Goal: Use online tool/utility: Use online tool/utility

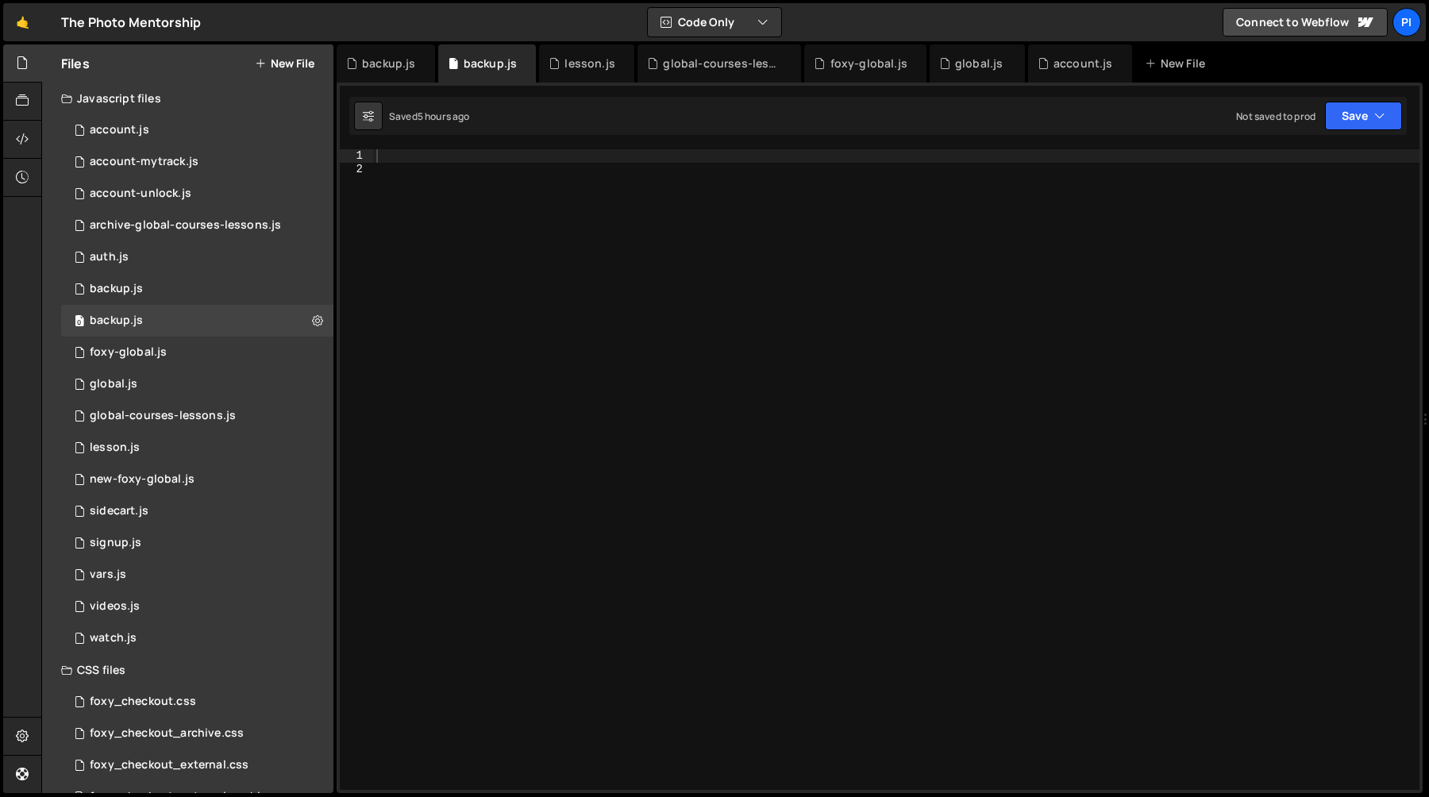
click at [515, 253] on div at bounding box center [896, 482] width 1047 height 667
click at [515, 242] on div at bounding box center [896, 482] width 1047 height 667
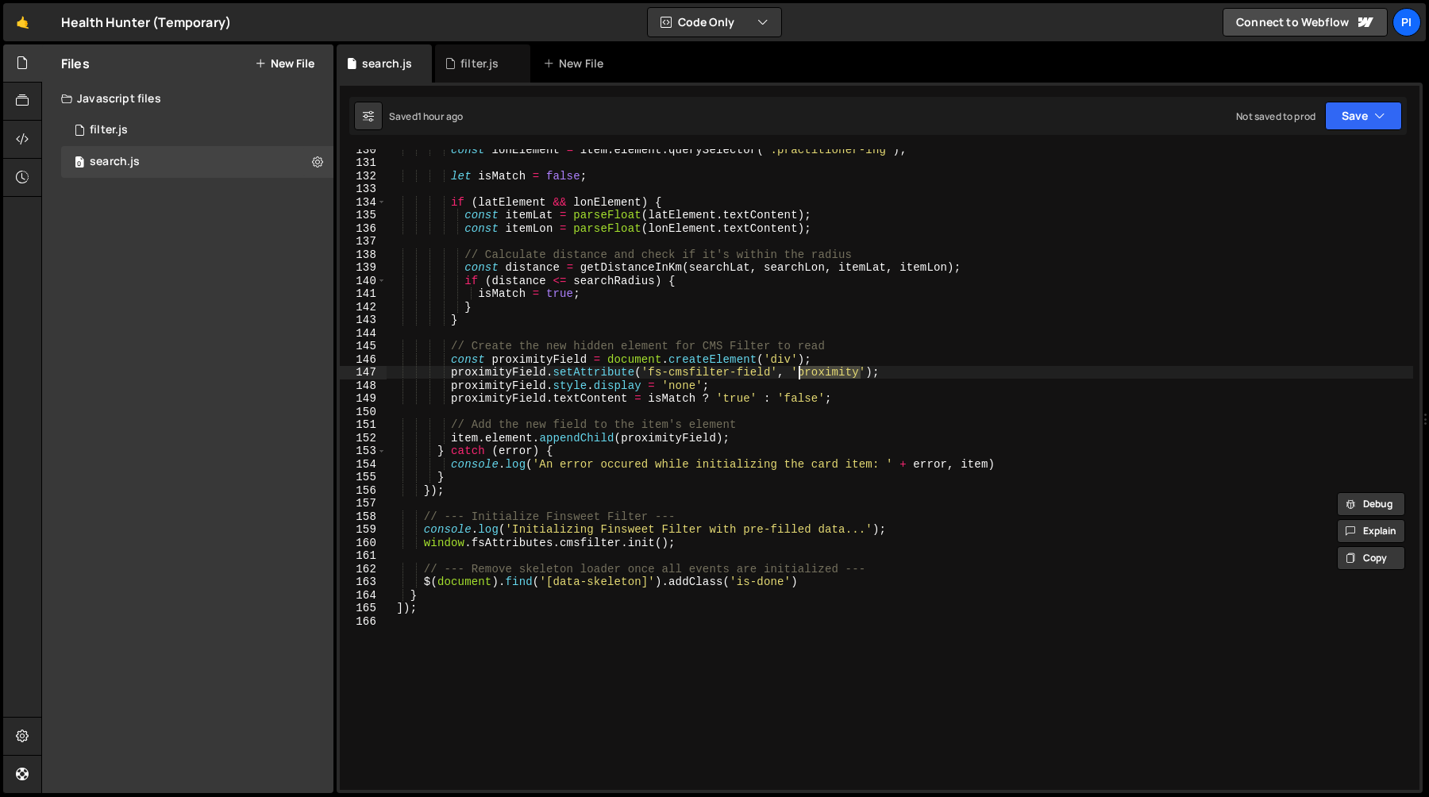
scroll to position [1696, 0]
click at [622, 492] on div "const lonElement = item . element . querySelector ( '.practitioner-lng' ) ; let…" at bounding box center [900, 476] width 1027 height 667
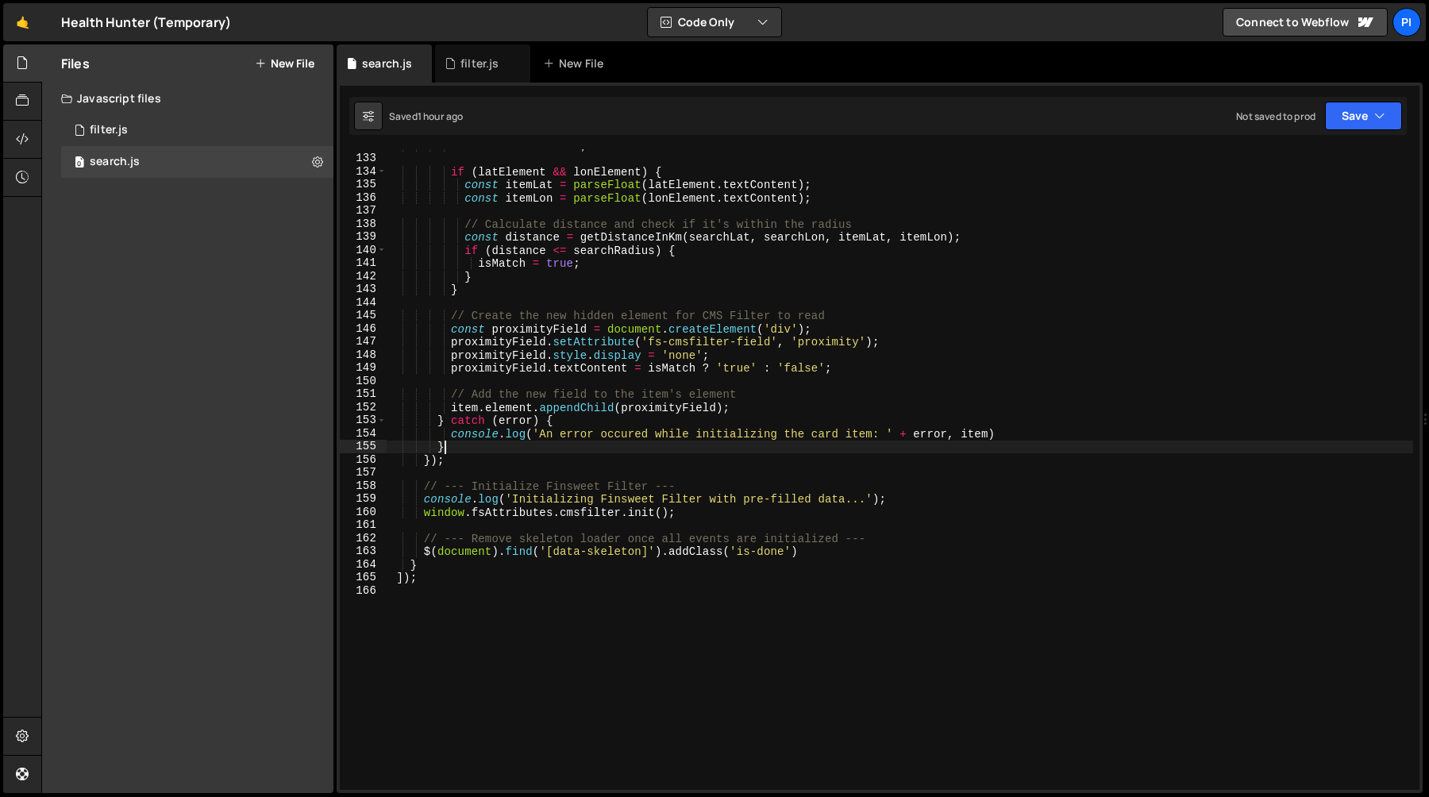
click at [565, 452] on div "let isMatch = false ; if ( latElement && lonElement ) { const itemLat = parseFl…" at bounding box center [900, 472] width 1027 height 667
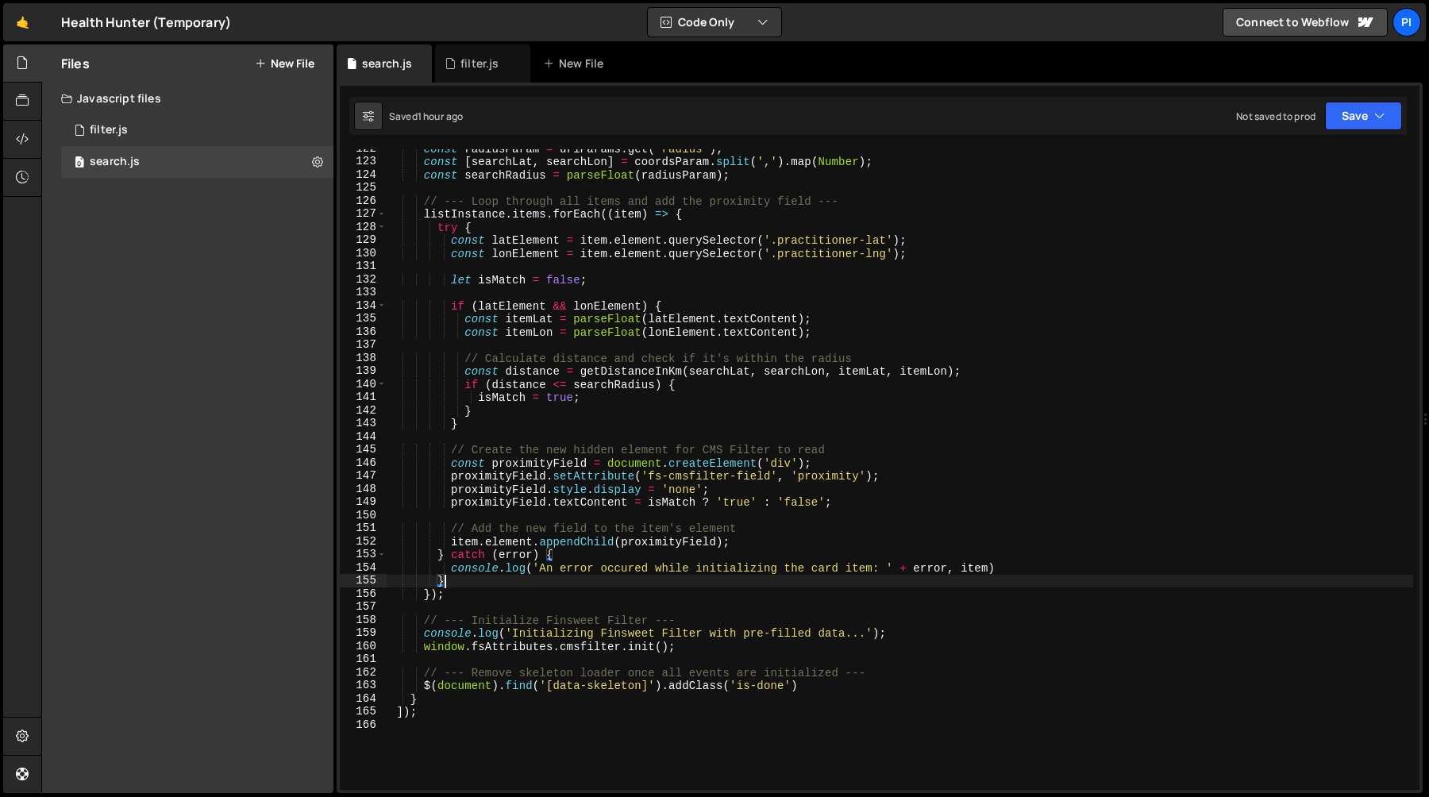
scroll to position [1559, 0]
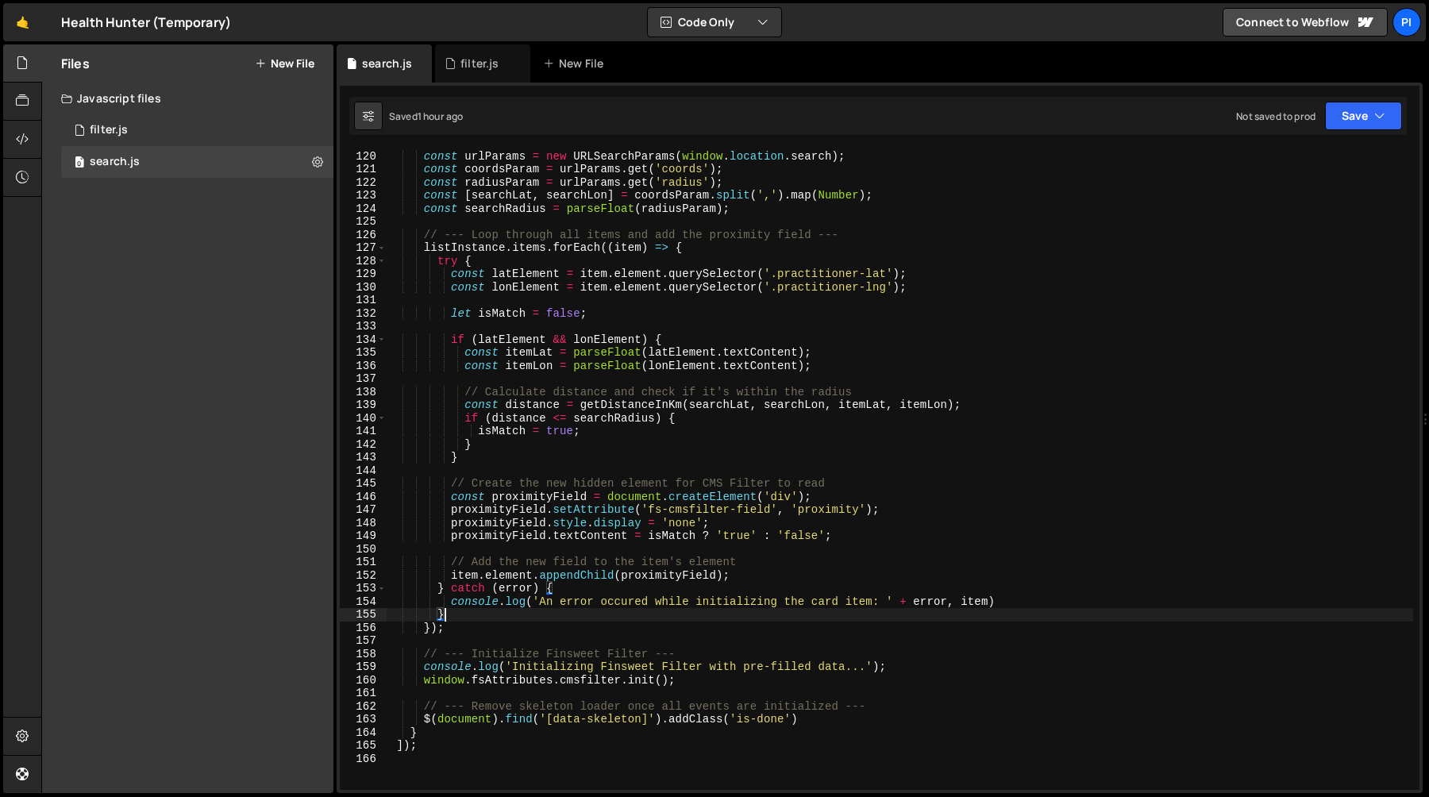
click at [552, 253] on div "// --- Get search parameters from the URL --- const urlParams = new URLSearchPa…" at bounding box center [900, 470] width 1027 height 667
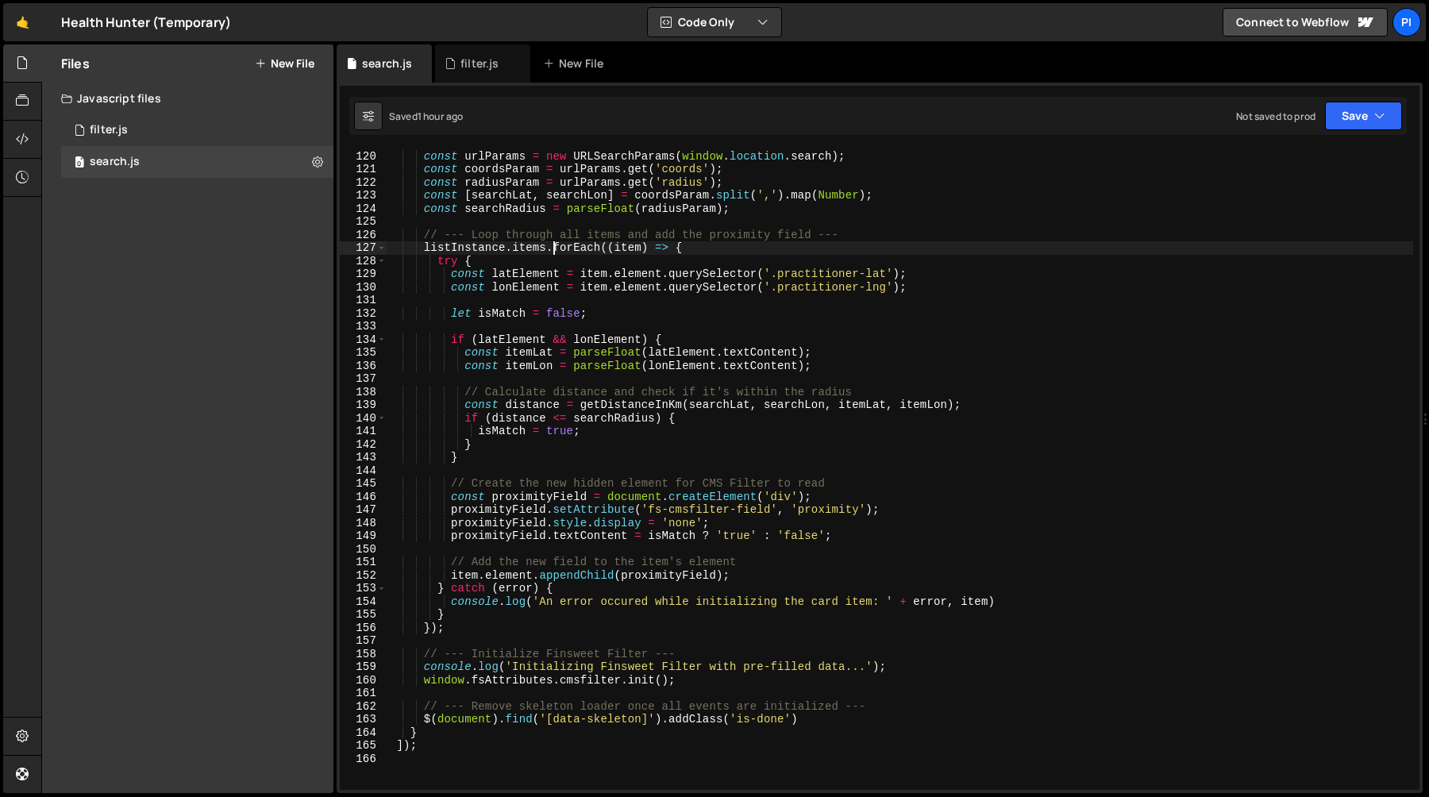
click at [548, 264] on div "// --- Get search parameters from the URL --- const urlParams = new URLSearchPa…" at bounding box center [900, 470] width 1027 height 667
click at [469, 574] on div "// --- Get search parameters from the URL --- const urlParams = new URLSearchPa…" at bounding box center [900, 470] width 1027 height 667
click at [693, 574] on div "// --- Get search parameters from the URL --- const urlParams = new URLSearchPa…" at bounding box center [900, 470] width 1027 height 667
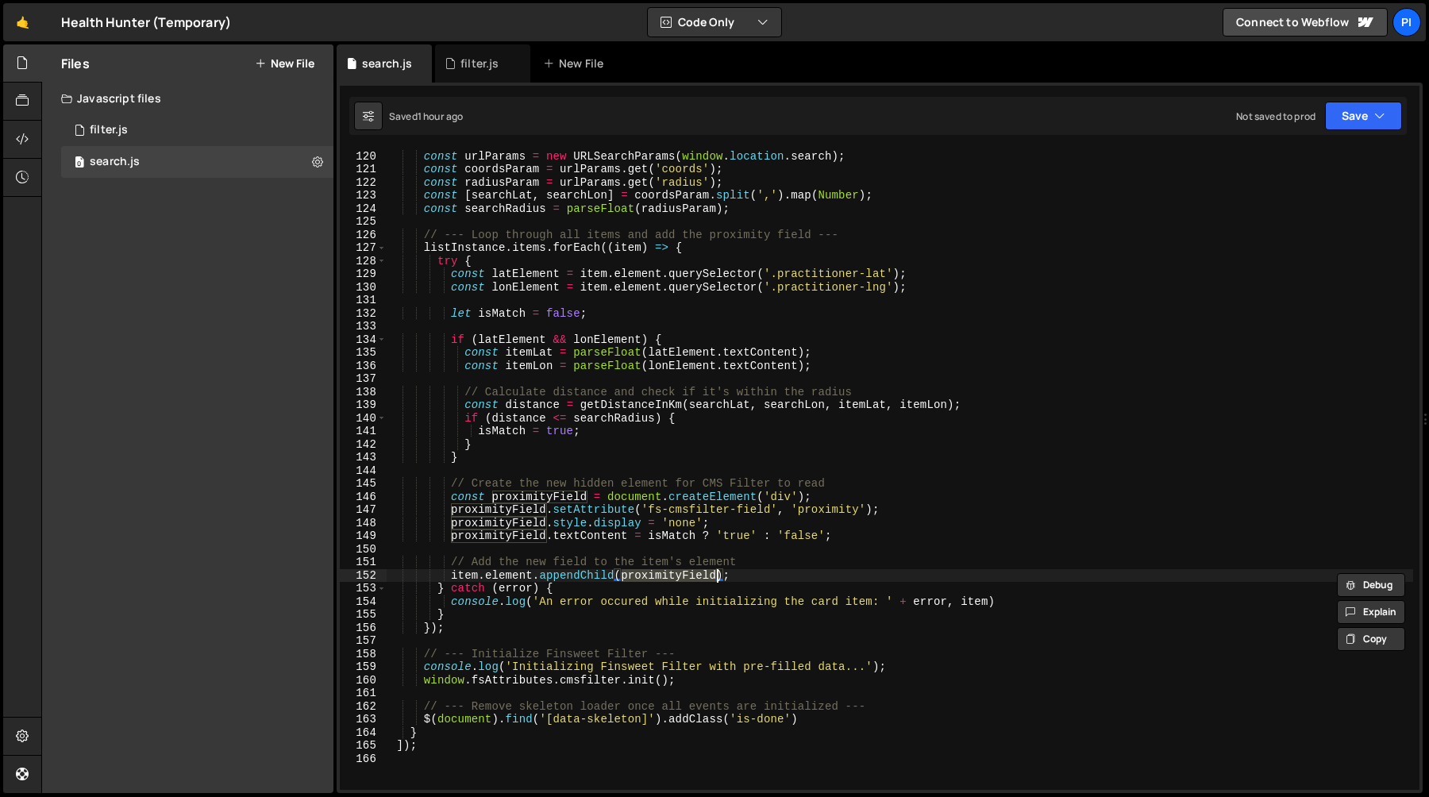
click at [809, 583] on div "// --- Get search parameters from the URL --- const urlParams = new URLSearchPa…" at bounding box center [900, 470] width 1027 height 667
click at [789, 582] on div "// --- Get search parameters from the URL --- const urlParams = new URLSearchPa…" at bounding box center [900, 470] width 1027 height 667
click at [750, 577] on div "// --- Get search parameters from the URL --- const urlParams = new URLSearchPa…" at bounding box center [900, 470] width 1027 height 667
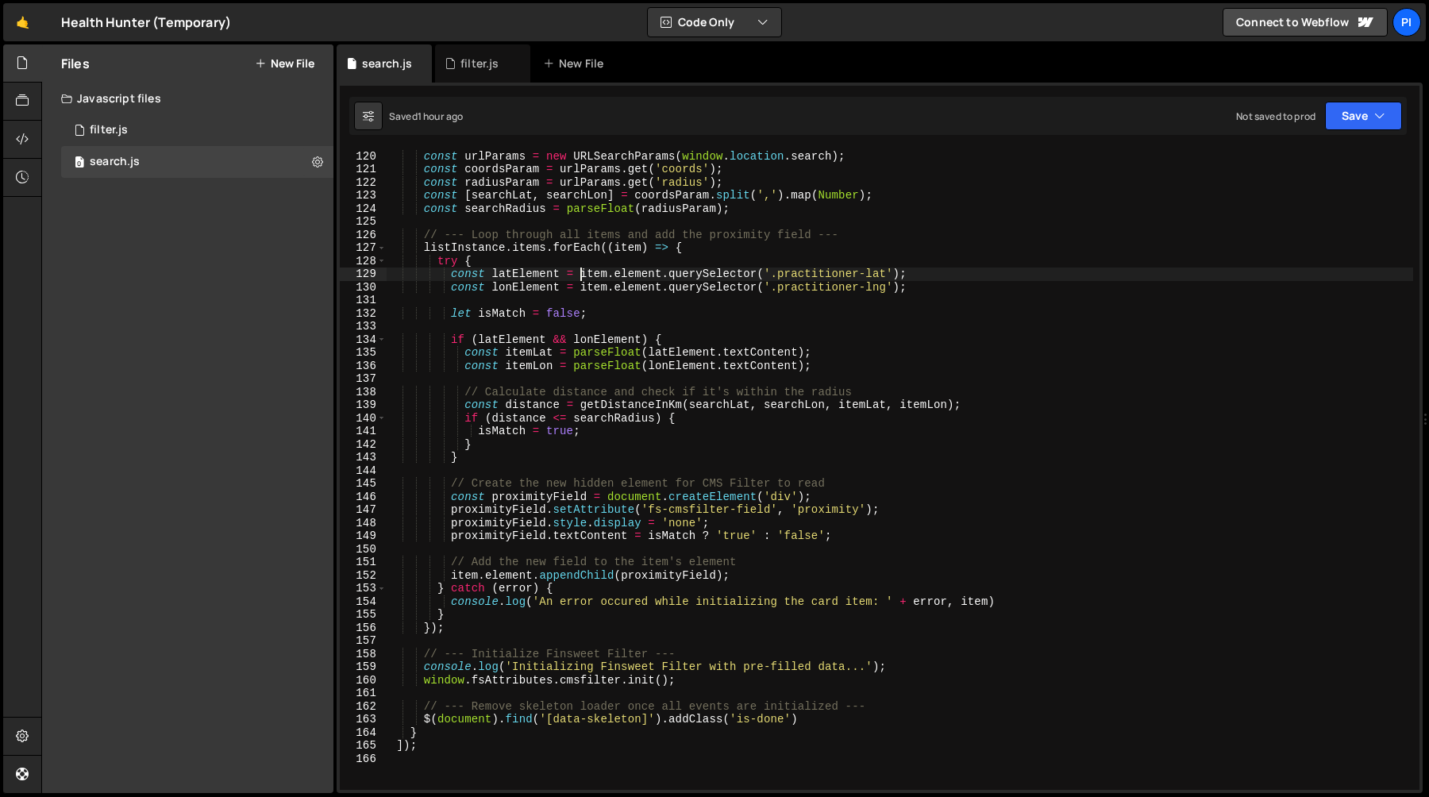
click at [581, 275] on div "// --- Get search parameters from the URL --- const urlParams = new URLSearchPa…" at bounding box center [900, 470] width 1027 height 667
click at [904, 272] on div "// --- Get search parameters from the URL --- const urlParams = new URLSearchPa…" at bounding box center [900, 470] width 1027 height 667
click at [577, 273] on div "// --- Get search parameters from the URL --- const urlParams = new URLSearchPa…" at bounding box center [900, 469] width 1027 height 641
click at [901, 274] on div "// --- Get search parameters from the URL --- const urlParams = new URLSearchPa…" at bounding box center [900, 470] width 1027 height 667
click at [450, 276] on div "// --- Get search parameters from the URL --- const urlParams = new URLSearchPa…" at bounding box center [900, 470] width 1027 height 667
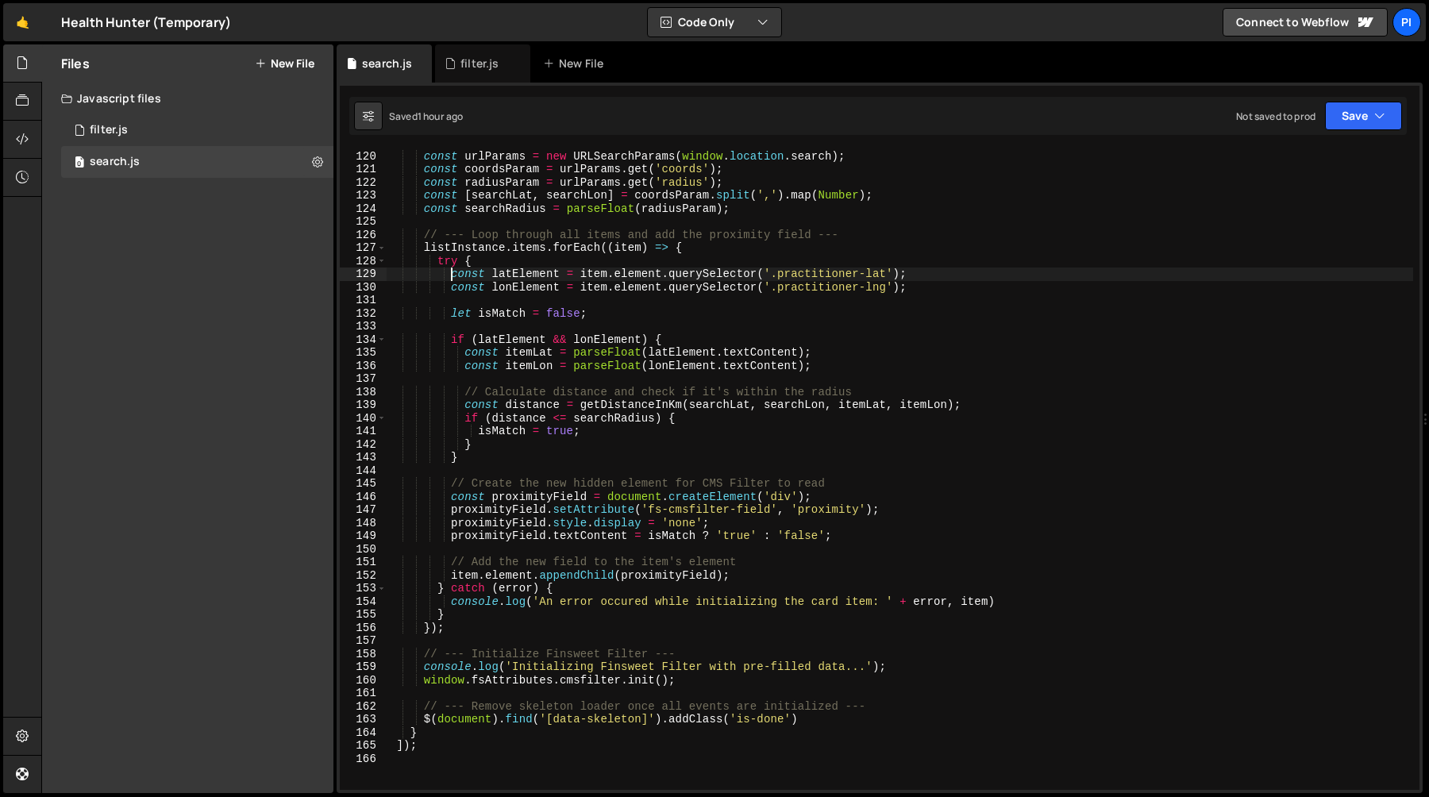
click at [951, 276] on div "// --- Get search parameters from the URL --- const urlParams = new URLSearchPa…" at bounding box center [900, 470] width 1027 height 667
click at [769, 577] on div "// --- Get search parameters from the URL --- const urlParams = new URLSearchPa…" at bounding box center [900, 470] width 1027 height 667
type textarea "item.element.appendChild(proximityField);"
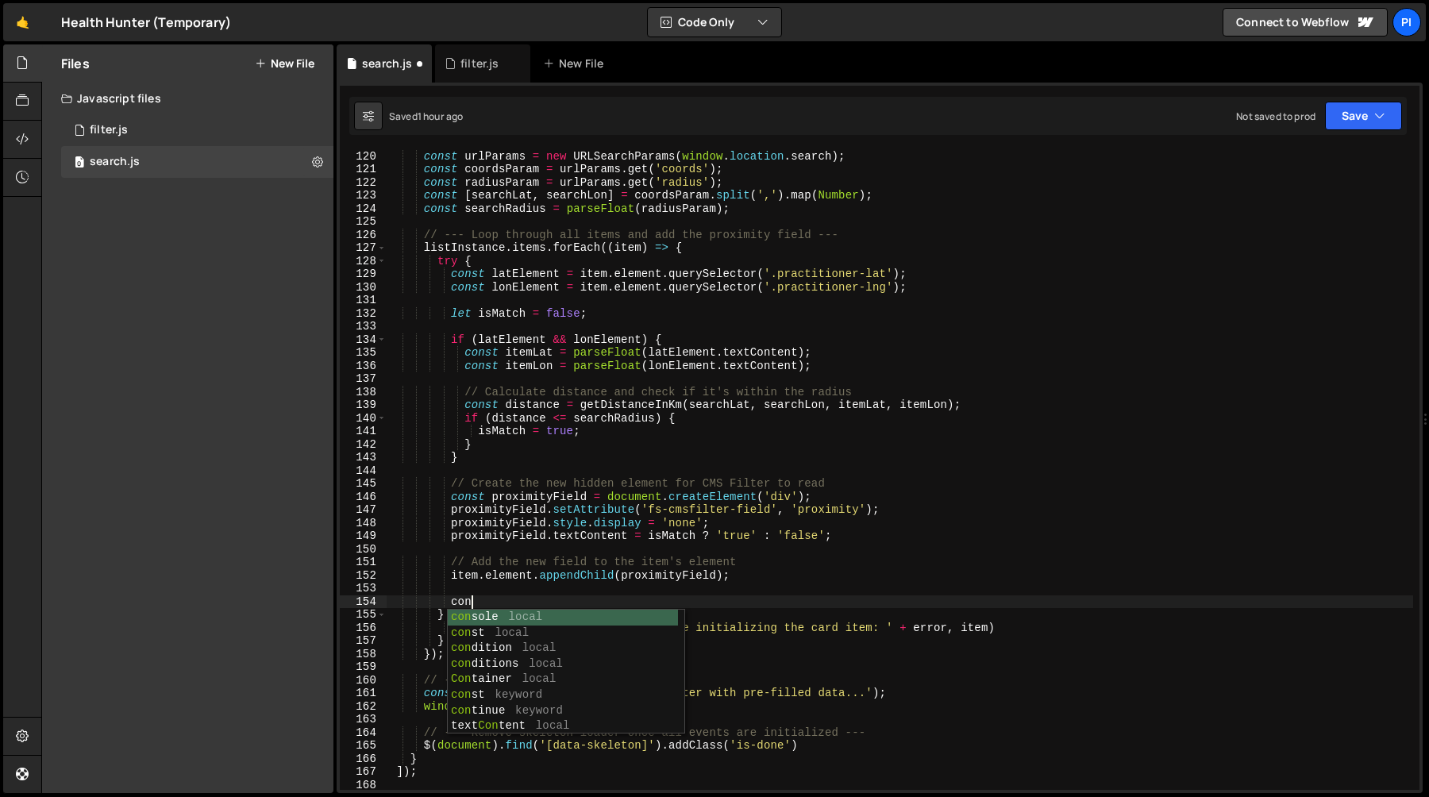
type textarea "c"
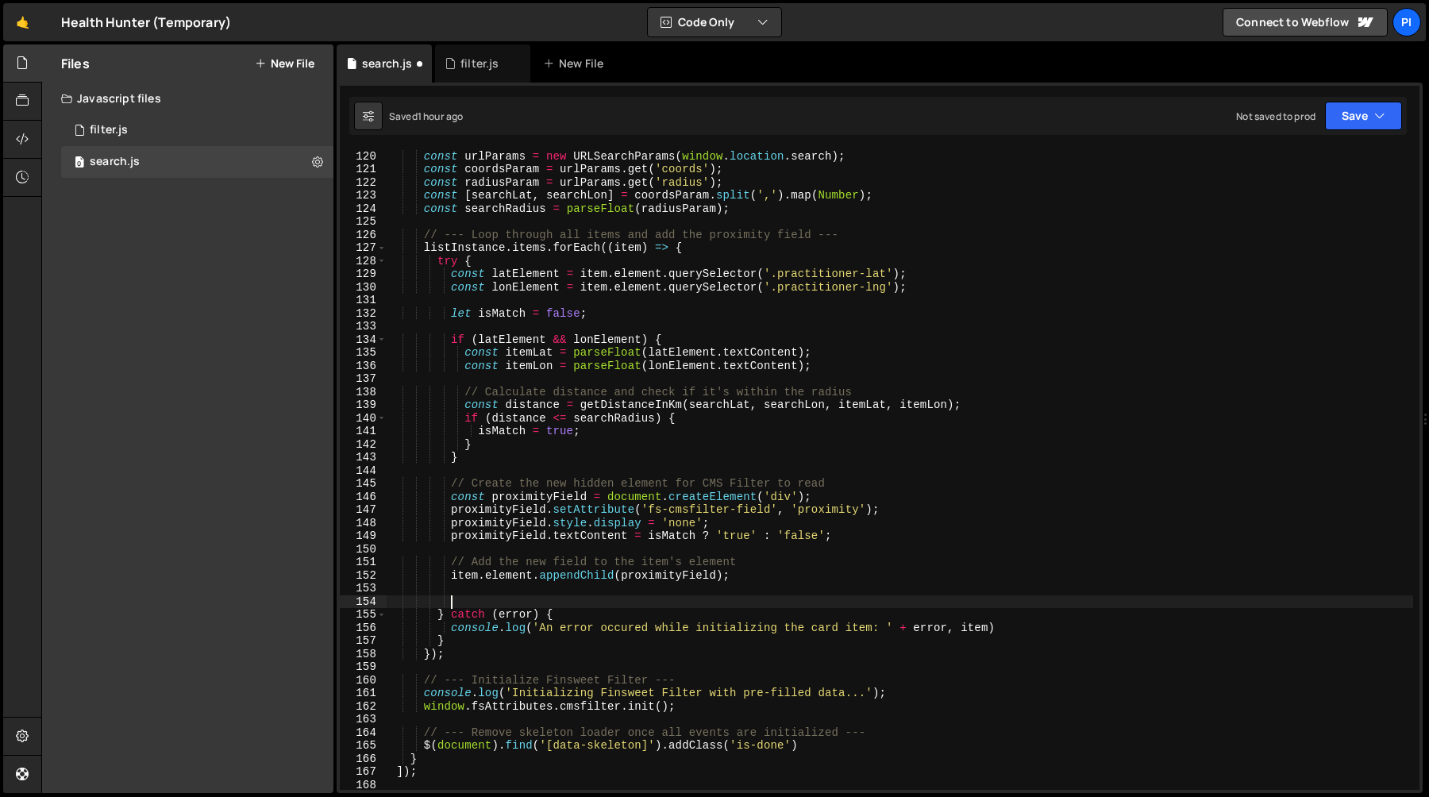
paste textarea "const latElement = item.element.querySelector('.practitioner-lat');"
click at [515, 607] on div "// --- Get search parameters from the URL --- const urlParams = new URLSearchPa…" at bounding box center [900, 470] width 1027 height 667
click at [631, 600] on div "// --- Get search parameters from the URL --- const urlParams = new URLSearchPa…" at bounding box center [900, 470] width 1027 height 667
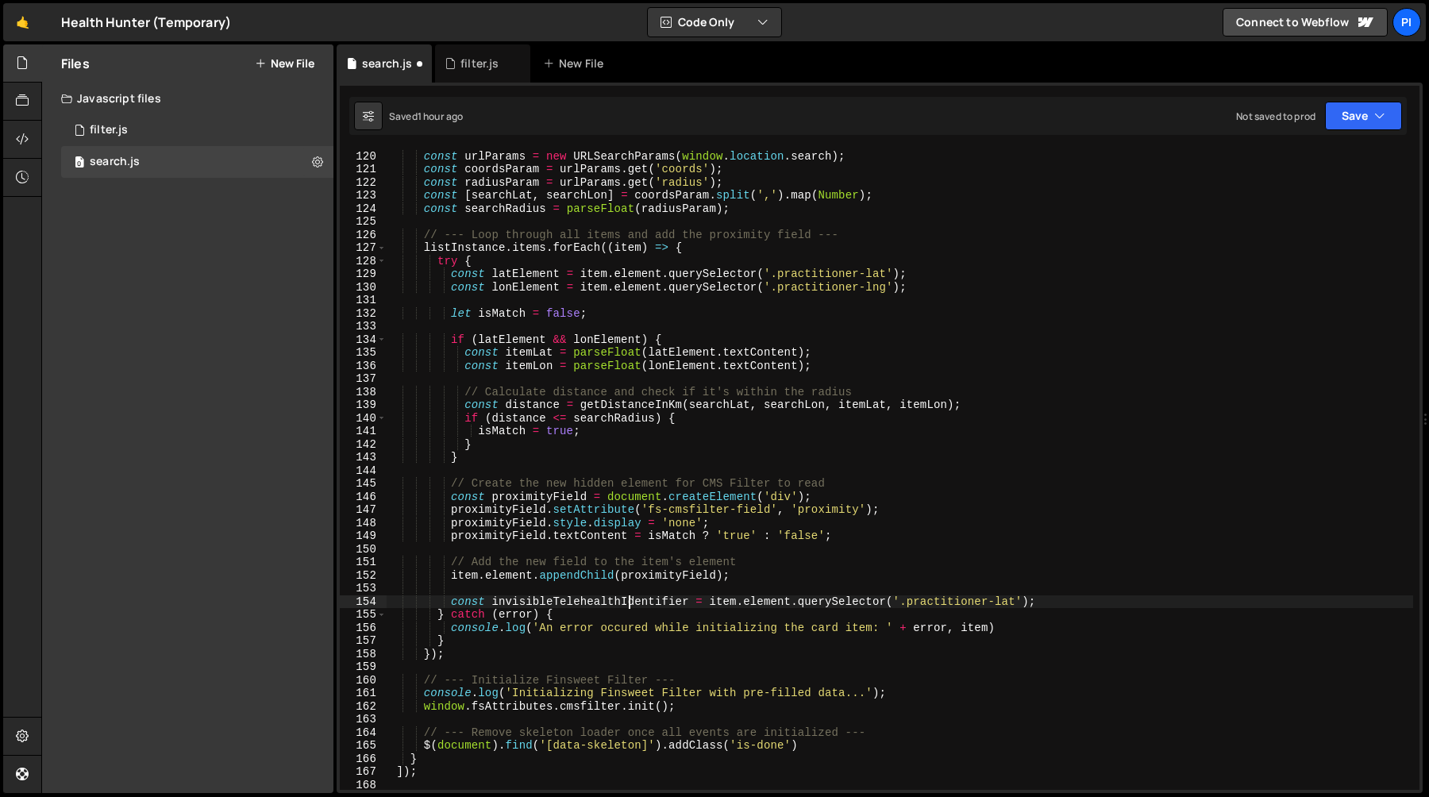
click at [631, 600] on div "// --- Get search parameters from the URL --- const urlParams = new URLSearchPa…" at bounding box center [900, 470] width 1027 height 667
click at [767, 600] on div "// --- Get search parameters from the URL --- const urlParams = new URLSearchPa…" at bounding box center [900, 470] width 1027 height 667
click at [815, 602] on div "// --- Get search parameters from the URL --- const urlParams = new URLSearchPa…" at bounding box center [900, 470] width 1027 height 667
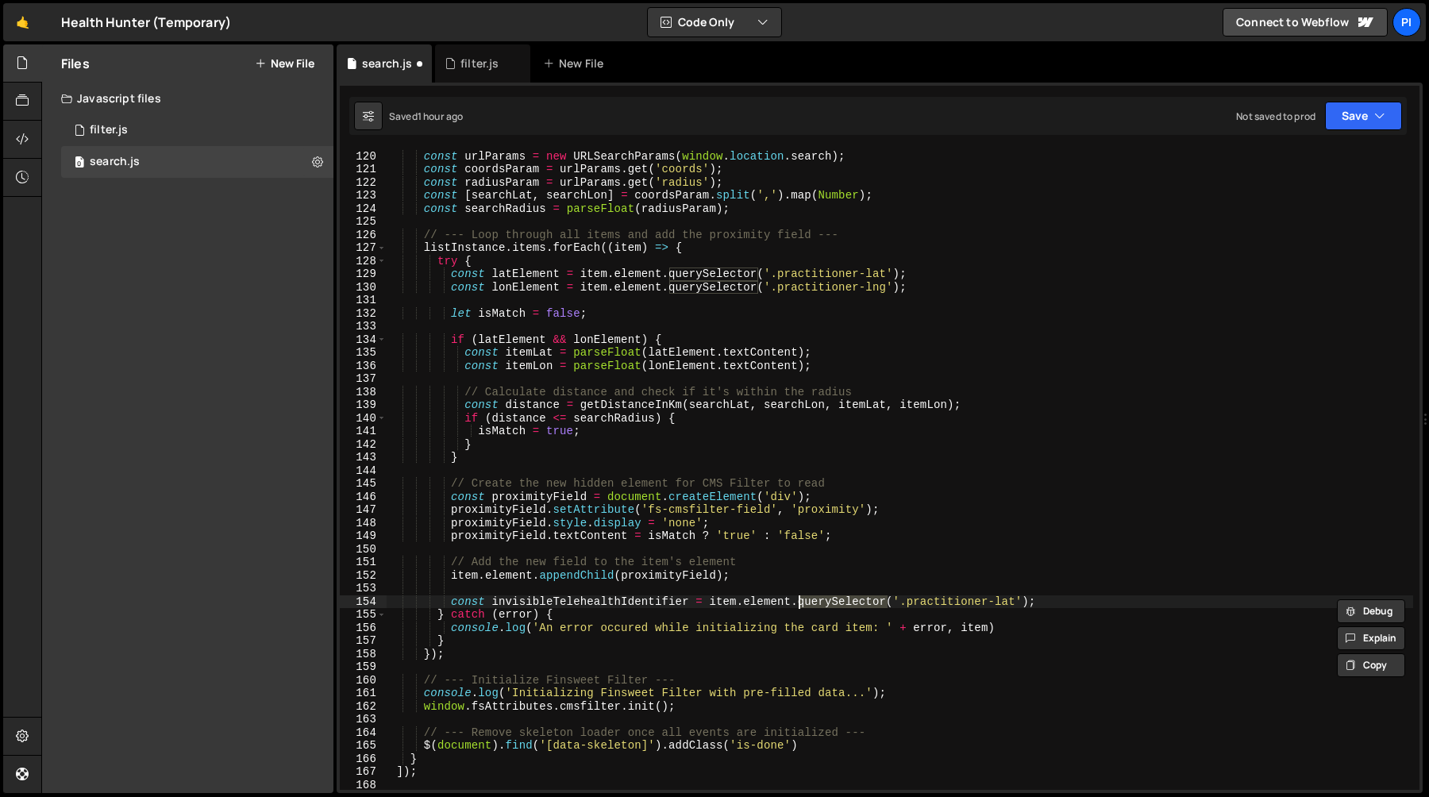
click at [904, 604] on div "// --- Get search parameters from the URL --- const urlParams = new URLSearchPa…" at bounding box center [900, 470] width 1027 height 667
click at [1018, 604] on div "// --- Get search parameters from the URL --- const urlParams = new URLSearchPa…" at bounding box center [900, 470] width 1027 height 667
paste textarea "fs-cmsfilter-field="telehealth""
click at [1126, 600] on div "// --- Get search parameters from the URL --- const urlParams = new URLSearchPa…" at bounding box center [900, 470] width 1027 height 667
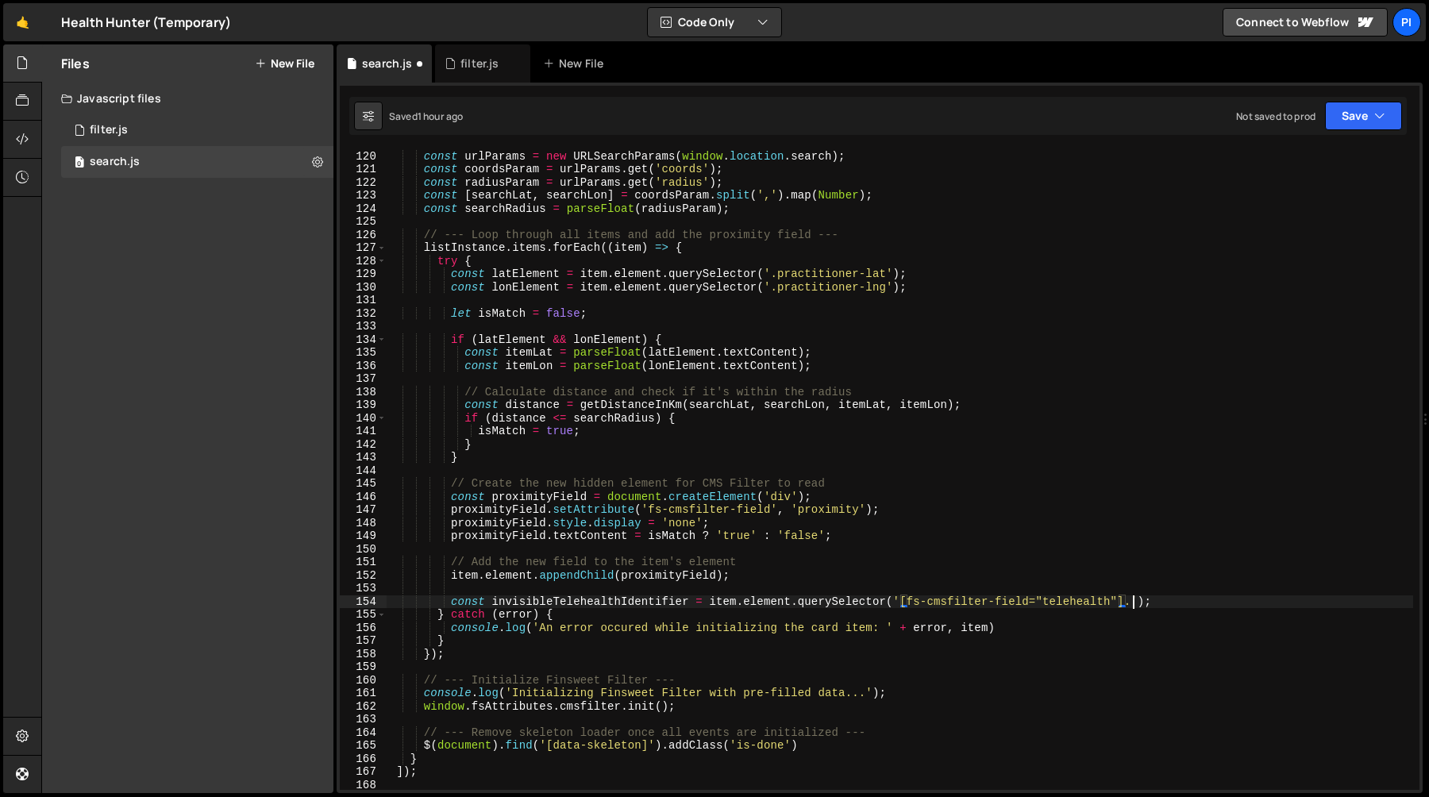
scroll to position [0, 52]
paste textarea "w-condition-invisible"
type textarea "const invisibleTelehealthIdentifier = item.element.querySelector('[fs-cmsfilter…"
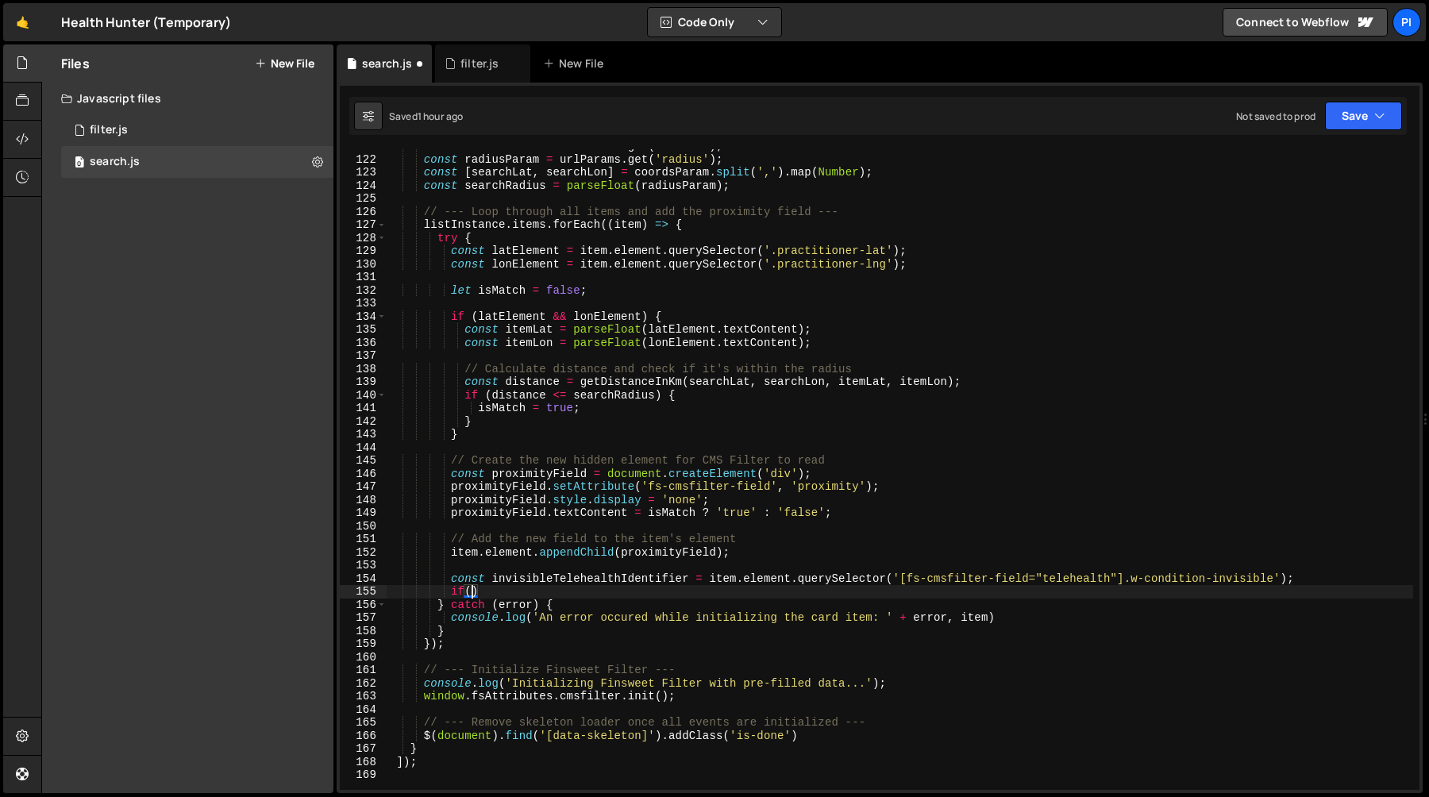
scroll to position [1587, 0]
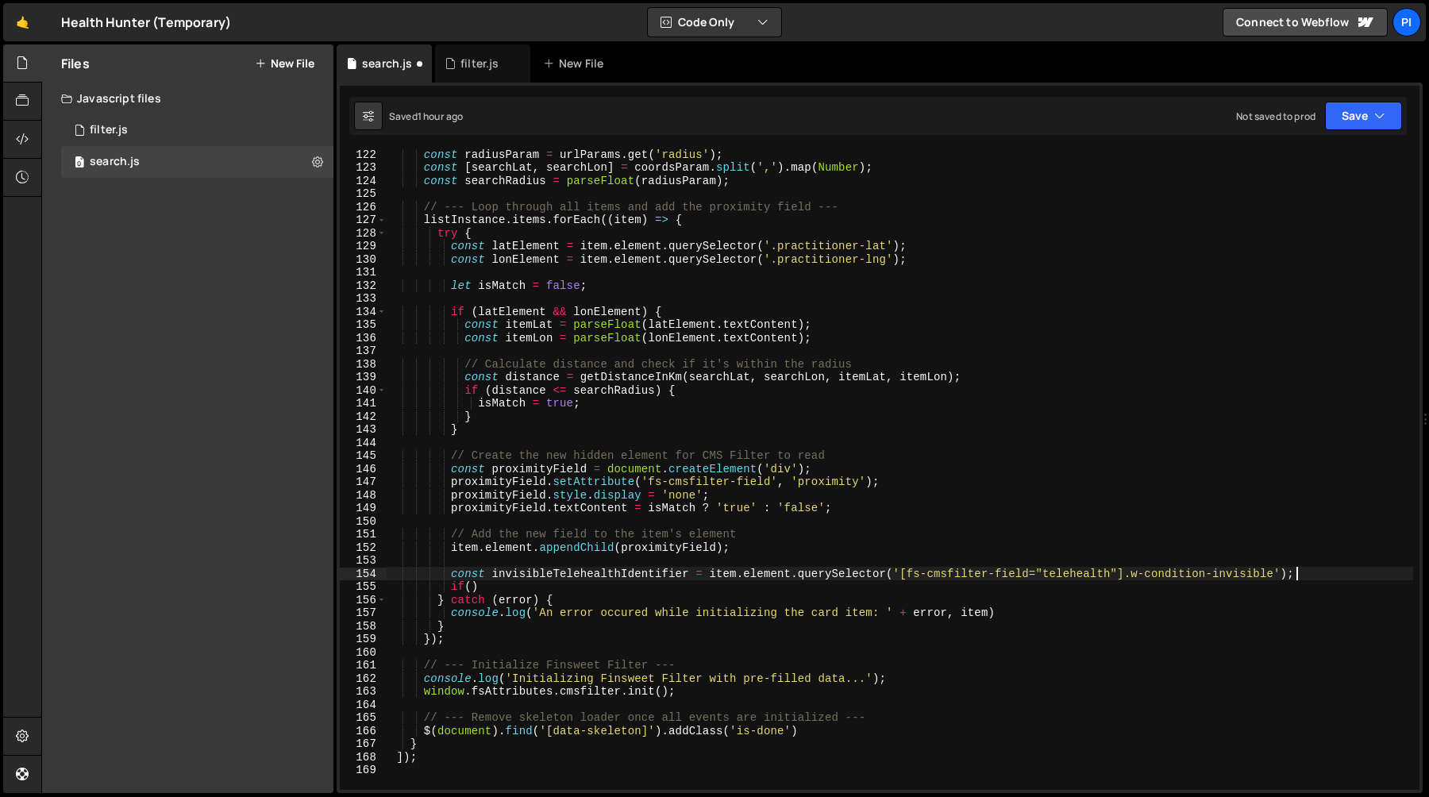
click at [1317, 577] on div "const radiusParam = urlParams . get ( 'radius' ) ; const [ searchLat , searchLo…" at bounding box center [900, 481] width 1027 height 667
type textarea "const invisibleTelehealthIdentifier = item.element.querySelector('[fs-cmsfilter…"
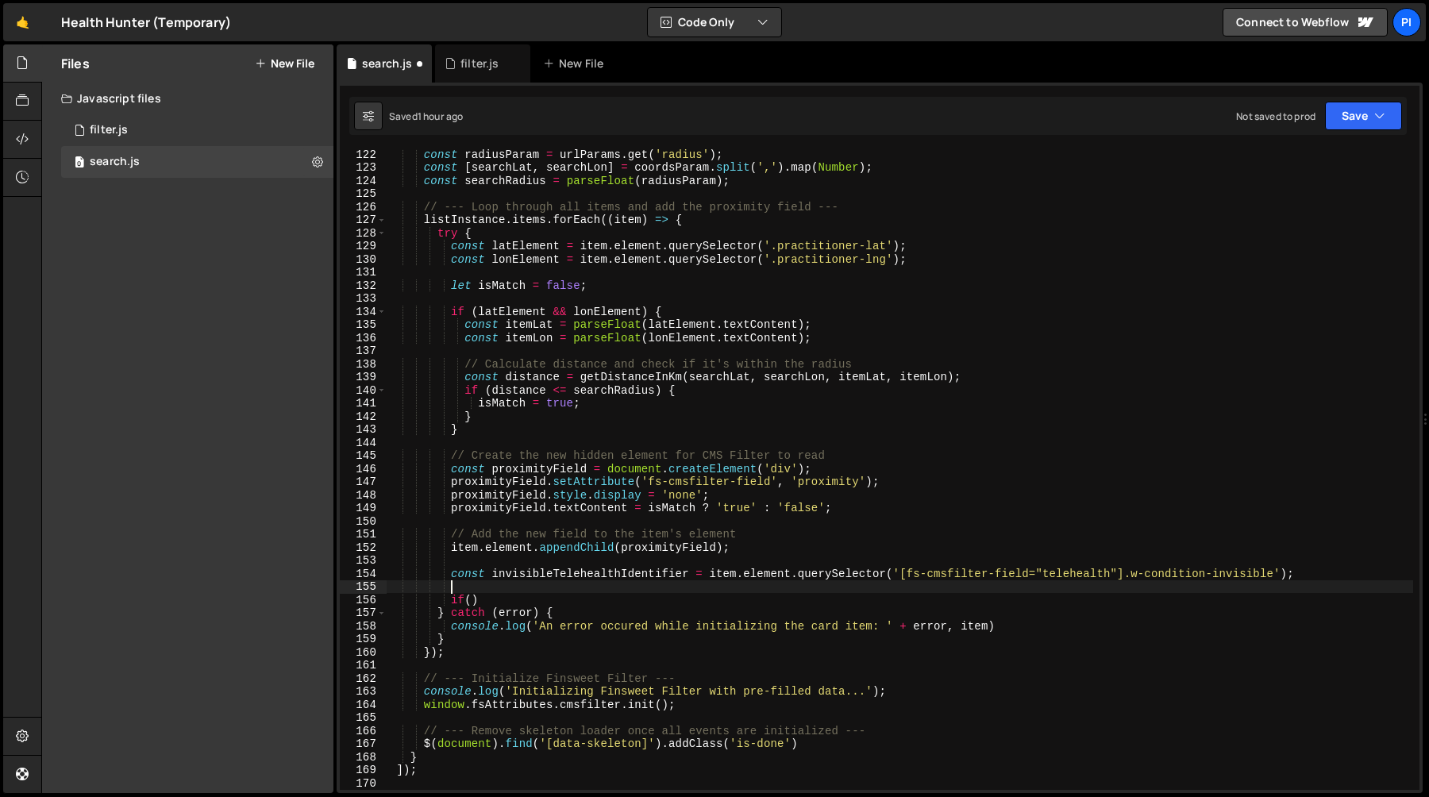
click at [506, 578] on div "const radiusParam = urlParams . get ( 'radius' ) ; const [ searchLat , searchLo…" at bounding box center [900, 481] width 1027 height 667
click at [471, 601] on div "const radiusParam = urlParams . get ( 'radius' ) ; const [ searchLat , searchLo…" at bounding box center [900, 481] width 1027 height 667
paste textarea "invisibleTelehealthIdentifier"
type textarea "if(invisibleTelehealthIdentifier) {}"
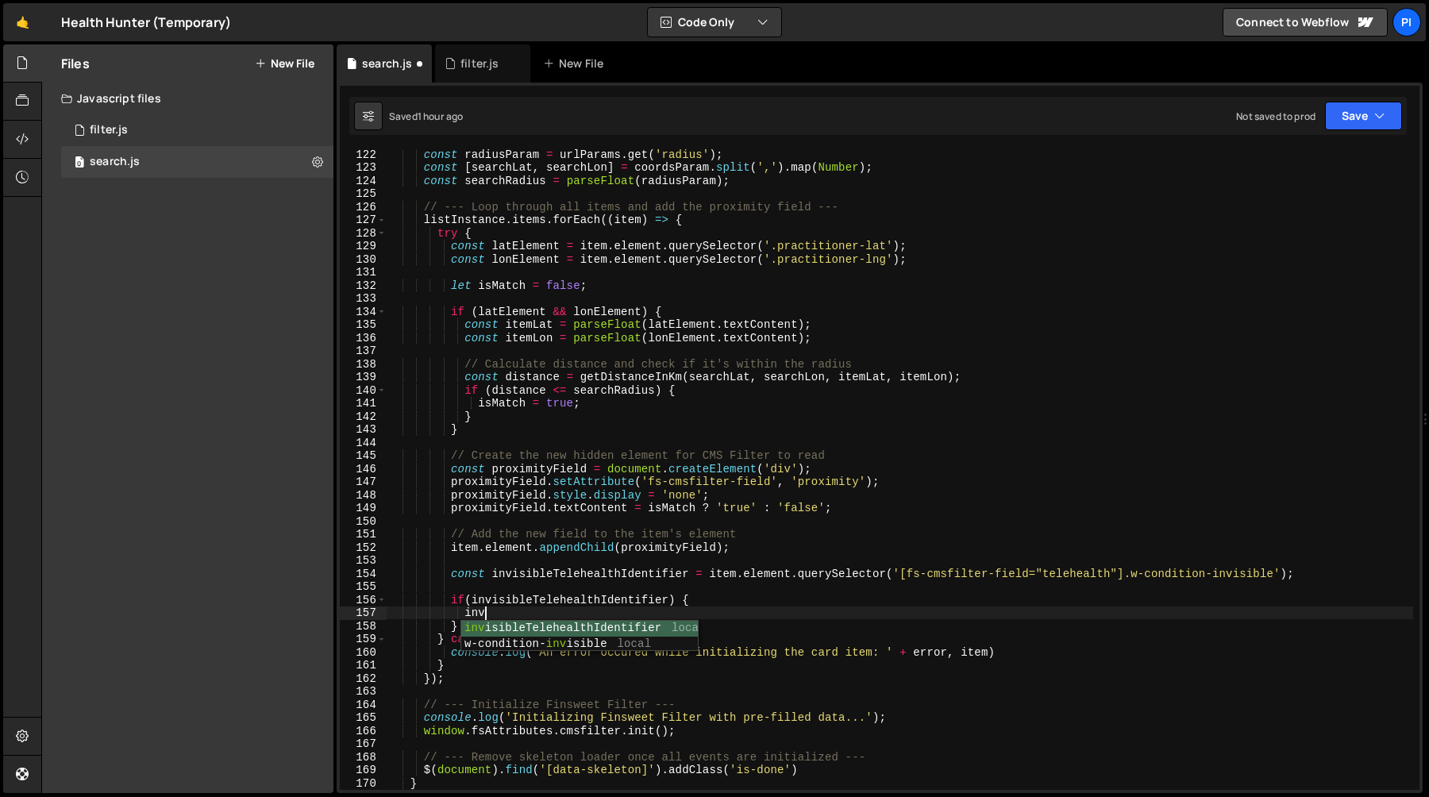
scroll to position [0, 6]
type textarea "if (invisibleTelehealthIdentifier) {"
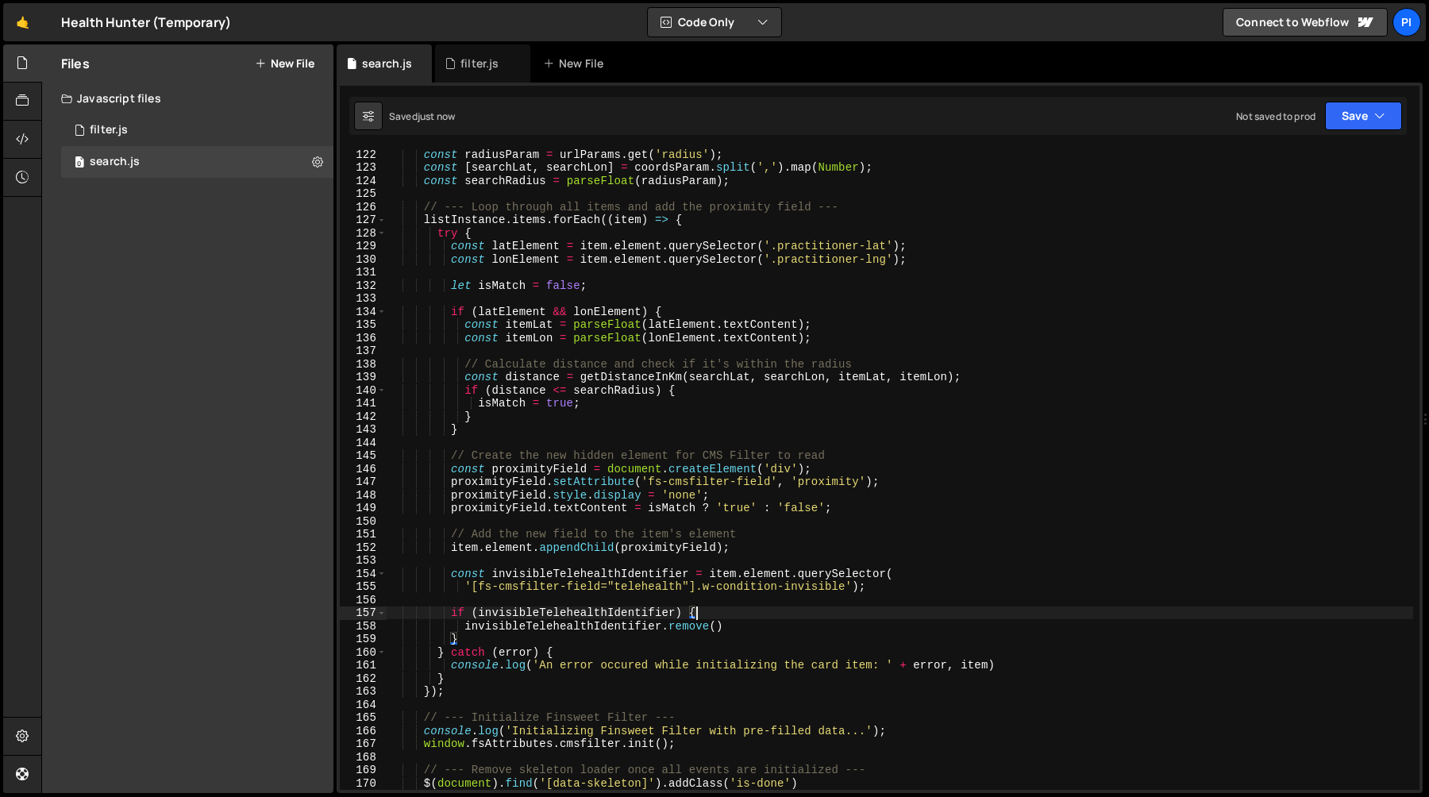
click at [461, 567] on div "const radiusParam = urlParams . get ( 'radius' ) ; const [ searchLat , searchLo…" at bounding box center [900, 481] width 1027 height 667
type textarea "'[fs-cmsfilter-field="telehealth"].w-condition-invisible');"
type textarea "if (invisibleTelehealthIdentifier) {"
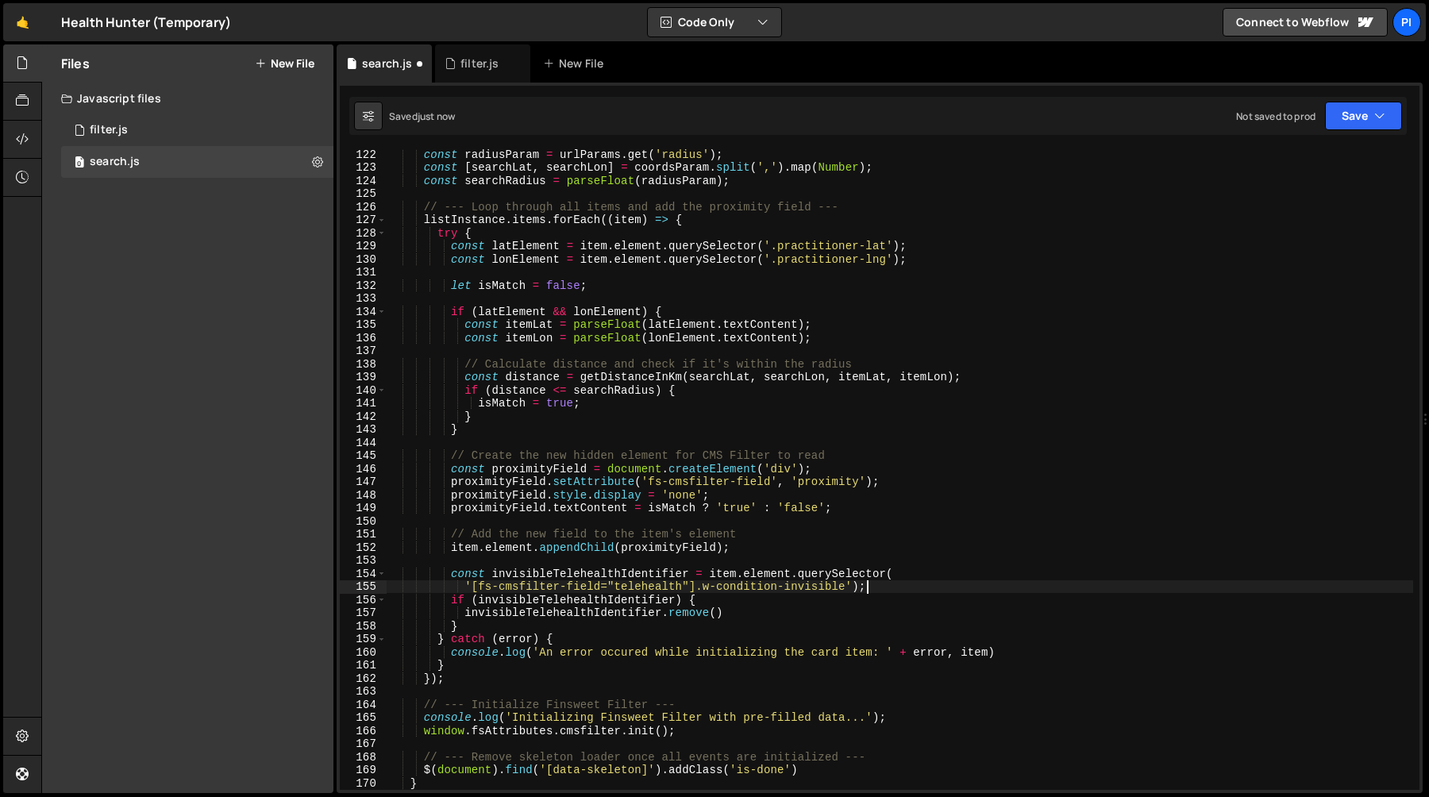
type textarea "const invisibleTelehealthIdentifier = item.element.querySelector("
type textarea "'[fs-cmsfilter-field="telehealth"].w-condition-invisible');"
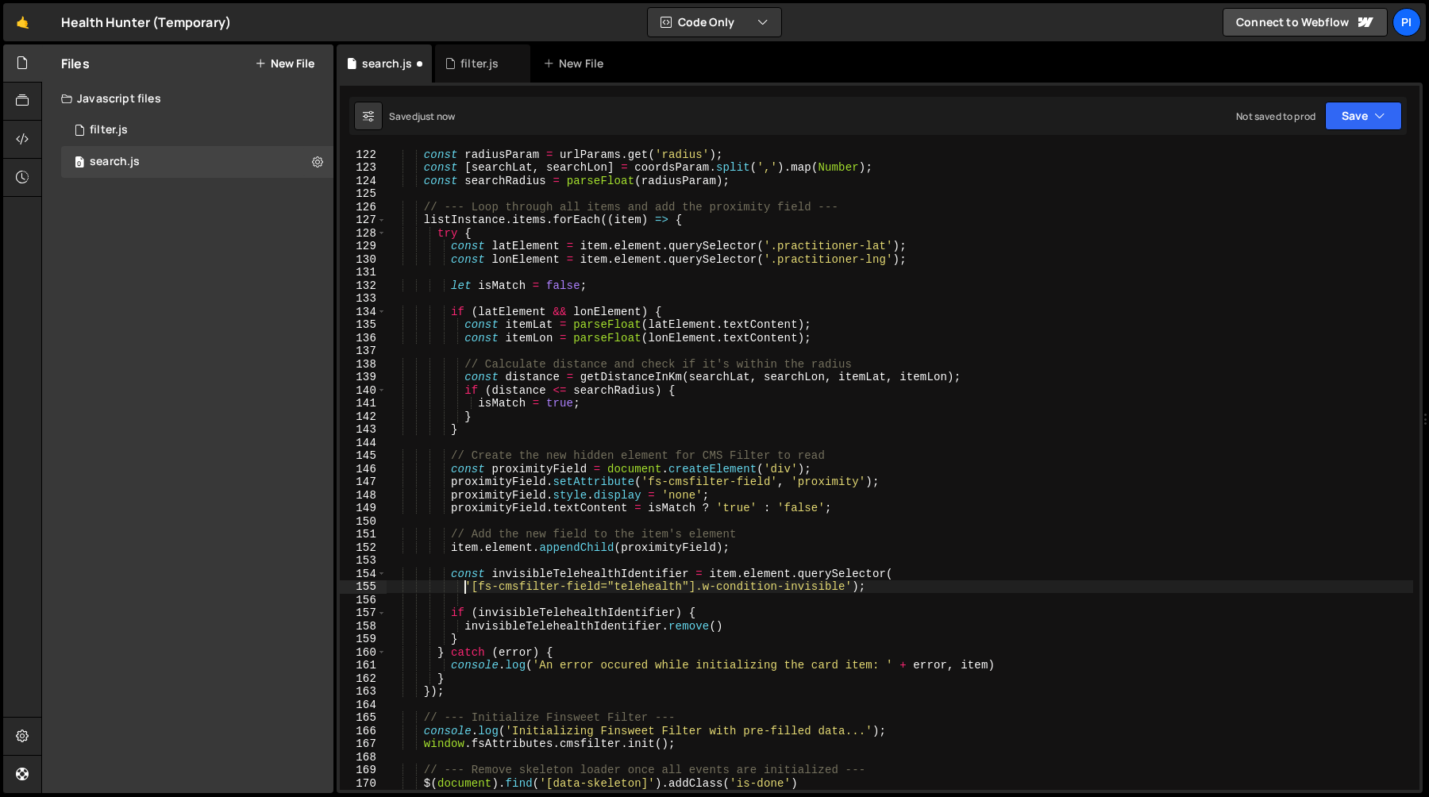
type textarea "const invisibleTelehealthIdentifier = item.element.querySelector("
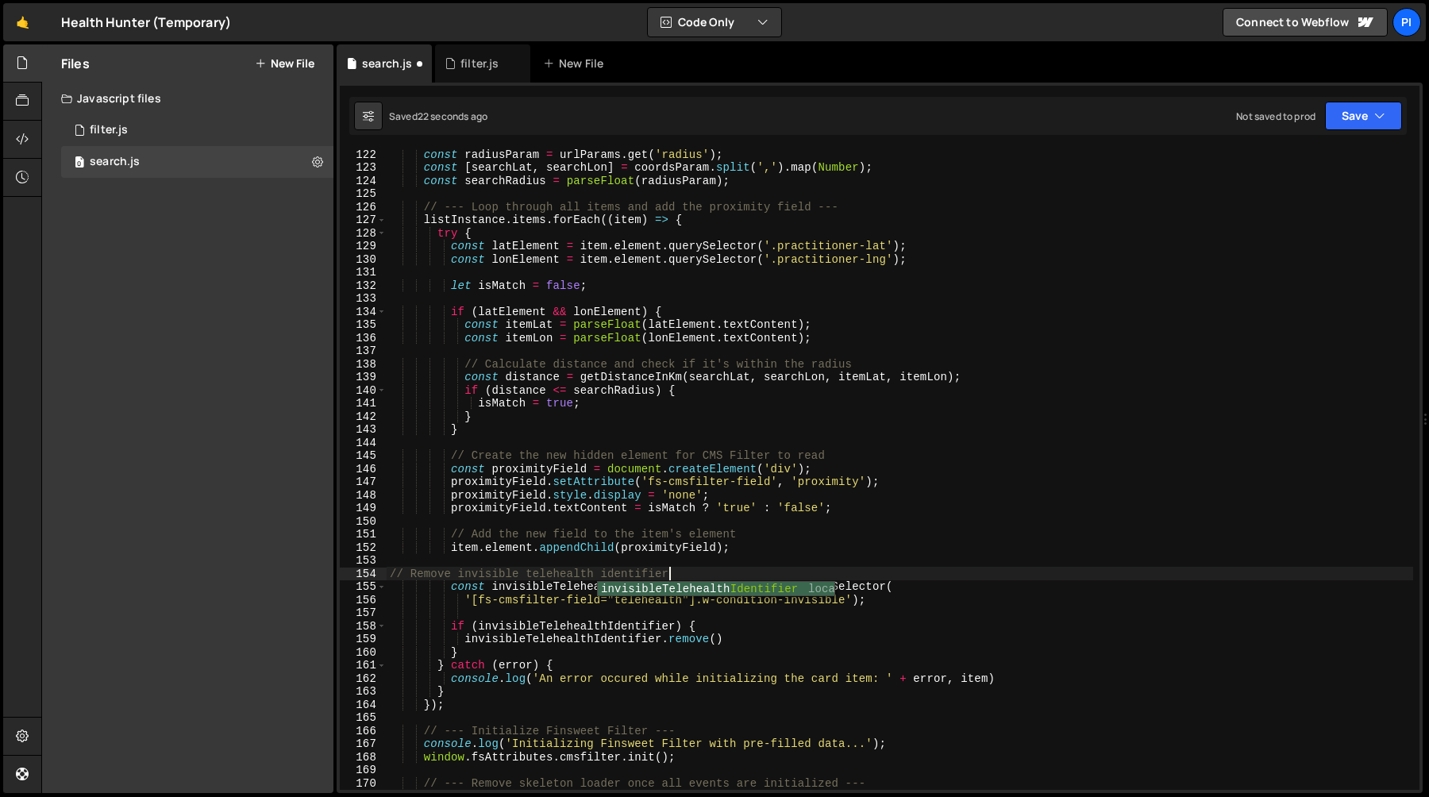
scroll to position [0, 18]
type textarea "// Remove invisible telehealth identifier"
click at [642, 562] on div "const radiusParam = urlParams . get ( 'radius' ) ; const [ searchLat , searchLo…" at bounding box center [900, 481] width 1027 height 667
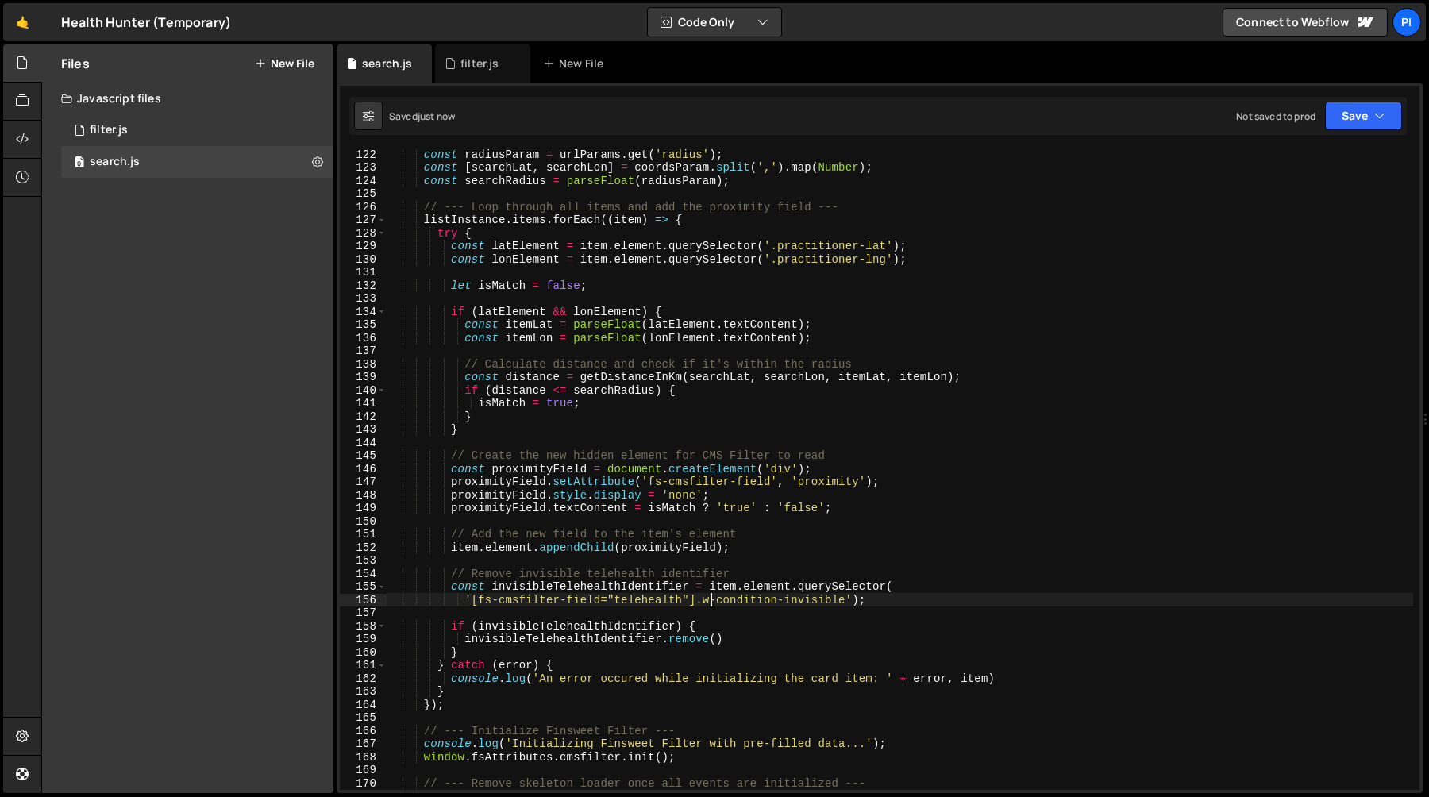
click at [712, 598] on div "const radiusParam = urlParams . get ( 'radius' ) ; const [ searchLat , searchLo…" at bounding box center [900, 481] width 1027 height 667
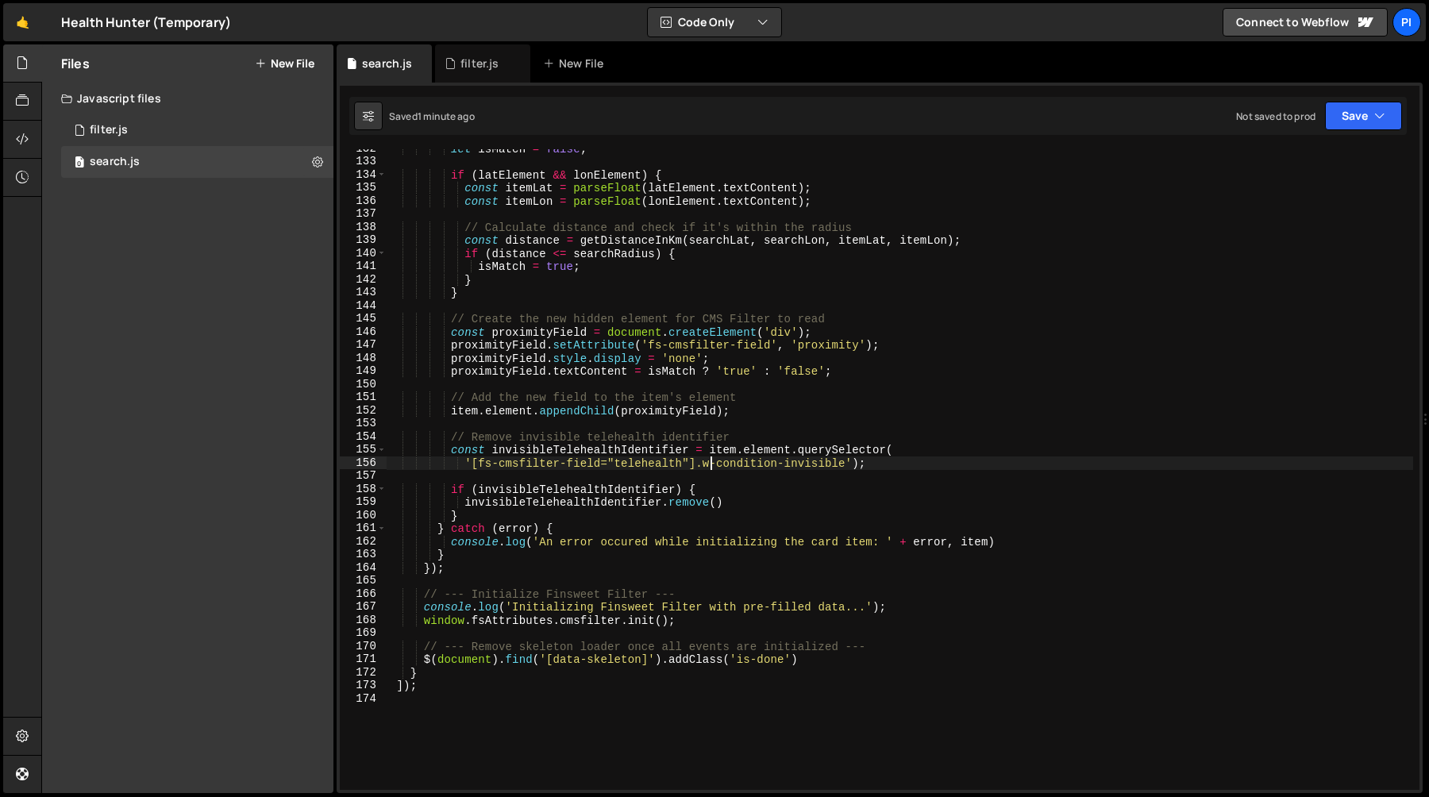
scroll to position [1823, 0]
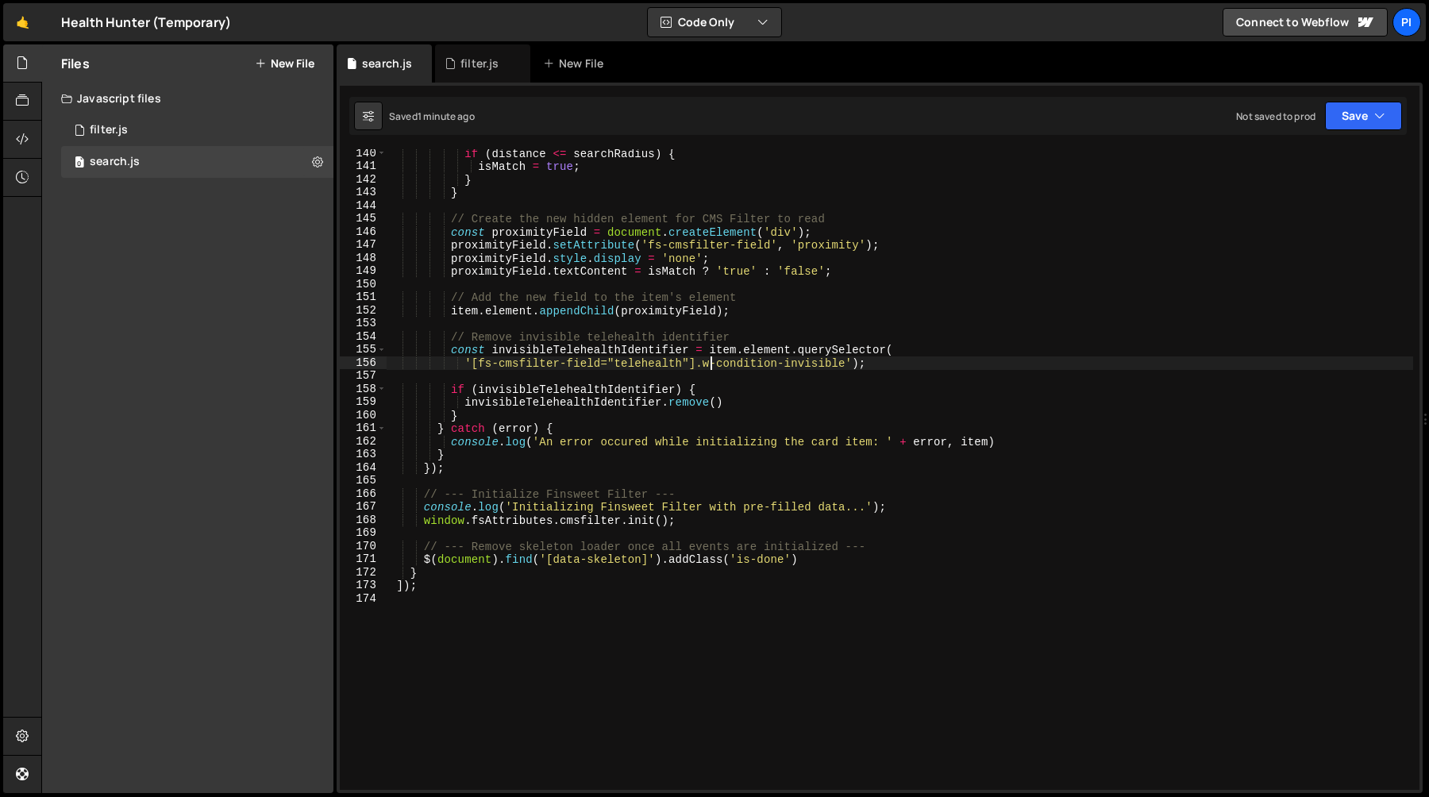
click at [432, 546] on div "if ( distance <= searchRadius ) { isMatch = true ; } } // Create the new hidden…" at bounding box center [900, 480] width 1027 height 667
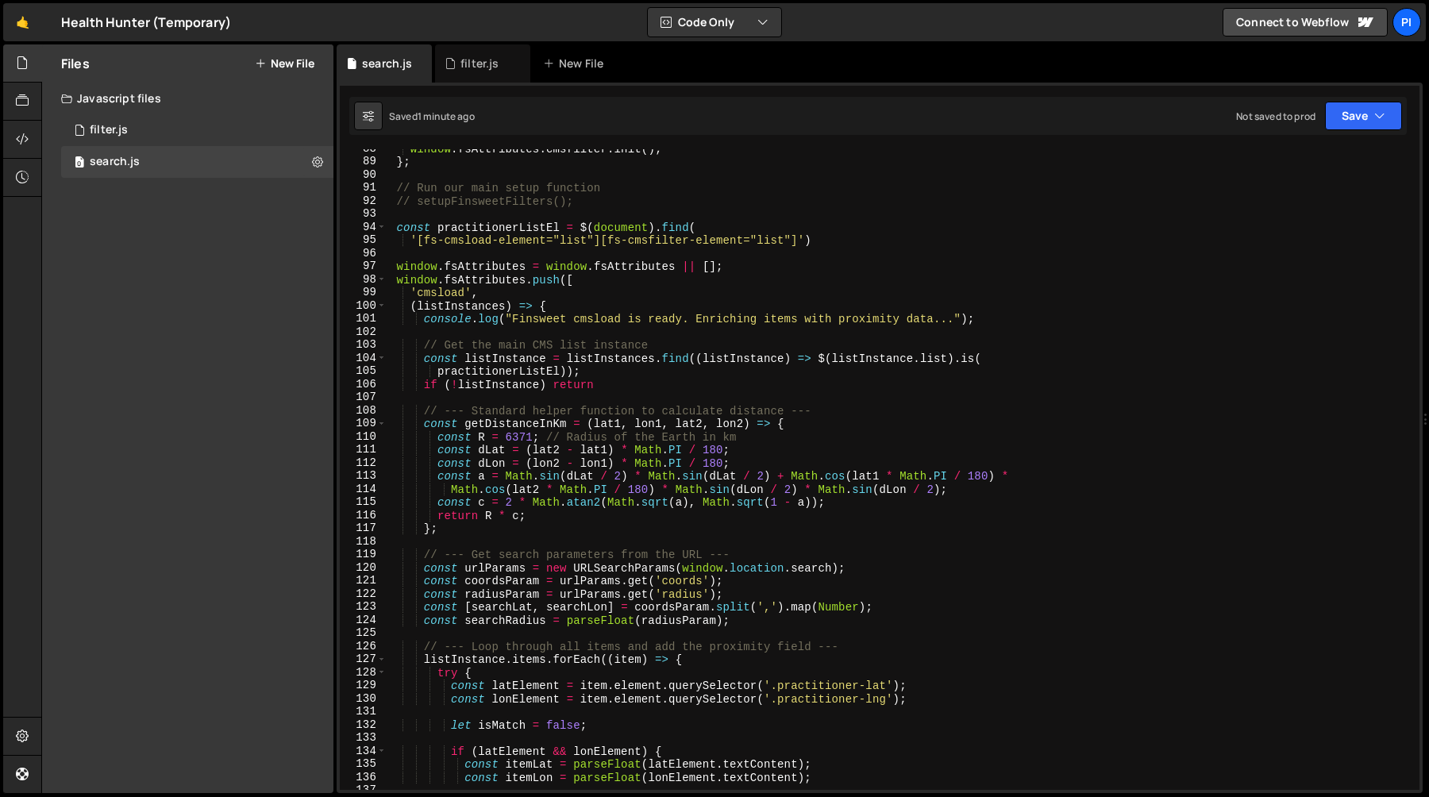
scroll to position [1180, 0]
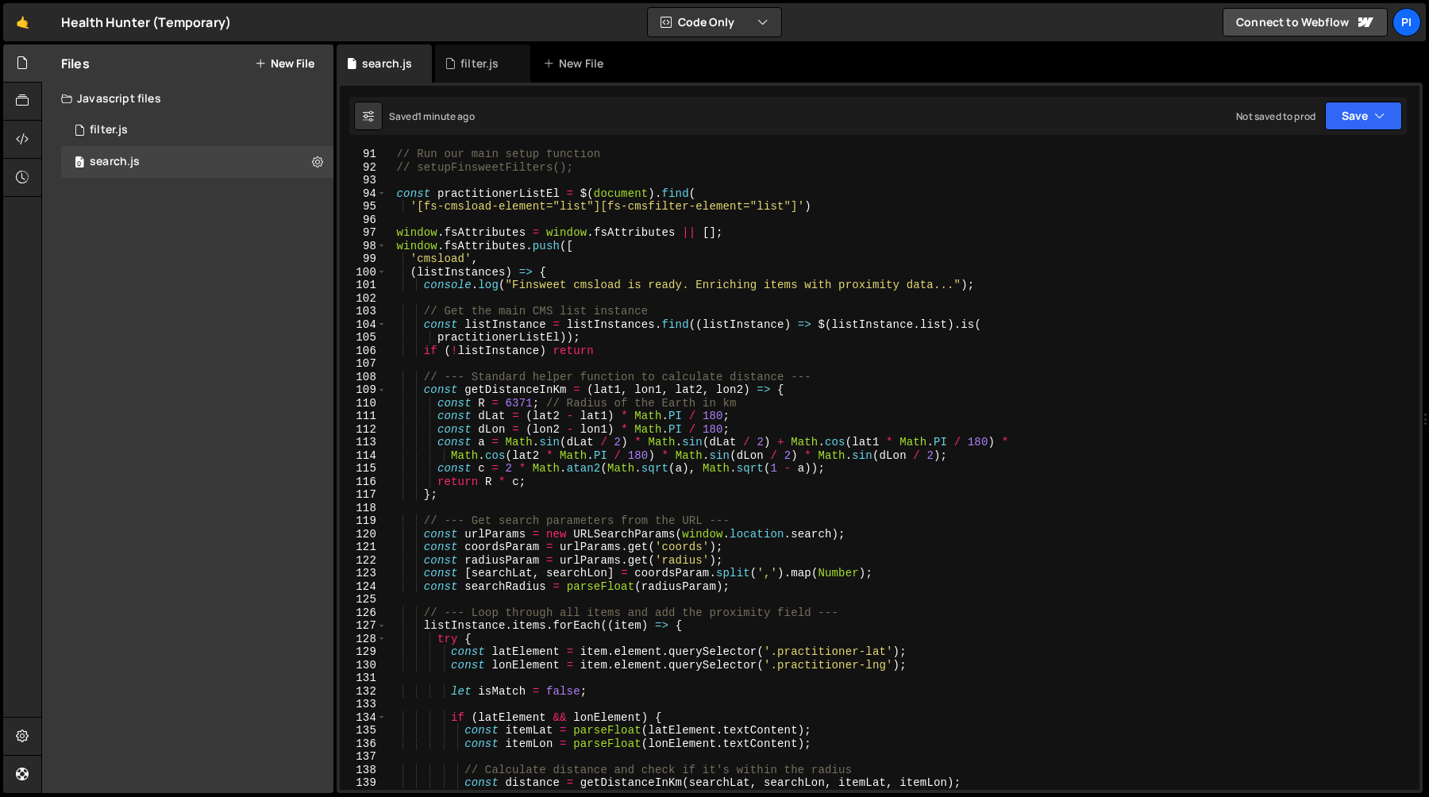
click at [569, 260] on div "// Run our main setup function // setupFinsweetFilters(); const practitionerLis…" at bounding box center [900, 481] width 1027 height 667
click at [615, 349] on div "// Run our main setup function // setupFinsweetFilters(); const practitionerLis…" at bounding box center [900, 481] width 1027 height 667
type textarea "if (!listInstance) return"
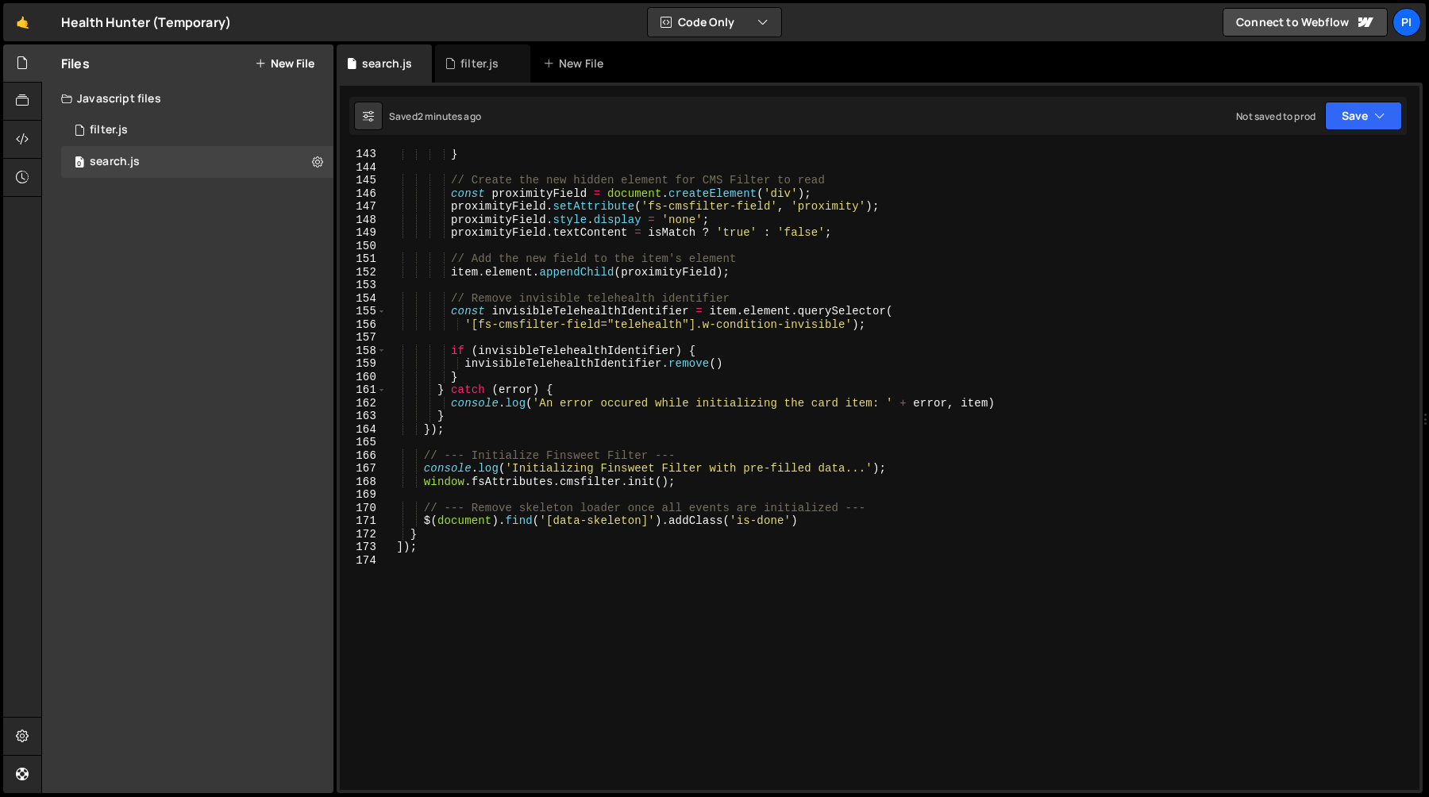
scroll to position [1862, 0]
click at [463, 62] on div "filter.js" at bounding box center [480, 64] width 38 height 16
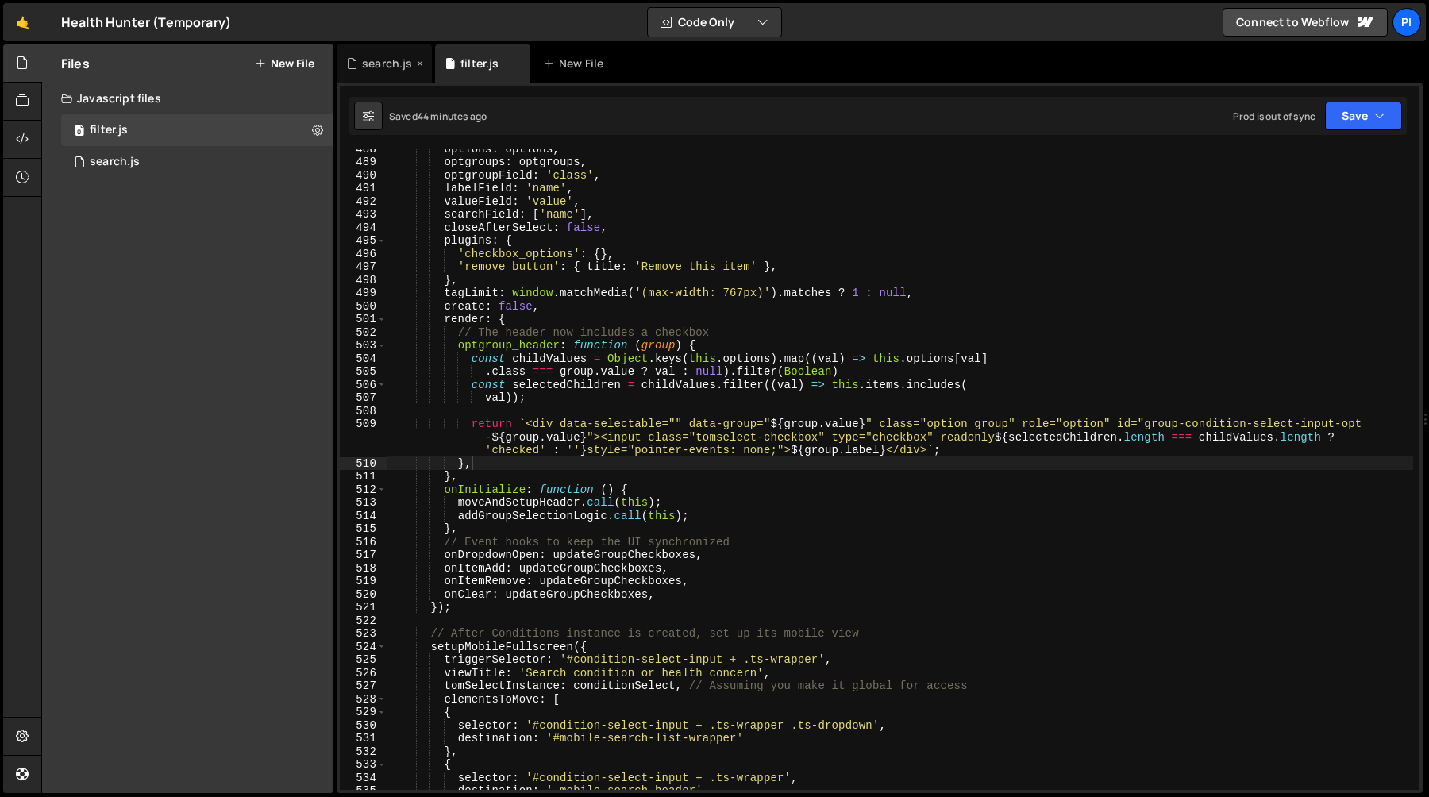
click at [376, 64] on div "search.js" at bounding box center [387, 64] width 50 height 16
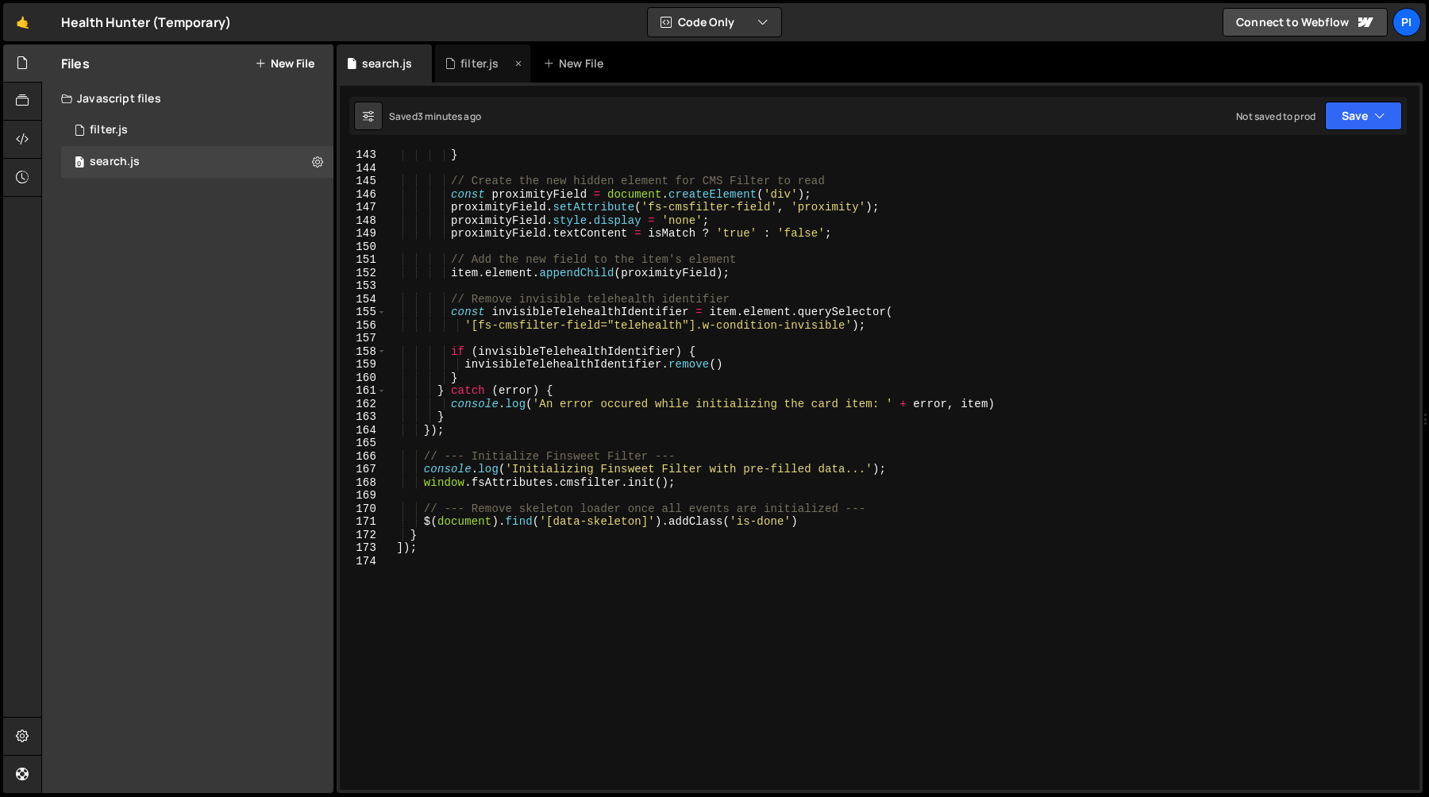
click at [457, 62] on div "filter.js" at bounding box center [478, 64] width 67 height 16
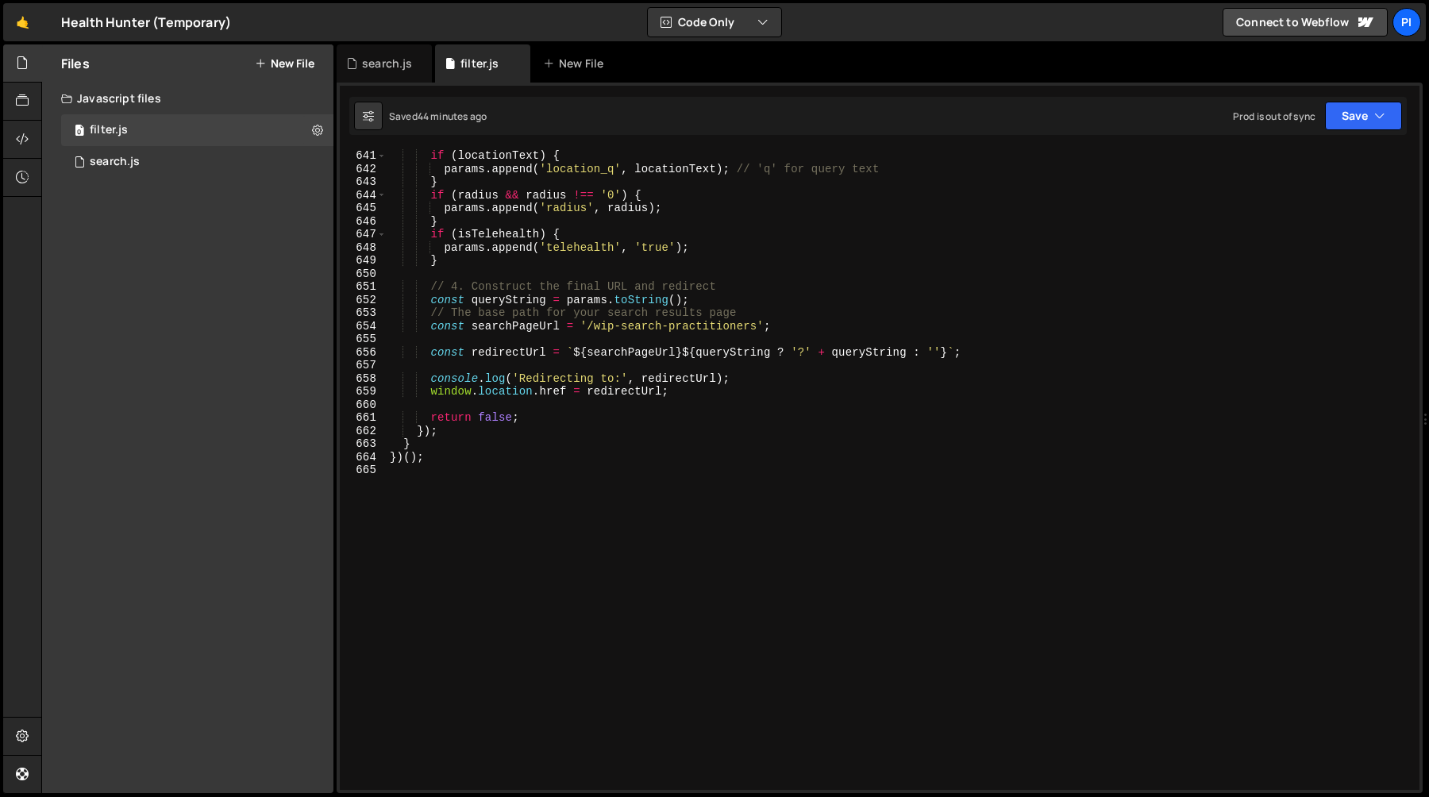
scroll to position [8374, 0]
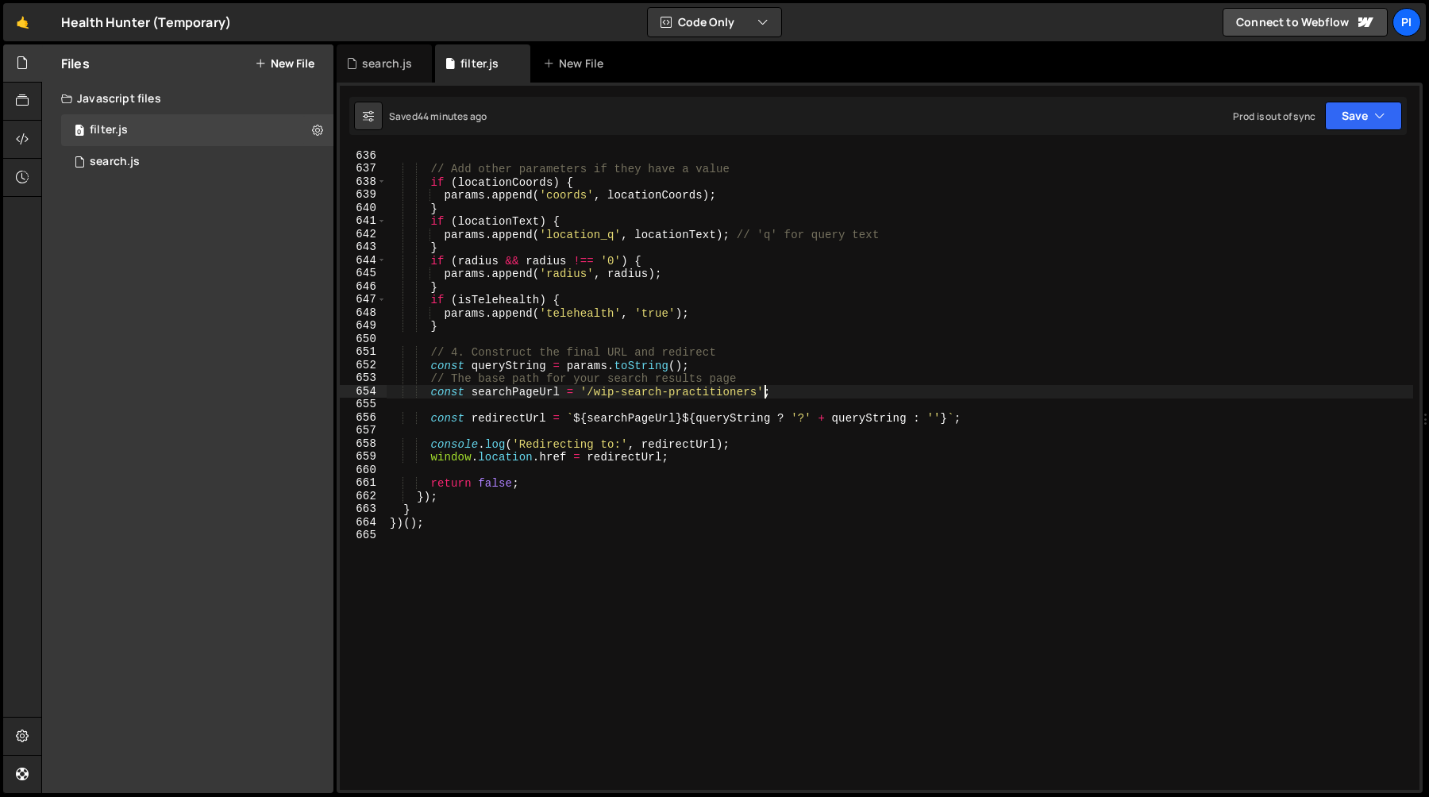
click at [764, 389] on div "// Add other parameters if they have a value if ( locationCoords ) { params . a…" at bounding box center [900, 482] width 1027 height 667
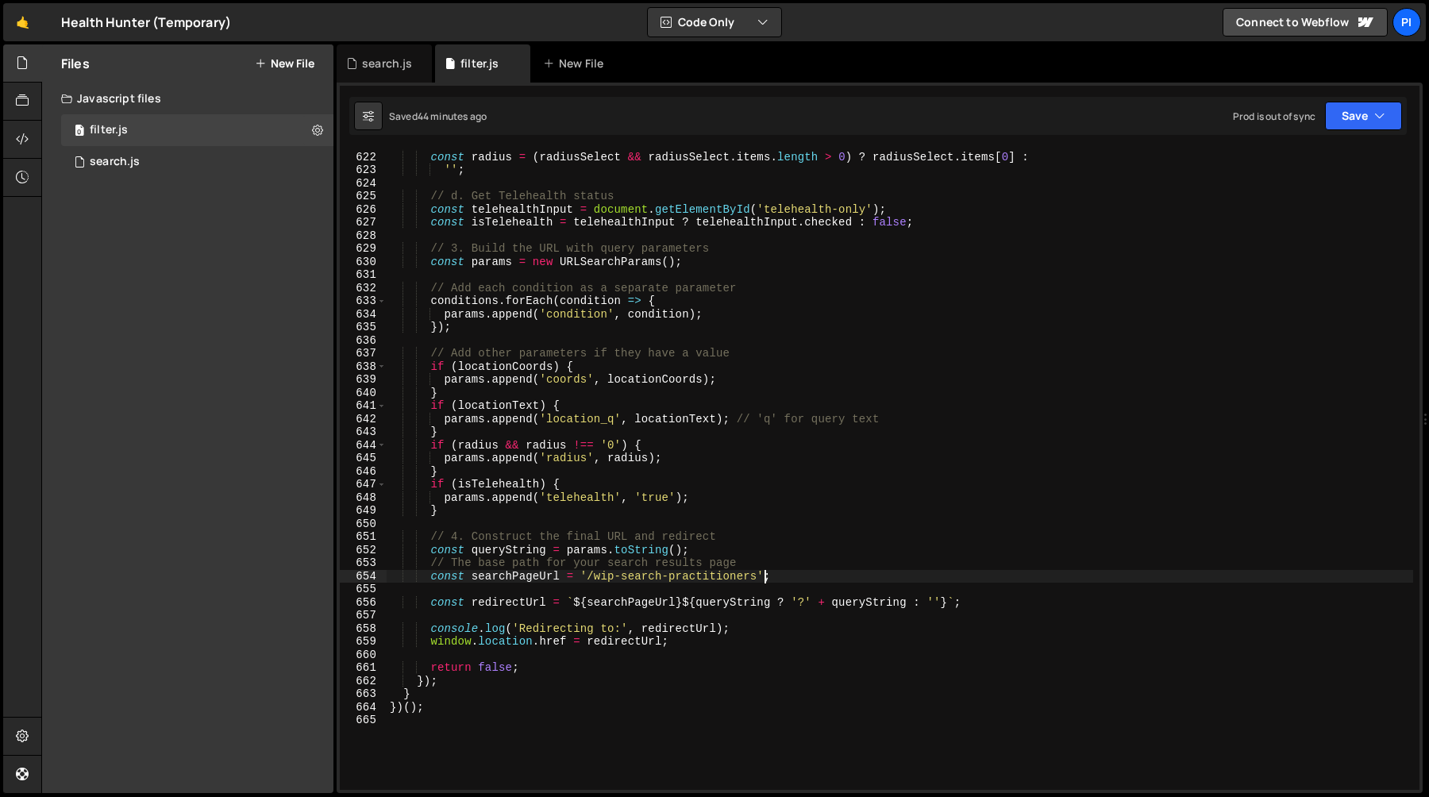
scroll to position [8305, 0]
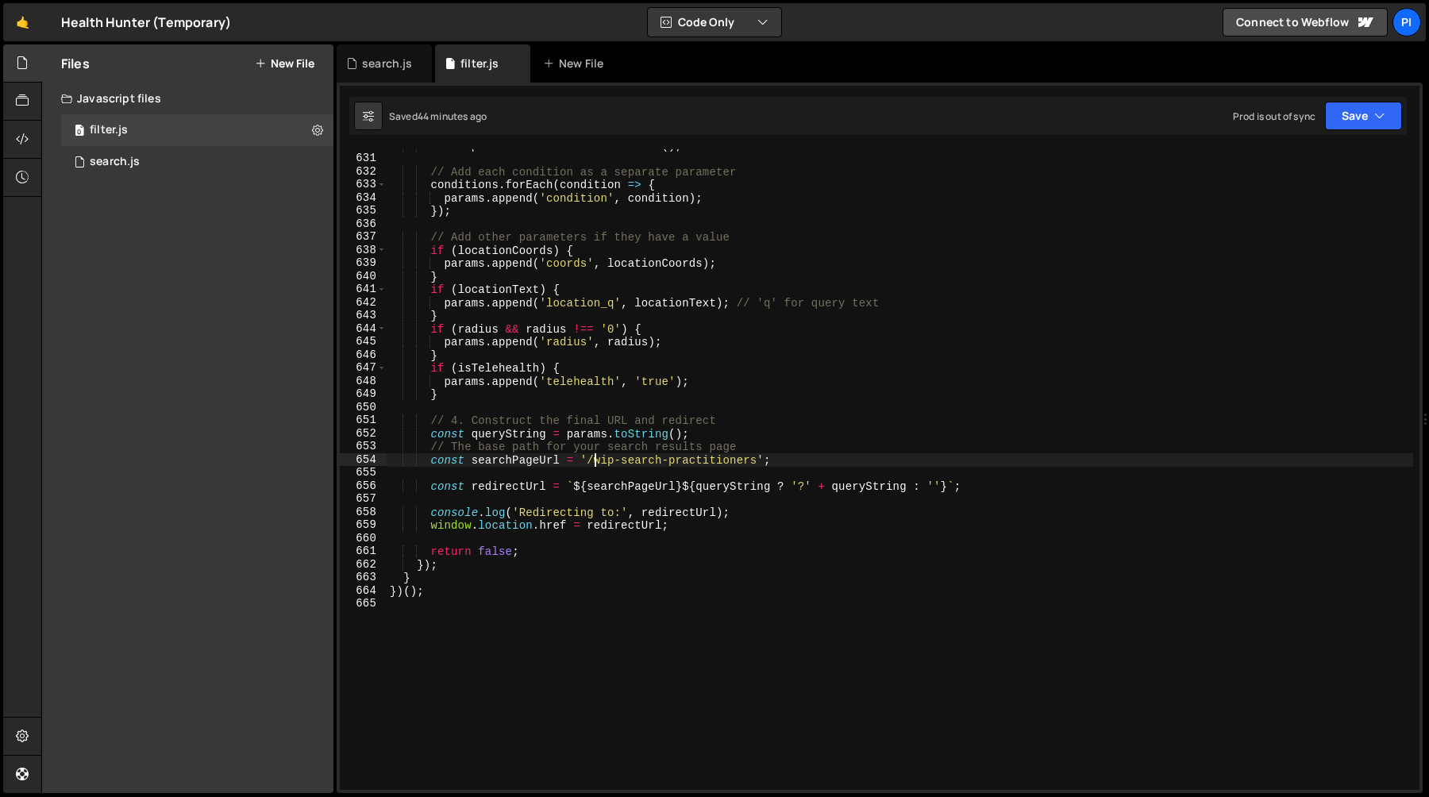
click at [596, 461] on div "const params = new URLSearchParams ( ) ; // Add each condition as a separate pa…" at bounding box center [900, 472] width 1027 height 667
click at [755, 461] on div "const params = new URLSearchParams ( ) ; // Add each condition as a separate pa…" at bounding box center [900, 472] width 1027 height 667
click at [515, 461] on div "const params = new URLSearchParams ( ) ; // Add each condition as a separate pa…" at bounding box center [900, 472] width 1027 height 667
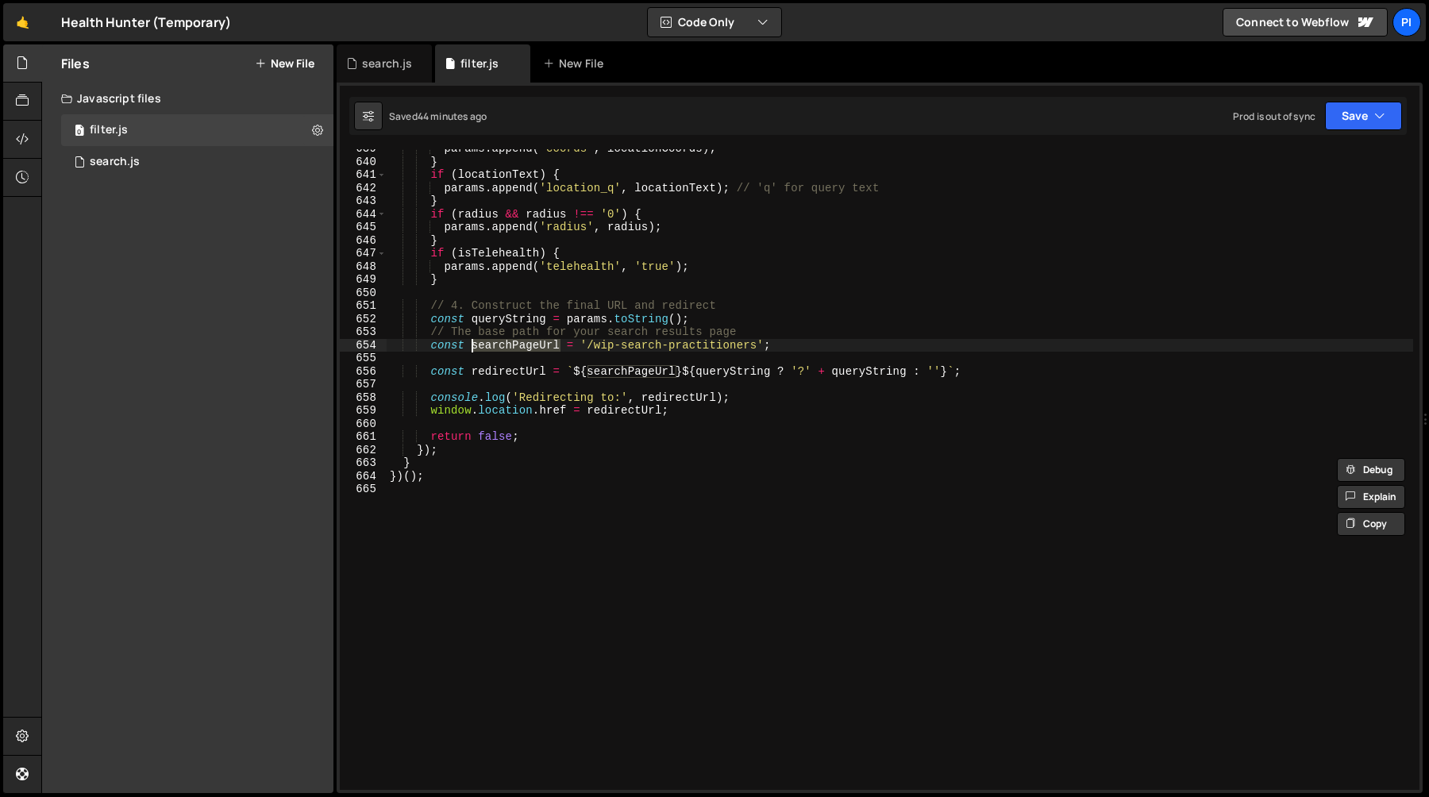
scroll to position [8419, 0]
click at [774, 336] on div "params . append ( 'coords' , locationCoords ) ; } if ( locationText ) { params …" at bounding box center [900, 475] width 1027 height 667
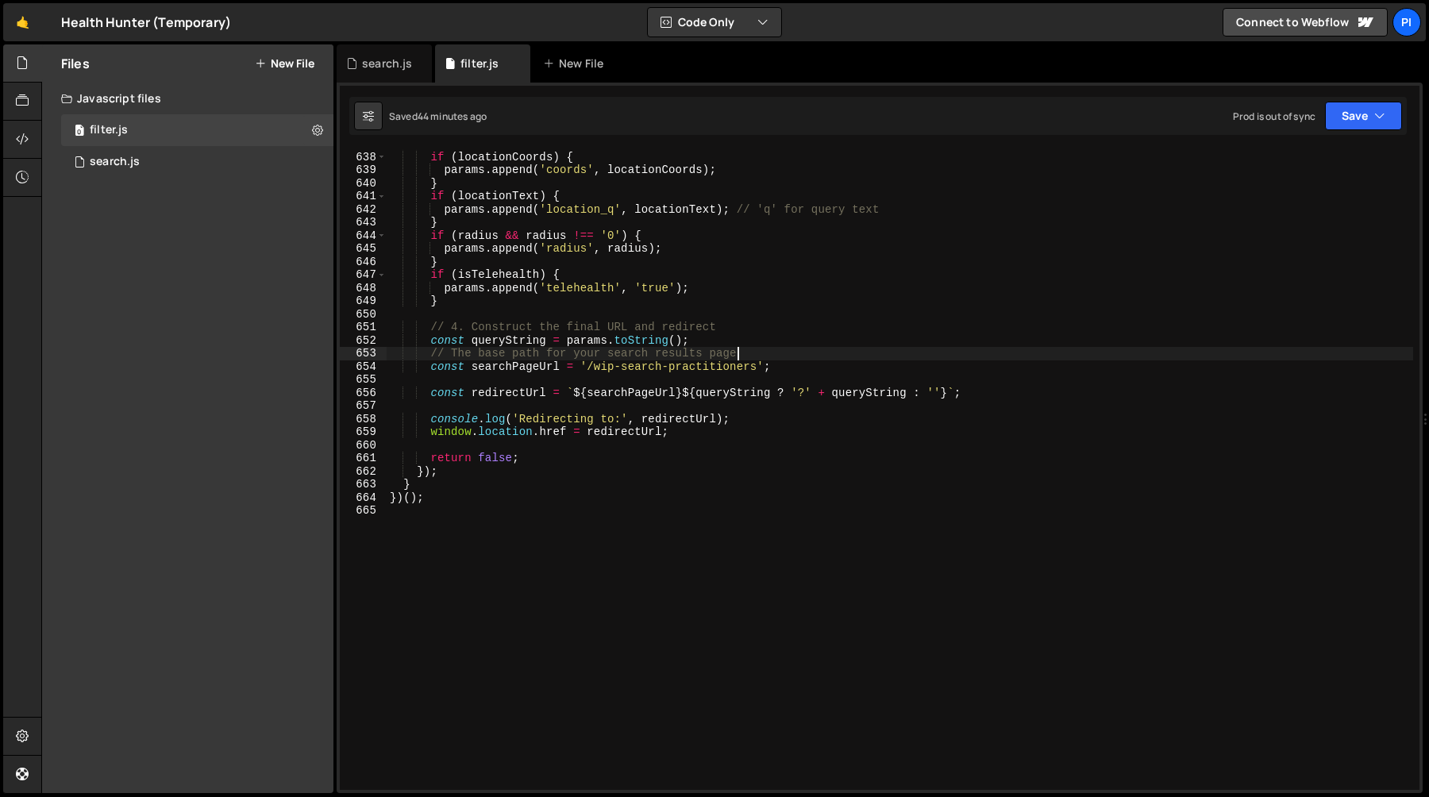
scroll to position [8401, 0]
click at [519, 368] on div "if ( locationCoords ) { params . append ( 'coords' , locationCoords ) ; } if ( …" at bounding box center [900, 481] width 1027 height 667
click at [435, 395] on div "if ( locationCoords ) { params . append ( 'coords' , locationCoords ) ; } if ( …" at bounding box center [900, 481] width 1027 height 667
click at [434, 412] on div "if ( locationCoords ) { params . append ( 'coords' , locationCoords ) ; } if ( …" at bounding box center [900, 481] width 1027 height 667
click at [433, 428] on div "if ( locationCoords ) { params . append ( 'coords' , locationCoords ) ; } if ( …" at bounding box center [900, 481] width 1027 height 667
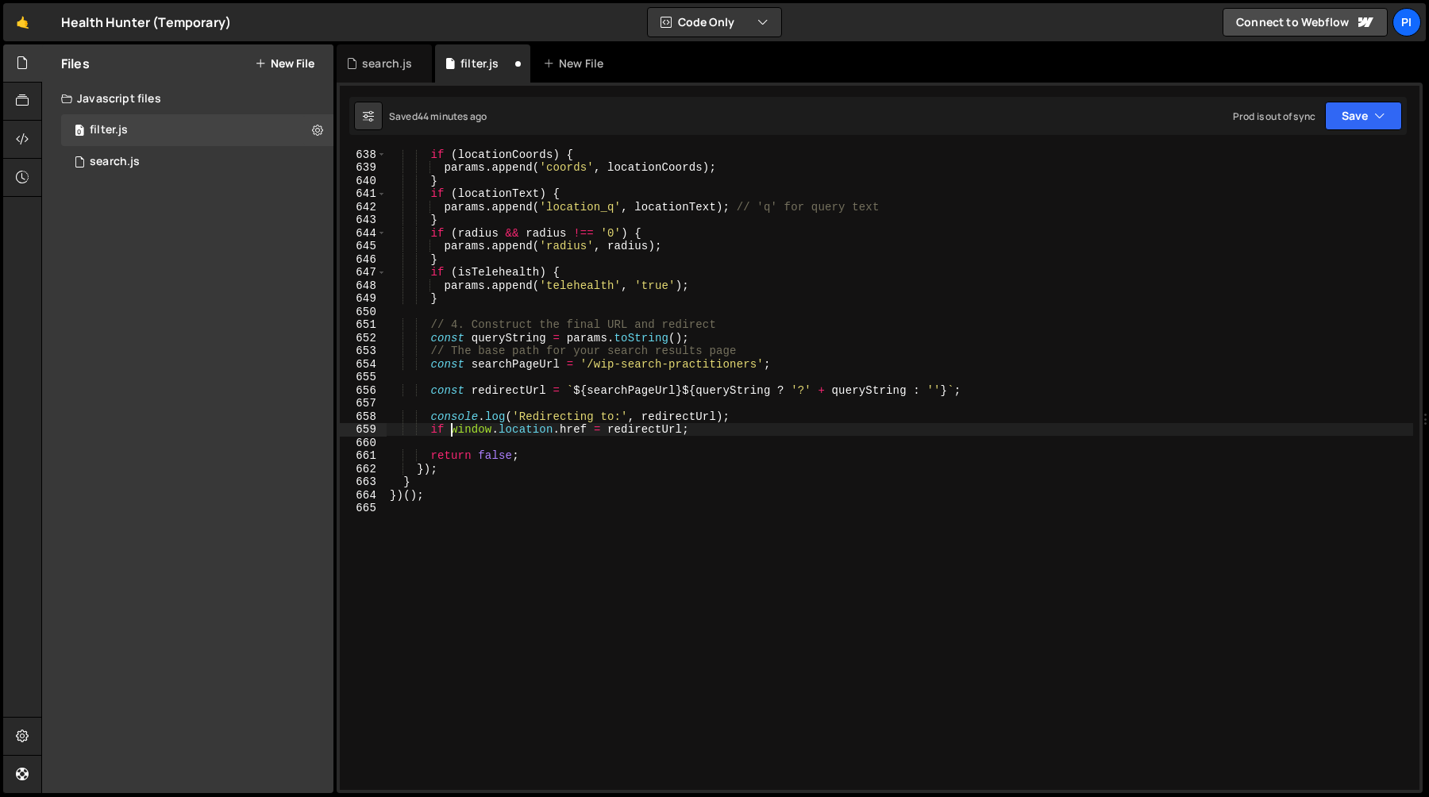
scroll to position [0, 5]
paste textarea "window.location.pathname"
click at [522, 370] on div "if ( locationCoords ) { params . append ( 'coords' , locationCoords ) ; } if ( …" at bounding box center [900, 481] width 1027 height 667
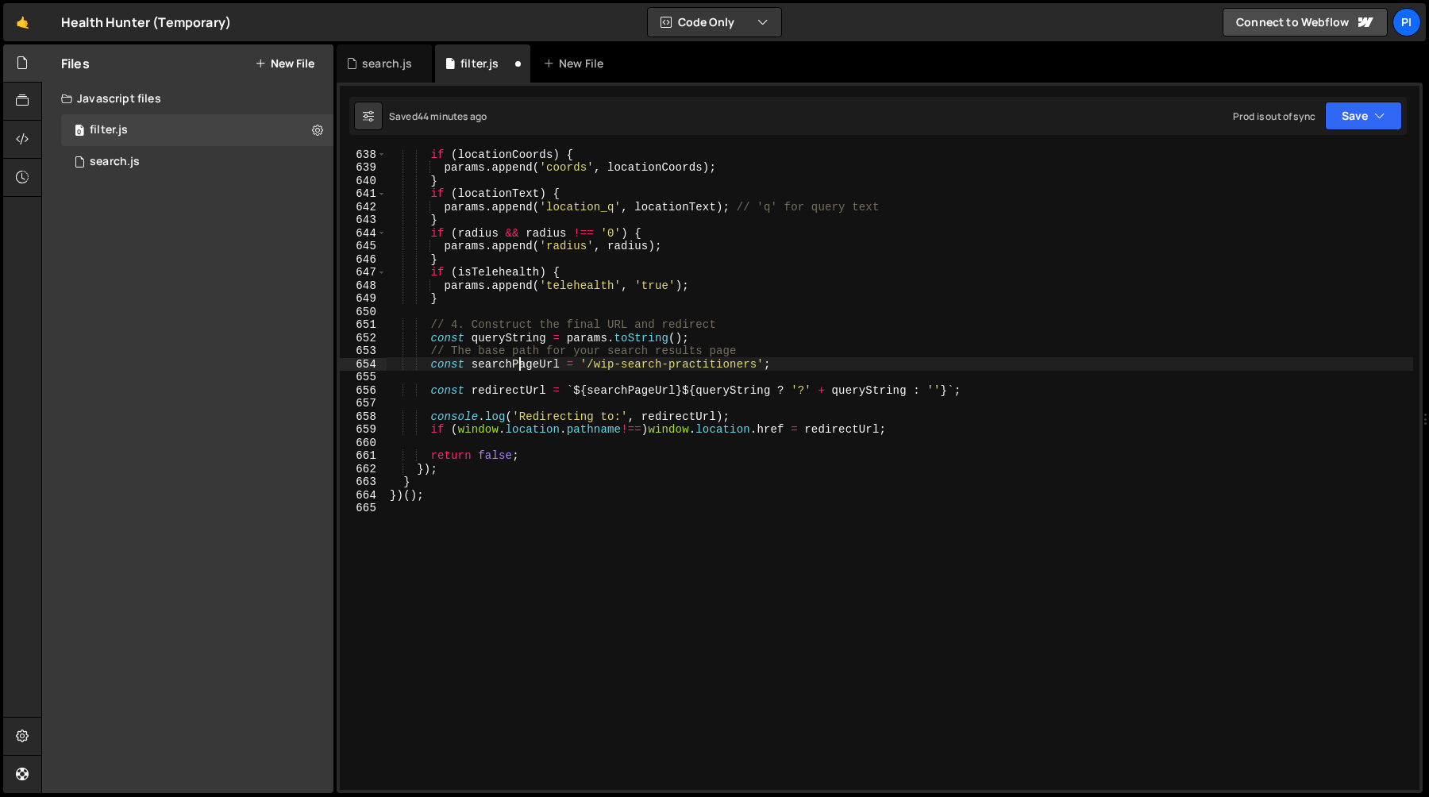
click at [522, 370] on div "if ( locationCoords ) { params . append ( 'coords' , locationCoords ) ; } if ( …" at bounding box center [900, 481] width 1027 height 667
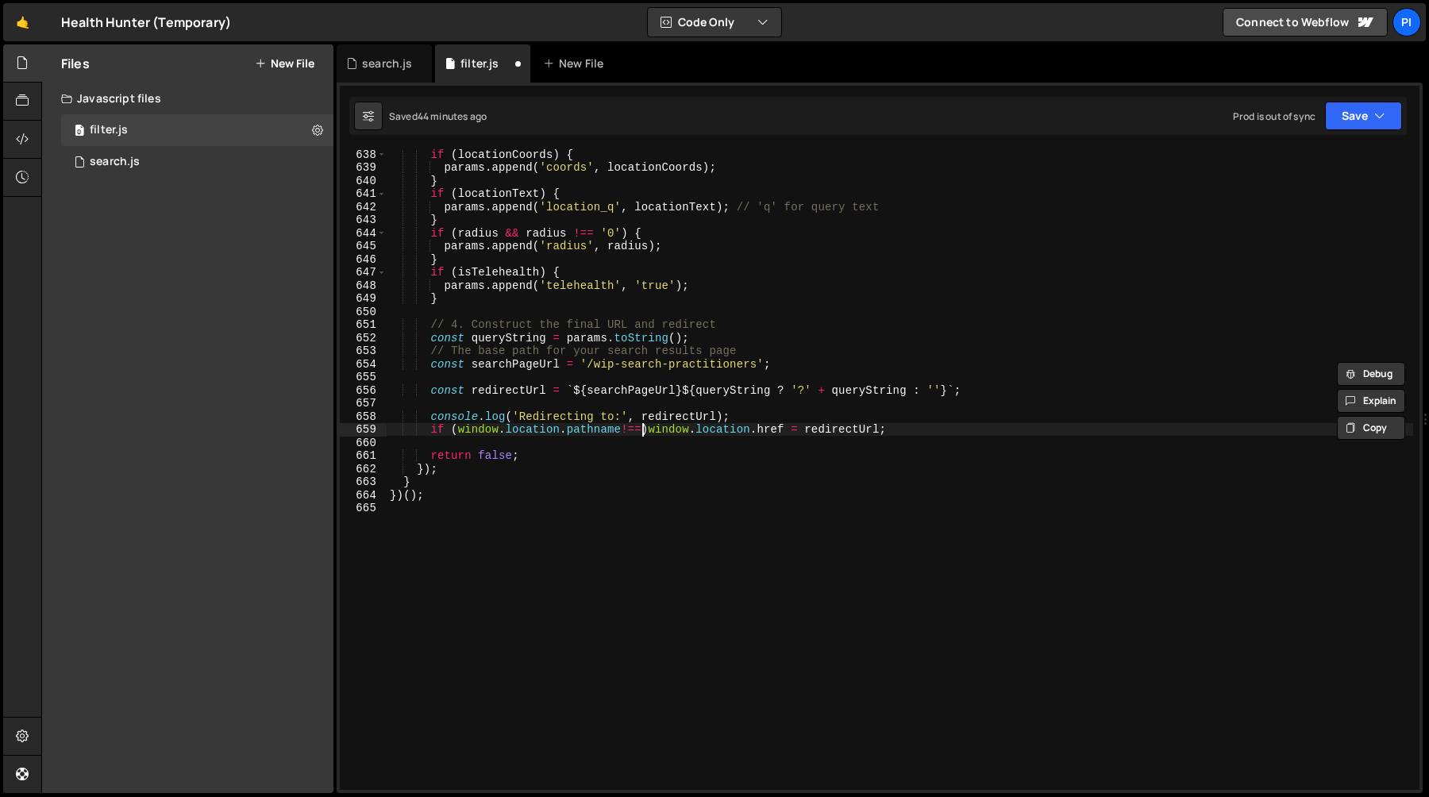
click at [645, 434] on div "if ( locationCoords ) { params . append ( 'coords' , locationCoords ) ; } if ( …" at bounding box center [900, 481] width 1027 height 667
paste textarea "searchPageUrl"
type textarea "console.log('Redirecting to:', redirectUrl);"
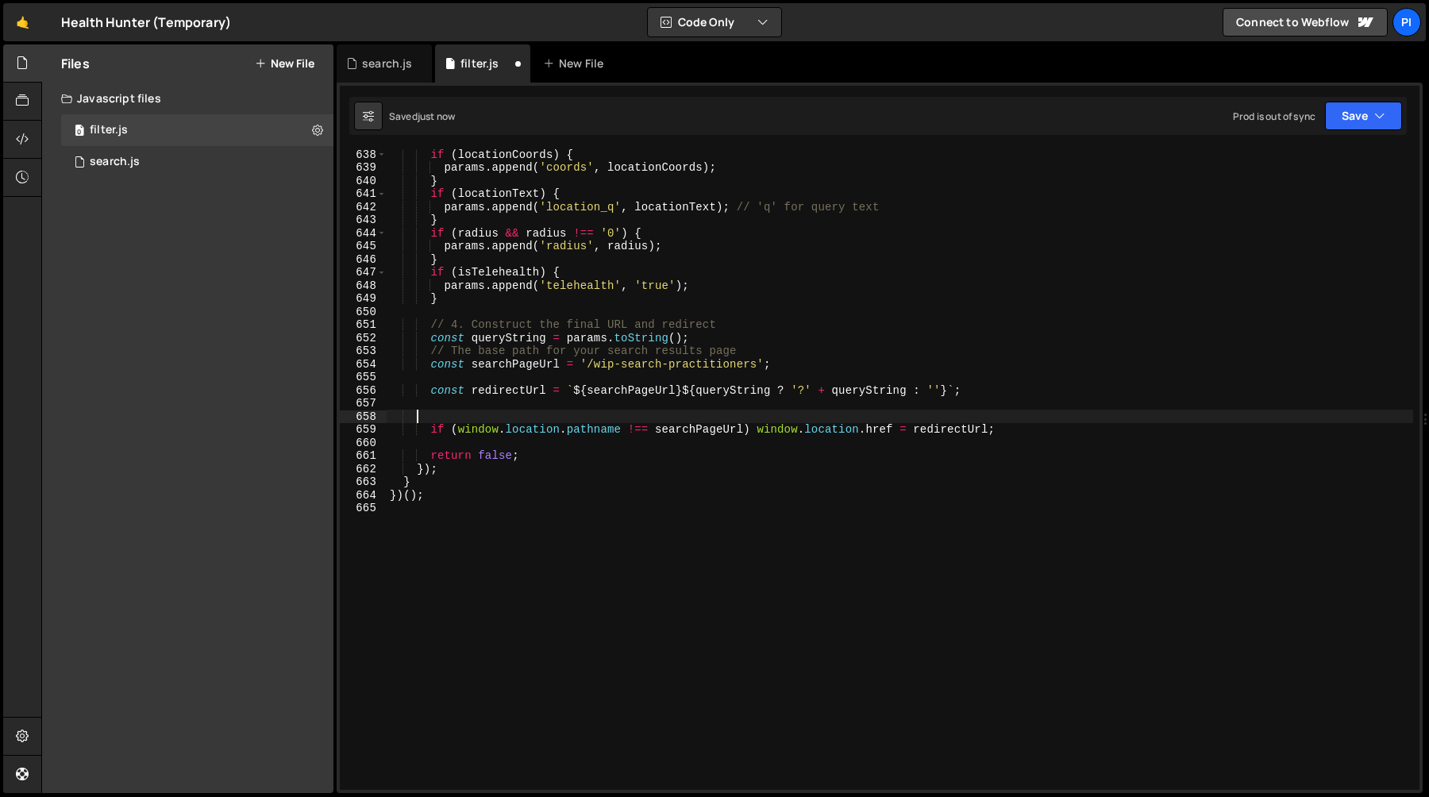
scroll to position [0, 0]
type textarea "window.location.href = redirectUrl;"
paste textarea "console.log('Redirecting to:', redirectUrl);"
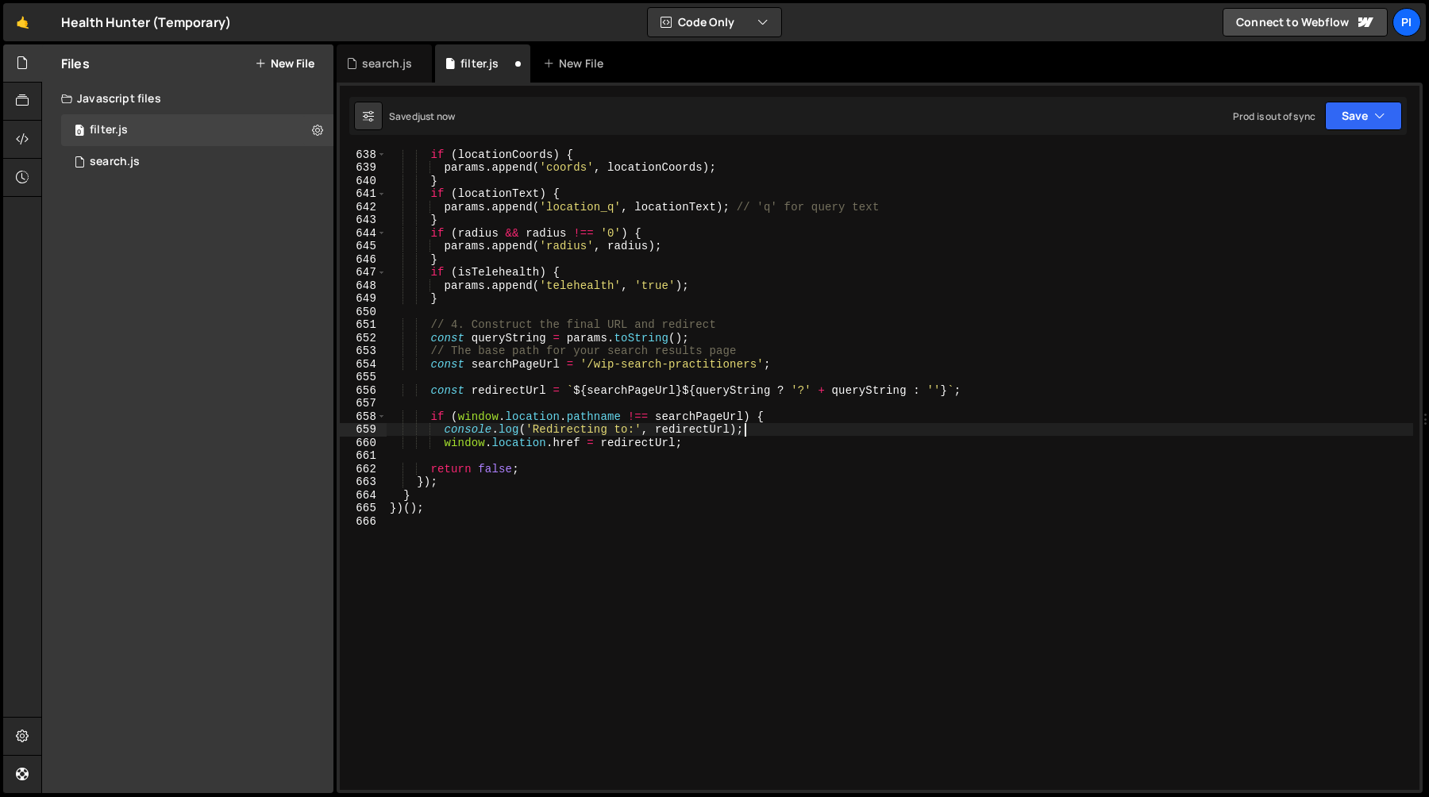
type textarea "window.location.href = redirectUrl;"
type textarea "}"
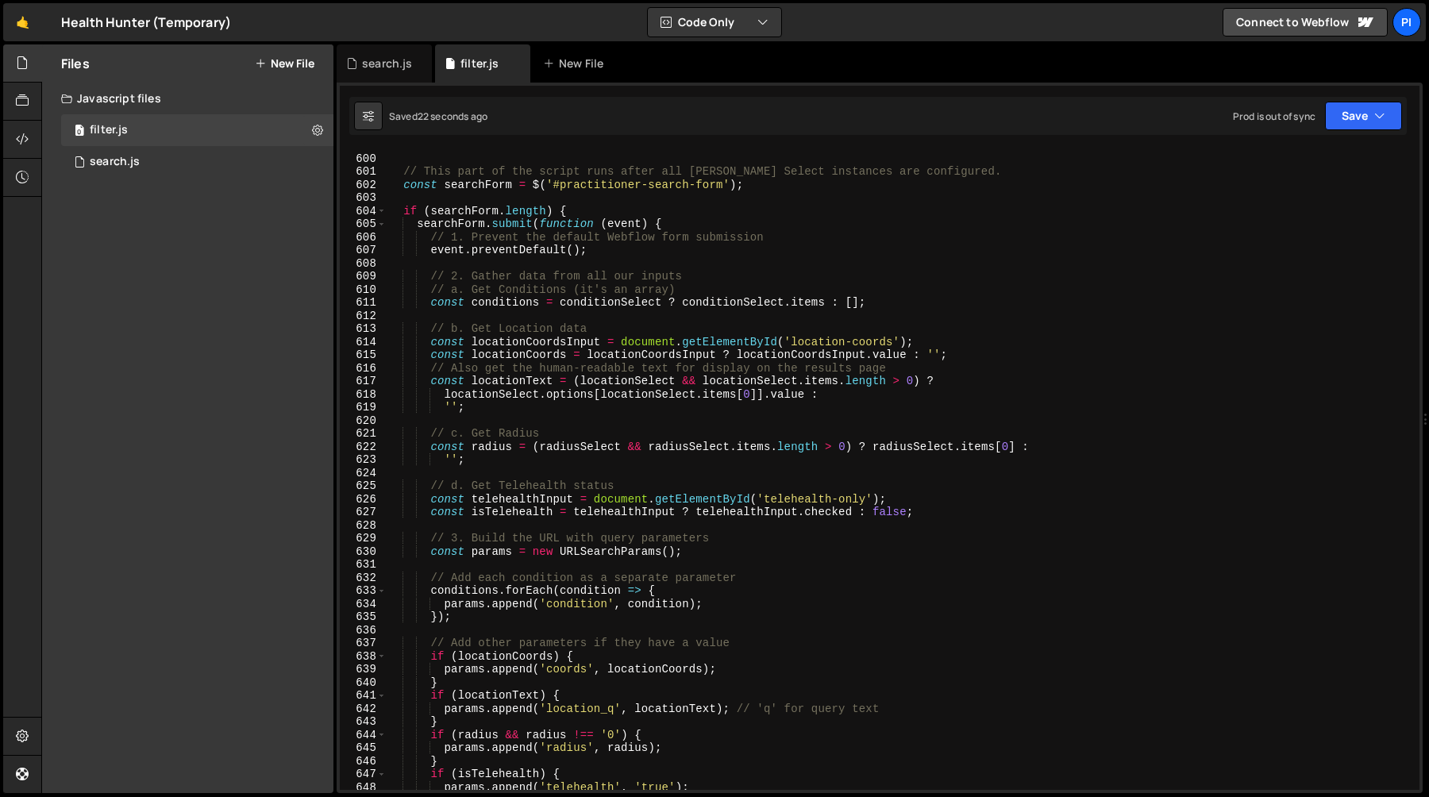
scroll to position [7904, 0]
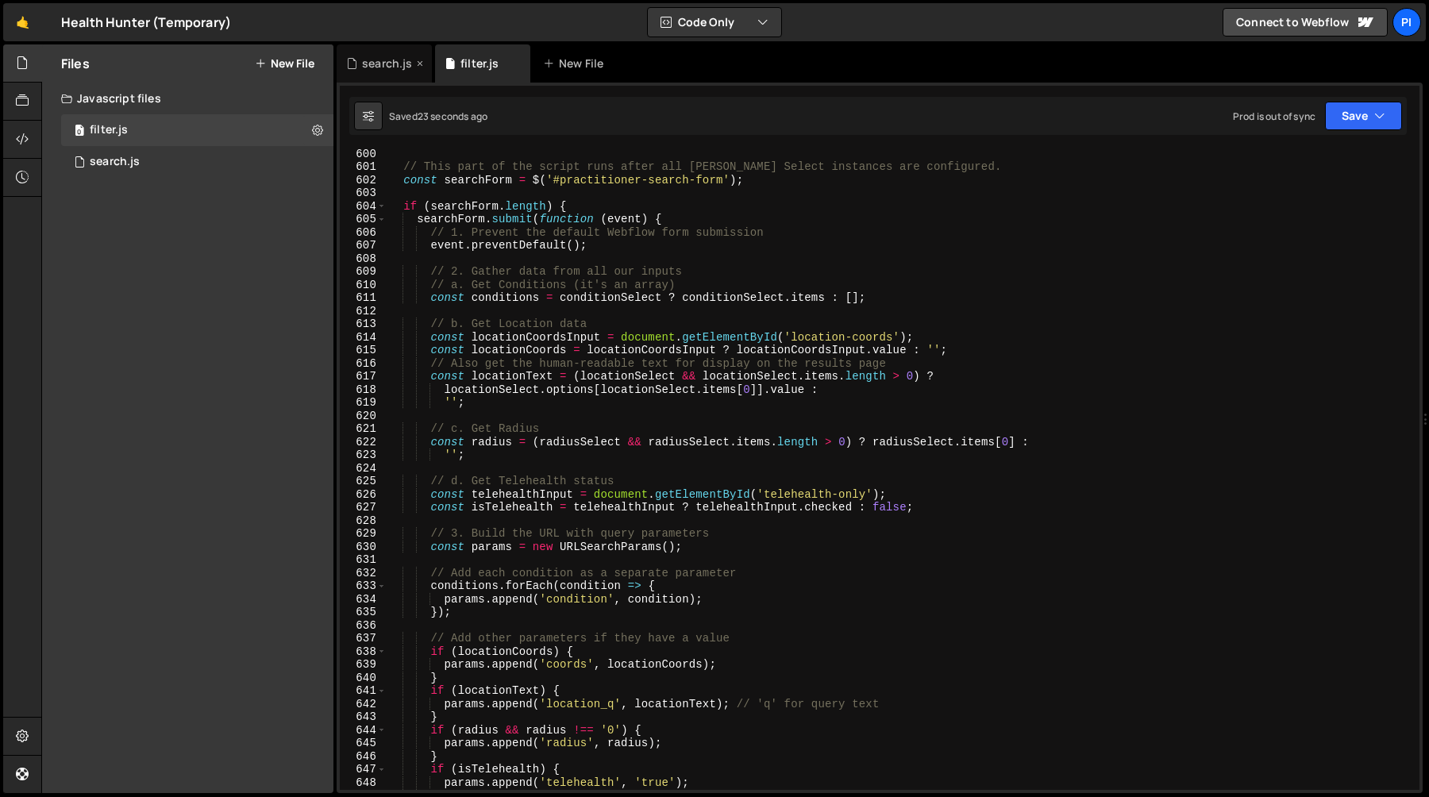
click at [376, 61] on div "search.js" at bounding box center [387, 64] width 50 height 16
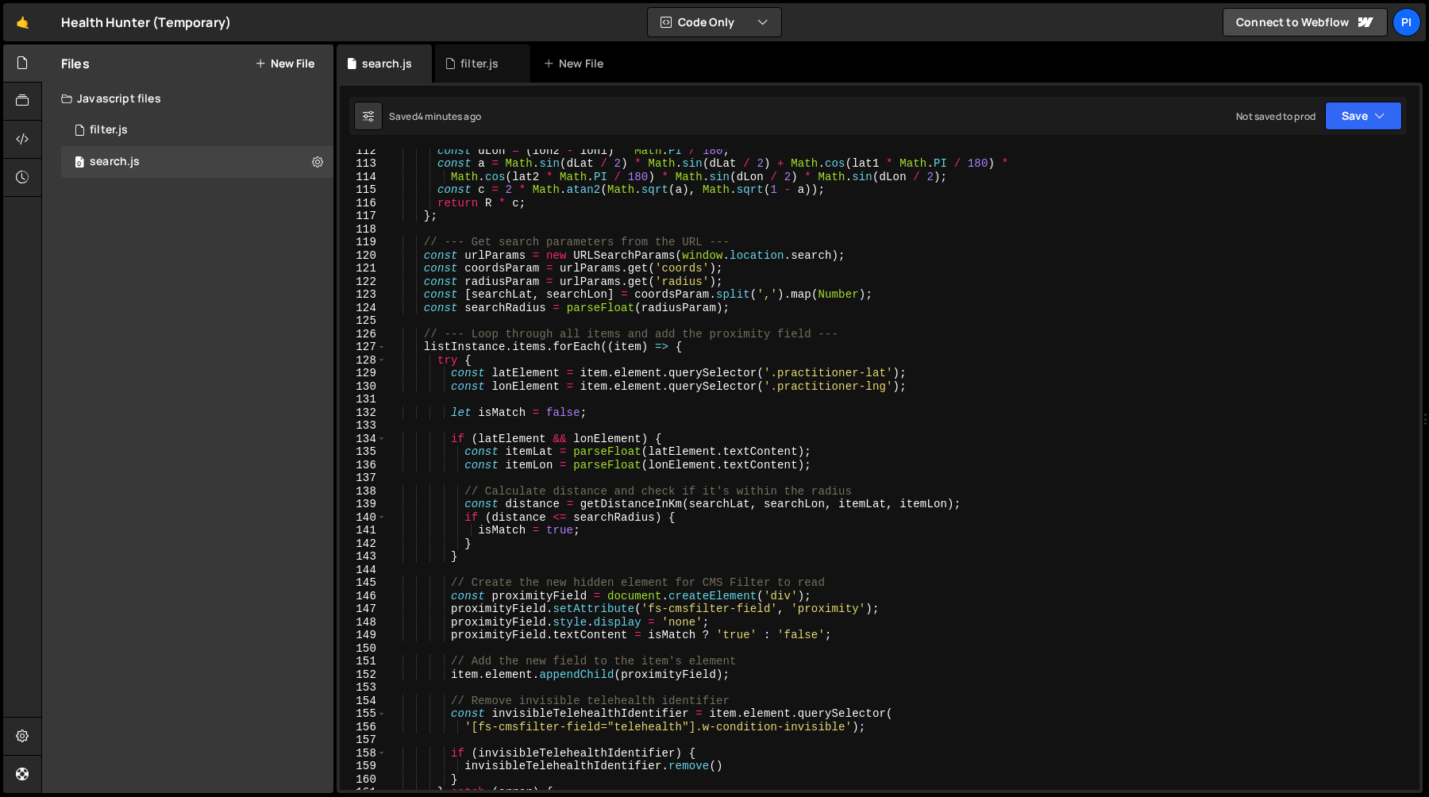
scroll to position [1446, 0]
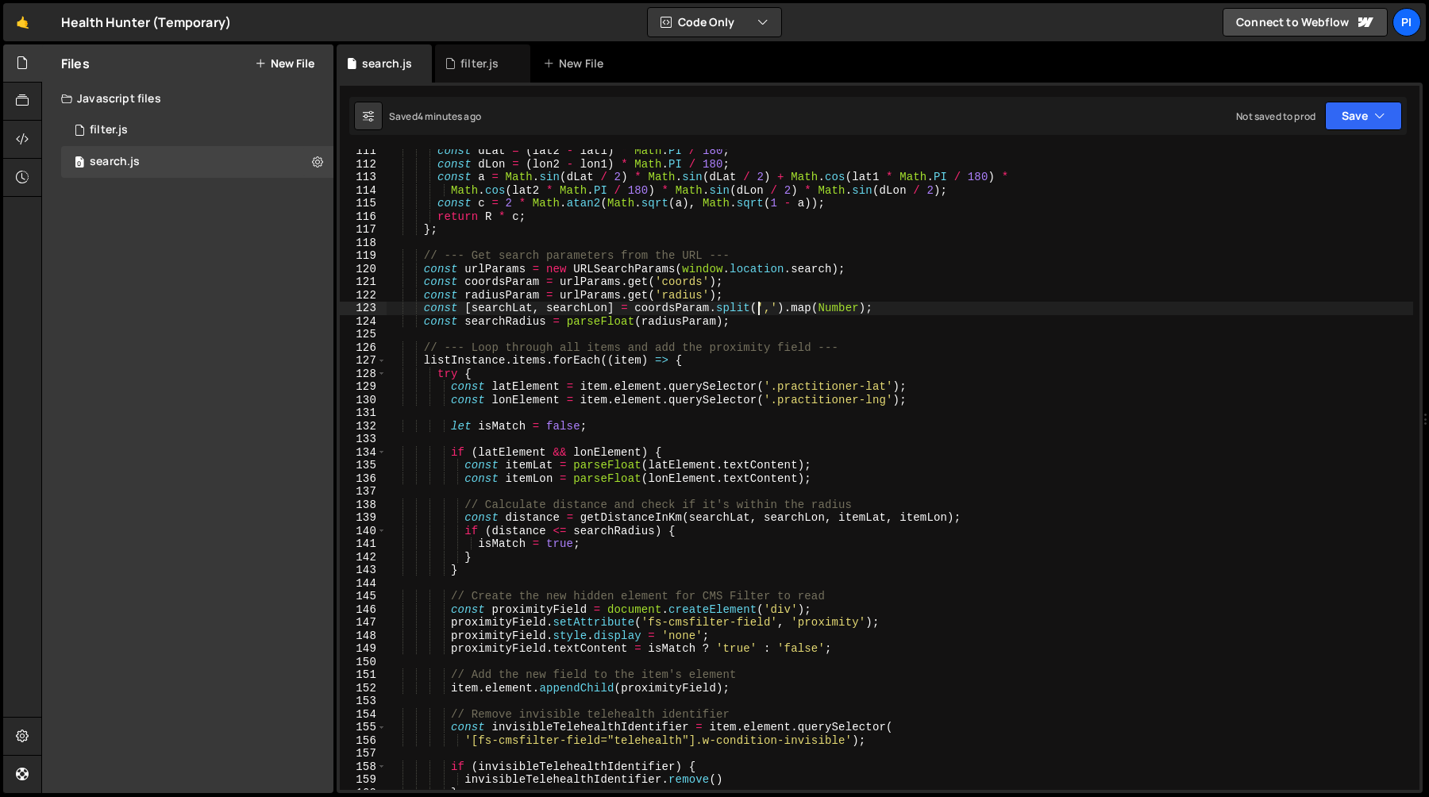
click at [755, 305] on div "const dLat = ( lat2 - lat1 ) * Math . PI / 180 ; const dLon = ( lon2 - lon1 ) *…" at bounding box center [900, 478] width 1027 height 667
click at [673, 311] on div "const dLat = ( lat2 - lat1 ) * Math . PI / 180 ; const dLon = ( lon2 - lon1 ) *…" at bounding box center [900, 478] width 1027 height 667
type textarea "const radiusParam = urlParams.get('radius') || '';"
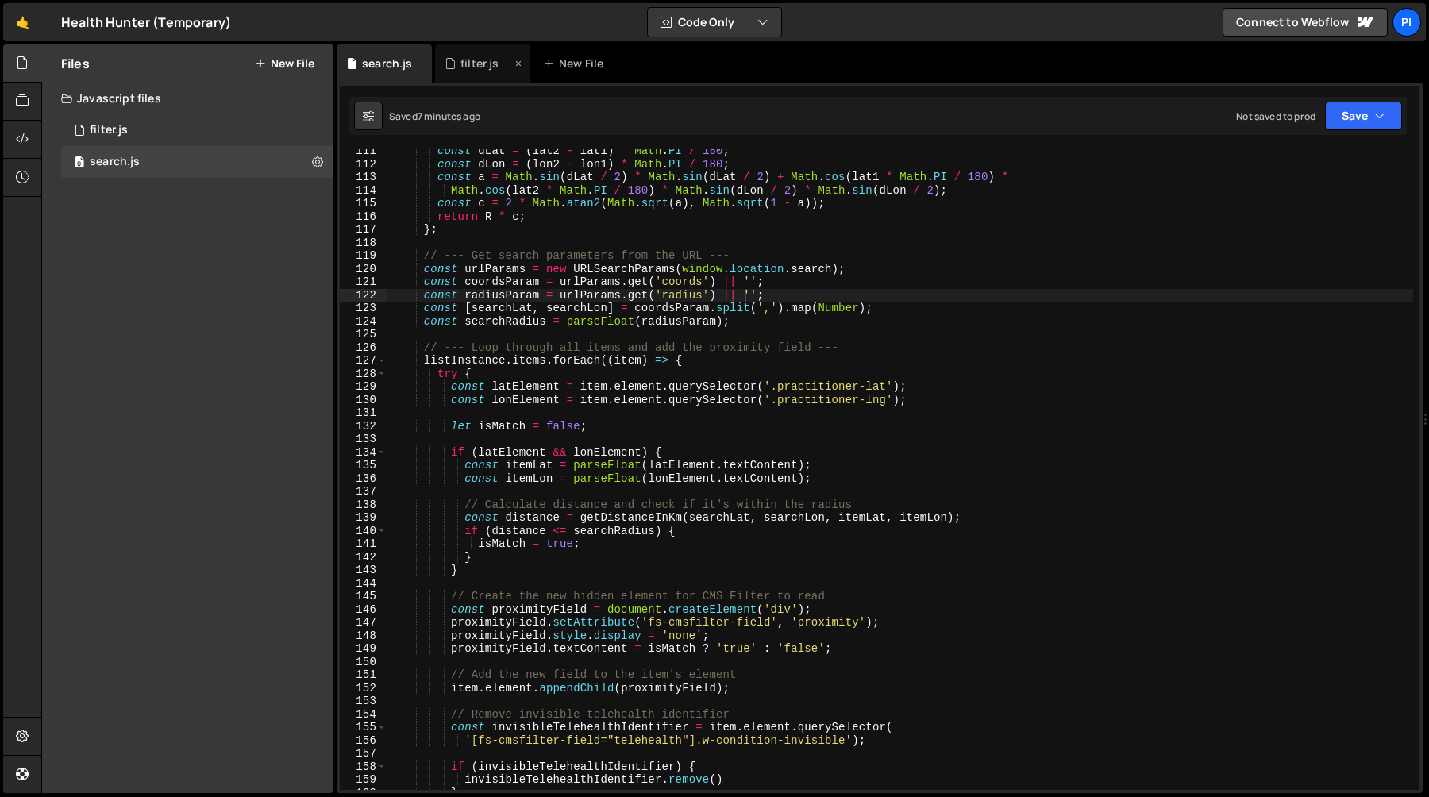
click at [461, 68] on div "filter.js" at bounding box center [480, 64] width 38 height 16
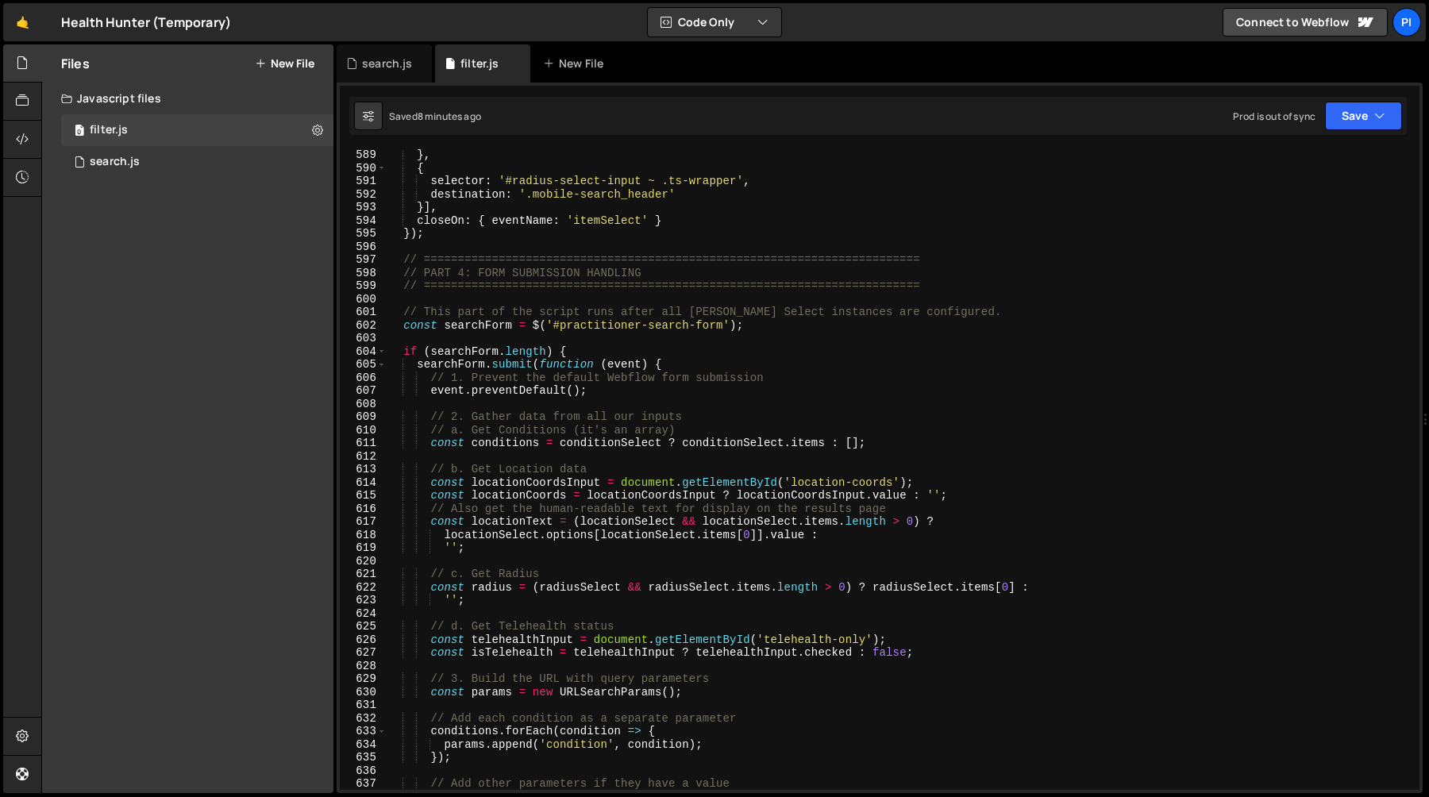
scroll to position [7699, 0]
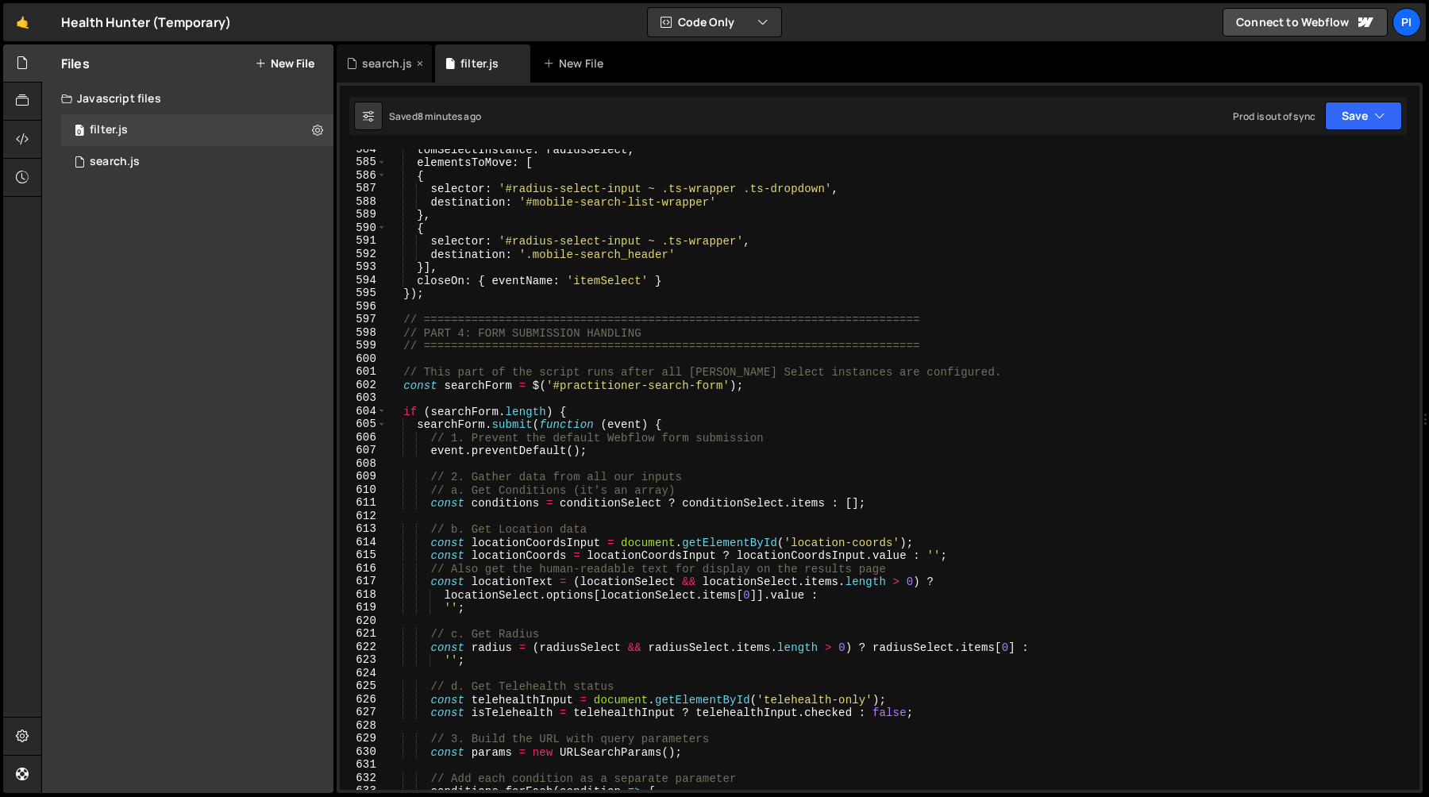
click at [383, 64] on div "search.js" at bounding box center [387, 64] width 50 height 16
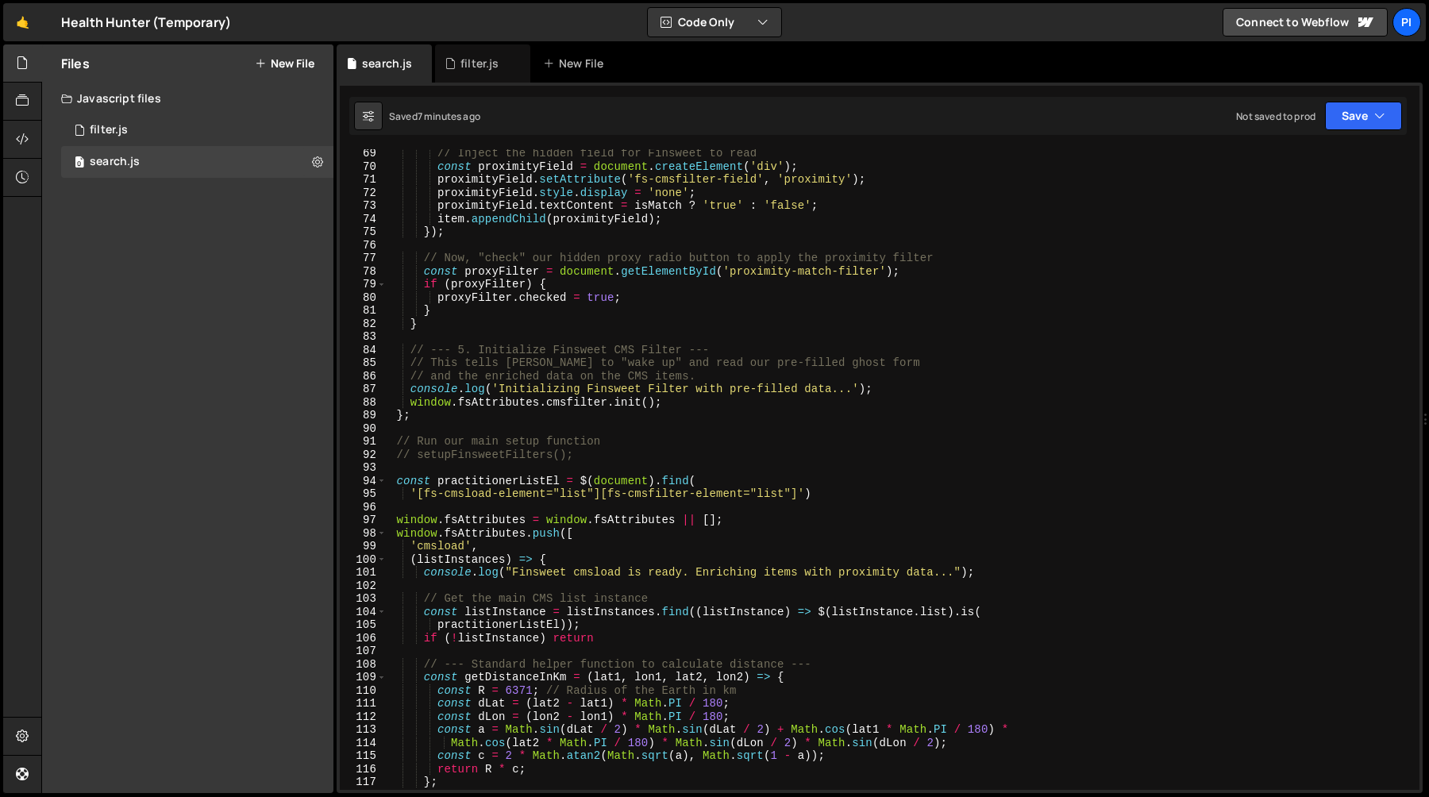
scroll to position [0, 0]
click at [489, 426] on div "// Inject the hidden field for Finsweet to read const proximityField = document…" at bounding box center [900, 480] width 1027 height 667
click at [488, 421] on div "// Inject the hidden field for Finsweet to read const proximityField = document…" at bounding box center [900, 480] width 1027 height 667
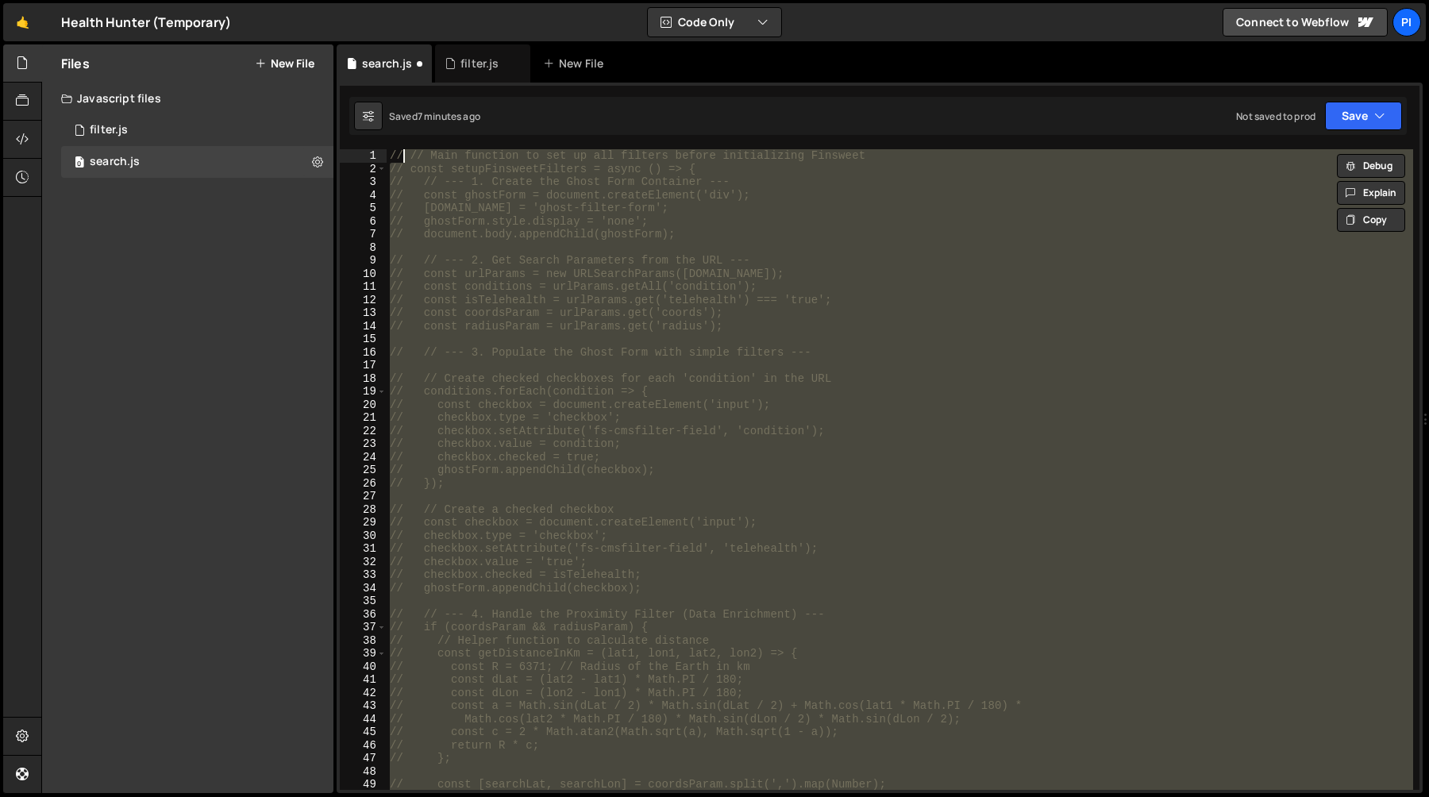
type textarea "// // Main function to set up all filters before initializing Finsweet"
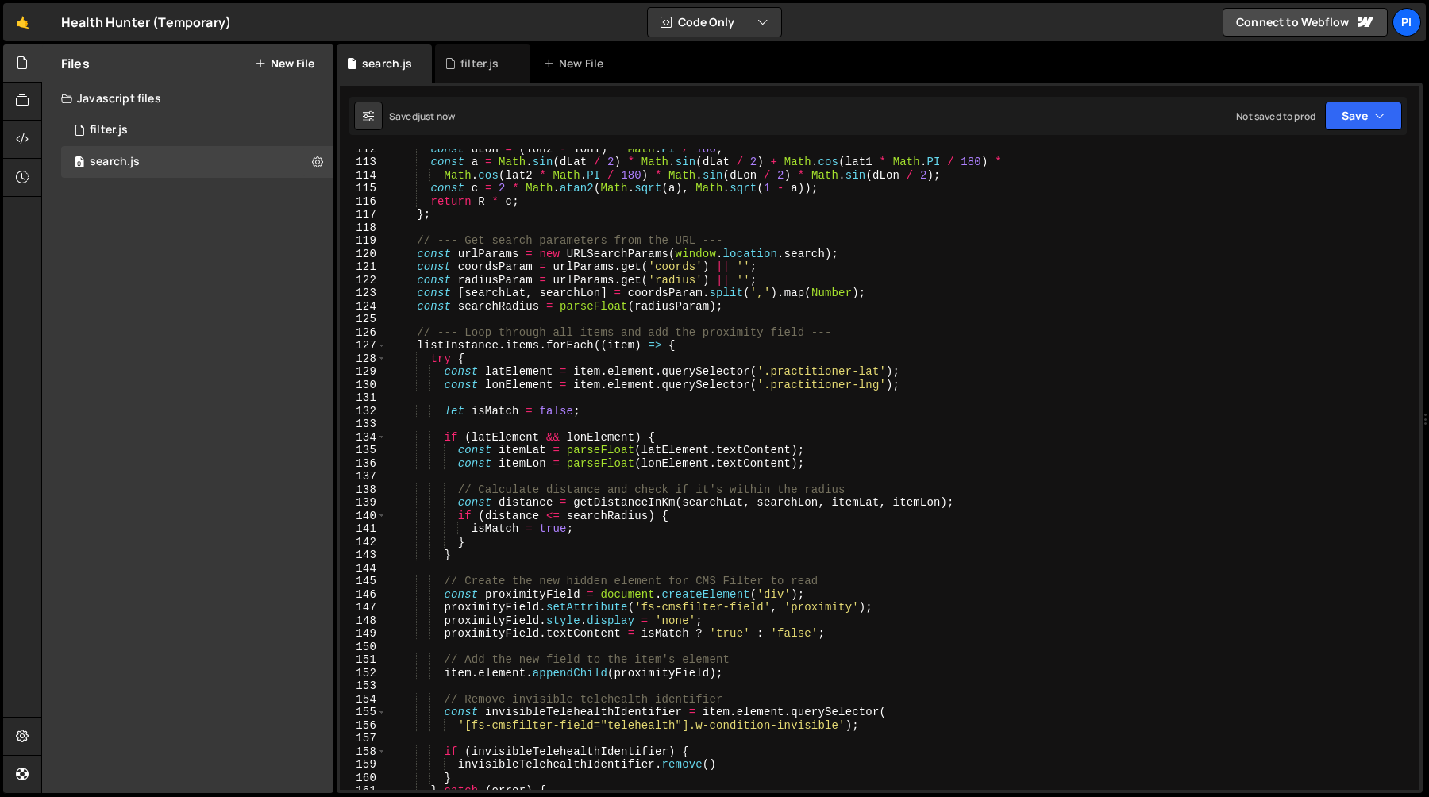
scroll to position [1462, 0]
click at [454, 70] on icon at bounding box center [450, 64] width 11 height 16
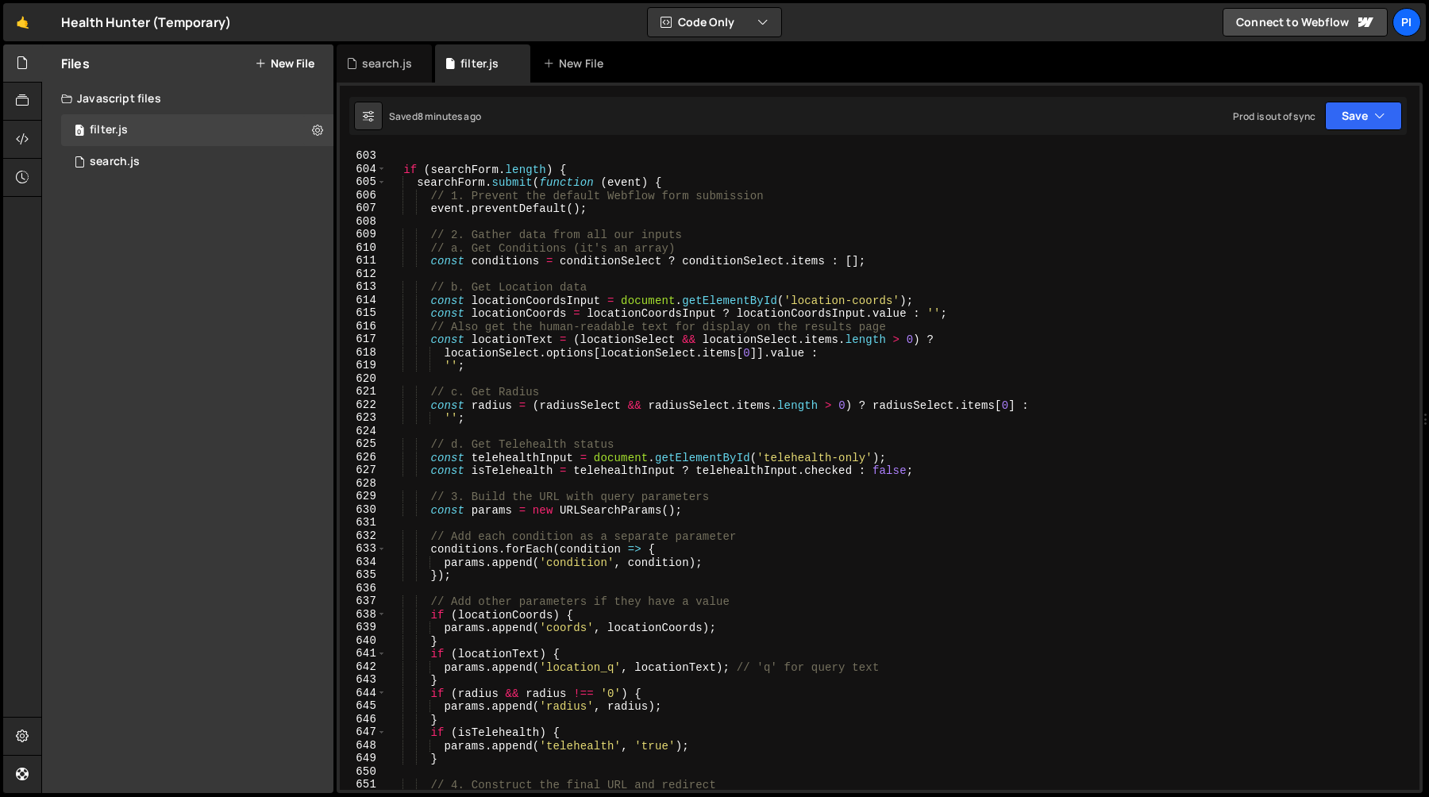
scroll to position [7997, 0]
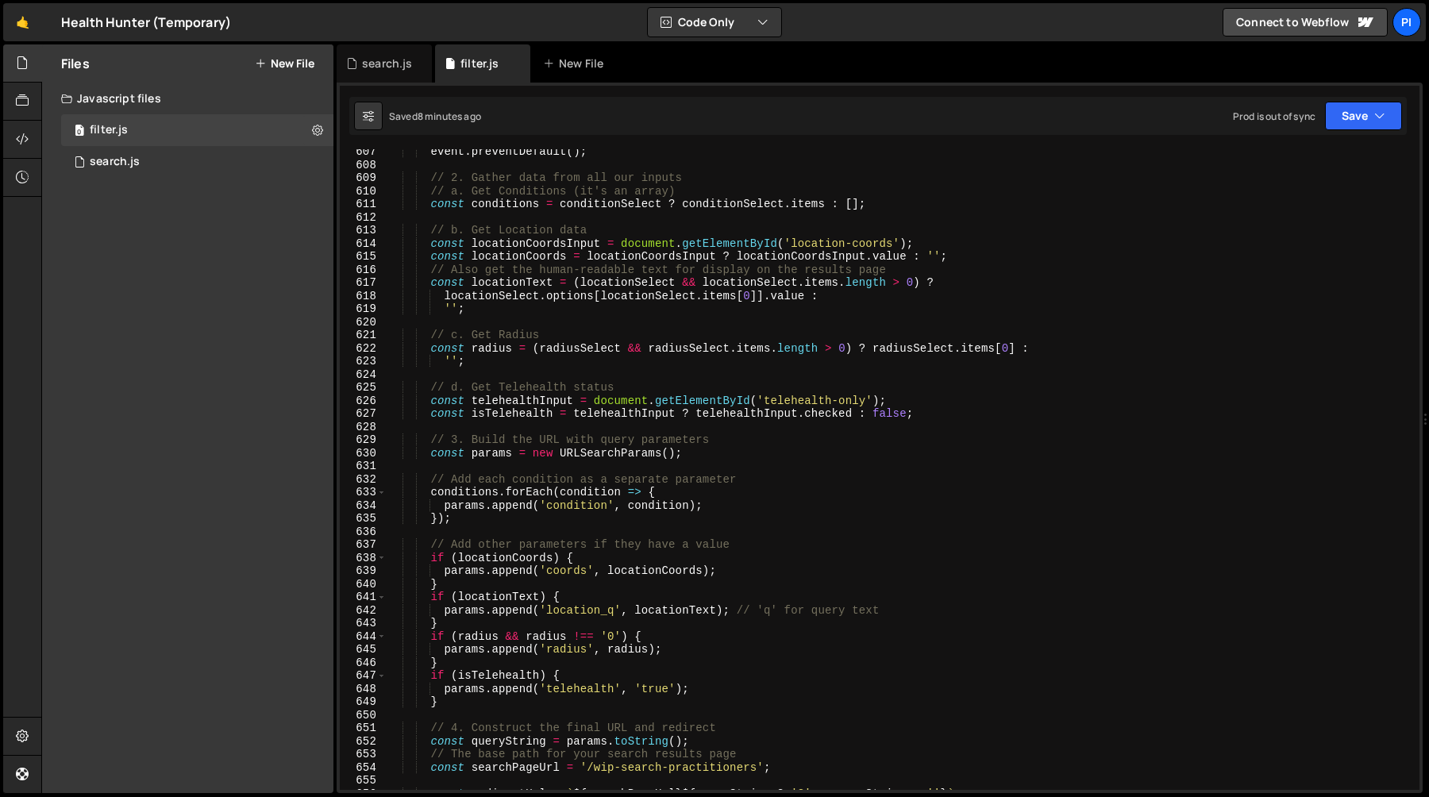
type textarea "const params = new URLSearchParams();"
click at [792, 450] on div "event . preventDefault ( ) ; // 2. Gather data from all our inputs // a. Get Co…" at bounding box center [900, 478] width 1027 height 667
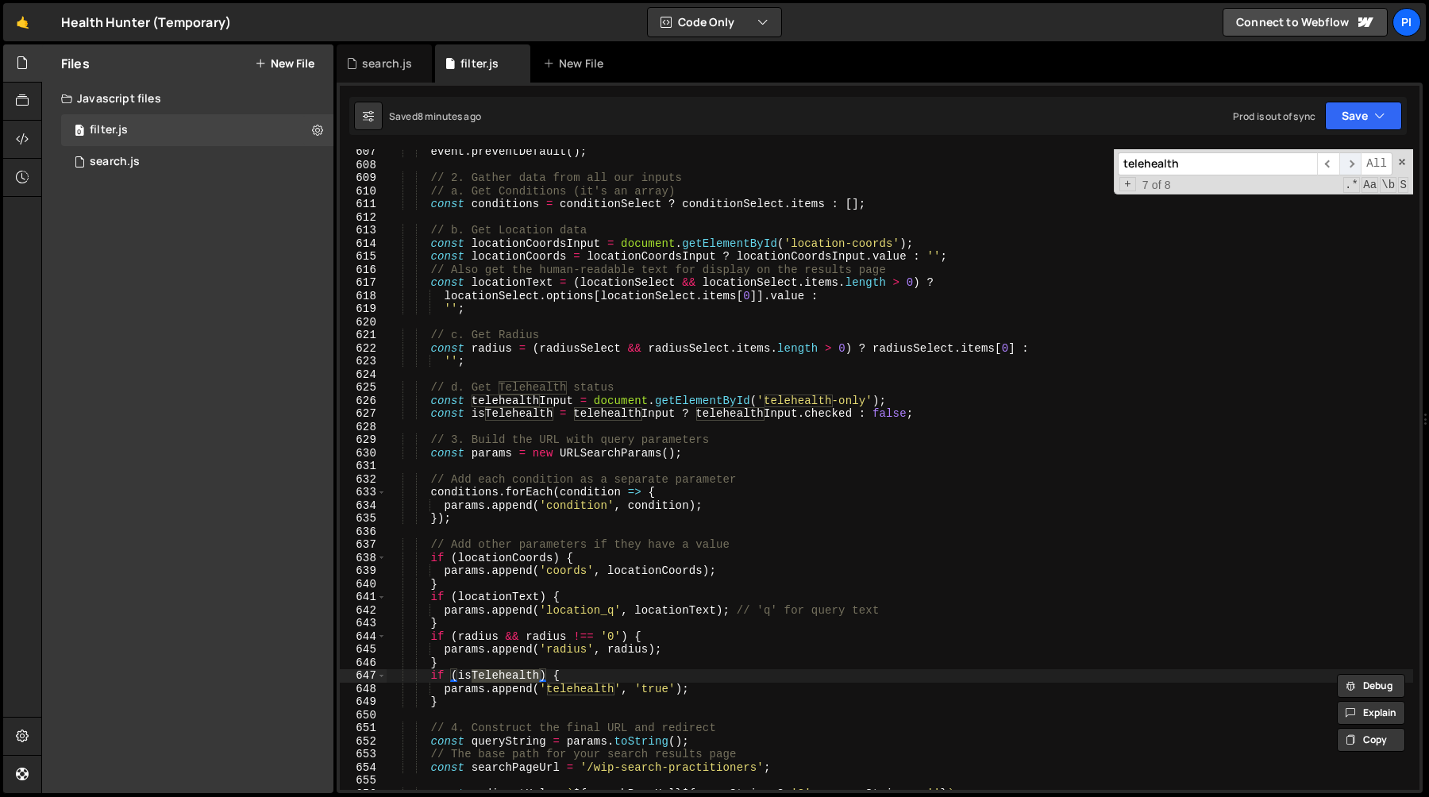
type input "telehealth"
click at [1351, 162] on span "​" at bounding box center [1351, 163] width 22 height 23
click at [1351, 163] on span "​" at bounding box center [1351, 163] width 22 height 23
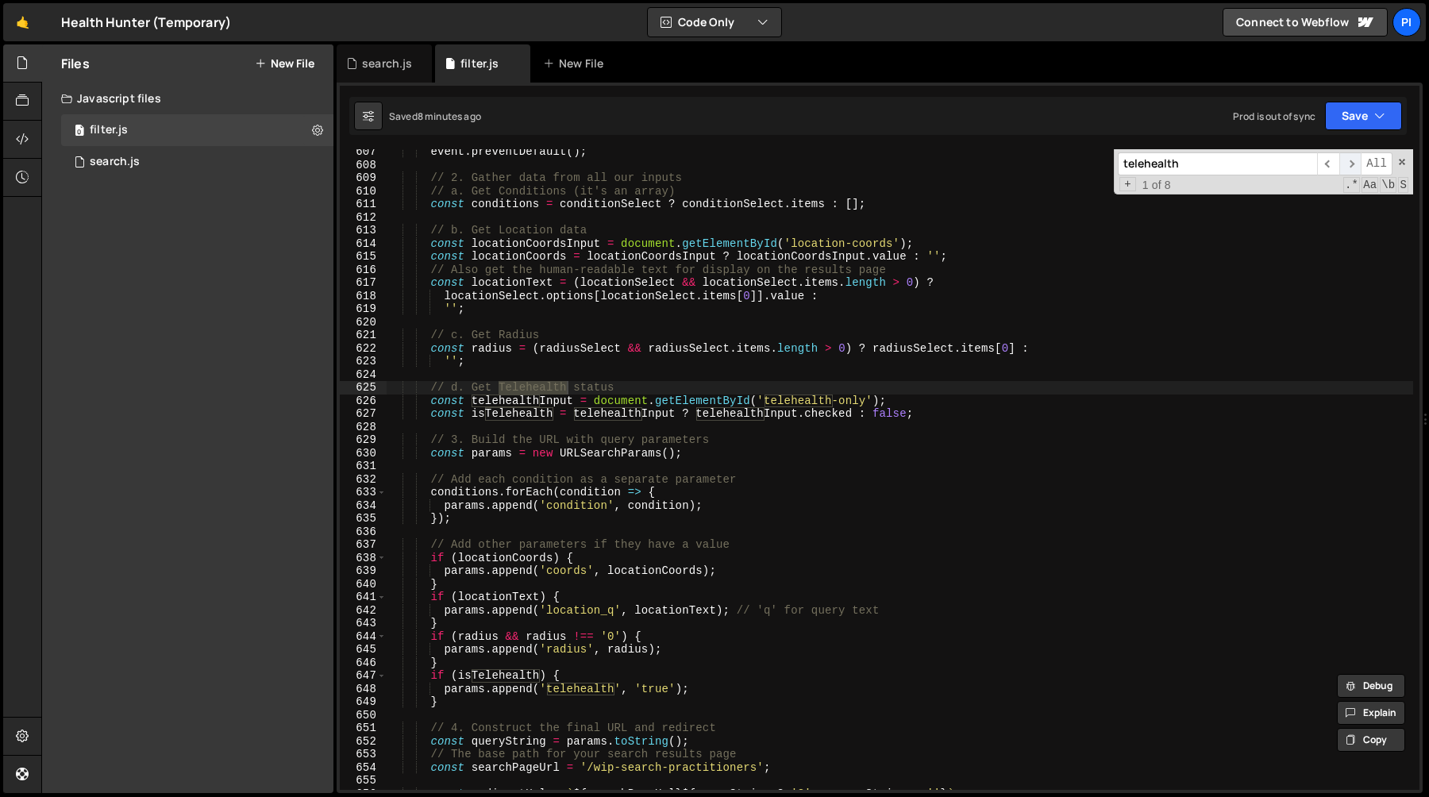
click at [1350, 164] on span "​" at bounding box center [1351, 163] width 22 height 23
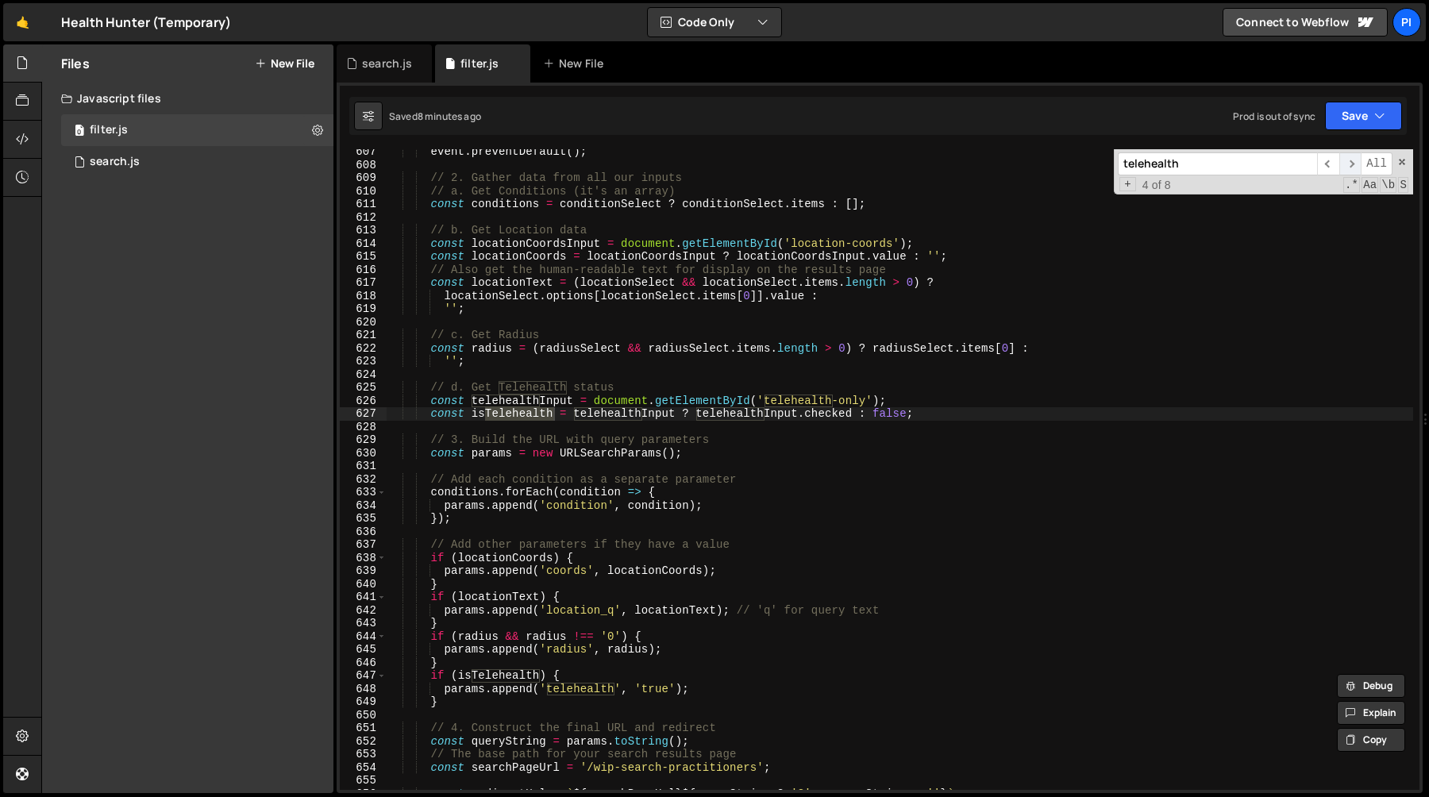
click at [1350, 164] on span "​" at bounding box center [1351, 163] width 22 height 23
click at [662, 690] on div "event . preventDefault ( ) ; // 2. Gather data from all our inputs // a. Get Co…" at bounding box center [900, 478] width 1027 height 667
paste textarea "https://health-hunter.webflow.io/wip-search-practitioners?telehealth=Telehealth…"
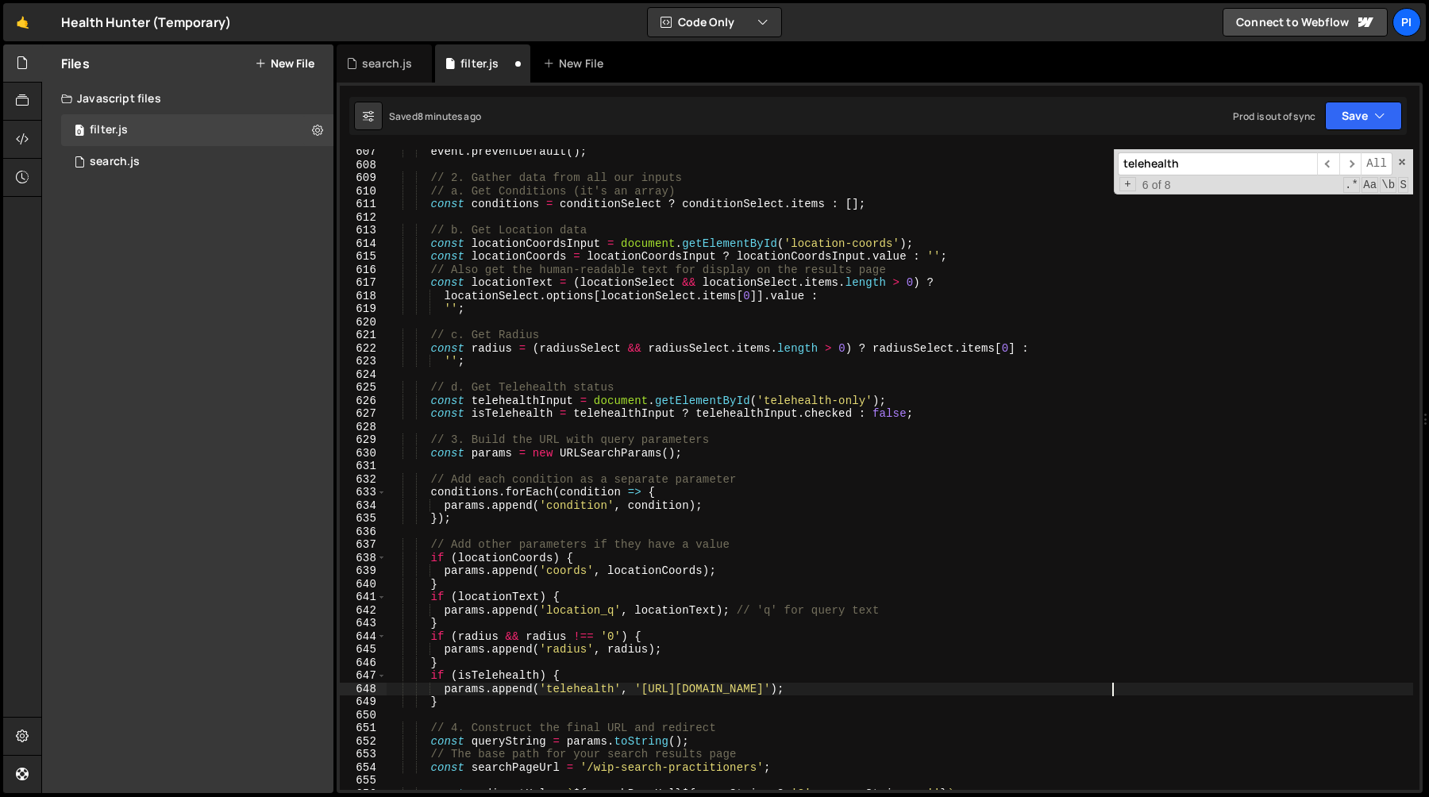
click at [1113, 690] on div "event . preventDefault ( ) ; // 2. Gather data from all our inputs // a. Get Co…" at bounding box center [900, 478] width 1027 height 667
click at [646, 692] on div "event . preventDefault ( ) ; // 2. Gather data from all our inputs // a. Get Co…" at bounding box center [900, 478] width 1027 height 667
paste textarea "https://health-hunter.webflow.io/wip-search-practitioners?telehealth=Telehealth…"
click at [643, 691] on div "event . preventDefault ( ) ; // 2. Gather data from all our inputs // a. Get Co…" at bounding box center [900, 478] width 1027 height 667
click at [697, 636] on div "event . preventDefault ( ) ; // 2. Gather data from all our inputs // a. Get Co…" at bounding box center [900, 478] width 1027 height 667
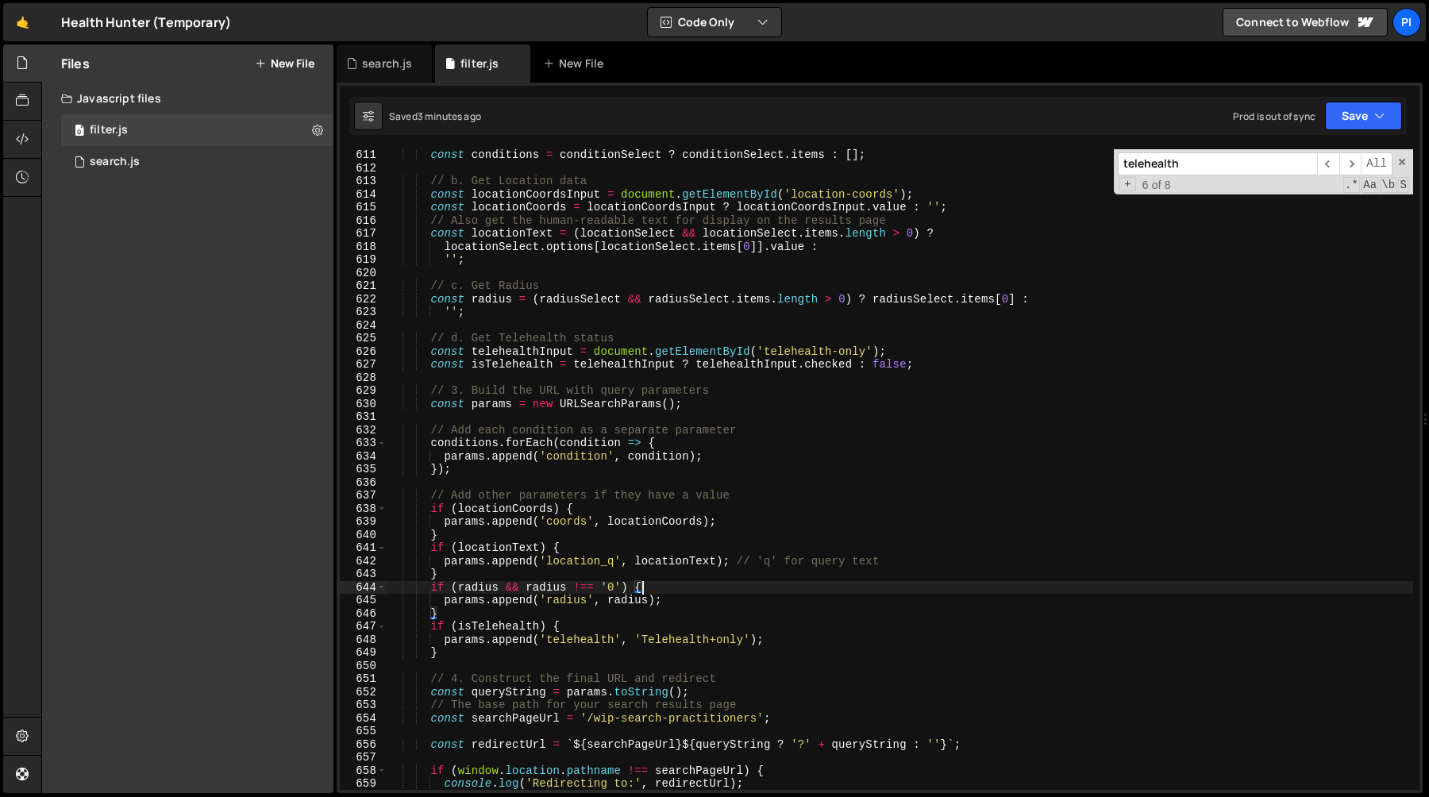
scroll to position [8062, 0]
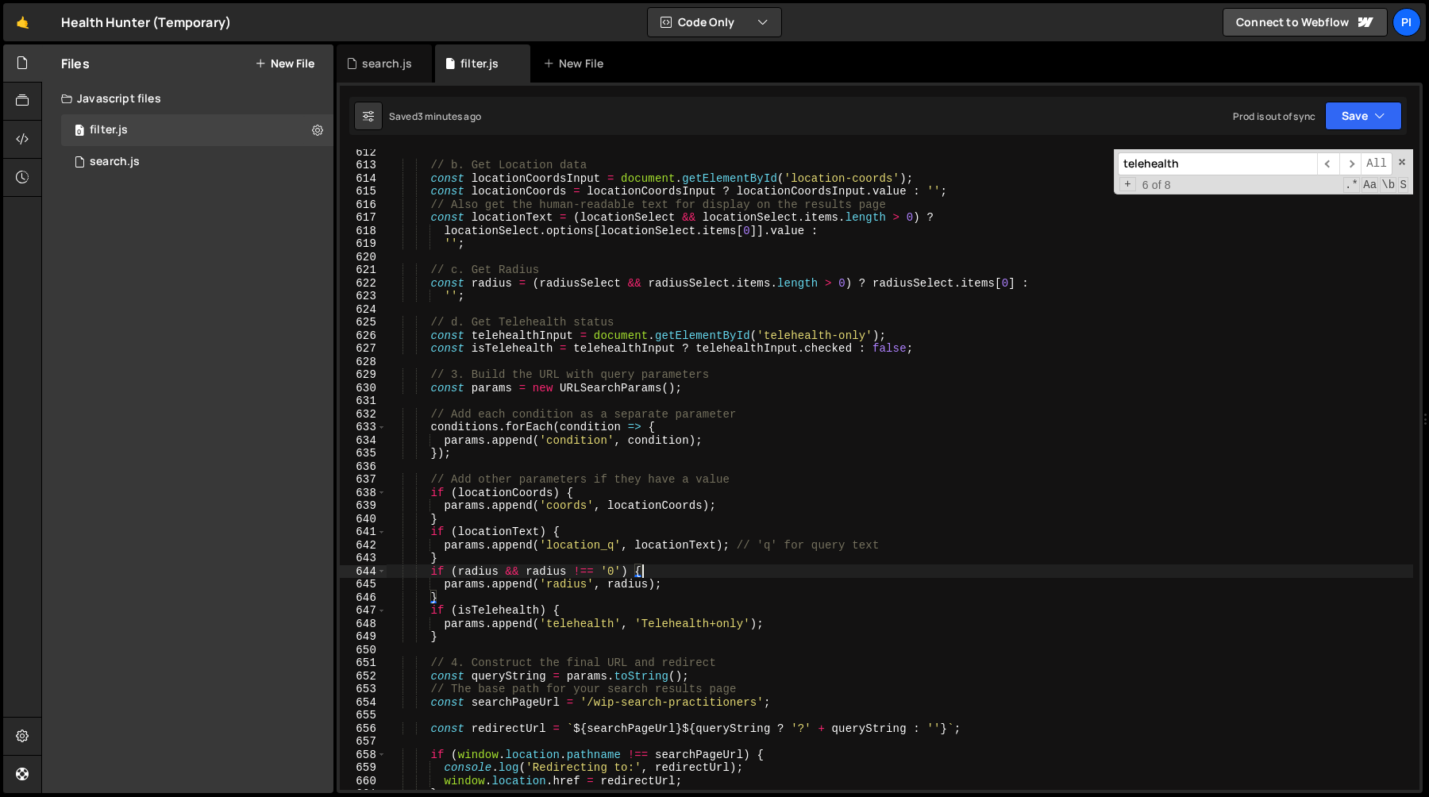
click at [577, 563] on div "// b. Get Location data const locationCoordsInput = document . getElementById (…" at bounding box center [900, 478] width 1027 height 667
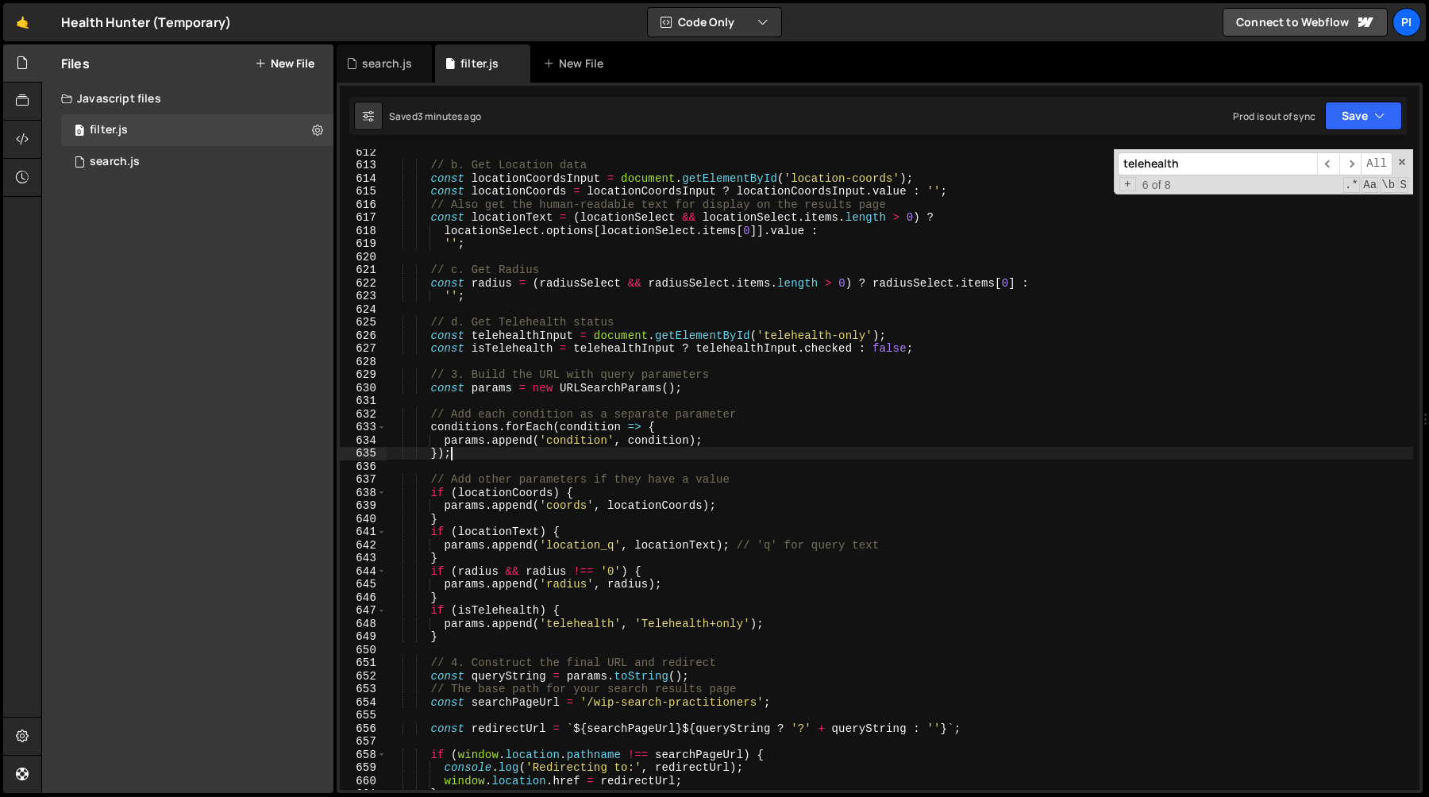
click at [595, 459] on div "// b. Get Location data const locationCoordsInput = document . getElementById (…" at bounding box center [900, 478] width 1027 height 667
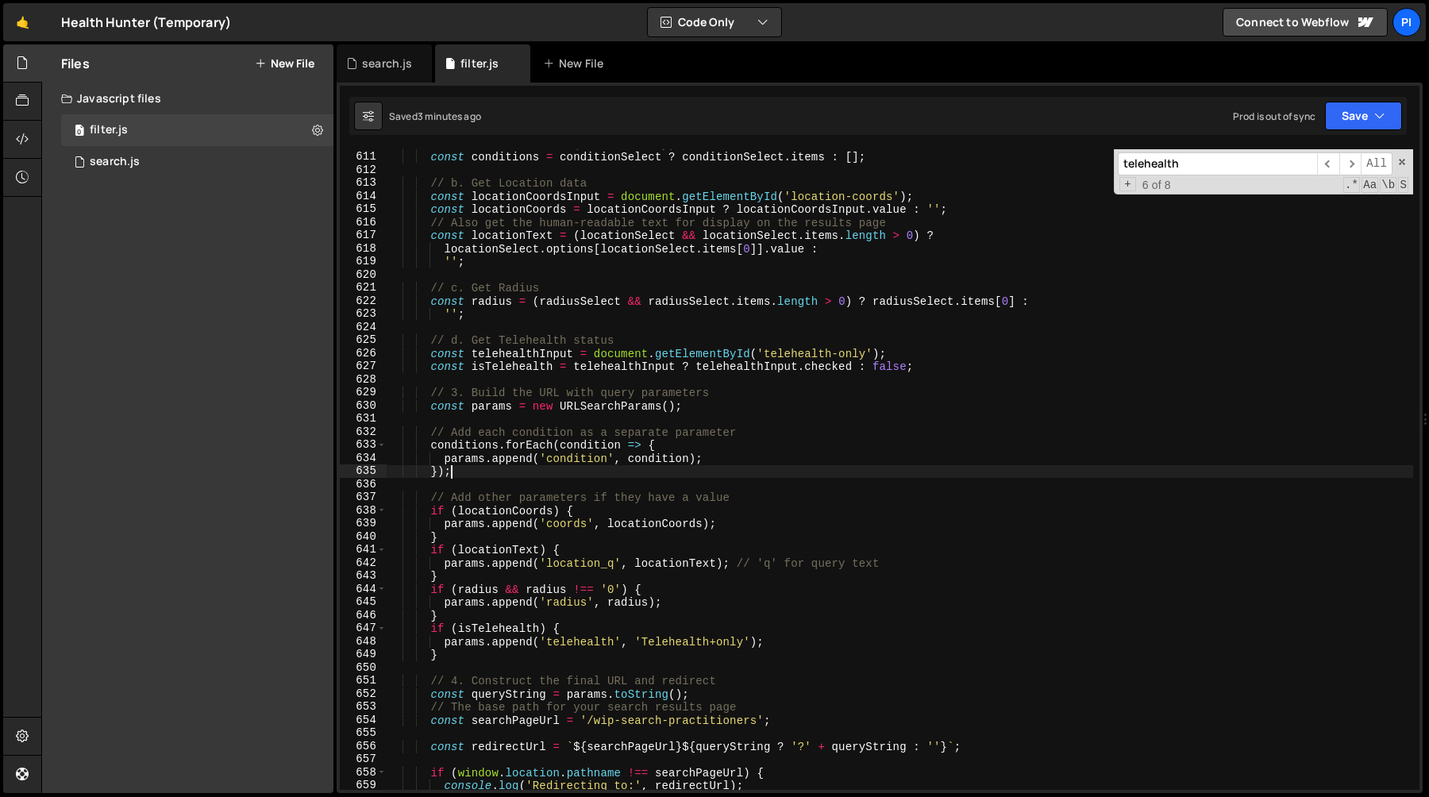
click at [537, 446] on div "// a. Get Conditions (it's an array) const conditions = conditionSelect ? condi…" at bounding box center [900, 470] width 1027 height 667
click at [442, 462] on div "// a. Get Conditions (it's an array) const conditions = conditionSelect ? condi…" at bounding box center [900, 470] width 1027 height 667
click at [754, 465] on div "// a. Get Conditions (it's an array) const conditions = conditionSelect ? condi…" at bounding box center [900, 470] width 1027 height 667
click at [658, 461] on div "// a. Get Conditions (it's an array) const conditions = conditionSelect ? condi…" at bounding box center [900, 469] width 1027 height 641
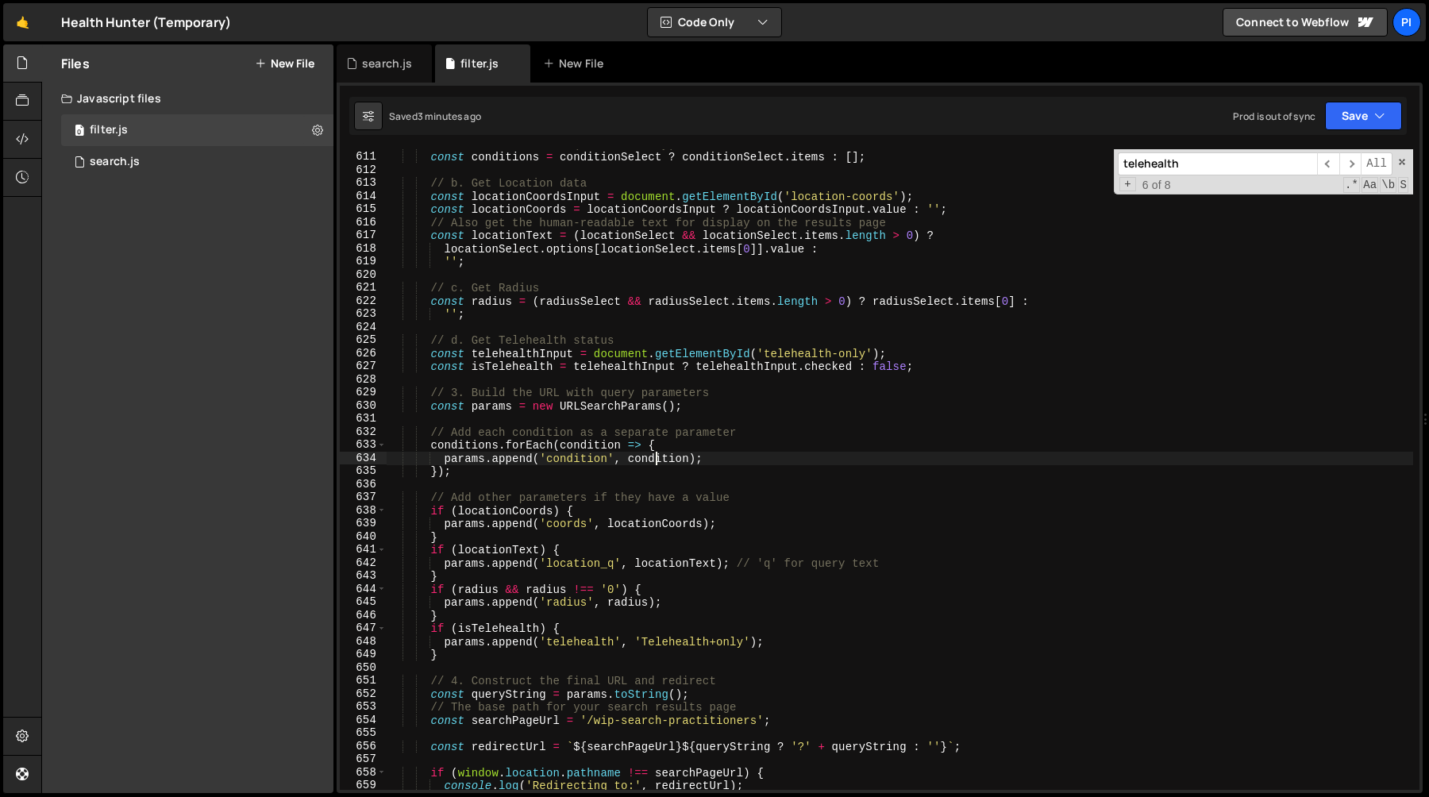
click at [658, 461] on div "// a. Get Conditions (it's an array) const conditions = conditionSelect ? condi…" at bounding box center [900, 470] width 1027 height 667
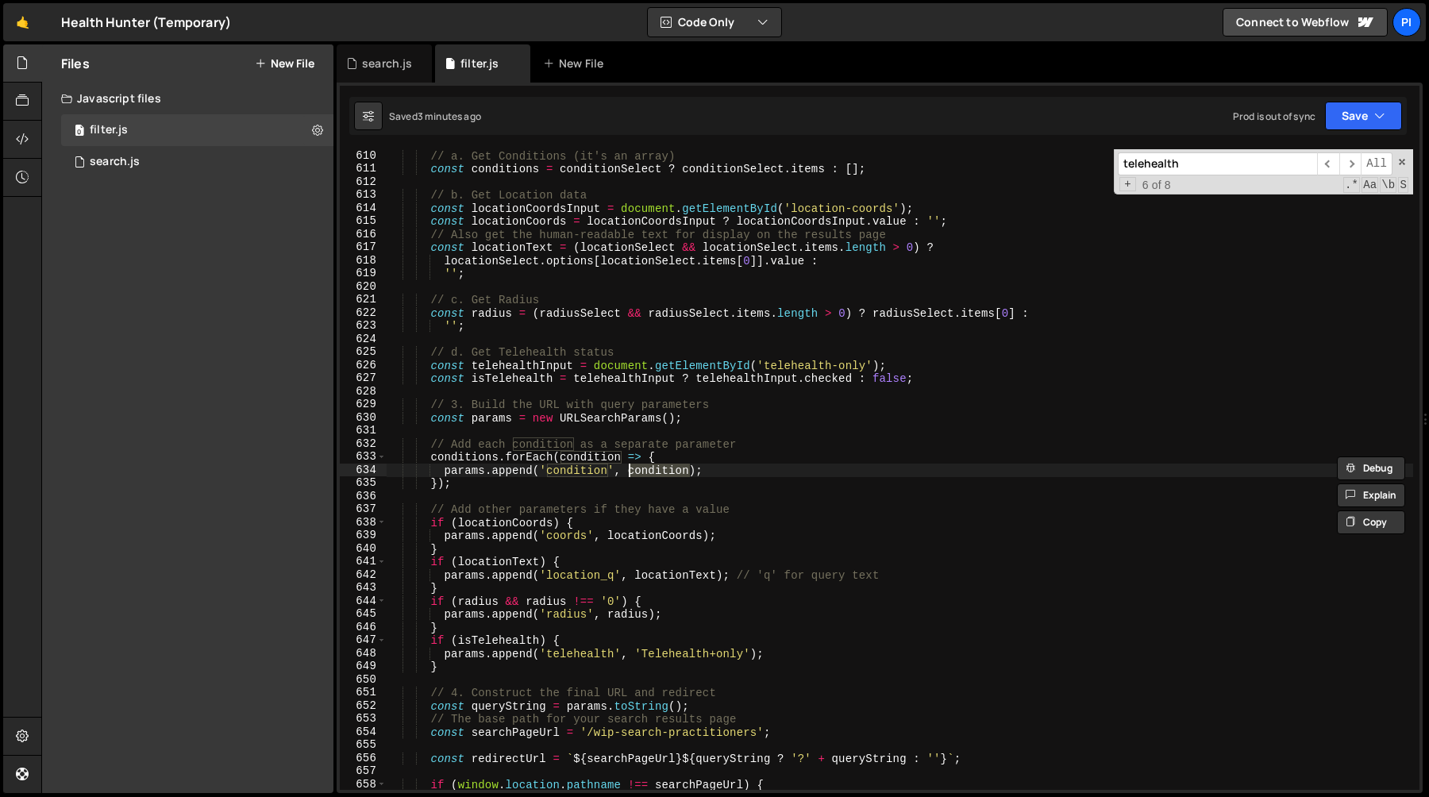
scroll to position [8031, 0]
click at [444, 474] on div "// 2. Gather data from all our inputs // a. Get Conditions (it's an array) cons…" at bounding box center [900, 470] width 1027 height 667
click at [805, 476] on div "// 2. Gather data from all our inputs // a. Get Conditions (it's an array) cons…" at bounding box center [900, 470] width 1027 height 667
click at [754, 449] on div "// 2. Gather data from all our inputs // a. Get Conditions (it's an array) cons…" at bounding box center [900, 470] width 1027 height 667
type textarea "// Add each condition as a separate parameter"
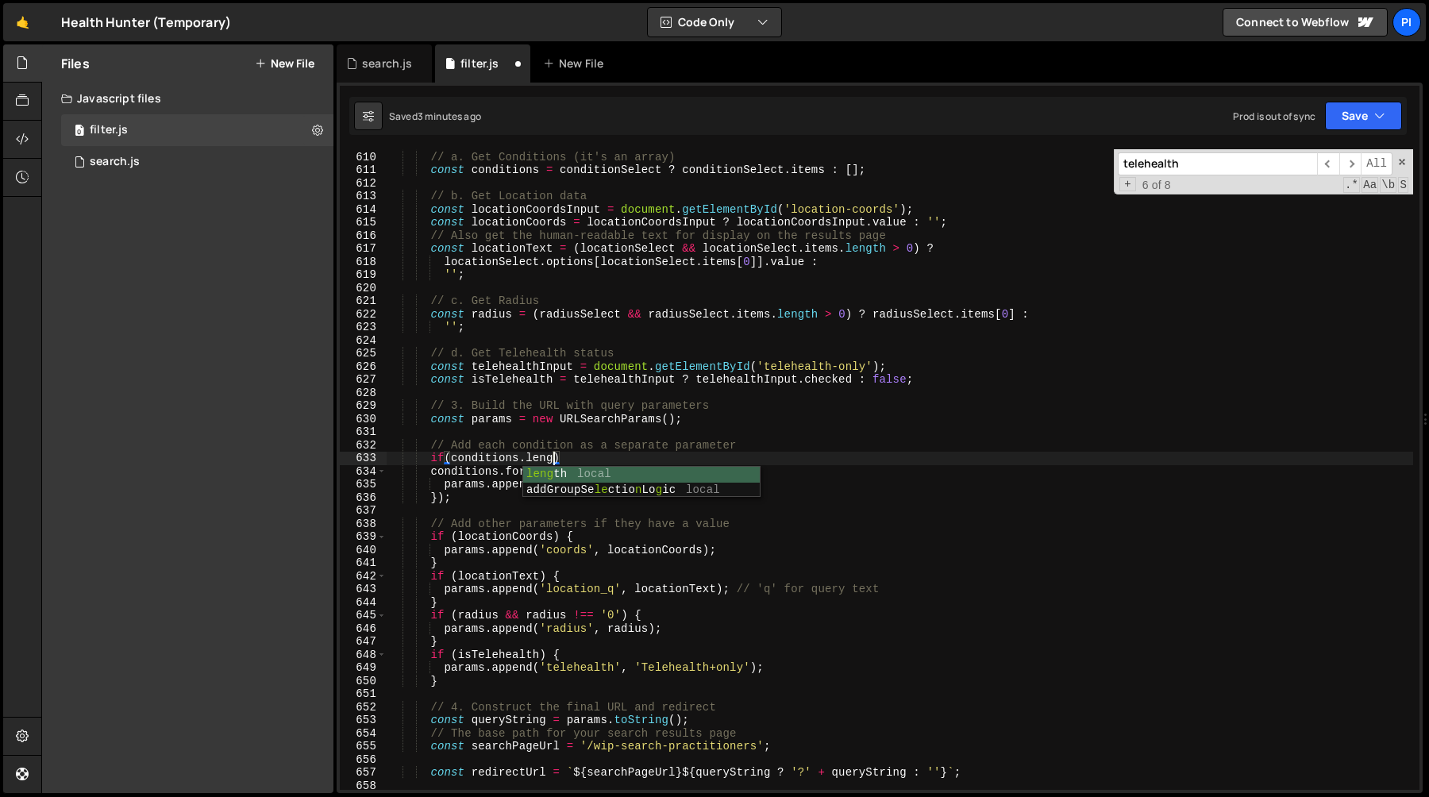
scroll to position [0, 12]
type textarea "if(conditions.length) {}"
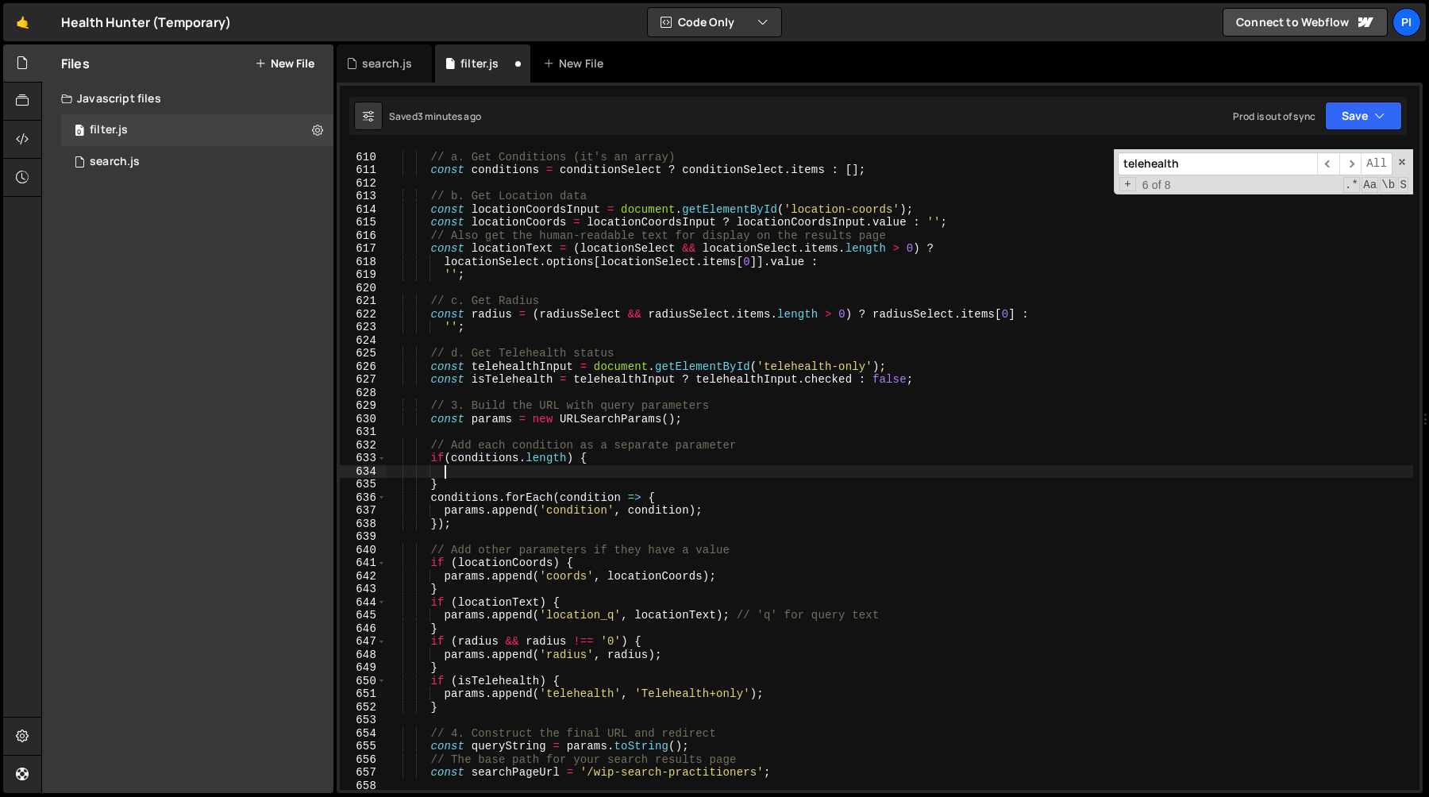
click at [440, 511] on div "// 2. Gather data from all our inputs // a. Get Conditions (it's an array) cons…" at bounding box center [900, 470] width 1027 height 667
type textarea "params.append('condition', condition);"
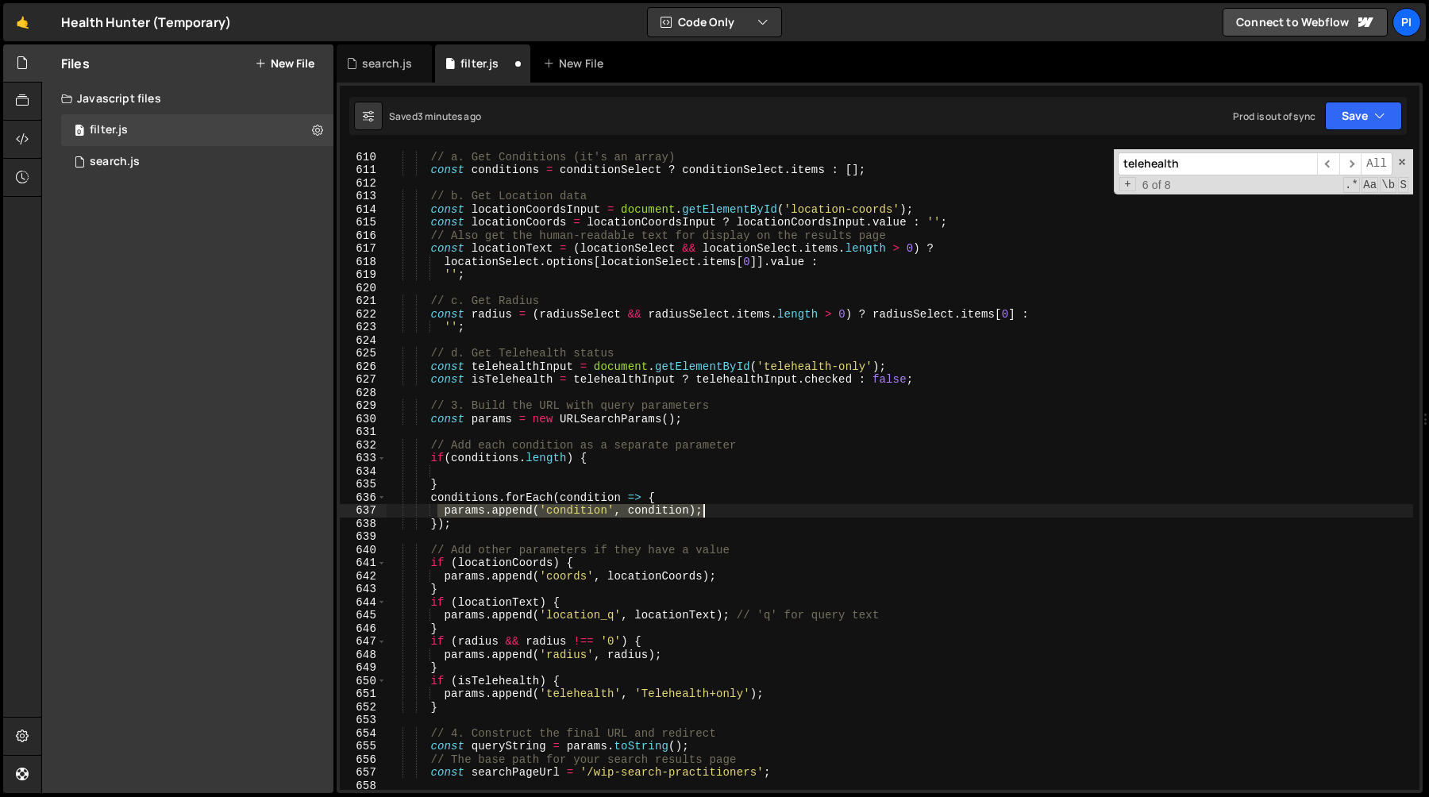
click at [739, 511] on div "// 2. Gather data from all our inputs // a. Get Conditions (it's an array) cons…" at bounding box center [900, 470] width 1027 height 667
click at [540, 476] on div "// 2. Gather data from all our inputs // a. Get Conditions (it's an array) cons…" at bounding box center [900, 470] width 1027 height 667
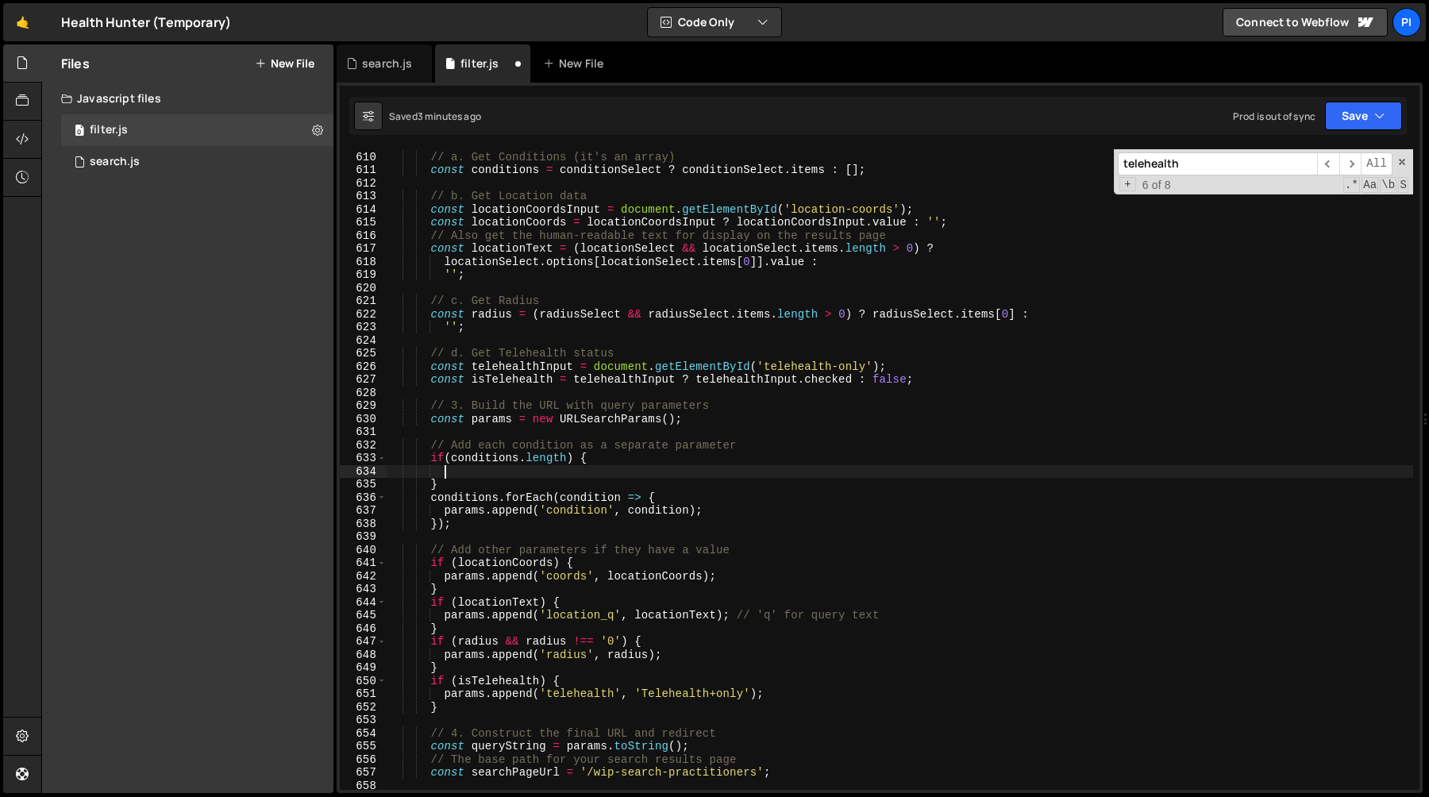
paste textarea "params.append('condition', condition);"
click at [697, 474] on div "// 2. Gather data from all our inputs // a. Get Conditions (it's an array) cons…" at bounding box center [900, 470] width 1027 height 667
paste textarea "conditions"
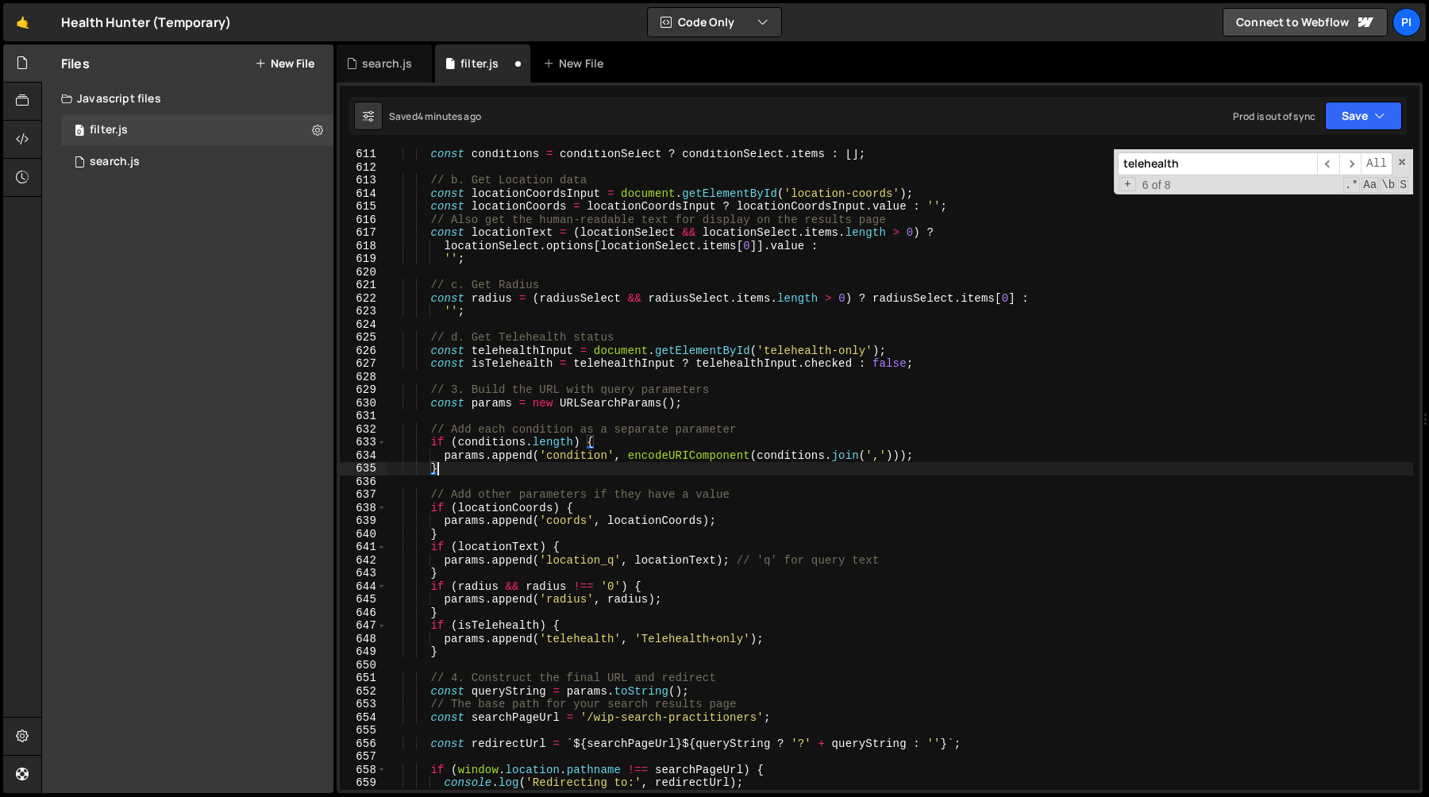
scroll to position [8054, 0]
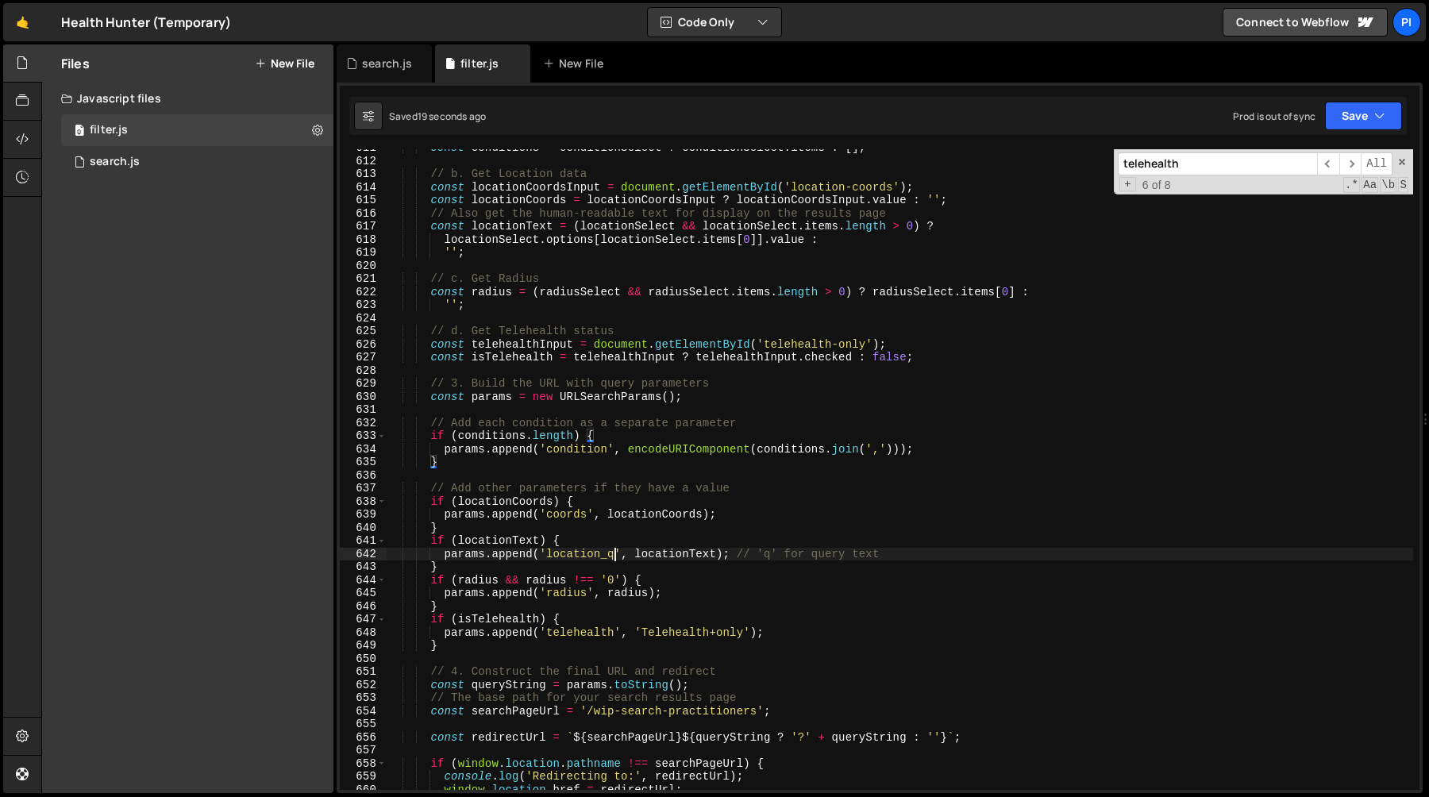
click at [615, 557] on div "const conditions = conditionSelect ? conditionSelect . items : [ ] ; // b. Get …" at bounding box center [900, 474] width 1027 height 667
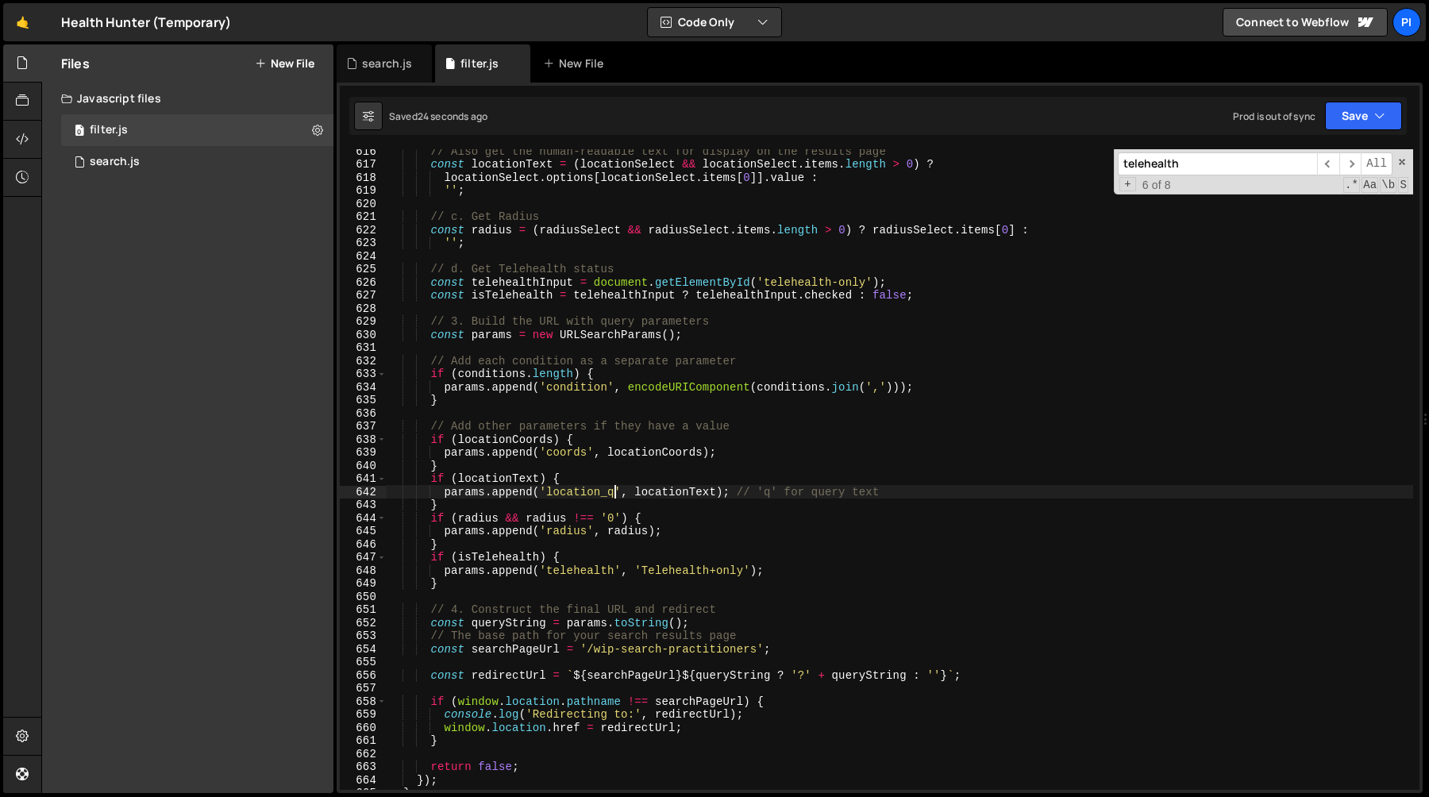
scroll to position [8125, 0]
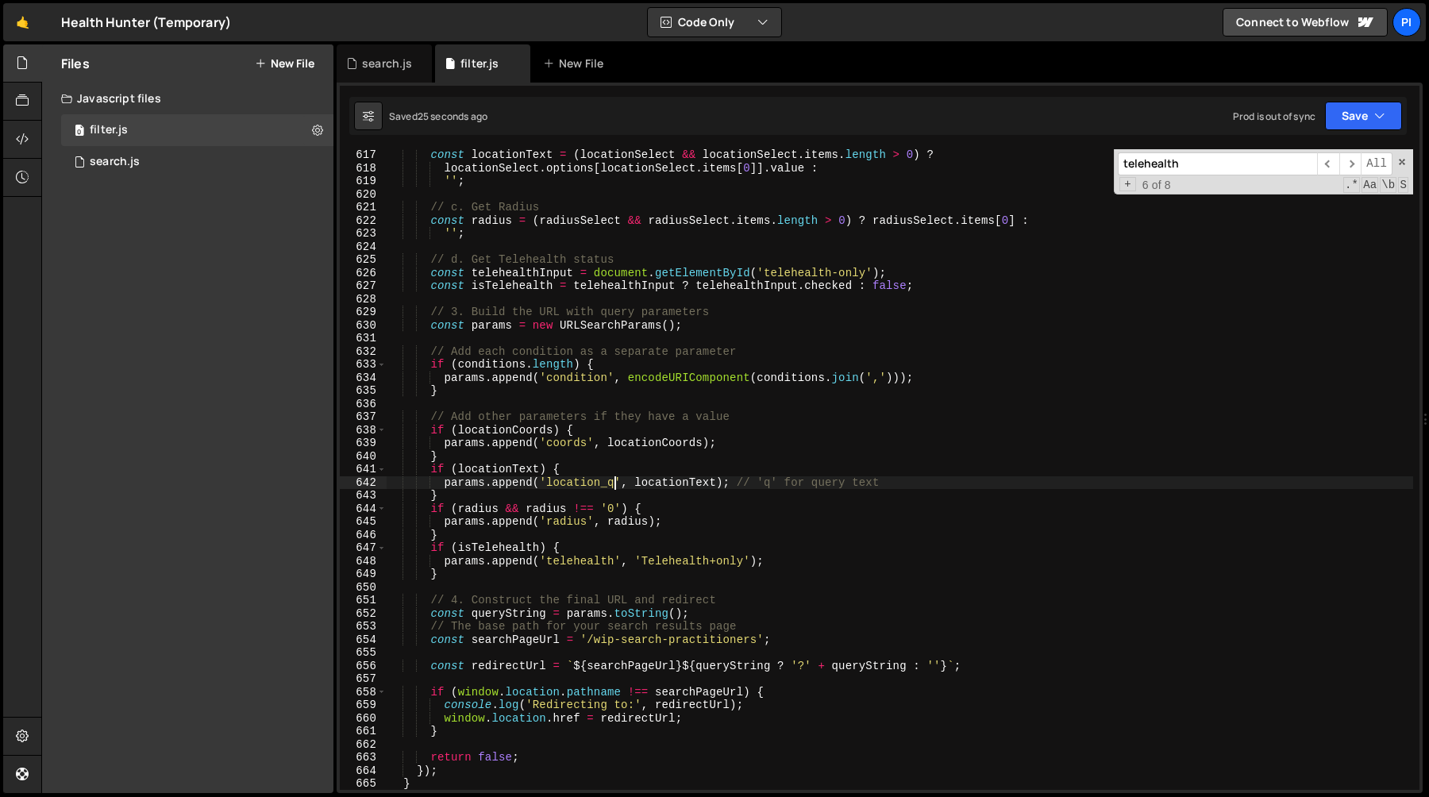
click at [573, 520] on div "const locationText = ( locationSelect && locationSelect . items . length > 0 ) …" at bounding box center [900, 482] width 1027 height 667
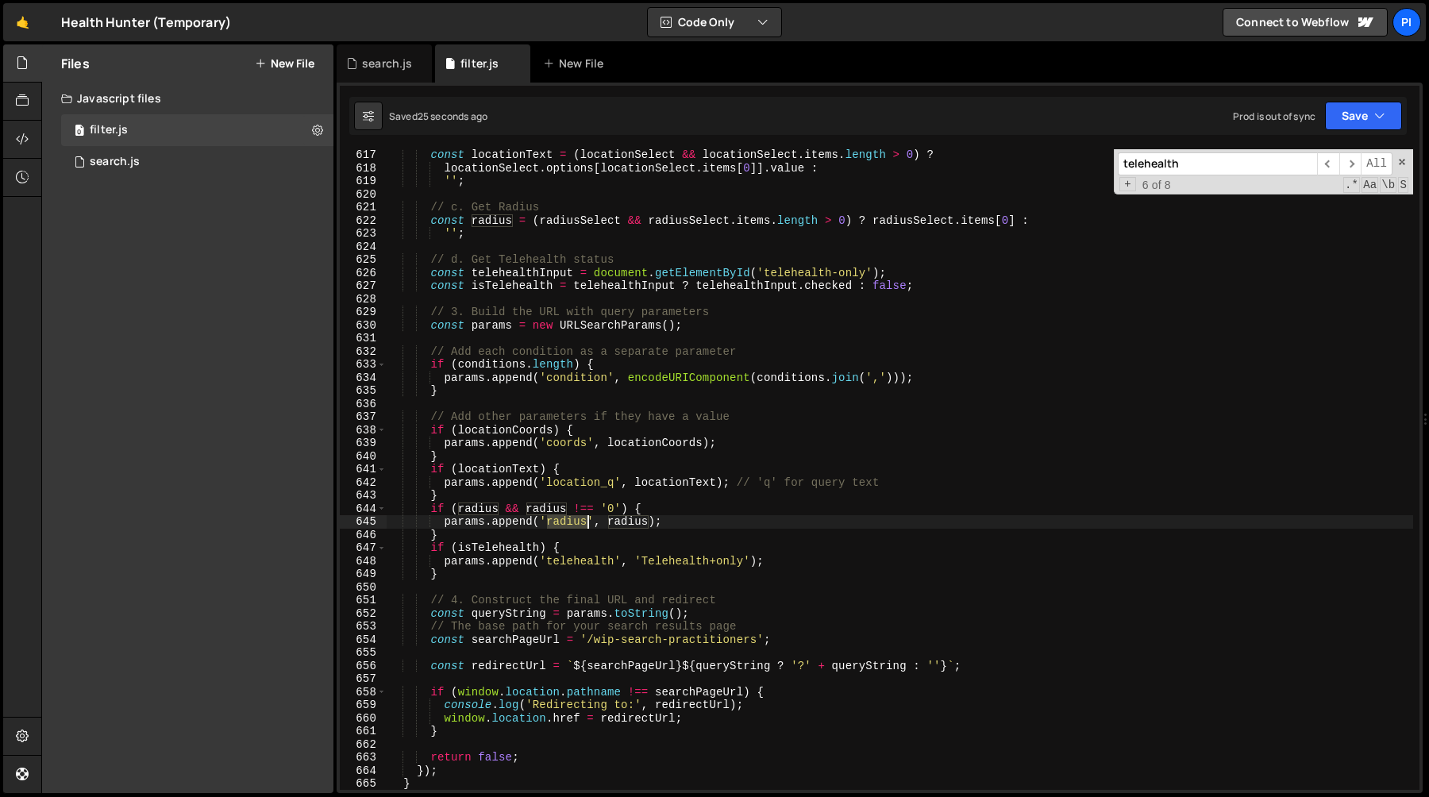
click at [573, 520] on div "const locationText = ( locationSelect && locationSelect . items . length > 0 ) …" at bounding box center [900, 482] width 1027 height 667
click at [563, 446] on div "const locationText = ( locationSelect && locationSelect . items . length > 0 ) …" at bounding box center [900, 482] width 1027 height 667
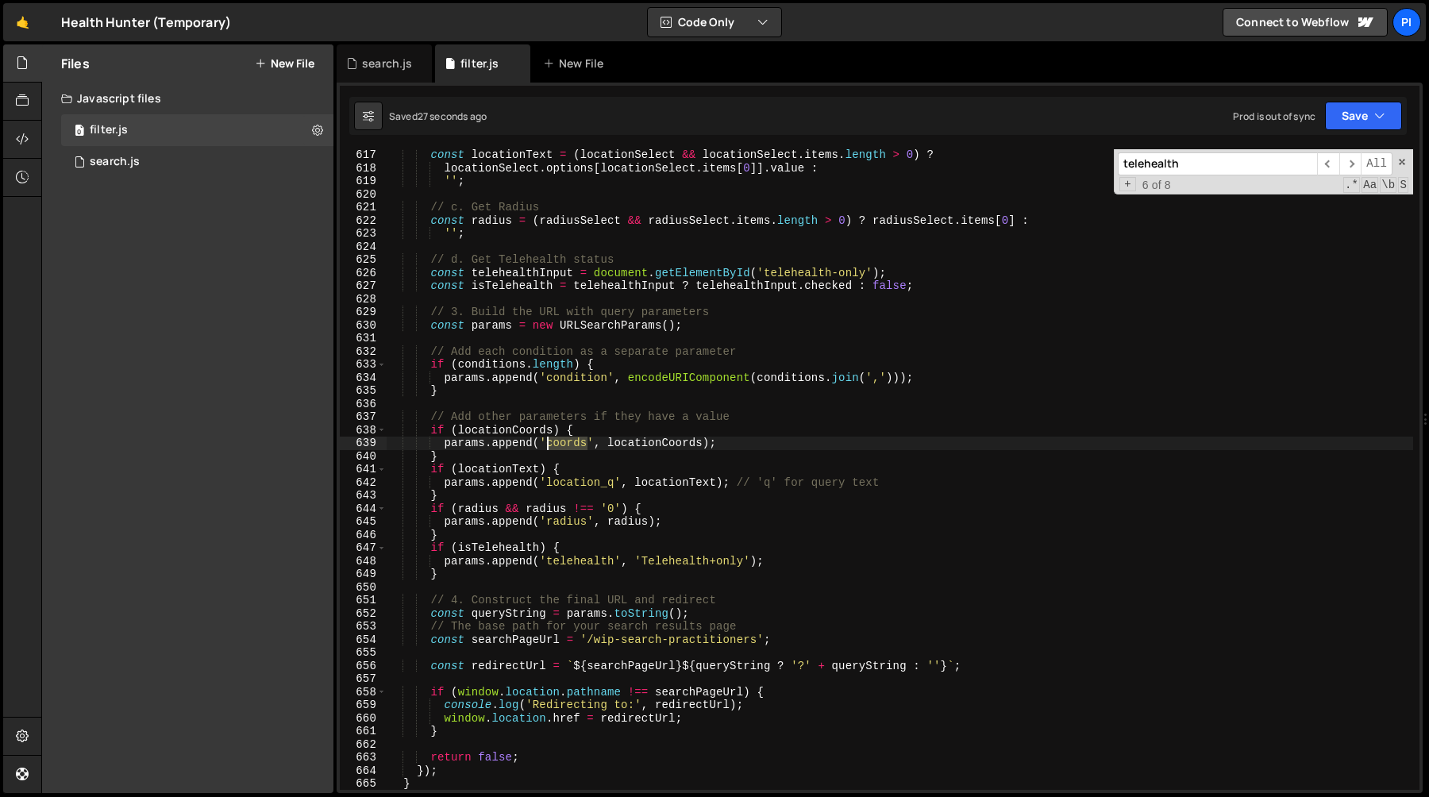
click at [563, 446] on div "const locationText = ( locationSelect && locationSelect . items . length > 0 ) …" at bounding box center [900, 482] width 1027 height 667
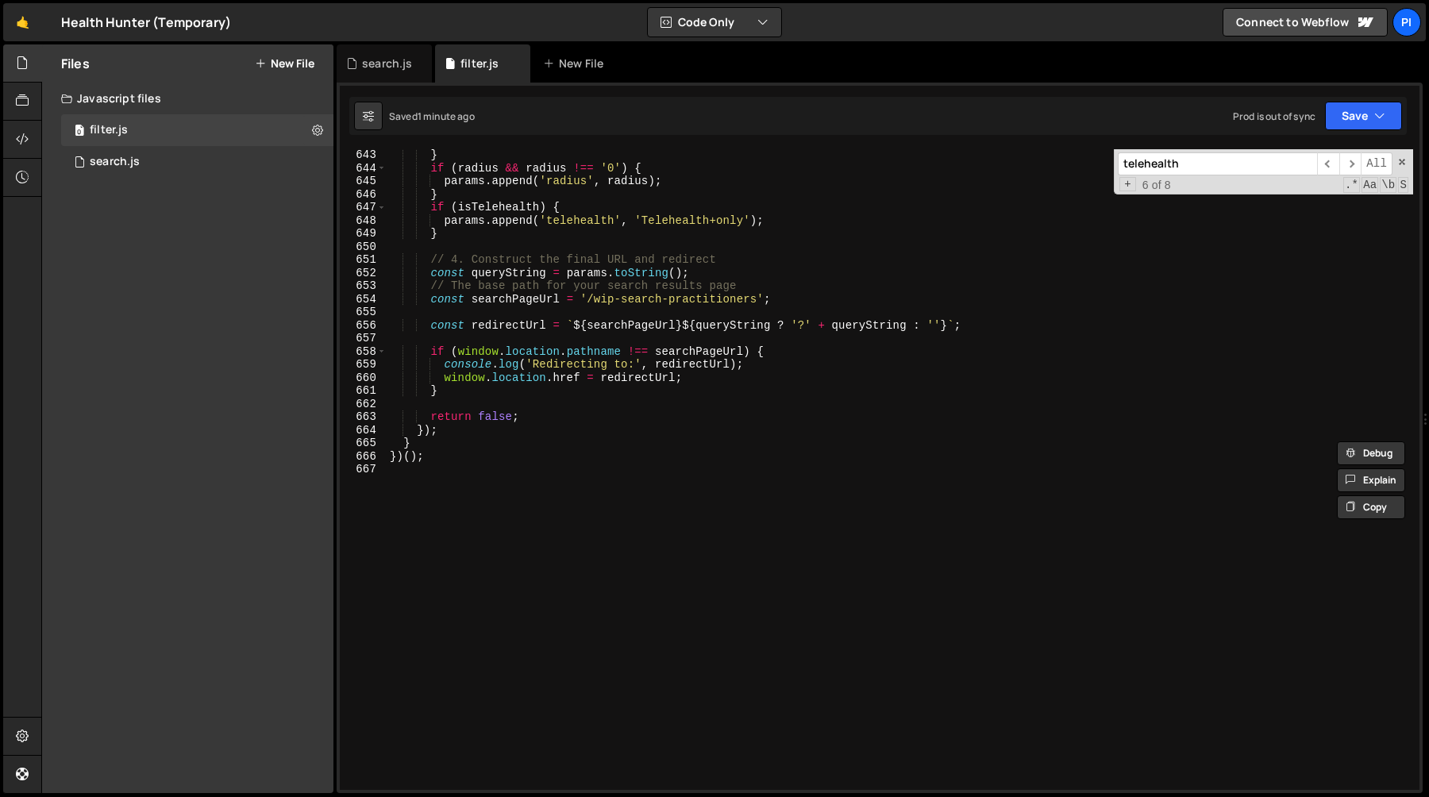
scroll to position [8466, 0]
click at [355, 60] on icon at bounding box center [351, 64] width 11 height 16
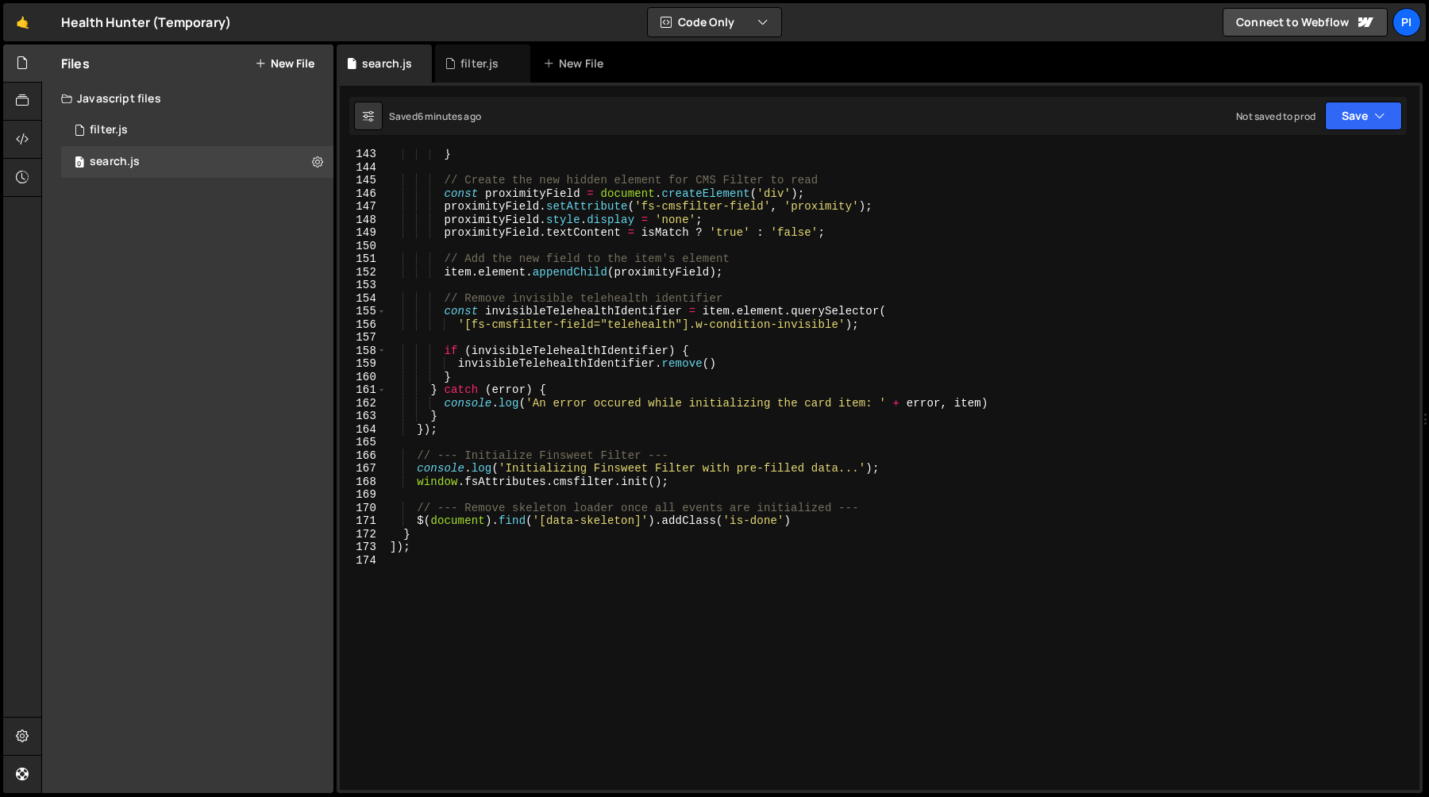
scroll to position [1789, 0]
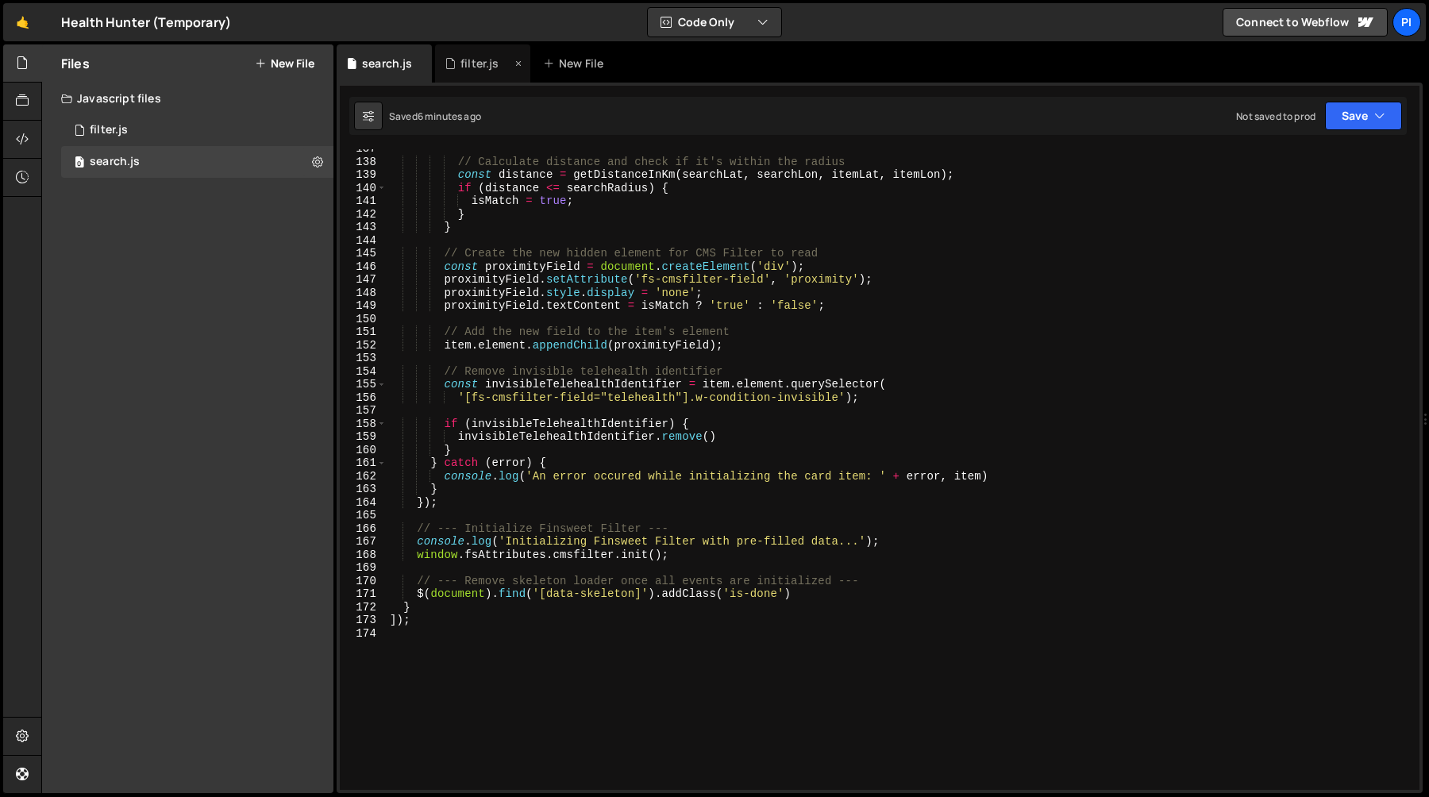
click at [483, 61] on div "filter.js" at bounding box center [480, 64] width 38 height 16
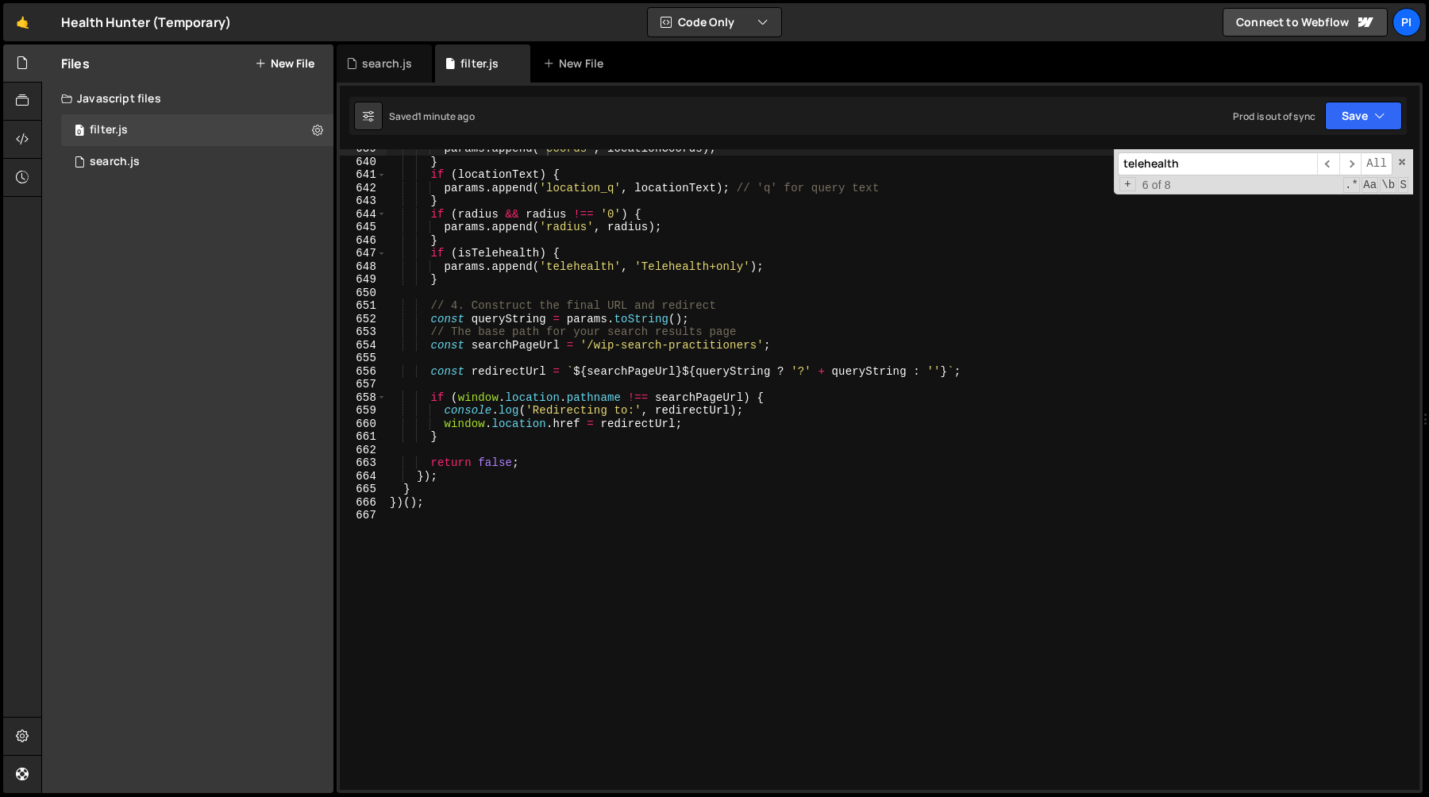
scroll to position [8359, 0]
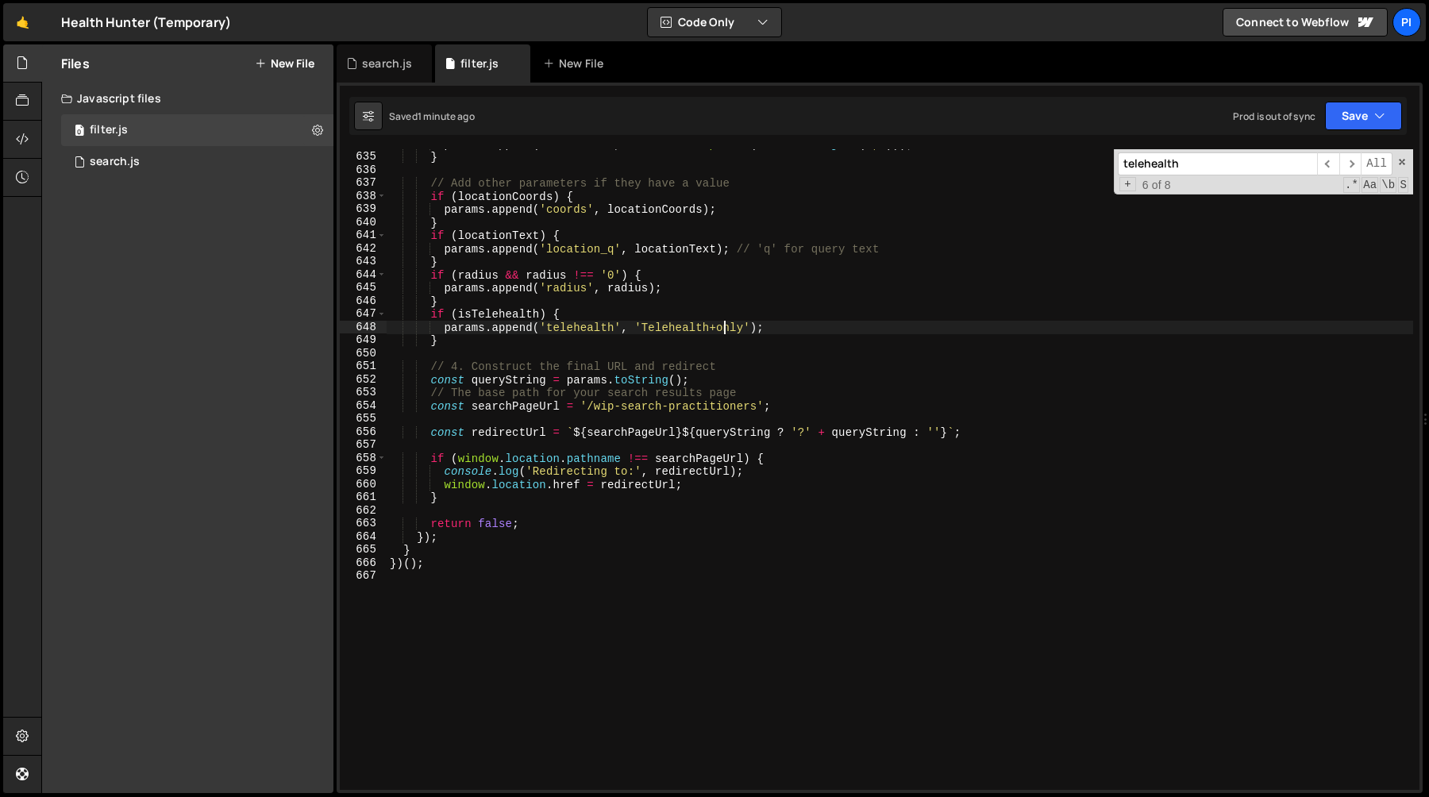
click at [721, 329] on div "params . append ( 'condition' , encodeURIComponent ( conditions . join ( ',' ))…" at bounding box center [900, 470] width 1027 height 667
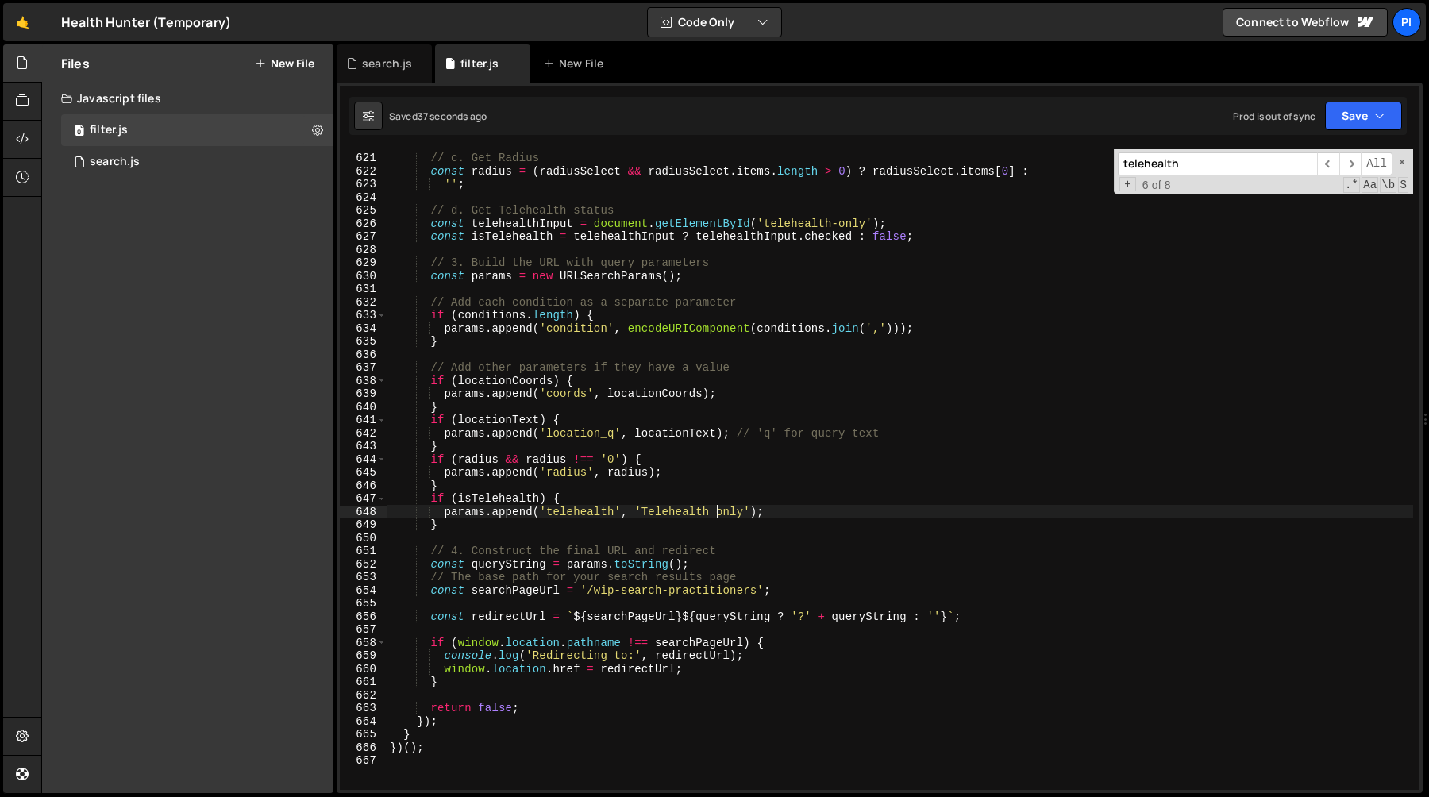
scroll to position [8139, 0]
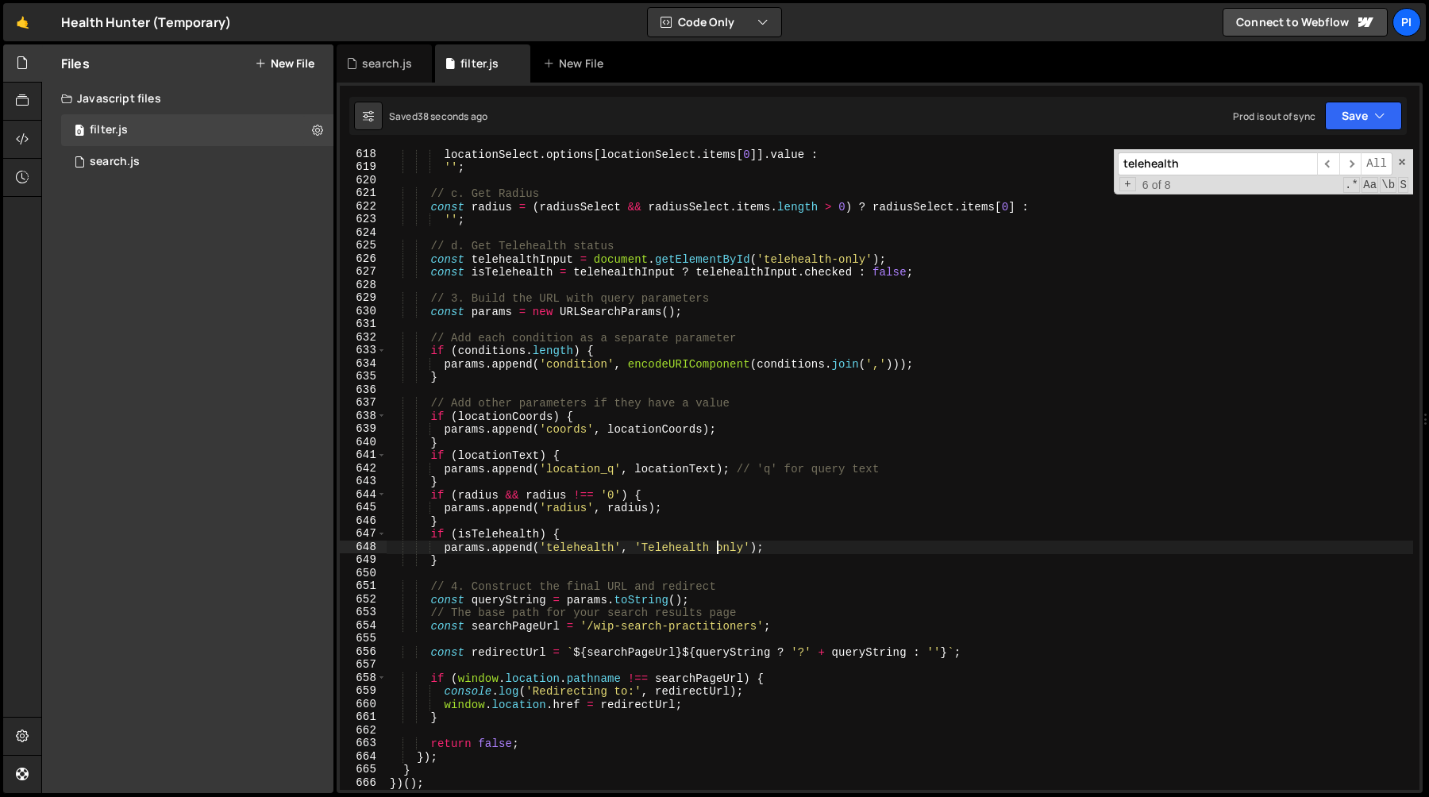
click at [695, 368] on div "locationSelect . options [ locationSelect . items [ 0 ]] . value : '' ; // c. G…" at bounding box center [900, 481] width 1027 height 667
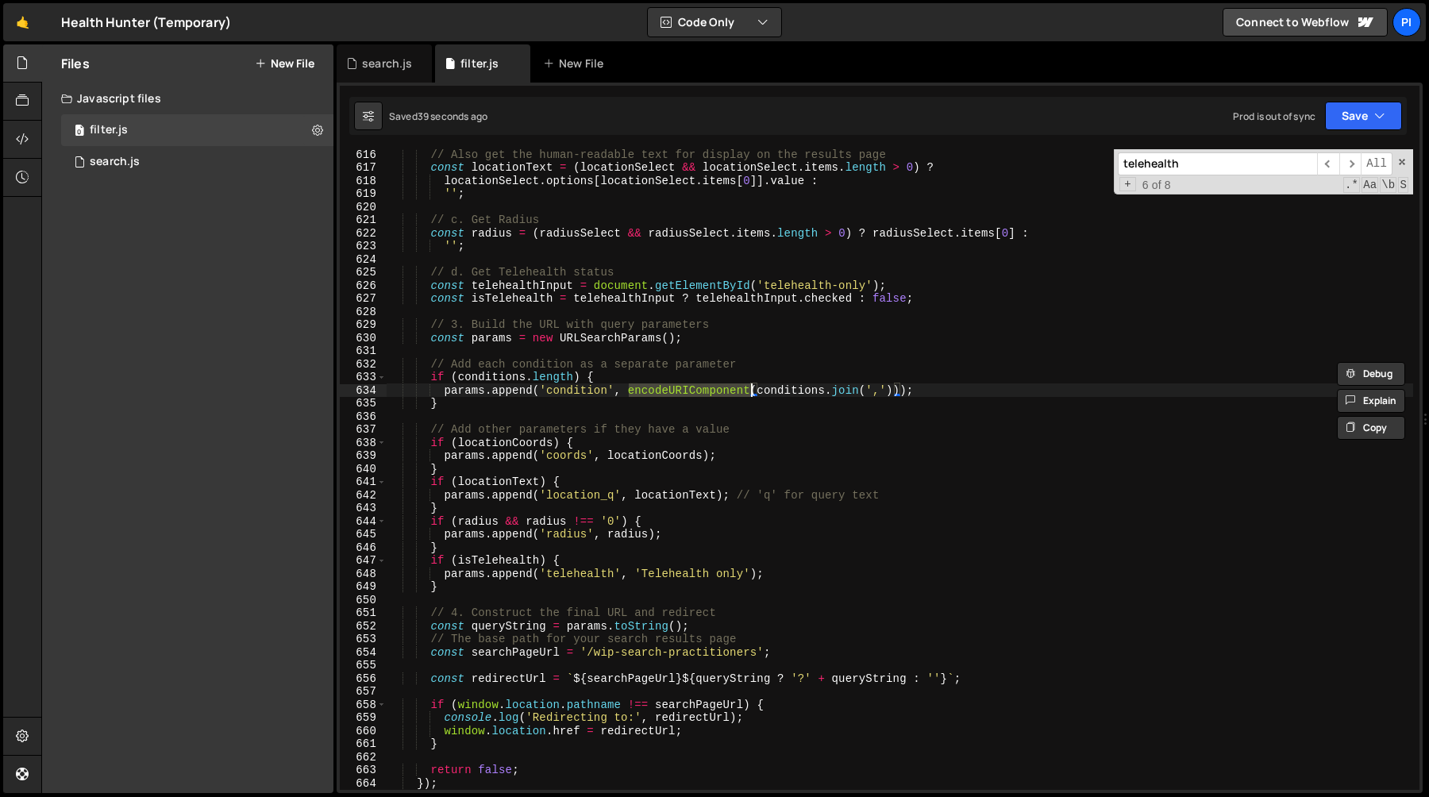
scroll to position [8089, 0]
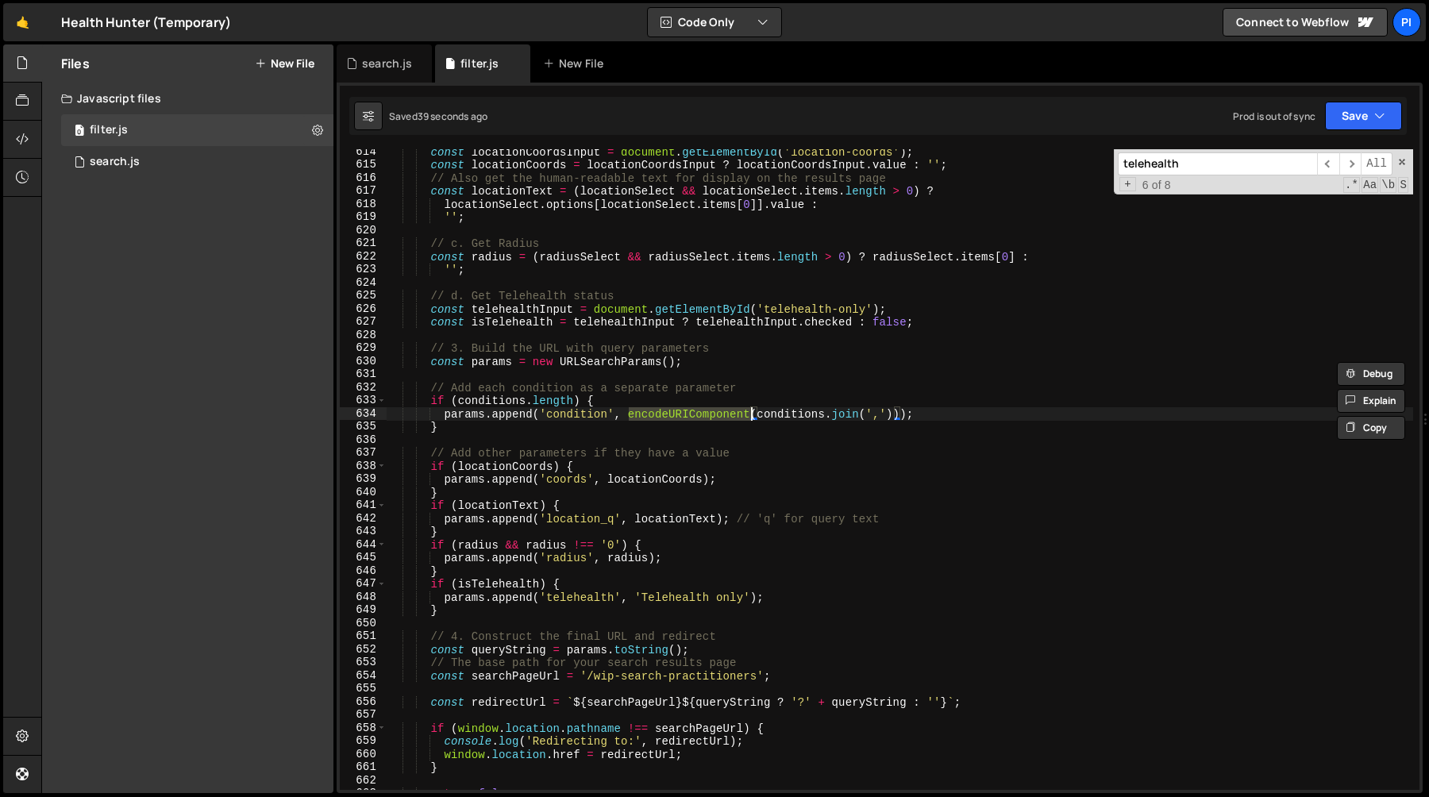
click at [497, 408] on div "const locationCoordsInput = document . getElementById ( 'location-coords' ) ; c…" at bounding box center [900, 478] width 1027 height 667
click at [497, 402] on div "const locationCoordsInput = document . getElementById ( 'location-coords' ) ; c…" at bounding box center [900, 478] width 1027 height 667
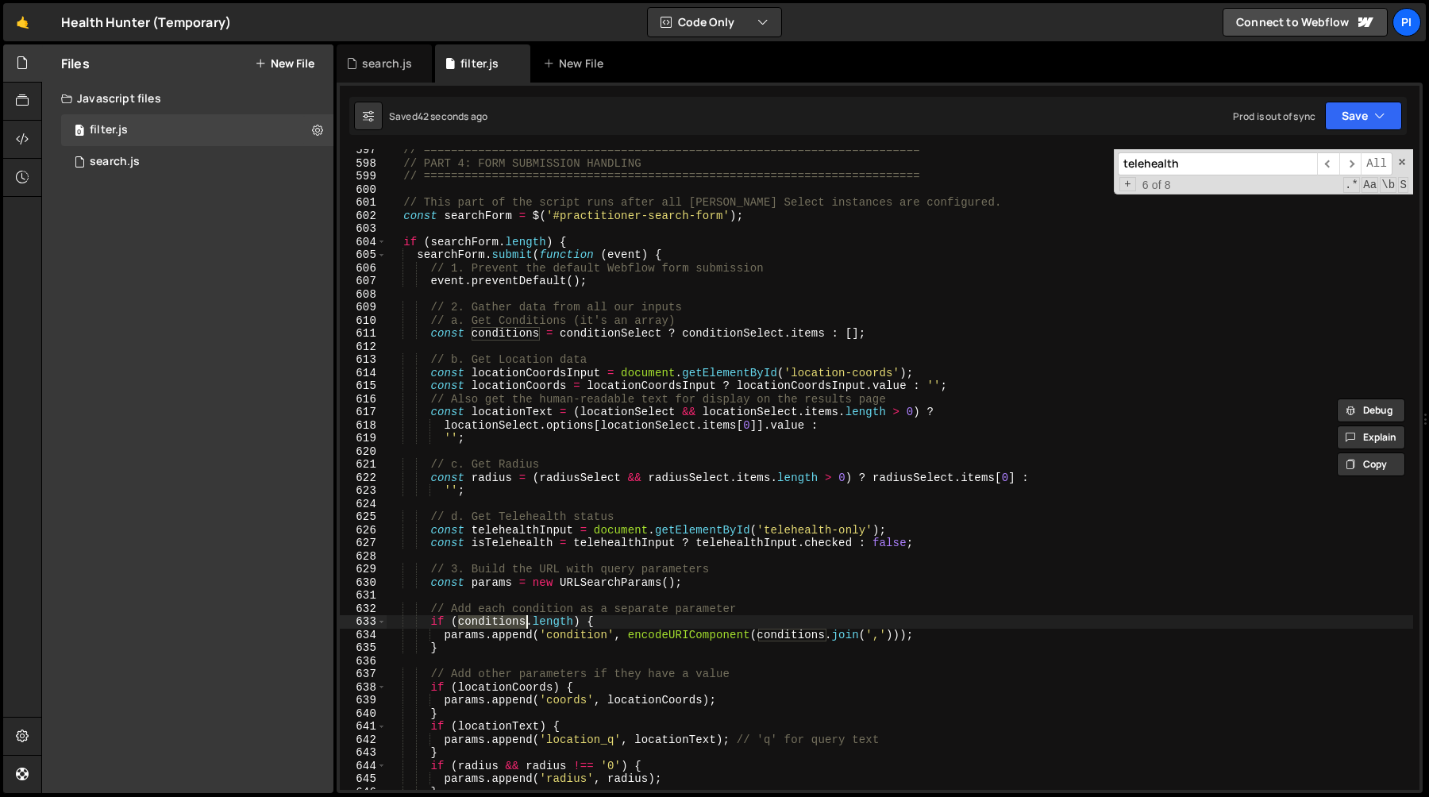
scroll to position [7837, 0]
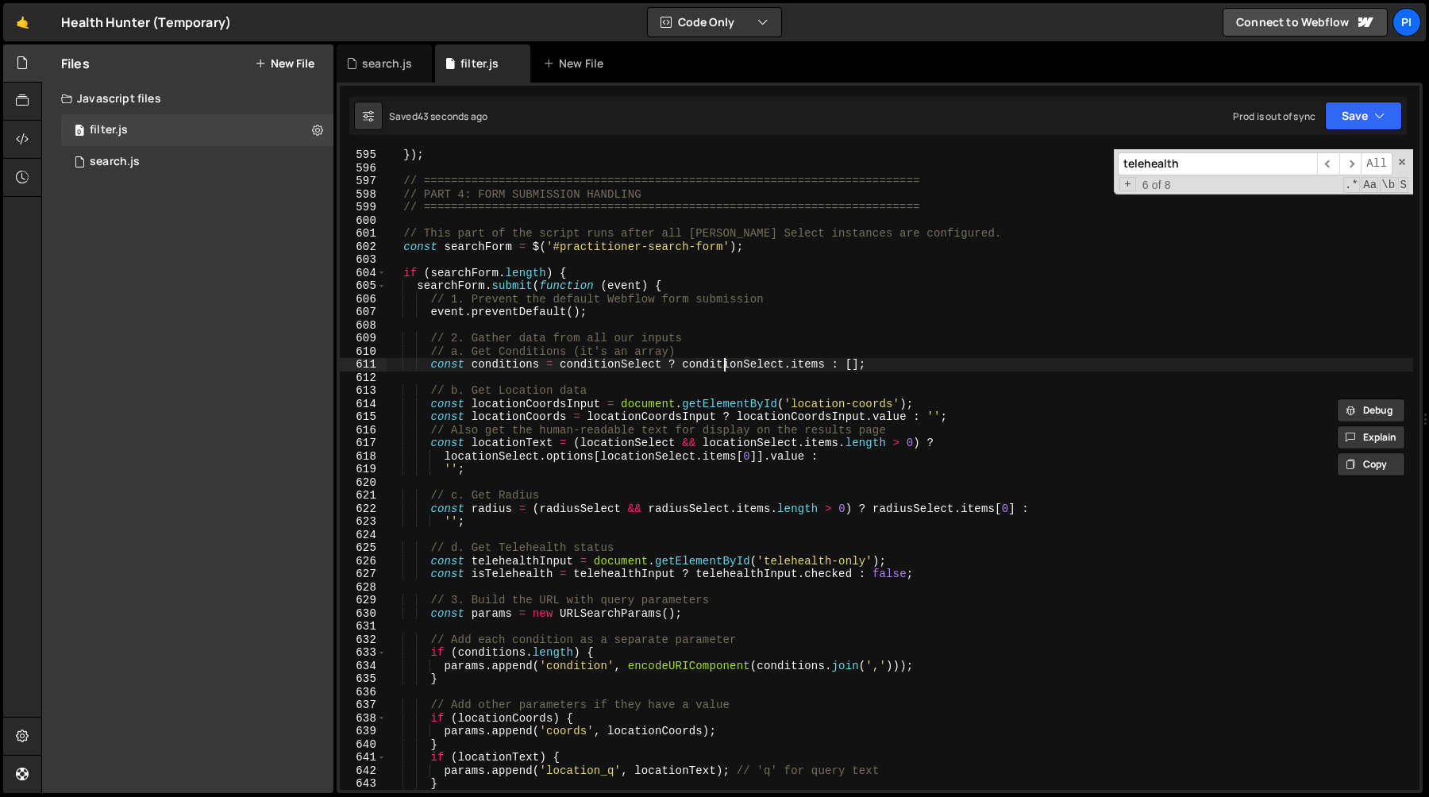
click at [721, 369] on div "}) ; // =======================================================================…" at bounding box center [900, 482] width 1027 height 667
type textarea "const conditions = conditionSelect ? conditionSelect.items : [];"
click at [721, 369] on div "}) ; // =======================================================================…" at bounding box center [900, 482] width 1027 height 667
click at [821, 365] on div "}) ; // =======================================================================…" at bounding box center [900, 482] width 1027 height 667
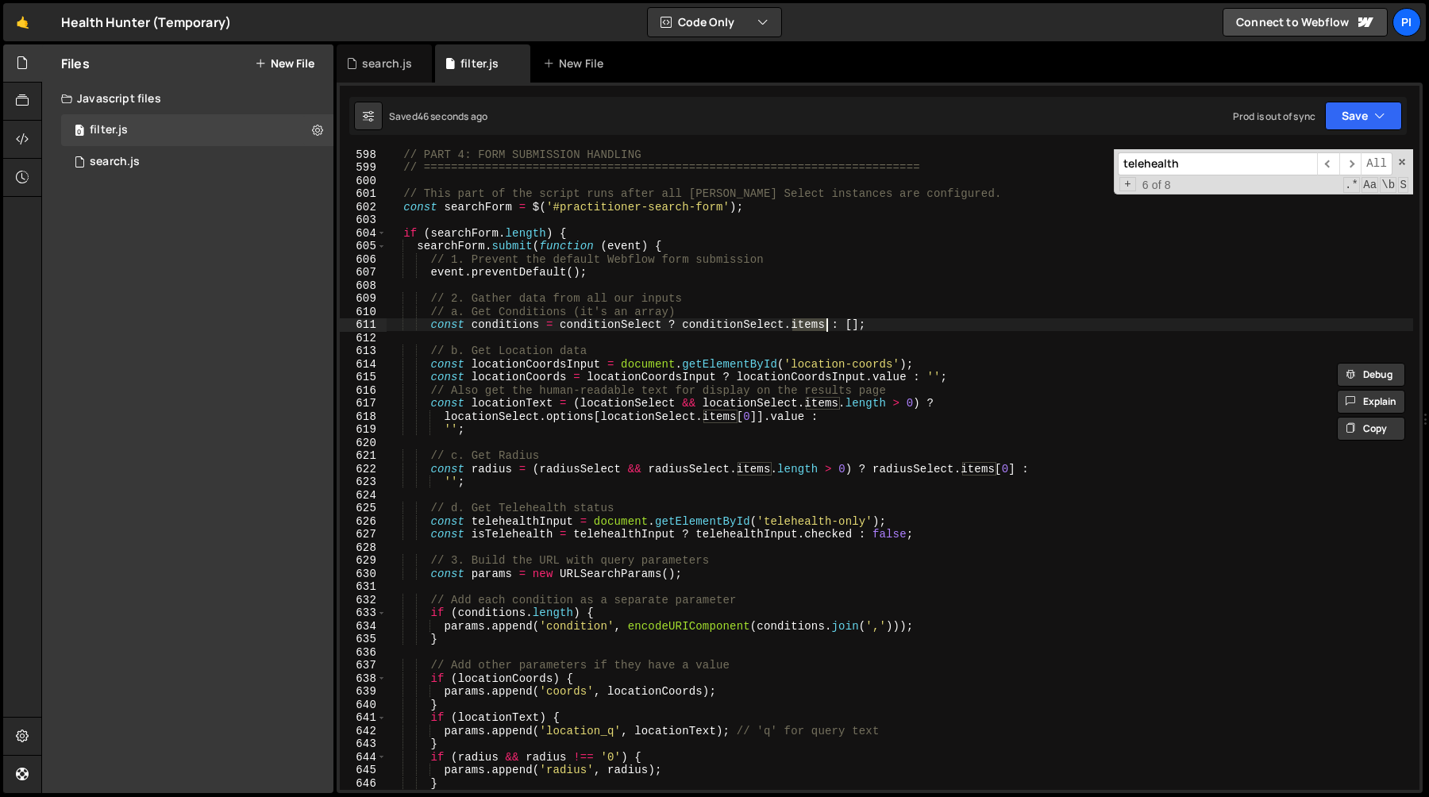
scroll to position [7880, 0]
click at [608, 330] on div "// PART 4: FORM SUBMISSION HANDLING // ========================================…" at bounding box center [900, 478] width 1027 height 667
click at [859, 322] on div "// PART 4: FORM SUBMISSION HANDLING // ========================================…" at bounding box center [900, 478] width 1027 height 667
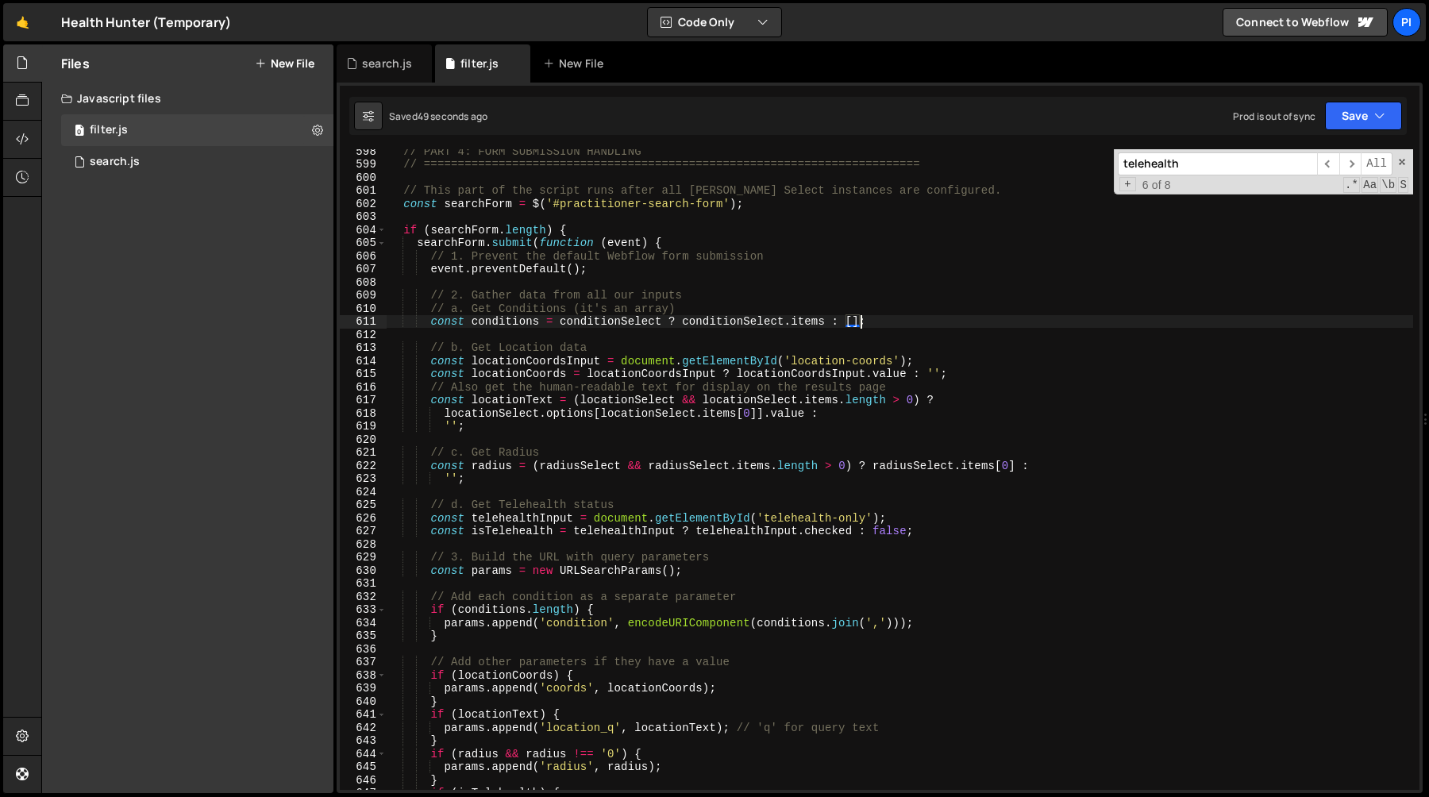
click at [849, 347] on div "// PART 4: FORM SUBMISSION HANDLING // ========================================…" at bounding box center [900, 478] width 1027 height 667
click at [897, 315] on div "// PART 4: FORM SUBMISSION HANDLING // ========================================…" at bounding box center [900, 478] width 1027 height 667
type textarea "const conditions = conditionSelect ? conditionSelect.items : [];"
click at [875, 340] on div "// PART 4: FORM SUBMISSION HANDLING // ========================================…" at bounding box center [900, 478] width 1027 height 667
click at [887, 318] on div "// PART 4: FORM SUBMISSION HANDLING // ========================================…" at bounding box center [900, 478] width 1027 height 667
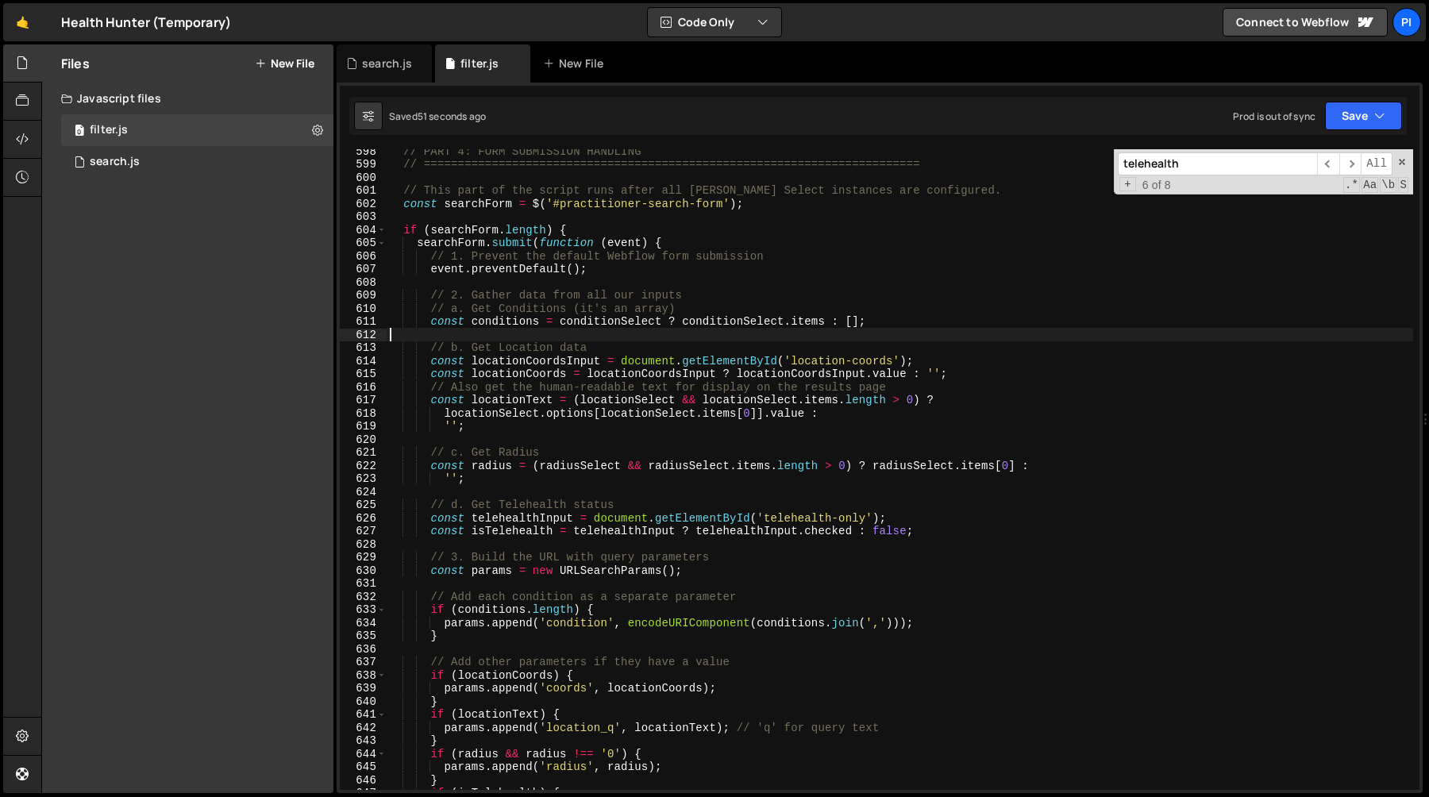
type textarea "const conditions = conditionSelect ? conditionSelect.items : [];"
click at [719, 319] on div "// PART 4: FORM SUBMISSION HANDLING // ========================================…" at bounding box center [900, 478] width 1027 height 667
click at [902, 325] on div "// PART 4: FORM SUBMISSION HANDLING // ========================================…" at bounding box center [900, 478] width 1027 height 667
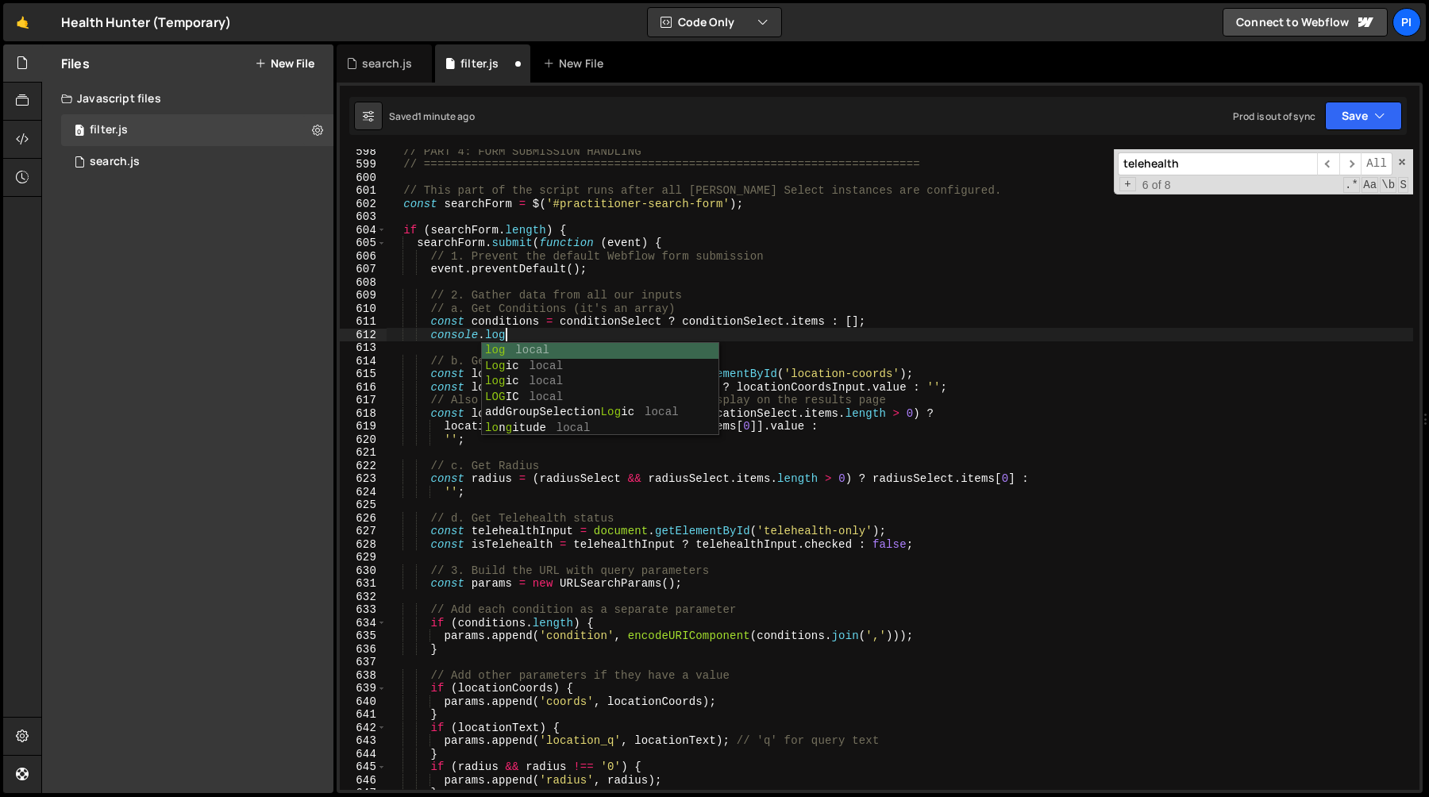
scroll to position [0, 8]
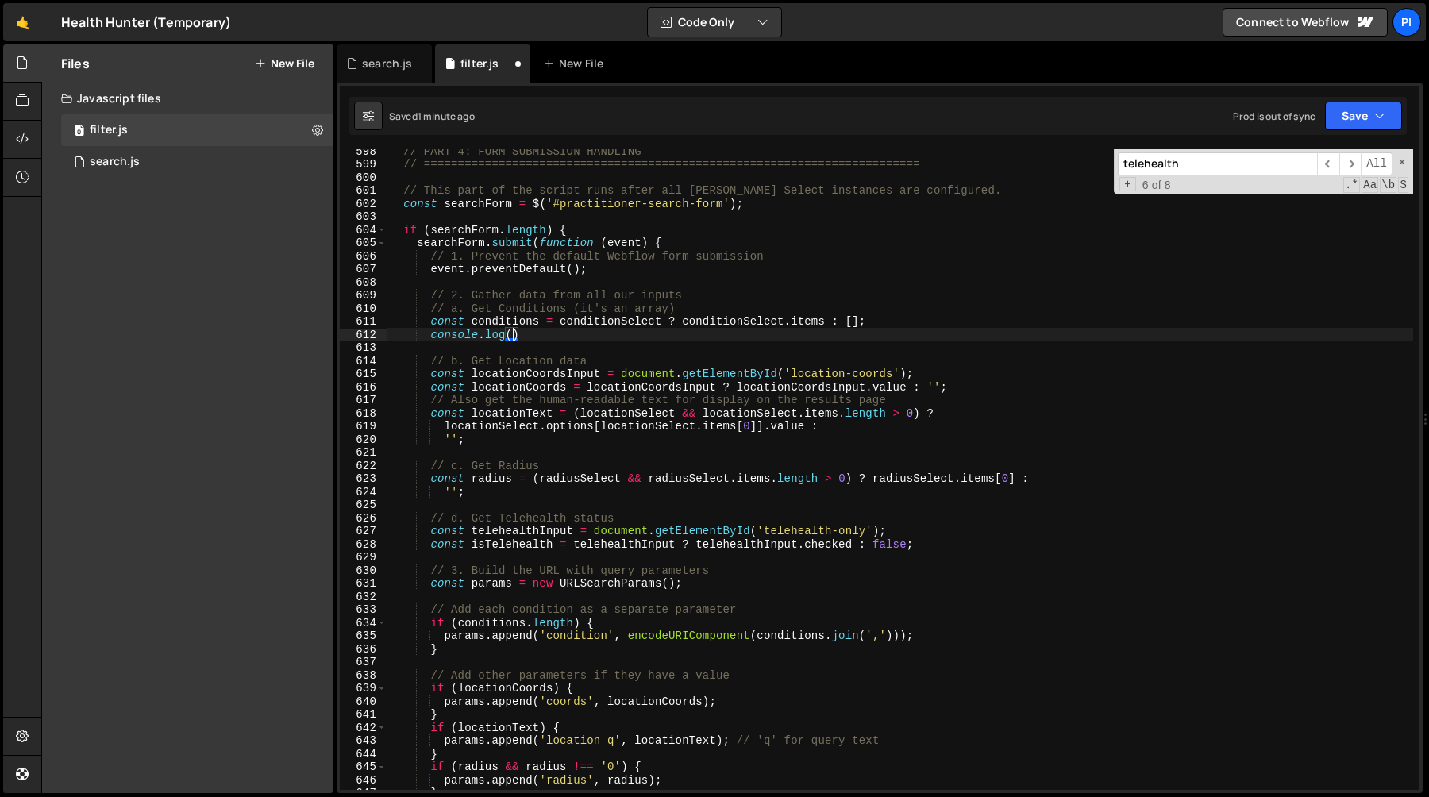
paste textarea "conditionSelect"
type textarea "console.log(conditionSelect)"
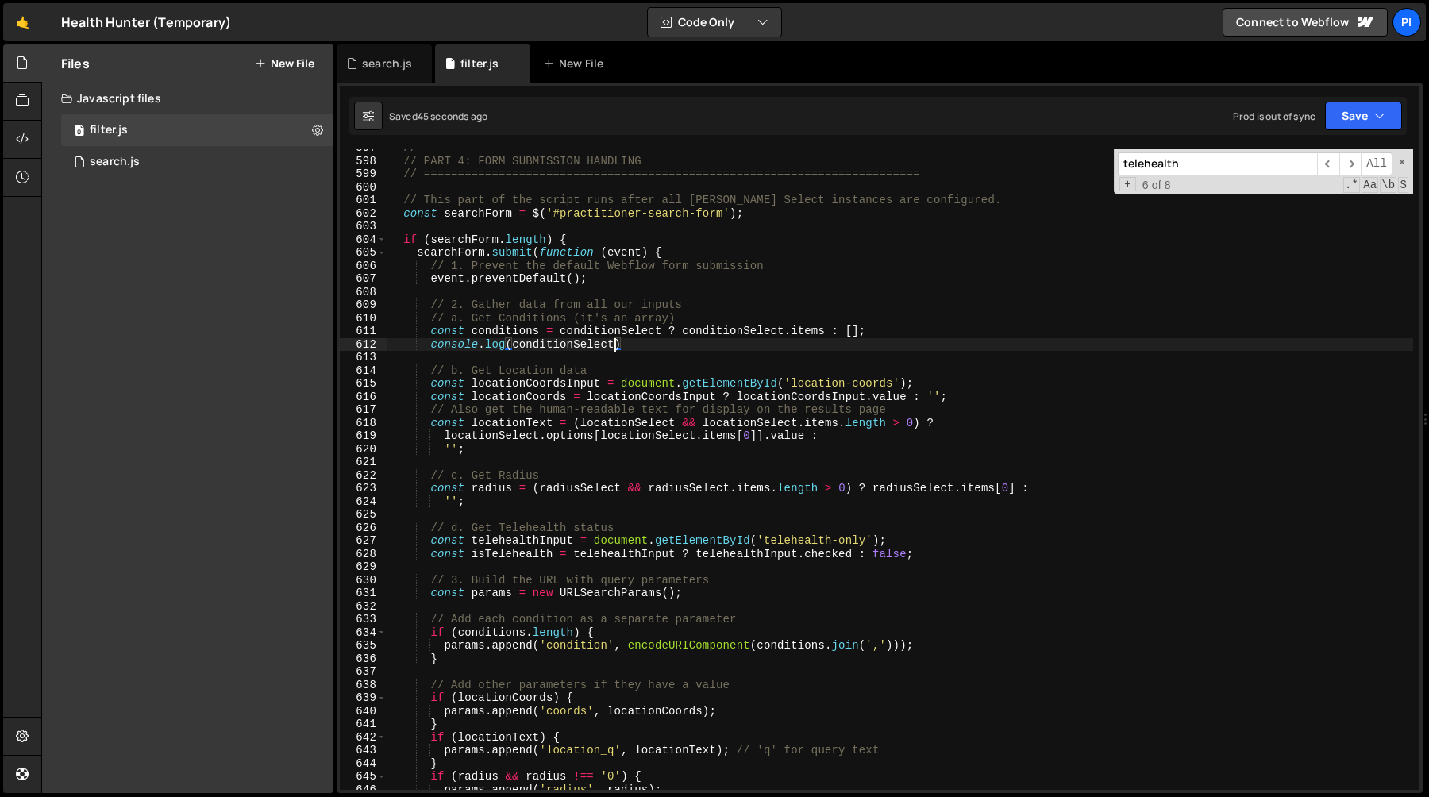
scroll to position [7865, 0]
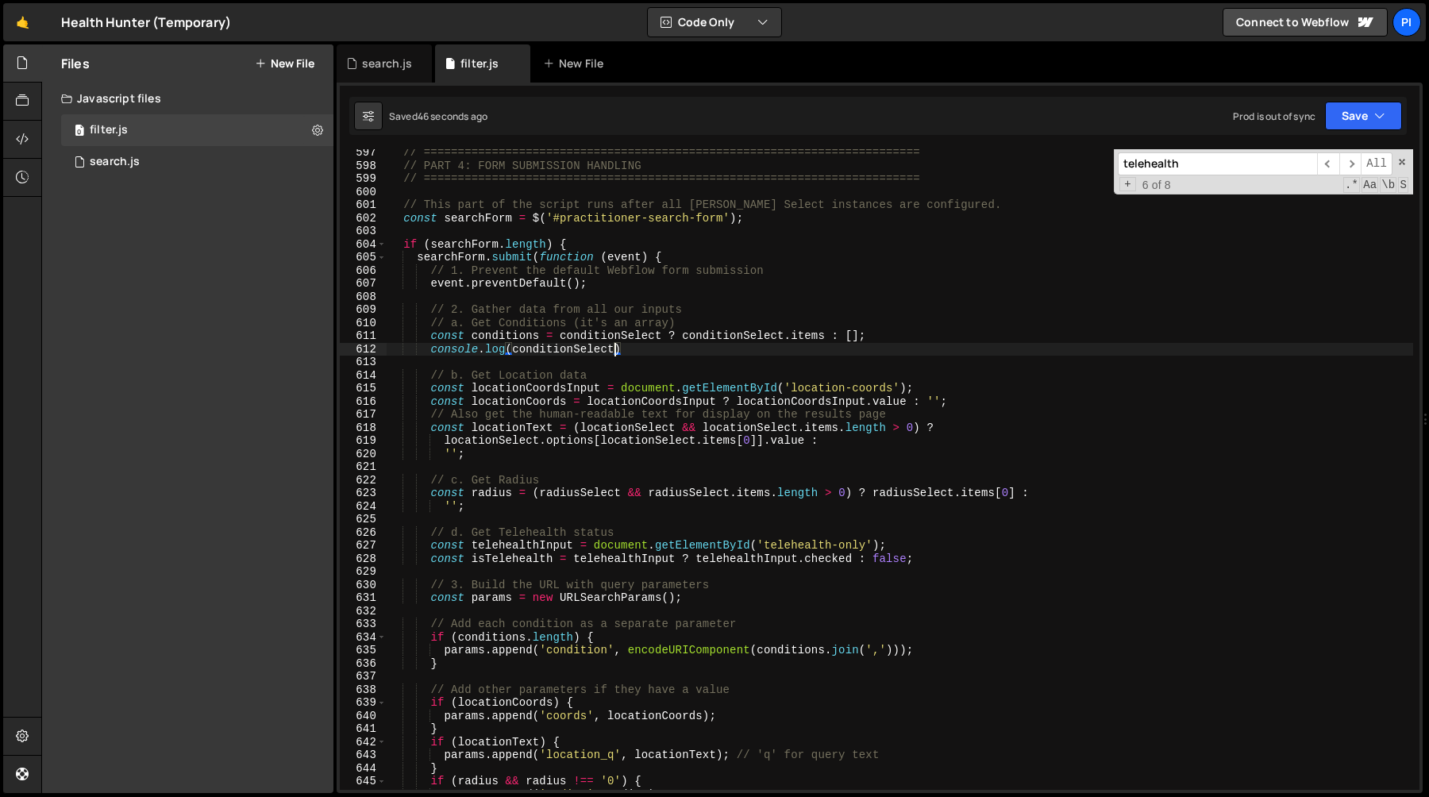
click at [644, 351] on div "// ========================================================================= //…" at bounding box center [900, 479] width 1027 height 667
click at [404, 350] on div "// ========================================================================= //…" at bounding box center [900, 479] width 1027 height 667
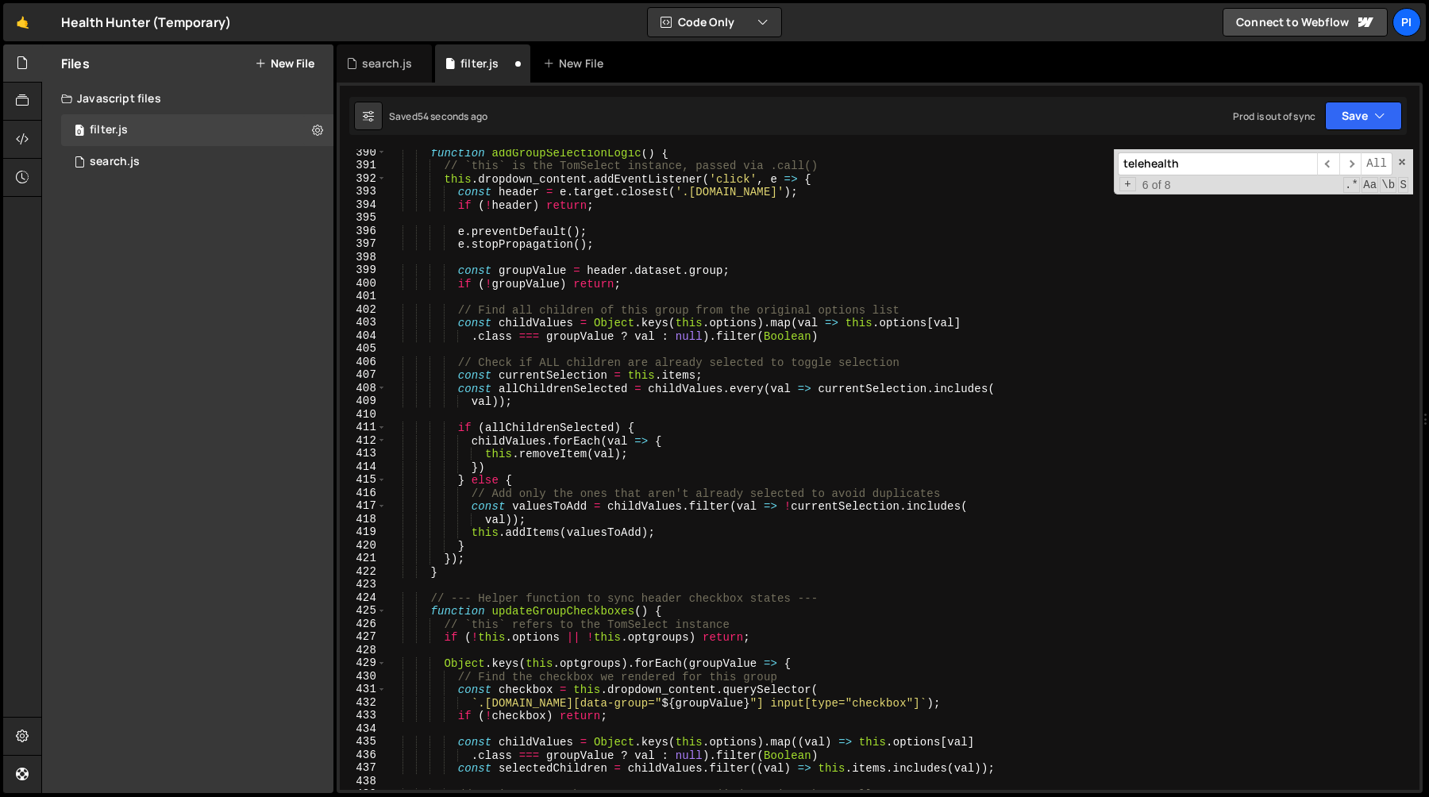
scroll to position [5126, 0]
click at [617, 306] on div "function addGroupSelectionLogic ( ) { // `this` is the TomSelect instance, pass…" at bounding box center [900, 480] width 1027 height 667
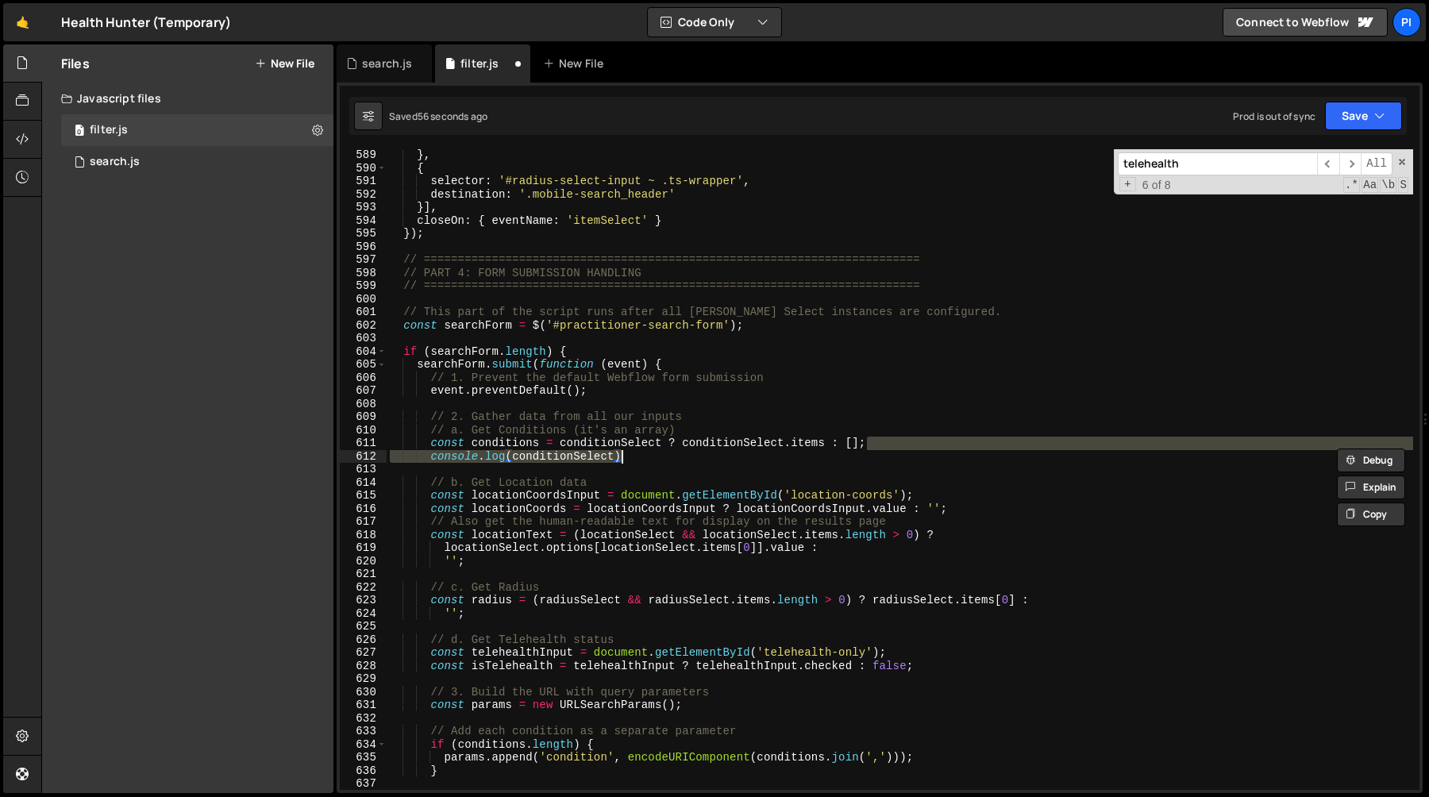
scroll to position [7758, 0]
click at [636, 460] on div "} , { selector : '#radius-select-input ~ .ts-wrapper' , destination : '.mobile-…" at bounding box center [900, 469] width 1027 height 641
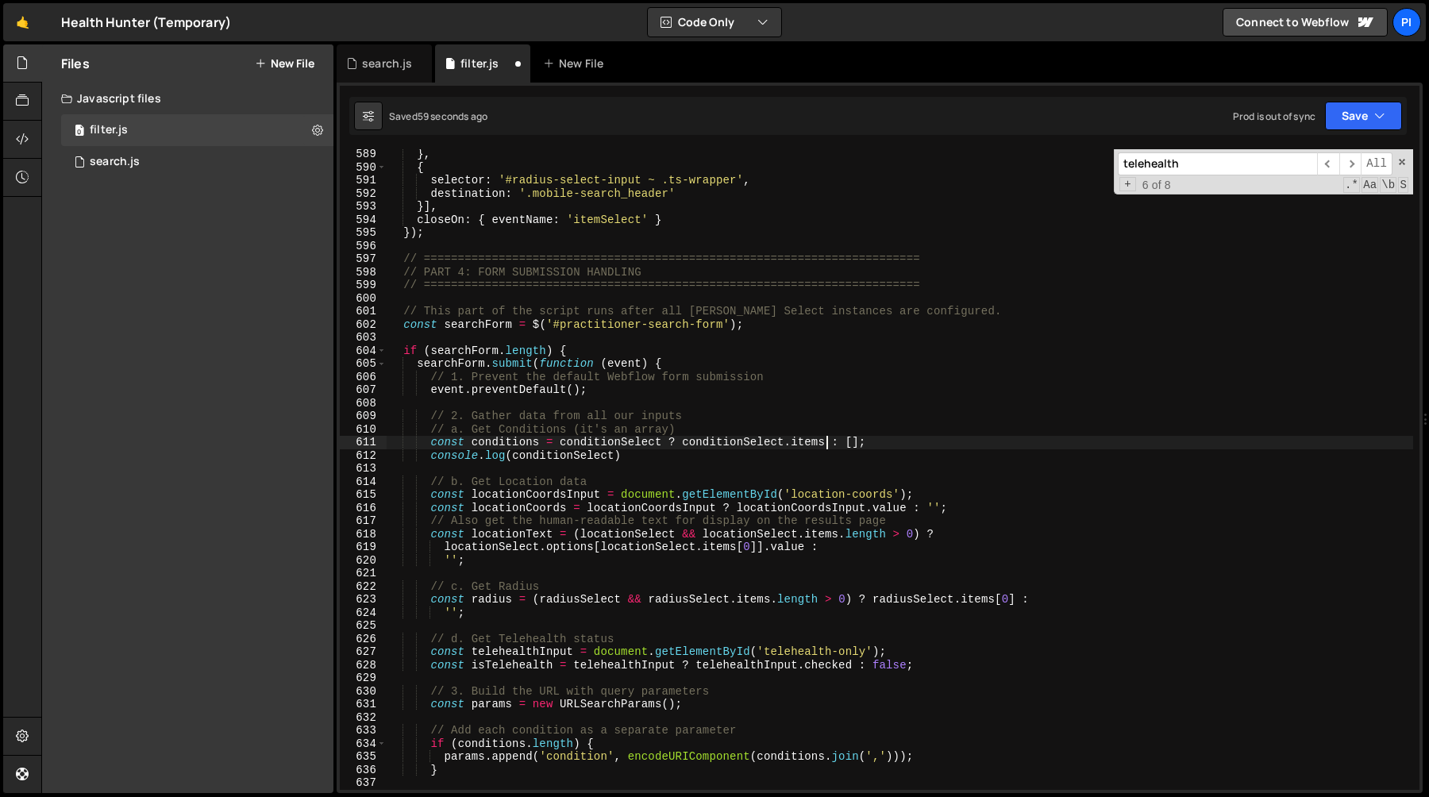
click at [828, 442] on div "} , { selector : '#radius-select-input ~ .ts-wrapper' , destination : '.mobile-…" at bounding box center [900, 481] width 1027 height 667
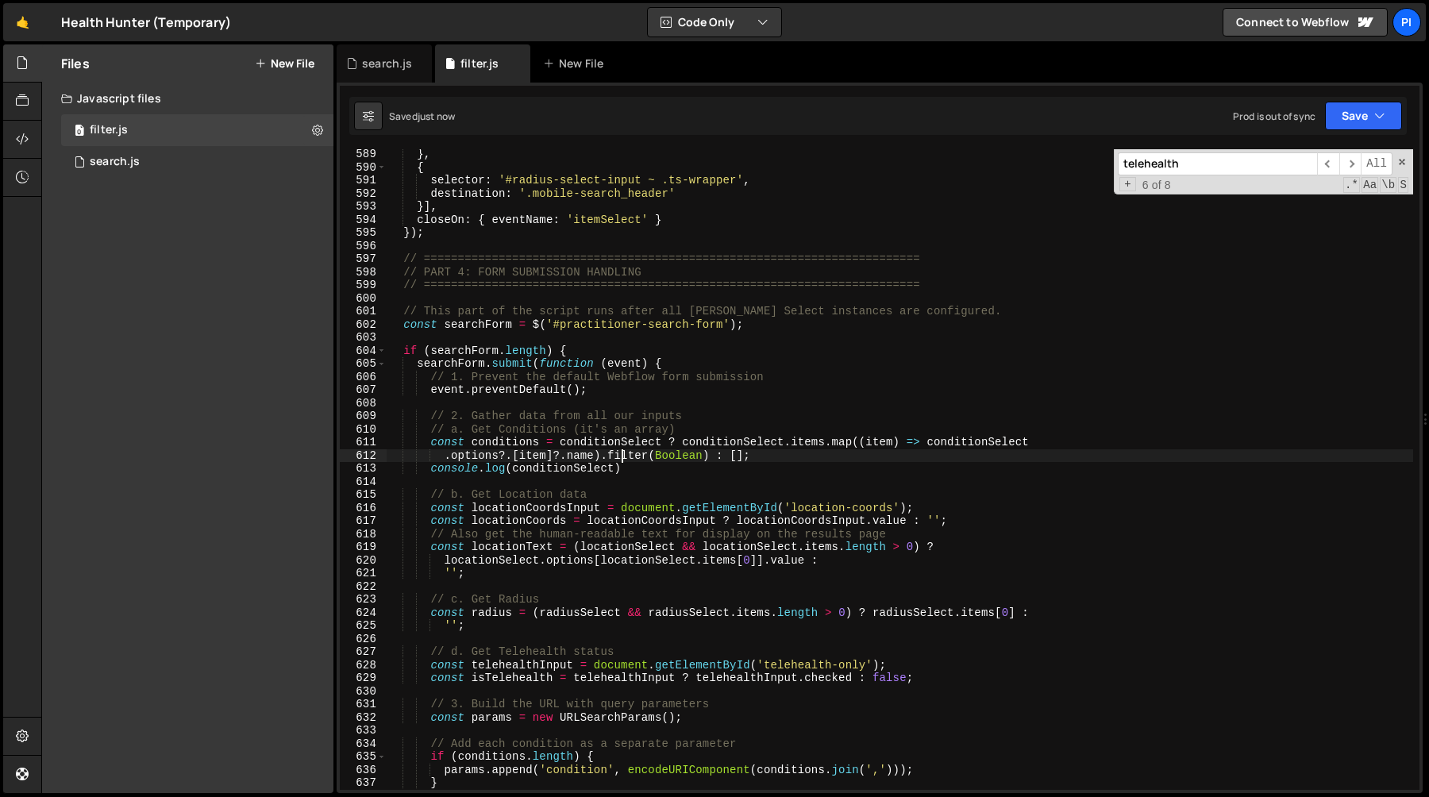
click at [565, 470] on div "} , { selector : '#radius-select-input ~ .ts-wrapper' , destination : '.mobile-…" at bounding box center [900, 481] width 1027 height 667
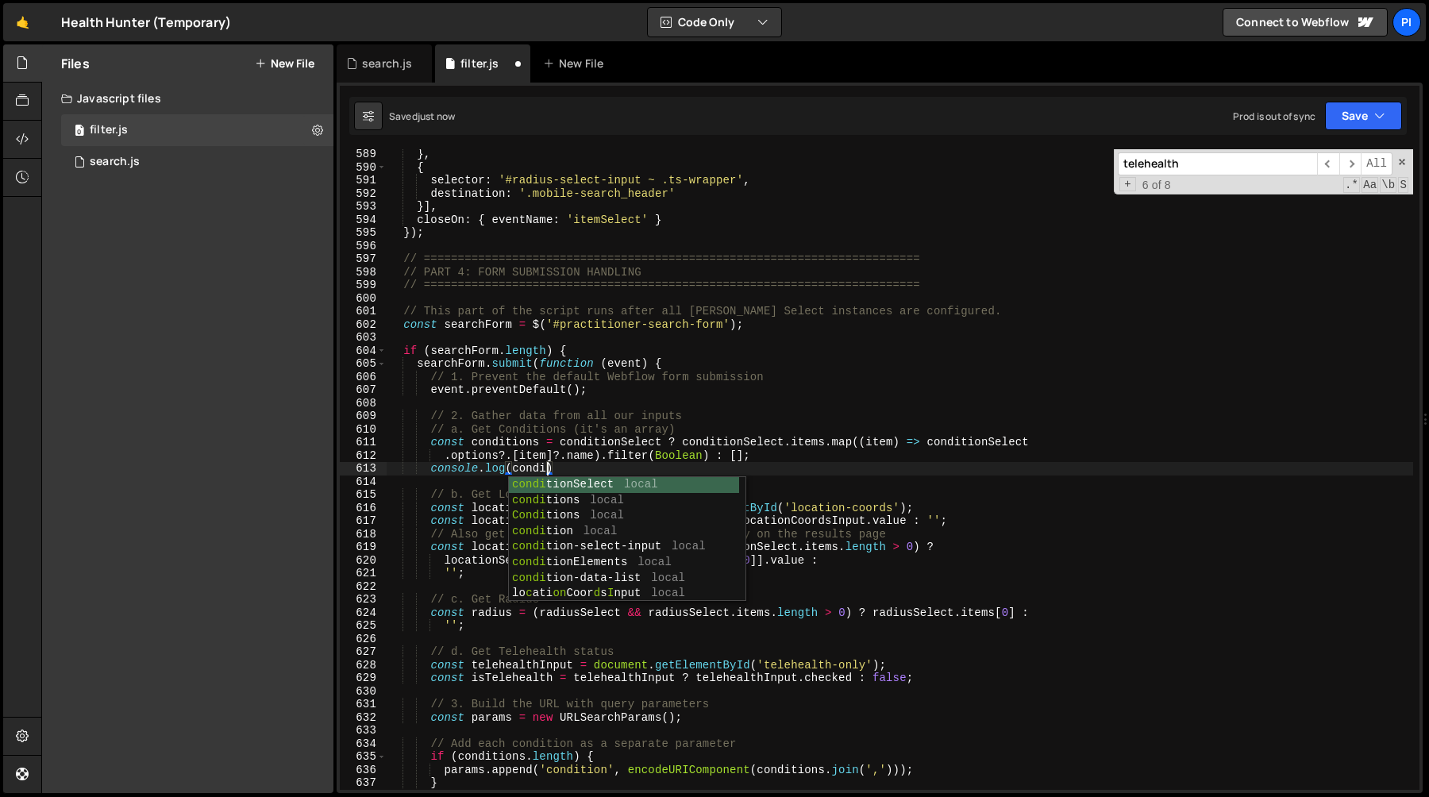
scroll to position [0, 10]
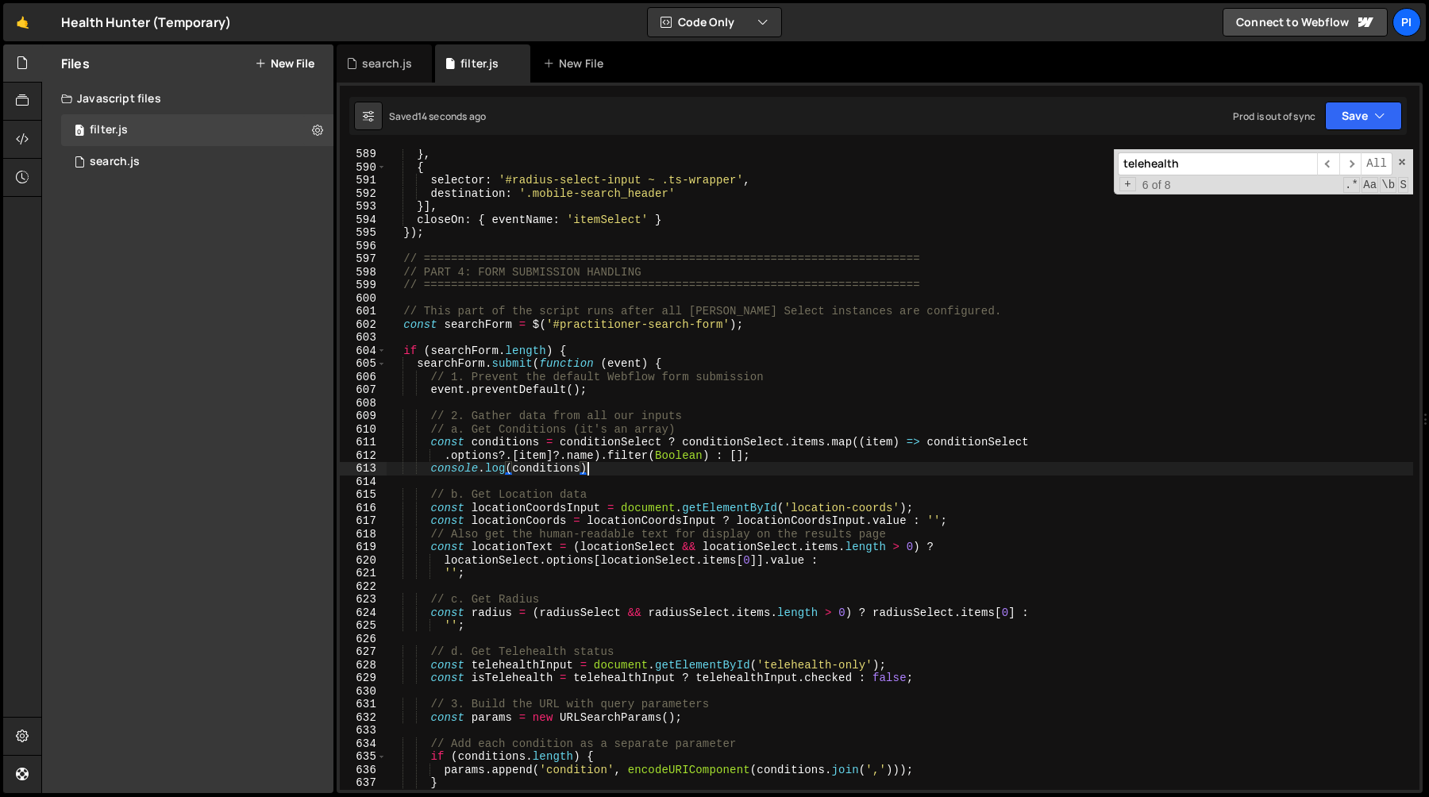
click at [598, 465] on div "} , { selector : '#radius-select-input ~ .ts-wrapper' , destination : '.mobile-…" at bounding box center [900, 481] width 1027 height 667
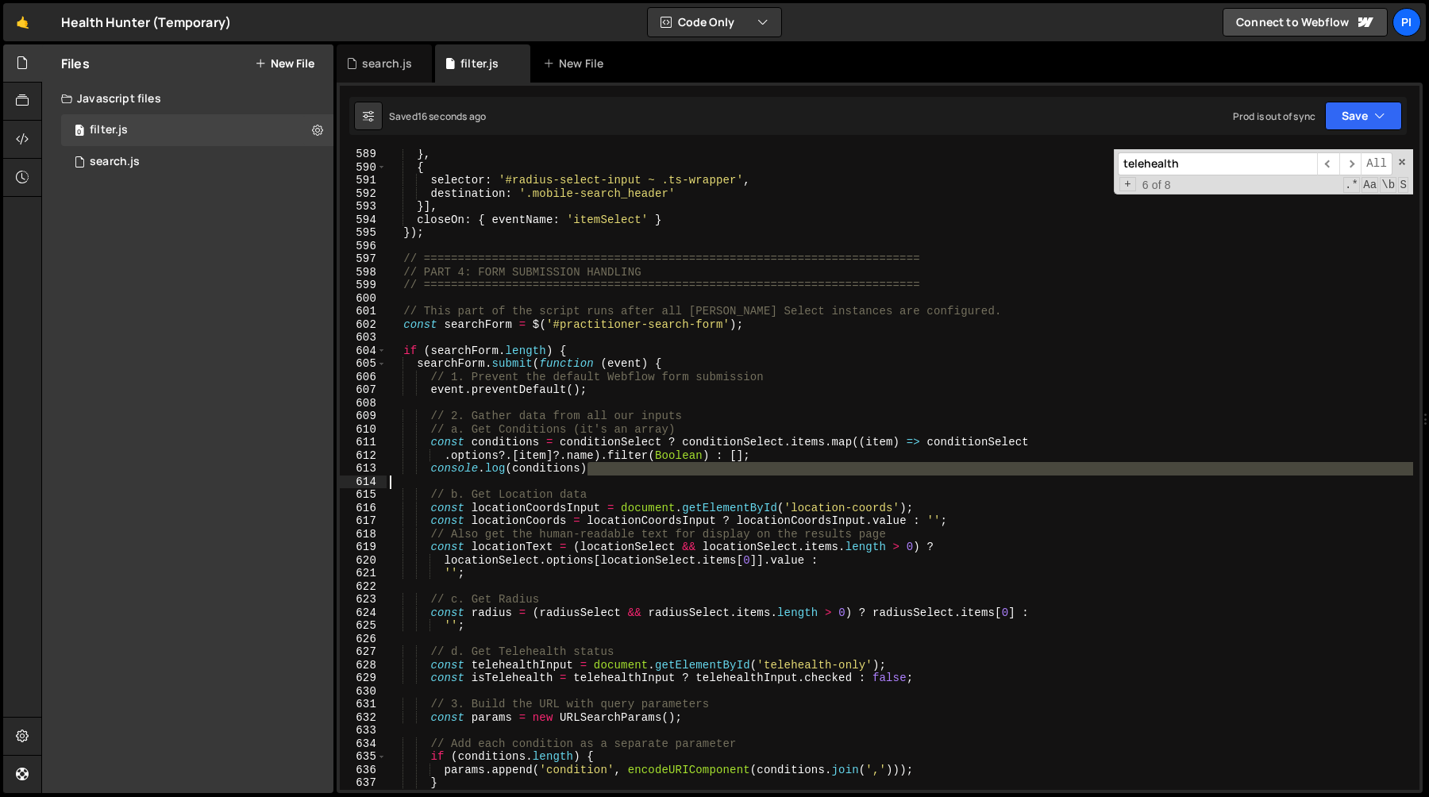
drag, startPoint x: 598, startPoint y: 465, endPoint x: 401, endPoint y: 479, distance: 197.4
click at [401, 479] on div "} , { selector : '#radius-select-input ~ .ts-wrapper' , destination : '.mobile-…" at bounding box center [900, 481] width 1027 height 667
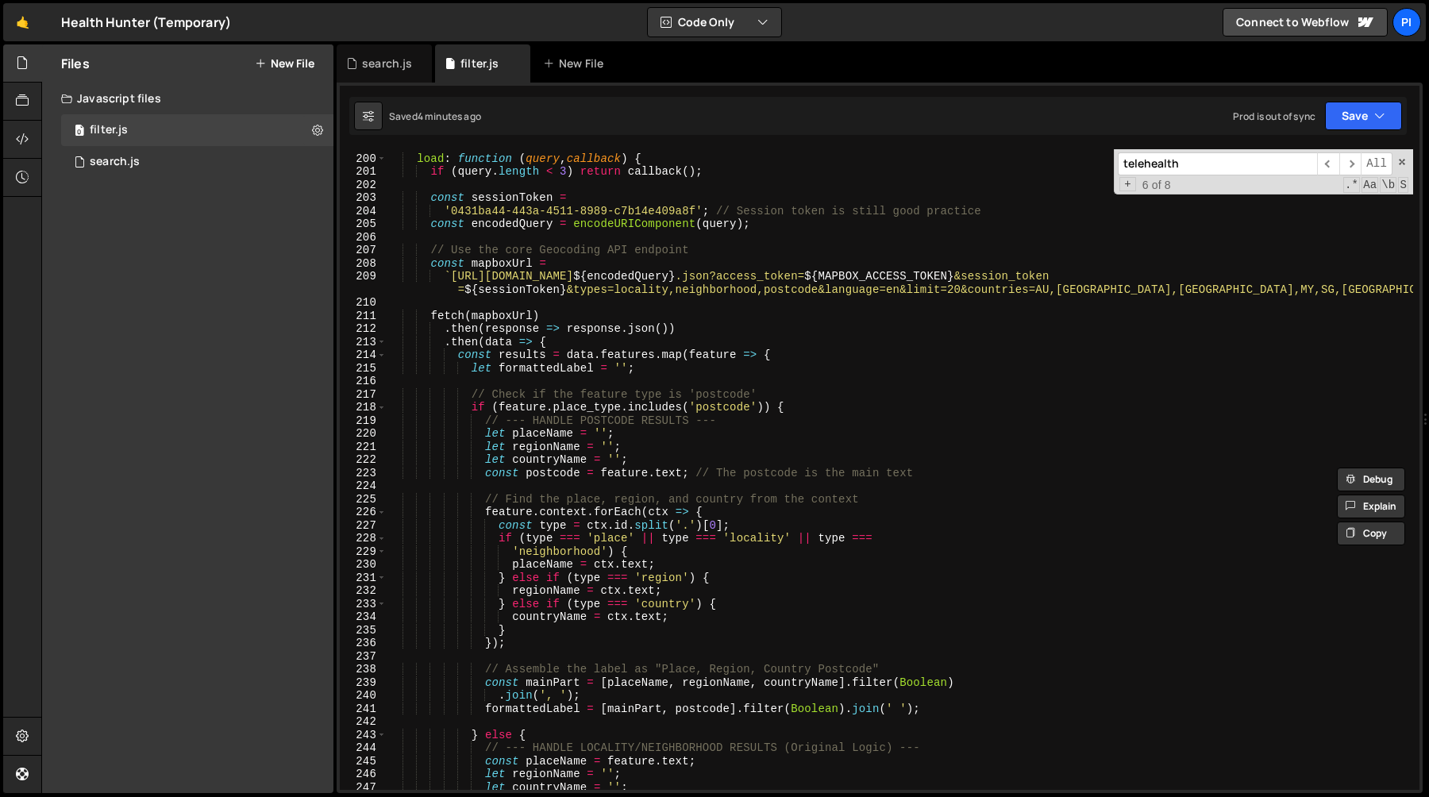
scroll to position [2605, 0]
click at [672, 433] on div "load : function ( query , callback ) { if ( query . length < 3 ) return callbac…" at bounding box center [900, 472] width 1027 height 667
type textarea "let placeName = '';"
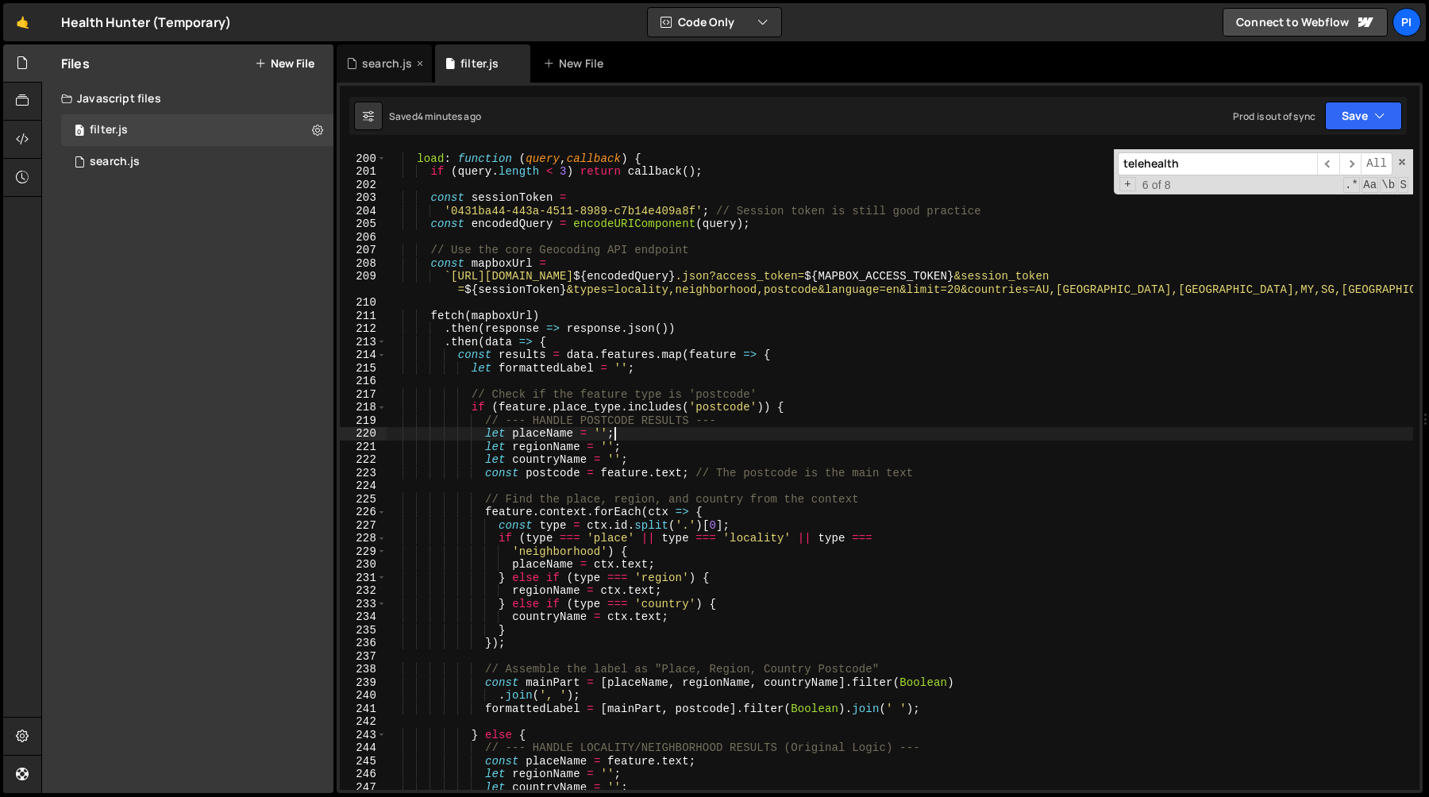
click at [361, 66] on div "search.js" at bounding box center [379, 64] width 67 height 16
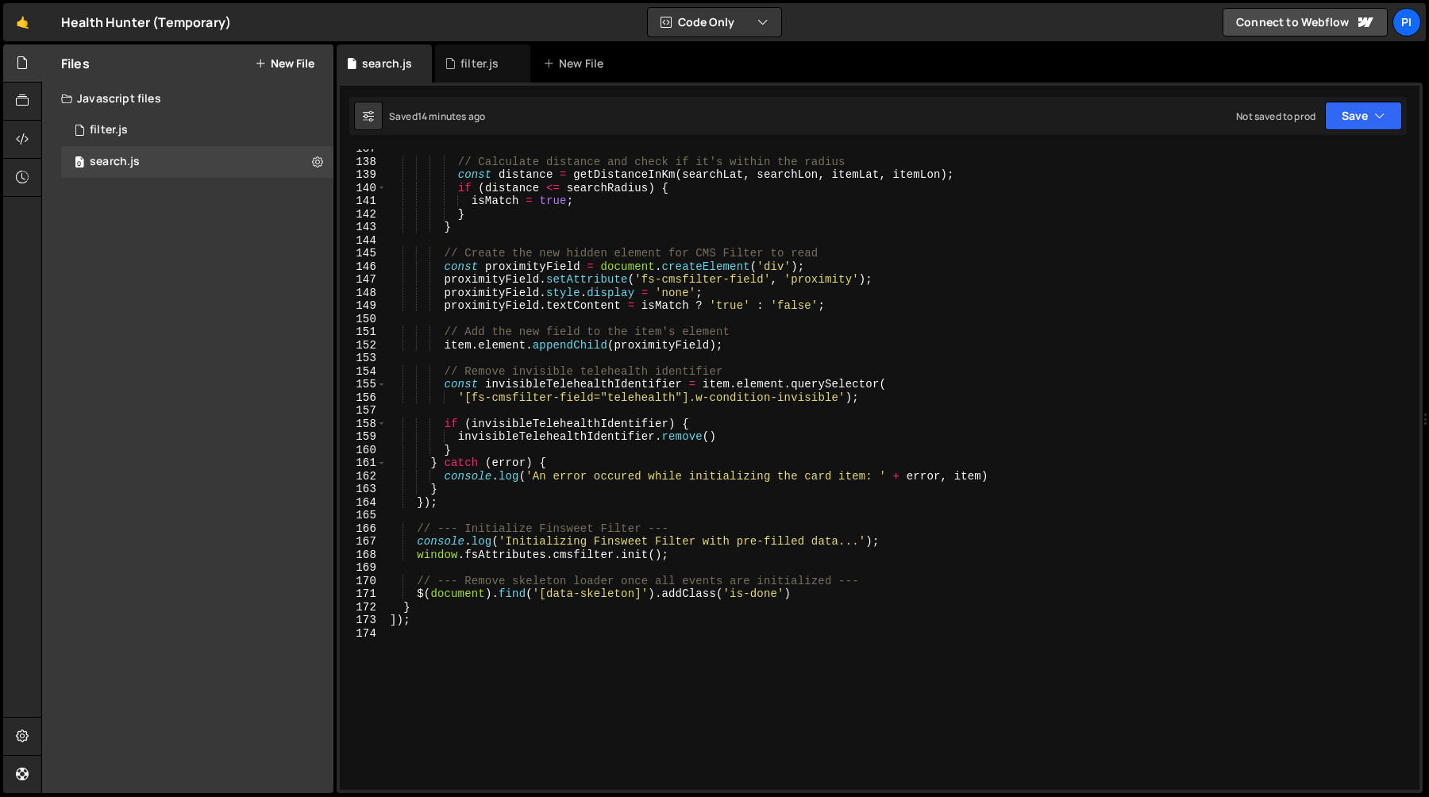
click at [612, 308] on div "// Calculate distance and check if it's within the radius const distance = getD…" at bounding box center [900, 475] width 1027 height 667
click at [597, 251] on div "// Calculate distance and check if it's within the radius const distance = getD…" at bounding box center [900, 475] width 1027 height 667
type textarea "// Create the new hidden element for CMS Filter to read"
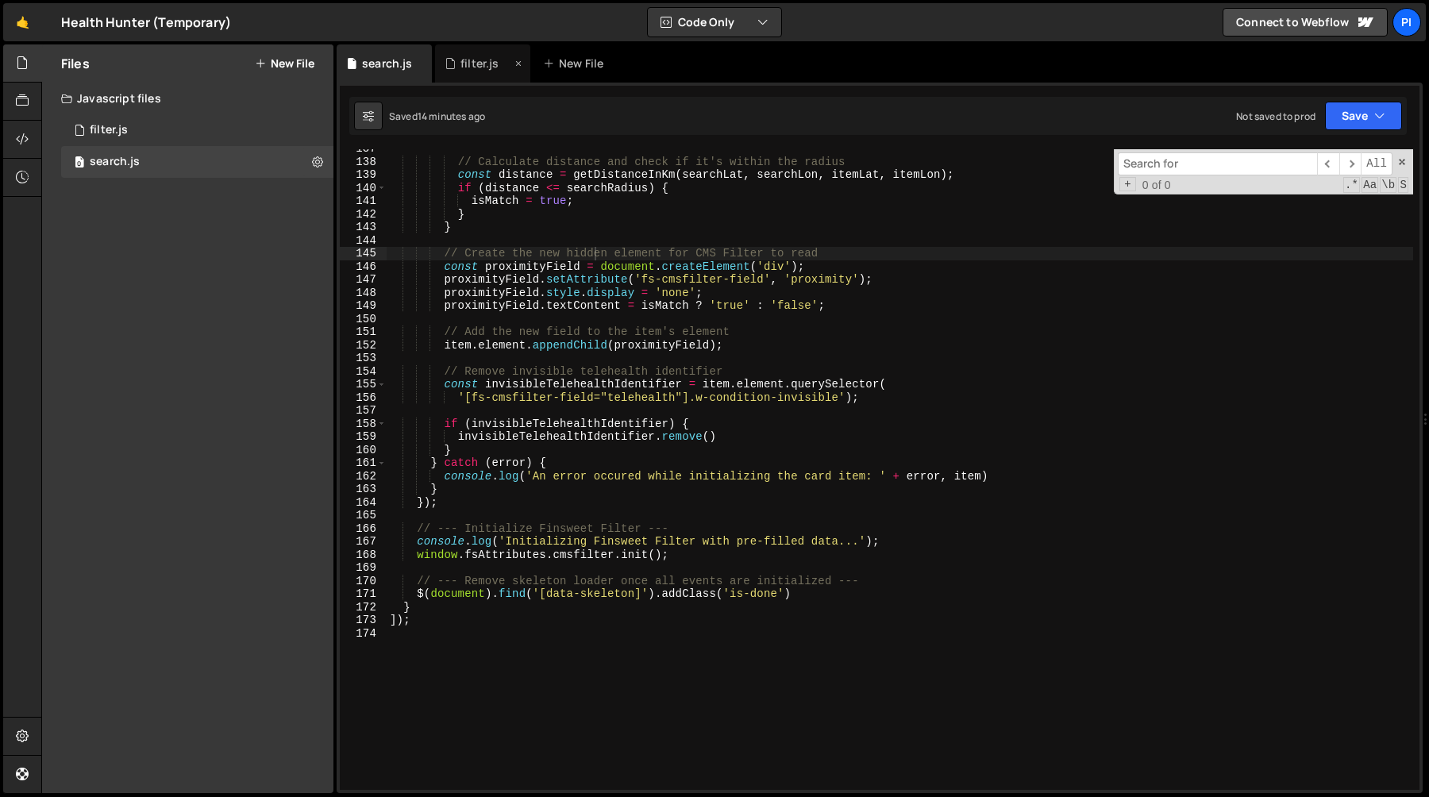
click at [469, 63] on div "filter.js" at bounding box center [480, 64] width 38 height 16
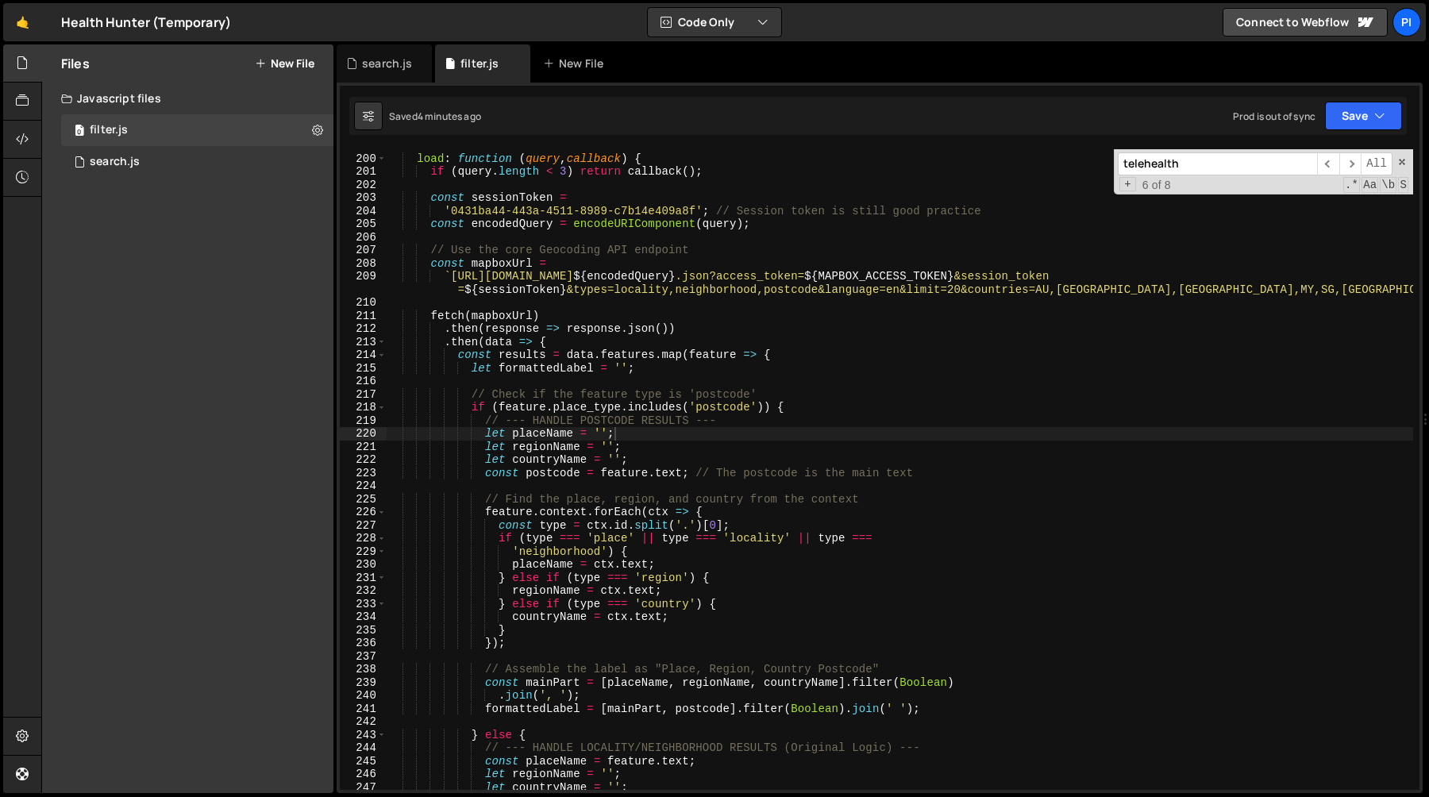
type textarea "// Use the core Geocoding API endpoint"
click at [491, 253] on div "load : function ( query , callback ) { if ( query . length < 3 ) return callbac…" at bounding box center [900, 472] width 1027 height 667
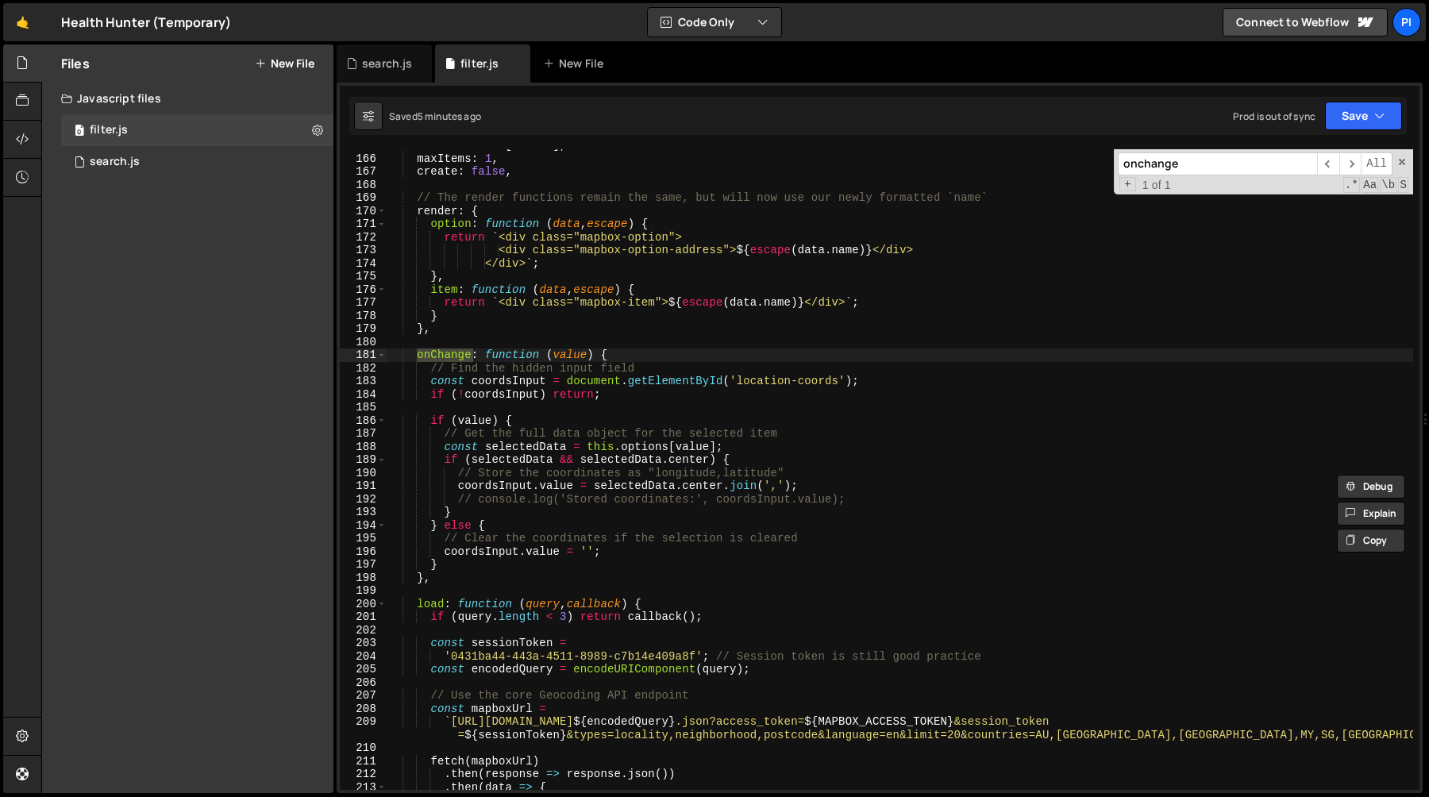
scroll to position [2159, 0]
type input "onchange"
click at [573, 415] on div "searchField : [ 'name' ] , maxItems : 1 , create : false , // The render functi…" at bounding box center [900, 472] width 1027 height 667
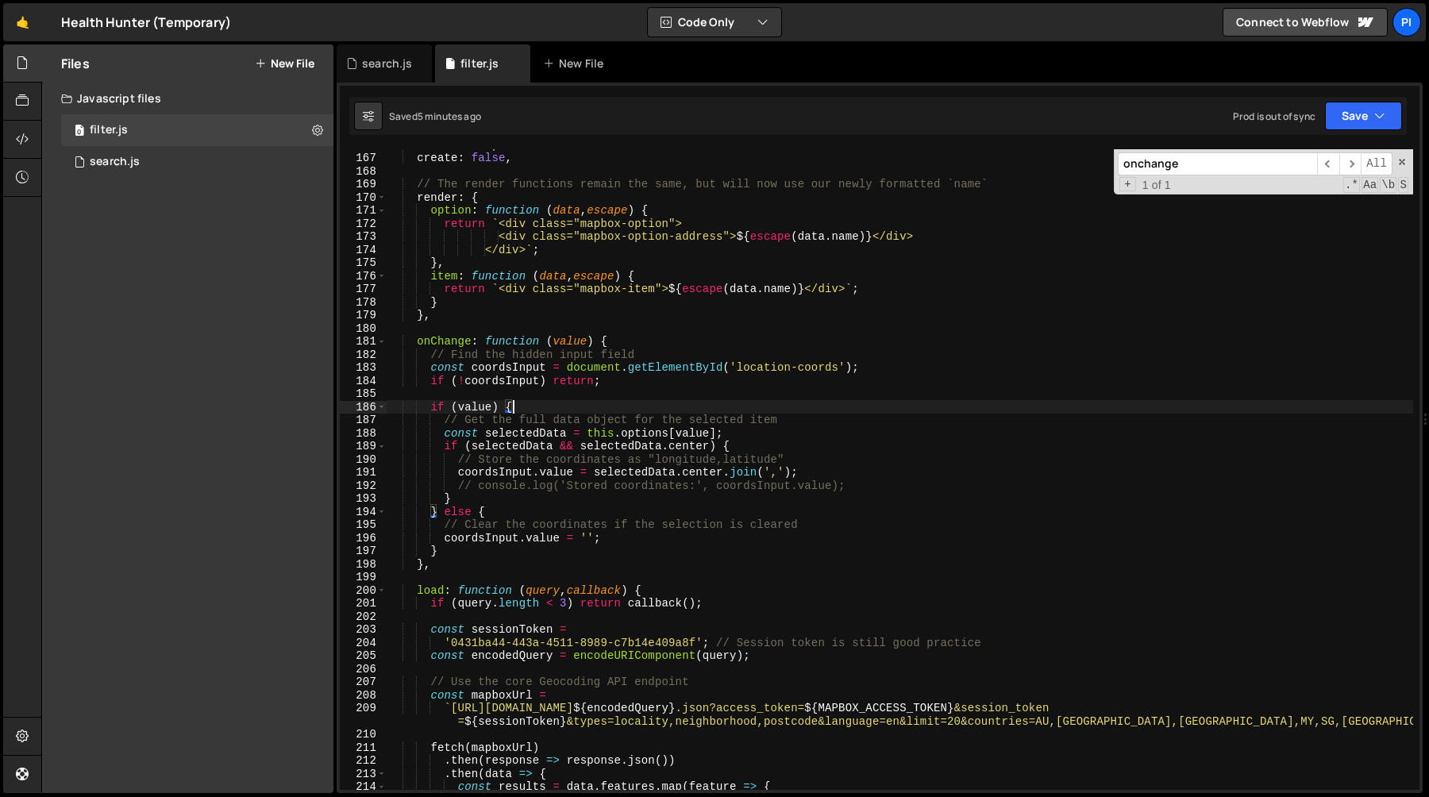
scroll to position [2173, 0]
click at [435, 355] on div "maxItems : 1 , create : false , // The render functions remain the same, but wi…" at bounding box center [900, 471] width 1027 height 667
click at [427, 347] on div "maxItems : 1 , create : false , // The render functions remain the same, but wi…" at bounding box center [900, 471] width 1027 height 667
click at [429, 357] on div "maxItems : 1 , create : false , // The render functions remain the same, but wi…" at bounding box center [900, 471] width 1027 height 667
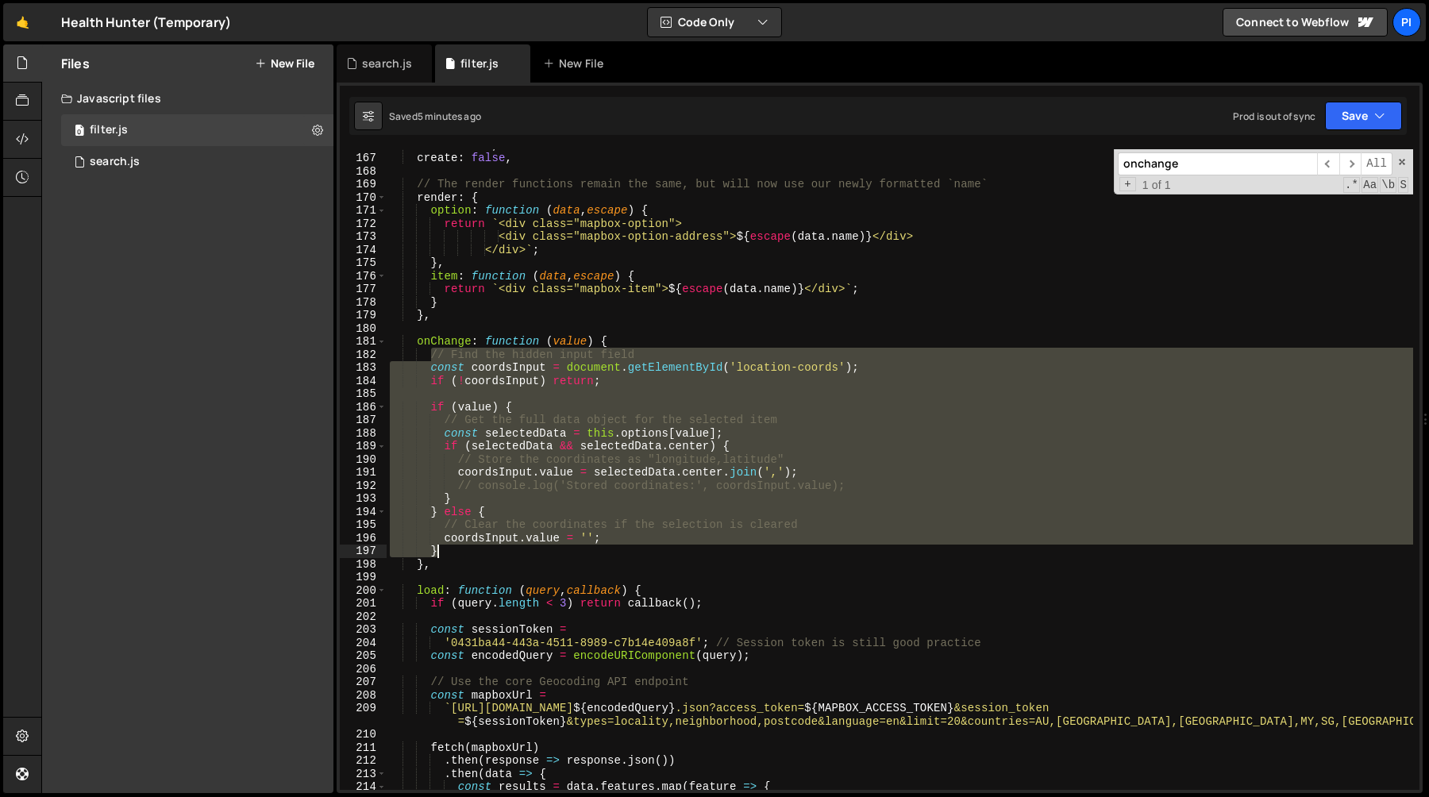
click at [454, 549] on div "maxItems : 1 , create : false , // The render functions remain the same, but wi…" at bounding box center [900, 471] width 1027 height 667
click at [487, 552] on div "maxItems : 1 , create : false , // The render functions remain the same, but wi…" at bounding box center [900, 469] width 1027 height 641
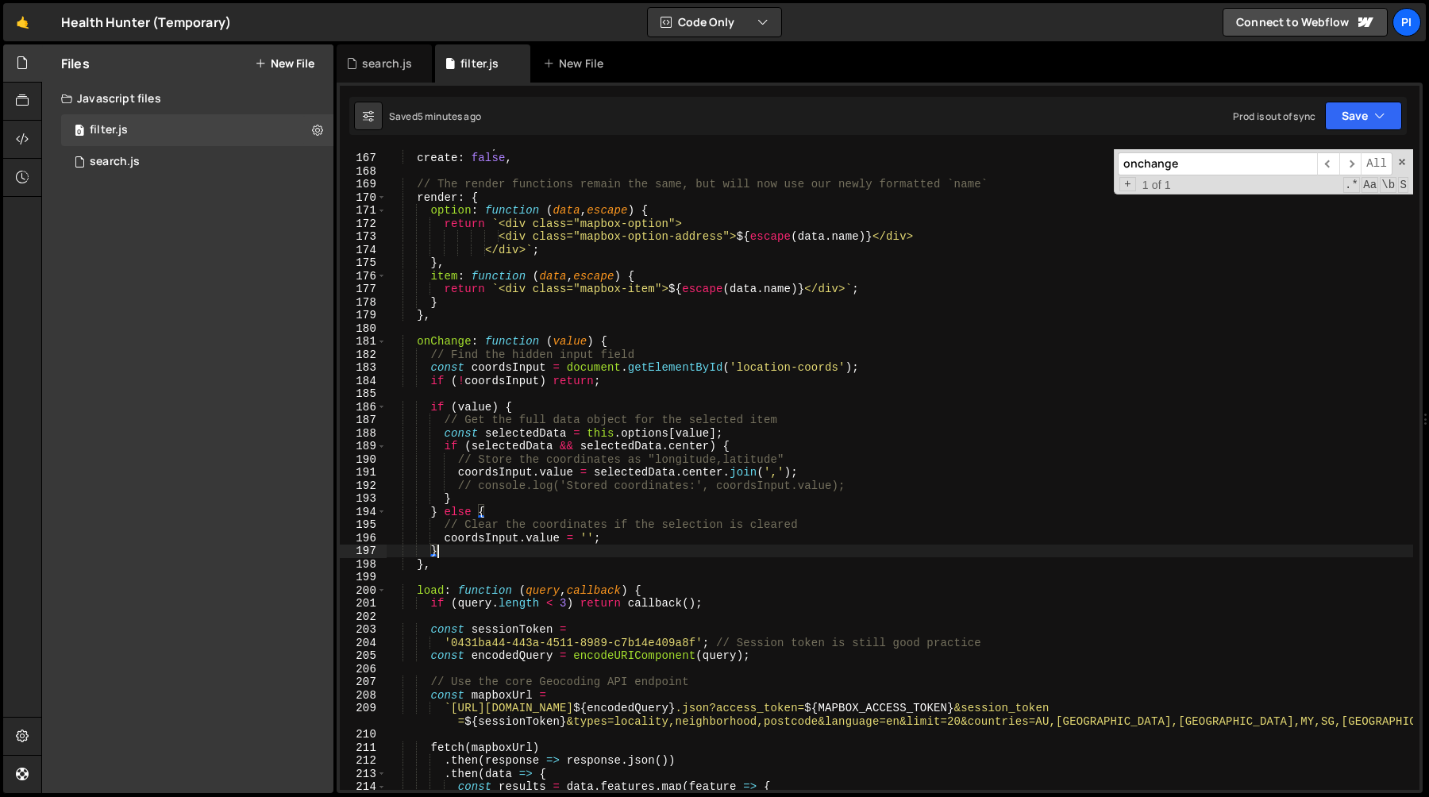
click at [427, 354] on div "maxItems : 1 , create : false , // The render functions remain the same, but wi…" at bounding box center [900, 471] width 1027 height 667
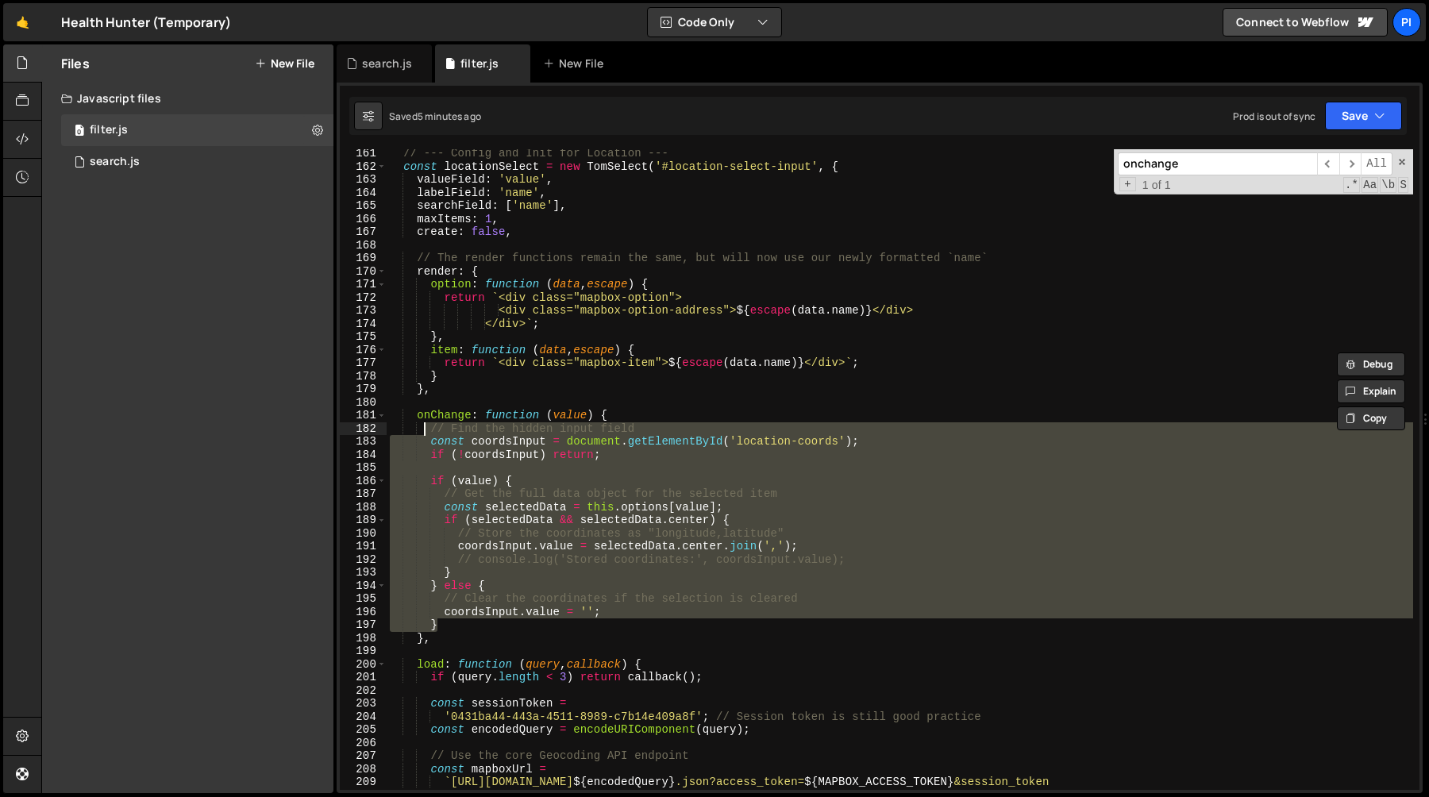
scroll to position [2122, 0]
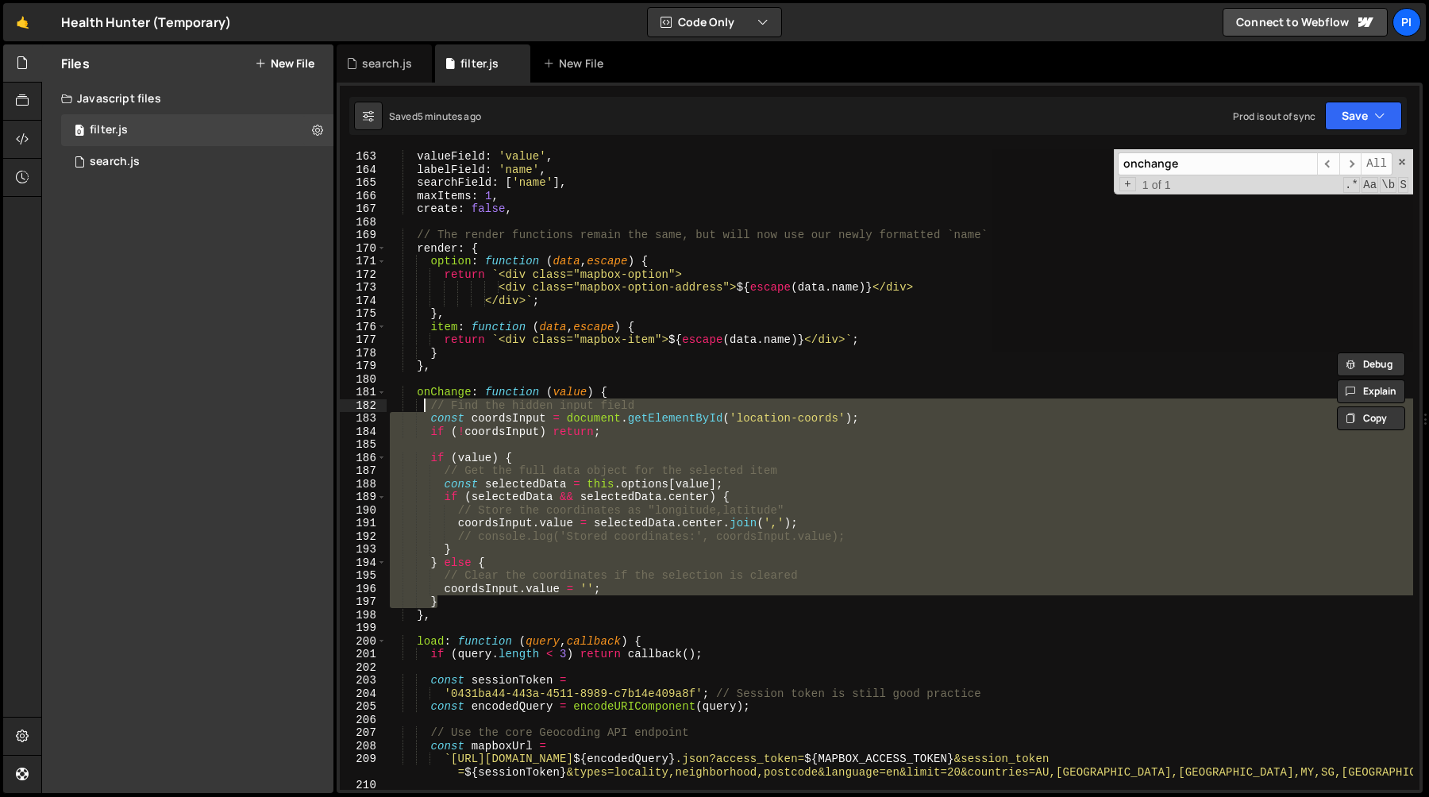
click at [682, 401] on div "const locationSelect = new TomSelect ( '#location-select-input' , { valueField …" at bounding box center [900, 469] width 1027 height 641
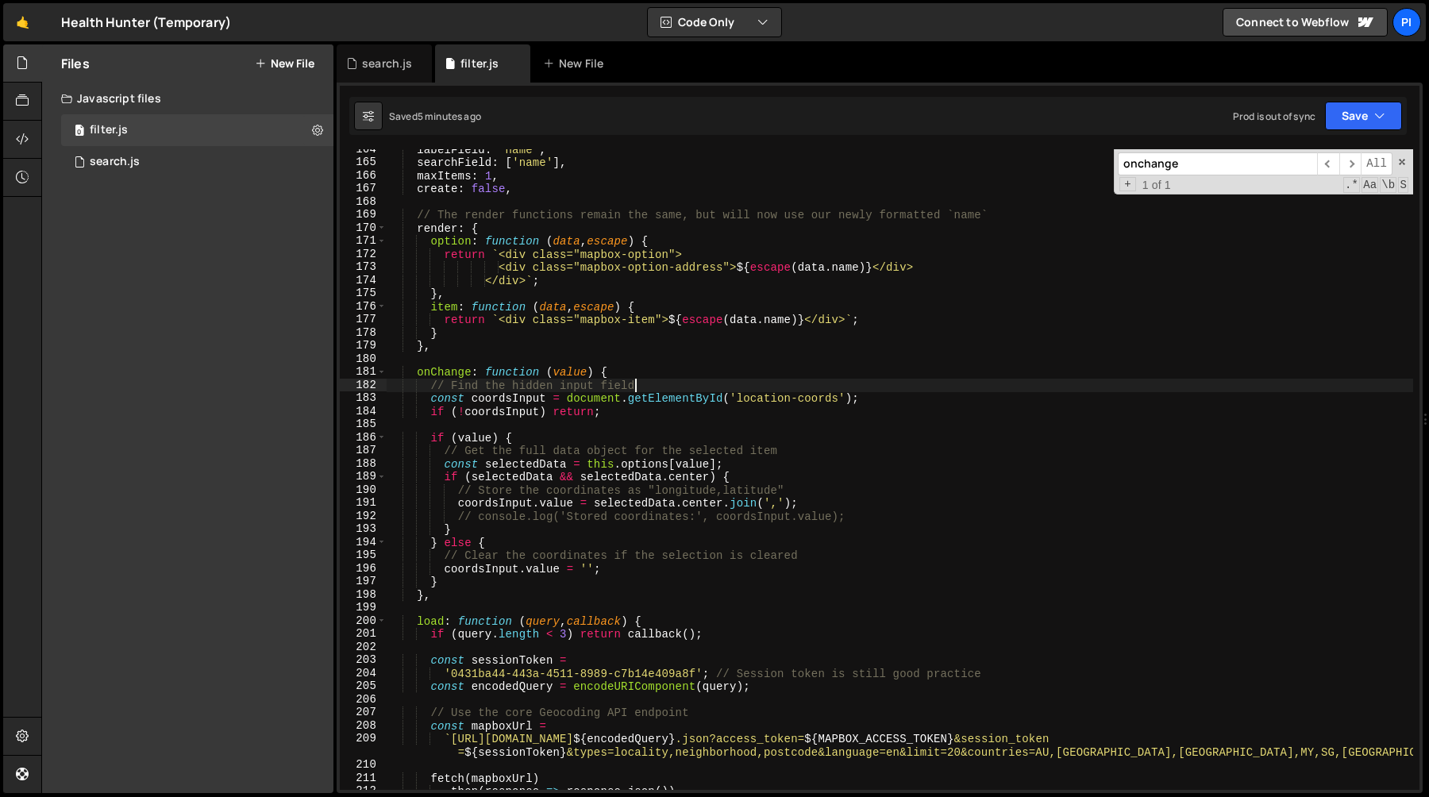
scroll to position [2143, 0]
click at [477, 439] on div "labelField : 'name' , searchField : [ 'name' ] , maxItems : 1 , create : false …" at bounding box center [900, 476] width 1027 height 667
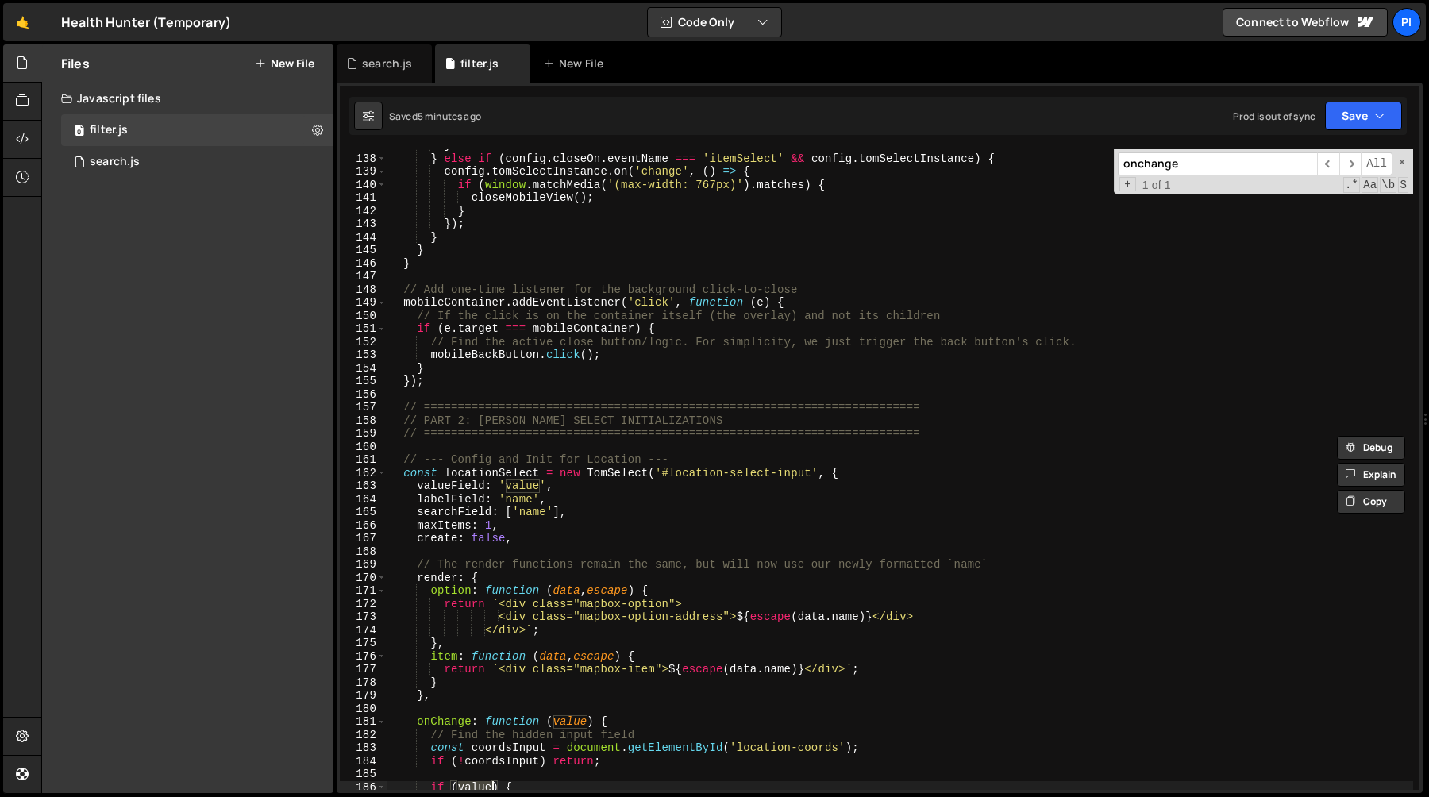
scroll to position [1777, 0]
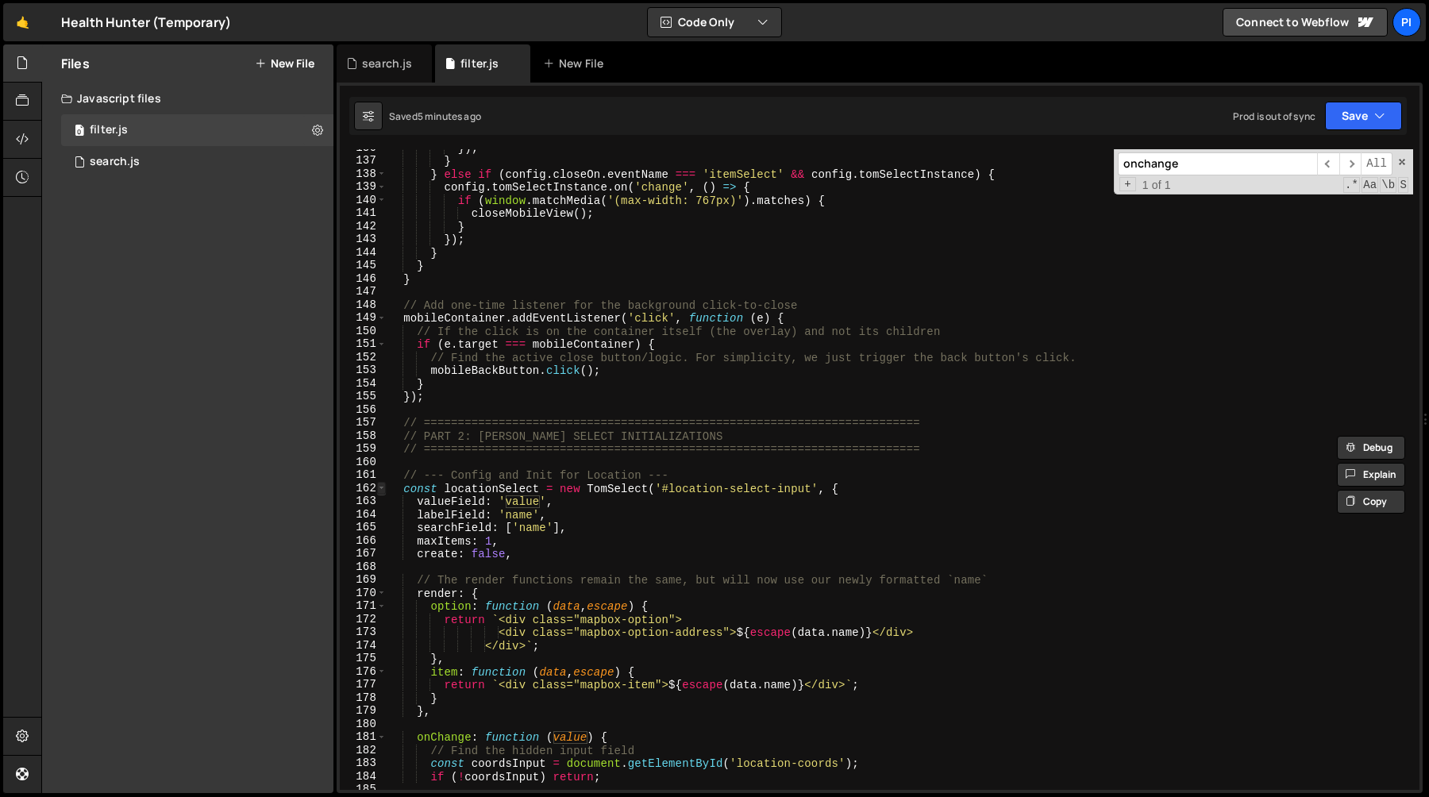
click at [381, 493] on span at bounding box center [381, 489] width 9 height 14
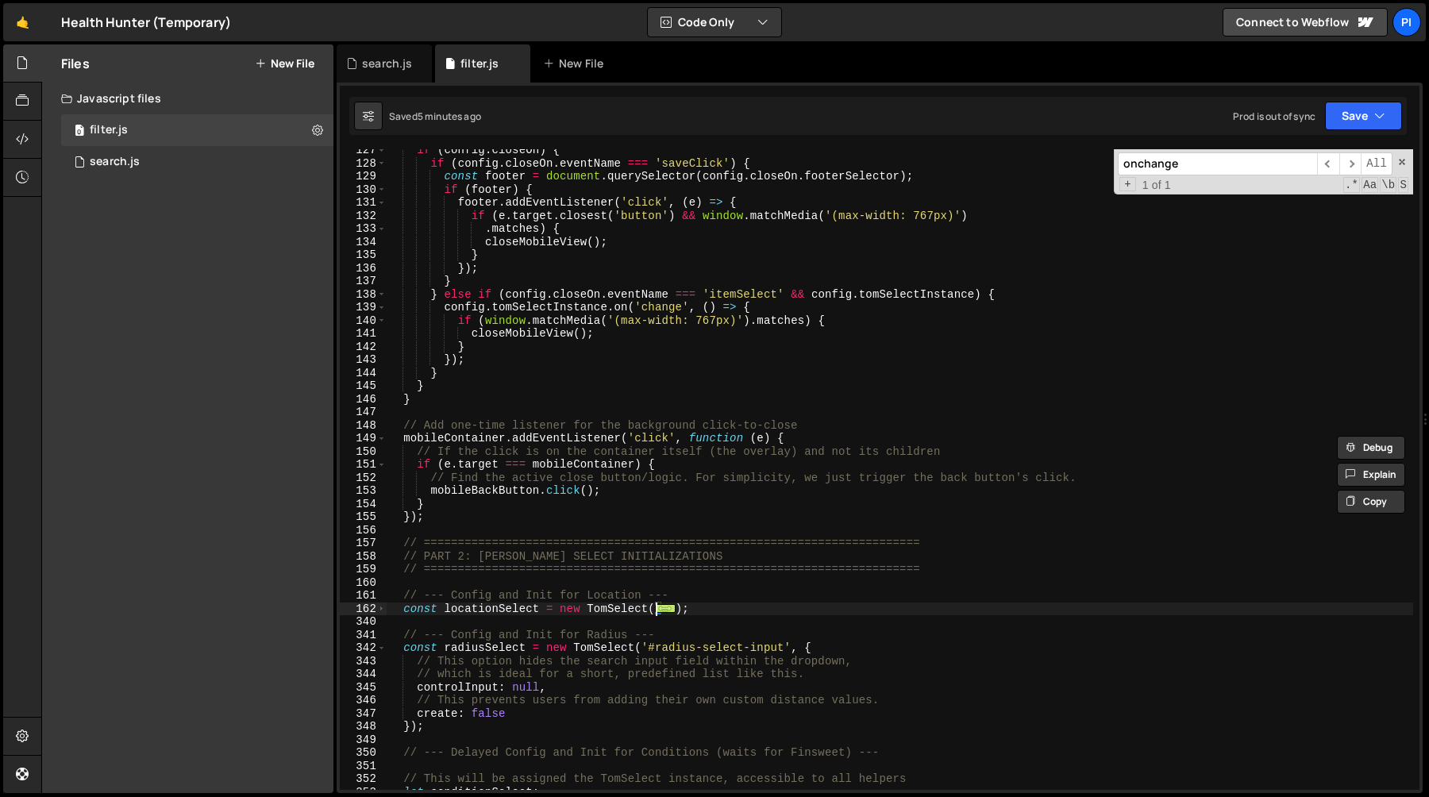
scroll to position [1646, 0]
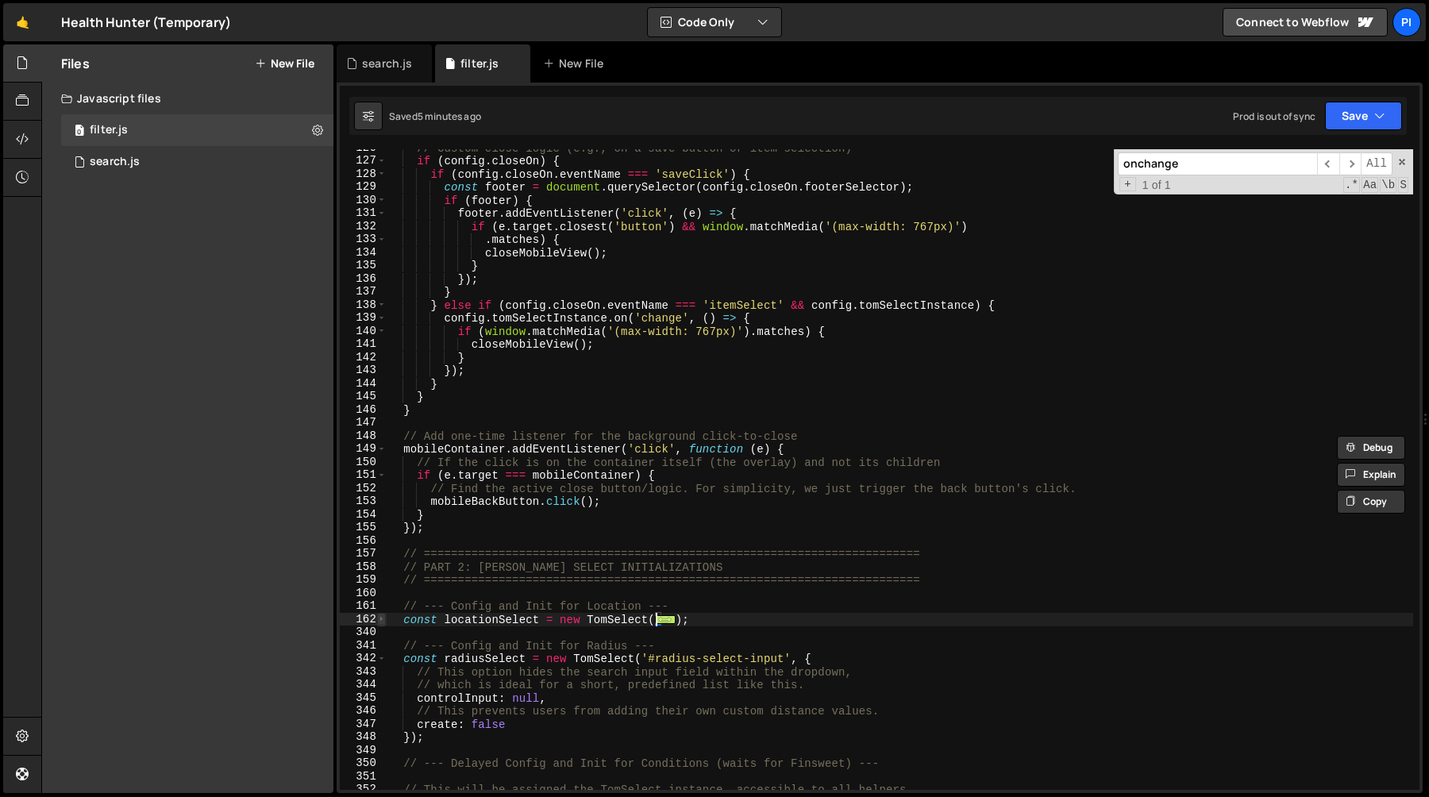
click at [379, 622] on span at bounding box center [381, 620] width 9 height 14
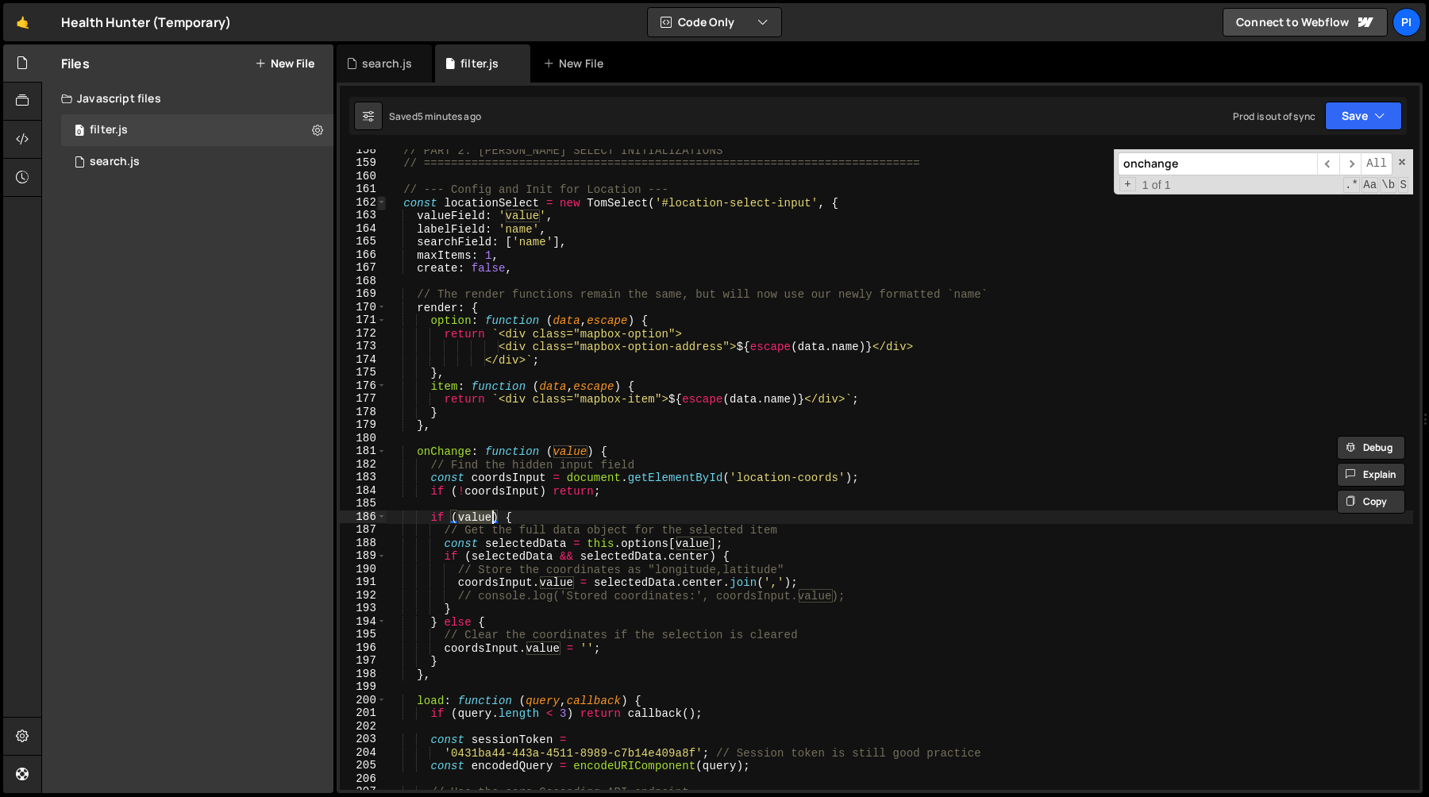
scroll to position [2140, 0]
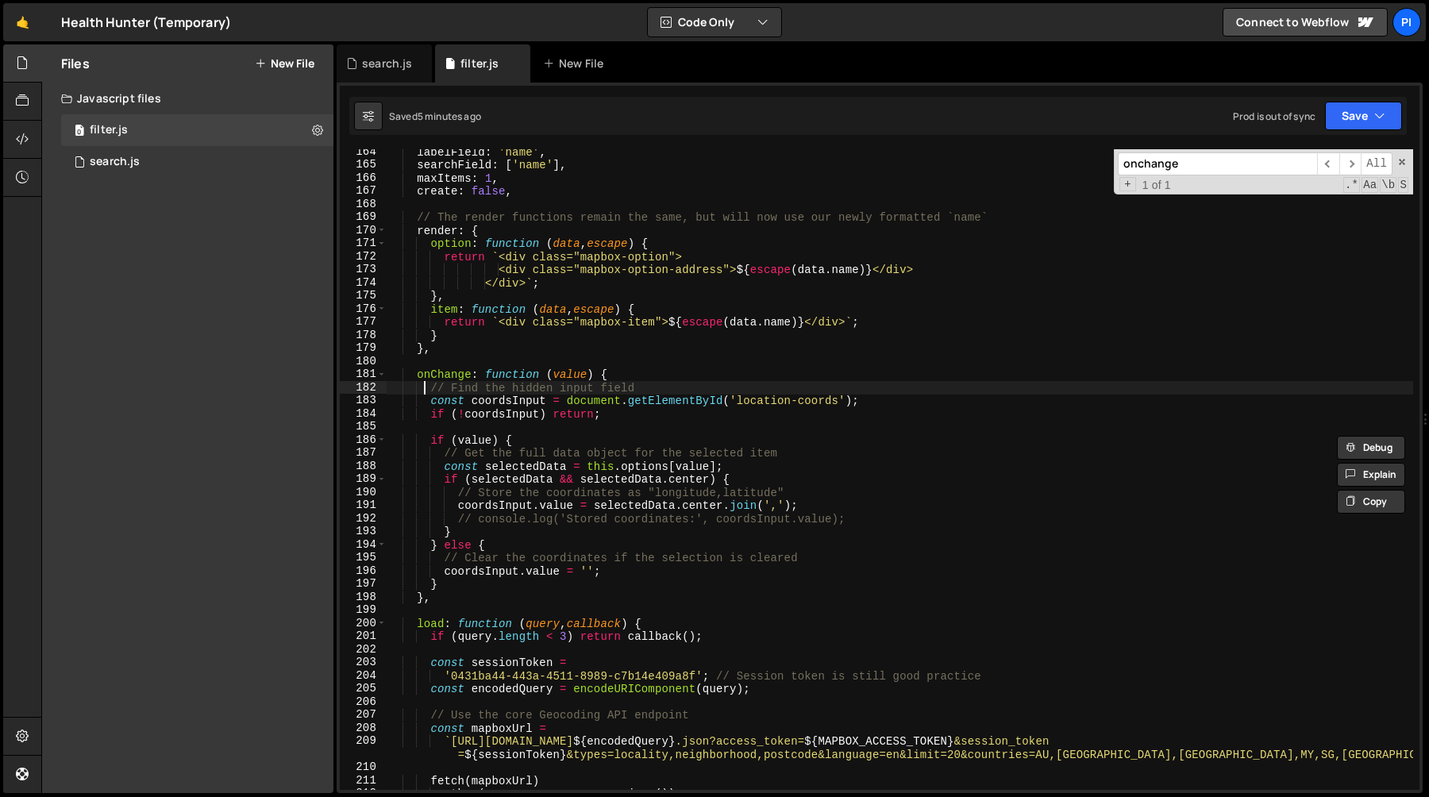
click at [422, 382] on div "labelField : 'name' , searchField : [ 'name' ] , maxItems : 1 , create : false …" at bounding box center [900, 478] width 1027 height 667
click at [418, 375] on div "labelField : 'name' , searchField : [ 'name' ] , maxItems : 1 , create : false …" at bounding box center [900, 478] width 1027 height 667
click at [445, 605] on div "labelField : 'name' , searchField : [ 'name' ] , maxItems : 1 , create : false …" at bounding box center [900, 478] width 1027 height 667
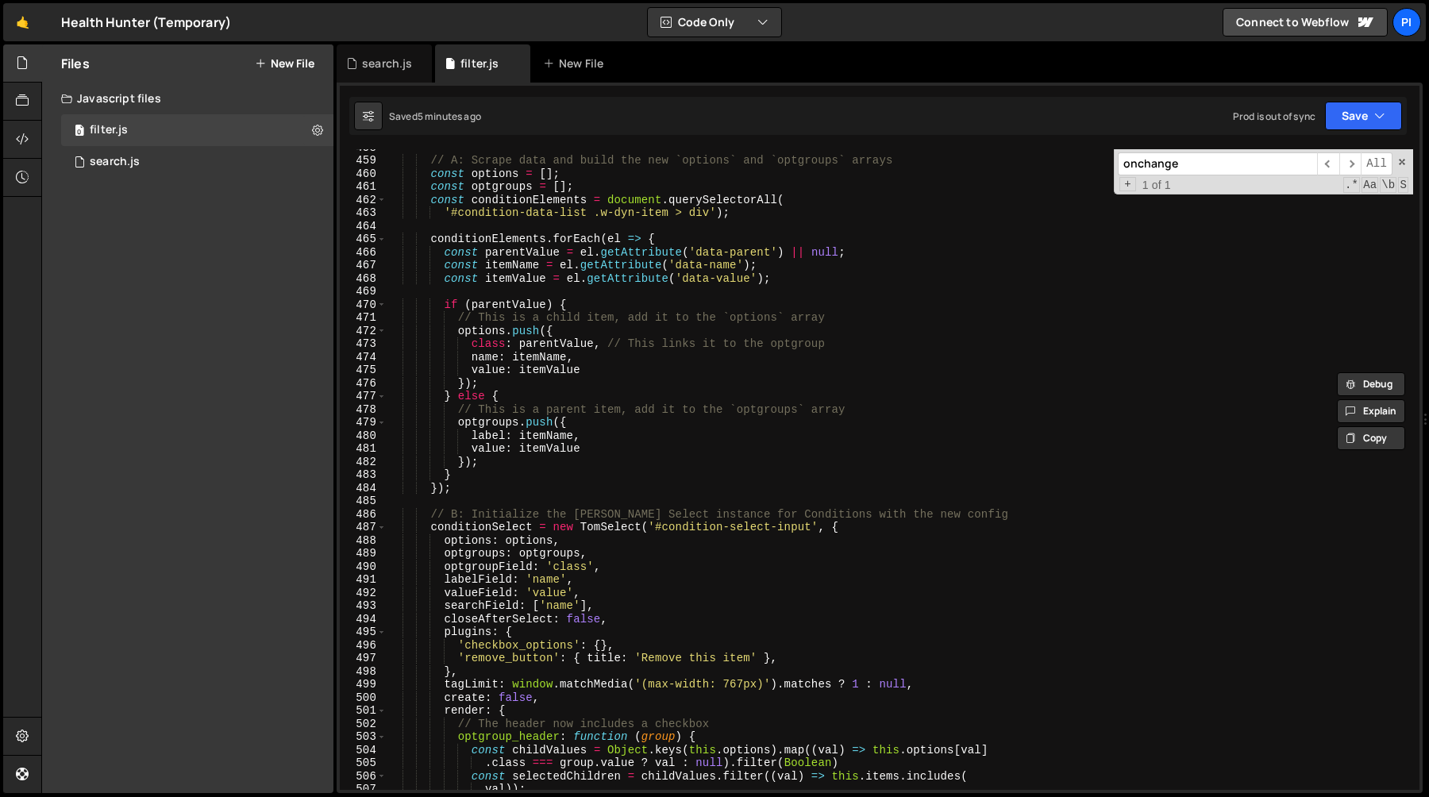
scroll to position [6065, 0]
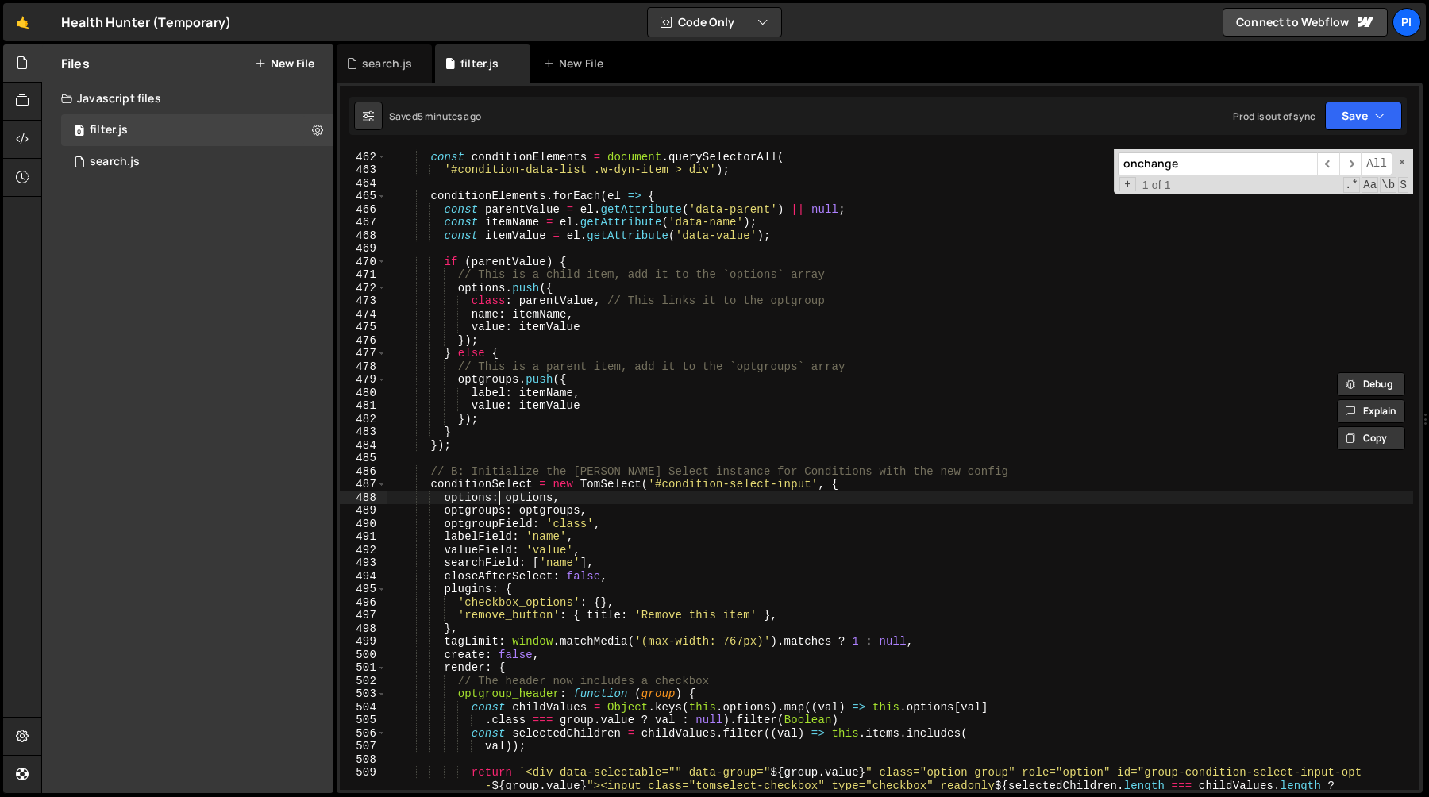
click at [502, 492] on div "const optgroups = [ ] ; const conditionElements = document . querySelectorAll (…" at bounding box center [900, 483] width 1027 height 693
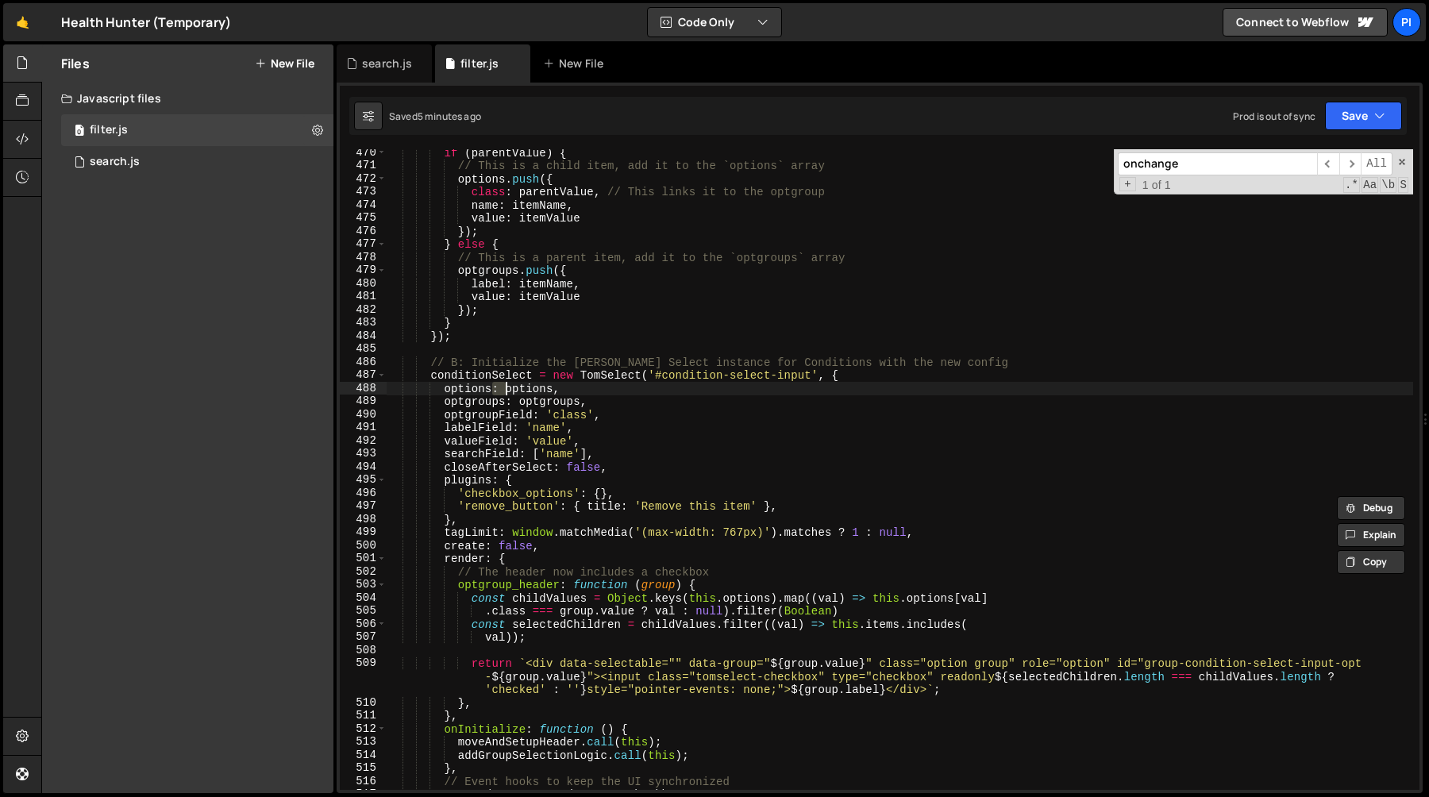
scroll to position [6179, 0]
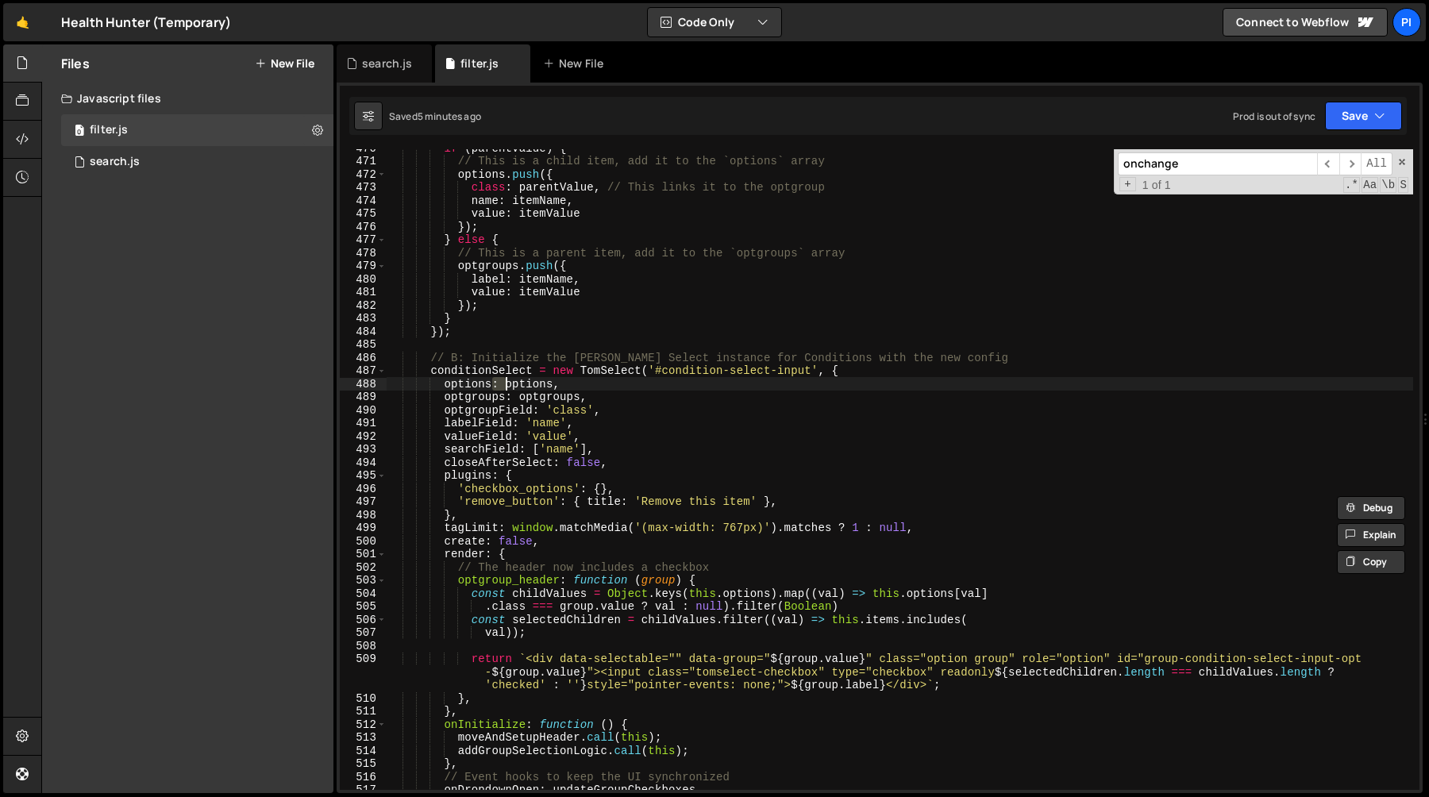
click at [547, 546] on div "if ( parentValue ) { // This is a child item, add it to the `options` array opt…" at bounding box center [900, 474] width 1027 height 667
type textarea "create: false,"
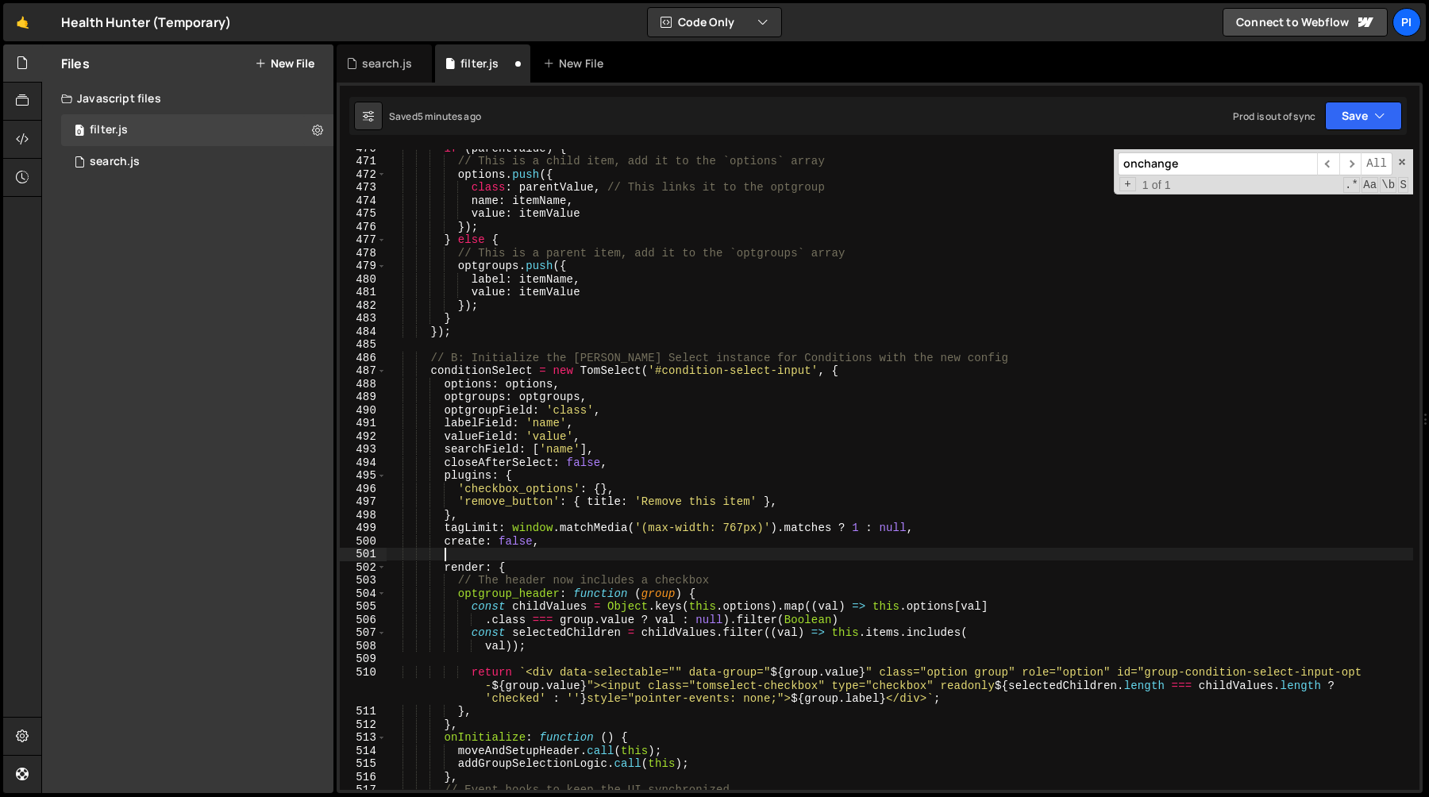
scroll to position [0, 2]
paste textarea
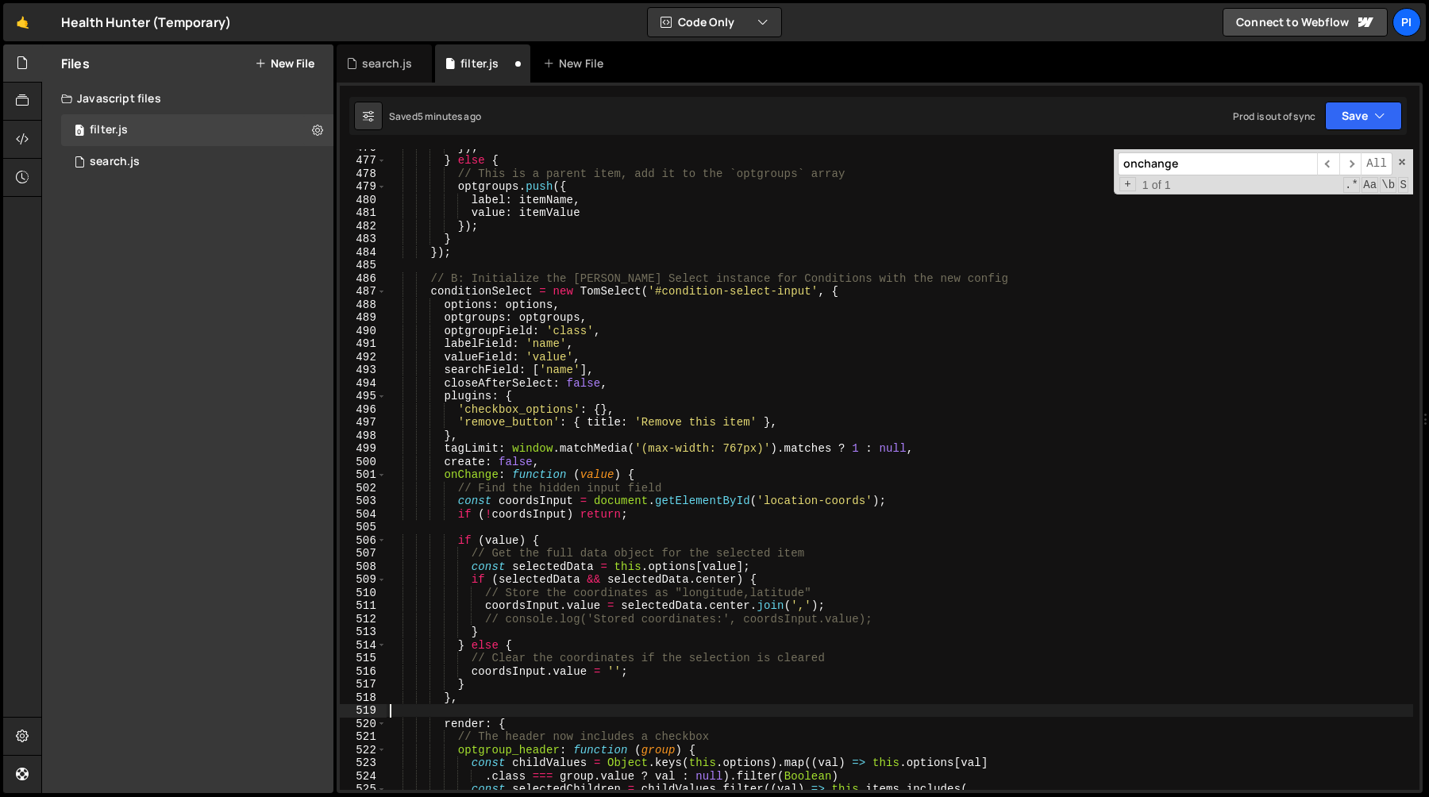
scroll to position [6306, 0]
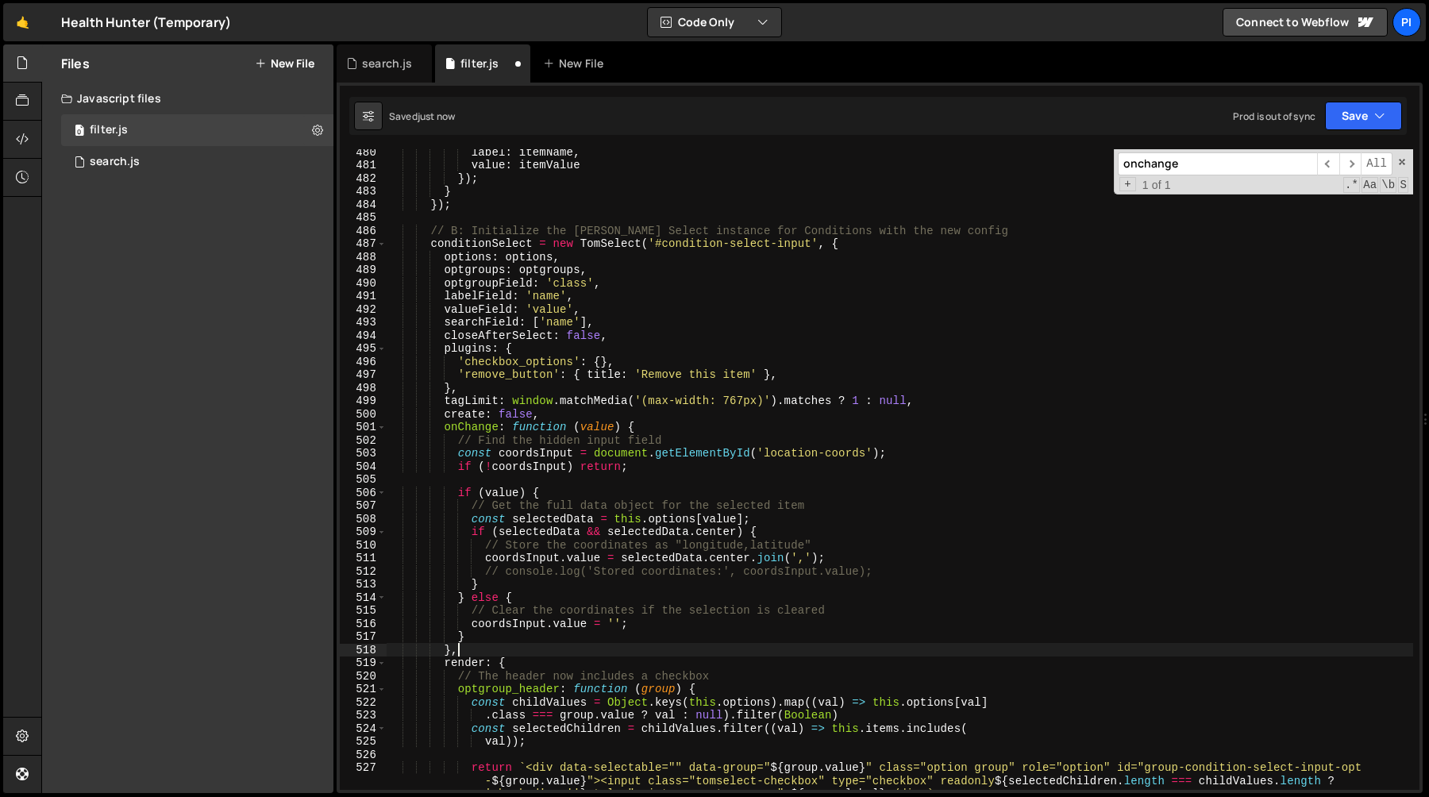
click at [729, 456] on div "label : itemName , value : itemValue }) ; } }) ; // B: Initialize the Tom Selec…" at bounding box center [900, 491] width 1027 height 693
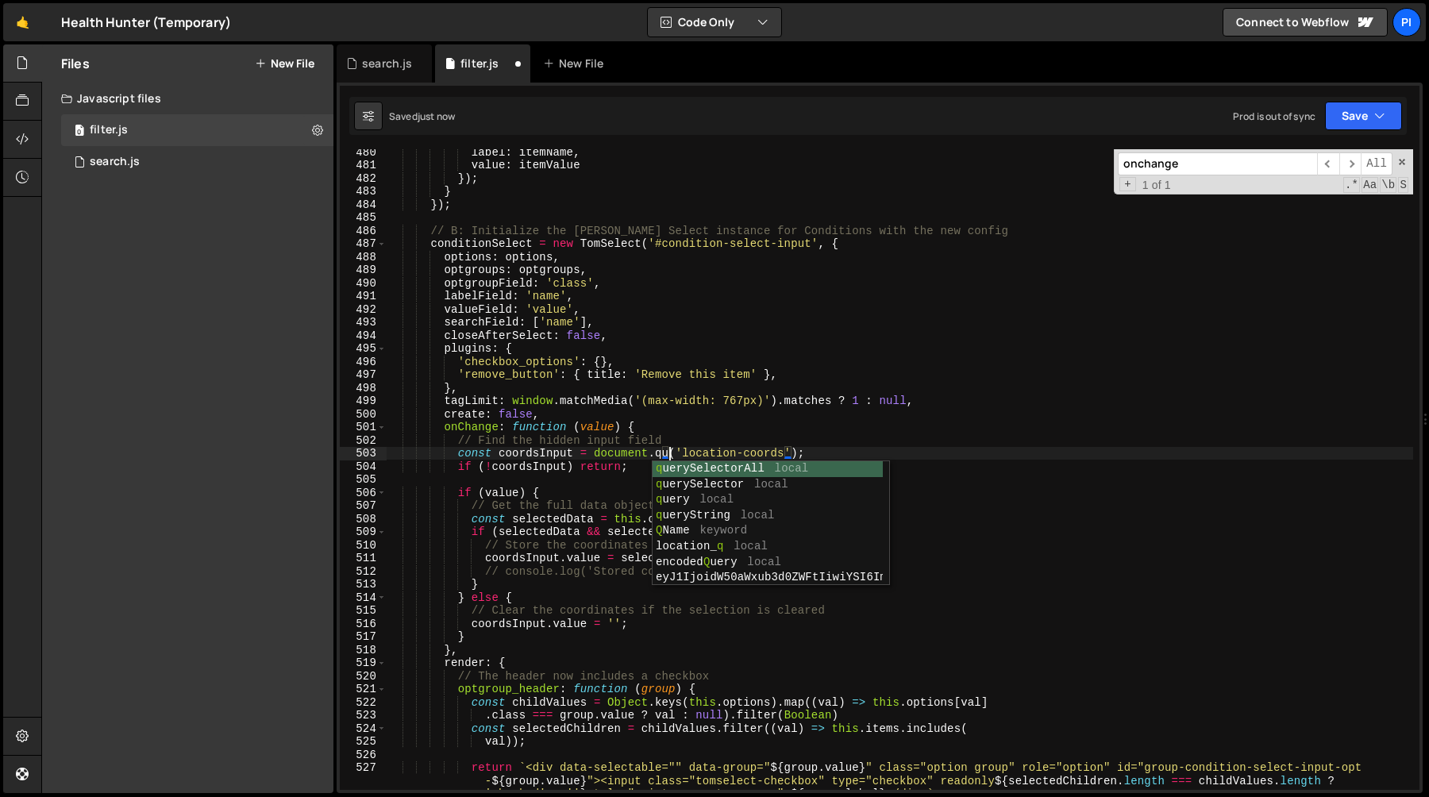
scroll to position [0, 20]
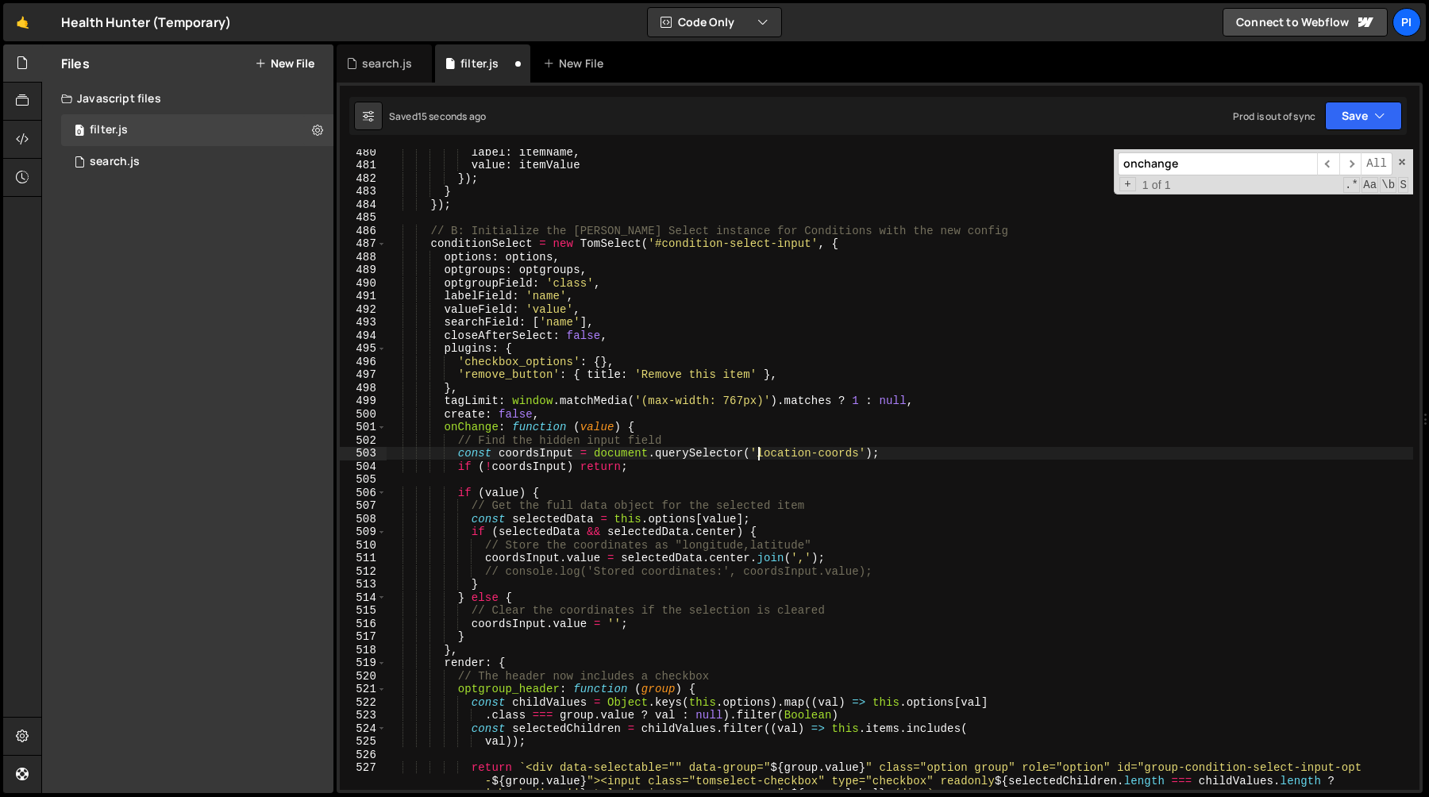
click at [759, 458] on div "label : itemName , value : itemValue }) ; } }) ; // B: Initialize the Tom Selec…" at bounding box center [900, 491] width 1027 height 693
paste textarea "fs-cmsfilter-field"
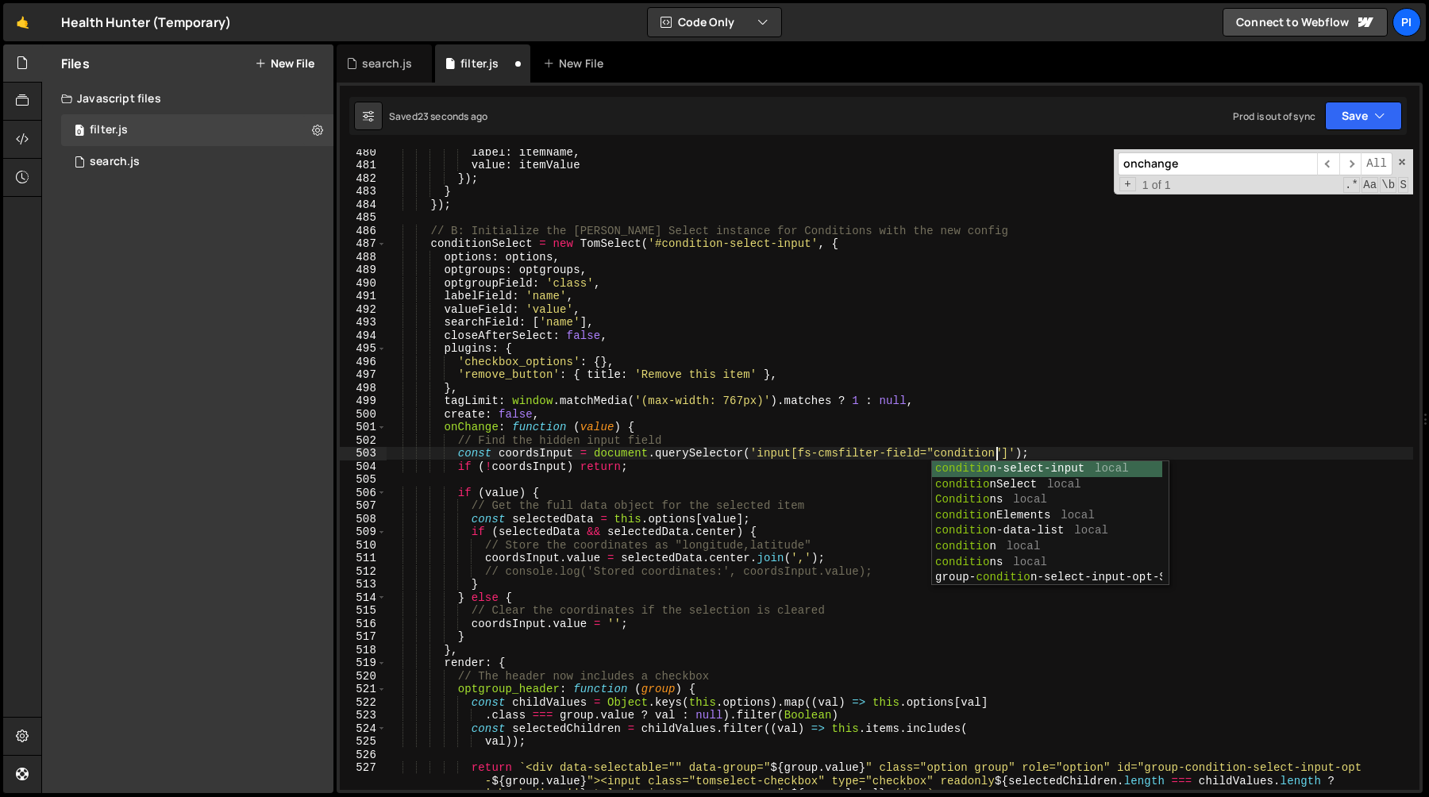
scroll to position [0, 42]
click at [860, 447] on div "label : itemName , value : itemValue }) ; } }) ; // B: Initialize the Tom Selec…" at bounding box center [900, 491] width 1027 height 693
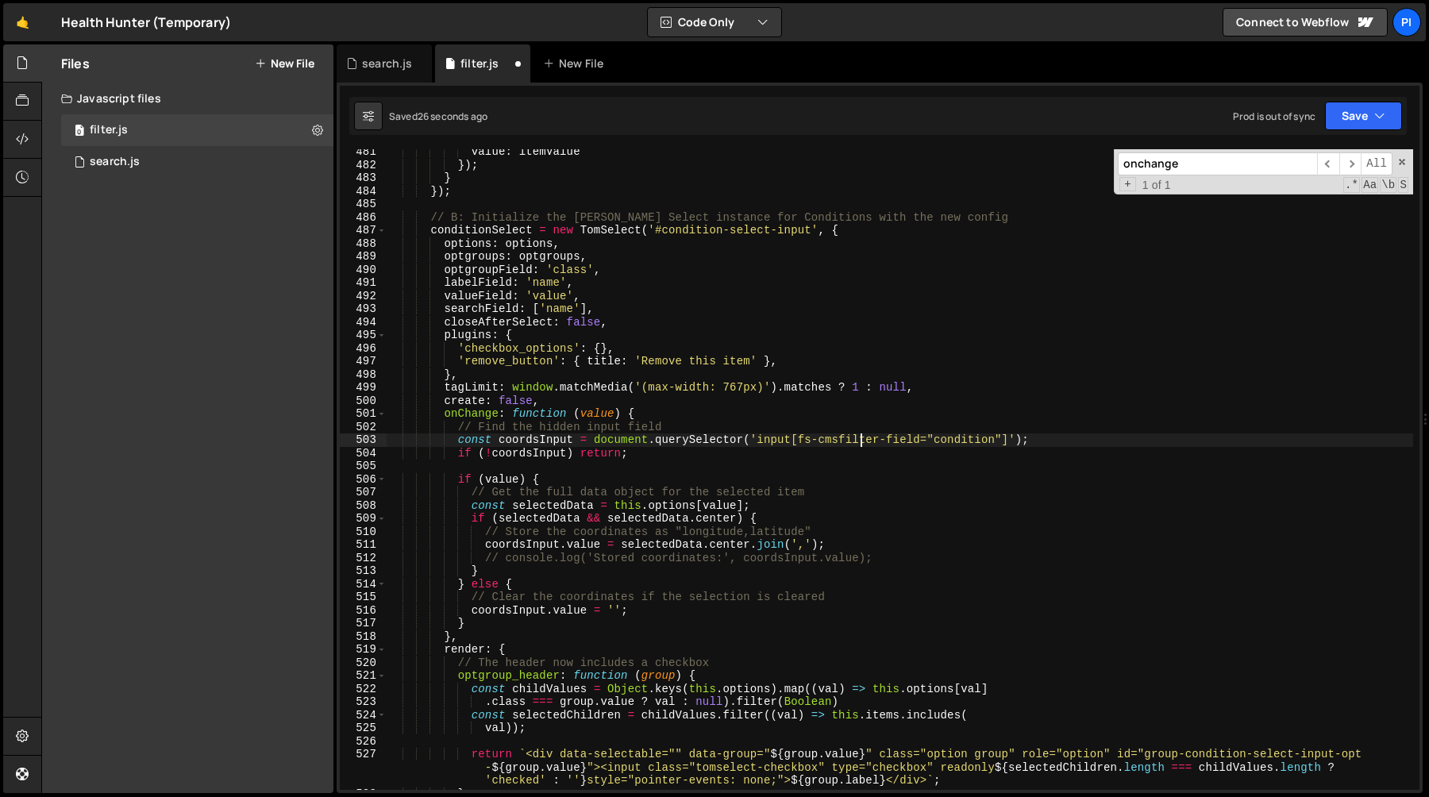
scroll to position [6329, 0]
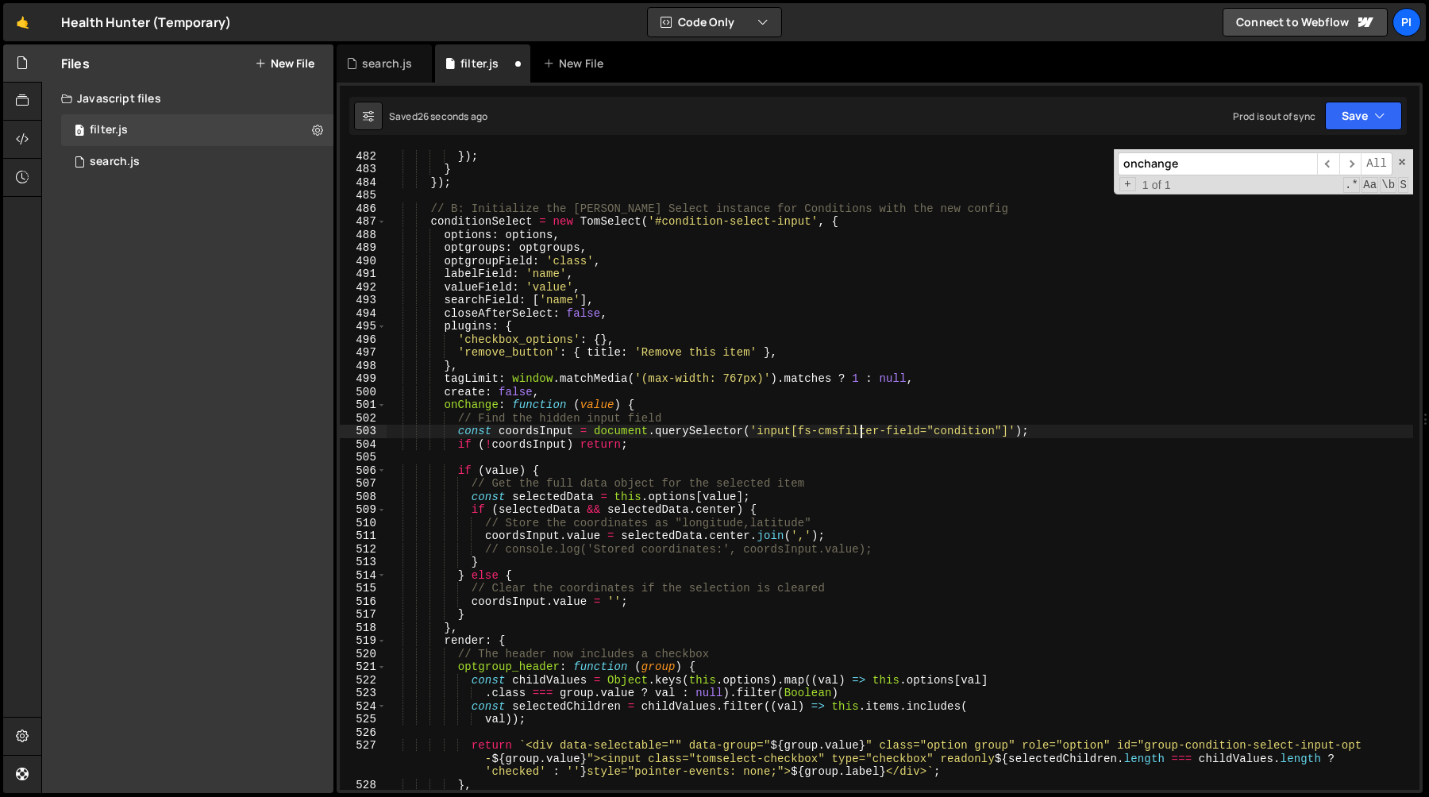
click at [531, 426] on div "value : itemValue }) ; } }) ; // B: Initialize the Tom Select instance for Cond…" at bounding box center [900, 470] width 1027 height 667
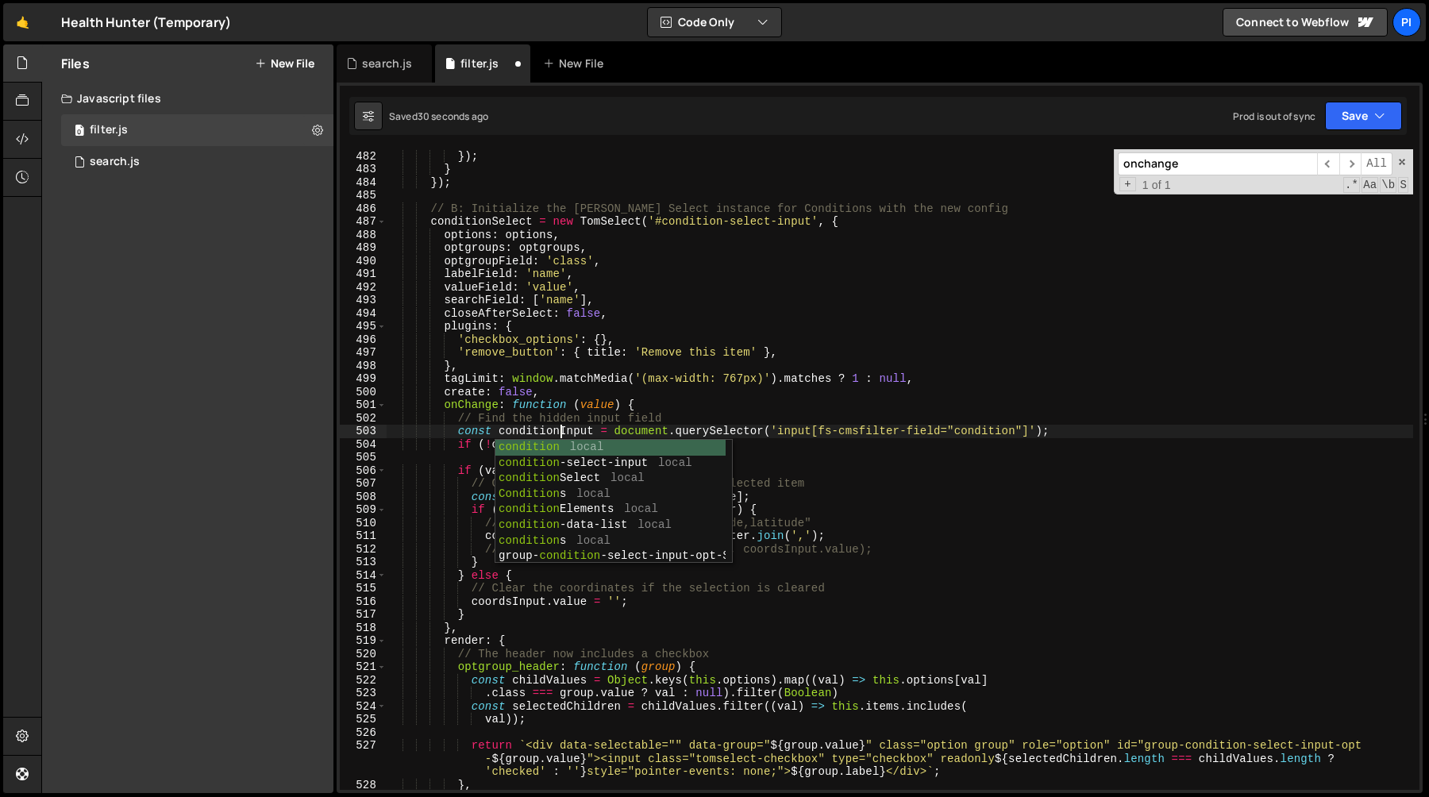
scroll to position [0, 11]
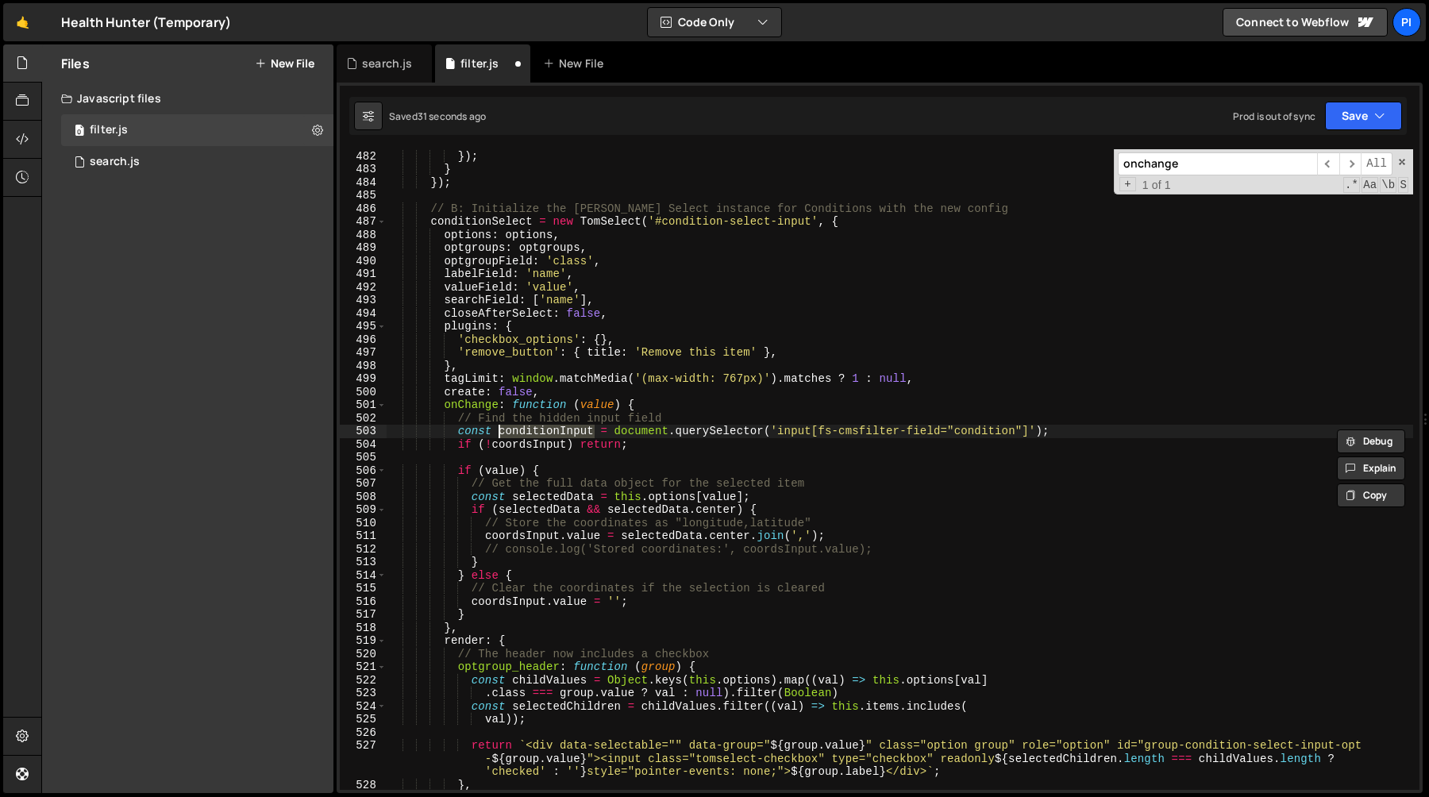
click at [536, 446] on div "value : itemValue }) ; } }) ; // B: Initialize the Tom Select instance for Cond…" at bounding box center [900, 470] width 1027 height 667
paste textarea "ndition"
click at [532, 434] on div "value : itemValue }) ; } }) ; // B: Initialize the Tom Select instance for Cond…" at bounding box center [900, 470] width 1027 height 667
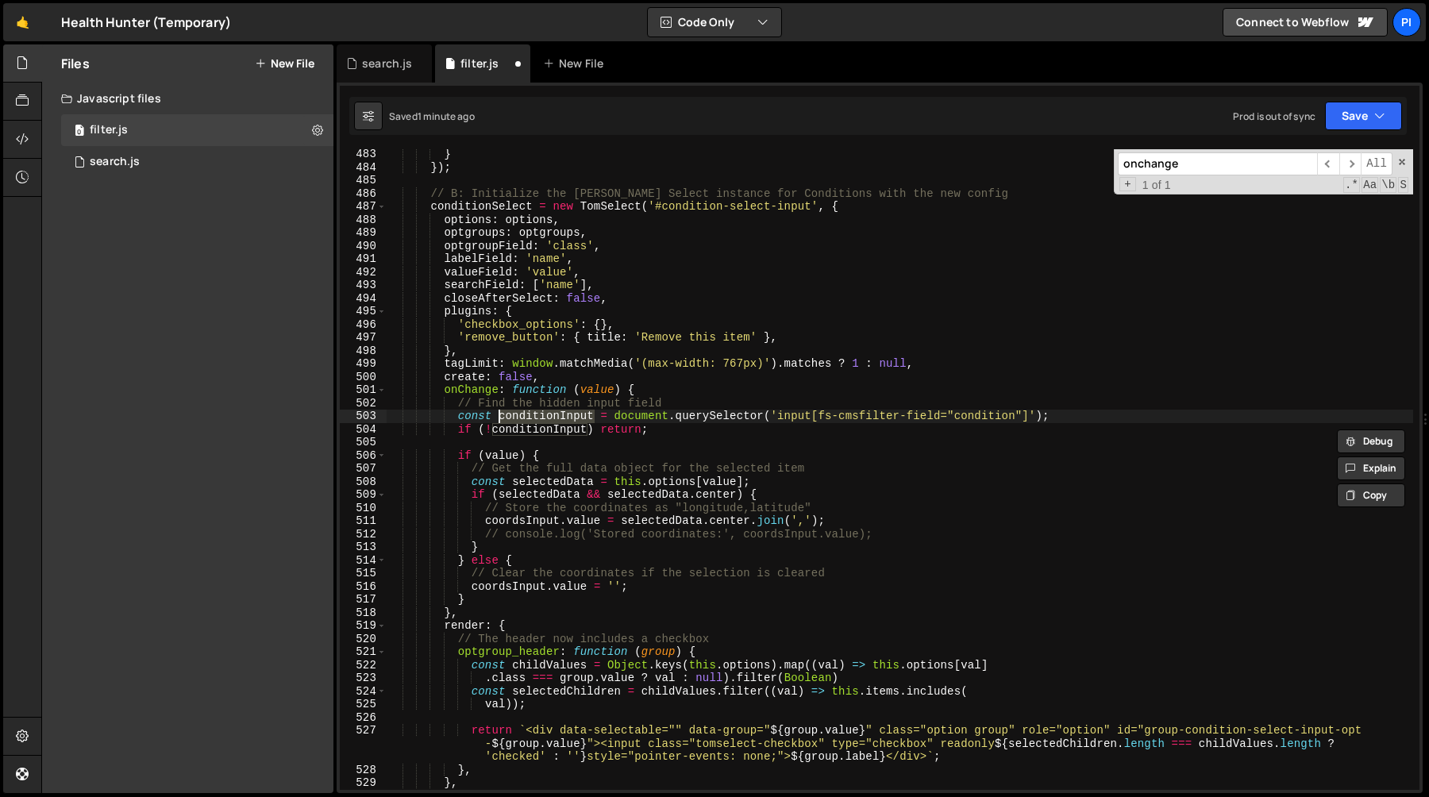
scroll to position [6344, 0]
click at [484, 457] on div "} }) ; // B: Initialize the Tom Select instance for Conditions with the new con…" at bounding box center [900, 481] width 1027 height 667
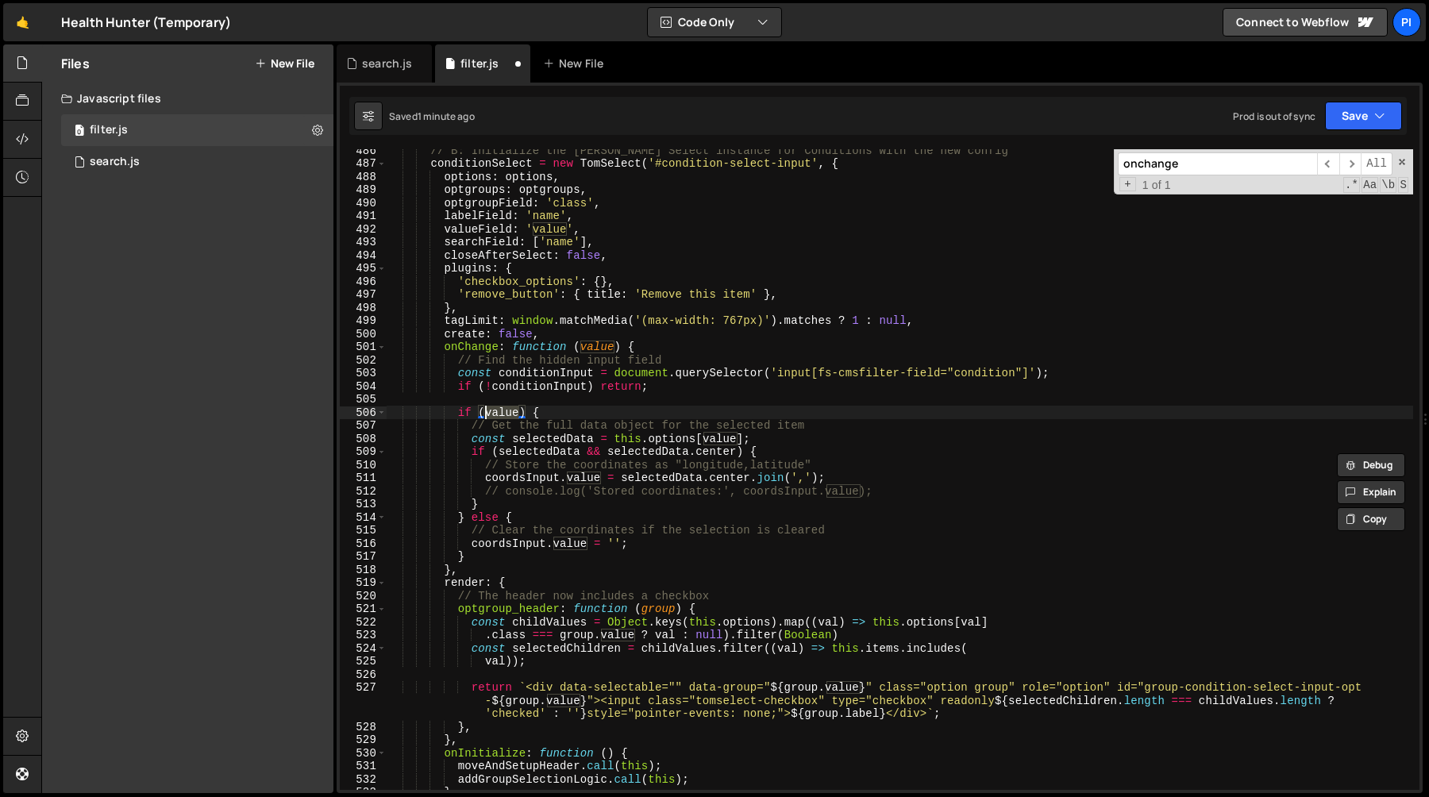
scroll to position [6389, 0]
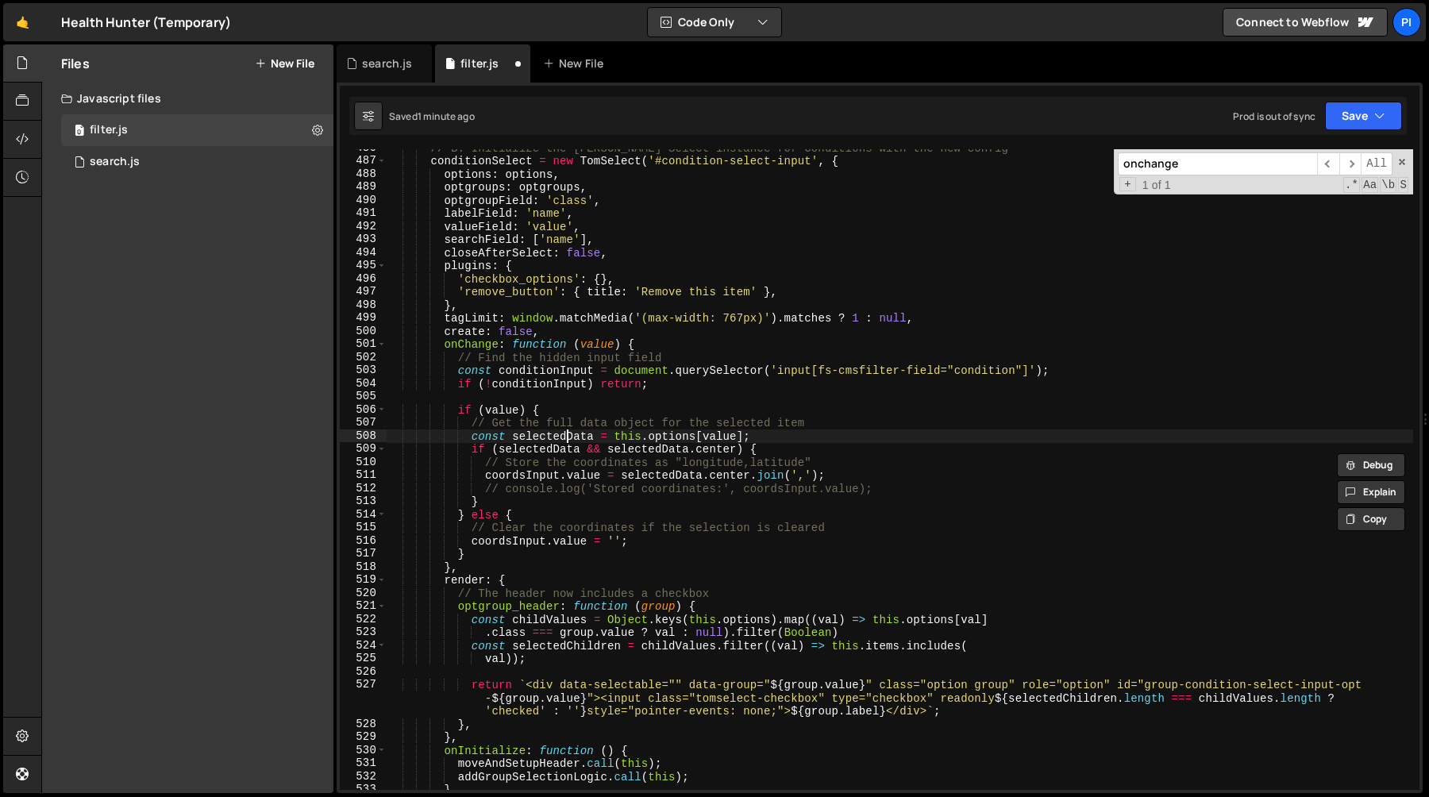
click at [569, 438] on div "// B: Initialize the Tom Select instance for Conditions with the new config con…" at bounding box center [900, 474] width 1027 height 667
click at [671, 444] on div "// B: Initialize the Tom Select instance for Conditions with the new config con…" at bounding box center [900, 474] width 1027 height 667
click at [698, 435] on div "// B: Initialize the Tom Select instance for Conditions with the new config con…" at bounding box center [900, 474] width 1027 height 667
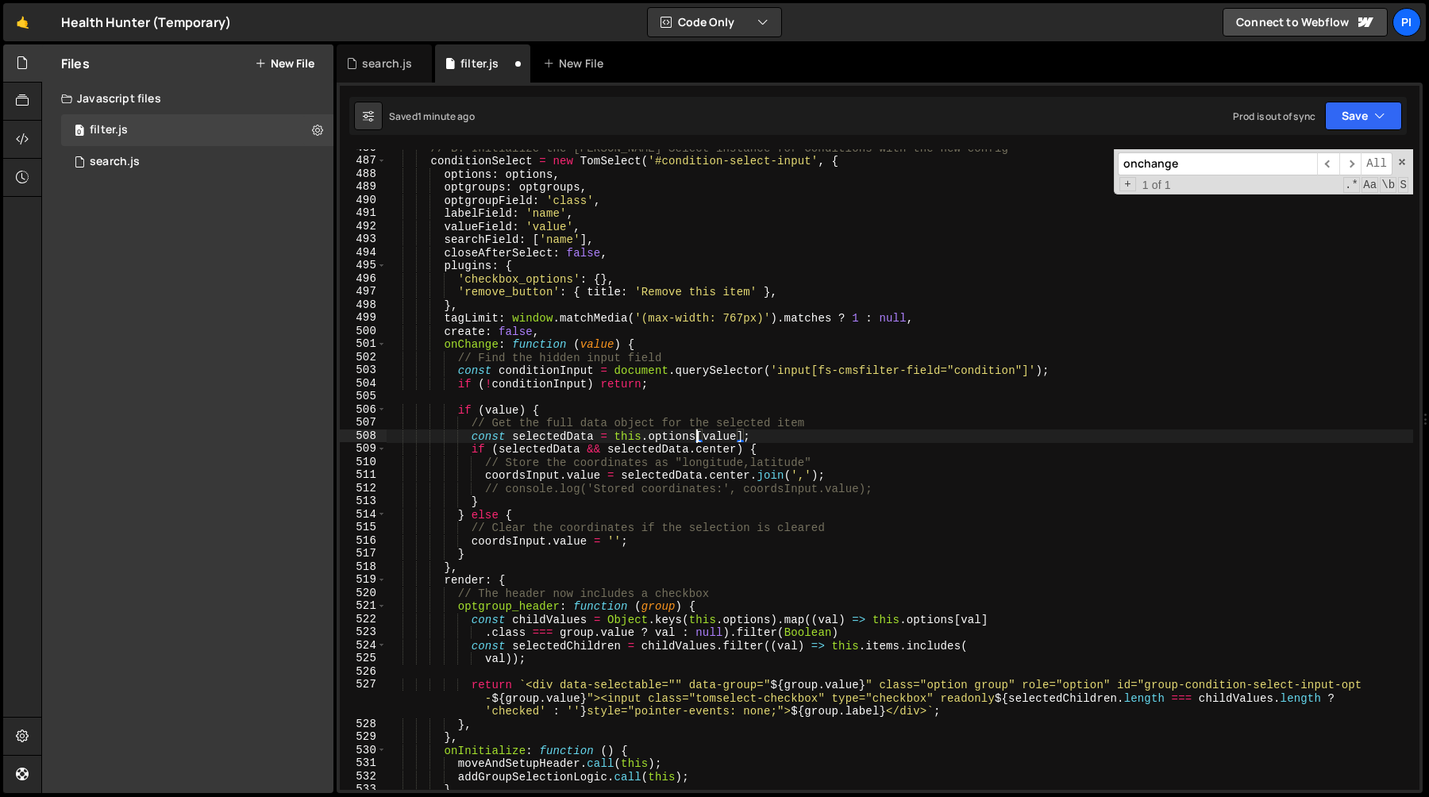
click at [698, 435] on div "// B: Initialize the Tom Select instance for Conditions with the new config con…" at bounding box center [900, 474] width 1027 height 667
click at [777, 435] on div "// B: Initialize the Tom Select instance for Conditions with the new config con…" at bounding box center [900, 474] width 1027 height 667
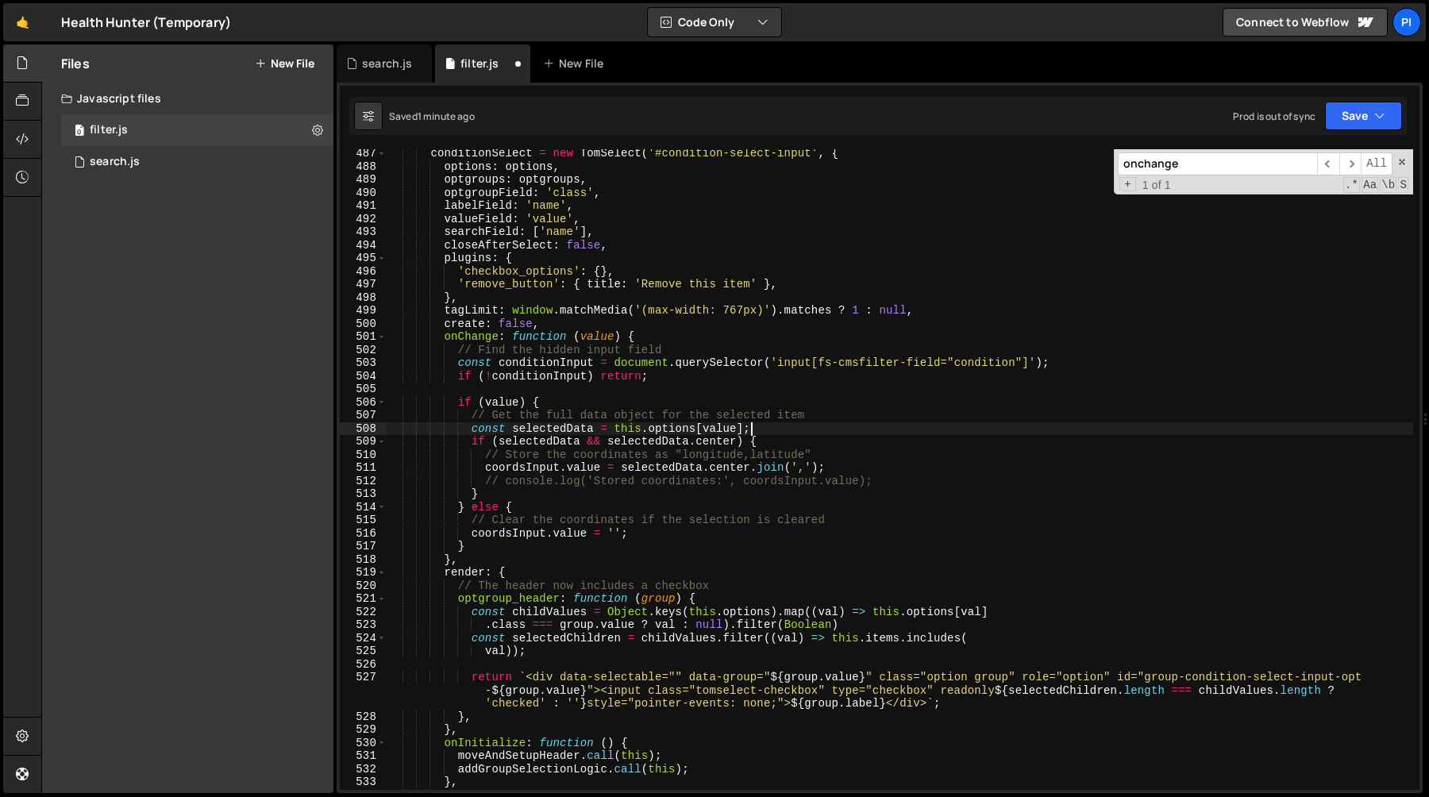
scroll to position [6407, 0]
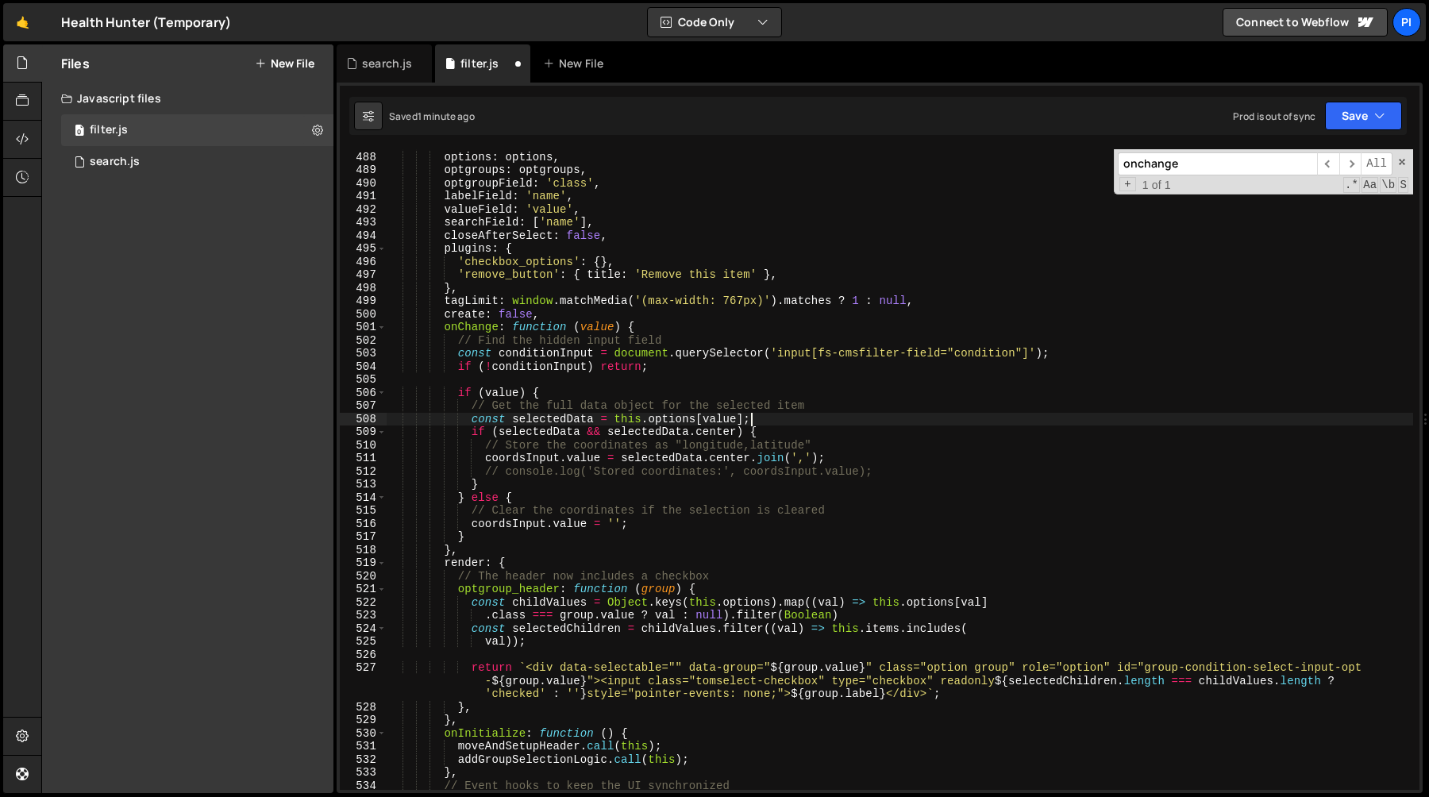
click at [591, 413] on div "conditionSelect = new TomSelect ( '#condition-select-input' , { options : optio…" at bounding box center [900, 470] width 1027 height 667
click at [729, 431] on div "conditionSelect = new TomSelect ( '#condition-select-input' , { options : optio…" at bounding box center [900, 470] width 1027 height 667
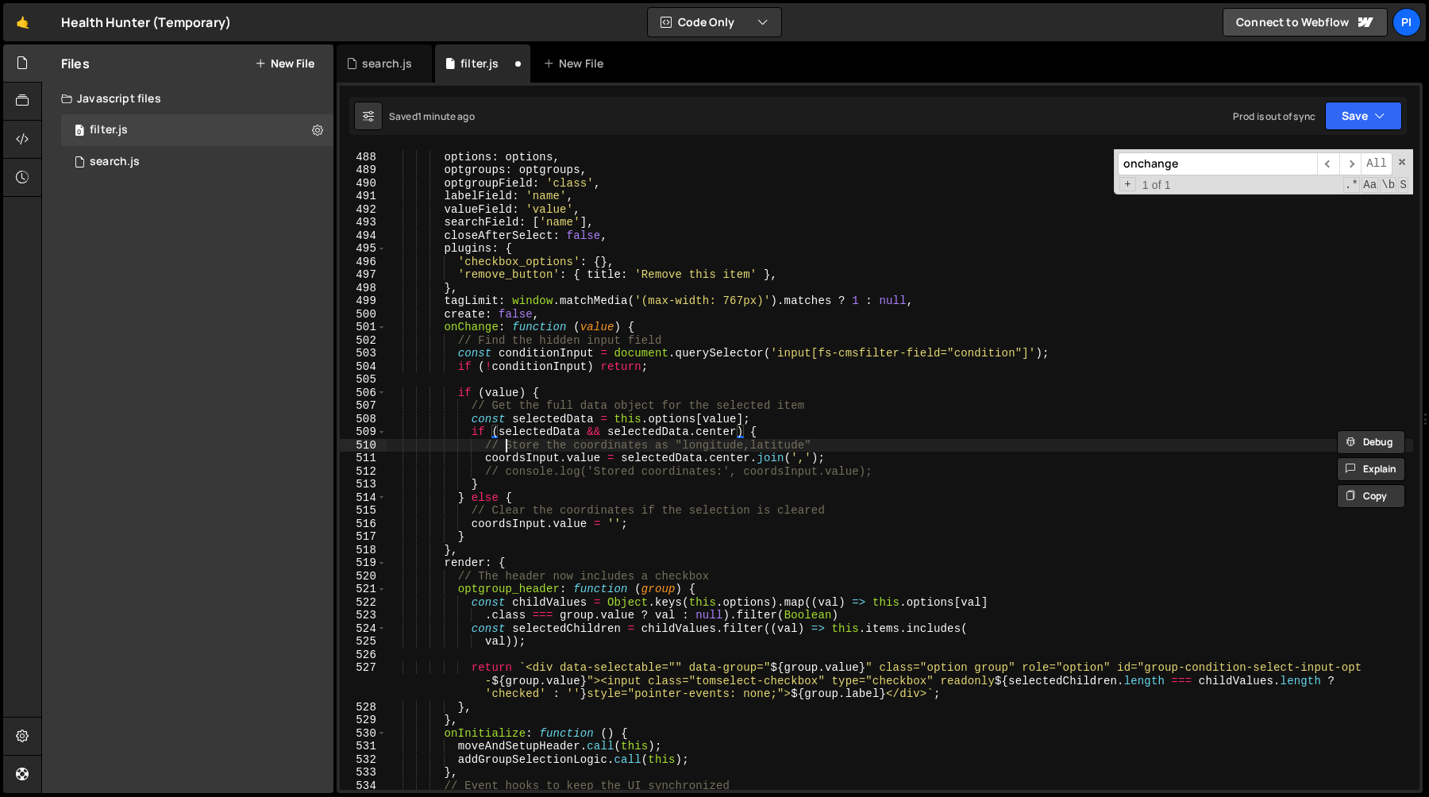
click at [503, 442] on div "conditionSelect = new TomSelect ( '#condition-select-input' , { options : optio…" at bounding box center [900, 470] width 1027 height 667
click at [547, 420] on div "conditionSelect = new TomSelect ( '#condition-select-input' , { options : optio…" at bounding box center [900, 470] width 1027 height 667
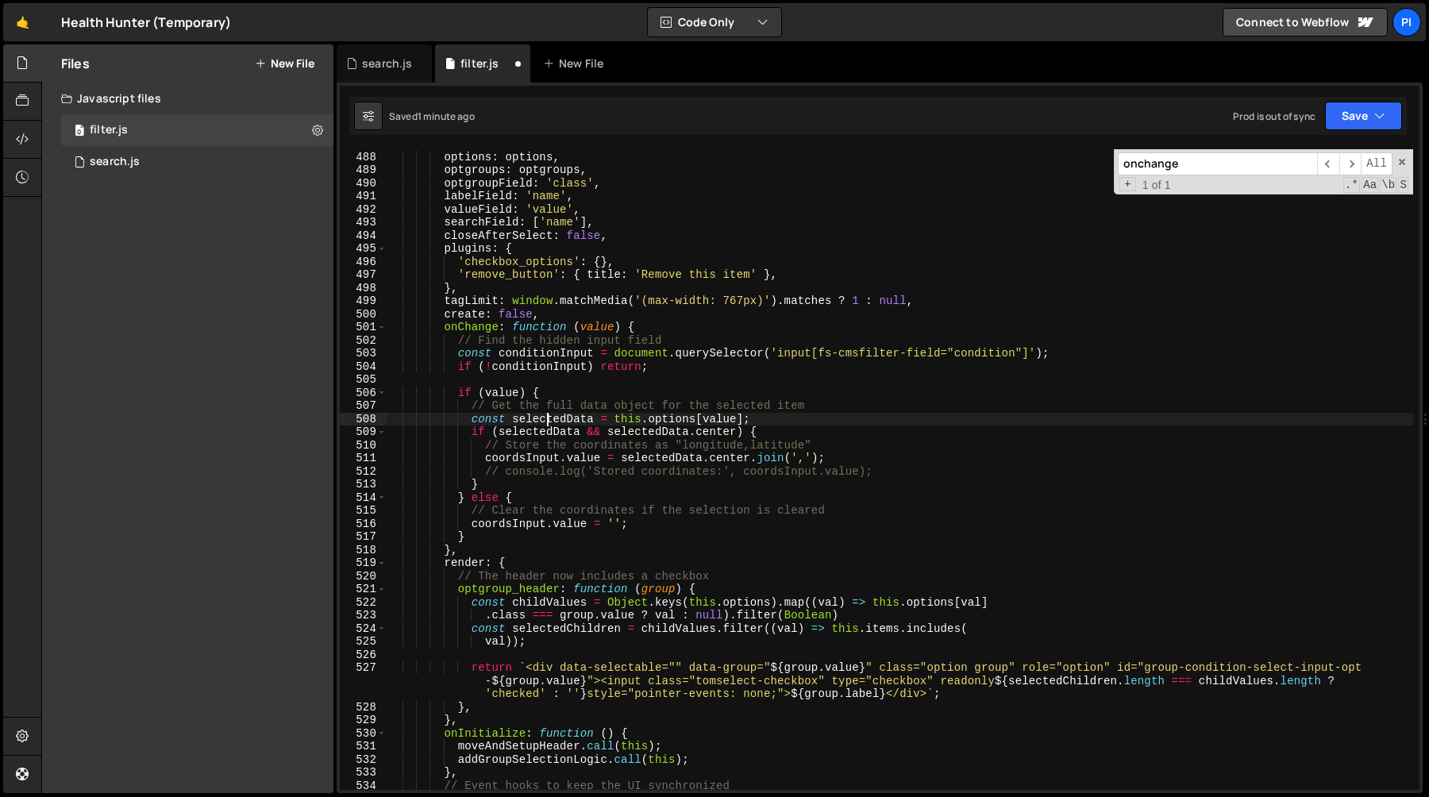
click at [547, 420] on div "conditionSelect = new TomSelect ( '#condition-select-input' , { options : optio…" at bounding box center [900, 470] width 1027 height 667
click at [546, 434] on div "conditionSelect = new TomSelect ( '#condition-select-input' , { options : optio…" at bounding box center [900, 470] width 1027 height 667
click at [712, 423] on div "conditionSelect = new TomSelect ( '#condition-select-input' , { options : optio…" at bounding box center [900, 470] width 1027 height 667
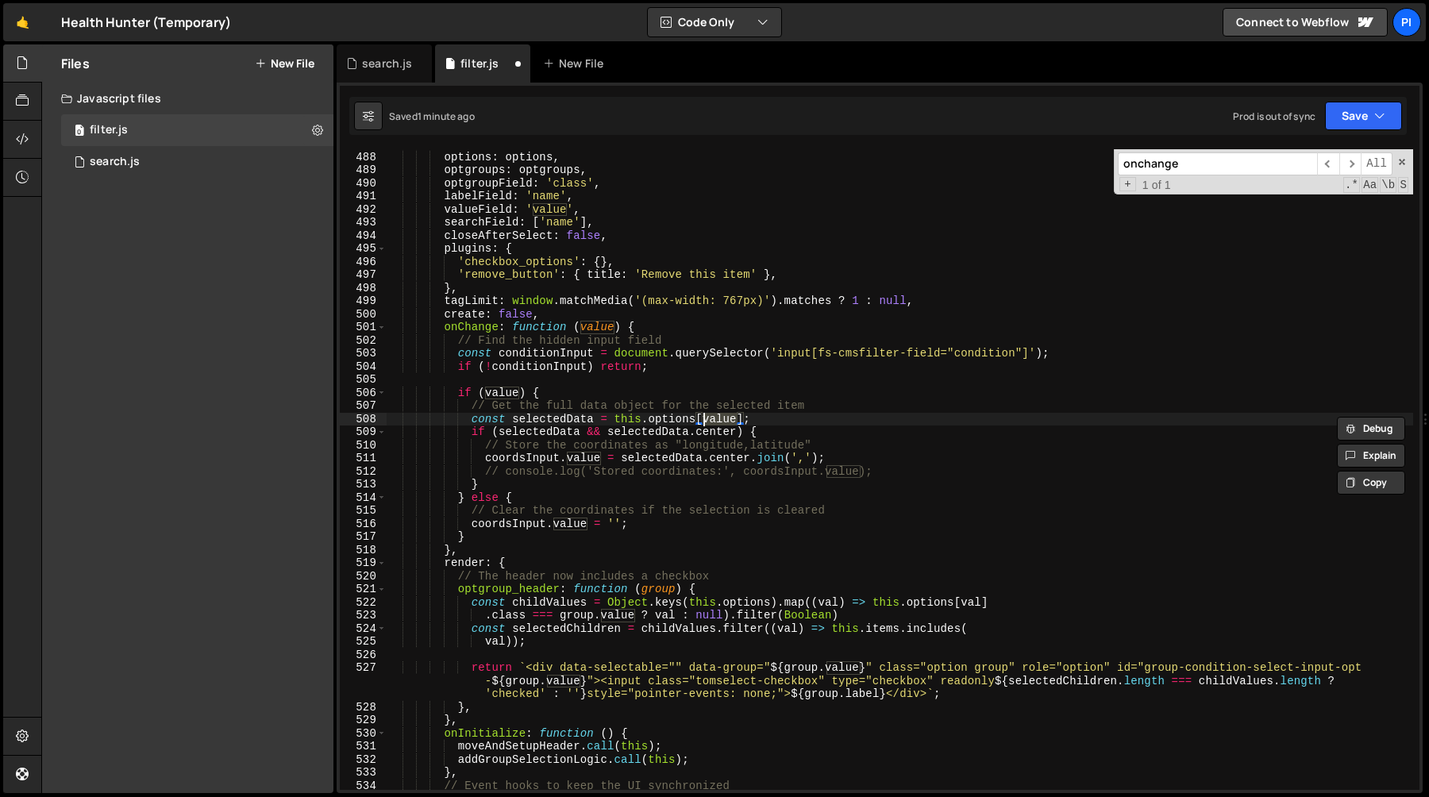
click at [670, 422] on div "conditionSelect = new TomSelect ( '#condition-select-input' , { options : optio…" at bounding box center [900, 470] width 1027 height 667
click at [719, 415] on div "conditionSelect = new TomSelect ( '#condition-select-input' , { options : optio…" at bounding box center [900, 470] width 1027 height 667
click at [632, 395] on div "conditionSelect = new TomSelect ( '#condition-select-input' , { options : optio…" at bounding box center [900, 470] width 1027 height 667
type textarea "if (value) {"
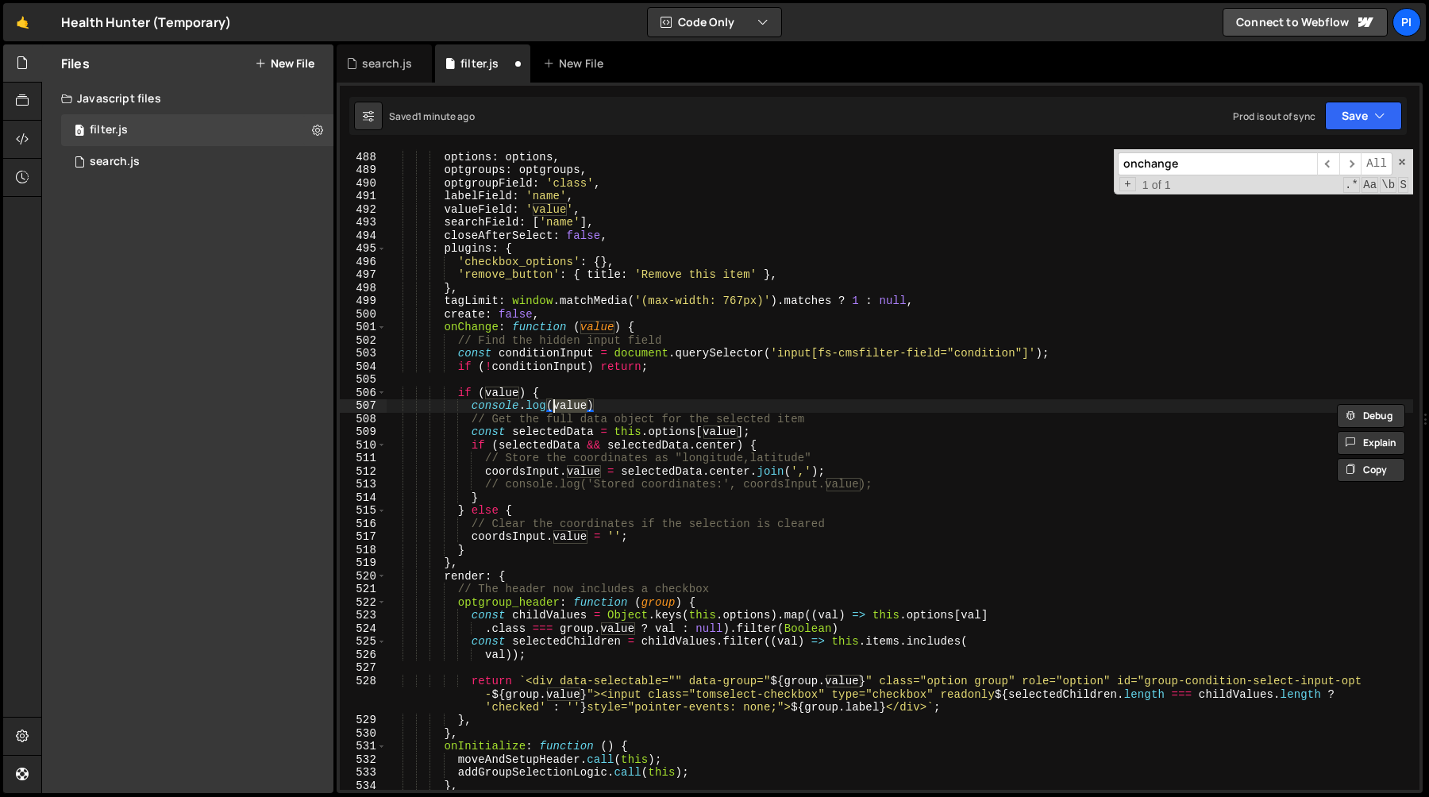
scroll to position [0, 11]
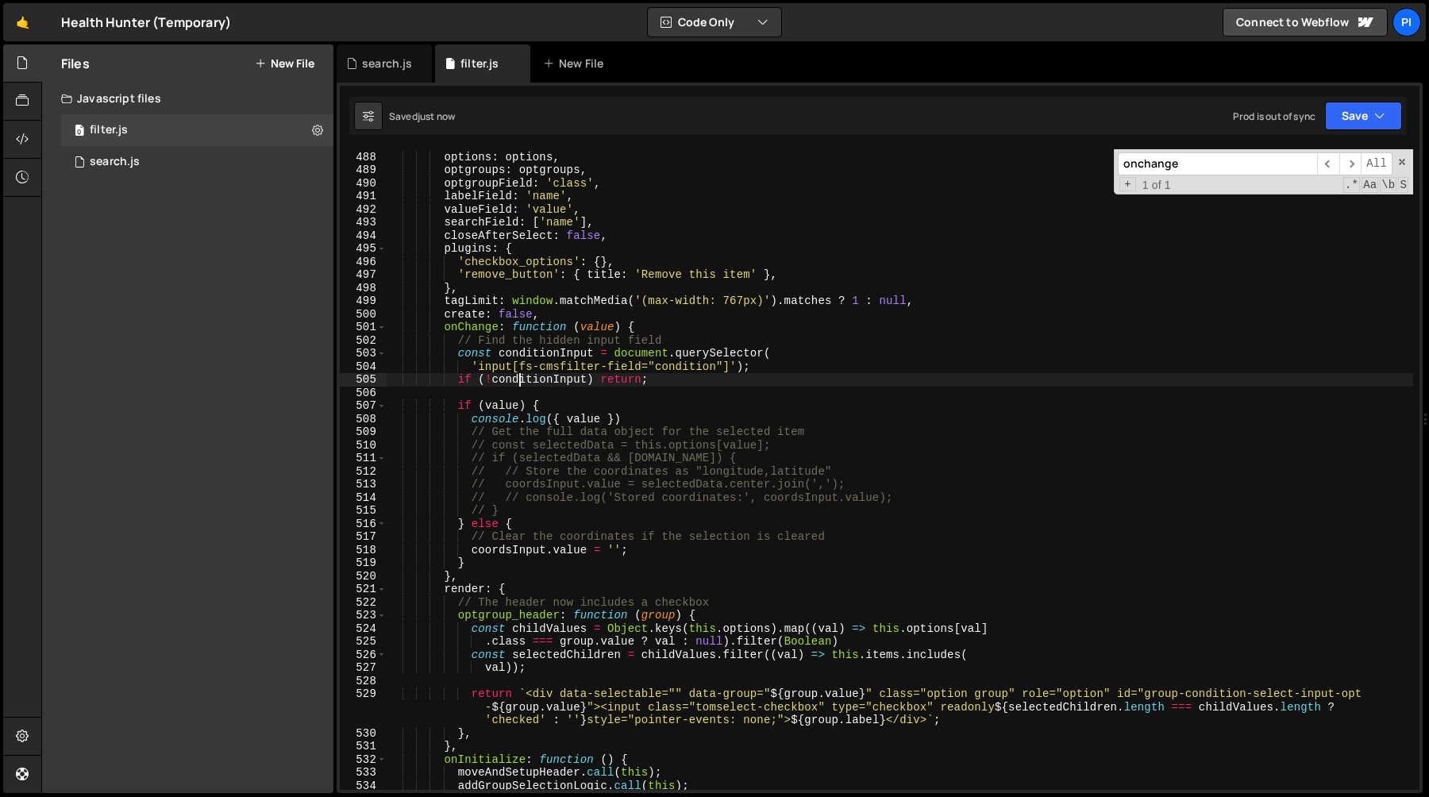
click at [519, 381] on div "conditionSelect = new TomSelect ( '#condition-select-input' , { options : optio…" at bounding box center [900, 470] width 1027 height 667
click at [502, 558] on div "conditionSelect = new TomSelect ( '#condition-select-input' , { options : optio…" at bounding box center [900, 470] width 1027 height 667
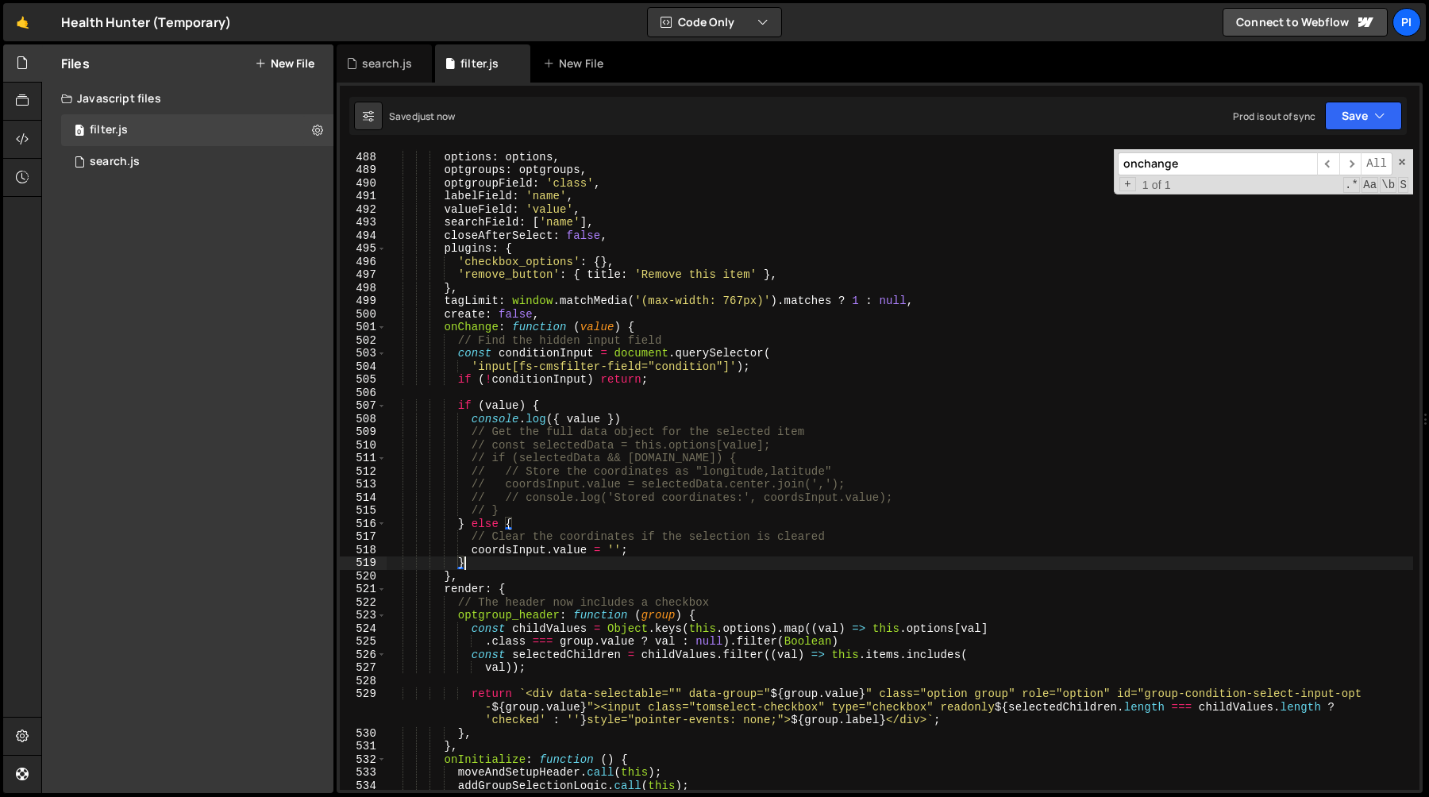
scroll to position [0, 4]
click at [502, 558] on div "conditionSelect = new TomSelect ( '#condition-select-input' , { options : optio…" at bounding box center [900, 470] width 1027 height 667
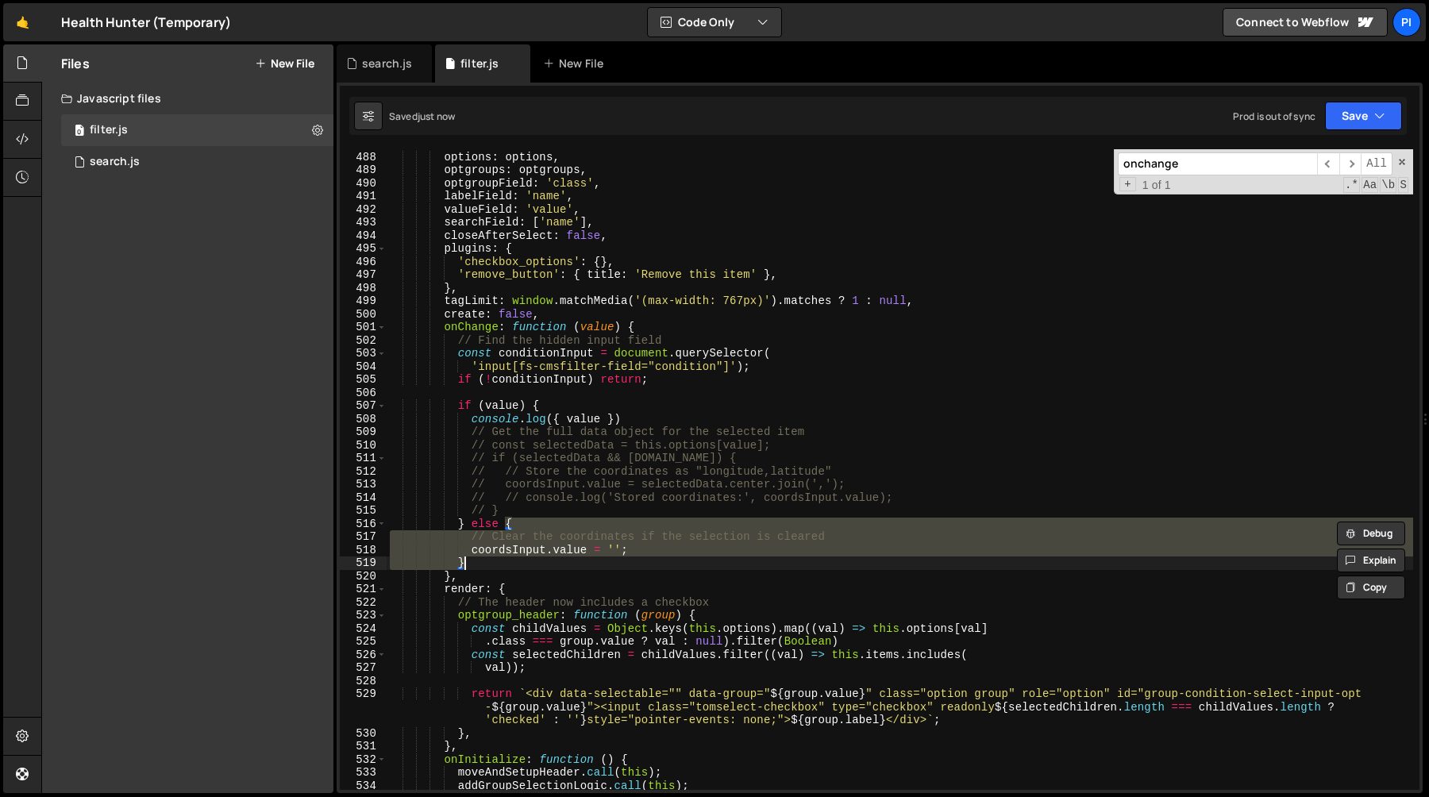
click at [502, 553] on div "conditionSelect = new TomSelect ( '#condition-select-input' , { options : optio…" at bounding box center [900, 469] width 1027 height 641
click at [502, 553] on div "conditionSelect = new TomSelect ( '#condition-select-input' , { options : optio…" at bounding box center [900, 470] width 1027 height 667
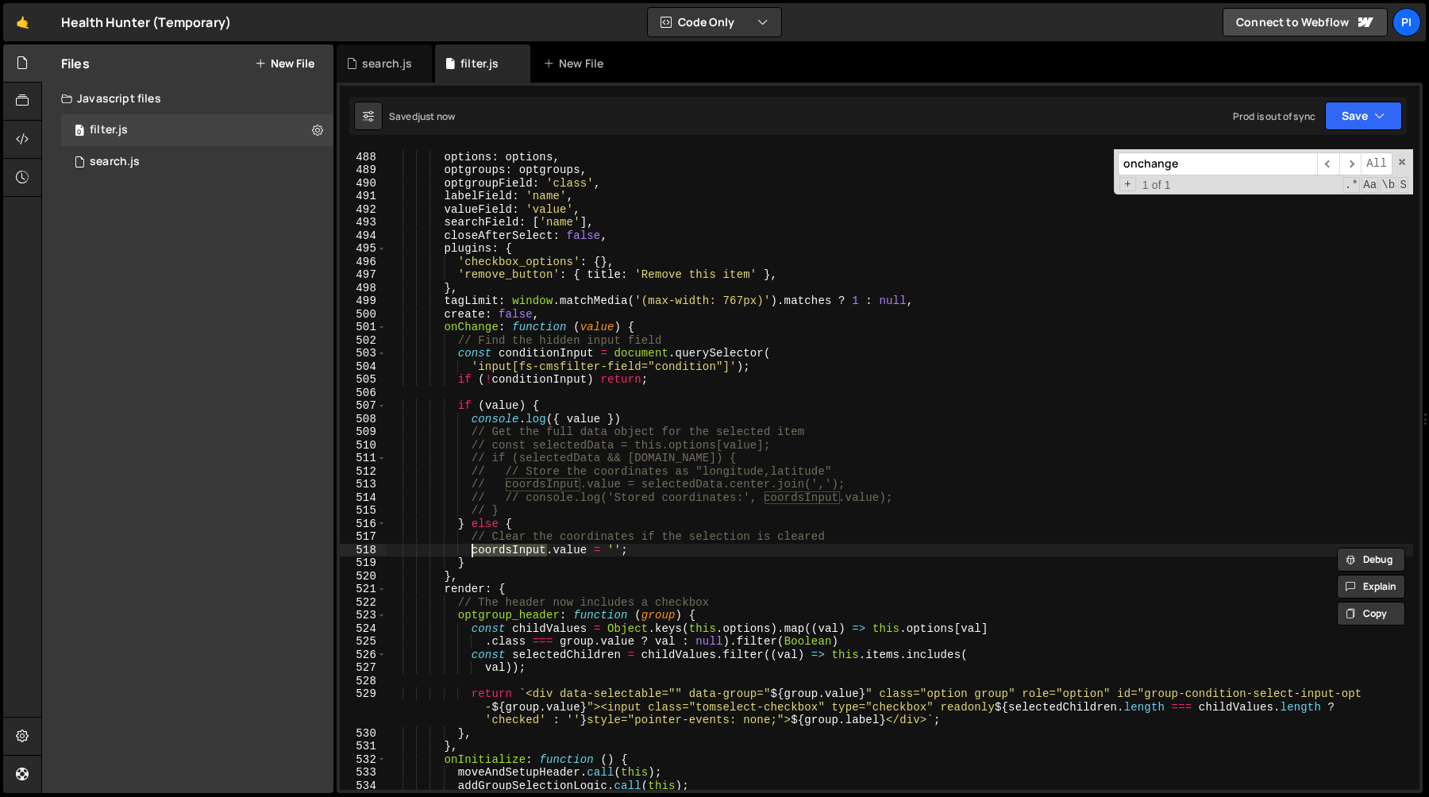
paste textarea "ndition"
click at [712, 409] on div "conditionSelect = new TomSelect ( '#condition-select-input' , { options : optio…" at bounding box center [900, 470] width 1027 height 667
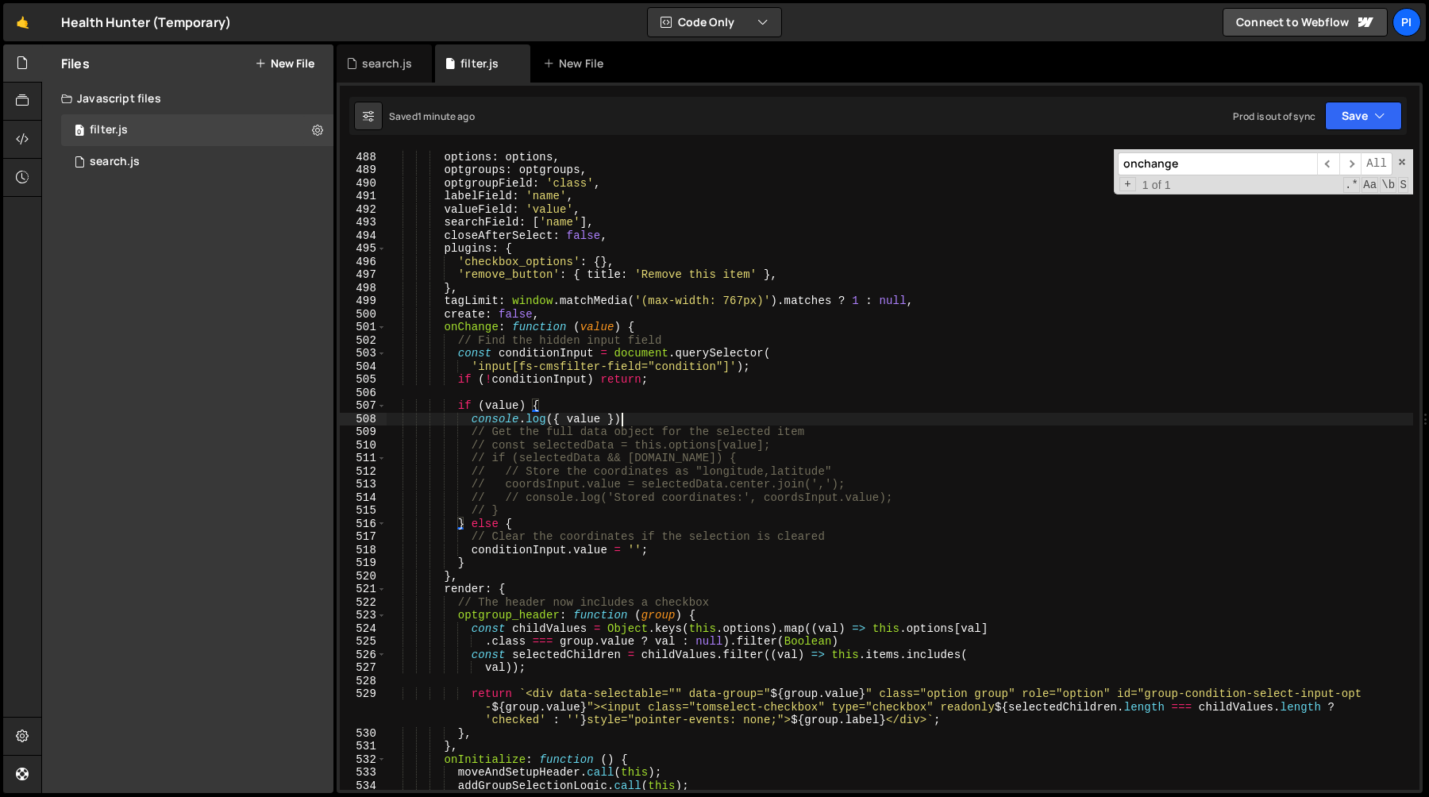
click at [665, 422] on div "conditionSelect = new TomSelect ( '#condition-select-input' , { options : optio…" at bounding box center [900, 470] width 1027 height 667
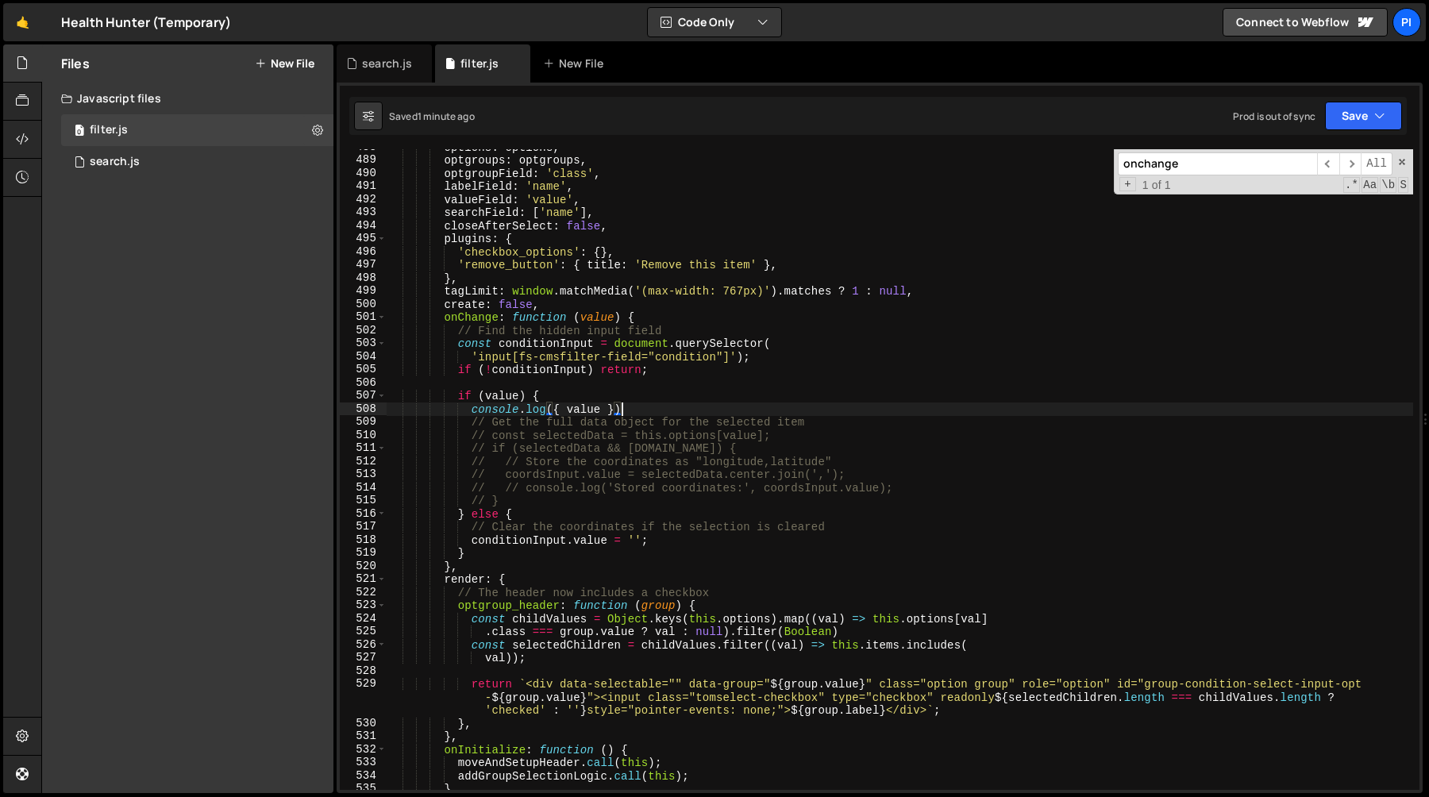
scroll to position [6439, 0]
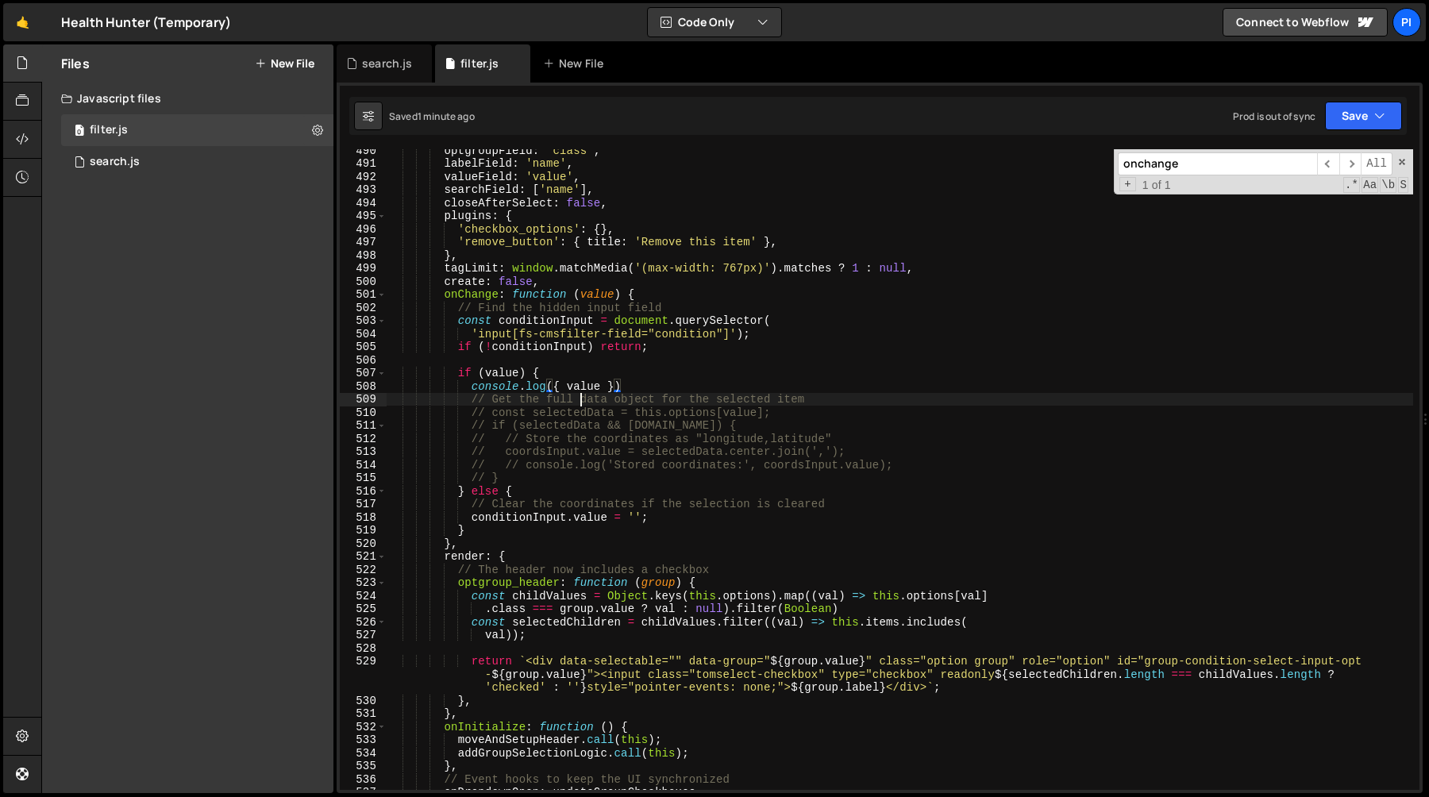
click at [582, 402] on div "optgroupField : 'class' , labelField : 'name' , valueField : 'value' , searchFi…" at bounding box center [900, 477] width 1027 height 667
click at [551, 476] on div "optgroupField : 'class' , labelField : 'name' , valueField : 'value' , searchFi…" at bounding box center [900, 477] width 1027 height 667
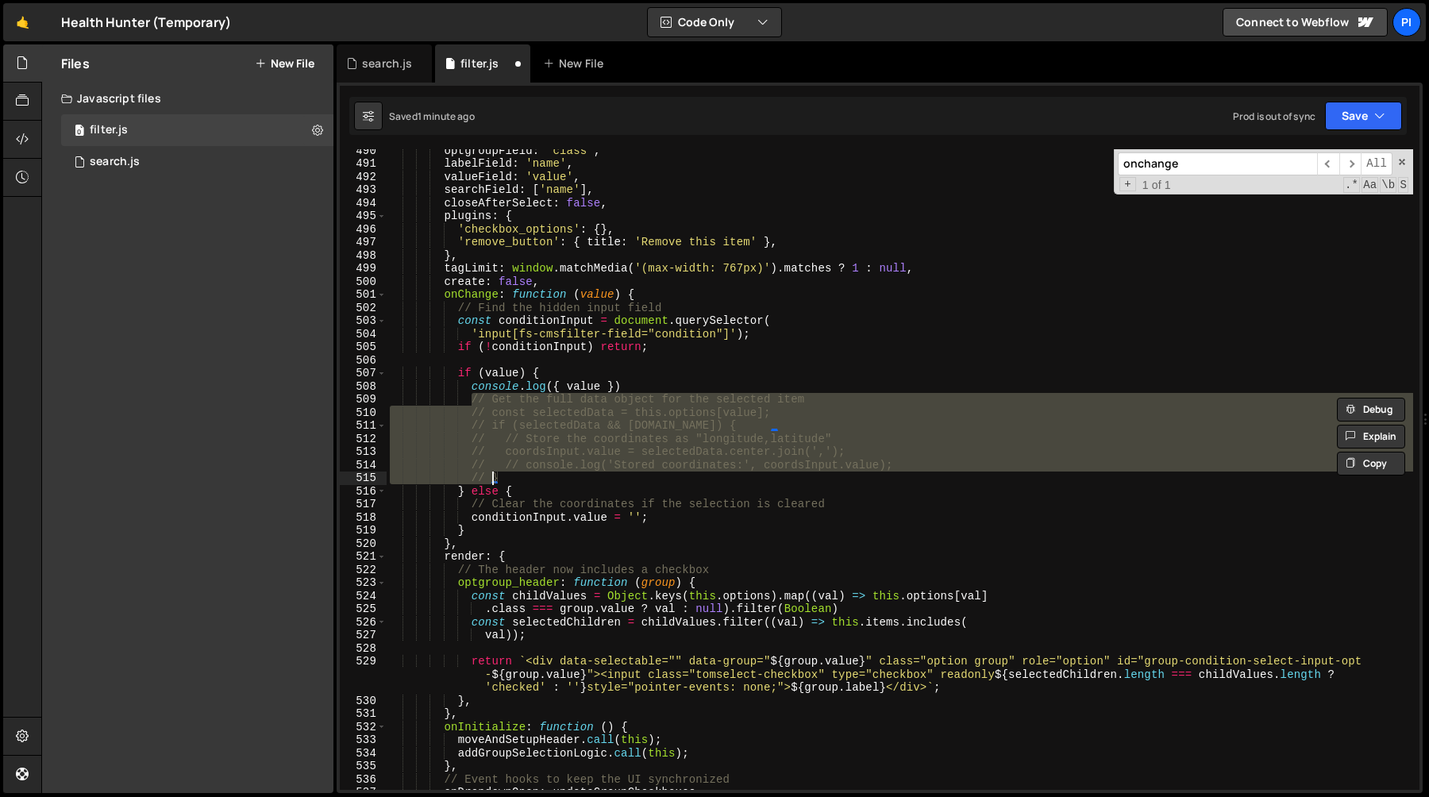
click at [676, 384] on div "optgroupField : 'class' , labelField : 'name' , valueField : 'value' , searchFi…" at bounding box center [900, 477] width 1027 height 667
type textarea "console.log({ value })"
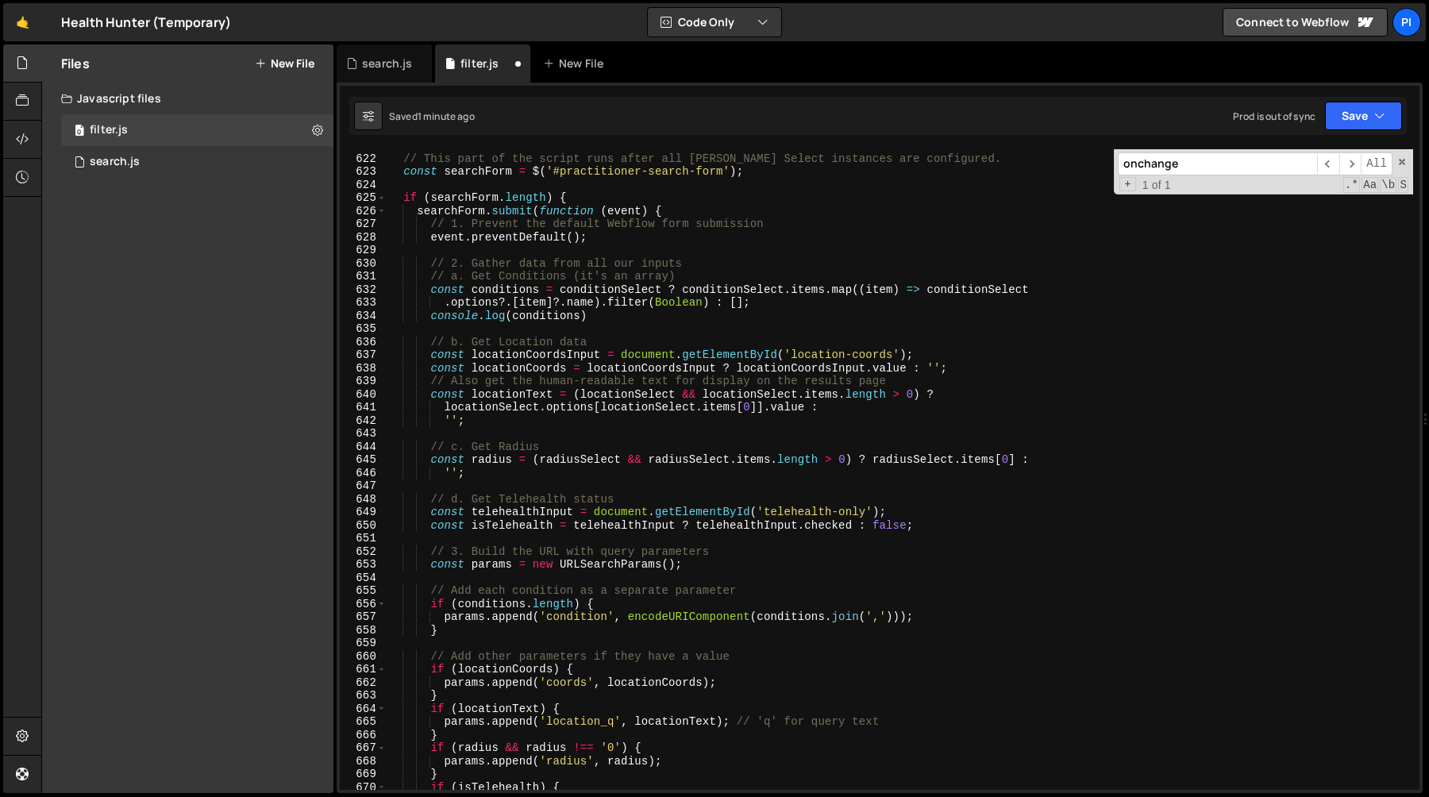
scroll to position [8162, 0]
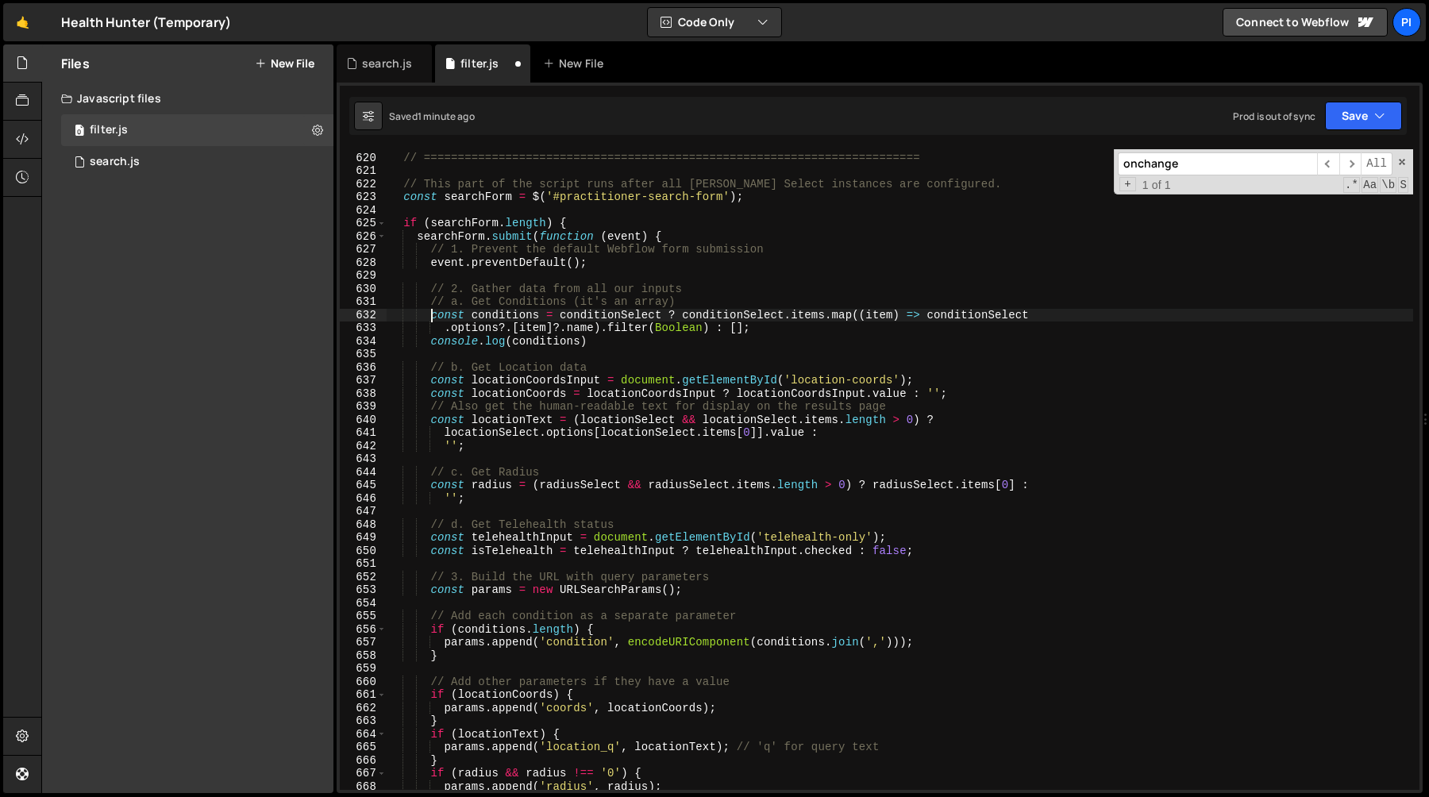
click at [430, 316] on div "// PART 4: FORM SUBMISSION HANDLING // ========================================…" at bounding box center [900, 471] width 1027 height 667
click at [784, 328] on div "// PART 4: FORM SUBMISSION HANDLING // ========================================…" at bounding box center [900, 471] width 1027 height 667
click at [559, 318] on div "// PART 4: FORM SUBMISSION HANDLING // ========================================…" at bounding box center [900, 471] width 1027 height 667
click at [746, 330] on div "// PART 4: FORM SUBMISSION HANDLING // ========================================…" at bounding box center [900, 471] width 1027 height 667
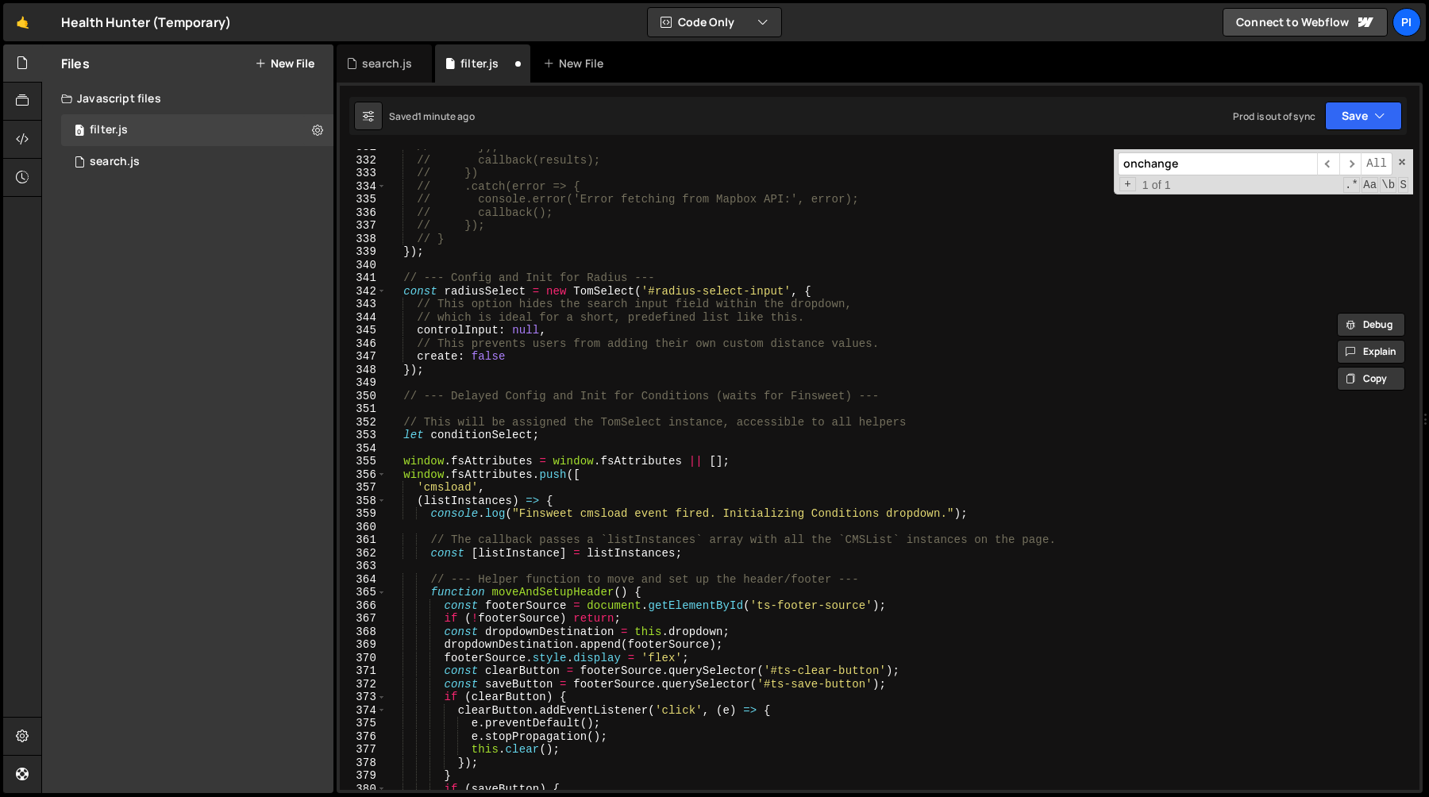
scroll to position [4358, 0]
click at [733, 357] on div "// }); // callback(results); // }) // .catch(error => { // console.error('Error…" at bounding box center [900, 475] width 1027 height 667
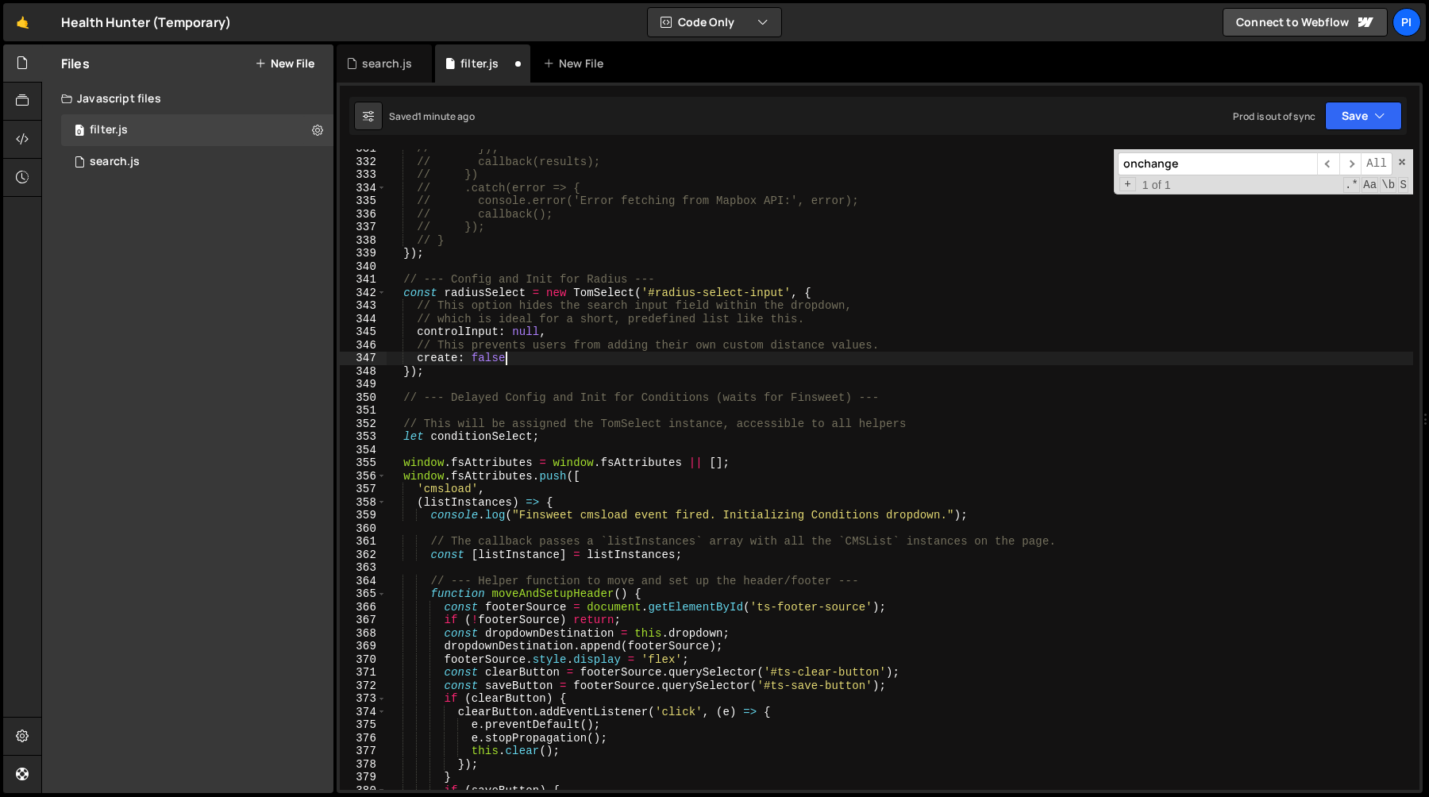
scroll to position [6362, 0]
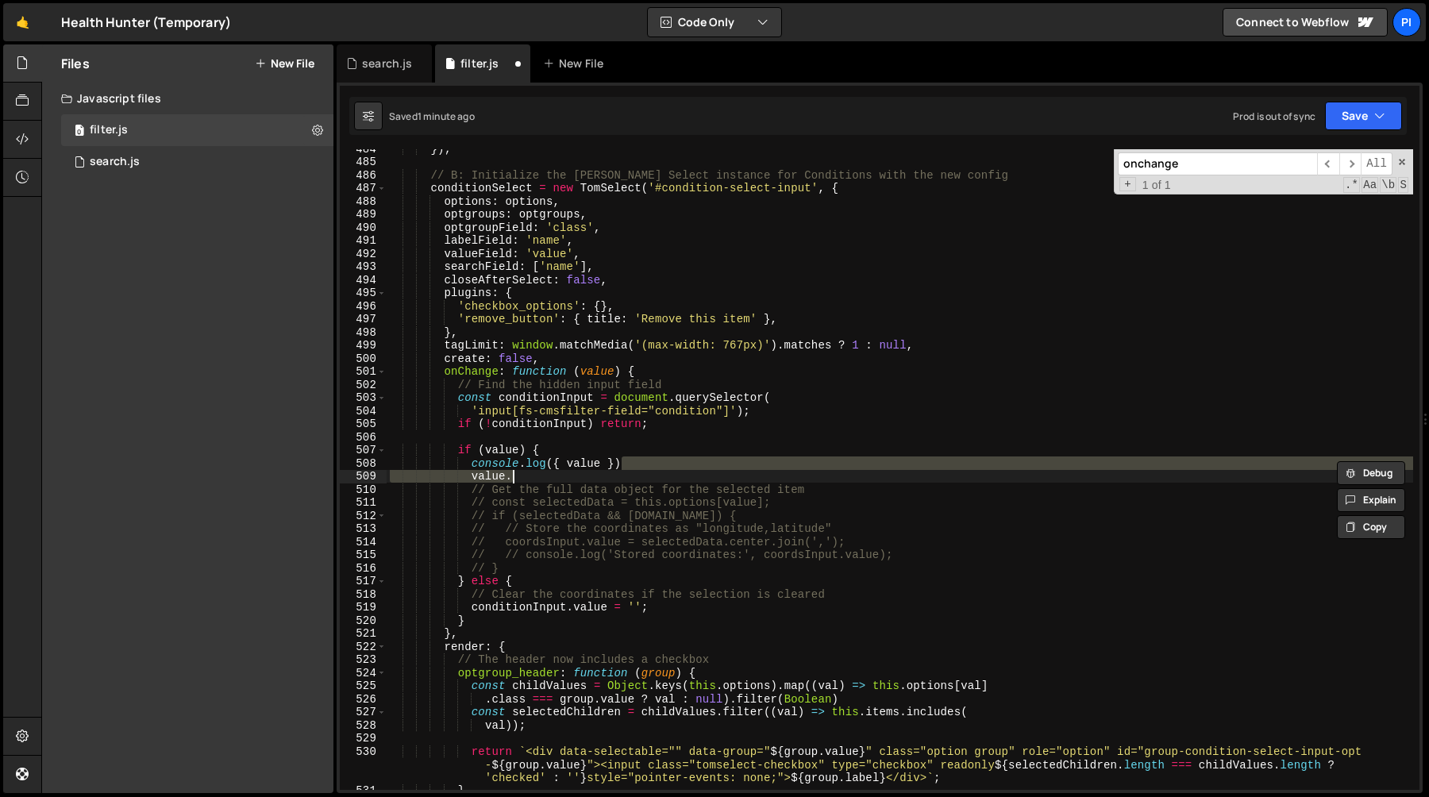
click at [661, 482] on div "}) ; // B: Initialize the Tom Select instance for Conditions with the new confi…" at bounding box center [900, 469] width 1027 height 641
type textarea "value."
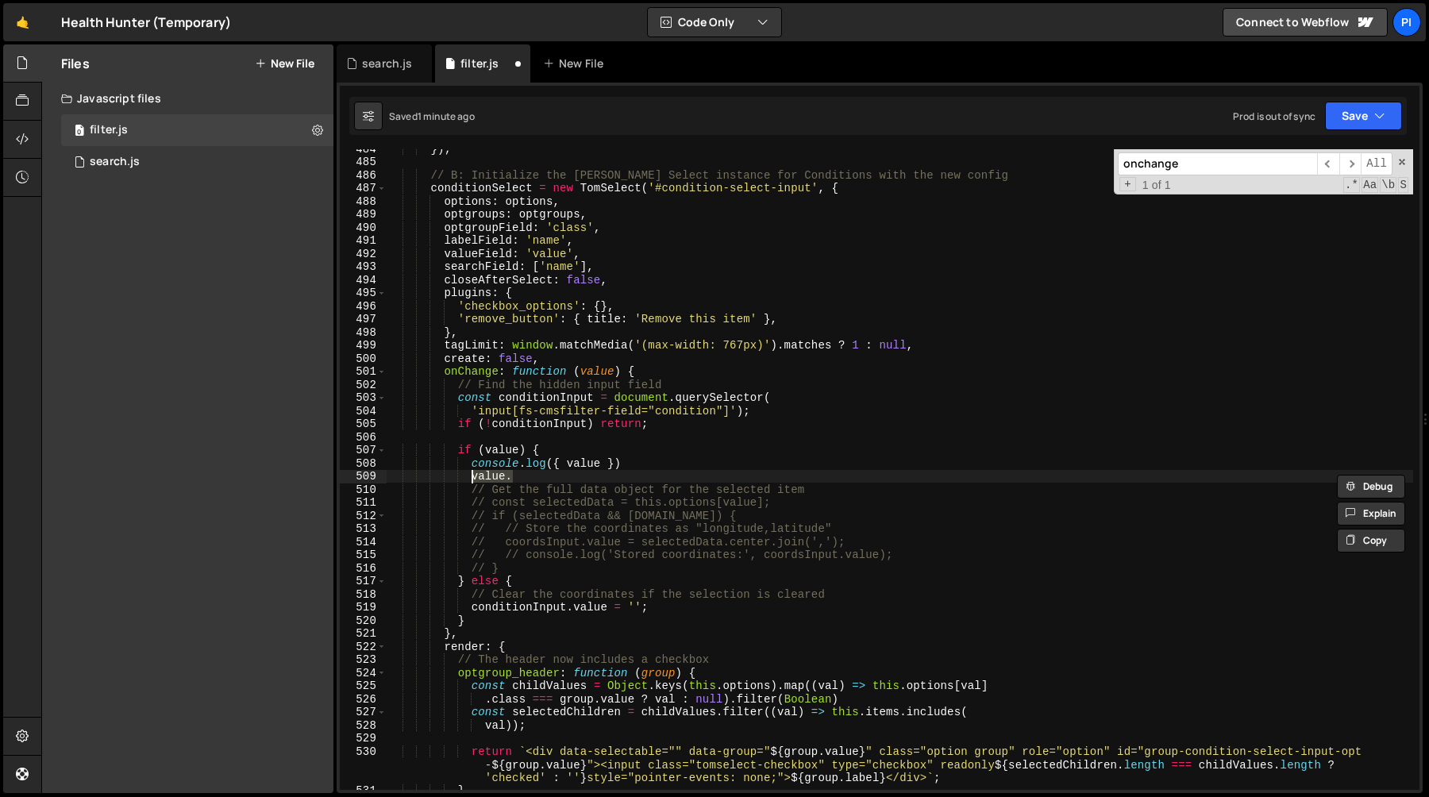
scroll to position [0, 5]
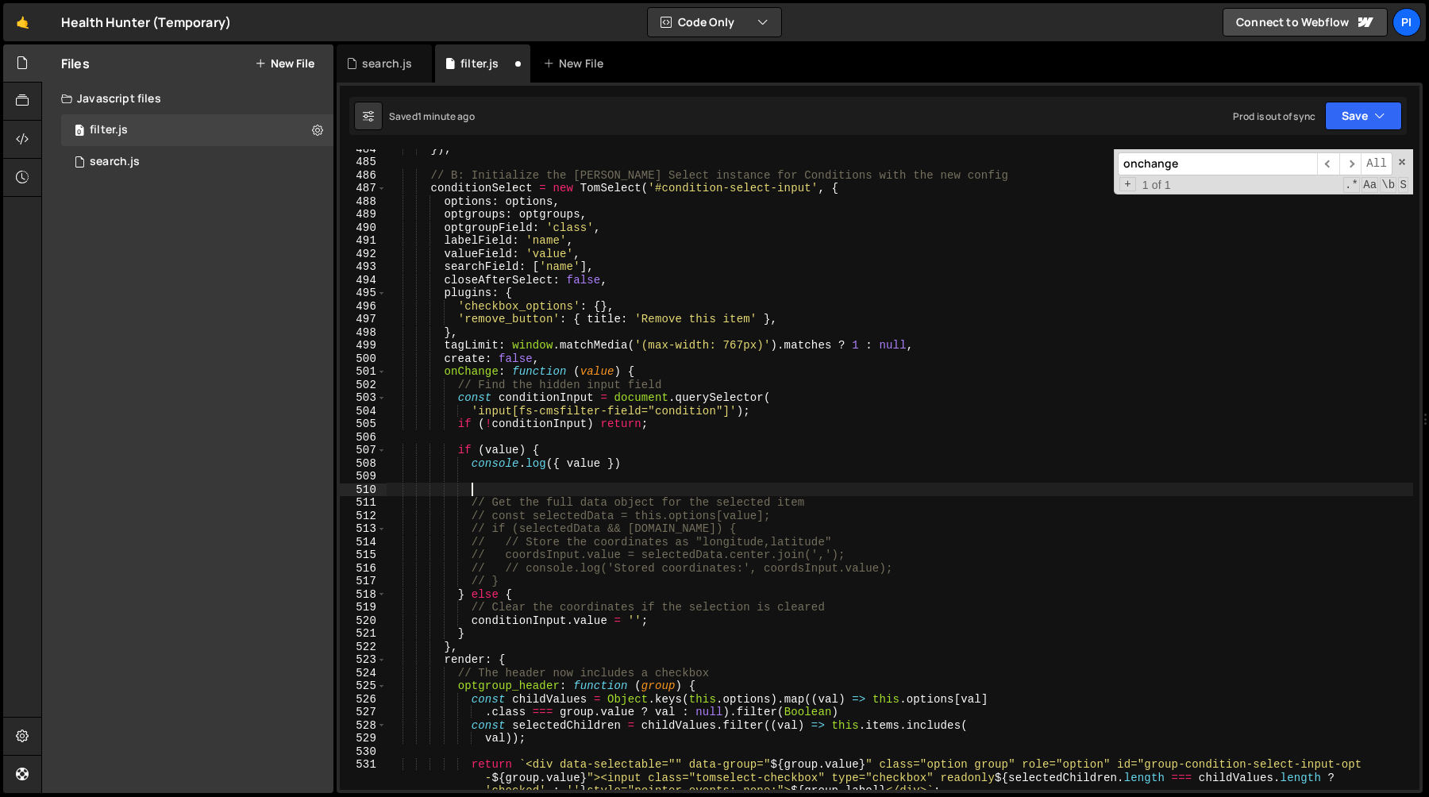
paste textarea ".options?.[item]?.name).filter(Boolean) : []"
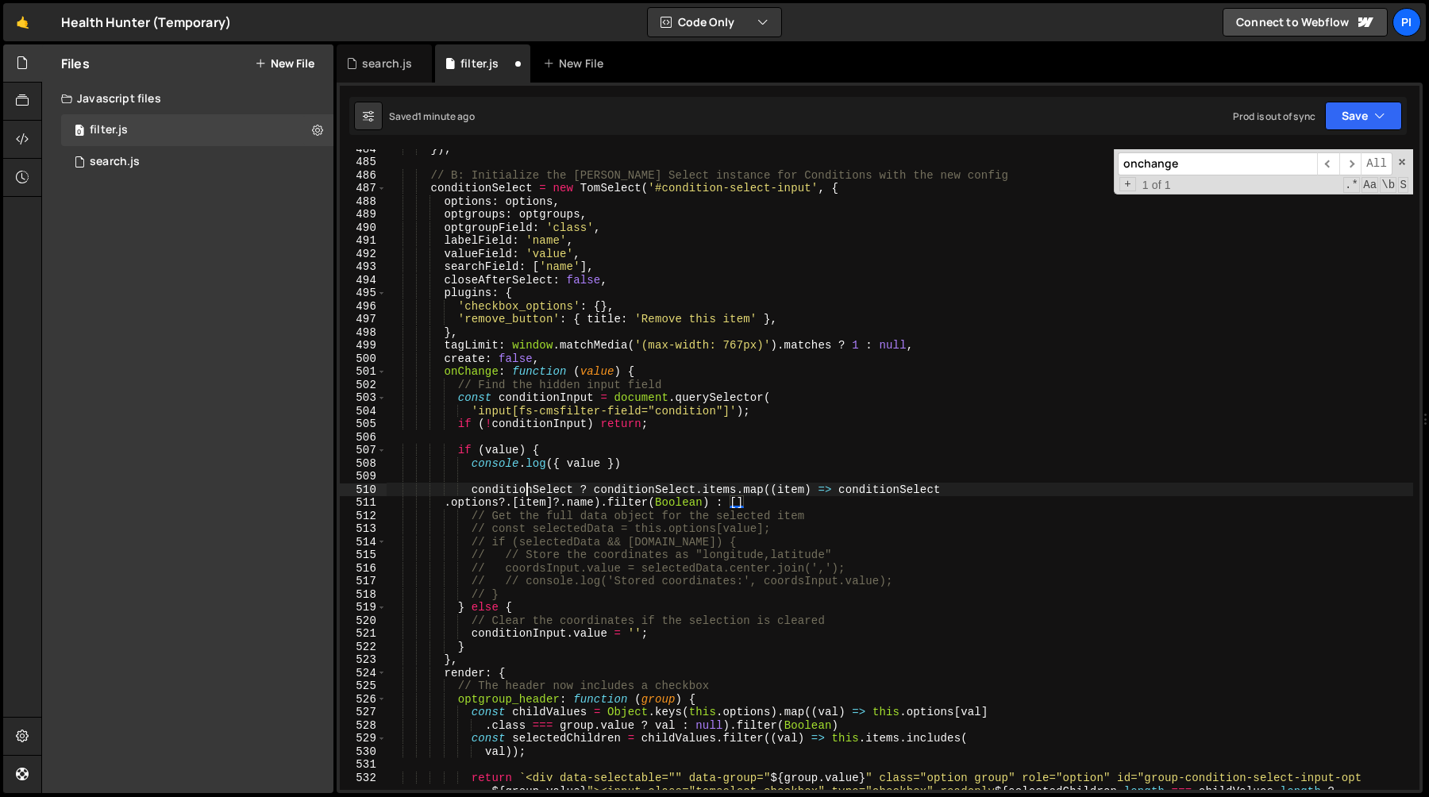
click at [525, 491] on div "}) ; // B: Initialize the Tom Select instance for Conditions with the new confi…" at bounding box center [900, 488] width 1027 height 693
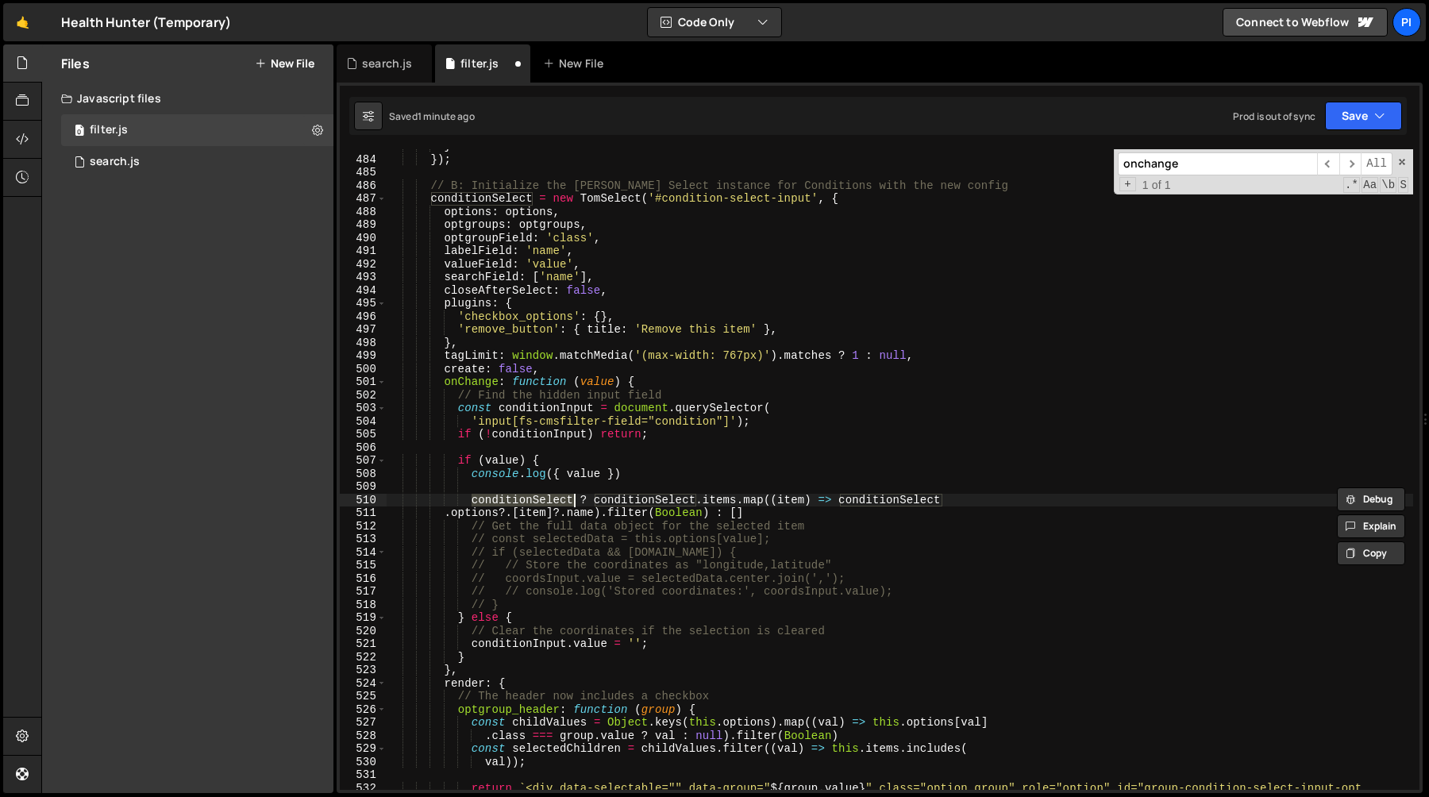
scroll to position [6345, 0]
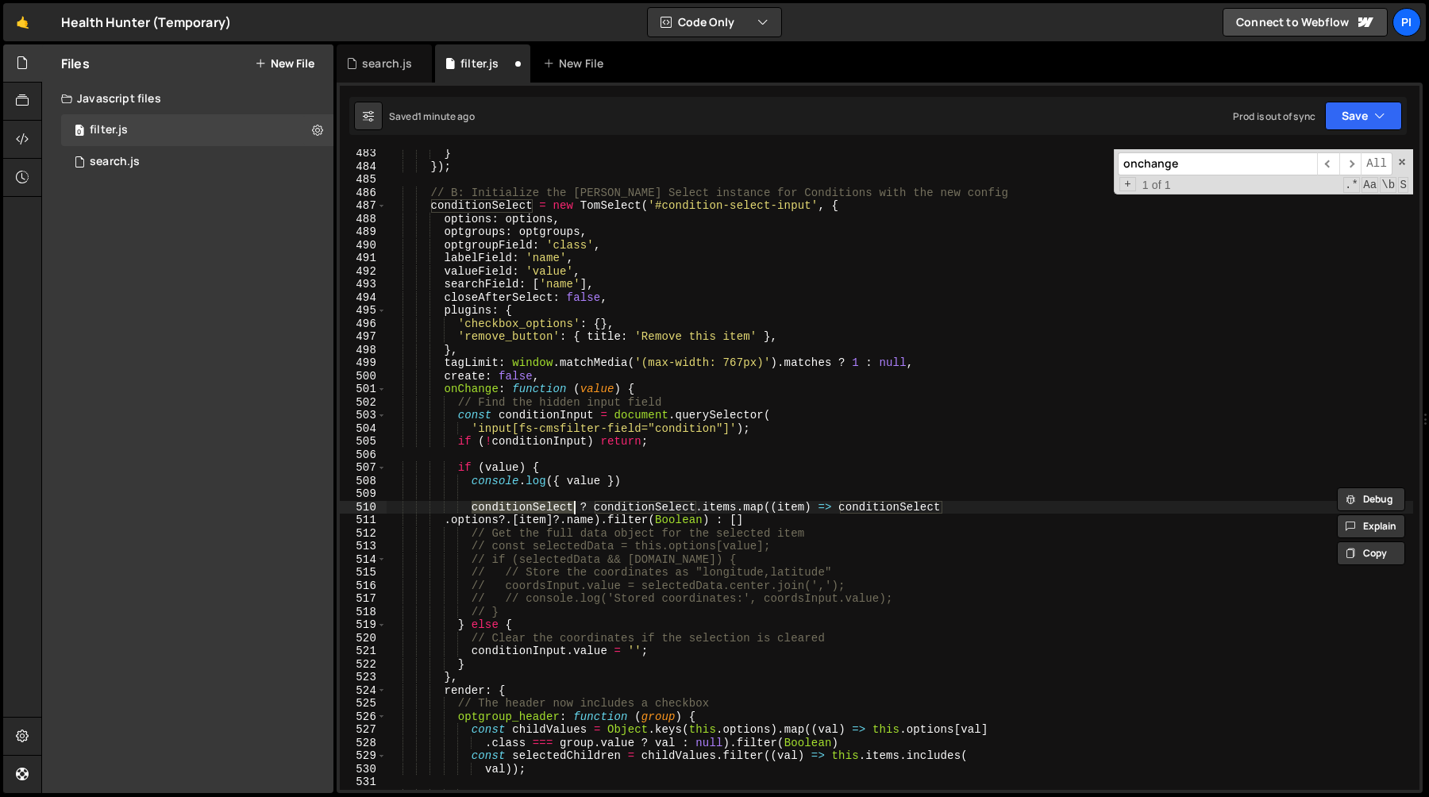
click at [782, 515] on div "} }) ; // B: Initialize the Tom Select instance for Conditions with the new con…" at bounding box center [900, 493] width 1027 height 693
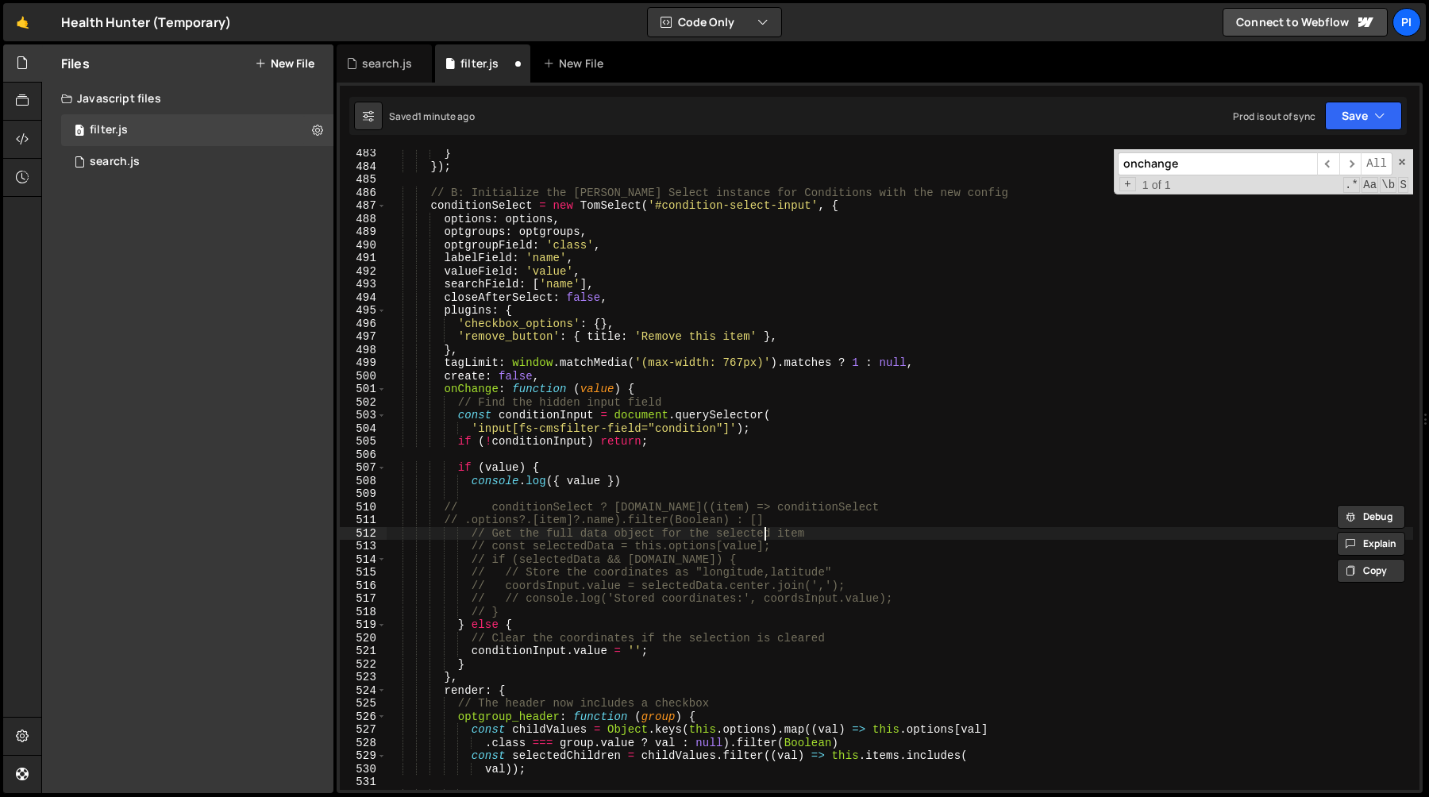
type textarea "// conditionSelect ? conditionSelect.items.map((item) => conditionSelect"
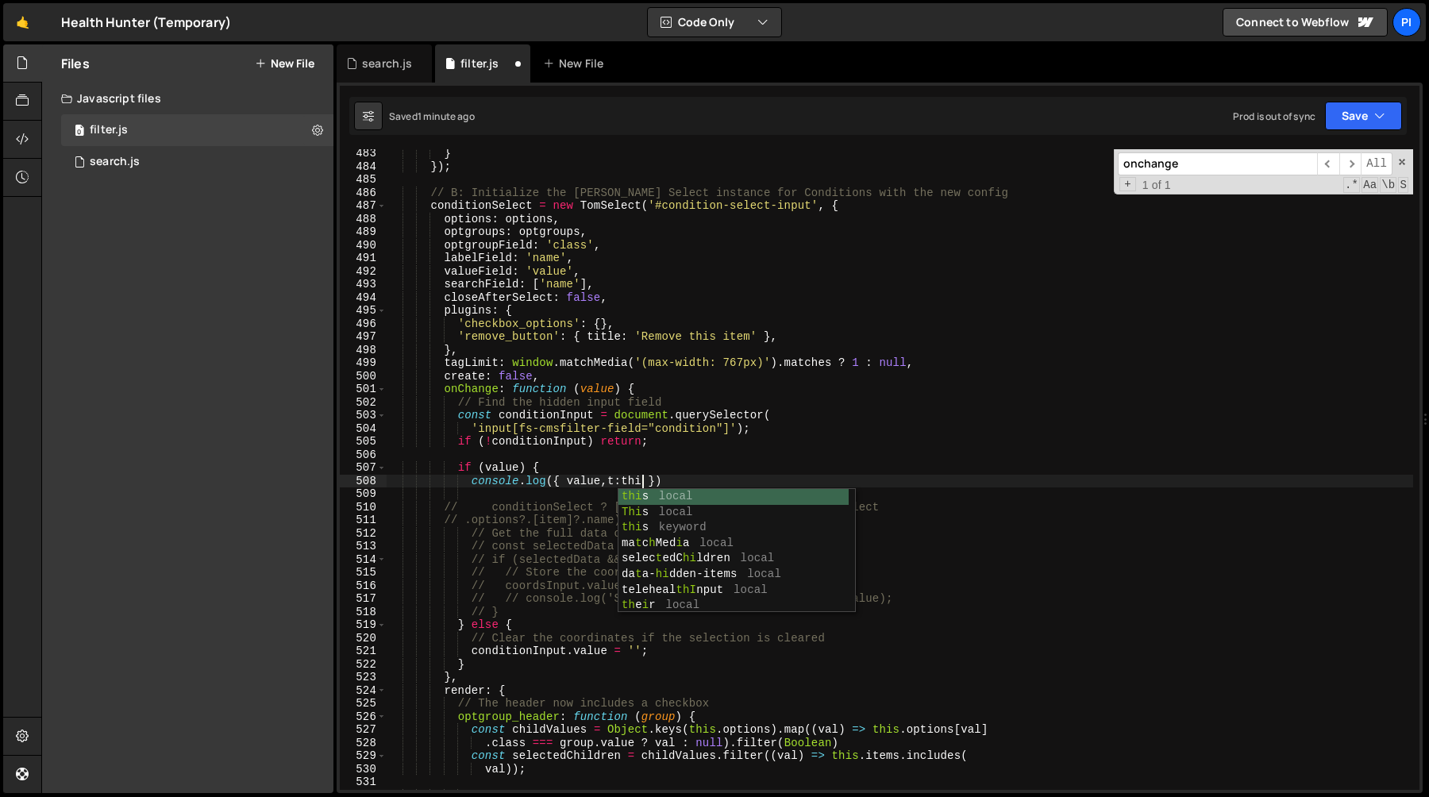
scroll to position [0, 17]
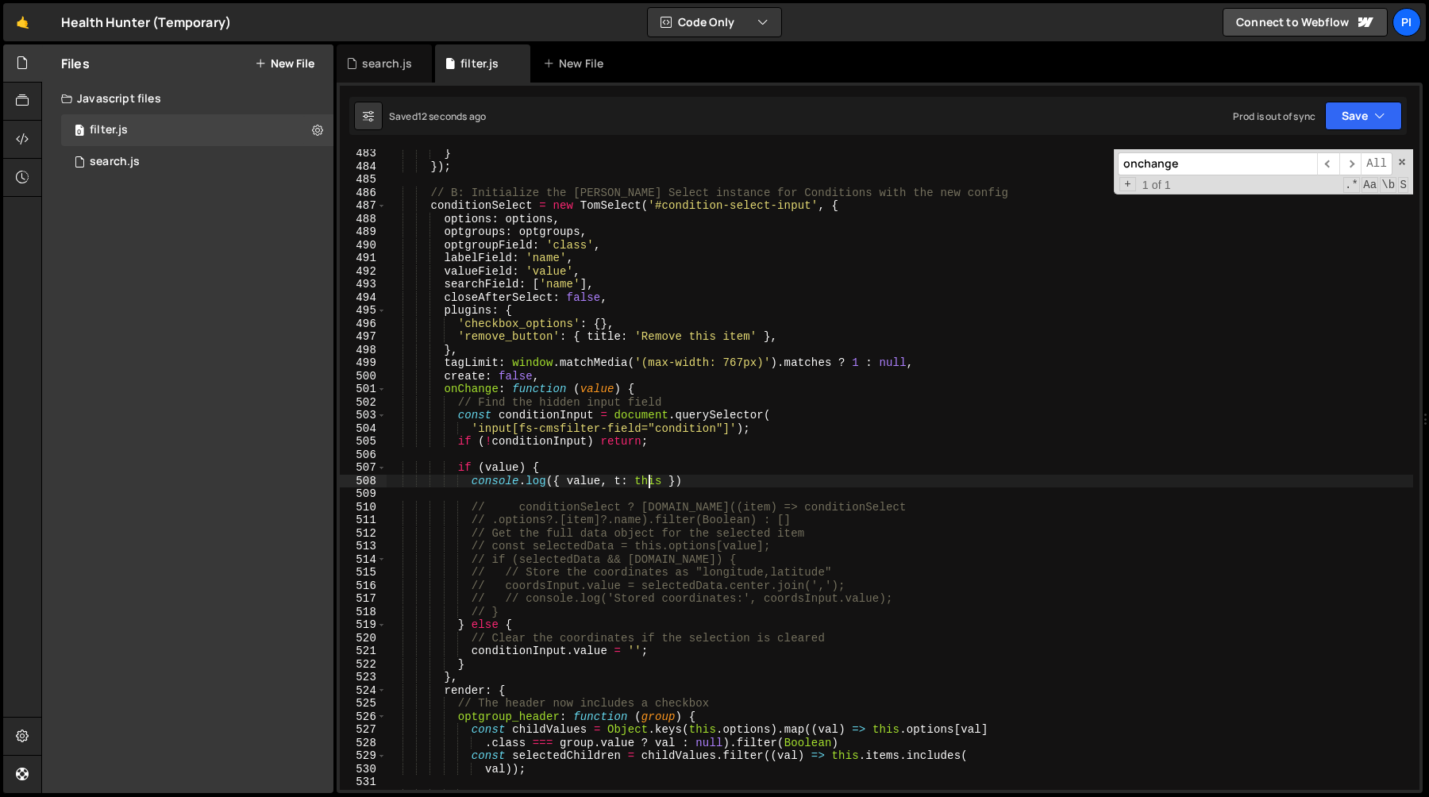
click at [567, 504] on div "} }) ; // B: Initialize the Tom Select instance for Conditions with the new con…" at bounding box center [900, 493] width 1027 height 693
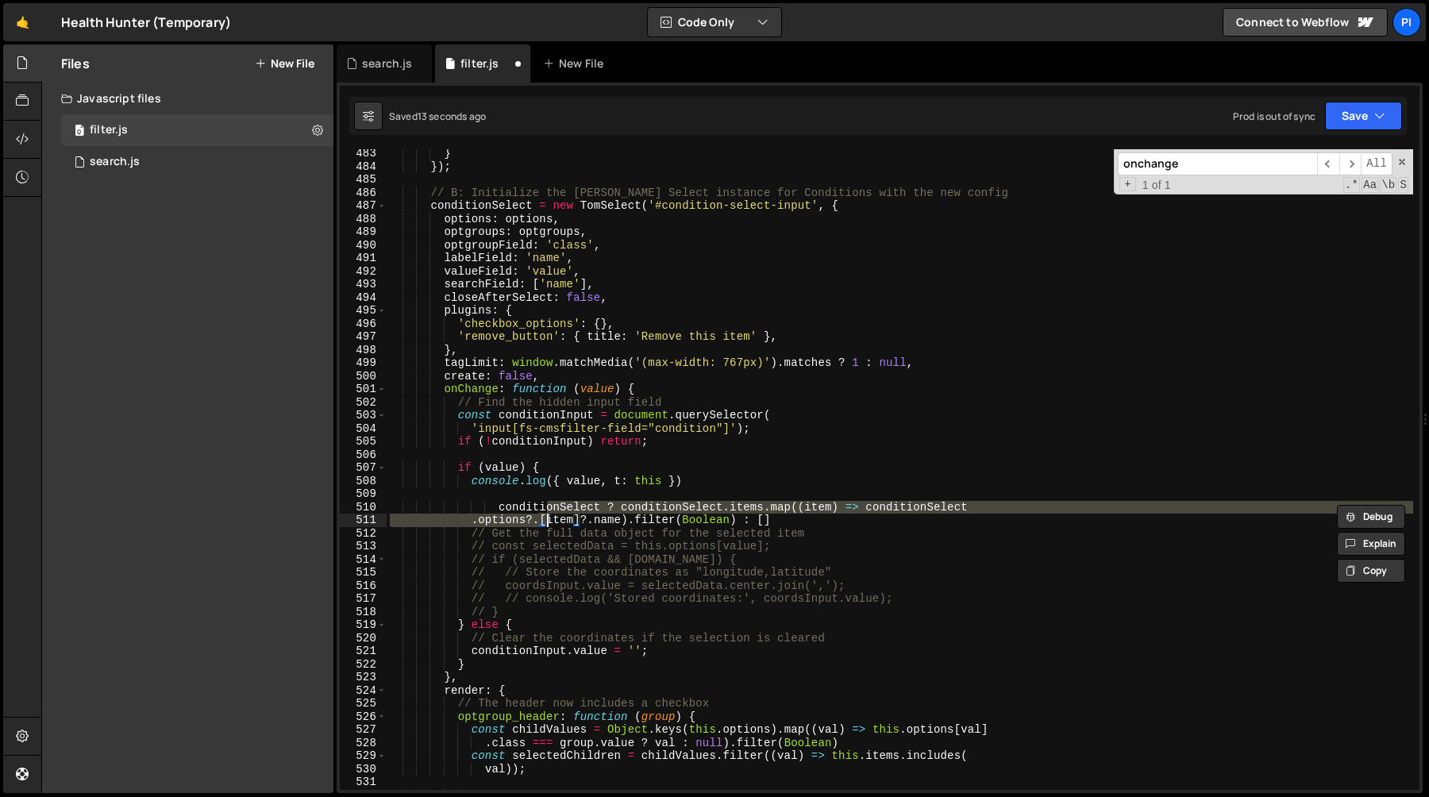
type textarea "conditionSelect ? conditionSelect.items.map((item) => conditionSelect"
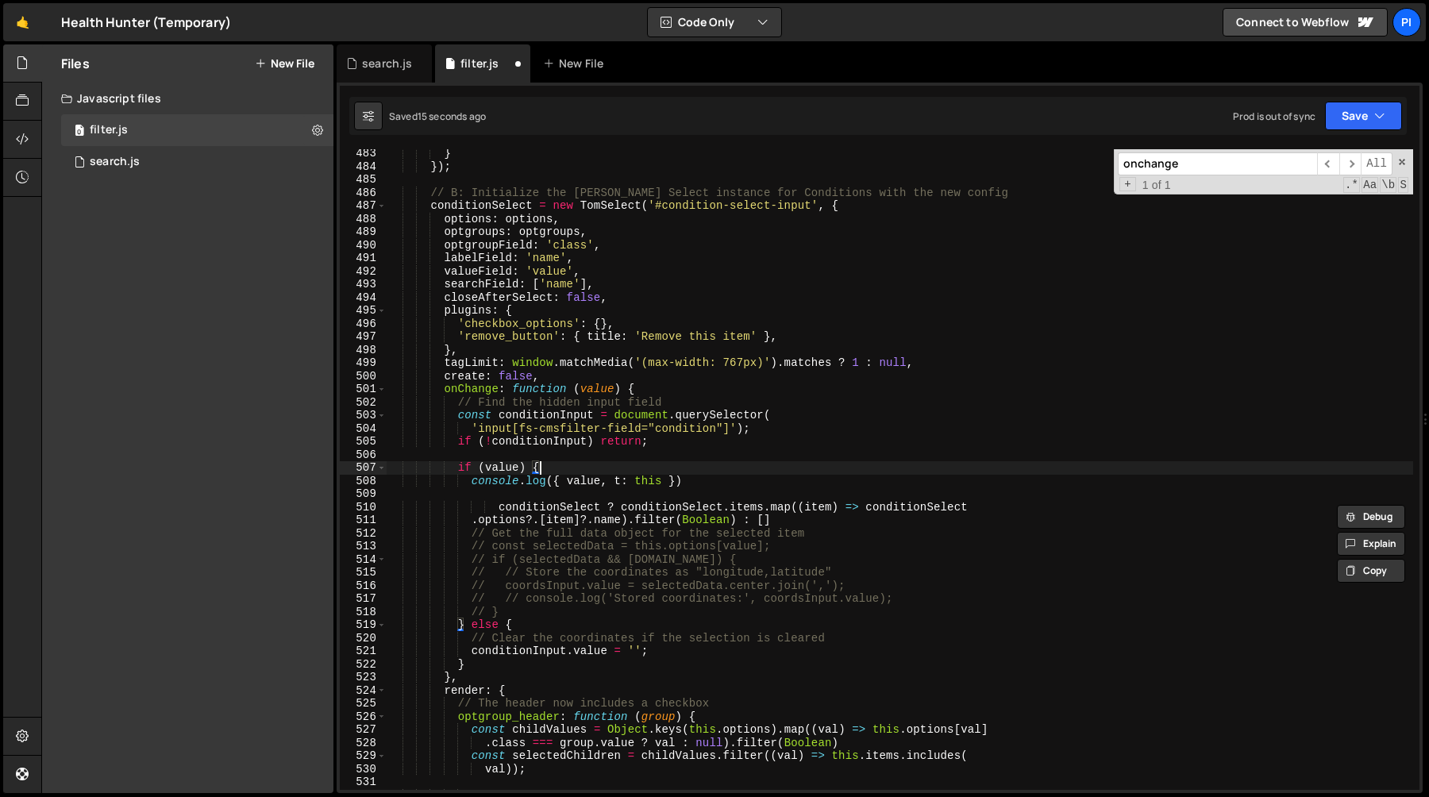
type textarea "console.log({ value, t: this })"
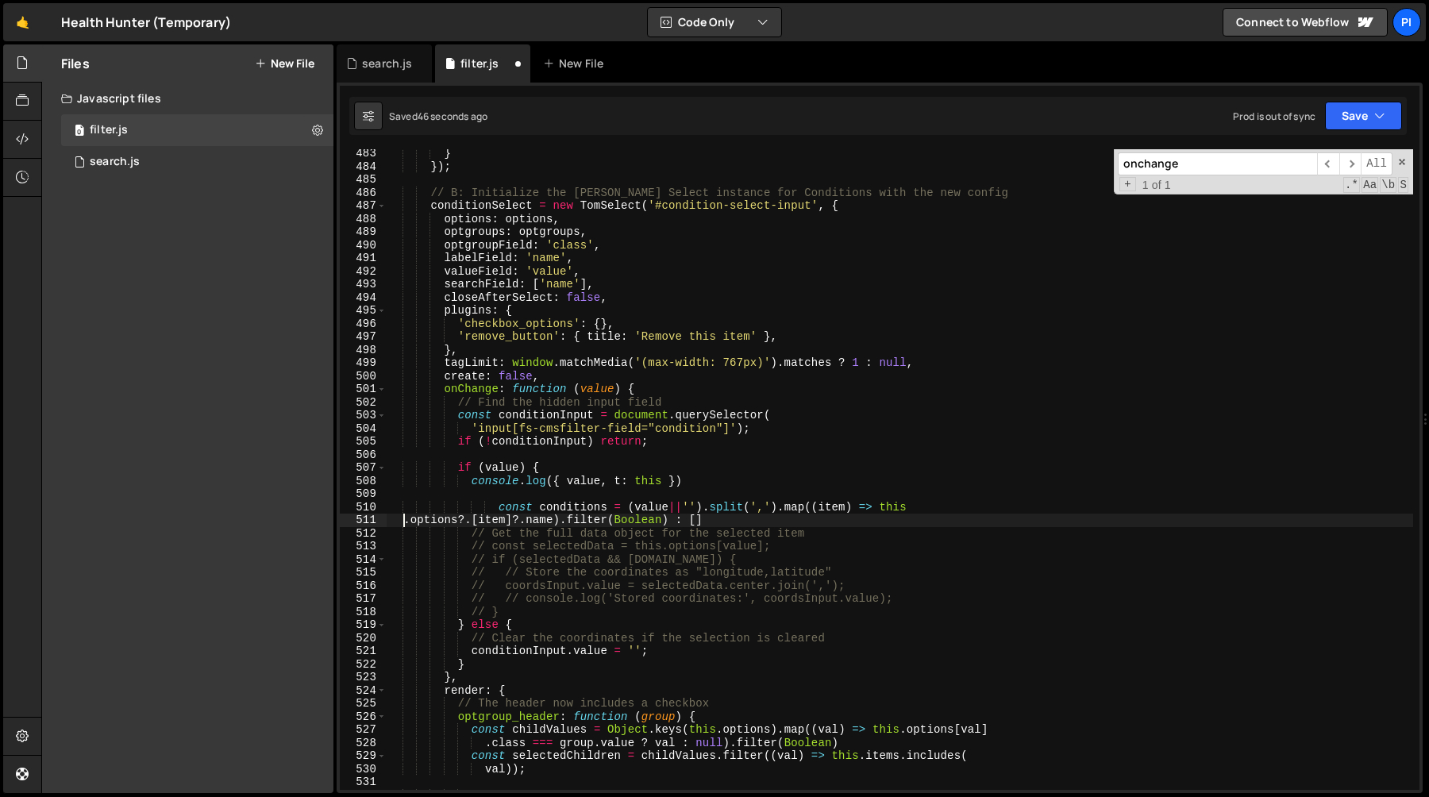
scroll to position [0, 20]
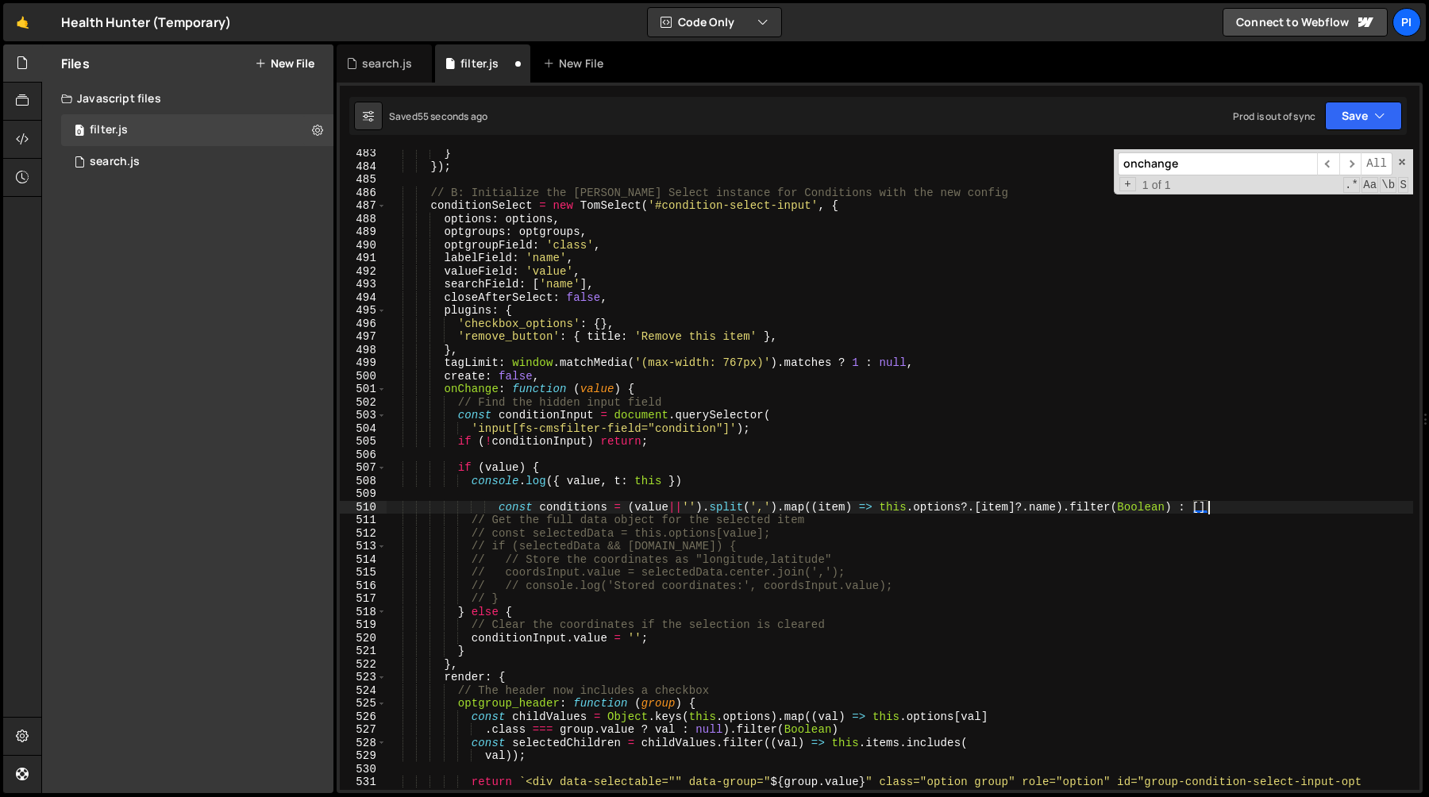
click at [1183, 509] on div "} }) ; // B: Initialize the Tom Select instance for Conditions with the new con…" at bounding box center [900, 493] width 1027 height 693
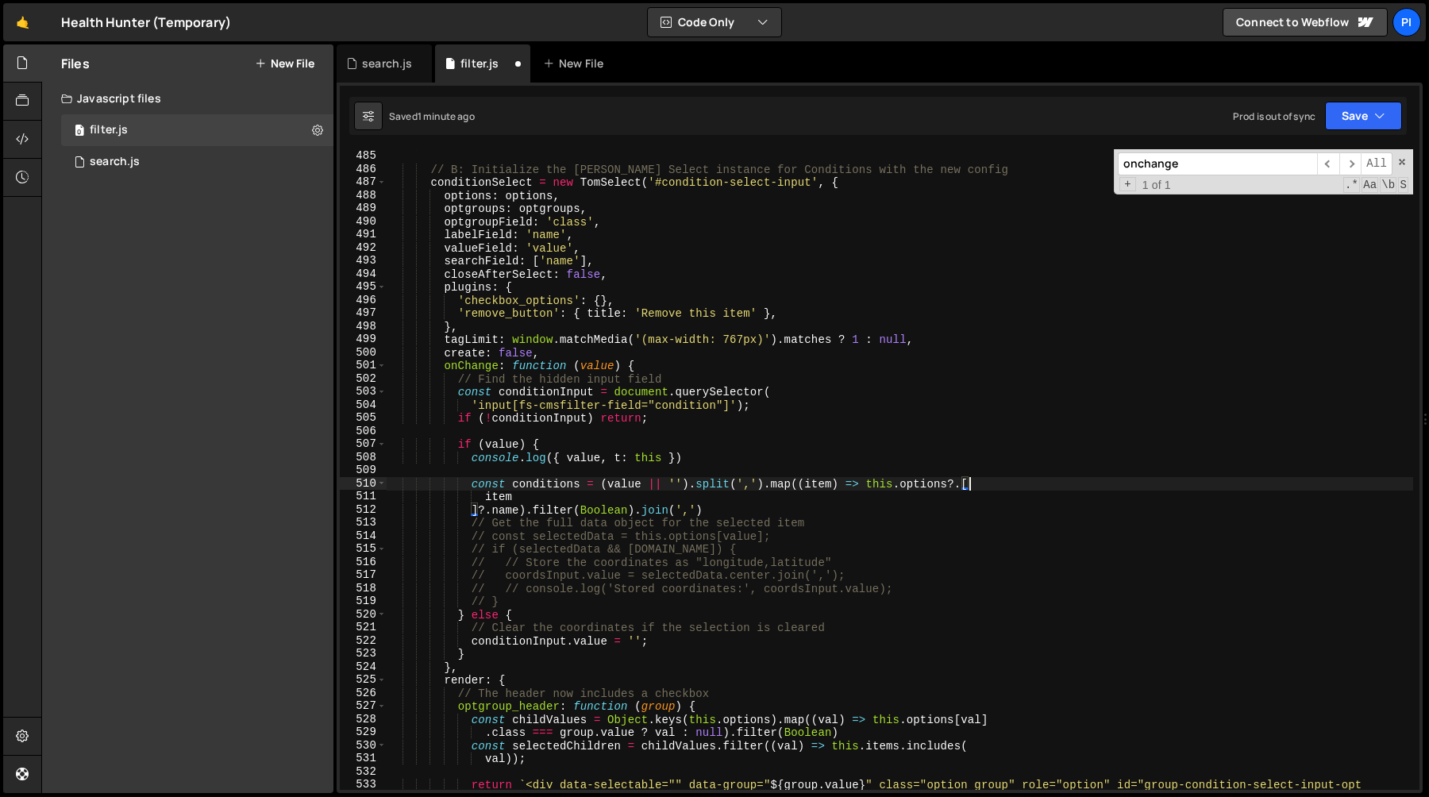
scroll to position [6368, 0]
click at [472, 512] on div "}) ; // B: Initialize the Tom Select instance for Conditions with the new confi…" at bounding box center [900, 483] width 1027 height 693
type textarea "]?.name).filter(Boolean).join(',')"
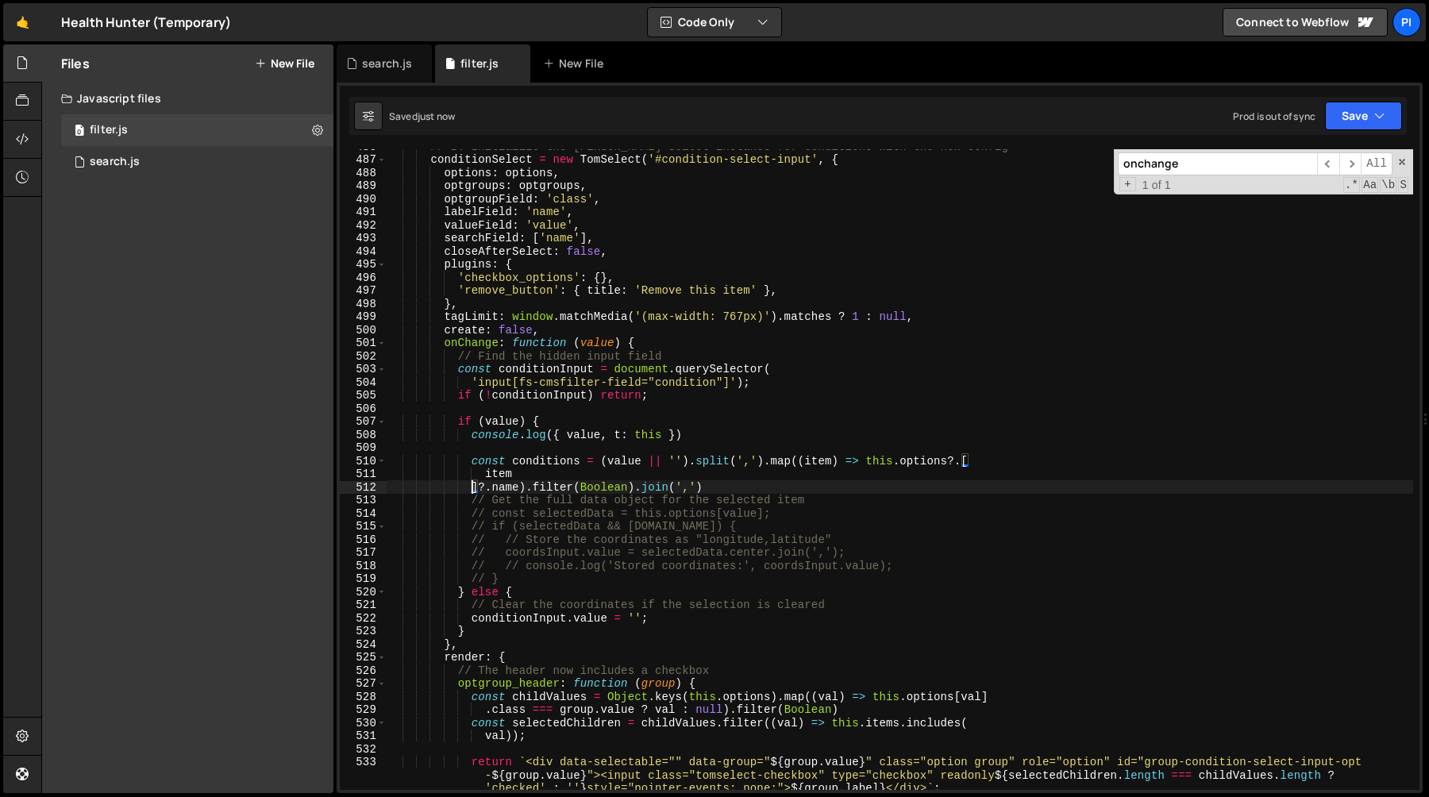
scroll to position [6408, 0]
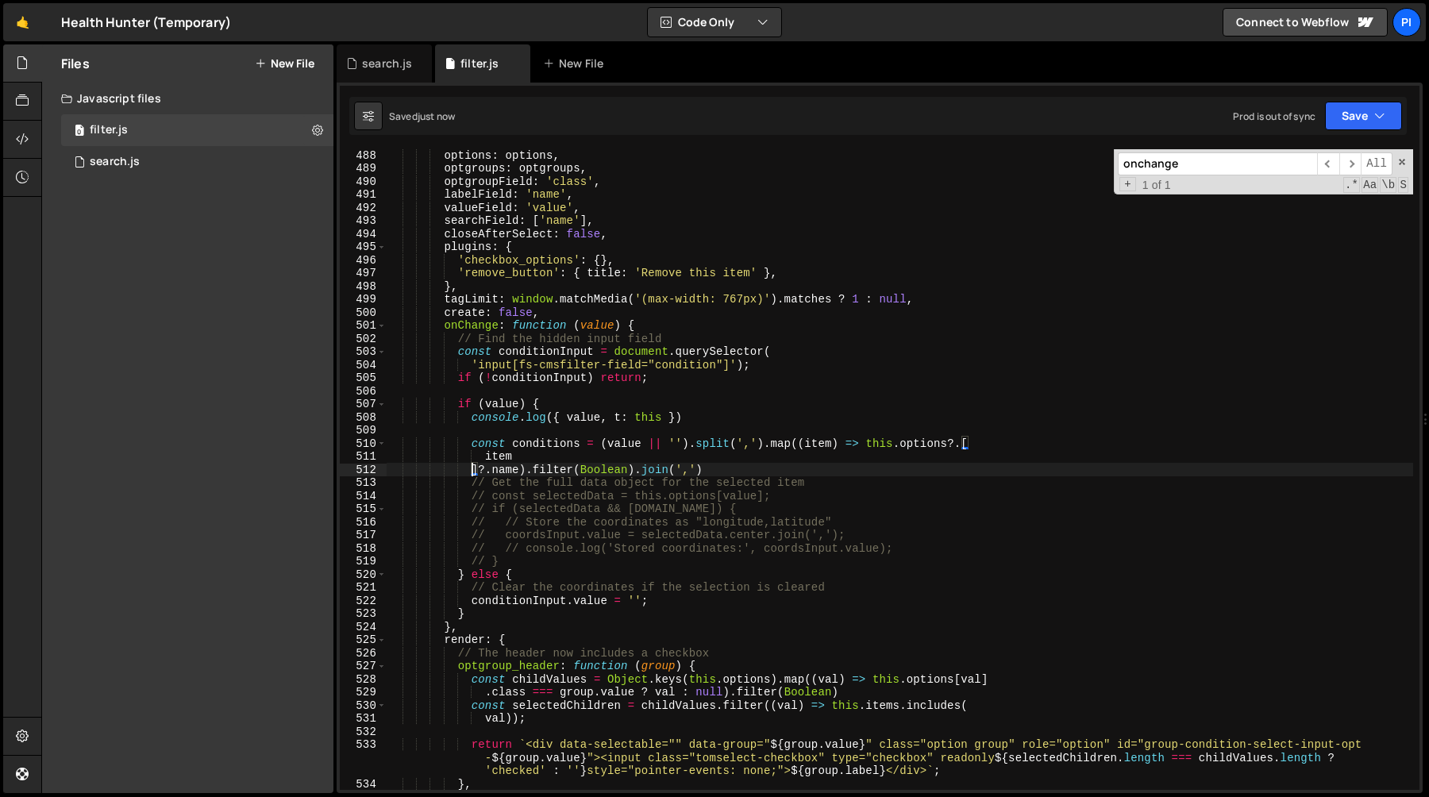
click at [754, 471] on div "options : options , optgroups : optgroups , optgroupField : 'class' , labelFiel…" at bounding box center [900, 482] width 1027 height 667
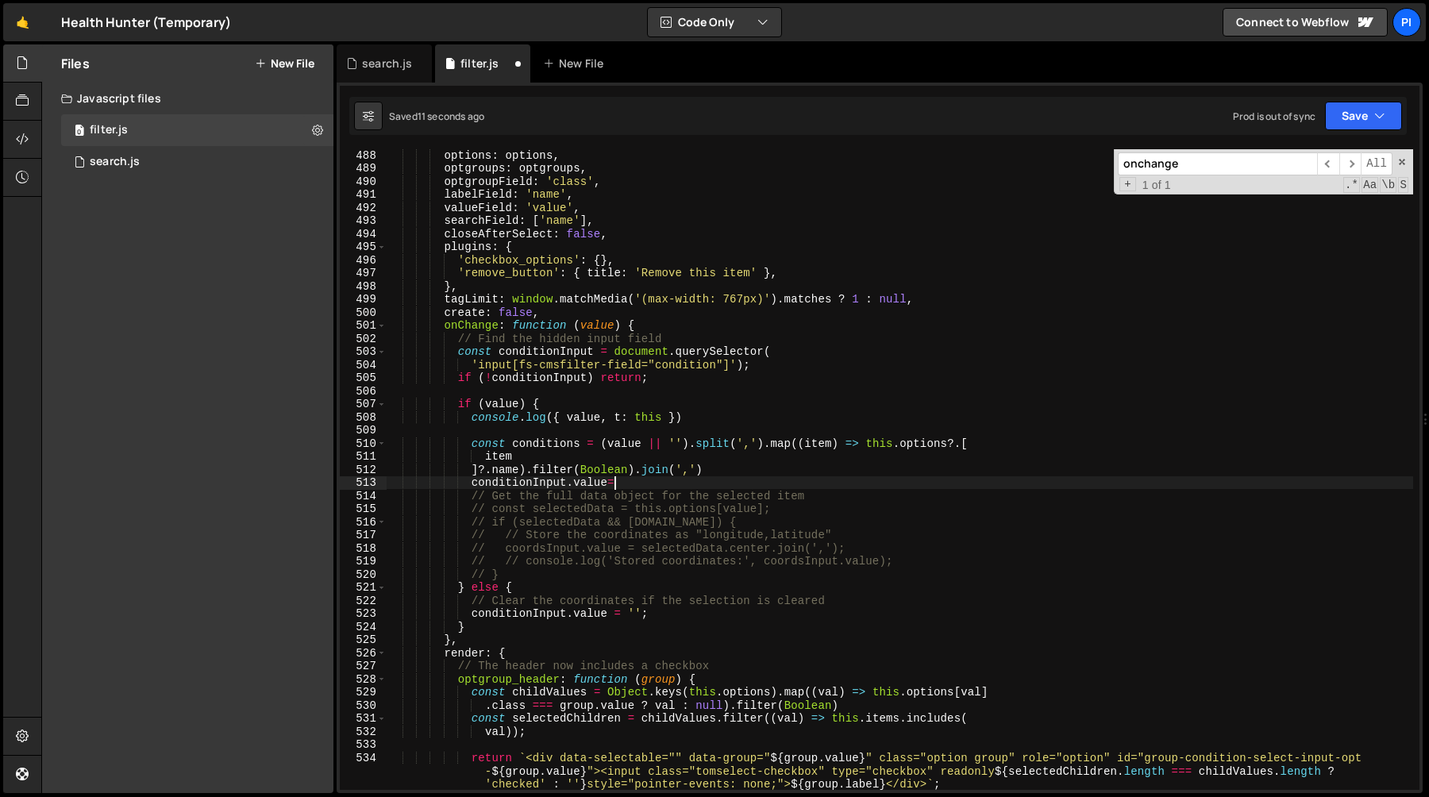
scroll to position [0, 16]
click at [728, 481] on div "options : options , optgroups : optgroups , optgroupField : 'class' , labelFiel…" at bounding box center [900, 482] width 1027 height 667
click at [452, 488] on div "options : options , optgroups : optgroups , optgroupField : 'class' , labelFiel…" at bounding box center [900, 482] width 1027 height 667
click at [537, 567] on div "options : options , optgroups : optgroups , optgroupField : 'class' , labelFiel…" at bounding box center [900, 482] width 1027 height 667
click at [542, 579] on div "options : options , optgroups : optgroups , optgroupField : 'class' , labelFiel…" at bounding box center [900, 482] width 1027 height 667
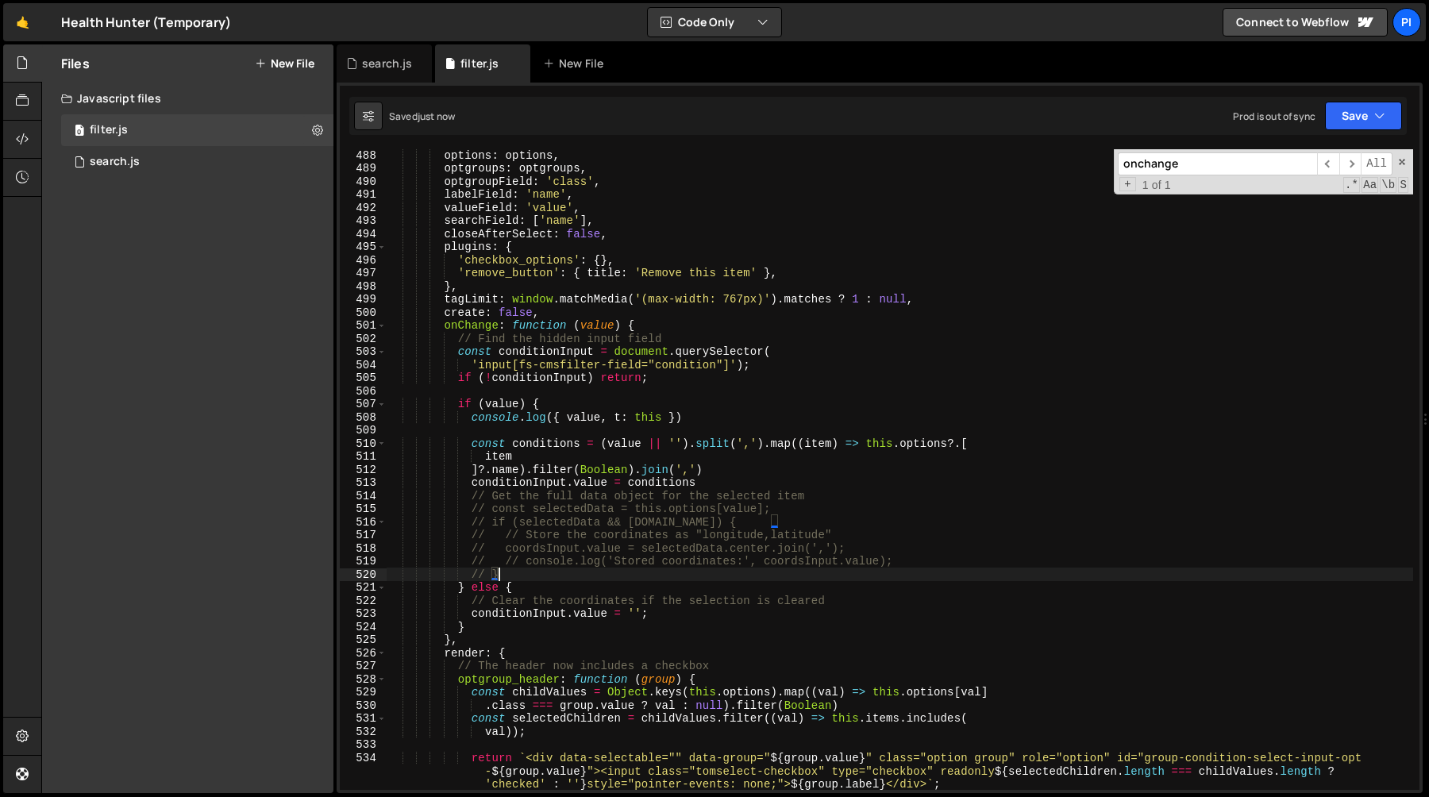
scroll to position [0, 6]
click at [508, 540] on div "options : options , optgroups : optgroups , optgroupField : 'class' , labelFiel…" at bounding box center [900, 482] width 1027 height 667
click at [521, 576] on div "options : options , optgroups : optgroups , optgroupField : 'class' , labelFiel…" at bounding box center [900, 482] width 1027 height 667
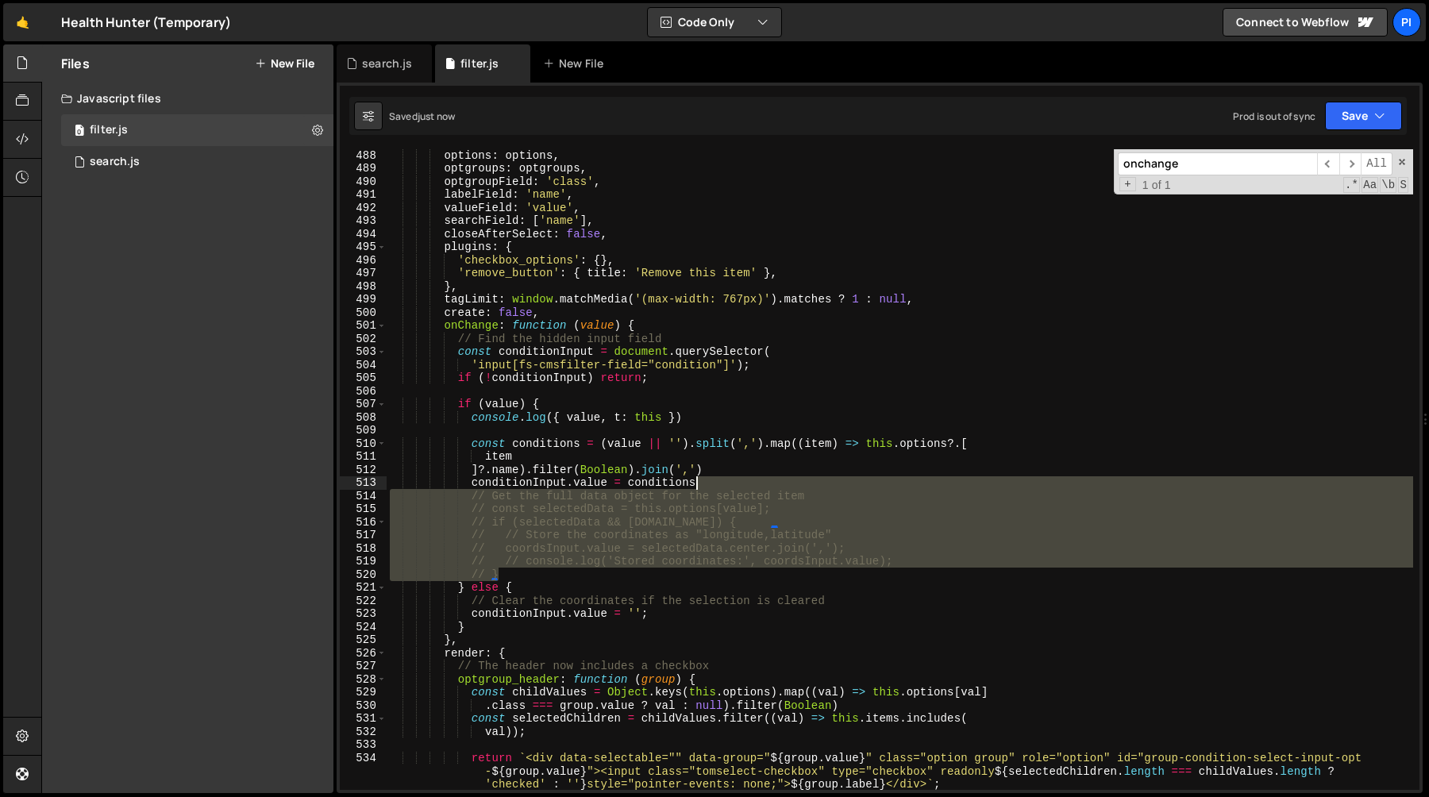
click at [734, 479] on div "options : options , optgroups : optgroups , optgroupField : 'class' , labelFiel…" at bounding box center [900, 482] width 1027 height 667
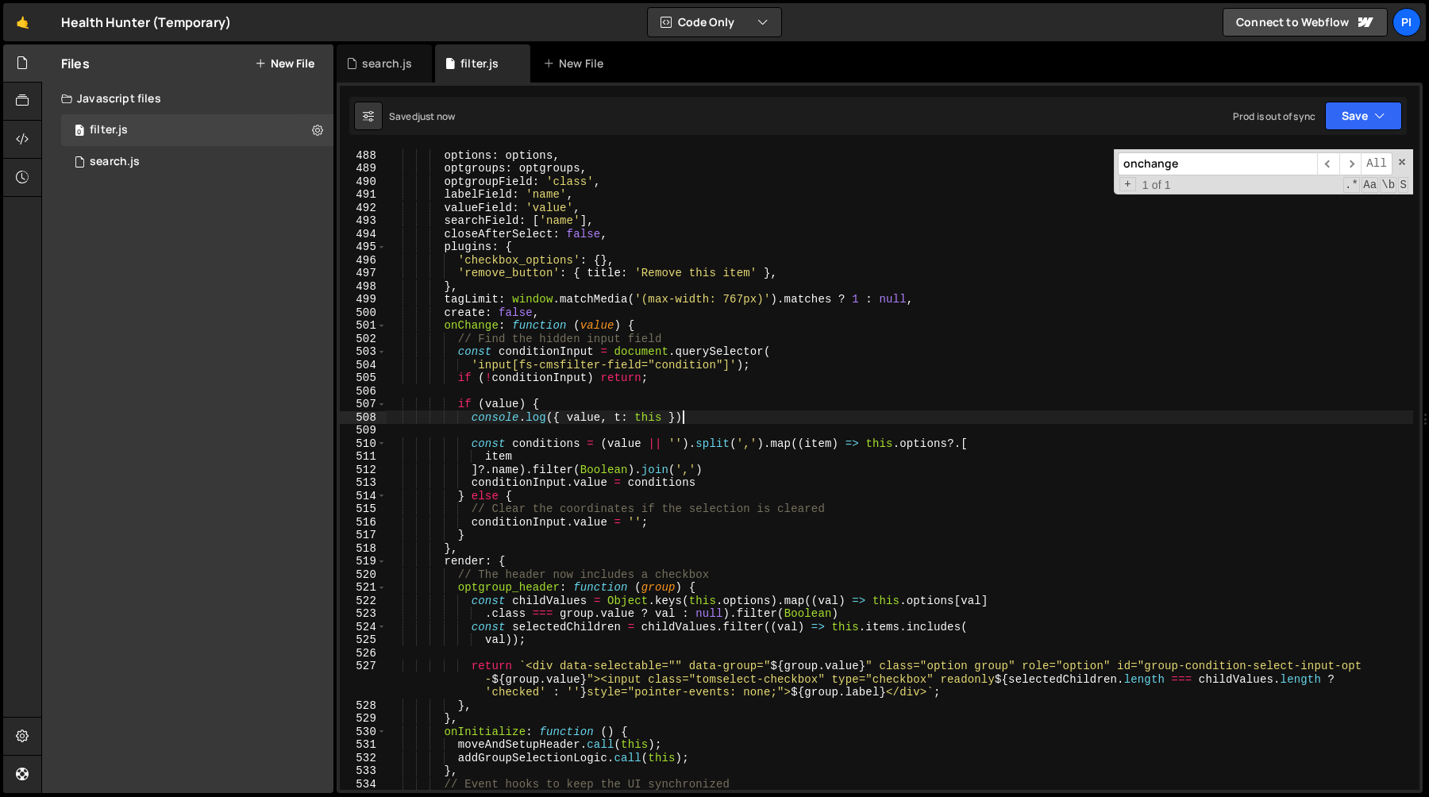
click at [689, 419] on div "options : options , optgroups : optgroups , optgroupField : 'class' , labelFiel…" at bounding box center [900, 482] width 1027 height 667
click at [679, 411] on div "options : options , optgroups : optgroups , optgroupField : 'class' , labelFiel…" at bounding box center [900, 482] width 1027 height 667
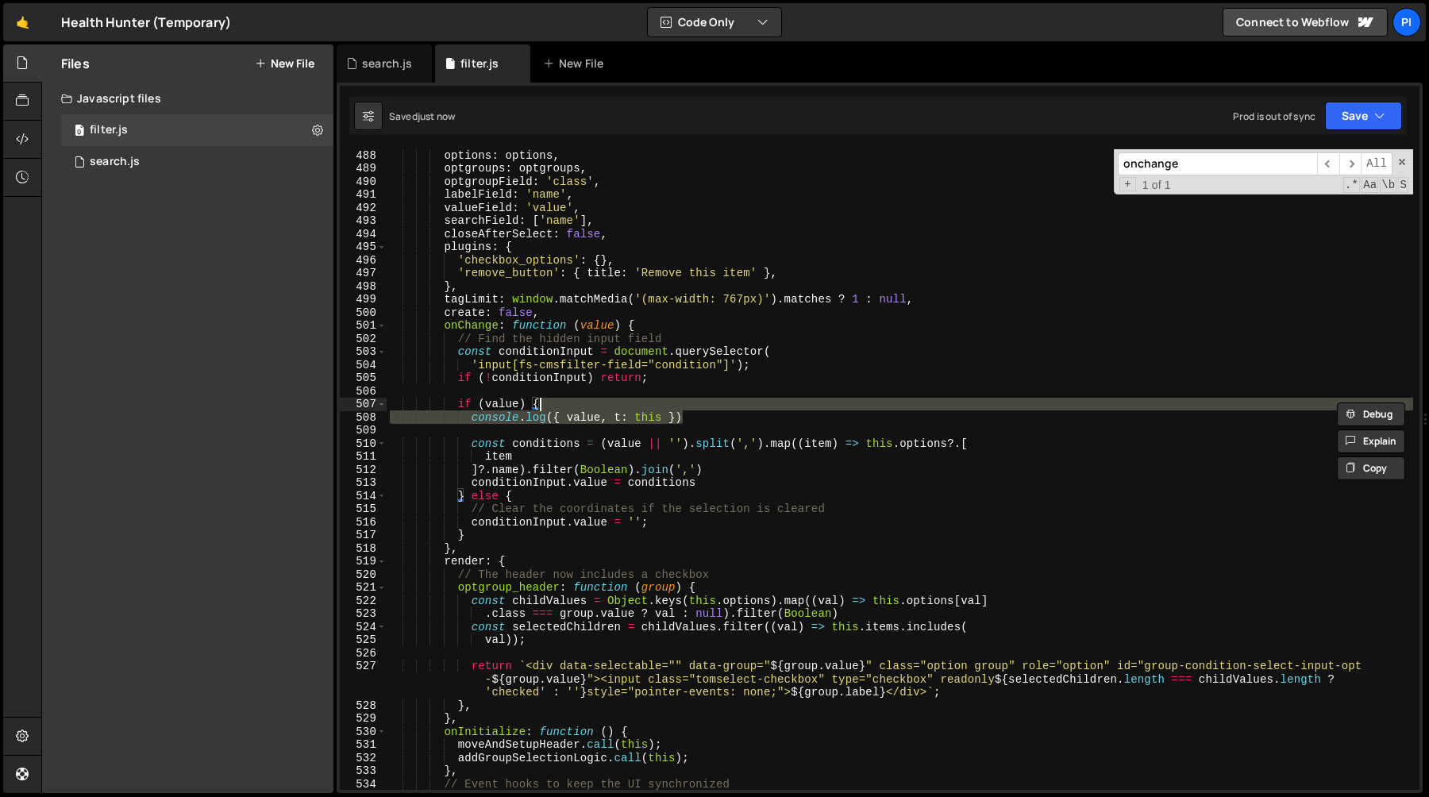
type textarea "if (value) {"
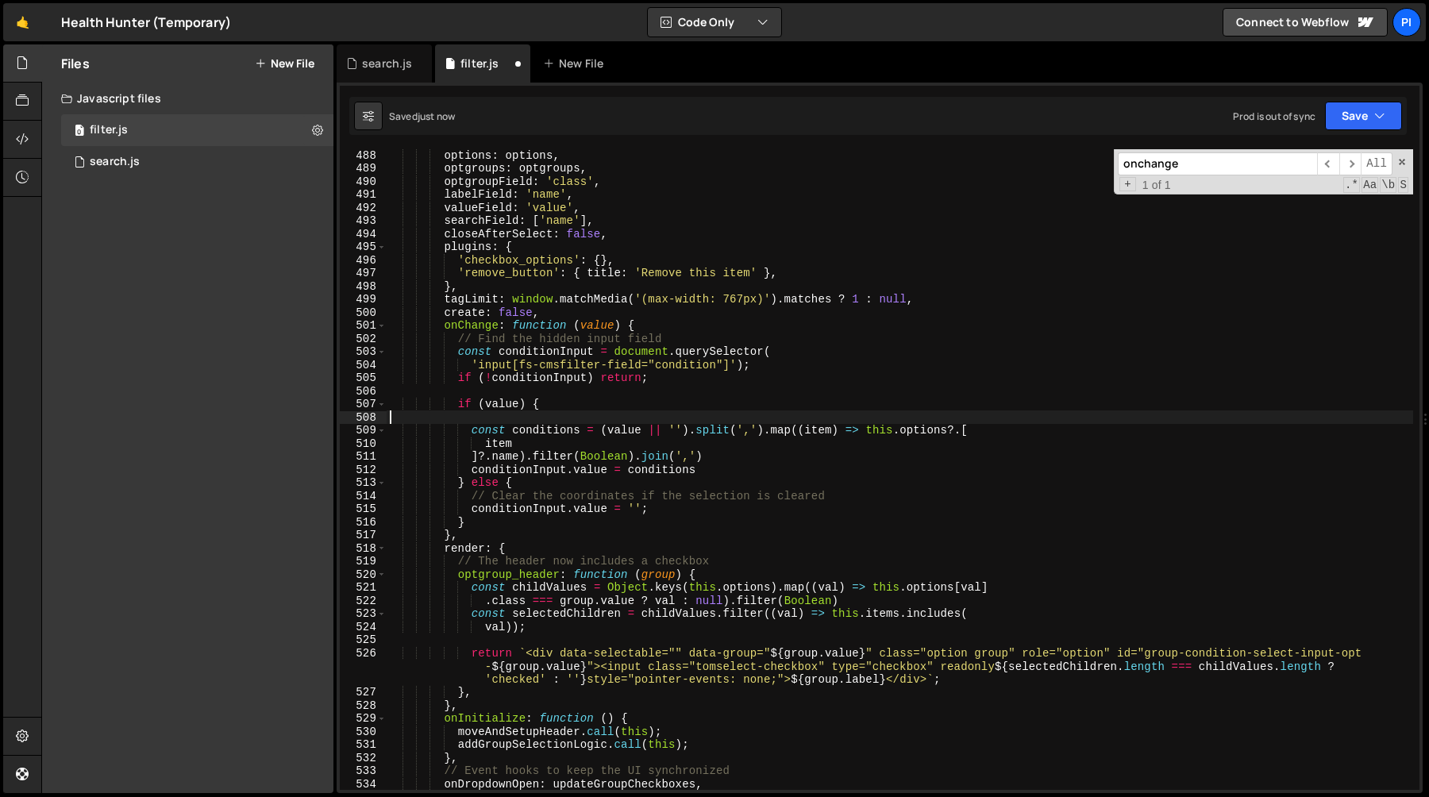
scroll to position [0, 0]
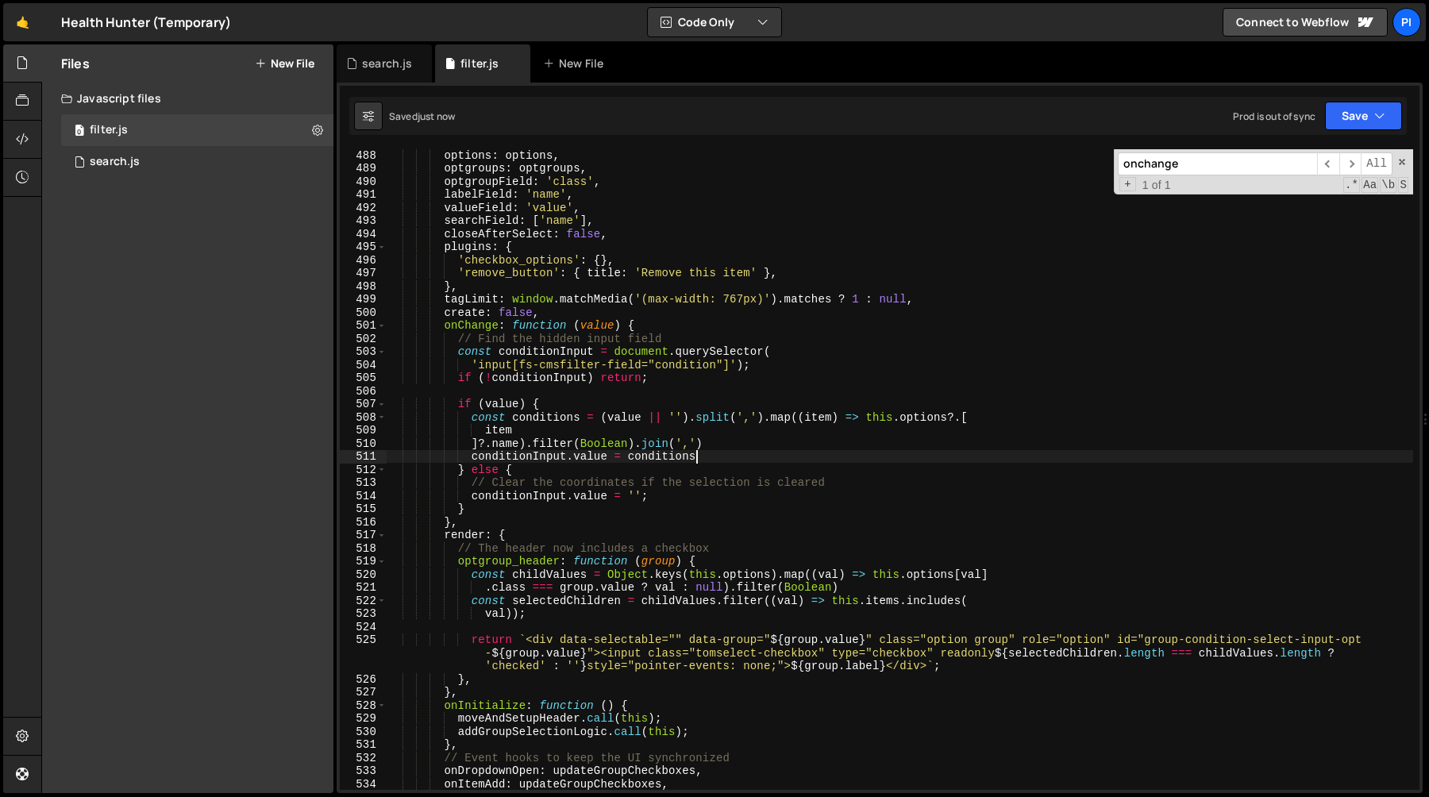
click at [734, 453] on div "options : options , optgroups : optgroups , optgroupField : 'class' , labelFiel…" at bounding box center [900, 482] width 1027 height 667
click at [711, 444] on div "options : options , optgroups : optgroups , optgroupField : 'class' , labelFiel…" at bounding box center [900, 482] width 1027 height 667
type textarea "]?.name).filter(Boolean).join(',')"
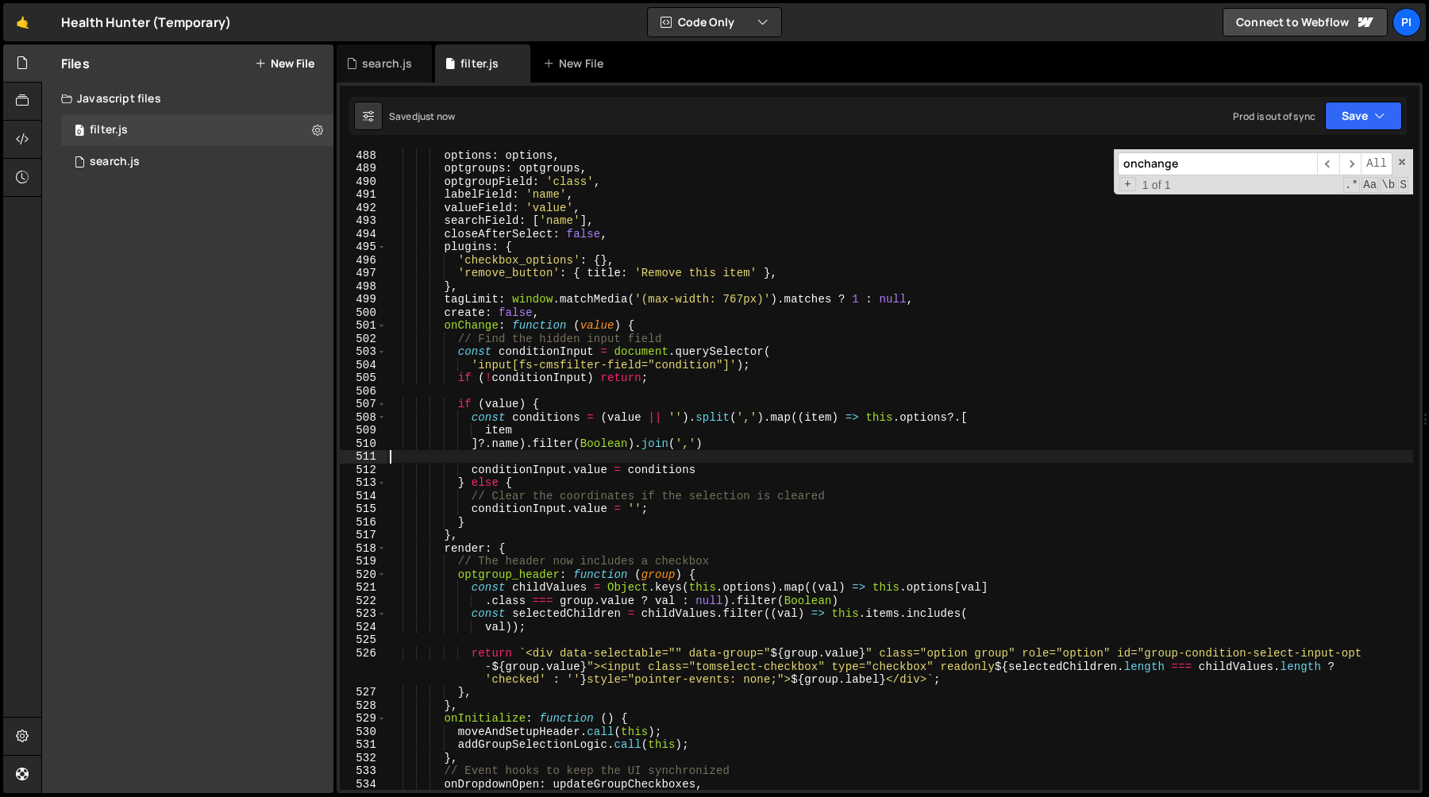
click at [689, 419] on div "options : options , optgroups : optgroups , optgroupField : 'class' , labelFiel…" at bounding box center [900, 482] width 1027 height 667
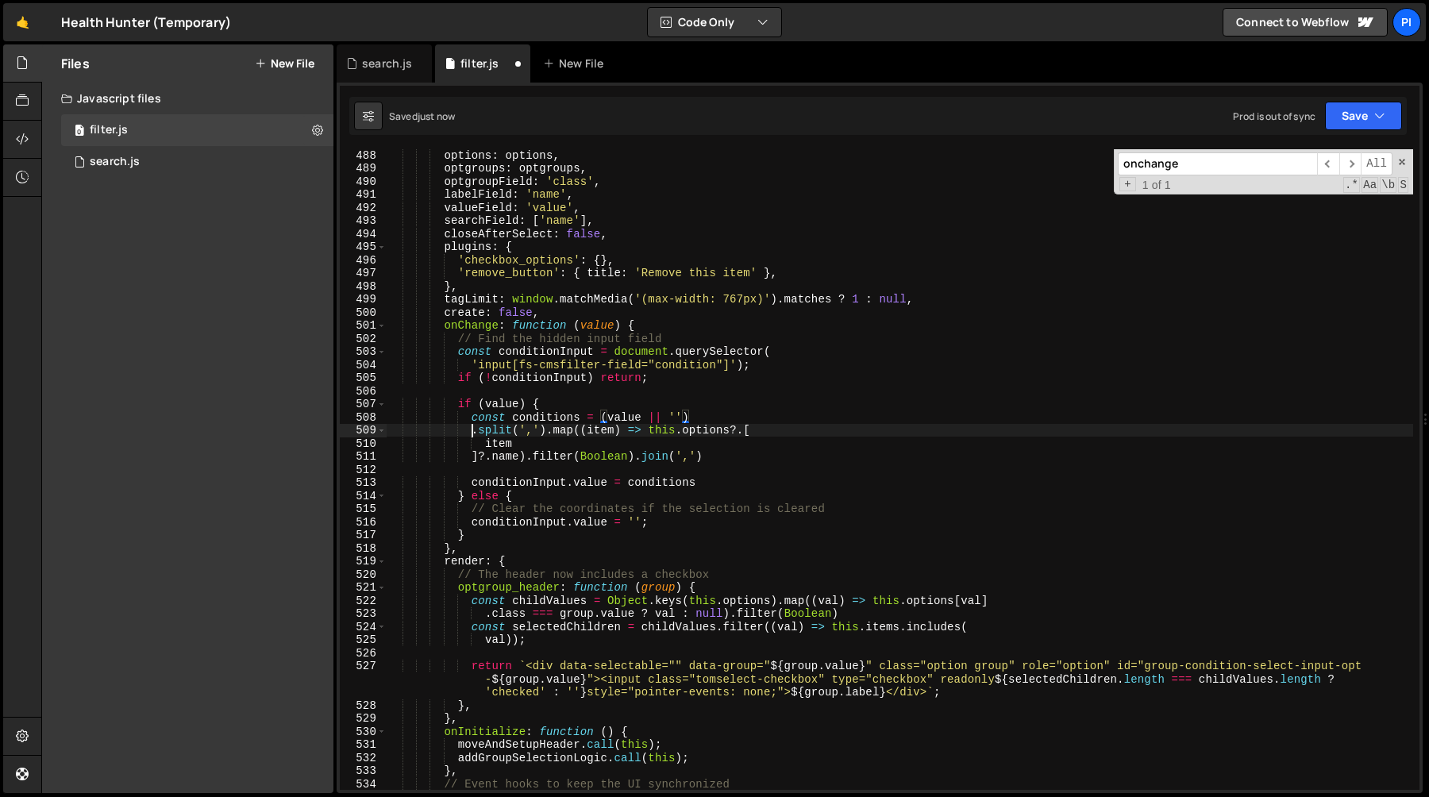
scroll to position [0, 5]
click at [488, 455] on div "options : options , optgroups : optgroups , optgroupField : 'class' , labelFiel…" at bounding box center [900, 482] width 1027 height 667
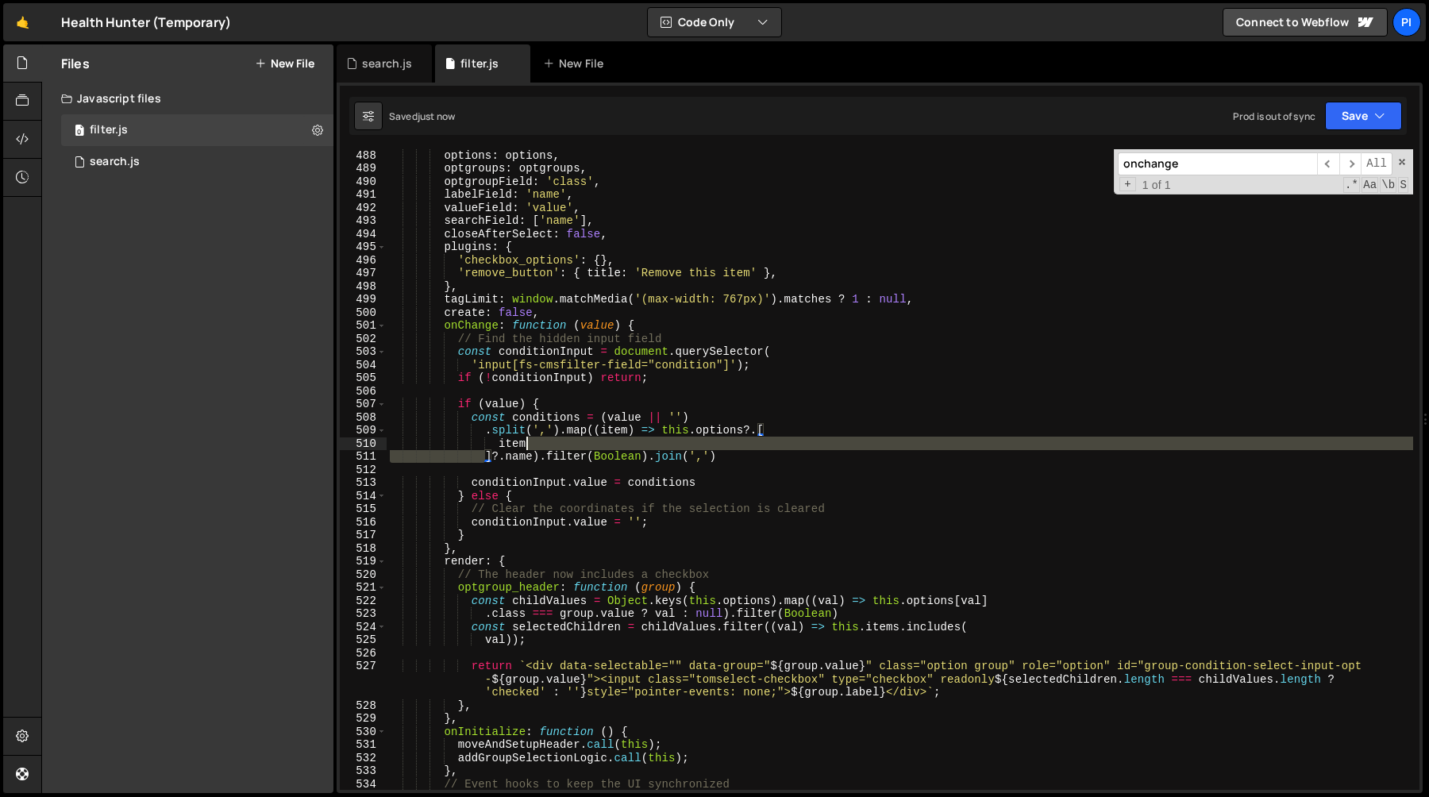
click at [561, 440] on div "options : options , optgroups : optgroups , optgroupField : 'class' , labelFiel…" at bounding box center [900, 482] width 1027 height 667
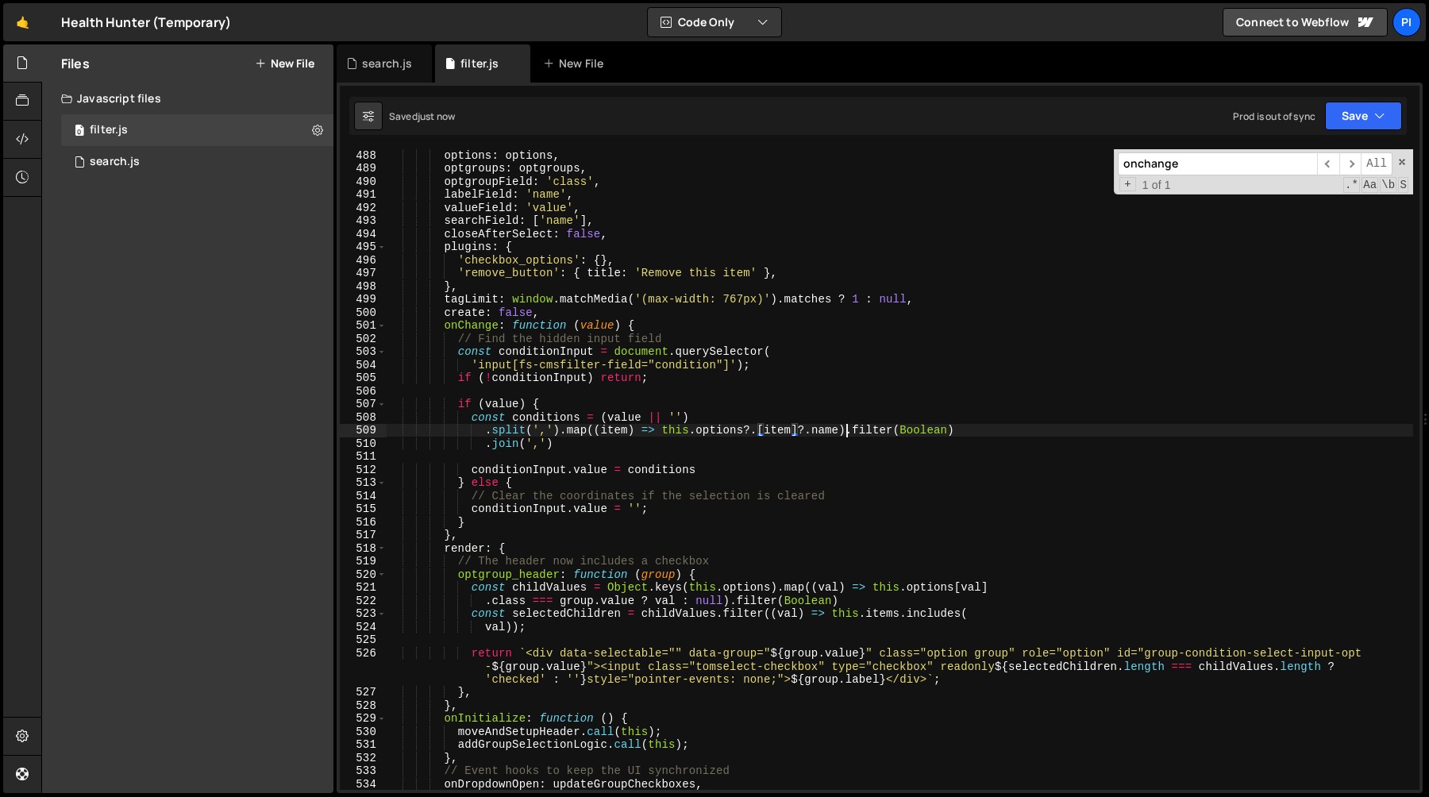
click at [847, 433] on div "options : options , optgroups : optgroups , optgroupField : 'class' , labelFiel…" at bounding box center [900, 482] width 1027 height 667
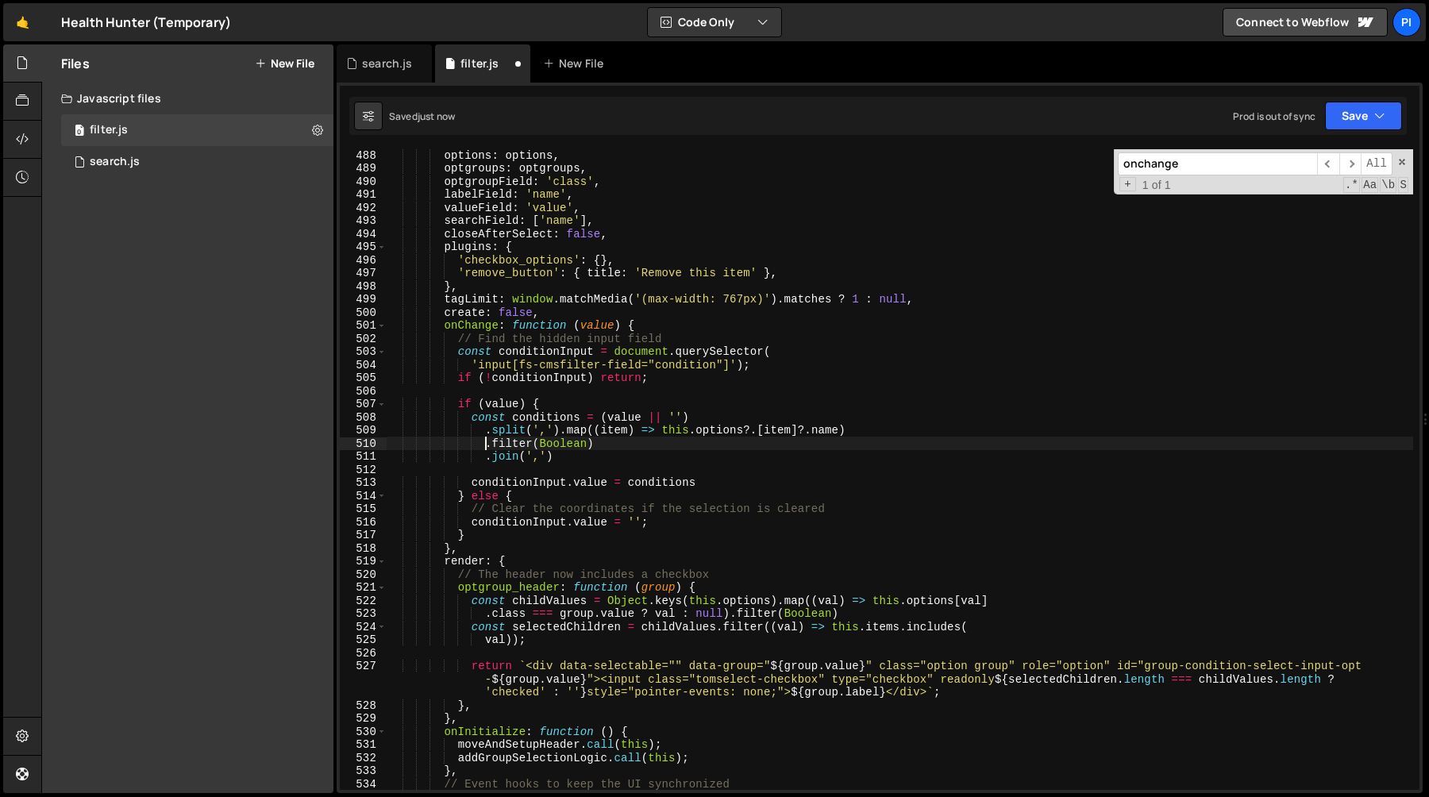
click at [558, 437] on div "options : options , optgroups : optgroups , optgroupField : 'class' , labelFiel…" at bounding box center [900, 482] width 1027 height 667
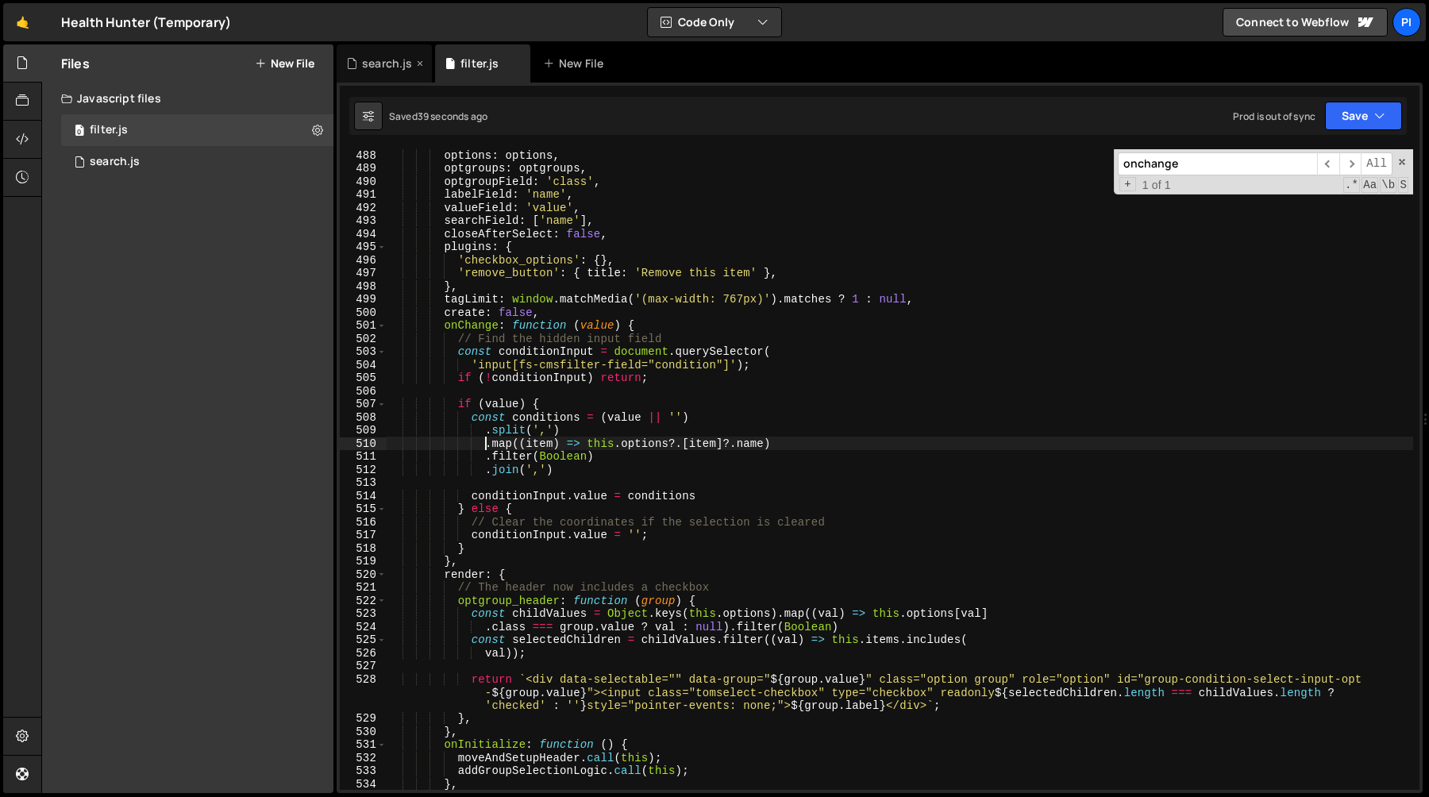
click at [388, 60] on div "search.js" at bounding box center [387, 64] width 50 height 16
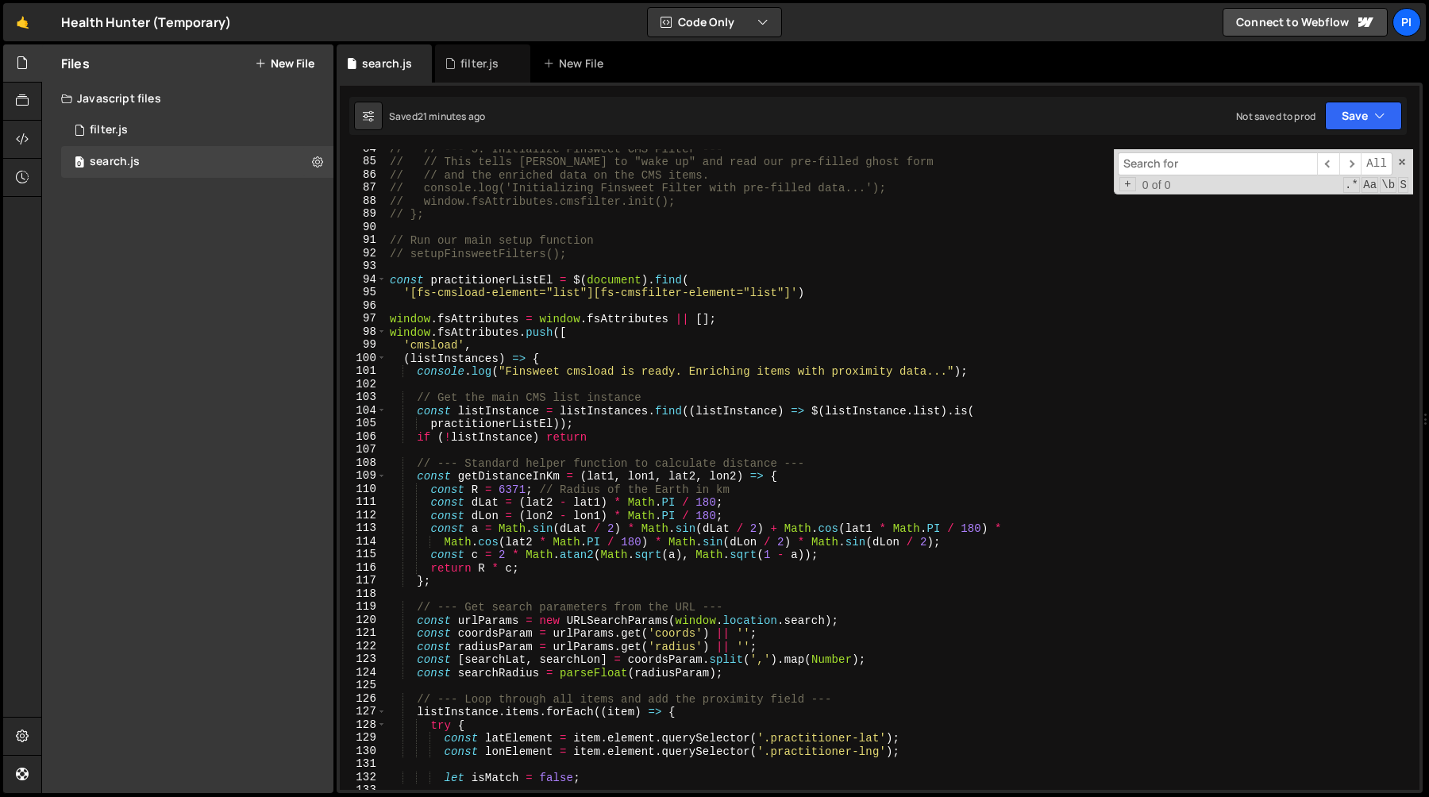
scroll to position [1953, 0]
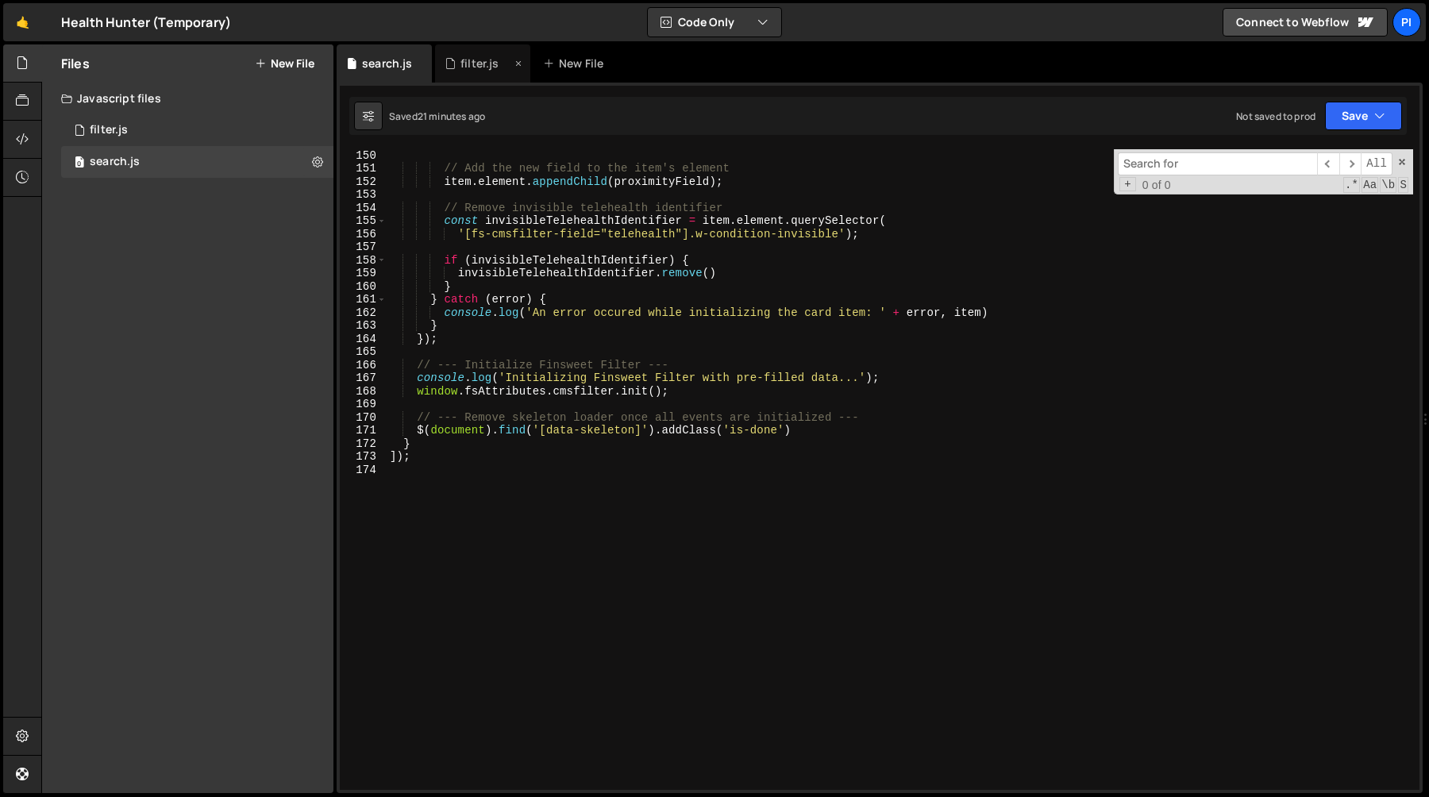
click at [459, 66] on div "filter.js" at bounding box center [478, 64] width 67 height 16
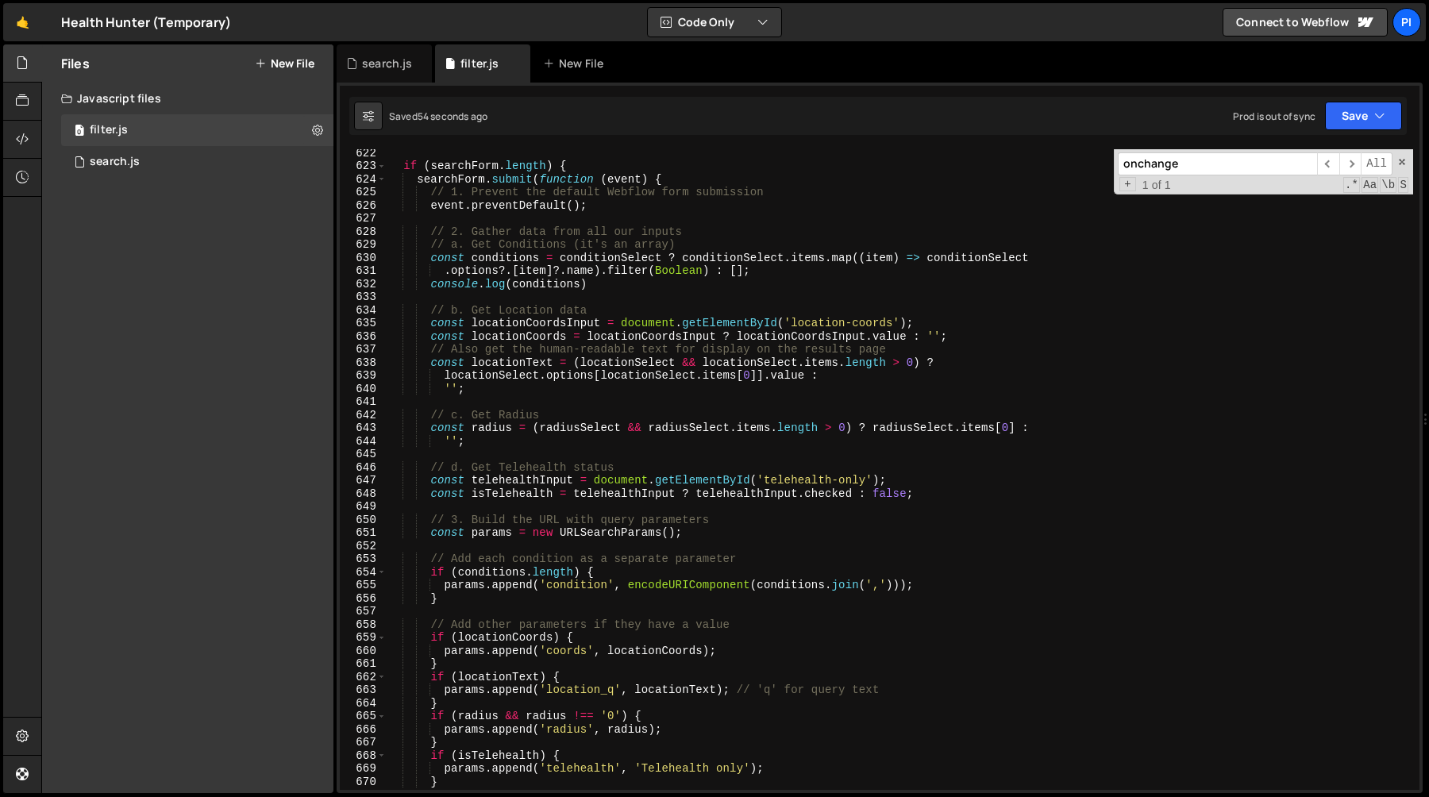
scroll to position [8177, 0]
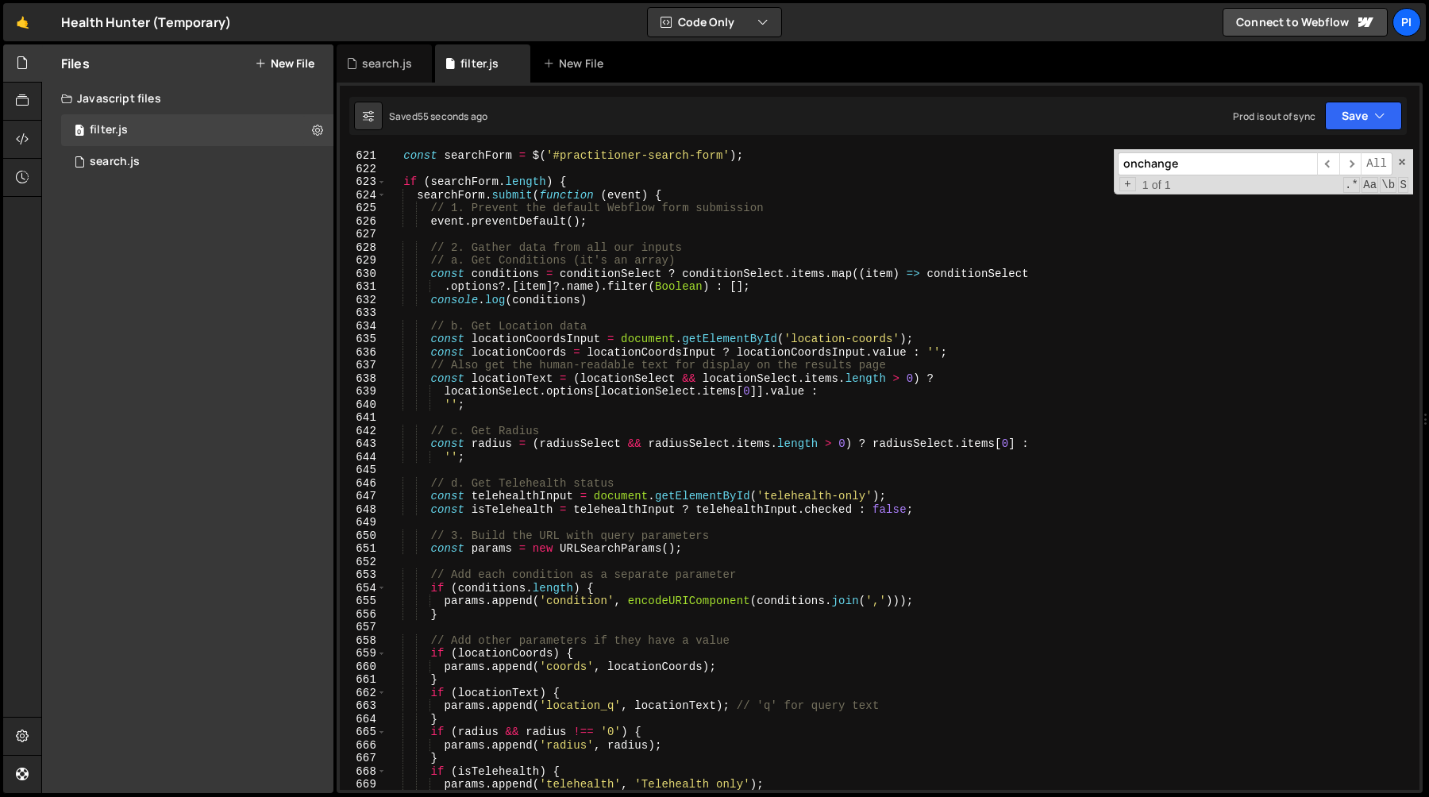
click at [561, 273] on div "const searchForm = $ ( '#practitioner-search-form' ) ; if ( searchForm . length…" at bounding box center [900, 482] width 1027 height 667
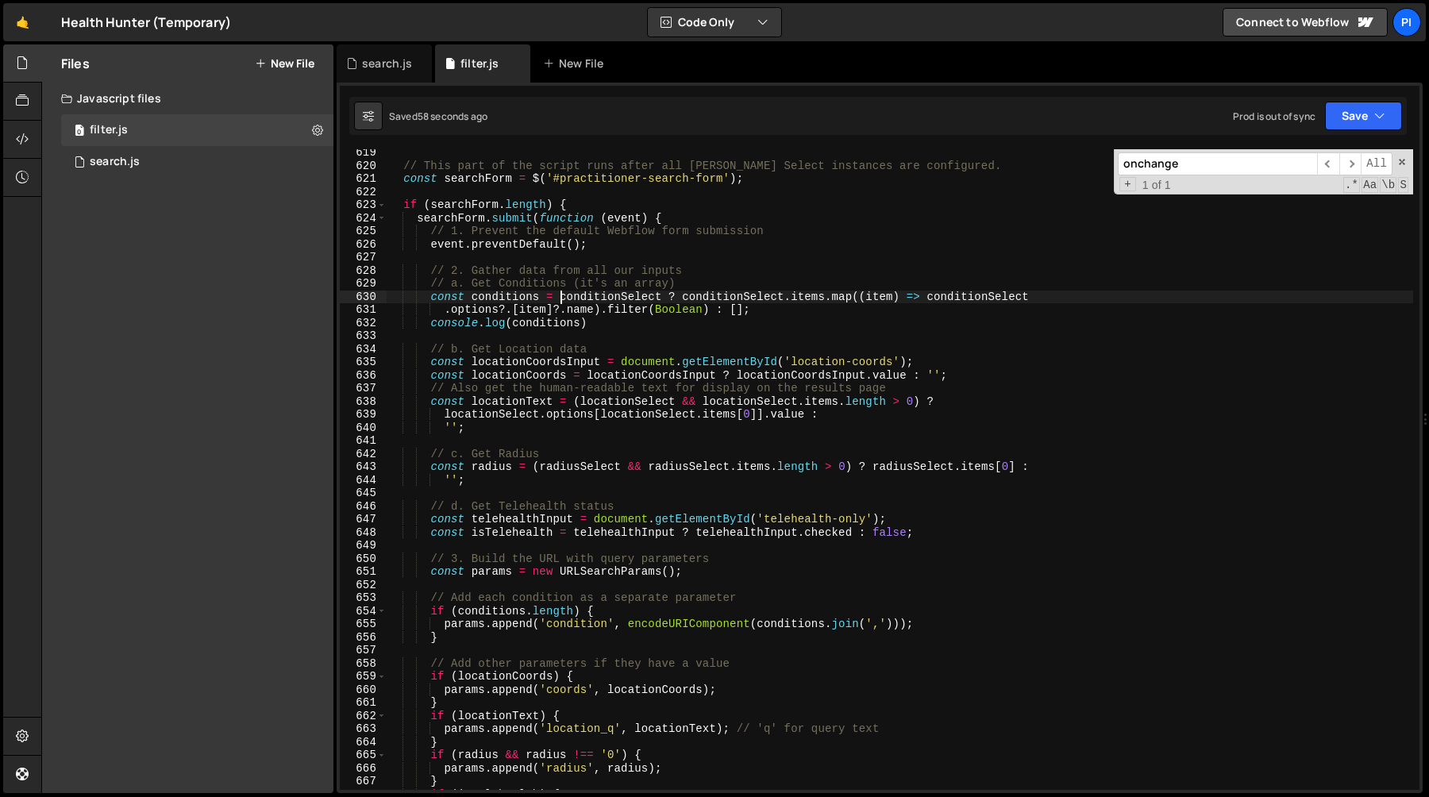
scroll to position [8154, 0]
click at [616, 320] on div "// This part of the script runs after all Tom Select instances are configured. …" at bounding box center [900, 479] width 1027 height 667
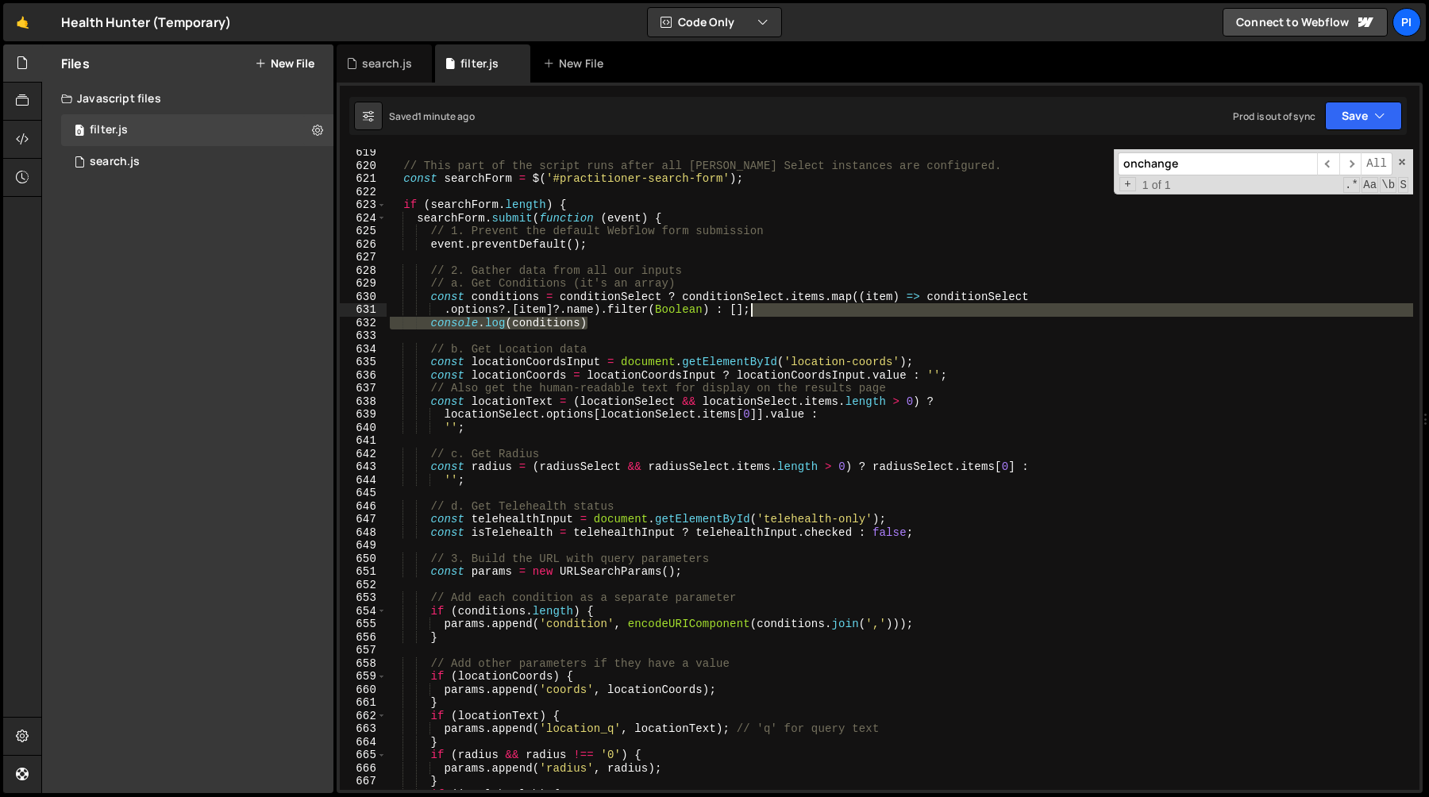
drag, startPoint x: 616, startPoint y: 320, endPoint x: 779, endPoint y: 311, distance: 163.0
click at [779, 311] on div "// This part of the script runs after all Tom Select instances are configured. …" at bounding box center [900, 479] width 1027 height 667
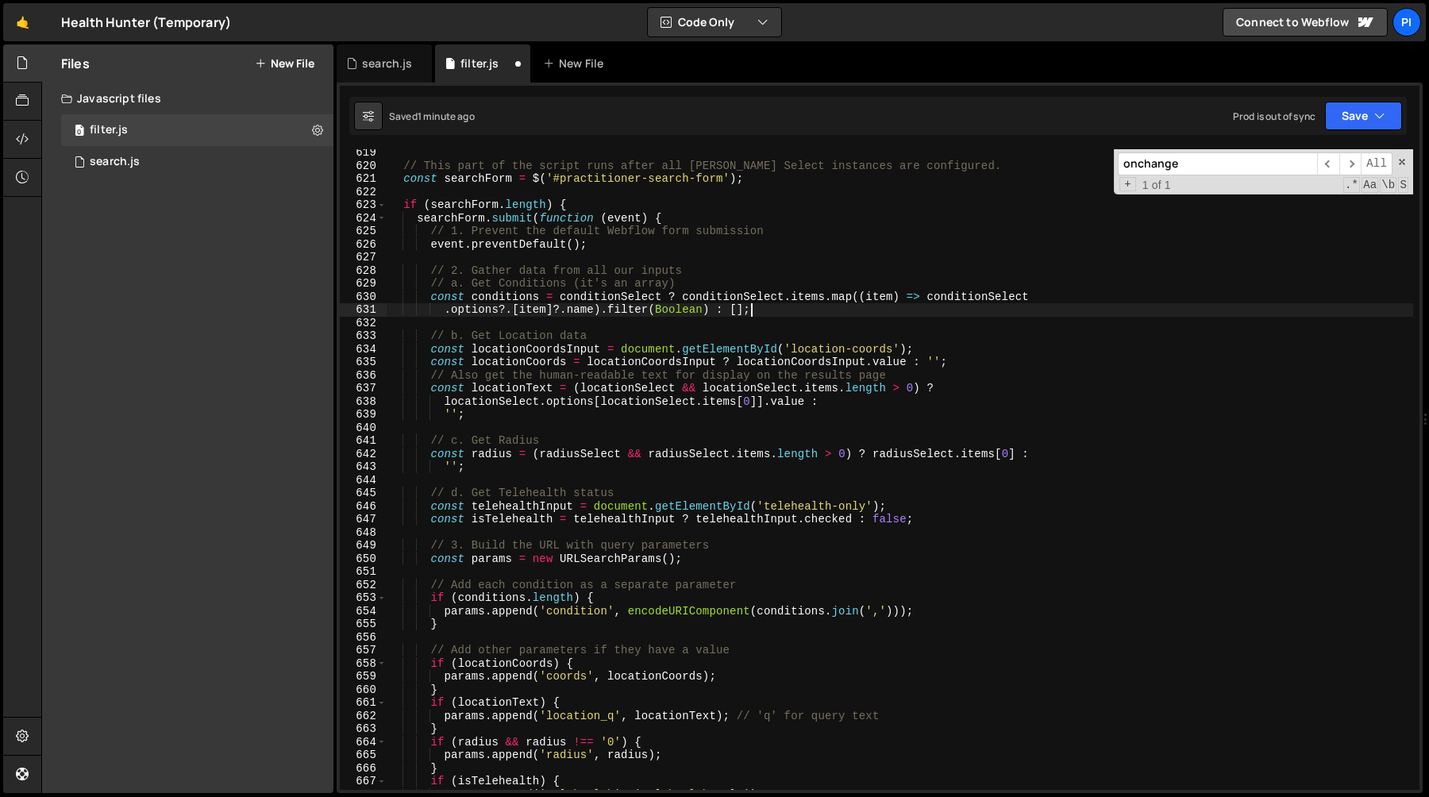
click at [563, 299] on div "// This part of the script runs after all Tom Select instances are configured. …" at bounding box center [900, 479] width 1027 height 667
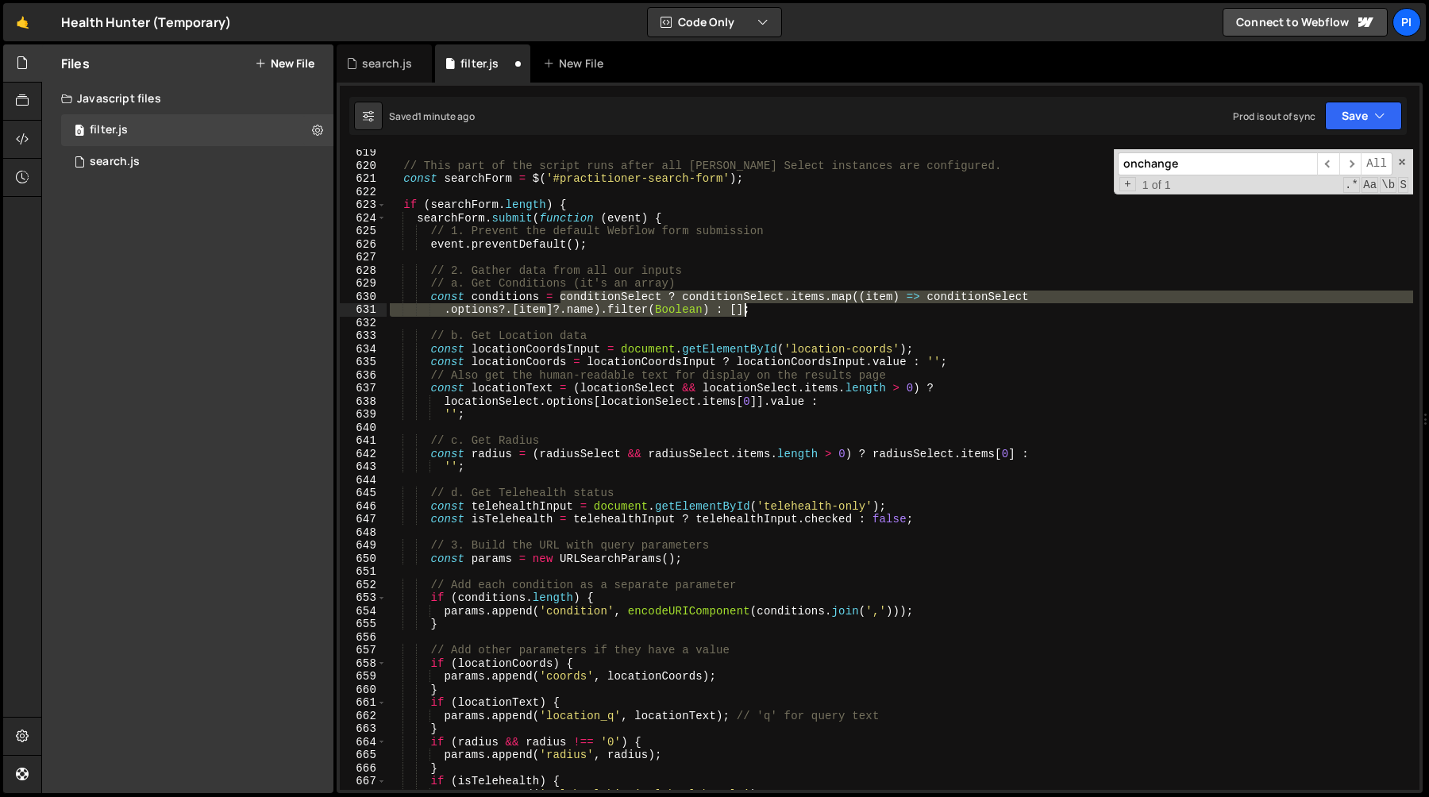
click at [747, 312] on div "// This part of the script runs after all Tom Select instances are configured. …" at bounding box center [900, 479] width 1027 height 667
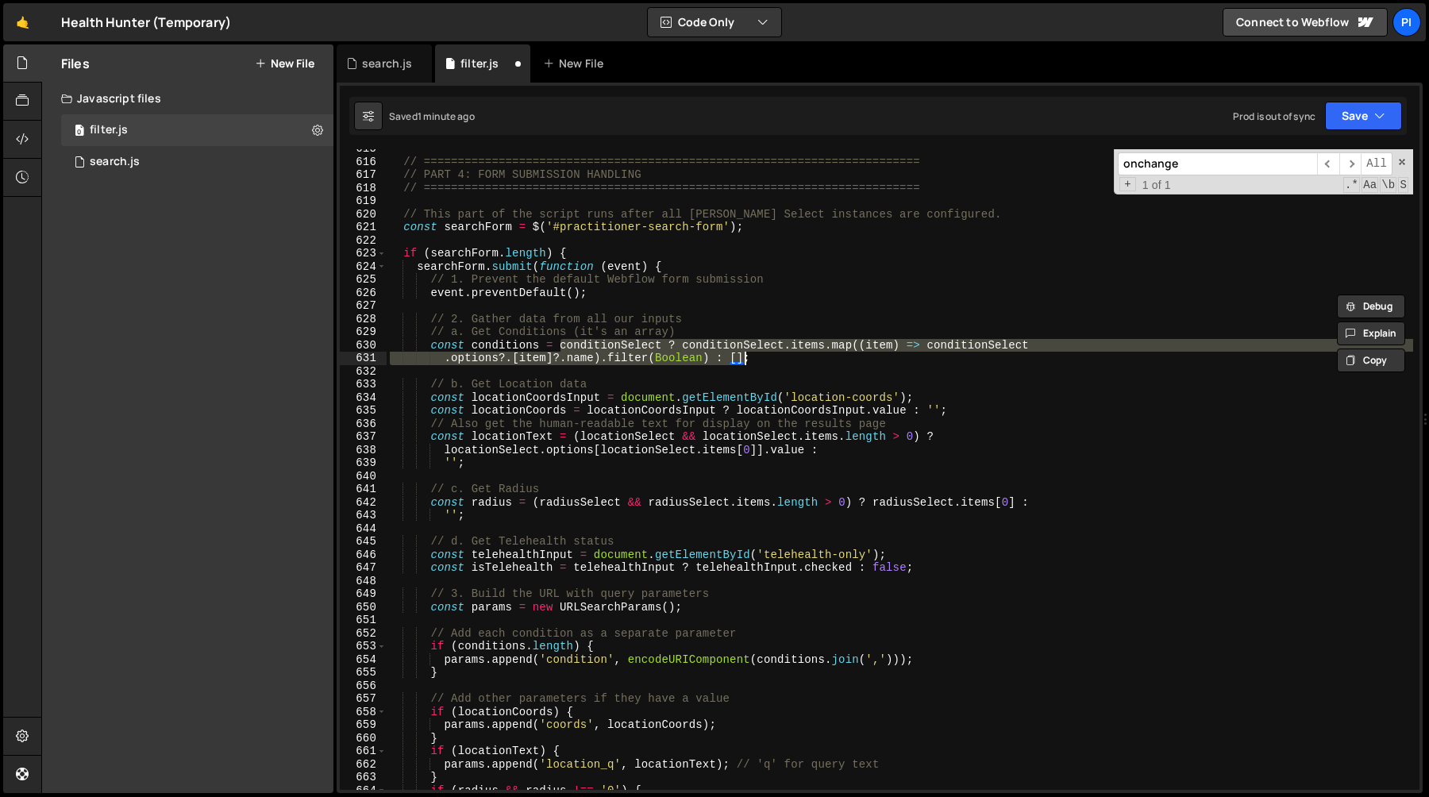
scroll to position [8094, 0]
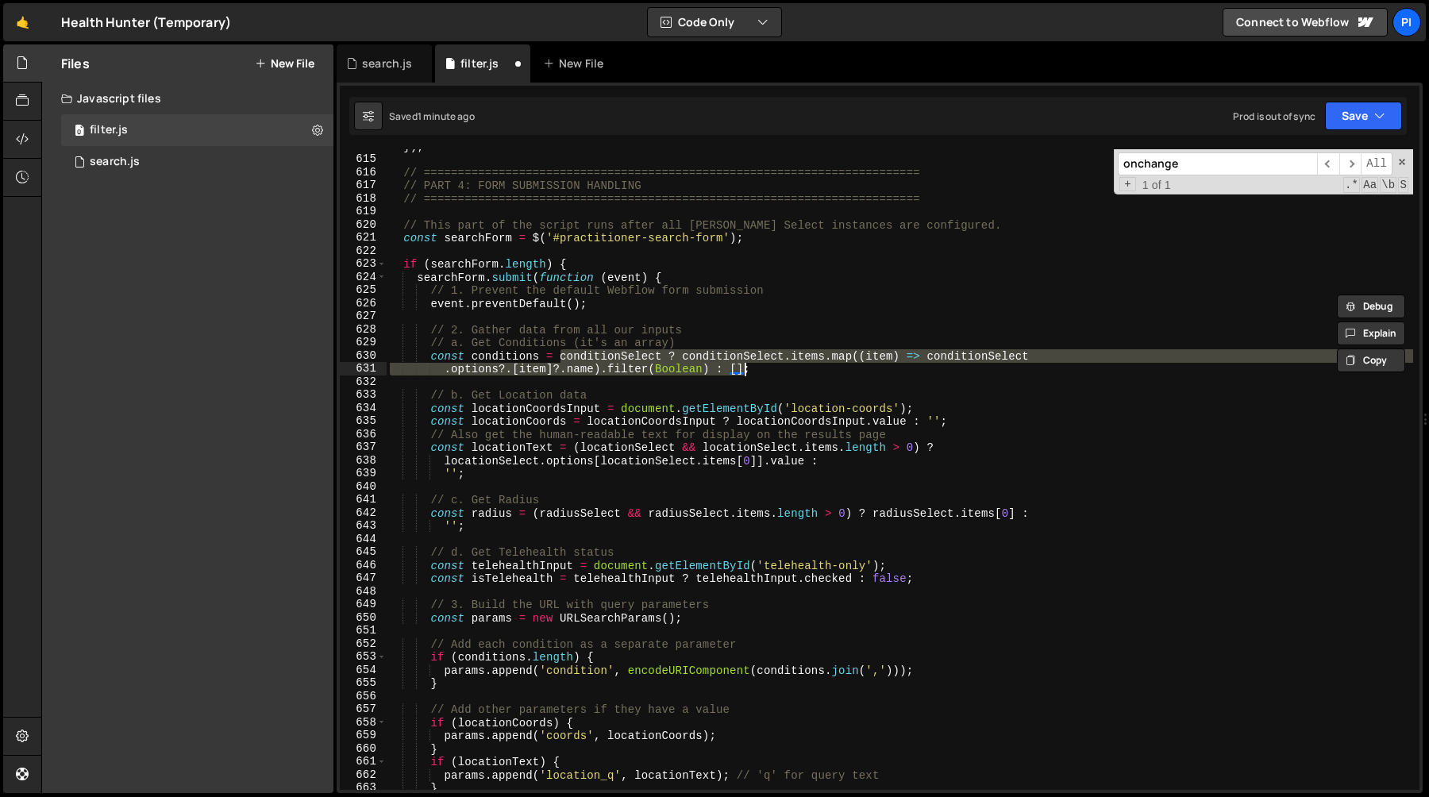
click at [429, 573] on div "}) ; // =======================================================================…" at bounding box center [900, 473] width 1027 height 667
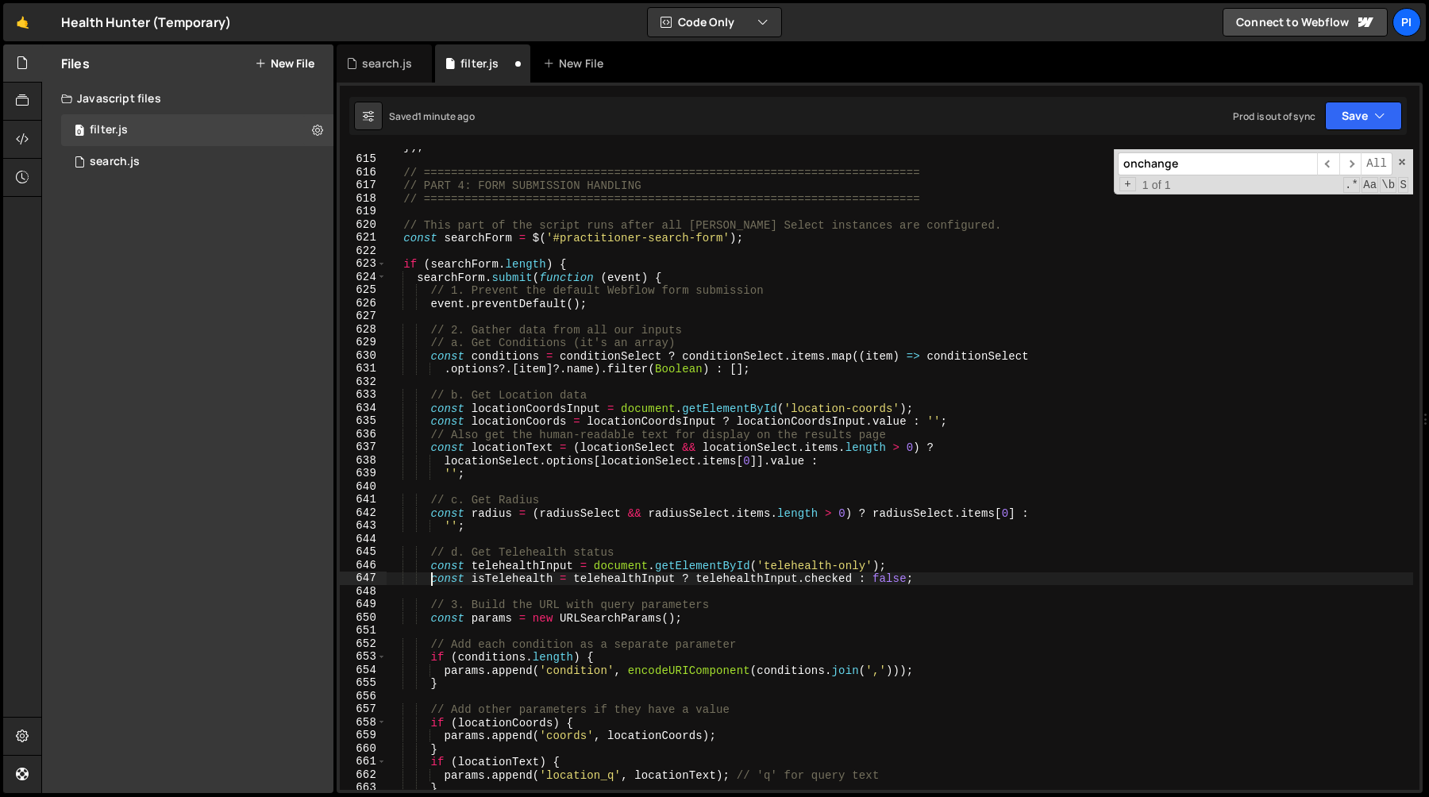
click at [426, 565] on div "}) ; // =======================================================================…" at bounding box center [900, 473] width 1027 height 667
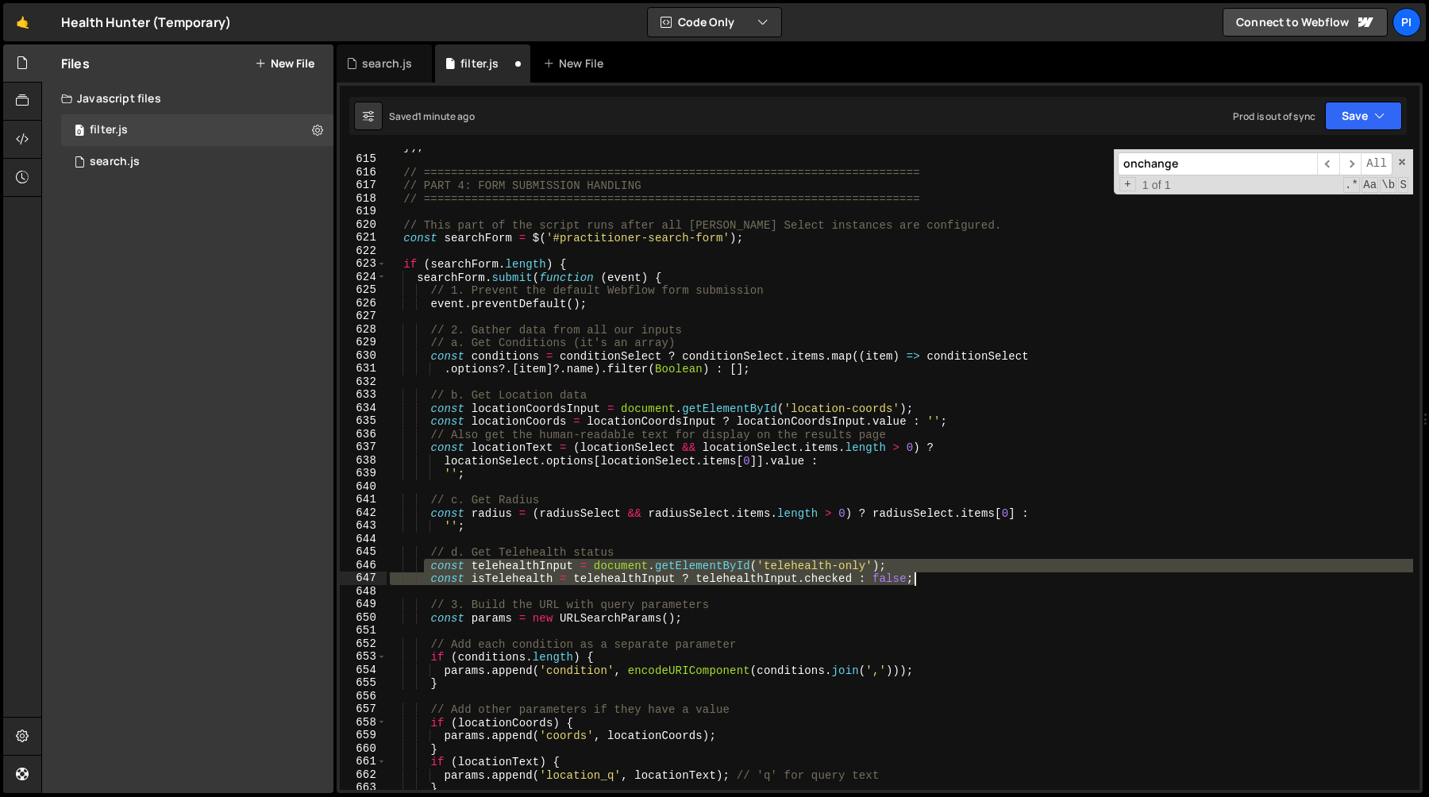
click at [941, 581] on div "}) ; // =======================================================================…" at bounding box center [900, 473] width 1027 height 667
click at [934, 573] on div "}) ; // =======================================================================…" at bounding box center [900, 469] width 1027 height 641
click at [928, 569] on div "}) ; // =======================================================================…" at bounding box center [900, 469] width 1027 height 641
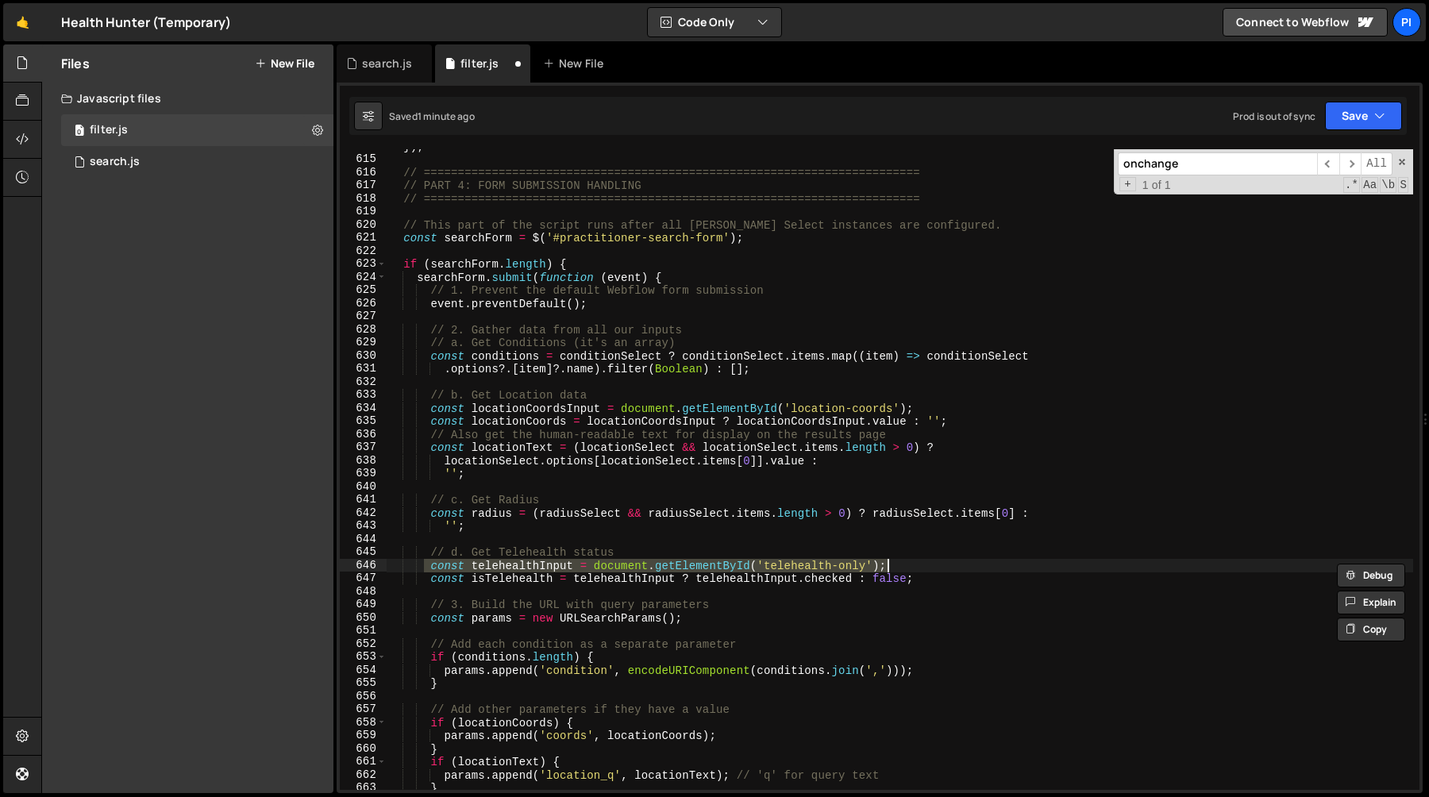
click at [731, 342] on div "}) ; // =======================================================================…" at bounding box center [900, 473] width 1027 height 667
type textarea "// a. Get Conditions (it's an array)"
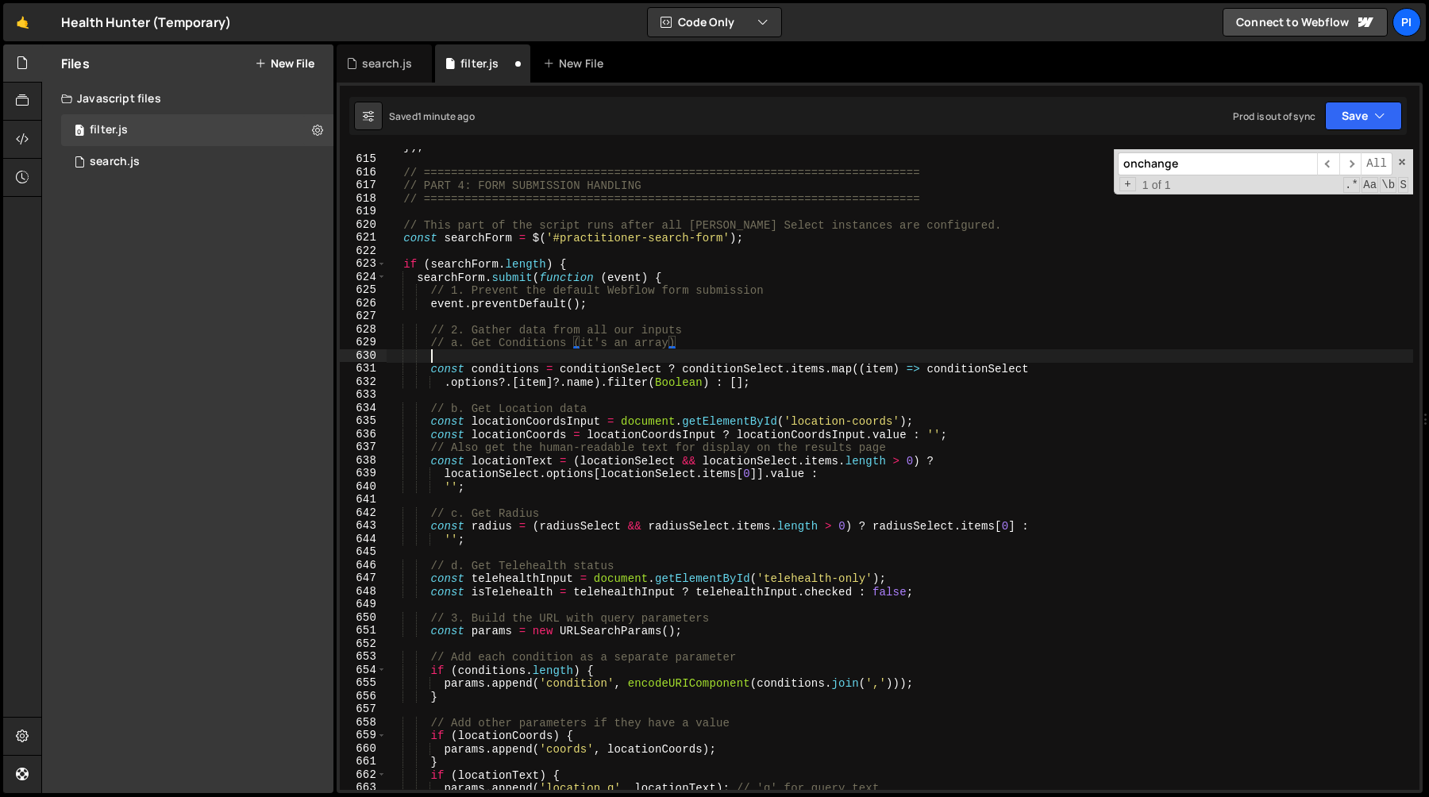
scroll to position [0, 2]
paste textarea "const telehealthInput = document.getElementById('telehealth-only');"
click at [546, 357] on div "}) ; // =======================================================================…" at bounding box center [900, 473] width 1027 height 667
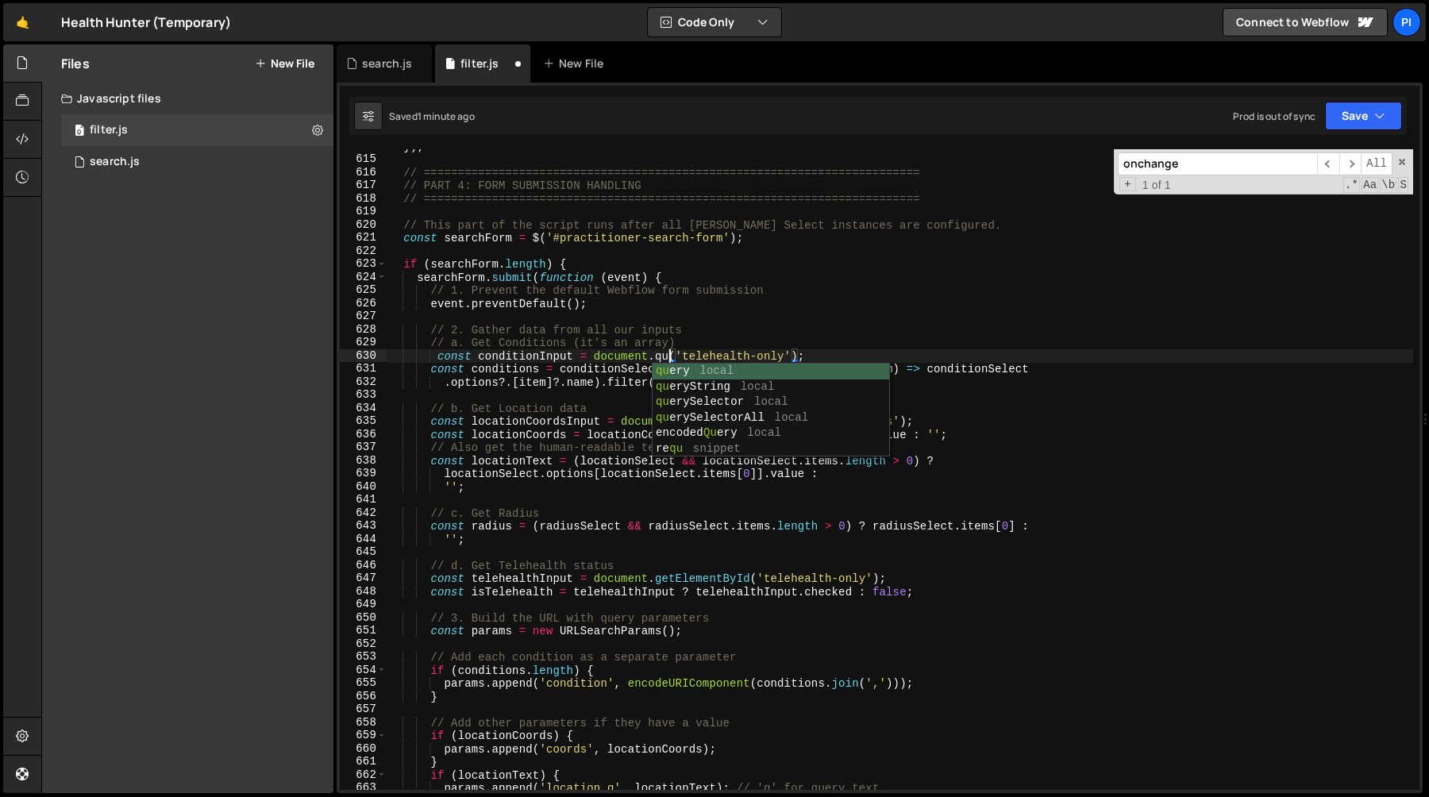
scroll to position [0, 20]
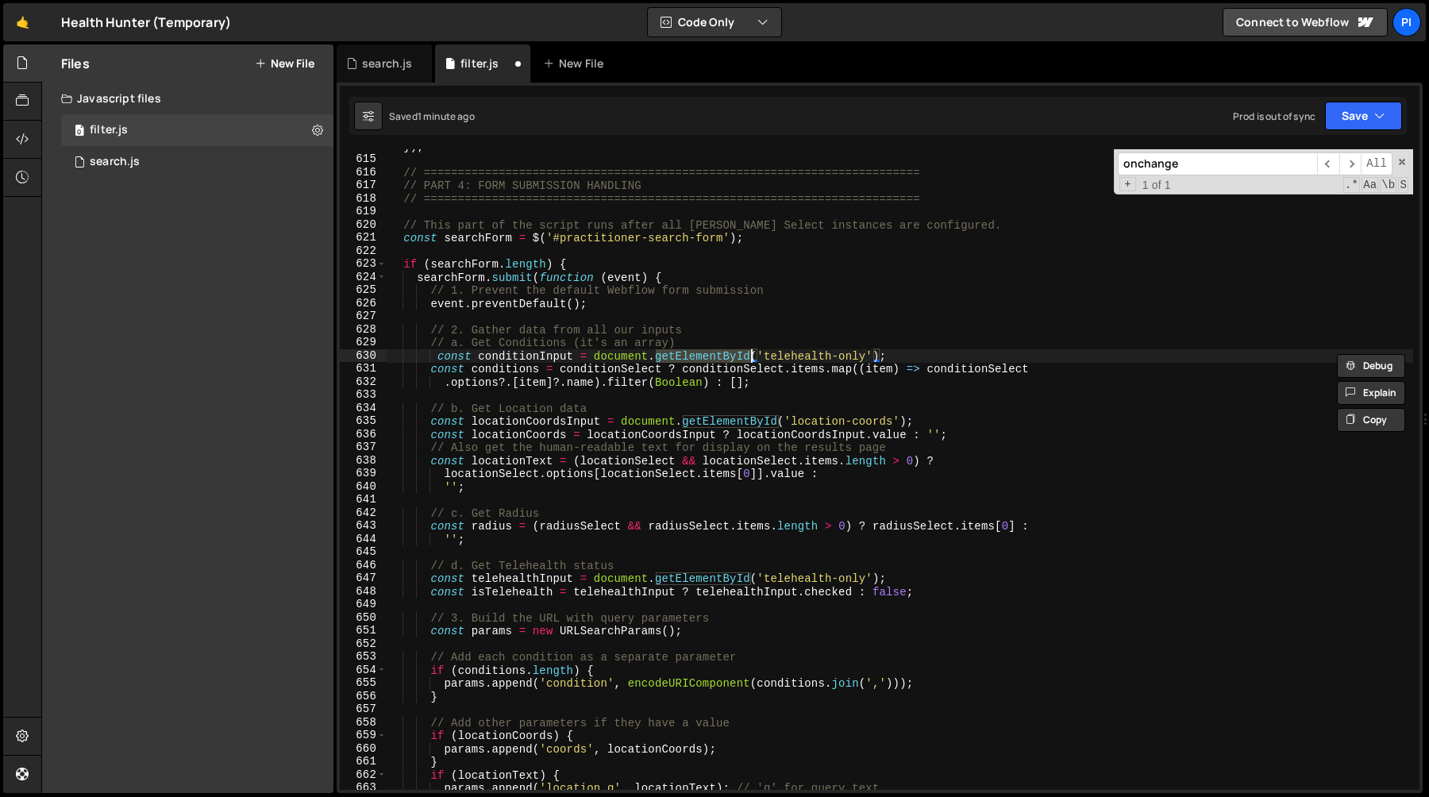
type textarea "const telehealthInput = document.getElementById('telehealth-only');"
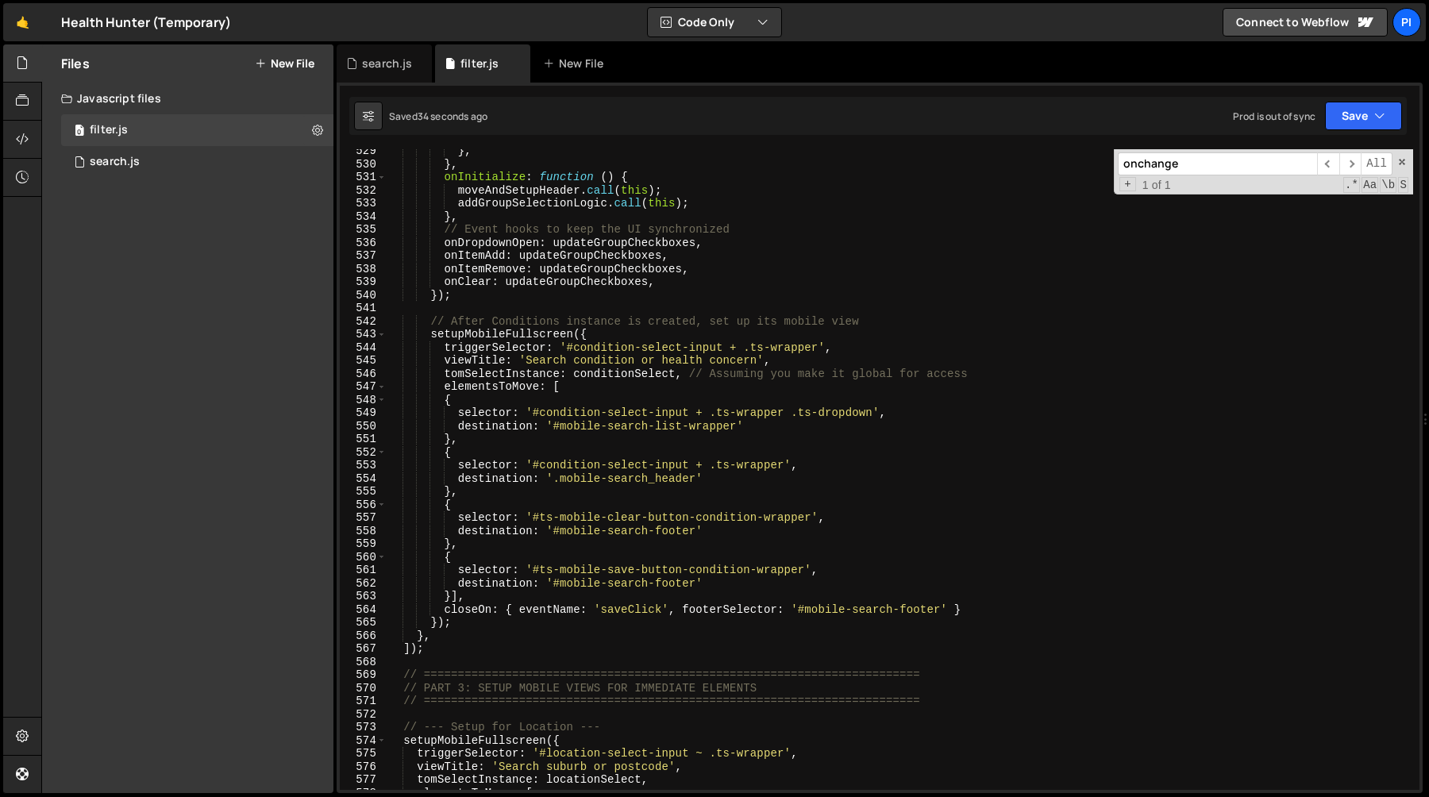
scroll to position [6783, 0]
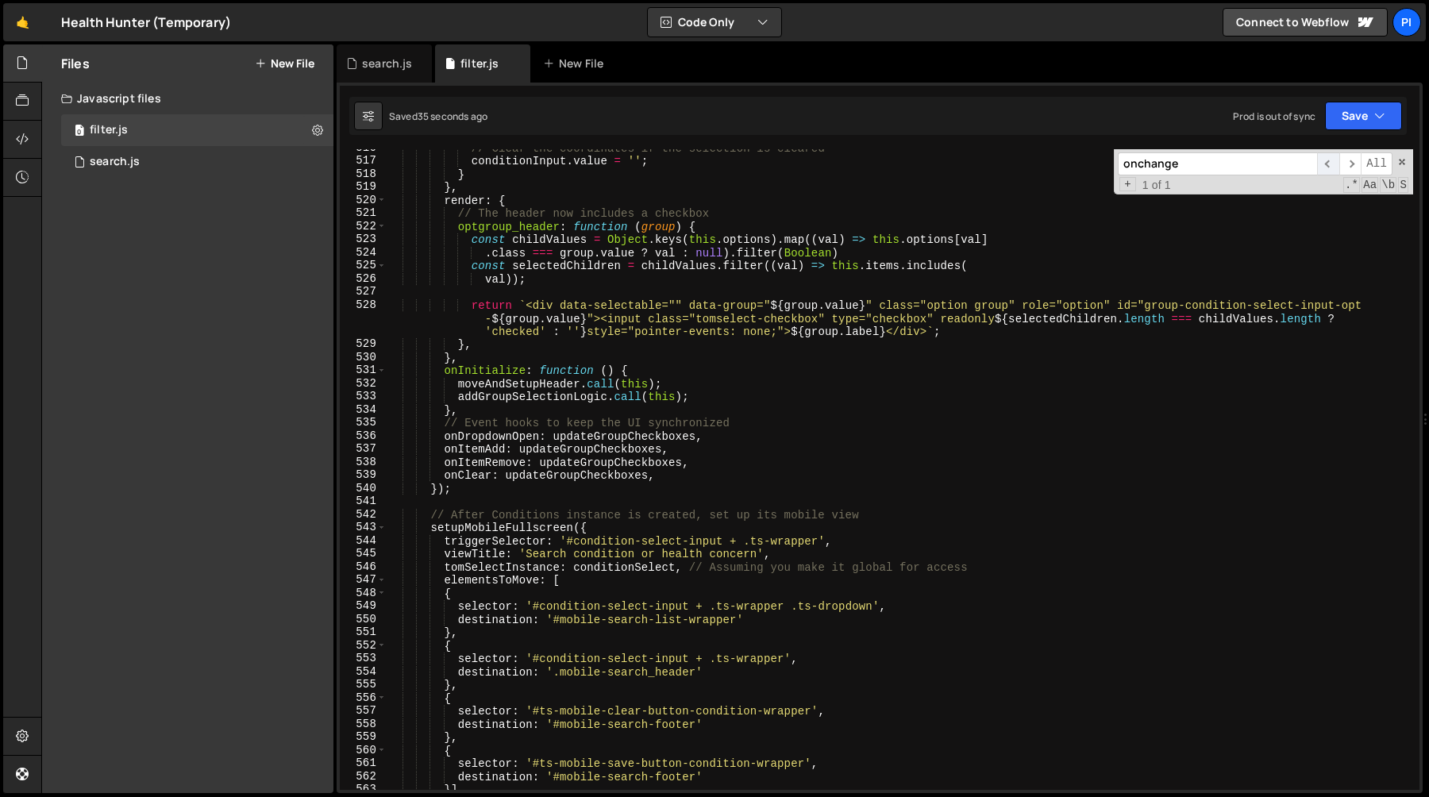
click at [1330, 165] on span "​" at bounding box center [1329, 163] width 22 height 23
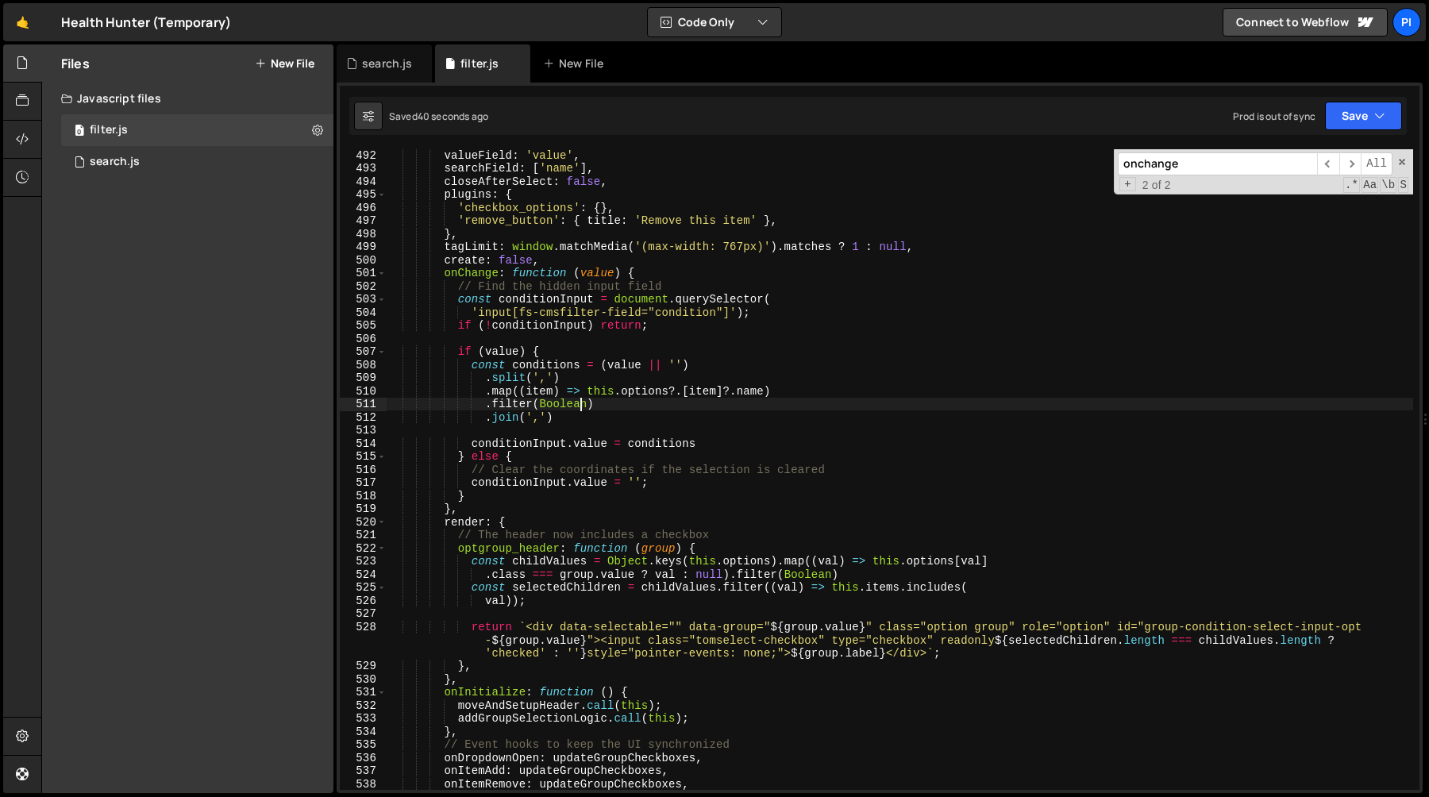
click at [584, 399] on div "valueField : 'value' , searchField : [ 'name' ] , closeAfterSelect : false , pl…" at bounding box center [900, 482] width 1027 height 667
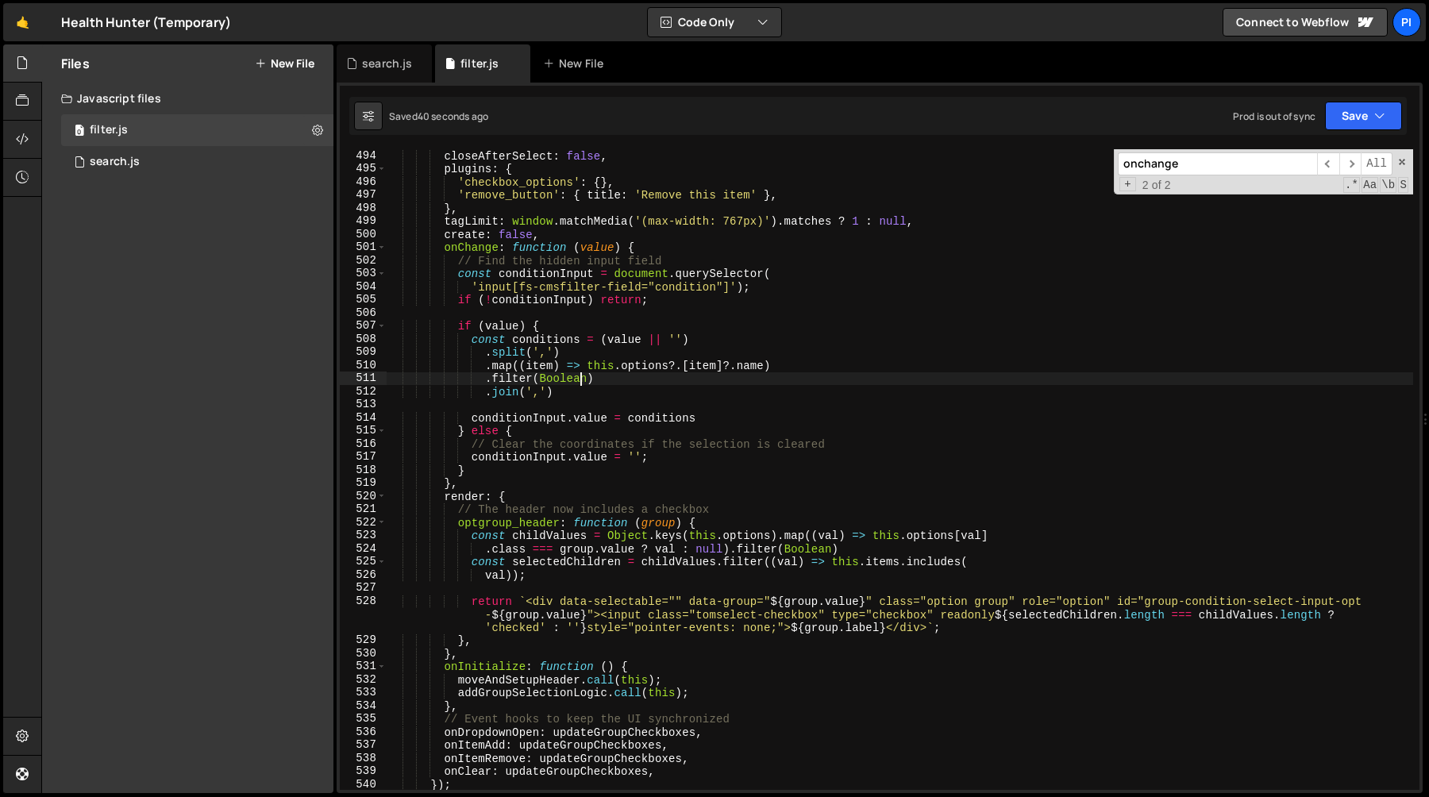
scroll to position [6486, 0]
click at [664, 420] on div "closeAfterSelect : false , plugins : { 'checkbox_options' : { } , 'remove_butto…" at bounding box center [900, 482] width 1027 height 667
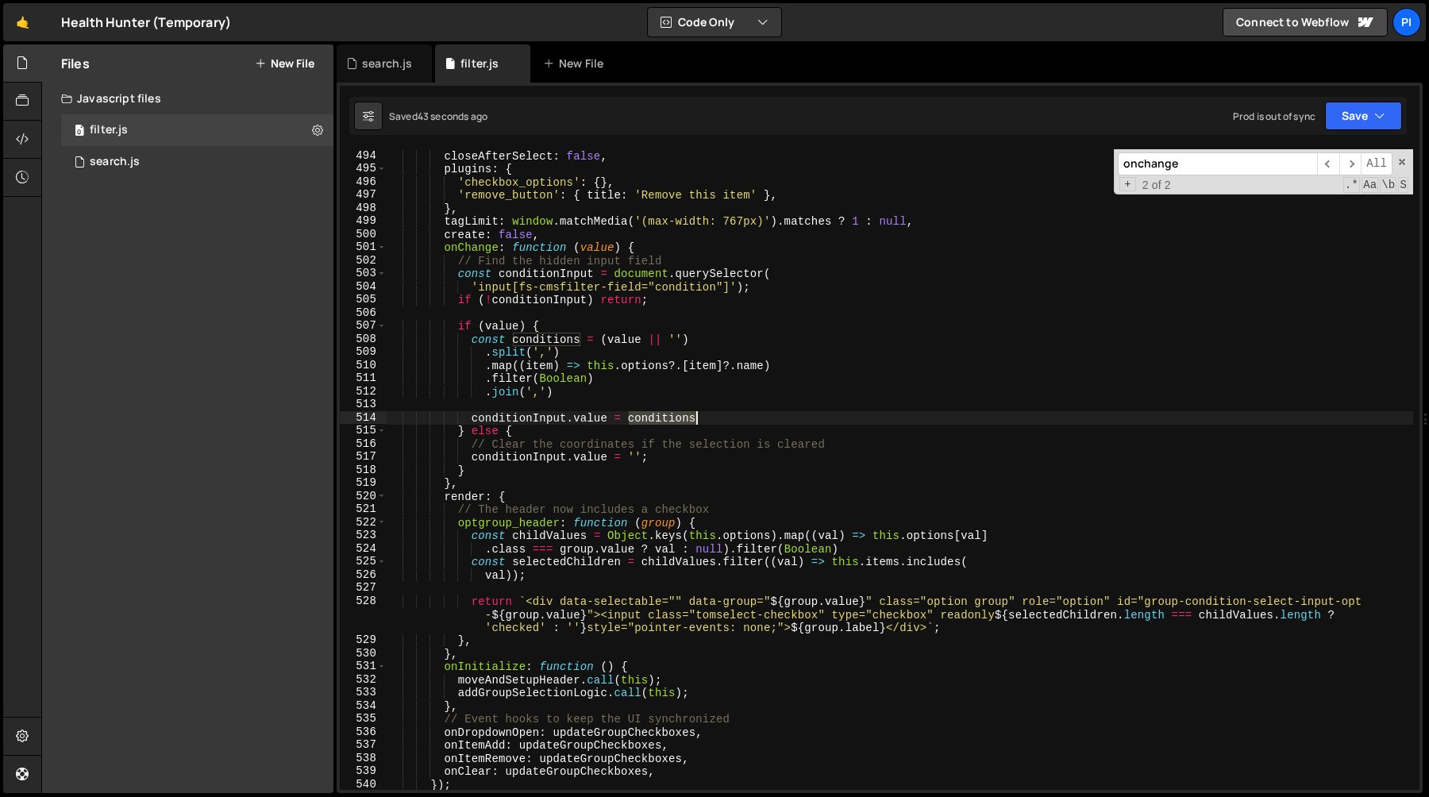
click at [664, 420] on div "closeAfterSelect : false , plugins : { 'checkbox_options' : { } , 'remove_butto…" at bounding box center [900, 482] width 1027 height 667
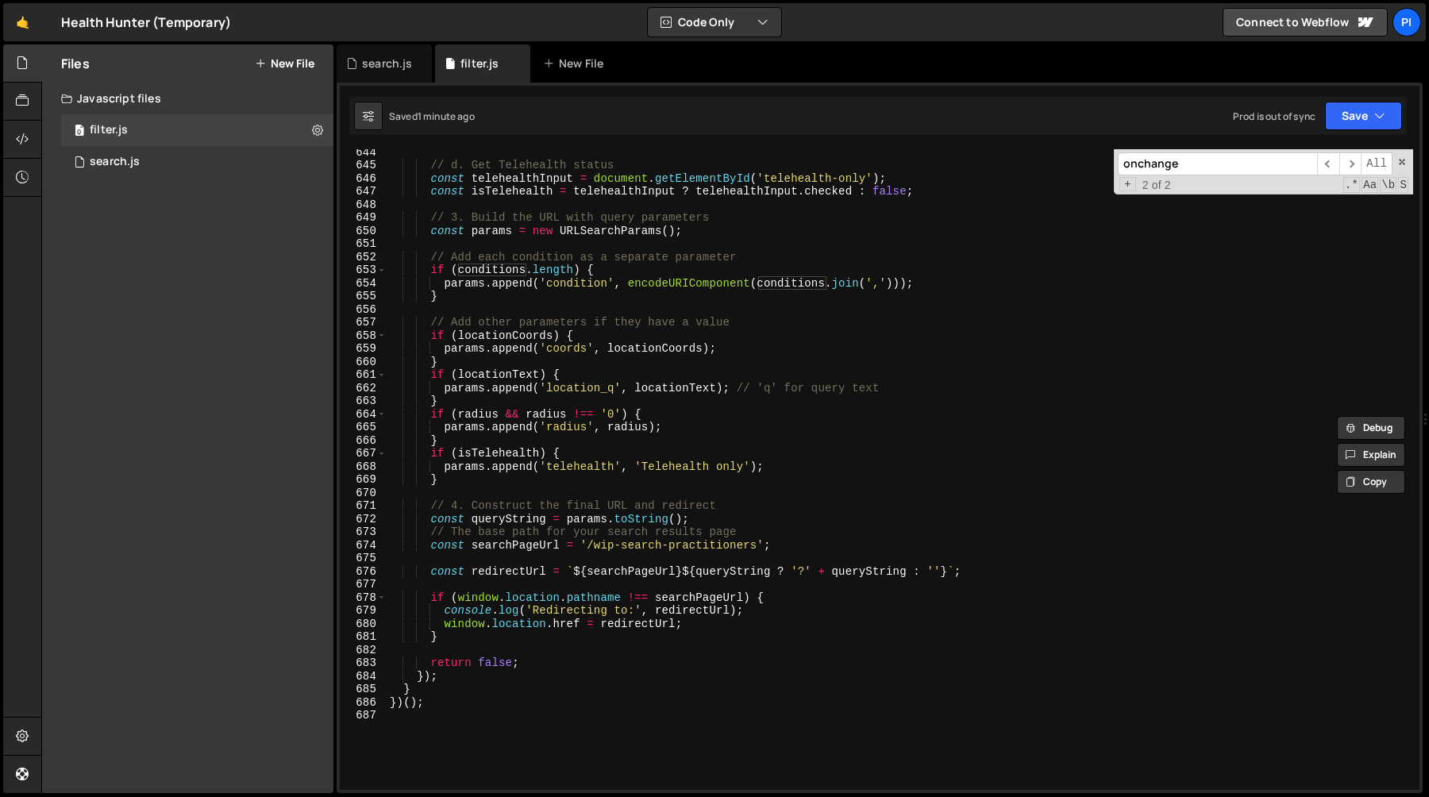
scroll to position [8439, 0]
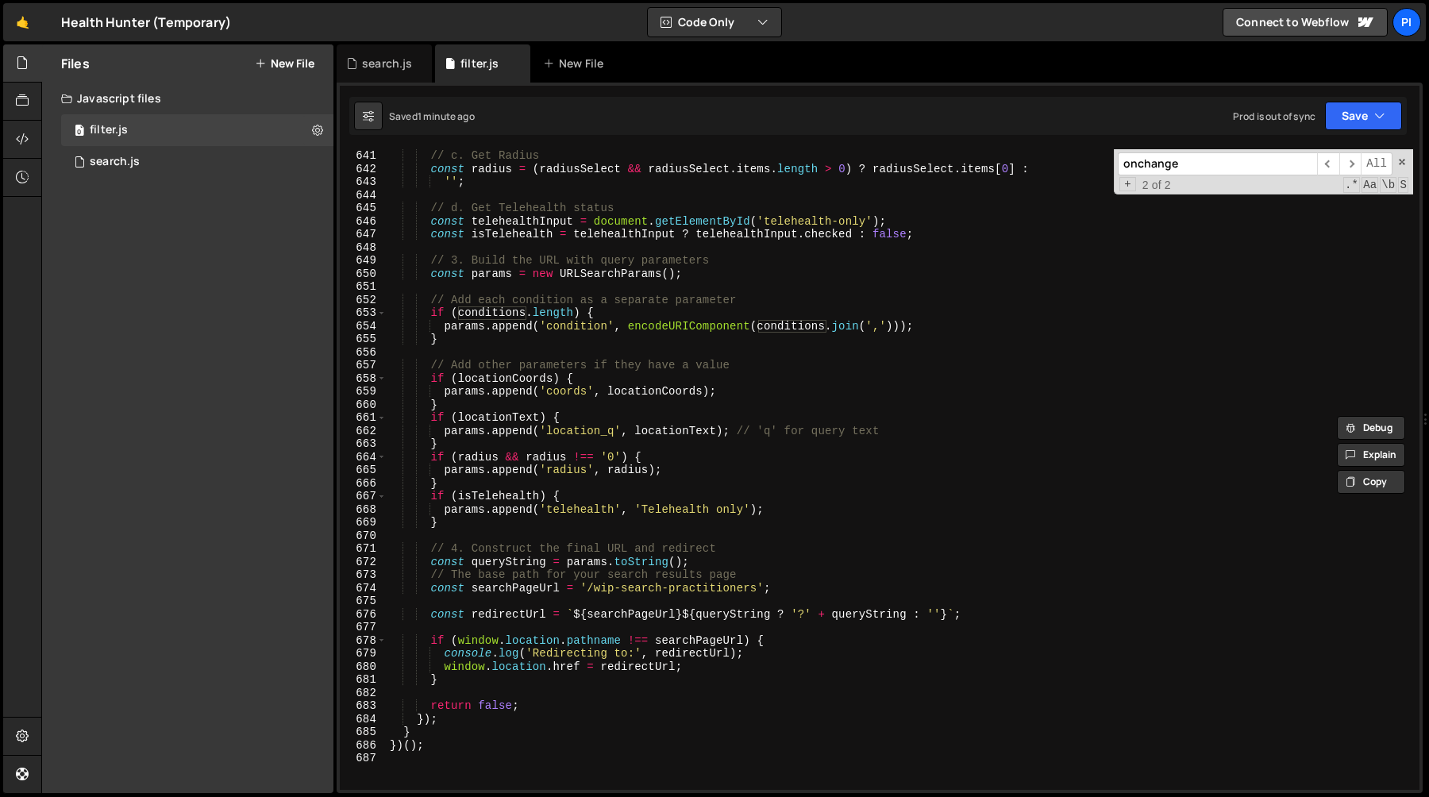
click at [725, 507] on div "// c. Get Radius const radius = ( radiusSelect && radiusSelect . items . length…" at bounding box center [900, 482] width 1027 height 667
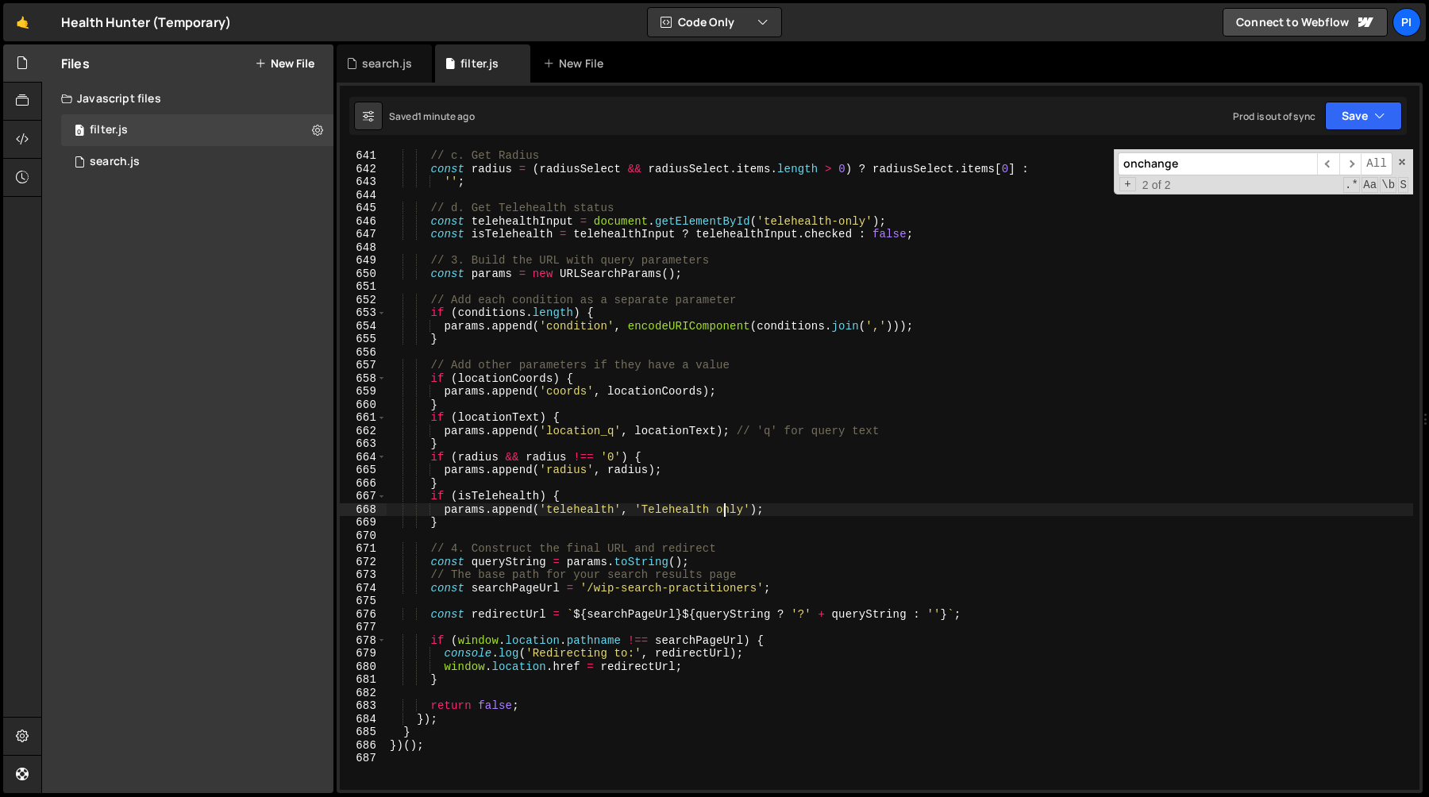
click at [725, 507] on div "// c. Get Radius const radius = ( radiusSelect && radiusSelect . items . length…" at bounding box center [900, 482] width 1027 height 667
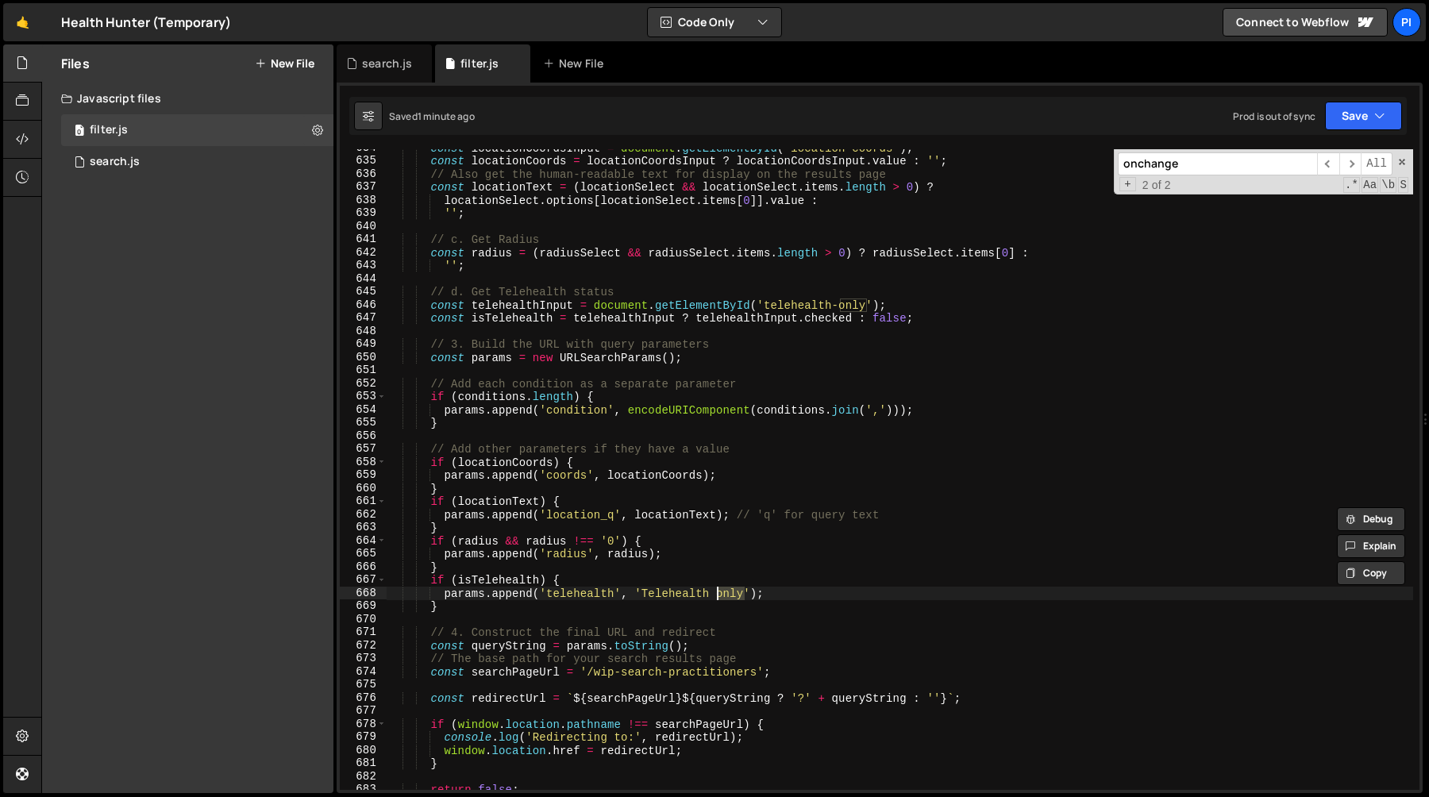
scroll to position [8350, 0]
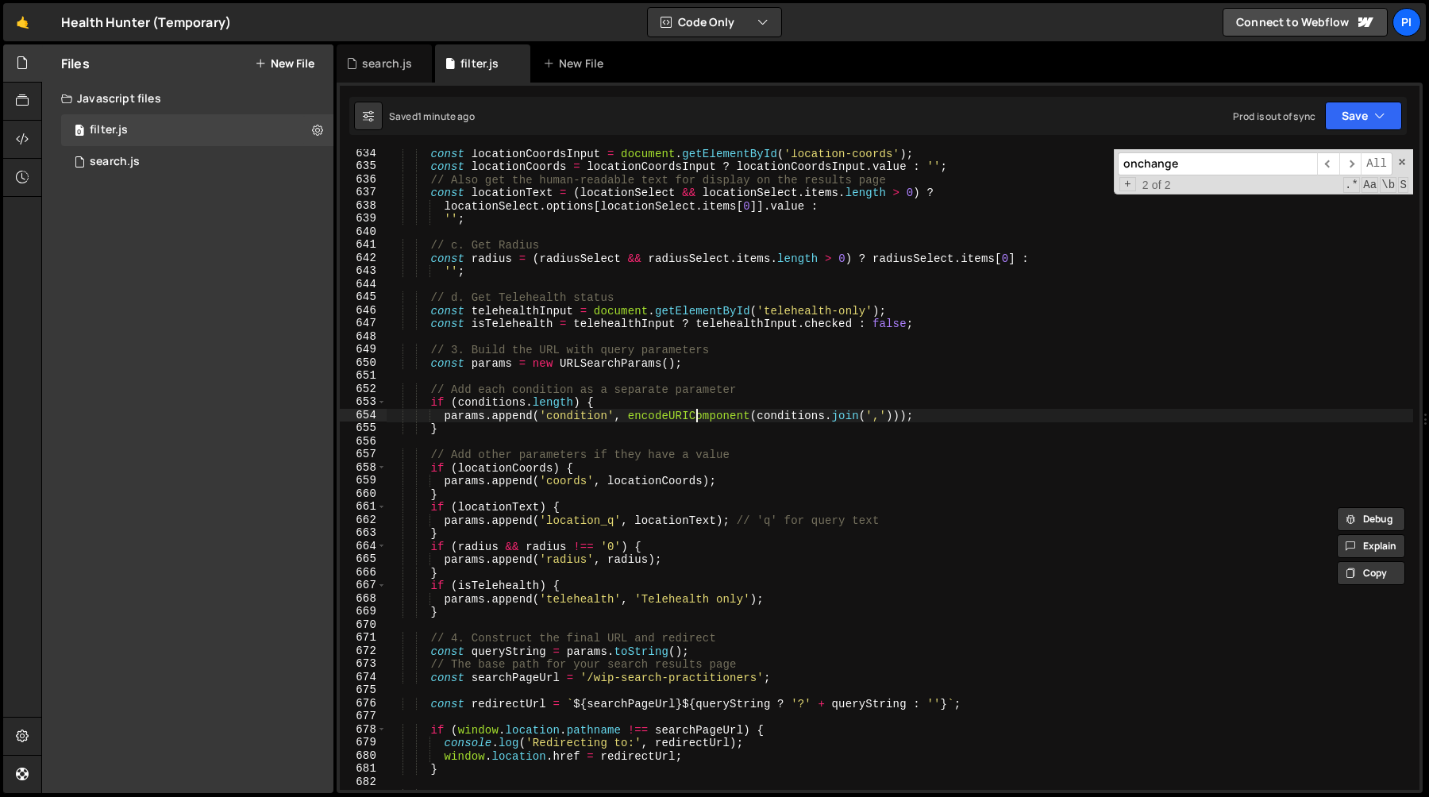
click at [697, 412] on div "const locationCoordsInput = document . getElementById ( 'location-coords' ) ; c…" at bounding box center [900, 480] width 1027 height 667
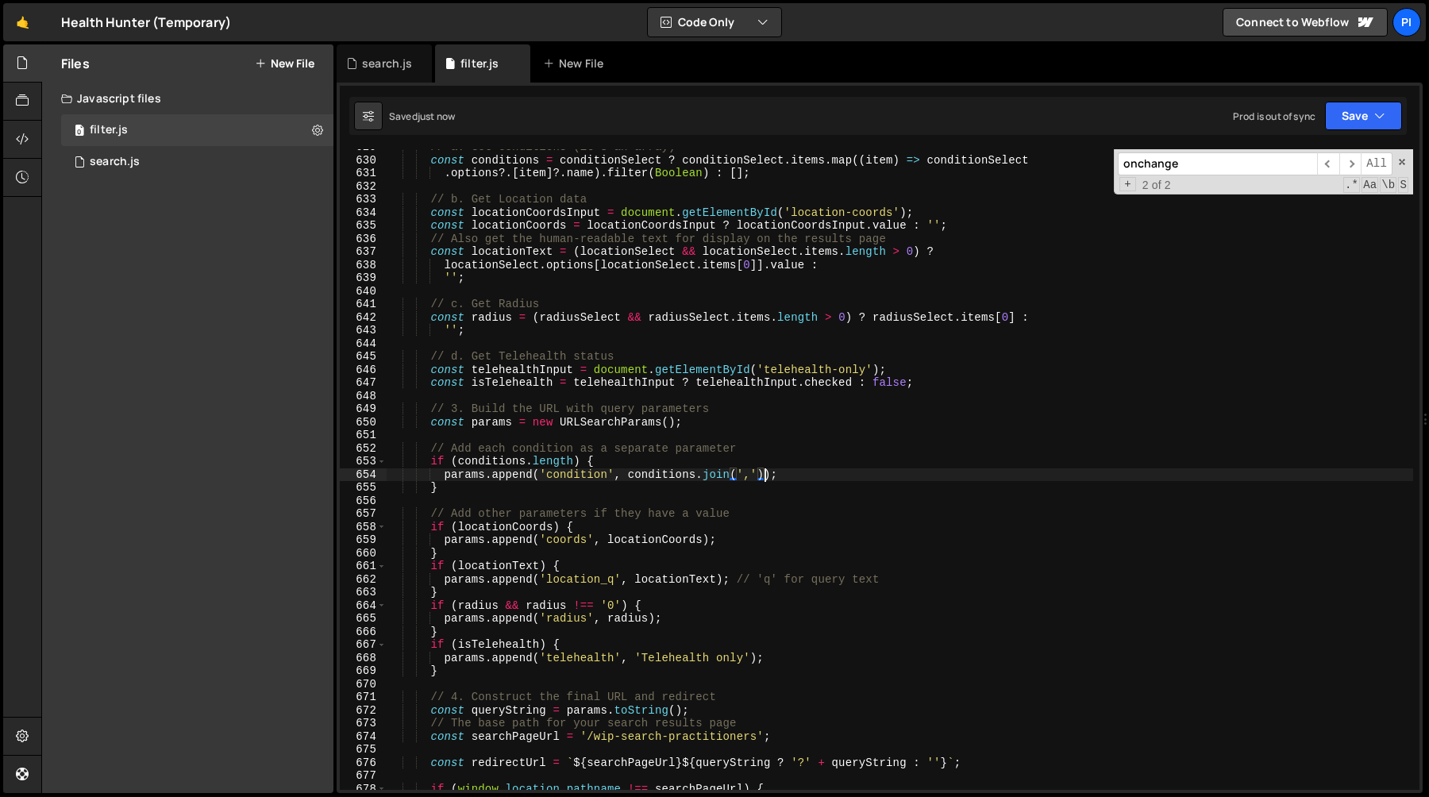
scroll to position [8286, 0]
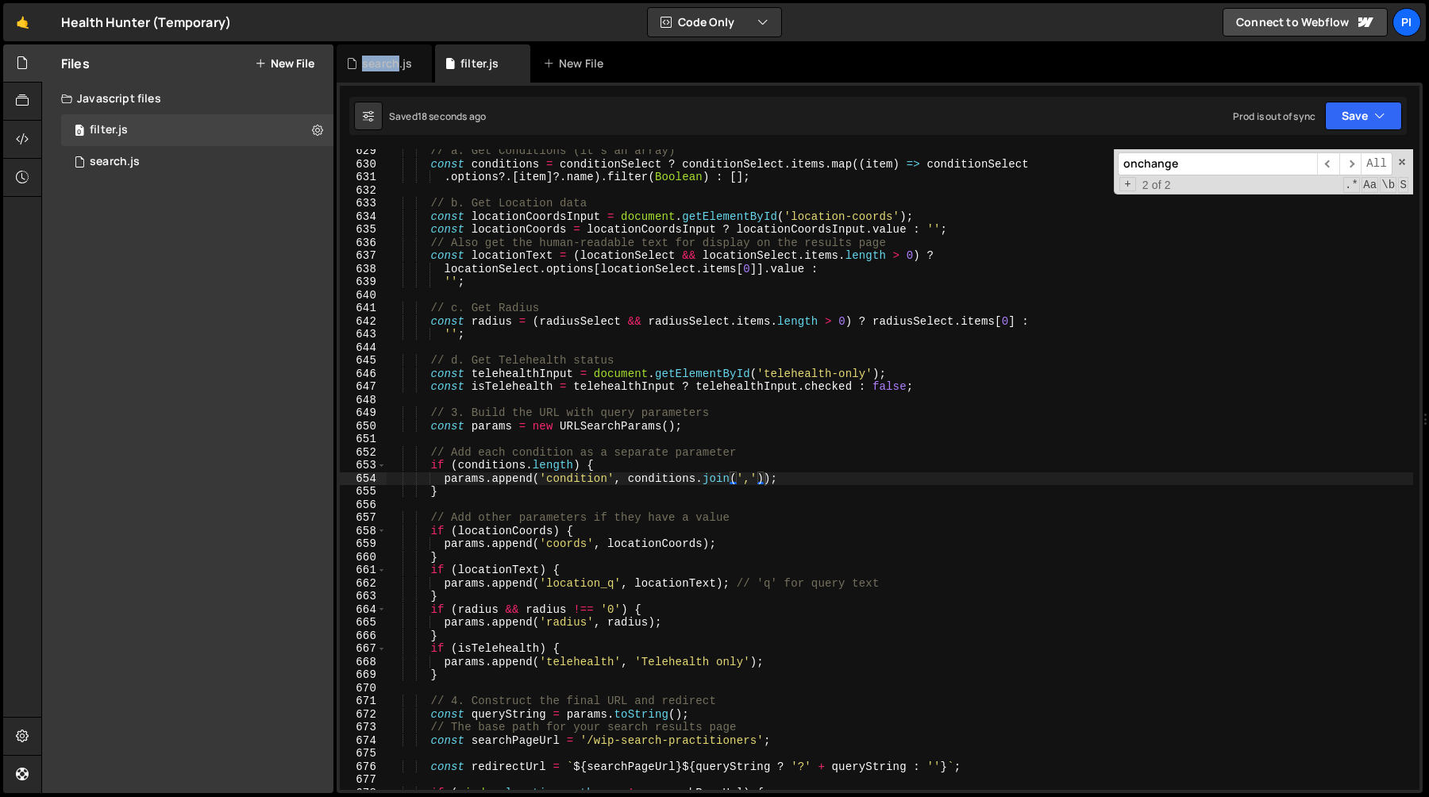
type textarea "locationSelect.options[locationSelect.items[0]].value :"
click at [695, 274] on div "// a. Get Conditions (it's an array) const conditions = conditionSelect ? condi…" at bounding box center [900, 478] width 1027 height 667
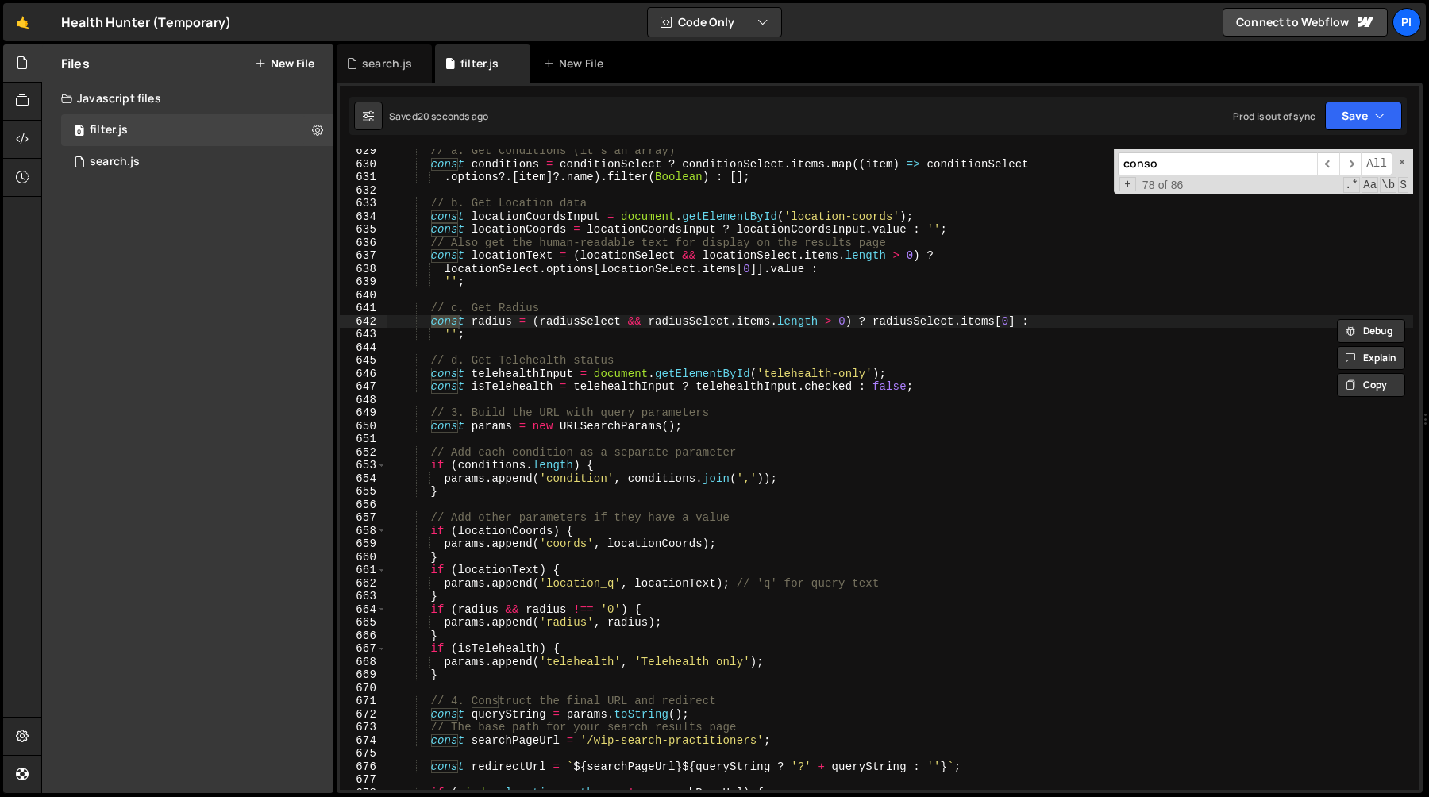
scroll to position [8309, 0]
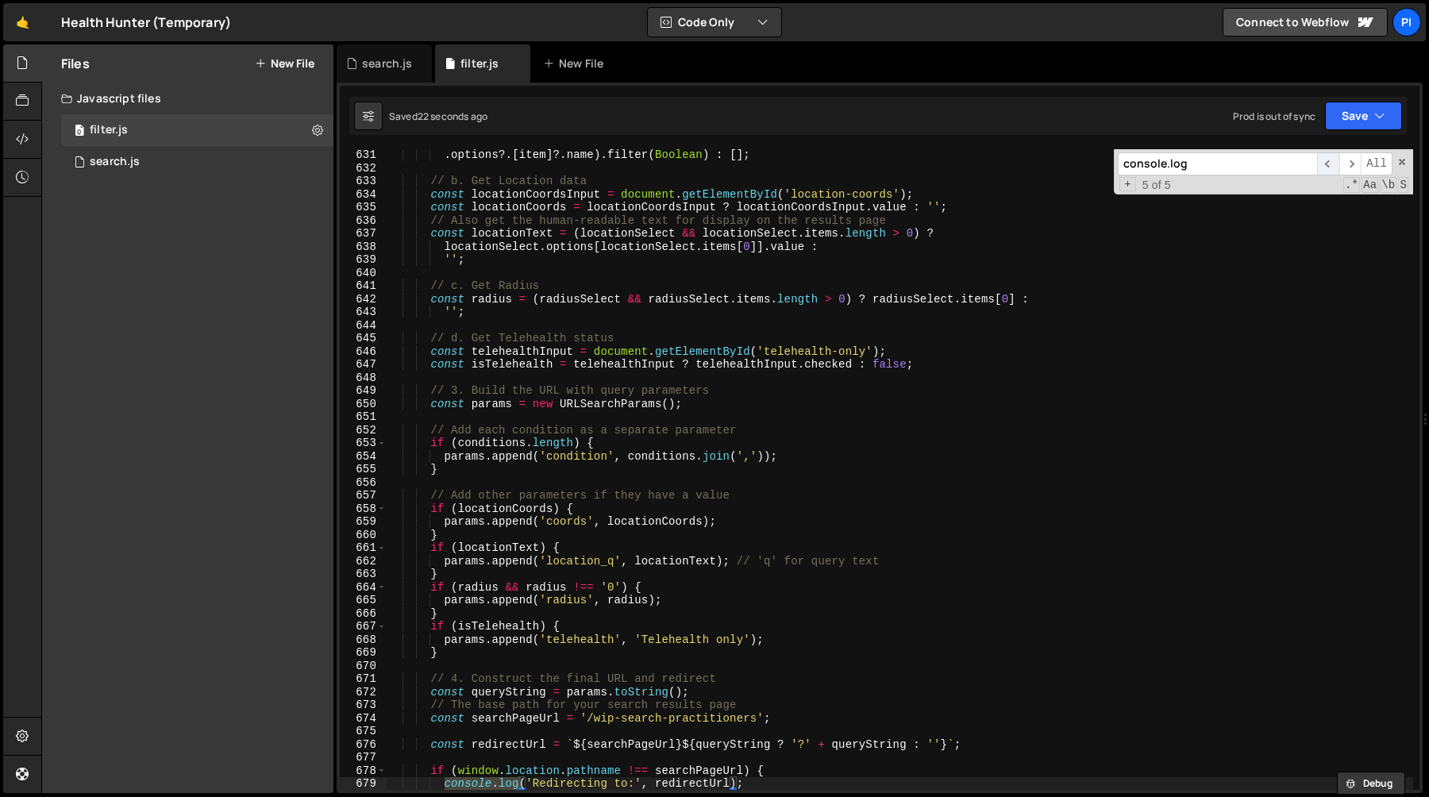
type input "console.log"
click at [1329, 164] on span "​" at bounding box center [1329, 163] width 22 height 23
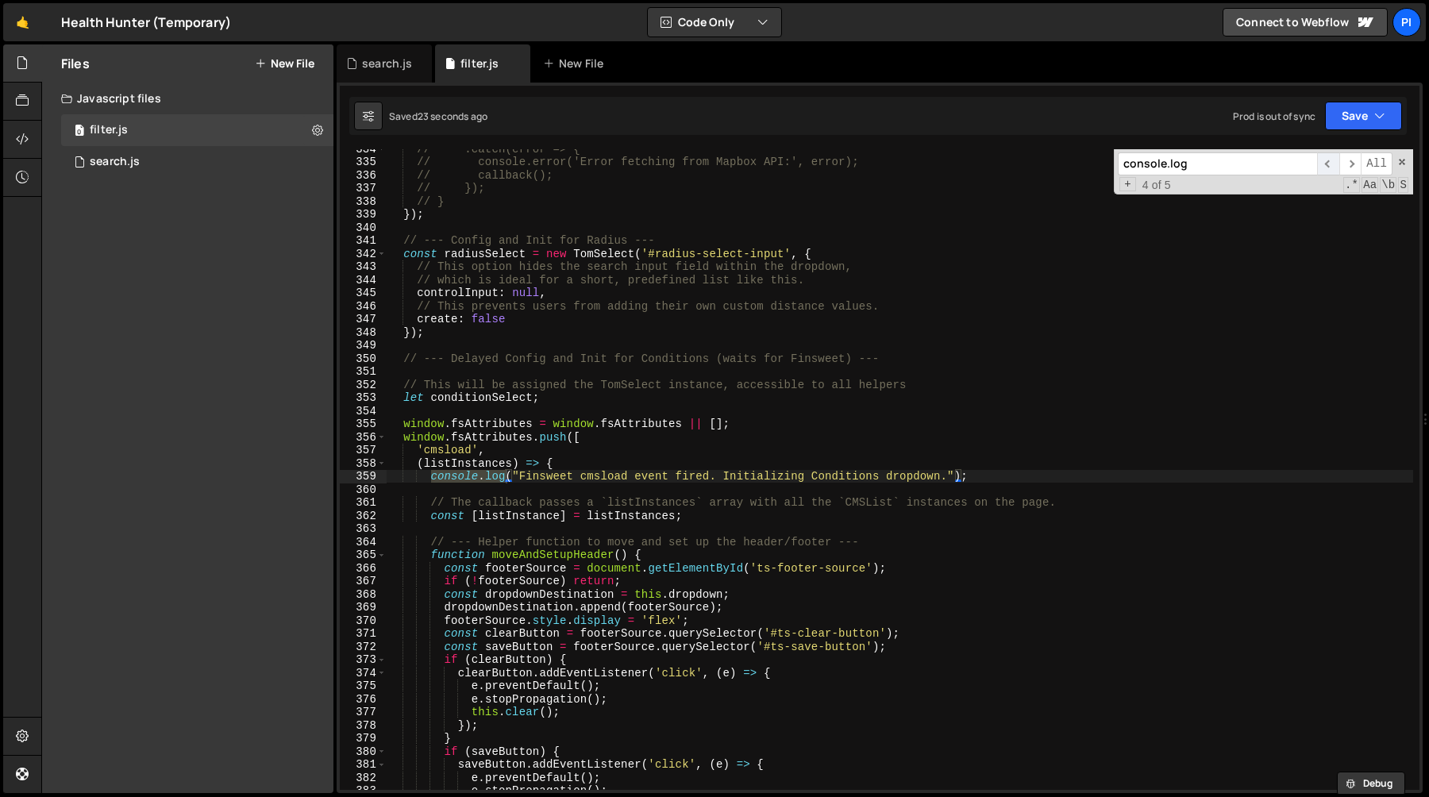
click at [1329, 164] on span "​" at bounding box center [1329, 163] width 22 height 23
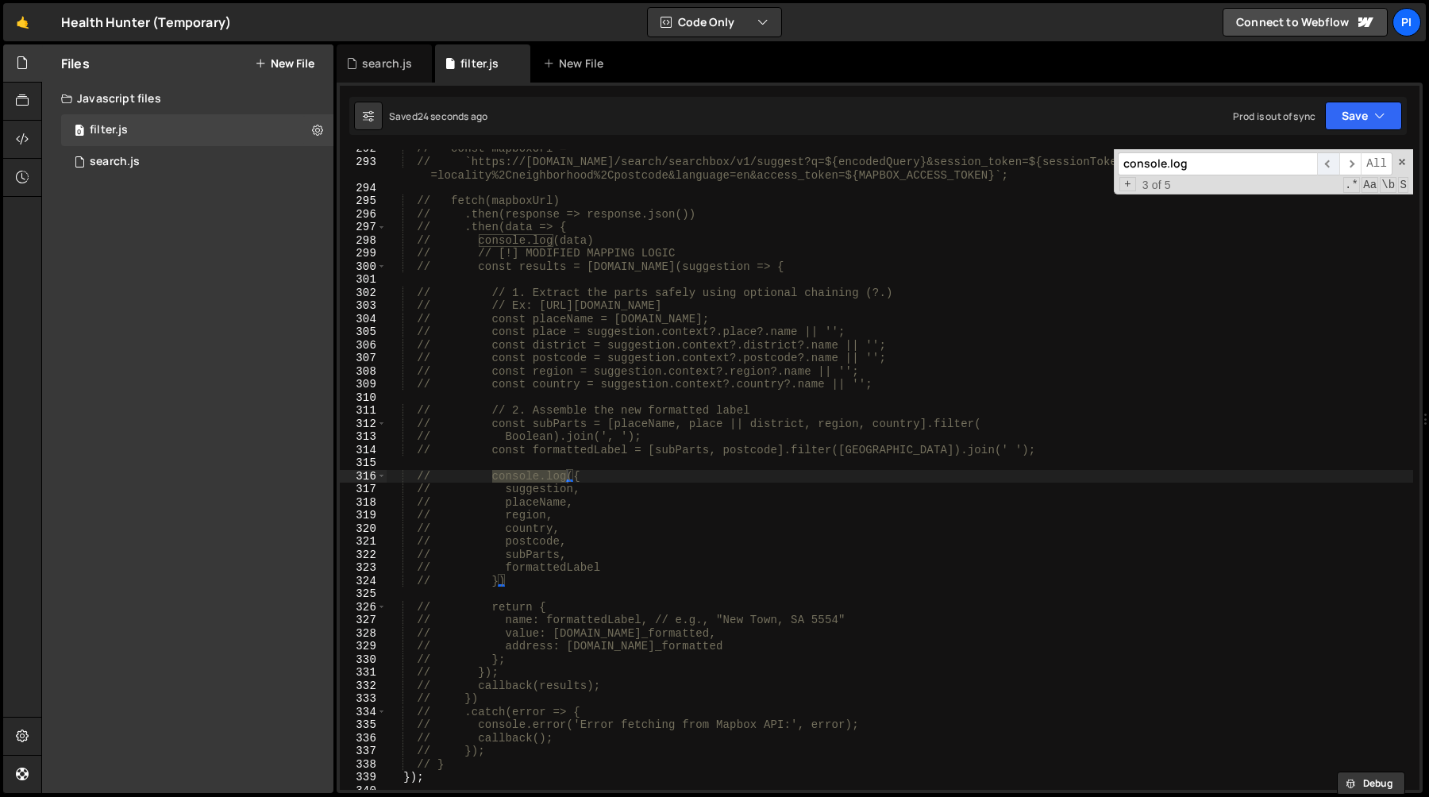
click at [1329, 164] on span "​" at bounding box center [1329, 163] width 22 height 23
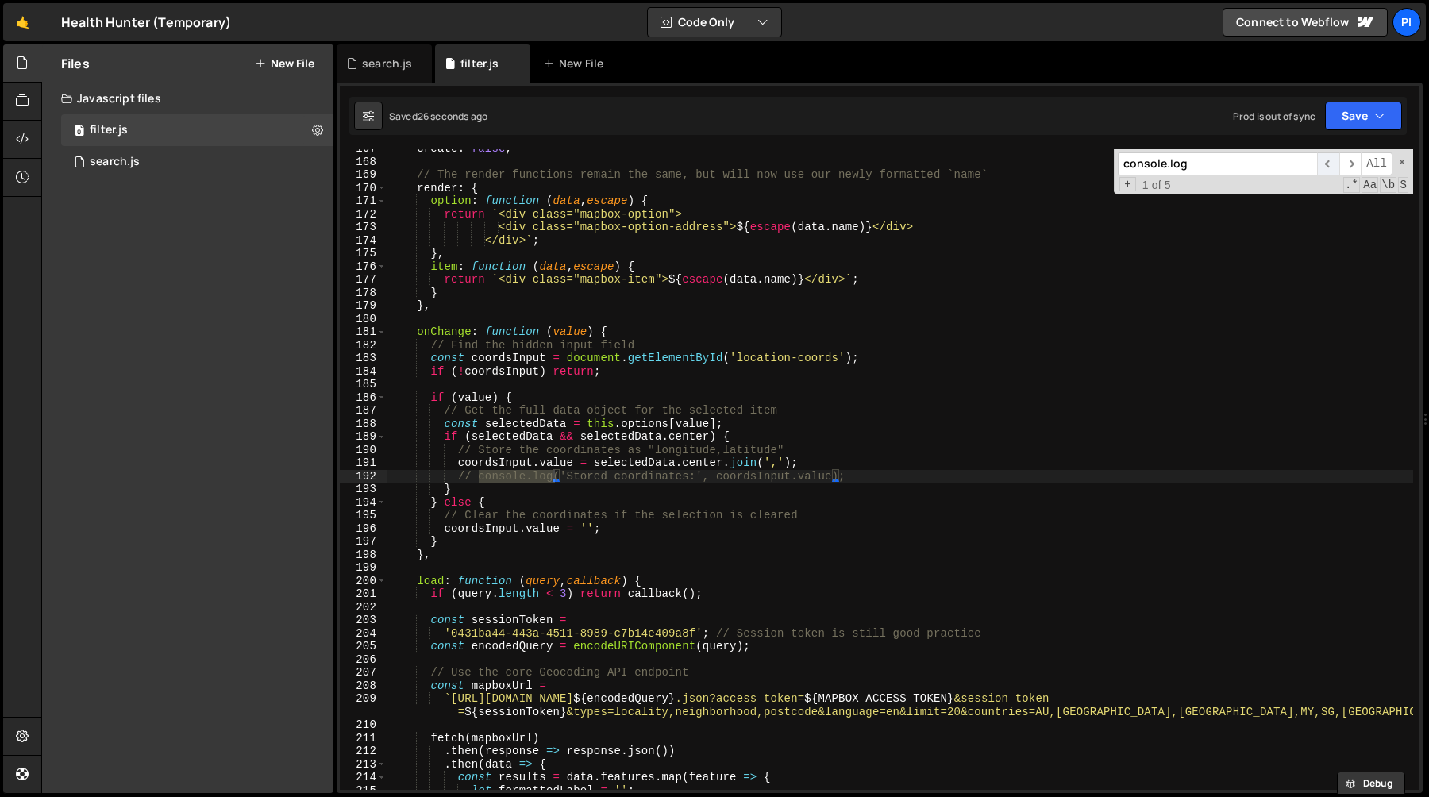
click at [1329, 164] on span "​" at bounding box center [1329, 163] width 22 height 23
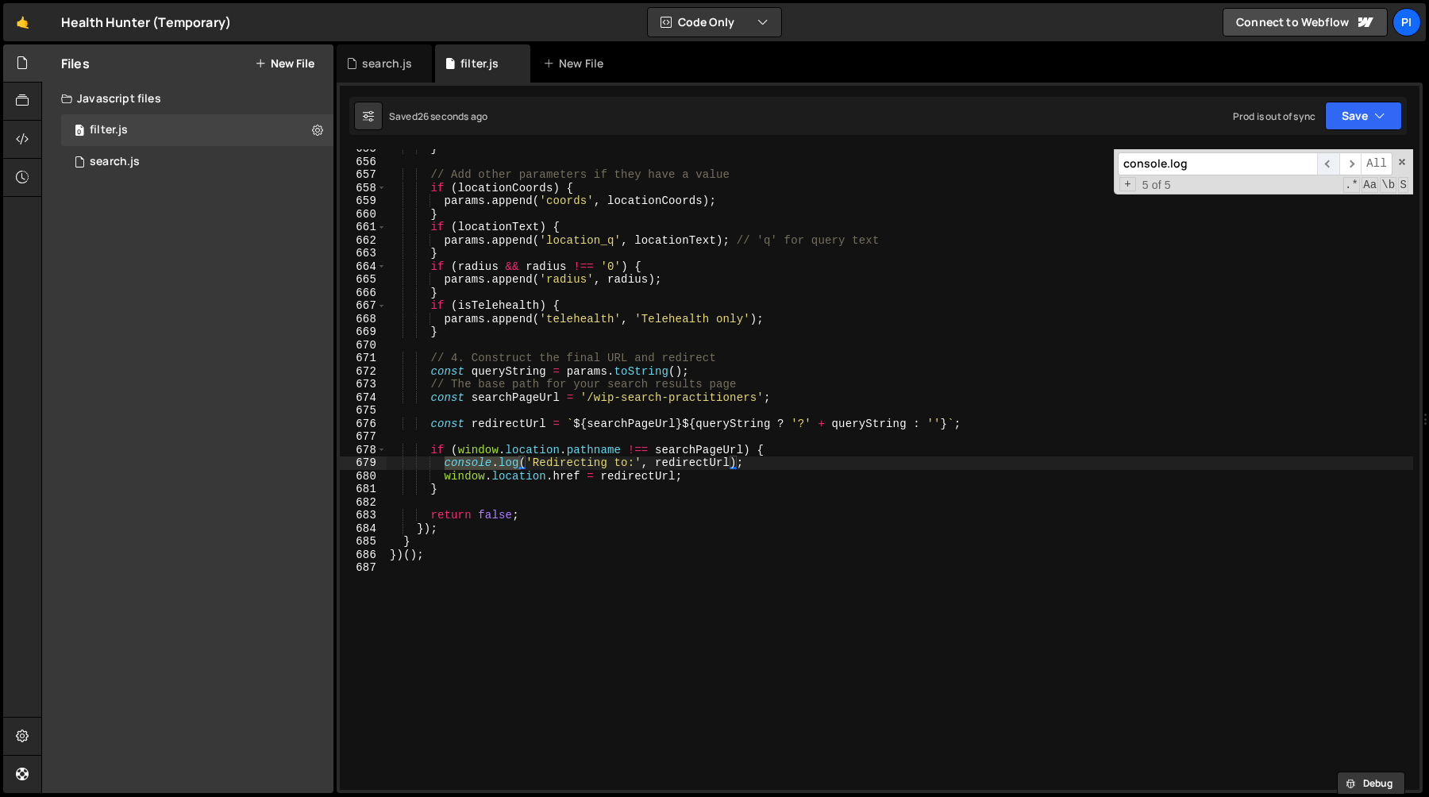
scroll to position [8629, 0]
click at [1354, 162] on span "​" at bounding box center [1351, 163] width 22 height 23
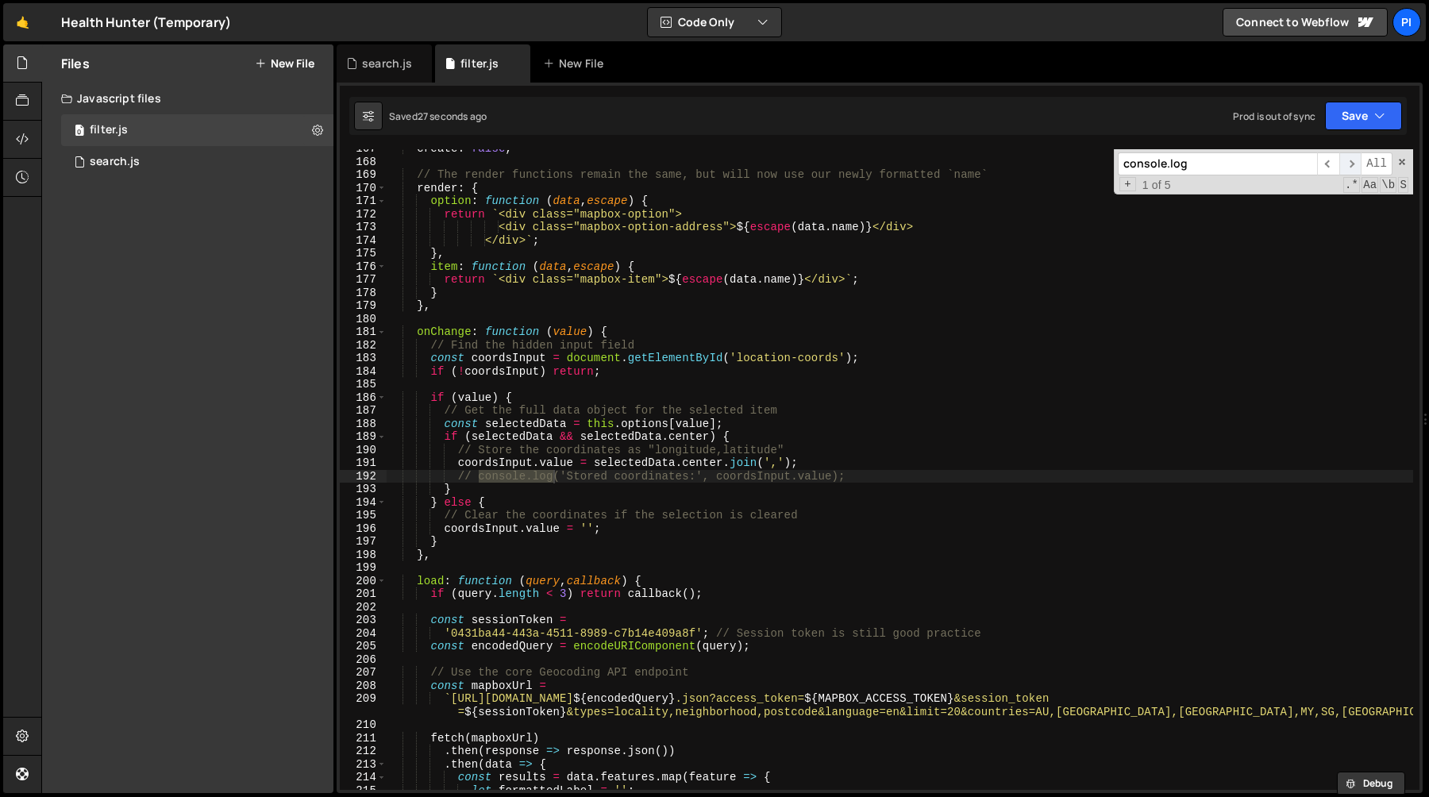
scroll to position [2182, 0]
click at [860, 479] on div "create : false , // The render functions remain the same, but will now use our …" at bounding box center [900, 475] width 1027 height 667
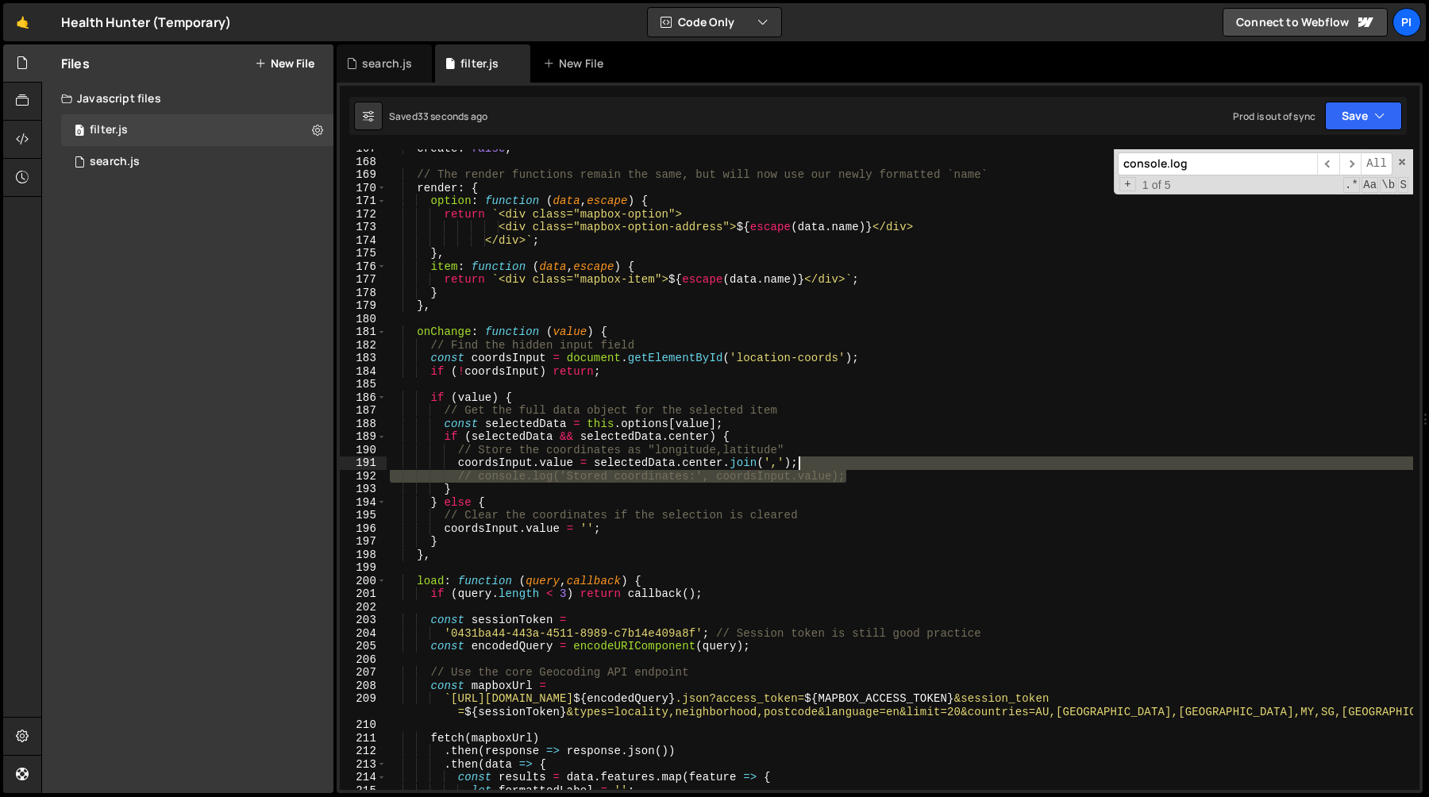
drag, startPoint x: 860, startPoint y: 479, endPoint x: 856, endPoint y: 467, distance: 12.6
click at [856, 467] on div "create : false , // The render functions remain the same, but will now use our …" at bounding box center [900, 475] width 1027 height 667
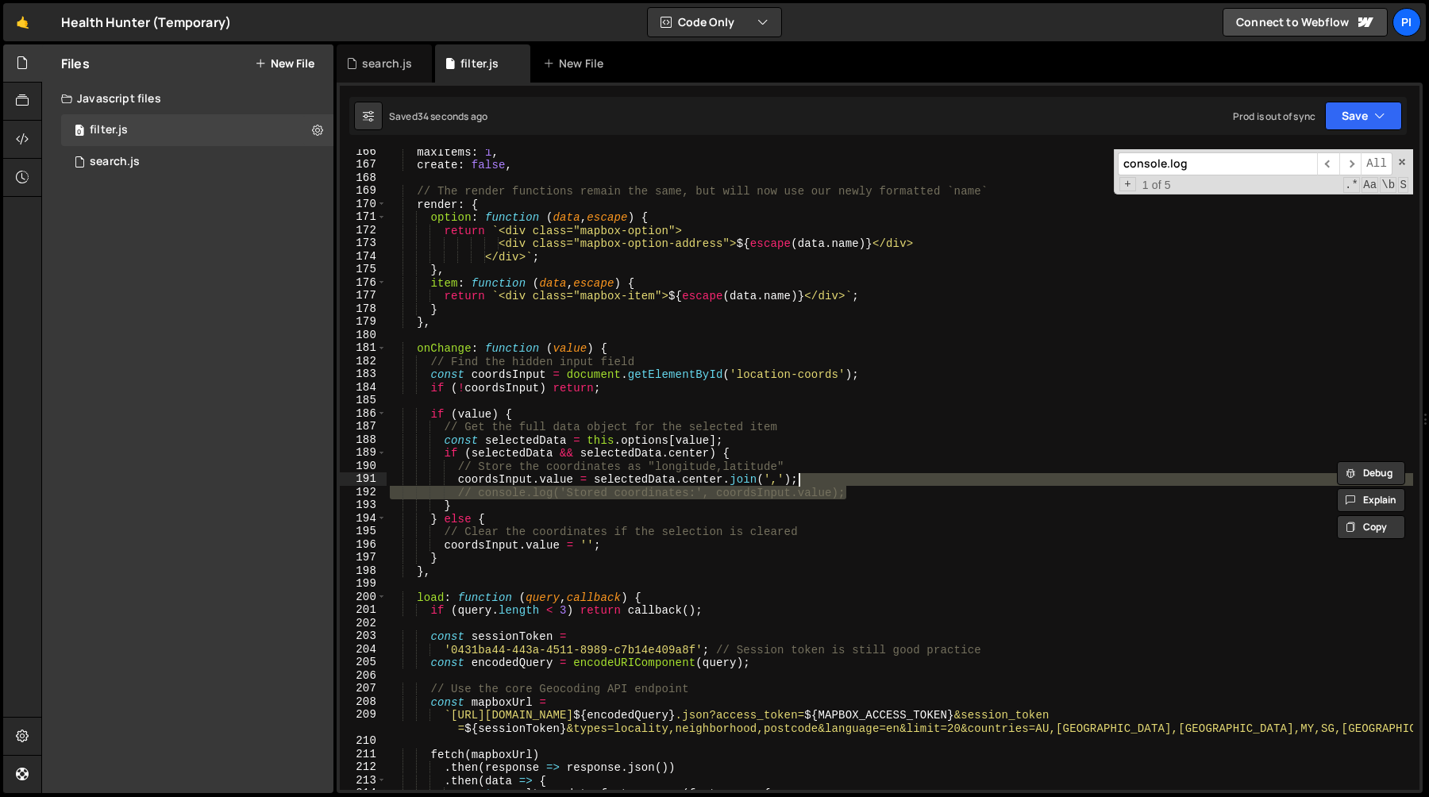
scroll to position [2166, 0]
click at [829, 475] on div "maxItems : 1 , create : false , // The render functions remain the same, but wi…" at bounding box center [900, 469] width 1027 height 641
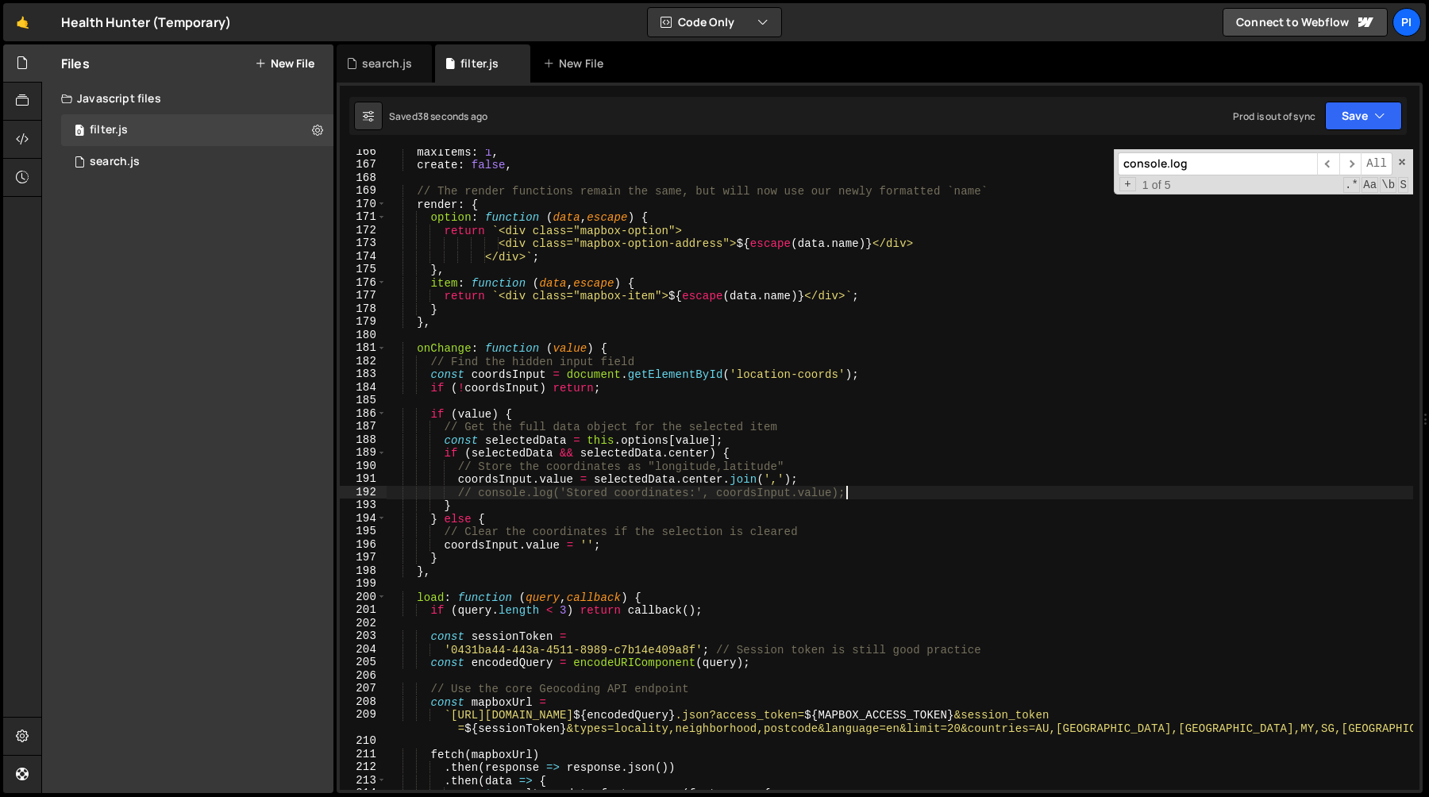
click at [868, 492] on div "maxItems : 1 , create : false , // The render functions remain the same, but wi…" at bounding box center [900, 478] width 1027 height 667
click at [572, 218] on div "maxItems : 1 , create : false , // The render functions remain the same, but wi…" at bounding box center [900, 478] width 1027 height 667
type textarea "option: function (data, escape) {"
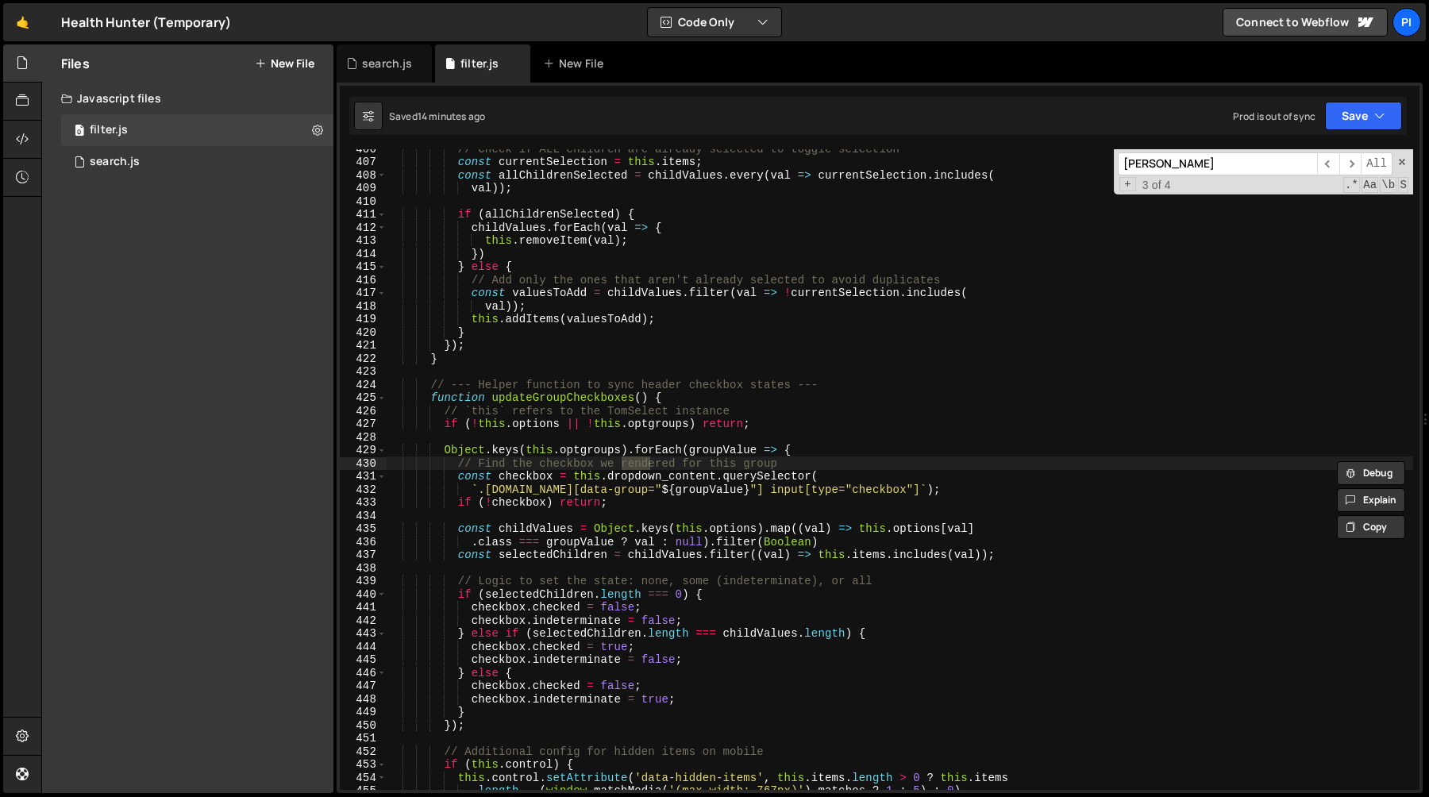
scroll to position [5340, 0]
type input "render"
click at [1347, 168] on span "​" at bounding box center [1351, 163] width 22 height 23
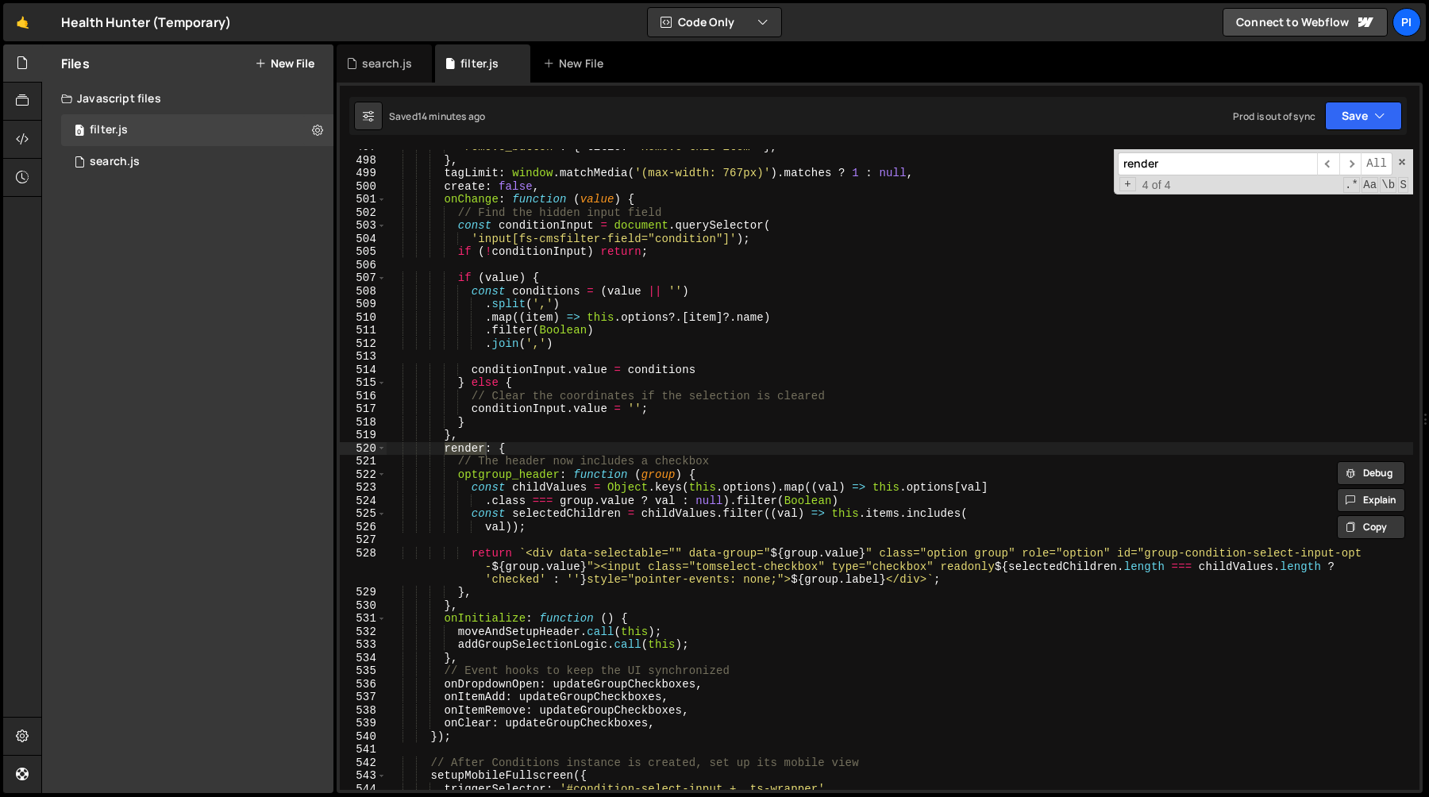
scroll to position [6534, 0]
type textarea "},"
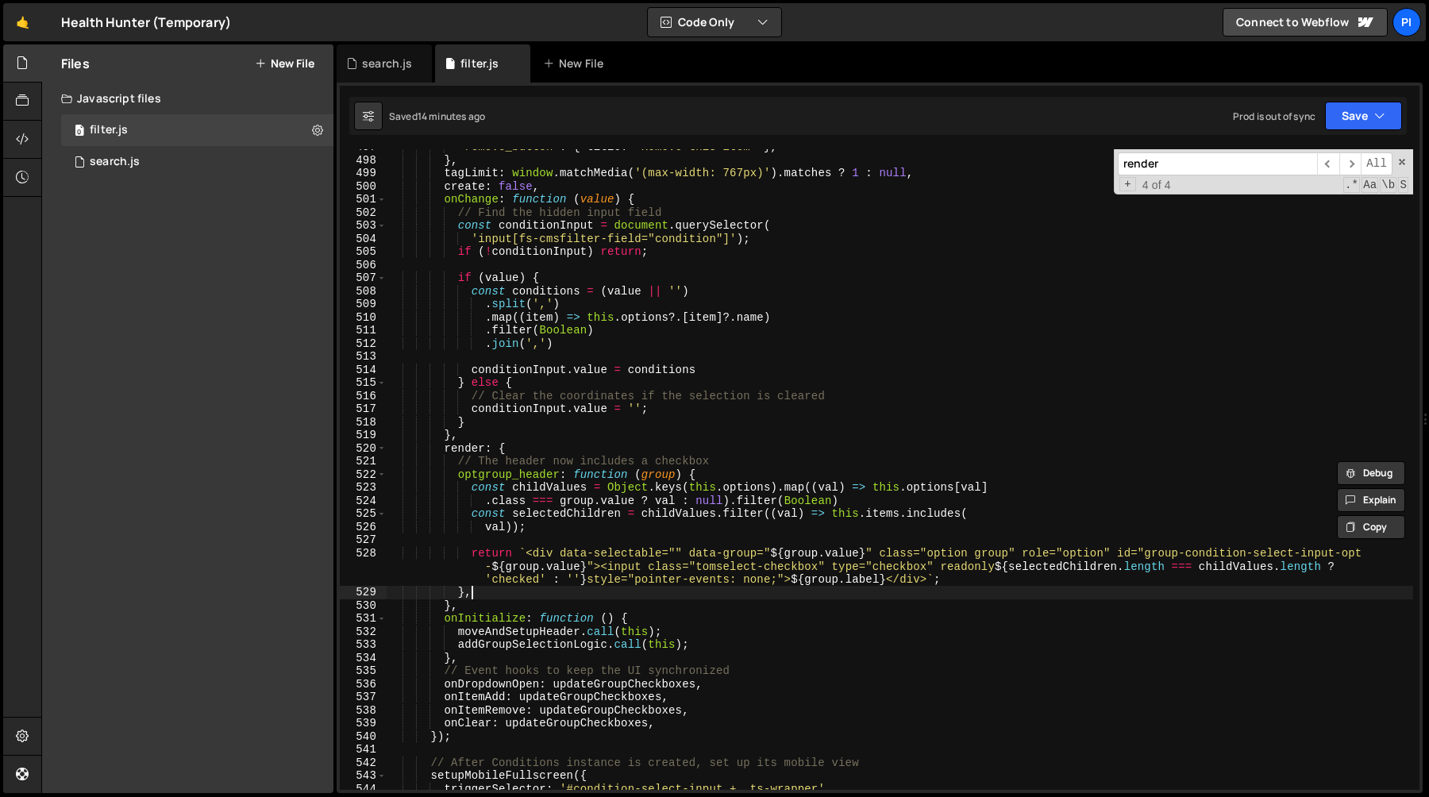
click at [480, 593] on div "'remove_button' : { title : 'Remove this item' } , } , tagLimit : window . matc…" at bounding box center [900, 474] width 1027 height 667
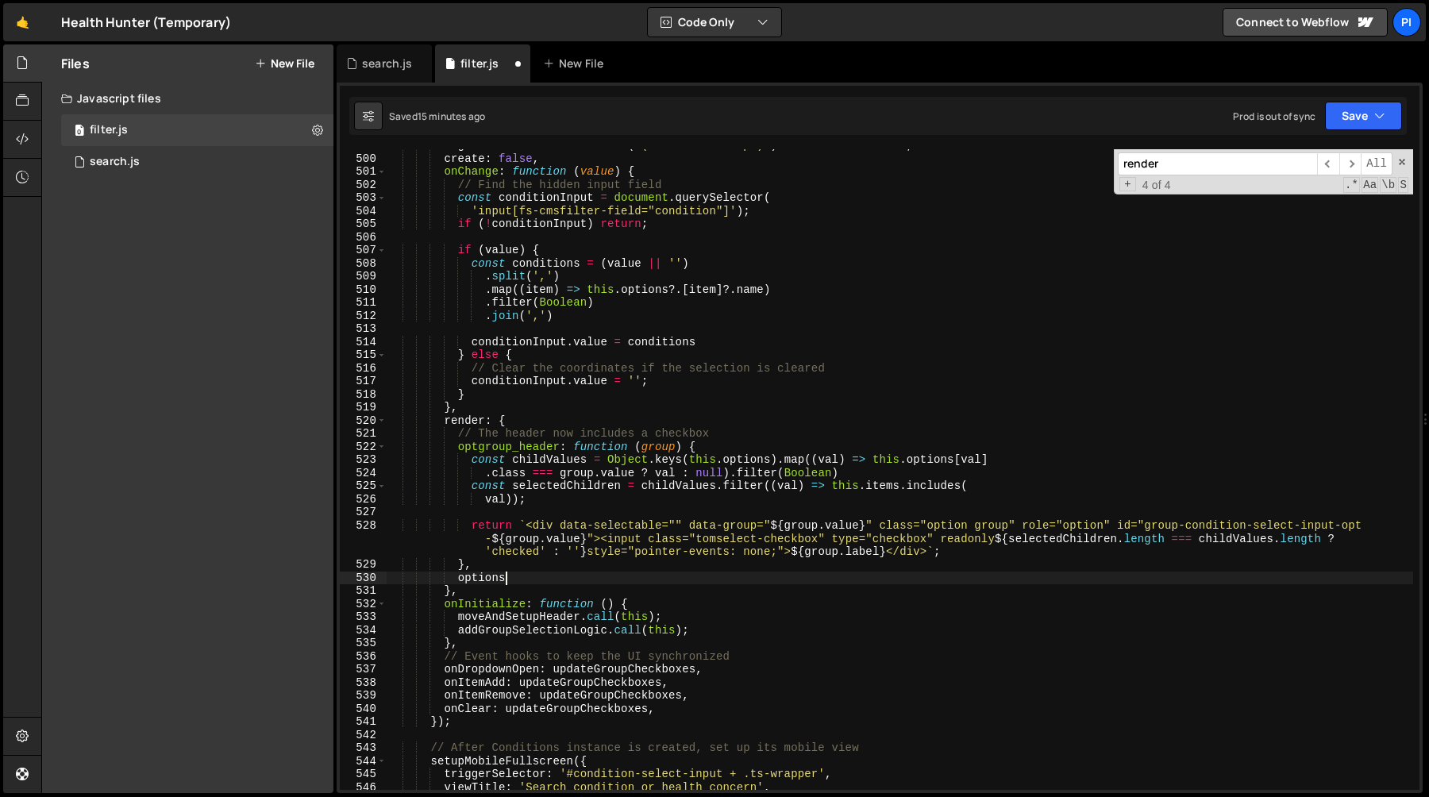
scroll to position [6568, 0]
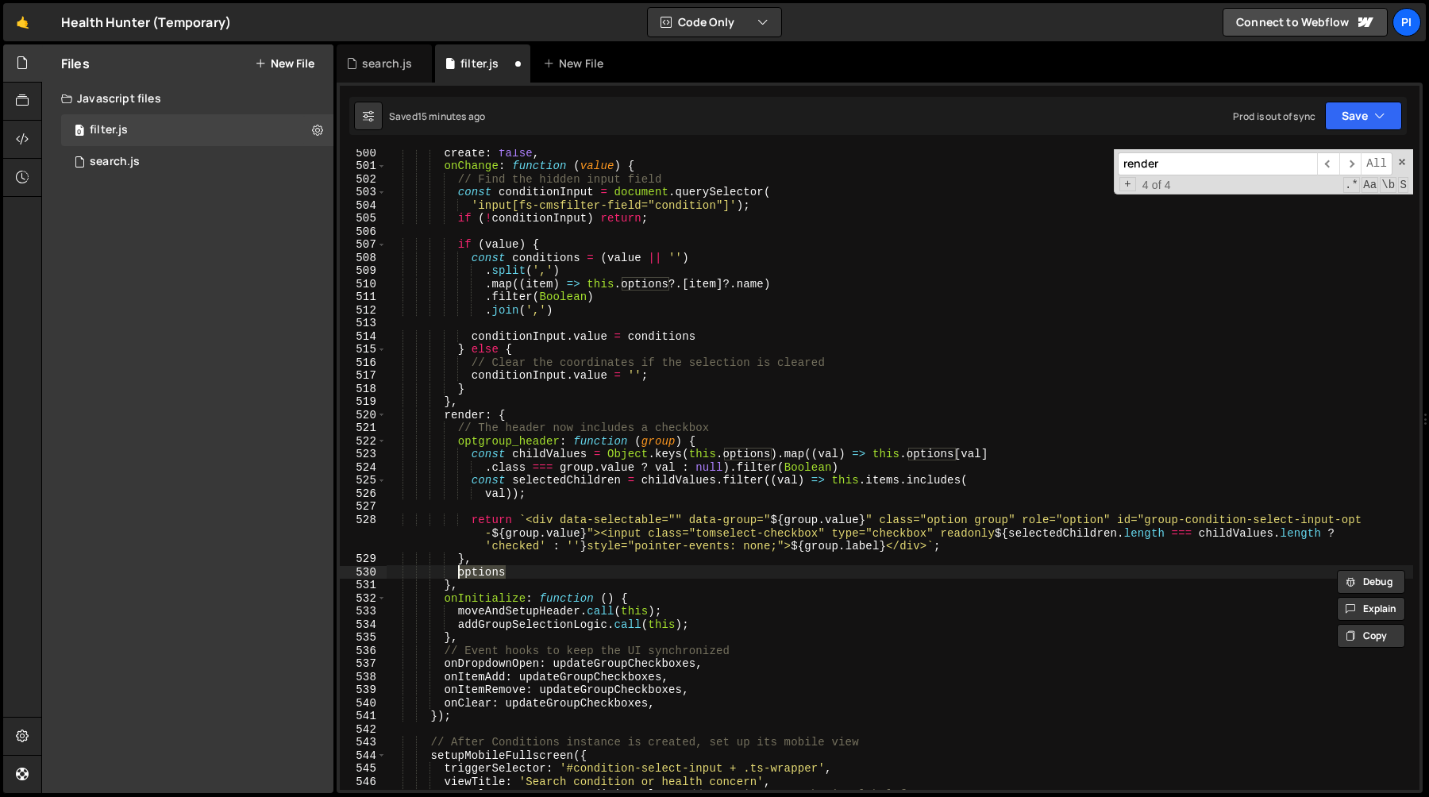
paste textarea "},"
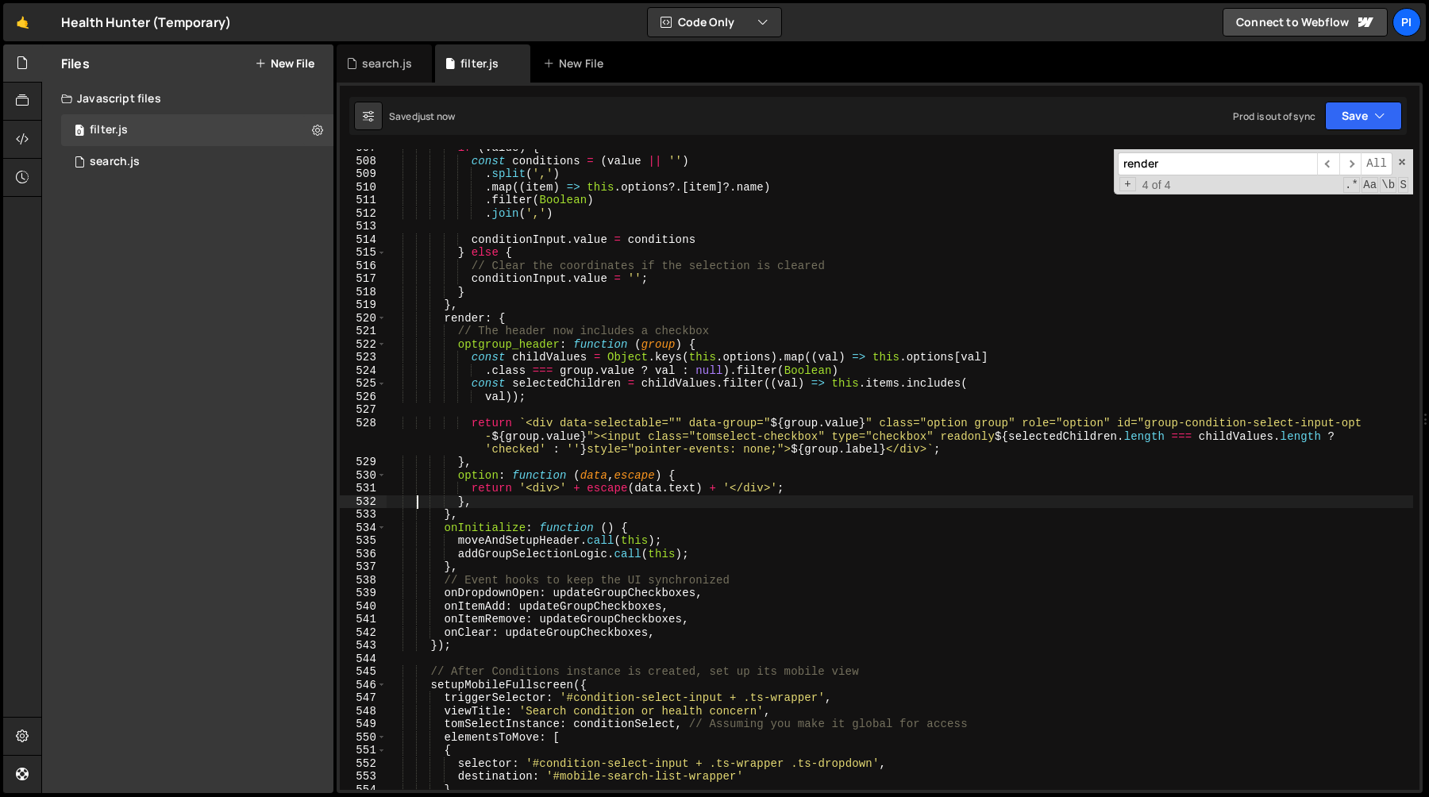
scroll to position [6665, 0]
click at [619, 485] on div "if ( value ) { const conditions = ( value || '' ) . split ( ',' ) . map (( item…" at bounding box center [900, 474] width 1027 height 667
click at [705, 480] on div "if ( value ) { const conditions = ( value || '' ) . split ( ',' ) . map (( item…" at bounding box center [900, 474] width 1027 height 667
type textarea "option: function (data, escape) {"
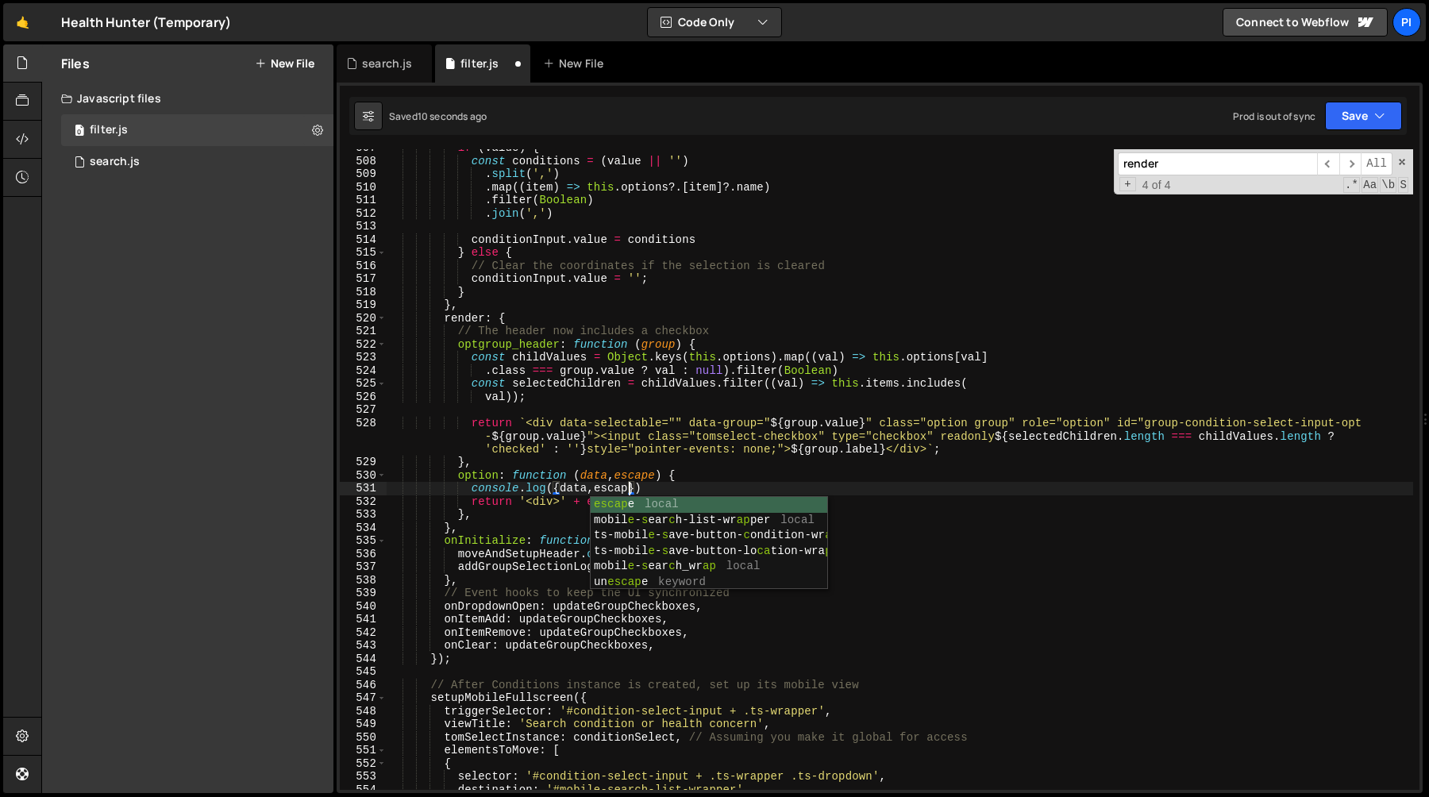
scroll to position [0, 17]
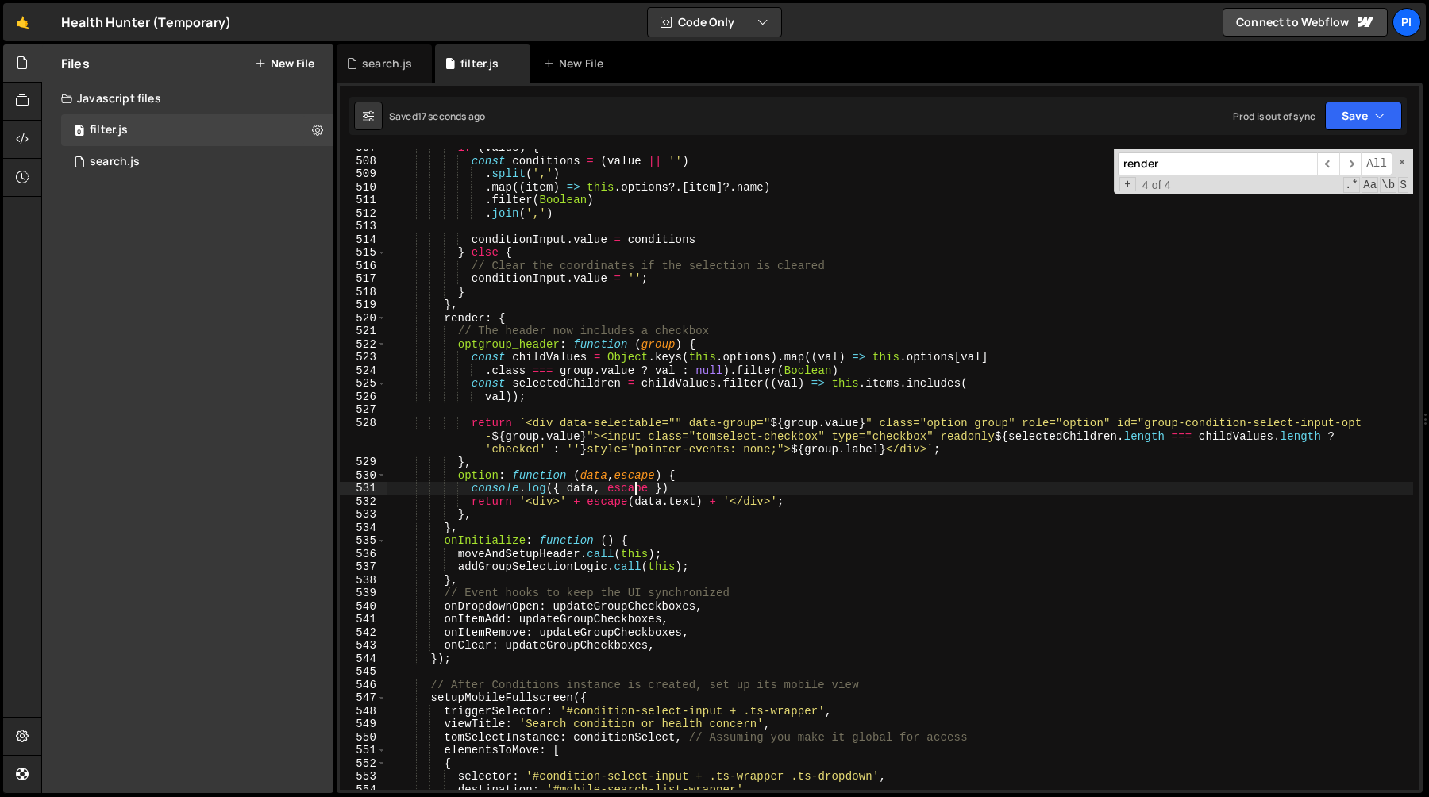
click at [712, 480] on div "if ( value ) { const conditions = ( value || '' ) . split ( ',' ) . map (( item…" at bounding box center [900, 474] width 1027 height 667
click at [681, 510] on div "if ( value ) { const conditions = ( value || '' ) . split ( ',' ) . map (( item…" at bounding box center [900, 474] width 1027 height 667
click at [682, 492] on div "if ( value ) { const conditions = ( value || '' ) . split ( ',' ) . map (( item…" at bounding box center [900, 474] width 1027 height 667
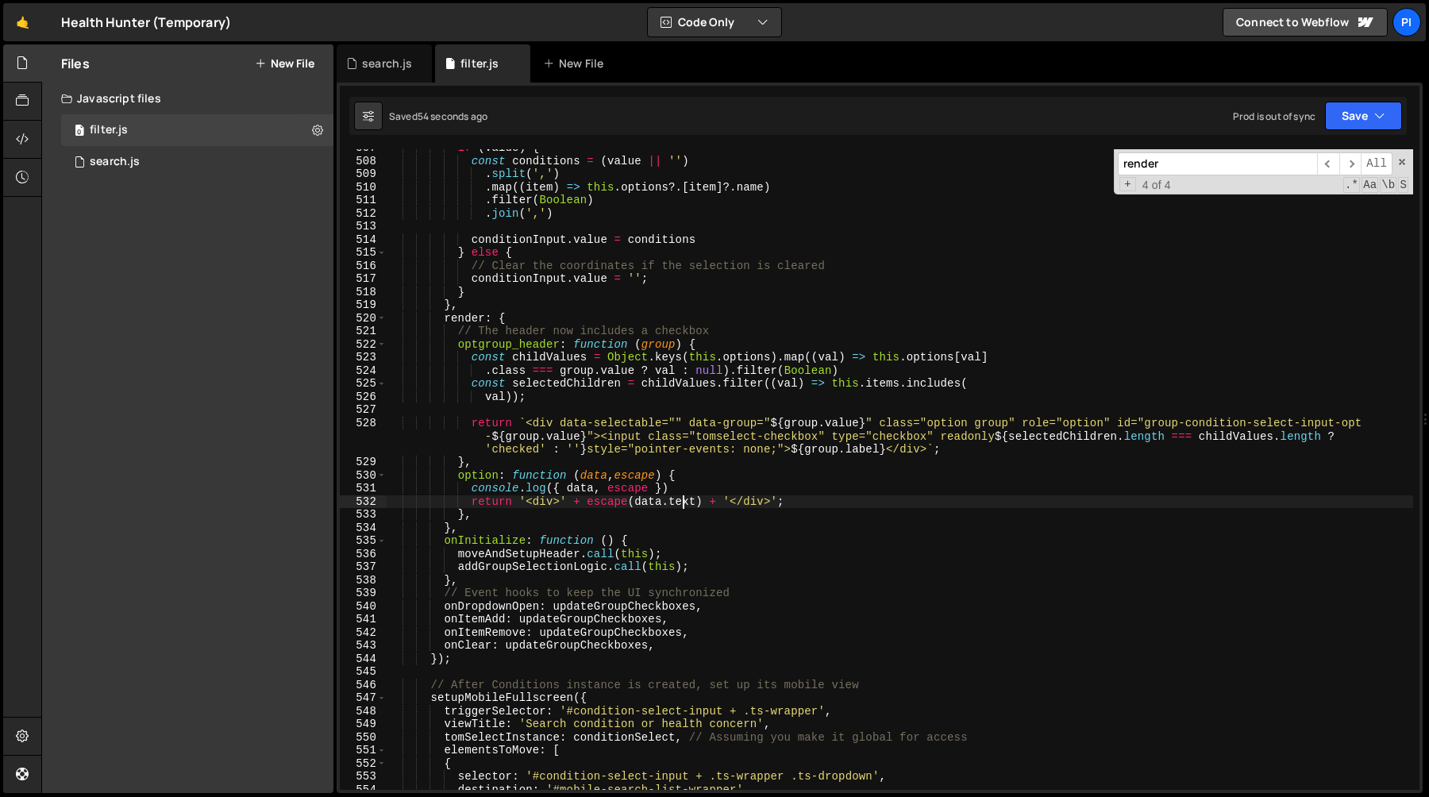
click at [682, 500] on div "if ( value ) { const conditions = ( value || '' ) . split ( ',' ) . map (( item…" at bounding box center [900, 474] width 1027 height 667
click at [654, 461] on div "if ( value ) { const conditions = ( value || '' ) . split ( ',' ) . map (( item…" at bounding box center [900, 474] width 1027 height 667
click at [673, 491] on div "if ( value ) { const conditions = ( value || '' ) . split ( ',' ) . map (( item…" at bounding box center [900, 474] width 1027 height 667
click at [697, 482] on div "if ( value ) { const conditions = ( value || '' ) . split ( ',' ) . map (( item…" at bounding box center [900, 474] width 1027 height 667
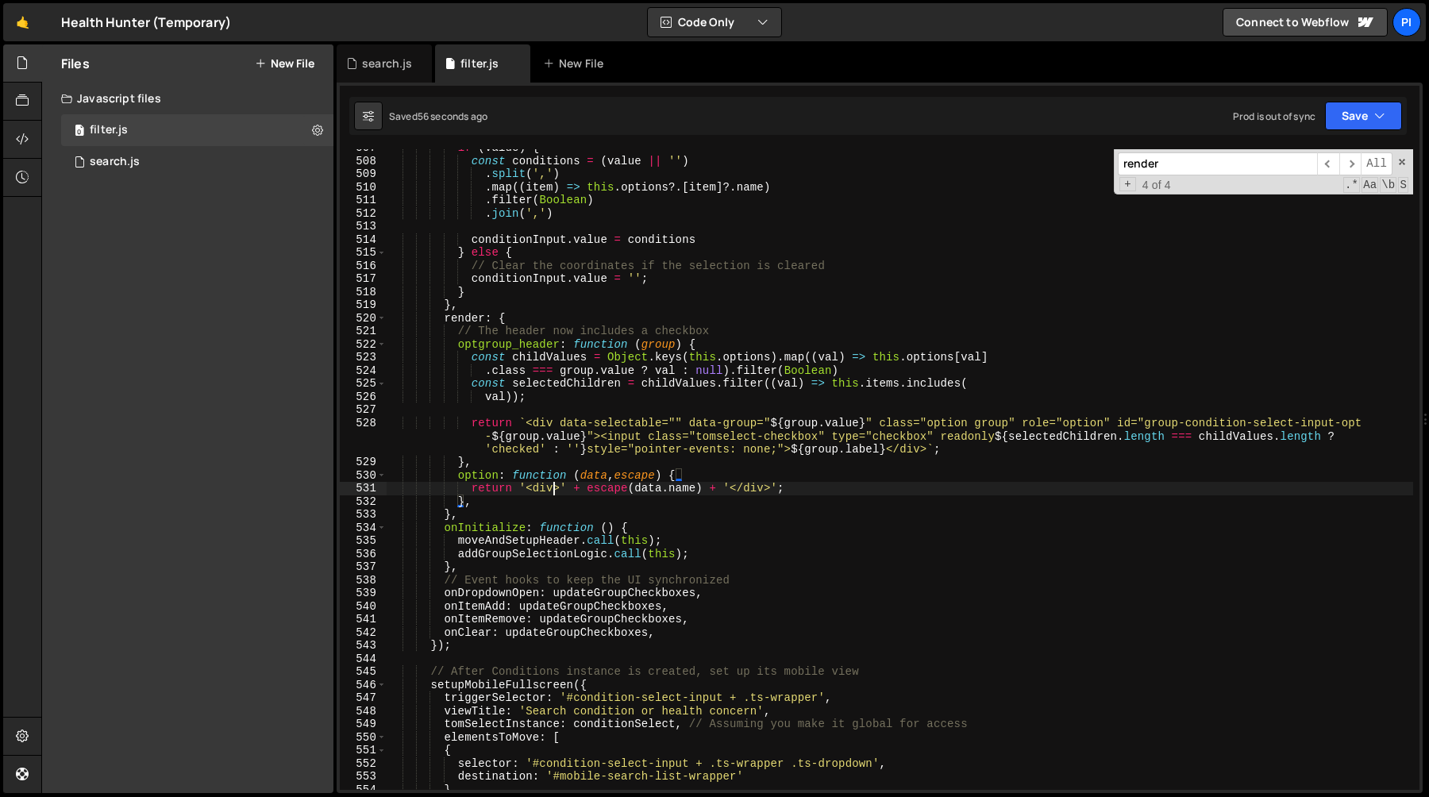
click at [554, 490] on div "if ( value ) { const conditions = ( value || '' ) . split ( ',' ) . map (( item…" at bounding box center [900, 474] width 1027 height 667
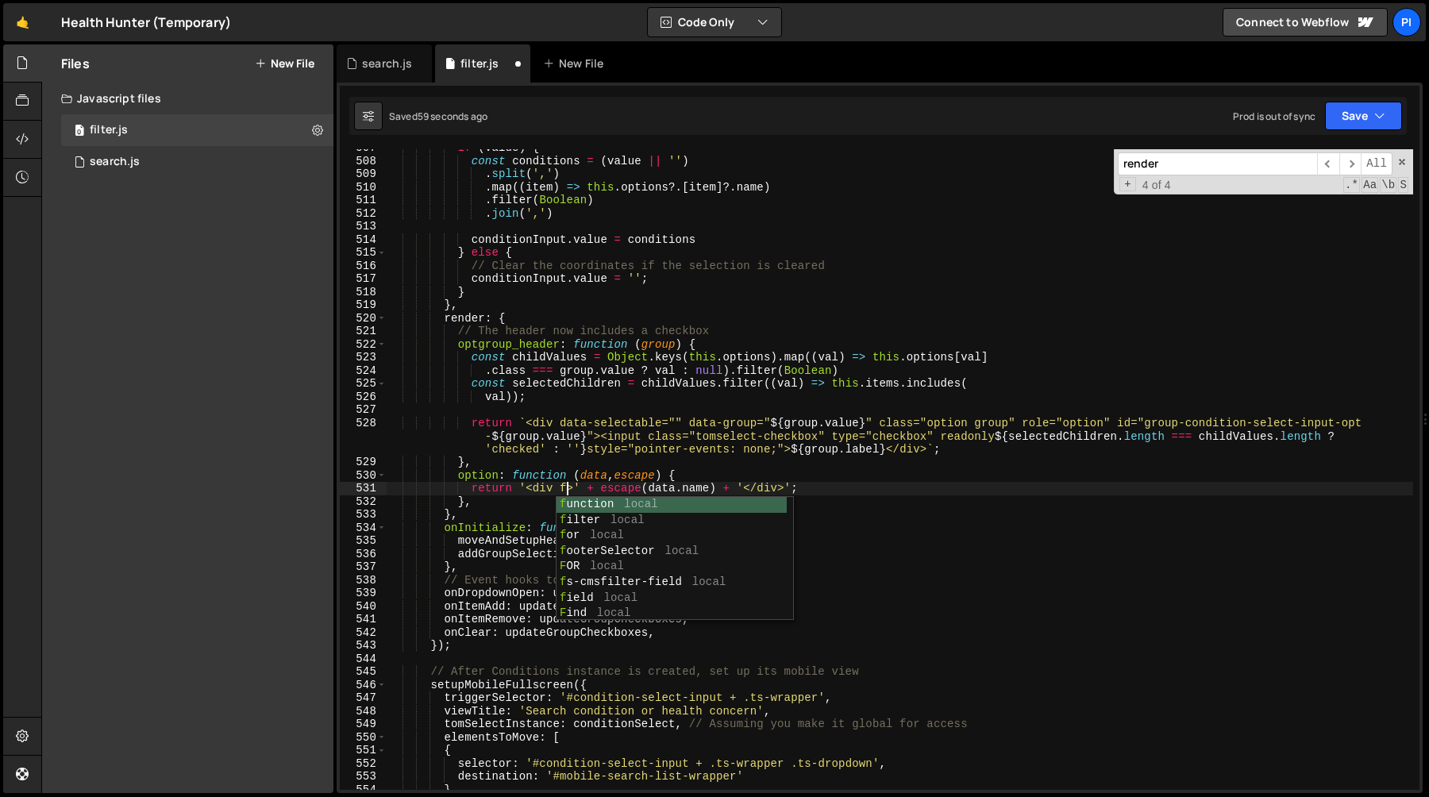
scroll to position [0, 13]
paste textarea "fs-cmsfilter-field"
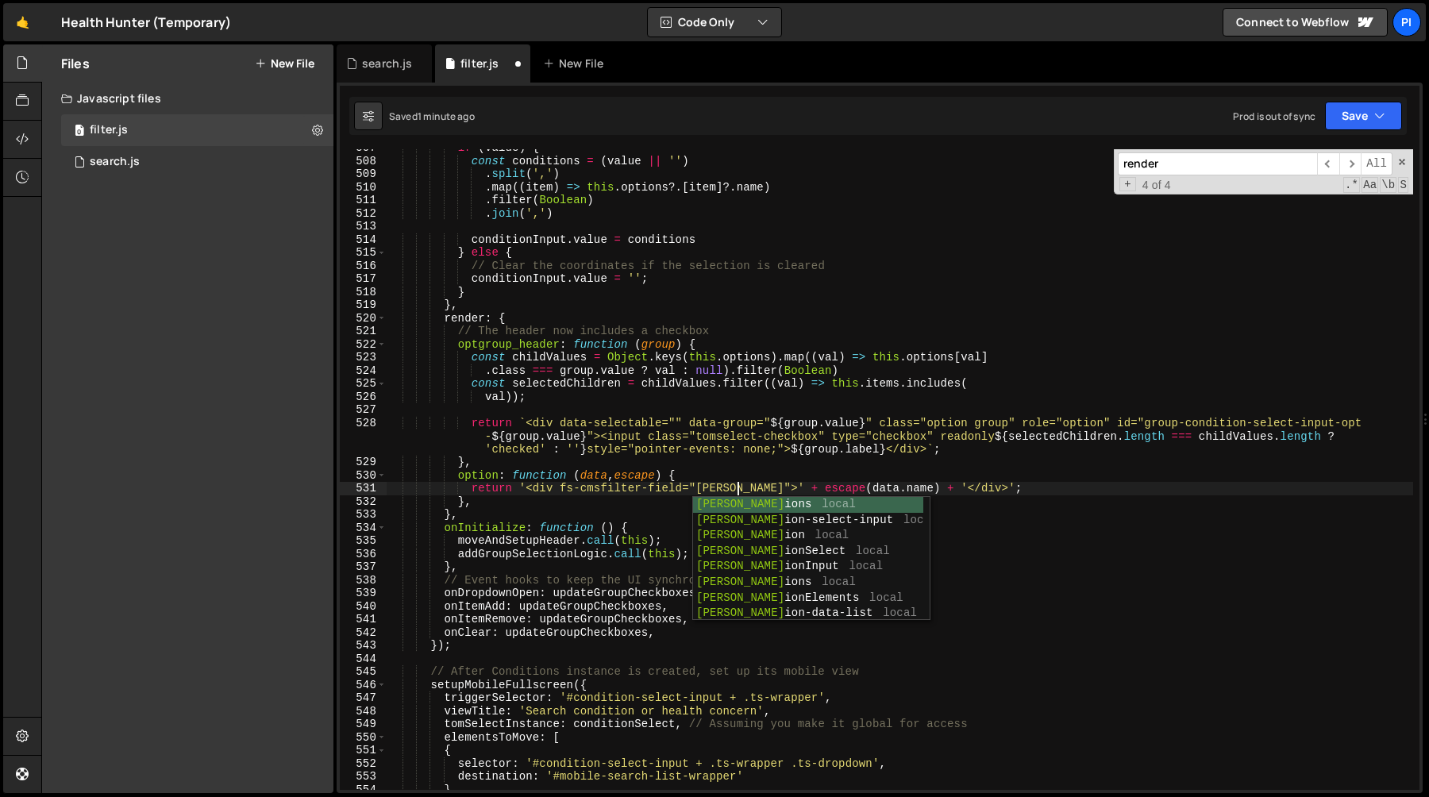
scroll to position [0, 25]
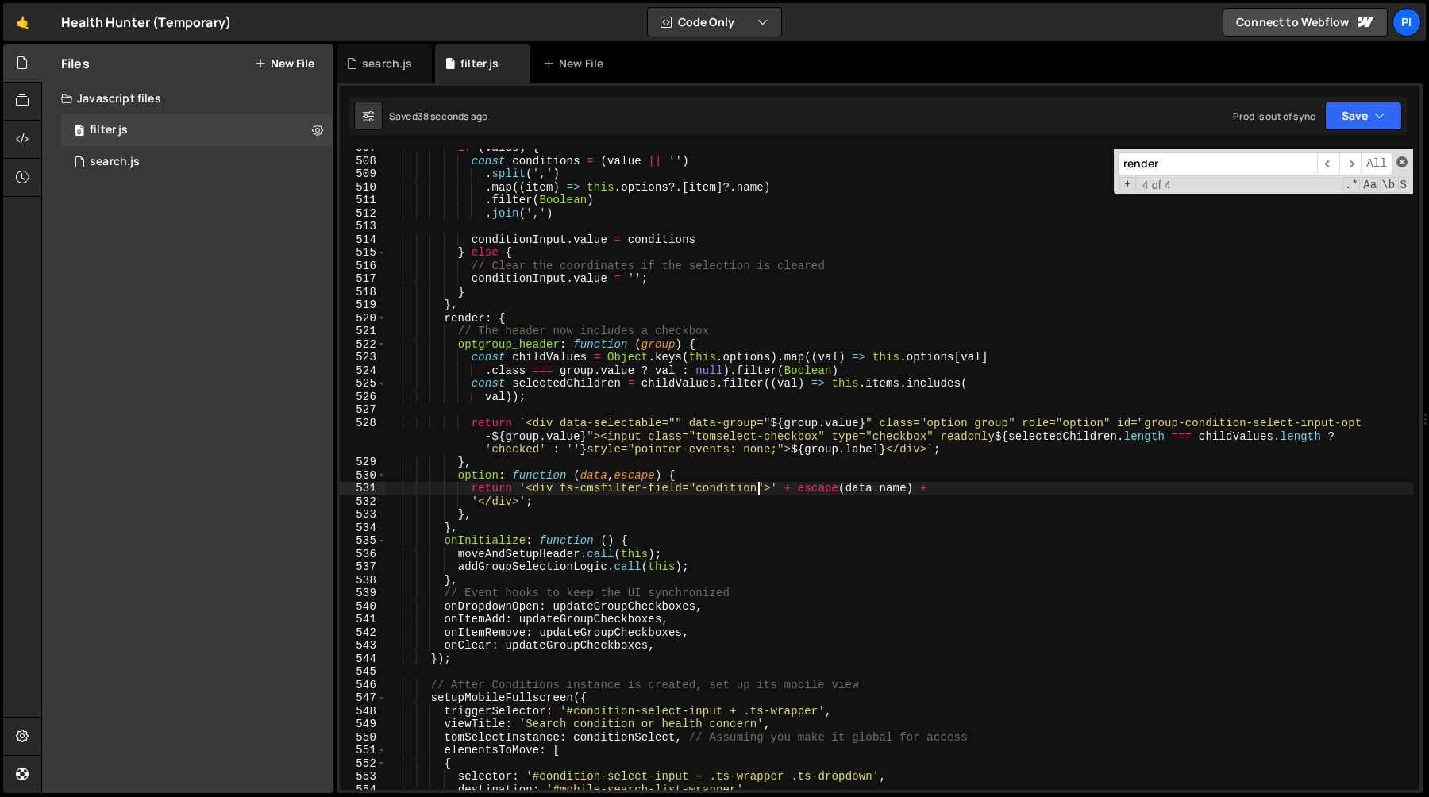
click at [1403, 159] on span at bounding box center [1402, 161] width 11 height 11
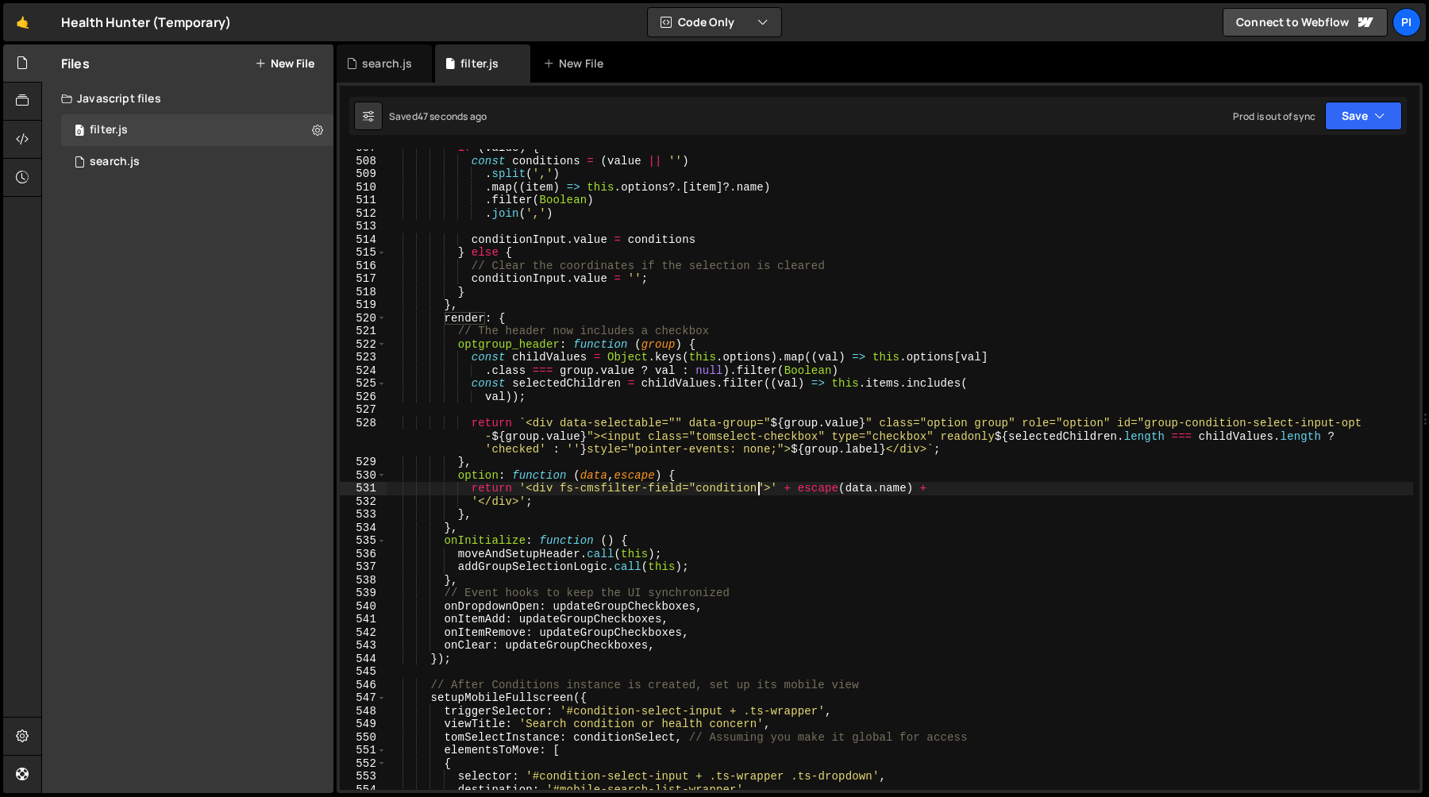
click at [521, 276] on div "if ( value ) { const conditions = ( value || '' ) . split ( ',' ) . map (( item…" at bounding box center [900, 474] width 1027 height 667
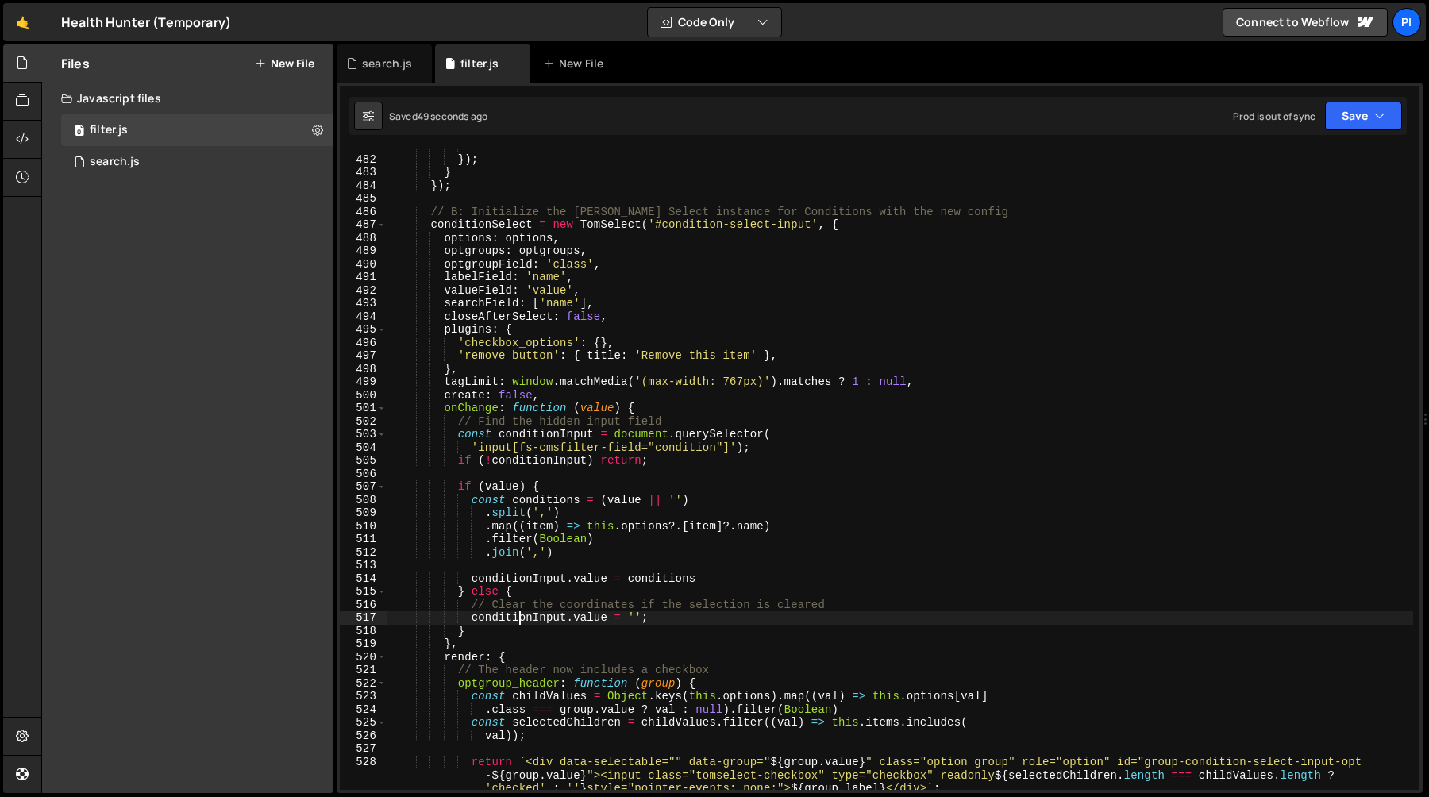
scroll to position [6350, 0]
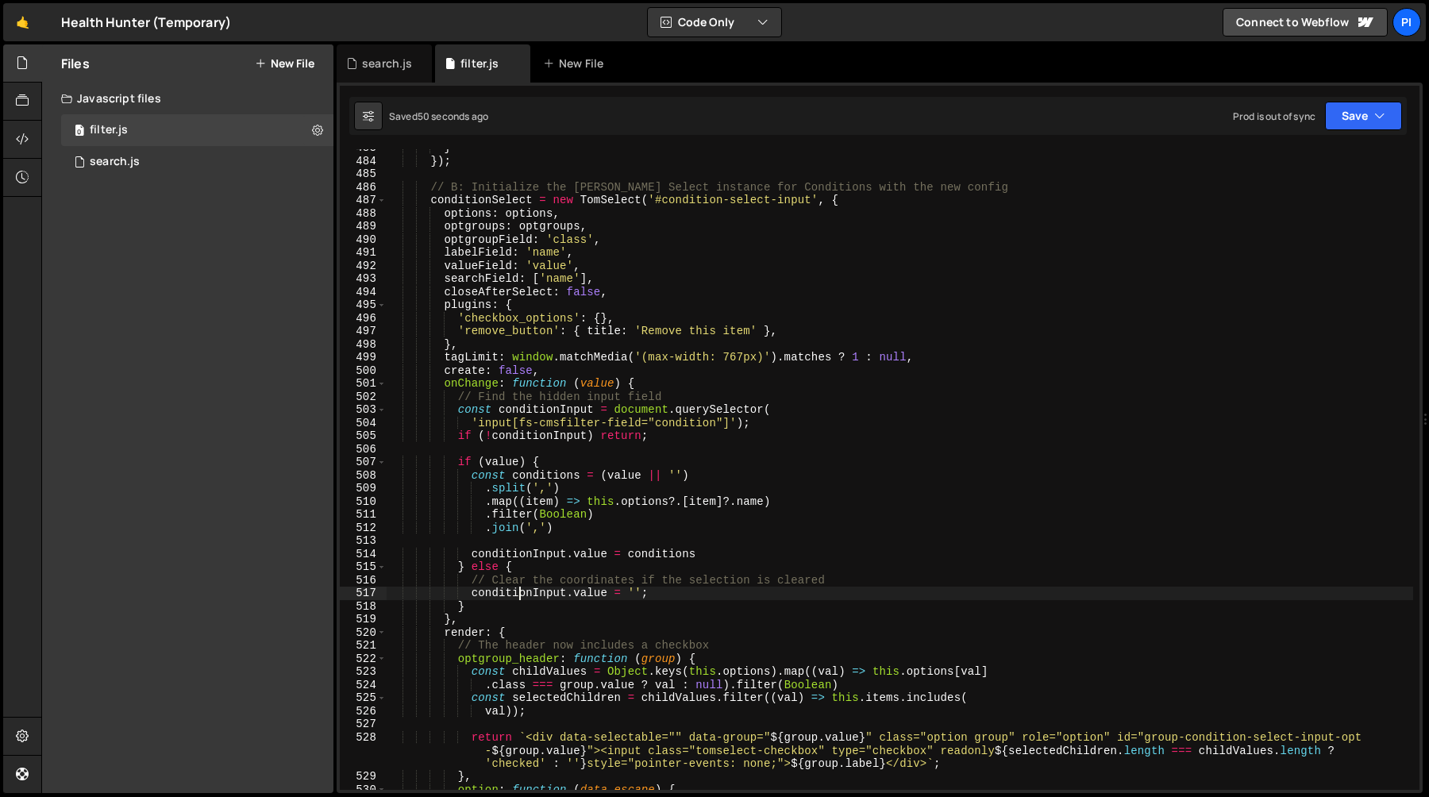
click at [461, 413] on div "} }) ; // B: Initialize the Tom Select instance for Conditions with the new con…" at bounding box center [900, 474] width 1027 height 667
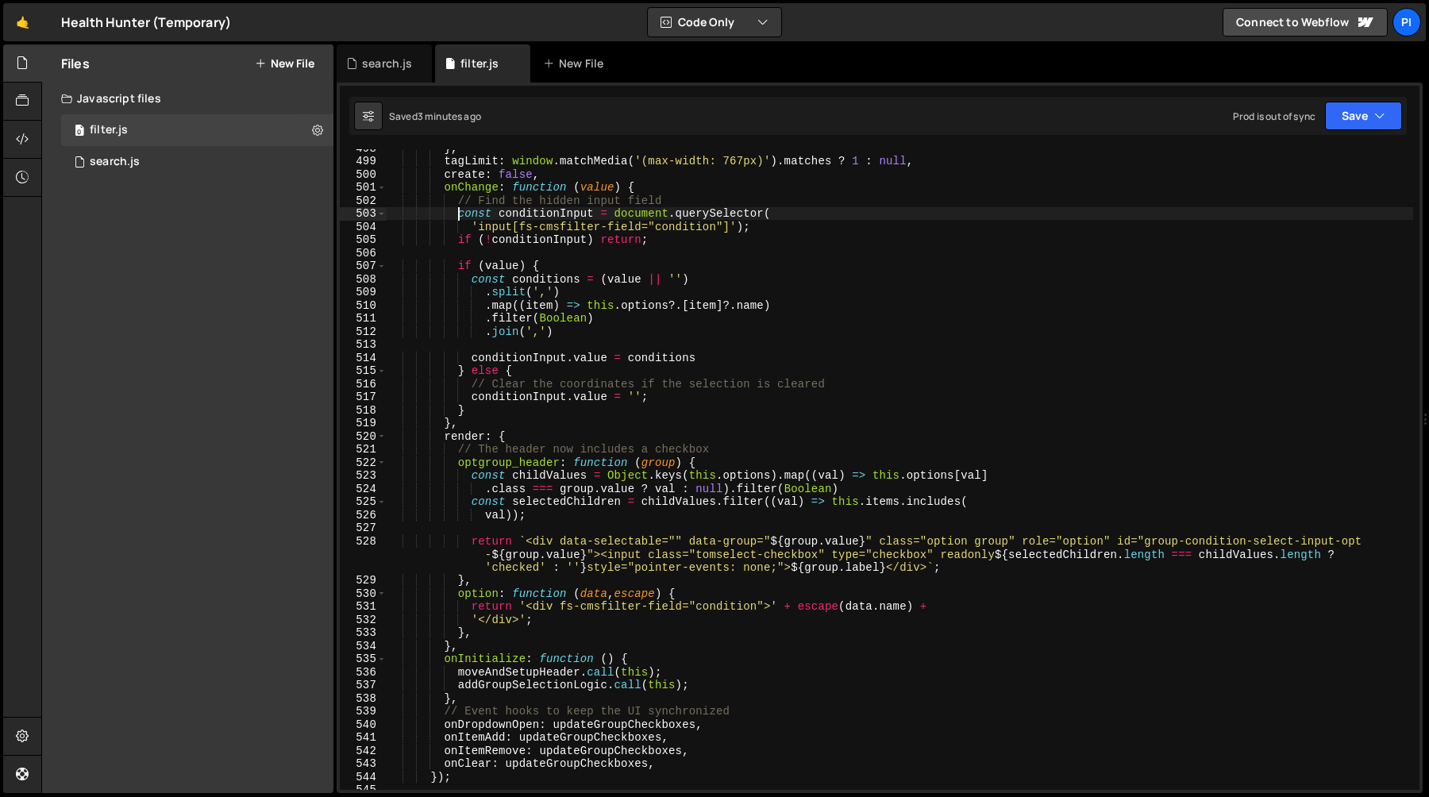
scroll to position [6558, 0]
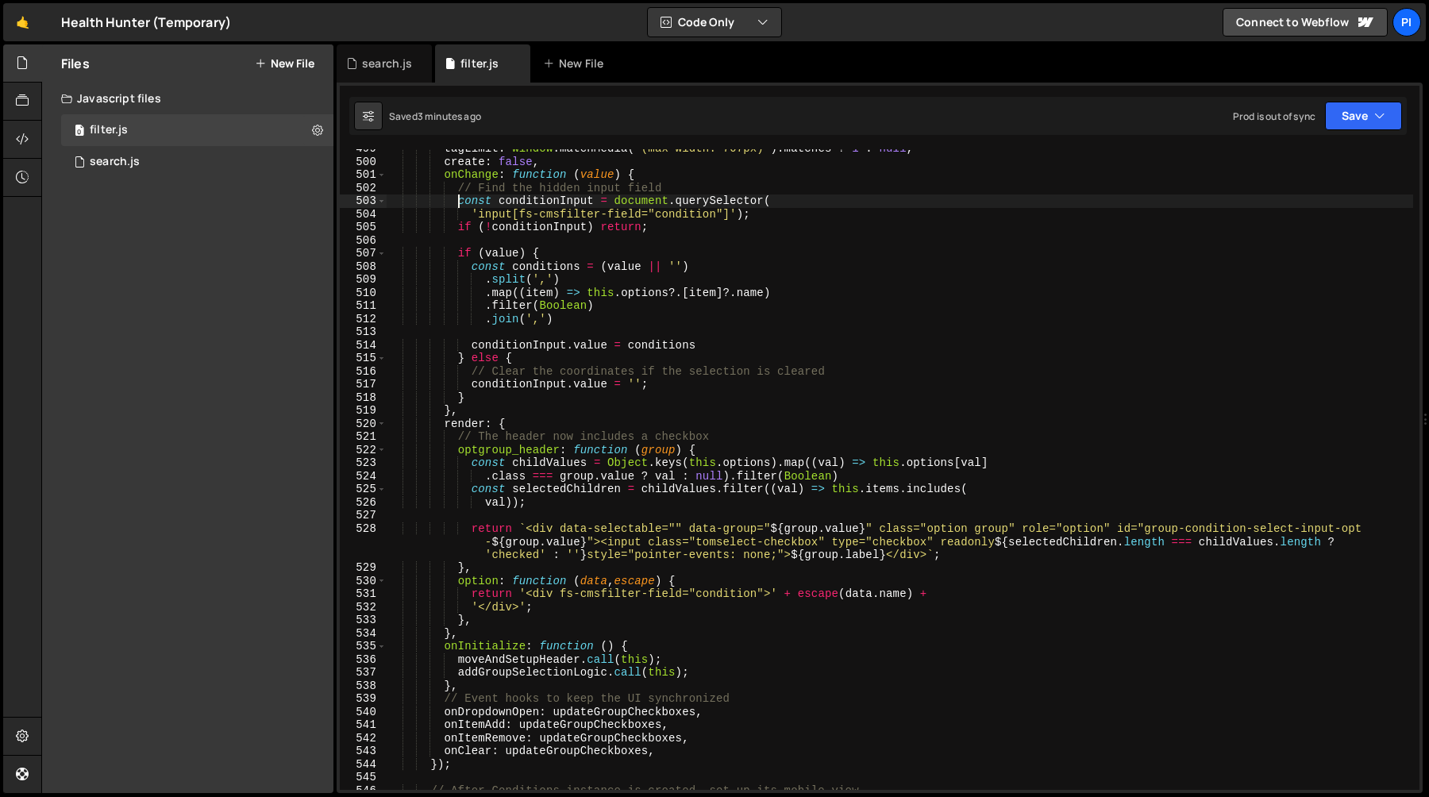
click at [534, 535] on div "tagLimit : window . matchMedia ( '(max-width: 767px)' ) . matches ? 1 : null , …" at bounding box center [900, 475] width 1027 height 667
click at [564, 600] on div "tagLimit : window . matchMedia ( '(max-width: 767px)' ) . matches ? 1 : null , …" at bounding box center [900, 475] width 1027 height 667
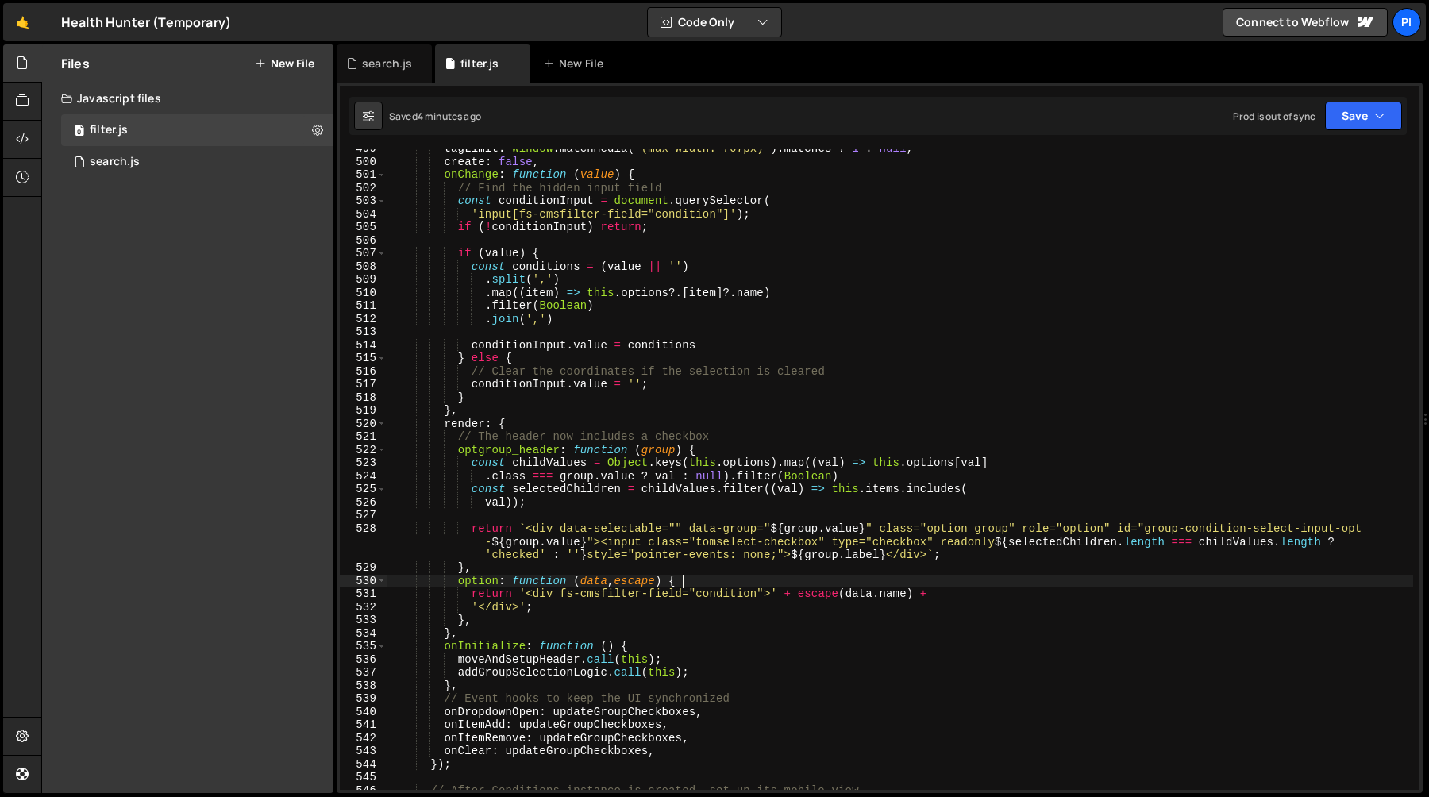
click at [703, 586] on div "tagLimit : window . matchMedia ( '(max-width: 767px)' ) . matches ? 1 : null , …" at bounding box center [900, 475] width 1027 height 667
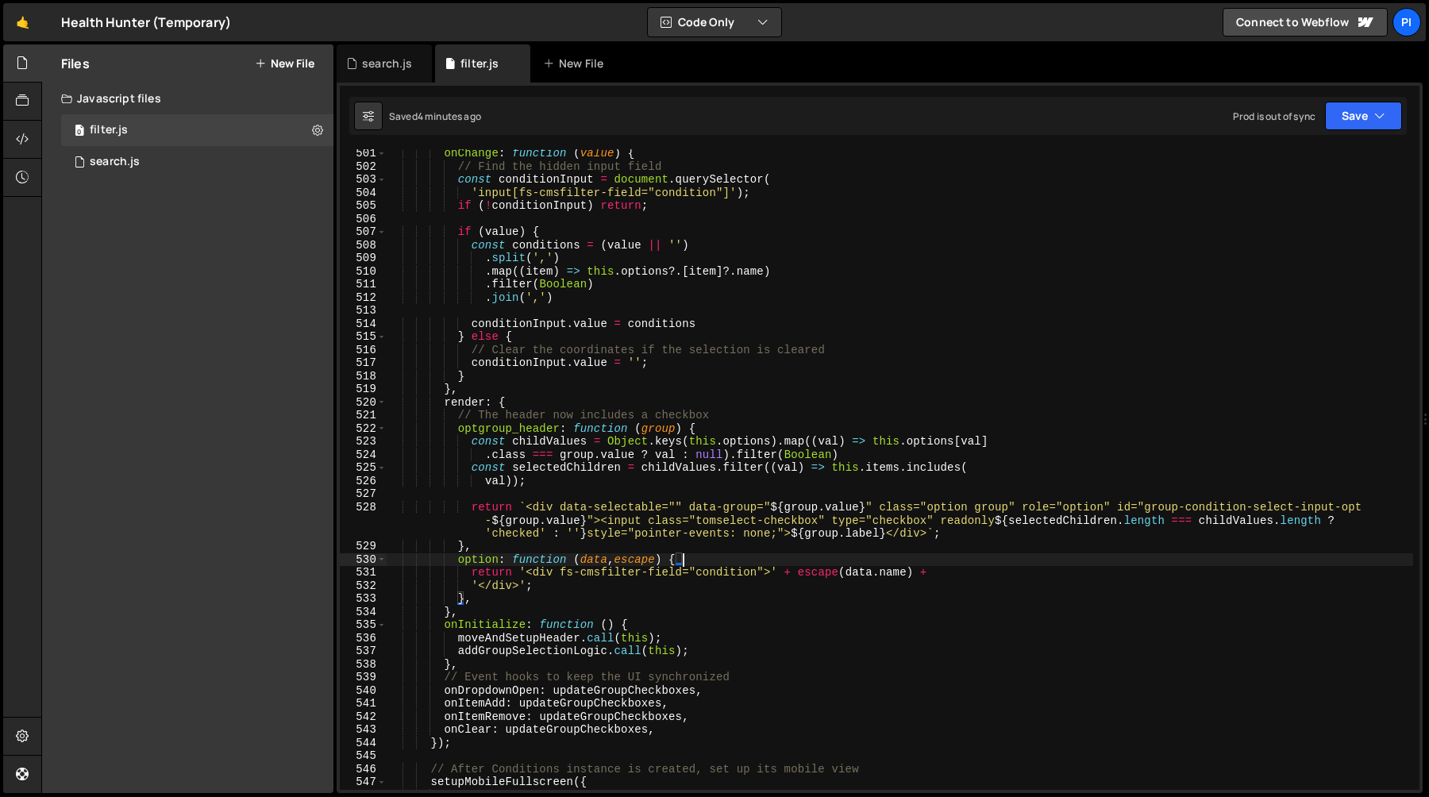
scroll to position [6580, 0]
click at [798, 573] on div "onChange : function ( value ) { // Find the hidden input field const conditionI…" at bounding box center [900, 480] width 1027 height 667
click at [828, 575] on div "onChange : function ( value ) { // Find the hidden input field const conditionI…" at bounding box center [900, 480] width 1027 height 667
click at [918, 575] on div "onChange : function ( value ) { // Find the hidden input field const conditionI…" at bounding box center [900, 480] width 1027 height 667
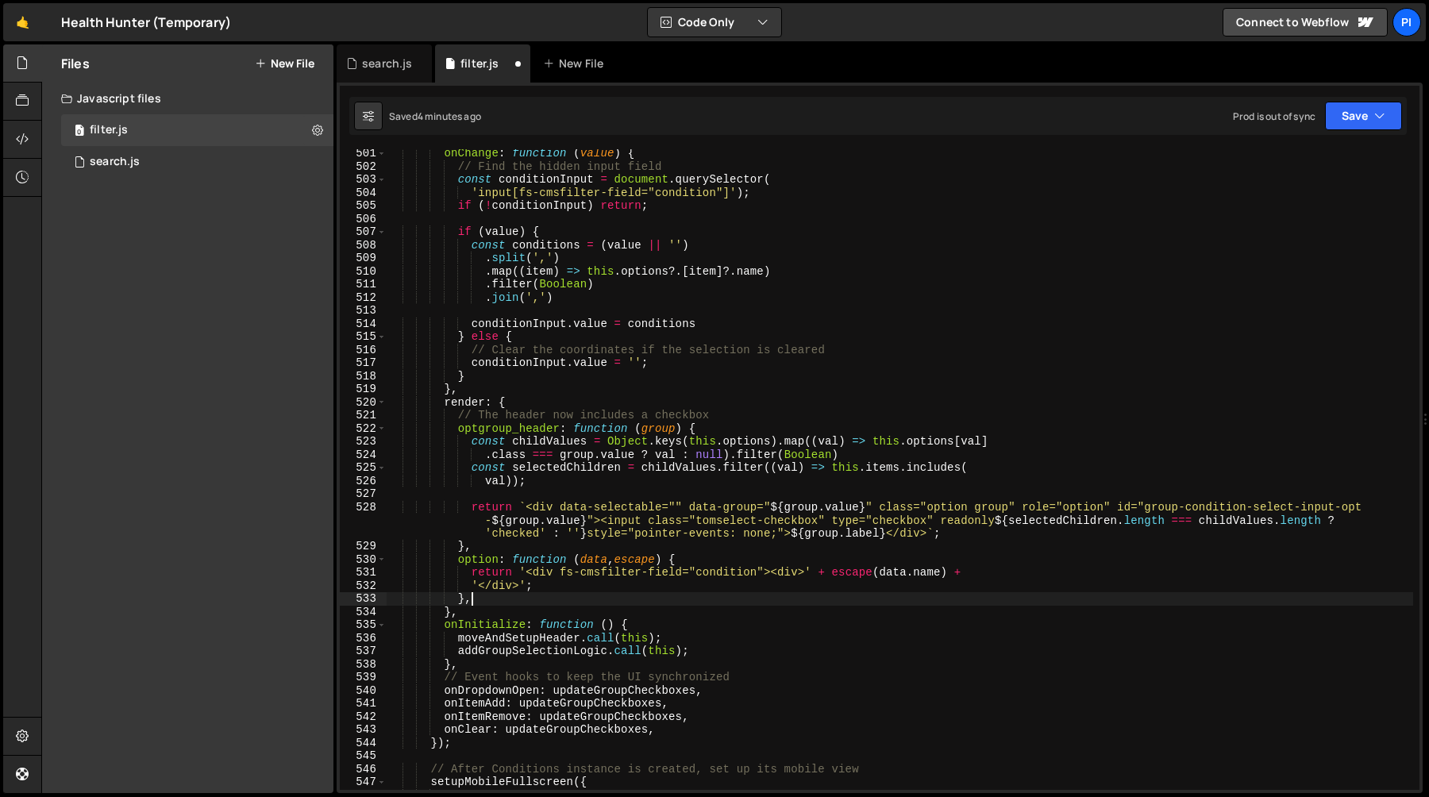
scroll to position [0, 5]
paste textarea "</div>"
type textarea "'</div></div>';"
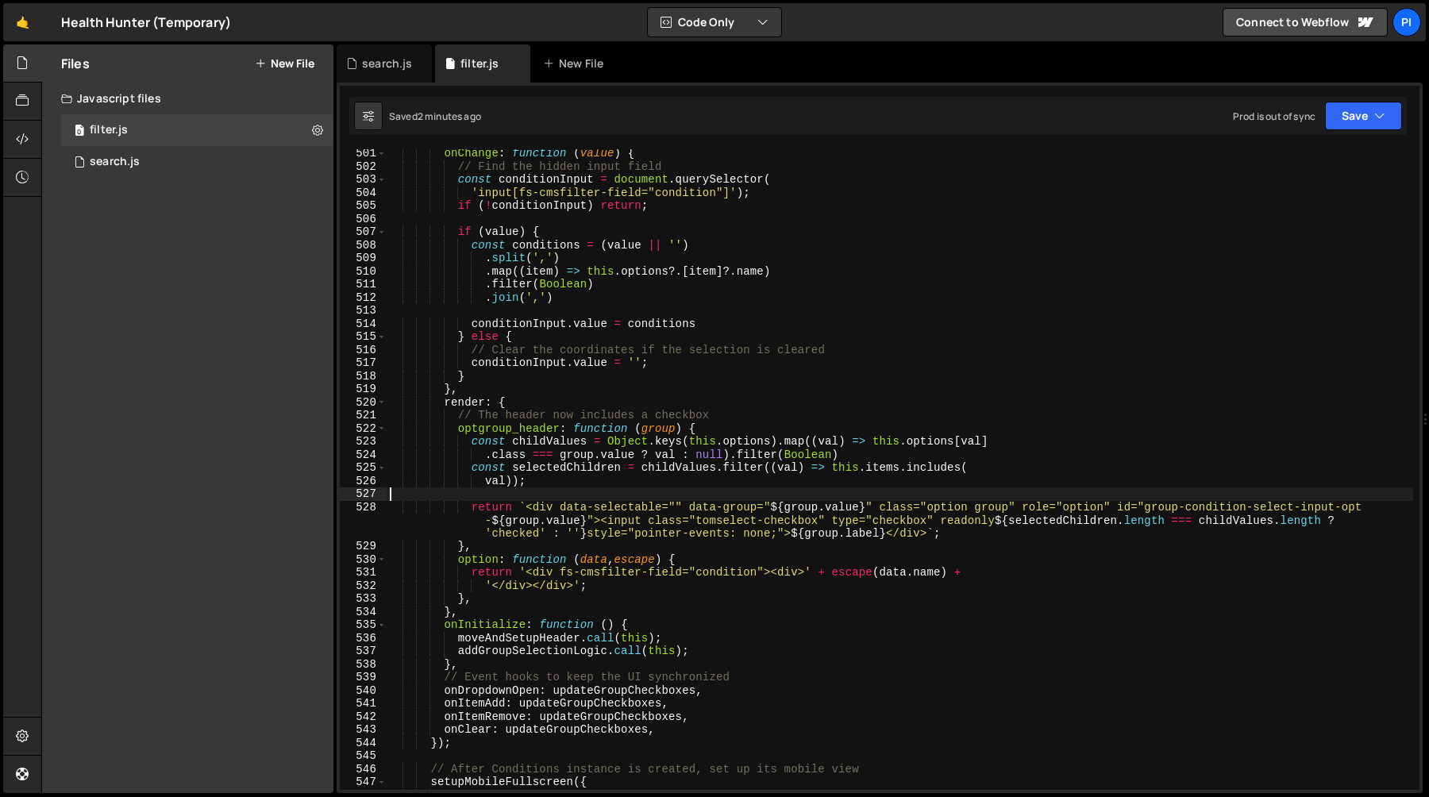
click at [955, 498] on div "onChange : function ( value ) { // Find the hidden input field const conditionI…" at bounding box center [900, 480] width 1027 height 667
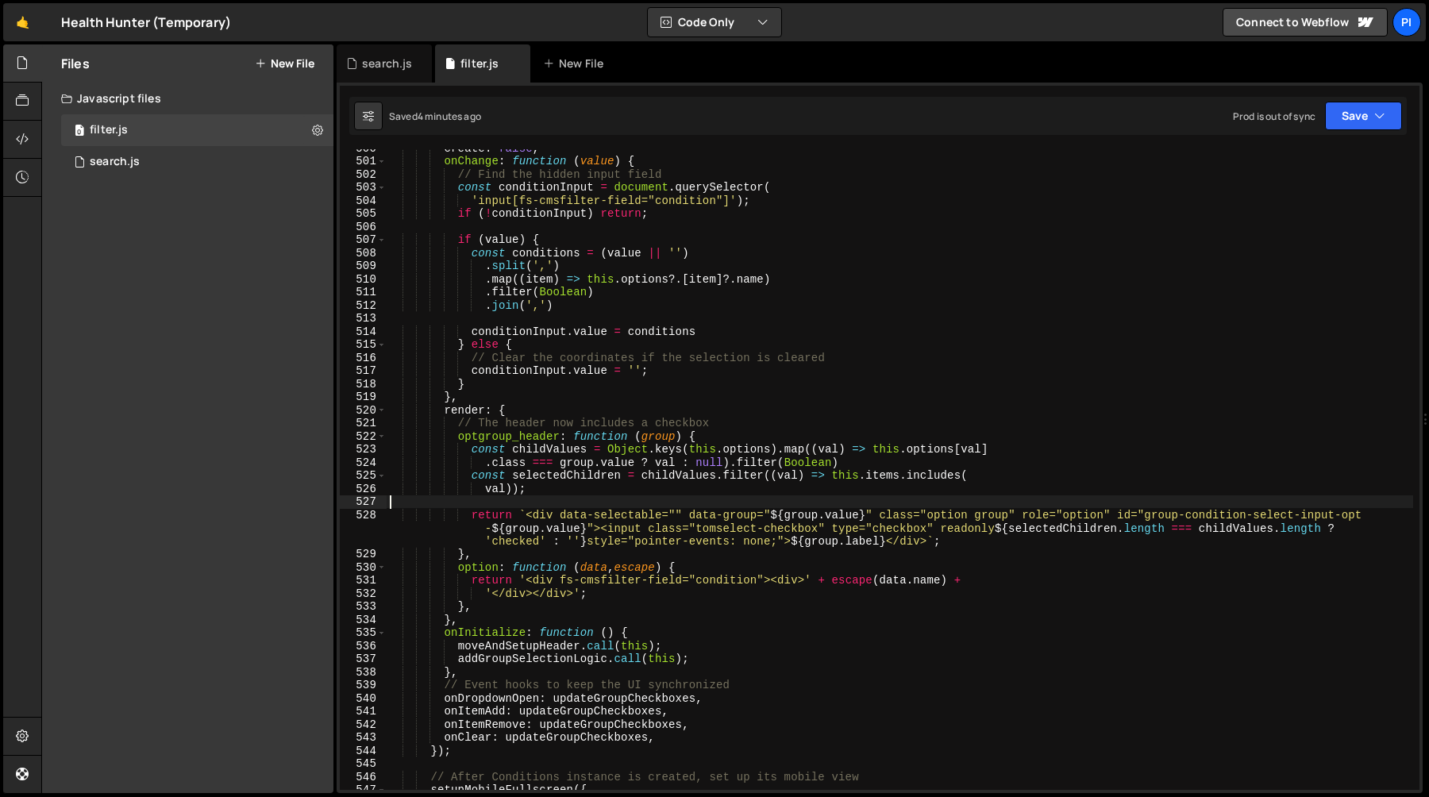
scroll to position [6576, 0]
click at [562, 578] on div "create : false , onChange : function ( value ) { // Find the hidden input field…" at bounding box center [900, 471] width 1027 height 667
click at [682, 581] on div "create : false , onChange : function ( value ) { // Find the hidden input field…" at bounding box center [900, 471] width 1027 height 667
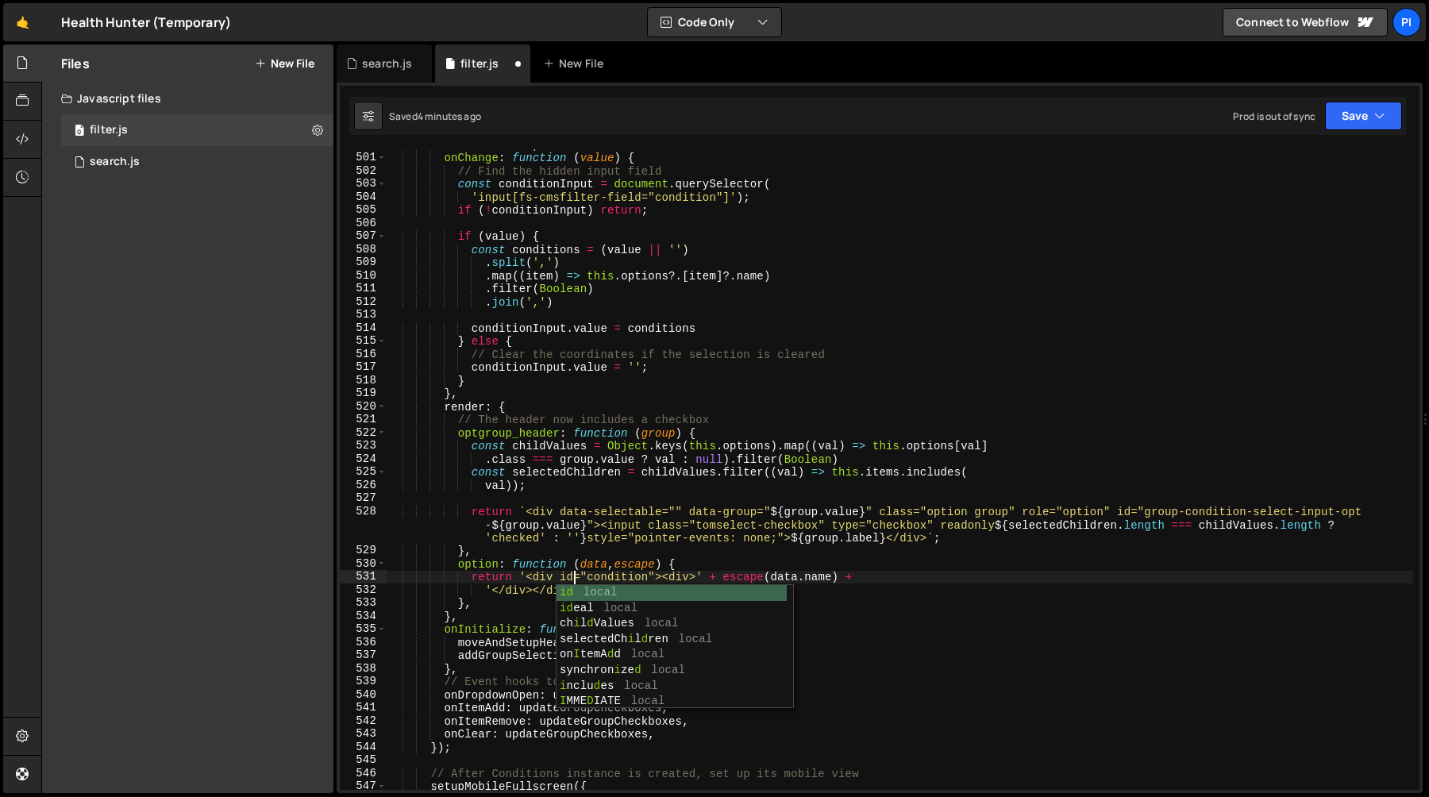
scroll to position [0, 13]
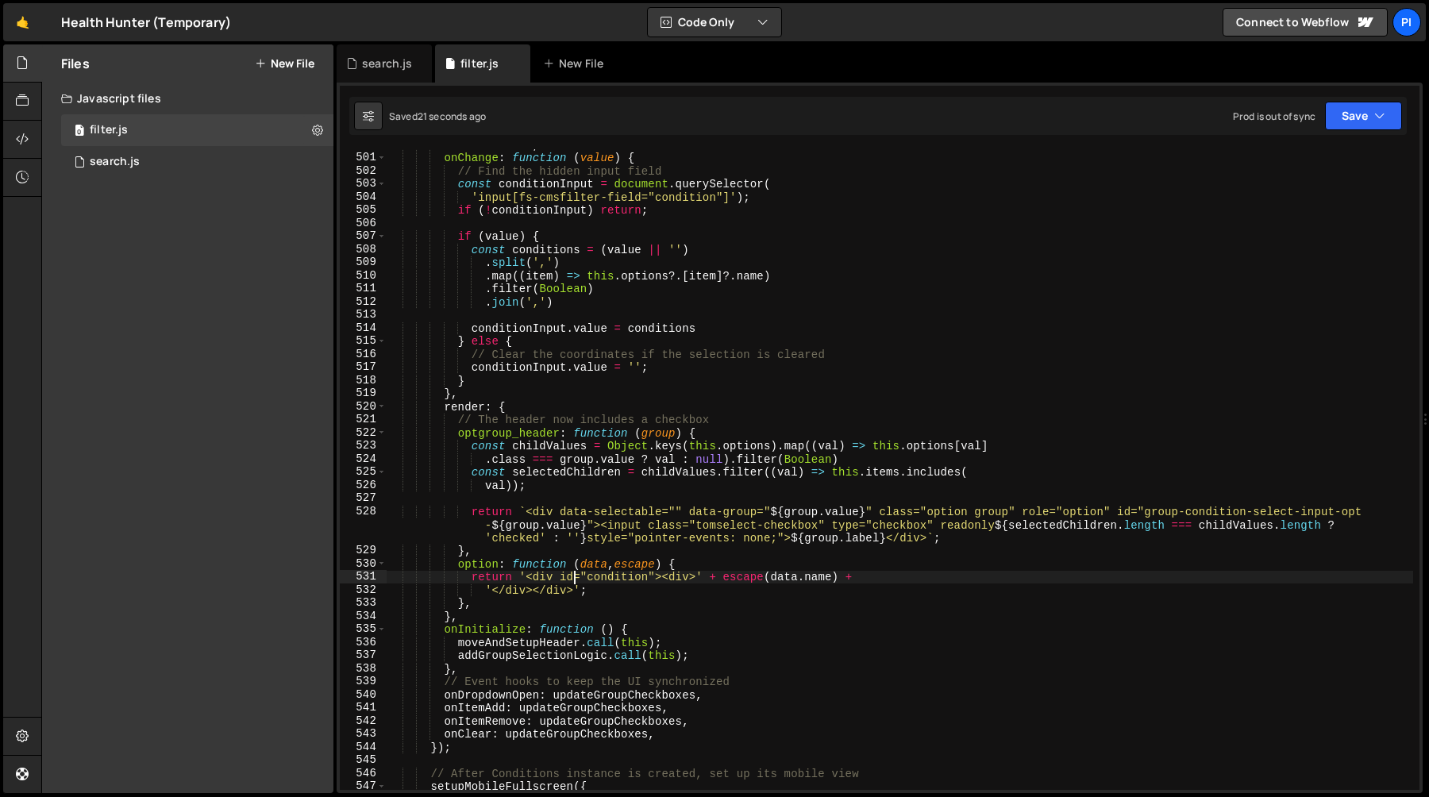
click at [603, 489] on div "create : false , onChange : function ( value ) { // Find the hidden input field…" at bounding box center [900, 471] width 1027 height 667
click at [727, 566] on div "create : false , onChange : function ( value ) { // Find the hidden input field…" at bounding box center [900, 471] width 1027 height 667
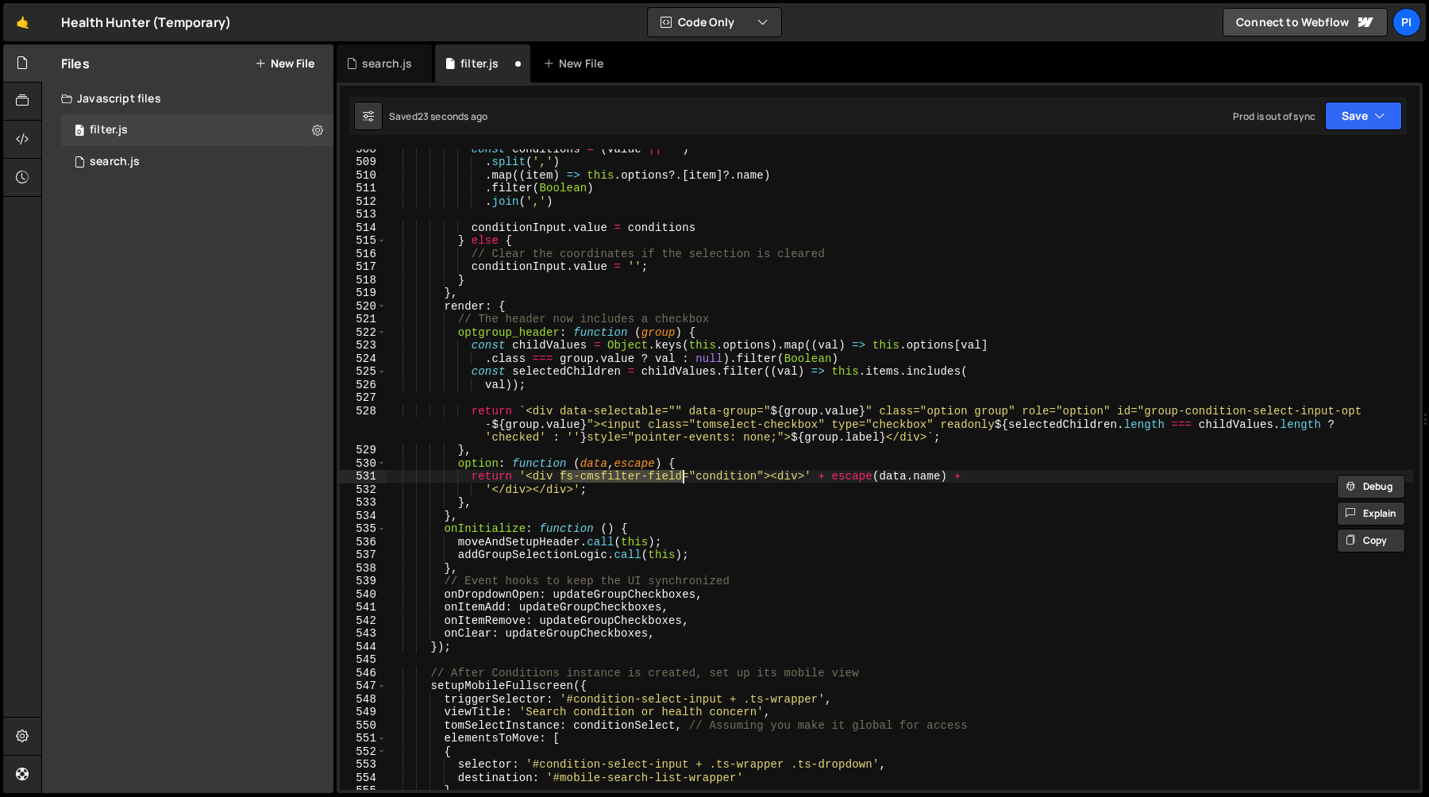
scroll to position [6677, 0]
click at [729, 464] on div "const conditions = ( value || '' ) . split ( ',' ) . map (( item ) => this . op…" at bounding box center [900, 475] width 1027 height 667
type textarea "option: function (data, escape) {"
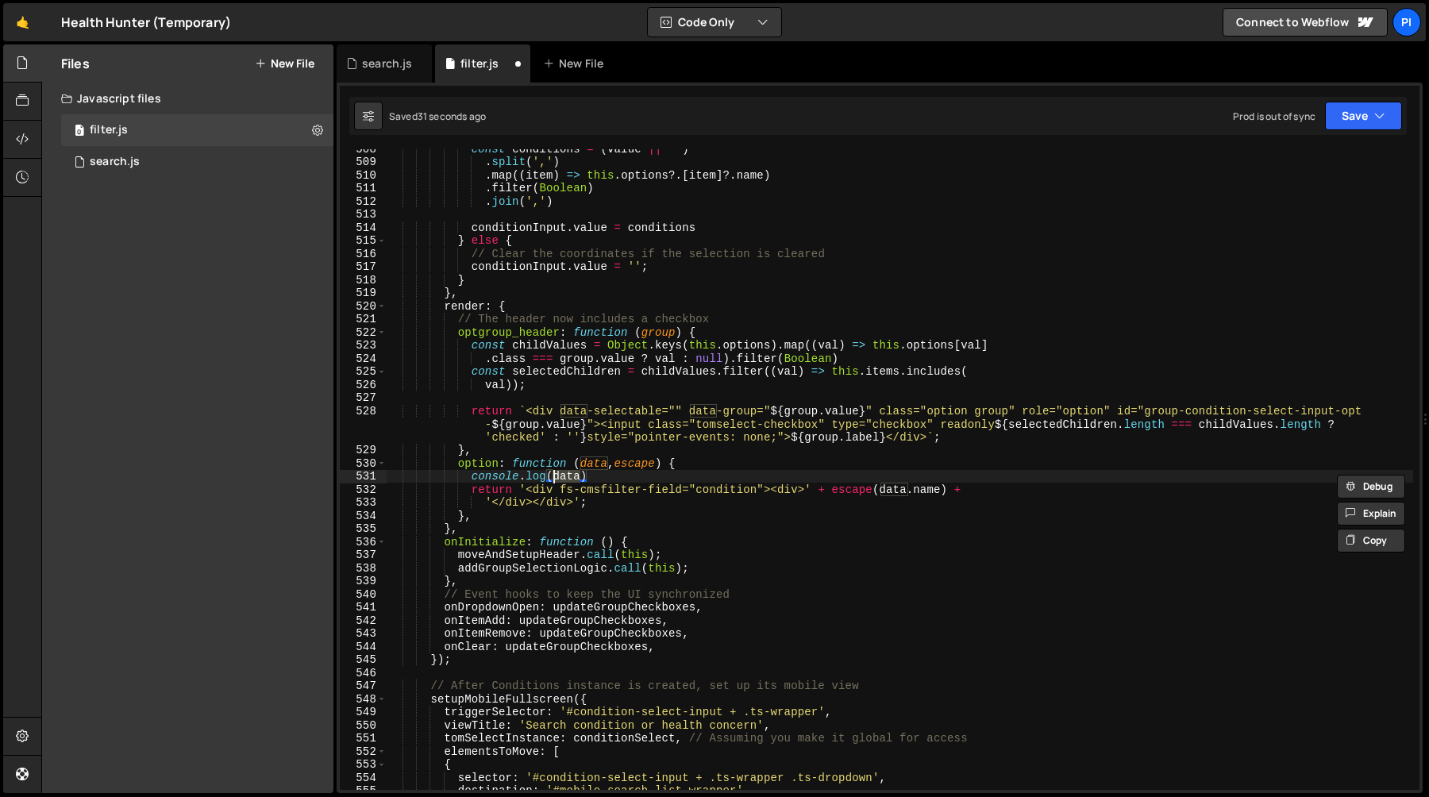
scroll to position [0, 11]
type textarea "console.log({ data })"
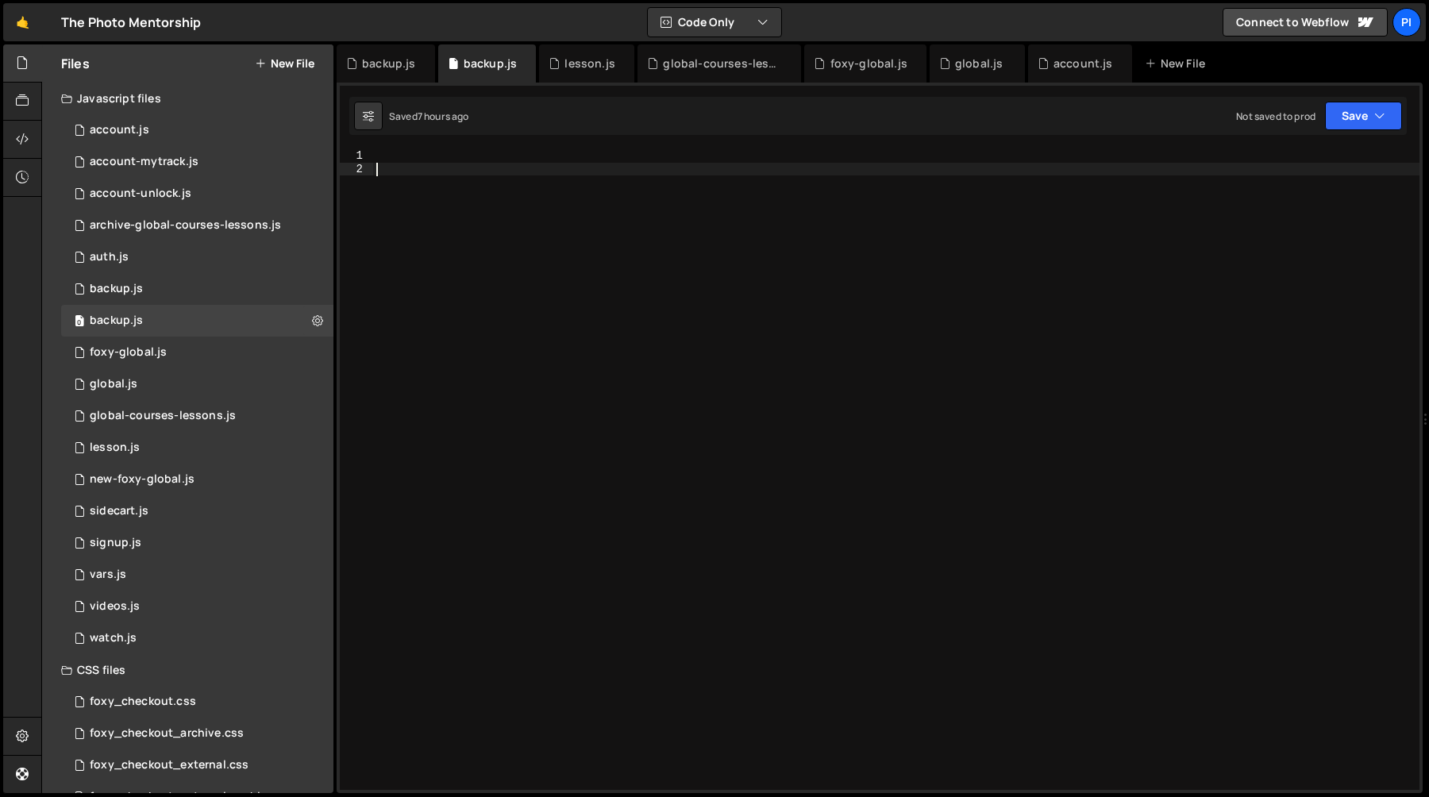
click at [500, 237] on div at bounding box center [896, 482] width 1047 height 667
click at [152, 282] on div "0 backup.js 0" at bounding box center [197, 289] width 272 height 32
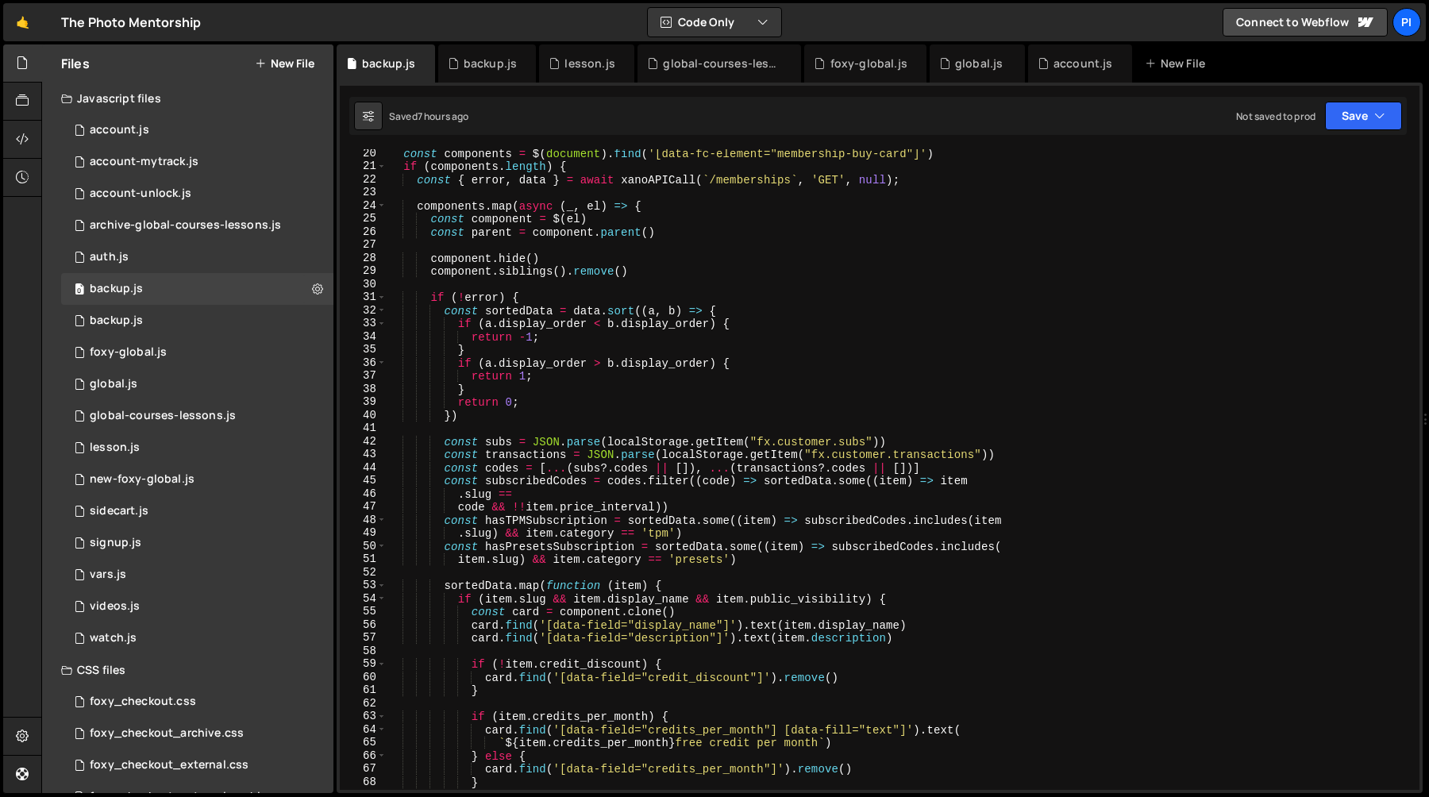
type textarea "}"
click at [577, 347] on div "const components = $ ( document ) . find ( '[data-fc-element="membership-buy-ca…" at bounding box center [900, 480] width 1027 height 667
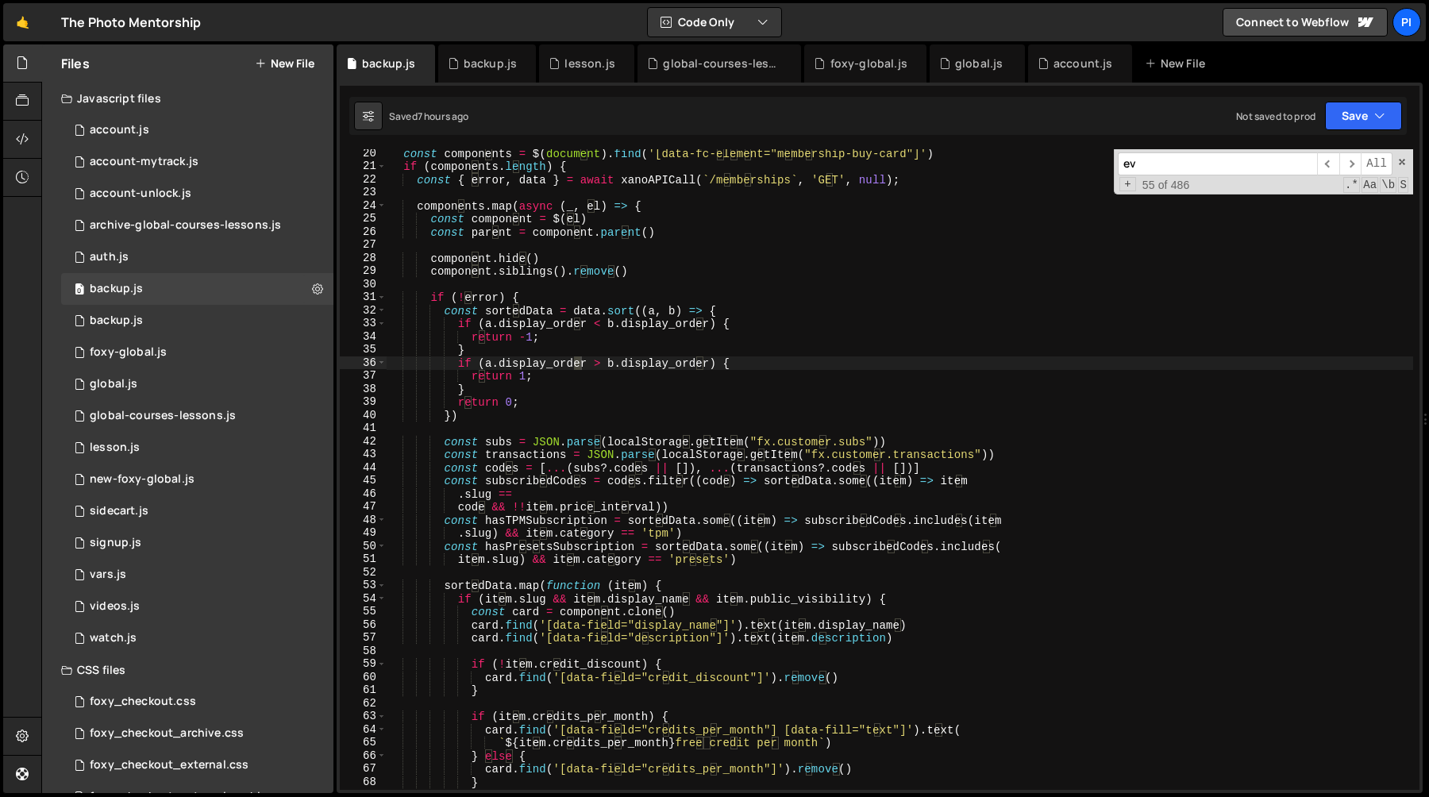
scroll to position [1854, 0]
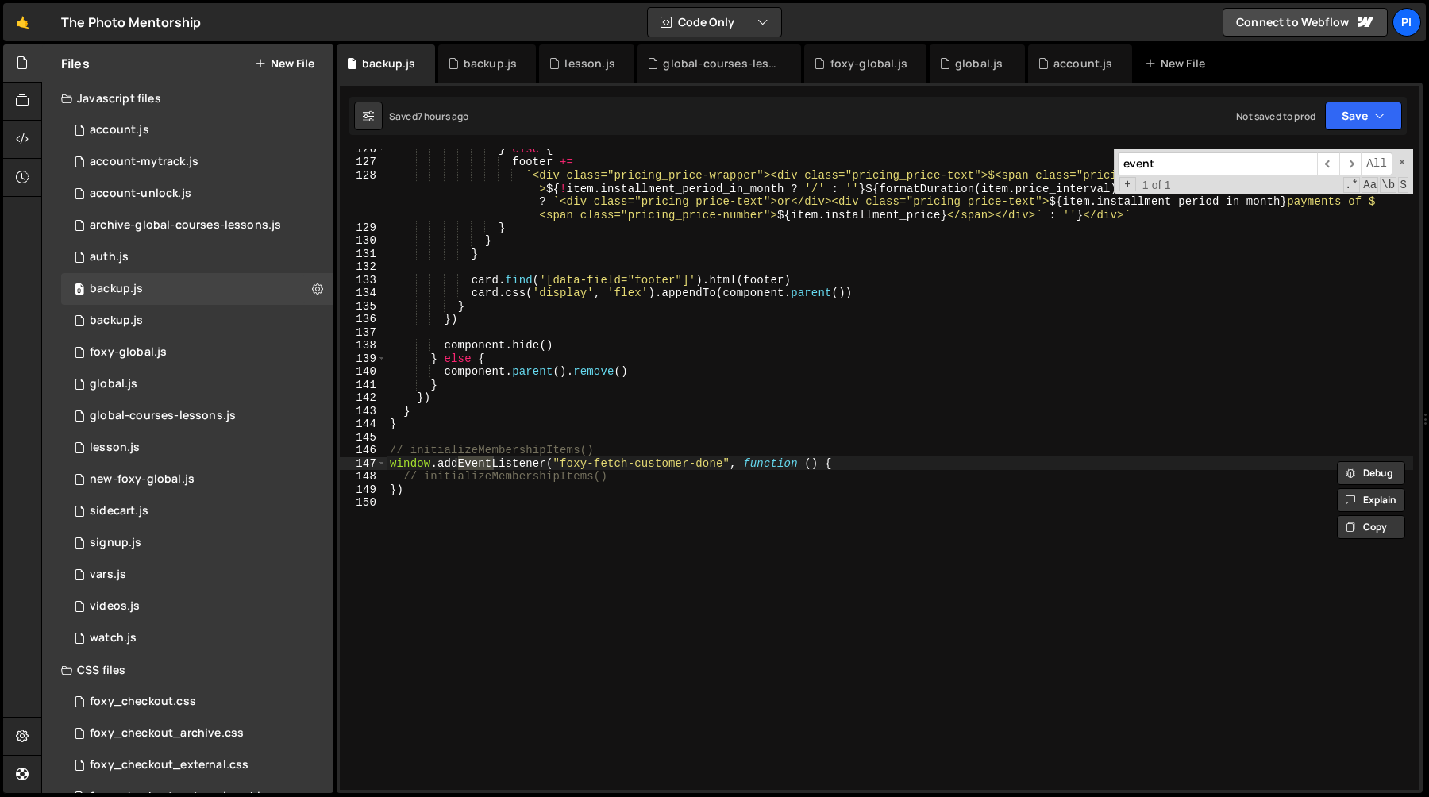
type input "event"
click at [388, 461] on div "} else { footer += ` <div class="pricing_price-wrapper"><div class="pricing_pri…" at bounding box center [900, 475] width 1027 height 667
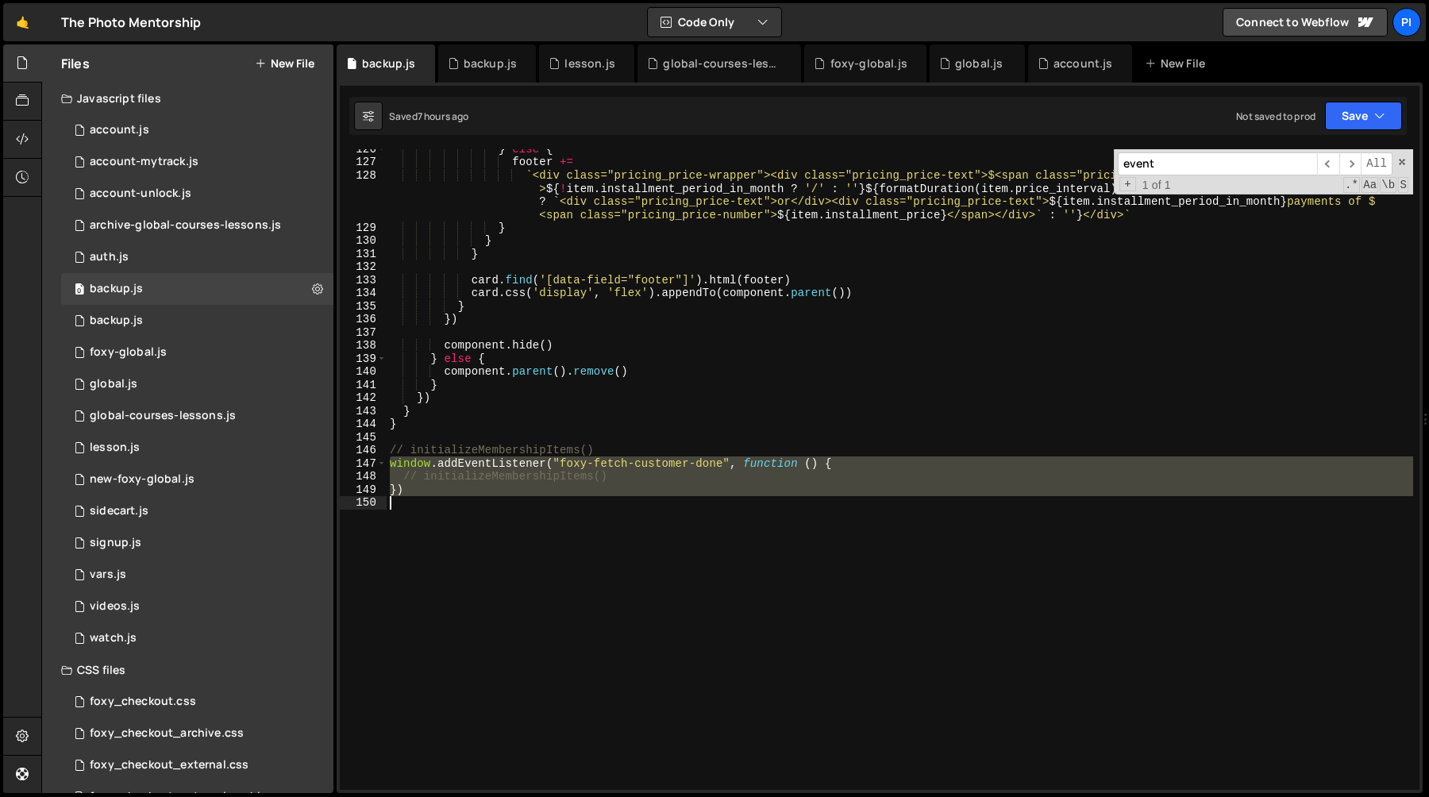
click at [466, 500] on div "} else { footer += ` <div class="pricing_price-wrapper"><div class="pricing_pri…" at bounding box center [900, 475] width 1027 height 667
type textarea "window.addEventListener("foxy-fetch-customer-done", function () {"
click at [579, 460] on div "} else { footer += ` <div class="pricing_price-wrapper"><div class="pricing_pri…" at bounding box center [900, 475] width 1027 height 667
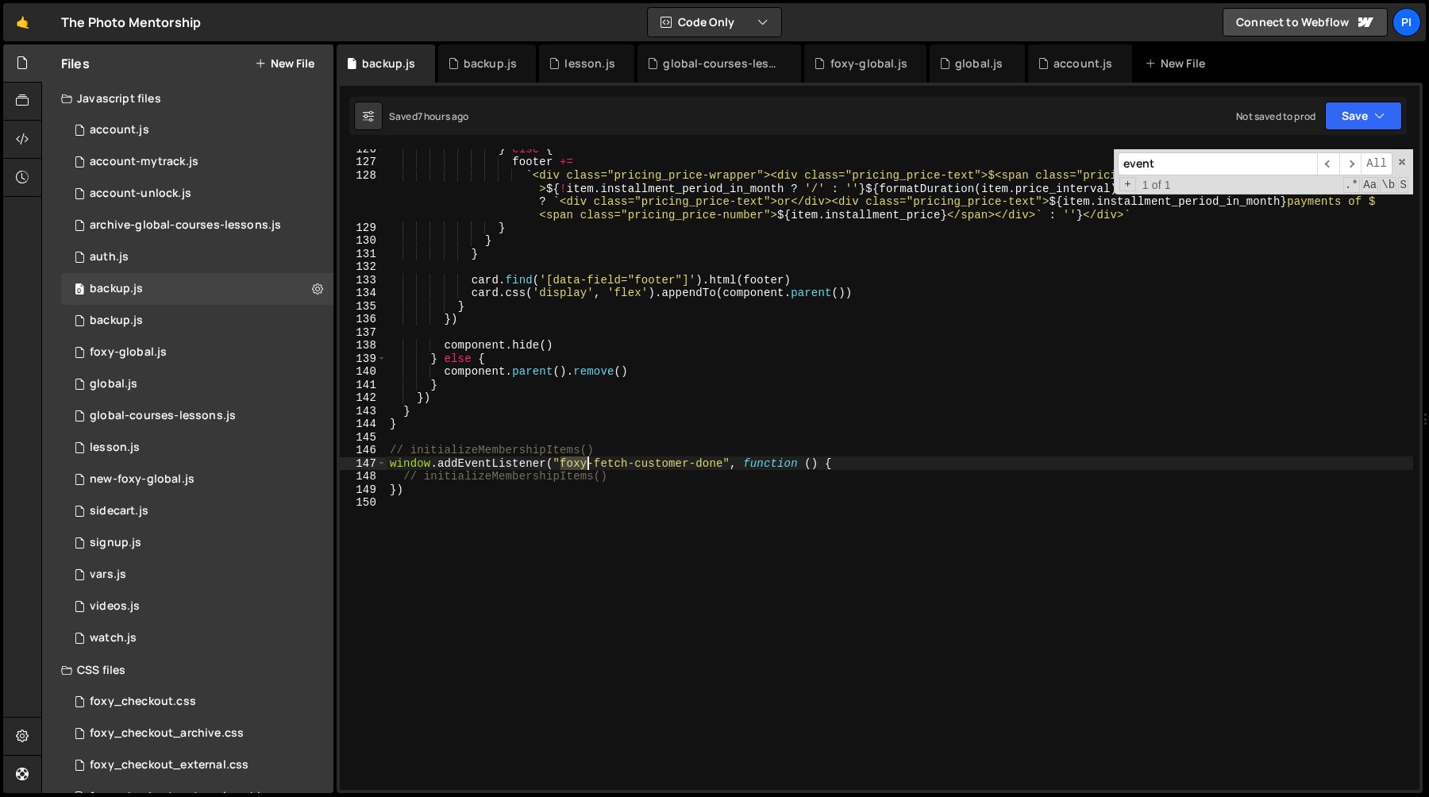
click at [579, 460] on div "} else { footer += ` <div class="pricing_price-wrapper"><div class="pricing_pri…" at bounding box center [900, 475] width 1027 height 667
click at [725, 464] on div "} else { footer += ` <div class="pricing_price-wrapper"><div class="pricing_pri…" at bounding box center [900, 475] width 1027 height 667
click at [184, 357] on div "0 foxy-global.js 0" at bounding box center [197, 353] width 272 height 32
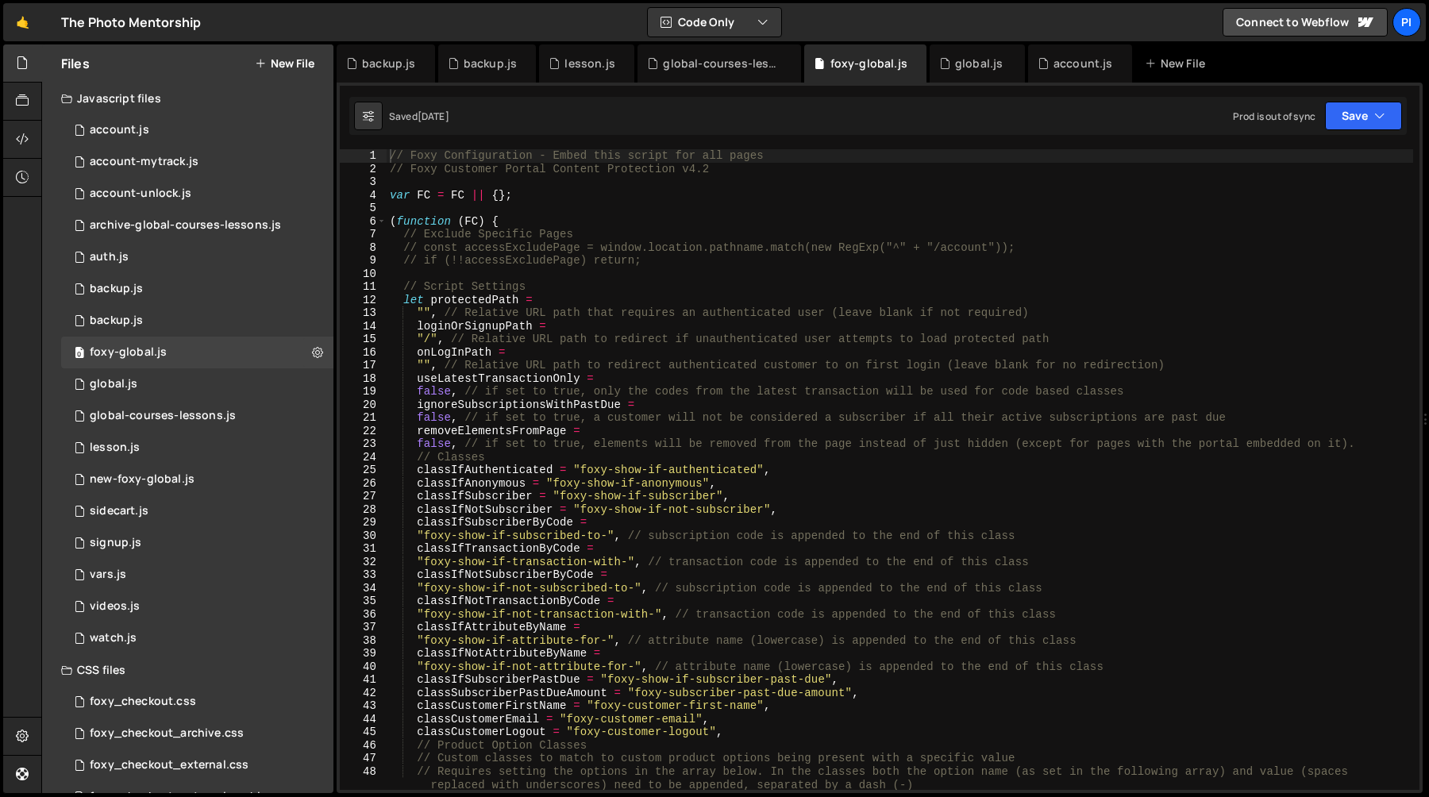
type textarea ""/", // Relative URL path to redirect if unauthenticated user attempts to load …"
click at [752, 343] on div "// Foxy Configuration - Embed this script for all pages // Foxy Customer Portal…" at bounding box center [900, 482] width 1027 height 667
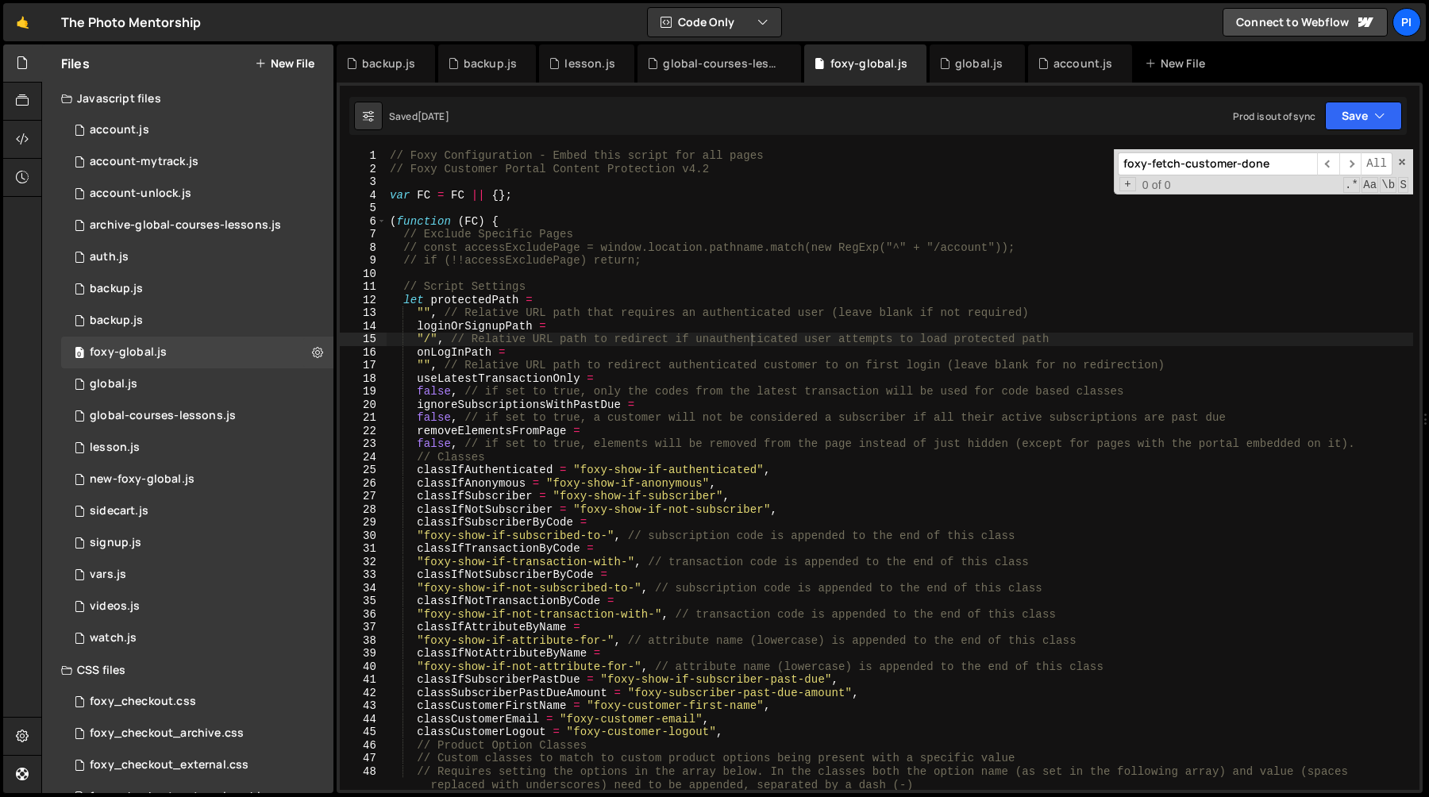
scroll to position [3860, 0]
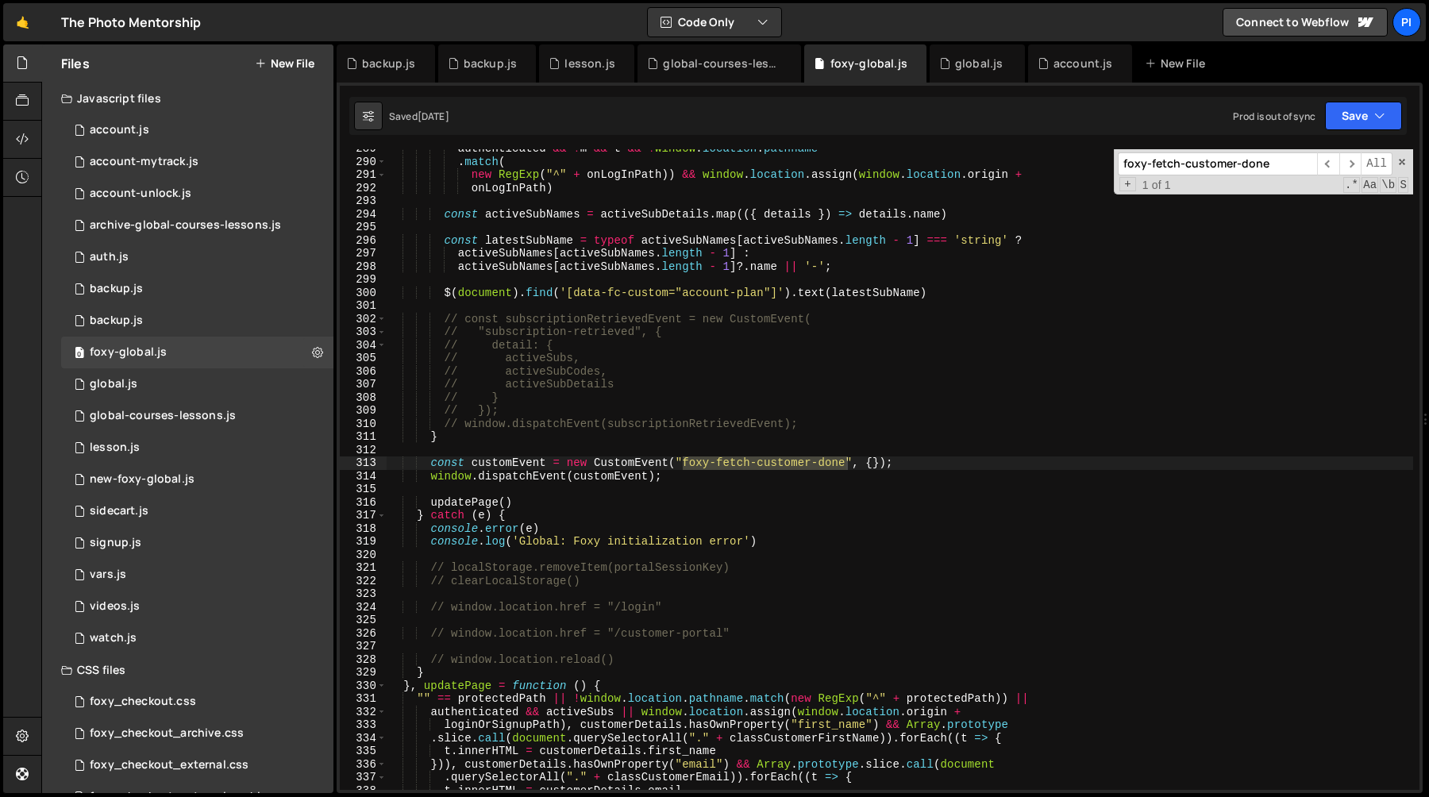
type input "foxy-fetch-customer-done"
click at [426, 464] on div "authenticated && ! m && t && ! window . location . pathname . match ( new RegEx…" at bounding box center [900, 475] width 1027 height 667
click at [716, 475] on div "authenticated && ! m && t && ! window . location . pathname . match ( new RegEx…" at bounding box center [900, 475] width 1027 height 667
type textarea "const customEvent = new CustomEvent("foxy-fetch-customer-done", {}); window.dis…"
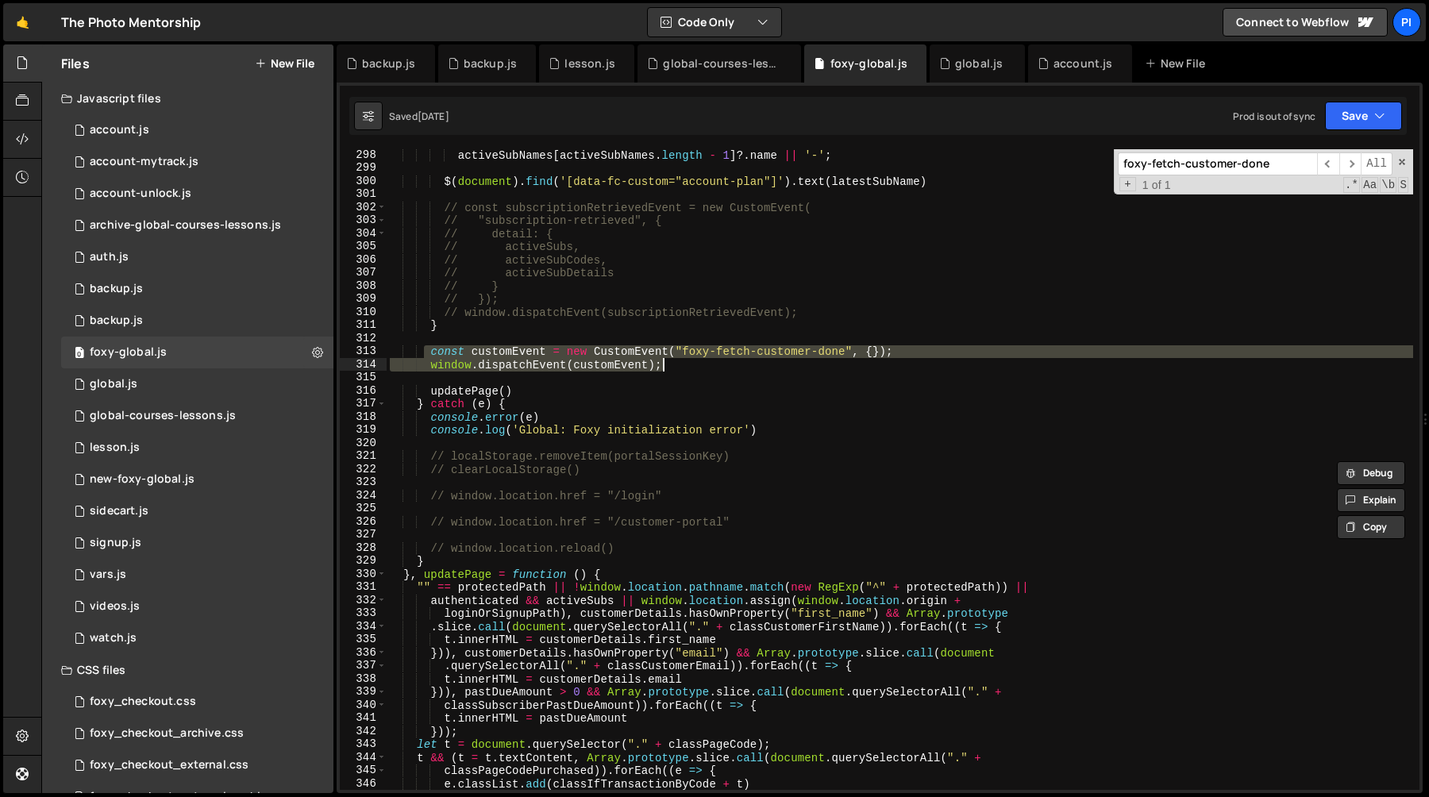
scroll to position [3978, 0]
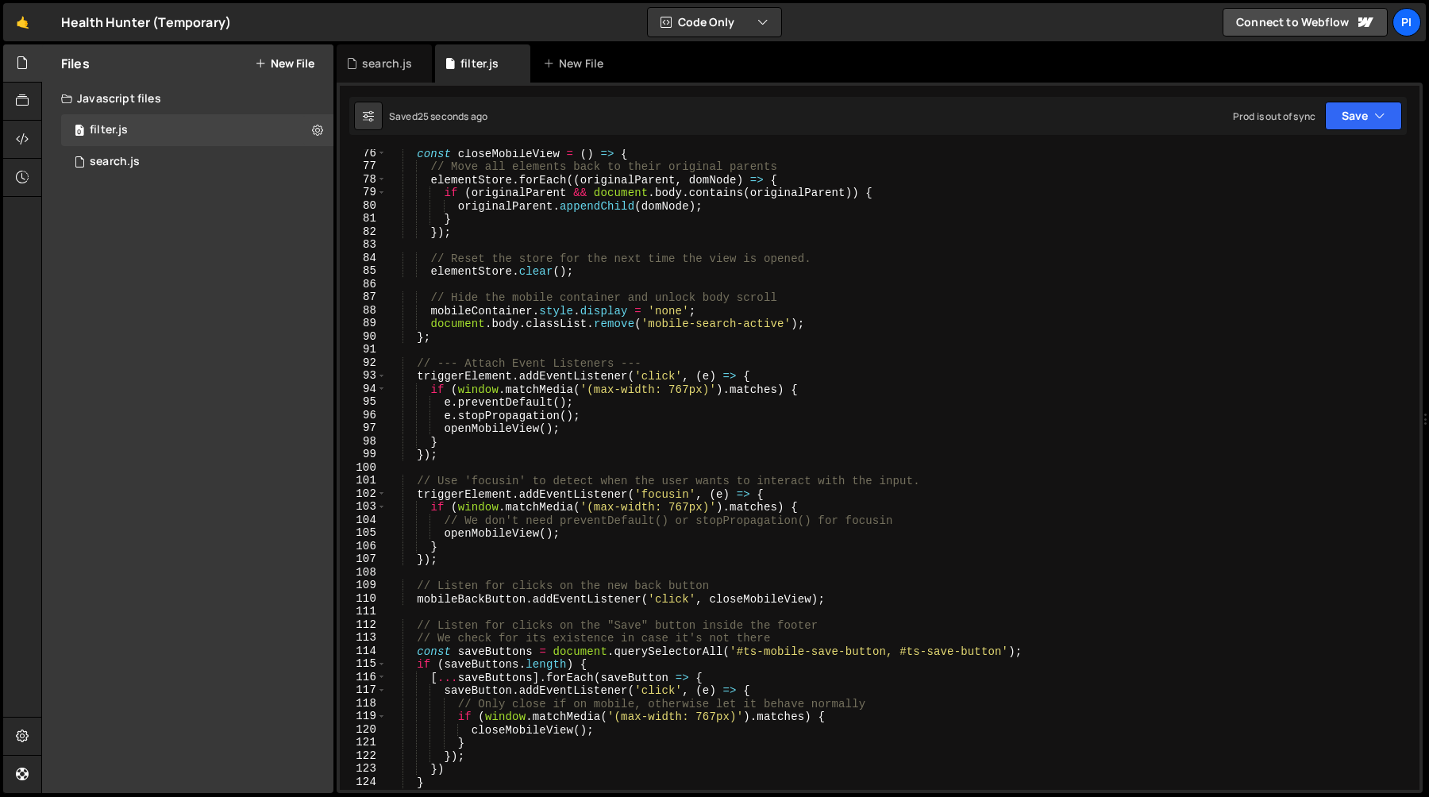
click at [659, 508] on div "const closeMobileView = ( ) => { // Move all elements back to their original pa…" at bounding box center [900, 480] width 1027 height 667
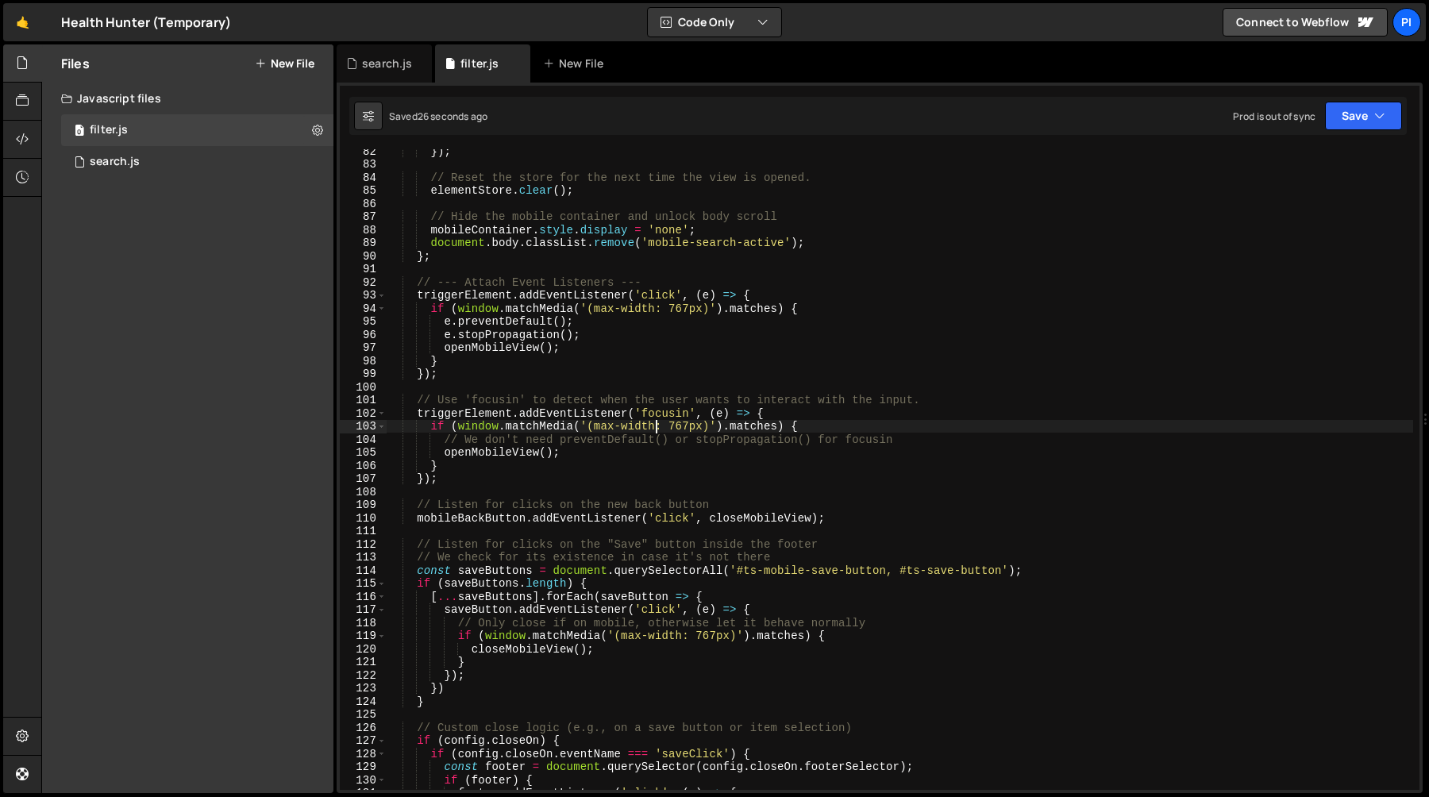
scroll to position [1591, 0]
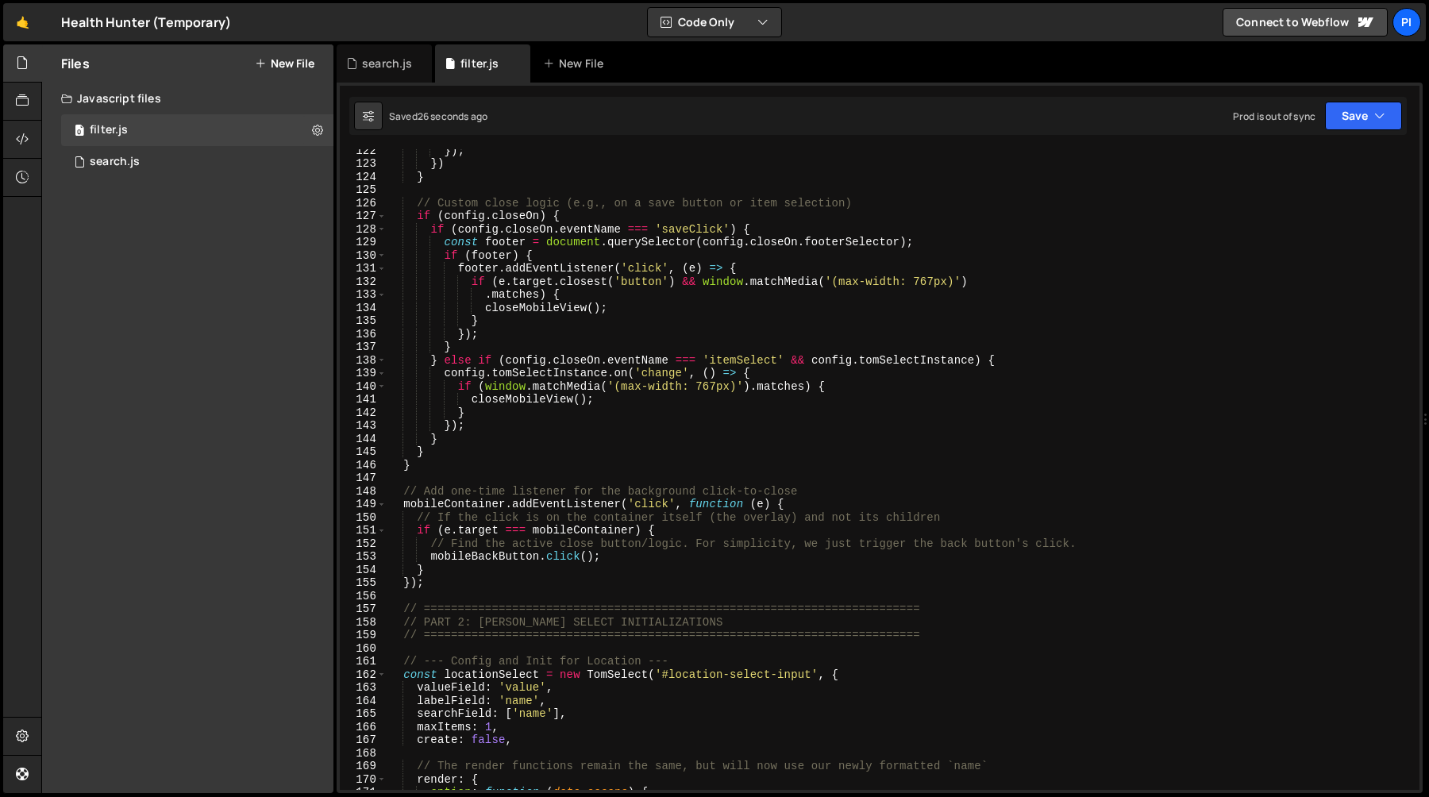
click at [659, 508] on div "}) ; }) } // Custom close logic (e.g., on a save button or item selection) if (…" at bounding box center [900, 477] width 1027 height 667
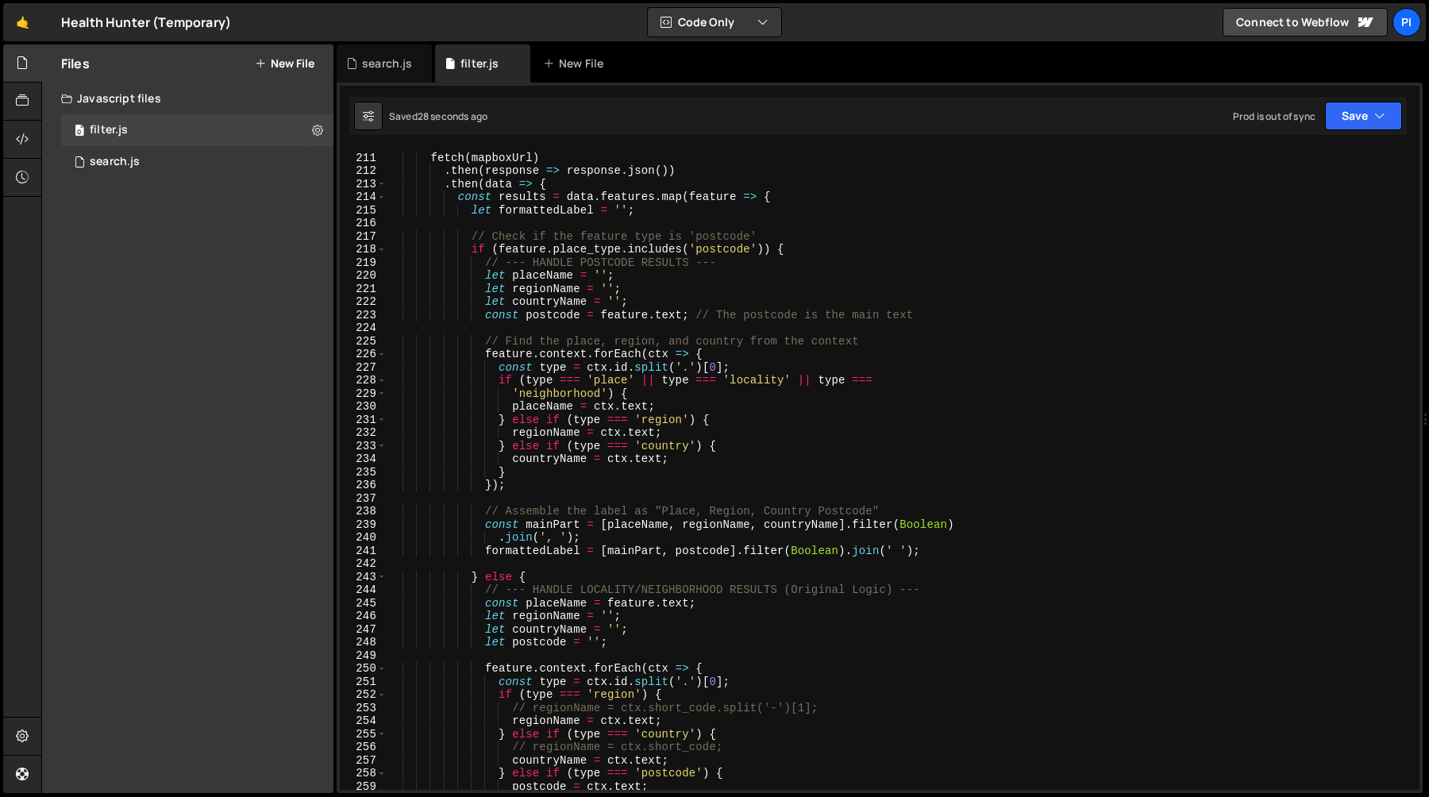
scroll to position [2775, 0]
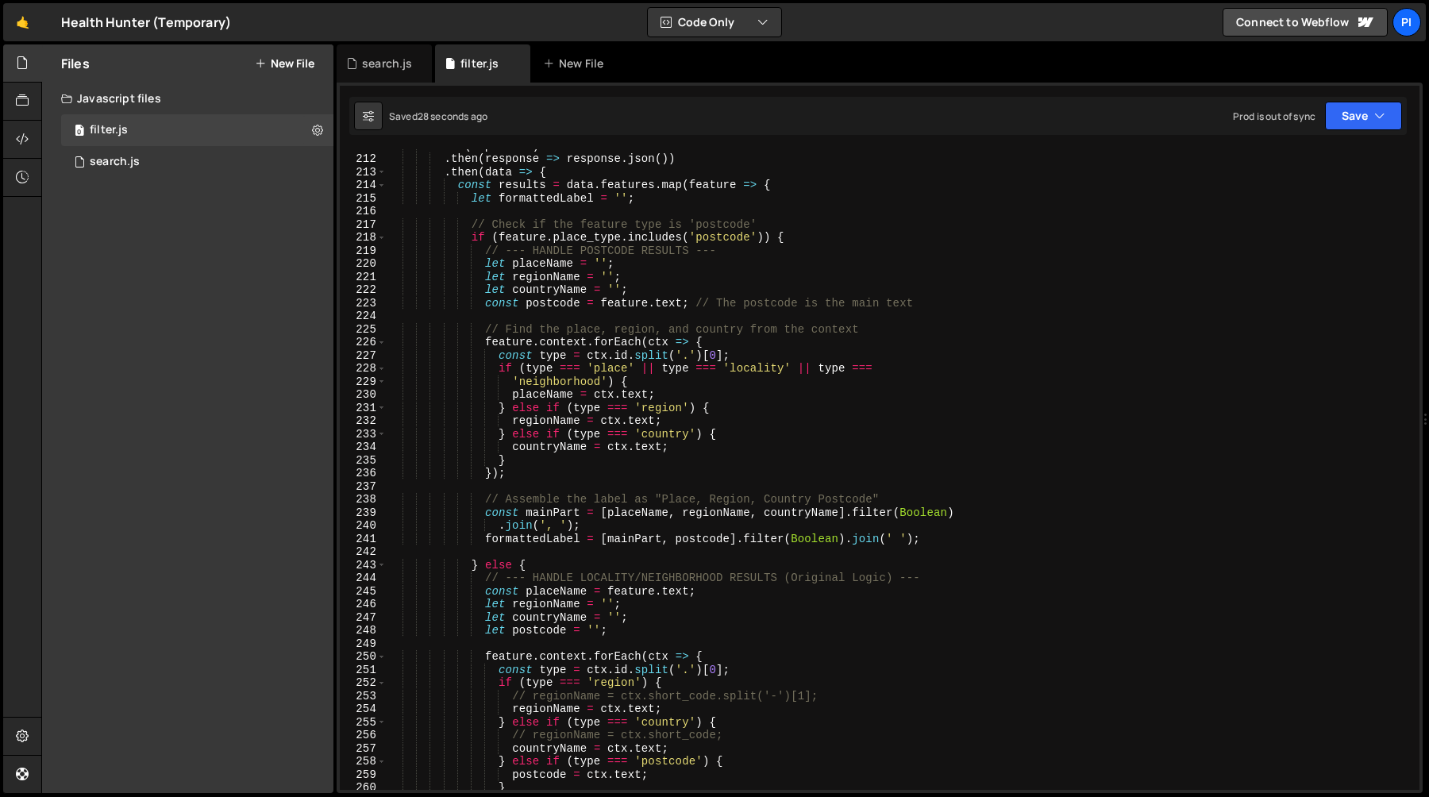
click at [768, 449] on div "fetch ( mapboxUrl ) . then ( response => response . json ( )) . then ( data => …" at bounding box center [900, 472] width 1027 height 667
type textarea "countryName = ctx.text;"
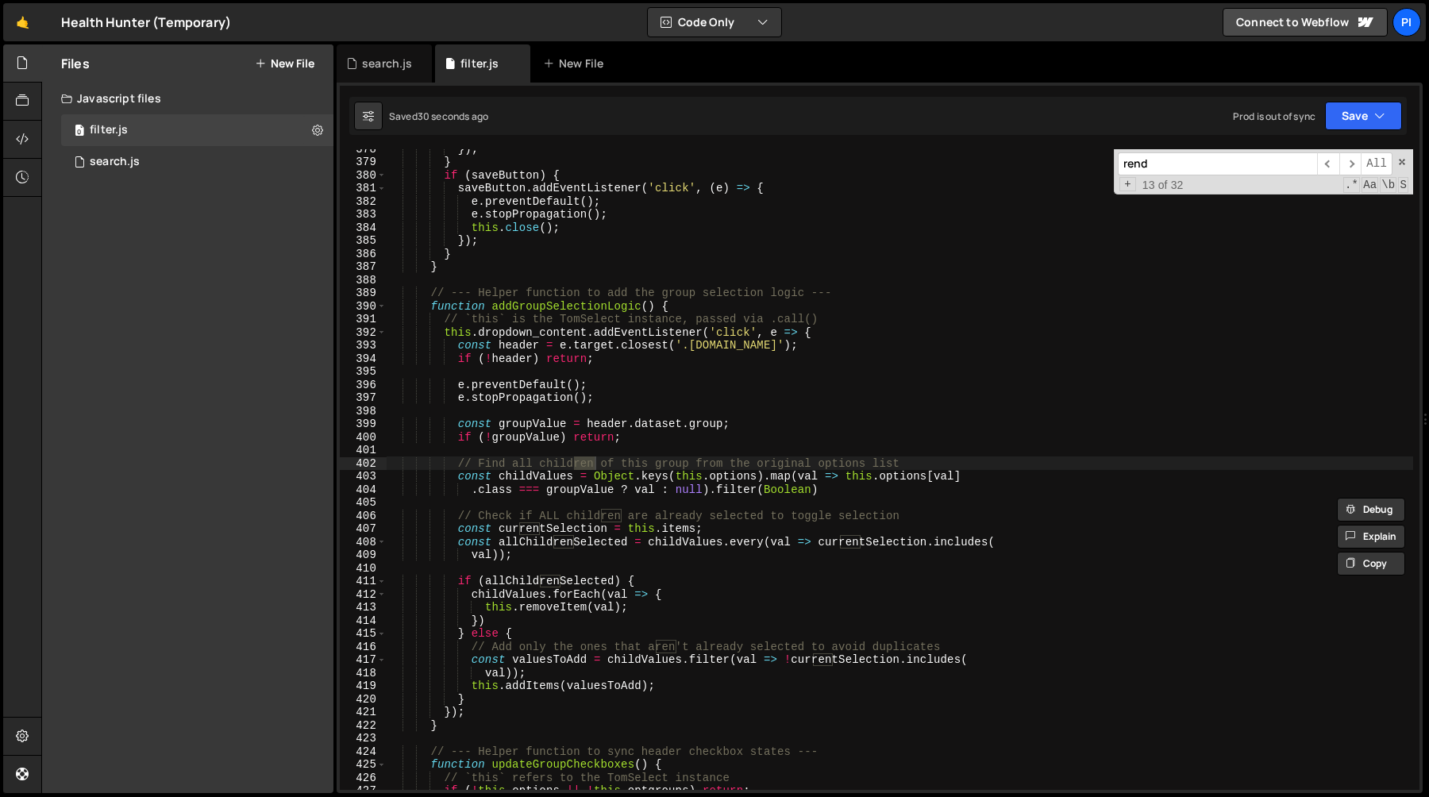
scroll to position [5340, 0]
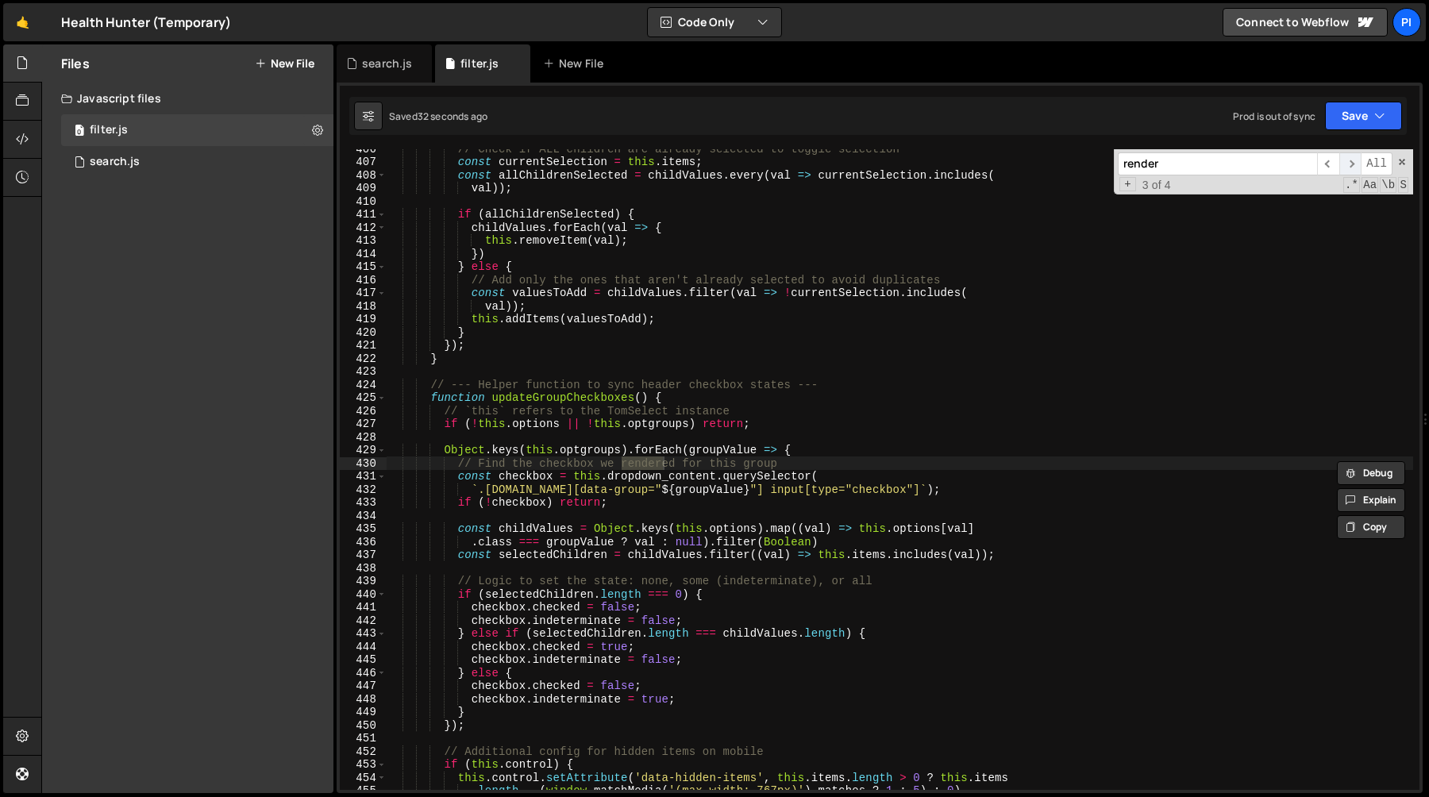
type input "render"
click at [1346, 163] on span "​" at bounding box center [1351, 163] width 22 height 23
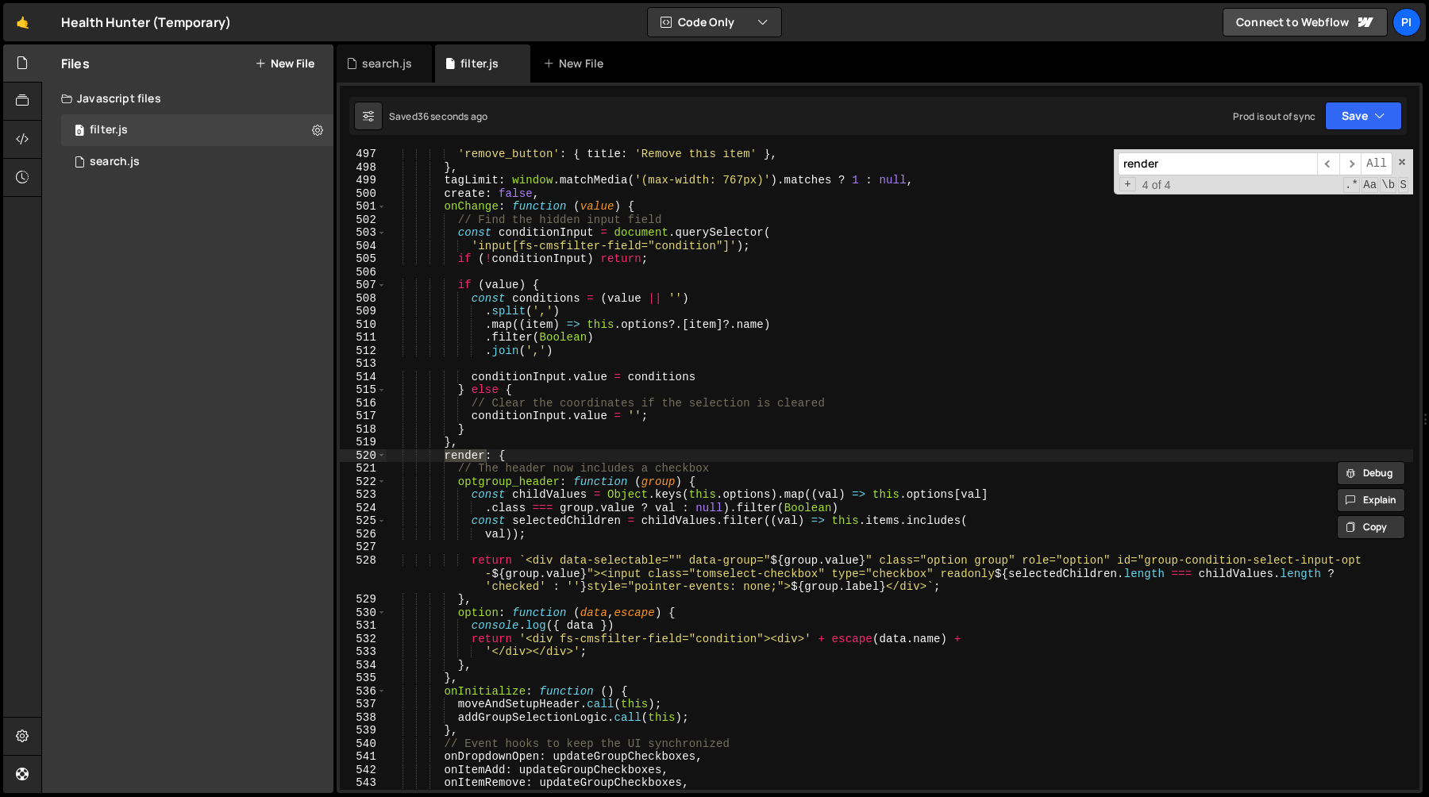
scroll to position [6538, 0]
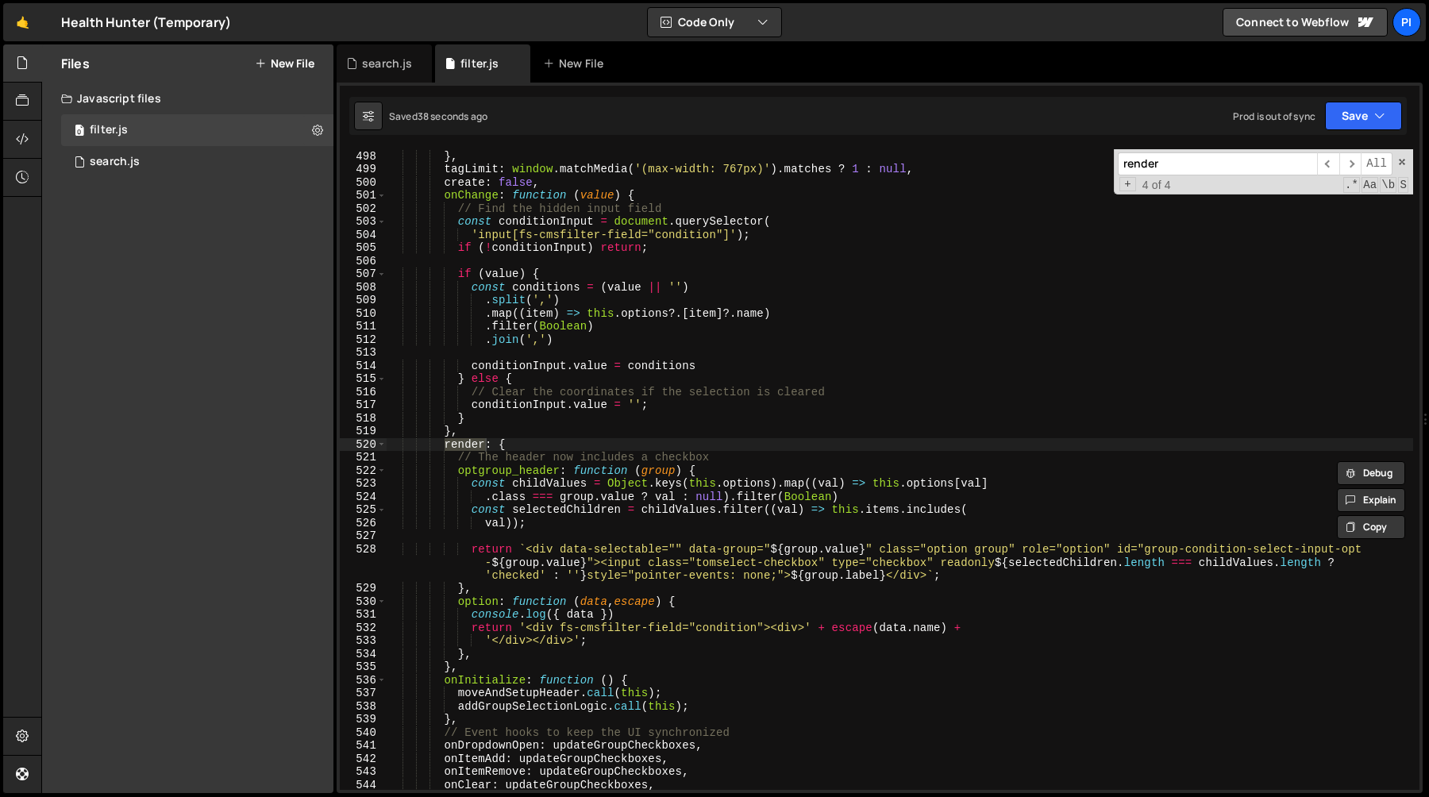
click at [579, 537] on div "'remove_button' : { title : 'Remove this item' } , } , tagLimit : window . matc…" at bounding box center [900, 470] width 1027 height 667
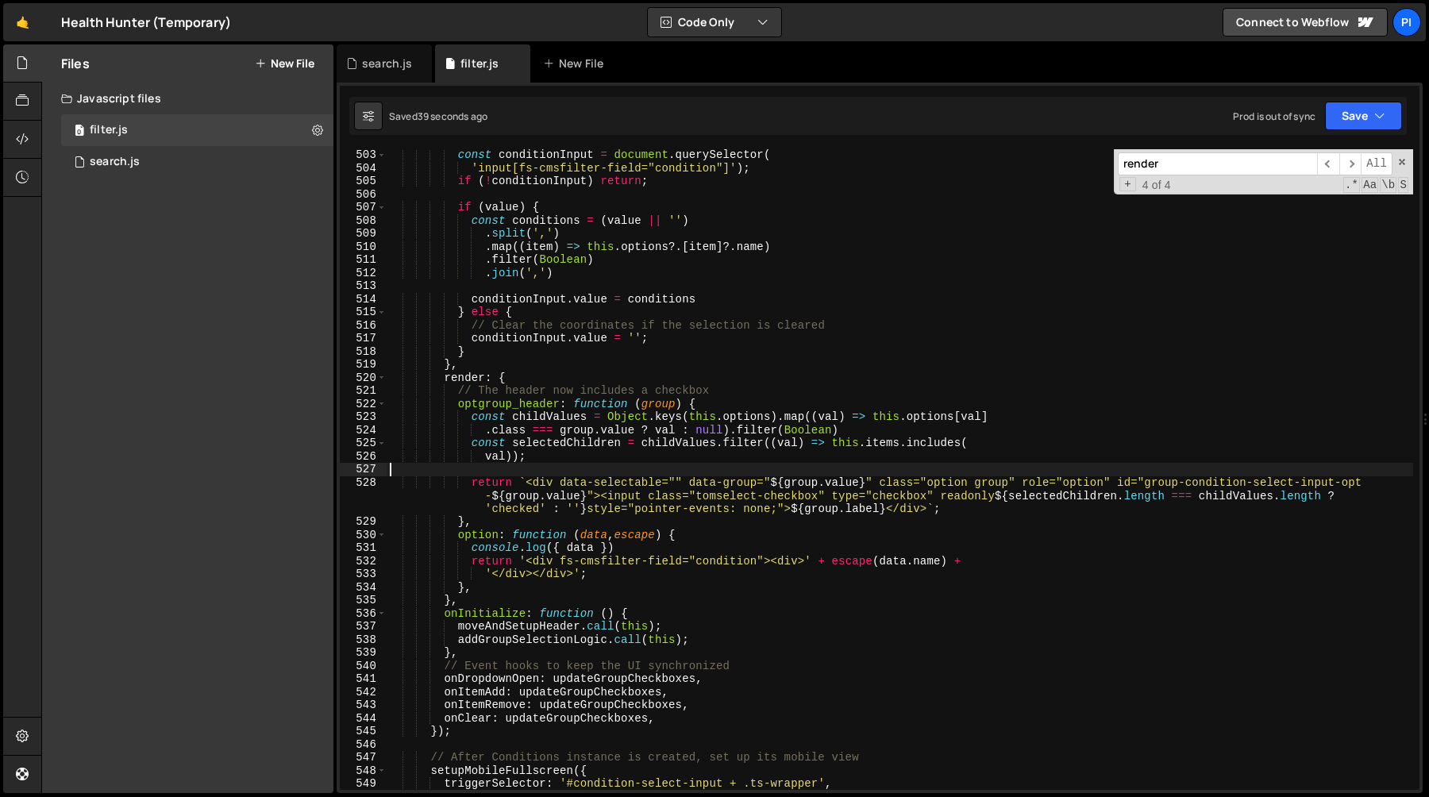
scroll to position [6611, 0]
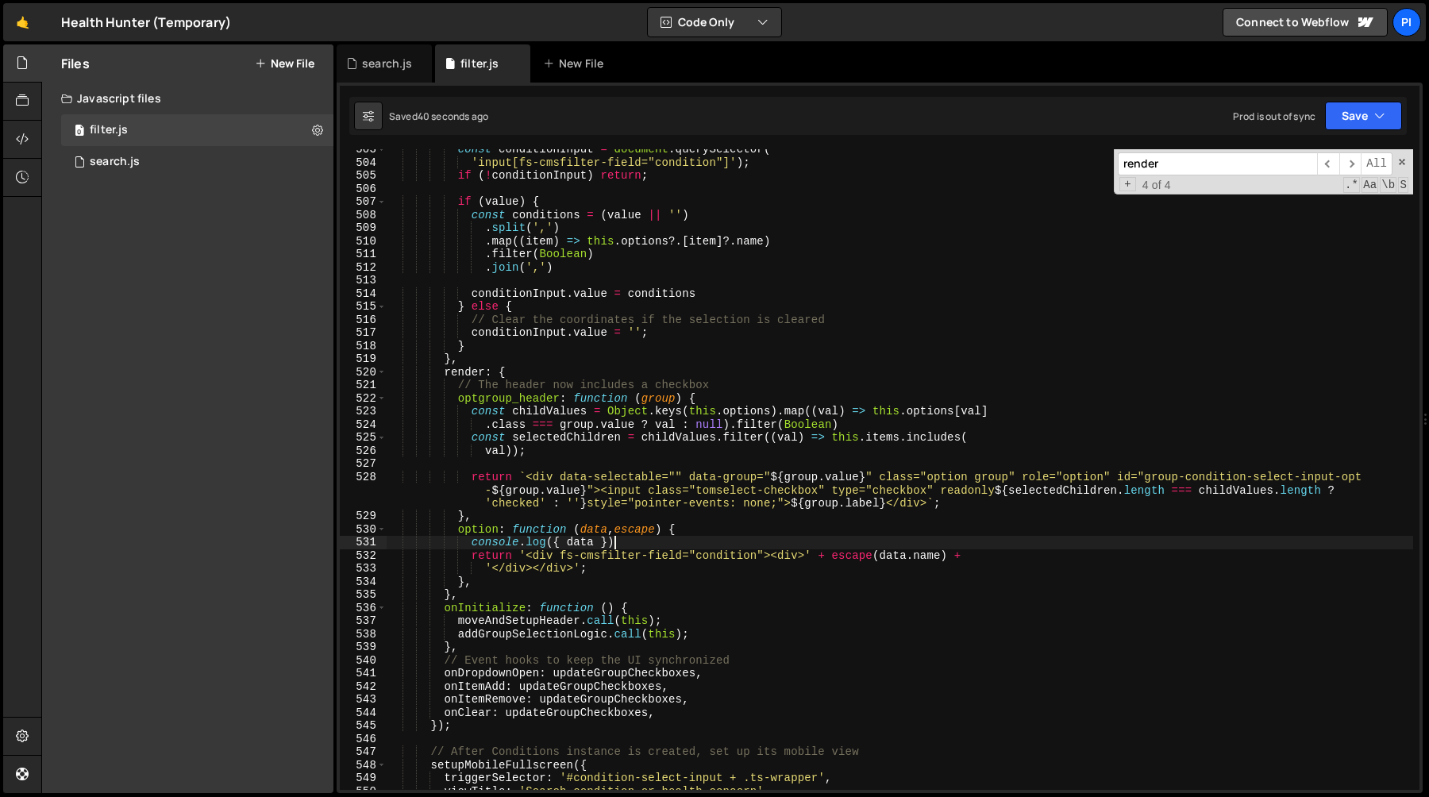
click at [634, 542] on div "const conditionInput = document . querySelector ( 'input[fs-cmsfilter-field="co…" at bounding box center [900, 476] width 1027 height 667
type textarea "console.log({ data })"
click at [635, 536] on div "const conditionInput = document . querySelector ( 'input[fs-cmsfilter-field="co…" at bounding box center [900, 476] width 1027 height 667
click at [461, 545] on div "const conditionInput = document . querySelector ( 'input[fs-cmsfilter-field="co…" at bounding box center [900, 476] width 1027 height 667
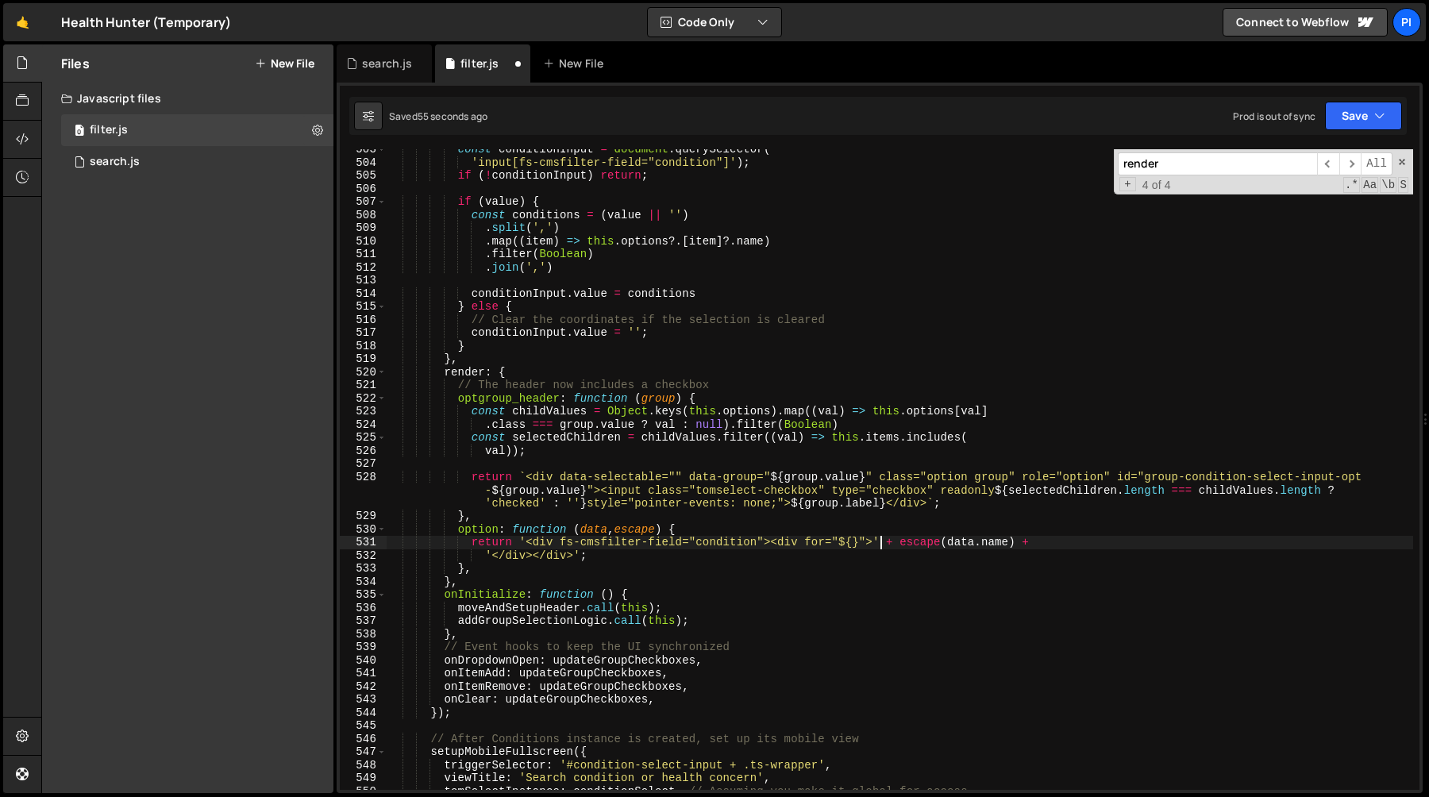
scroll to position [0, 34]
click at [526, 540] on div "const conditionInput = document . querySelector ( 'input[fs-cmsfilter-field="co…" at bounding box center [900, 476] width 1027 height 667
click at [855, 545] on div "const conditionInput = document . querySelector ( 'input[fs-cmsfilter-field="co…" at bounding box center [900, 476] width 1027 height 667
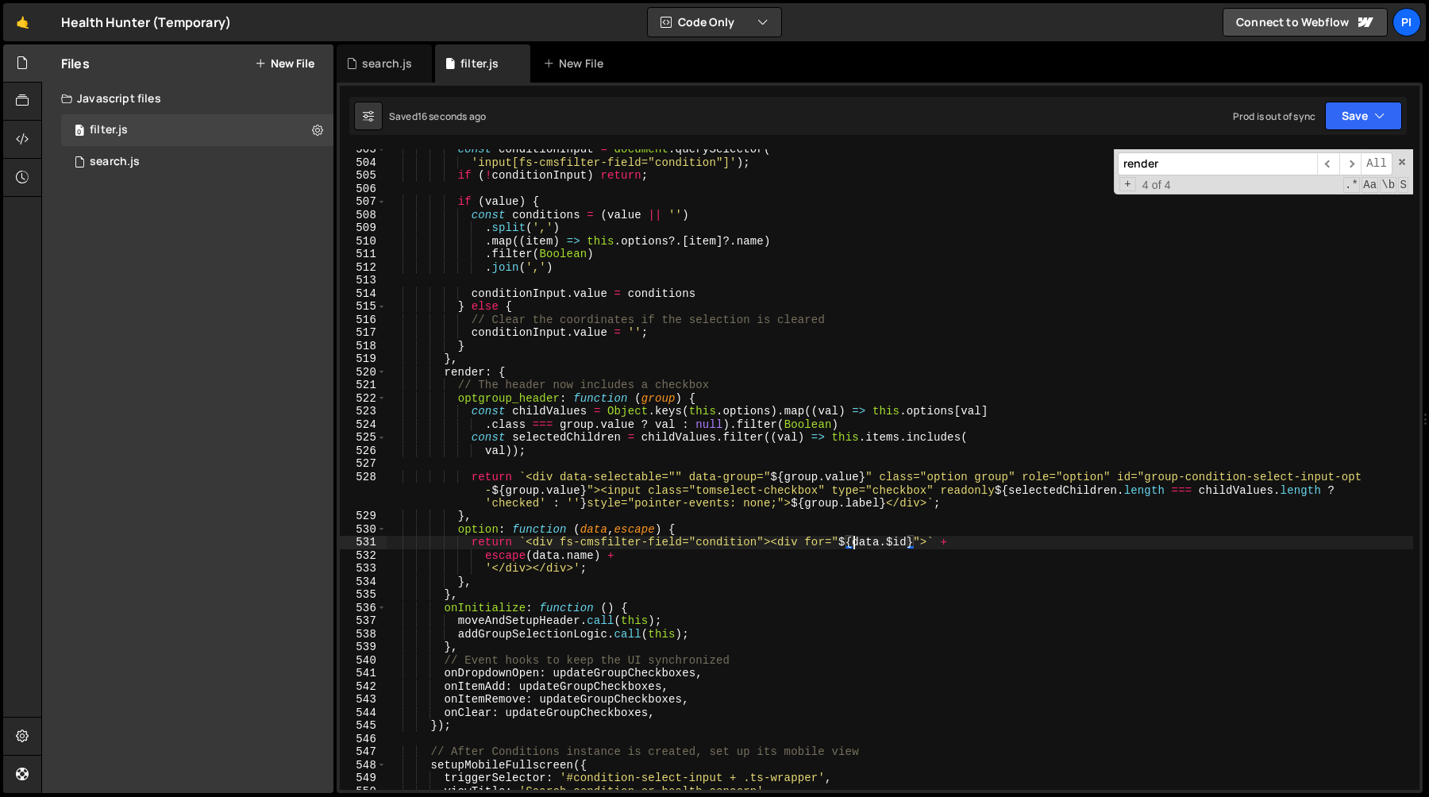
click at [559, 544] on div "const conditionInput = document . querySelector ( 'input[fs-cmsfilter-field="co…" at bounding box center [900, 476] width 1027 height 667
click at [766, 544] on div "const conditionInput = document . querySelector ( 'input[fs-cmsfilter-field="co…" at bounding box center [900, 476] width 1027 height 667
click at [589, 546] on div "const conditionInput = document . querySelector ( 'input[fs-cmsfilter-field="co…" at bounding box center [900, 476] width 1027 height 667
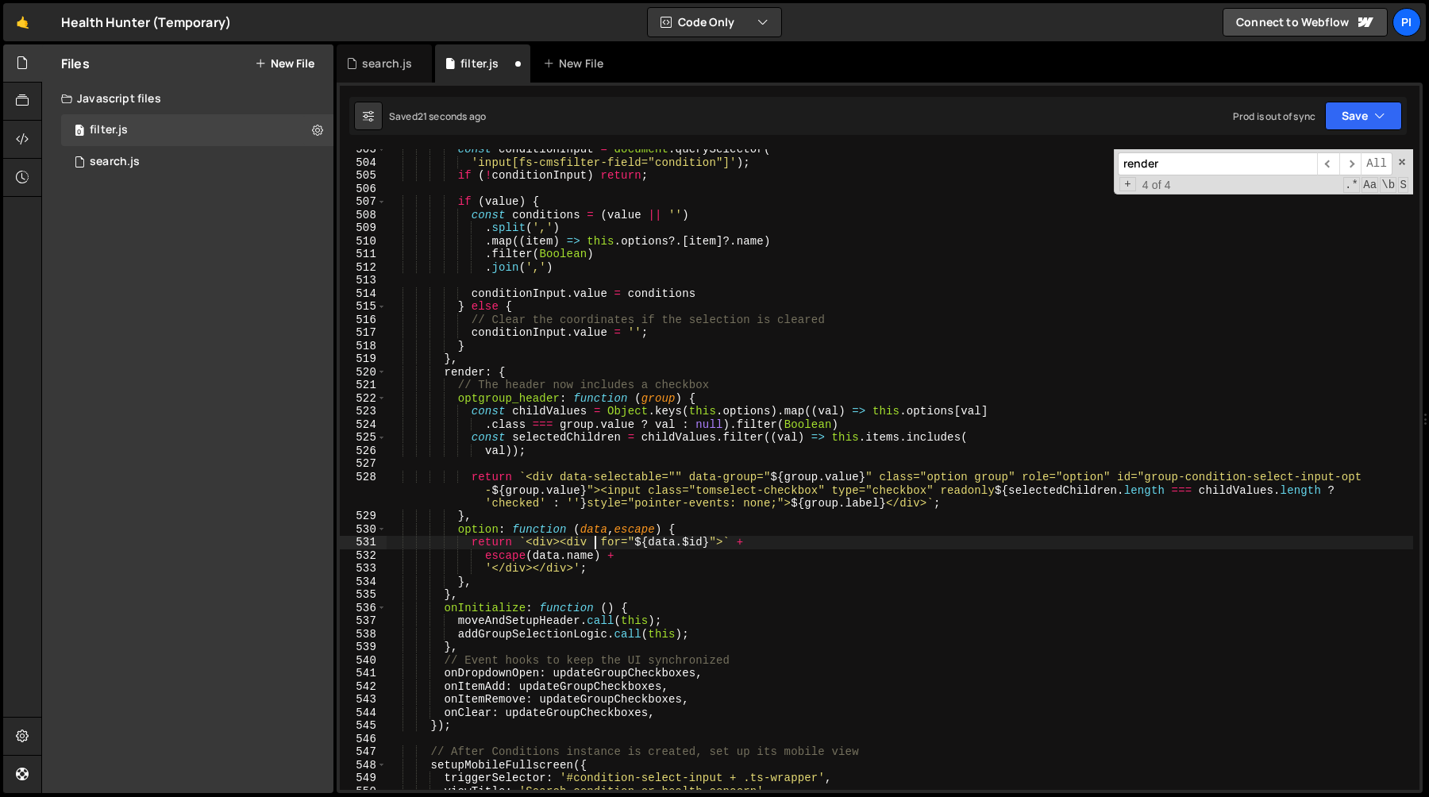
paste textarea "fs-cmsfilter-field="condition""
type textarea "return `<div><div fs-cmsfilter-field="condition" for="${data.$id}">` +"
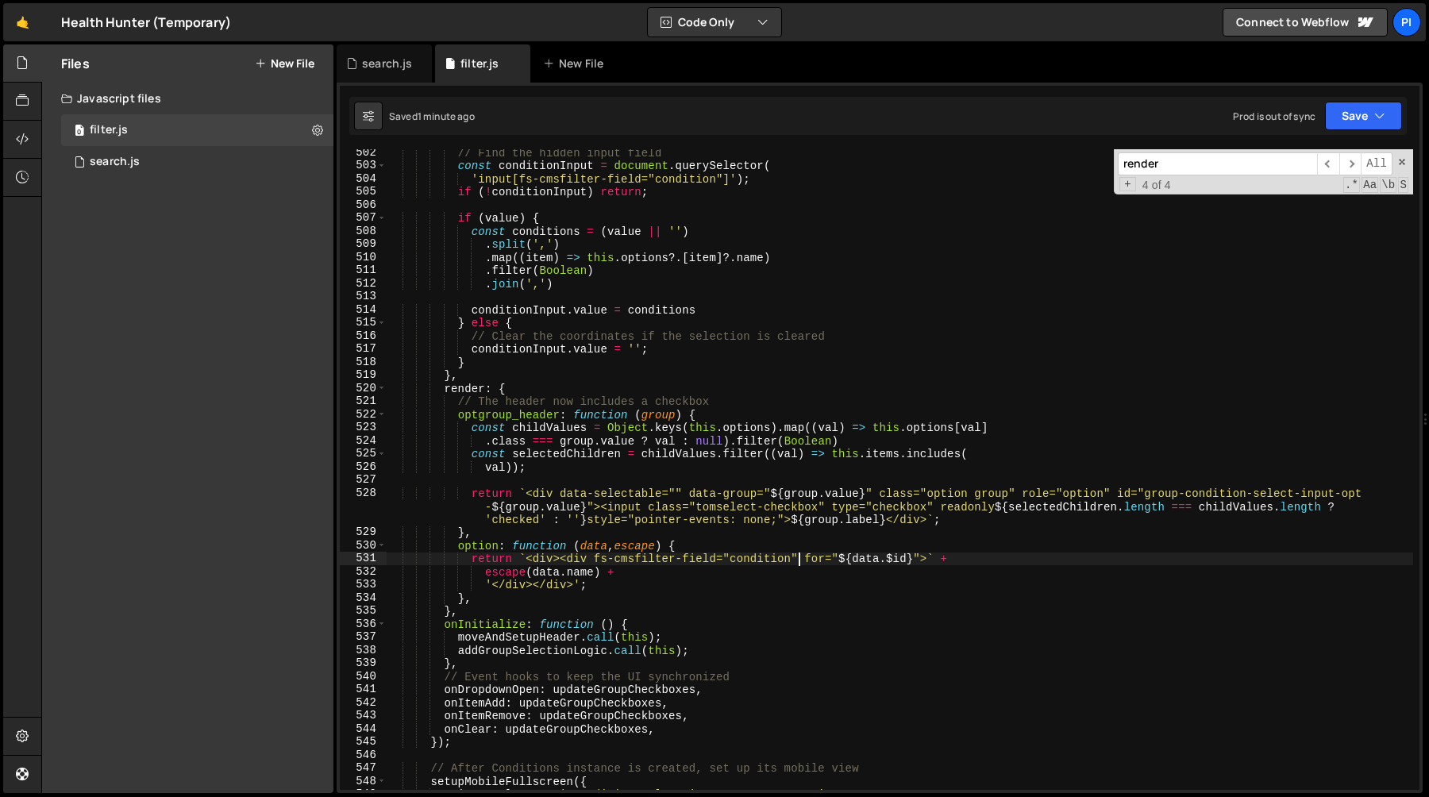
scroll to position [6600, 0]
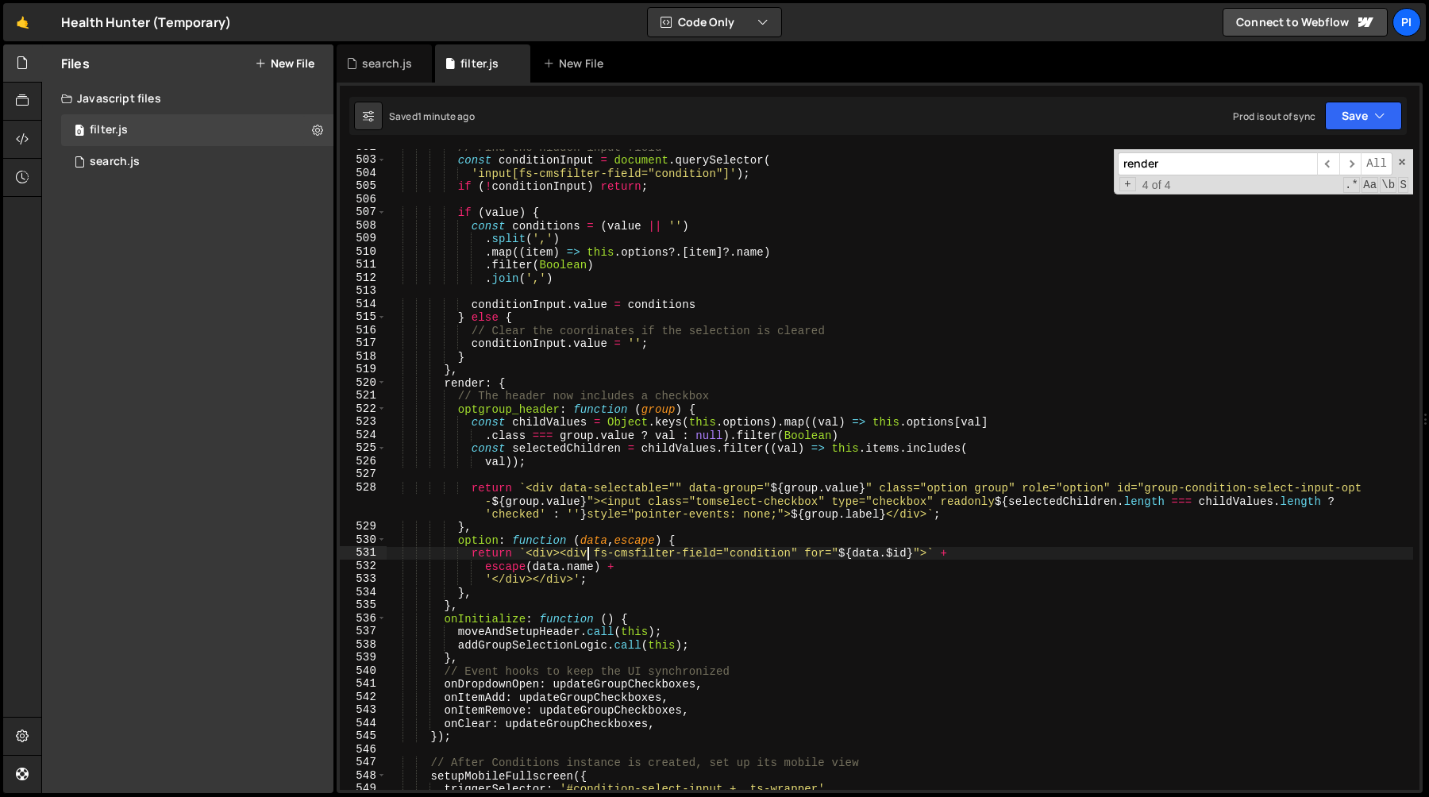
click at [590, 556] on div "// Find the hidden input field const conditionInput = document . querySelector …" at bounding box center [900, 474] width 1027 height 667
click at [570, 556] on div "// Find the hidden input field const conditionInput = document . querySelector …" at bounding box center [900, 474] width 1027 height 667
click at [391, 60] on div "search.js" at bounding box center [387, 64] width 50 height 16
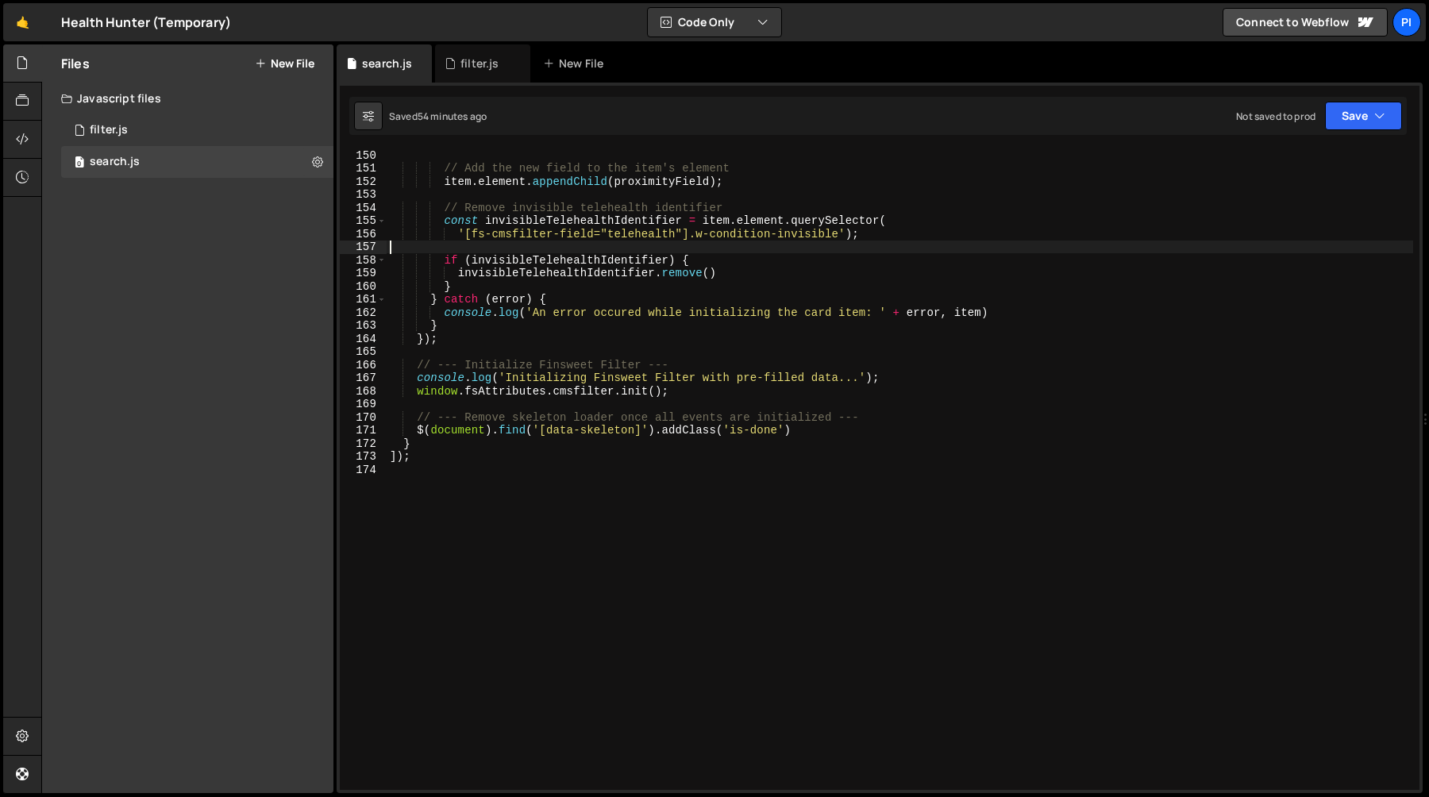
click at [592, 242] on div "// Add the new field to the item's element item . element . appendChild ( proxi…" at bounding box center [900, 482] width 1027 height 667
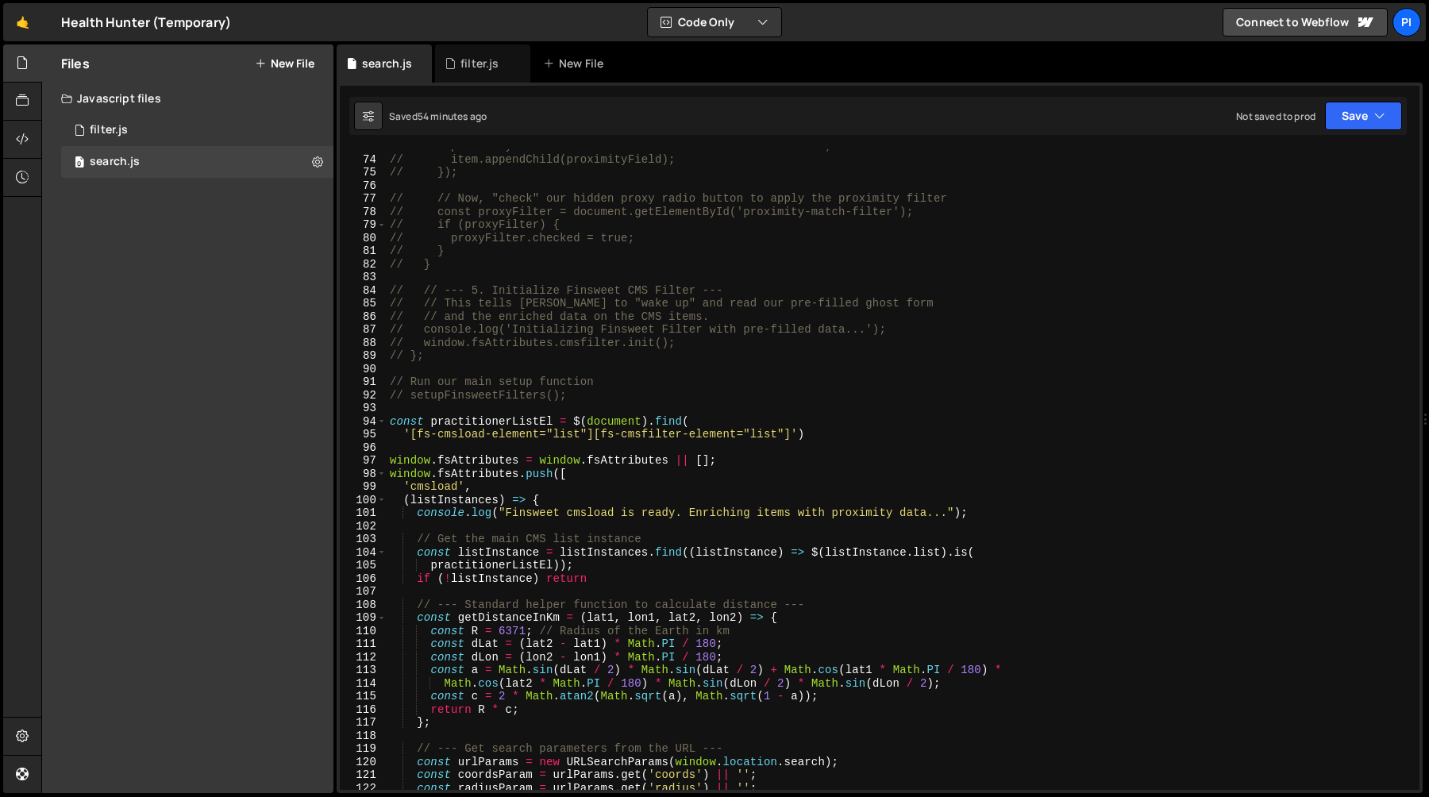
scroll to position [953, 0]
click at [457, 61] on div "filter.js" at bounding box center [478, 64] width 67 height 16
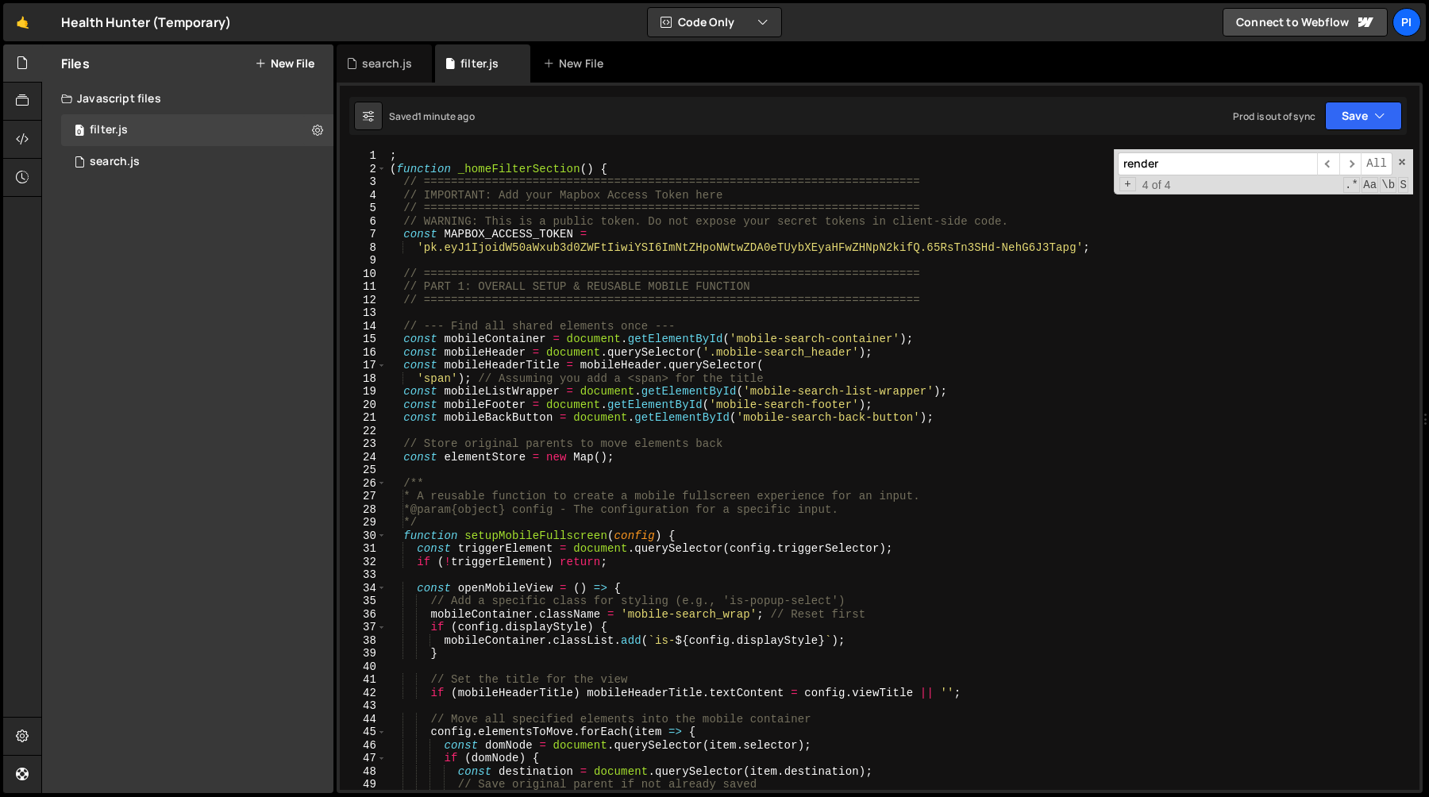
scroll to position [0, 0]
type textarea "(function _homeFilterSection() {"
click at [488, 172] on div "; ( function _homeFilterSection ( ) { // ======================================…" at bounding box center [900, 482] width 1027 height 667
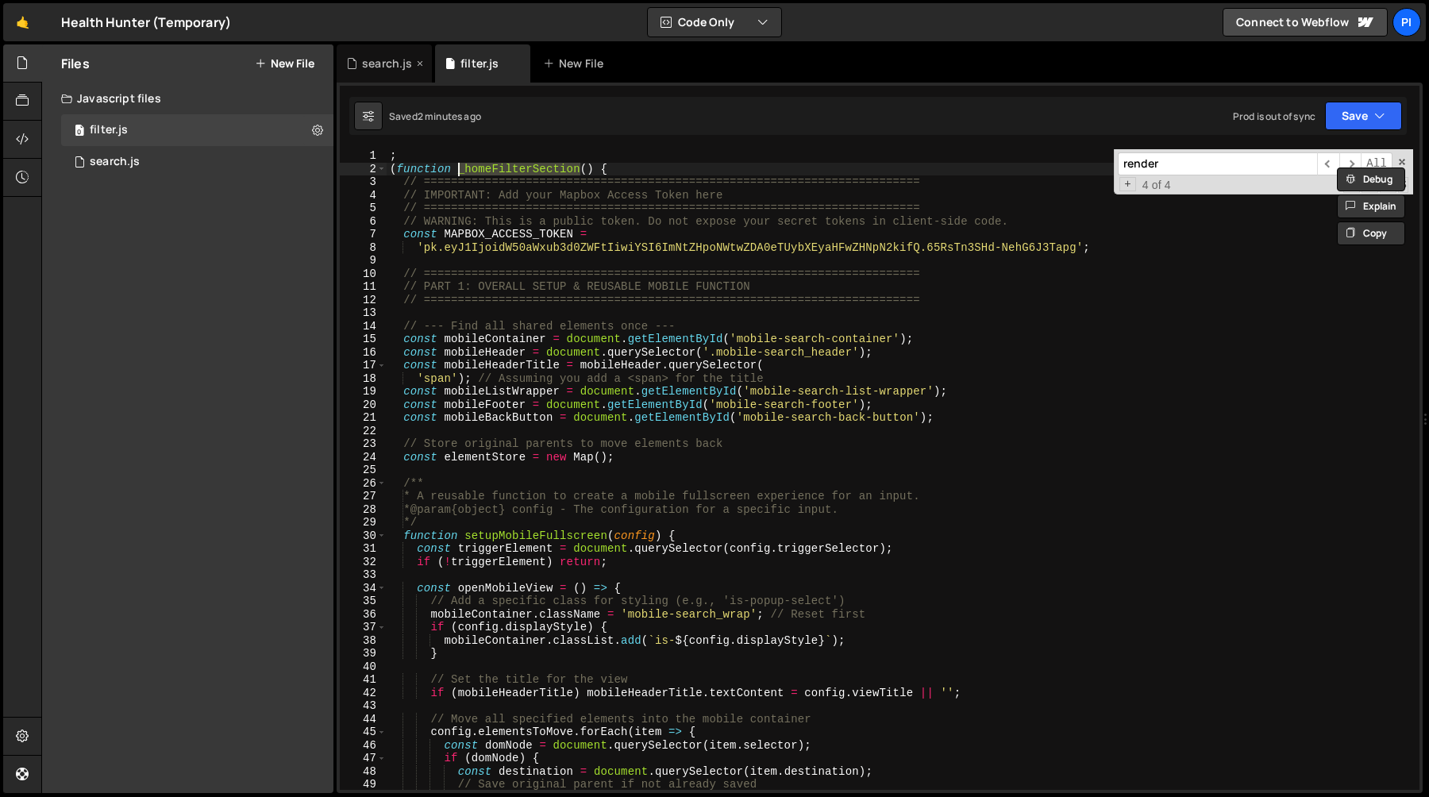
click at [361, 57] on div "search.js" at bounding box center [379, 64] width 67 height 16
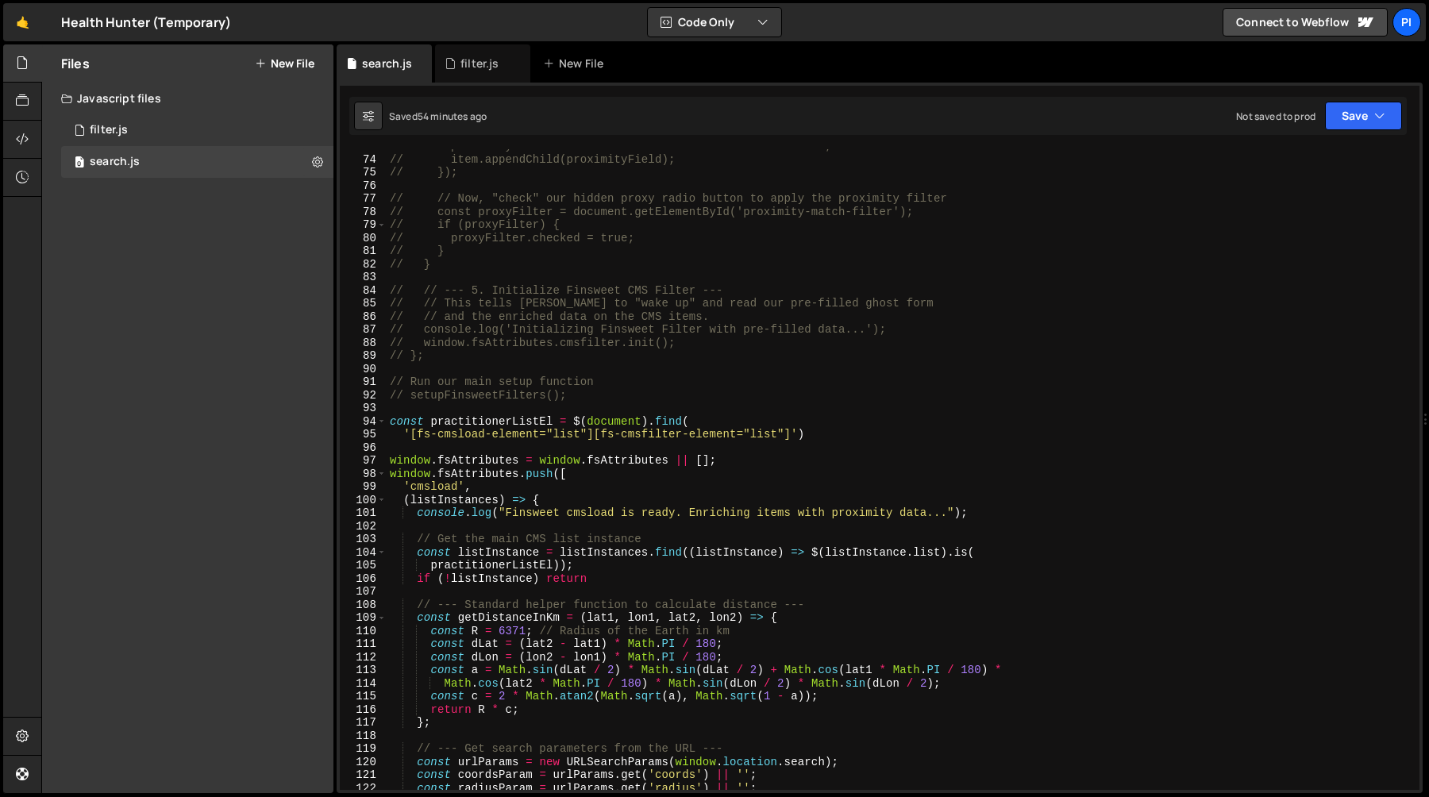
click at [440, 415] on div "// proximityField.textContent = isMatch ? 'true' : 'false'; // item.appendChild…" at bounding box center [900, 473] width 1027 height 667
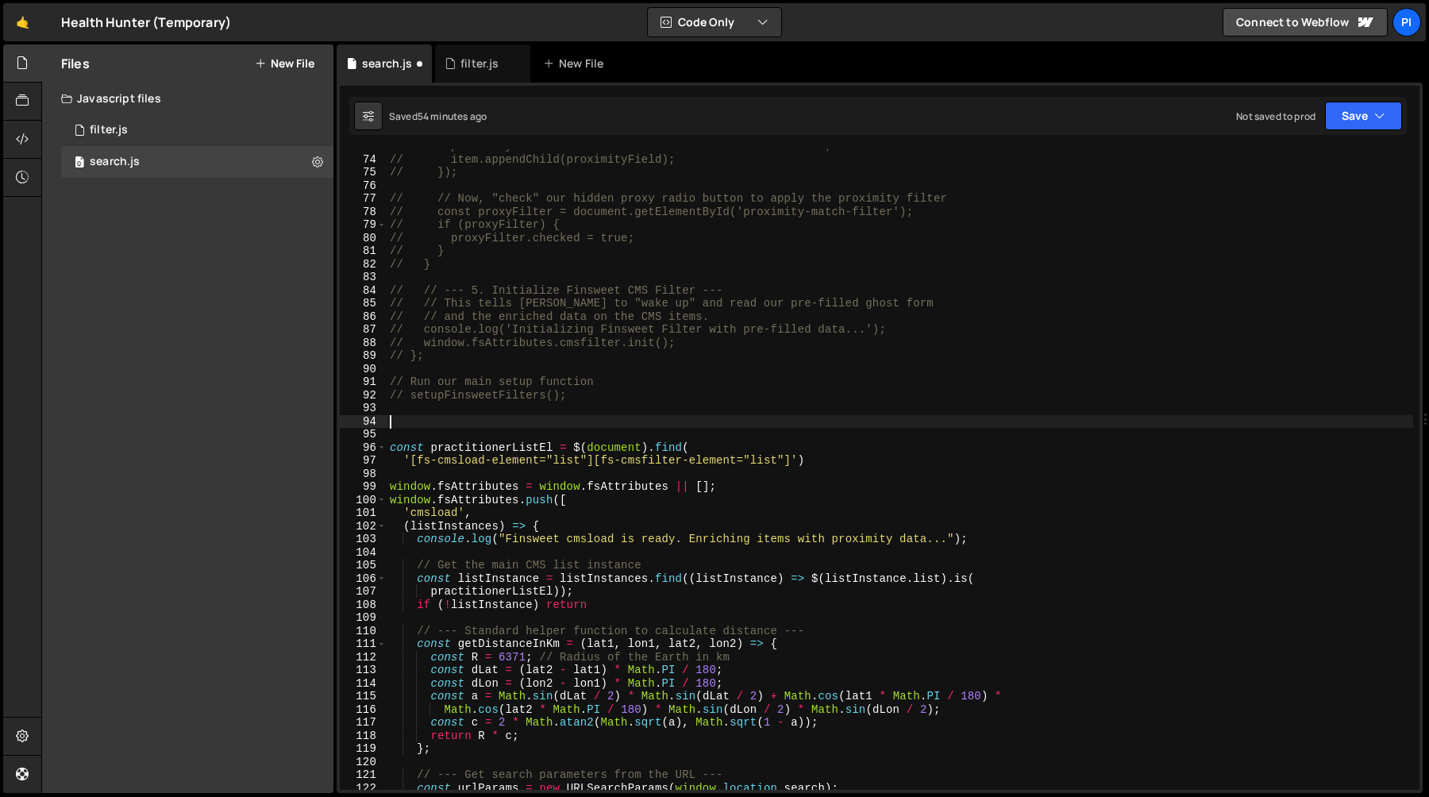
paste textarea "})"
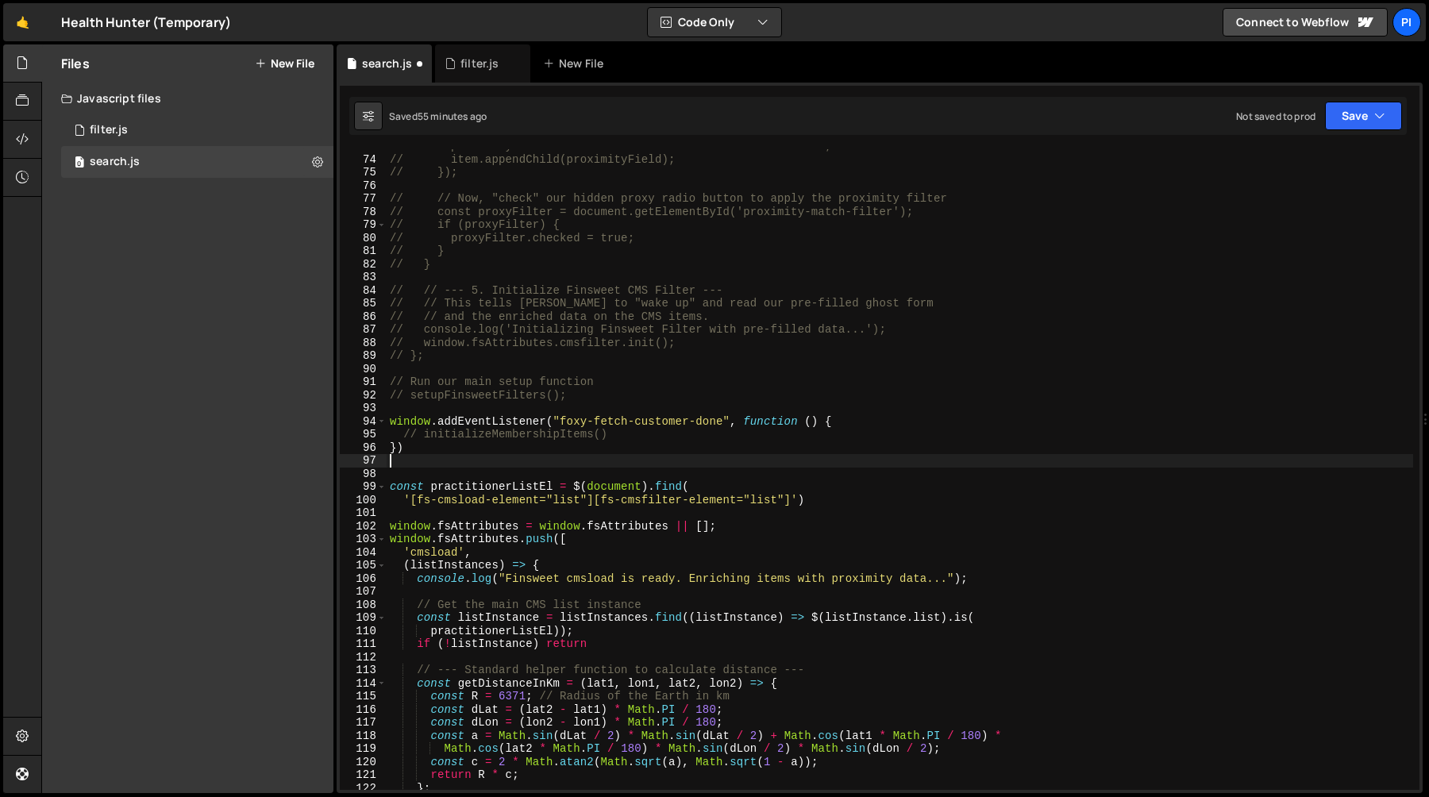
type textarea "})"
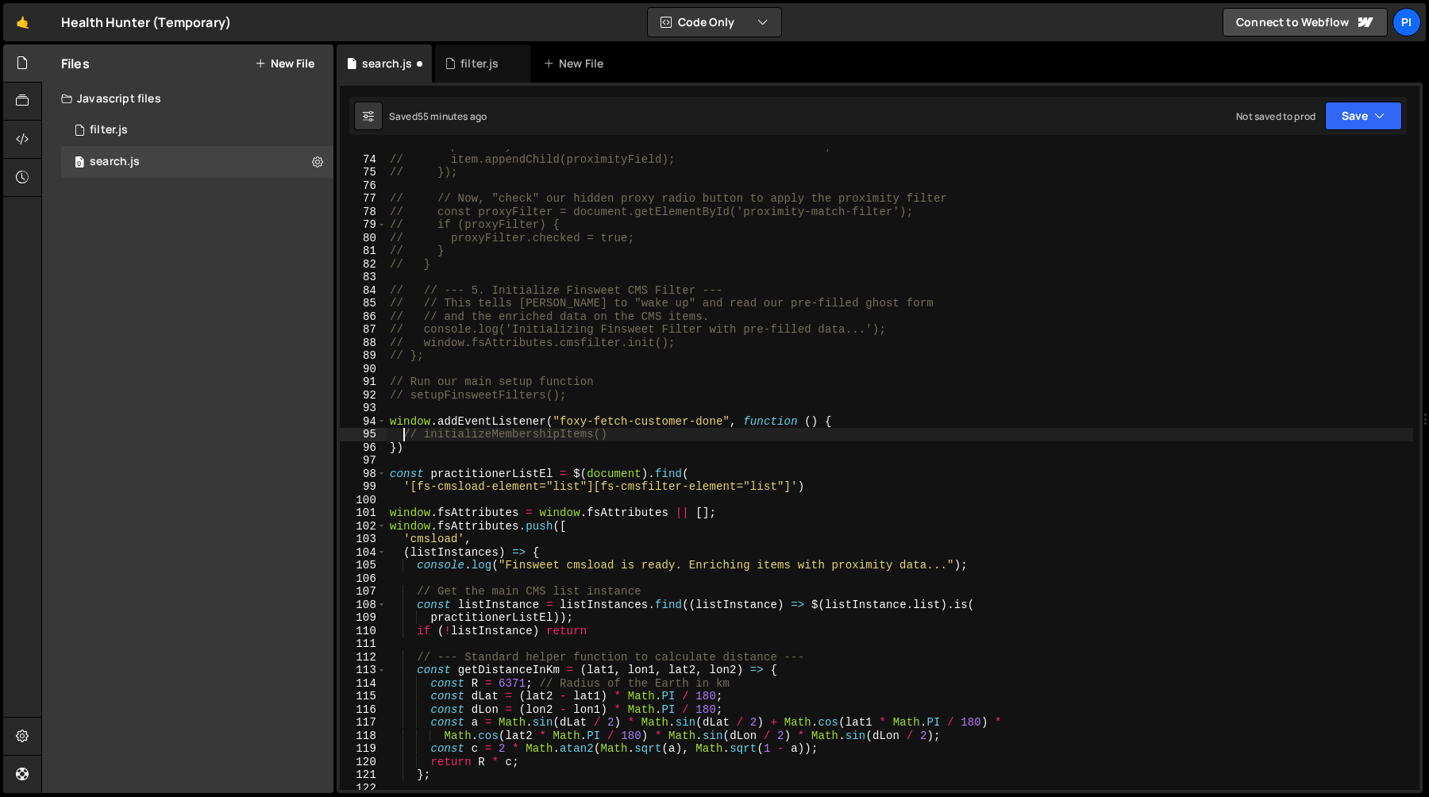
type textarea "})"
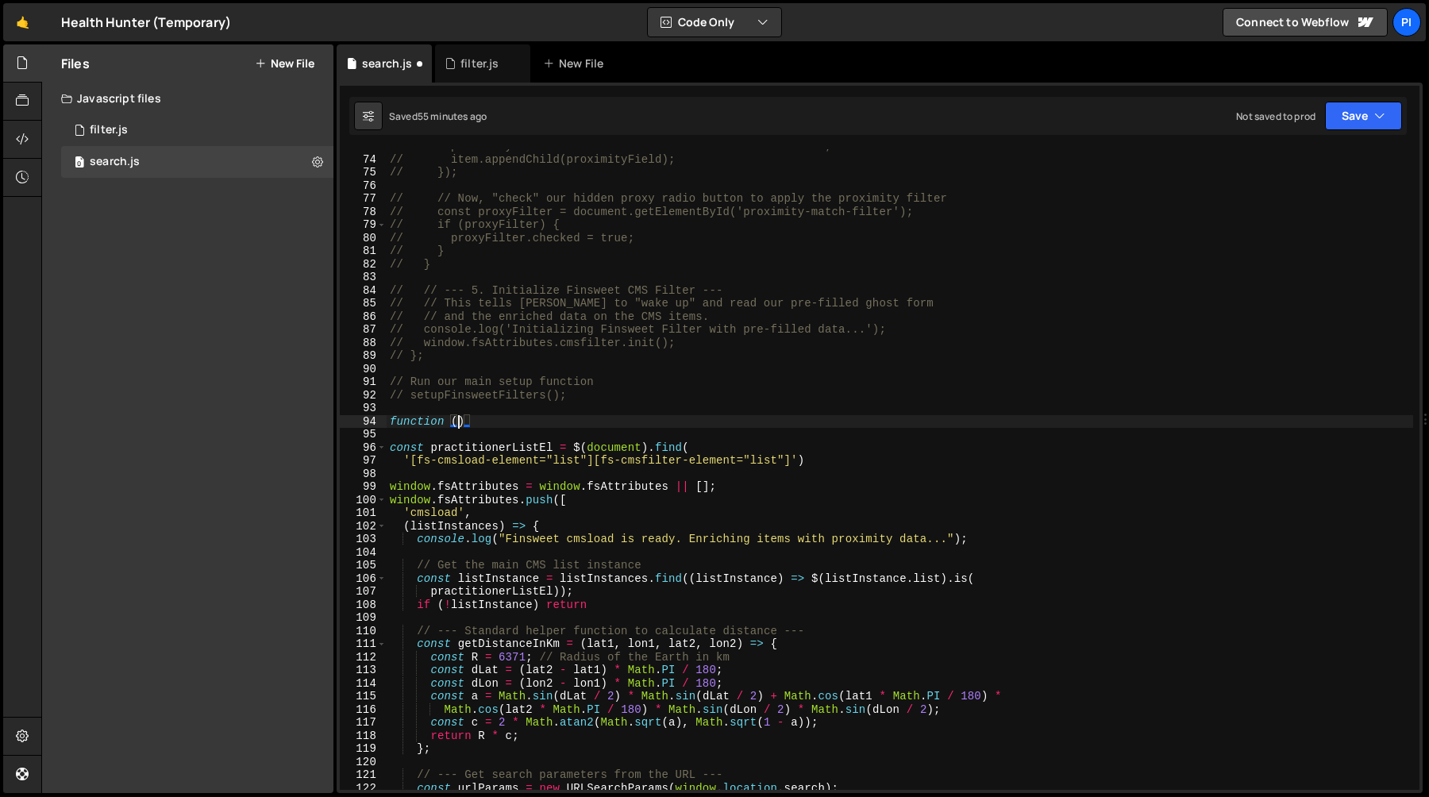
scroll to position [0, 4]
paste textarea "setupFinsweetFilters"
type textarea "function setupFinsweetFilters (){"
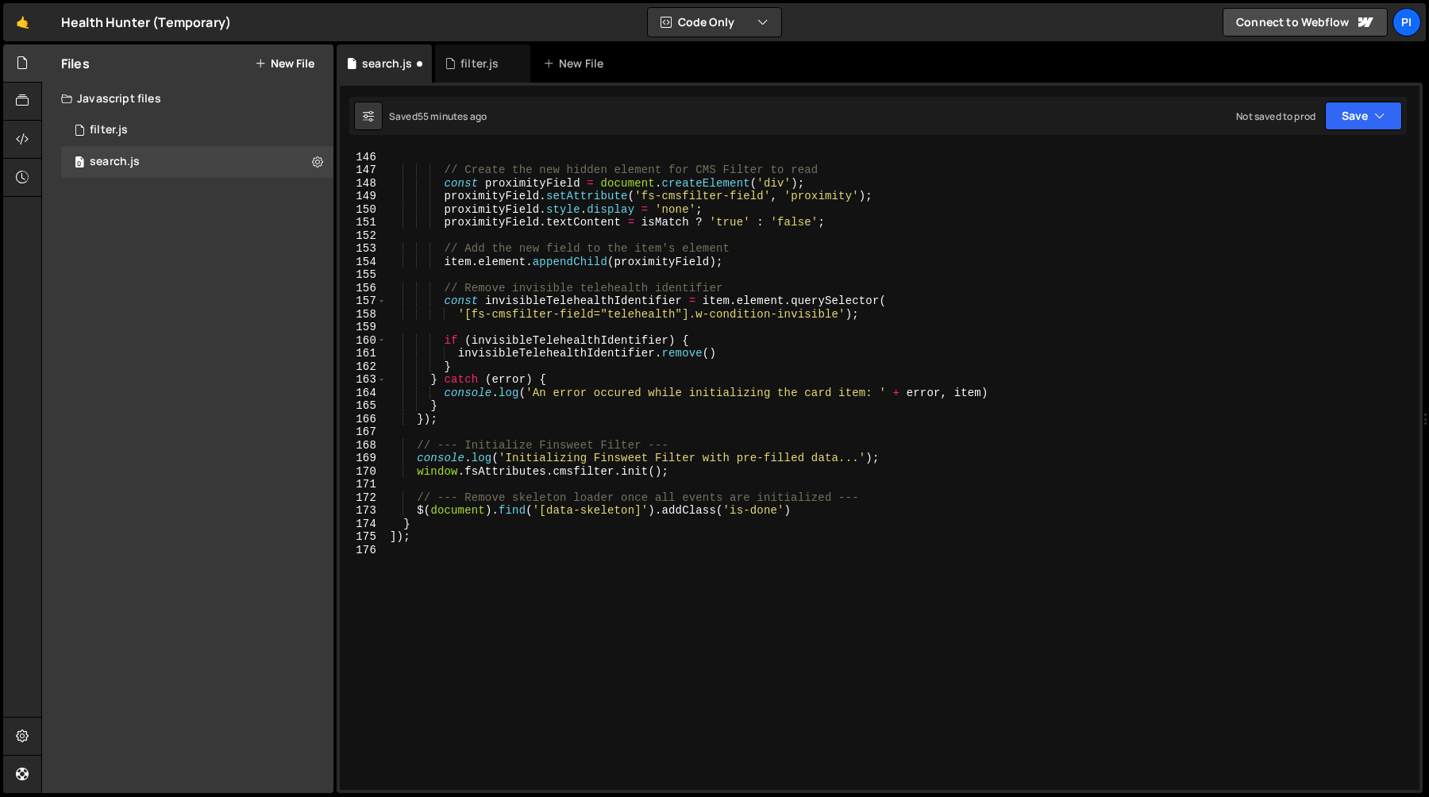
scroll to position [1899, 0]
click at [489, 590] on div "} // Create the new hidden element for CMS Filter to read const proximityField …" at bounding box center [900, 470] width 1027 height 667
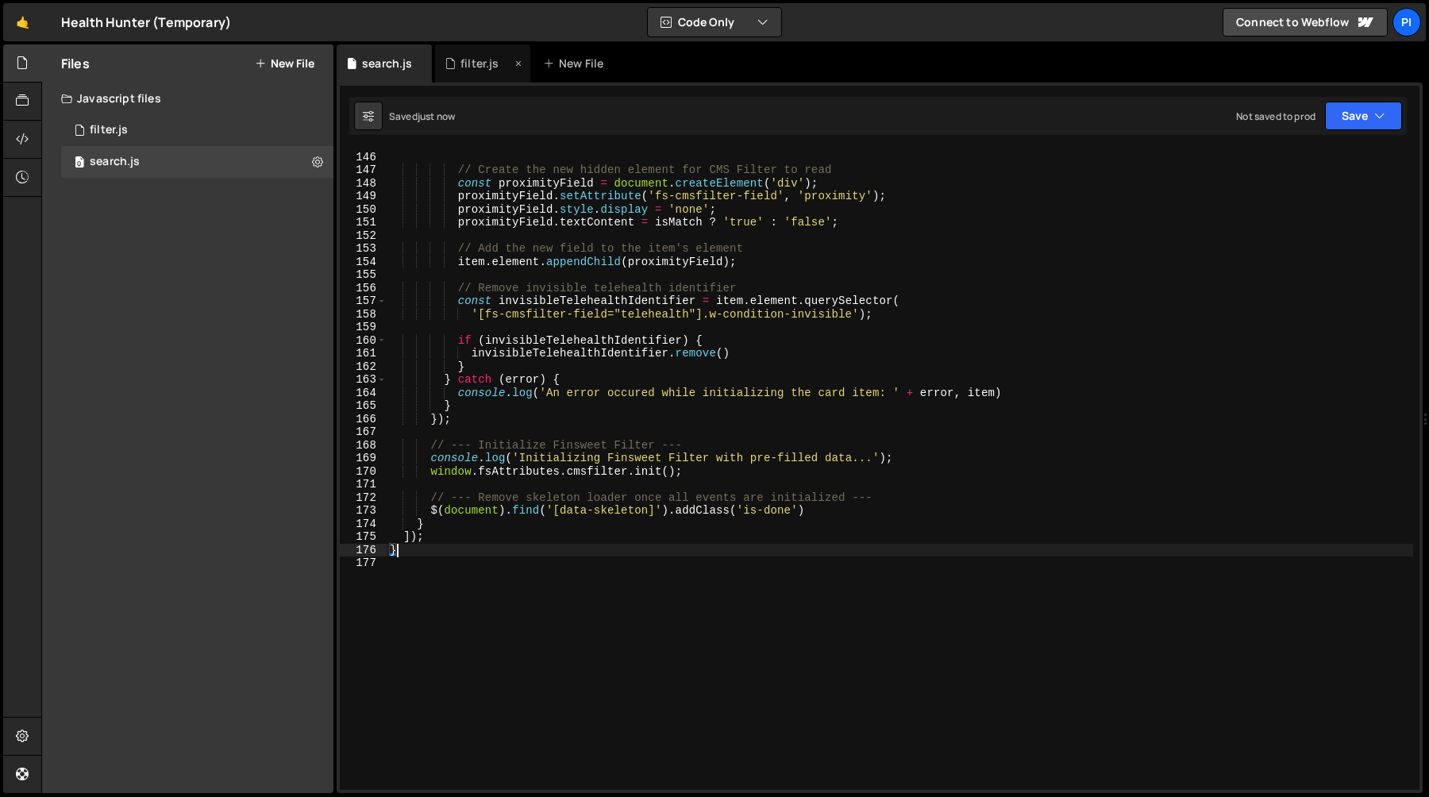
type textarea "}"
click at [474, 60] on div "filter.js" at bounding box center [480, 64] width 38 height 16
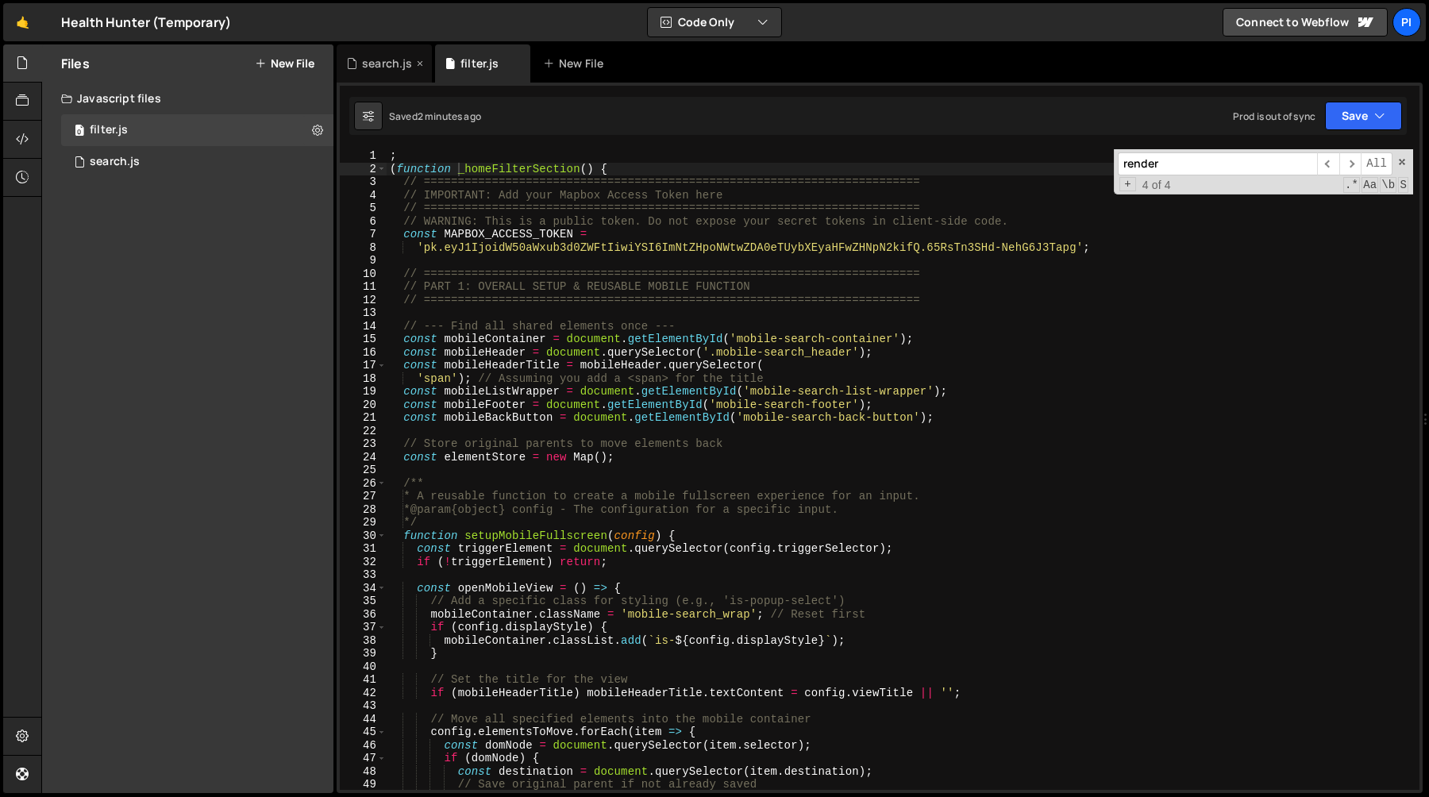
click at [401, 64] on div "search.js" at bounding box center [387, 64] width 50 height 16
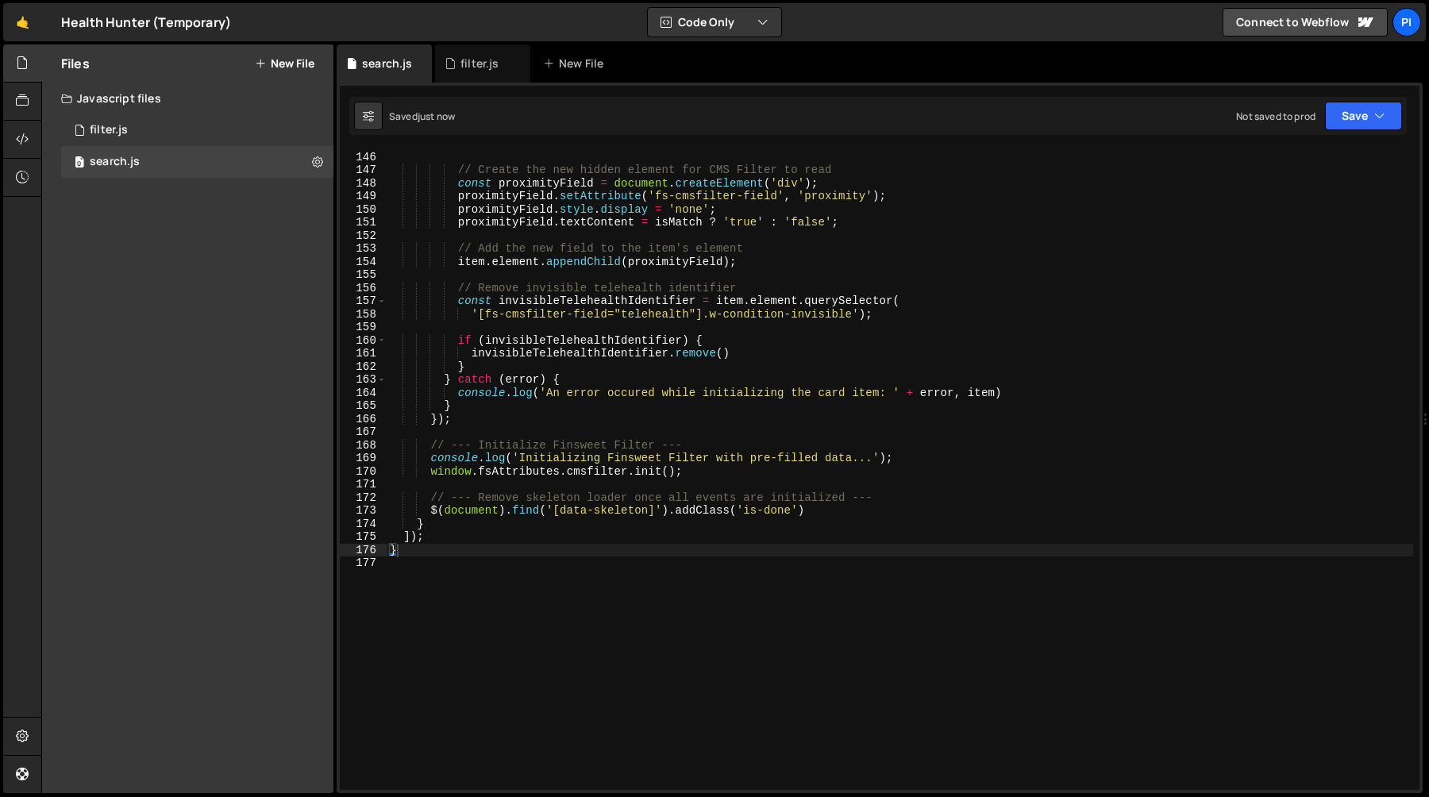
click at [446, 569] on div "} // Create the new hidden element for CMS Filter to read const proximityField …" at bounding box center [900, 470] width 1027 height 667
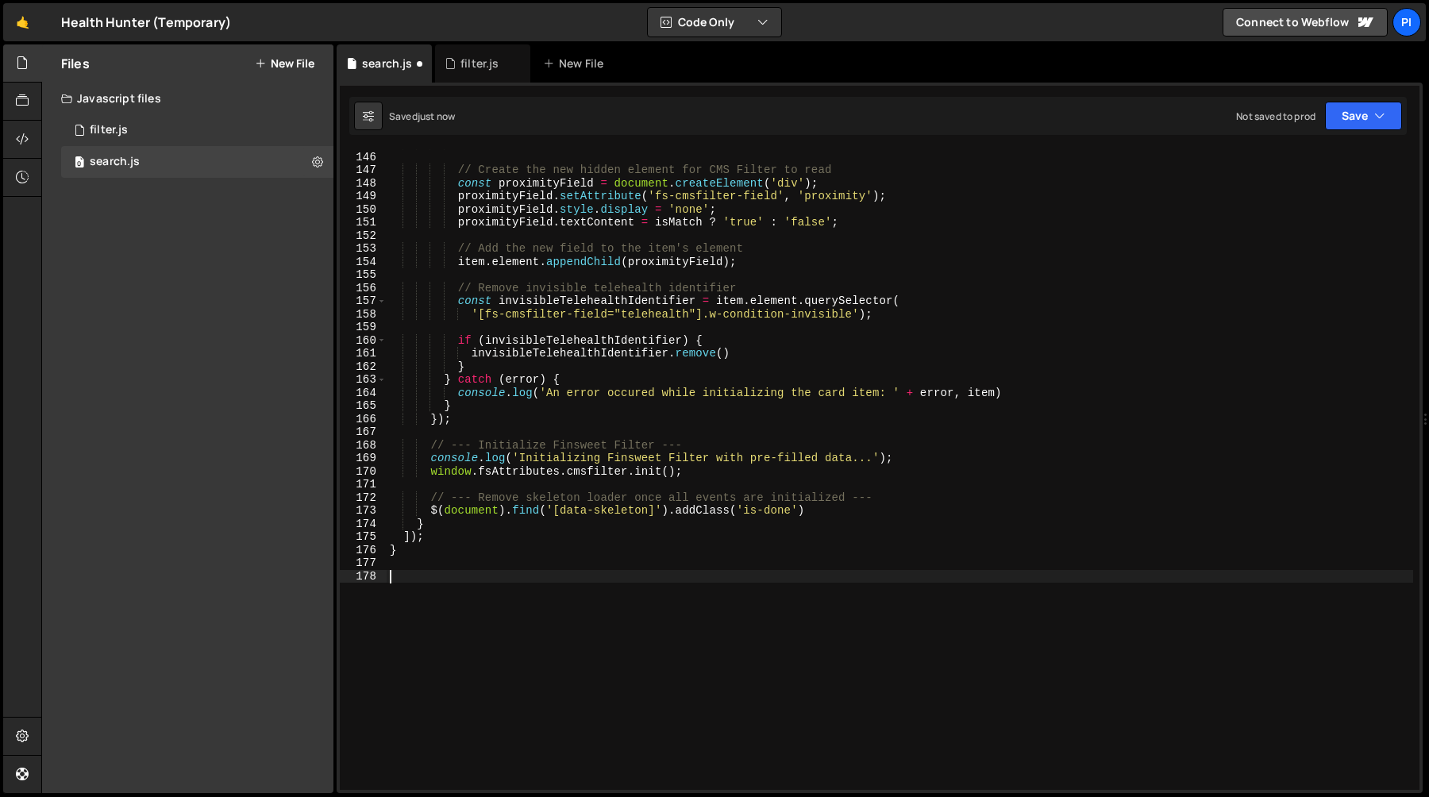
paste textarea "function setupFinsweetFilters() {"
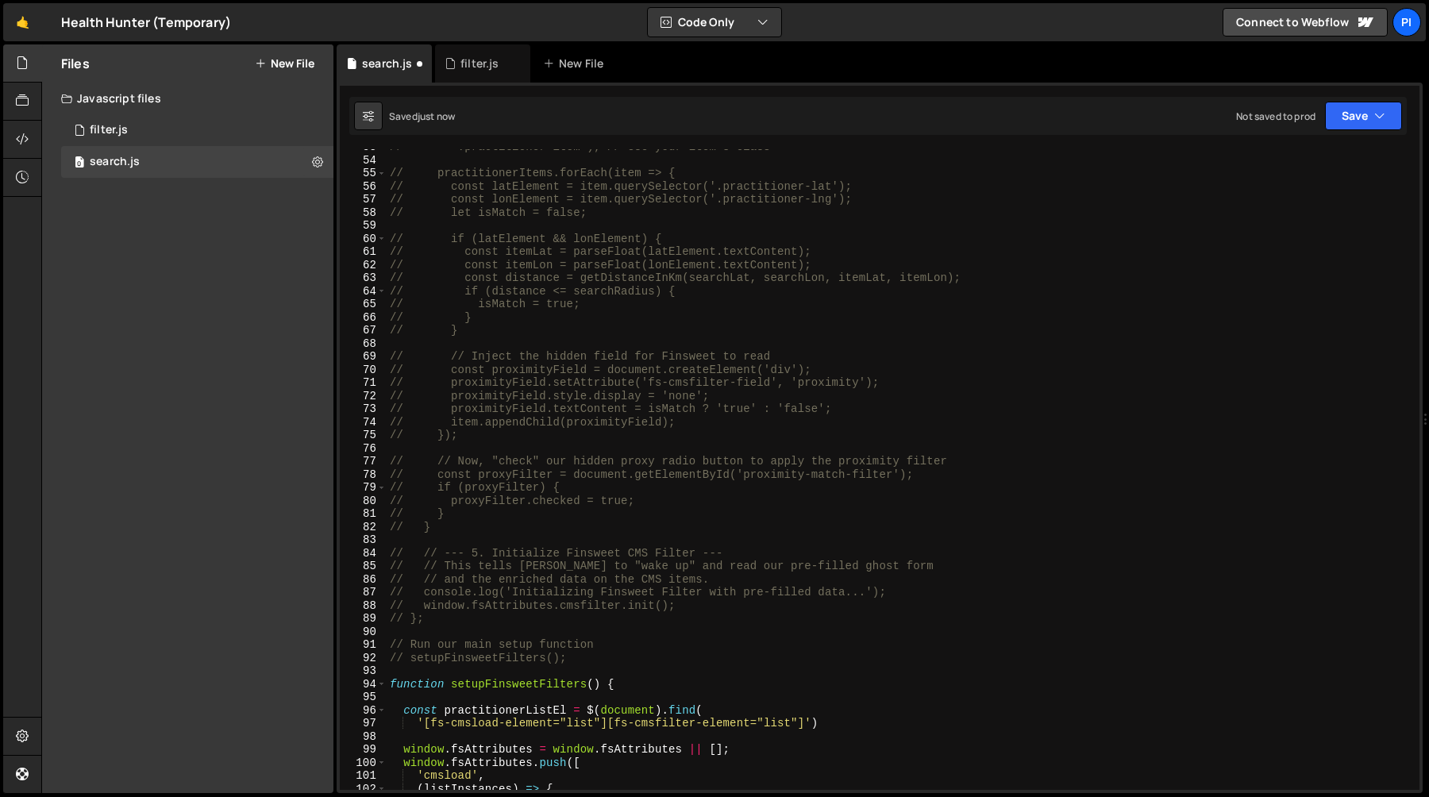
scroll to position [692, 0]
click at [477, 684] on div "// '.practitioner-item'); // Use your item's class // practitionerItems.forEach…" at bounding box center [900, 472] width 1027 height 667
type textarea "function setupFinsweetFilters() {"
click at [477, 684] on div "// '.practitioner-item'); // Use your item's class // practitionerItems.forEach…" at bounding box center [900, 472] width 1027 height 667
click at [443, 699] on div "// '.practitioner-item'); // Use your item's class // practitionerItems.forEach…" at bounding box center [900, 472] width 1027 height 667
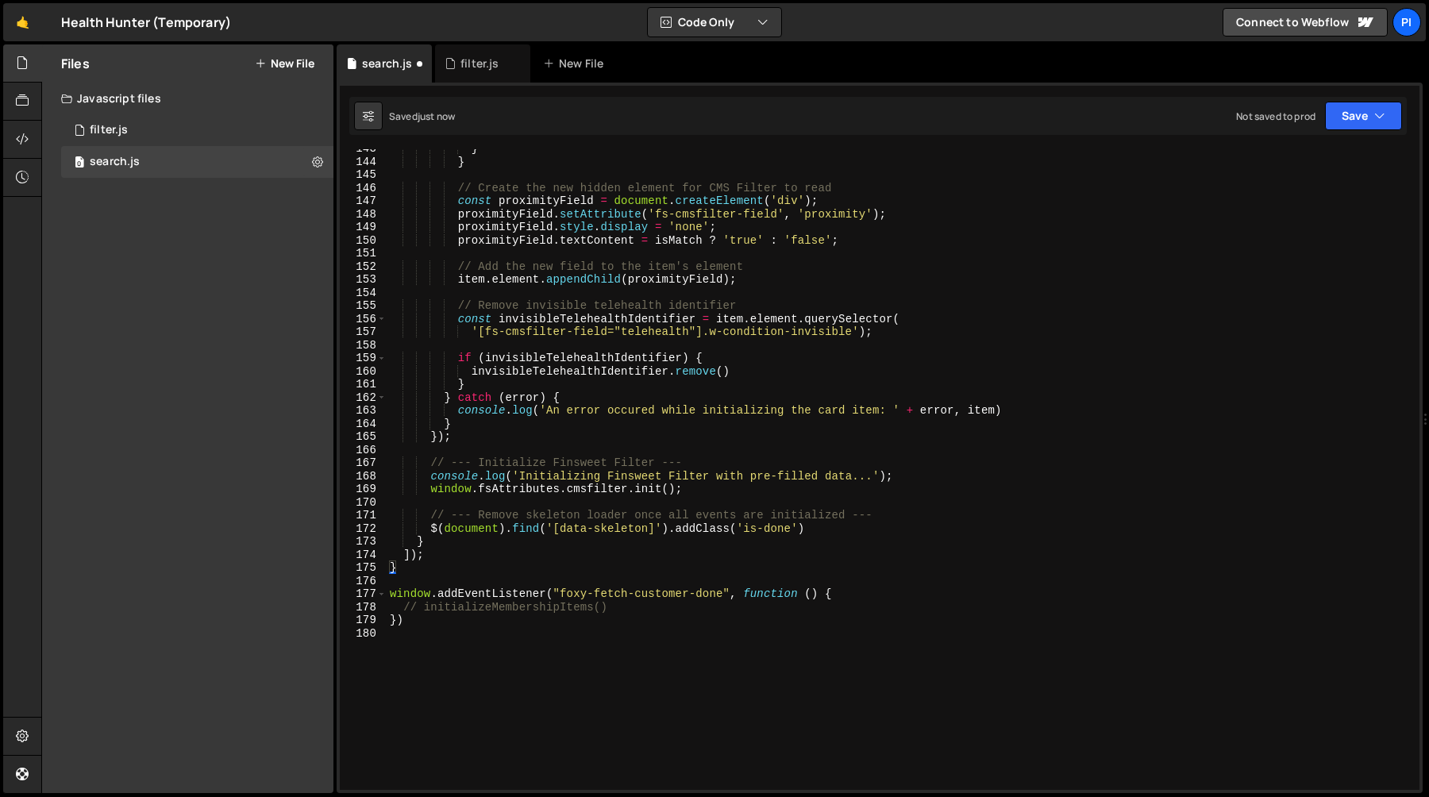
scroll to position [2030, 0]
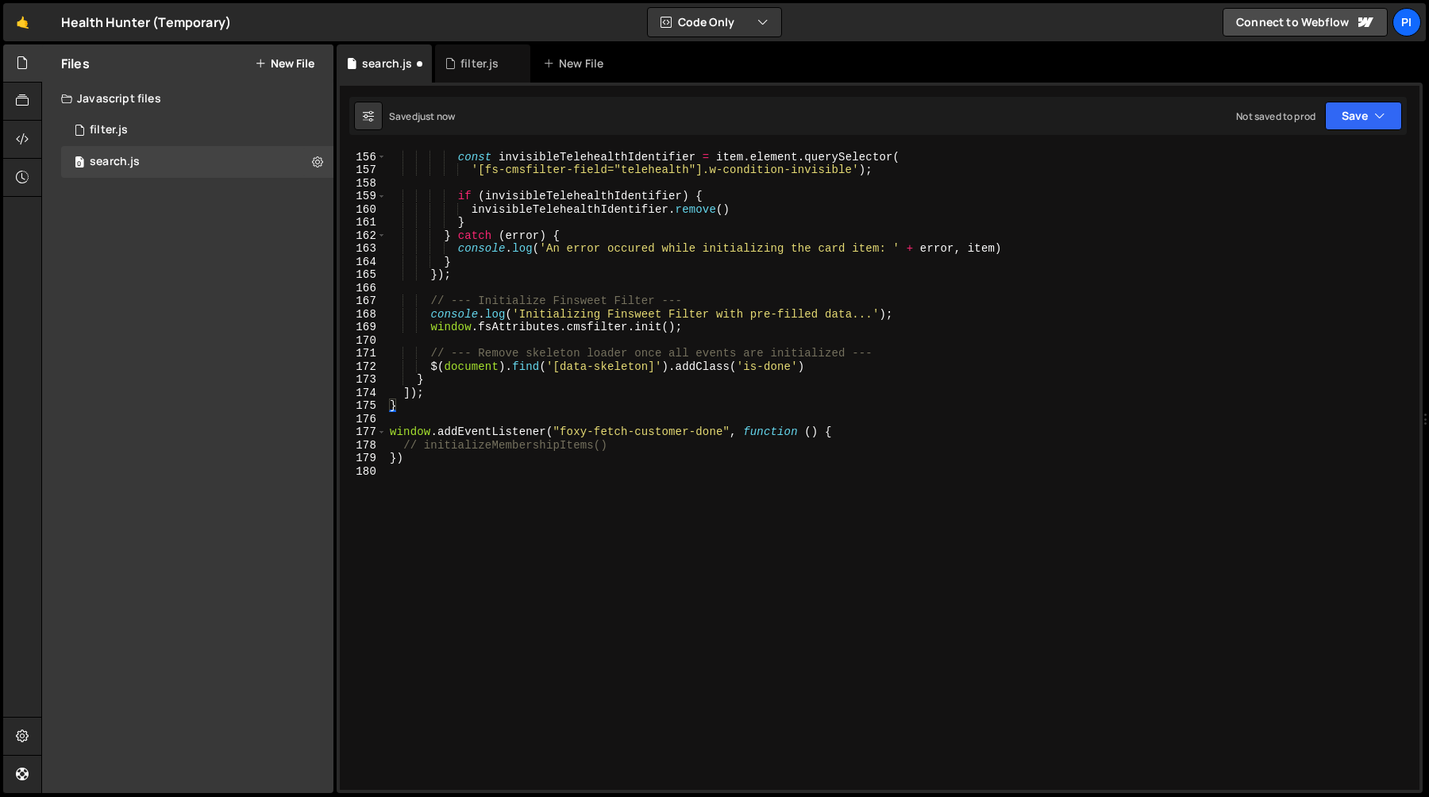
click at [449, 446] on div "// Remove invisible telehealth identifier const invisibleTelehealthIdentifier =…" at bounding box center [900, 470] width 1027 height 667
paste textarea "setupFinsweetFilter"
click at [421, 447] on div "// Remove invisible telehealth identifier const invisibleTelehealthIdentifier =…" at bounding box center [900, 470] width 1027 height 667
click at [562, 434] on div "// Remove invisible telehealth identifier const invisibleTelehealthIdentifier =…" at bounding box center [900, 470] width 1027 height 667
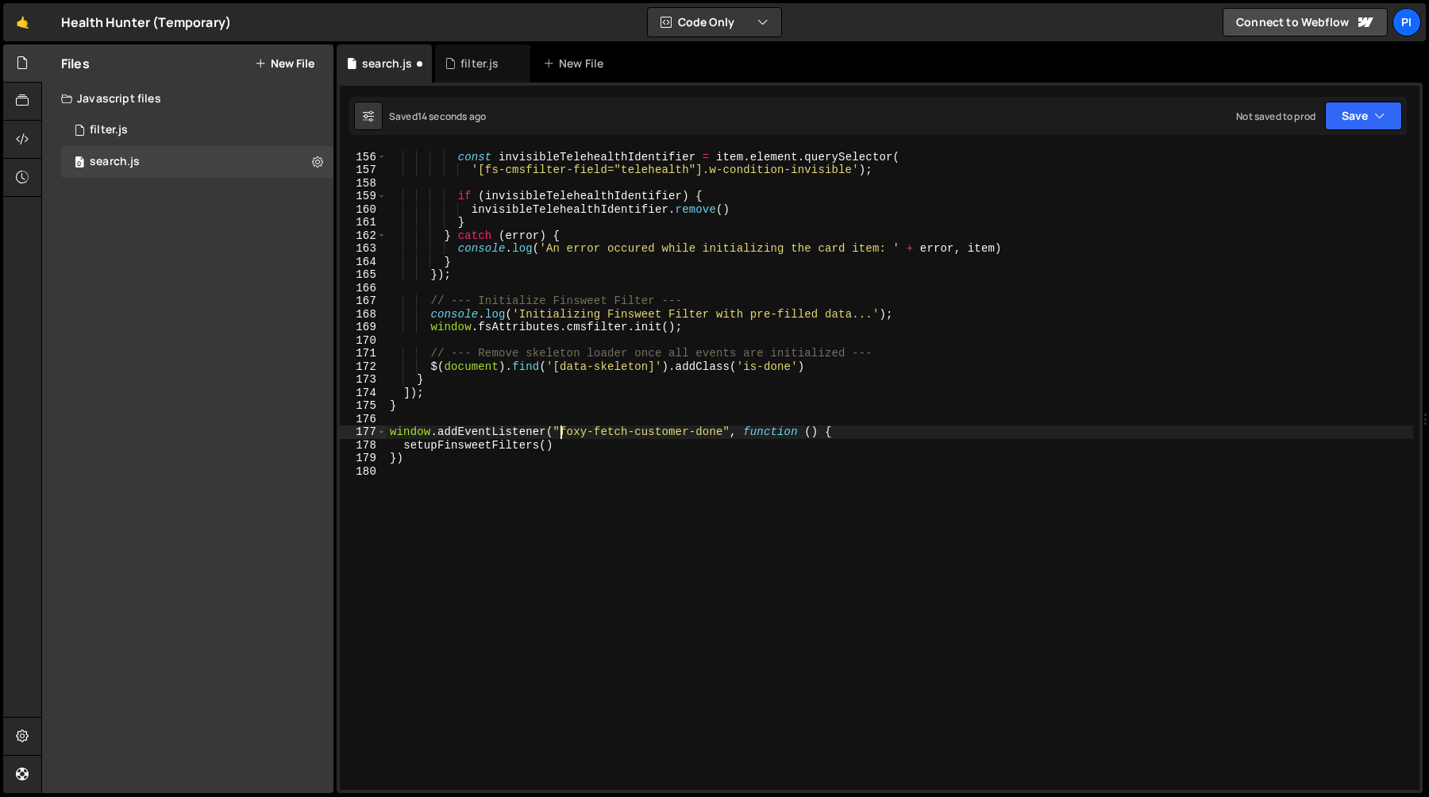
click at [726, 435] on div "// Remove invisible telehealth identifier const invisibleTelehealthIdentifier =…" at bounding box center [900, 470] width 1027 height 667
type textarea "window.addEventListener("filter-form-ready", function () {"
click at [456, 66] on div "filter.js" at bounding box center [478, 64] width 67 height 16
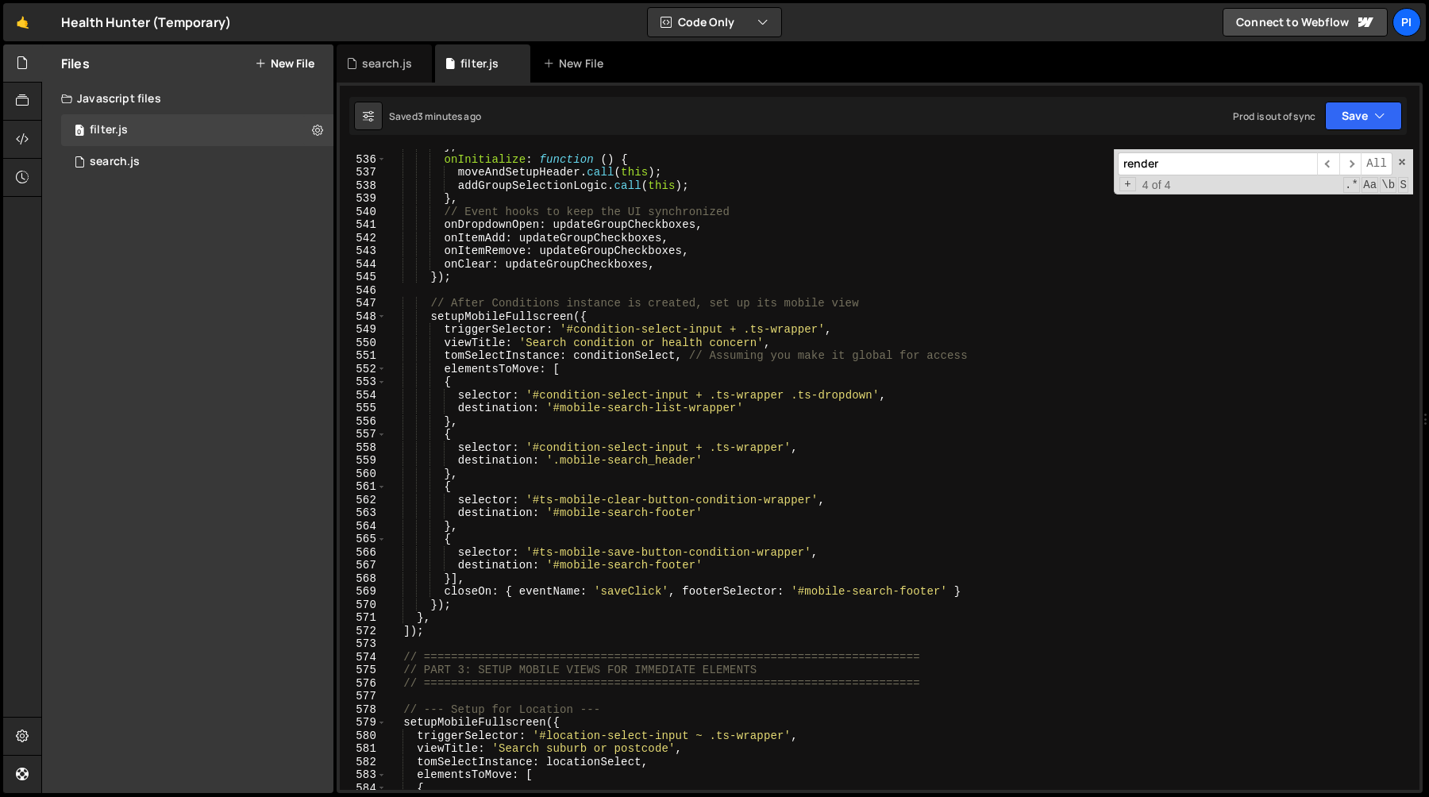
scroll to position [7086, 0]
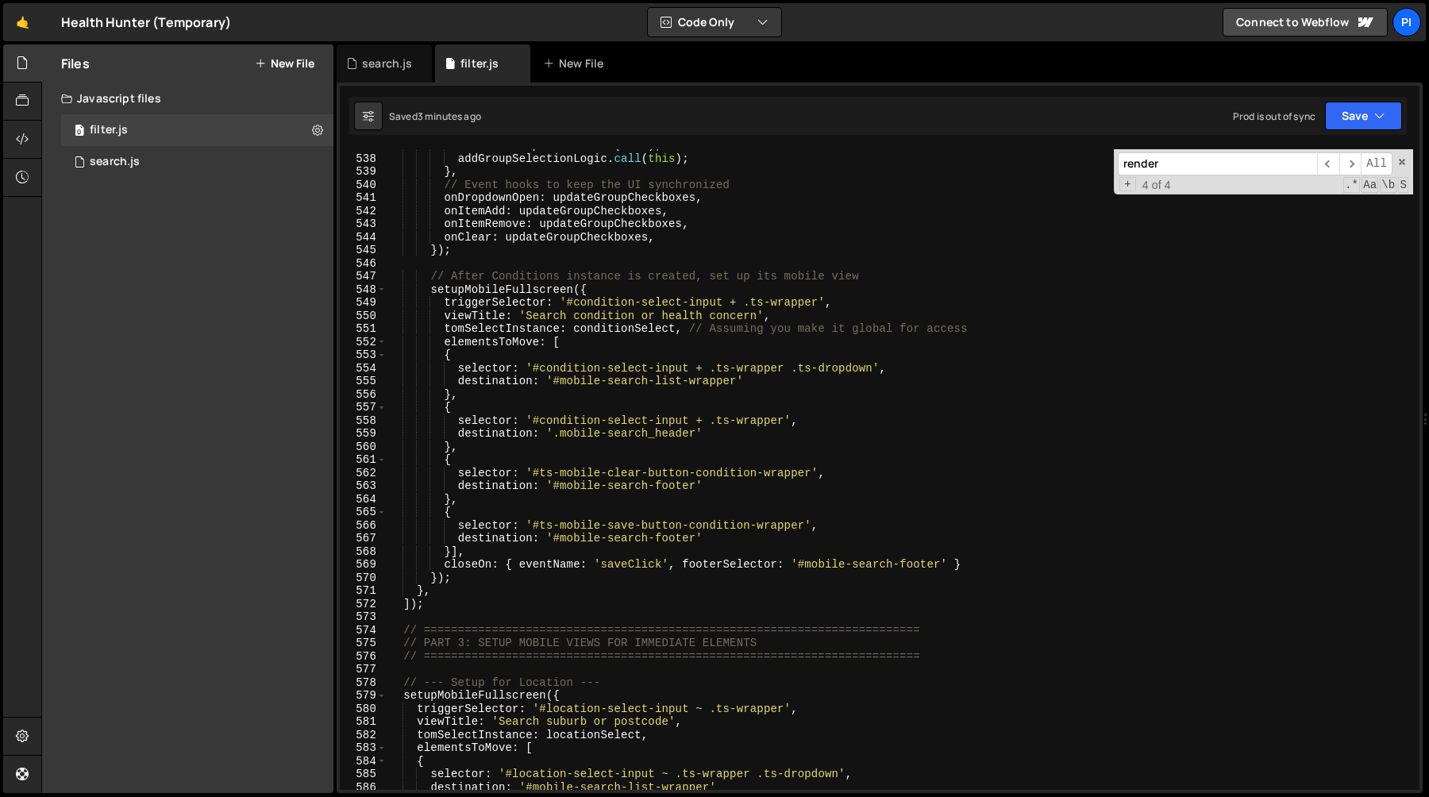
type textarea "});"
click at [461, 576] on div "moveAndSetupHeader . call ( this ) ; addGroupSelectionLogic . call ( this ) ; }…" at bounding box center [900, 472] width 1027 height 667
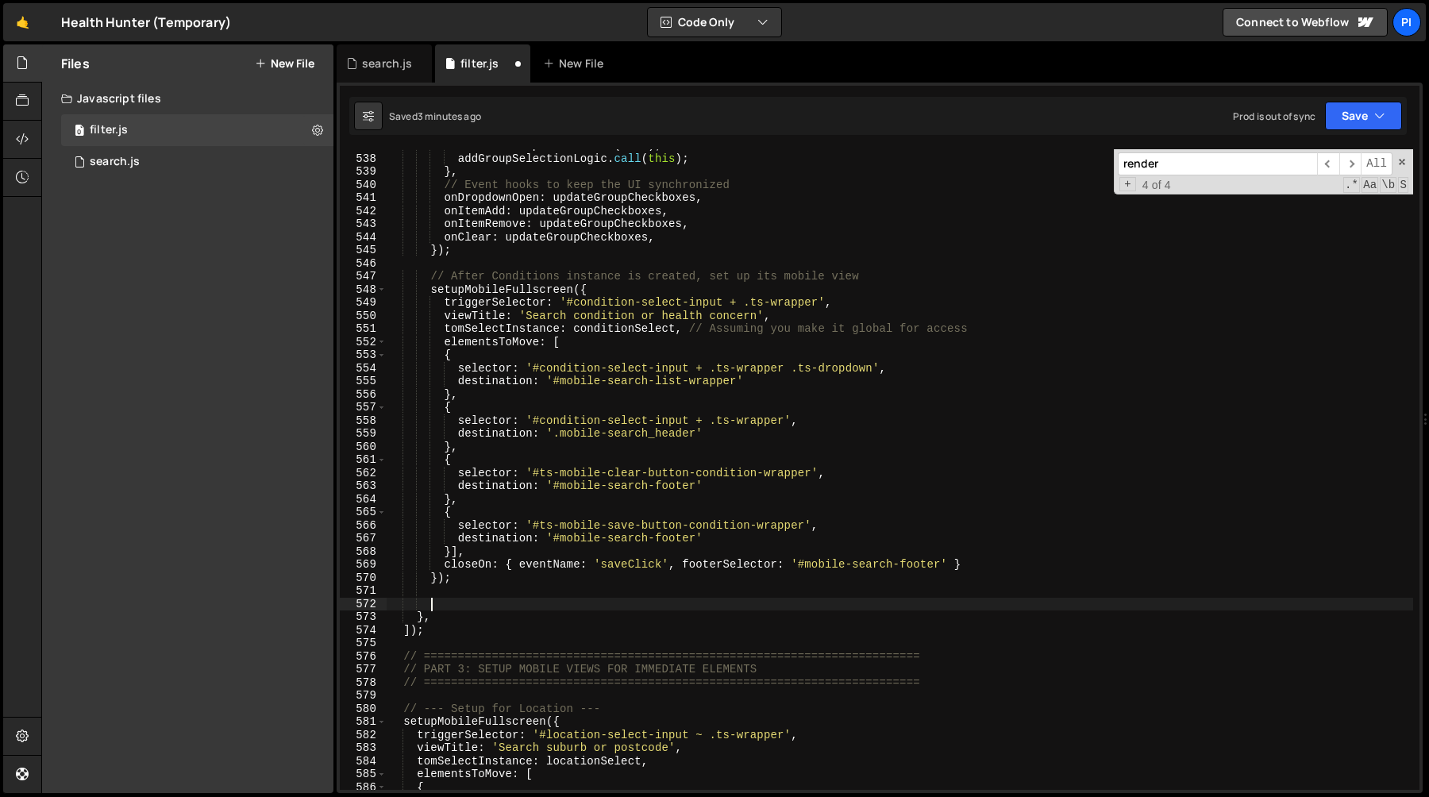
paste textarea "window.dispatchEvent(customEvent);"
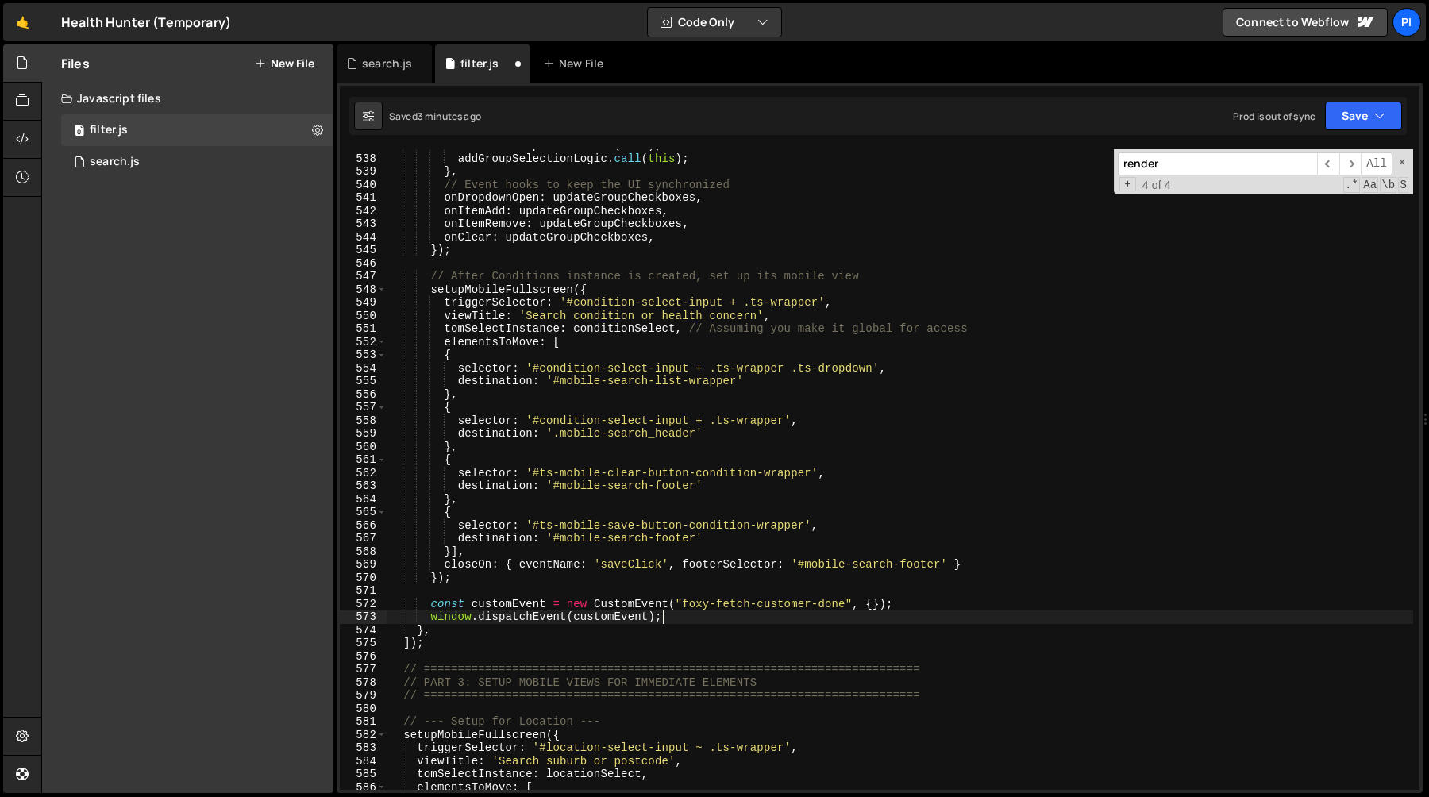
click at [698, 603] on div "moveAndSetupHeader . call ( this ) ; addGroupSelectionLogic . call ( this ) ; }…" at bounding box center [900, 472] width 1027 height 667
click at [847, 607] on div "moveAndSetupHeader . call ( this ) ; addGroupSelectionLogic . call ( this ) ; }…" at bounding box center [900, 472] width 1027 height 667
type textarea "const customEvent = new CustomEvent("filter-form-ready", {});"
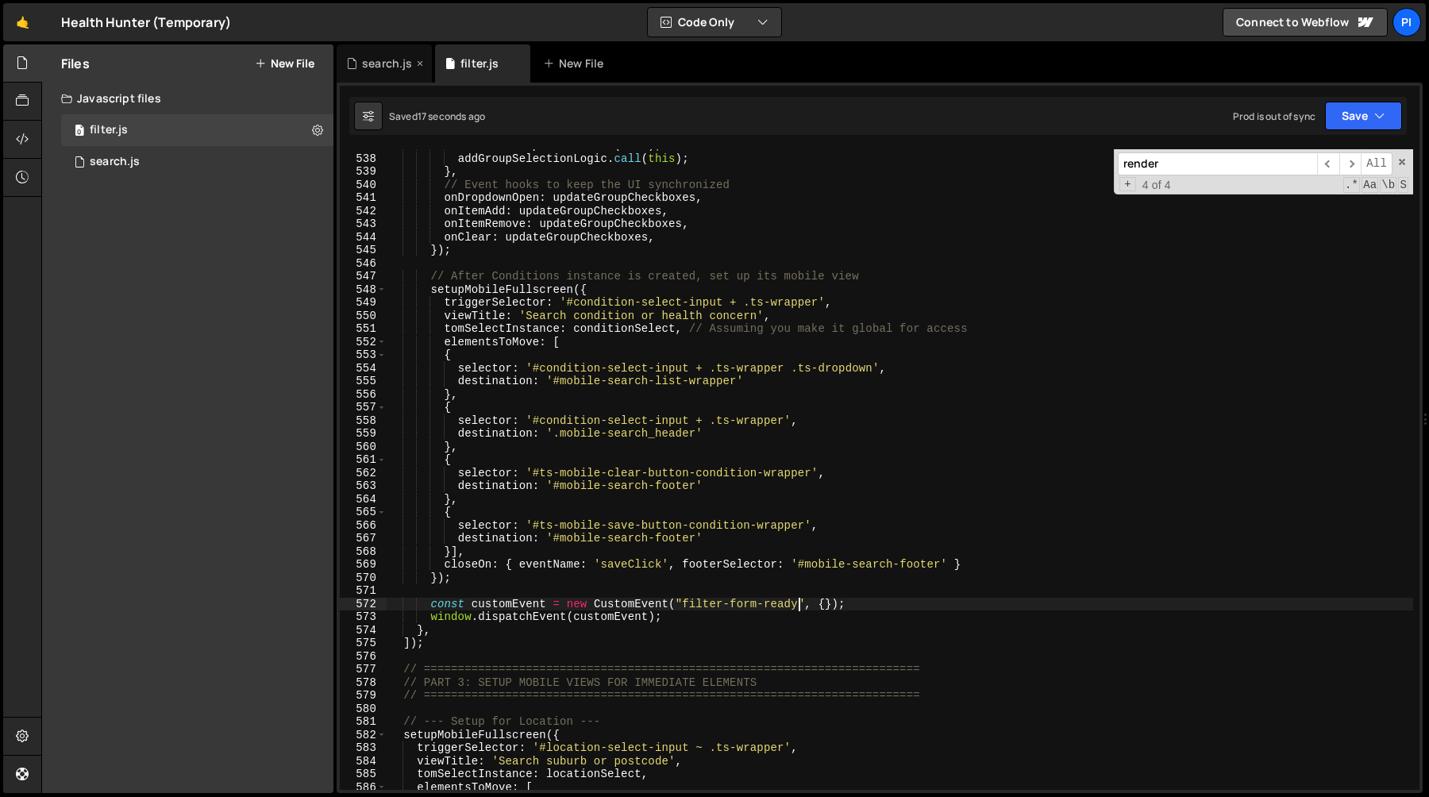
click at [376, 67] on div "search.js" at bounding box center [387, 64] width 50 height 16
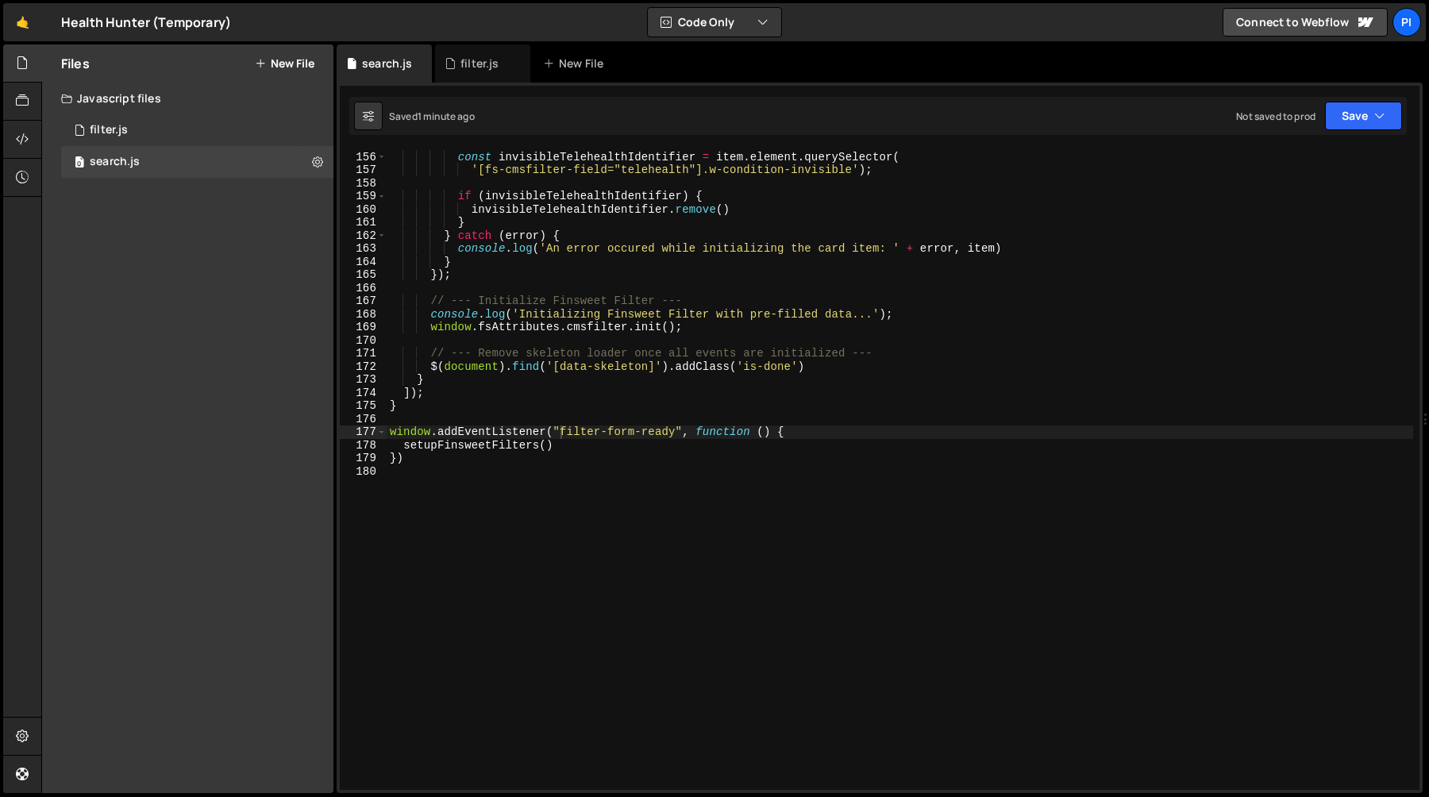
scroll to position [0, 3]
click at [614, 280] on div "// Remove invisible telehealth identifier const invisibleTelehealthIdentifier =…" at bounding box center [900, 470] width 1027 height 667
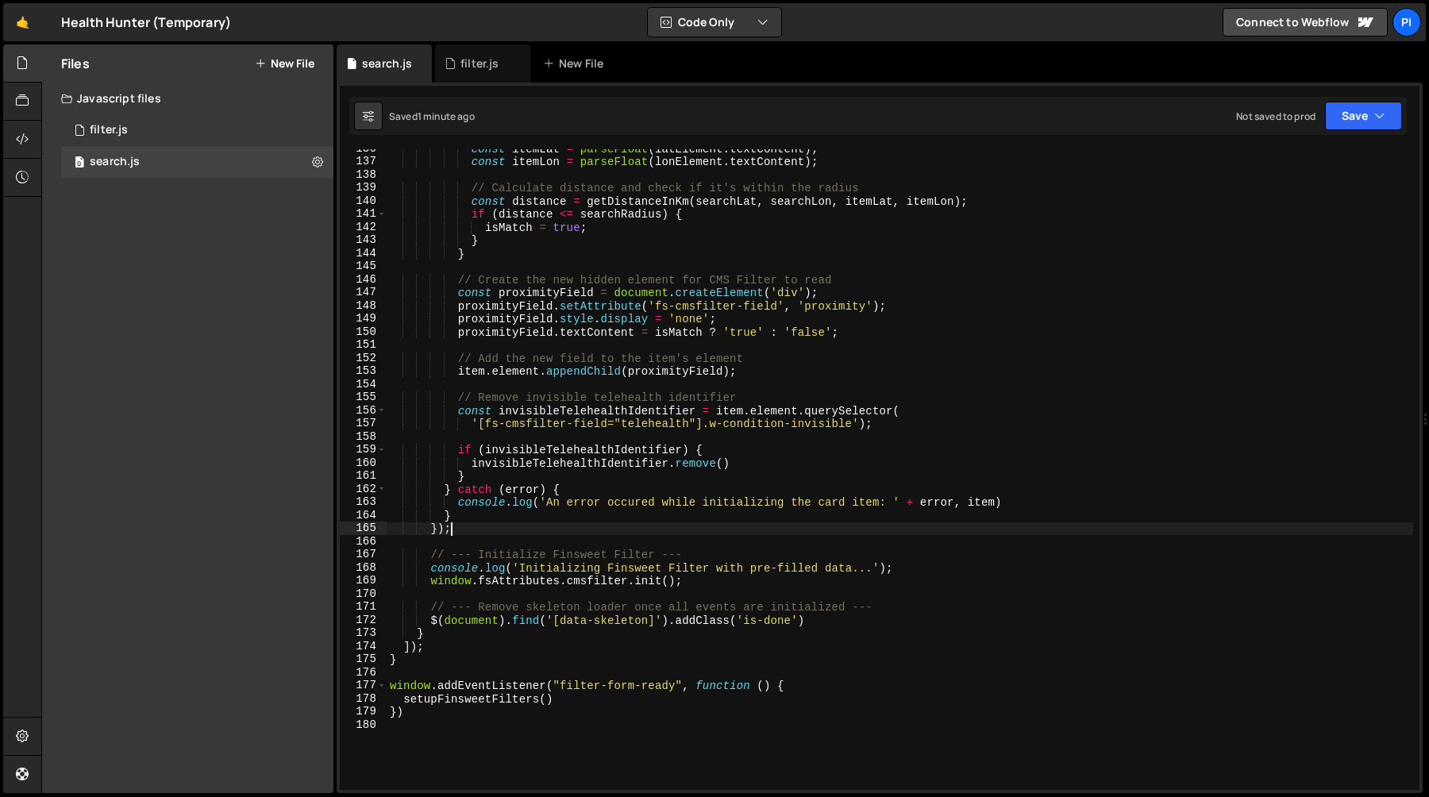
scroll to position [1773, 0]
click at [566, 456] on div "const itemLat = parseFloat ( latElement . textContent ) ; const itemLon = parse…" at bounding box center [900, 478] width 1027 height 667
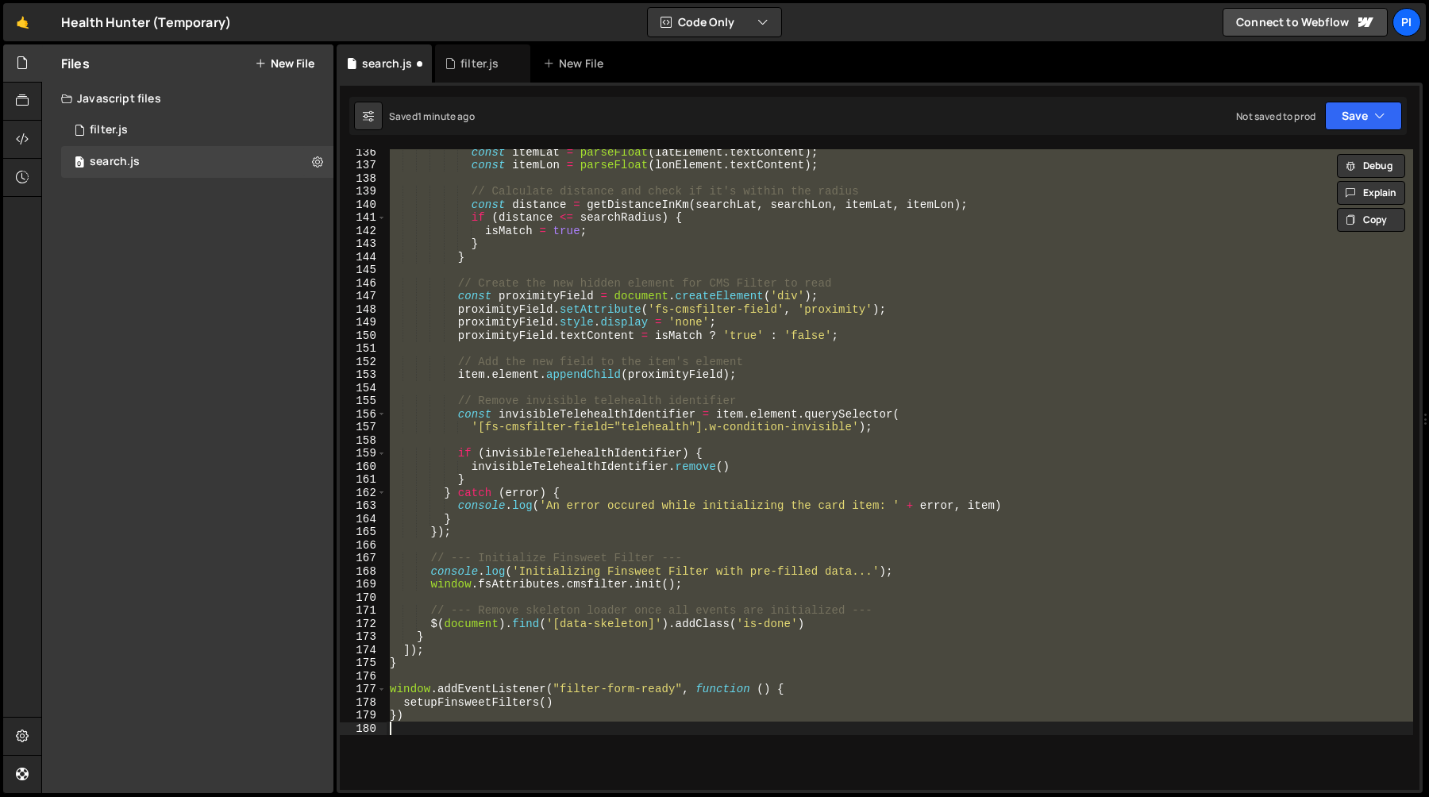
scroll to position [0, 0]
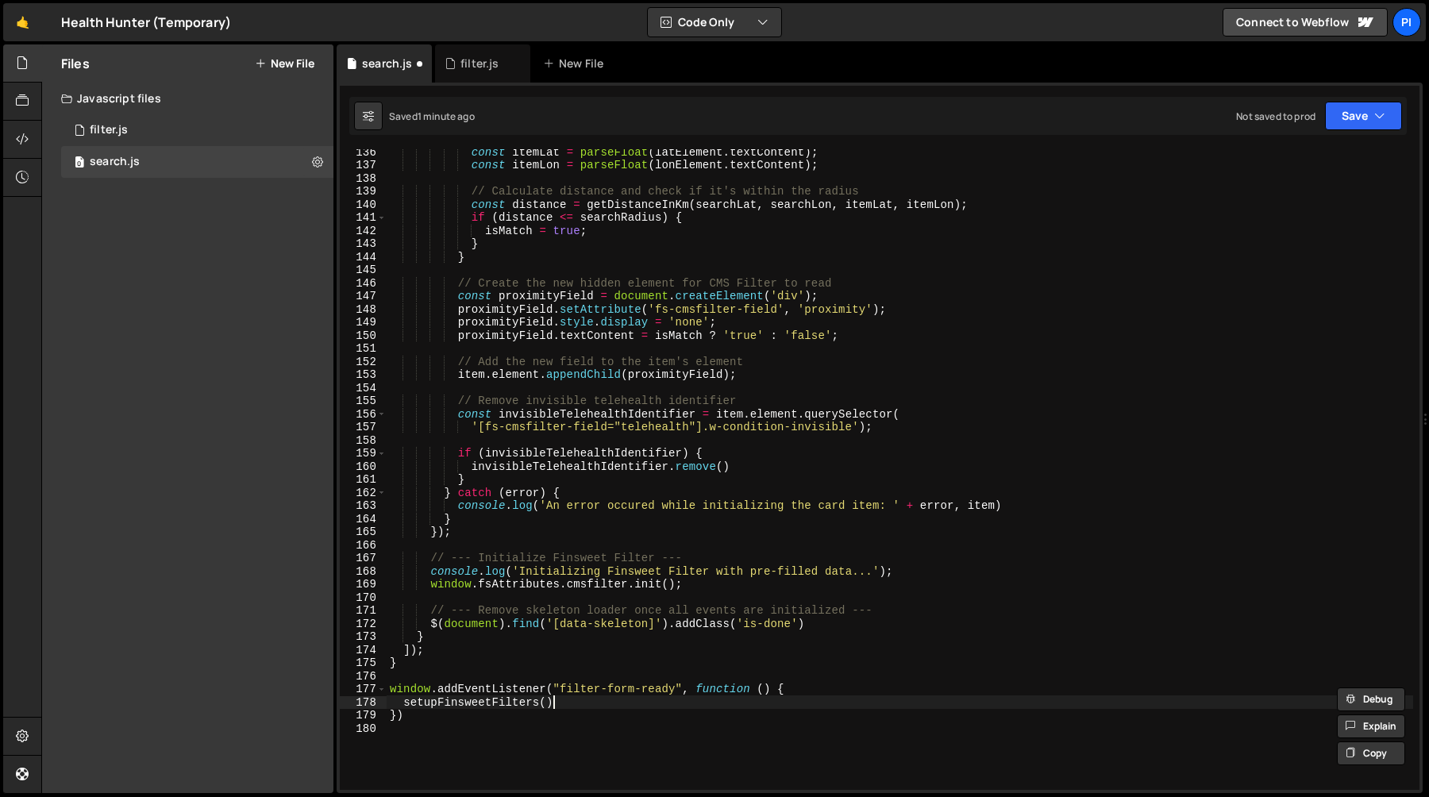
click at [585, 704] on div "const itemLat = parseFloat ( latElement . textContent ) ; const itemLon = parse…" at bounding box center [900, 478] width 1027 height 667
type textarea "setupFinsweetFilters()"
type textarea "window.addEventListener("filter-form-ready", function () {"
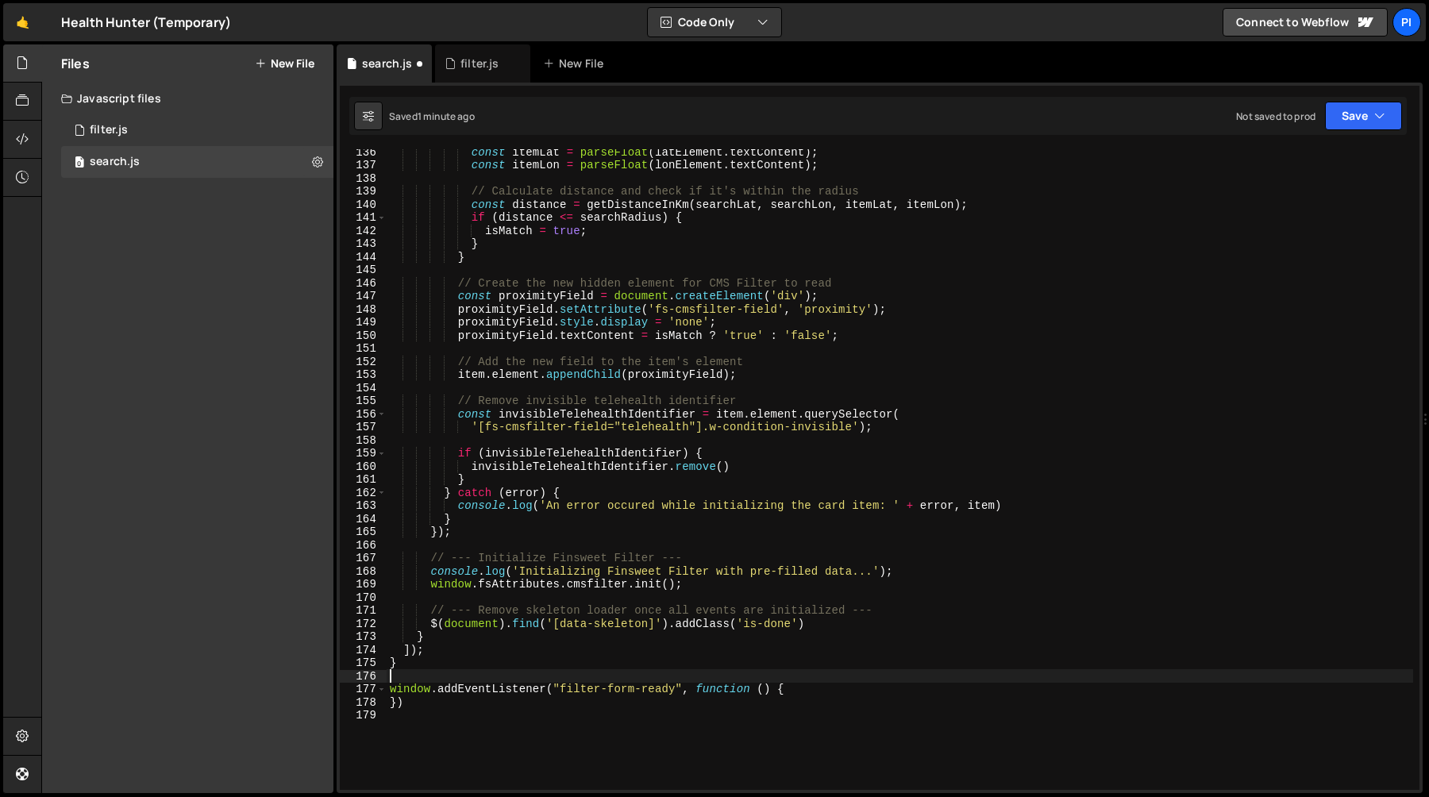
type textarea "}"
paste textarea "setupFinsweetFilters()"
type textarea "setupFinsweetFilters()"
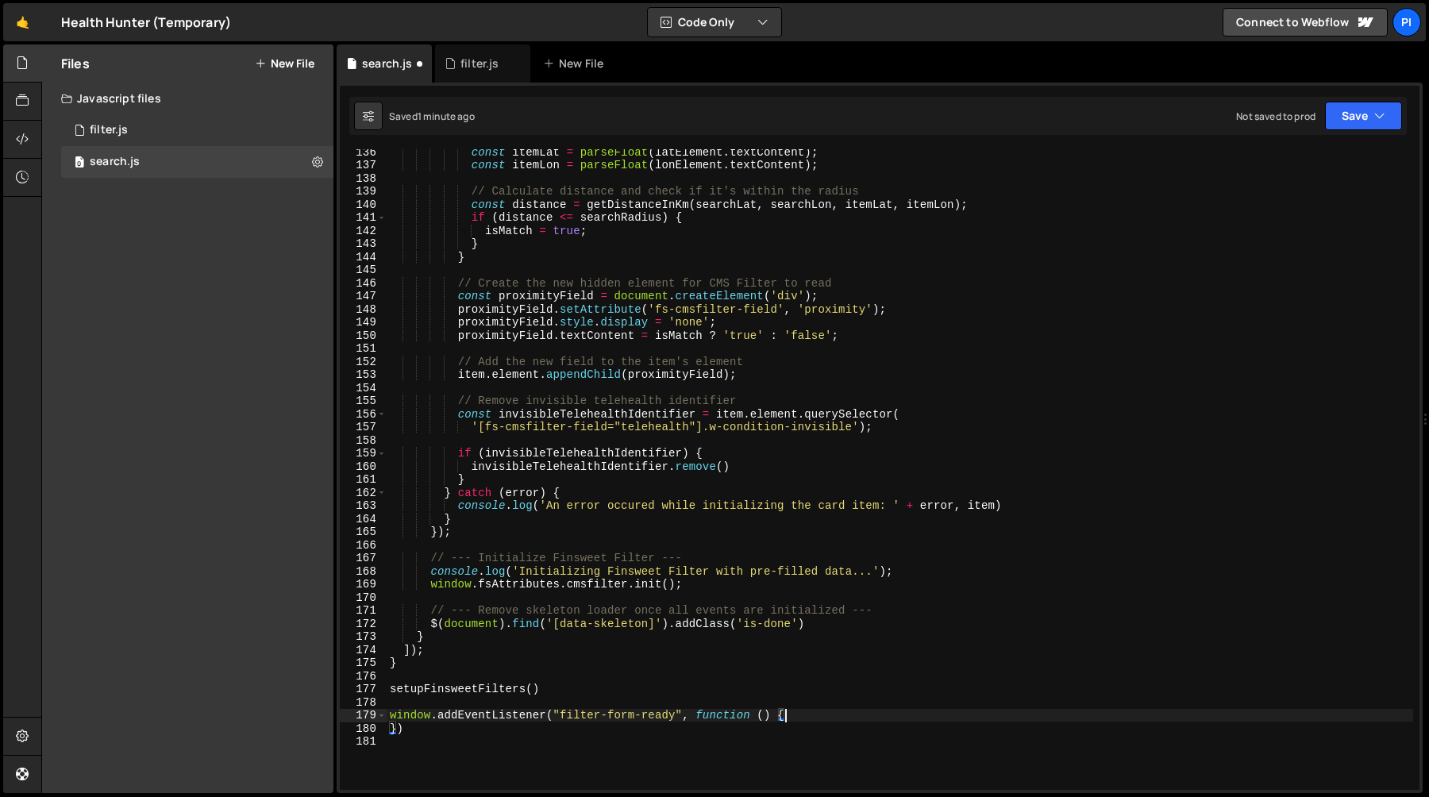
type textarea "})"
click at [426, 585] on div "const itemLat = parseFloat ( latElement . textContent ) ; const itemLon = parse…" at bounding box center [900, 478] width 1027 height 667
type textarea "window.fsAttributes.cmsfilter.init();"
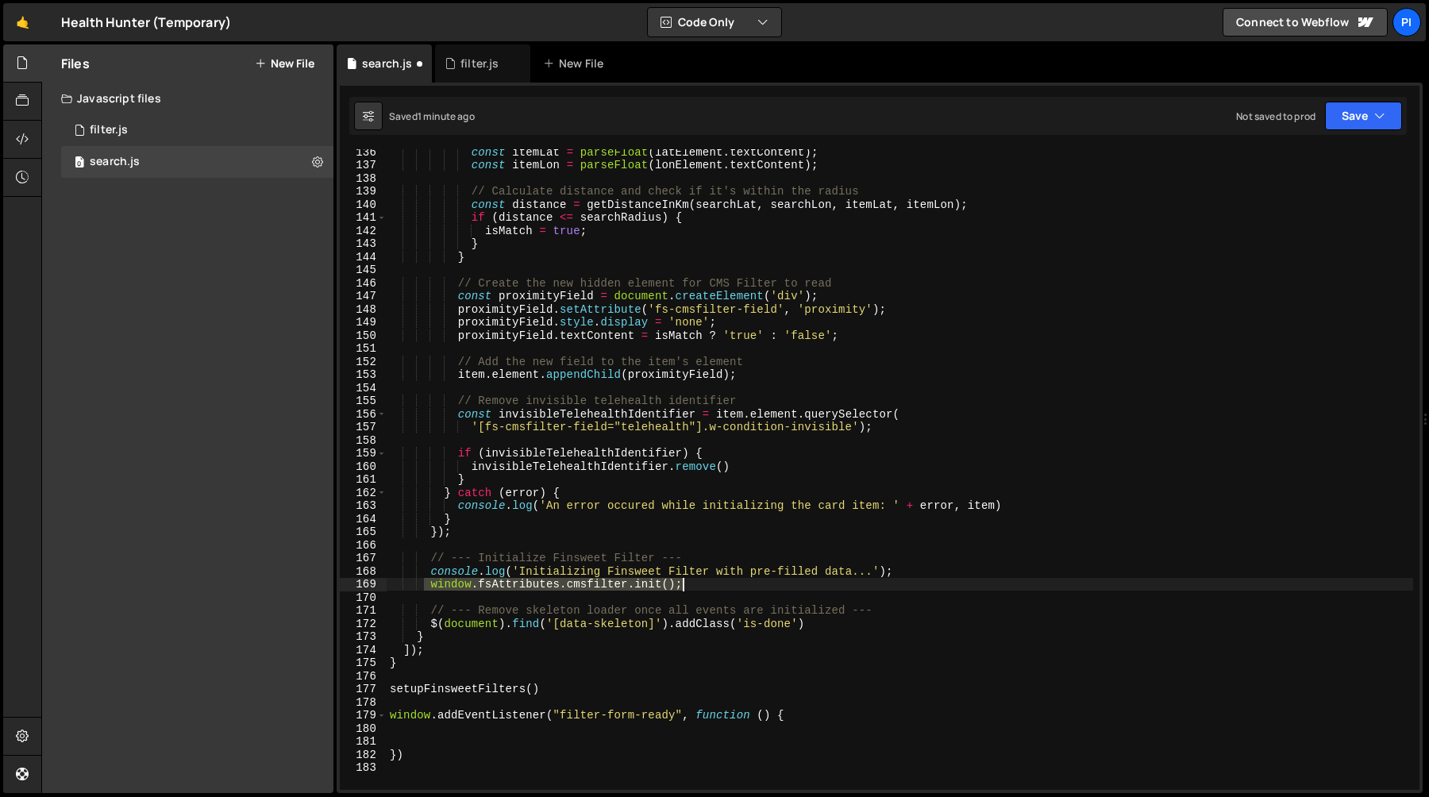
click at [710, 581] on div "const itemLat = parseFloat ( latElement . textContent ) ; const itemLon = parse…" at bounding box center [900, 478] width 1027 height 667
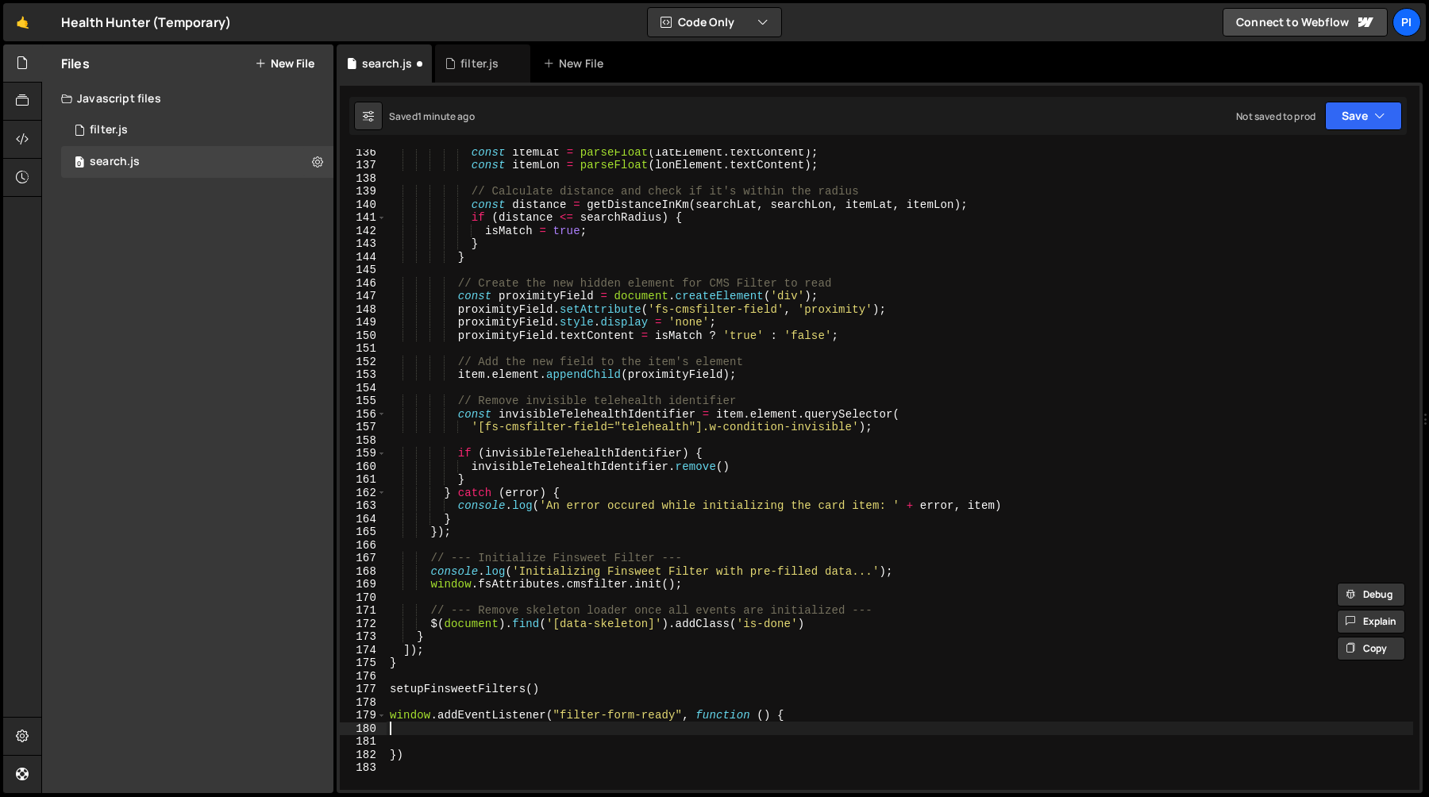
click at [467, 734] on div "const itemLat = parseFloat ( latElement . textContent ) ; const itemLon = parse…" at bounding box center [900, 478] width 1027 height 667
paste textarea "window.fsAttributes.cmsfilter.init();"
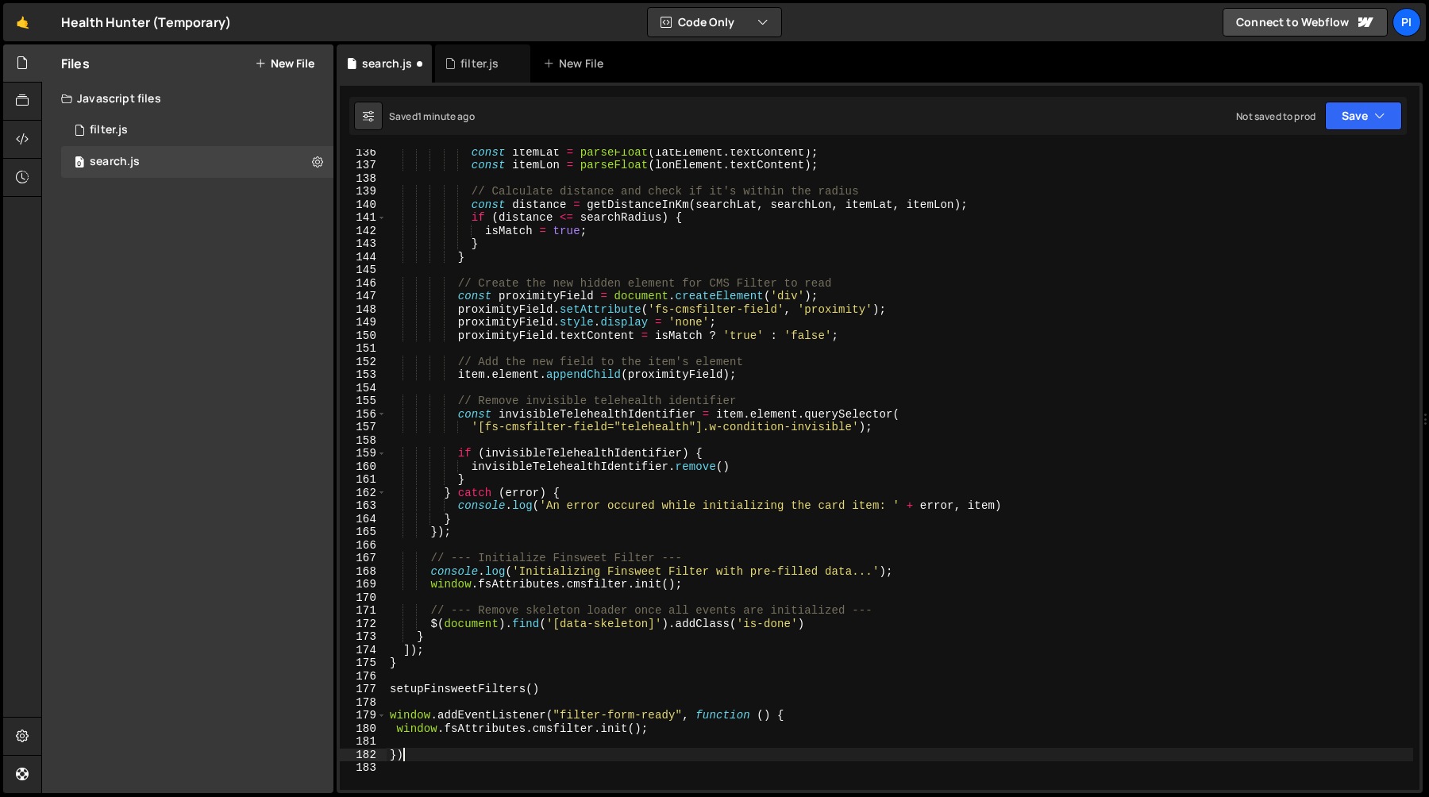
click at [492, 749] on div "const itemLat = parseFloat ( latElement . textContent ) ; const itemLon = parse…" at bounding box center [900, 478] width 1027 height 667
type textarea "})"
click at [613, 727] on div "const itemLat = parseFloat ( latElement . textContent ) ; const itemLon = parse…" at bounding box center [900, 478] width 1027 height 667
click at [625, 731] on div "const itemLat = parseFloat ( latElement . textContent ) ; const itemLon = parse…" at bounding box center [900, 478] width 1027 height 667
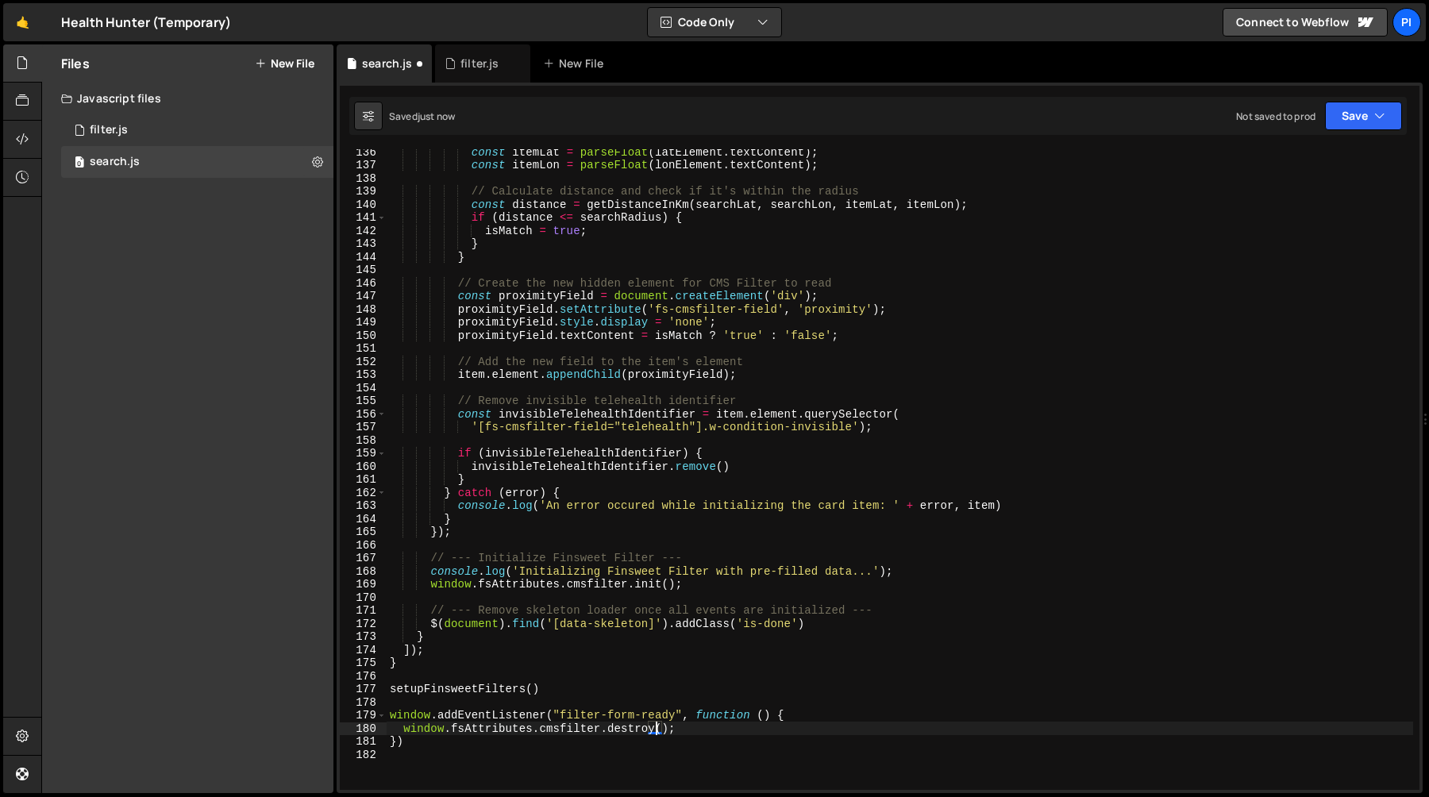
scroll to position [0, 18]
type textarea "window.fsAttributes.cmsfilter.destroy();"
click at [690, 730] on div "const itemLat = parseFloat ( latElement . textContent ) ; const itemLon = parse…" at bounding box center [900, 478] width 1027 height 667
click at [405, 732] on div "const itemLat = parseFloat ( latElement . textContent ) ; const itemLon = parse…" at bounding box center [900, 478] width 1027 height 667
click at [700, 728] on div "const itemLat = parseFloat ( latElement . textContent ) ; const itemLon = parse…" at bounding box center [900, 469] width 1027 height 641
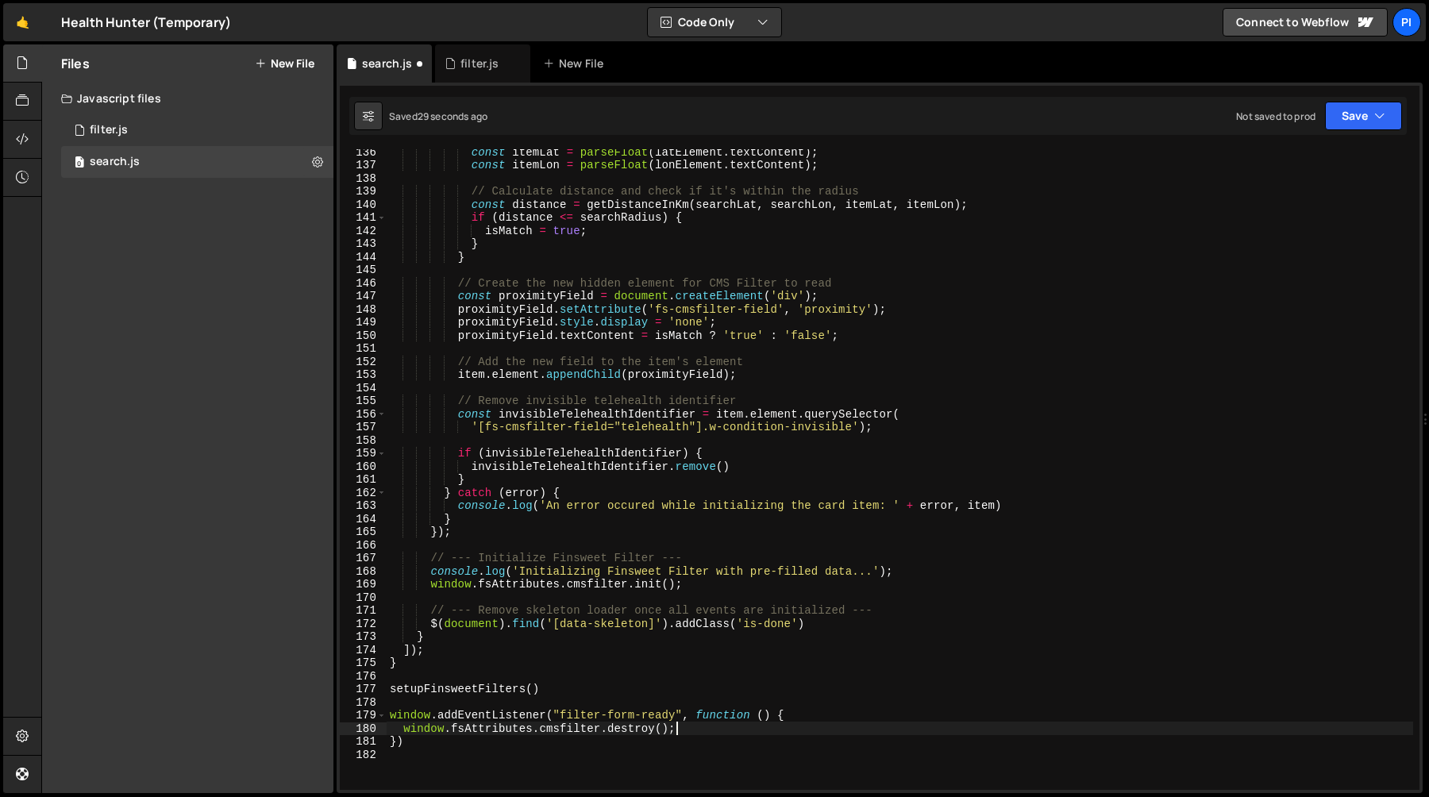
scroll to position [0, 0]
paste textarea "window.fsAttributes.cmsfilter.destroy();"
click at [645, 738] on div "const itemLat = parseFloat ( latElement . textContent ) ; const itemLon = parse…" at bounding box center [900, 478] width 1027 height 667
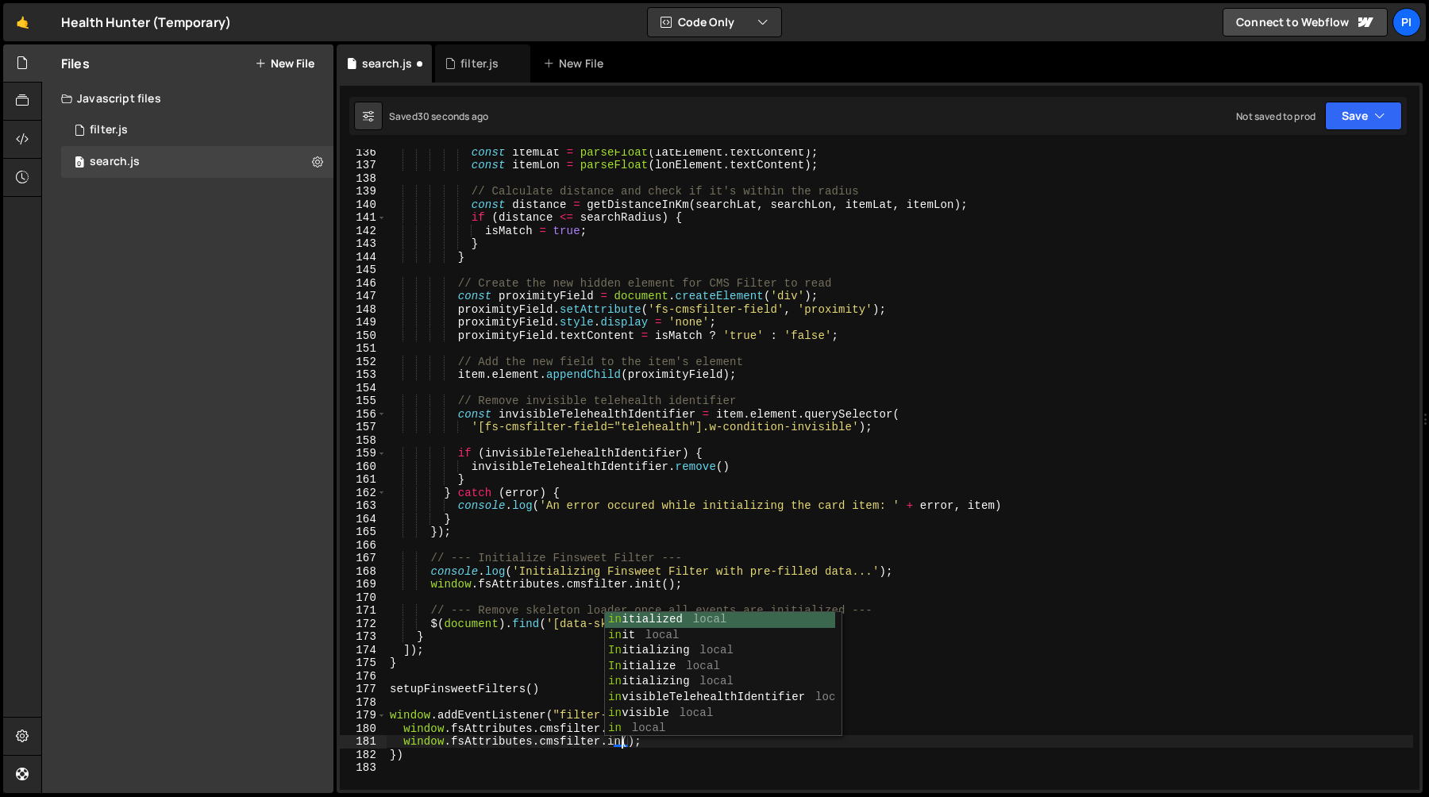
scroll to position [0, 17]
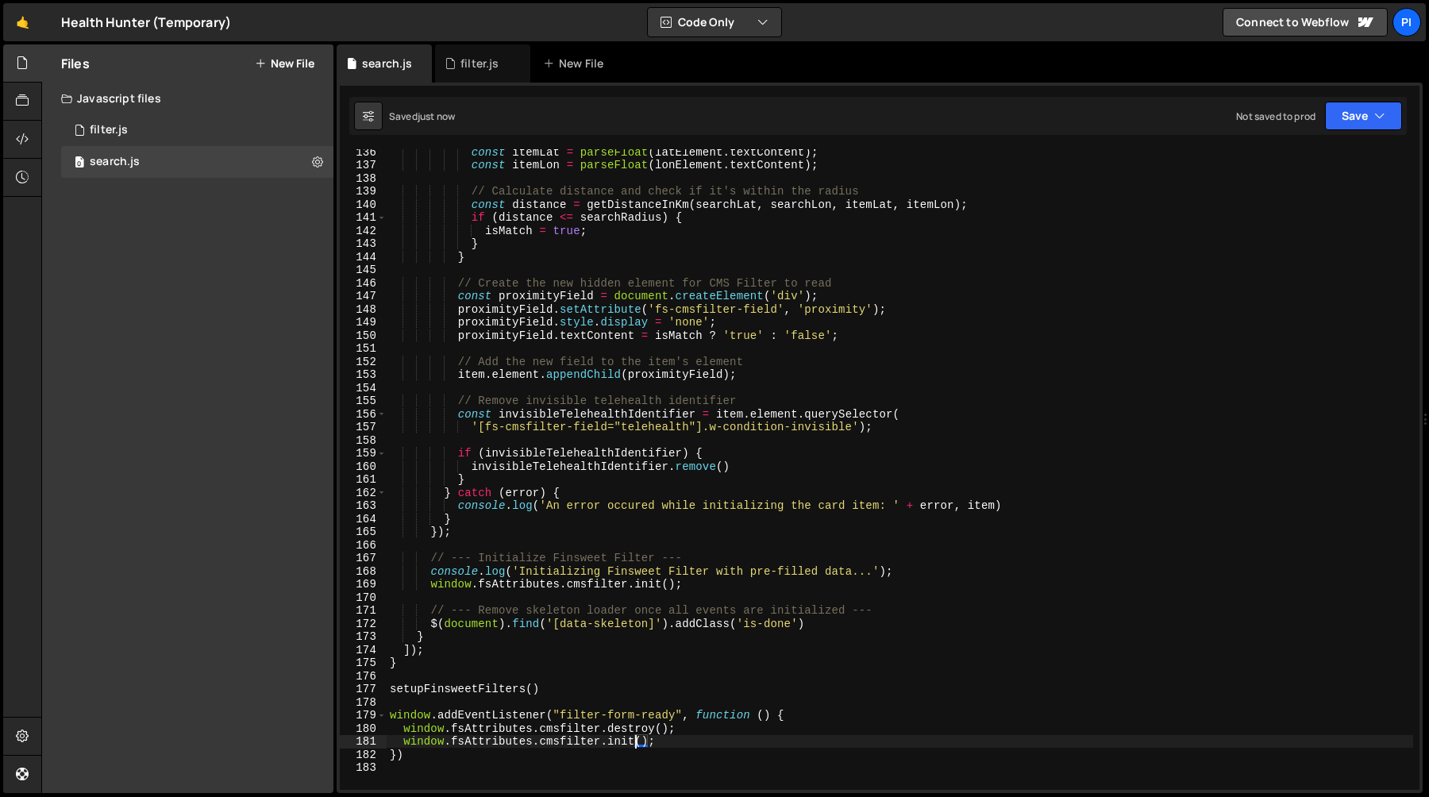
type textarea "window.fsAttributes.cmsfilter.init();"
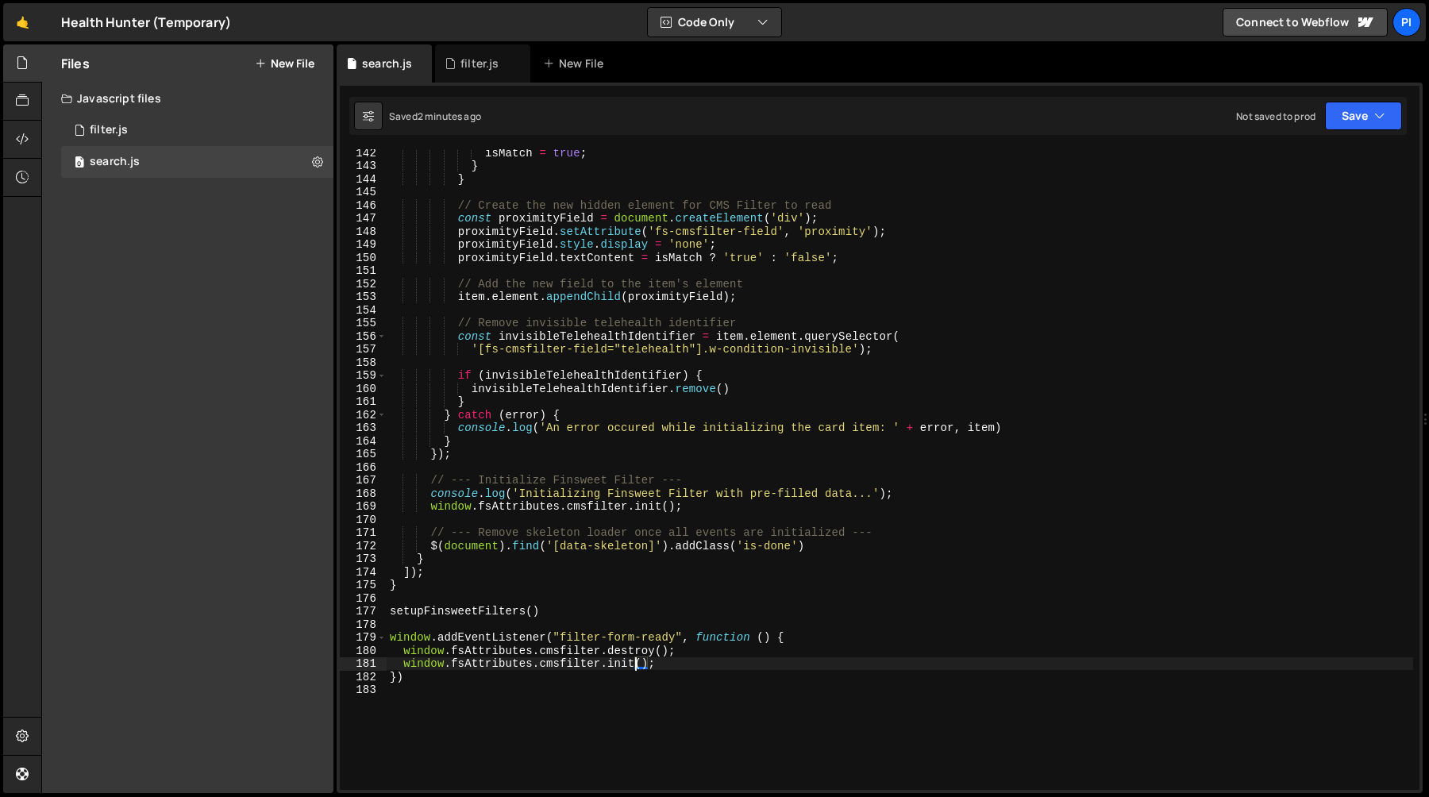
scroll to position [1916, 0]
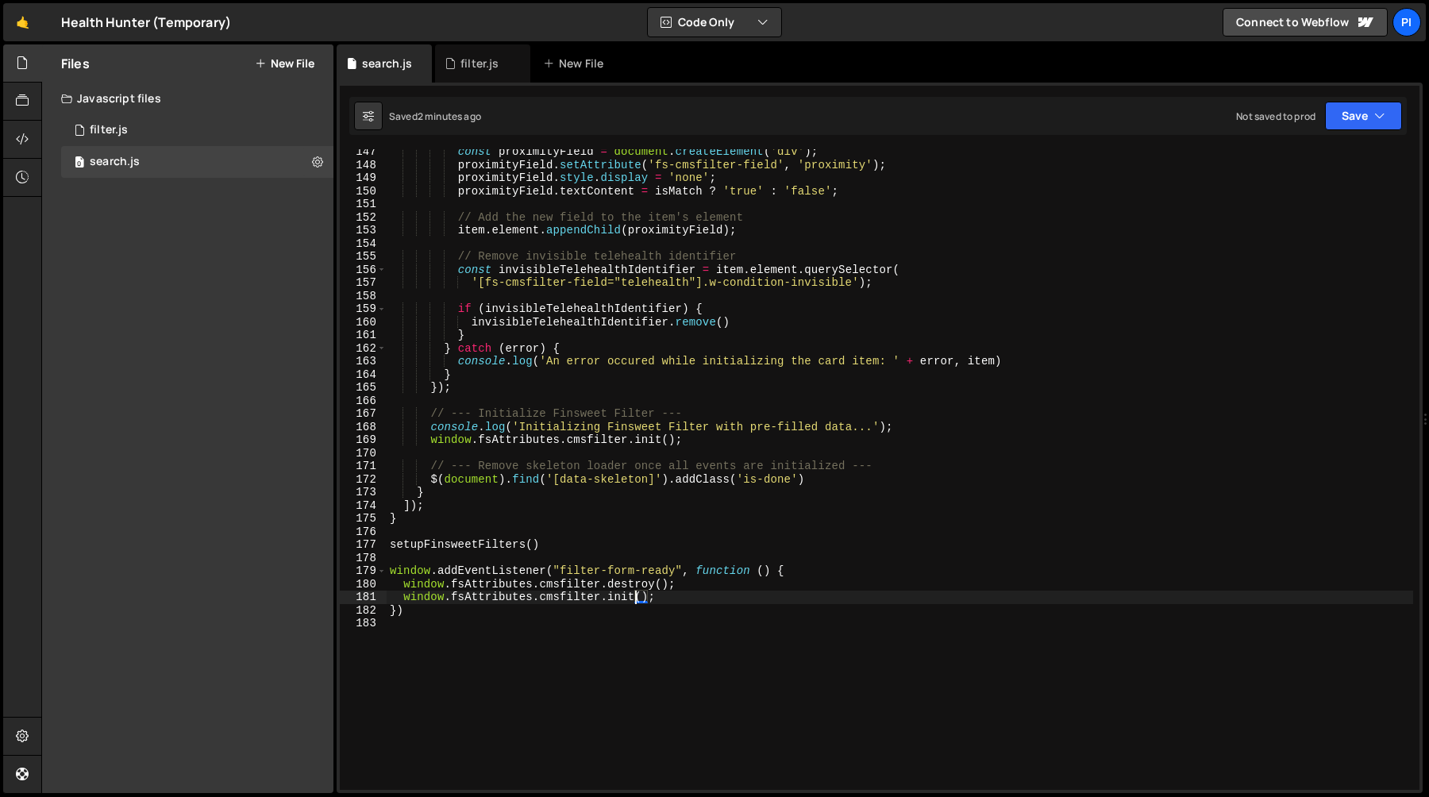
click at [428, 556] on div "const proximityField = document . createElement ( 'div' ) ; proximityField . se…" at bounding box center [900, 478] width 1027 height 667
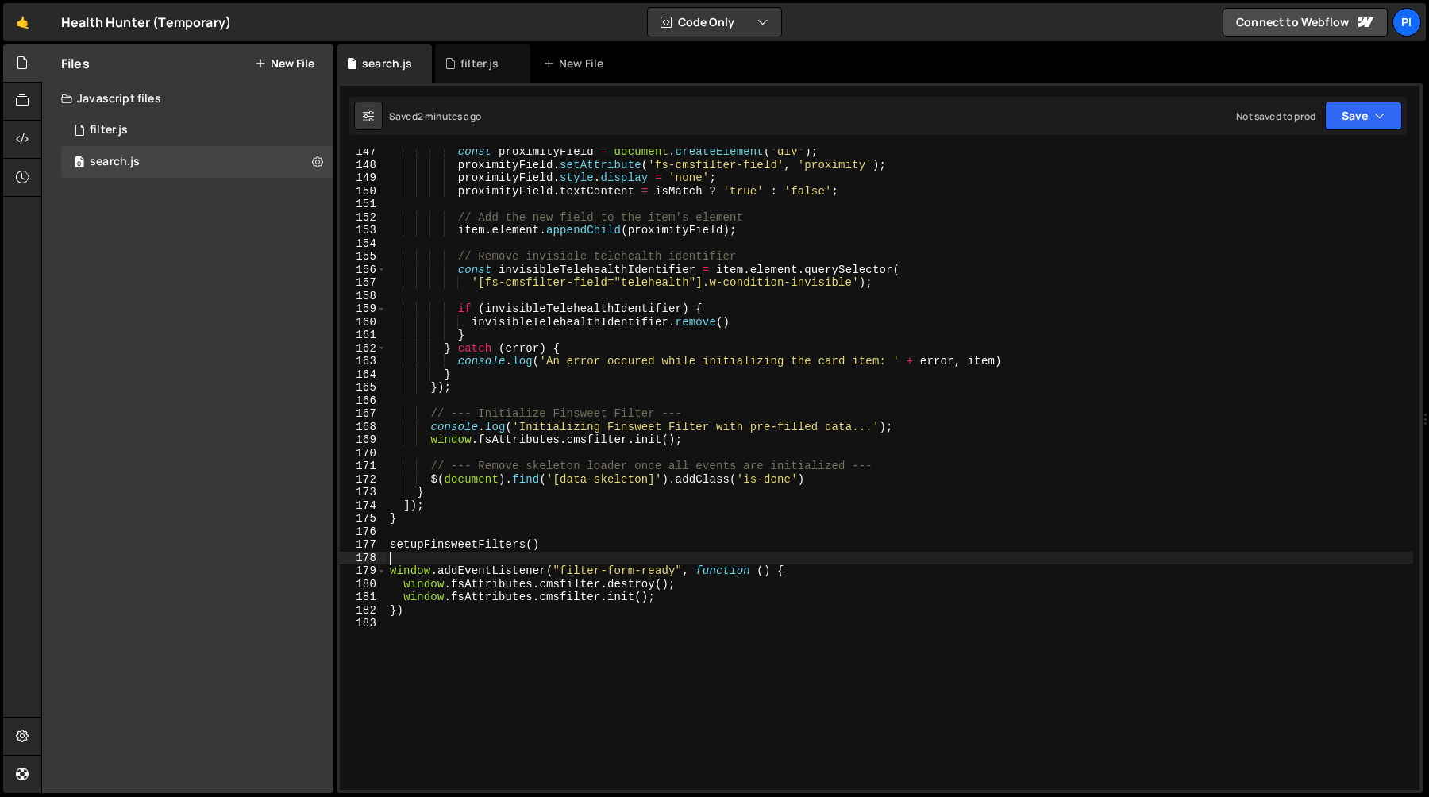
scroll to position [0, 0]
click at [428, 623] on div "const proximityField = document . createElement ( 'div' ) ; proximityField . se…" at bounding box center [900, 478] width 1027 height 667
type textarea "})"
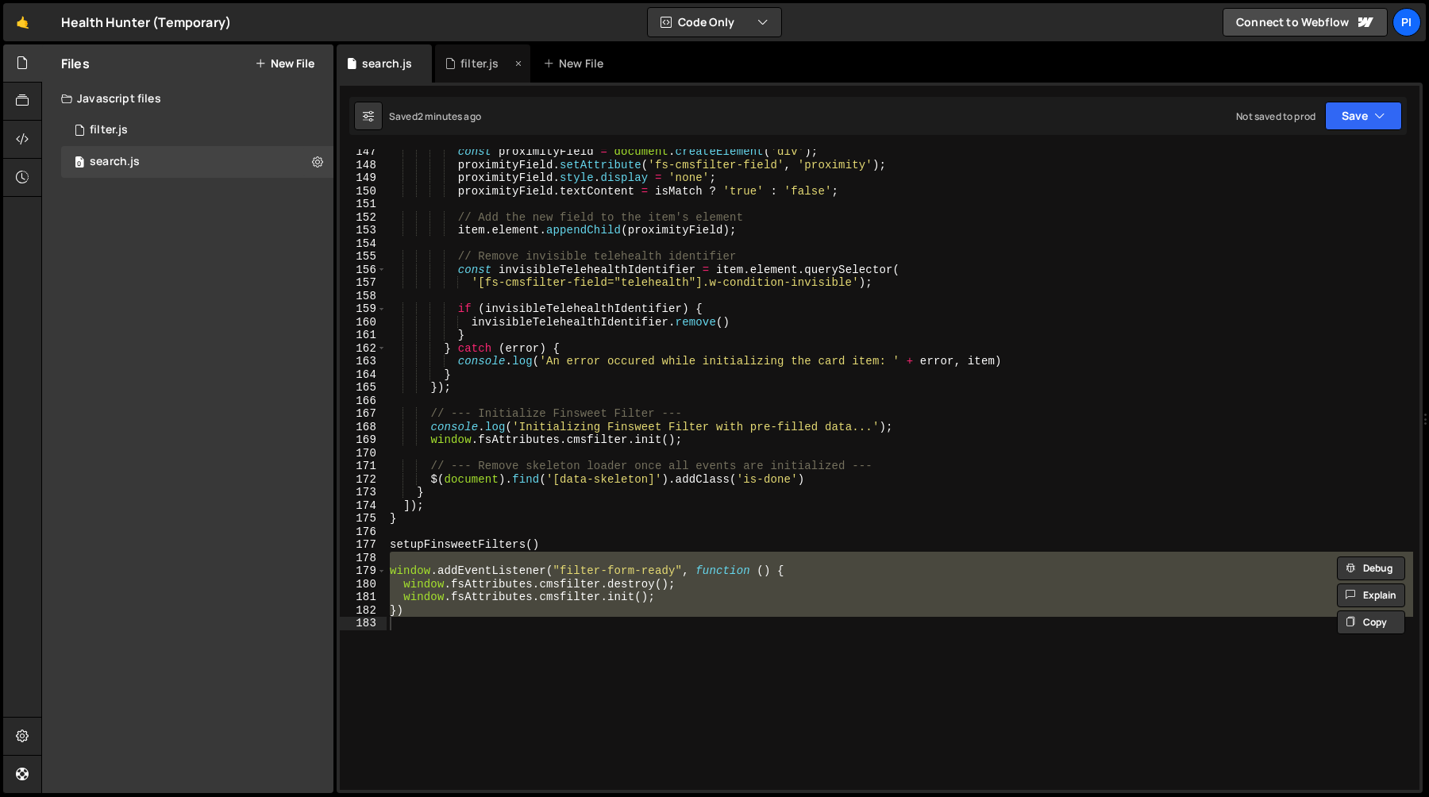
click at [464, 71] on div "filter.js" at bounding box center [480, 64] width 38 height 16
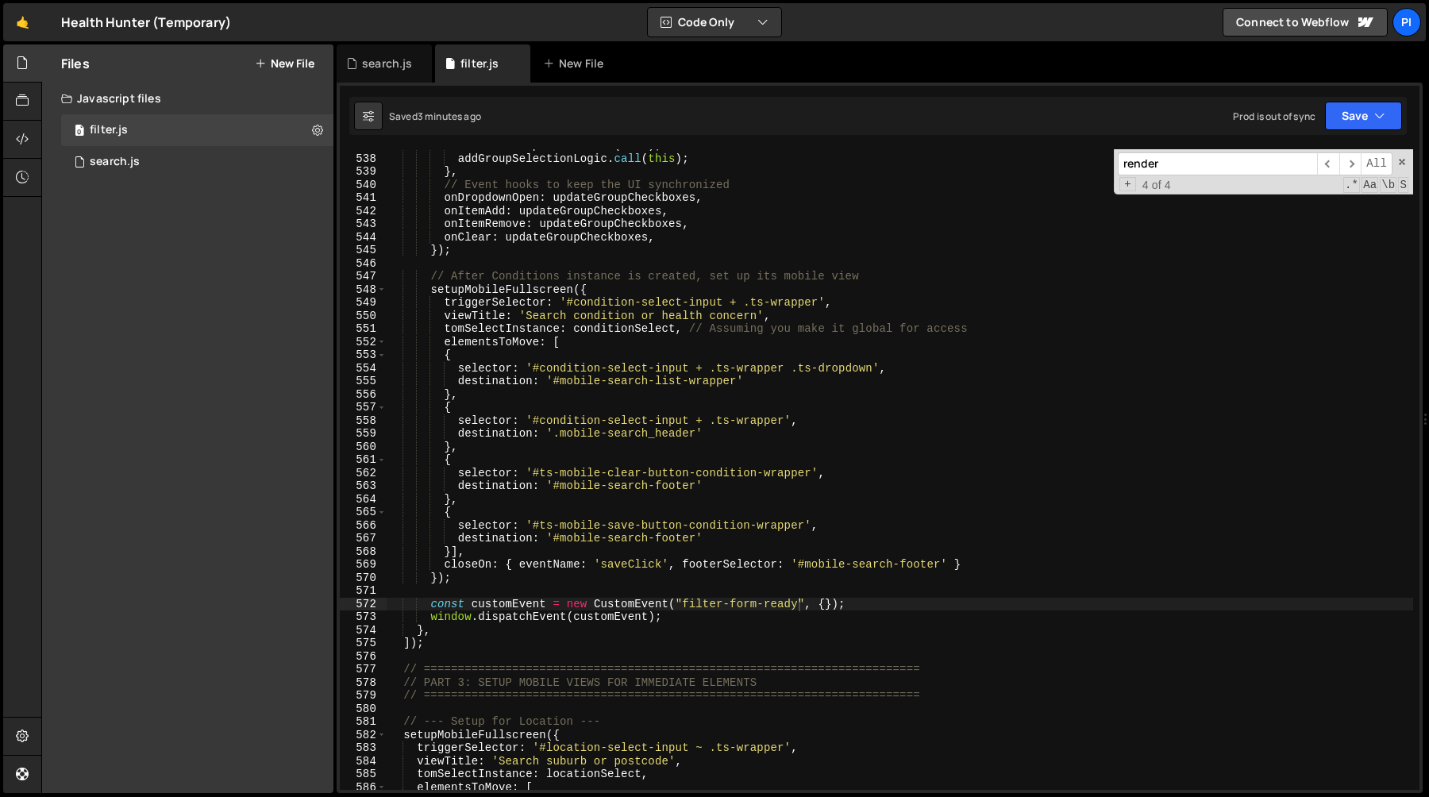
scroll to position [0, 3]
click at [581, 455] on div "moveAndSetupHeader . call ( this ) ; addGroupSelectionLogic . call ( this ) ; }…" at bounding box center [900, 472] width 1027 height 667
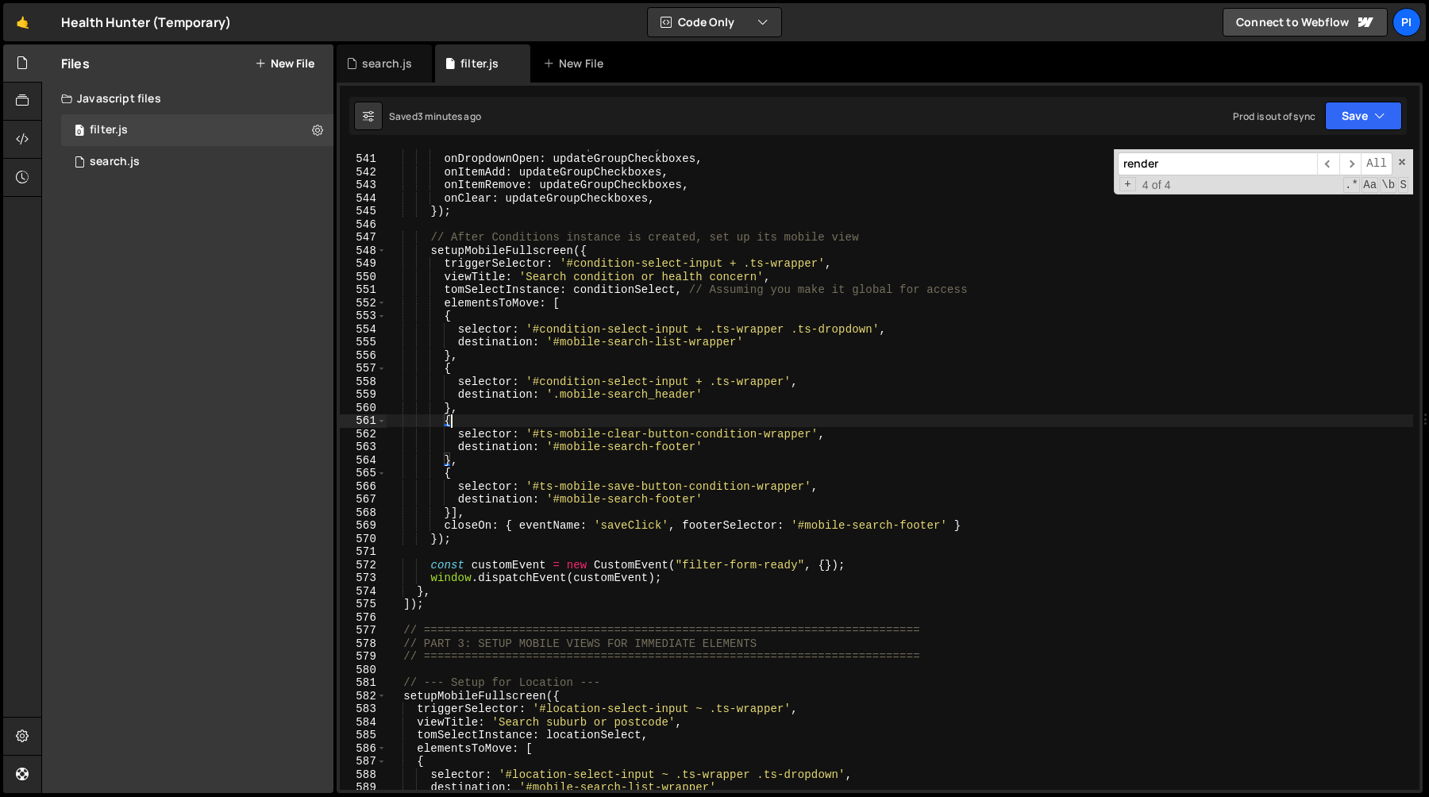
scroll to position [7147, 0]
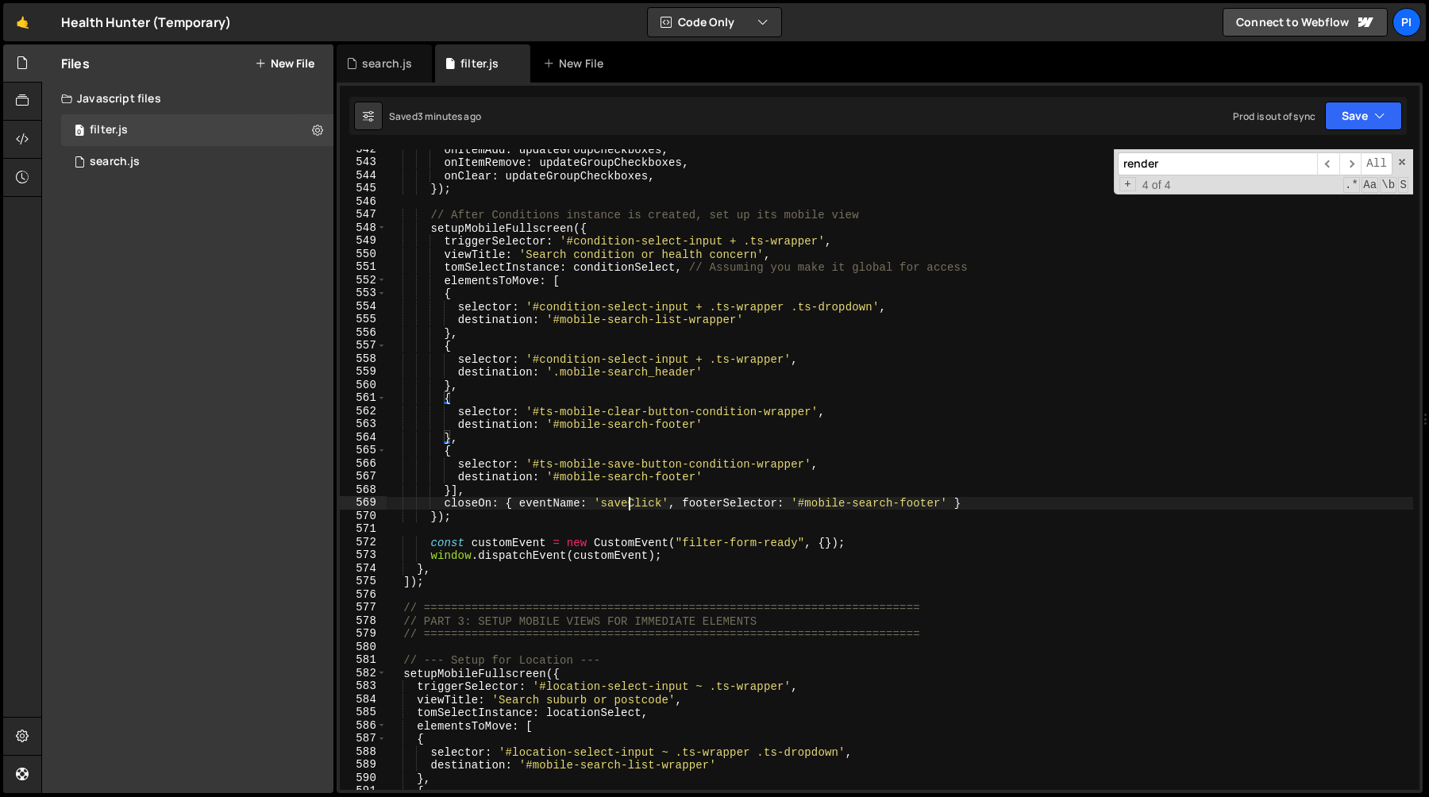
click at [627, 509] on div "onItemAdd : updateGroupCheckboxes , onItemRemove : updateGroupCheckboxes , onCl…" at bounding box center [900, 476] width 1027 height 667
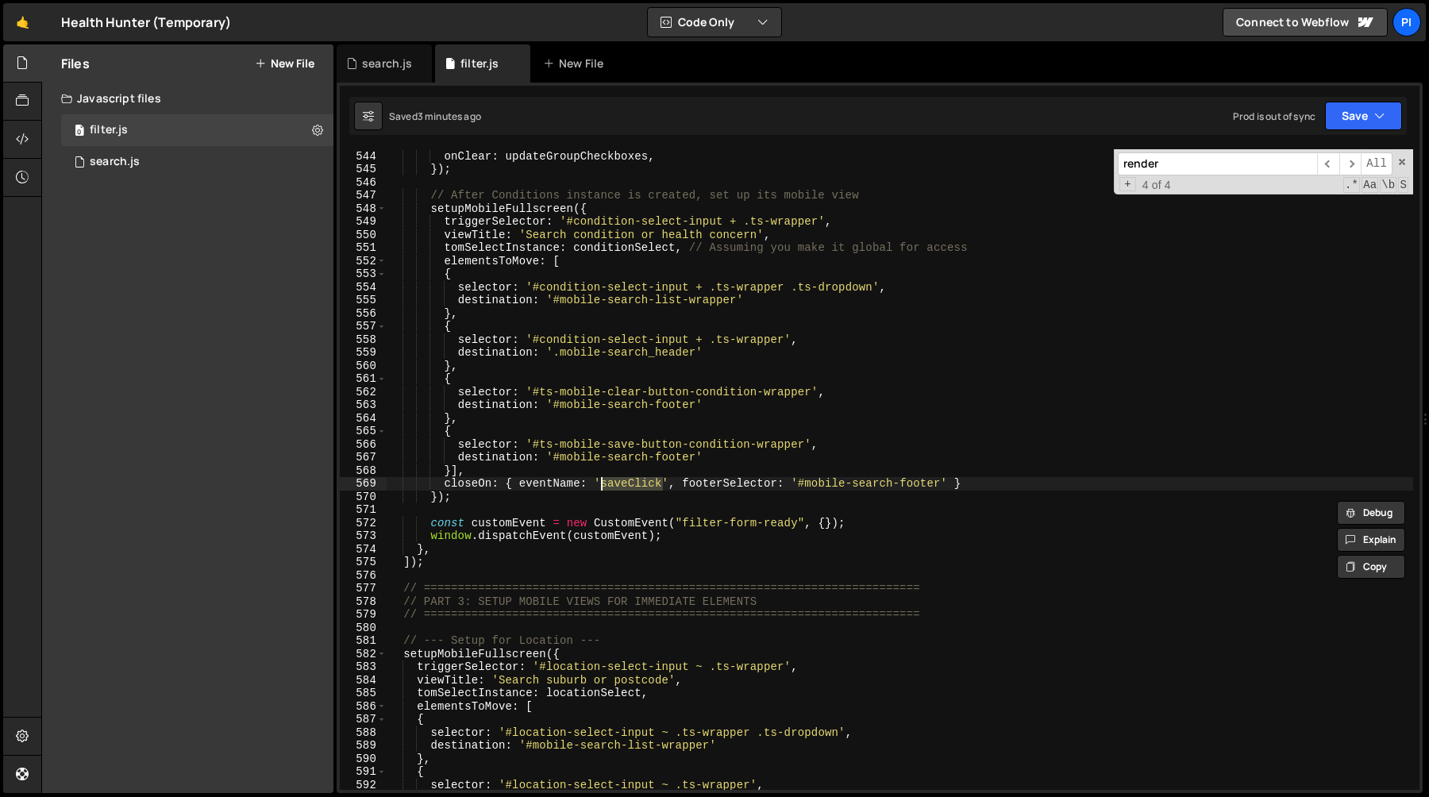
scroll to position [7167, 0]
click at [635, 473] on div "onItemRemove : updateGroupCheckboxes , onClear : updateGroupCheckboxes , }) ; /…" at bounding box center [900, 470] width 1027 height 667
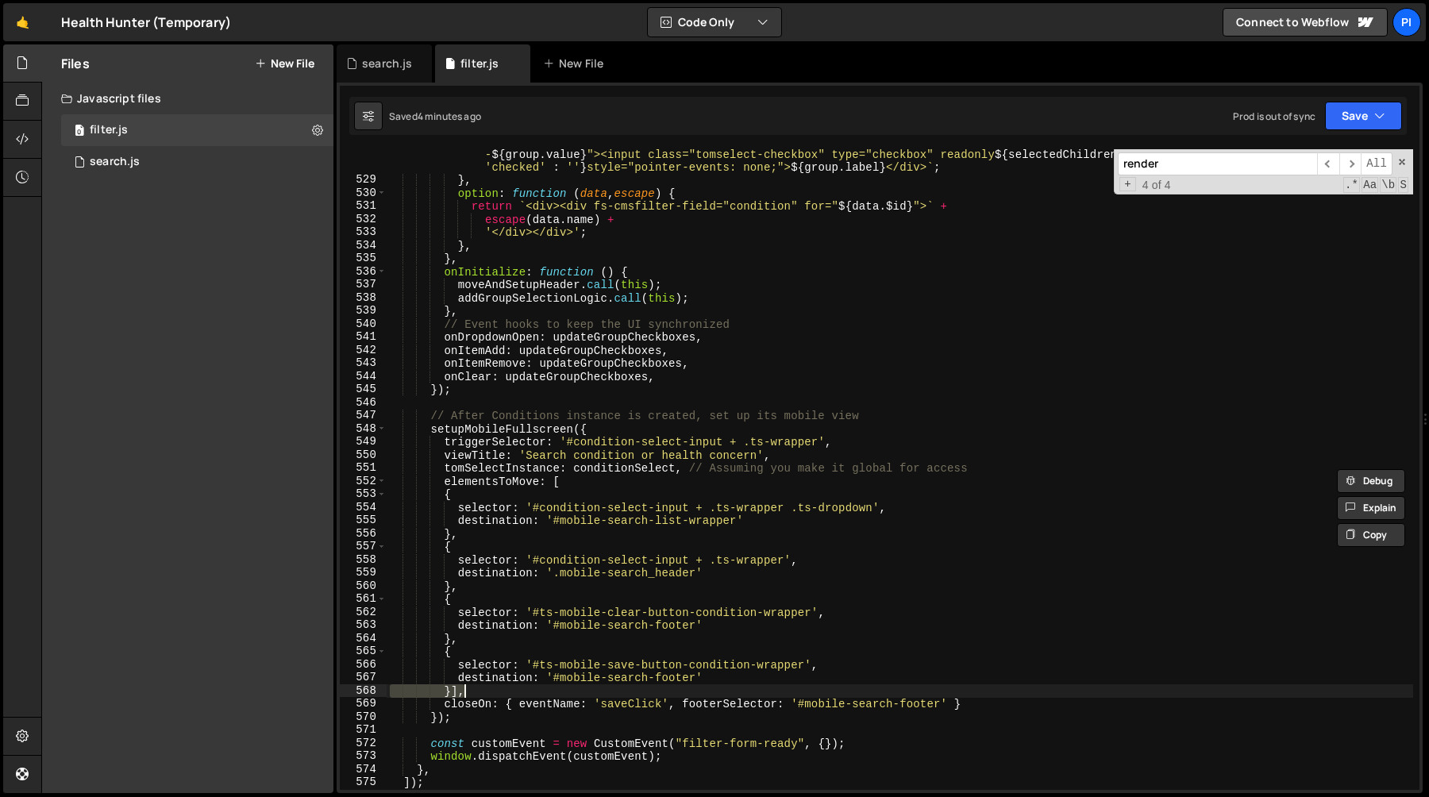
click at [648, 431] on div "return ` <div data-selectable="" data-group=" ${ group . value } " class="optio…" at bounding box center [900, 480] width 1027 height 693
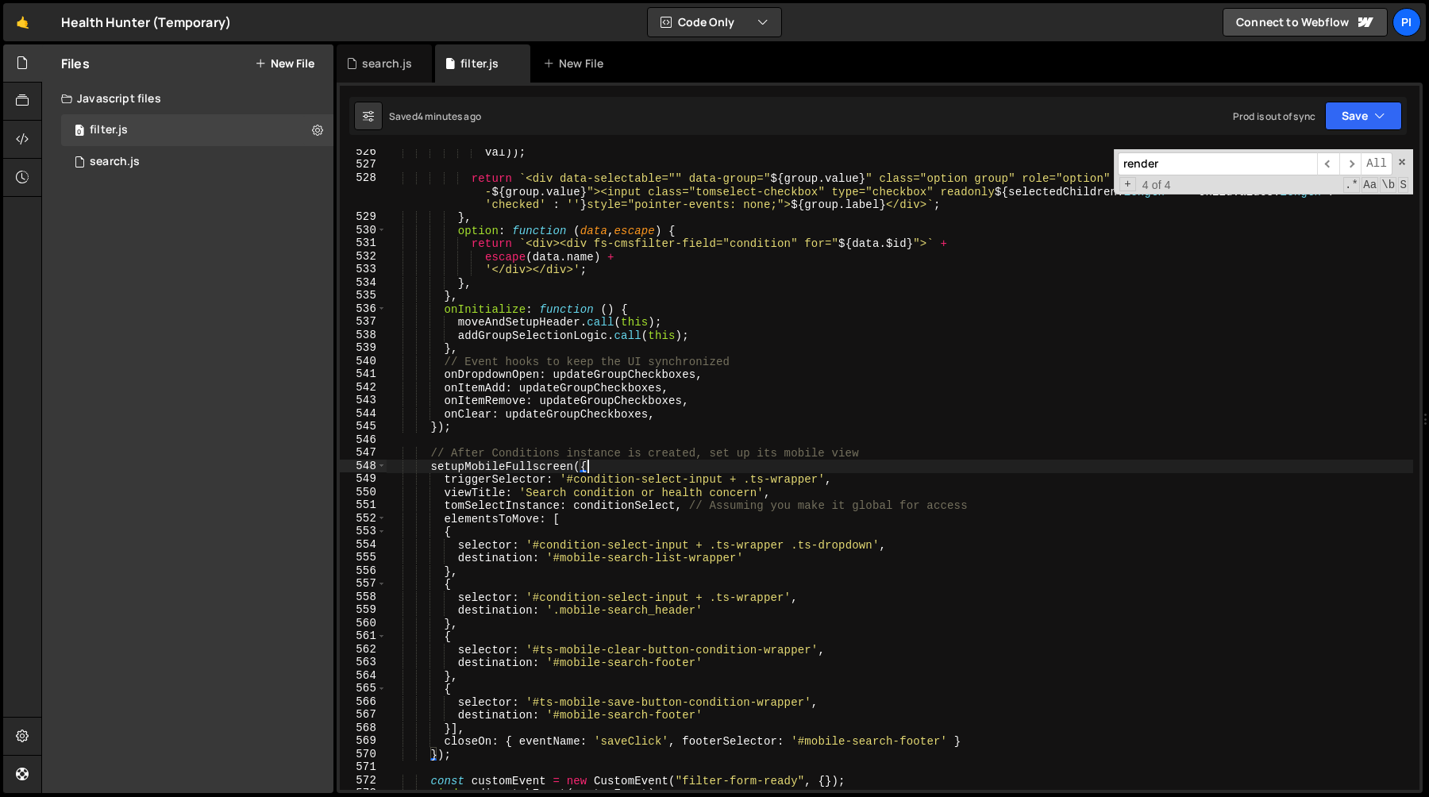
click at [662, 415] on div "val )) ; return ` <div data-selectable="" data-group=" ${ group . value } " cla…" at bounding box center [900, 478] width 1027 height 667
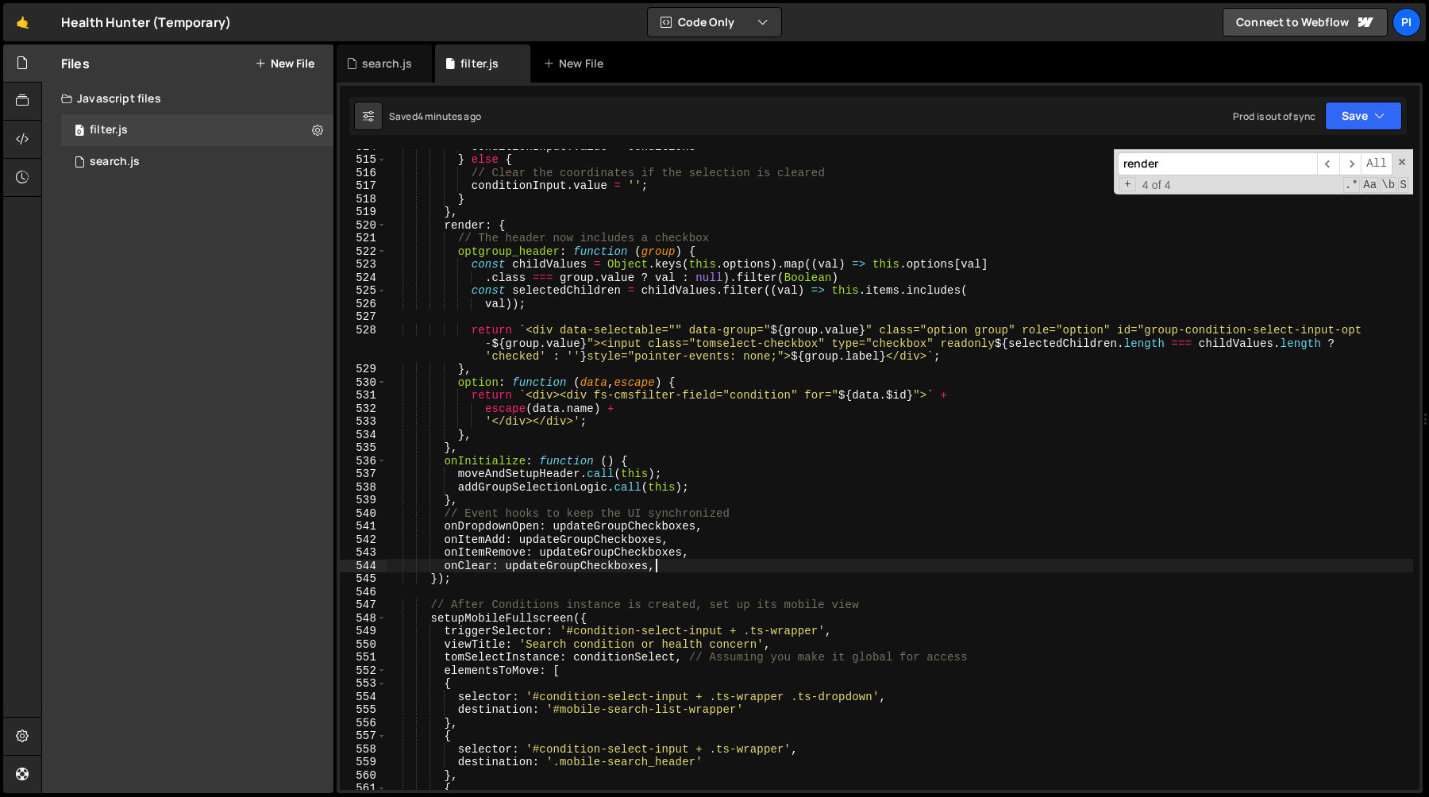
click at [666, 407] on div "conditionInput . value = conditions } else { // Clear the coordinates if the se…" at bounding box center [900, 473] width 1027 height 667
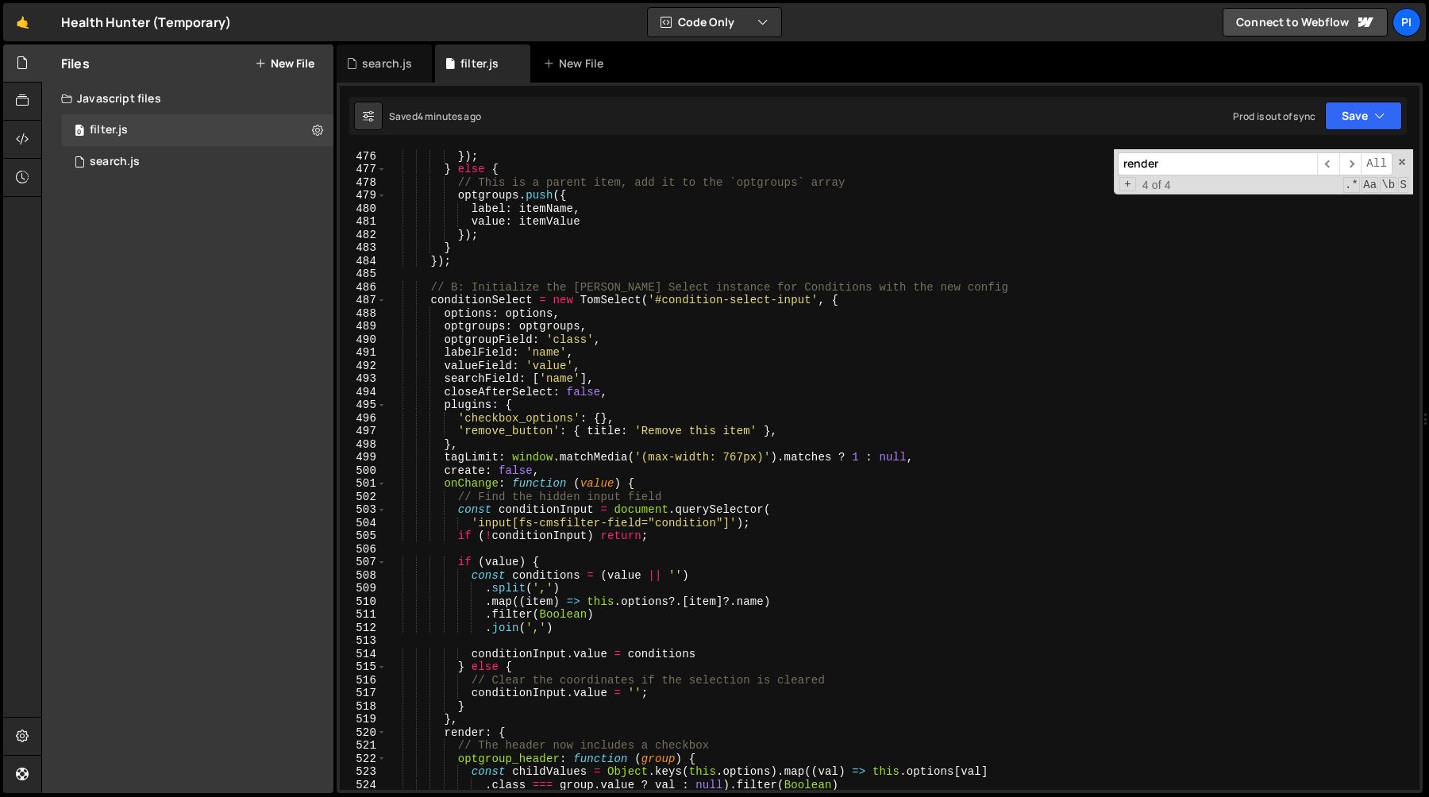
click at [588, 450] on div "value : itemValue }) ; } else { // This is a parent item, add it to the `optgro…" at bounding box center [900, 470] width 1027 height 667
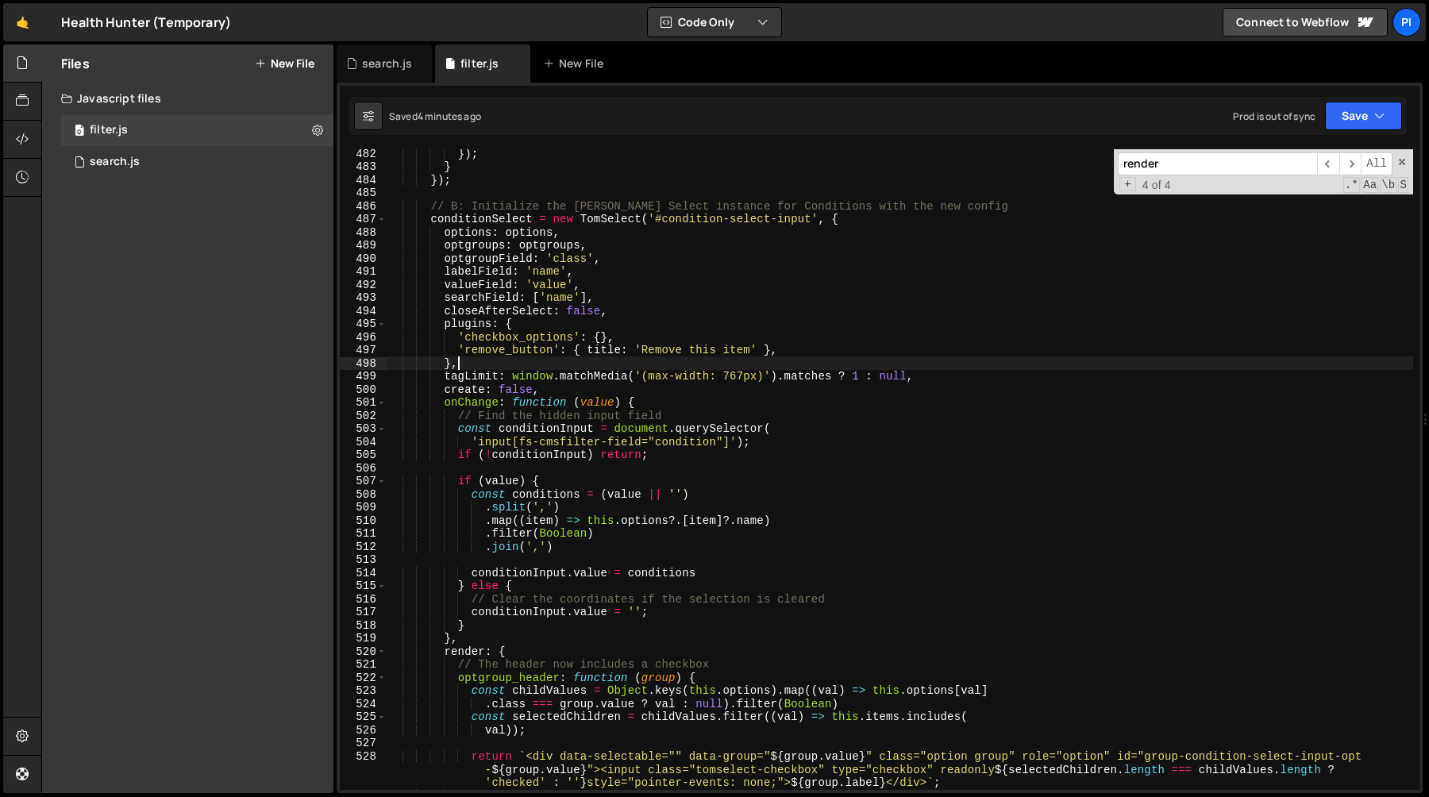
scroll to position [6337, 0]
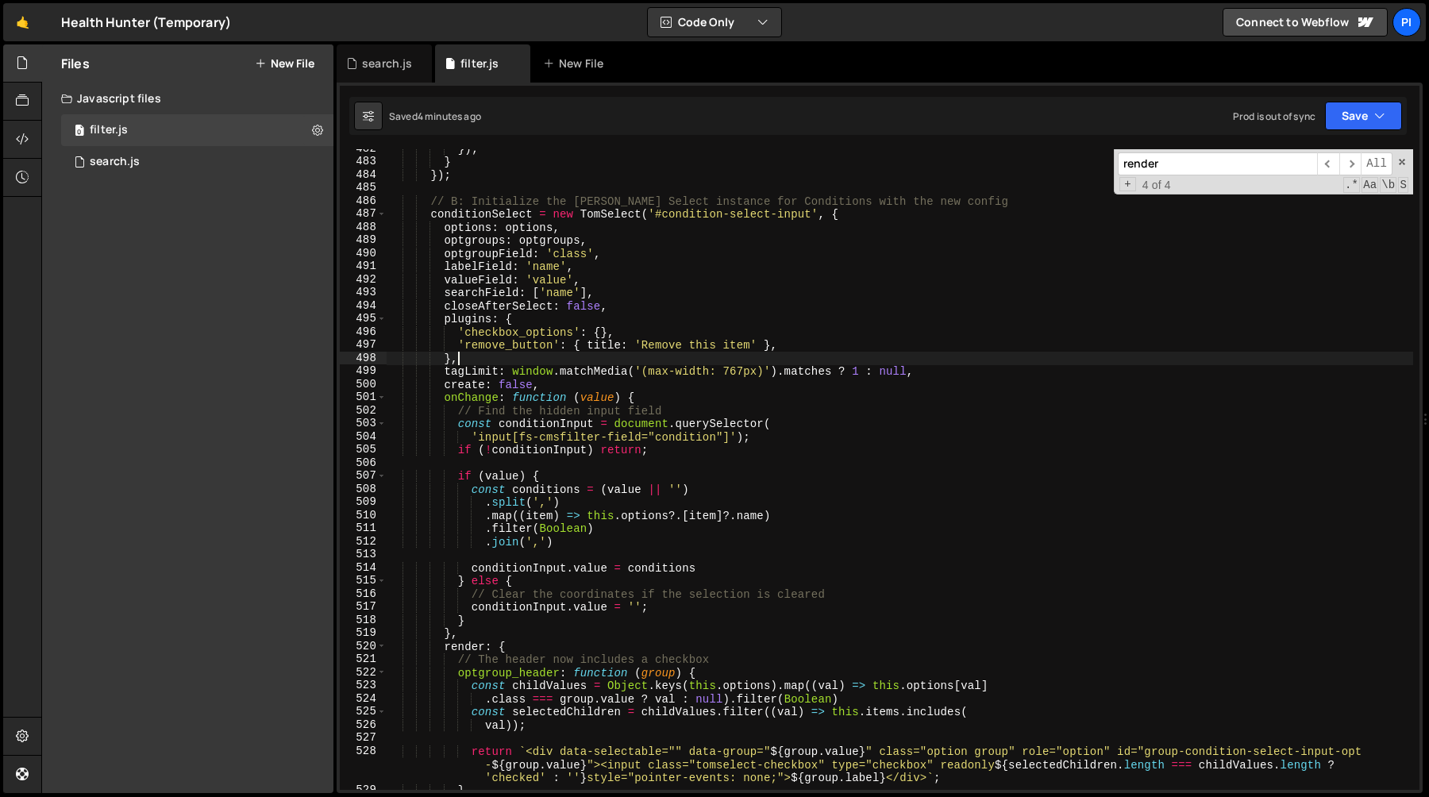
click at [467, 393] on div "}) ; } }) ; // B: Initialize the Tom Select instance for Conditions with the ne…" at bounding box center [900, 475] width 1027 height 667
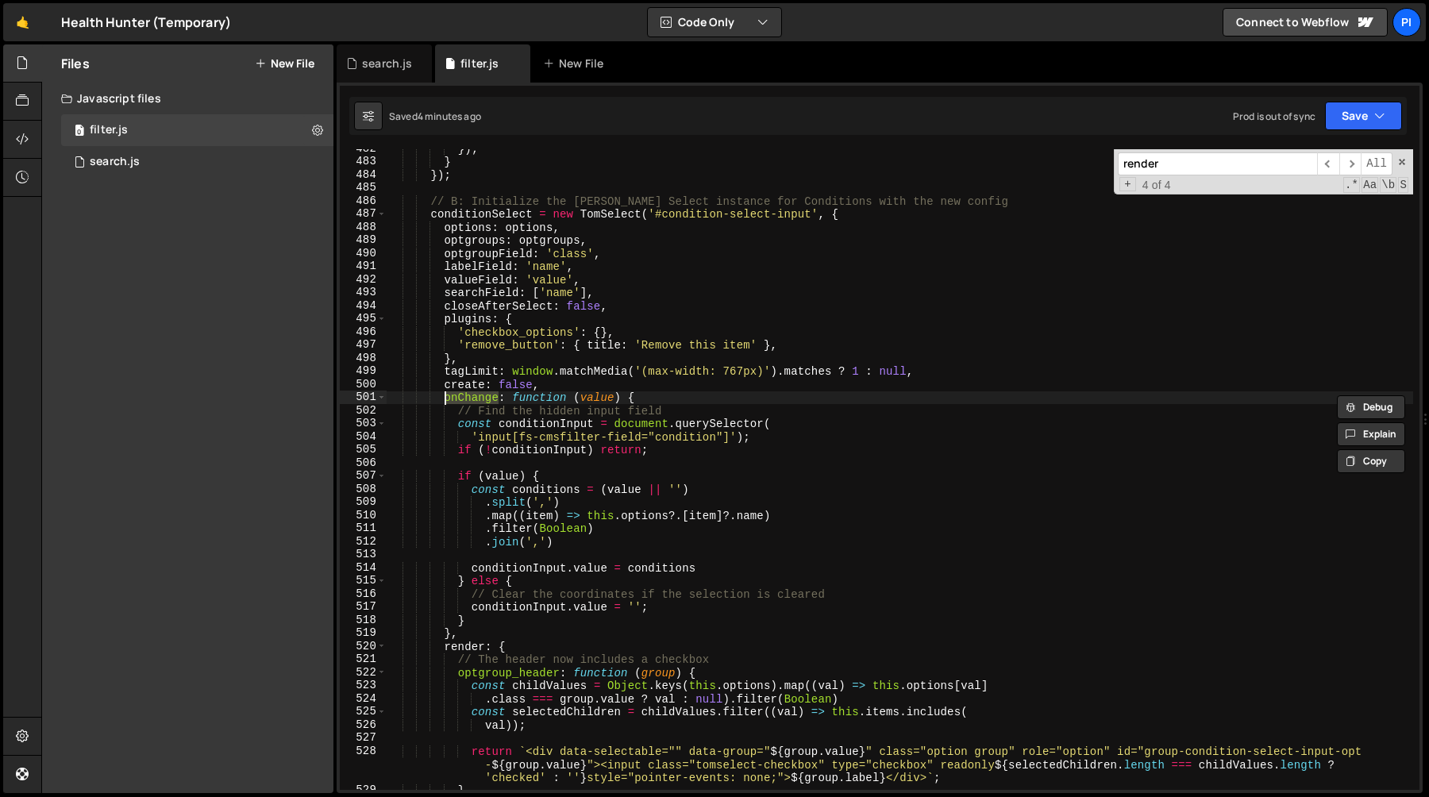
click at [458, 425] on div "}) ; } }) ; // B: Initialize the Tom Select instance for Conditions with the ne…" at bounding box center [900, 475] width 1027 height 667
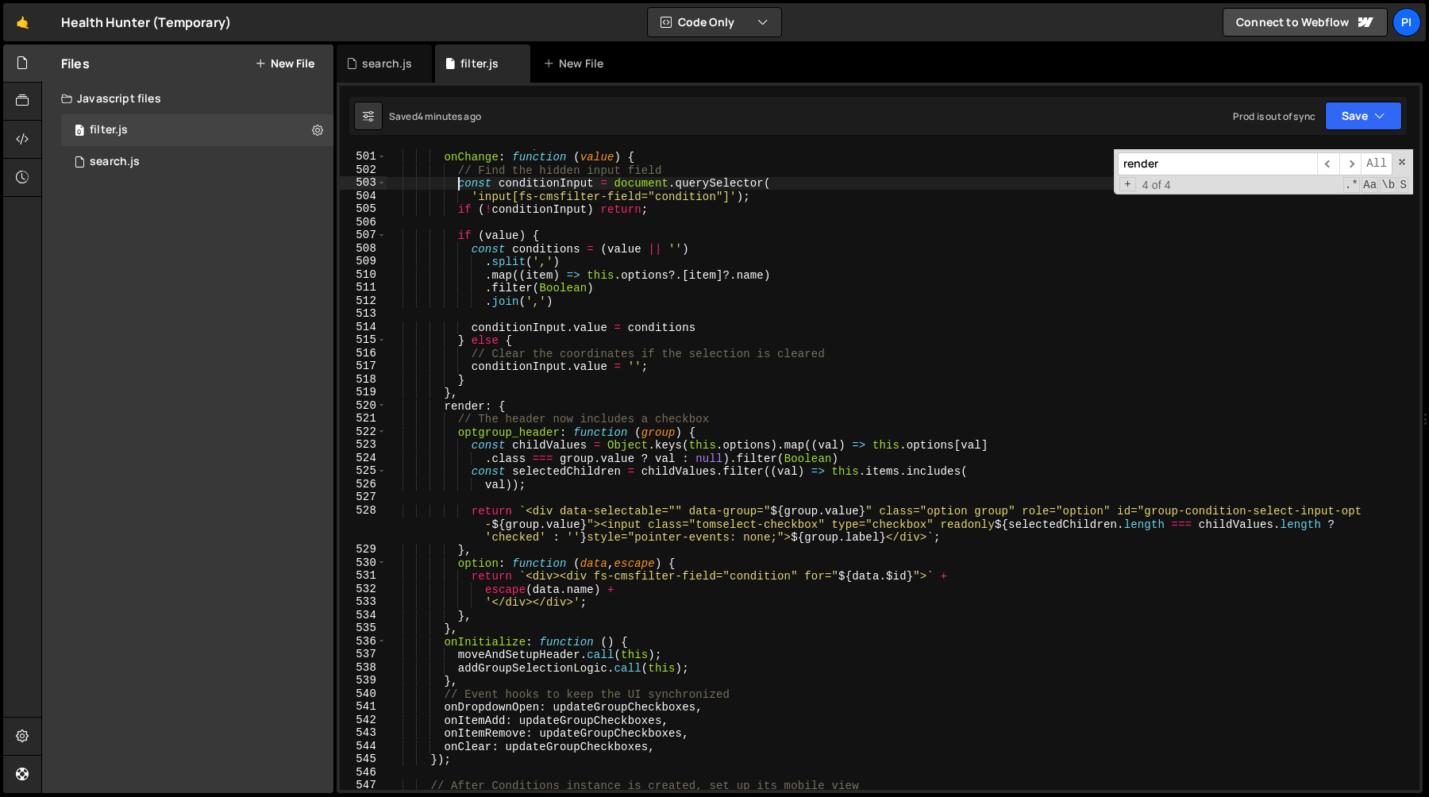
scroll to position [6711, 0]
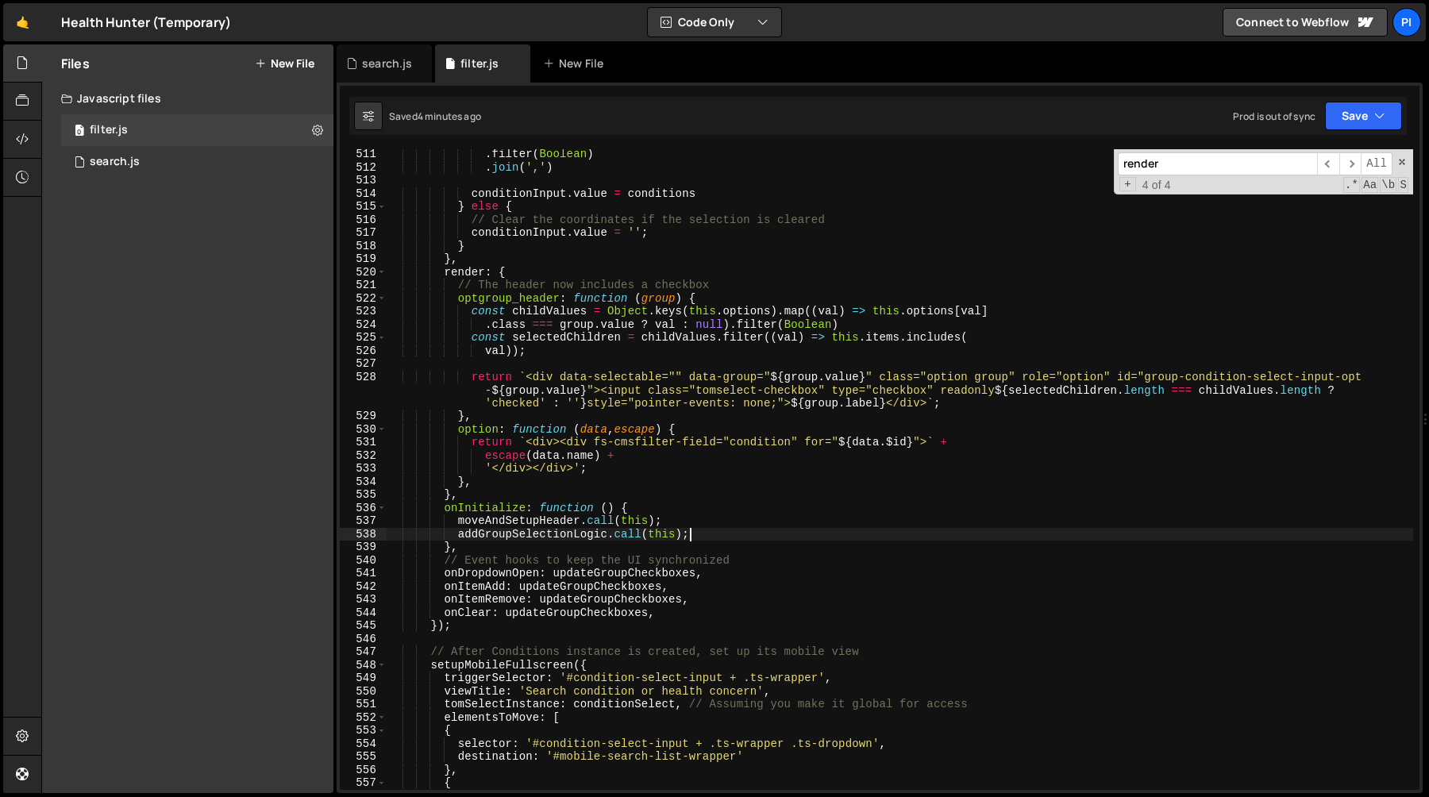
click at [712, 531] on div ". filter ( Boolean ) . join ( ',' ) conditionInput . value = conditions } else …" at bounding box center [900, 481] width 1027 height 667
type textarea "addGroupSelectionLogic.call(this);"
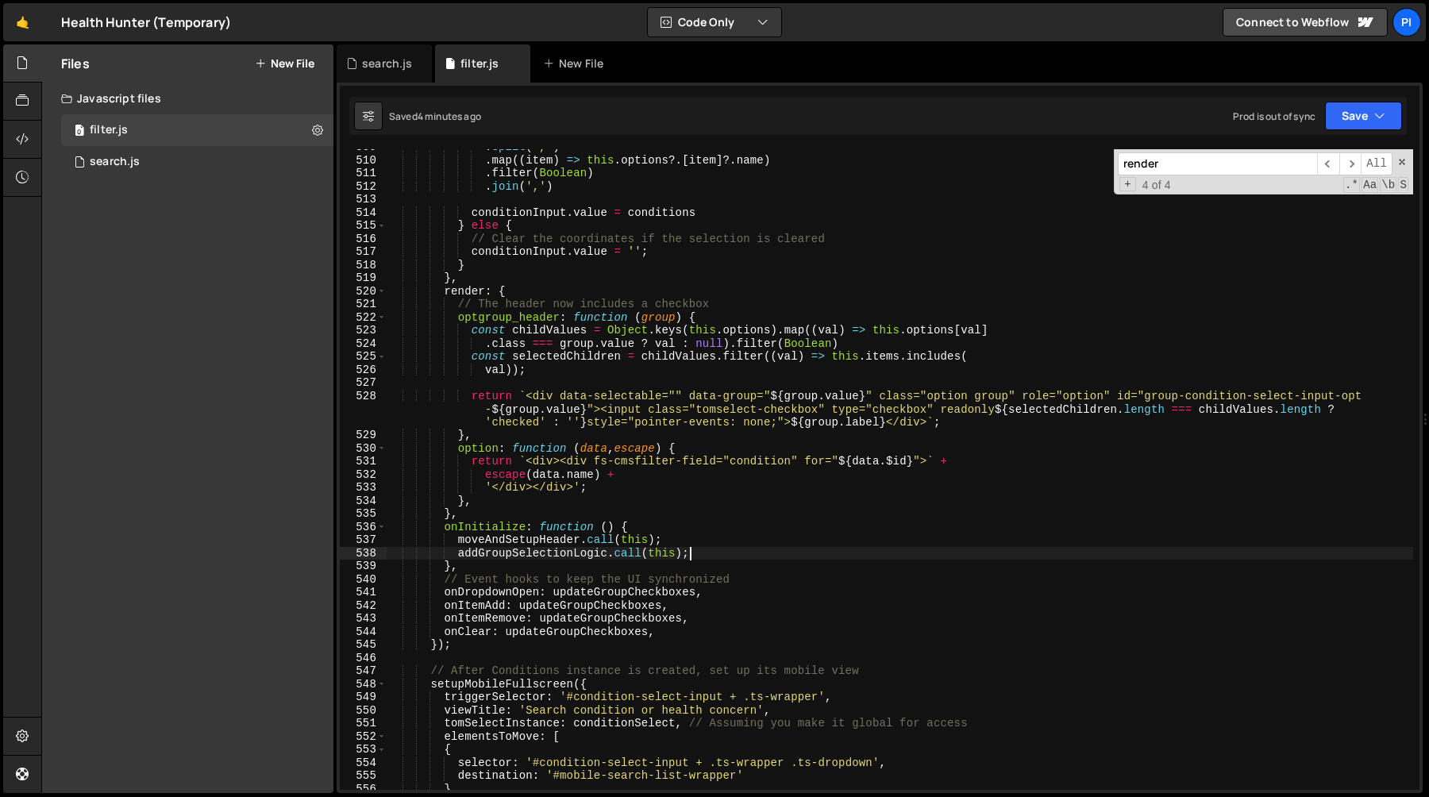
scroll to position [6688, 0]
click at [554, 555] on div ". split ( ',' ) . map (( item ) => this . options ?. [ item ] ?. name ) . filte…" at bounding box center [900, 477] width 1027 height 667
click at [715, 561] on div ". split ( ',' ) . map (( item ) => this . options ?. [ item ] ?. name ) . filte…" at bounding box center [900, 477] width 1027 height 667
click at [455, 562] on div ". split ( ',' ) . map (( item ) => this . options ?. [ item ] ?. name ) . filte…" at bounding box center [900, 477] width 1027 height 667
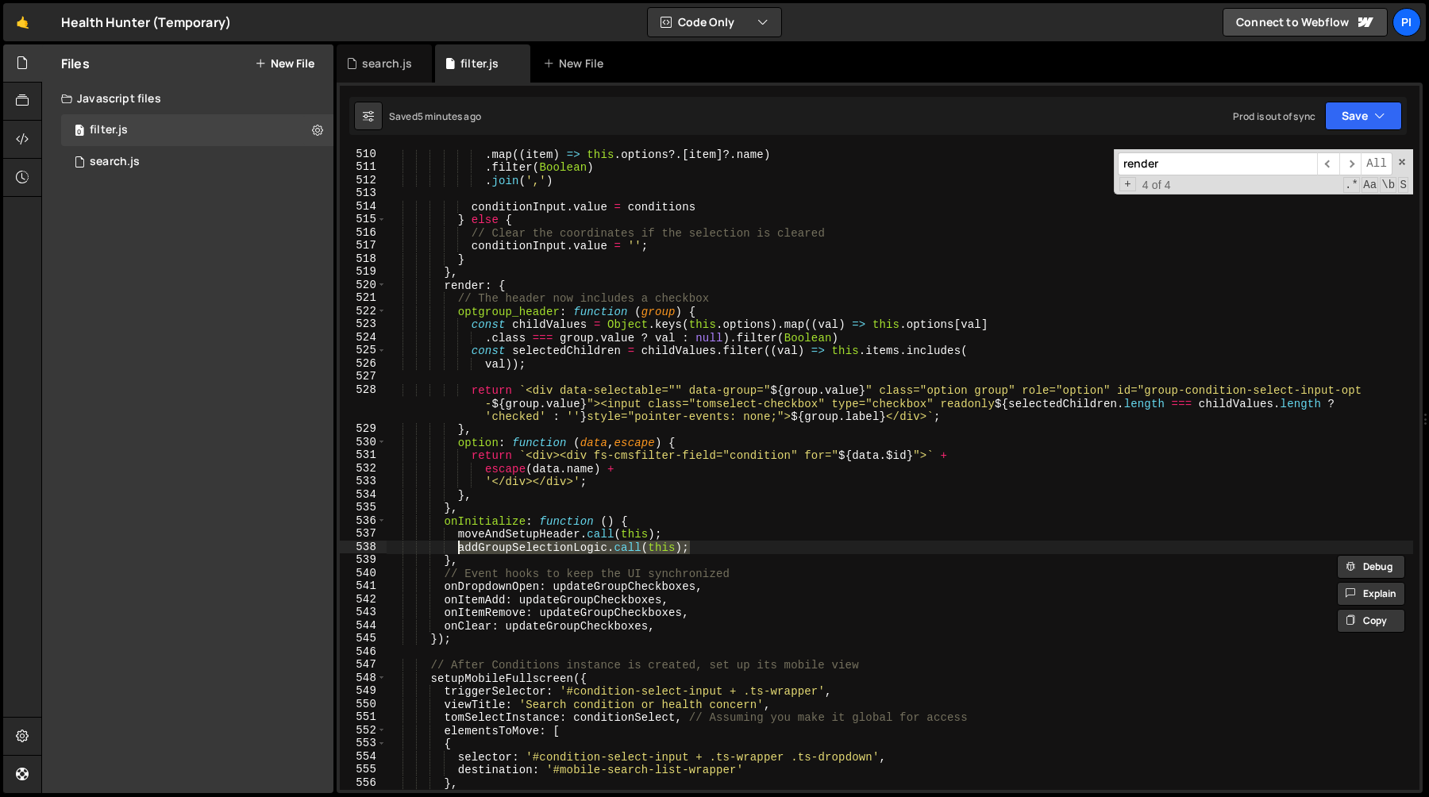
scroll to position [6697, 0]
click at [720, 550] on div ". map (( item ) => this . options ?. [ item ] ?. name ) . filter ( Boolean ) . …" at bounding box center [900, 469] width 1027 height 641
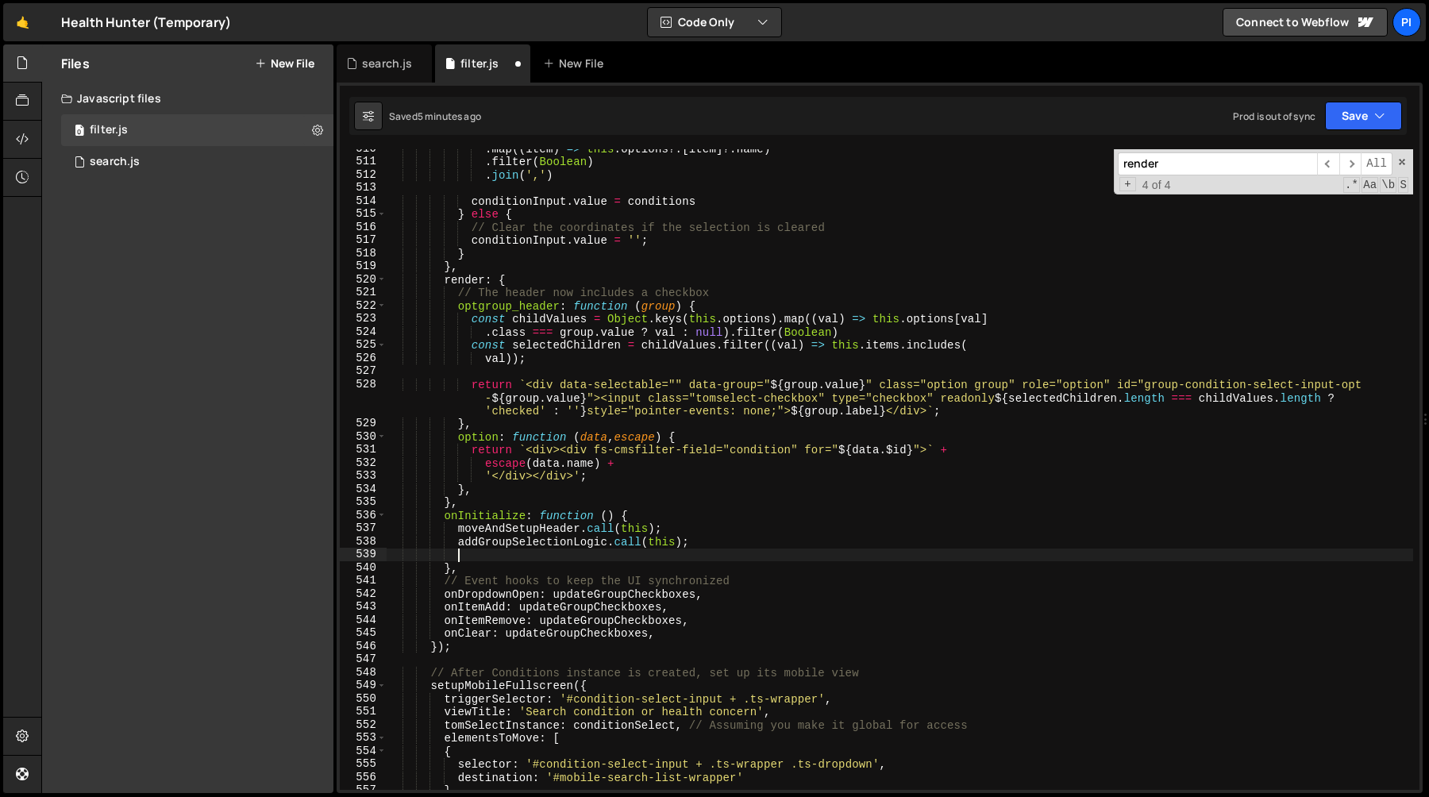
scroll to position [0, 4]
paste textarea "addGroupSelectionLogic.call(this);"
type textarea "addGroupSelectionLogic.call(this);"
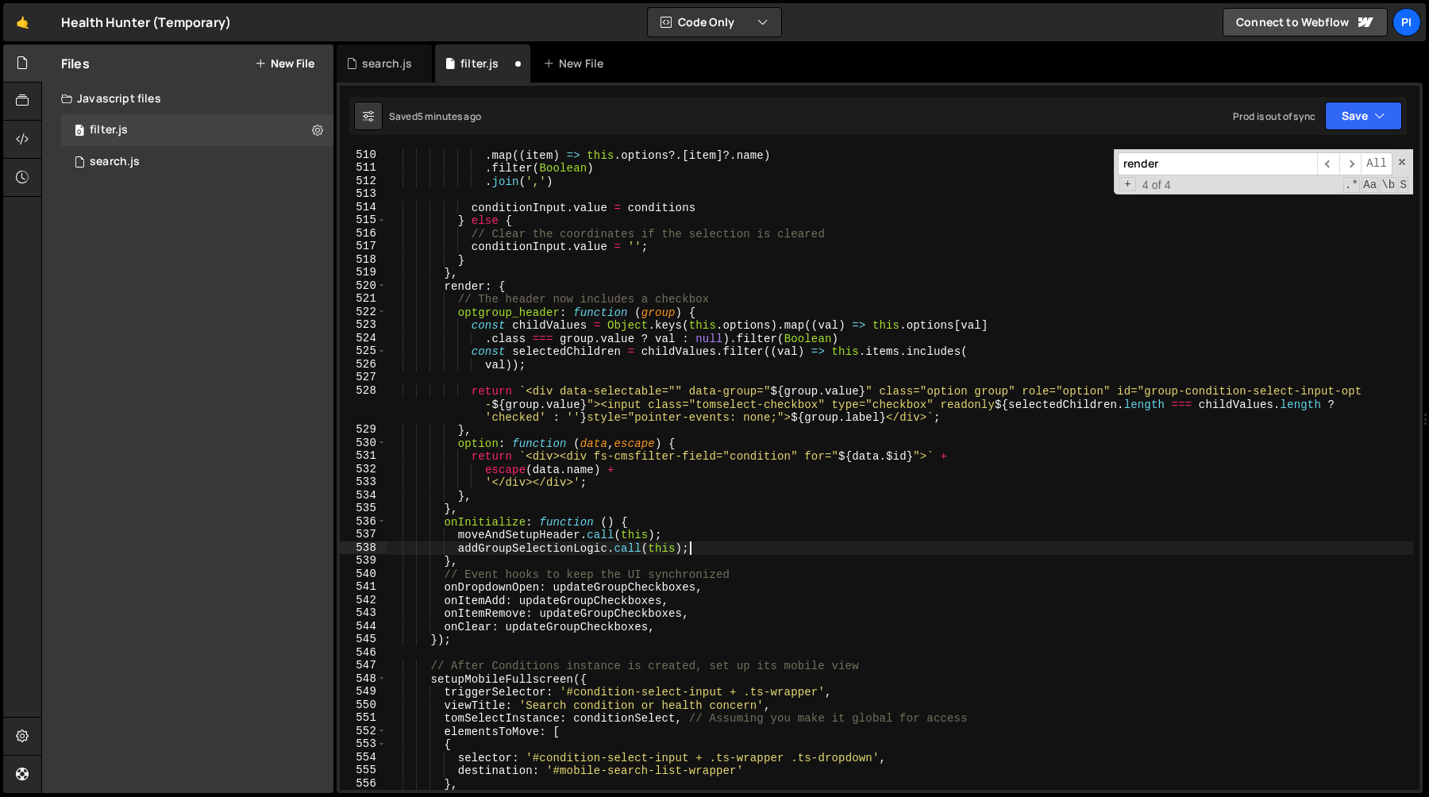
scroll to position [6685, 0]
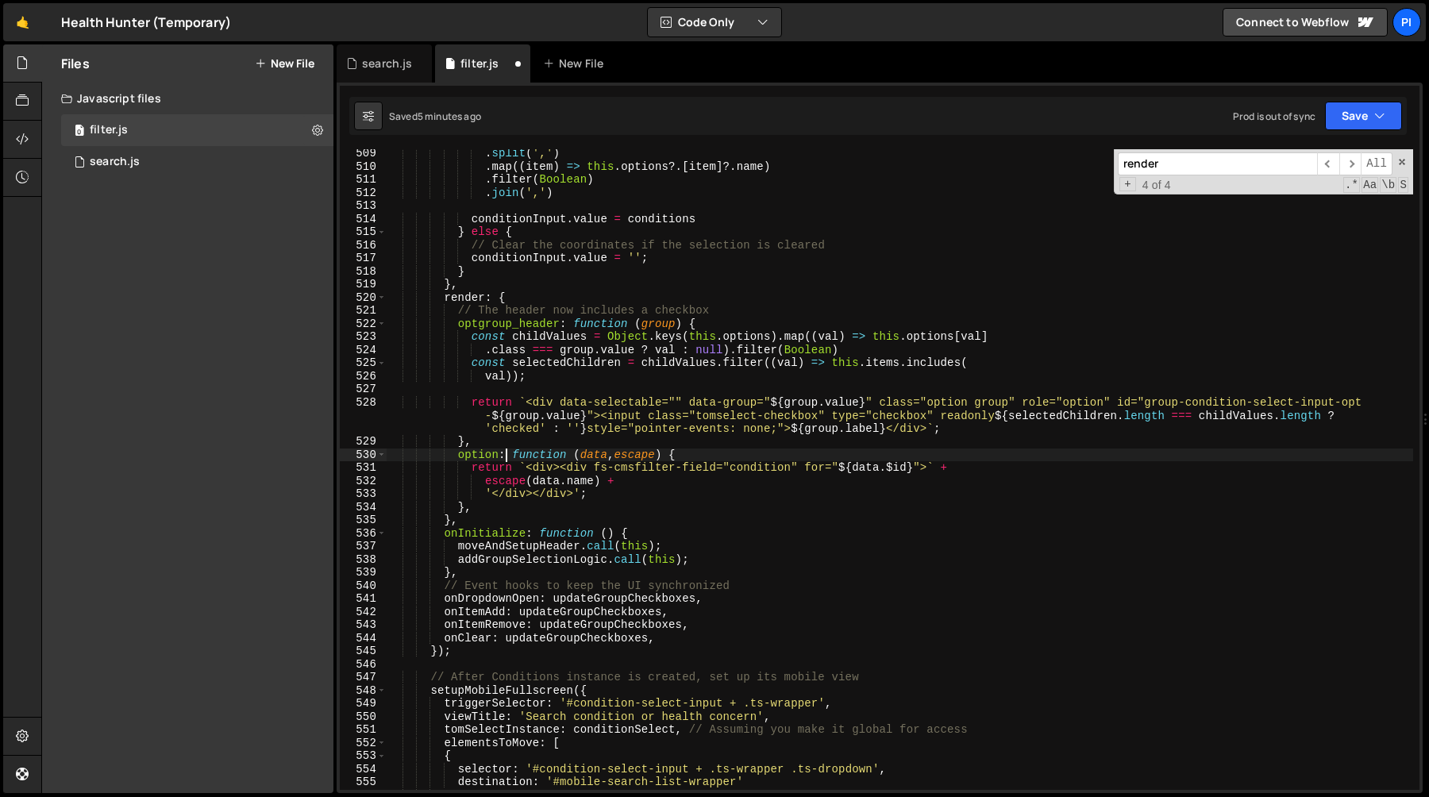
click at [503, 457] on div ". split ( ',' ) . map (( item ) => this . options ?. [ item ] ?. name ) . filte…" at bounding box center [900, 480] width 1027 height 667
click at [472, 463] on div ". split ( ',' ) . map (( item ) => this . options ?. [ item ] ?. name ) . filte…" at bounding box center [900, 480] width 1027 height 667
click at [455, 457] on div ". split ( ',' ) . map (( item ) => this . options ?. [ item ] ?. name ) . filte…" at bounding box center [900, 480] width 1027 height 667
click at [483, 507] on div ". split ( ',' ) . map (( item ) => this . options ?. [ item ] ?. name ) . filte…" at bounding box center [900, 480] width 1027 height 667
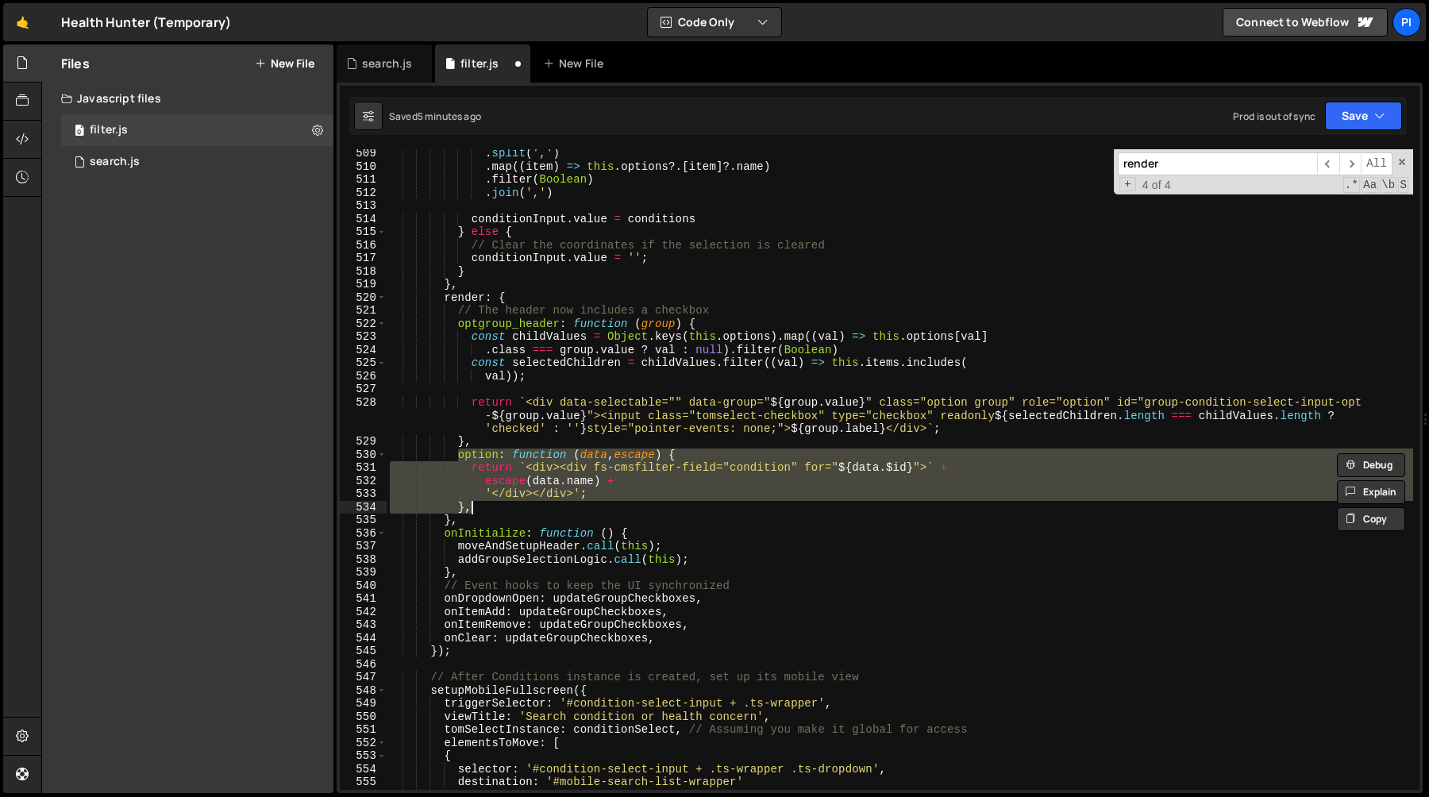
click at [549, 470] on div ". split ( ',' ) . map (( item ) => this . options ?. [ item ] ?. name ) . filte…" at bounding box center [900, 469] width 1027 height 641
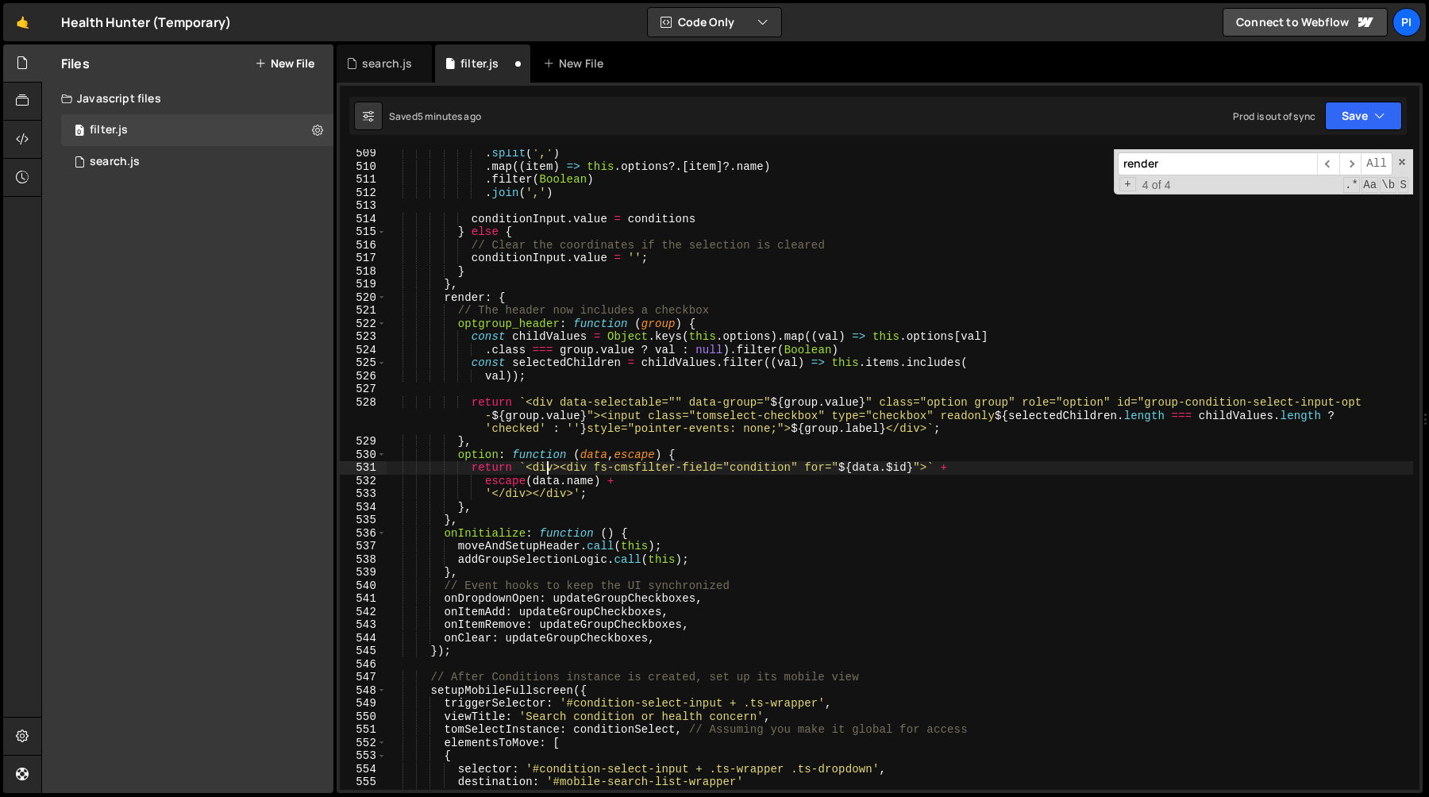
click at [571, 497] on div ". split ( ',' ) . map (( item ) => this . options ?. [ item ] ?. name ) . filte…" at bounding box center [900, 480] width 1027 height 667
click at [602, 476] on div ". split ( ',' ) . map (( item ) => this . options ?. [ item ] ?. name ) . filte…" at bounding box center [900, 480] width 1027 height 667
click at [567, 465] on div ". split ( ',' ) . map (( item ) => this . options ?. [ item ] ?. name ) . filte…" at bounding box center [900, 480] width 1027 height 667
click at [531, 468] on div ". split ( ',' ) . map (( item ) => this . options ?. [ item ] ?. name ) . filte…" at bounding box center [900, 480] width 1027 height 667
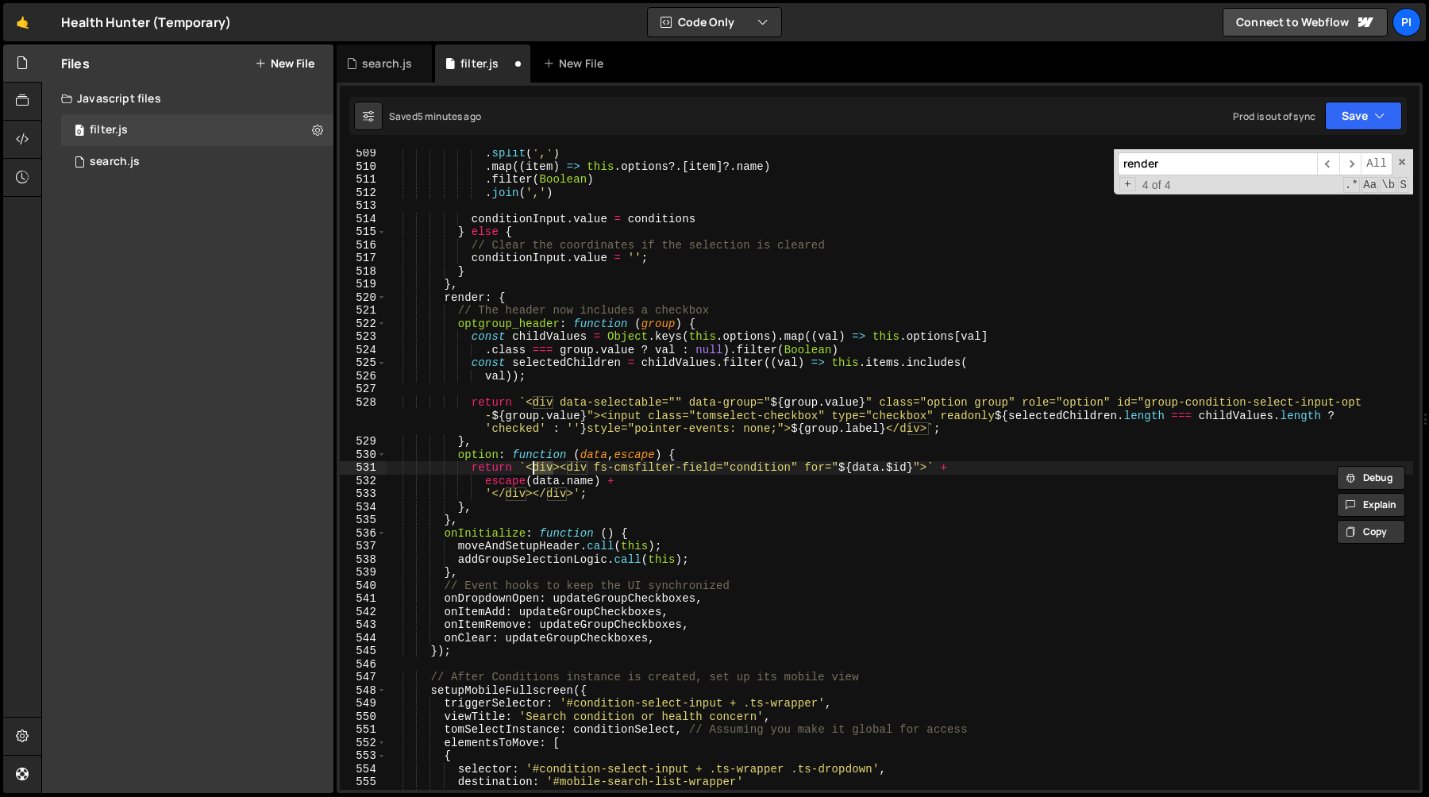
click at [583, 468] on div ". split ( ',' ) . map (( item ) => this . options ?. [ item ] ?. name ) . filte…" at bounding box center [900, 480] width 1027 height 667
click at [566, 470] on div ". split ( ',' ) . map (( item ) => this . options ?. [ item ] ?. name ) . filte…" at bounding box center [900, 480] width 1027 height 667
click at [597, 470] on div ". split ( ',' ) . map (( item ) => this . options ?. [ item ] ?. name ) . filte…" at bounding box center [900, 480] width 1027 height 667
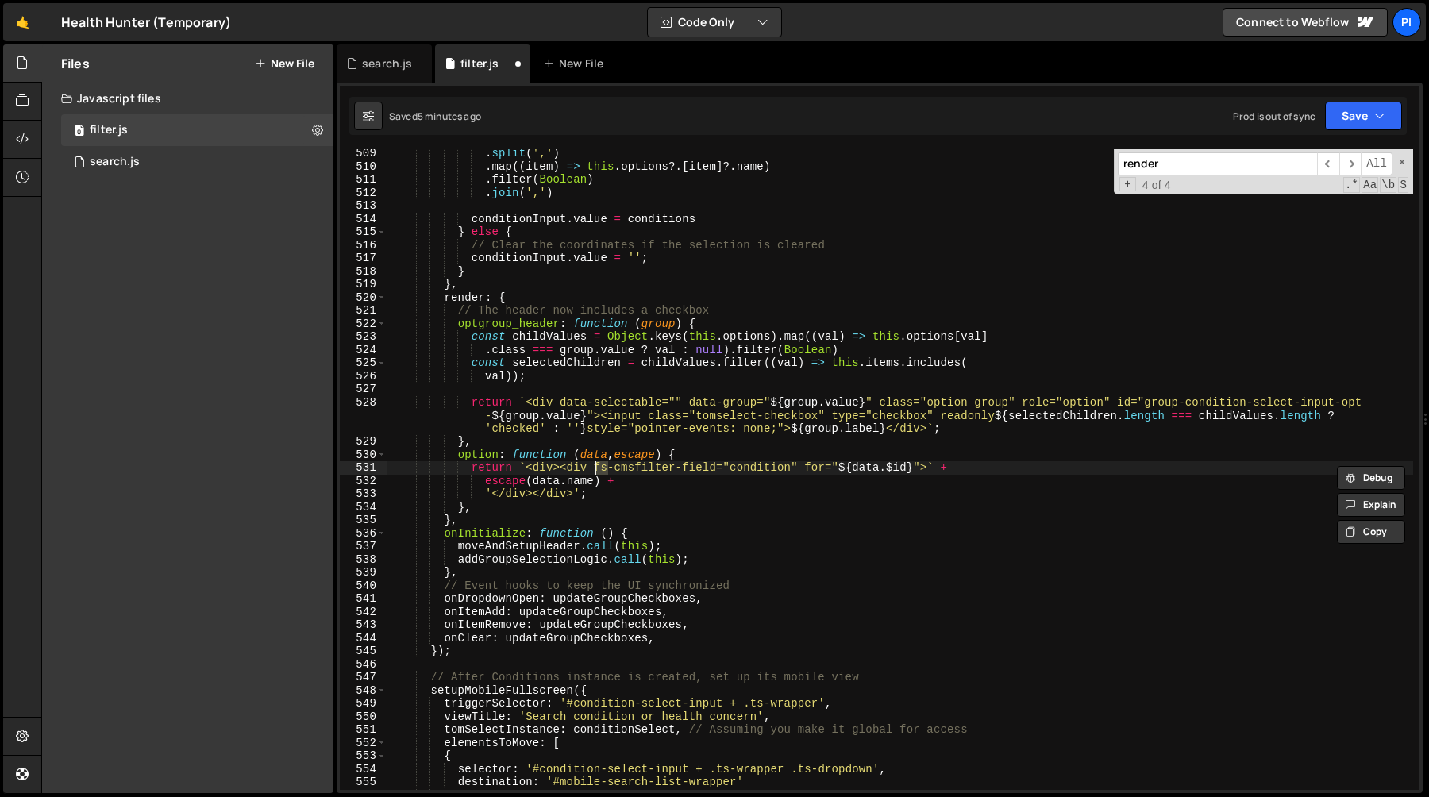
click at [666, 469] on div ". split ( ',' ) . map (( item ) => this . options ?. [ item ] ?. name ) . filte…" at bounding box center [900, 480] width 1027 height 667
click at [561, 467] on div ". split ( ',' ) . map (( item ) => this . options ?. [ item ] ?. name ) . filte…" at bounding box center [900, 480] width 1027 height 667
click at [794, 469] on div ". split ( ',' ) . map (( item ) => this . options ?. [ item ] ?. name ) . filte…" at bounding box center [900, 480] width 1027 height 667
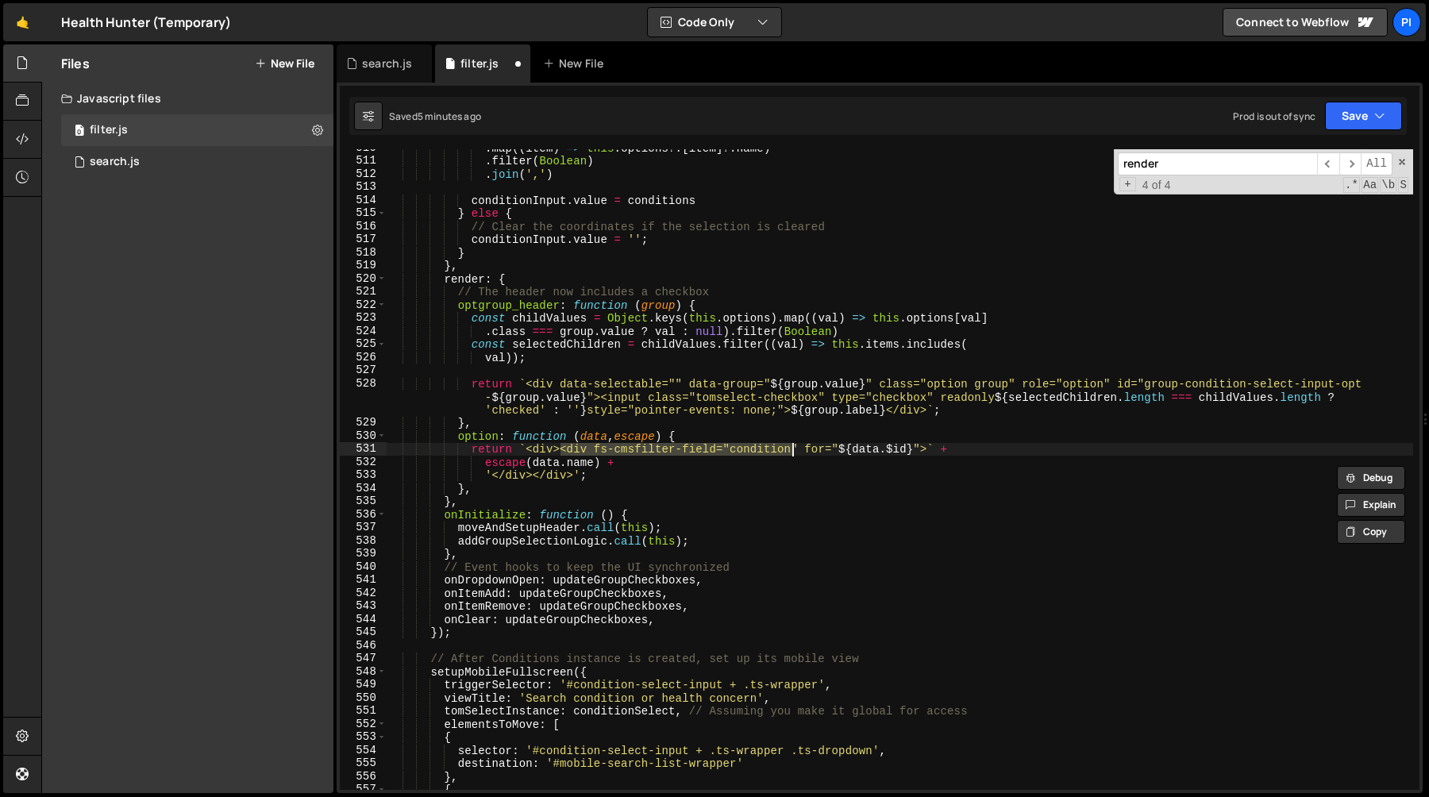
click at [635, 461] on div ". map (( item ) => this . options ?. [ item ] ?. name ) . filter ( Boolean ) . …" at bounding box center [900, 474] width 1027 height 667
click at [492, 480] on div ". map (( item ) => this . options ?. [ item ] ?. name ) . filter ( Boolean ) . …" at bounding box center [900, 474] width 1027 height 667
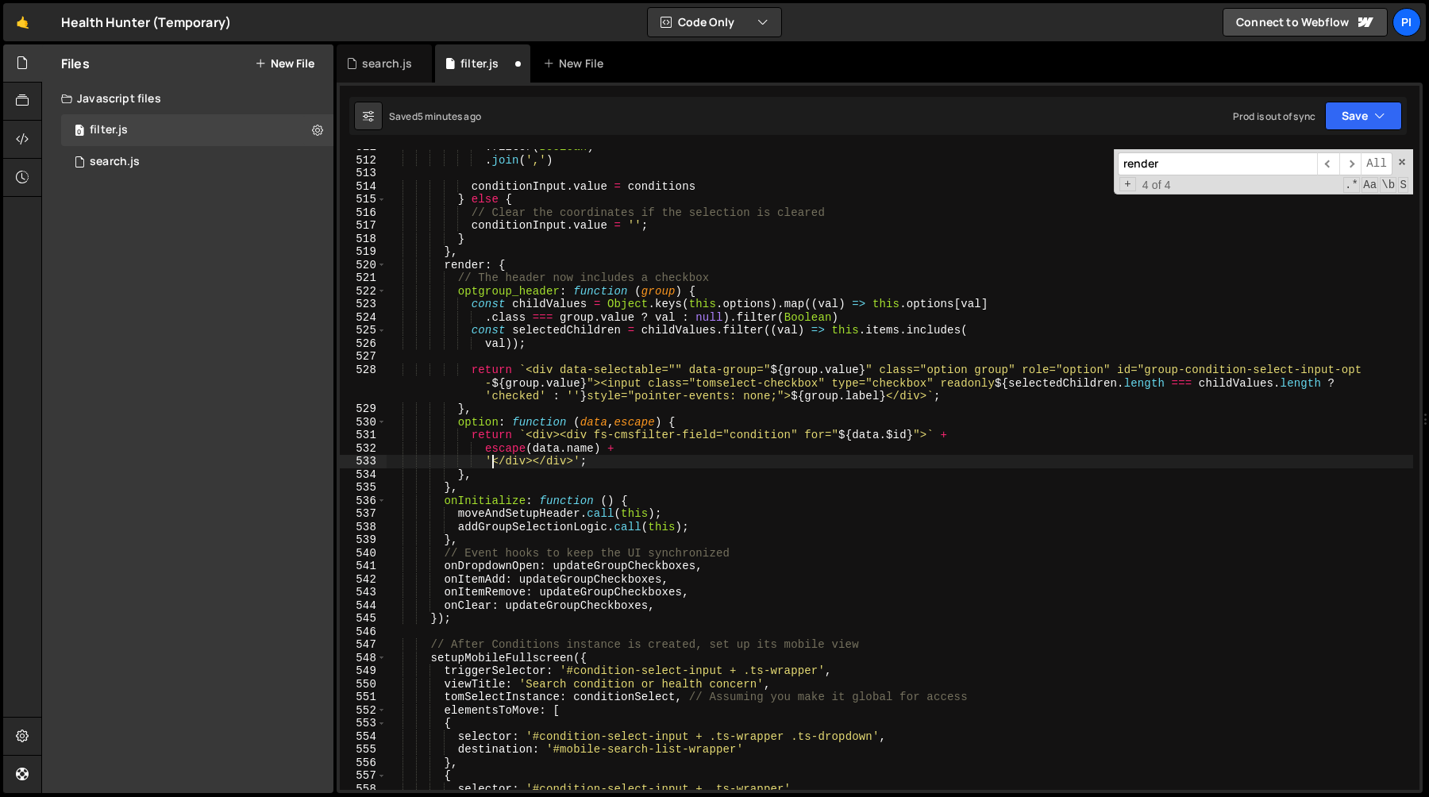
scroll to position [6704, 0]
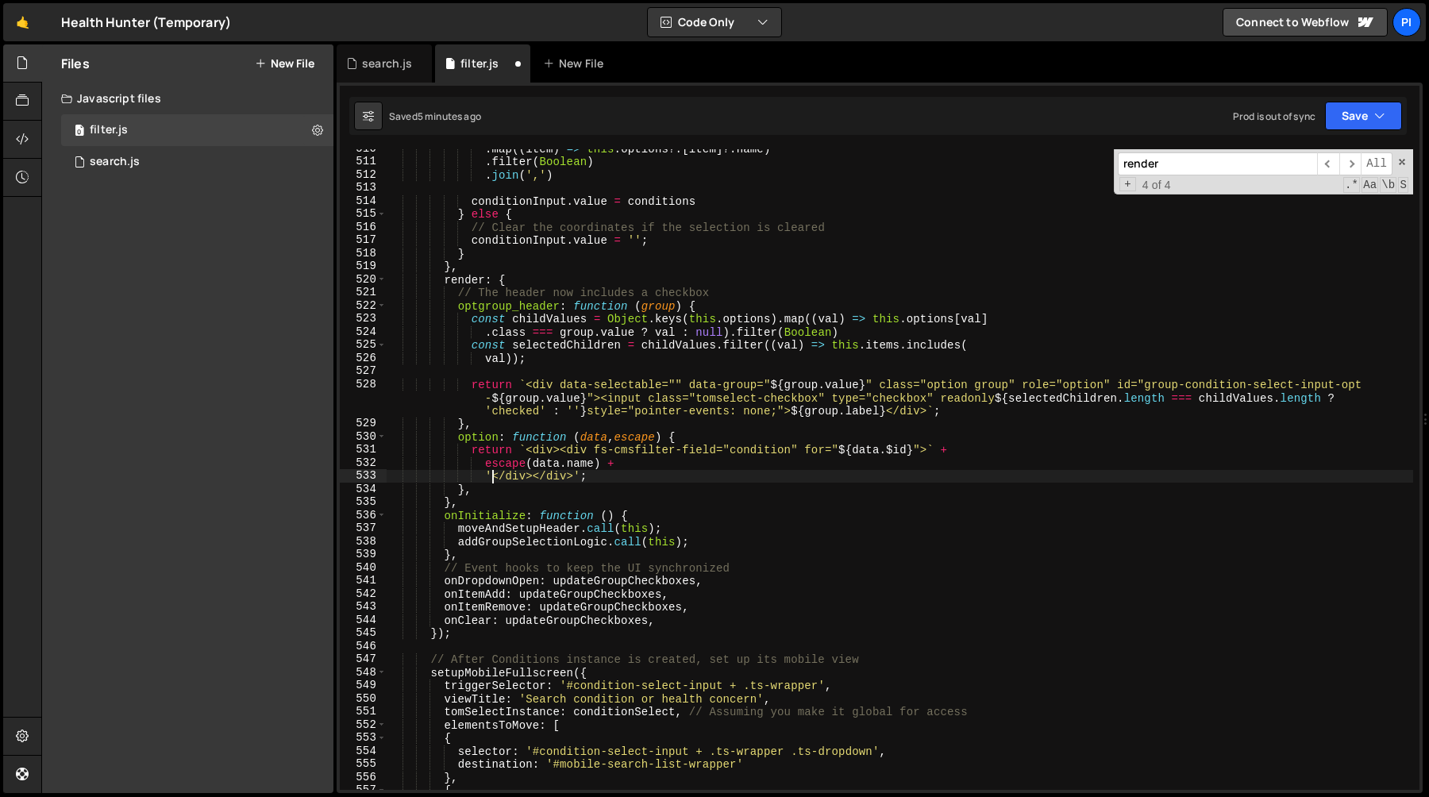
click at [592, 453] on div ". map (( item ) => this . options ?. [ item ] ?. name ) . filter ( Boolean ) . …" at bounding box center [900, 475] width 1027 height 667
click at [801, 450] on div ". map (( item ) => this . options ?. [ item ] ?. name ) . filter ( Boolean ) . …" at bounding box center [900, 475] width 1027 height 667
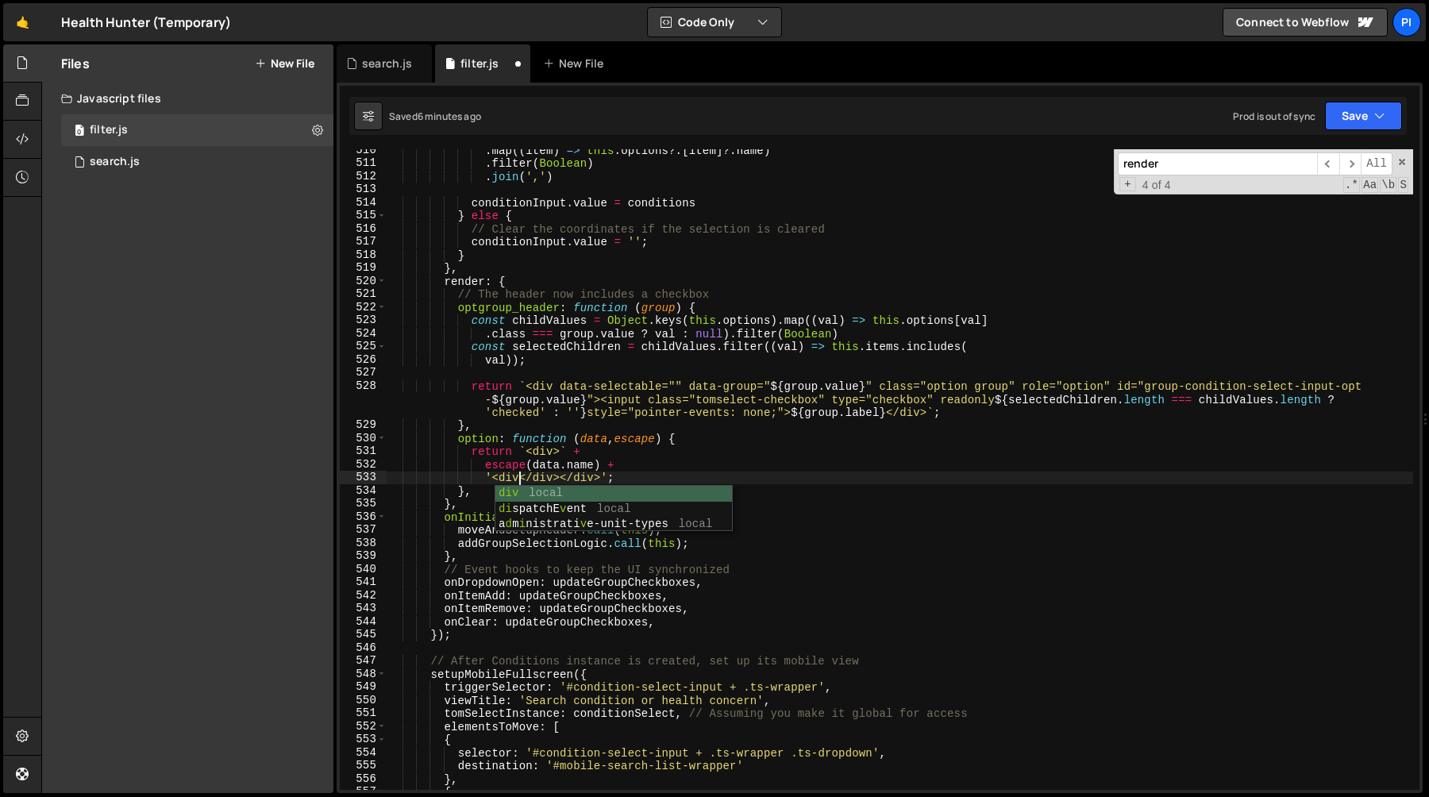
scroll to position [0, 9]
paste textarea "fs-cmsfilter-field="condition" for="${data.$id}""
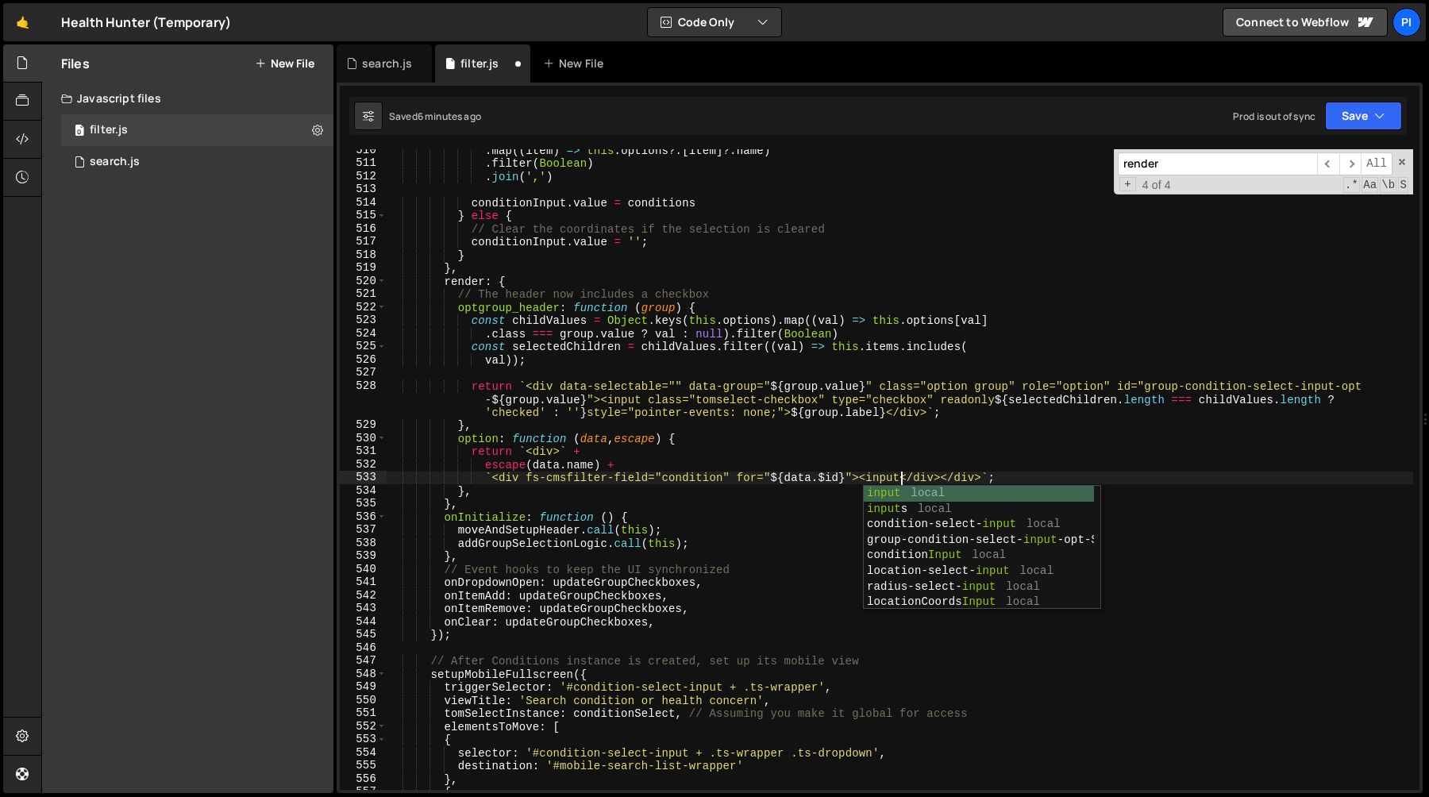
scroll to position [0, 36]
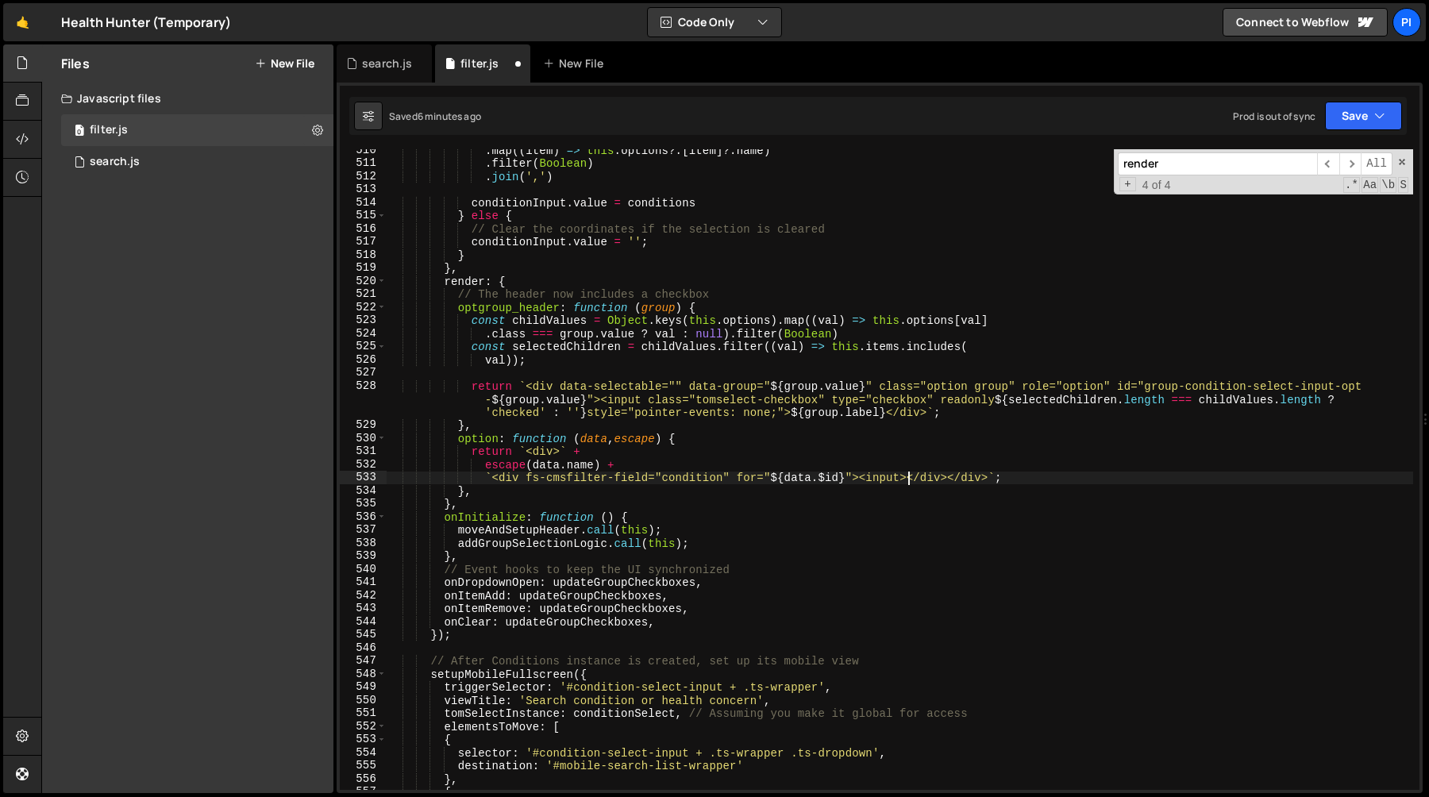
click at [629, 498] on div ". map (( item ) => this . options ?. [ item ] ?. name ) . filter ( Boolean ) . …" at bounding box center [900, 477] width 1027 height 667
click at [859, 482] on div ". map (( item ) => this . options ?. [ item ] ?. name ) . filter ( Boolean ) . …" at bounding box center [900, 477] width 1027 height 667
click at [909, 480] on div ". map (( item ) => this . options ?. [ item ] ?. name ) . filter ( Boolean ) . …" at bounding box center [900, 477] width 1027 height 667
click at [909, 478] on div ". map (( item ) => this . options ?. [ item ] ?. name ) . filter ( Boolean ) . …" at bounding box center [900, 477] width 1027 height 667
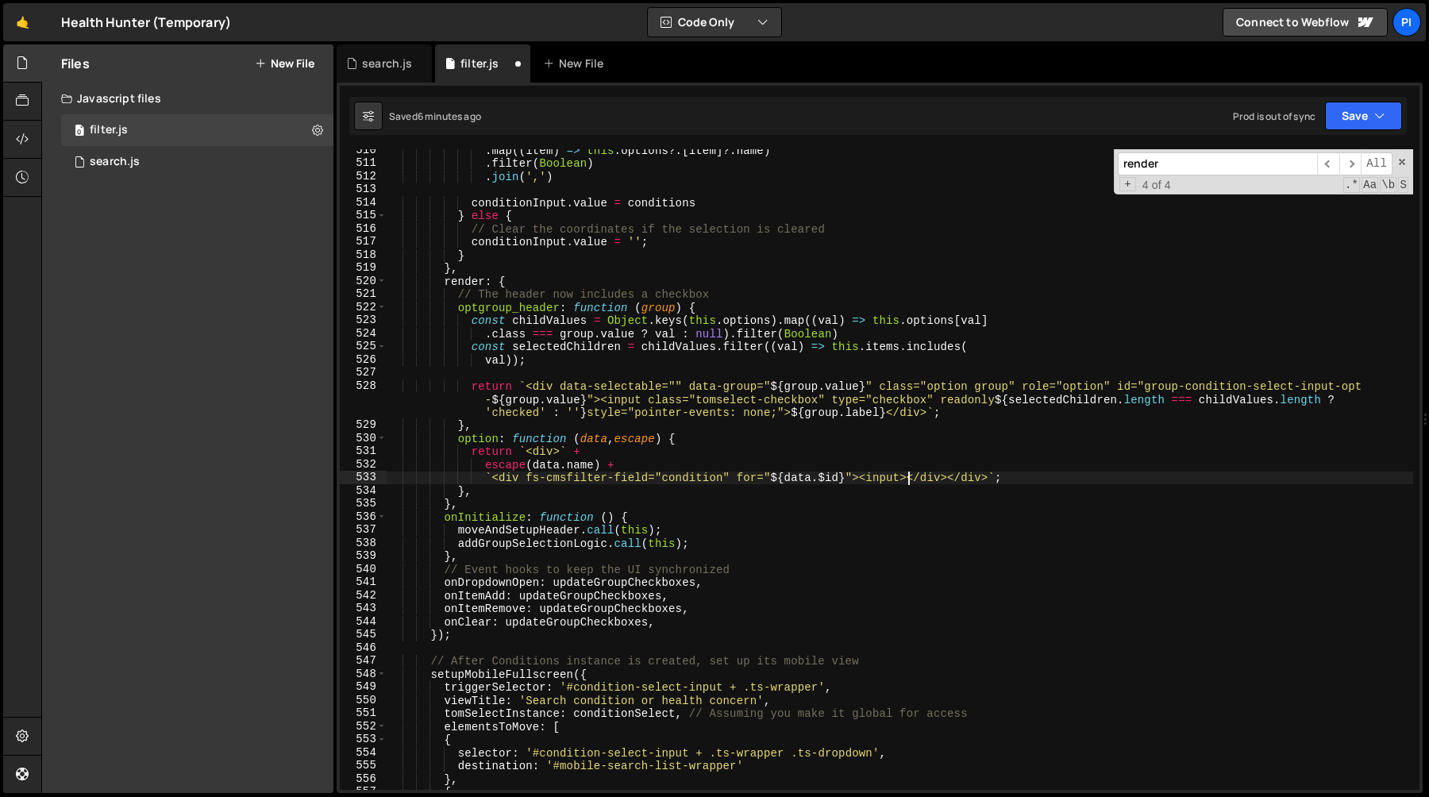
click at [858, 479] on div ". map (( item ) => this . options ?. [ item ] ?. name ) . filter ( Boolean ) . …" at bounding box center [900, 477] width 1027 height 667
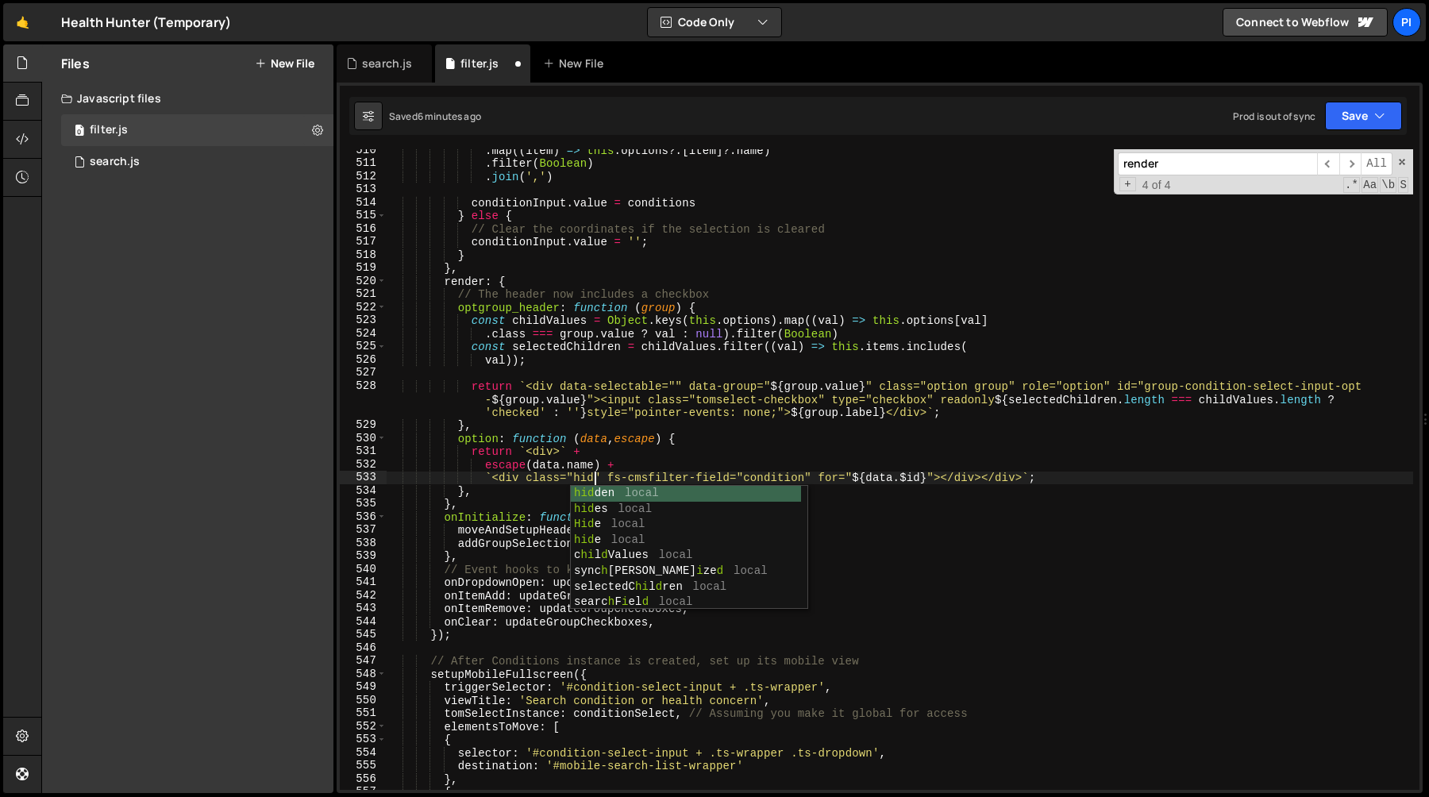
scroll to position [0, 14]
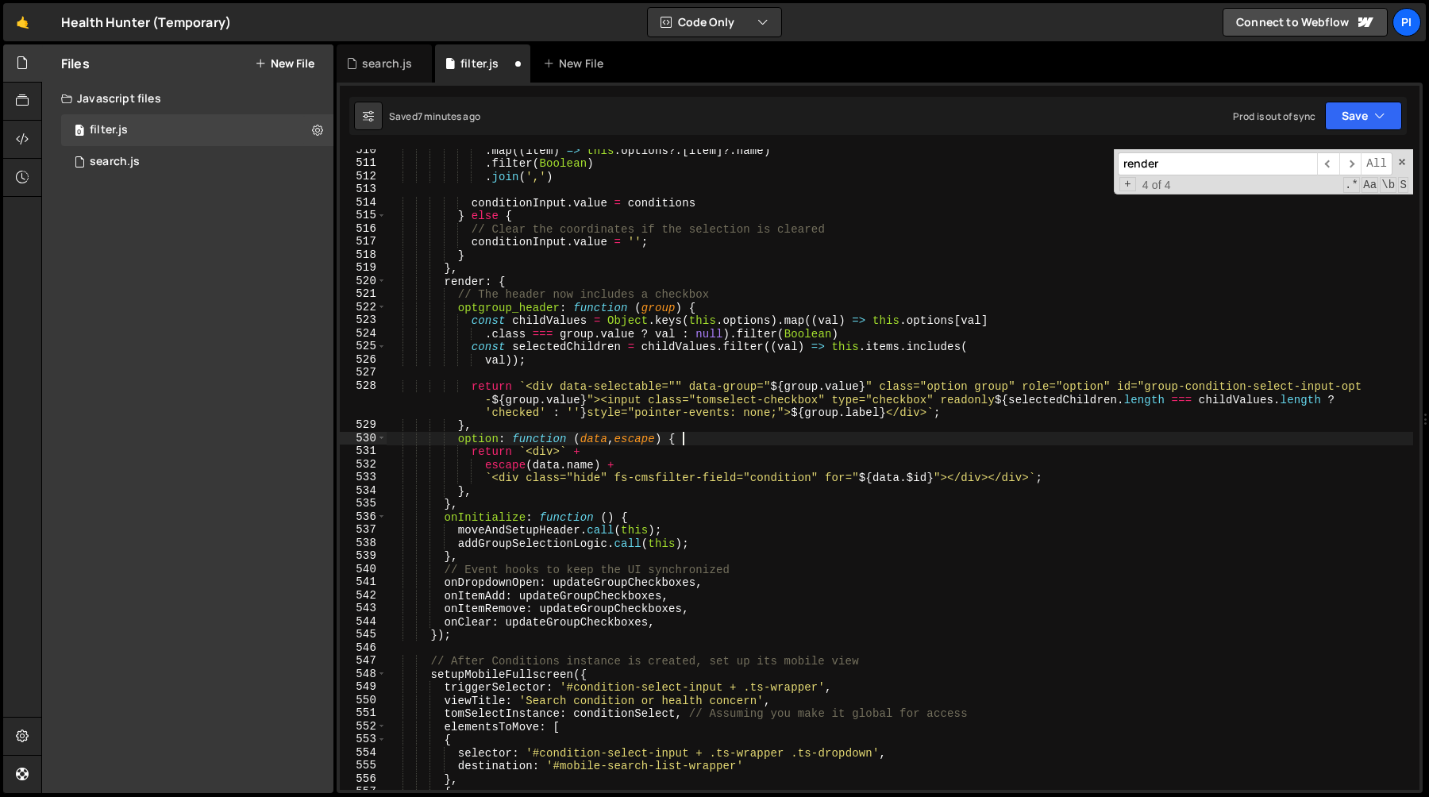
click at [897, 445] on div ". map (( item ) => this . options ?. [ item ] ?. name ) . filter ( Boolean ) . …" at bounding box center [900, 477] width 1027 height 667
click at [938, 481] on div ". map (( item ) => this . options ?. [ item ] ?. name ) . filter ( Boolean ) . …" at bounding box center [900, 477] width 1027 height 667
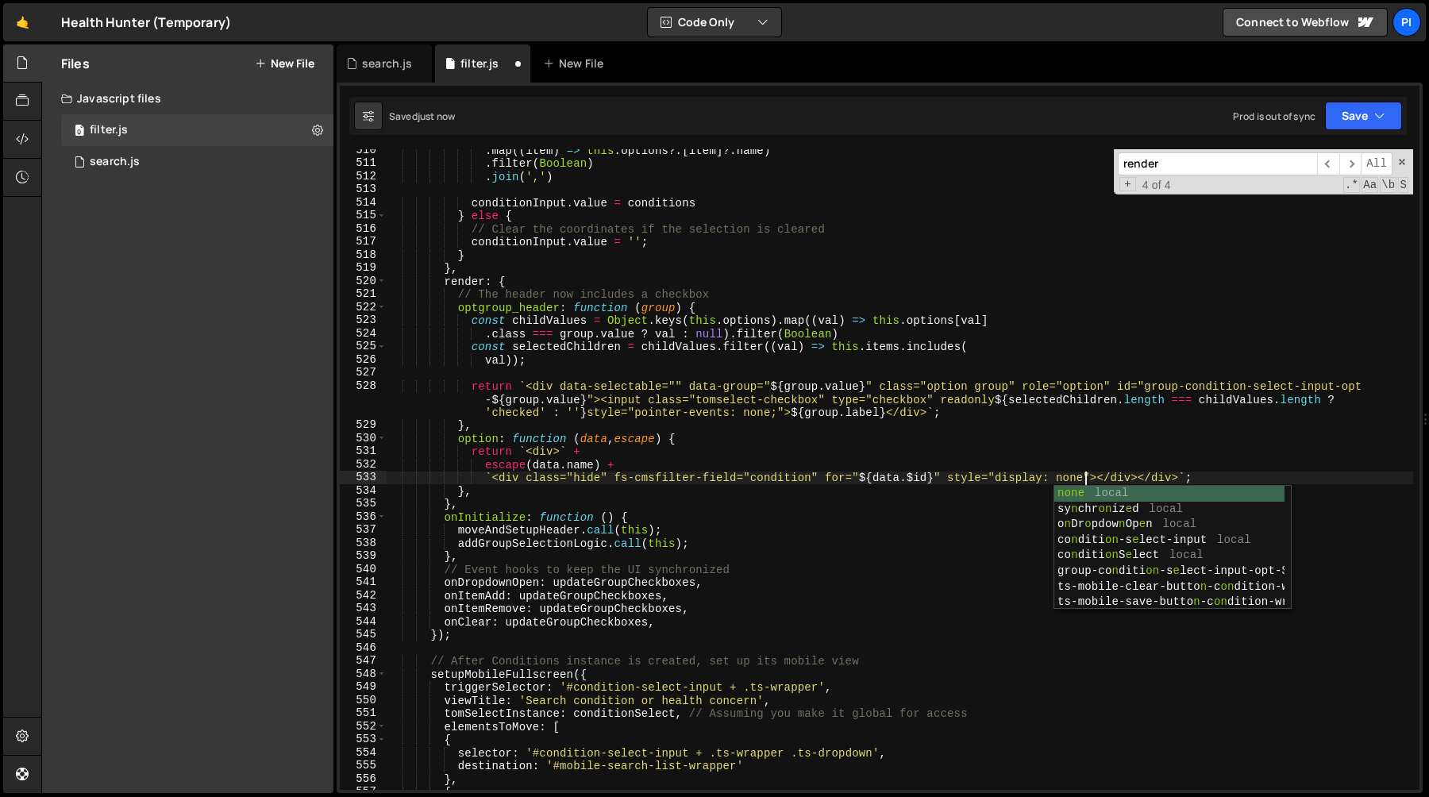
scroll to position [0, 48]
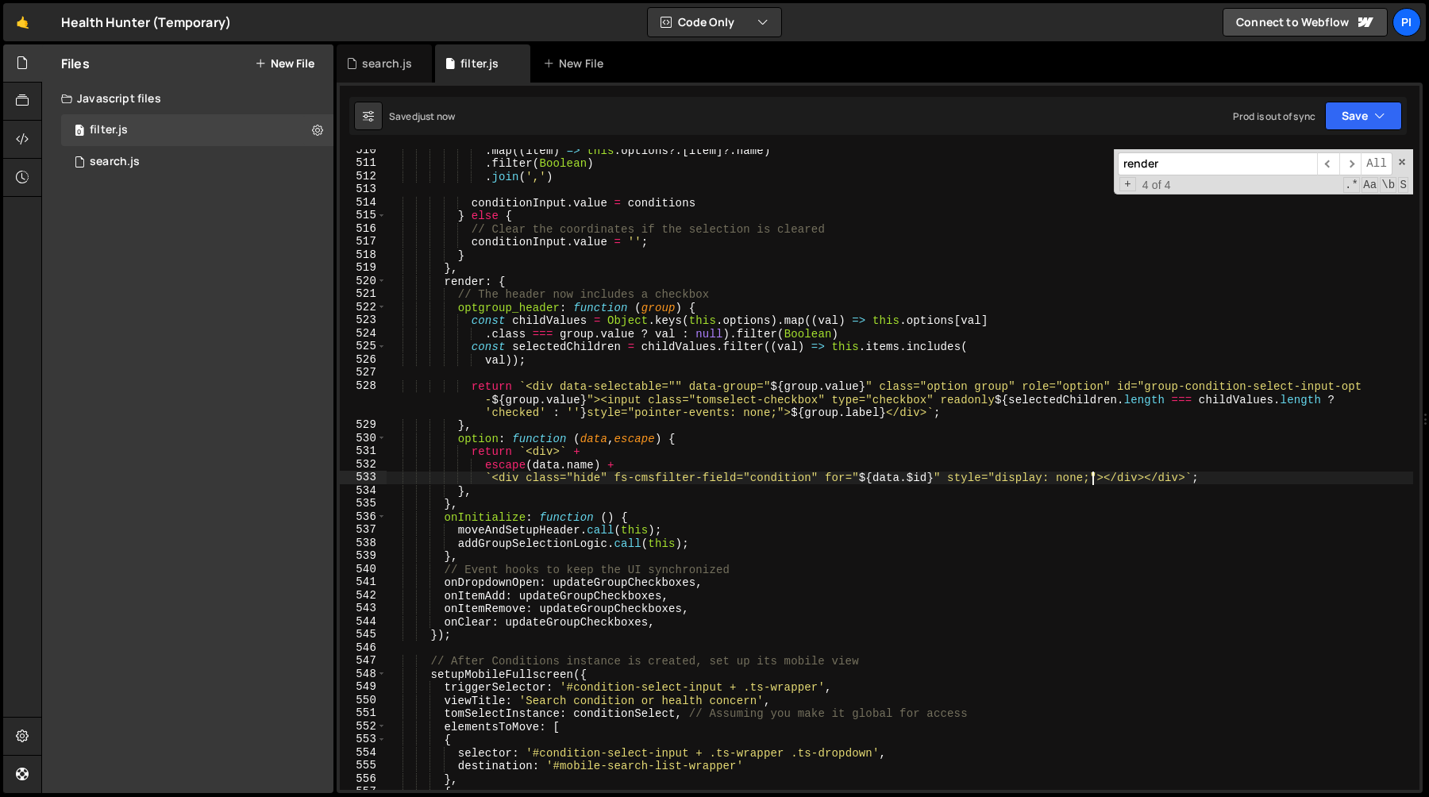
type textarea "`<div class="hide" fs-cmsfilter-field="condition" for="${data.$id}" style="disp…"
click at [384, 64] on div "search.js" at bounding box center [387, 64] width 50 height 16
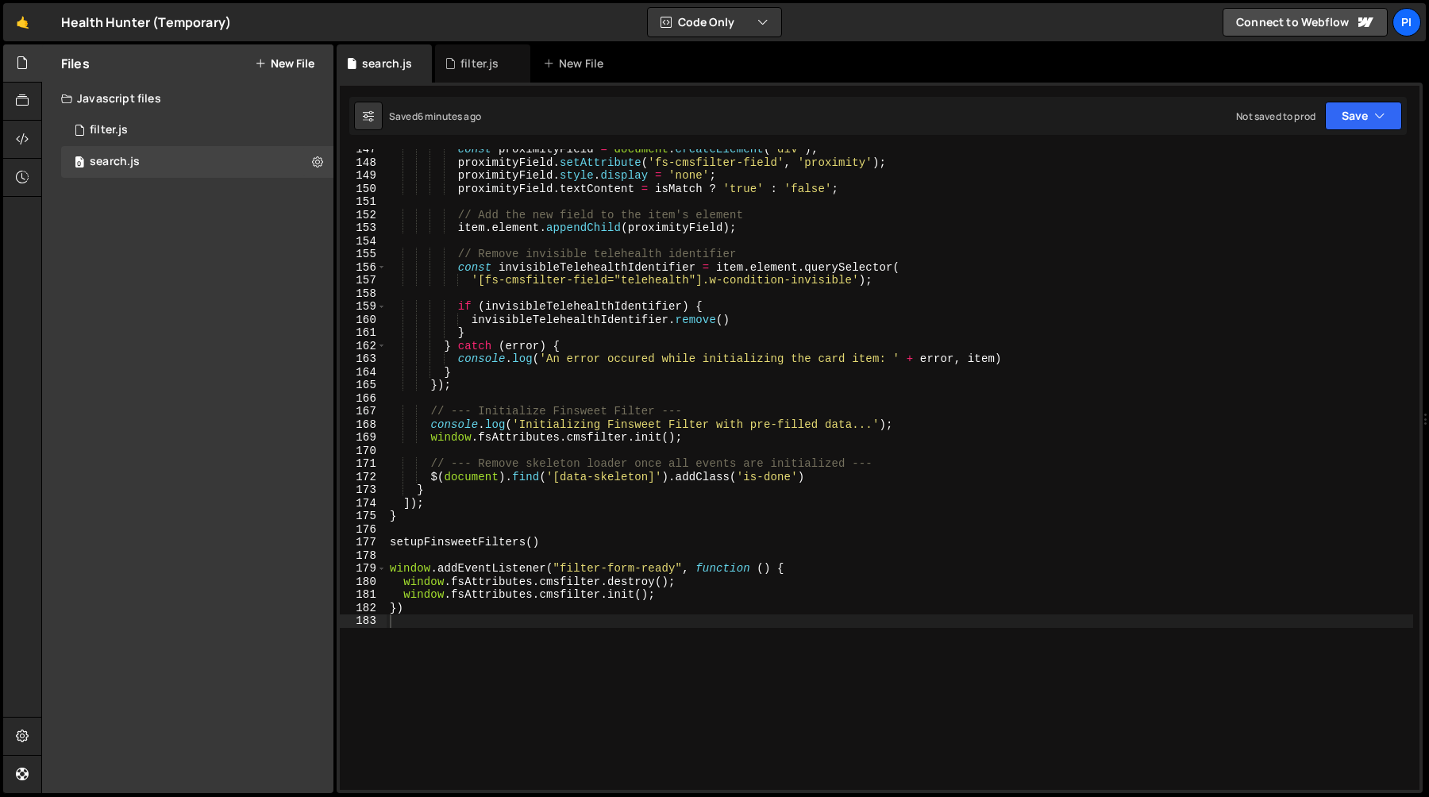
scroll to position [1919, 0]
type textarea "window.fsAttributes.cmsfilter.destroy();"
click at [705, 579] on div "const proximityField = document . createElement ( 'div' ) ; proximityField . se…" at bounding box center [900, 476] width 1027 height 667
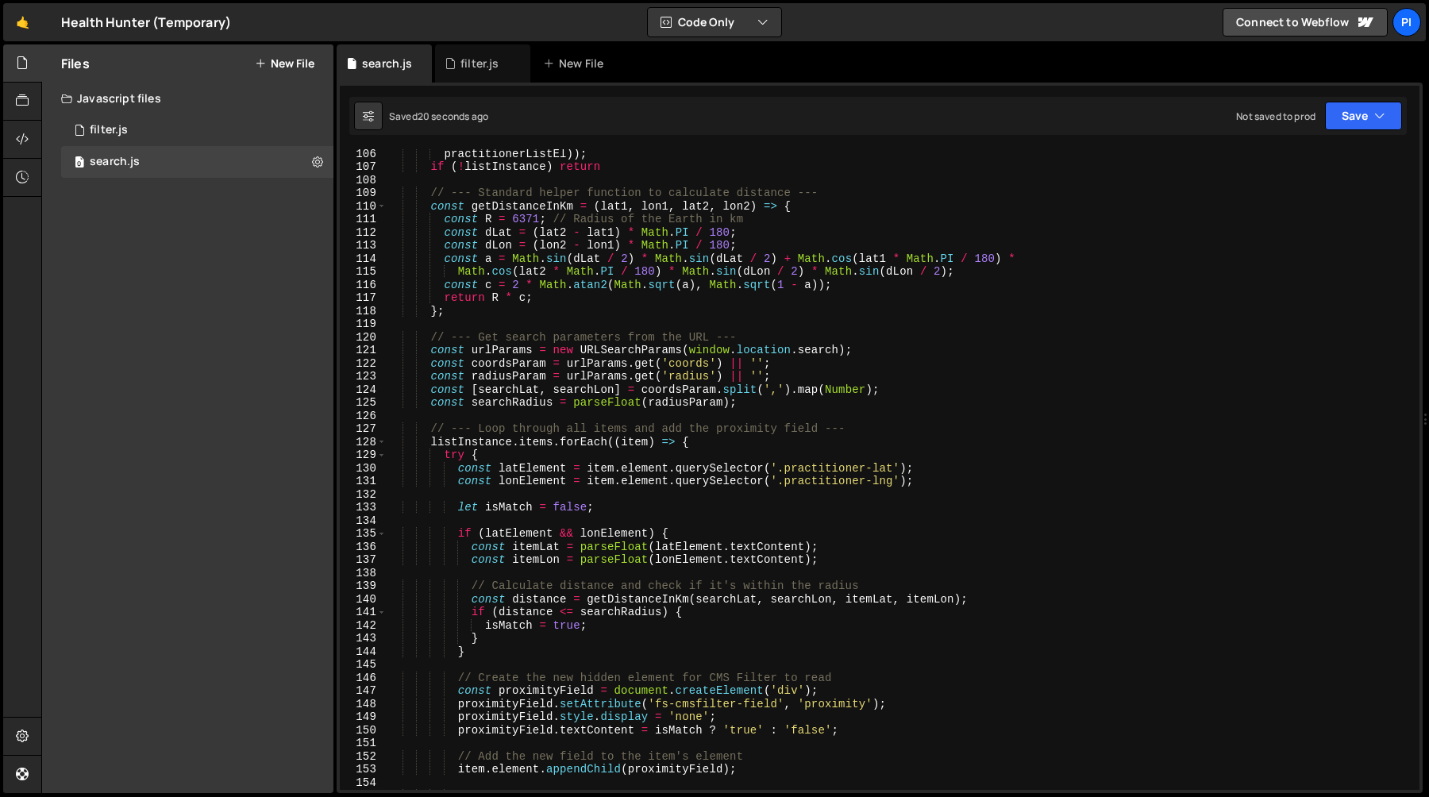
scroll to position [714, 0]
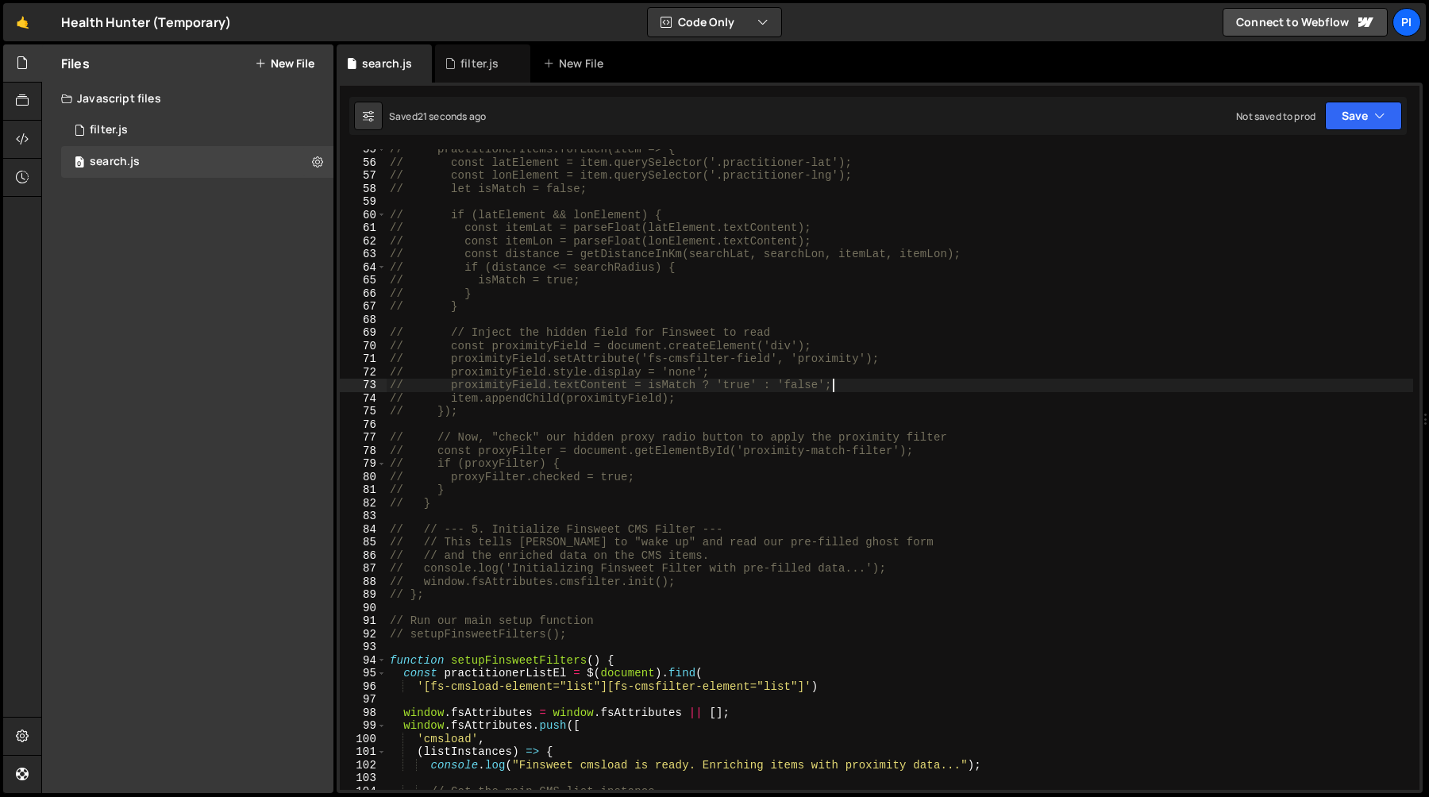
click at [920, 380] on div "// practitionerItems.forEach(item => { // const latElement = item.querySelector…" at bounding box center [900, 476] width 1027 height 667
type textarea "// proximityField.textContent = isMatch ? 'true' : 'false';"
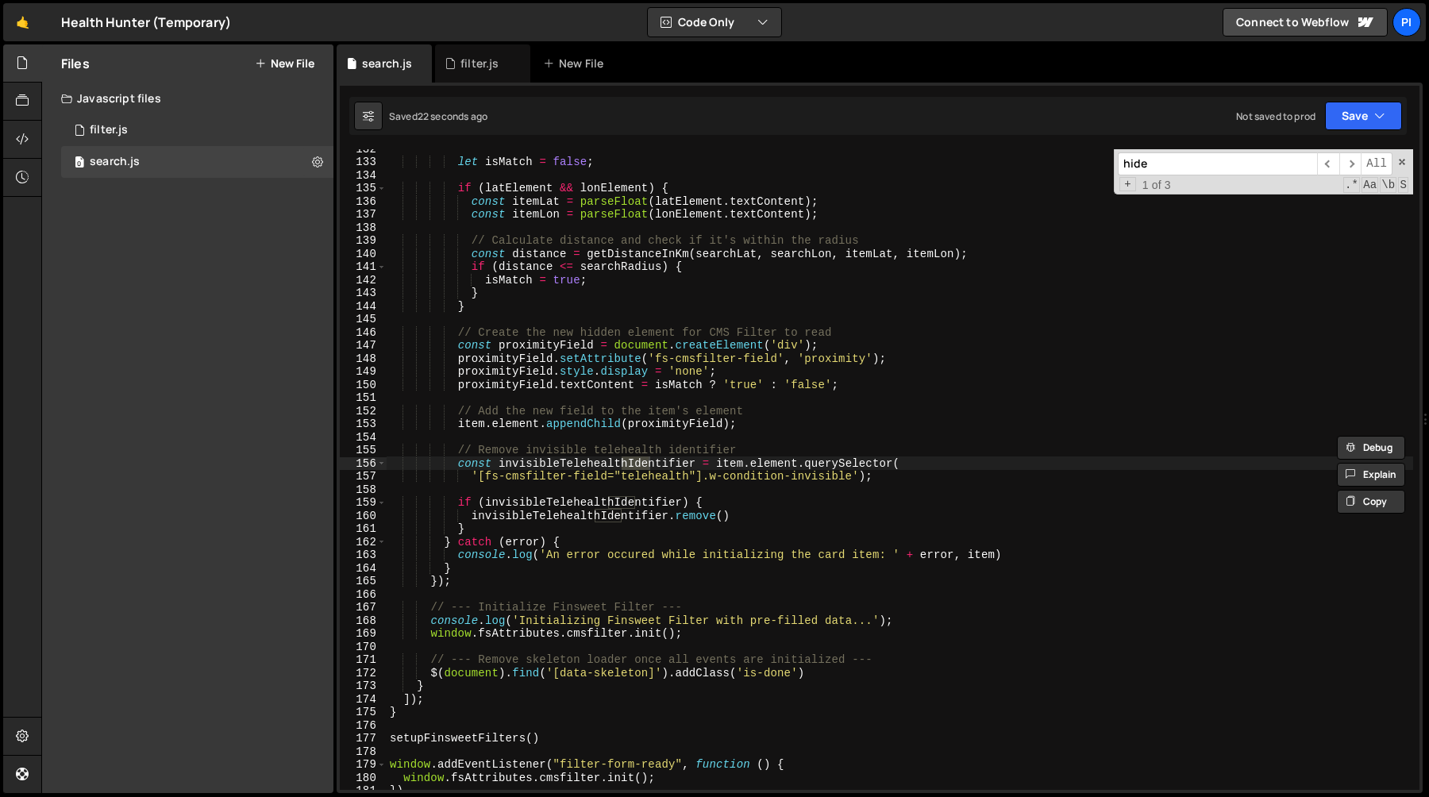
scroll to position [1723, 0]
type input "hide"
click at [1354, 164] on span "​" at bounding box center [1351, 163] width 22 height 23
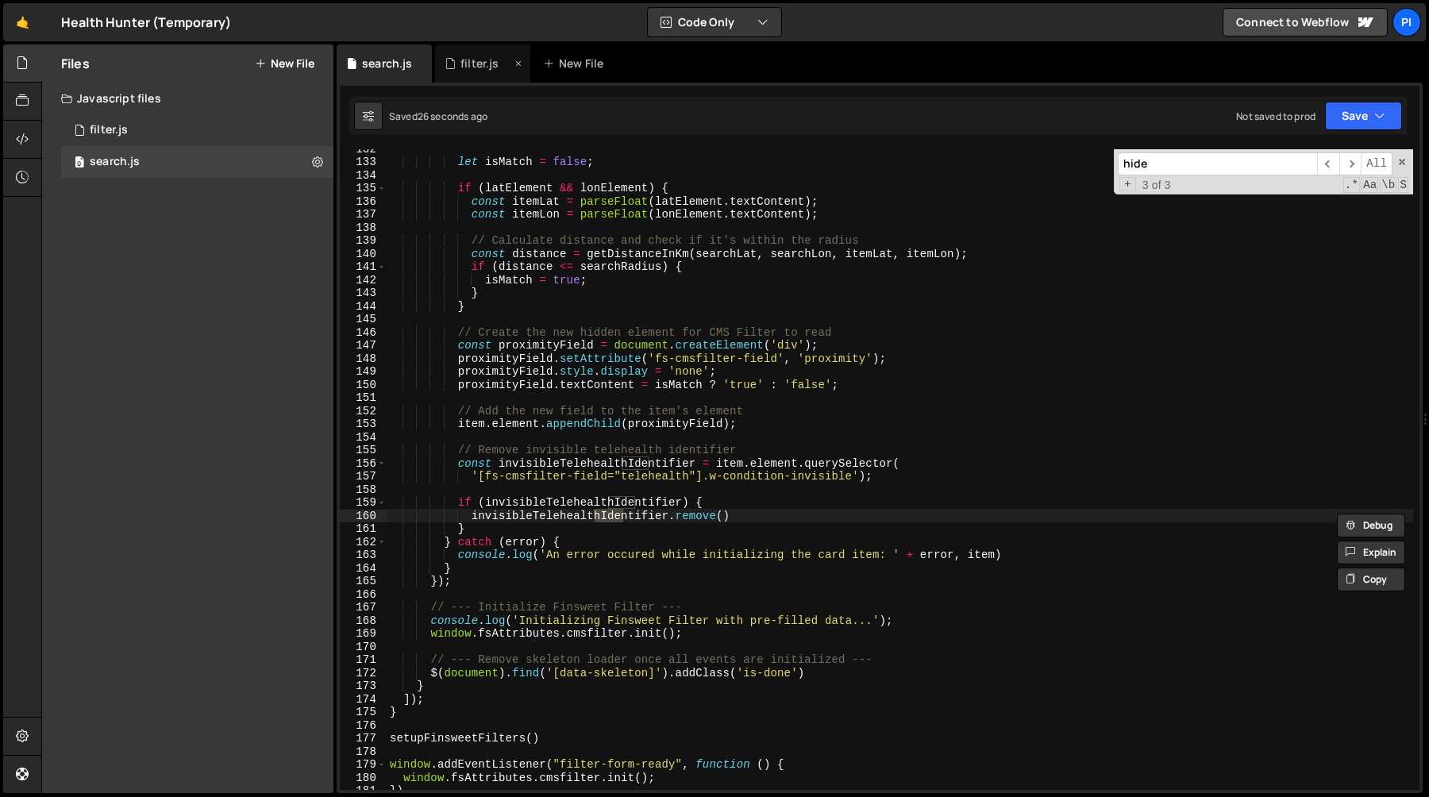
click at [468, 66] on div "filter.js" at bounding box center [480, 64] width 38 height 16
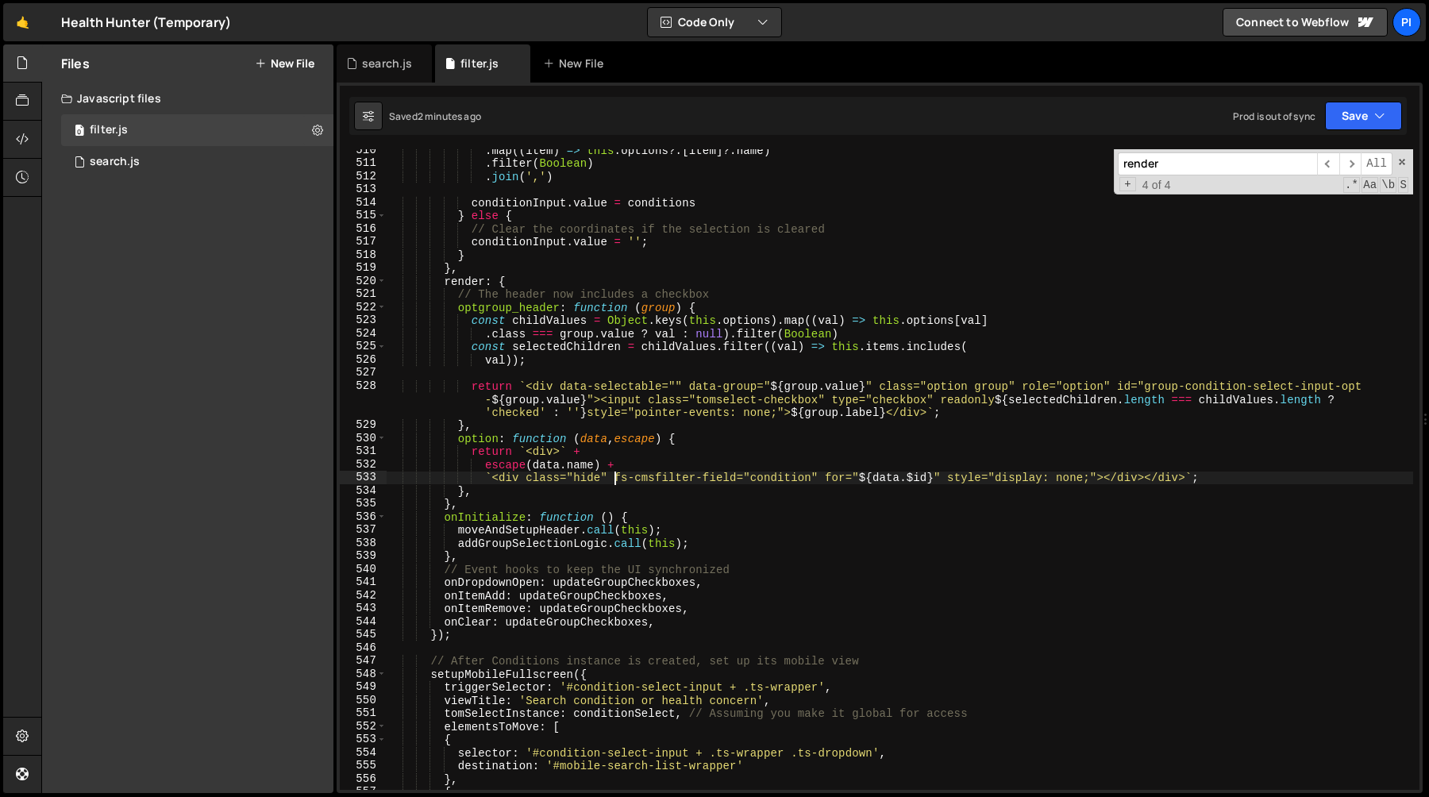
click at [612, 479] on div ". map (( item ) => this . options ?. [ item ] ?. name ) . filter ( Boolean ) . …" at bounding box center [900, 477] width 1027 height 667
click at [1101, 480] on div ". map (( item ) => this . options ?. [ item ] ?. name ) . filter ( Boolean ) . …" at bounding box center [900, 477] width 1027 height 667
click at [1106, 478] on div ". map (( item ) => this . options ?. [ item ] ?. name ) . filter ( Boolean ) . …" at bounding box center [900, 477] width 1027 height 667
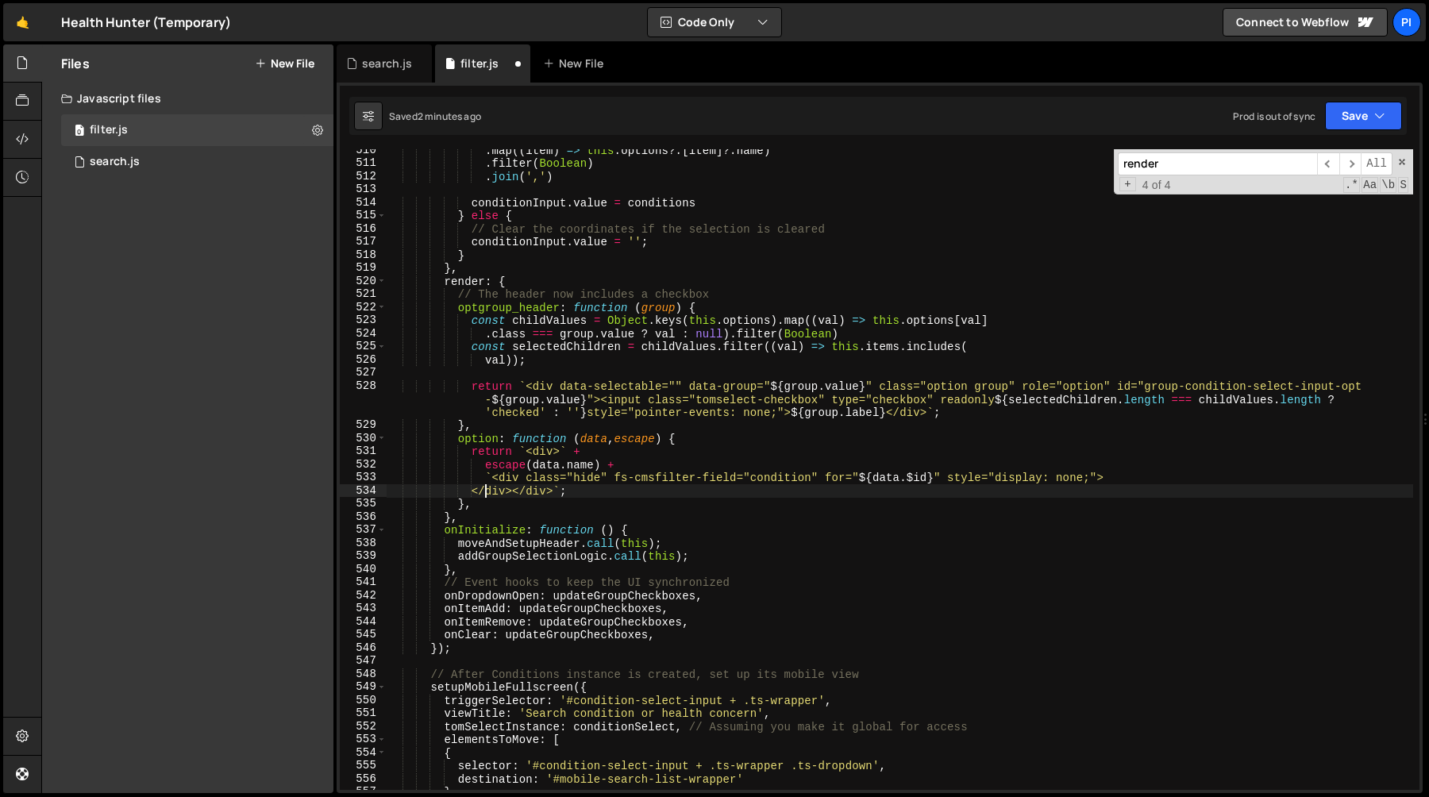
type textarea "</div></div>`;"
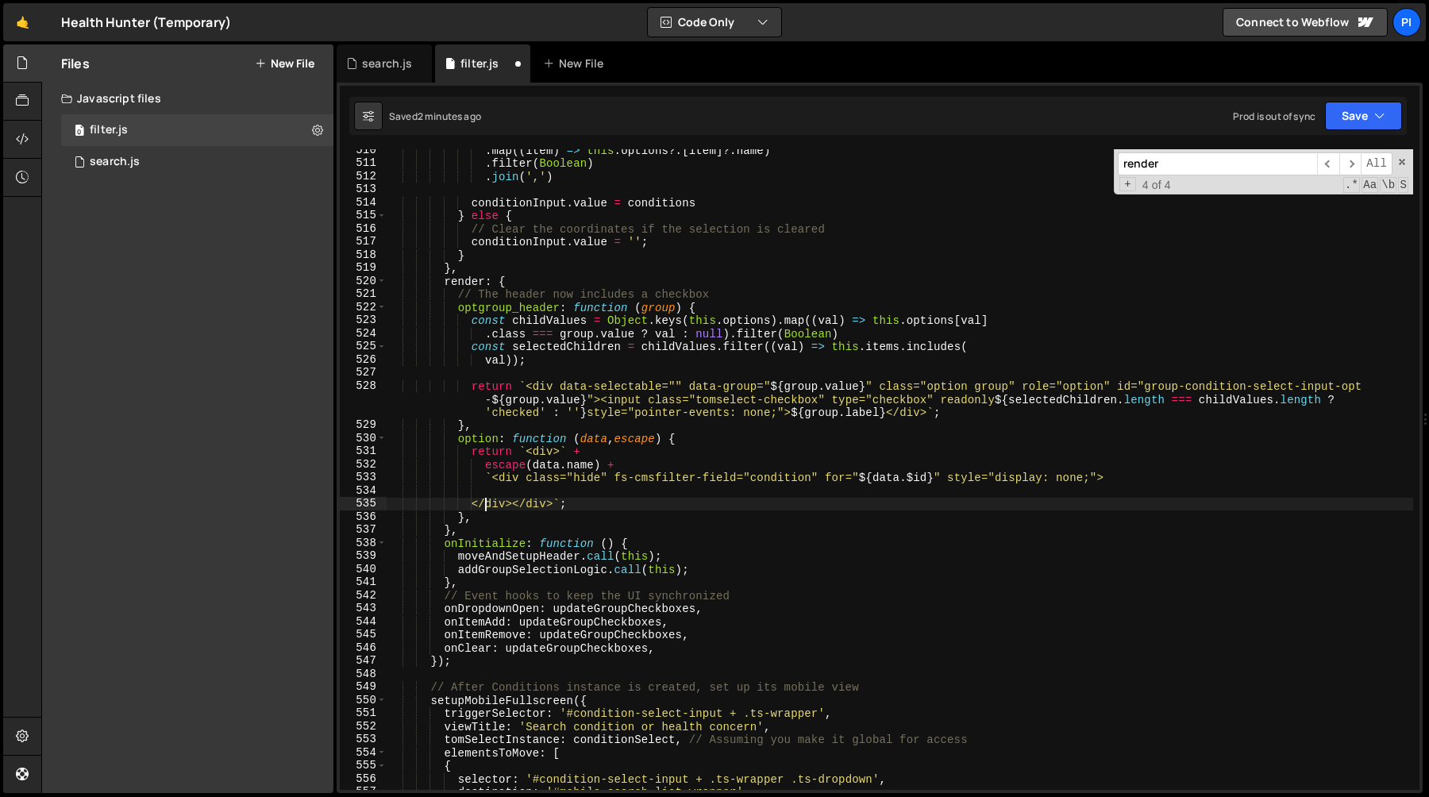
scroll to position [0, 6]
type textarea "</div></div>`;"
type textarea "</div>` + `</div>`;"
click at [524, 494] on div ". map (( item ) => this . options ?. [ item ] ?. name ) . filter ( Boolean ) . …" at bounding box center [900, 477] width 1027 height 667
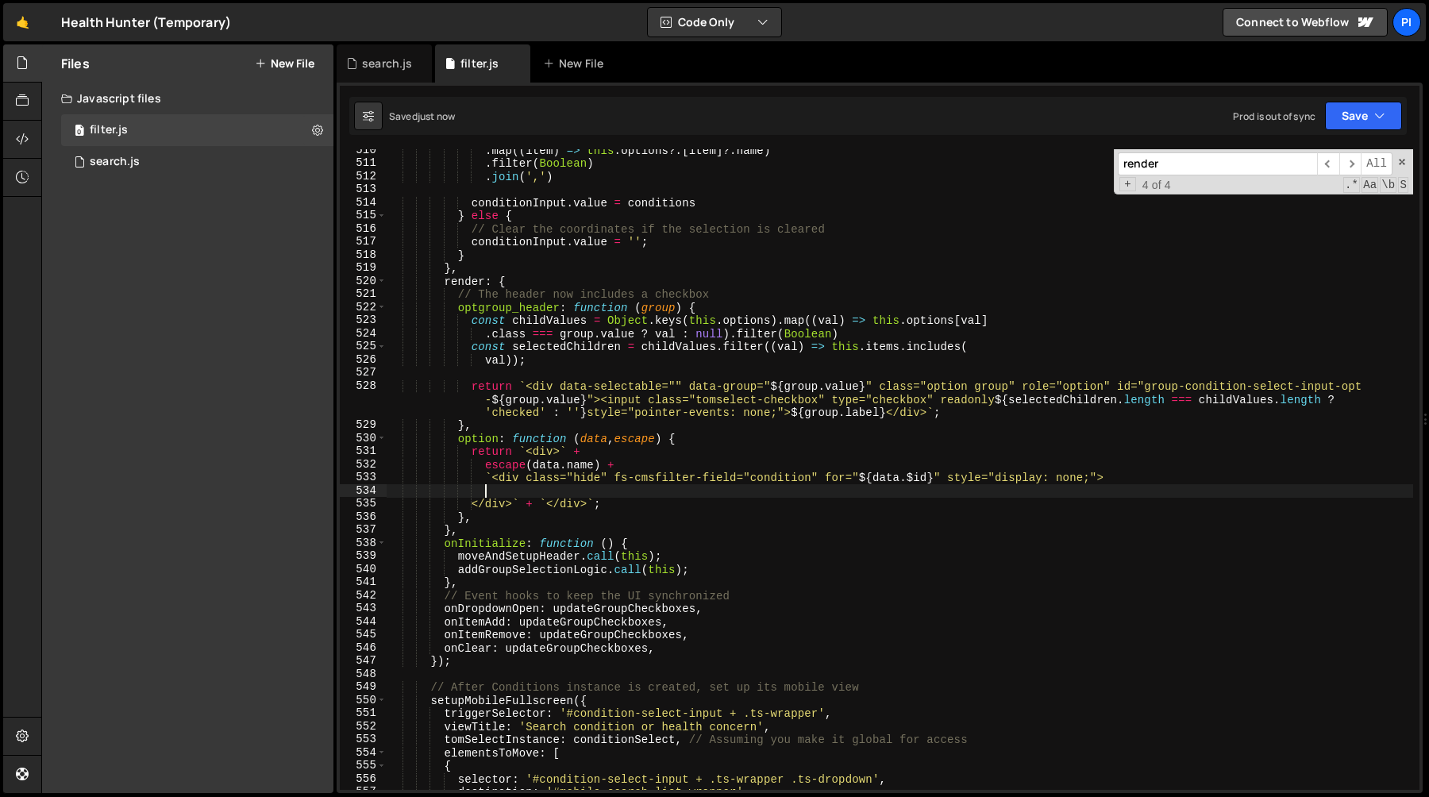
scroll to position [0, 6]
paste textarea "</svg></div><span fs-cmsfilter-field="telehealth" class="fs7-2 w-form-label" fo…"
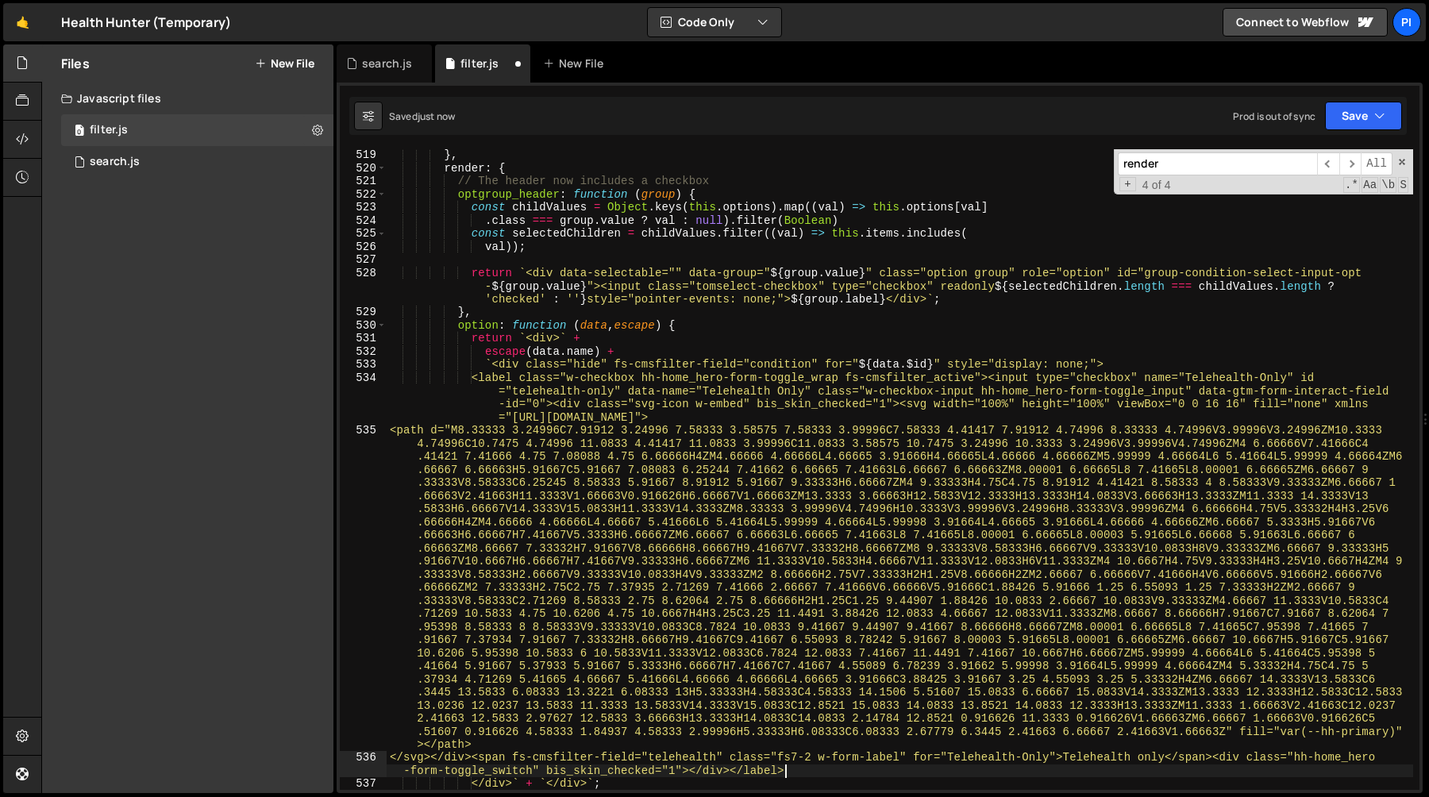
scroll to position [6815, 0]
click at [570, 406] on div "} , render : { // The header now includes a checkbox optgroup_header : function…" at bounding box center [900, 482] width 1027 height 667
click at [577, 406] on div "} , render : { // The header now includes a checkbox optgroup_header : function…" at bounding box center [900, 482] width 1027 height 667
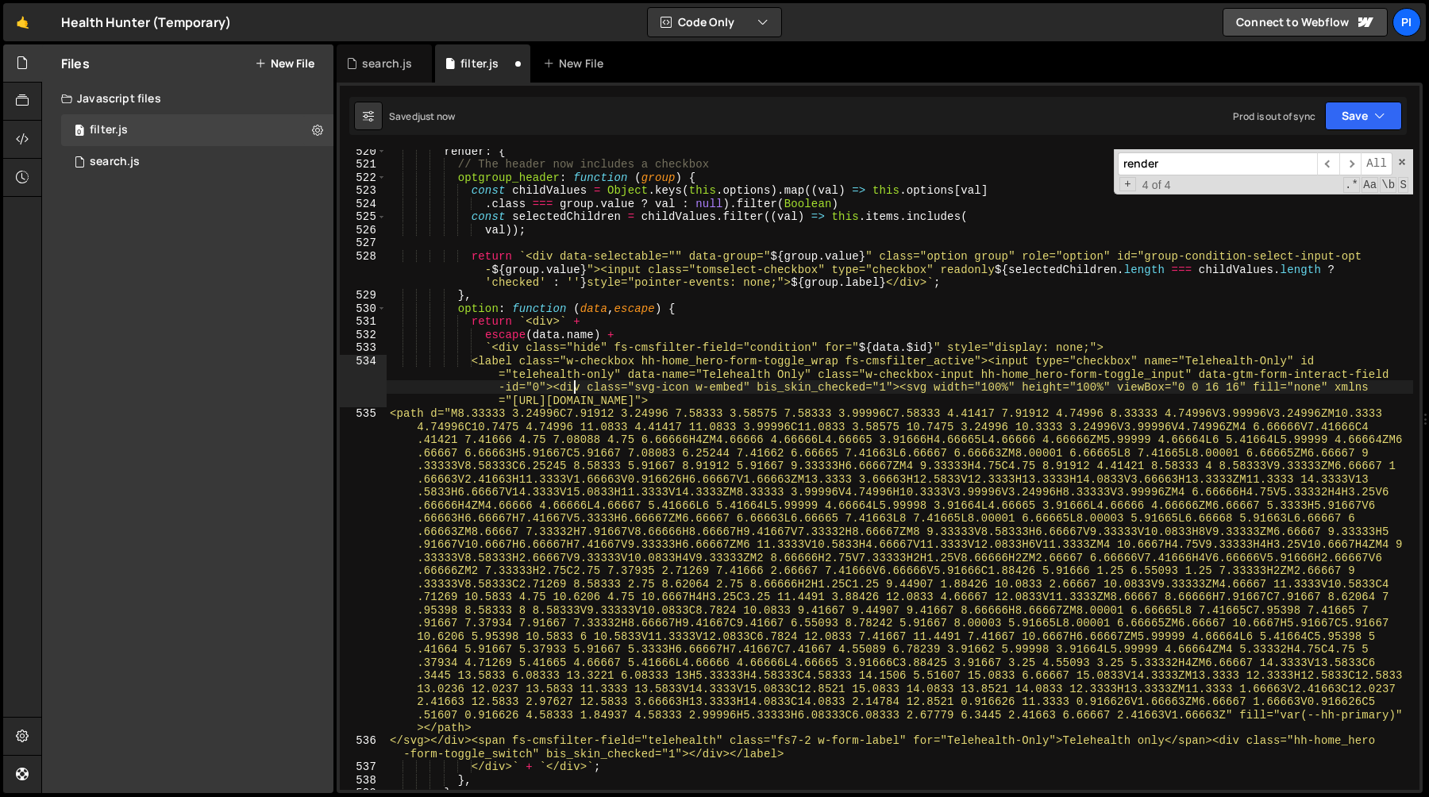
scroll to position [6832, 0]
click at [433, 739] on div "render : { // The header now includes a checkbox optgroup_header : function ( g…" at bounding box center [900, 477] width 1027 height 667
type textarea "</svg></div><span fs-cmsfilter-field="telehealth" class="fs7-2 w-form-label" fo…"
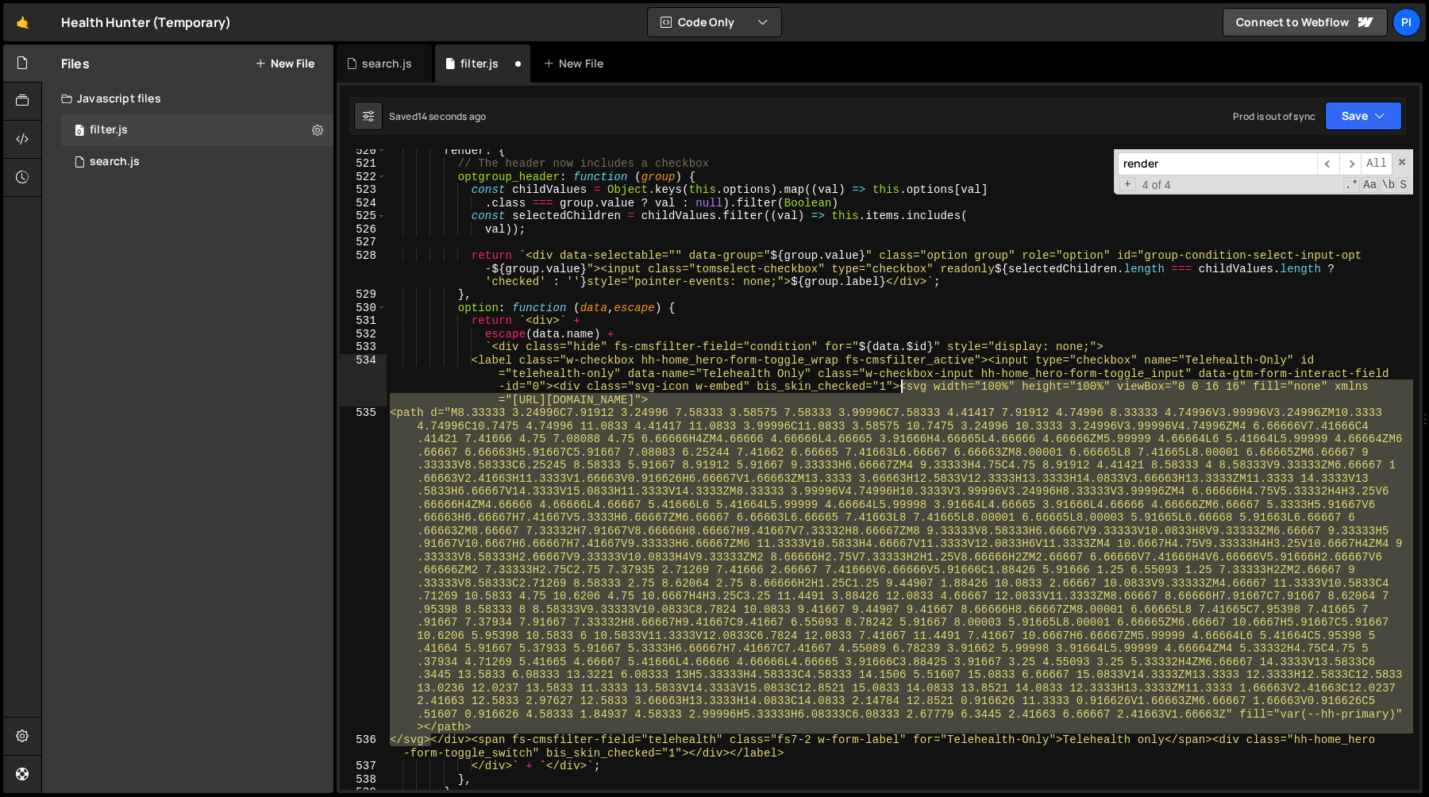
click at [901, 389] on div "render : { // The header now includes a checkbox optgroup_header : function ( g…" at bounding box center [900, 477] width 1027 height 667
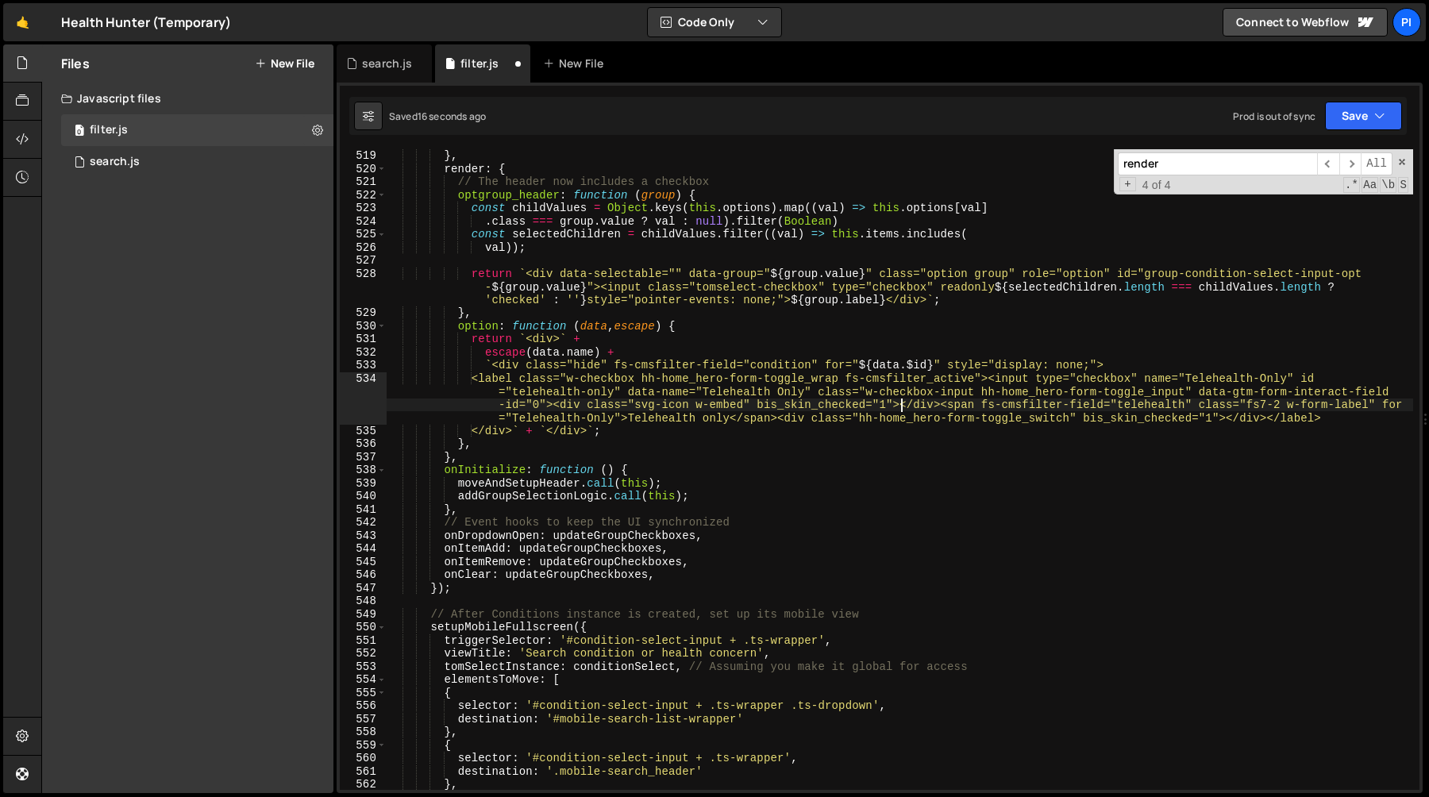
scroll to position [6792, 0]
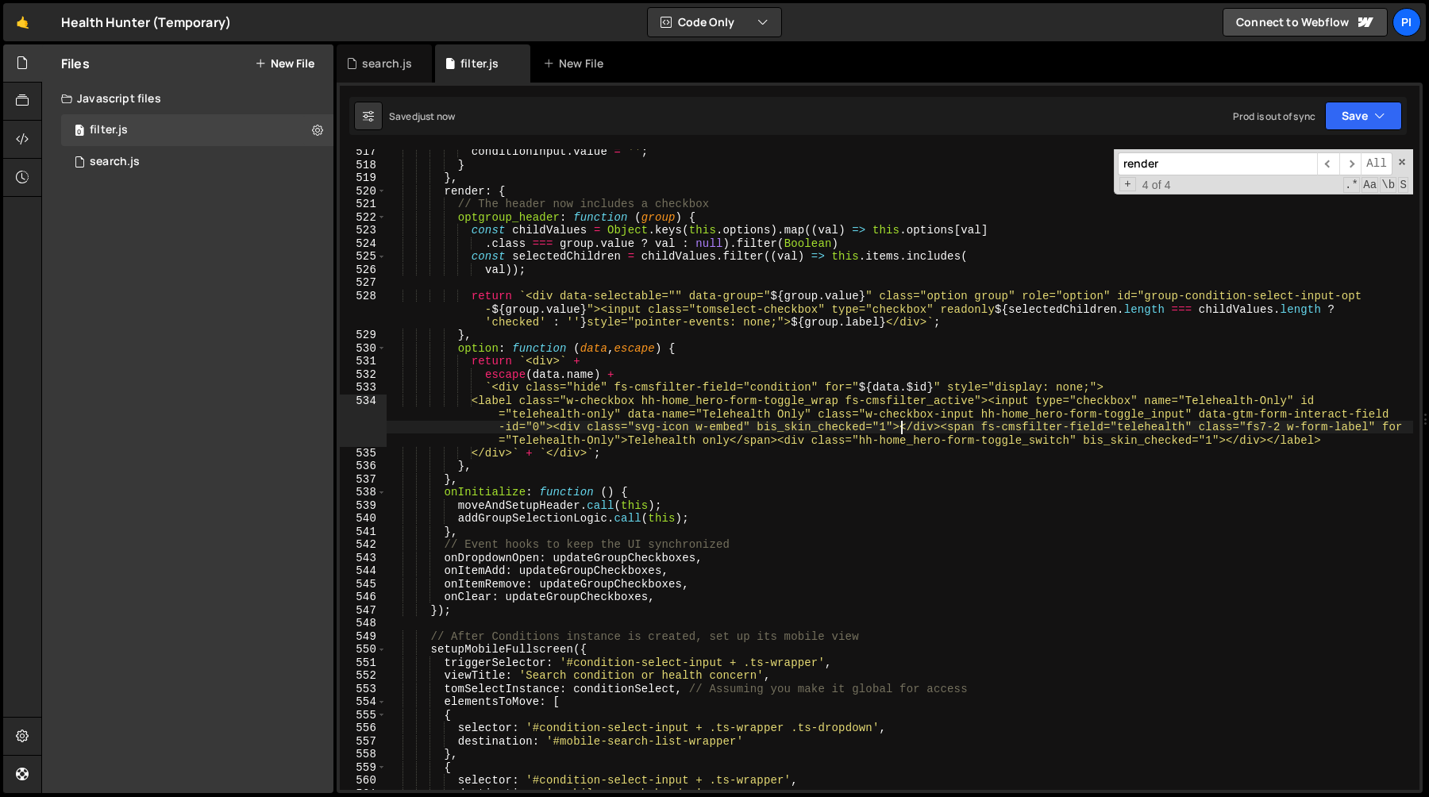
click at [576, 400] on div "conditionInput . value = '' ; } } , render : { // The header now includes a che…" at bounding box center [900, 478] width 1027 height 667
click at [581, 403] on div "conditionInput . value = '' ; } } , render : { // The header now includes a che…" at bounding box center [900, 478] width 1027 height 667
click at [651, 403] on div "conditionInput . value = '' ; } } , render : { // The header now includes a che…" at bounding box center [900, 478] width 1027 height 667
click at [656, 403] on div "conditionInput . value = '' ; } } , render : { // The header now includes a che…" at bounding box center [900, 478] width 1027 height 667
click at [989, 402] on div "conditionInput . value = '' ; } } , render : { // The header now includes a che…" at bounding box center [900, 478] width 1027 height 667
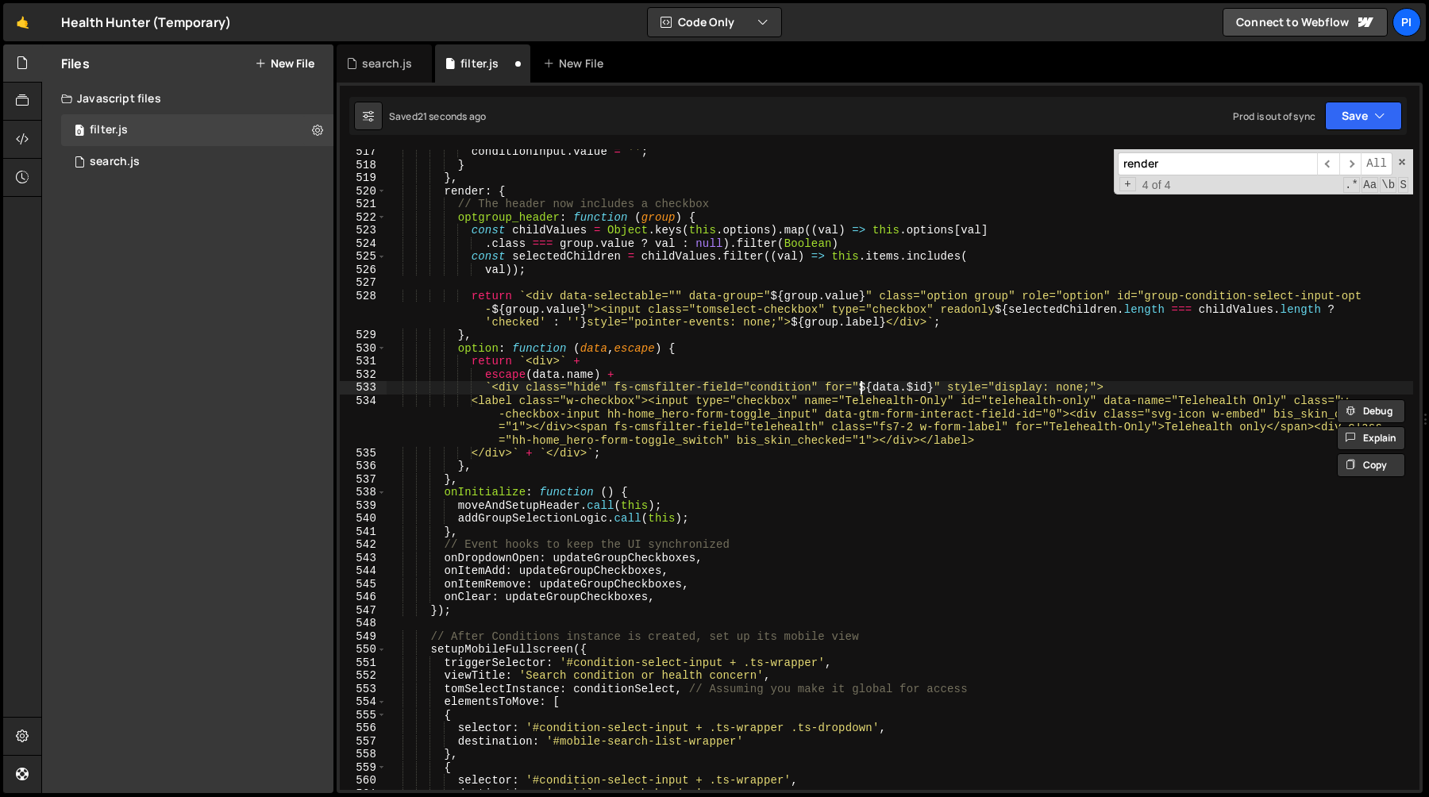
click at [861, 390] on div "conditionInput . value = '' ; } } , render : { // The header now includes a che…" at bounding box center [900, 478] width 1027 height 667
click at [935, 388] on div "conditionInput . value = '' ; } } , render : { // The header now includes a che…" at bounding box center [900, 478] width 1027 height 667
click at [864, 402] on div "conditionInput . value = '' ; } } , render : { // The header now includes a che…" at bounding box center [900, 478] width 1027 height 667
paste textarea "${data.$id}" id="telehealth-only" data-name="Telehealth Only" class="w-checkbox…"
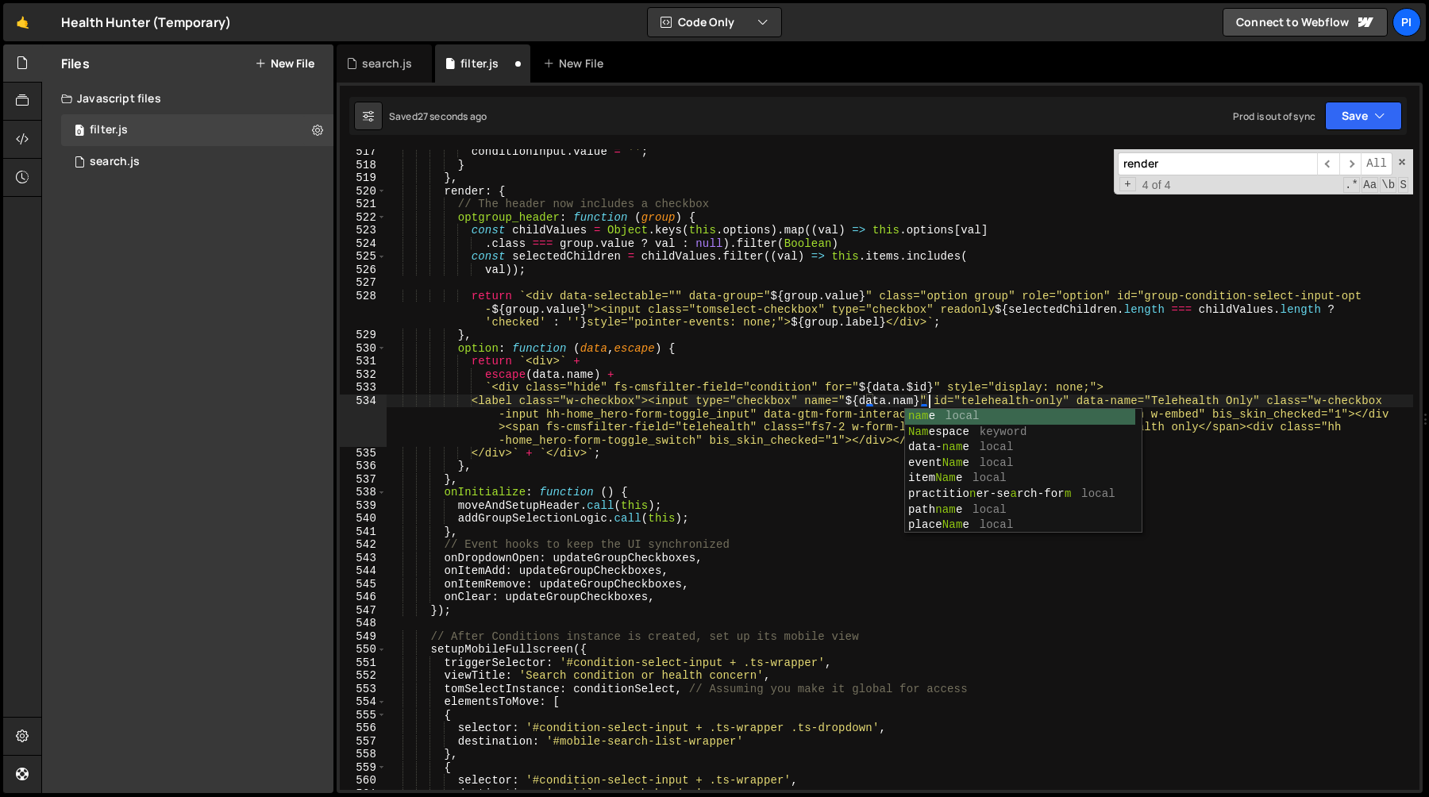
scroll to position [0, 37]
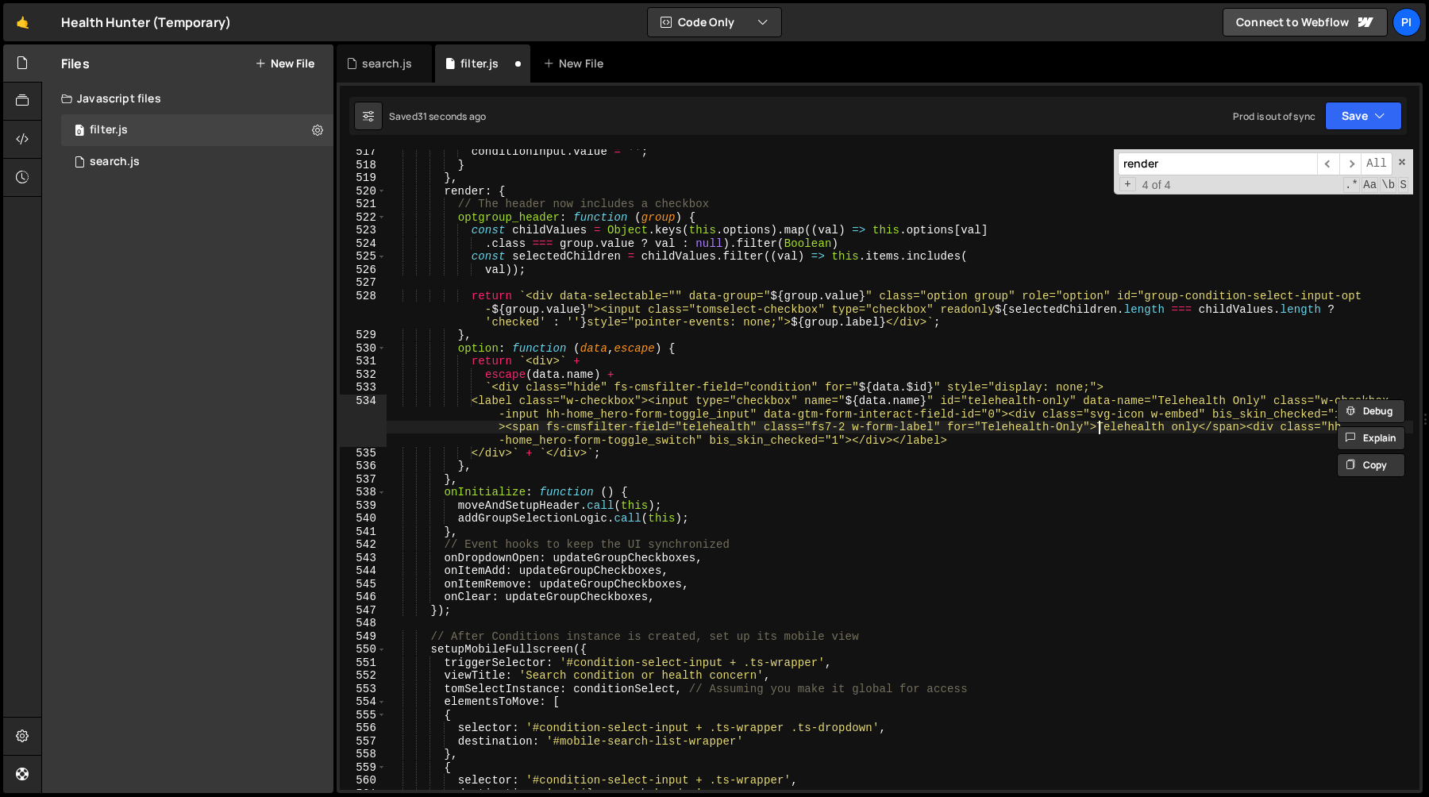
click at [1100, 430] on div "conditionInput . value = '' ; } } , render : { // The header now includes a che…" at bounding box center [900, 478] width 1027 height 667
click at [1202, 430] on div "conditionInput . value = '' ; } } , render : { // The header now includes a che…" at bounding box center [900, 478] width 1027 height 667
paste textarea "${data.name}</span><div class="h"
click at [984, 427] on div "conditionInput . value = '' ; } } , render : { // The header now includes a che…" at bounding box center [900, 478] width 1027 height 667
click at [1086, 427] on div "conditionInput . value = '' ; } } , render : { // The header now includes a che…" at bounding box center [900, 478] width 1027 height 667
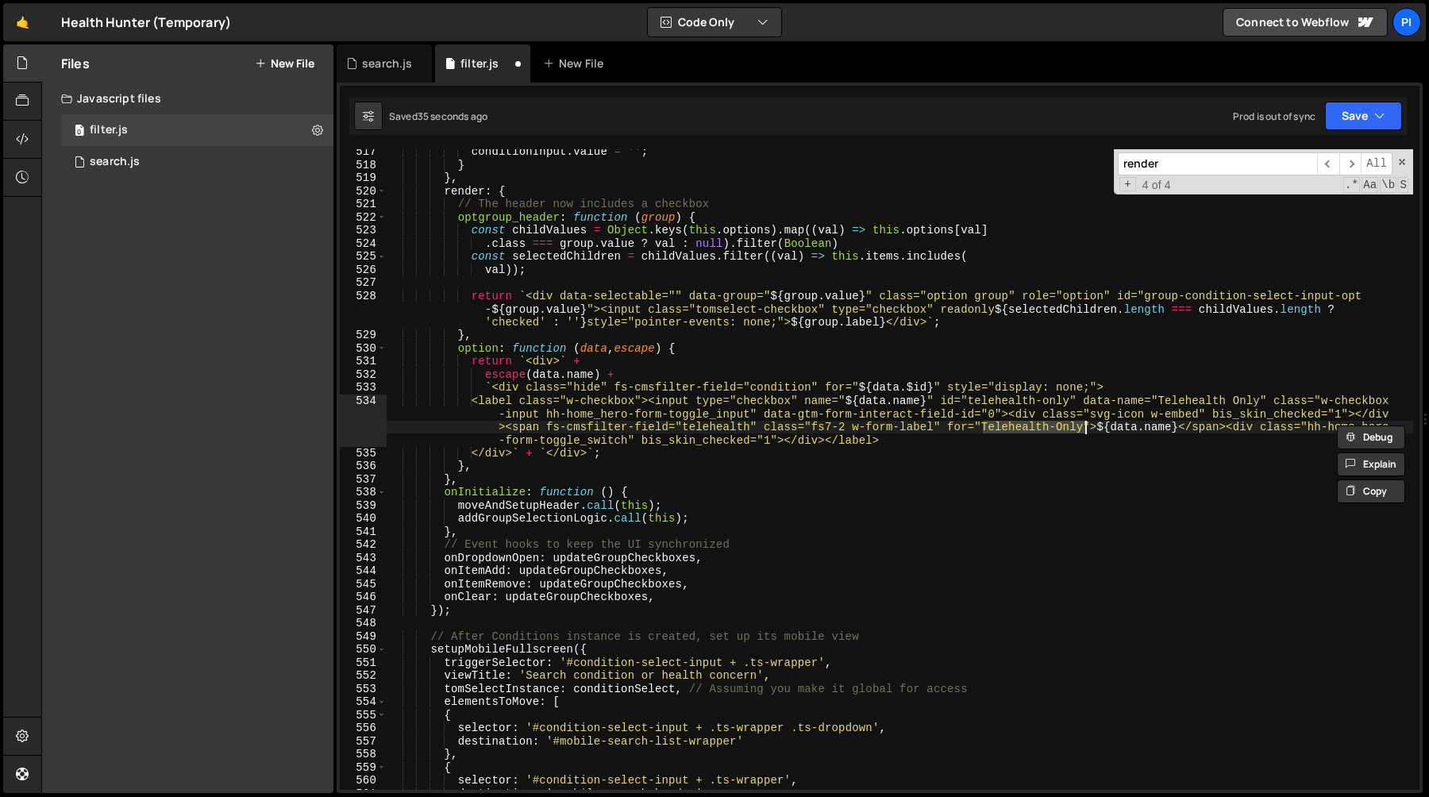
paste textarea "${data.name}">${data.name}</span><div class="hh-"
click at [925, 403] on div "conditionInput . value = '' ; } } , render : { // The header now includes a che…" at bounding box center [900, 478] width 1027 height 667
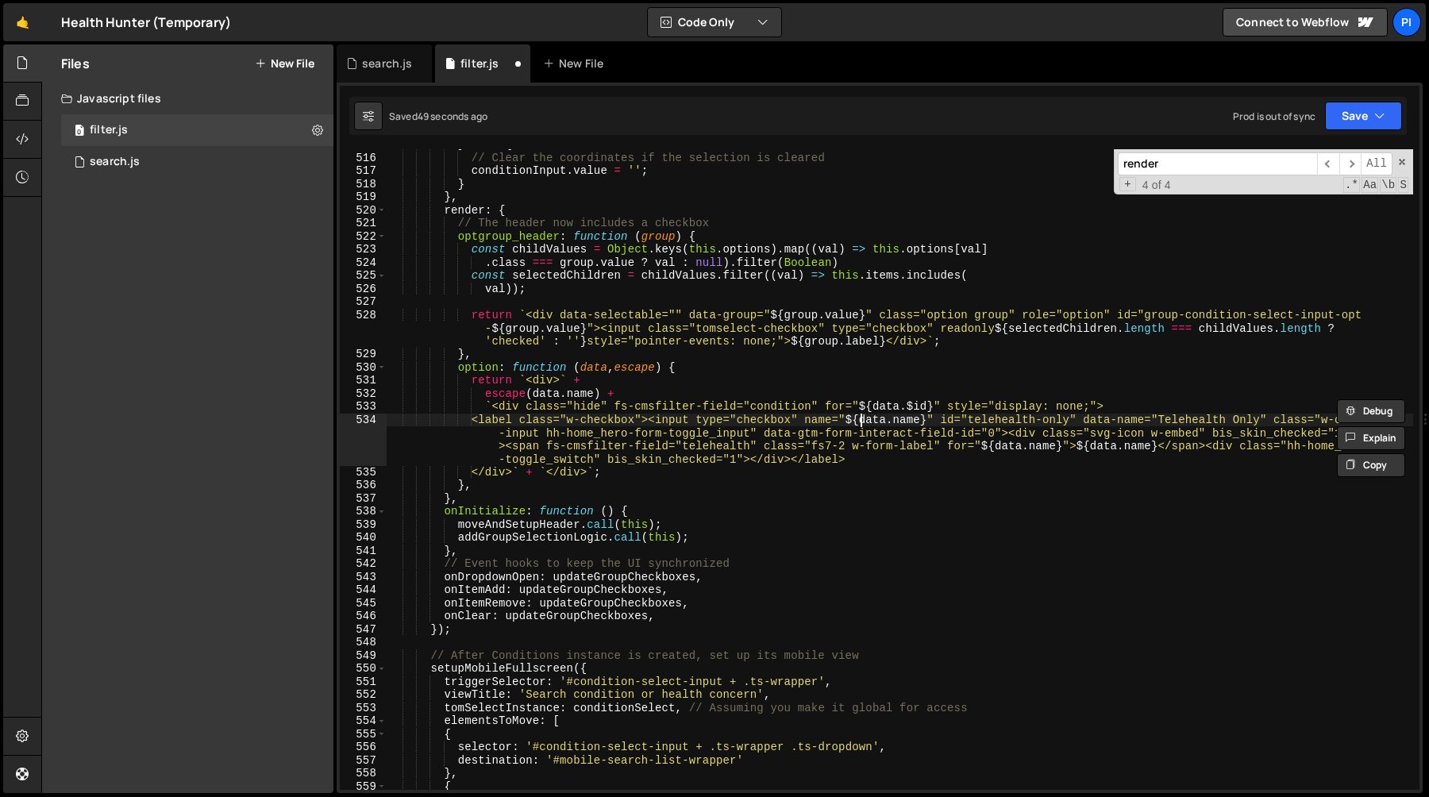
click at [862, 422] on div "} else { // Clear the coordinates if the selection is cleared conditionInput . …" at bounding box center [900, 471] width 1027 height 667
paste textarea "condition-select${data.name}" id="telehealth-only" data-name="Telehealth Only" …"
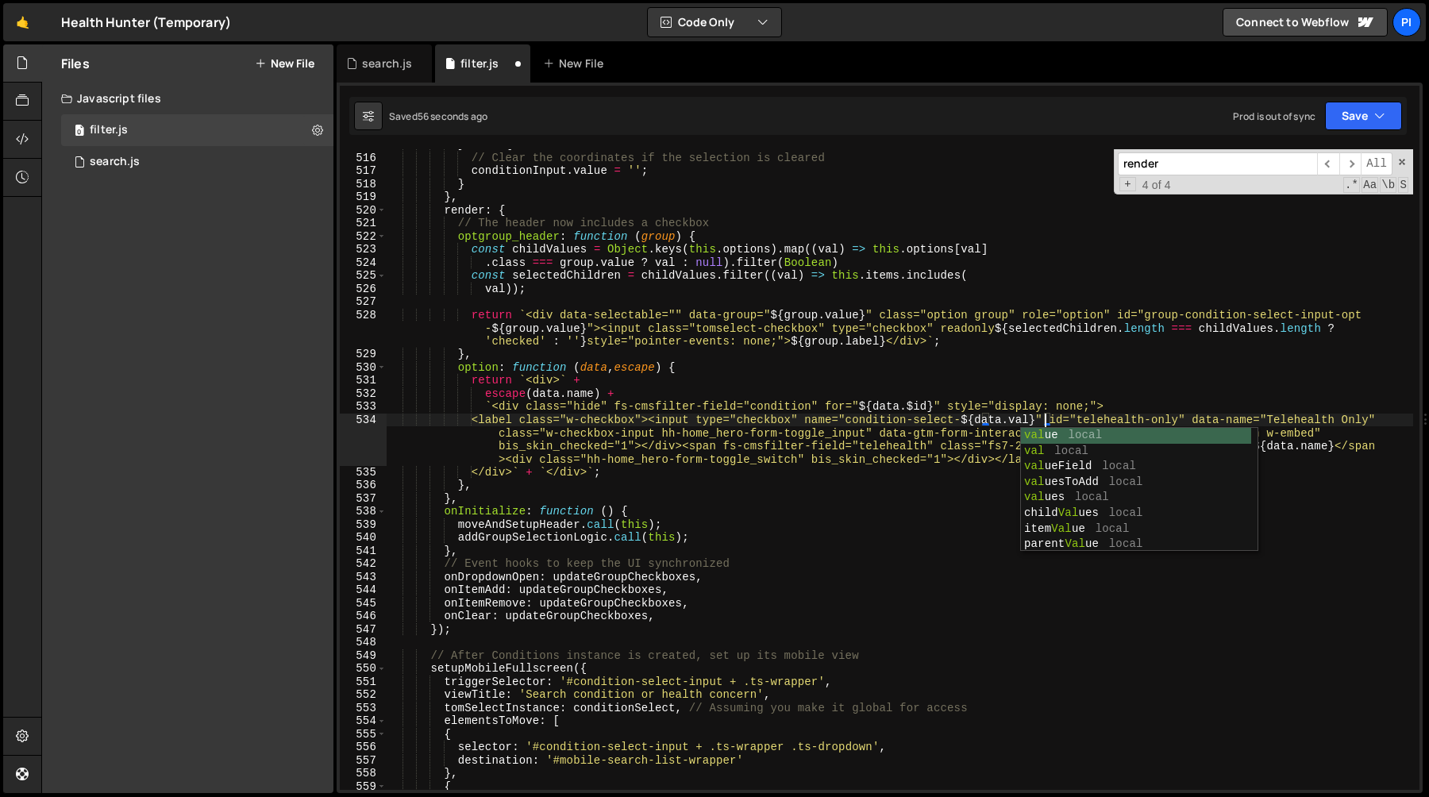
scroll to position [0, 46]
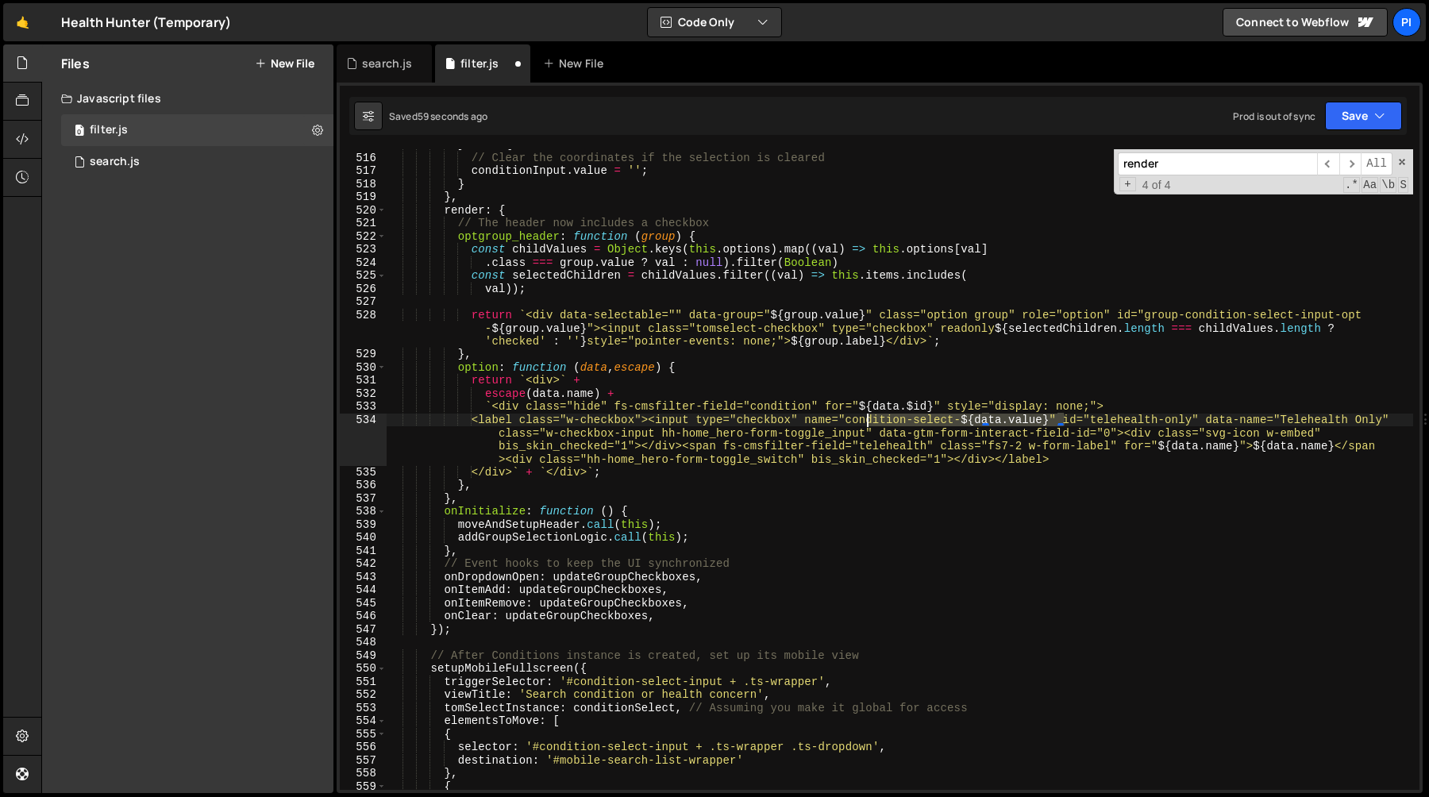
click at [864, 420] on div "} else { // Clear the coordinates if the selection is cleared conditionInput . …" at bounding box center [900, 471] width 1027 height 667
click at [856, 420] on div "} else { // Clear the coordinates if the selection is cleared conditionInput . …" at bounding box center [900, 471] width 1027 height 667
click at [863, 422] on div "} else { // Clear the coordinates if the selection is cleared conditionInput . …" at bounding box center [900, 469] width 1027 height 641
click at [1161, 446] on div "} else { // Clear the coordinates if the selection is cleared conditionInput . …" at bounding box center [900, 471] width 1027 height 667
click at [1245, 448] on div "} else { // Clear the coordinates if the selection is cleared conditionInput . …" at bounding box center [900, 471] width 1027 height 667
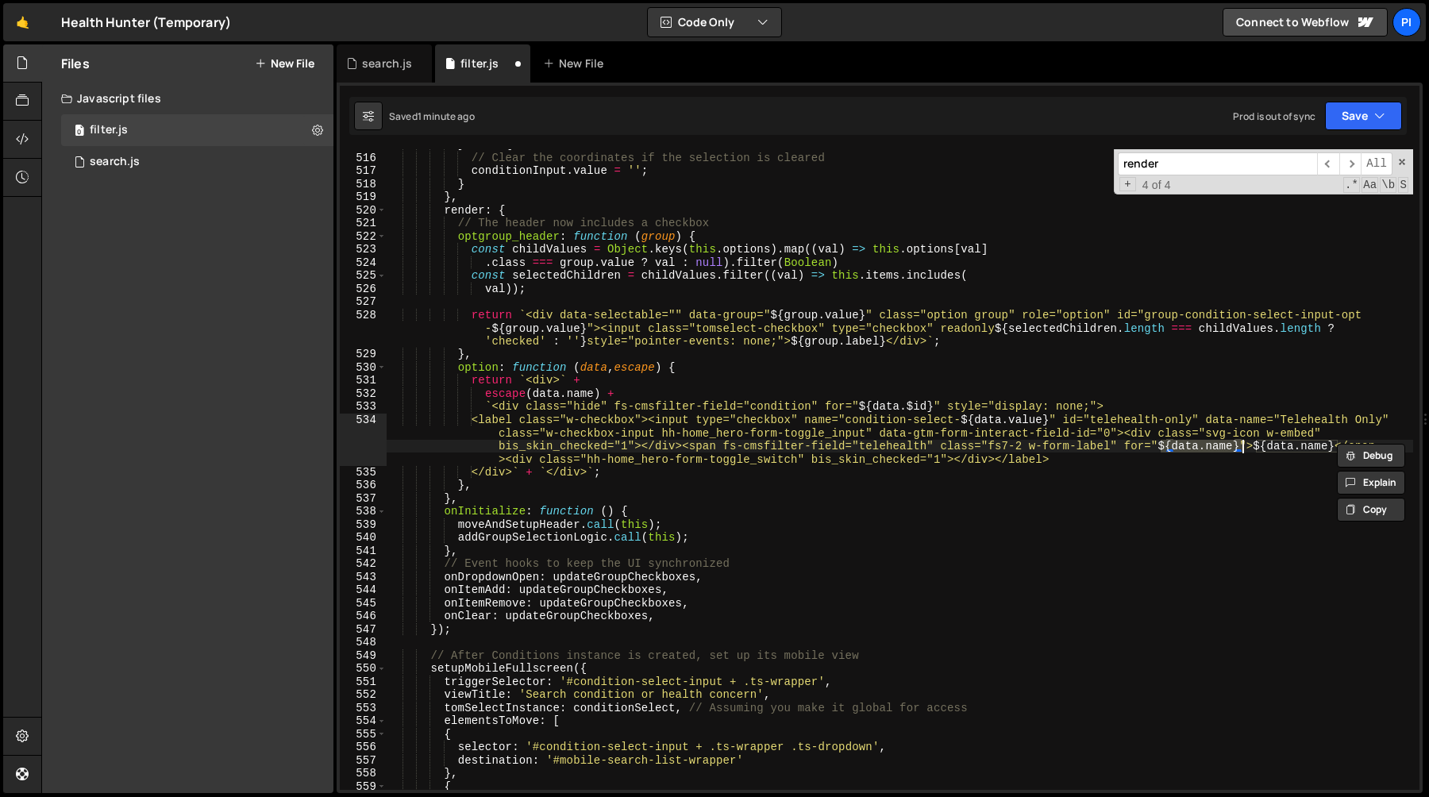
paste textarea "condition-select-${data.value}""
click at [1124, 430] on div "} else { // Clear the coordinates if the selection is cleared conditionInput . …" at bounding box center [900, 471] width 1027 height 667
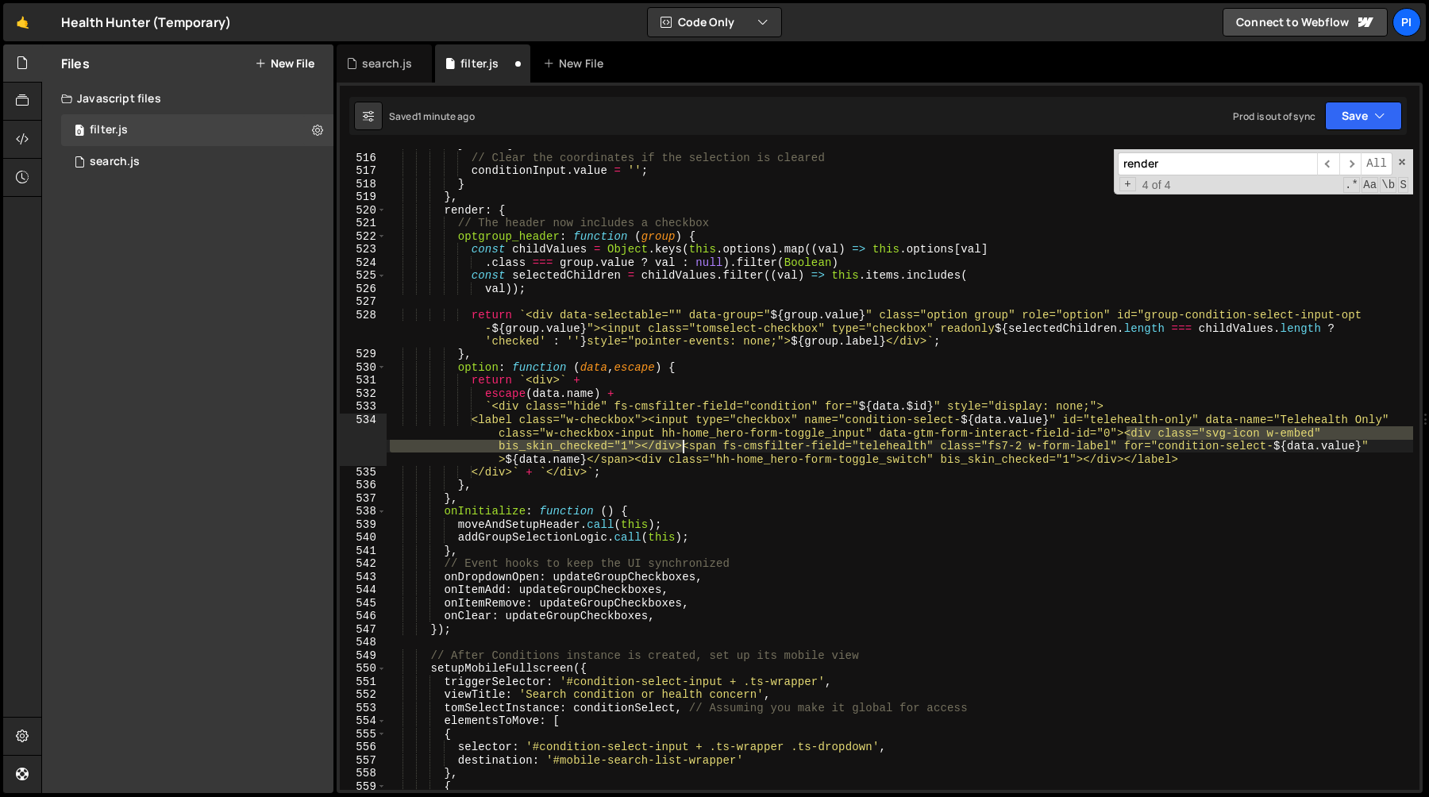
click at [682, 446] on div "} else { // Clear the coordinates if the selection is cleared conditionInput . …" at bounding box center [900, 471] width 1027 height 667
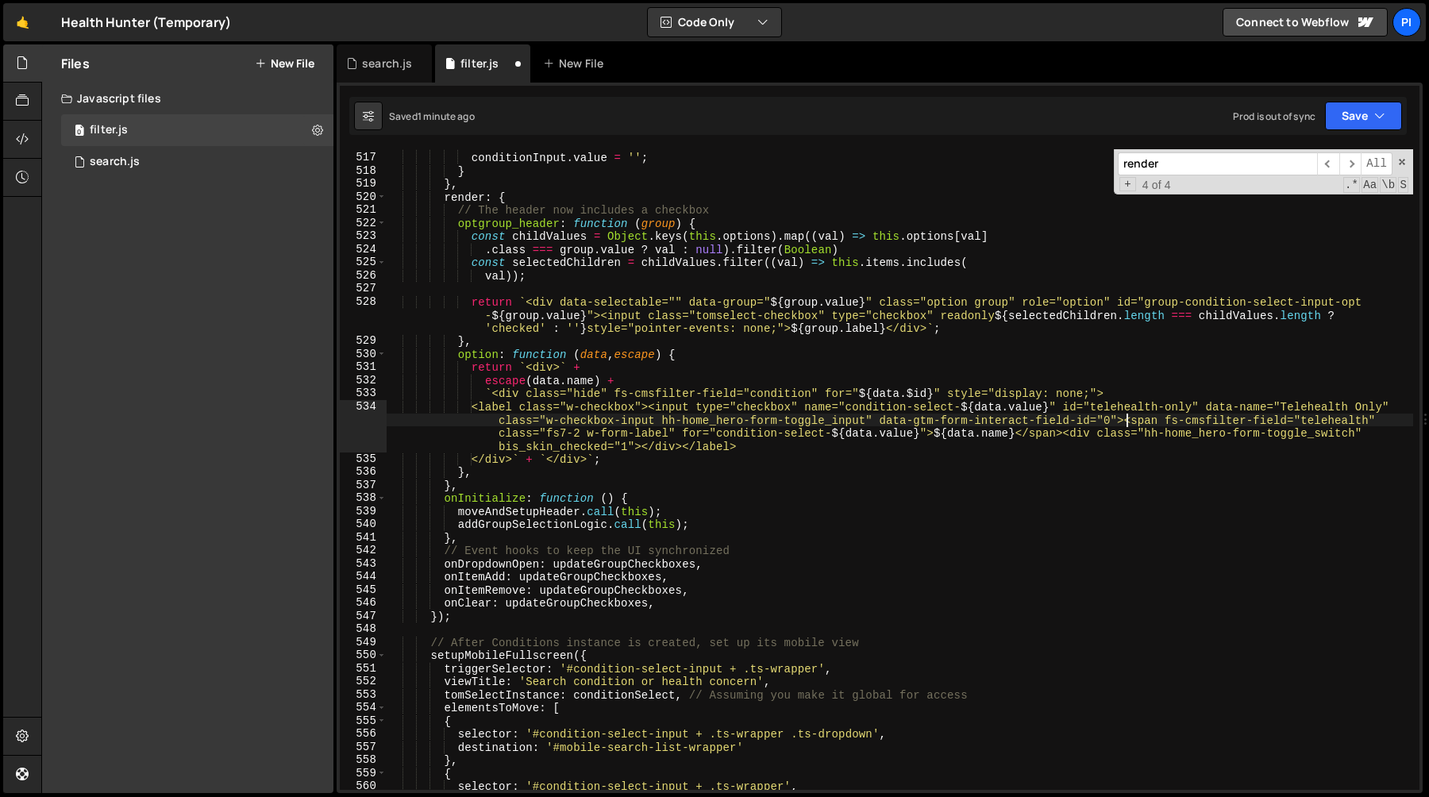
scroll to position [6775, 0]
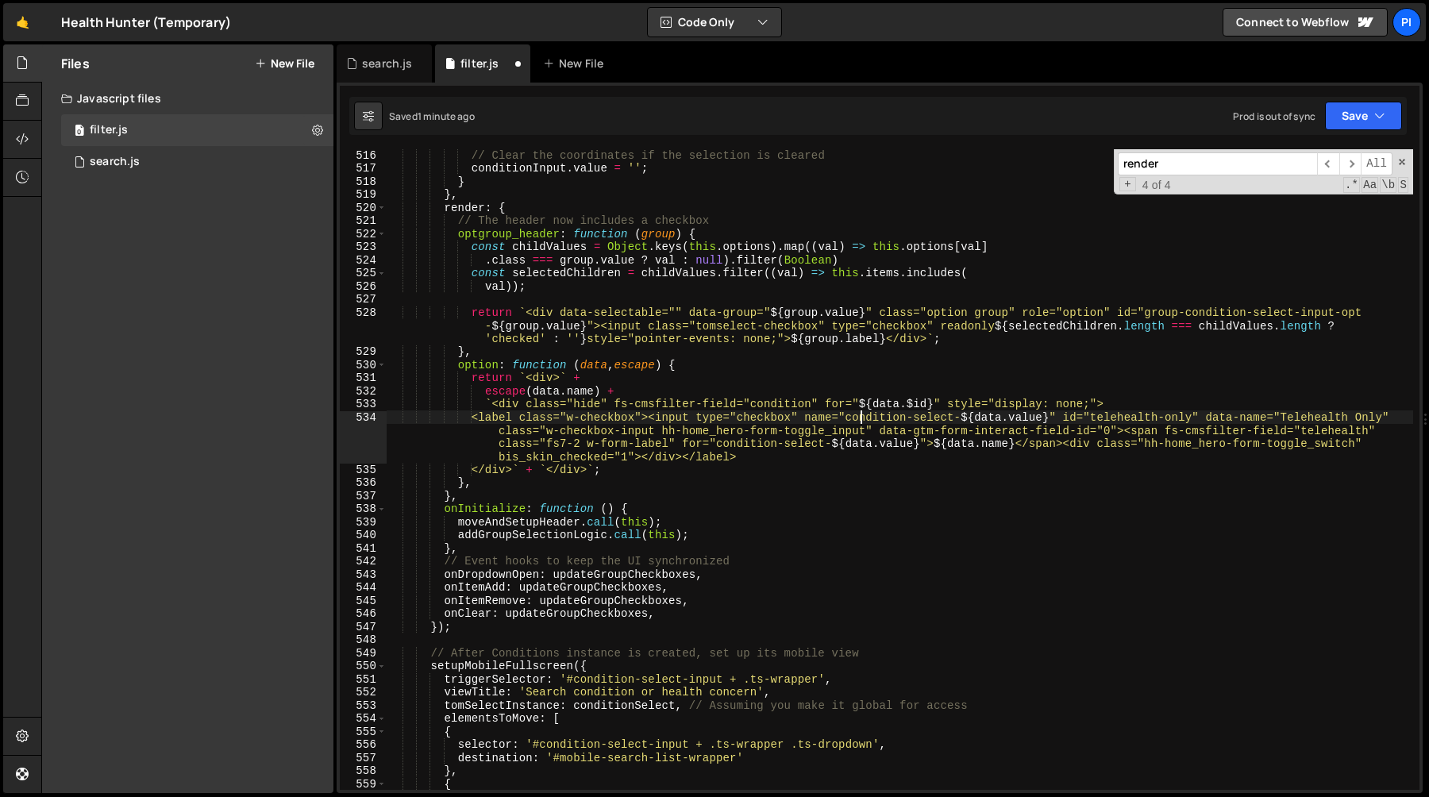
click at [862, 417] on div "// Clear the coordinates if the selection is cleared conditionInput . value = '…" at bounding box center [900, 482] width 1027 height 667
click at [1063, 419] on div "// Clear the coordinates if the selection is cleared conditionInput . value = '…" at bounding box center [900, 482] width 1027 height 667
click at [1111, 420] on div "// Clear the coordinates if the selection is cleared conditionInput . value = '…" at bounding box center [900, 482] width 1027 height 667
click at [1107, 421] on div "// Clear the coordinates if the selection is cleared conditionInput . value = '…" at bounding box center [900, 482] width 1027 height 667
click at [1210, 420] on div "// Clear the coordinates if the selection is cleared conditionInput . value = '…" at bounding box center [900, 482] width 1027 height 667
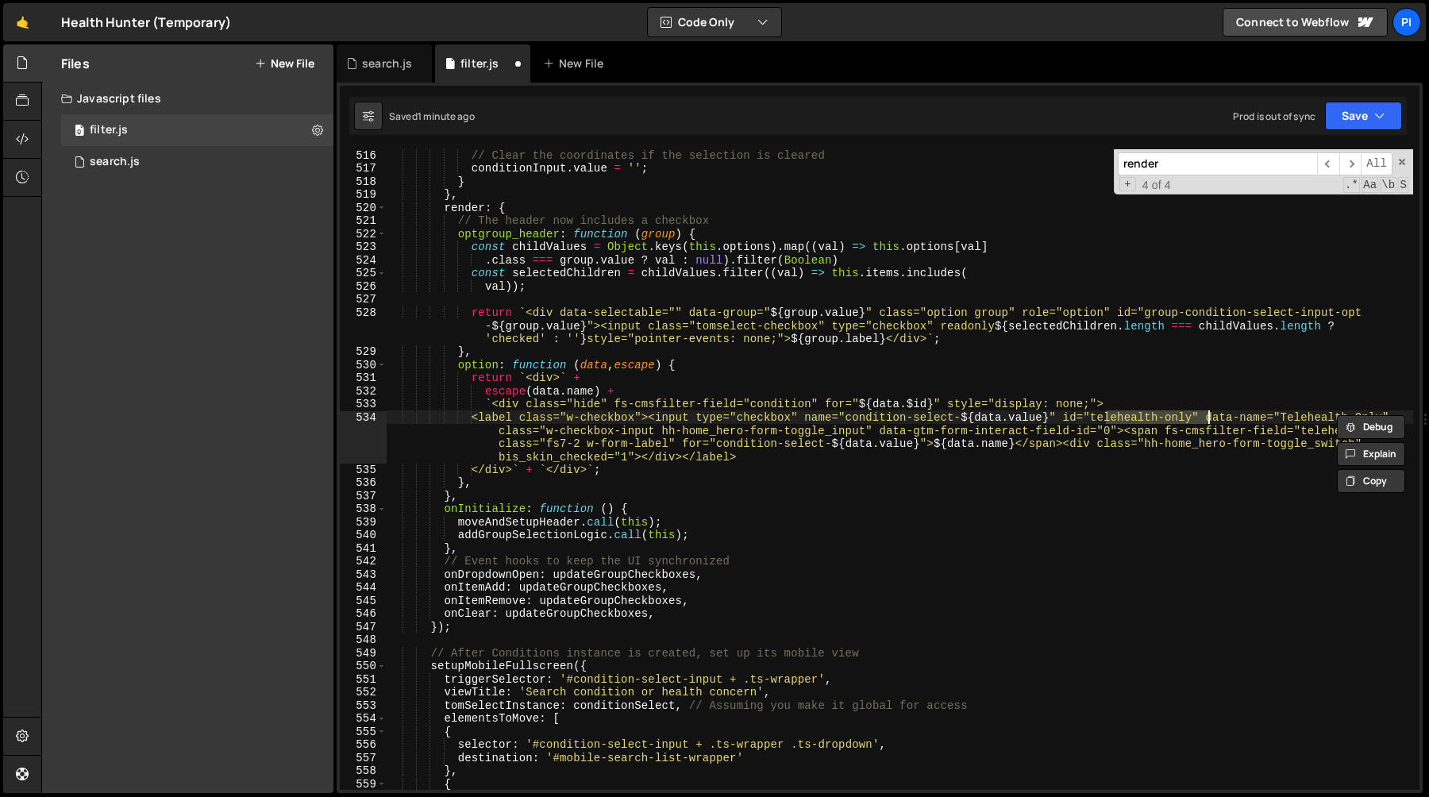
paste textarea "condition-select-${data.value}" data-name="Telehealth Only" class="w-checkbox-i…"
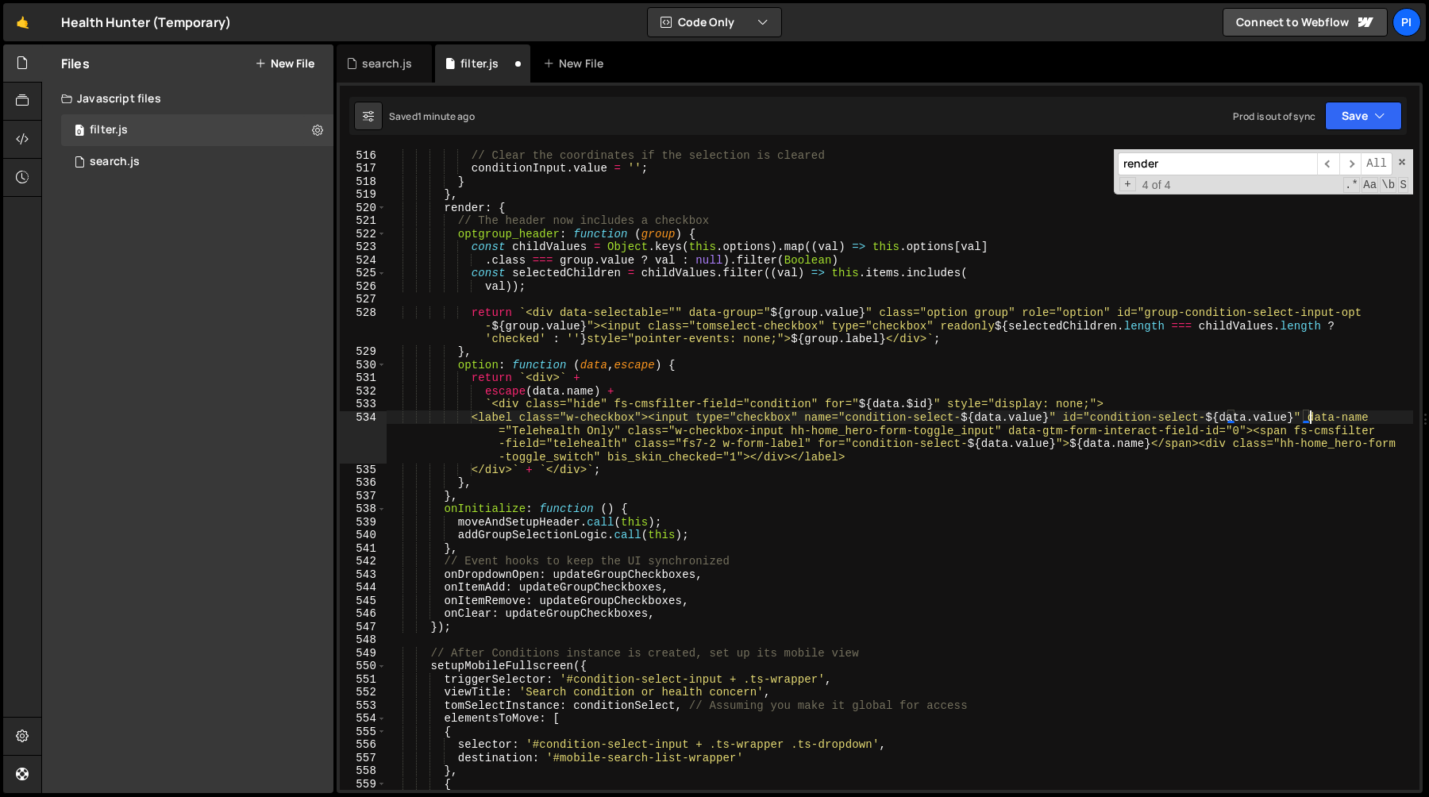
scroll to position [6795, 0]
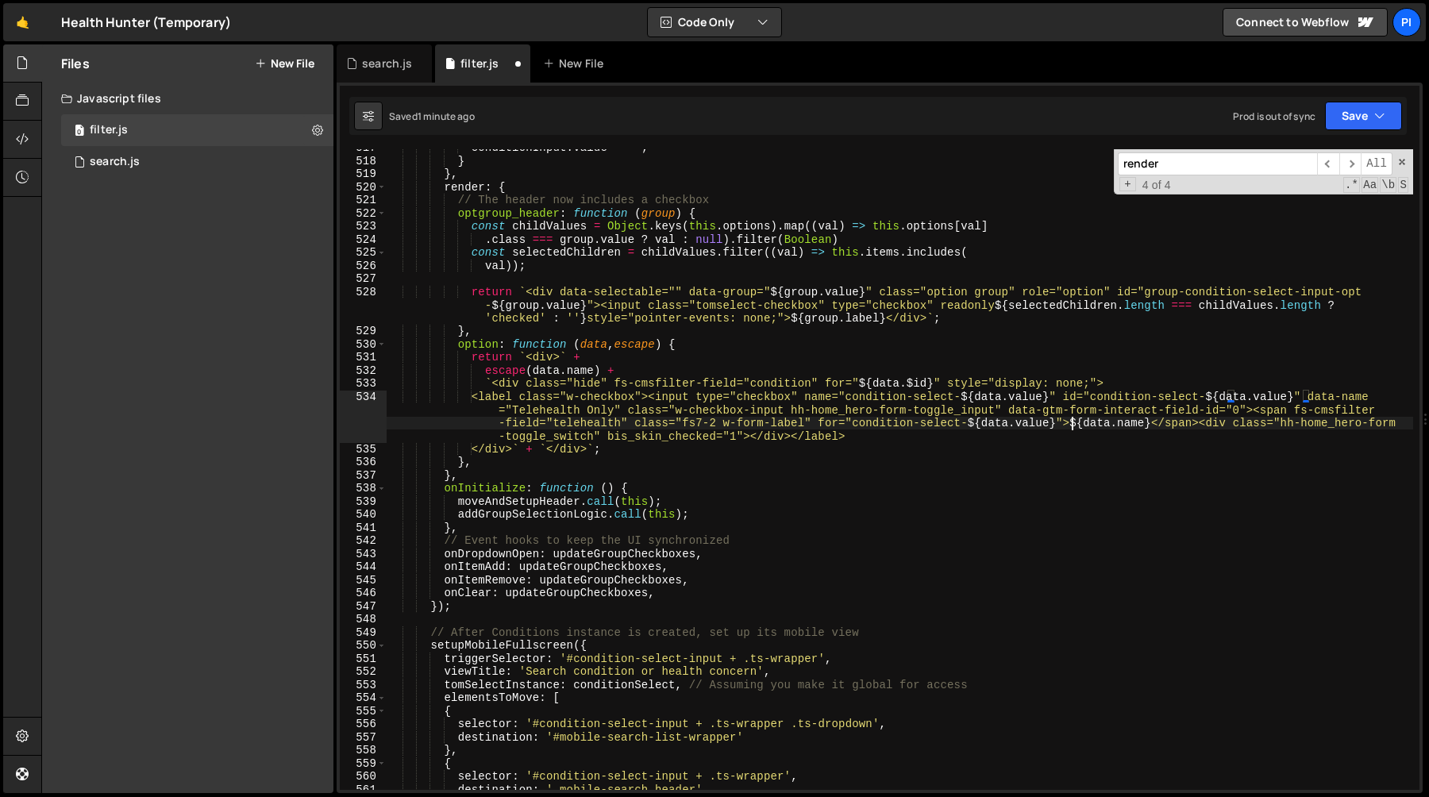
click at [1071, 425] on div "conditionInput . value = '' ; } } , render : { // The header now includes a che…" at bounding box center [900, 474] width 1027 height 667
click at [1154, 420] on div "conditionInput . value = '' ; } } , render : { // The header now includes a che…" at bounding box center [900, 474] width 1027 height 667
click at [509, 411] on div "conditionInput . value = '' ; } } , render : { // The header now includes a che…" at bounding box center [900, 474] width 1027 height 667
click at [616, 413] on div "conditionInput . value = '' ; } } , render : { // The header now includes a che…" at bounding box center [900, 474] width 1027 height 667
click at [513, 410] on div "conditionInput . value = '' ; } } , render : { // The header now includes a che…" at bounding box center [900, 474] width 1027 height 667
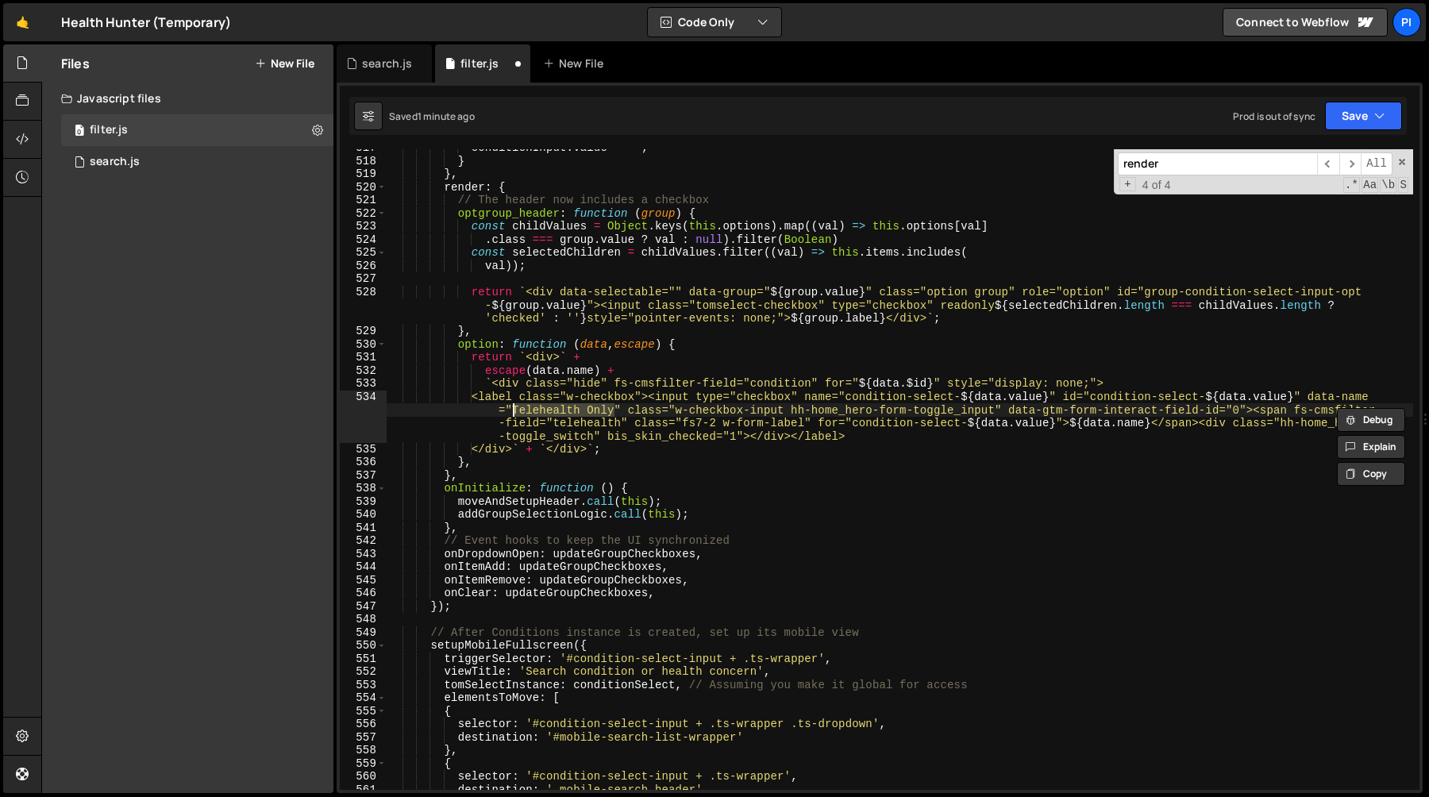
paste textarea "${data.name}" class="w-checkbox-input hh-home_hero-form-toggle_input" data-gtm-…"
click at [785, 411] on div "conditionInput . value = '' ; } } , render : { // The header now includes a che…" at bounding box center [900, 474] width 1027 height 667
click at [772, 411] on div "conditionInput . value = '' ; } } , render : { // The header now includes a che…" at bounding box center [900, 474] width 1027 height 667
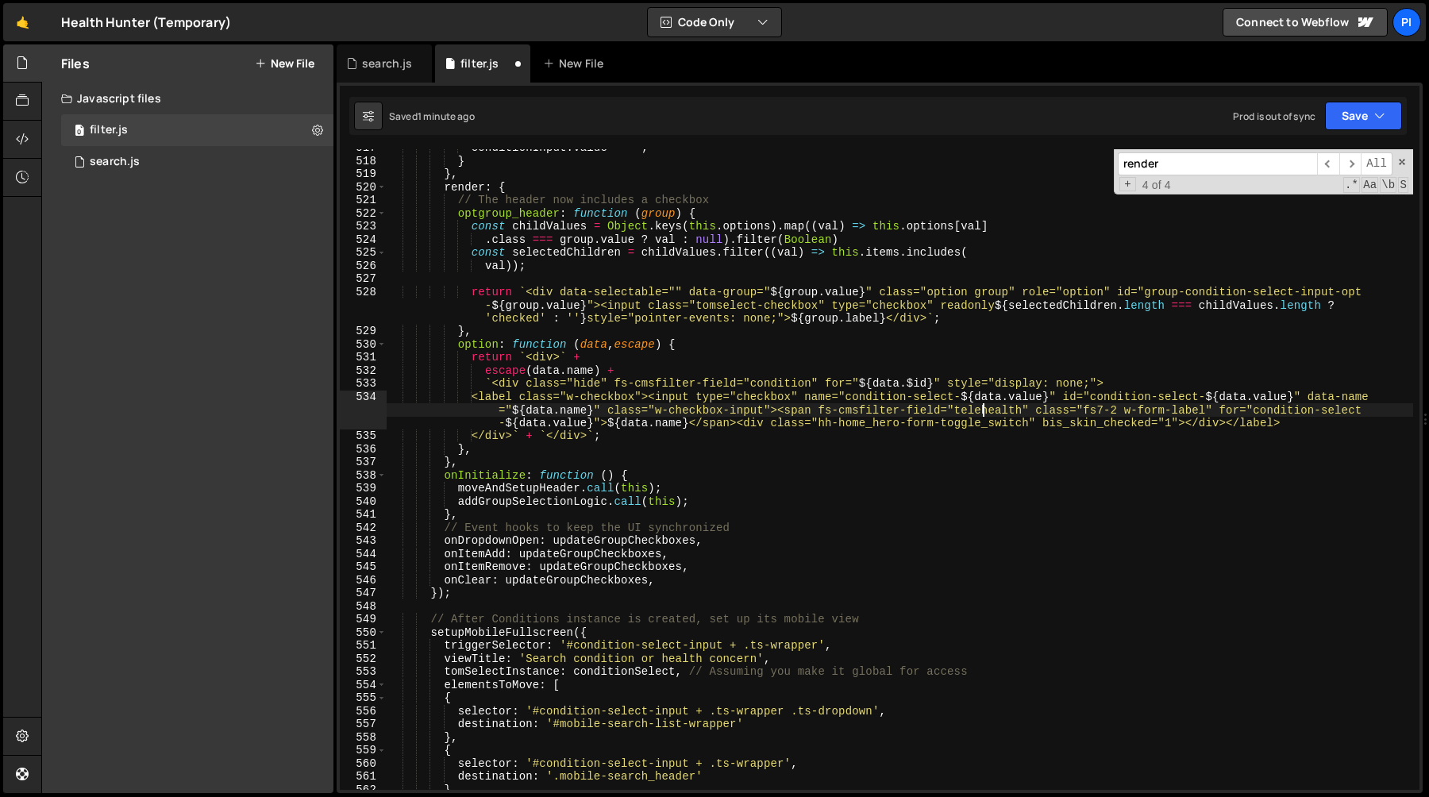
click at [982, 411] on div "conditionInput . value = '' ; } } , render : { // The header now includes a che…" at bounding box center [900, 474] width 1027 height 667
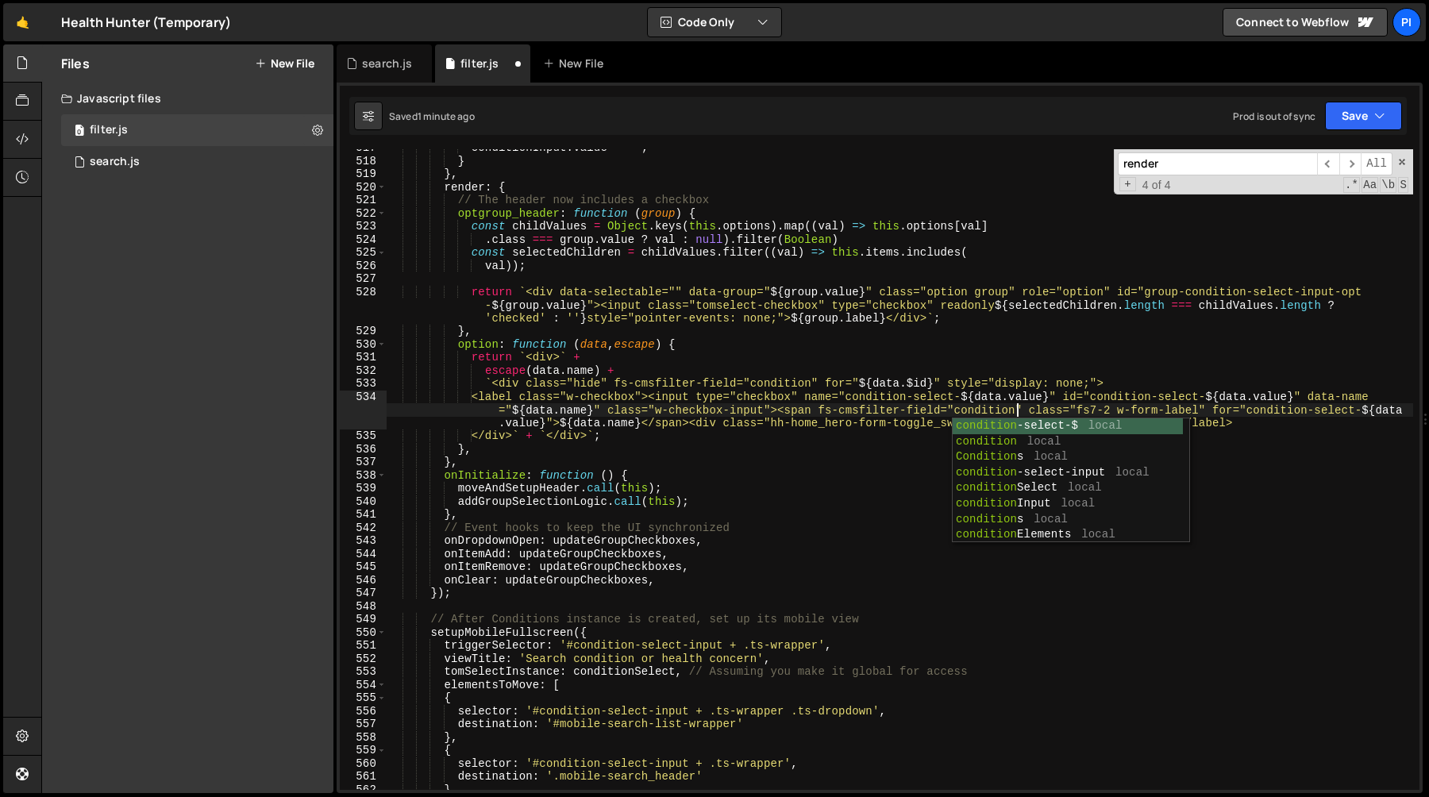
click at [1109, 388] on div "conditionInput . value = '' ; } } , render : { // The header now includes a che…" at bounding box center [900, 474] width 1027 height 667
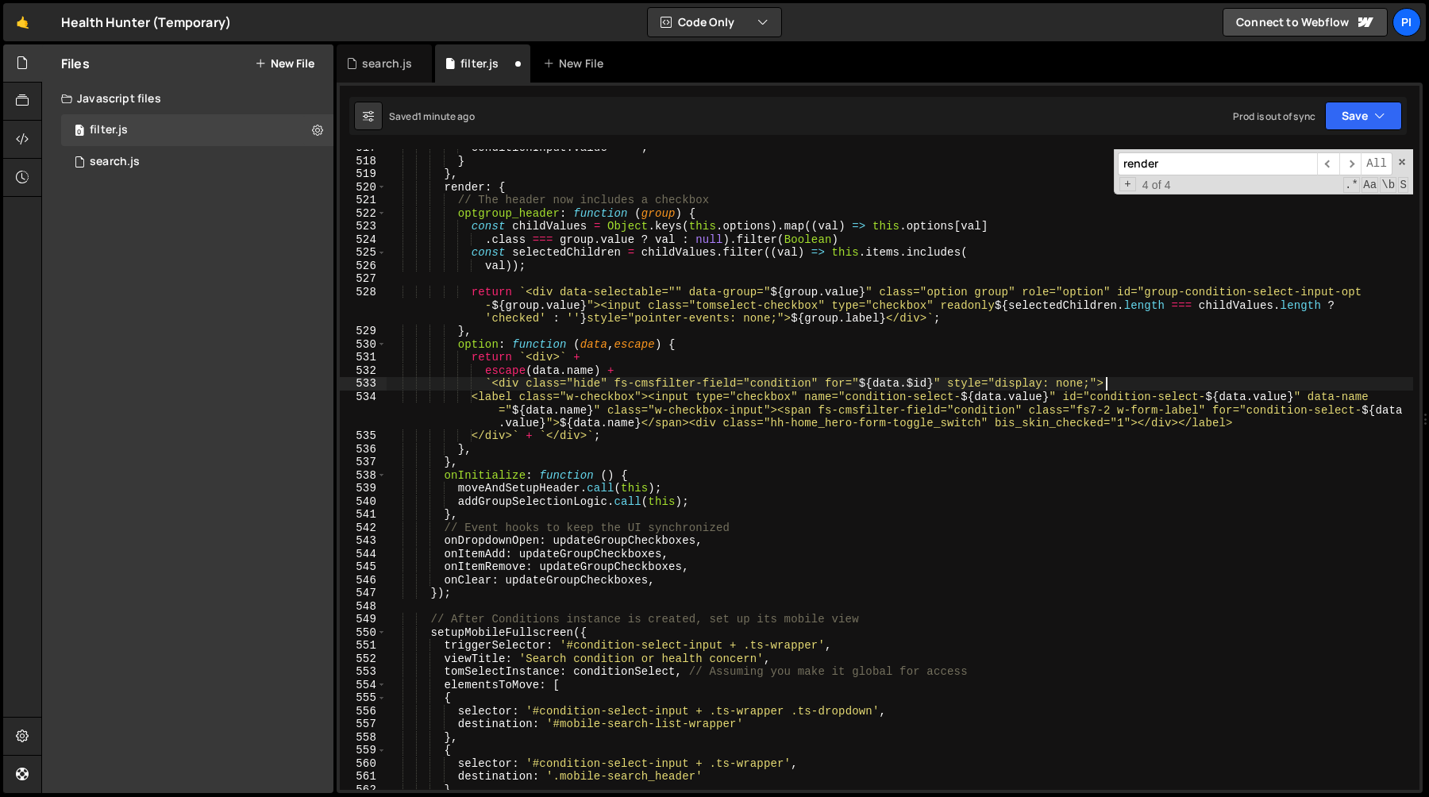
scroll to position [0, 49]
click at [1192, 415] on div "conditionInput . value = '' ; } } , render : { // The header now includes a che…" at bounding box center [900, 474] width 1027 height 667
click at [1264, 411] on div "conditionInput . value = '' ; } } , render : { // The header now includes a che…" at bounding box center [900, 474] width 1027 height 667
click at [808, 427] on div "conditionInput . value = '' ; } } , render : { // The header now includes a che…" at bounding box center [900, 474] width 1027 height 667
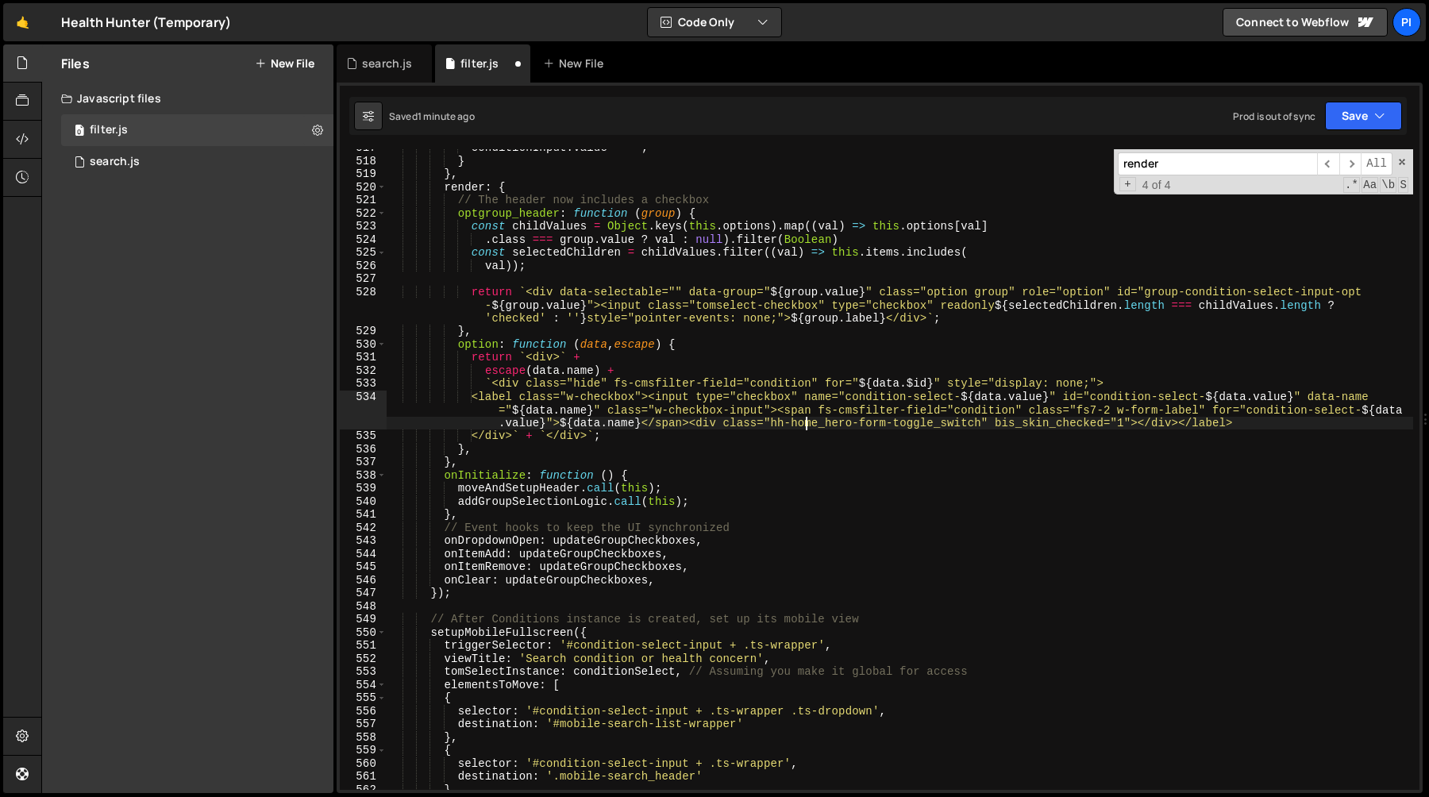
click at [853, 411] on div "conditionInput . value = '' ; } } , render : { // The header now includes a che…" at bounding box center [900, 474] width 1027 height 667
click at [756, 415] on div "conditionInput . value = '' ; } } , render : { // The header now includes a che…" at bounding box center [900, 474] width 1027 height 667
click at [862, 399] on div "conditionInput . value = '' ; } } , render : { // The header now includes a che…" at bounding box center [900, 474] width 1027 height 667
click at [1064, 397] on div "conditionInput . value = '' ; } } , render : { // The header now includes a che…" at bounding box center [900, 474] width 1027 height 667
click at [862, 380] on div "conditionInput . value = '' ; } } , render : { // The header now includes a che…" at bounding box center [900, 474] width 1027 height 667
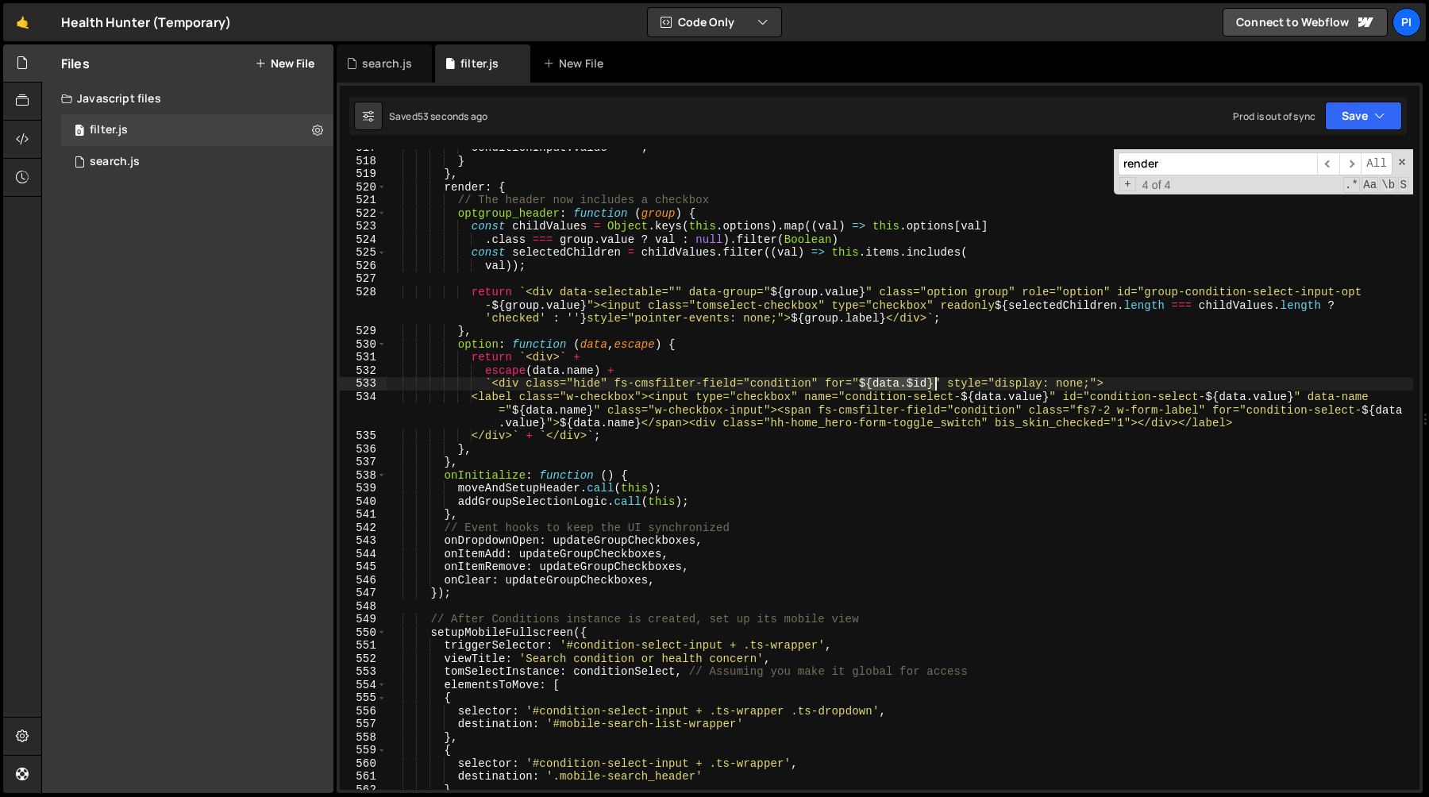
click at [934, 382] on div "conditionInput . value = '' ; } } , render : { // The header now includes a che…" at bounding box center [900, 474] width 1027 height 667
paste textarea "condition-select-${data.value"
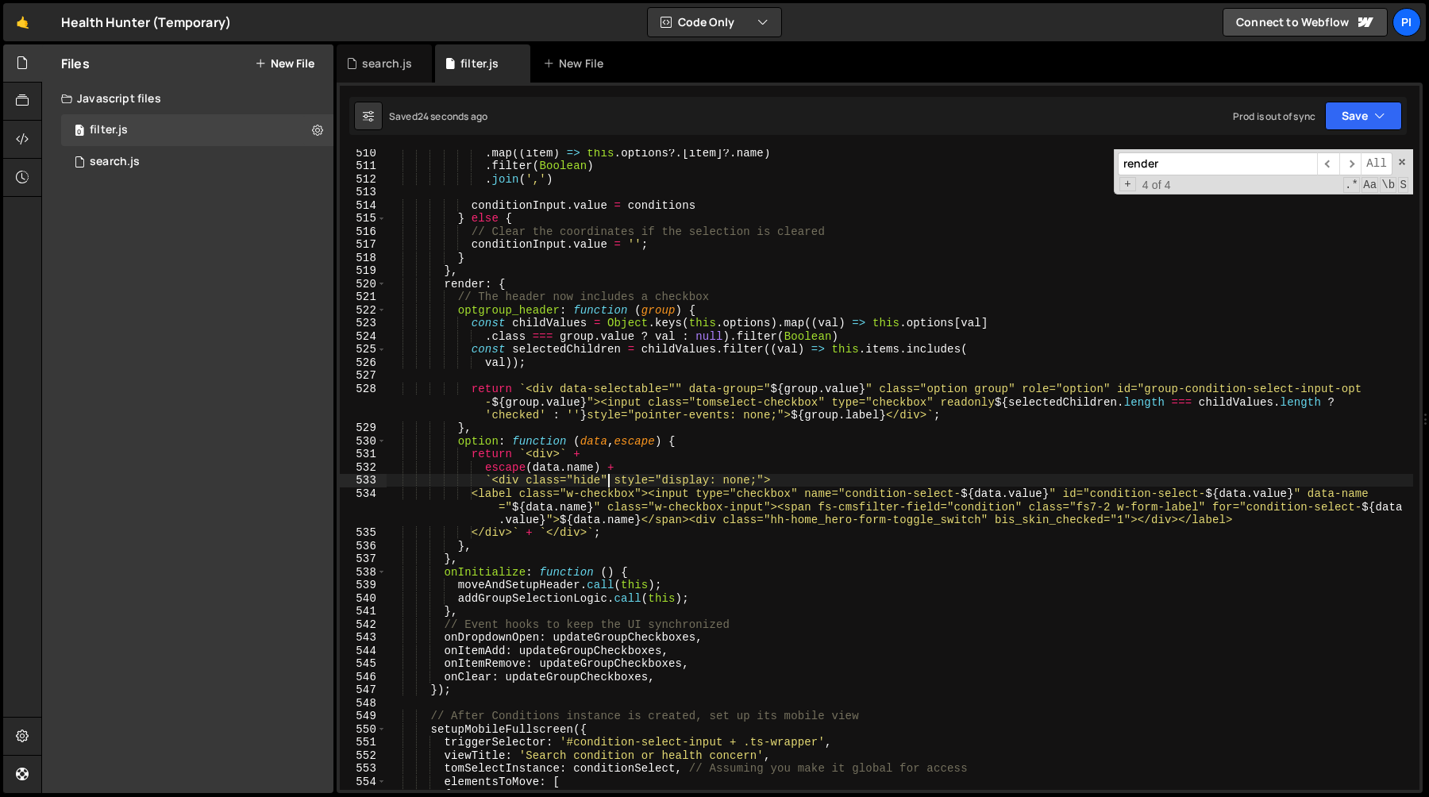
scroll to position [6693, 0]
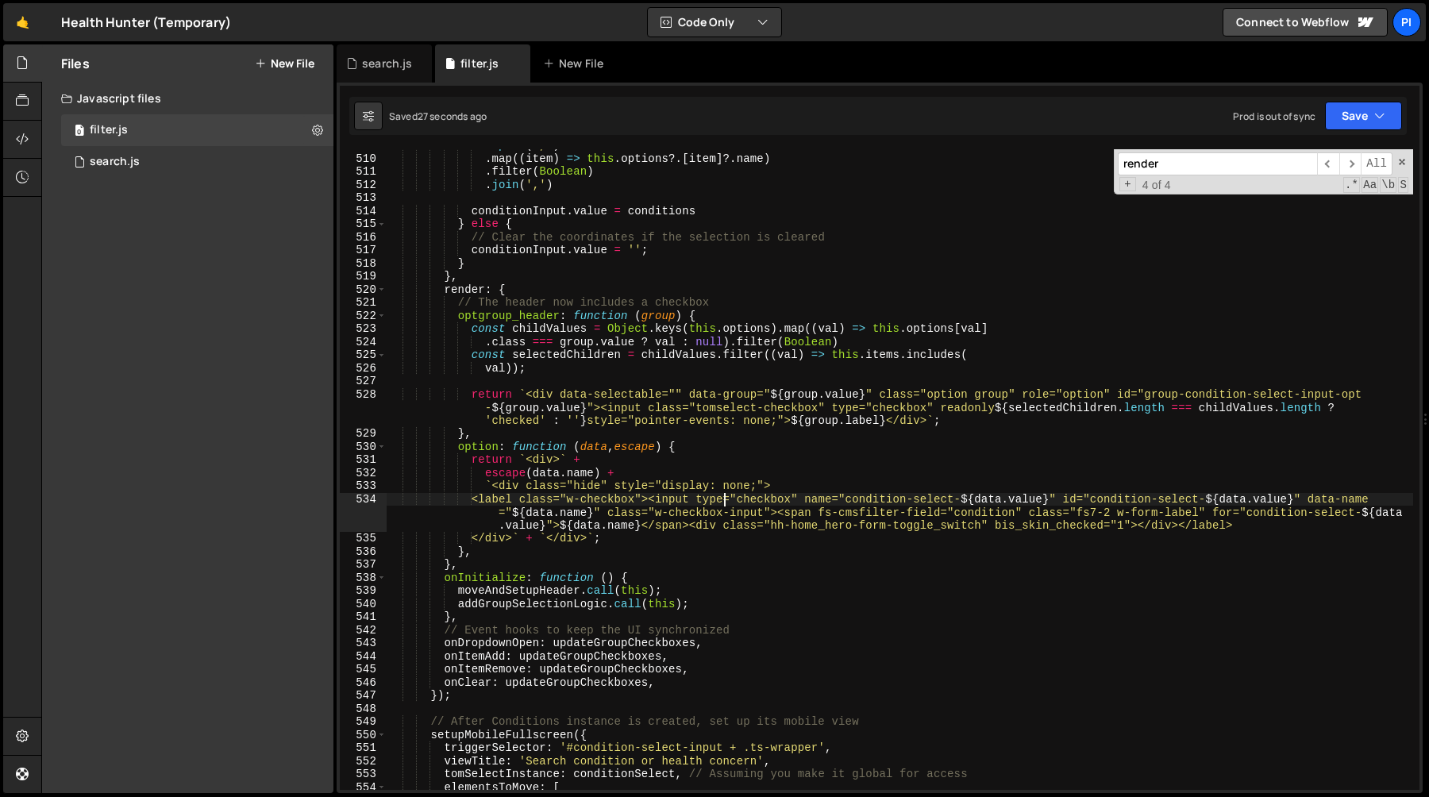
click at [722, 500] on div ". split ( ',' ) . map (( item ) => this . options ?. [ item ] ?. name ) . filte…" at bounding box center [900, 472] width 1027 height 667
type textarea "<label class="w-checkbox"><input type="checkbox" name="condition-select-${data.…"
click at [487, 501] on div ". split ( ',' ) . map (( item ) => this . options ?. [ item ] ?. name ) . filte…" at bounding box center [900, 472] width 1027 height 667
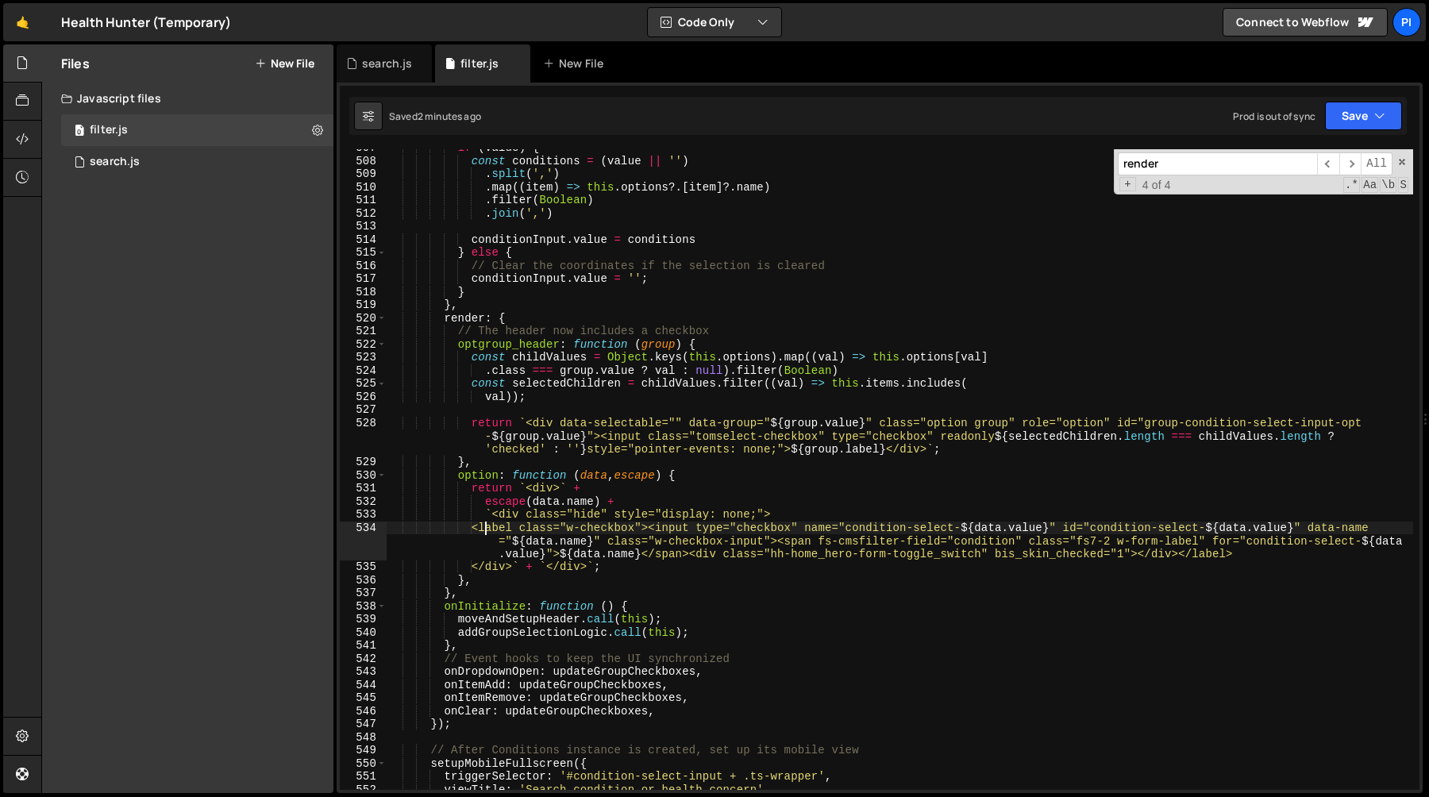
scroll to position [6663, 0]
click at [377, 64] on div "search.js" at bounding box center [387, 64] width 50 height 16
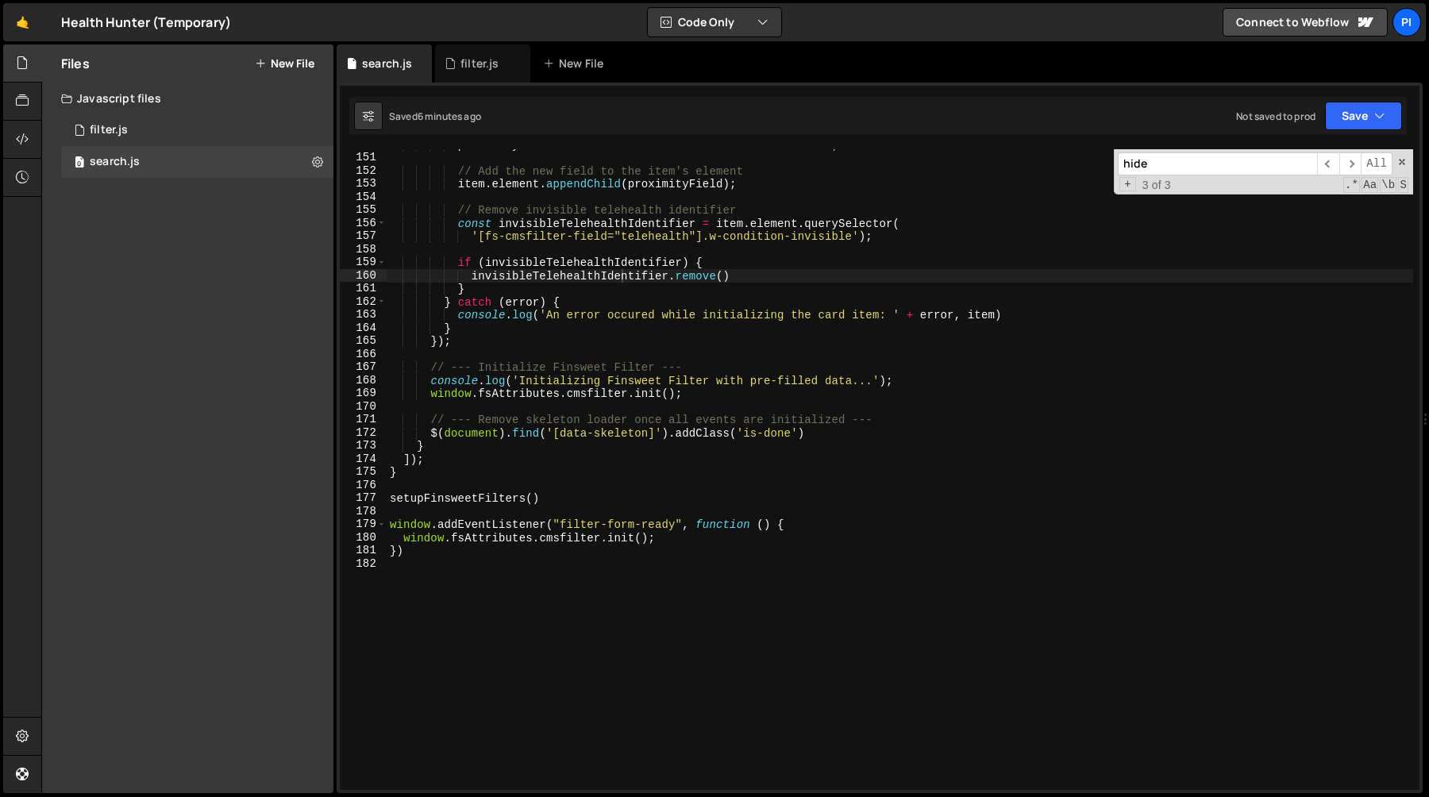
scroll to position [2058, 0]
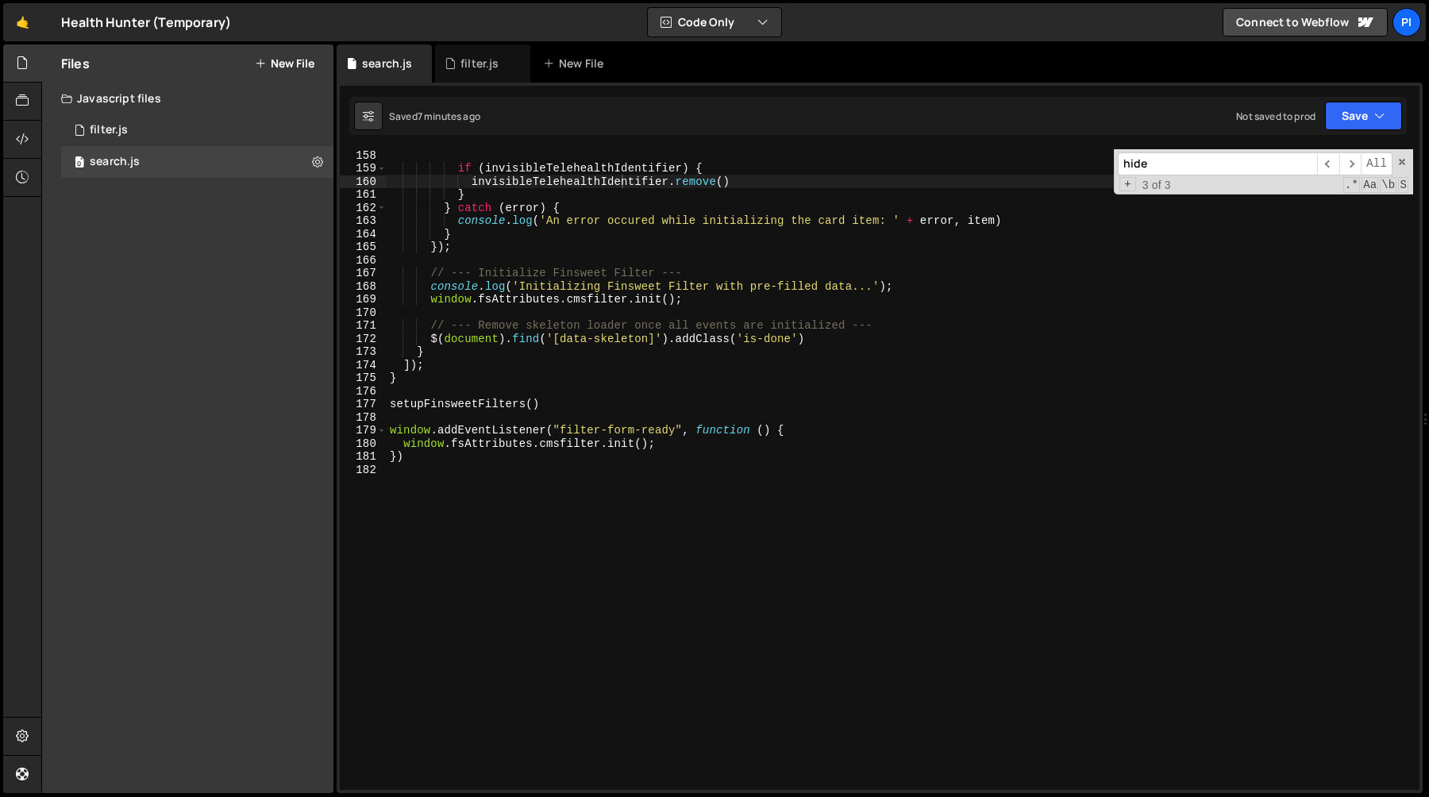
click at [780, 309] on div "if ( invisibleTelehealthIdentifier ) { invisibleTelehealthIdentifier . remove (…" at bounding box center [900, 482] width 1027 height 667
click at [1405, 159] on span at bounding box center [1402, 161] width 11 height 11
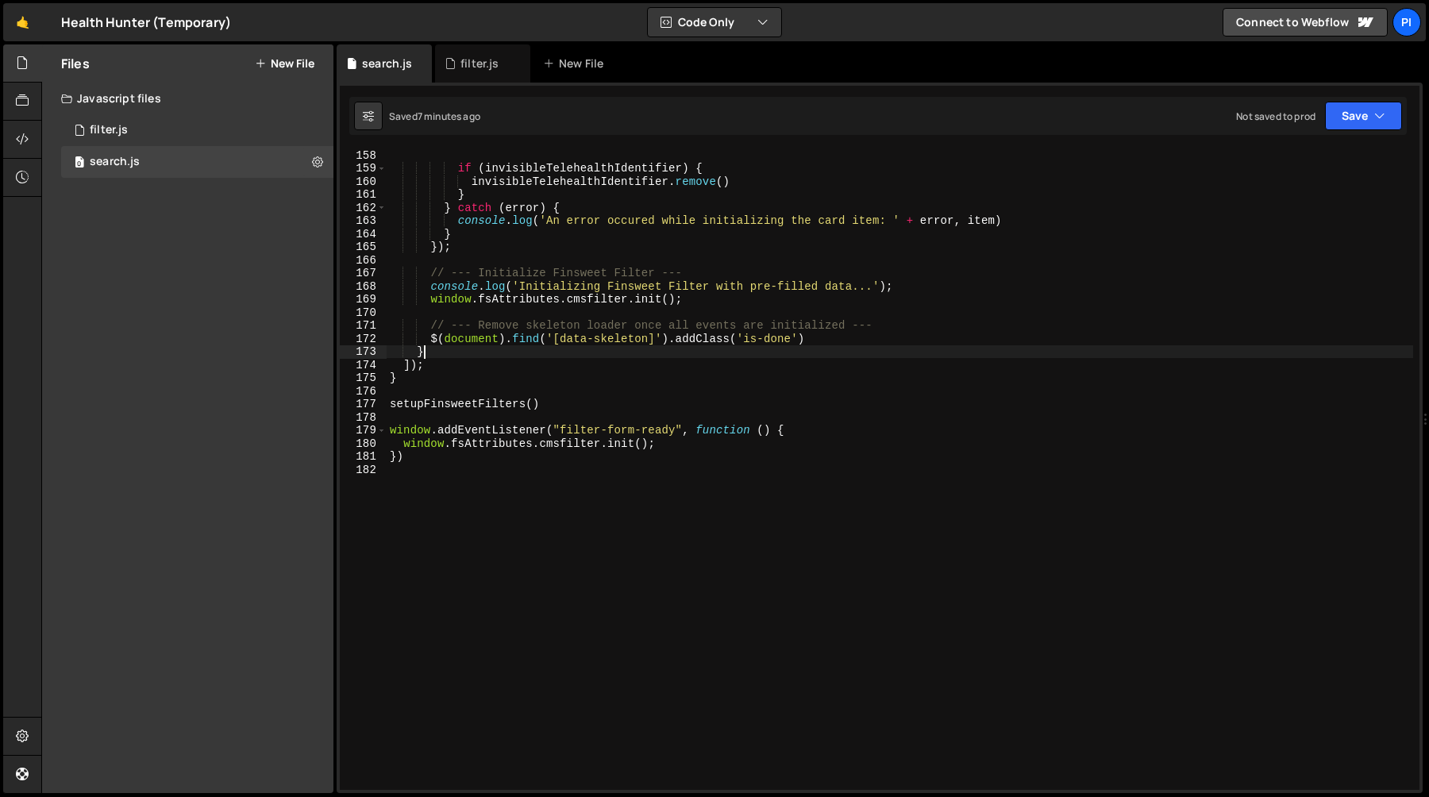
click at [991, 351] on div "if ( invisibleTelehealthIdentifier ) { invisibleTelehealthIdentifier . remove (…" at bounding box center [900, 482] width 1027 height 667
click at [946, 345] on div "if ( invisibleTelehealthIdentifier ) { invisibleTelehealthIdentifier . remove (…" at bounding box center [900, 482] width 1027 height 667
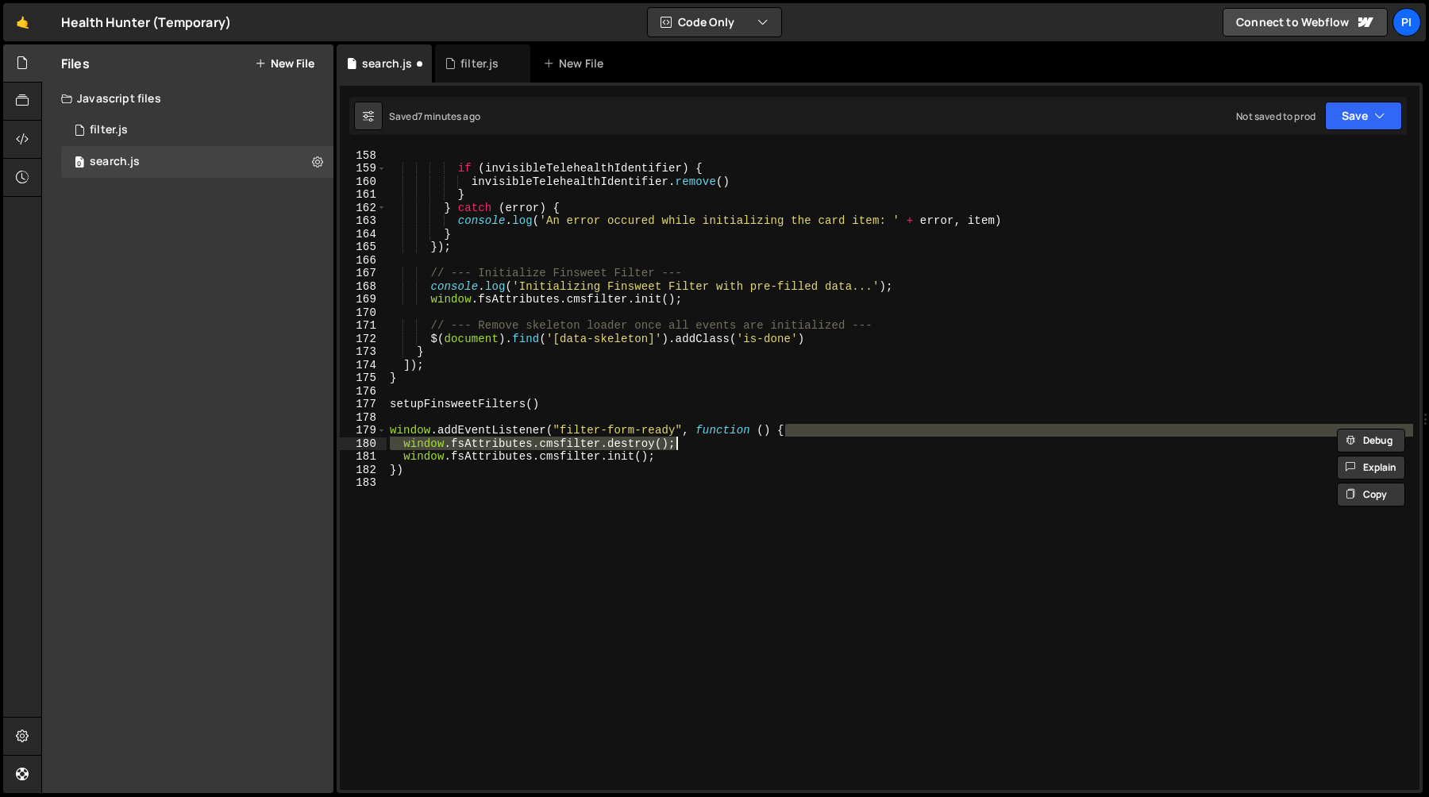
type textarea "window.addEventListener("filter-form-ready", function () {"
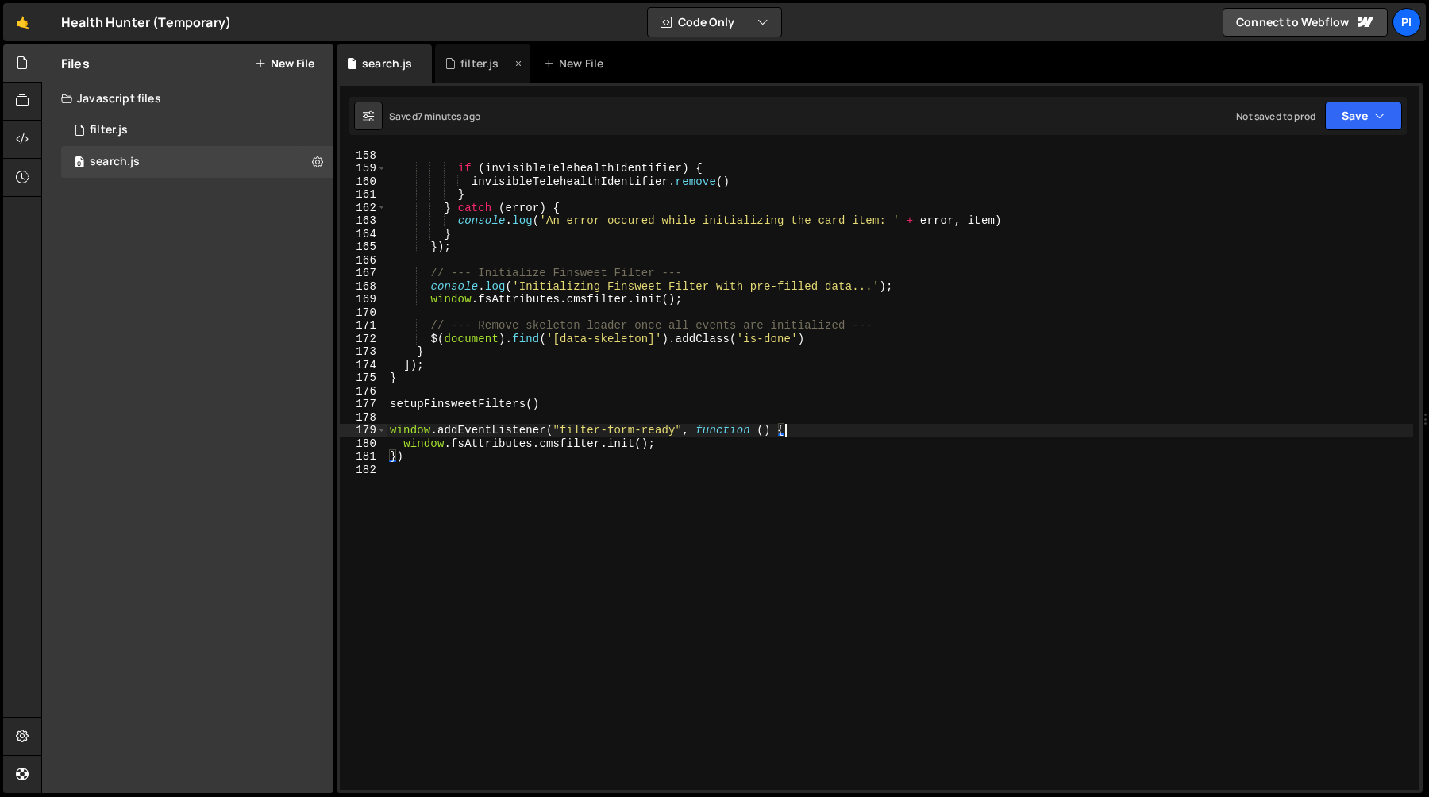
click at [469, 64] on div "filter.js" at bounding box center [480, 64] width 38 height 16
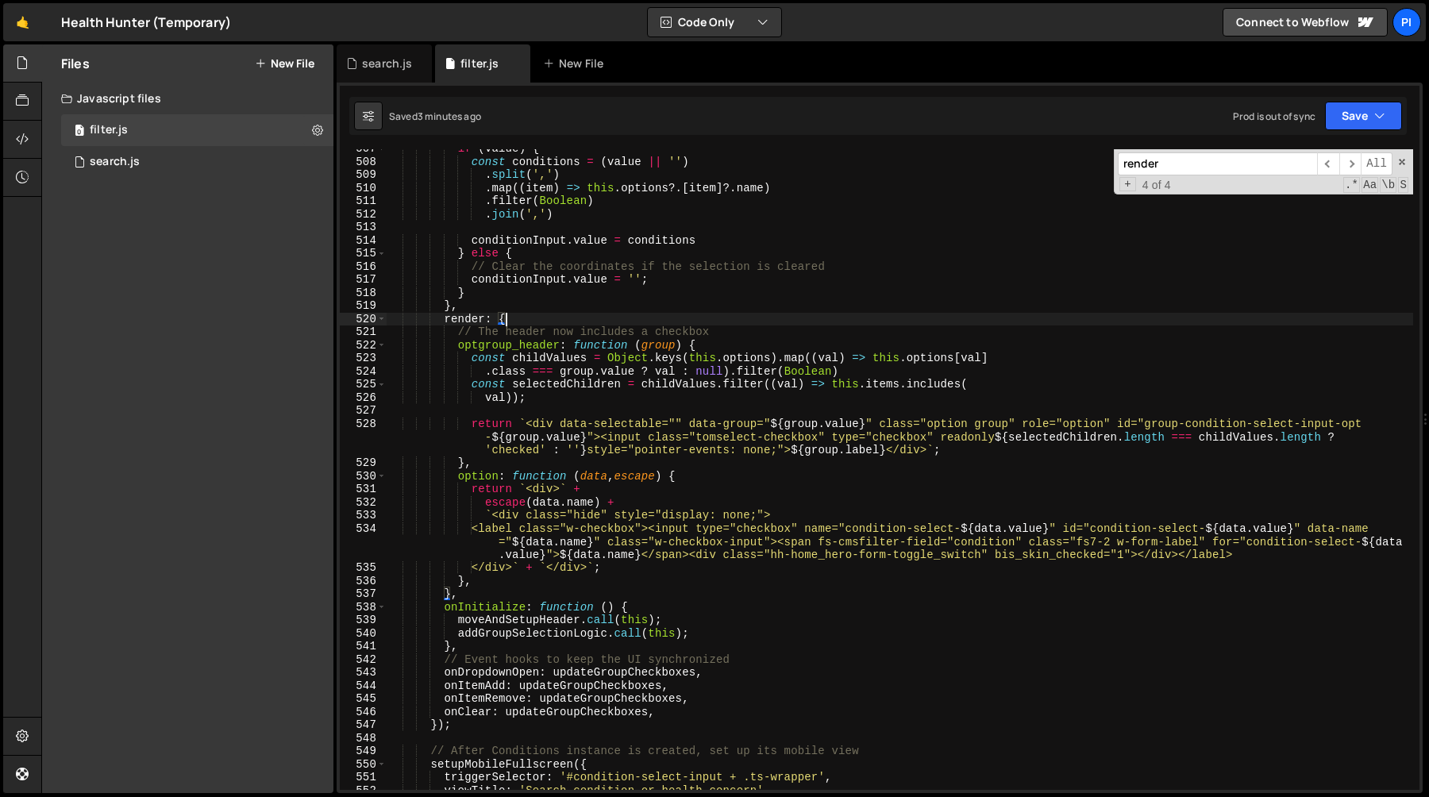
click at [578, 318] on div "if ( value ) { const conditions = ( value || '' ) . split ( ',' ) . map (( item…" at bounding box center [900, 475] width 1027 height 667
click at [579, 304] on div "if ( value ) { const conditions = ( value || '' ) . split ( ',' ) . map (( item…" at bounding box center [900, 475] width 1027 height 667
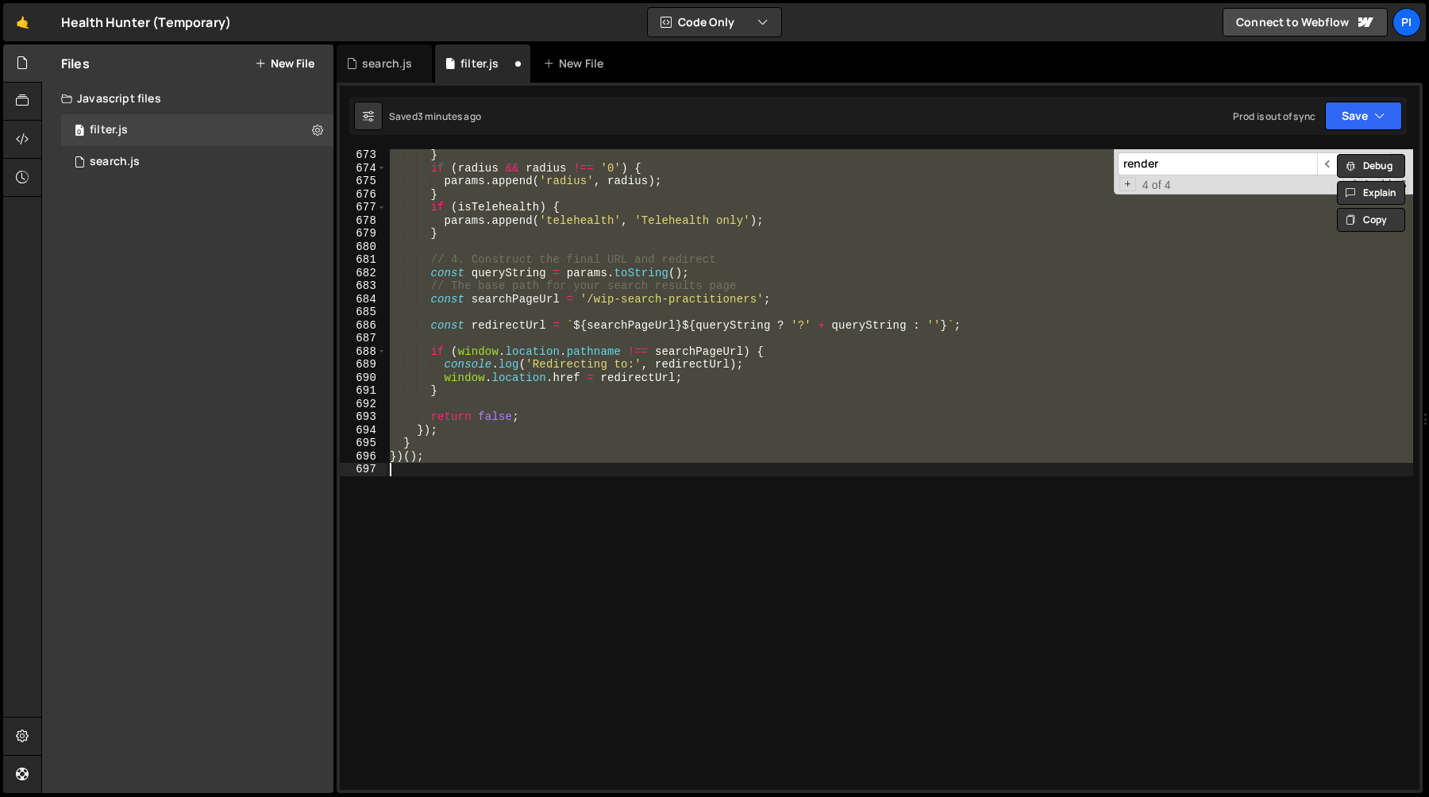
scroll to position [6703, 0]
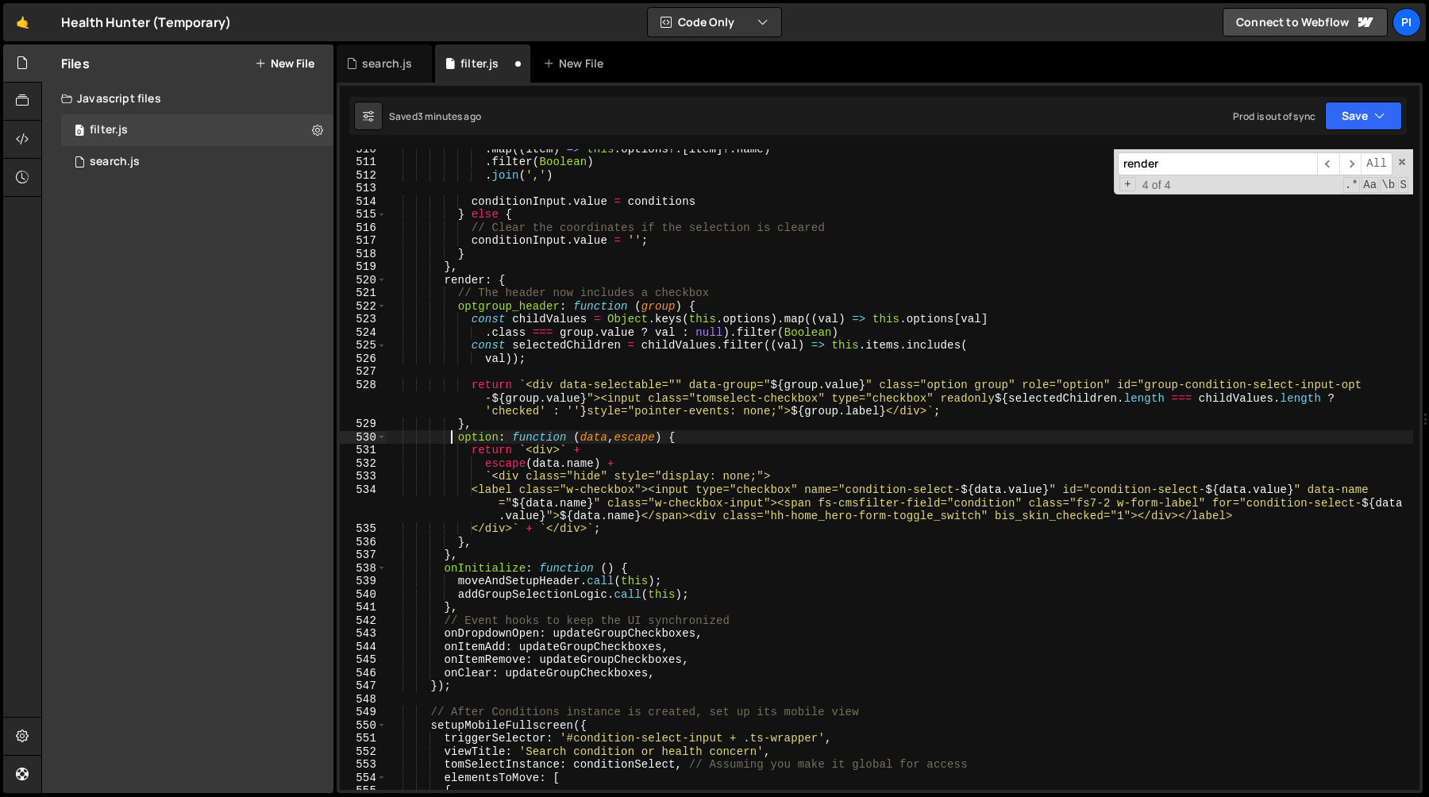
click at [454, 442] on div ". map (( item ) => this . options ?. [ item ] ?. name ) . filter ( Boolean ) . …" at bounding box center [900, 475] width 1027 height 667
click at [483, 546] on div ". map (( item ) => this . options ?. [ item ] ?. name ) . filter ( Boolean ) . …" at bounding box center [900, 475] width 1027 height 667
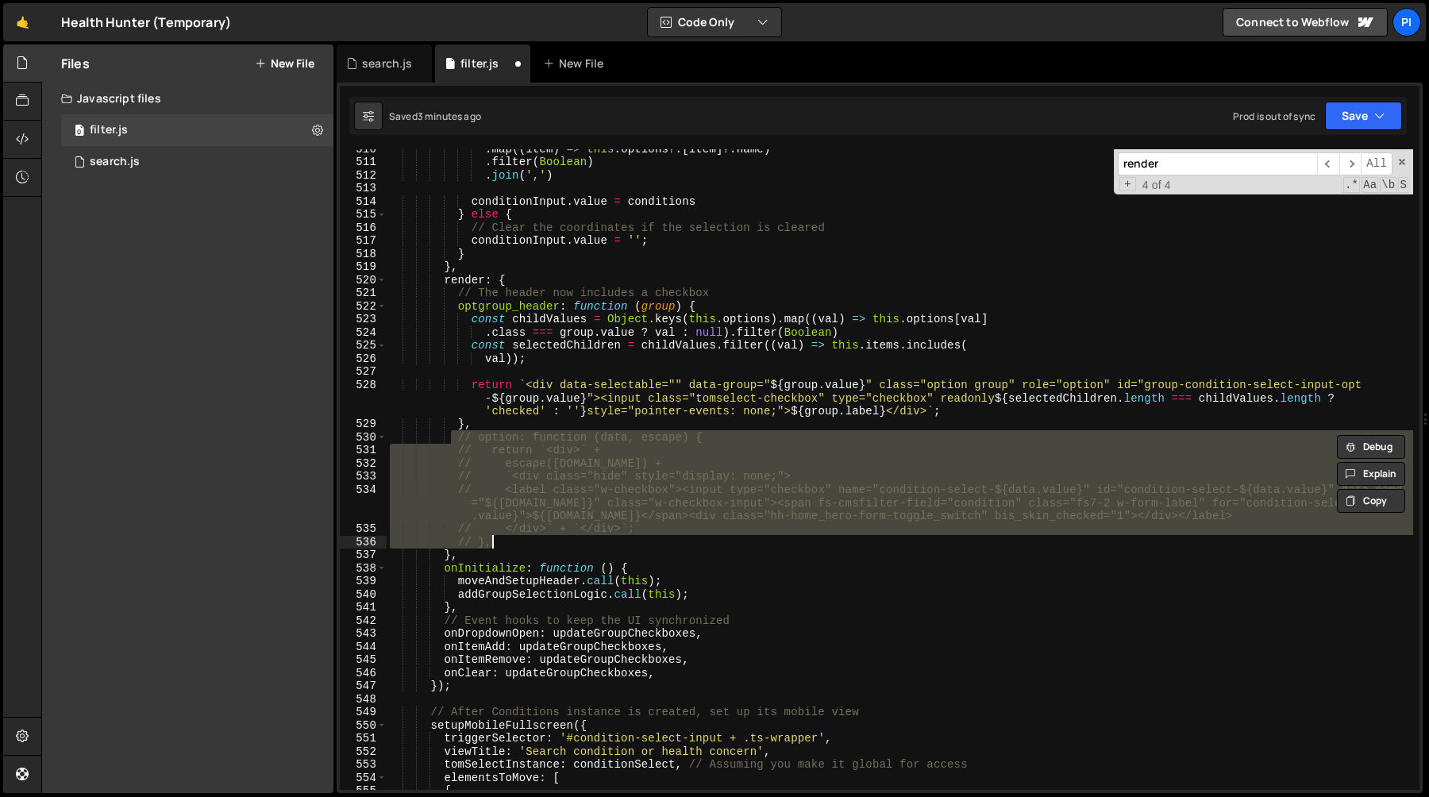
click at [492, 432] on div ". map (( item ) => this . options ?. [ item ] ?. name ) . filter ( Boolean ) . …" at bounding box center [900, 469] width 1027 height 641
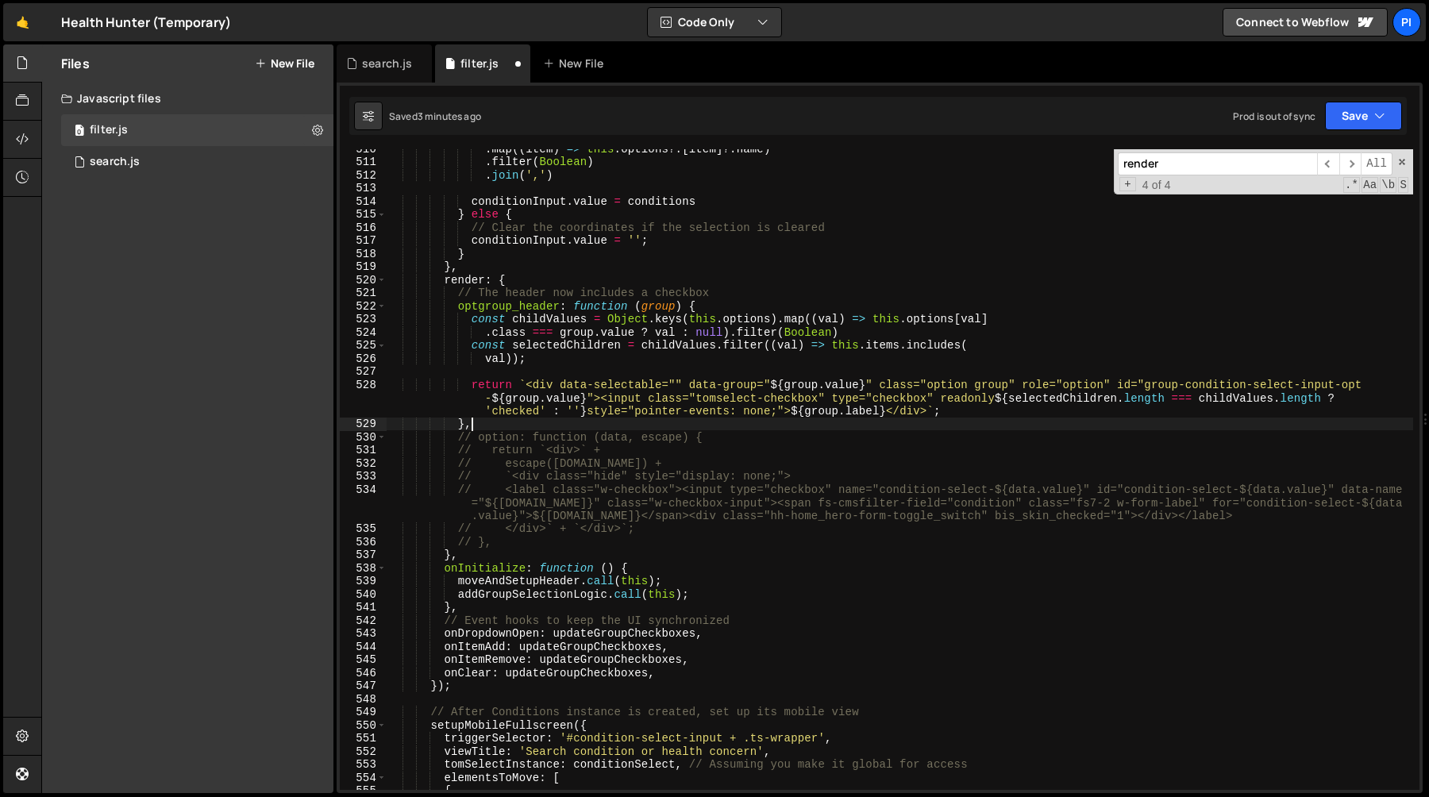
click at [492, 429] on div ". map (( item ) => this . options ?. [ item ] ?. name ) . filter ( Boolean ) . …" at bounding box center [900, 475] width 1027 height 667
type textarea "},"
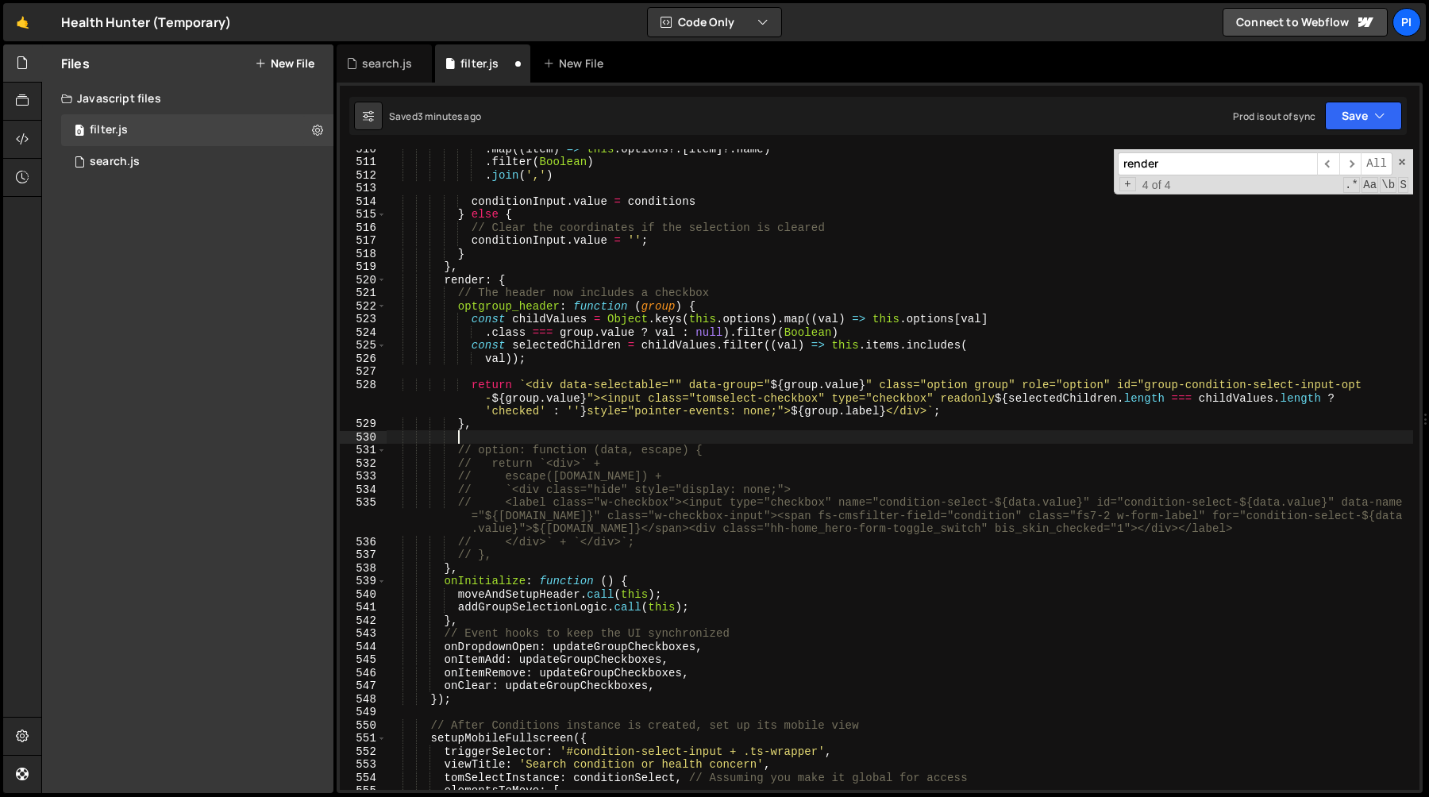
paste textarea "},"
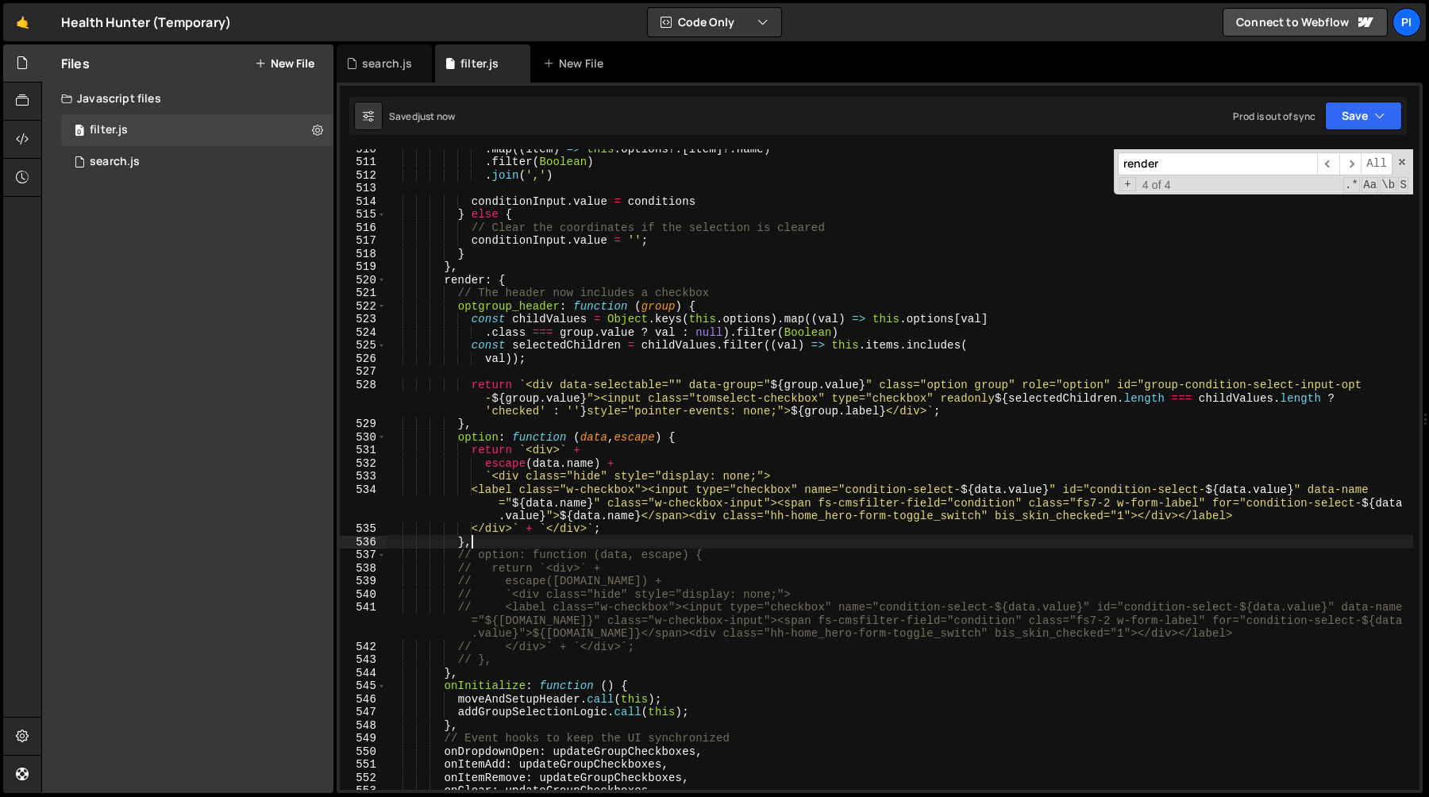
click at [484, 489] on div ". map (( item ) => this . options ?. [ item ] ?. name ) . filter ( Boolean ) . …" at bounding box center [900, 475] width 1027 height 667
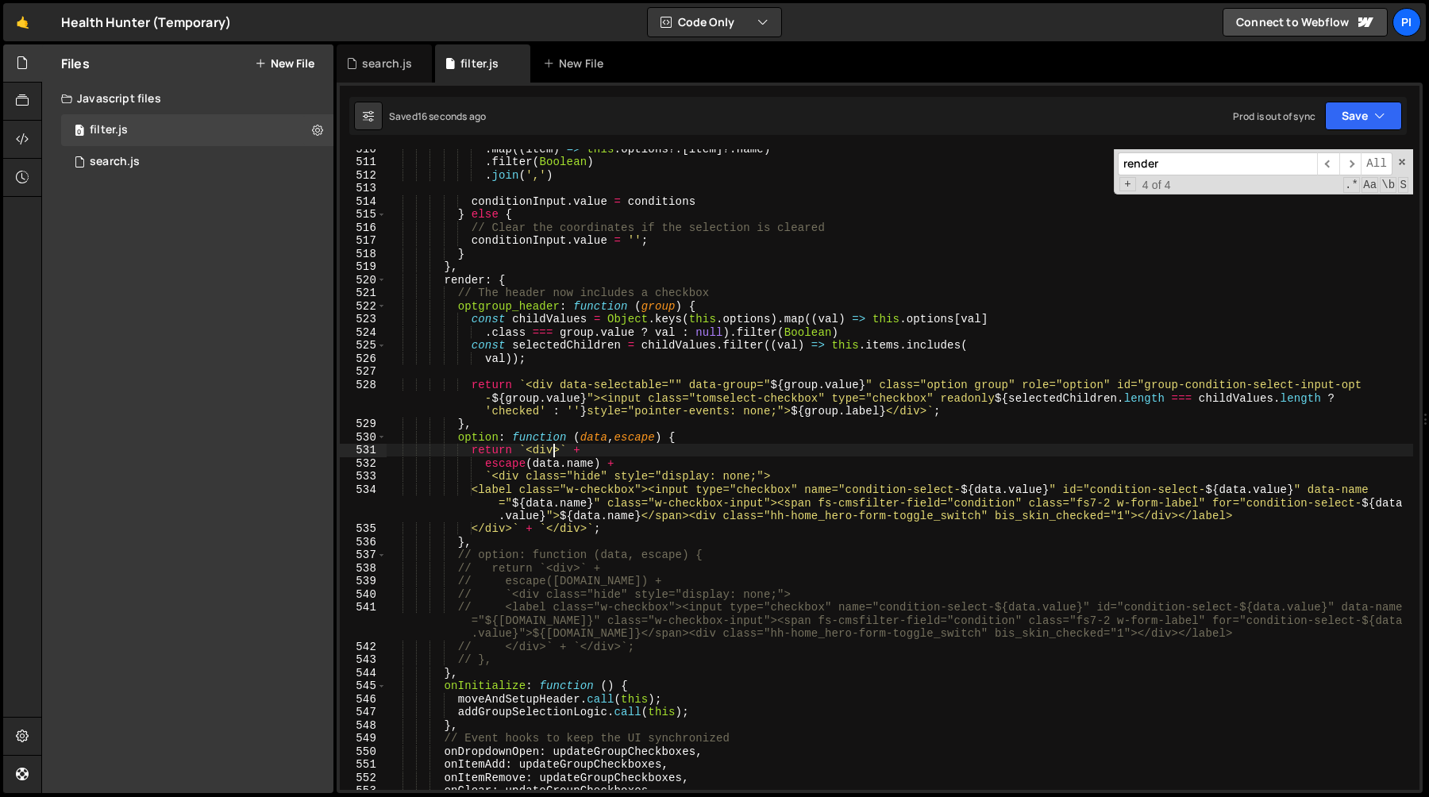
click at [557, 453] on div ". map (( item ) => this . options ?. [ item ] ?. name ) . filter ( Boolean ) . …" at bounding box center [900, 475] width 1027 height 667
click at [679, 490] on div ". map (( item ) => this . options ?. [ item ] ?. name ) . filter ( Boolean ) . …" at bounding box center [900, 475] width 1027 height 667
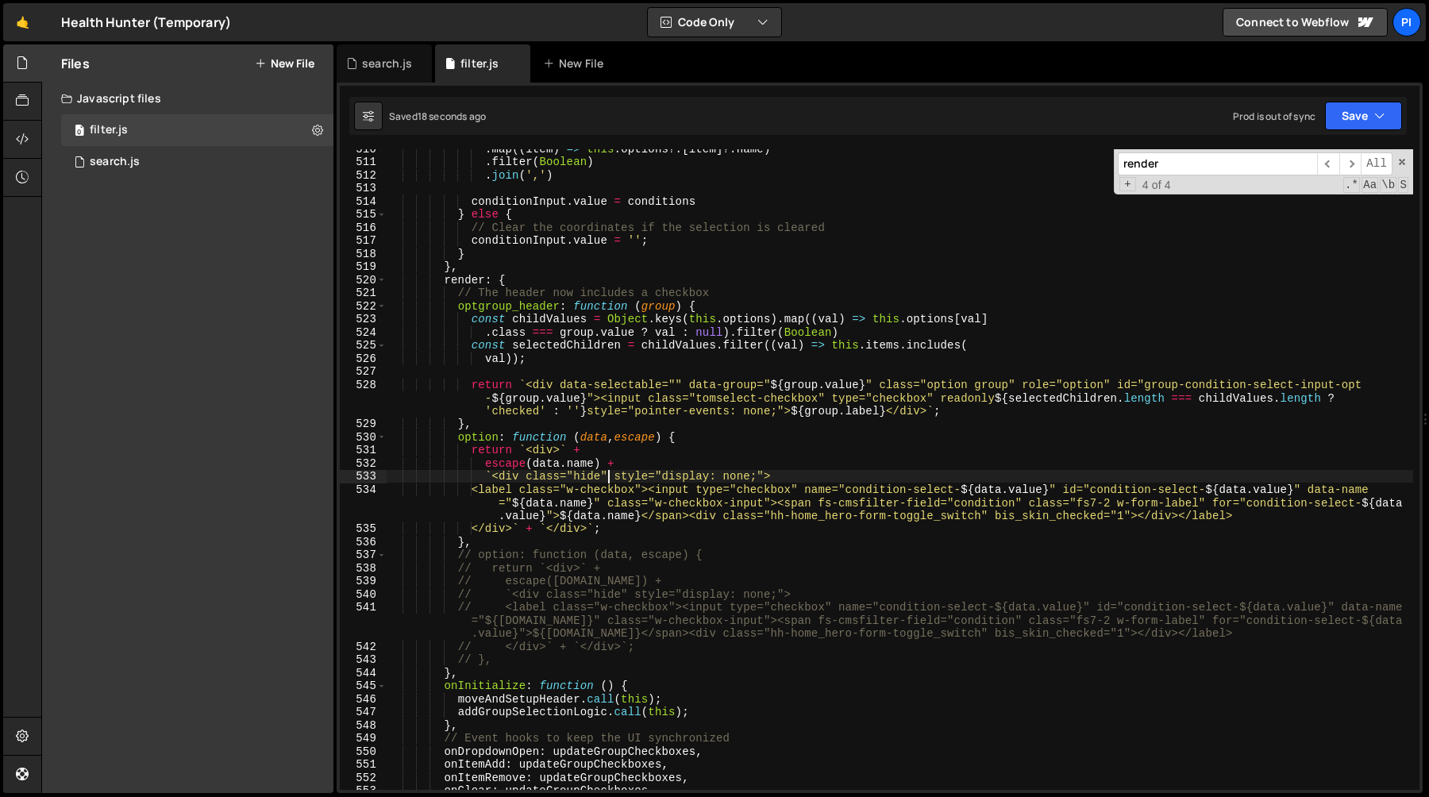
click at [606, 477] on div ". map (( item ) => this . options ?. [ item ] ?. name ) . filter ( Boolean ) . …" at bounding box center [900, 475] width 1027 height 667
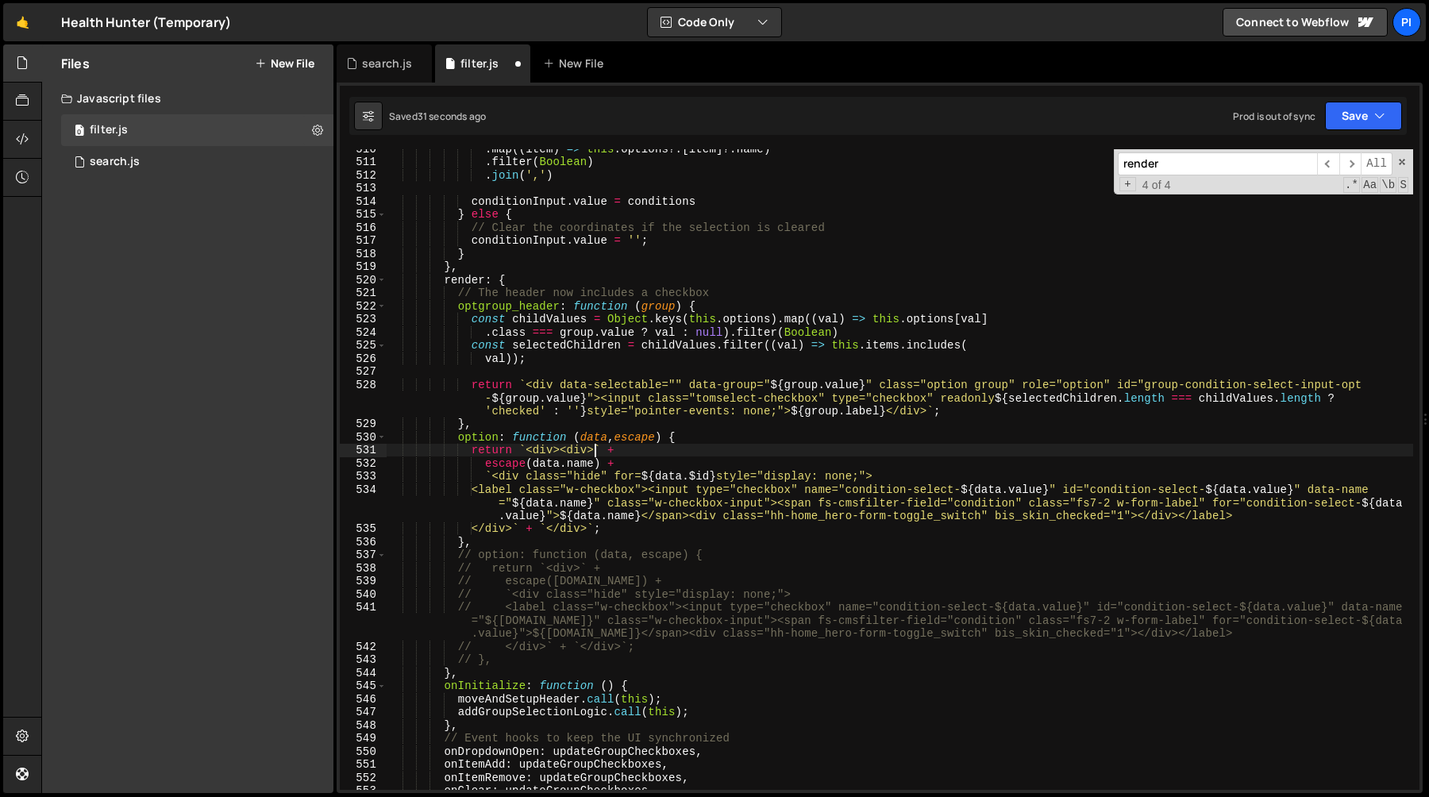
scroll to position [0, 14]
paste textarea "for=${data.$id}"
click at [561, 532] on div ". map (( item ) => this . options ?. [ item ] ?. name ) . filter ( Boolean ) . …" at bounding box center [900, 475] width 1027 height 667
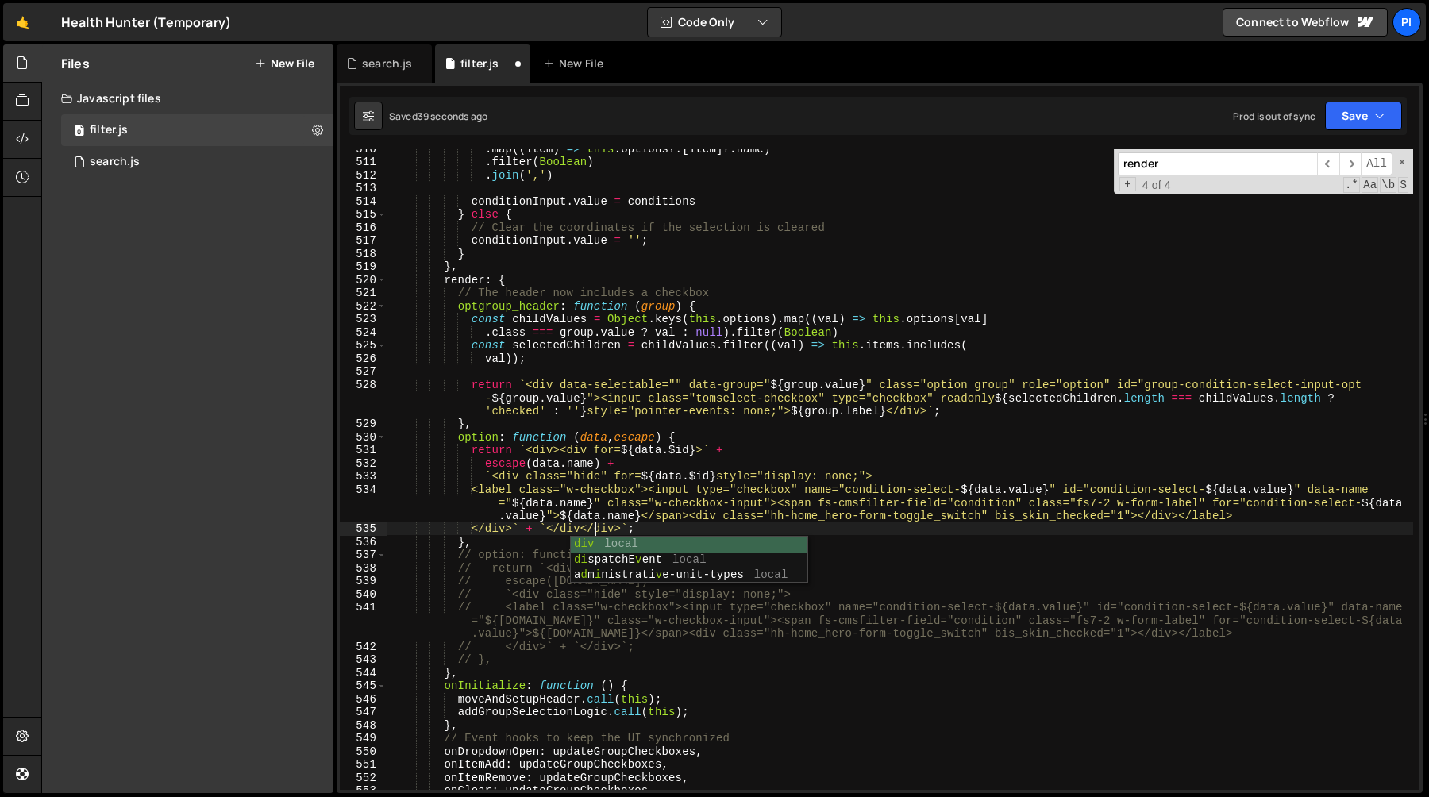
scroll to position [0, 14]
click at [532, 527] on div ". map (( item ) => this . options ?. [ item ] ?. name ) . filter ( Boolean ) . …" at bounding box center [900, 475] width 1027 height 667
click at [604, 466] on div ". map (( item ) => this . options ?. [ item ] ?. name ) . filter ( Boolean ) . …" at bounding box center [900, 475] width 1027 height 667
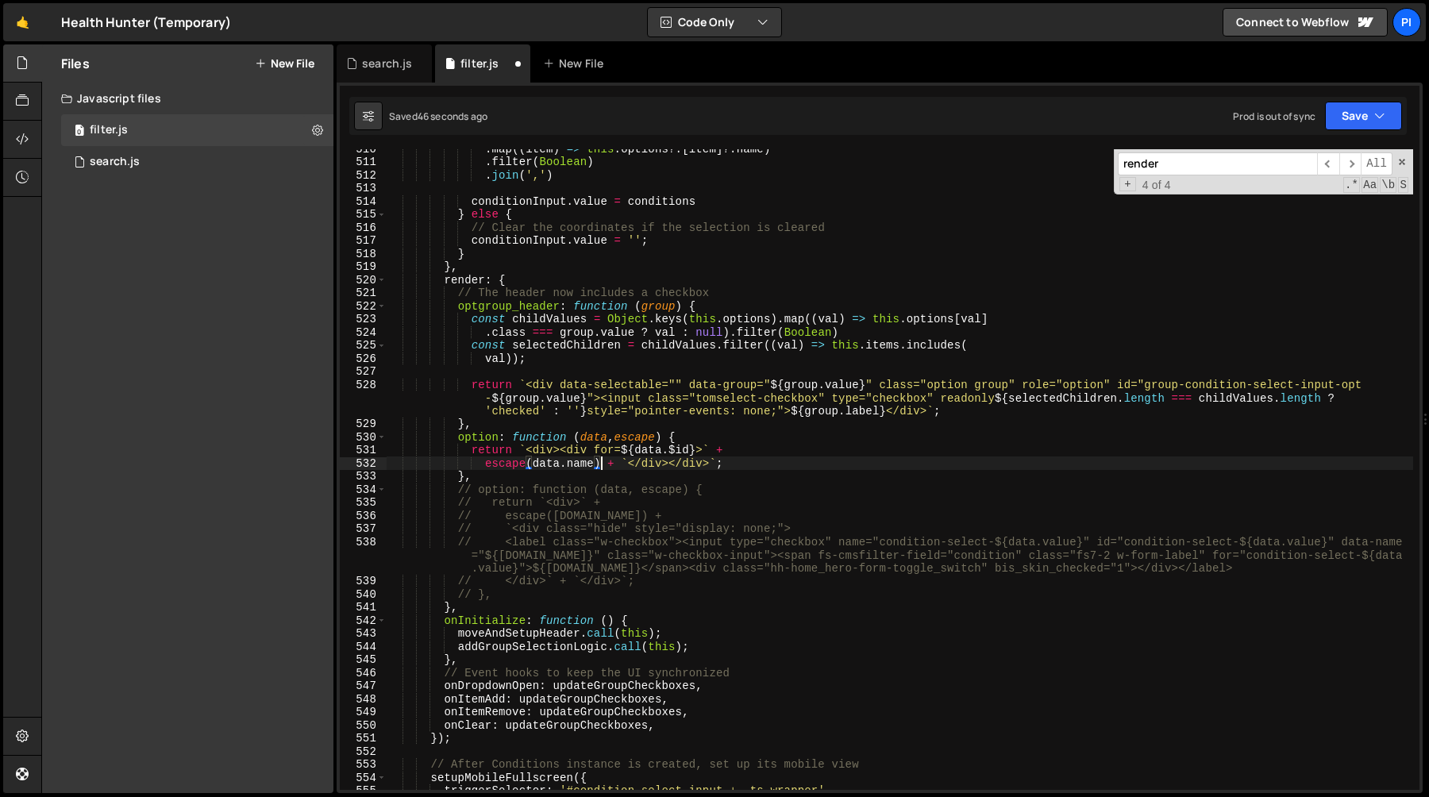
click at [618, 453] on div ". map (( item ) => this . options ?. [ item ] ?. name ) . filter ( Boolean ) . …" at bounding box center [900, 475] width 1027 height 667
click at [590, 453] on div ". map (( item ) => this . options ?. [ item ] ?. name ) . filter ( Boolean ) . …" at bounding box center [900, 475] width 1027 height 667
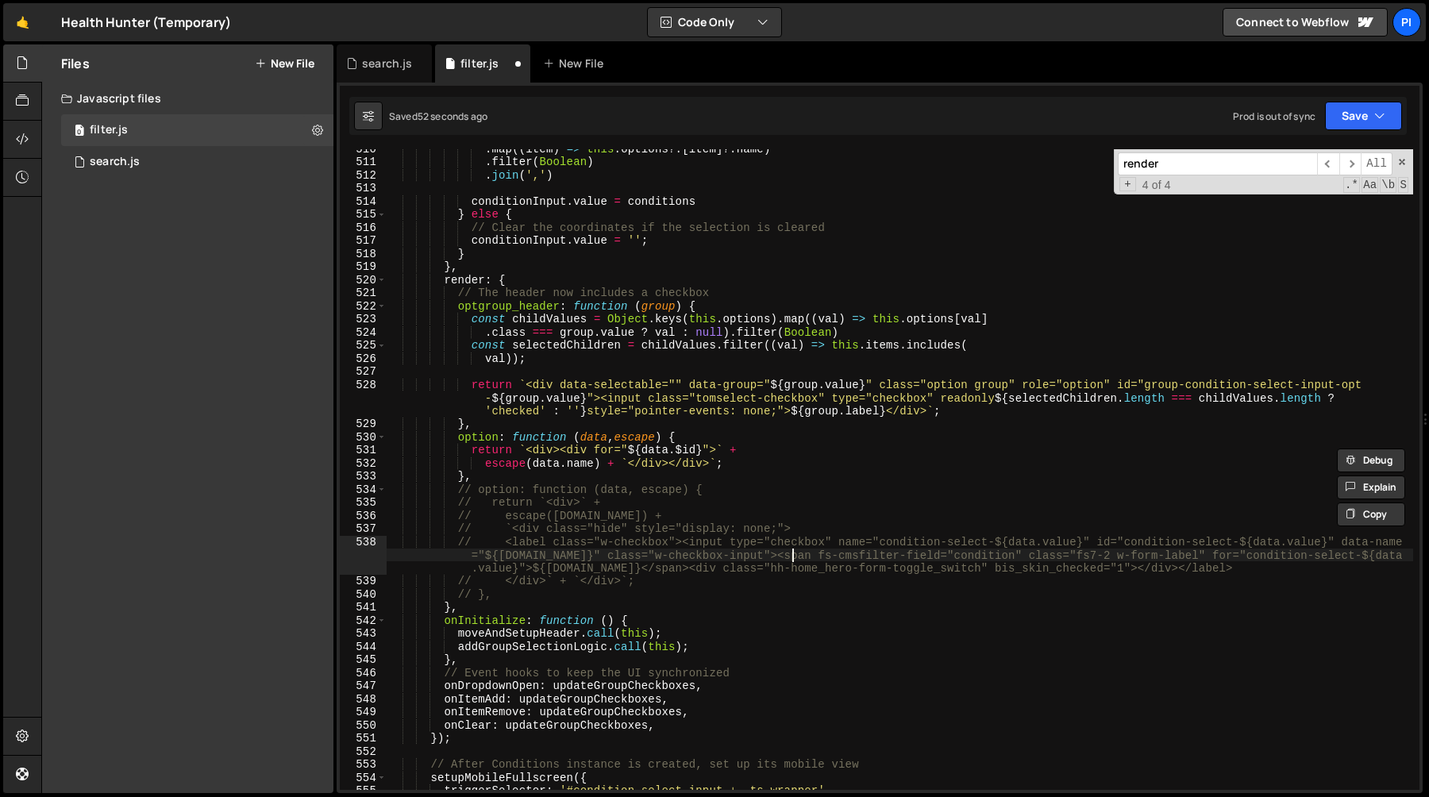
click at [792, 557] on div ". map (( item ) => this . options ?. [ item ] ?. name ) . filter ( Boolean ) . …" at bounding box center [900, 475] width 1027 height 667
click at [998, 557] on div ". map (( item ) => this . options ?. [ item ] ?. name ) . filter ( Boolean ) . …" at bounding box center [900, 475] width 1027 height 667
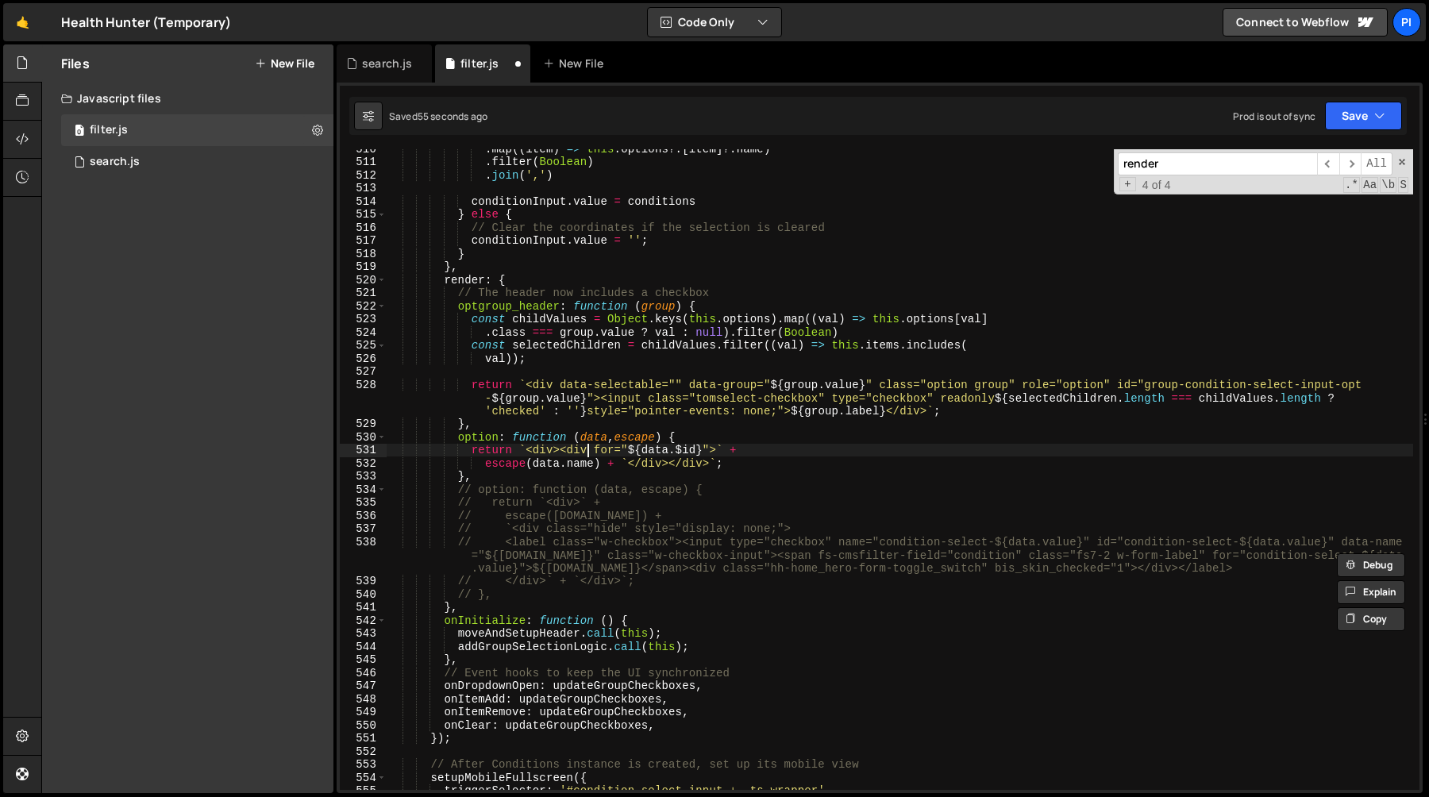
click at [586, 449] on div ". map (( item ) => this . options ?. [ item ] ?. name ) . filter ( Boolean ) . …" at bounding box center [900, 475] width 1027 height 667
paste textarea "fs-cmsfilter-field="condition""
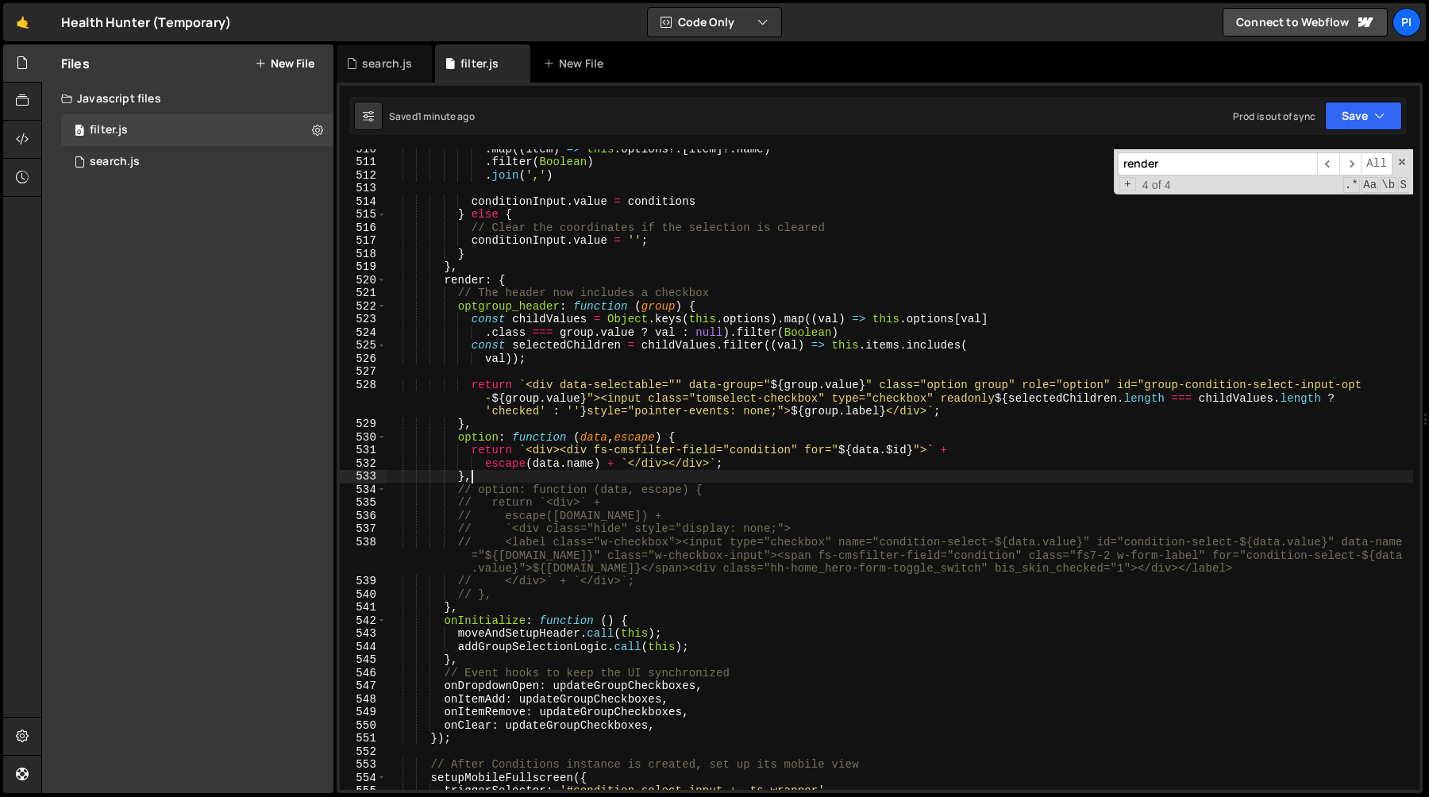
click at [494, 481] on div ". map (( item ) => this . options ?. [ item ] ?. name ) . filter ( Boolean ) . …" at bounding box center [900, 475] width 1027 height 667
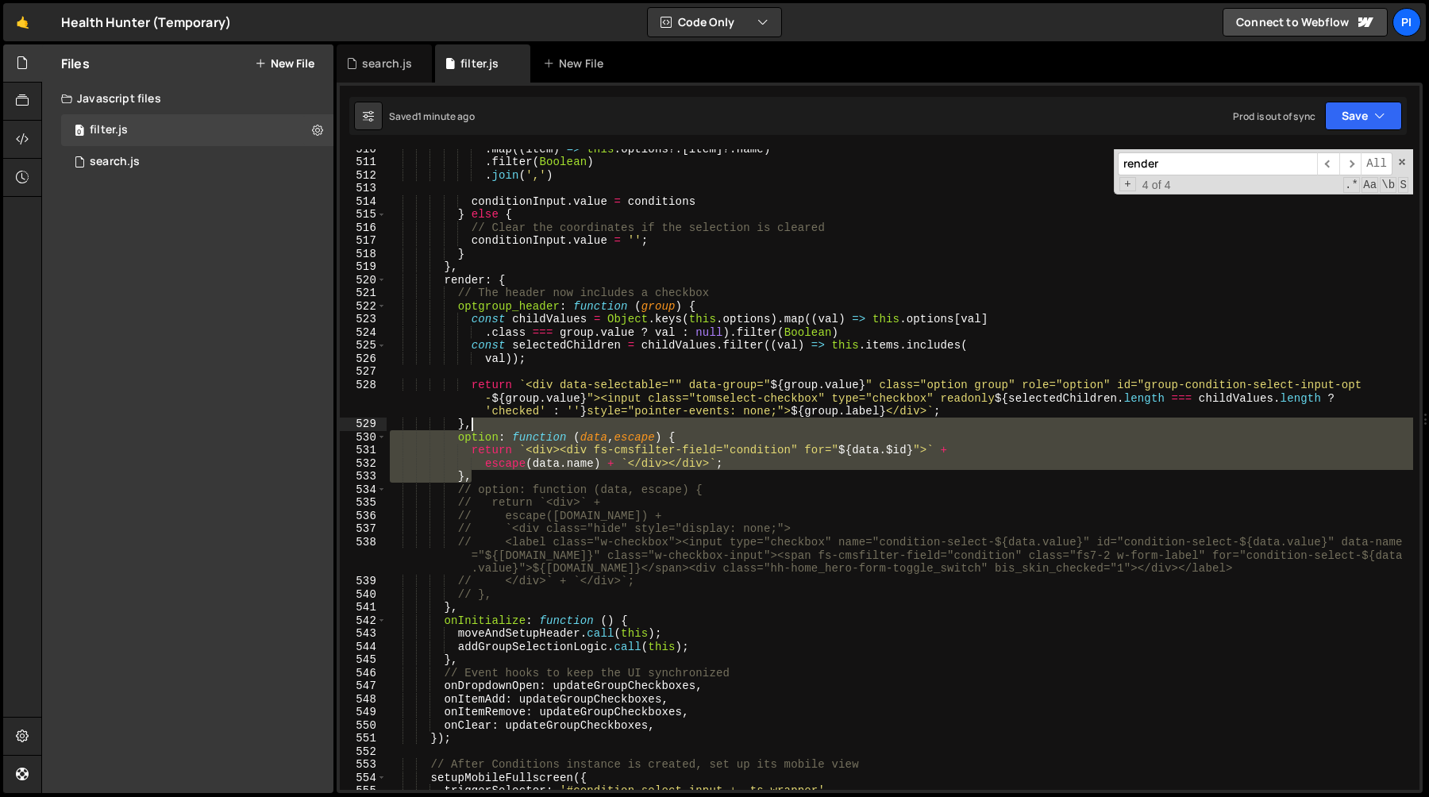
drag, startPoint x: 494, startPoint y: 481, endPoint x: 497, endPoint y: 426, distance: 54.9
click at [497, 426] on div ". map (( item ) => this . options ?. [ item ] ?. name ) . filter ( Boolean ) . …" at bounding box center [900, 475] width 1027 height 667
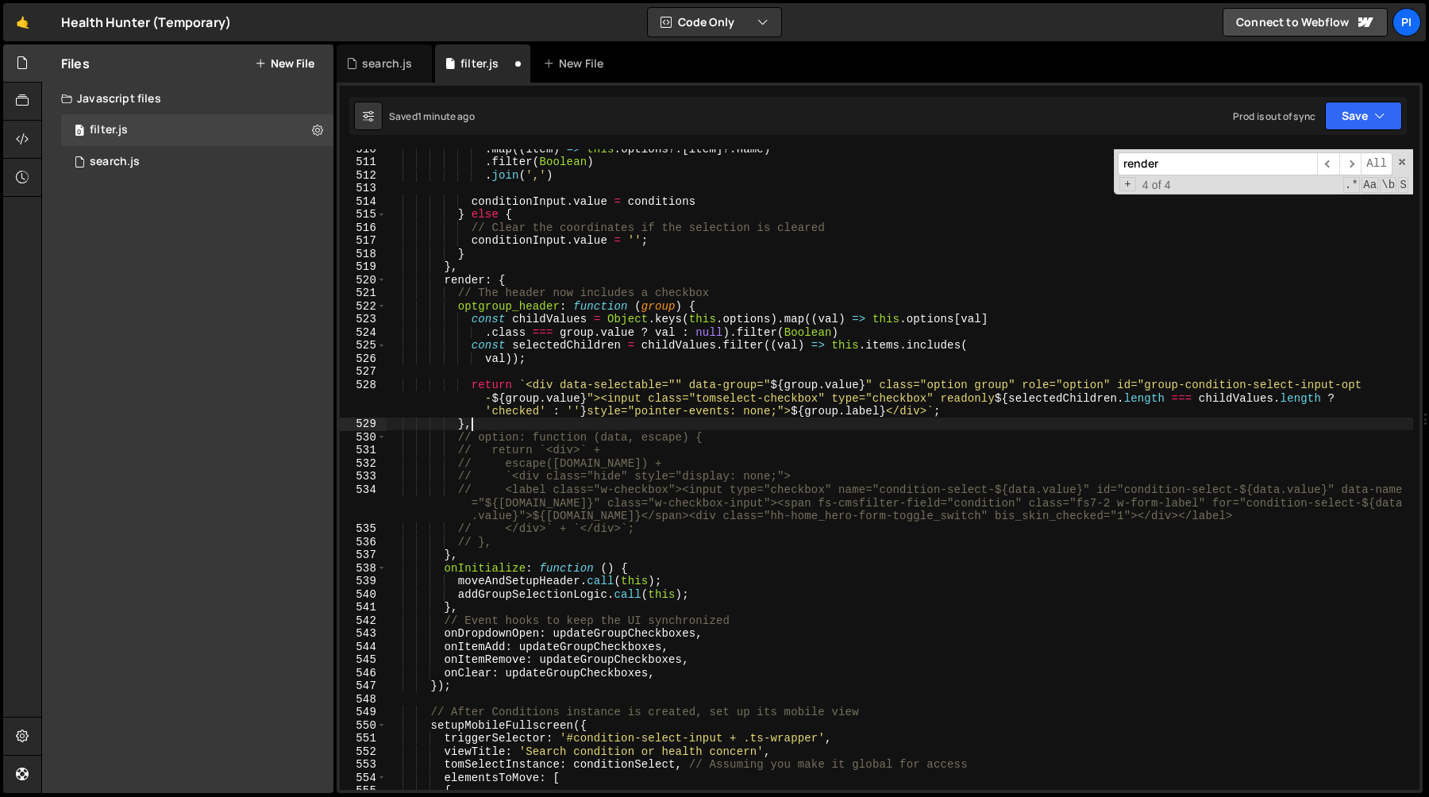
click at [459, 438] on div ". map (( item ) => this . options ?. [ item ] ?. name ) . filter ( Boolean ) . …" at bounding box center [900, 475] width 1027 height 667
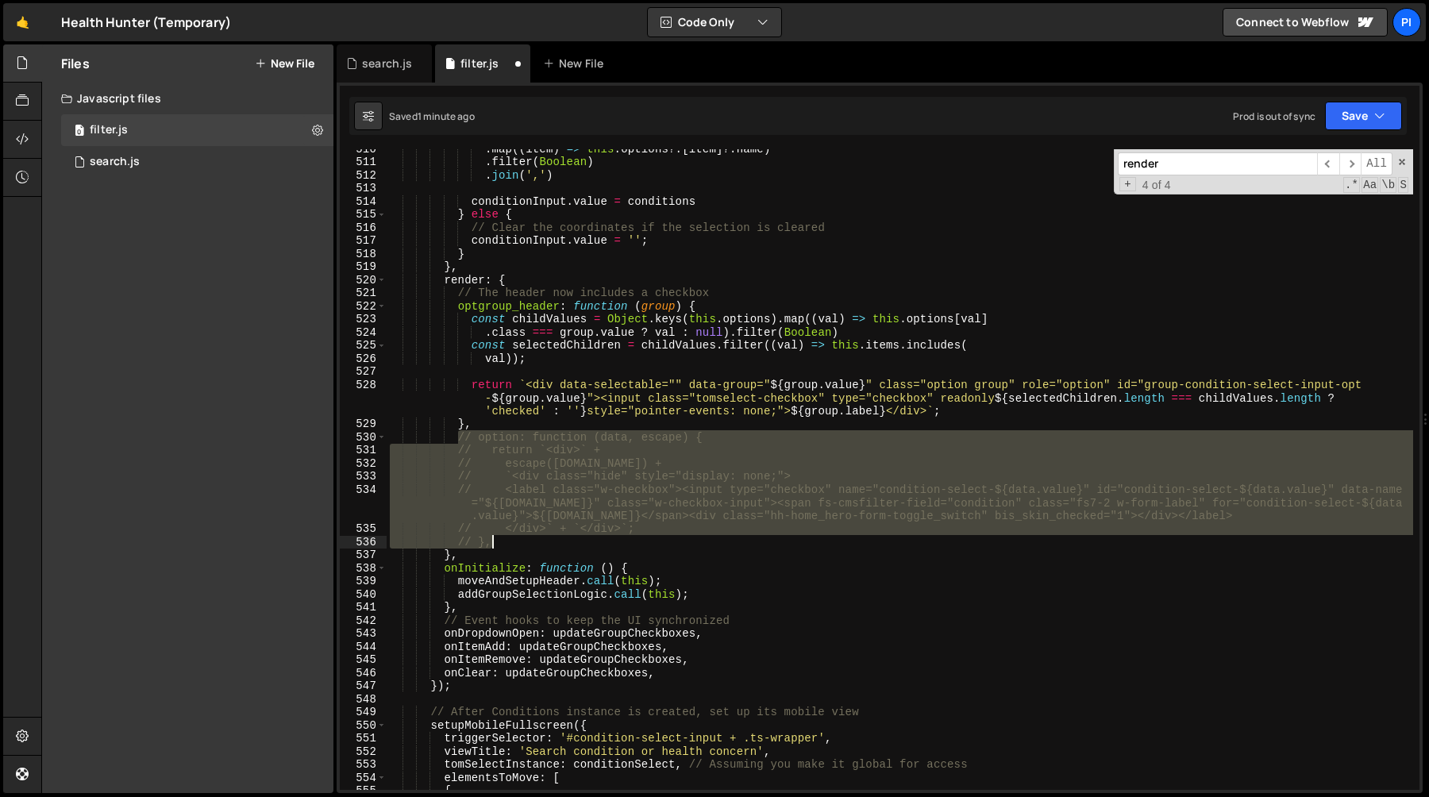
click at [495, 545] on div ". map (( item ) => this . options ?. [ item ] ?. name ) . filter ( Boolean ) . …" at bounding box center [900, 475] width 1027 height 667
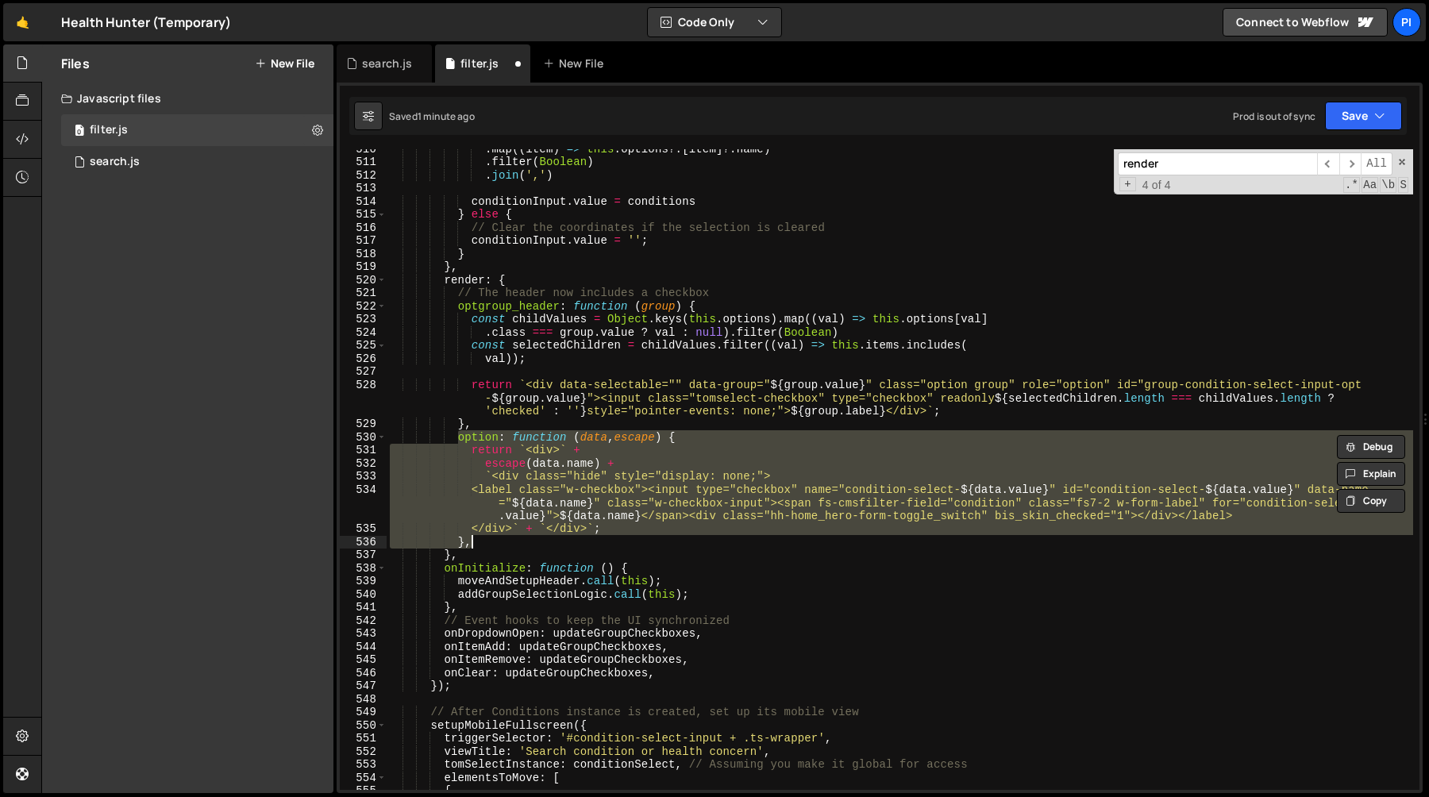
click at [515, 511] on div ". map (( item ) => this . options ?. [ item ] ?. name ) . filter ( Boolean ) . …" at bounding box center [900, 469] width 1027 height 641
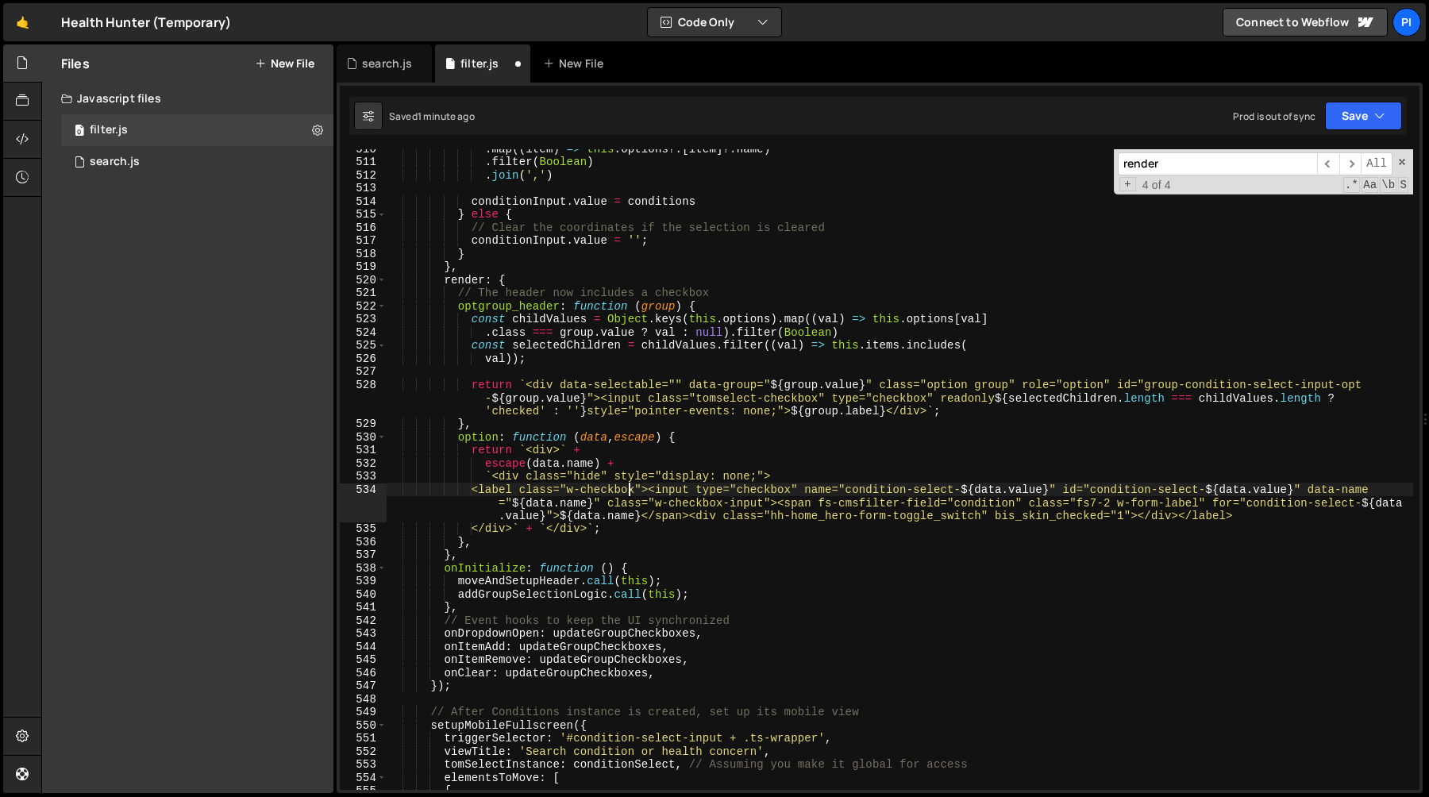
click at [627, 489] on div ". map (( item ) => this . options ?. [ item ] ?. name ) . filter ( Boolean ) . …" at bounding box center [900, 475] width 1027 height 667
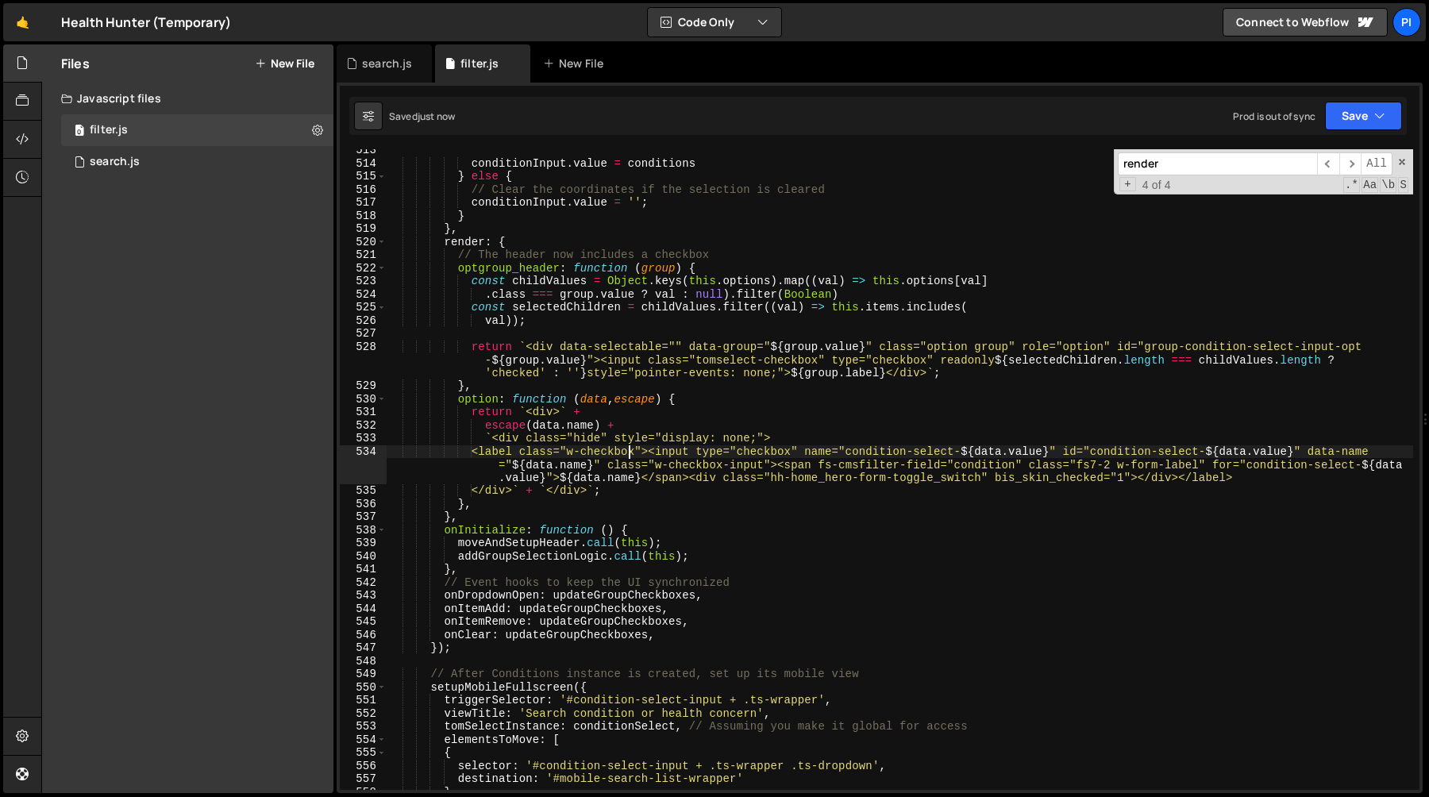
click at [652, 450] on div "conditionInput . value = conditions } else { // Clear the coordinates if the se…" at bounding box center [900, 477] width 1027 height 667
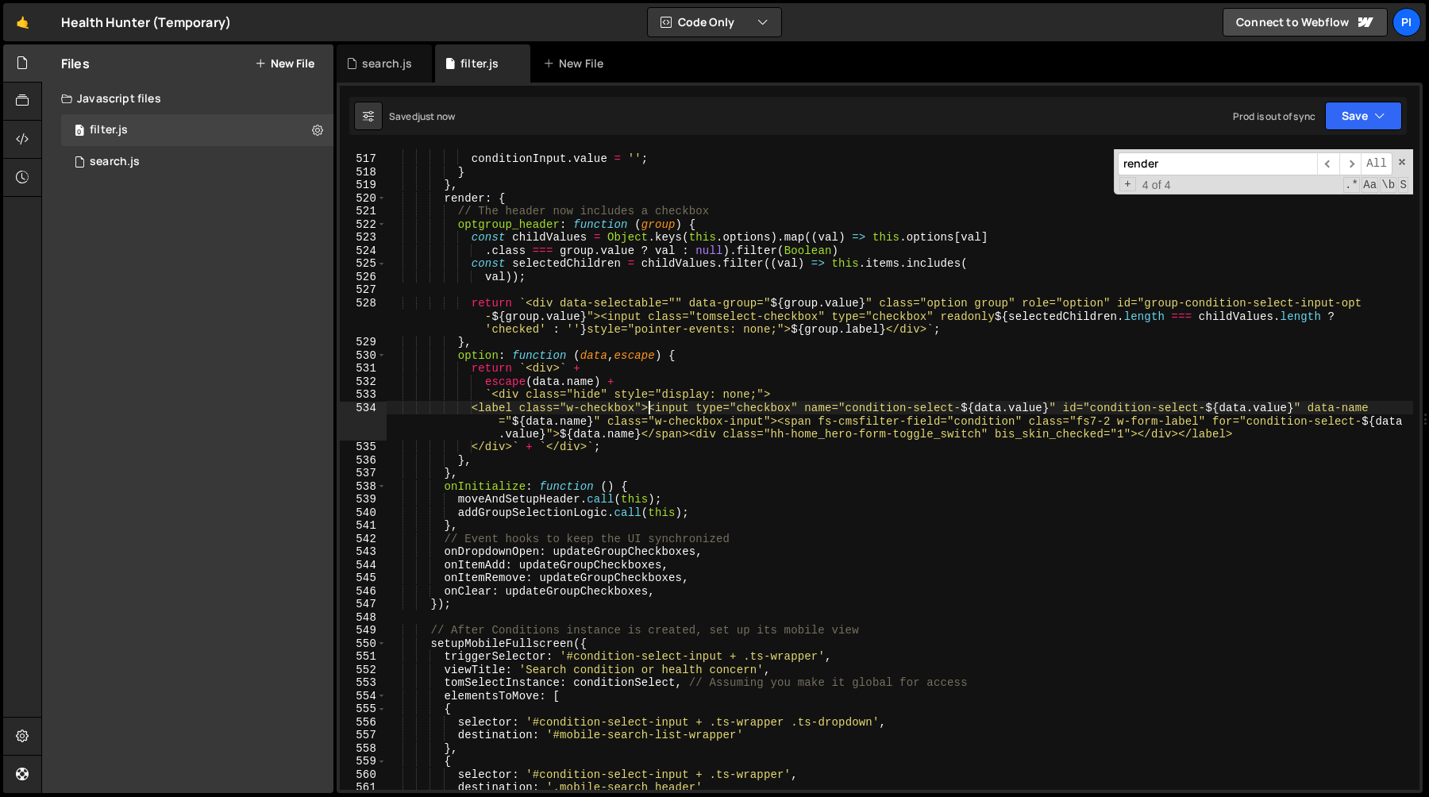
scroll to position [6798, 0]
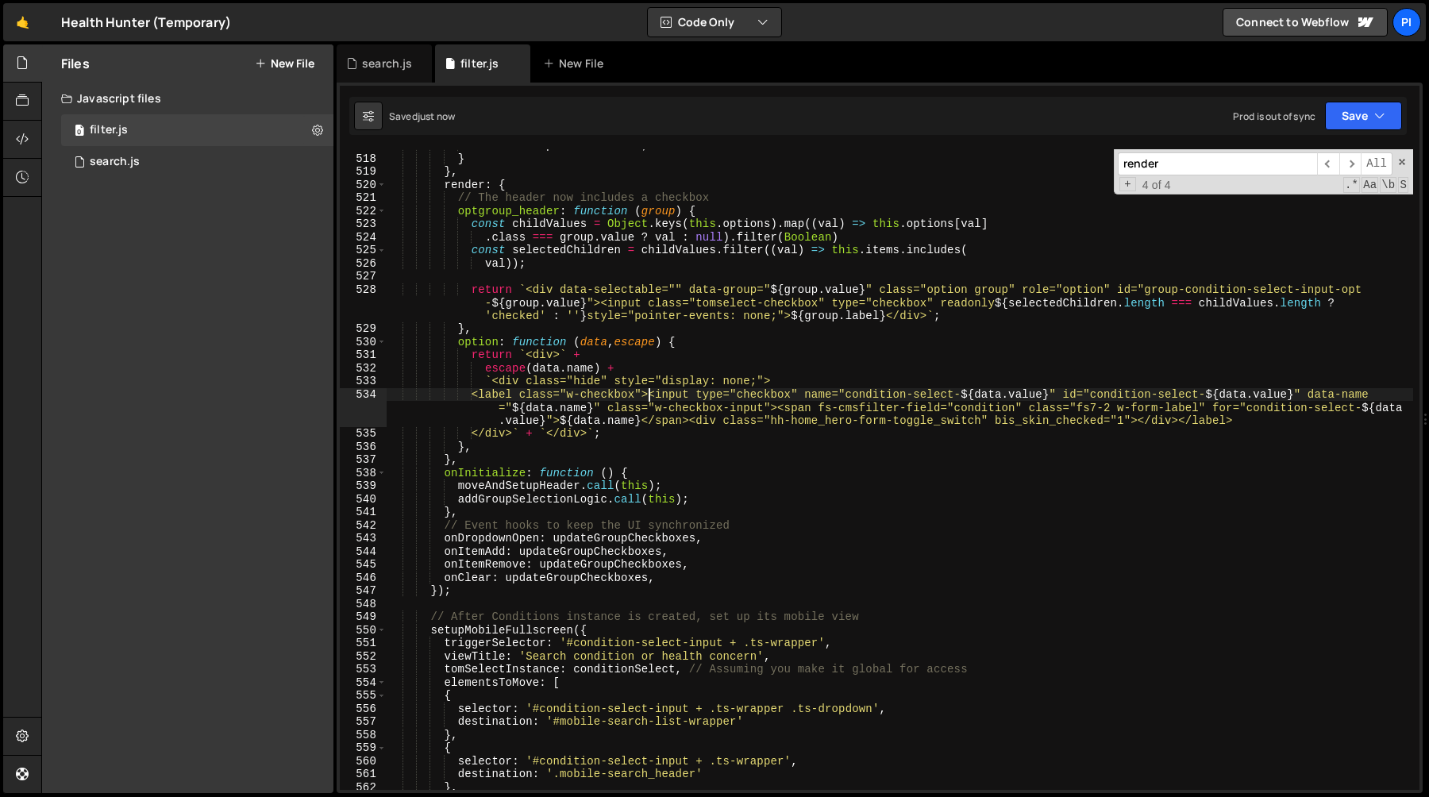
click at [862, 396] on div "conditionInput . value = '' ; } } , render : { // The header now includes a che…" at bounding box center [900, 472] width 1027 height 667
click at [970, 395] on div "conditionInput . value = '' ; } } , render : { // The header now includes a che…" at bounding box center [900, 472] width 1027 height 667
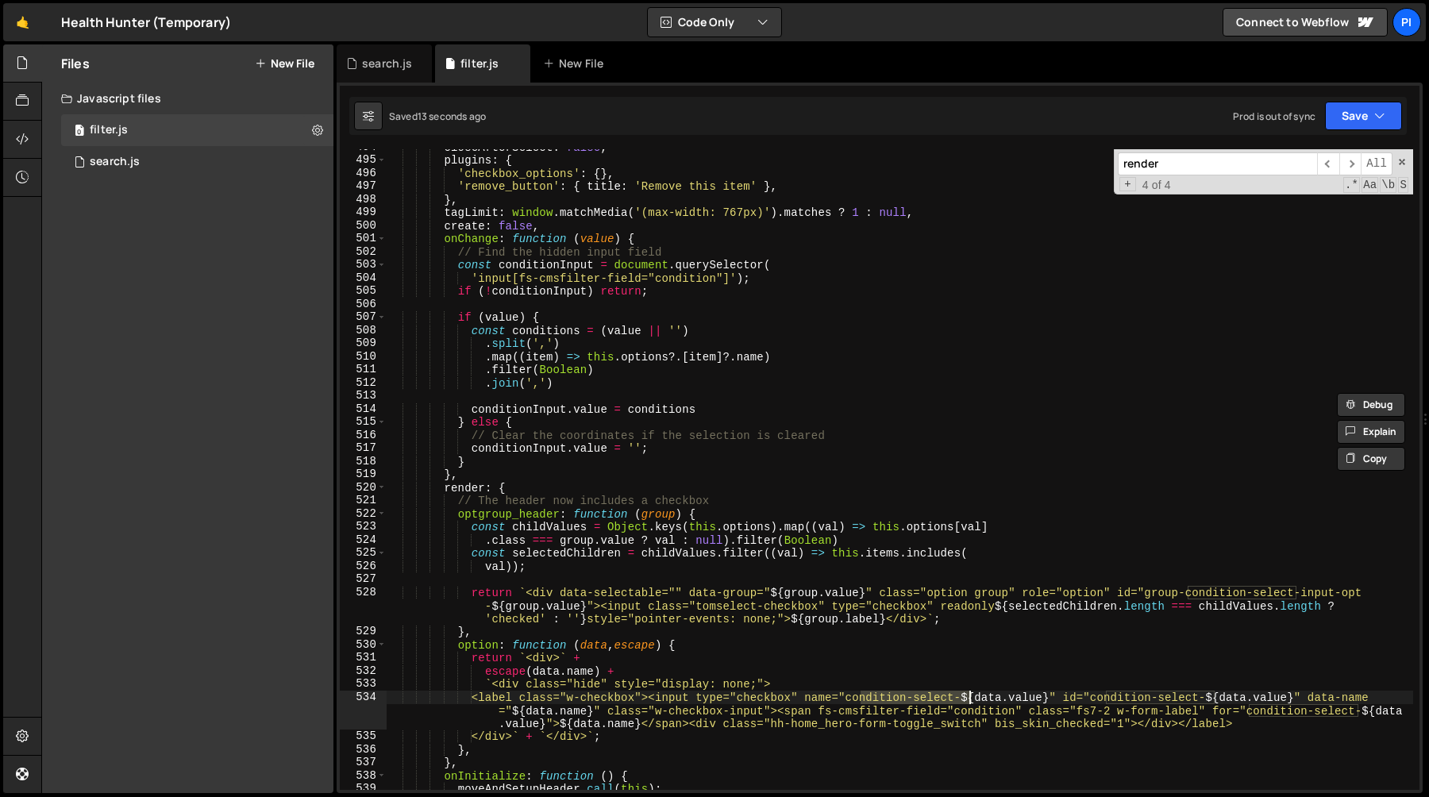
scroll to position [6474, 0]
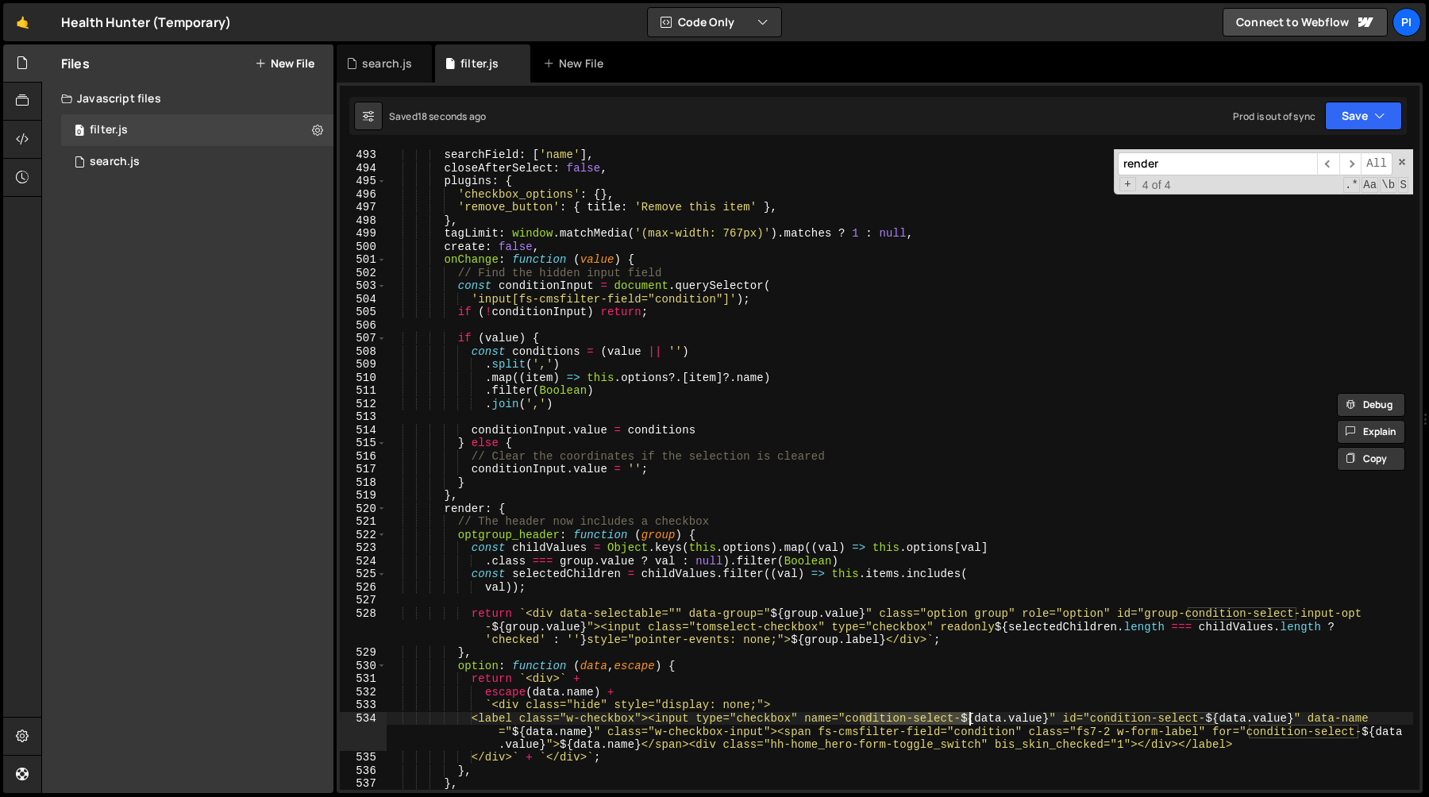
click at [492, 377] on div "searchField : [ 'name' ] , closeAfterSelect : false , plugins : { 'checkbox_opt…" at bounding box center [900, 482] width 1027 height 667
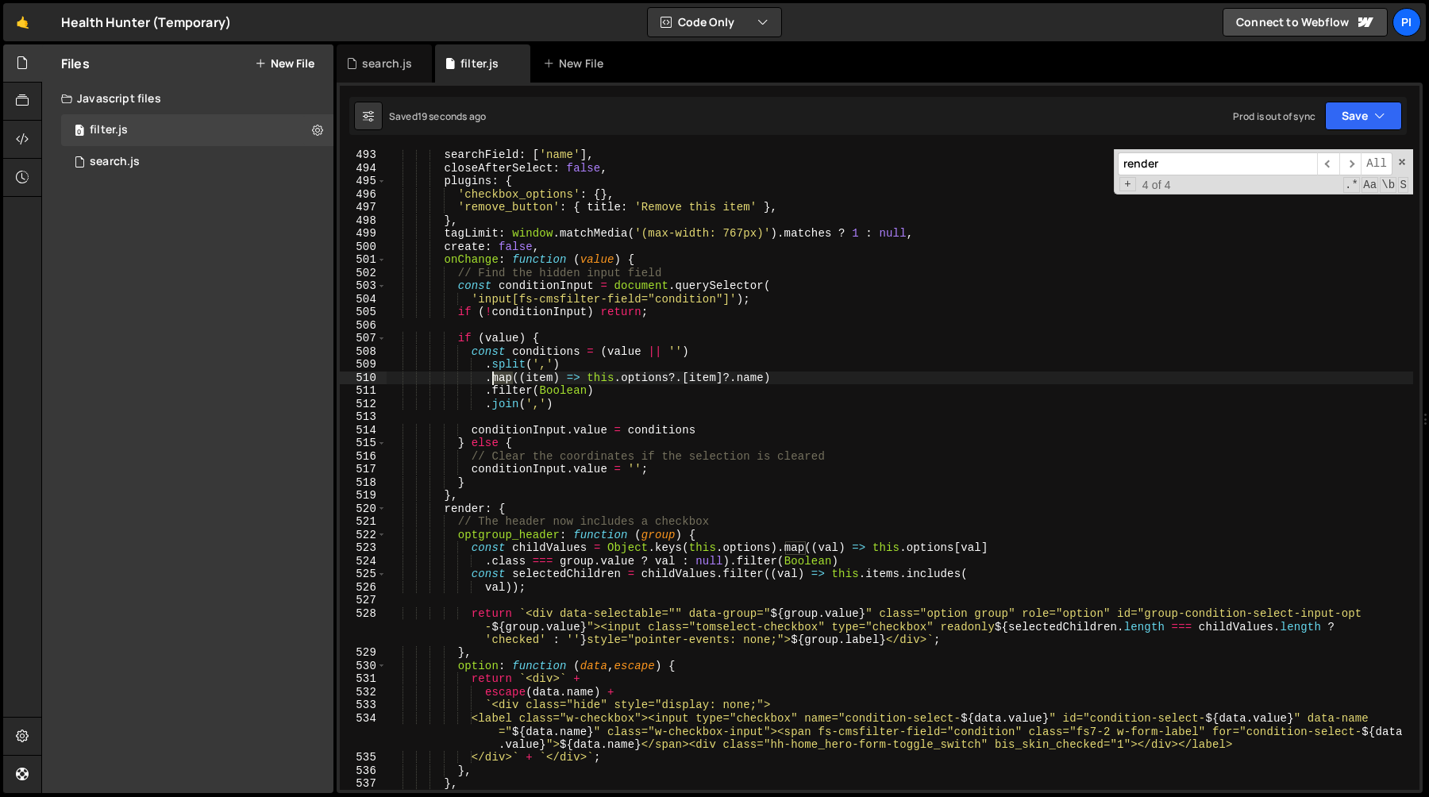
click at [492, 377] on div "searchField : [ 'name' ] , closeAfterSelect : false , plugins : { 'checkbox_opt…" at bounding box center [900, 482] width 1027 height 667
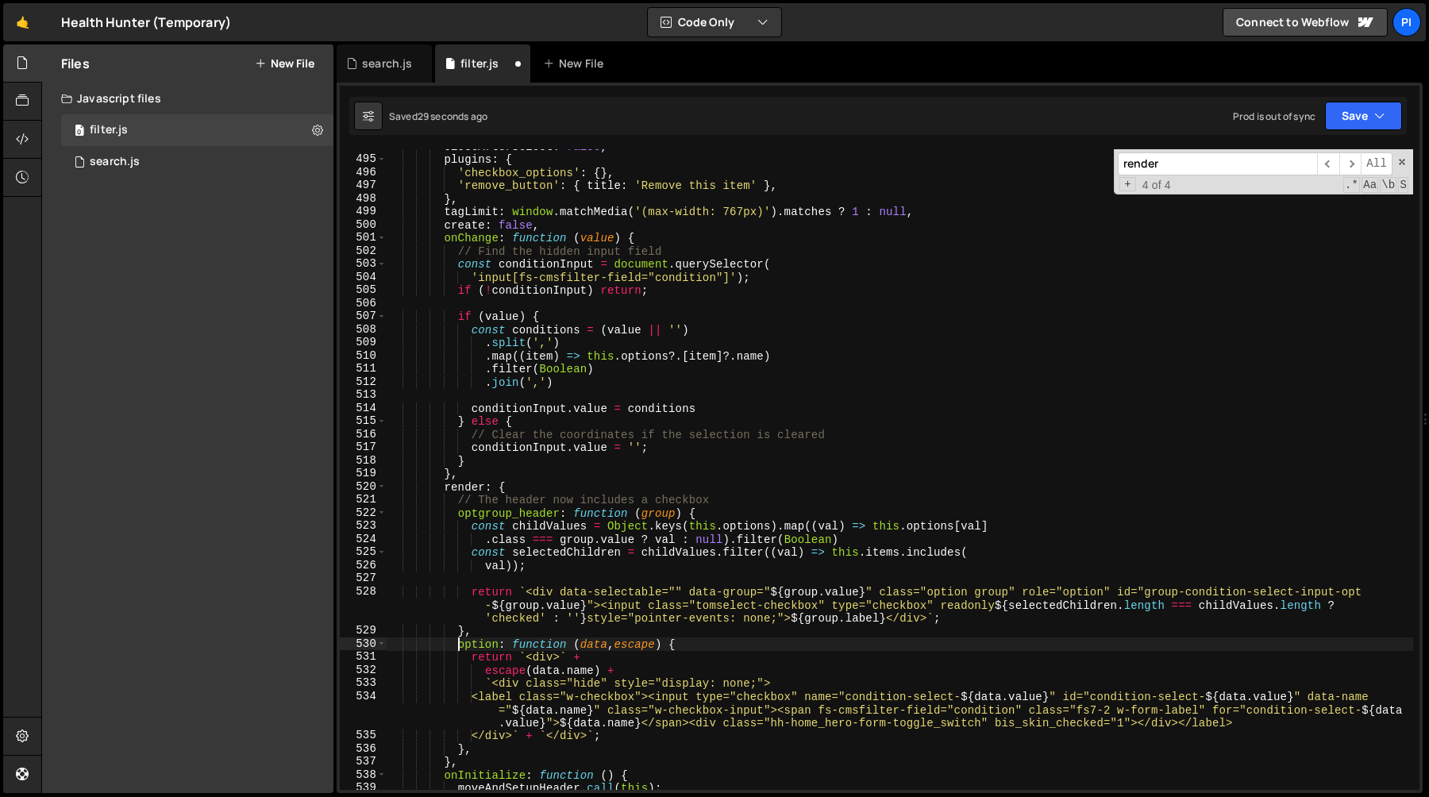
scroll to position [6496, 0]
click at [475, 335] on div "closeAfterSelect : false , plugins : { 'checkbox_options' : { } , 'remove_butto…" at bounding box center [900, 473] width 1027 height 667
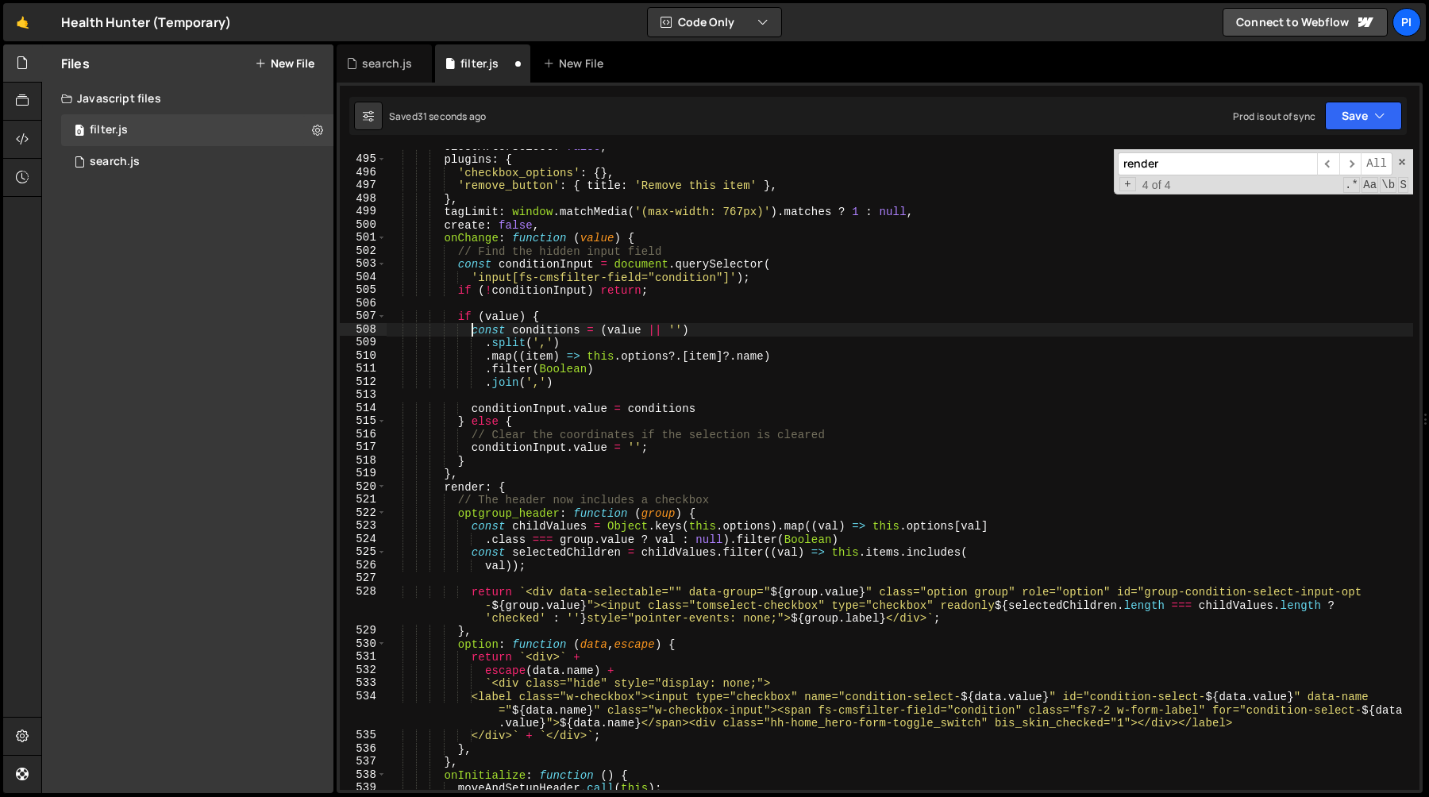
click at [611, 407] on div "closeAfterSelect : false , plugins : { 'checkbox_options' : { } , 'remove_butto…" at bounding box center [900, 473] width 1027 height 667
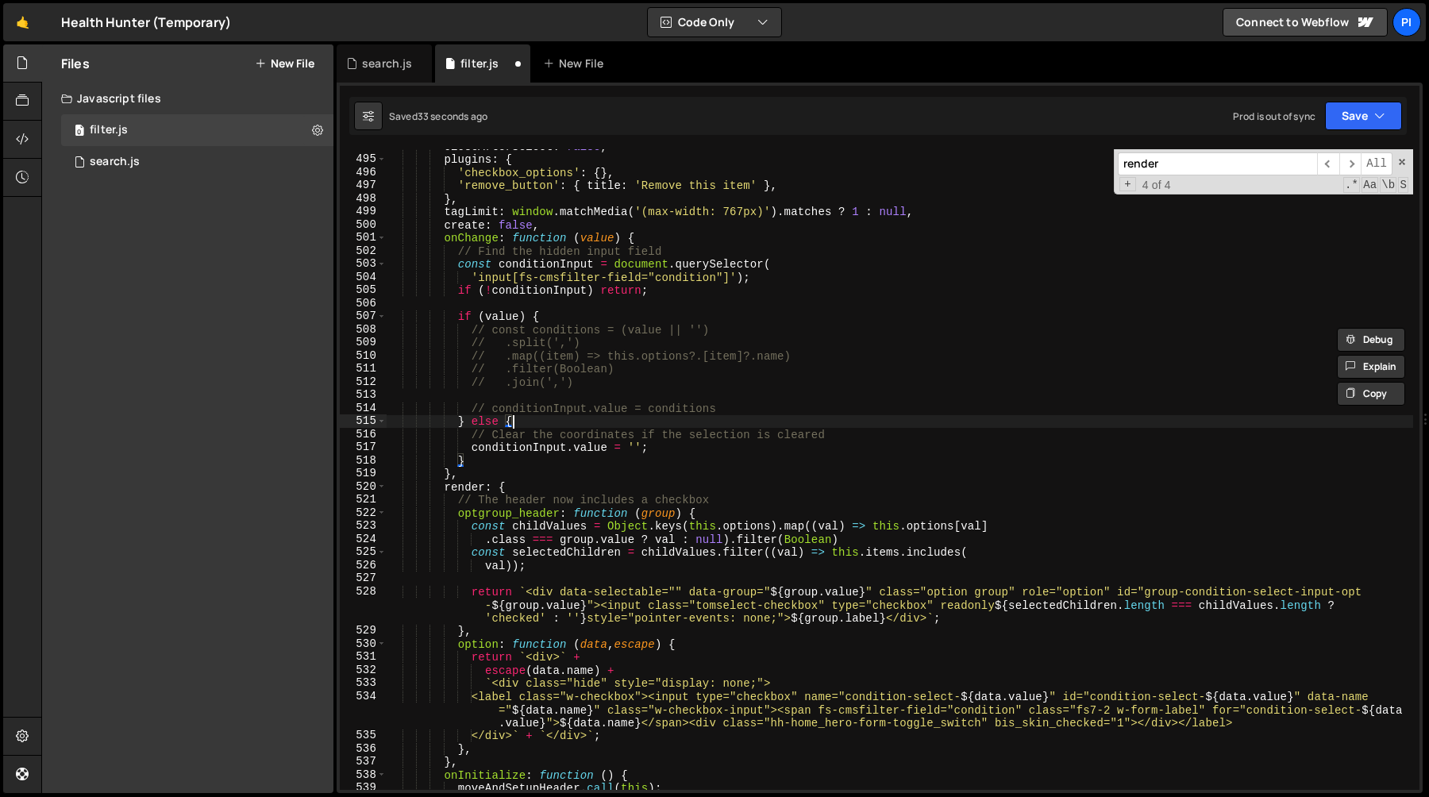
type textarea "// conditionInput.value = conditions"
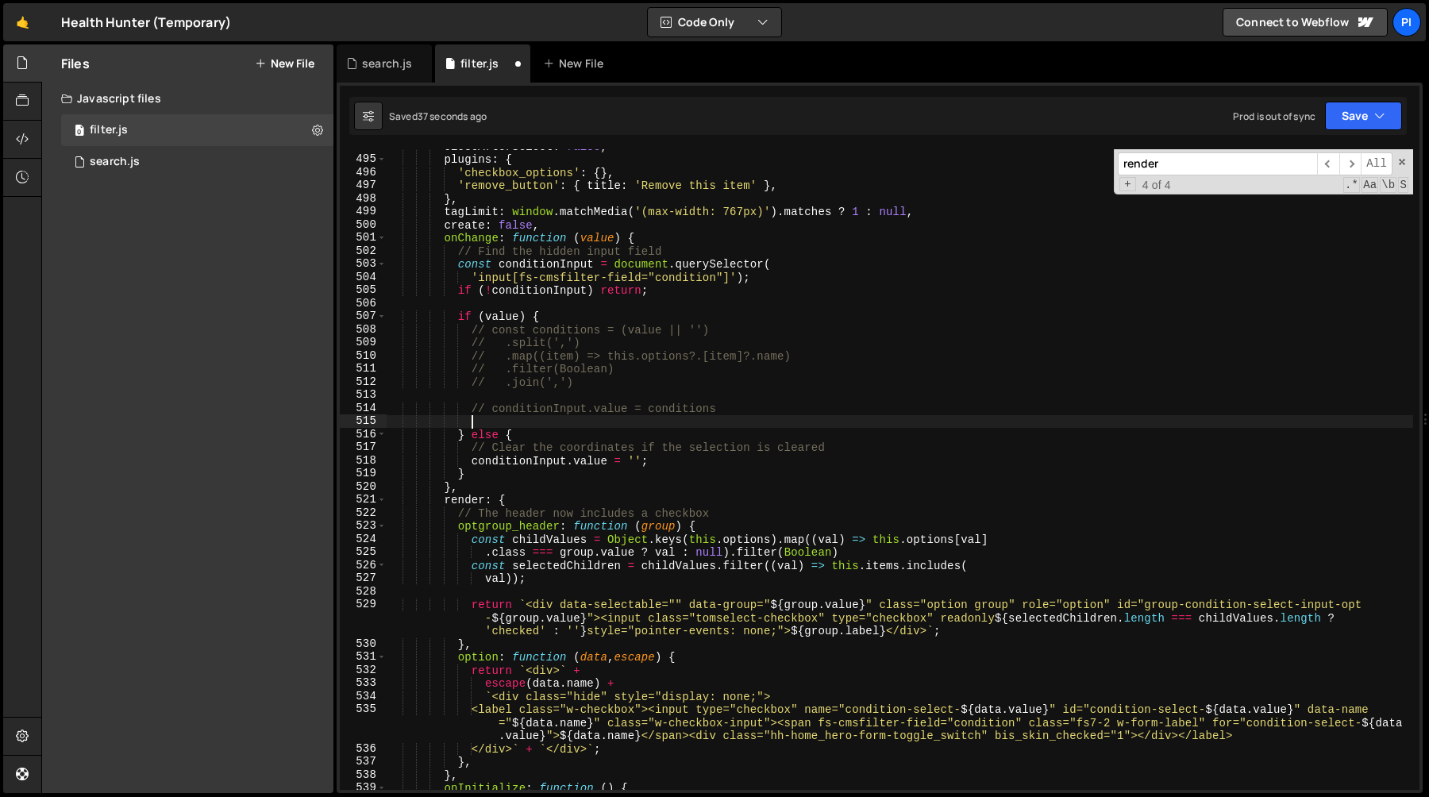
click at [468, 332] on div "closeAfterSelect : false , plugins : { 'checkbox_options' : { } , 'remove_butto…" at bounding box center [900, 473] width 1027 height 667
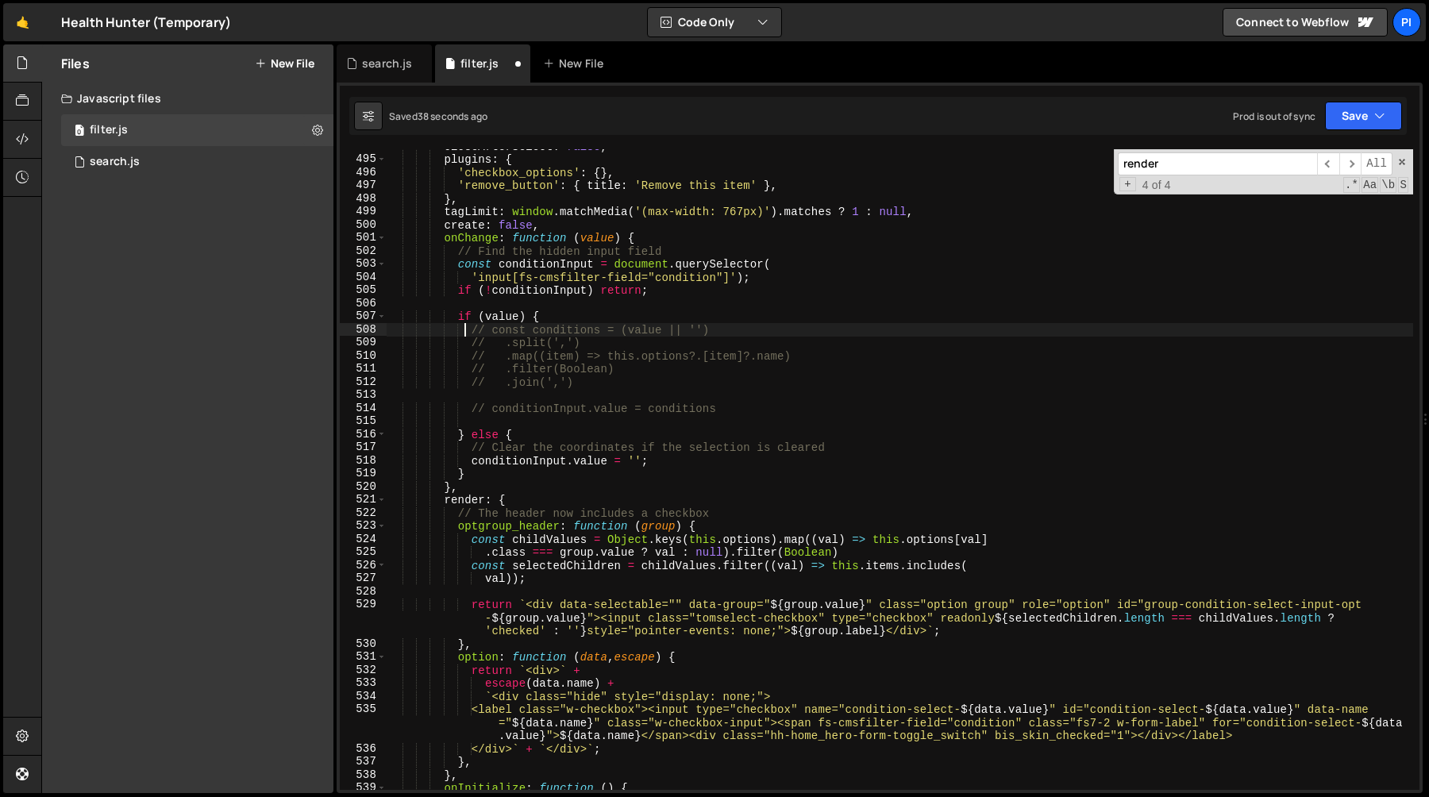
click at [586, 384] on div "closeAfterSelect : false , plugins : { 'checkbox_options' : { } , 'remove_butto…" at bounding box center [900, 473] width 1027 height 667
type textarea "// .filter(Boolean) // .join(',')"
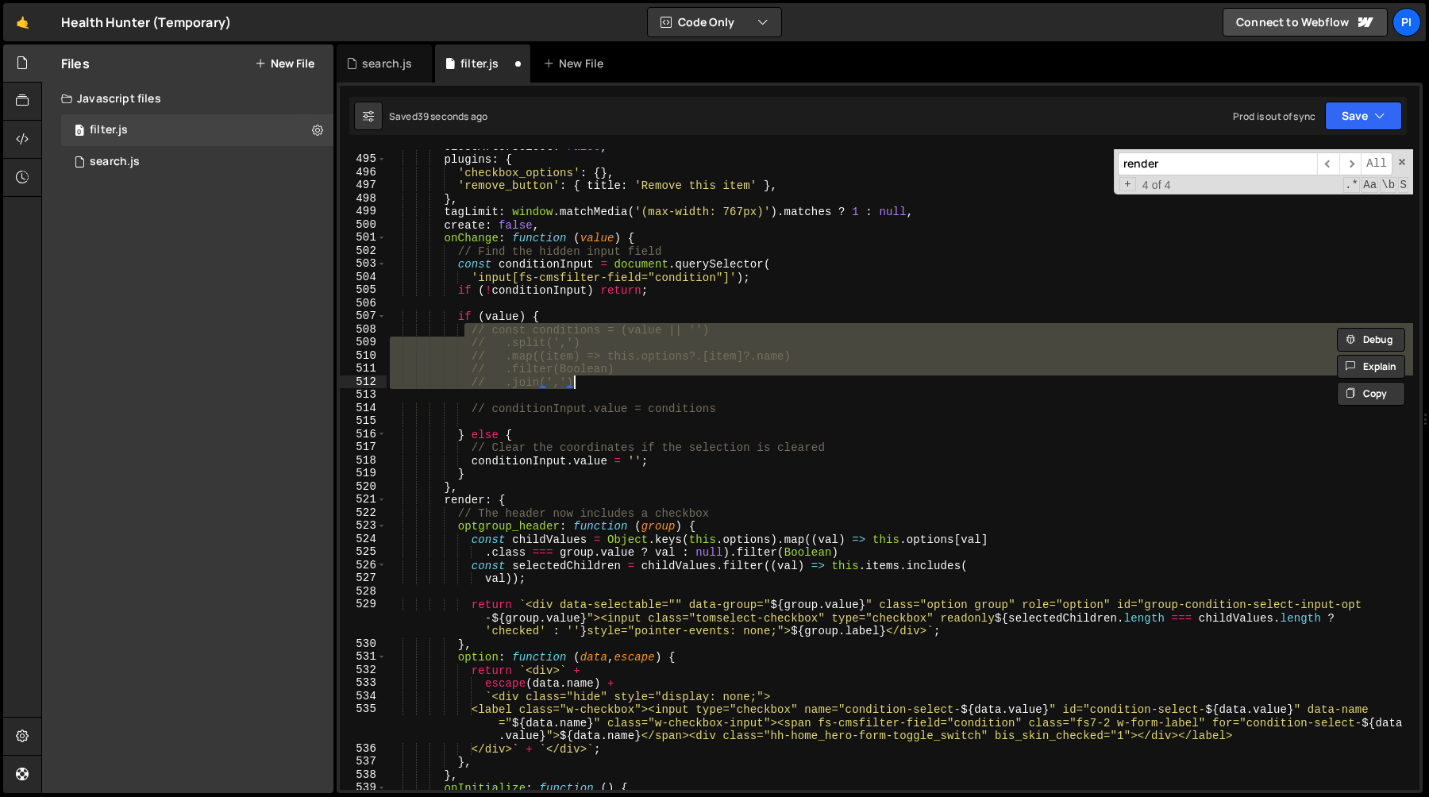
click at [567, 419] on div "closeAfterSelect : false , plugins : { 'checkbox_options' : { } , 'remove_butto…" at bounding box center [900, 473] width 1027 height 667
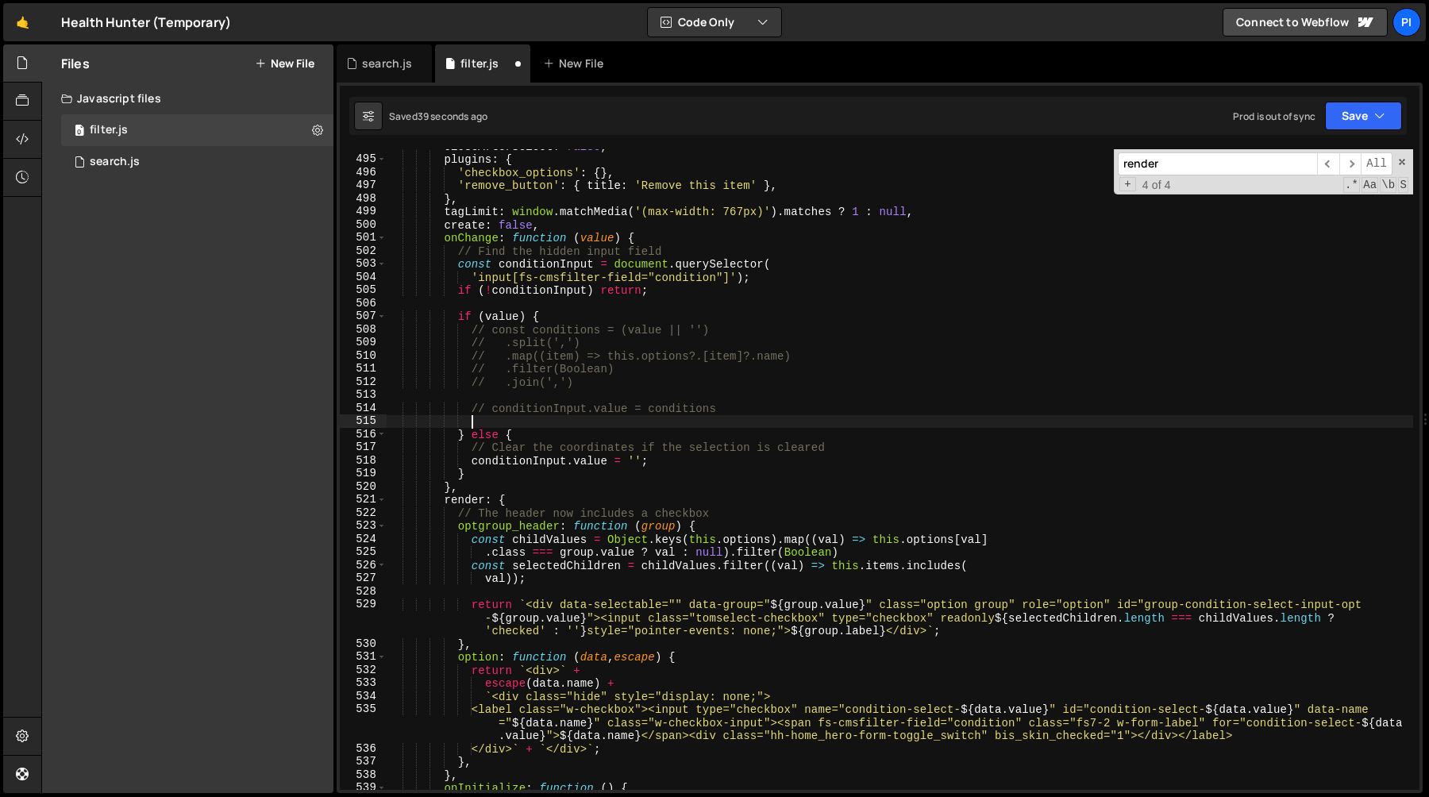
paste textarea "// .join(',')"
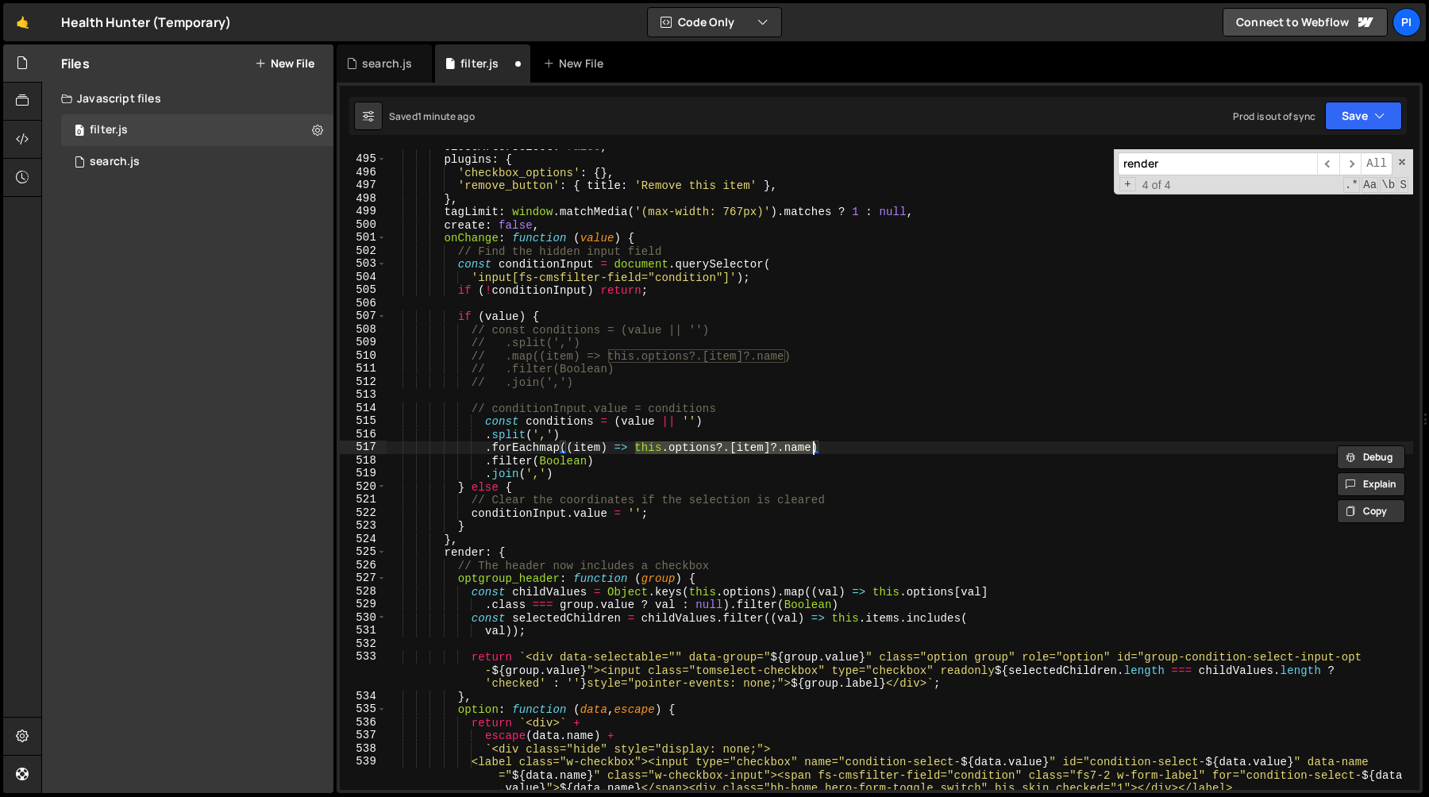
scroll to position [0, 17]
type textarea ".forEachmap((item) => {)"
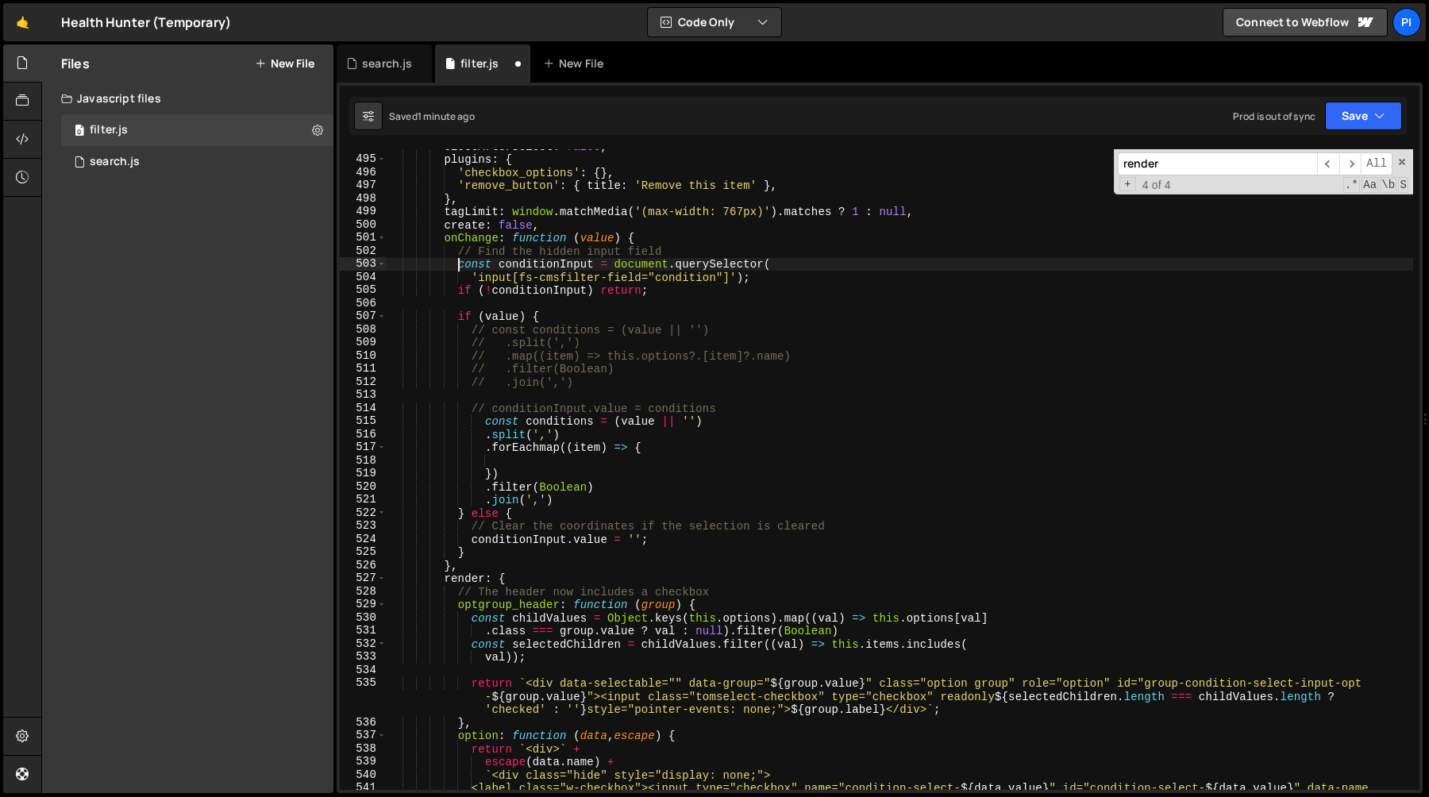
click at [458, 265] on div "closeAfterSelect : false , plugins : { 'checkbox_options' : { } , 'remove_butto…" at bounding box center [900, 486] width 1027 height 693
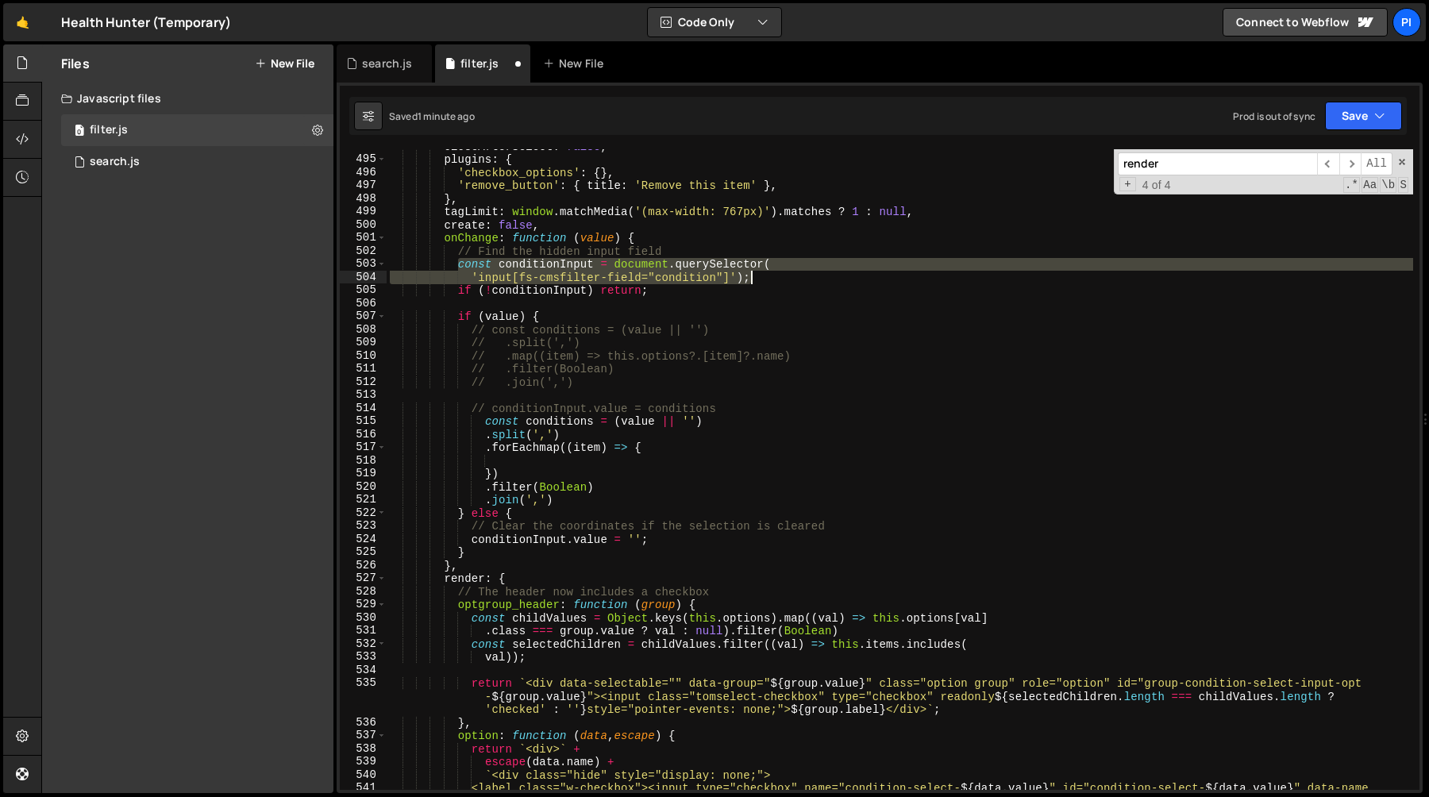
click at [777, 282] on div "closeAfterSelect : false , plugins : { 'checkbox_options' : { } , 'remove_butto…" at bounding box center [900, 486] width 1027 height 693
type textarea "const conditionInput = document.querySelector( 'input[fs-cmsfilter-field="condi…"
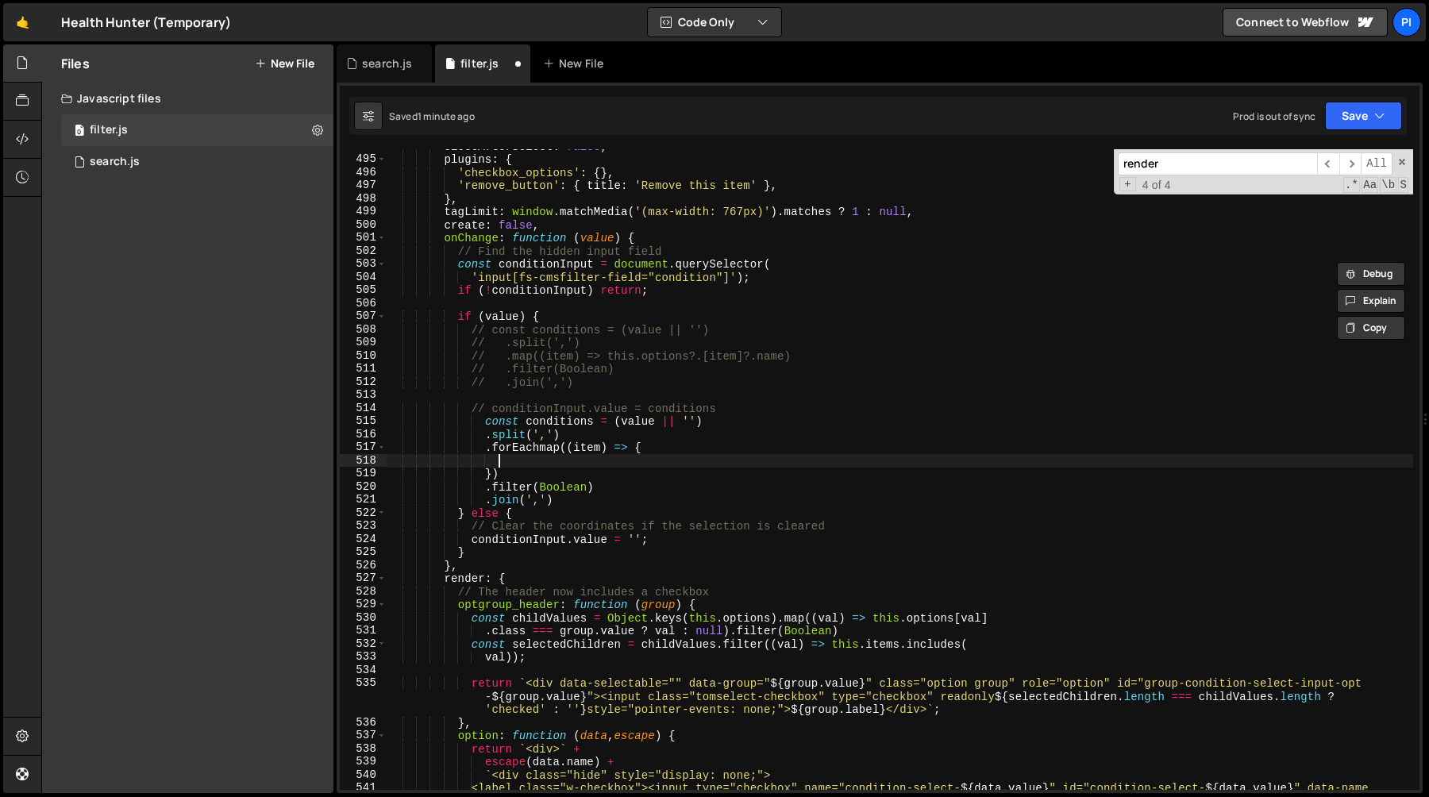
click at [534, 465] on div "closeAfterSelect : false , plugins : { 'checkbox_options' : { } , 'remove_butto…" at bounding box center [900, 486] width 1027 height 693
paste textarea "'input[fs-cmsfilter-field="condition"]');"
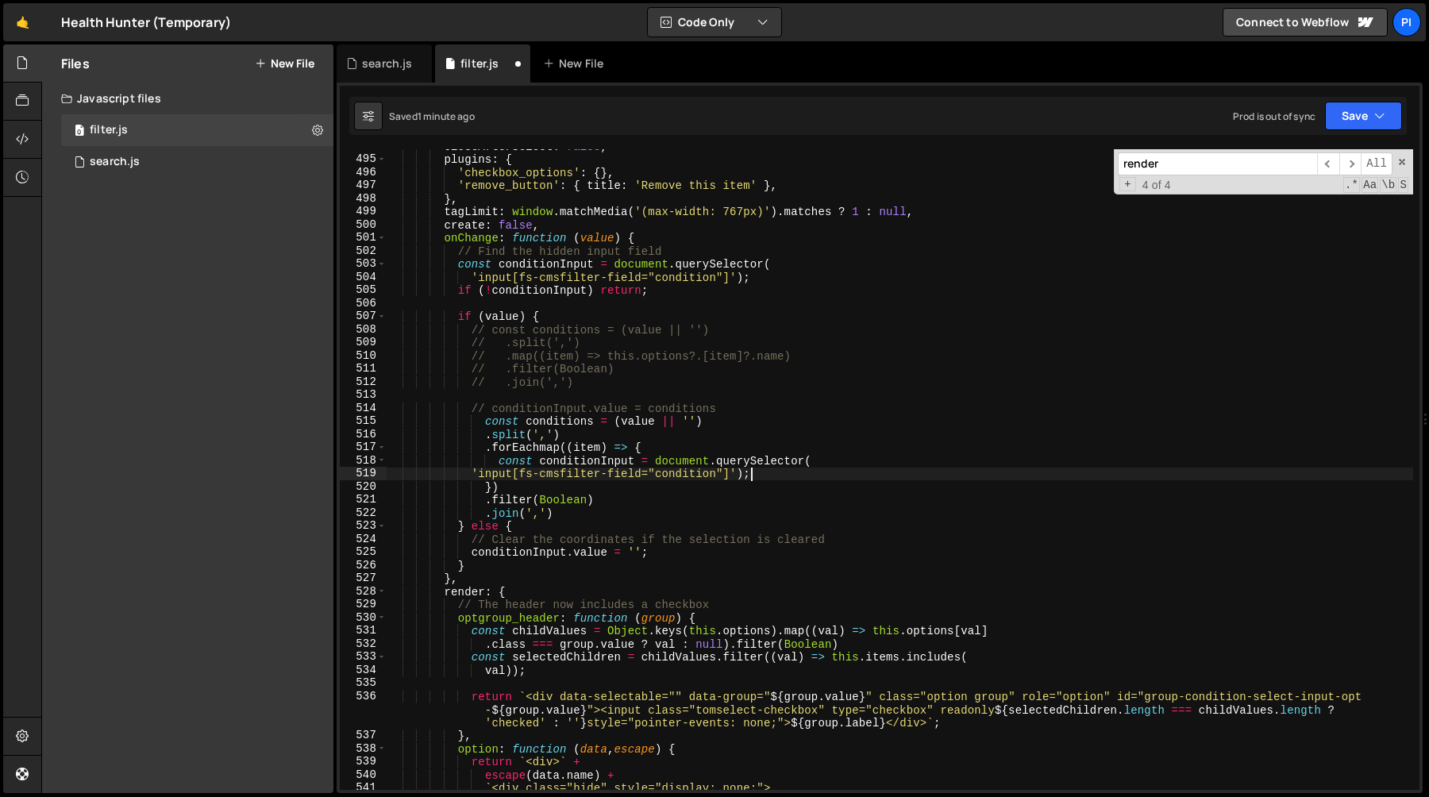
click at [470, 473] on div "closeAfterSelect : false , plugins : { 'checkbox_options' : { } , 'remove_butto…" at bounding box center [900, 473] width 1027 height 667
click at [851, 460] on div "closeAfterSelect : false , plugins : { 'checkbox_options' : { } , 'remove_butto…" at bounding box center [900, 473] width 1027 height 667
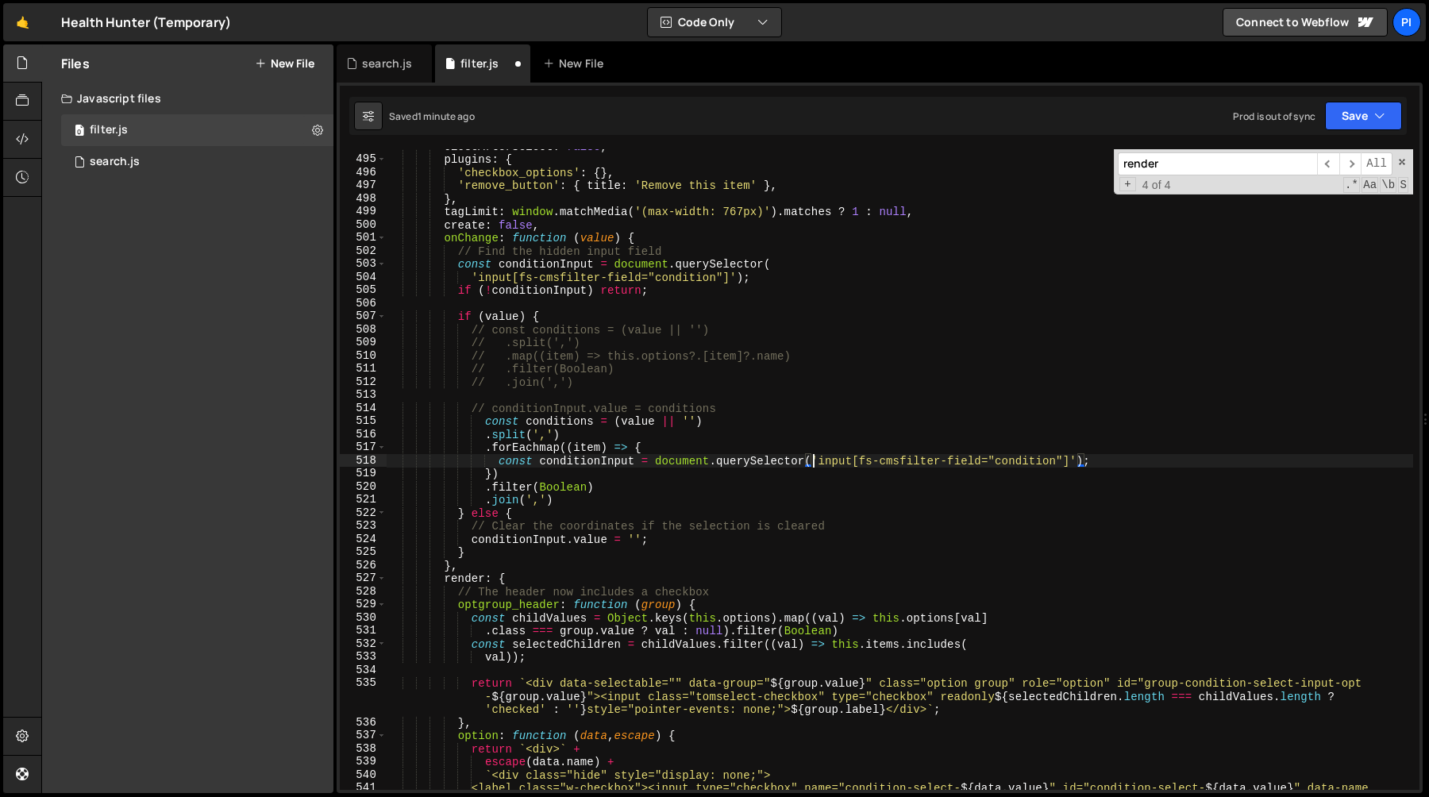
click at [576, 459] on div "closeAfterSelect : false , plugins : { 'checkbox_options' : { } , 'remove_butto…" at bounding box center [900, 486] width 1027 height 693
click at [562, 449] on div "closeAfterSelect : false , plugins : { 'checkbox_options' : { } , 'remove_butto…" at bounding box center [900, 486] width 1027 height 693
click at [579, 463] on div "closeAfterSelect : false , plugins : { 'checkbox_options' : { } , 'remove_butto…" at bounding box center [900, 486] width 1027 height 693
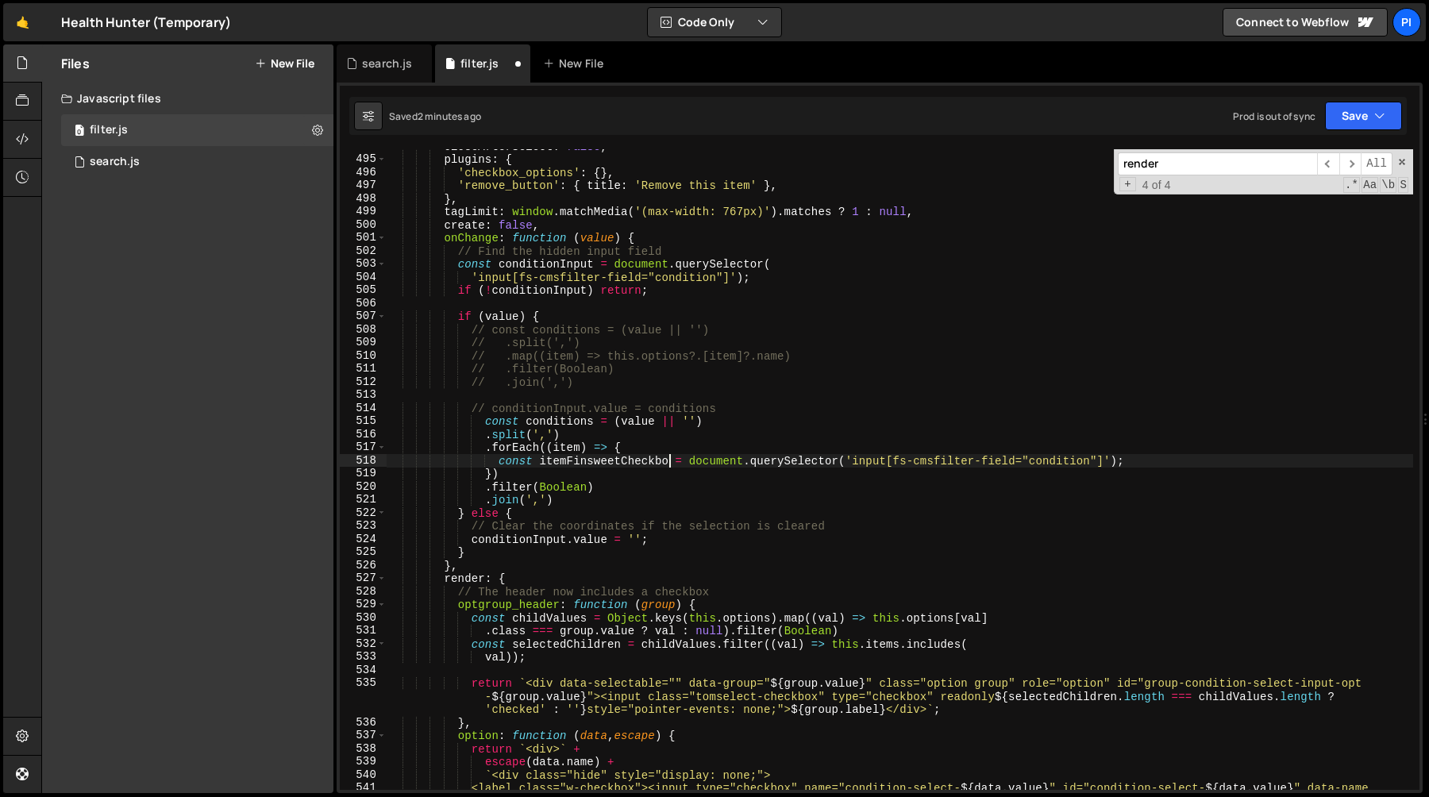
scroll to position [0, 20]
click at [619, 462] on div "closeAfterSelect : false , plugins : { 'checkbox_options' : { } , 'remove_butto…" at bounding box center [900, 469] width 1027 height 641
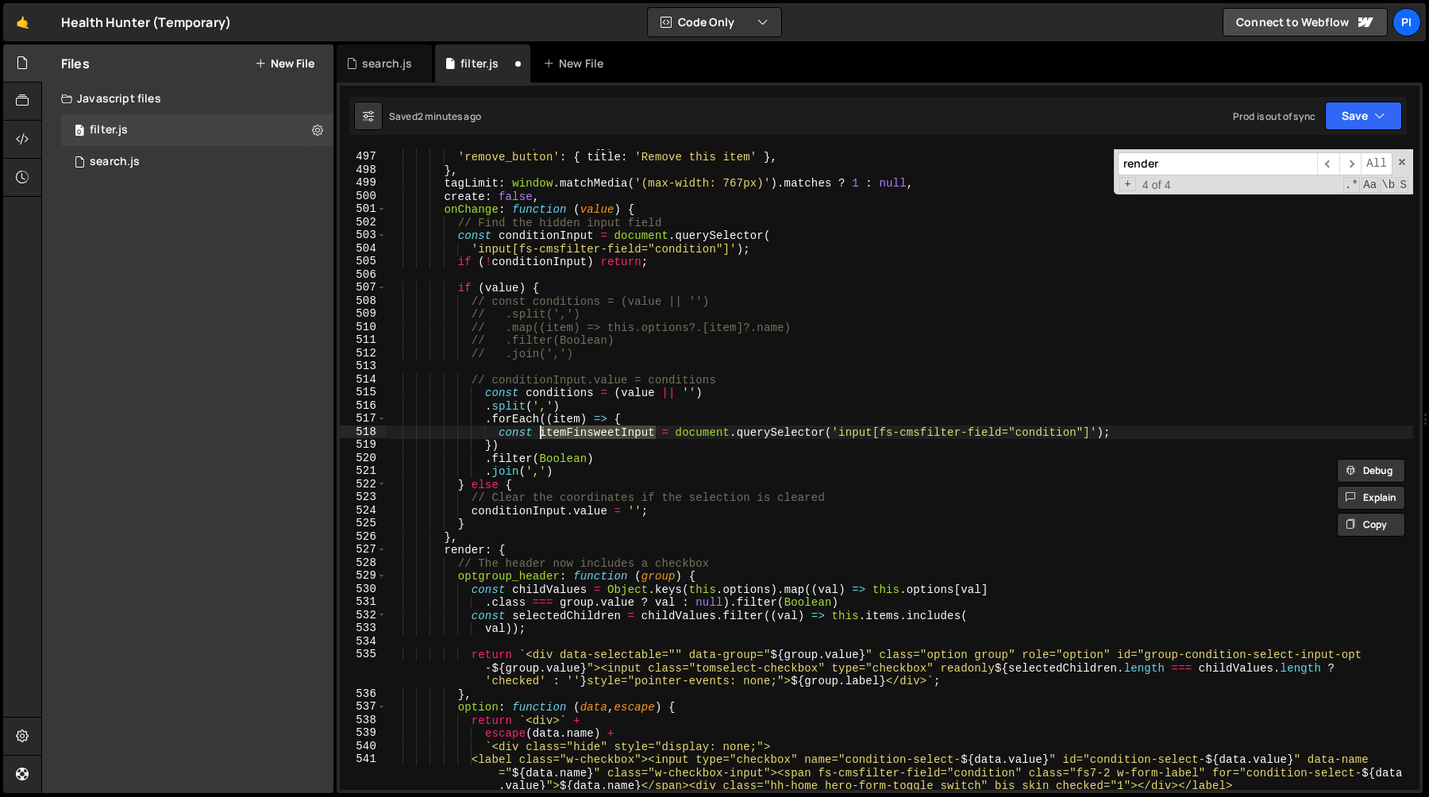
scroll to position [6702, 0]
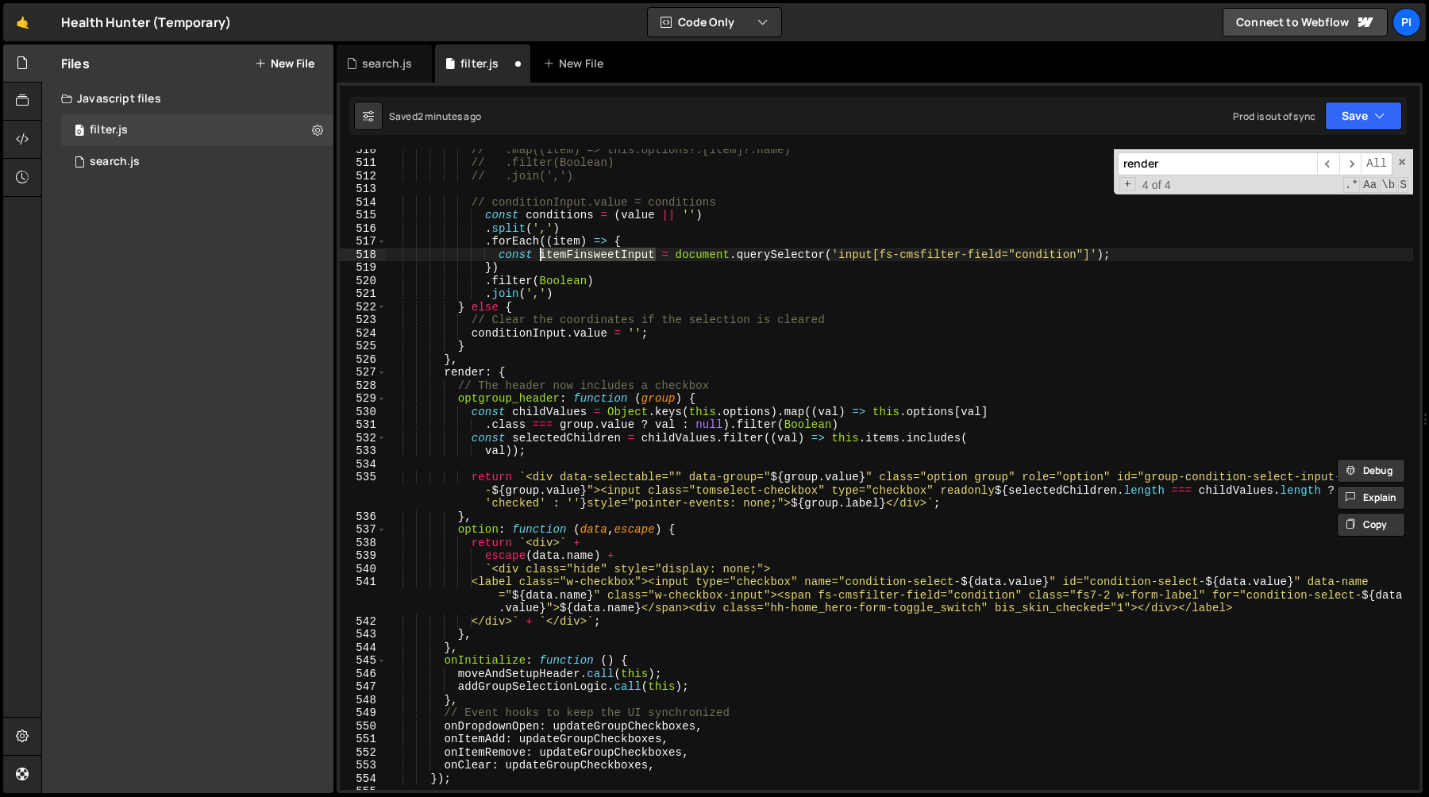
click at [1080, 583] on div "// .map((item) => this.options?.[item]?.name) // .filter(Boolean) // .join(',')…" at bounding box center [900, 476] width 1027 height 667
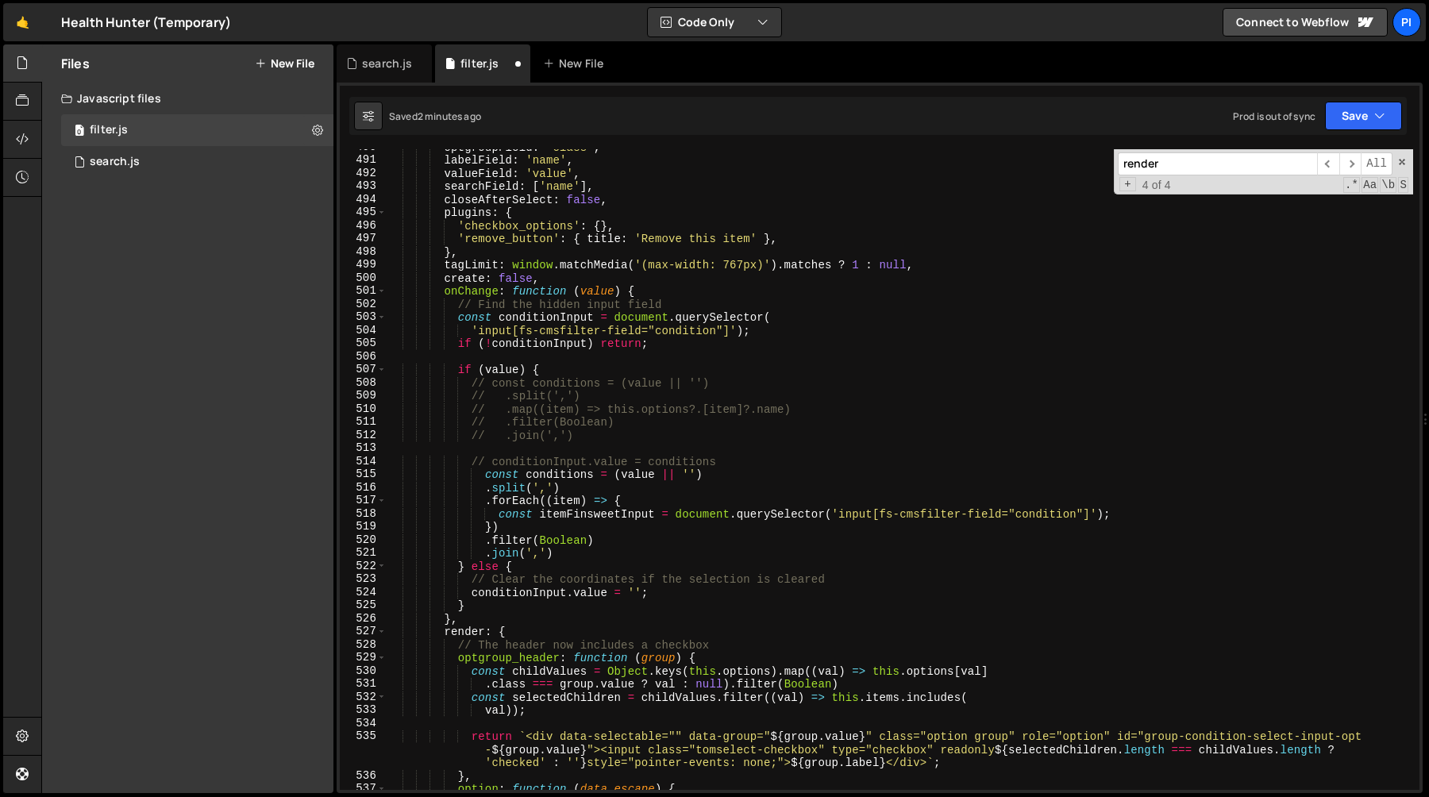
scroll to position [6432, 0]
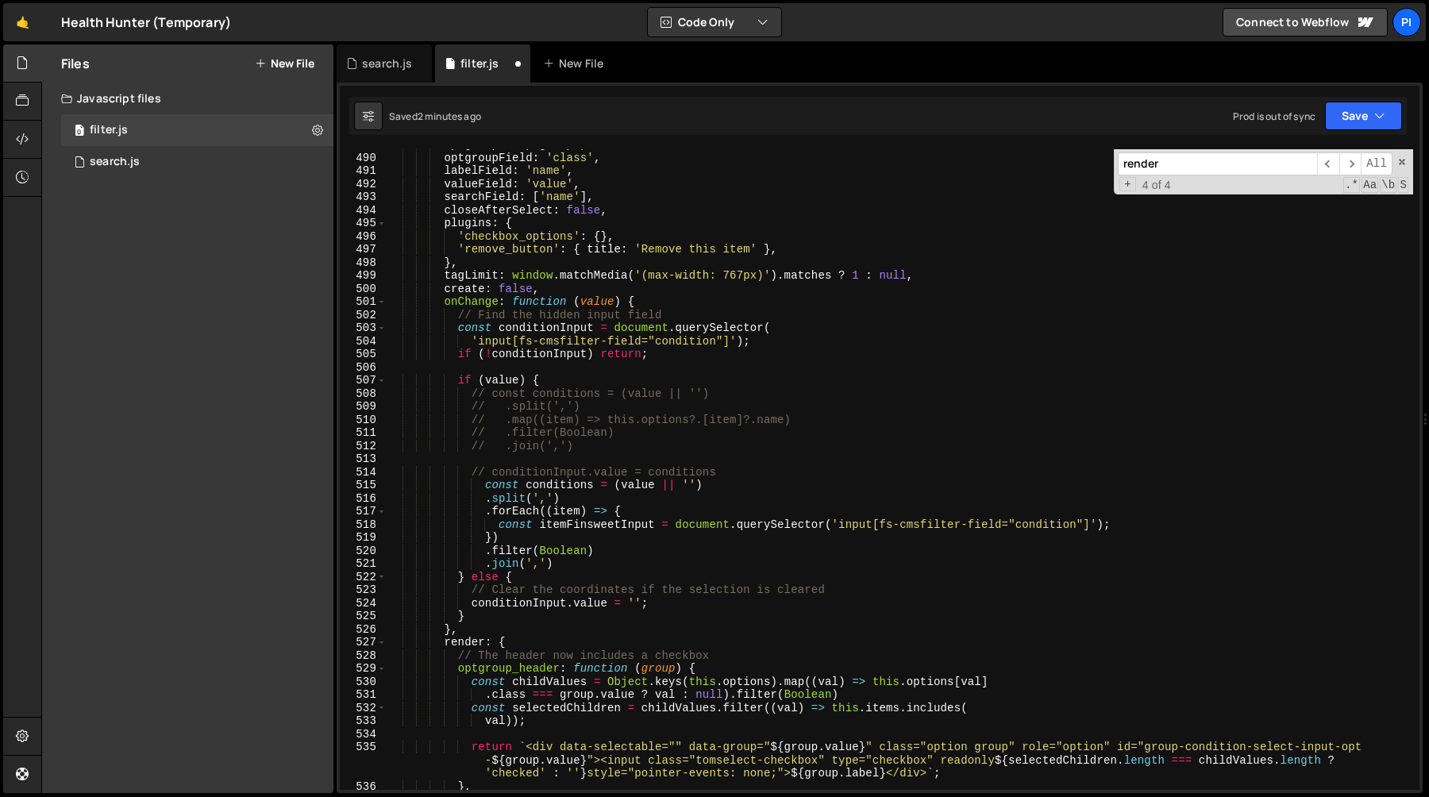
click at [720, 328] on div "optgroups : optgroups , optgroupField : 'class' , labelField : 'name' , valueFi…" at bounding box center [900, 471] width 1027 height 667
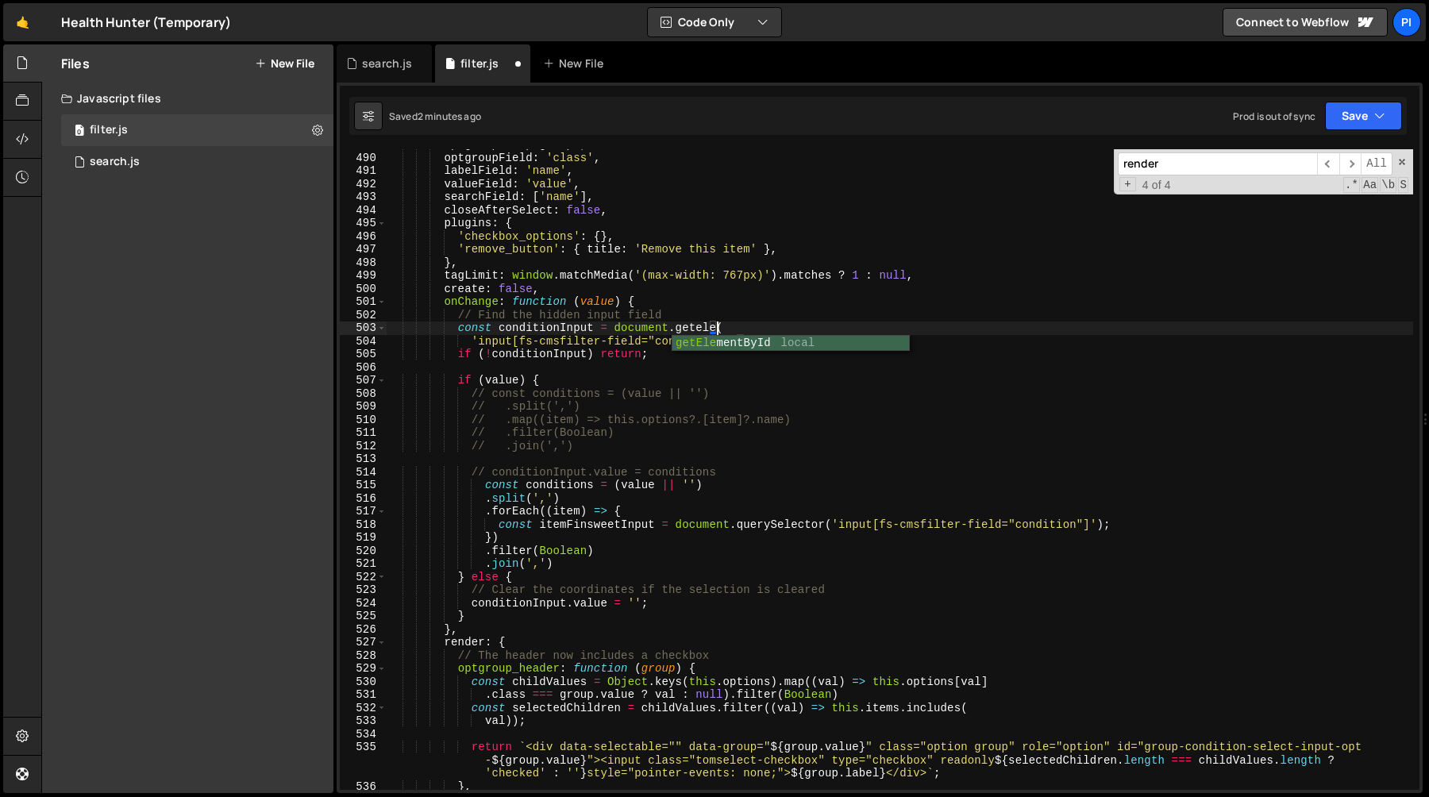
scroll to position [0, 23]
click at [637, 380] on div "optgroups : optgroups , optgroupField : 'class' , labelField : 'name' , valueFi…" at bounding box center [900, 471] width 1027 height 667
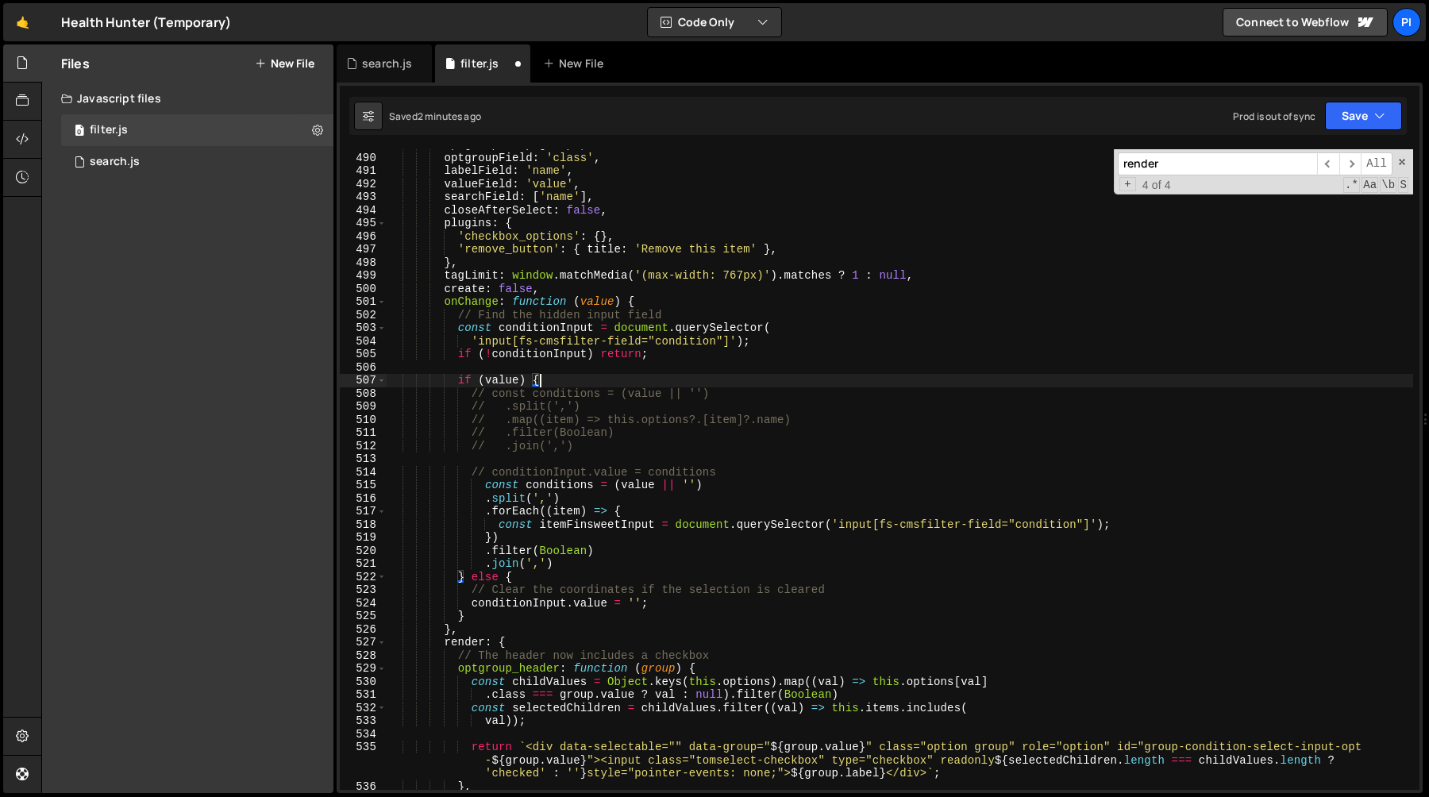
scroll to position [0, 10]
click at [666, 349] on div "optgroups : optgroups , optgroupField : 'class' , labelField : 'name' , valueFi…" at bounding box center [900, 471] width 1027 height 667
click at [415, 317] on div "optgroups : optgroups , optgroupField : 'class' , labelField : 'name' , valueFi…" at bounding box center [900, 471] width 1027 height 667
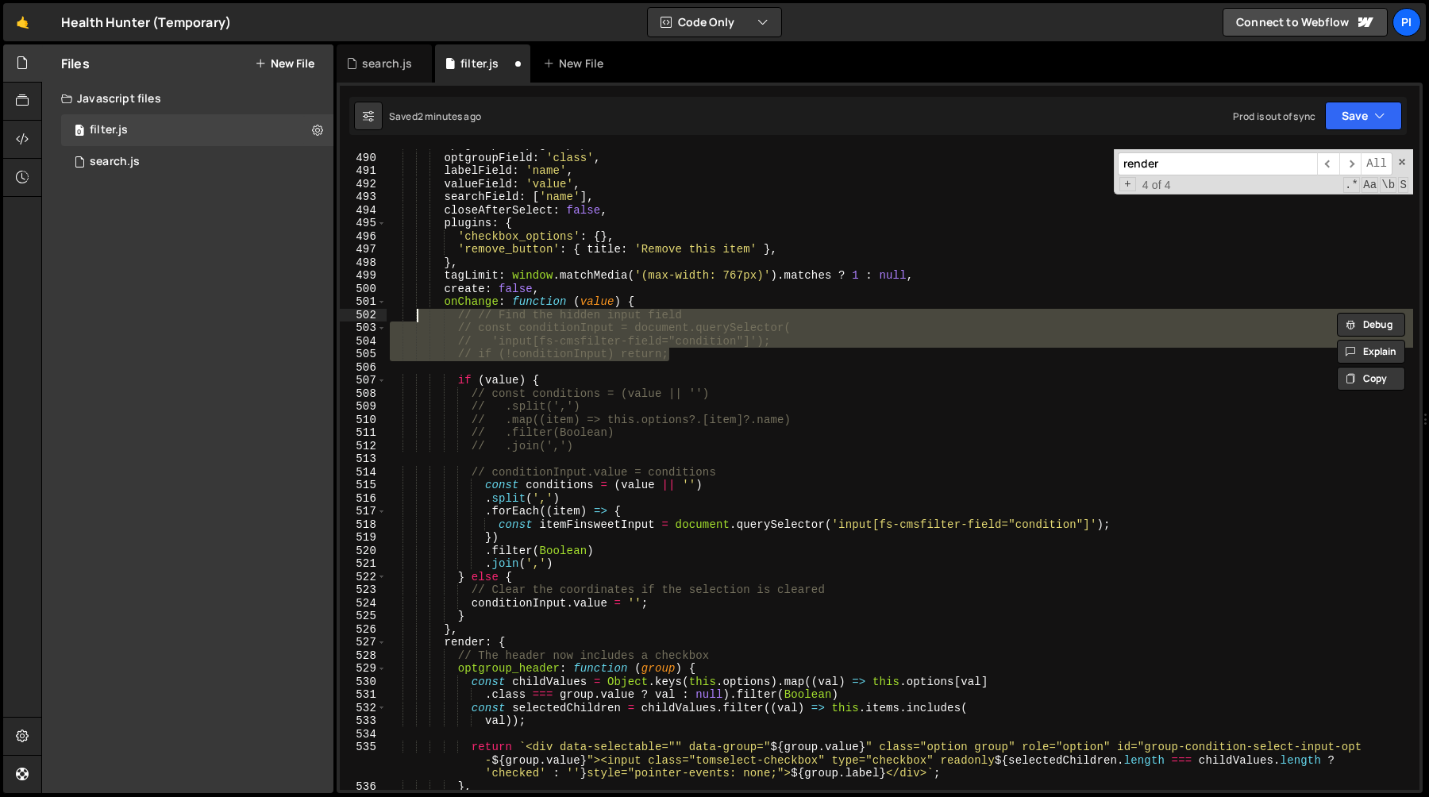
click at [794, 521] on div "optgroups : optgroups , optgroupField : 'class' , labelField : 'name' , valueFi…" at bounding box center [900, 471] width 1027 height 667
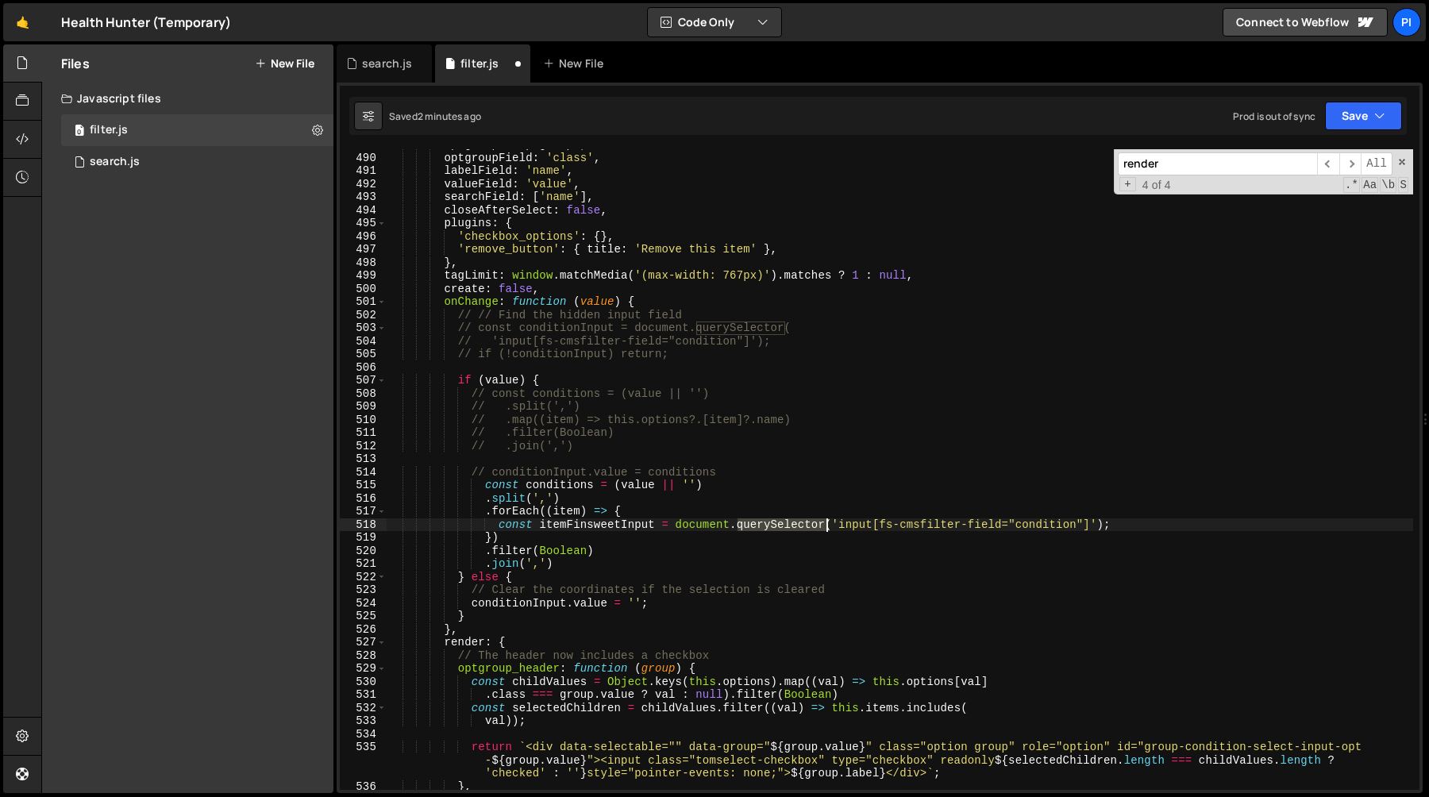
click at [794, 521] on div "optgroups : optgroups , optgroupField : 'class' , labelField : 'name' , valueFi…" at bounding box center [900, 471] width 1027 height 667
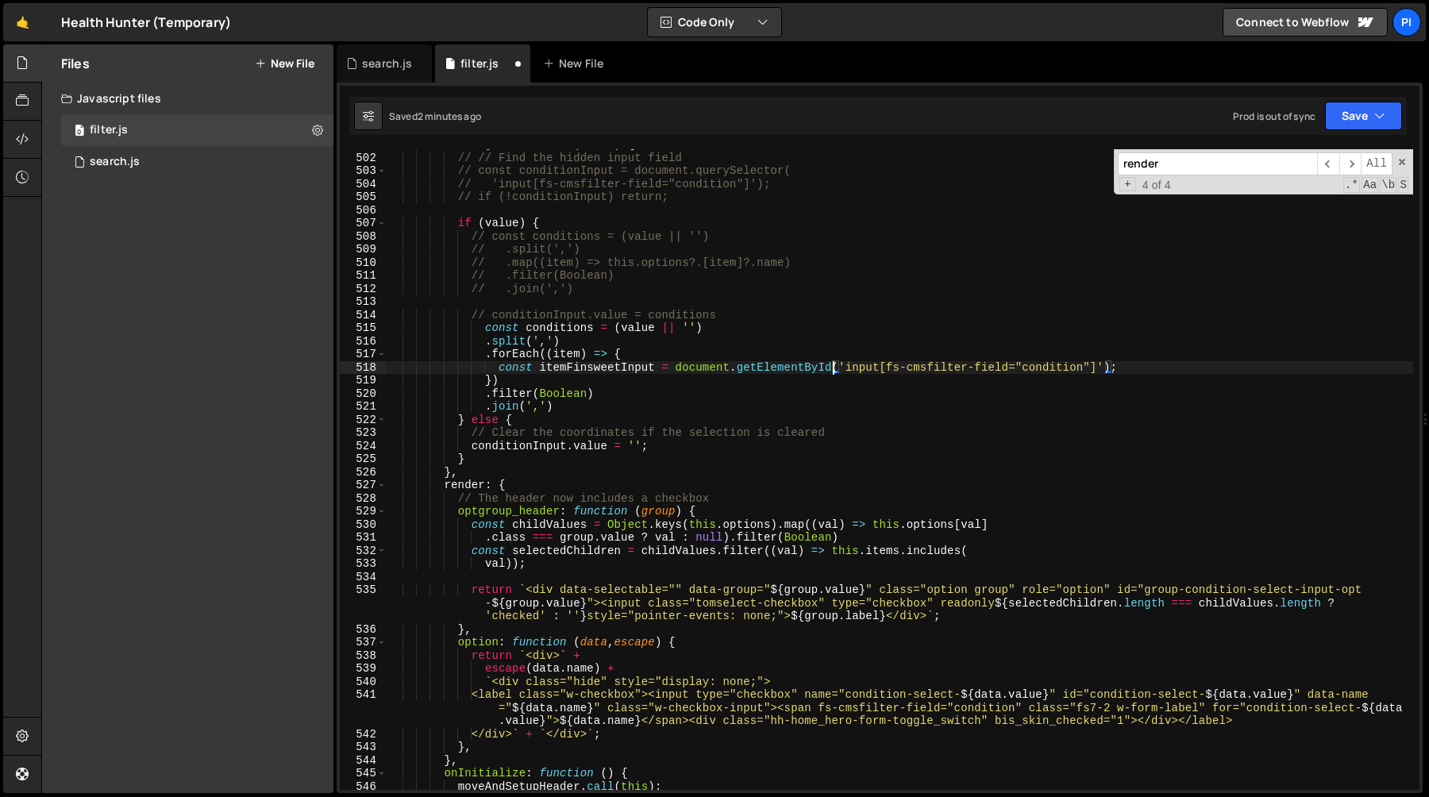
scroll to position [6589, 0]
click at [1109, 698] on div "onChange : function ( value ) { // // Find the hidden input field // const cond…" at bounding box center [900, 471] width 1027 height 667
click at [1310, 695] on div "onChange : function ( value ) { // // Find the hidden input field // const cond…" at bounding box center [900, 471] width 1027 height 667
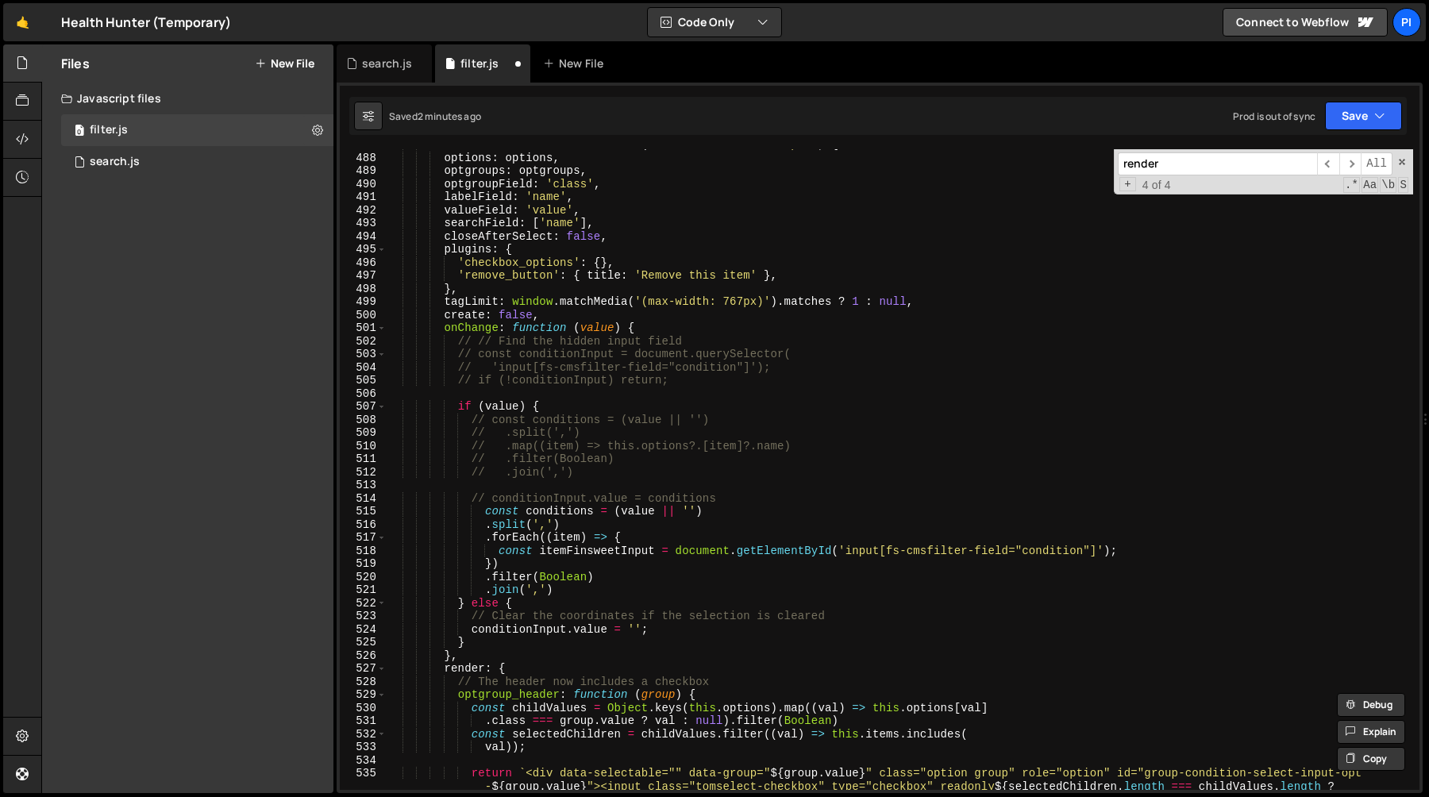
scroll to position [6445, 0]
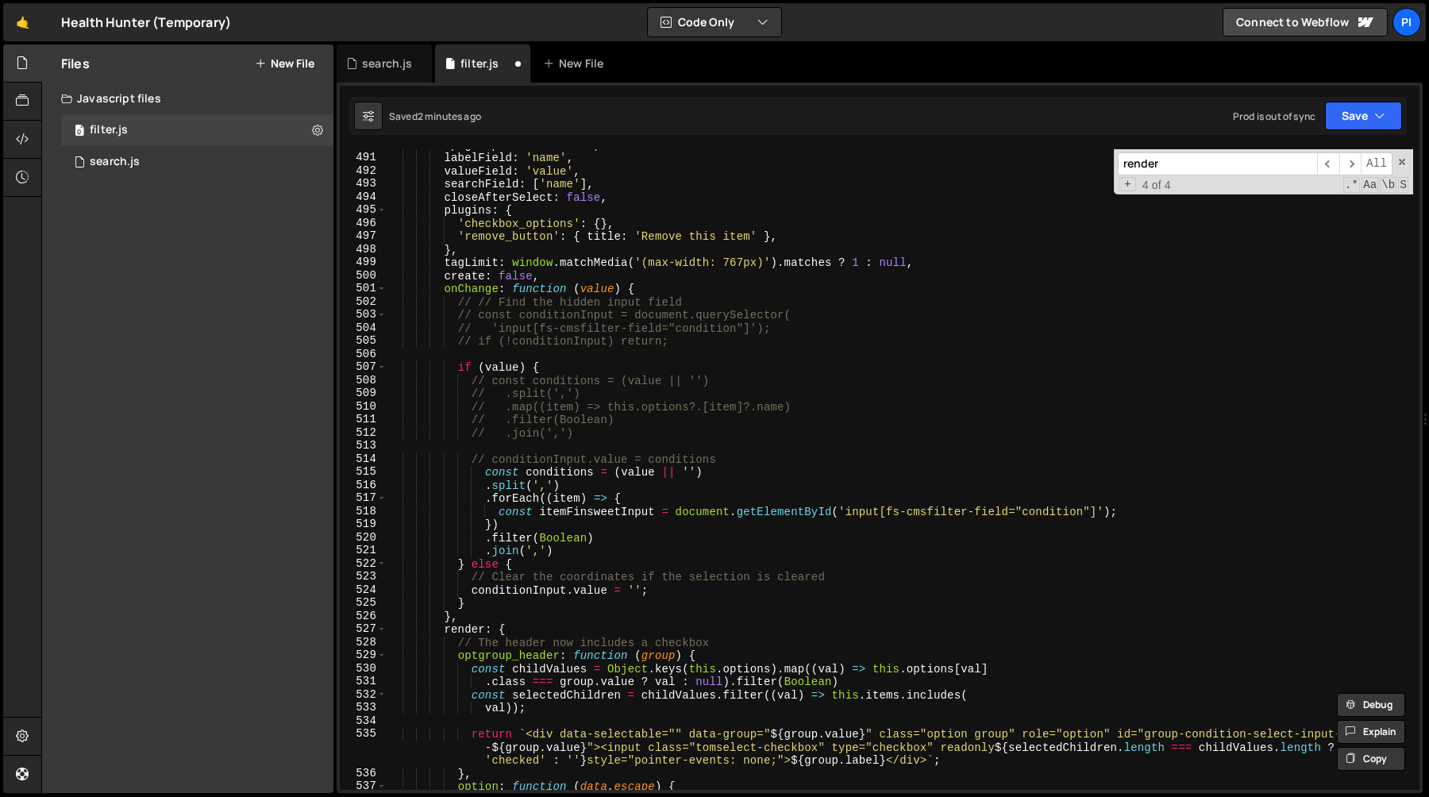
click at [839, 507] on div "optgroupField : 'class' , labelField : 'name' , valueField : 'value' , searchFi…" at bounding box center [900, 471] width 1027 height 667
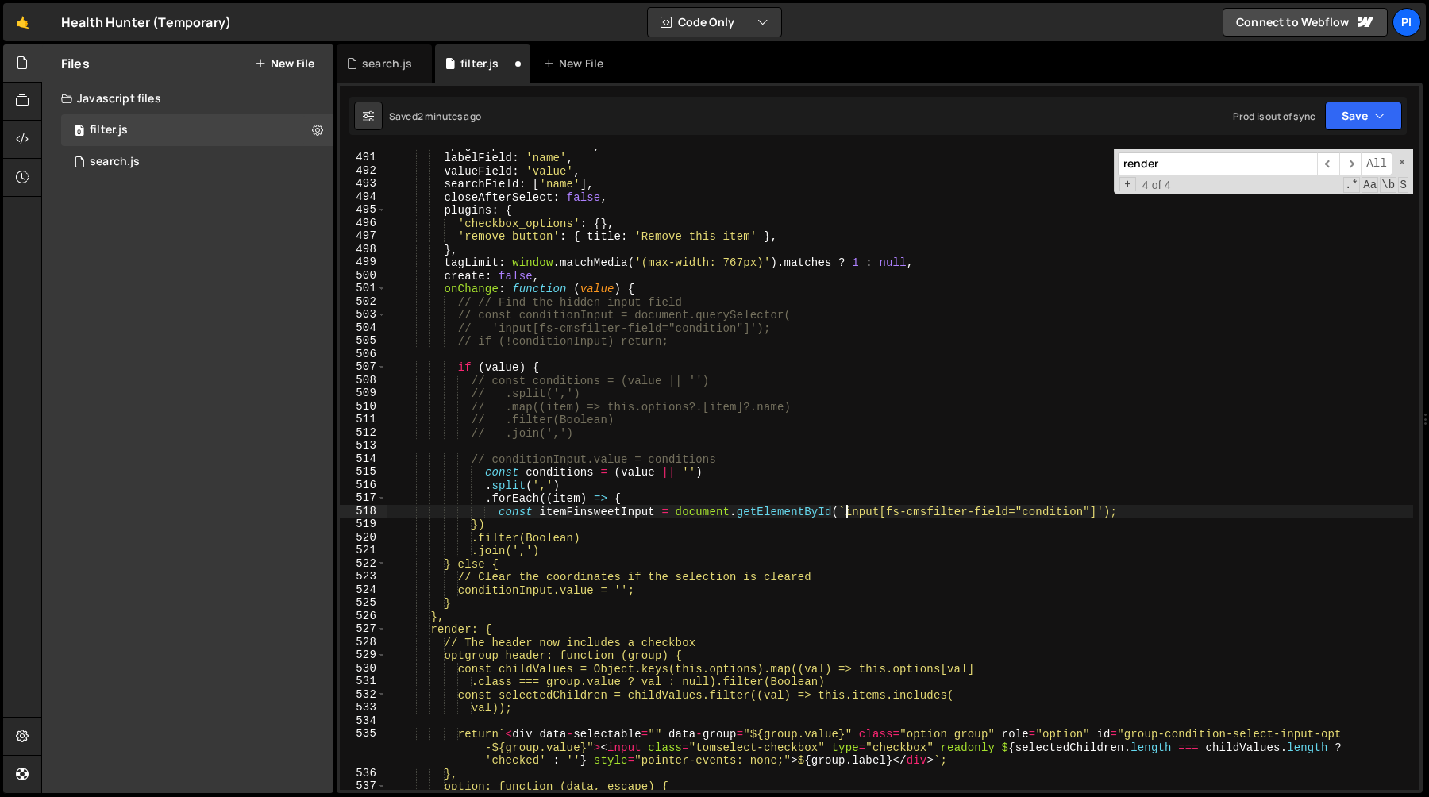
click at [1104, 511] on div "optgroupField : 'class' , labelField : 'name' , valueField : 'value' , searchFi…" at bounding box center [900, 471] width 1027 height 667
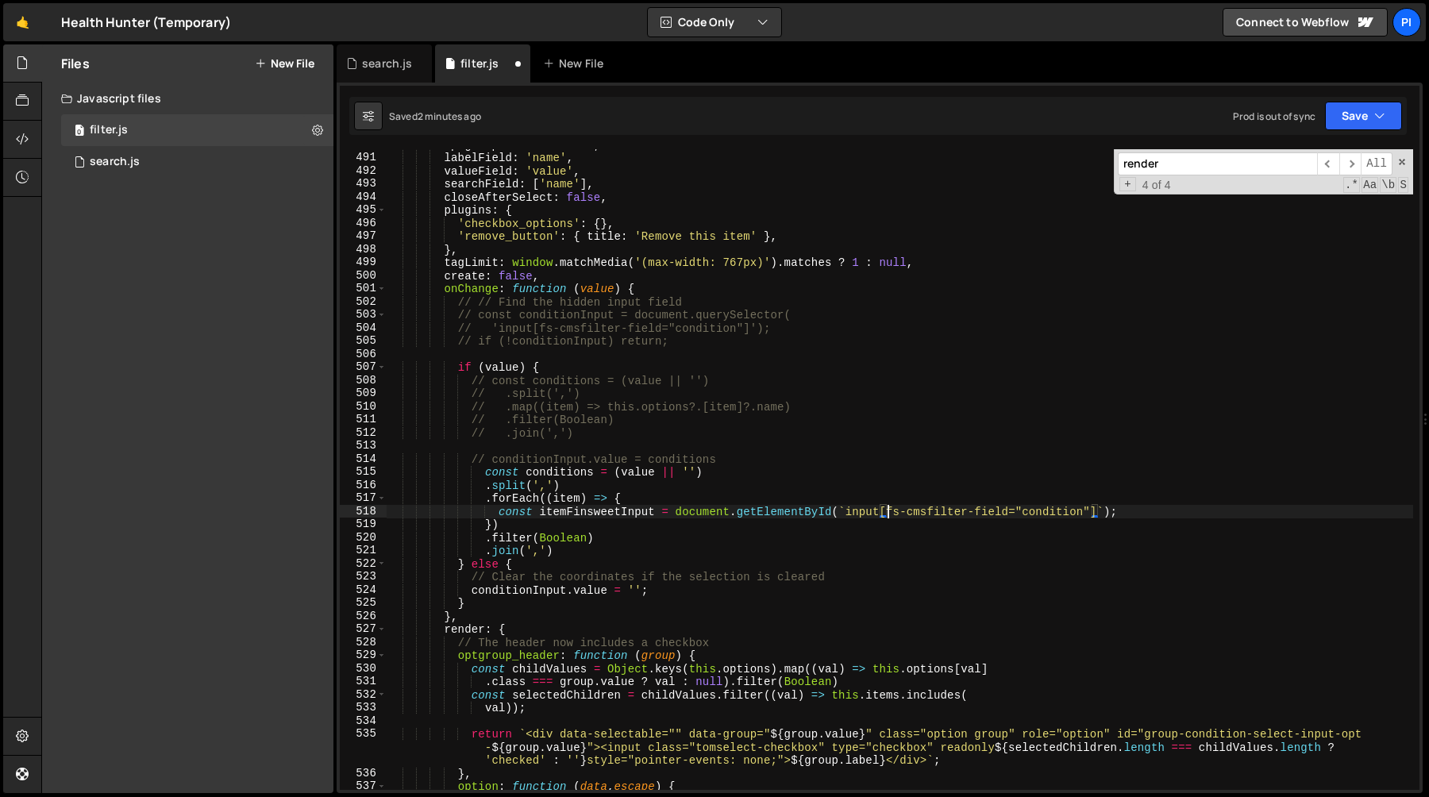
click at [891, 513] on div "optgroupField : 'class' , labelField : 'name' , valueField : 'value' , searchFi…" at bounding box center [900, 471] width 1027 height 667
click at [1101, 514] on div "optgroupField : 'class' , labelField : 'name' , valueField : 'value' , searchFi…" at bounding box center [900, 471] width 1027 height 667
click at [848, 514] on div "optgroupField : 'class' , labelField : 'name' , valueField : 'value' , searchFi…" at bounding box center [900, 471] width 1027 height 667
paste textarea "condition-select-${data.value}"
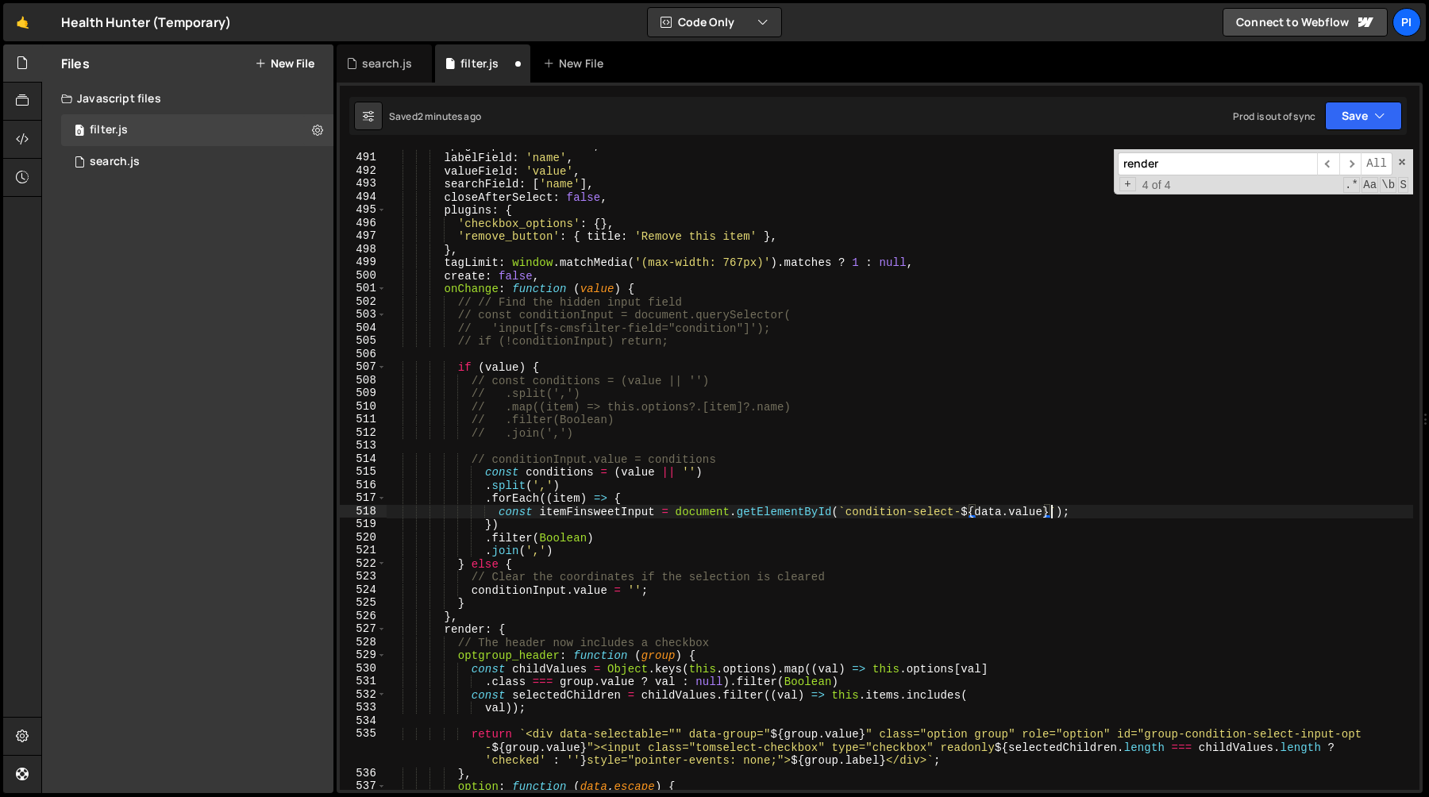
click at [1027, 509] on div "optgroupField : 'class' , labelField : 'name' , valueField : 'value' , searchFi…" at bounding box center [900, 471] width 1027 height 667
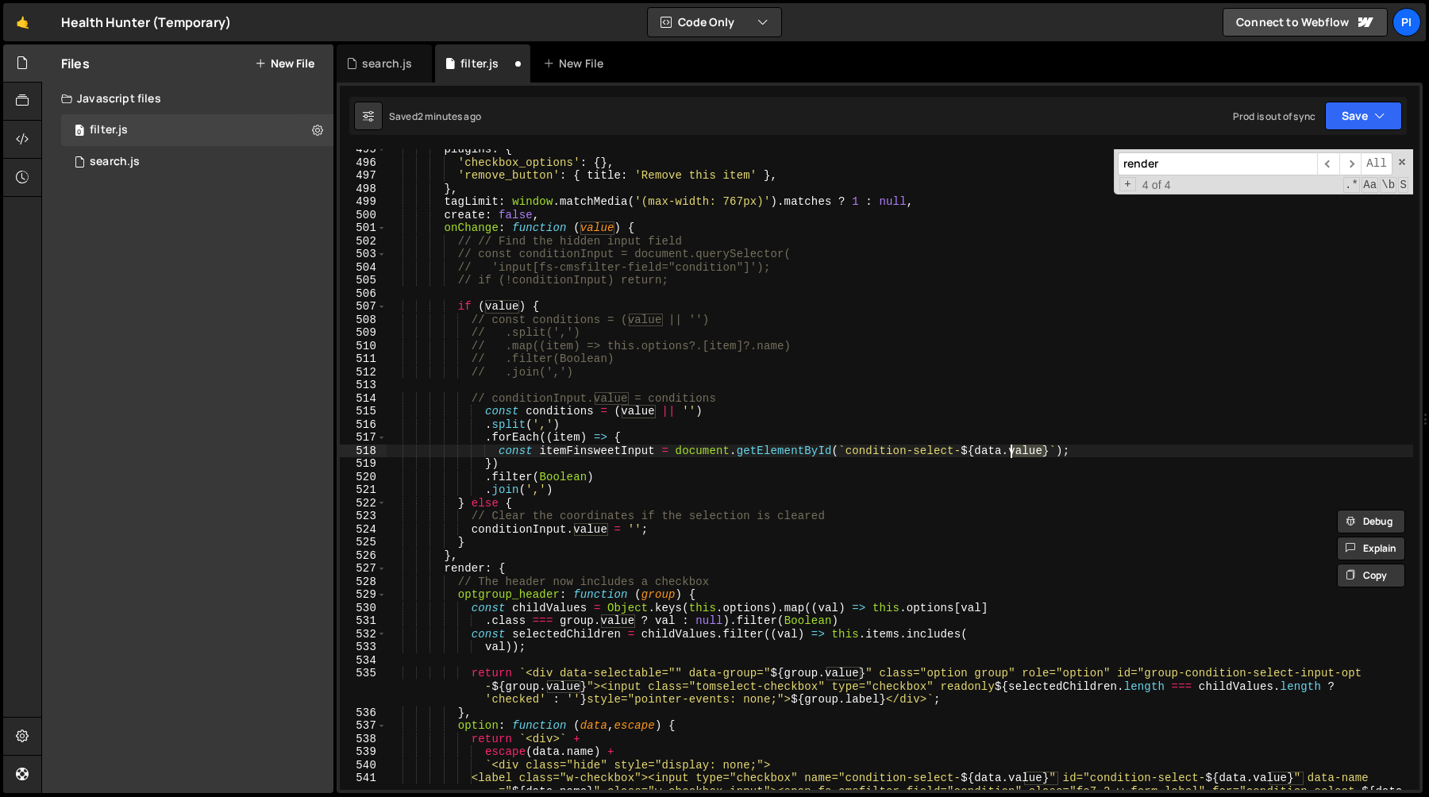
scroll to position [6503, 0]
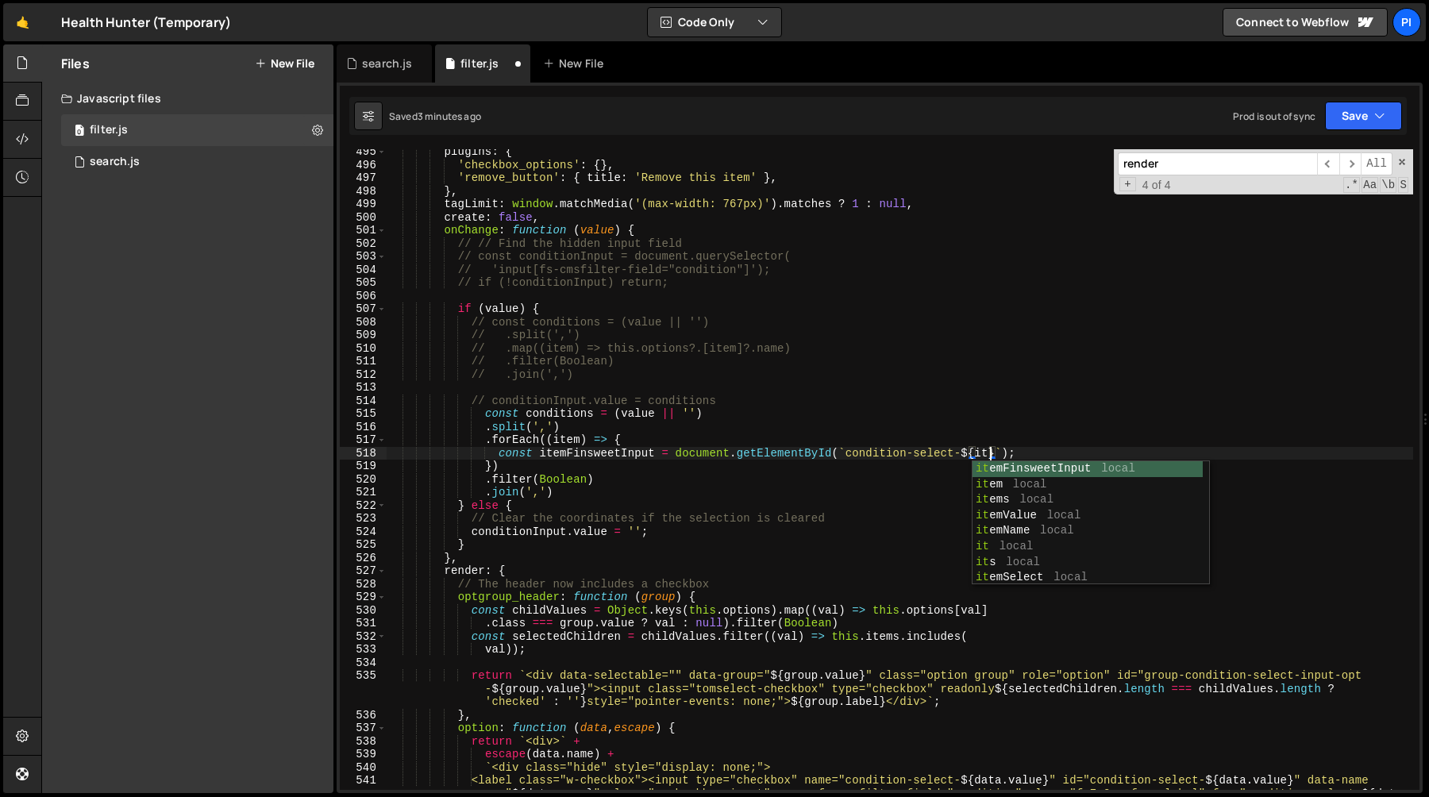
type textarea "const itemFinsweetInput = document.getElementById(`condition-select-${item}`);"
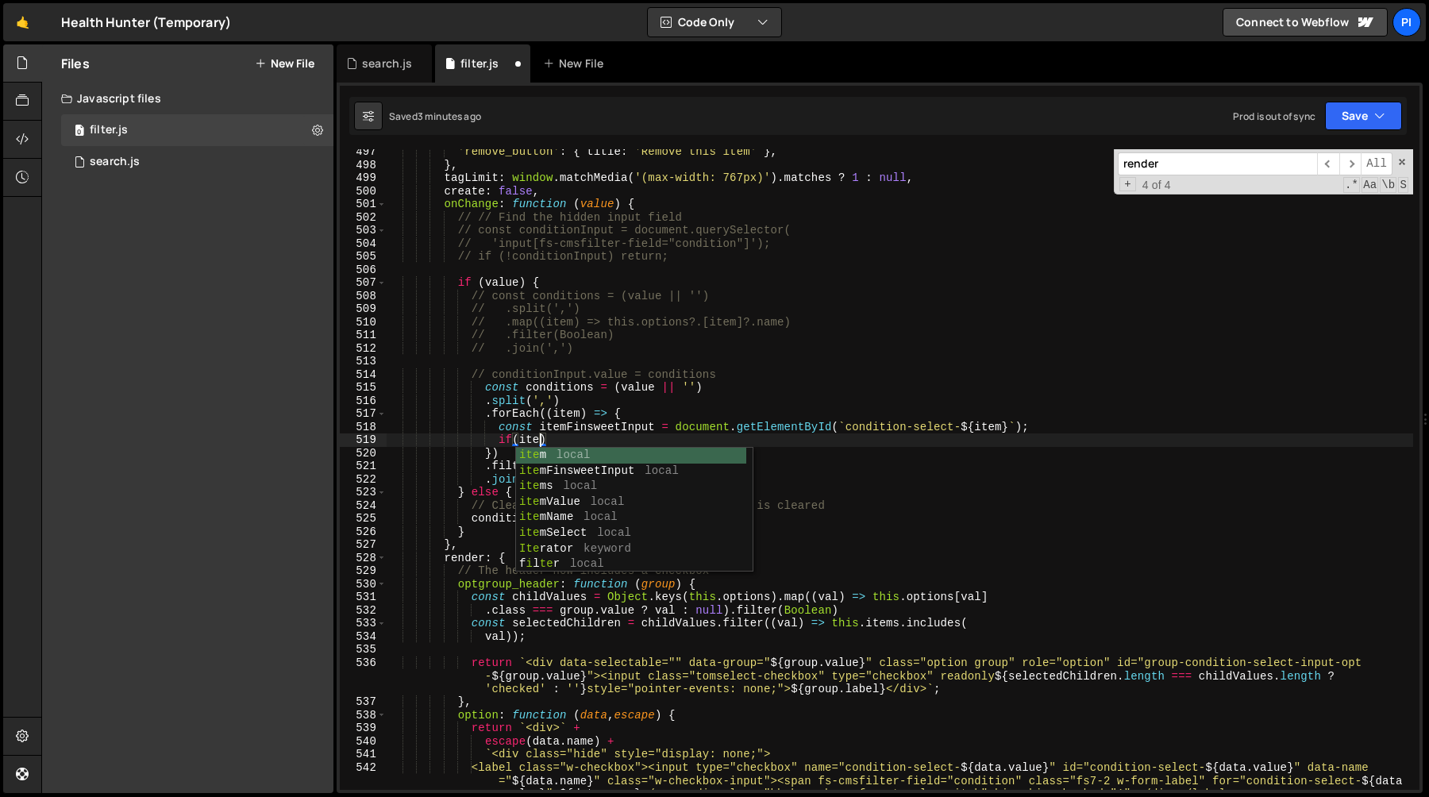
scroll to position [0, 10]
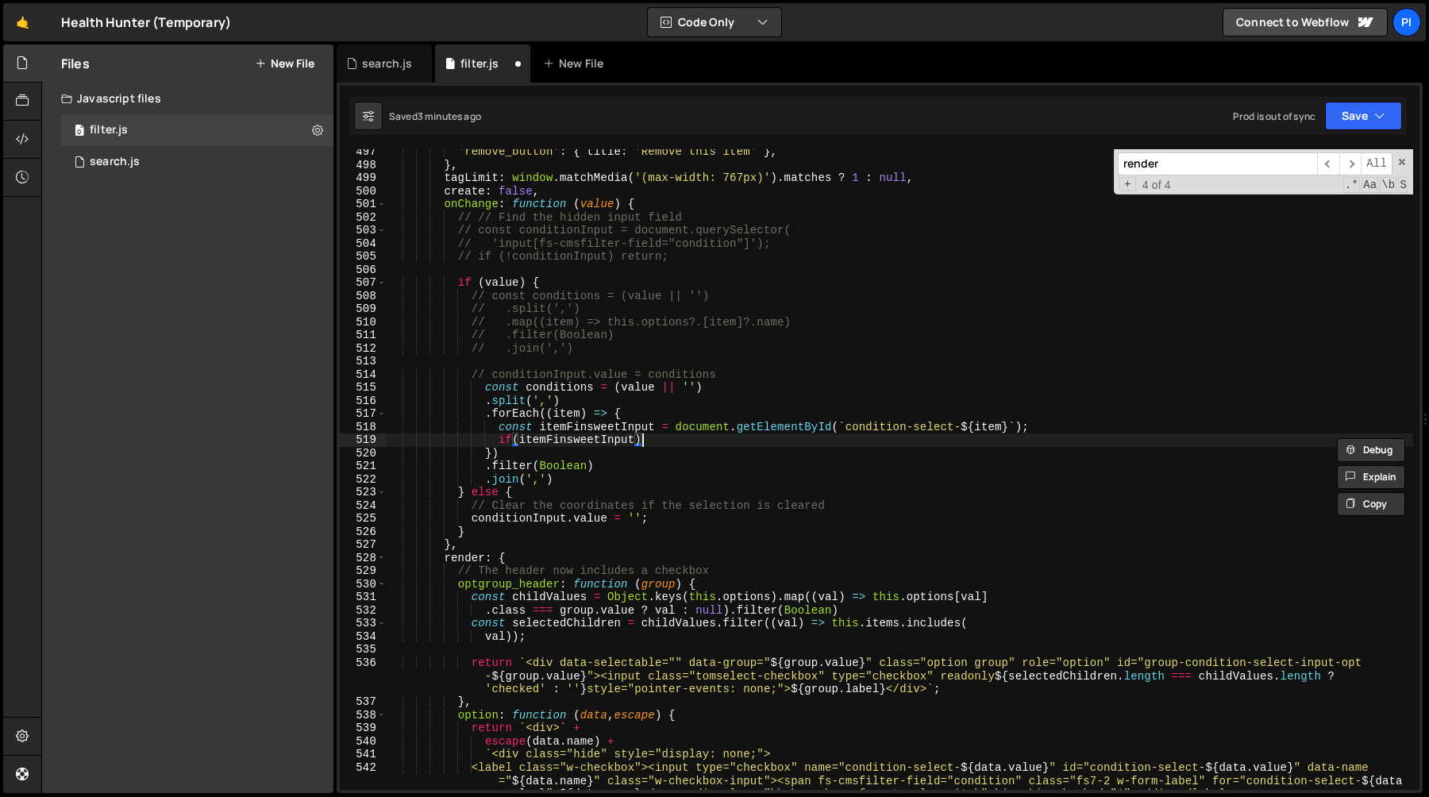
type textarea "if(itemFinsweetInput){"
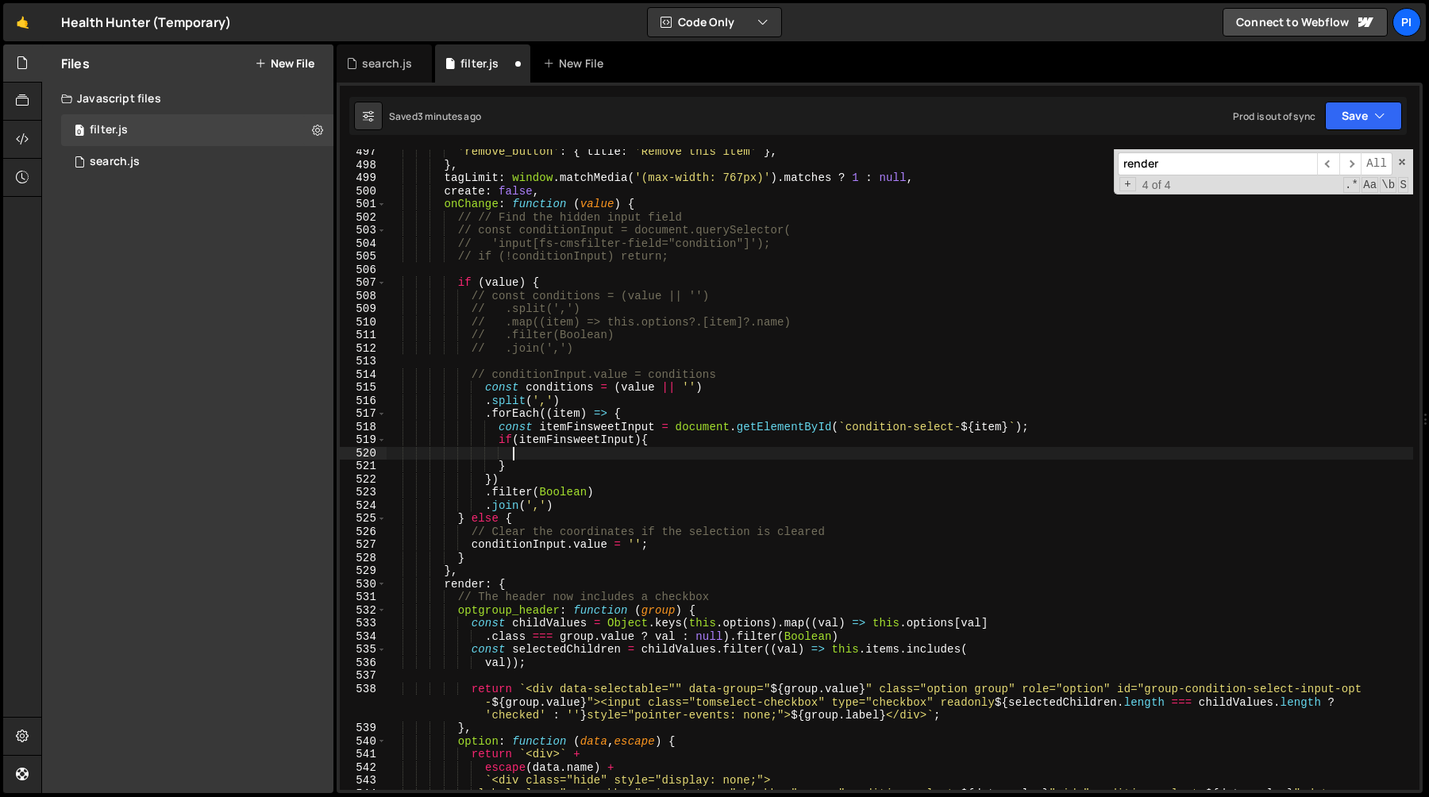
paste textarea "itemFinsweetInput"
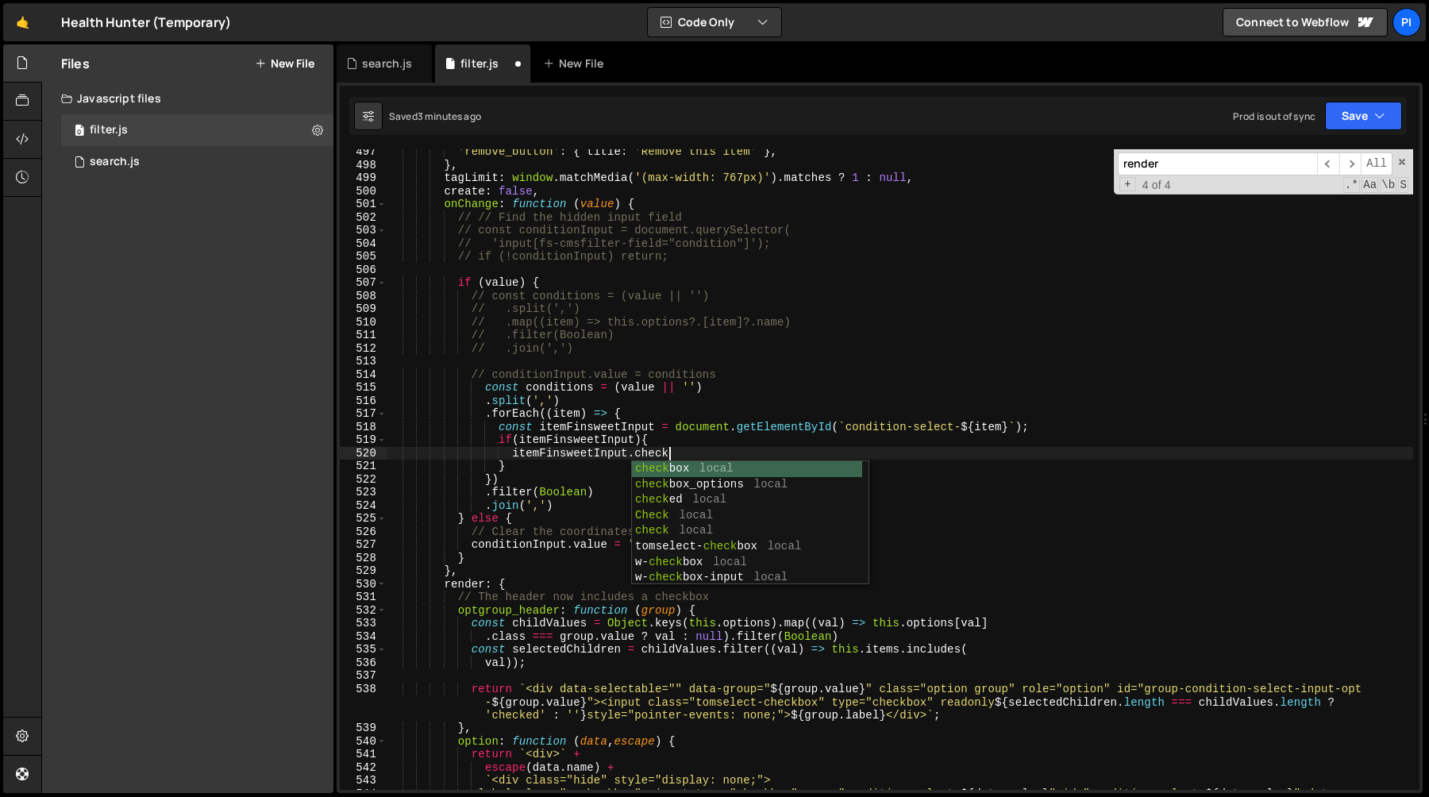
scroll to position [0, 19]
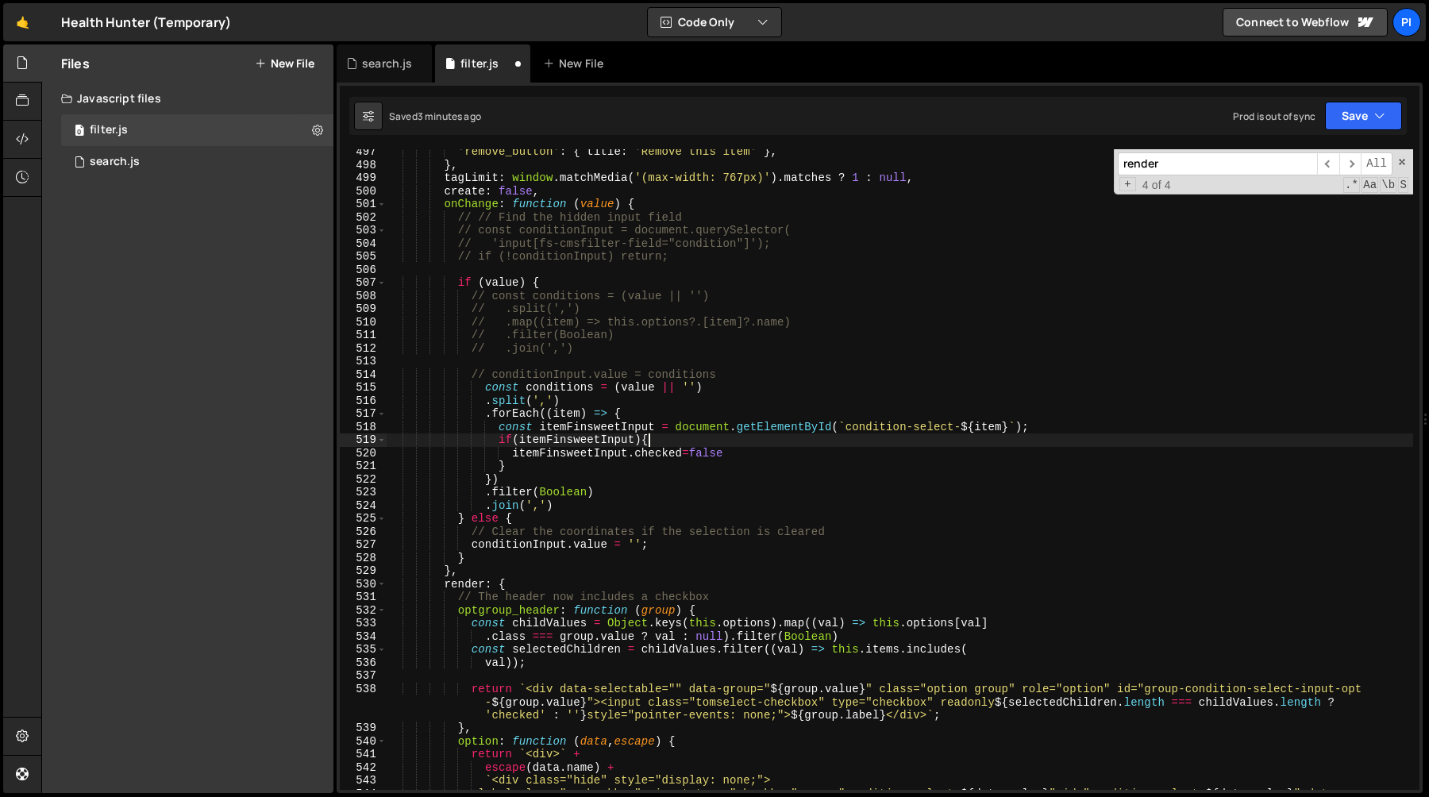
click at [769, 439] on div "'remove_button' : { title : 'Remove this item' } , } , tagLimit : window . matc…" at bounding box center [900, 491] width 1027 height 693
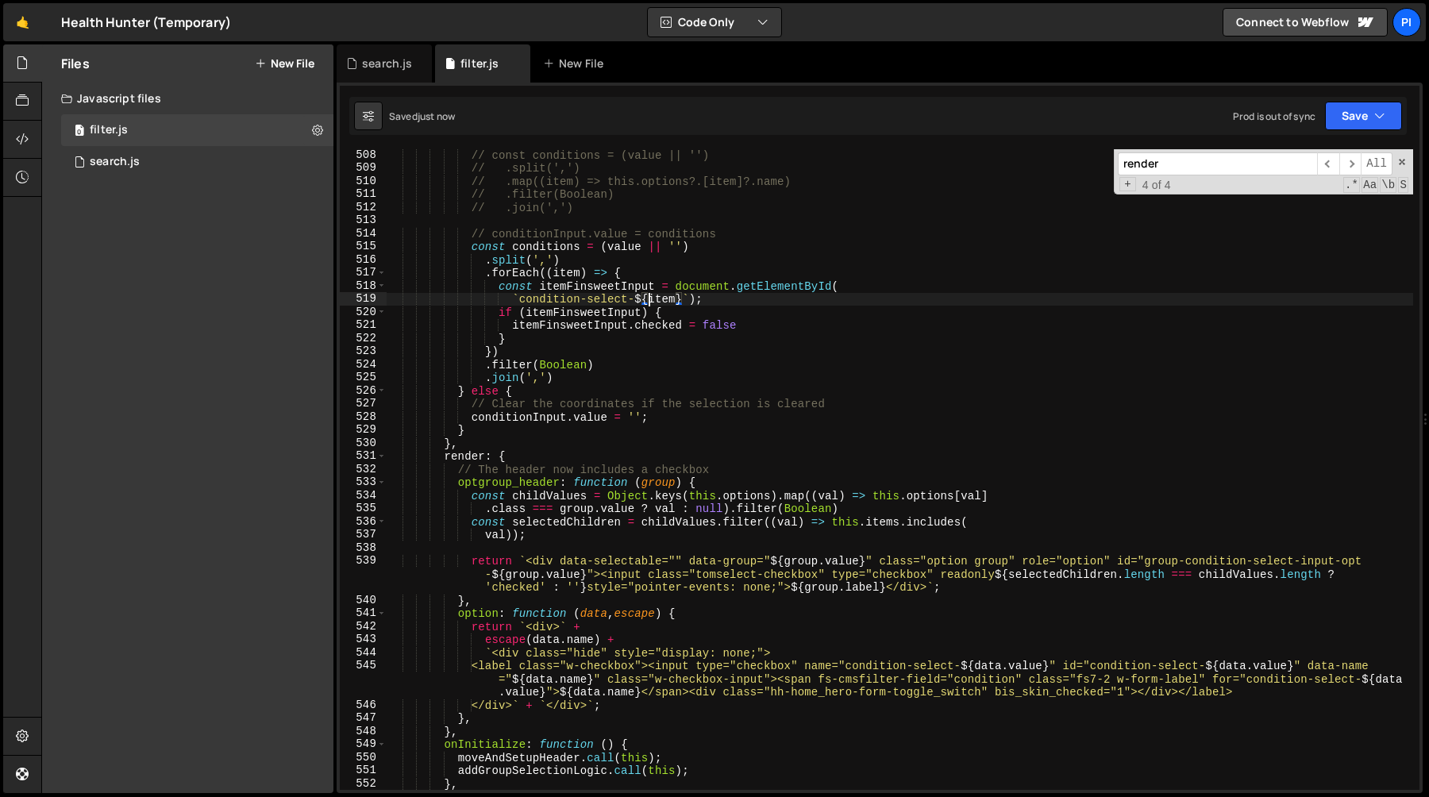
scroll to position [6707, 0]
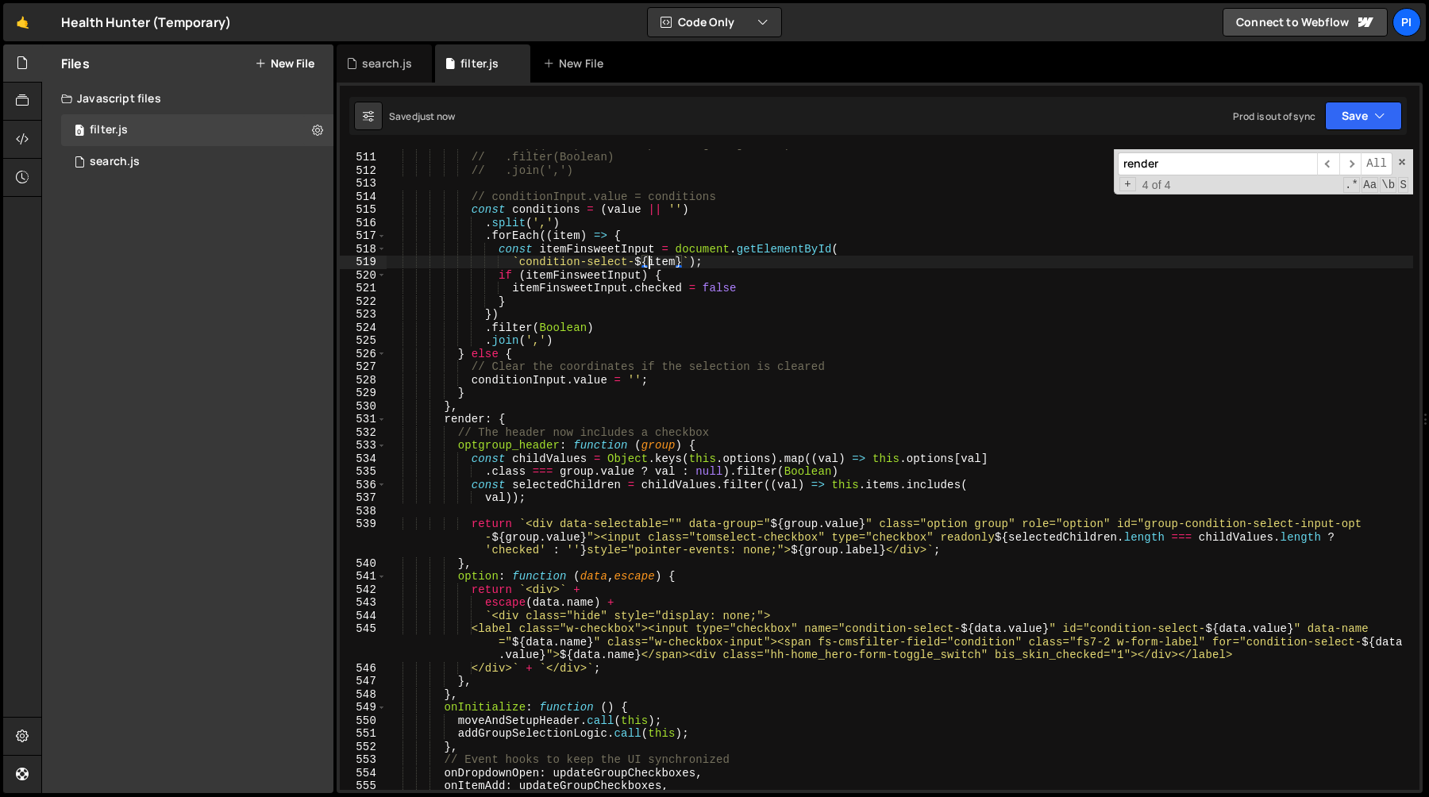
click at [780, 643] on div "// .map((item) => this.options?.[item]?.name) // .filter(Boolean) // .join(',')…" at bounding box center [900, 470] width 1027 height 667
click at [816, 646] on div "// .map((item) => this.options?.[item]?.name) // .filter(Boolean) // .join(',')…" at bounding box center [900, 470] width 1027 height 667
click at [821, 646] on div "// .map((item) => this.options?.[item]?.name) // .filter(Boolean) // .join(',')…" at bounding box center [900, 470] width 1027 height 667
click at [1025, 645] on div "// .map((item) => this.options?.[item]?.name) // .filter(Boolean) // .join(',')…" at bounding box center [900, 470] width 1027 height 667
click at [812, 629] on div "// .map((item) => this.options?.[item]?.name) // .filter(Boolean) // .join(',')…" at bounding box center [900, 470] width 1027 height 667
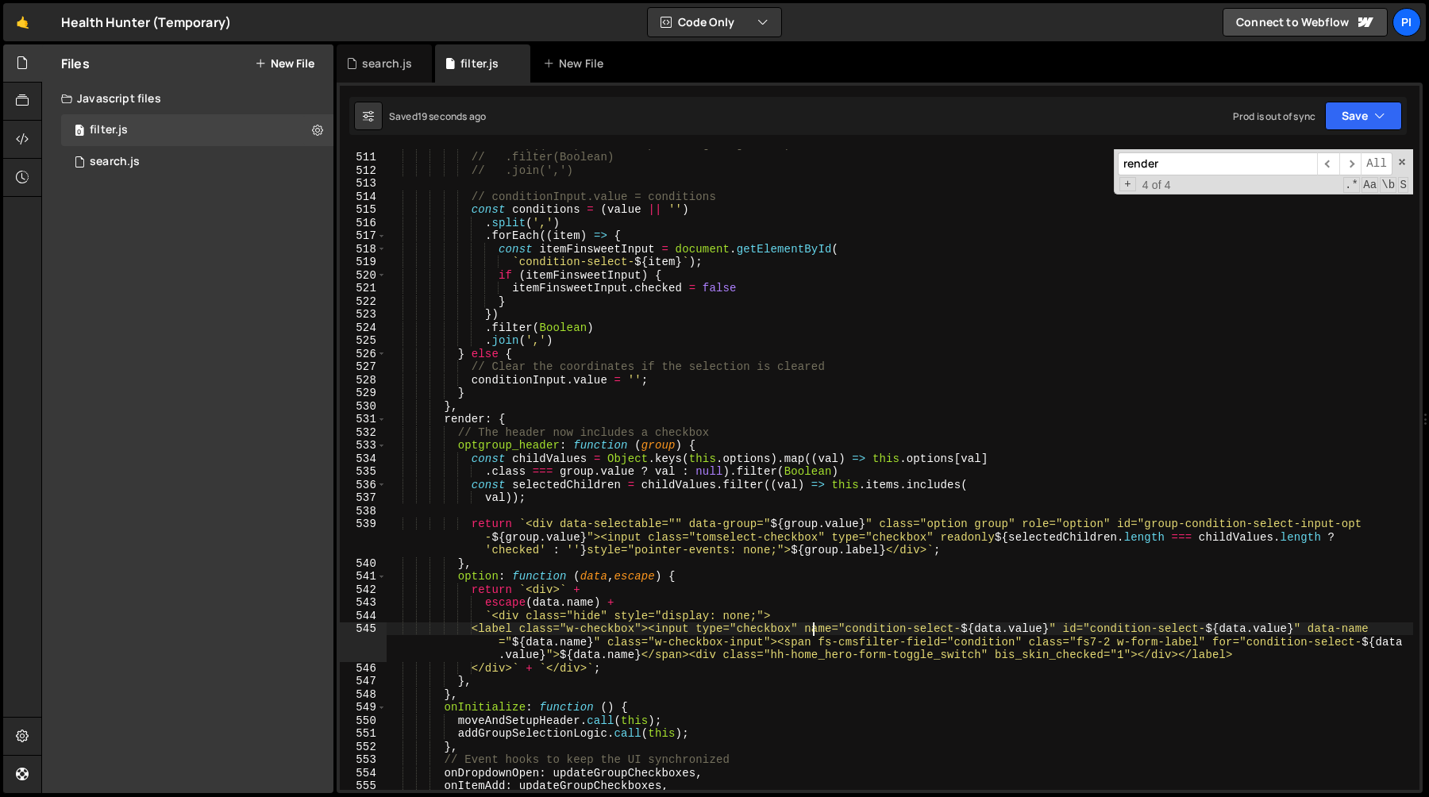
scroll to position [0, 29]
paste textarea "fs-cmsfilter-field="condition" name="condition-select-${data.value}" id="condit…"
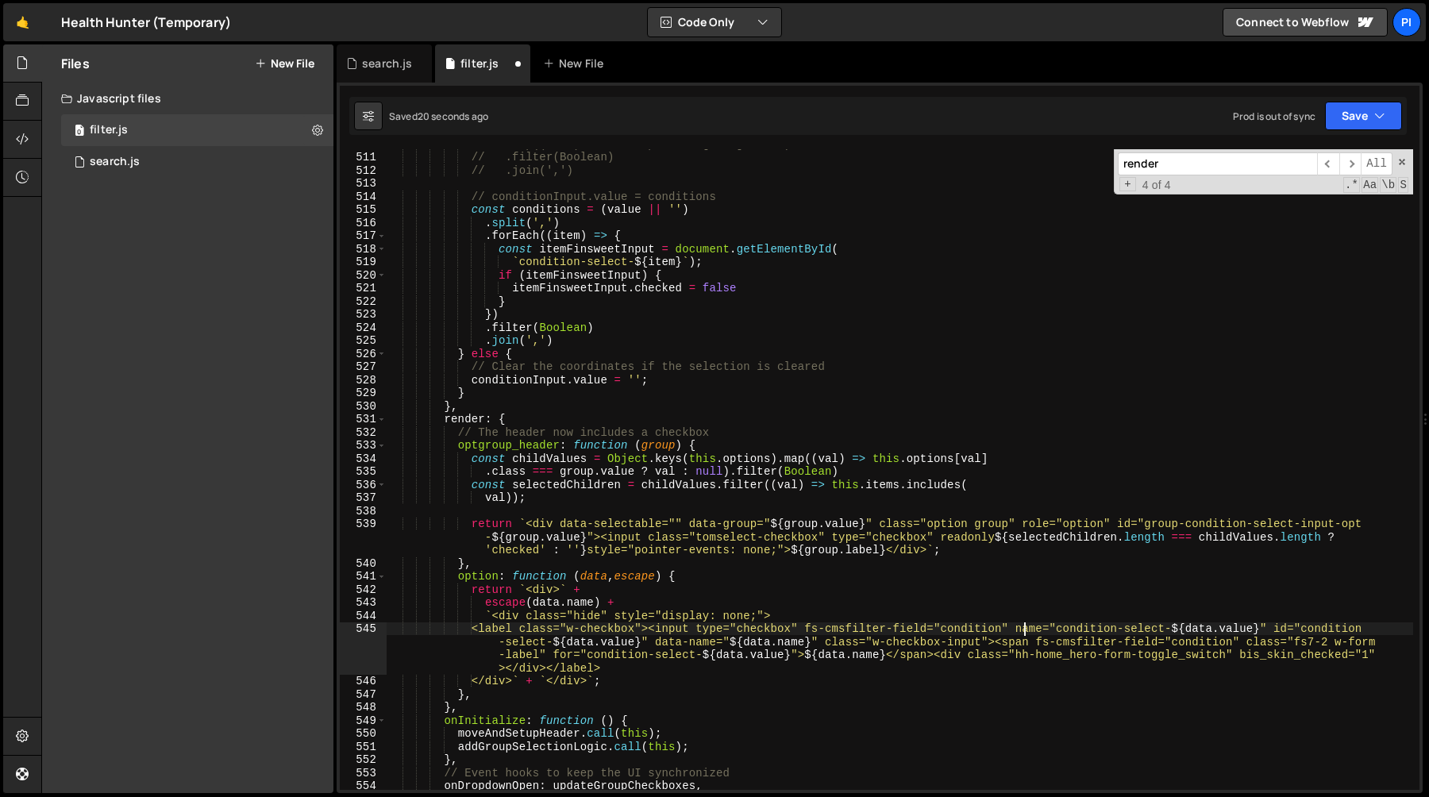
click at [820, 631] on div "// .map((item) => this.options?.[item]?.name) // .filter(Boolean) // .join(',')…" at bounding box center [900, 470] width 1027 height 667
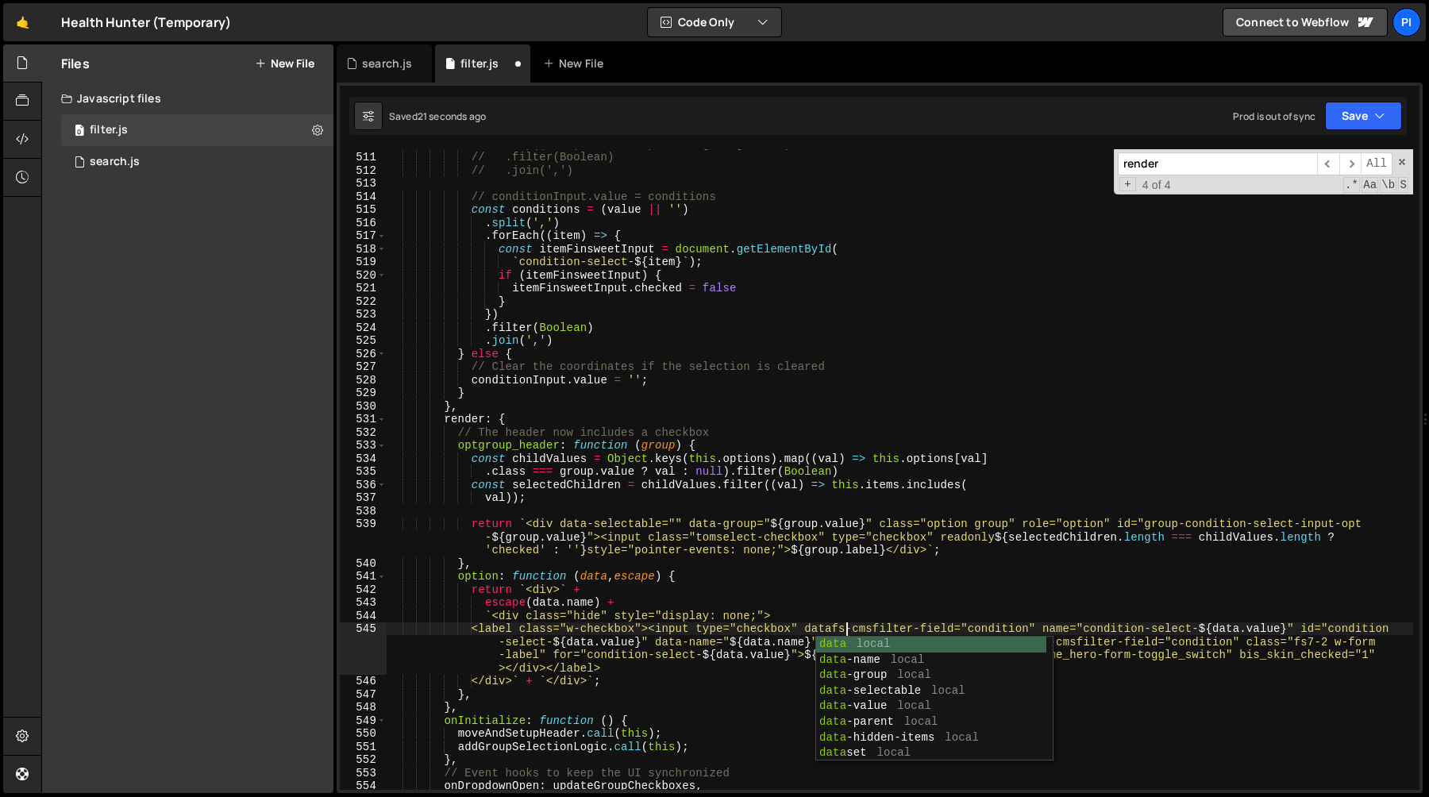
scroll to position [0, 32]
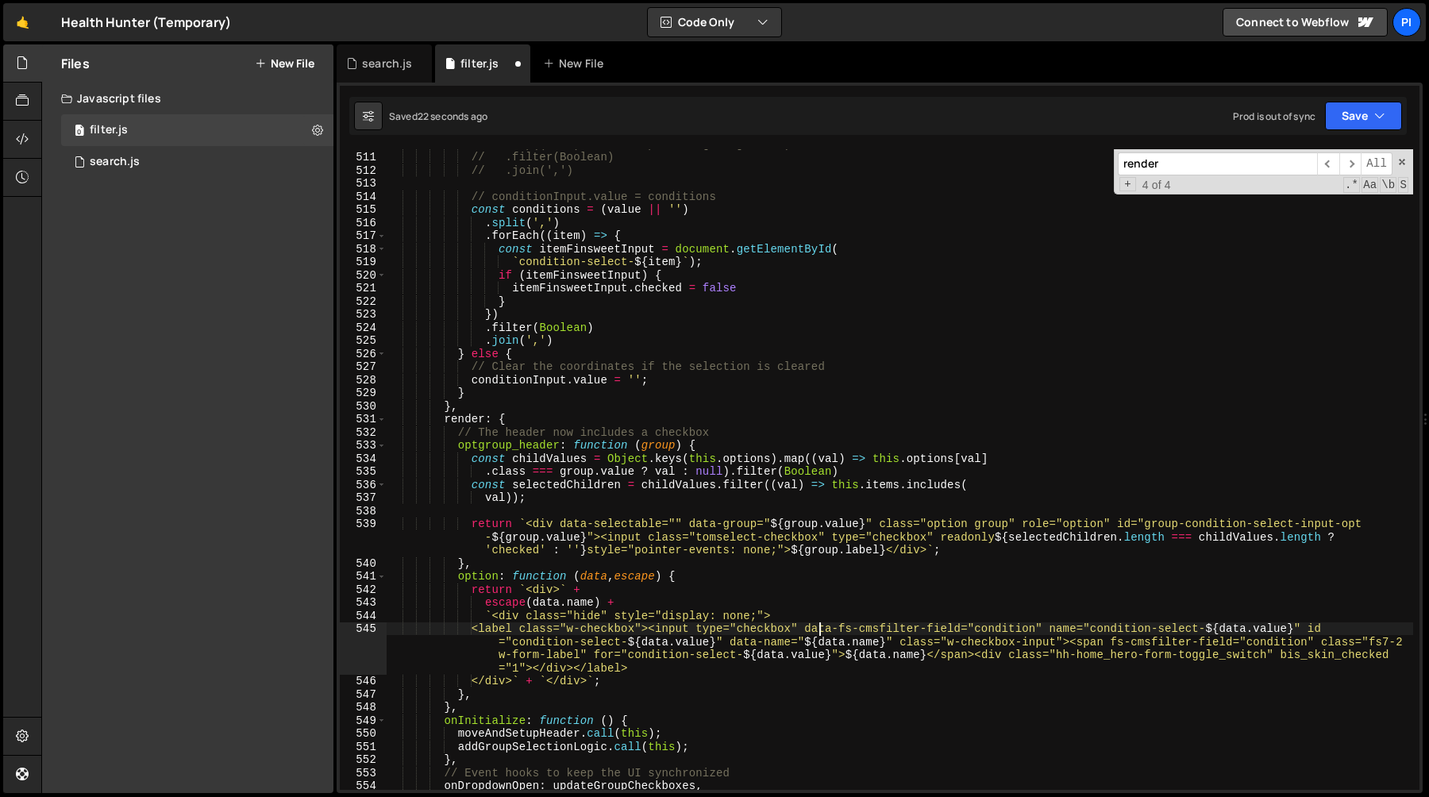
click at [820, 632] on div "// .map((item) => this.options?.[item]?.name) // .filter(Boolean) // .join(',')…" at bounding box center [900, 470] width 1027 height 667
click at [1059, 629] on div "// .map((item) => this.options?.[item]?.name) // .filter(Boolean) // .join(',')…" at bounding box center [900, 470] width 1027 height 667
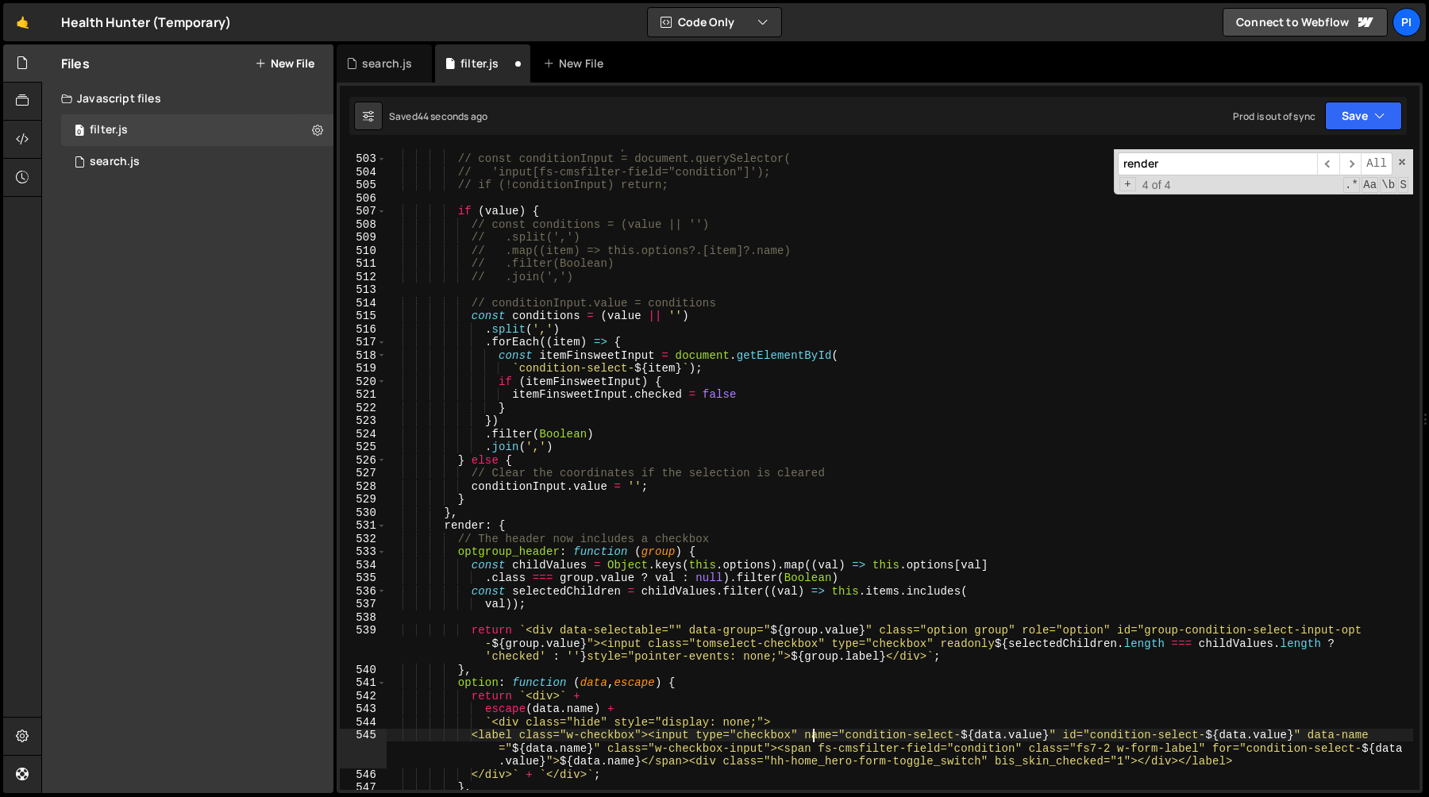
scroll to position [6540, 0]
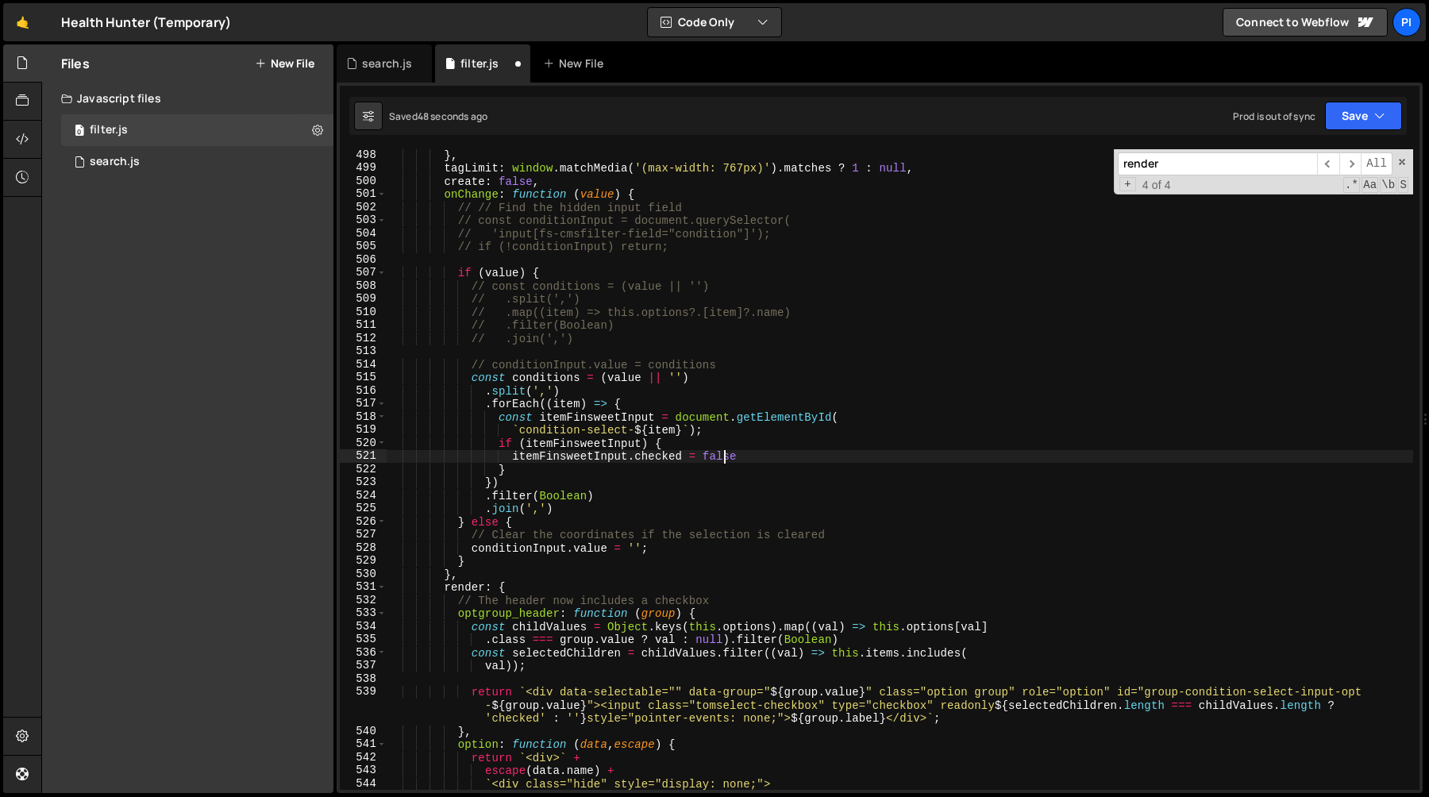
click at [727, 460] on div "} , tagLimit : window . matchMedia ( '(max-width: 767px)' ) . matches ? 1 : nul…" at bounding box center [900, 495] width 1027 height 693
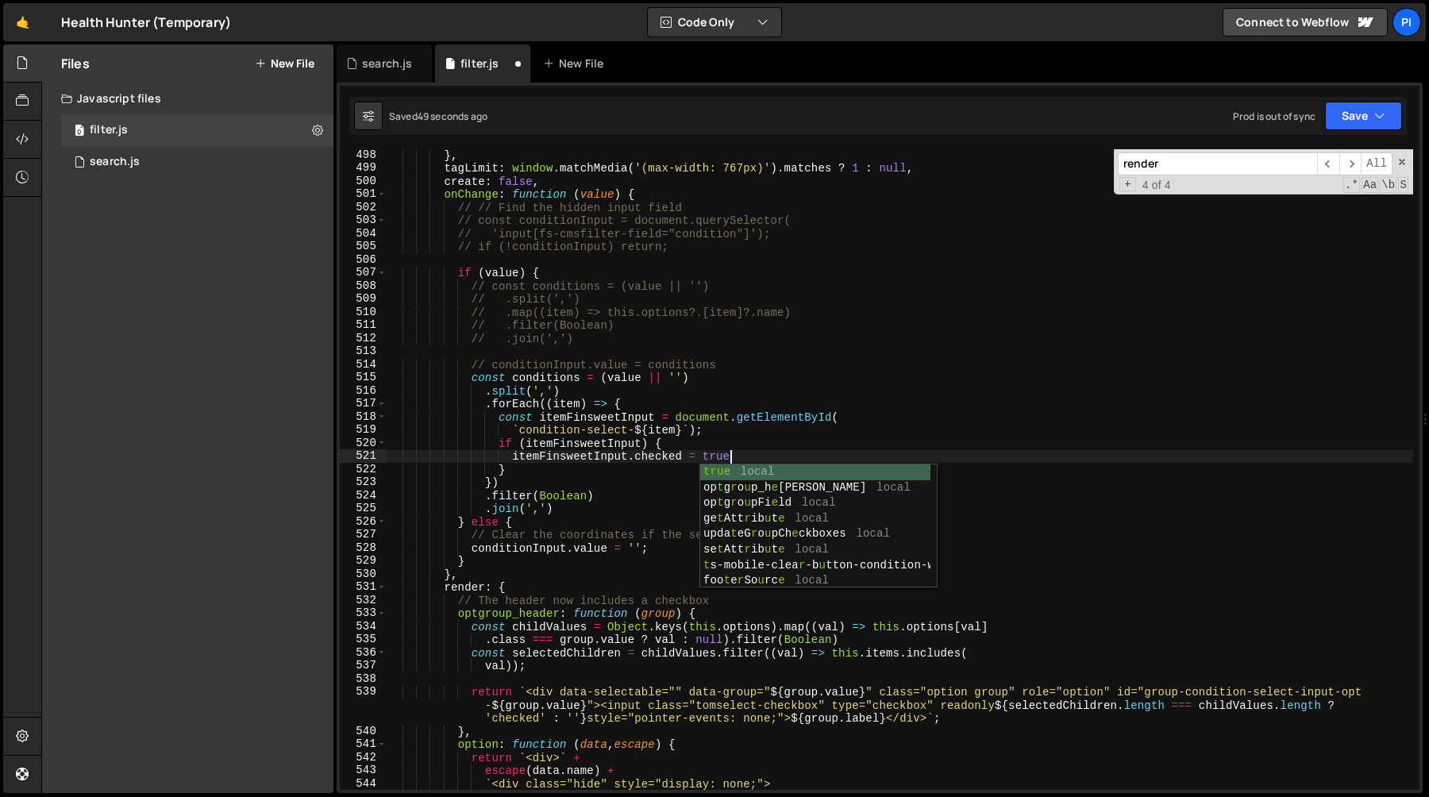
click at [674, 445] on div "} , tagLimit : window . matchMedia ( '(max-width: 767px)' ) . matches ? 1 : nul…" at bounding box center [900, 495] width 1027 height 693
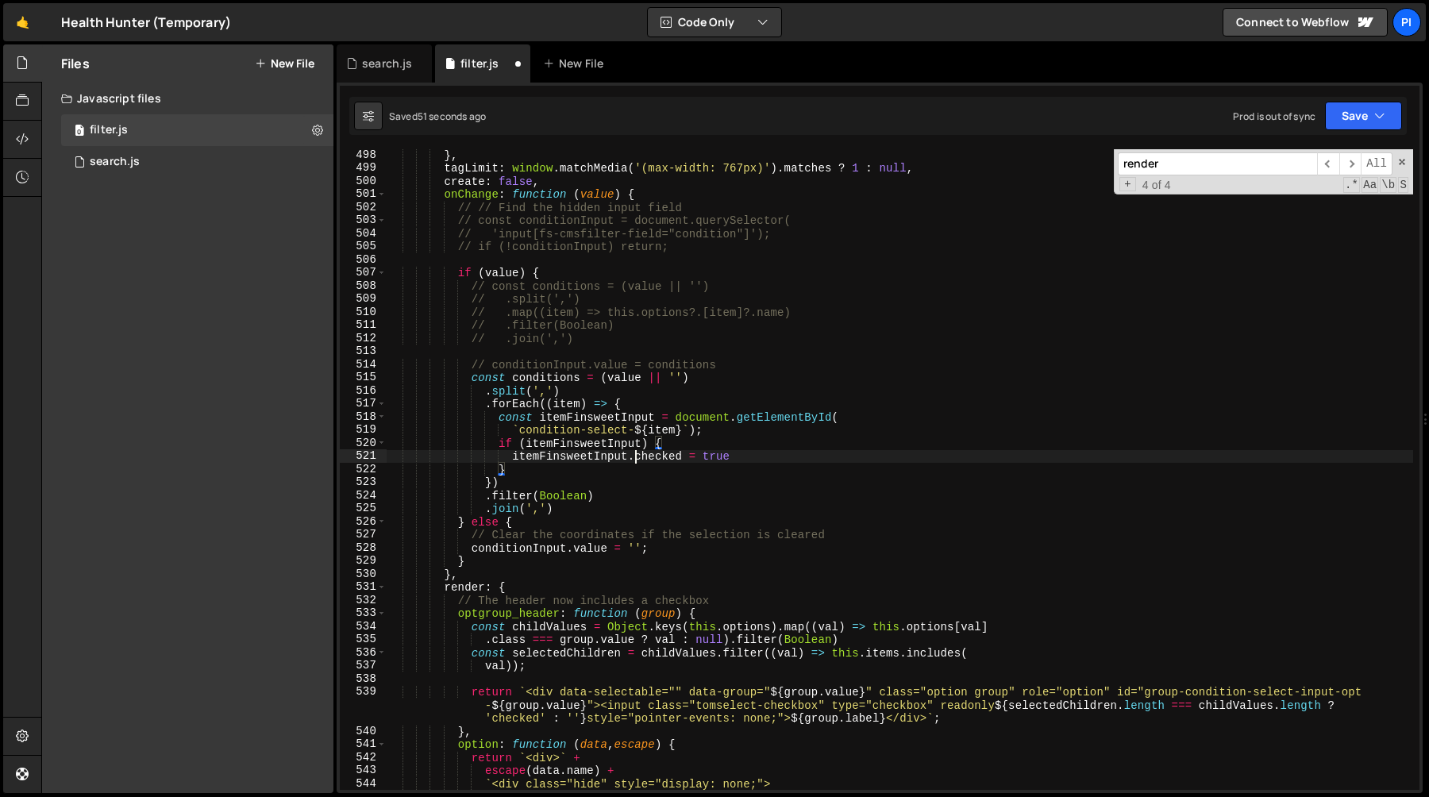
click at [633, 462] on div "} , tagLimit : window . matchMedia ( '(max-width: 767px)' ) . matches ? 1 : nul…" at bounding box center [900, 495] width 1027 height 693
click at [608, 481] on div "} , tagLimit : window . matchMedia ( '(max-width: 767px)' ) . matches ? 1 : nul…" at bounding box center [900, 495] width 1027 height 693
click at [573, 475] on div "} , tagLimit : window . matchMedia ( '(max-width: 767px)' ) . matches ? 1 : nul…" at bounding box center [900, 495] width 1027 height 693
click at [734, 370] on div "} , tagLimit : window . matchMedia ( '(max-width: 767px)' ) . matches ? 1 : nul…" at bounding box center [900, 495] width 1027 height 693
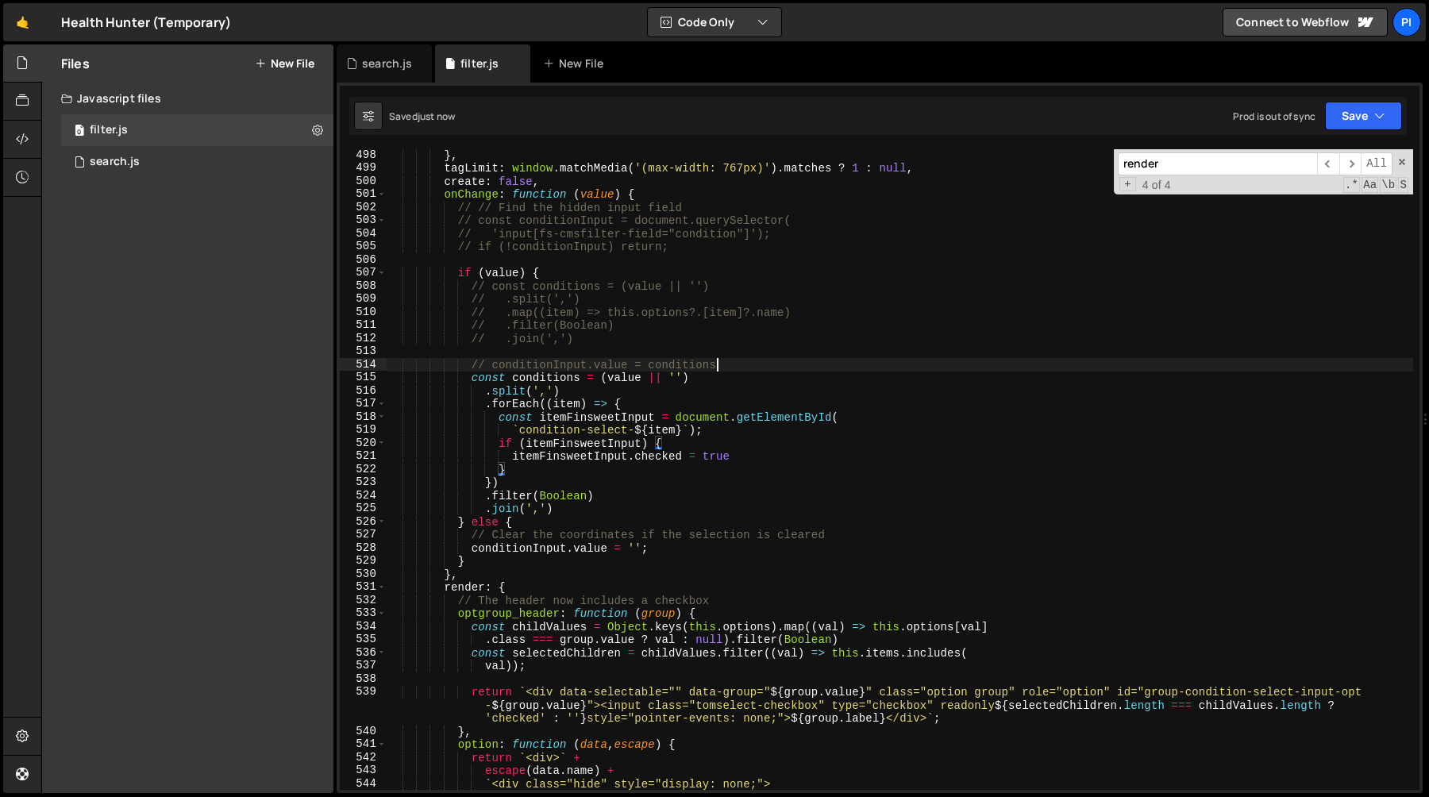
type textarea "// conditionInput.value = conditions"
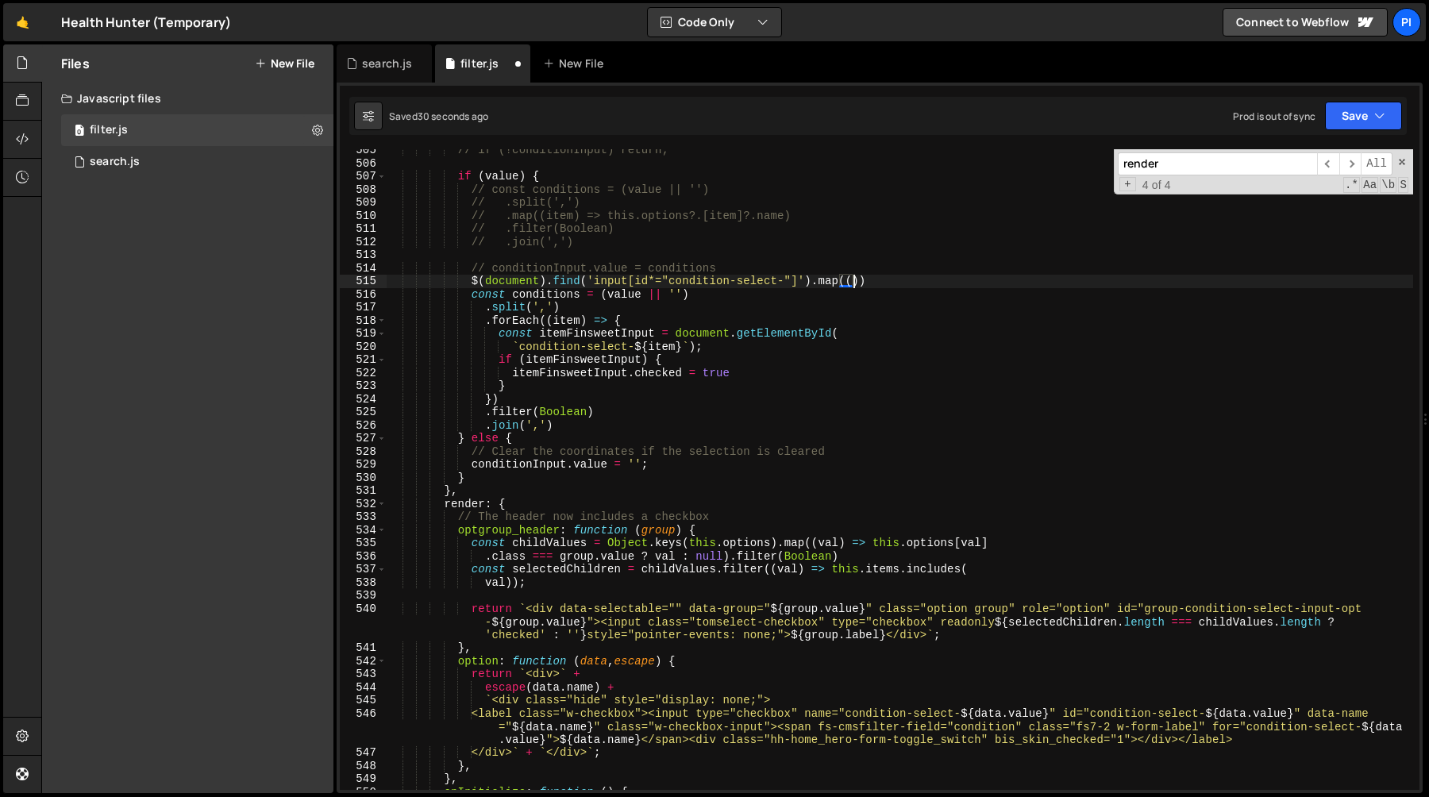
scroll to position [0, 33]
type textarea "$(document).find('input[id*="condition-select-"]').map((_,el)=>{)"
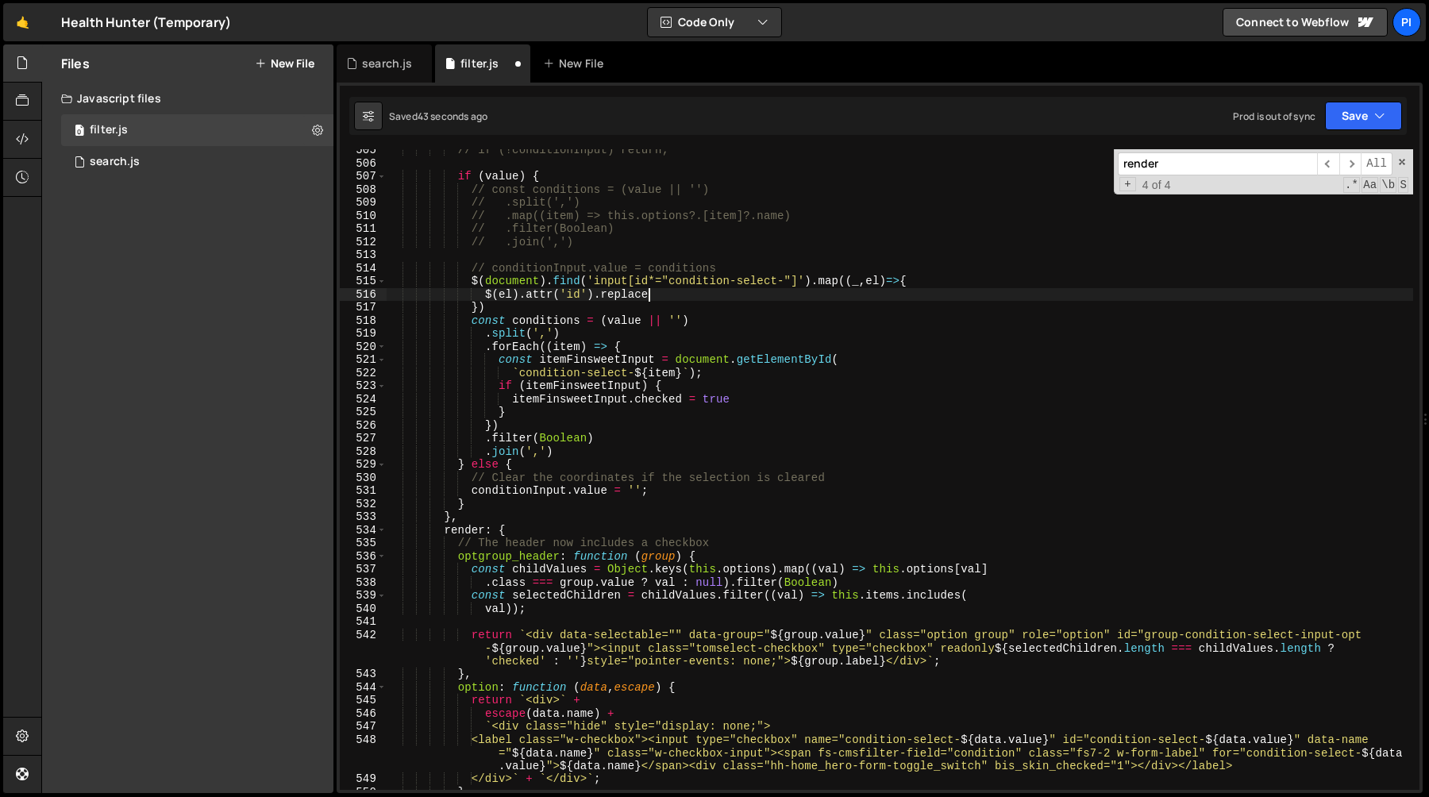
scroll to position [0, 18]
click at [668, 276] on div "// if (!conditionInput) return; if ( value ) { // const conditions = (value || …" at bounding box center [900, 477] width 1027 height 667
click at [785, 281] on div "// if (!conditionInput) return; if ( value ) { // const conditions = (value || …" at bounding box center [900, 477] width 1027 height 667
click at [654, 293] on div "// if (!conditionInput) return; if ( value ) { // const conditions = (value || …" at bounding box center [900, 477] width 1027 height 667
paste textarea "condition-select-'"
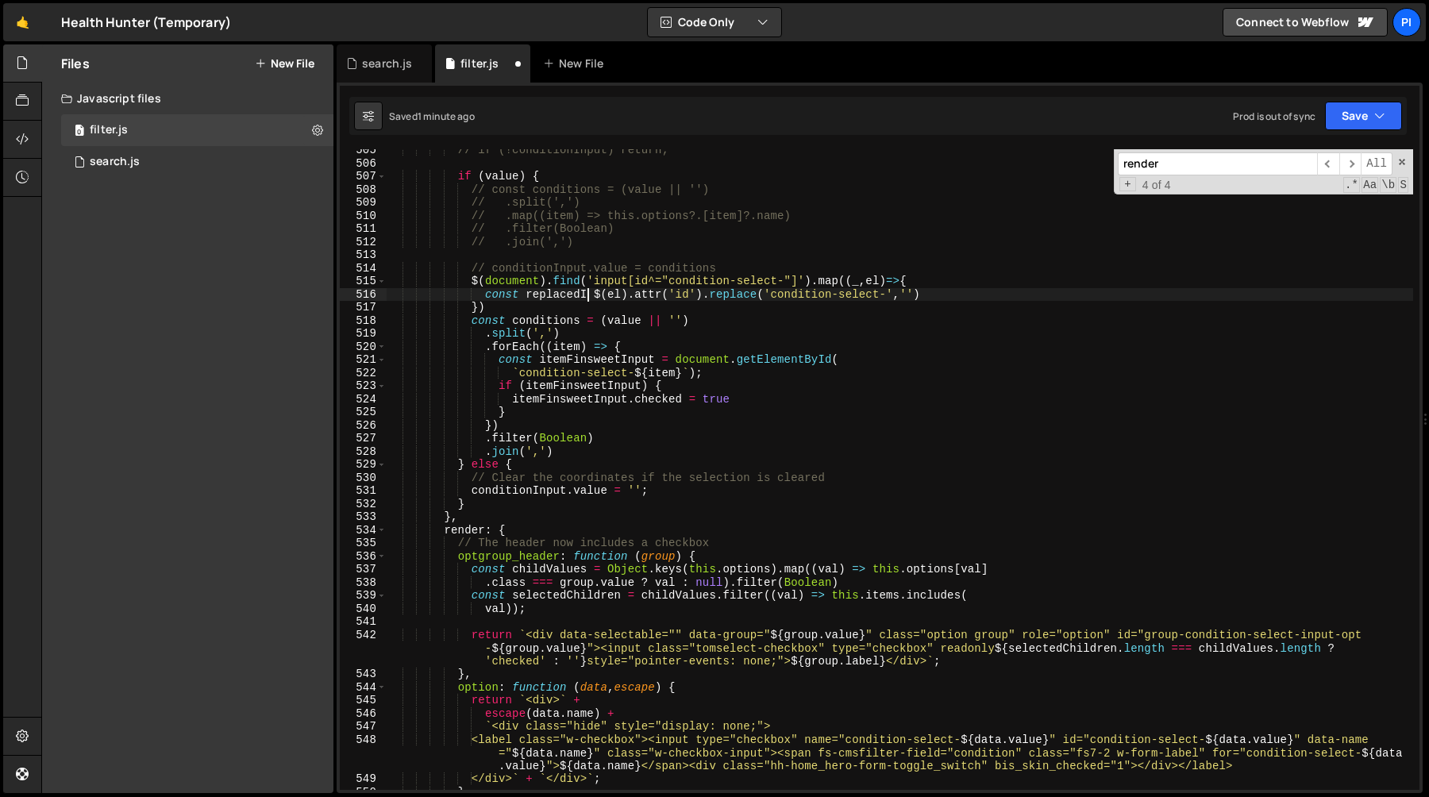
scroll to position [0, 14]
type textarea "const replacedID= $(el).attr('id').replace('condition-select-','')"
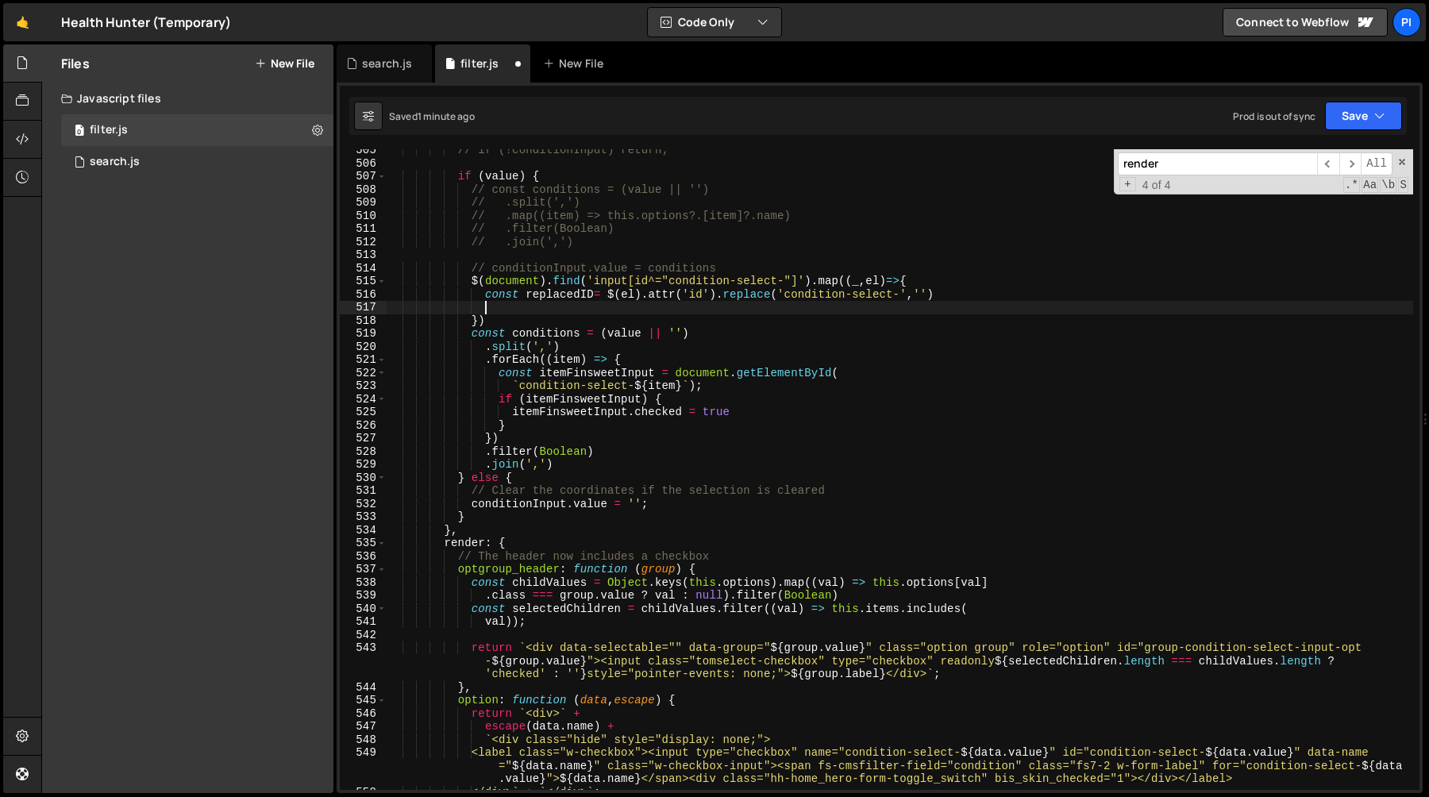
type textarea "f"
type textarea "if"
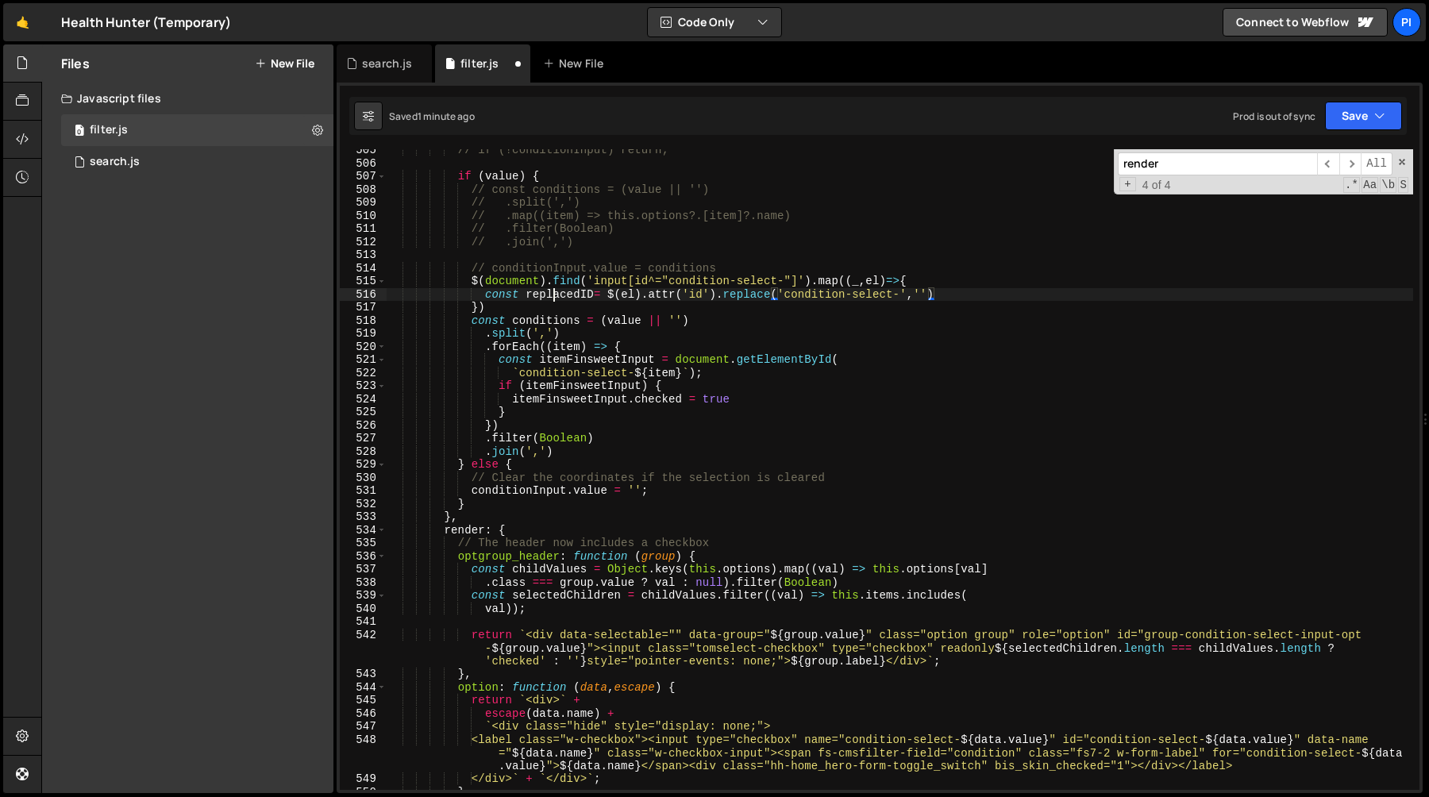
click at [557, 298] on div "// if (!conditionInput) return; if ( value ) { // const conditions = (value || …" at bounding box center [900, 477] width 1027 height 667
type textarea "const id= $(el).attr('id').replace('condition-select-','')"
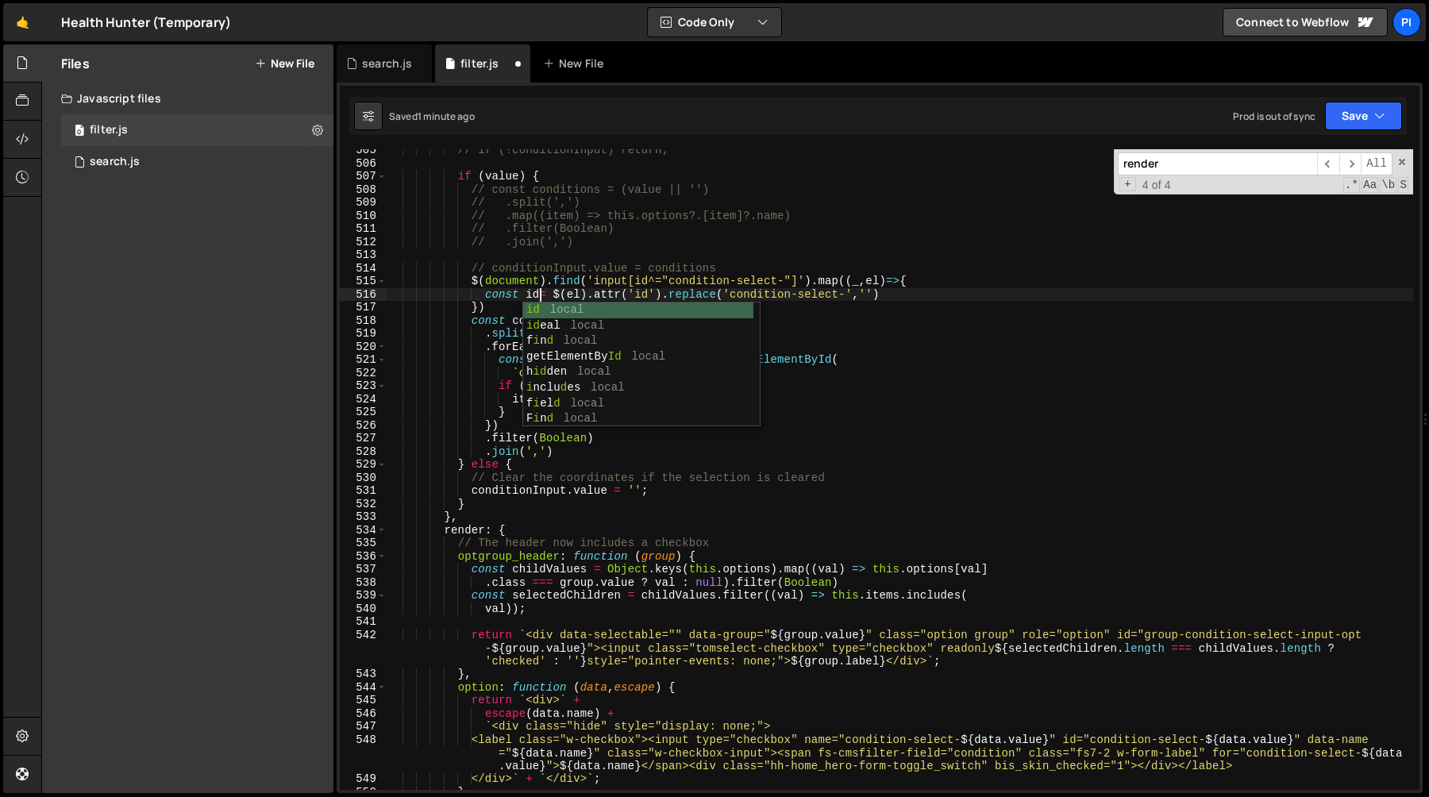
scroll to position [0, 10]
click at [937, 298] on div "// if (!conditionInput) return; if ( value ) { // const conditions = (value || …" at bounding box center [900, 477] width 1027 height 667
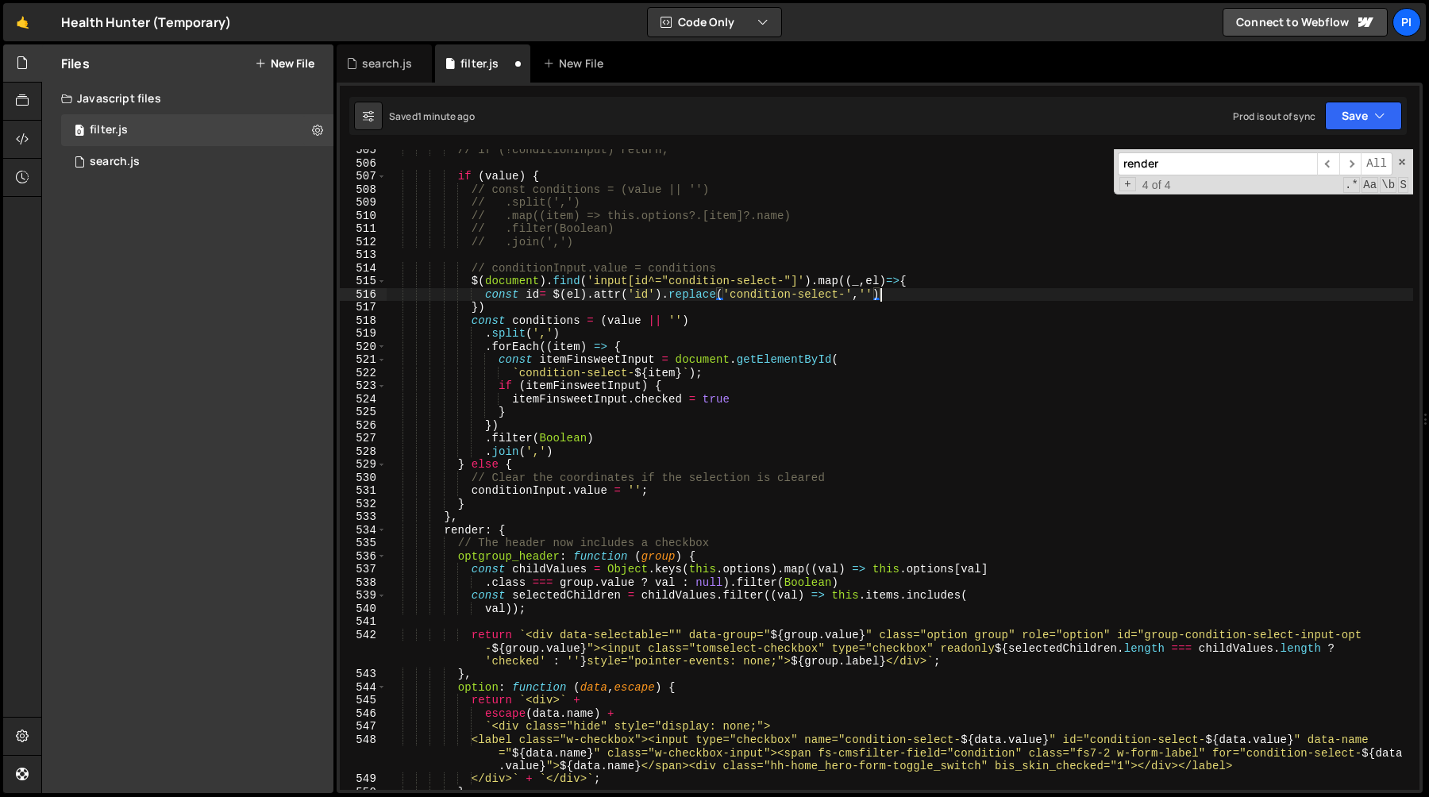
scroll to position [0, 6]
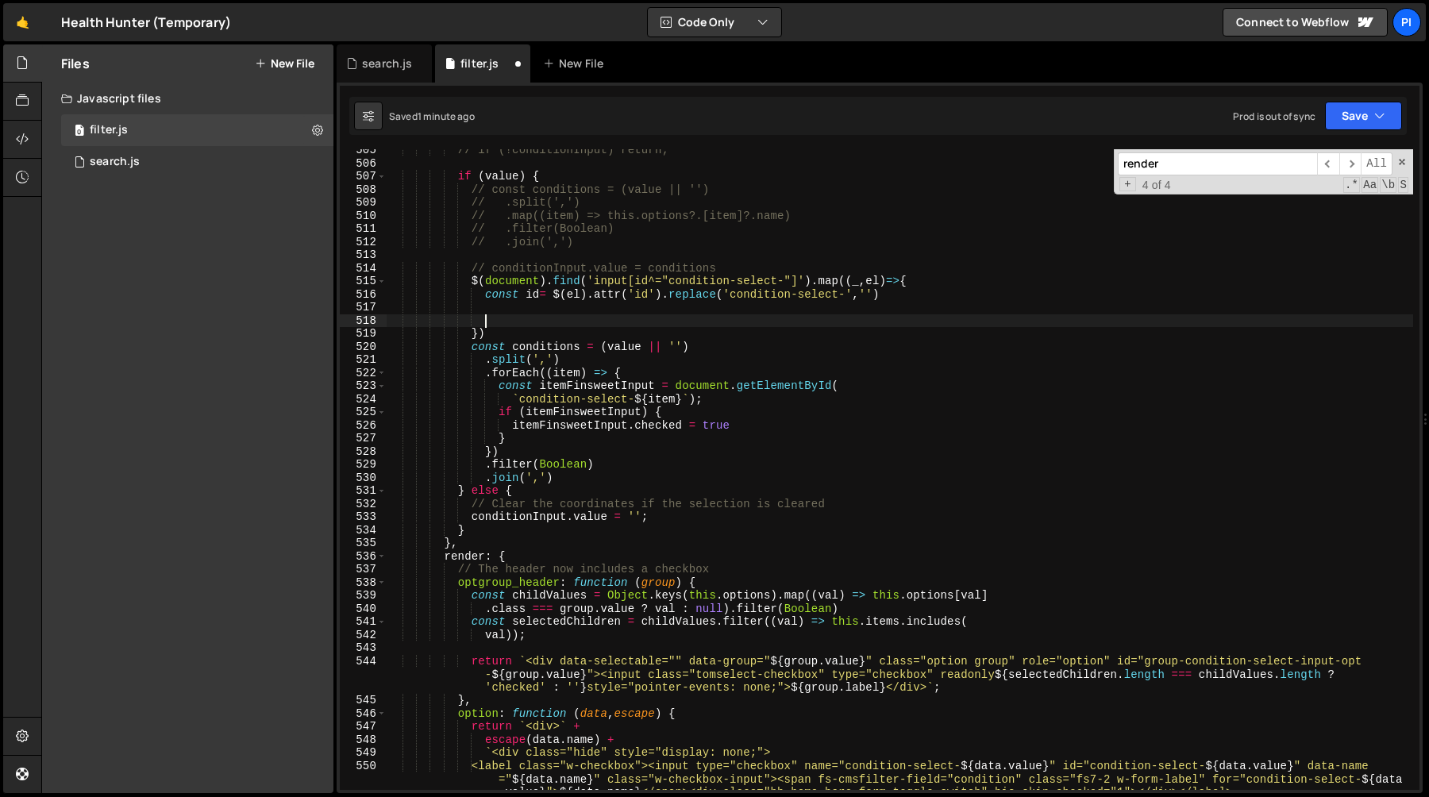
type textarea "const id= $(el).attr('id').replace('condition-select-','')"
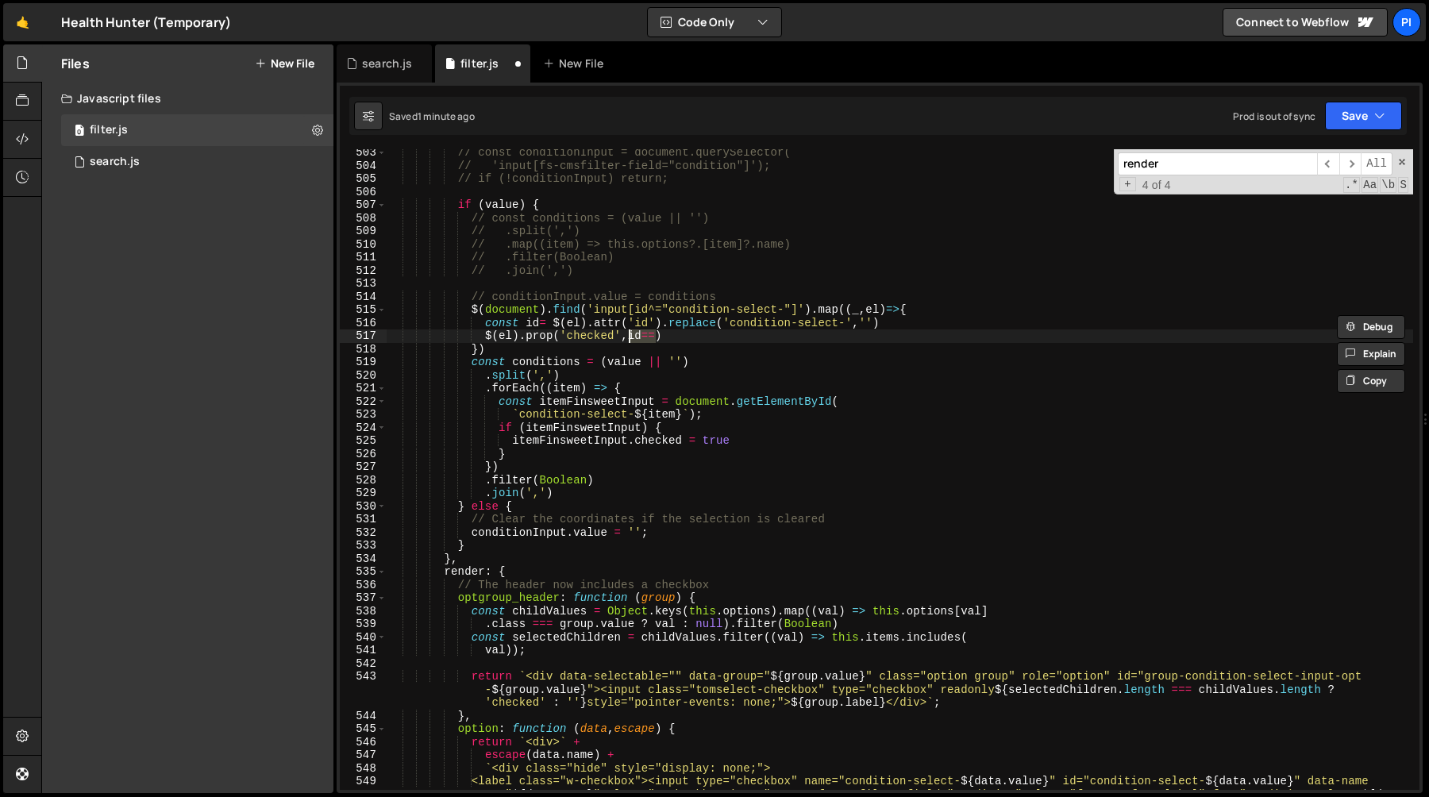
scroll to position [6607, 0]
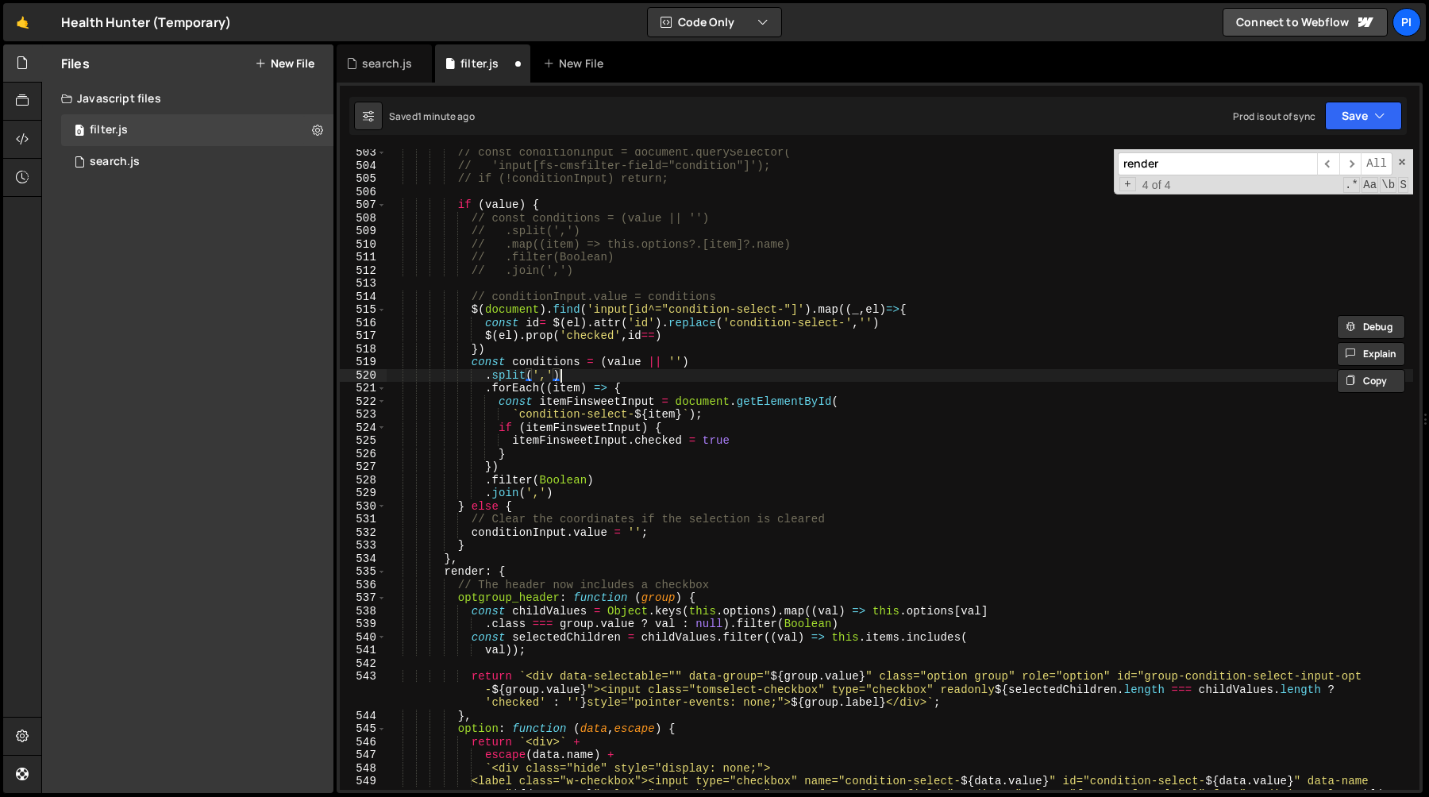
click at [577, 375] on div "// const conditionInput = document.querySelector( // 'input[fs-cmsfilter-field=…" at bounding box center [900, 492] width 1027 height 693
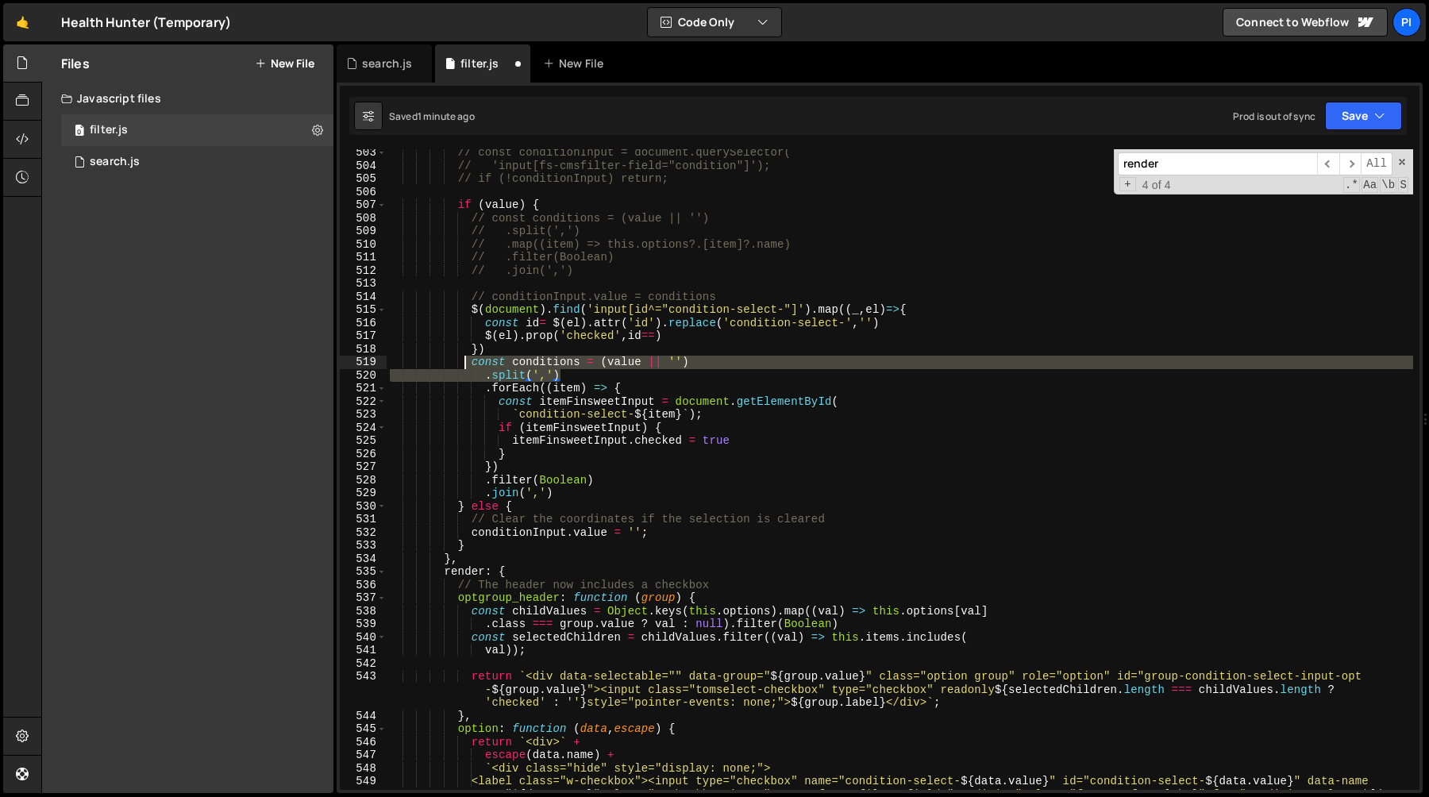
click at [466, 366] on div "// const conditionInput = document.querySelector( // 'input[fs-cmsfilter-field=…" at bounding box center [900, 492] width 1027 height 693
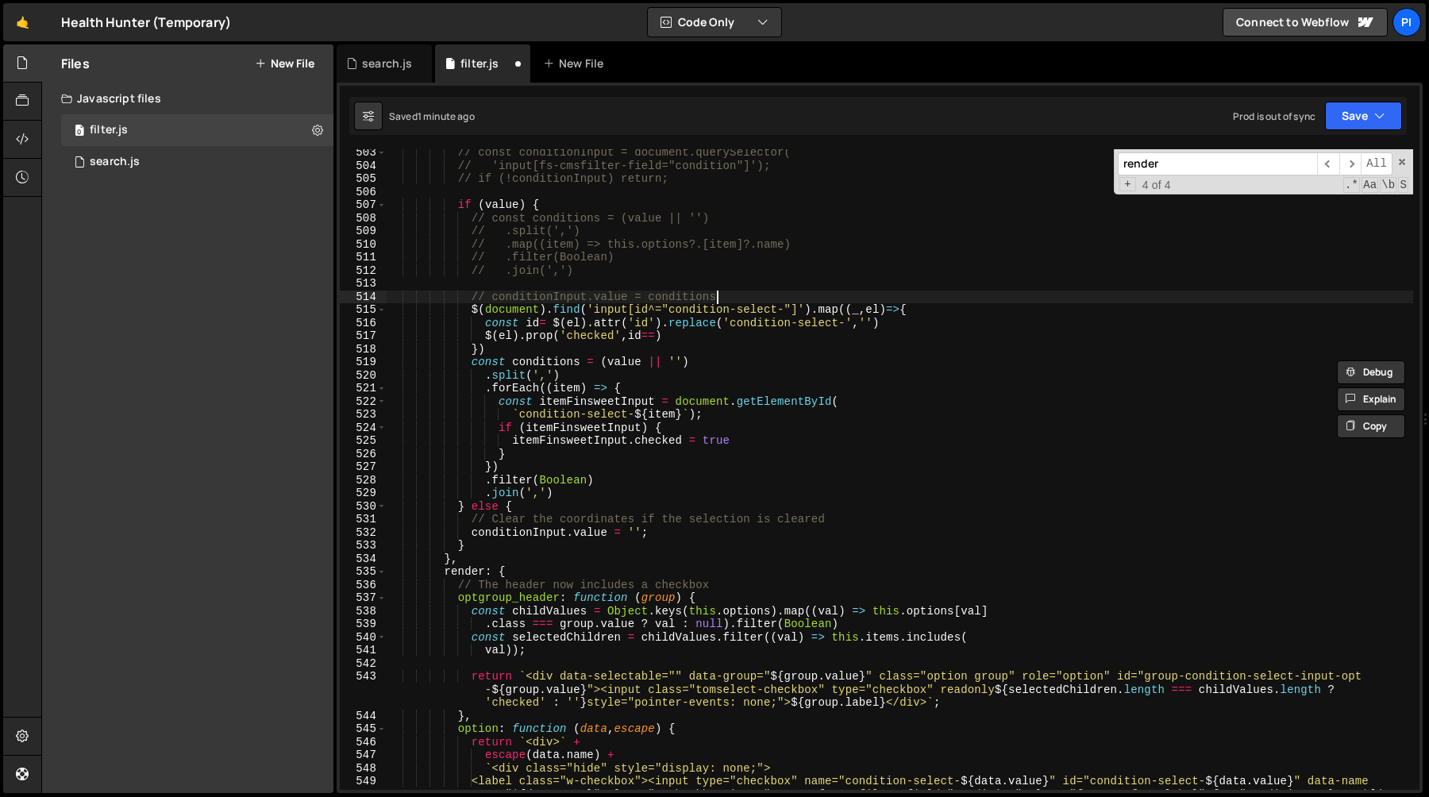
click at [727, 298] on div "// const conditionInput = document.querySelector( // 'input[fs-cmsfilter-field=…" at bounding box center [900, 492] width 1027 height 693
type textarea "// conditionInput.value = conditions"
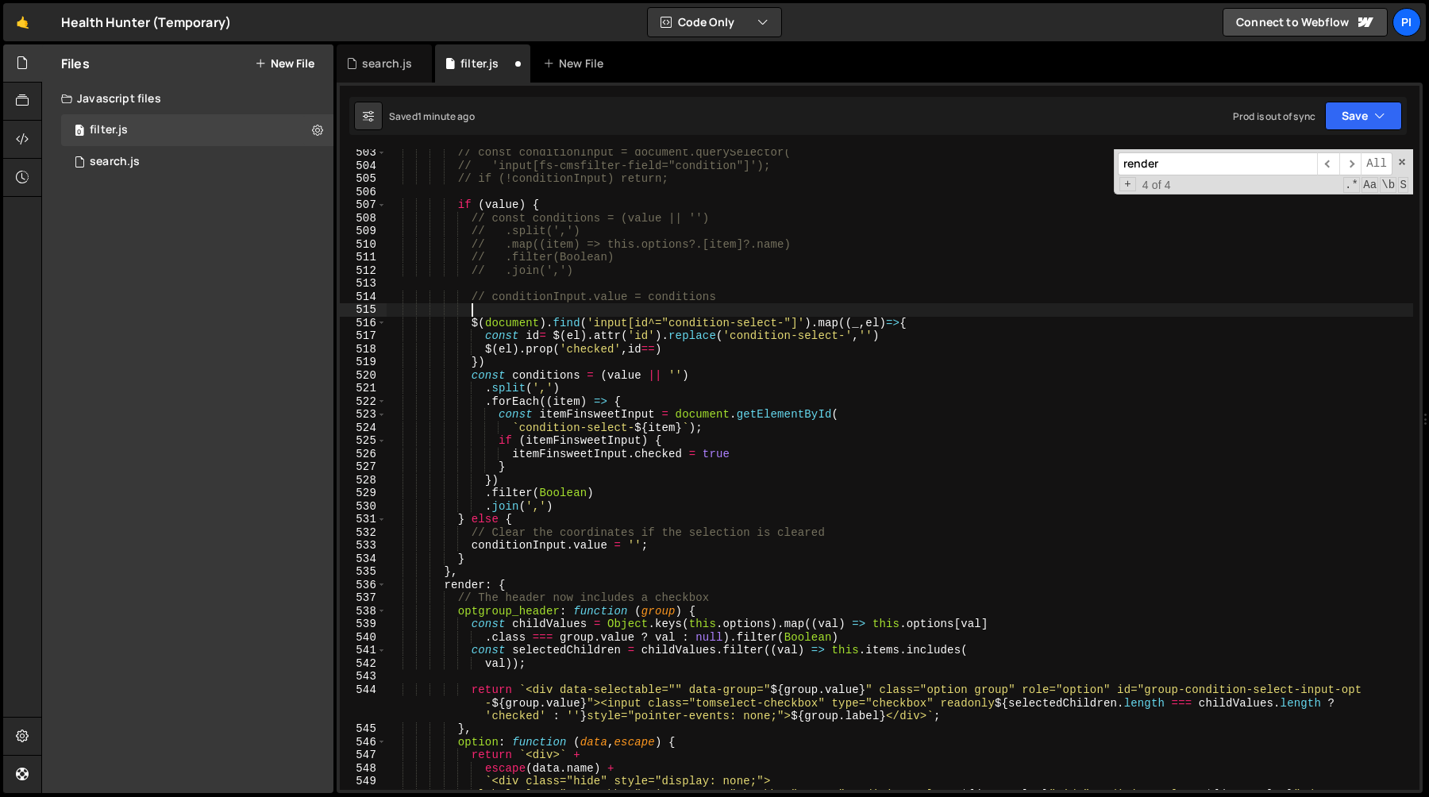
paste textarea ".split(',')"
type textarea ".split(',')"
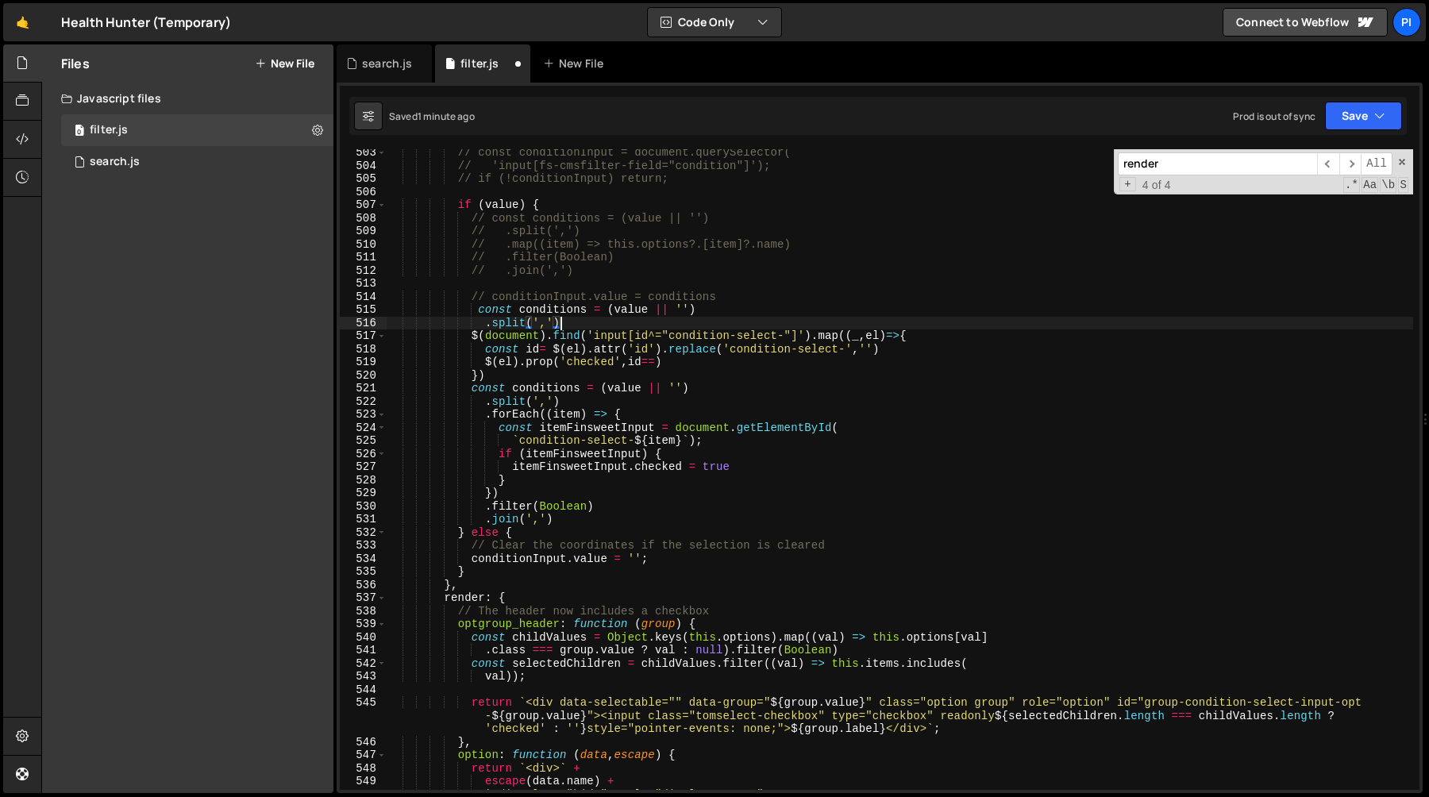
scroll to position [0, 6]
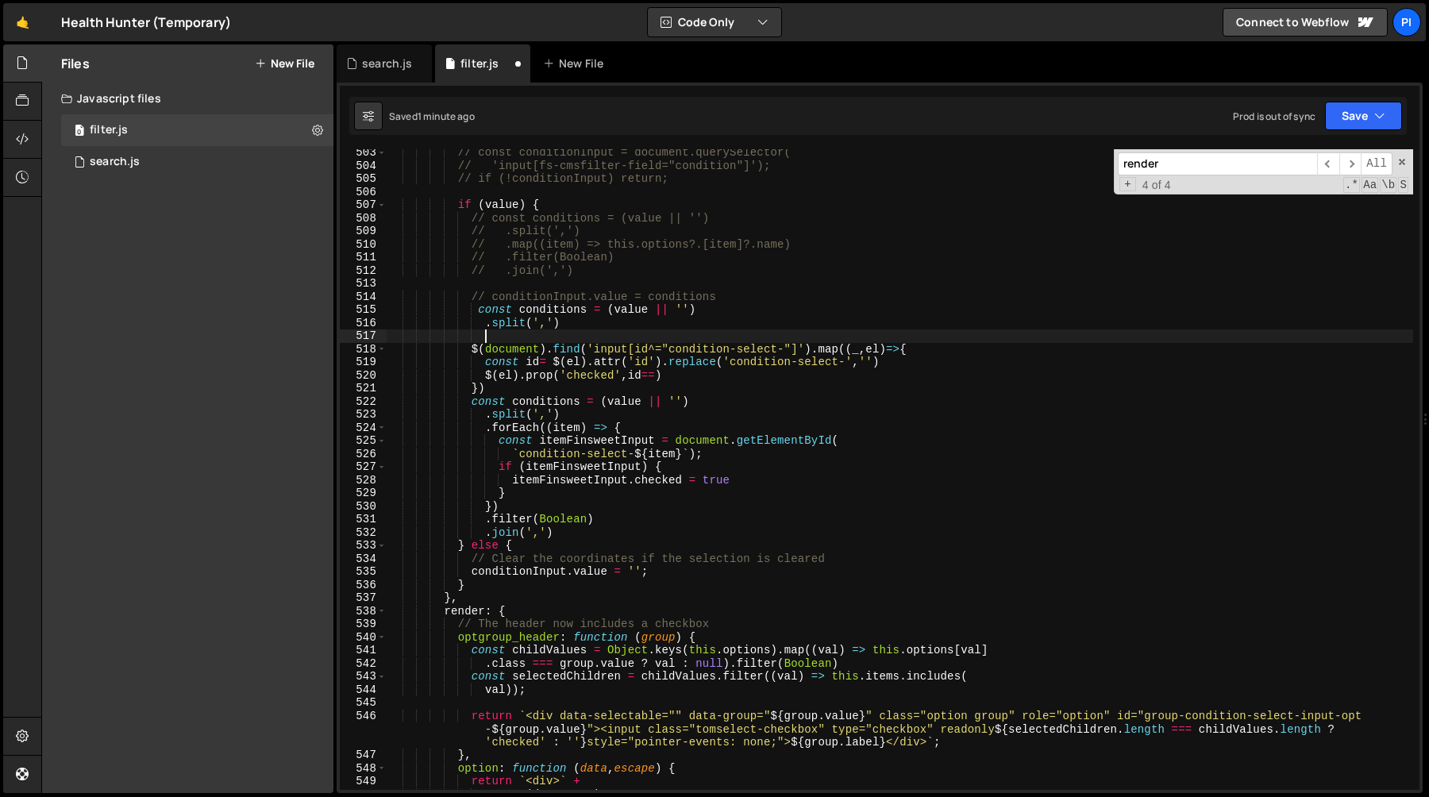
click at [483, 326] on div "// const conditionInput = document.querySelector( // 'input[fs-cmsfilter-field=…" at bounding box center [900, 479] width 1027 height 667
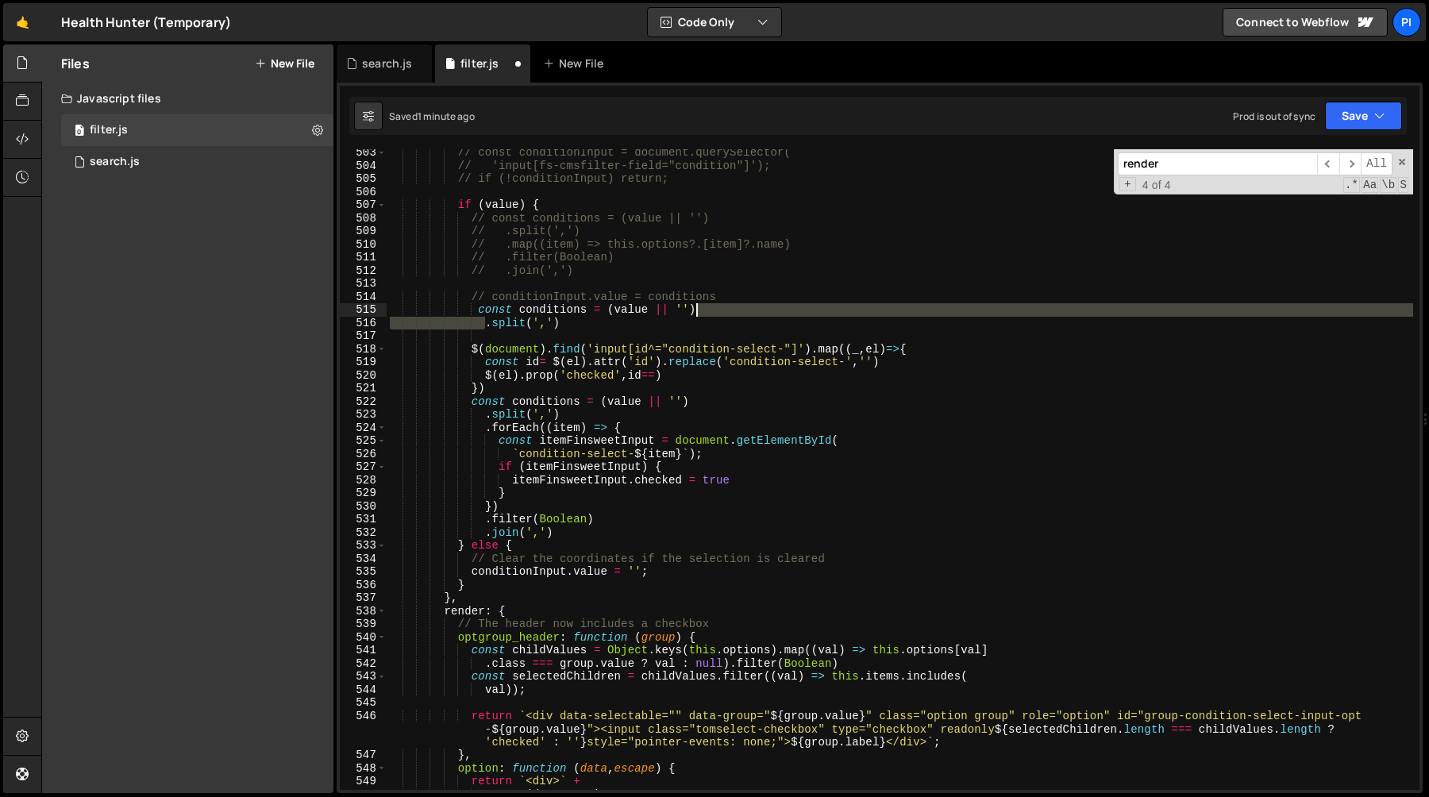
click at [731, 314] on div "// const conditionInput = document.querySelector( // 'input[fs-cmsfilter-field=…" at bounding box center [900, 479] width 1027 height 667
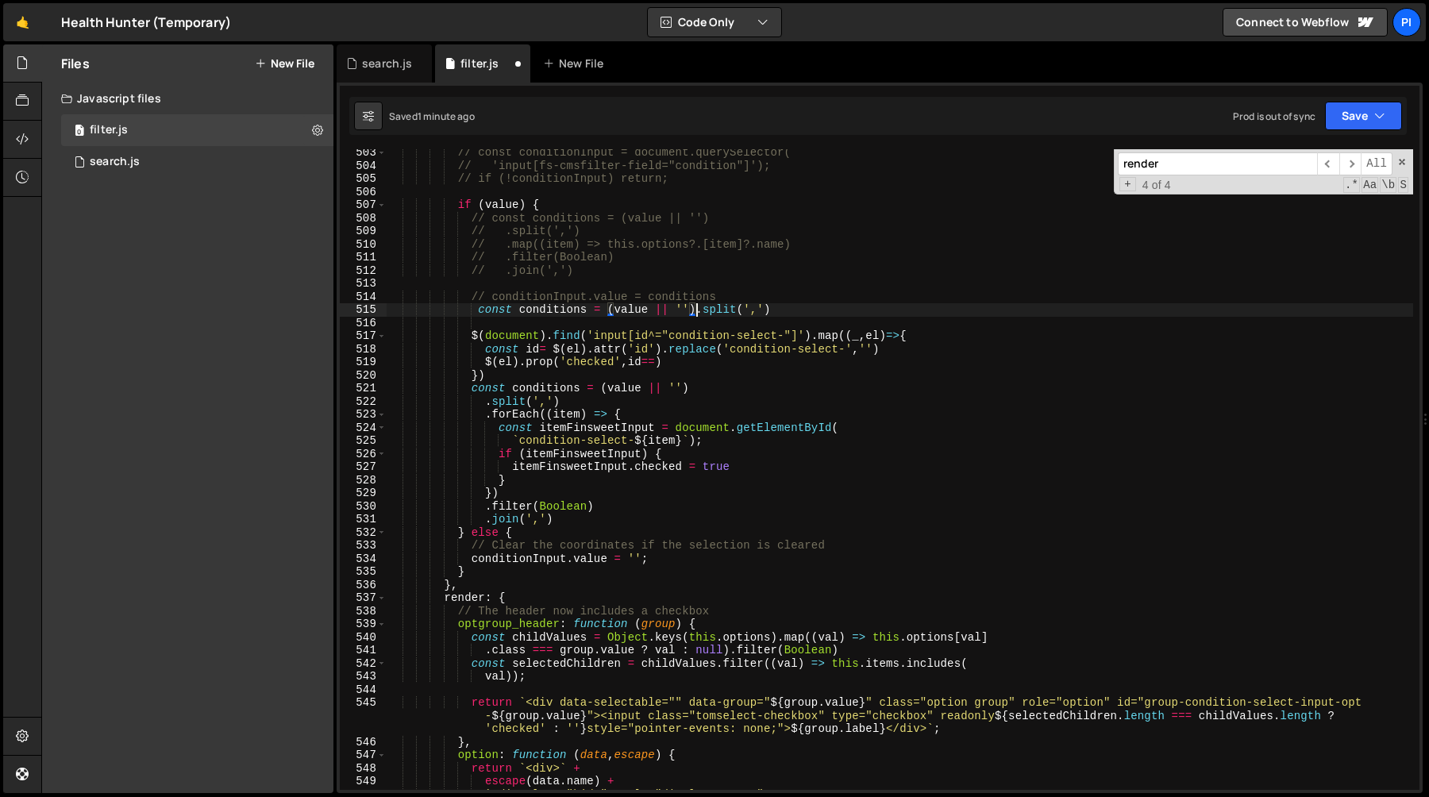
click at [548, 314] on div "// const conditionInput = document.querySelector( // 'input[fs-cmsfilter-field=…" at bounding box center [900, 479] width 1027 height 667
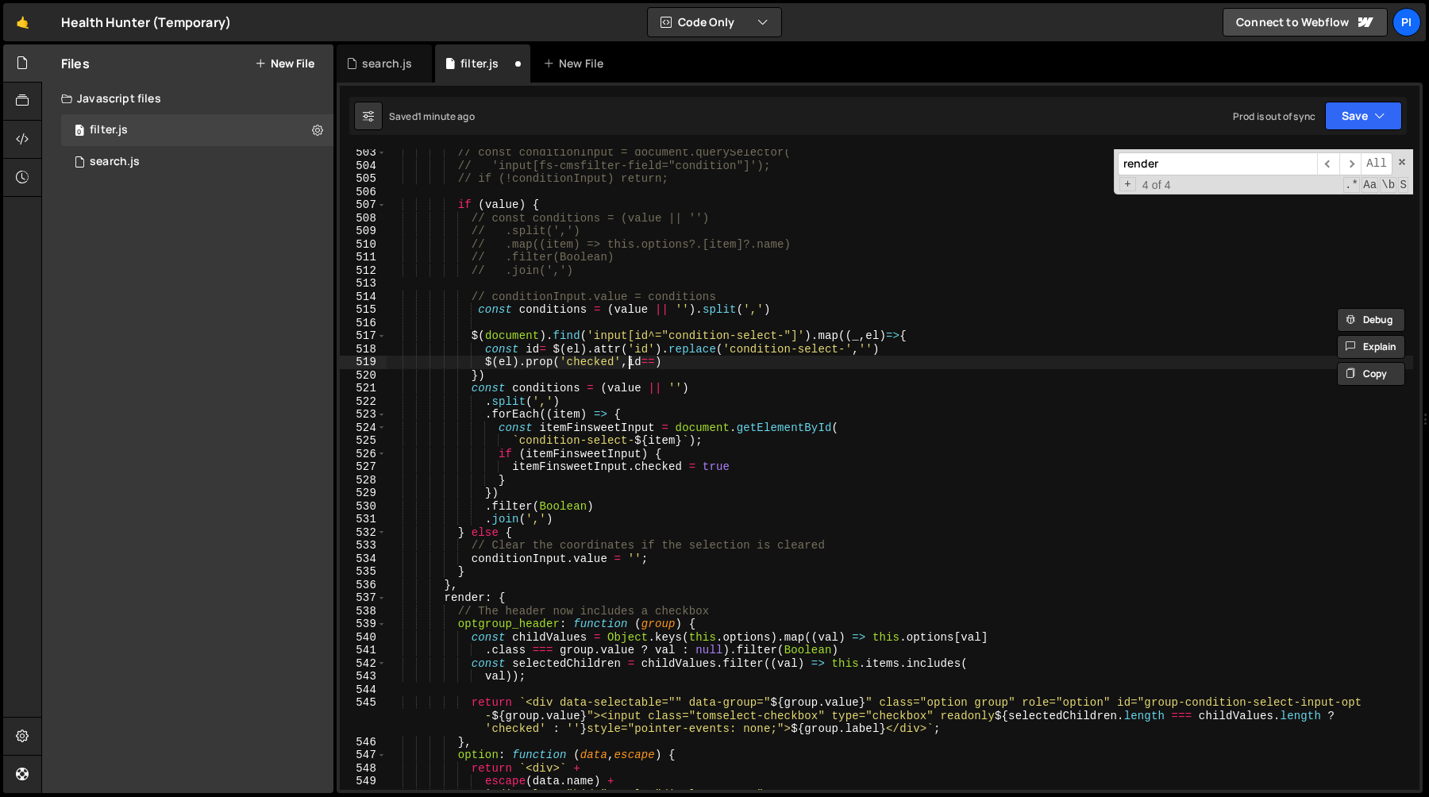
click at [631, 363] on div "// const conditionInput = document.querySelector( // 'input[fs-cmsfilter-field=…" at bounding box center [900, 479] width 1027 height 667
paste textarea "conditions"
click at [531, 349] on div "// const conditionInput = document.querySelector( // 'input[fs-cmsfilter-field=…" at bounding box center [900, 479] width 1027 height 667
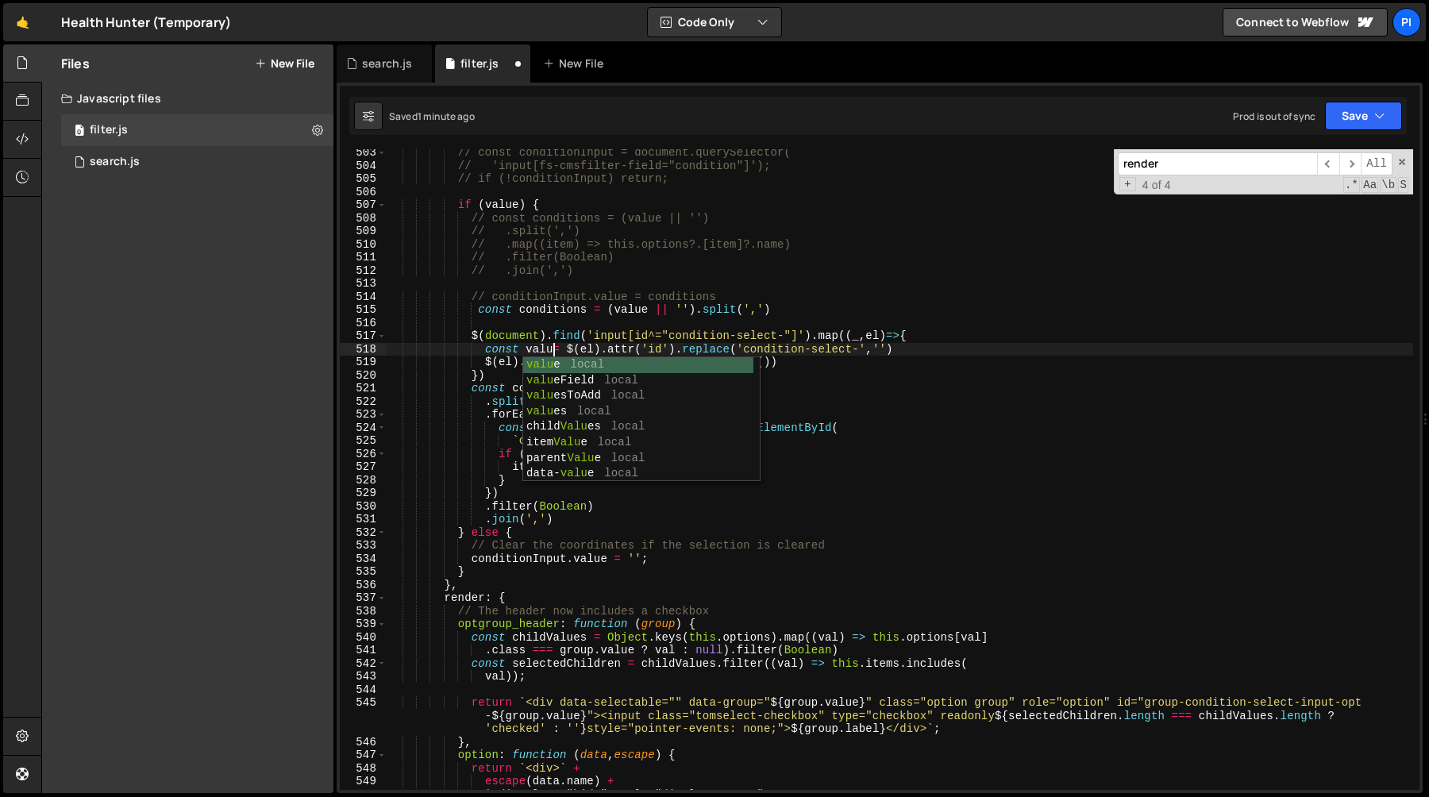
scroll to position [0, 11]
click at [647, 334] on div "// const conditionInput = document.querySelector( // 'input[fs-cmsfilter-field=…" at bounding box center [900, 479] width 1027 height 667
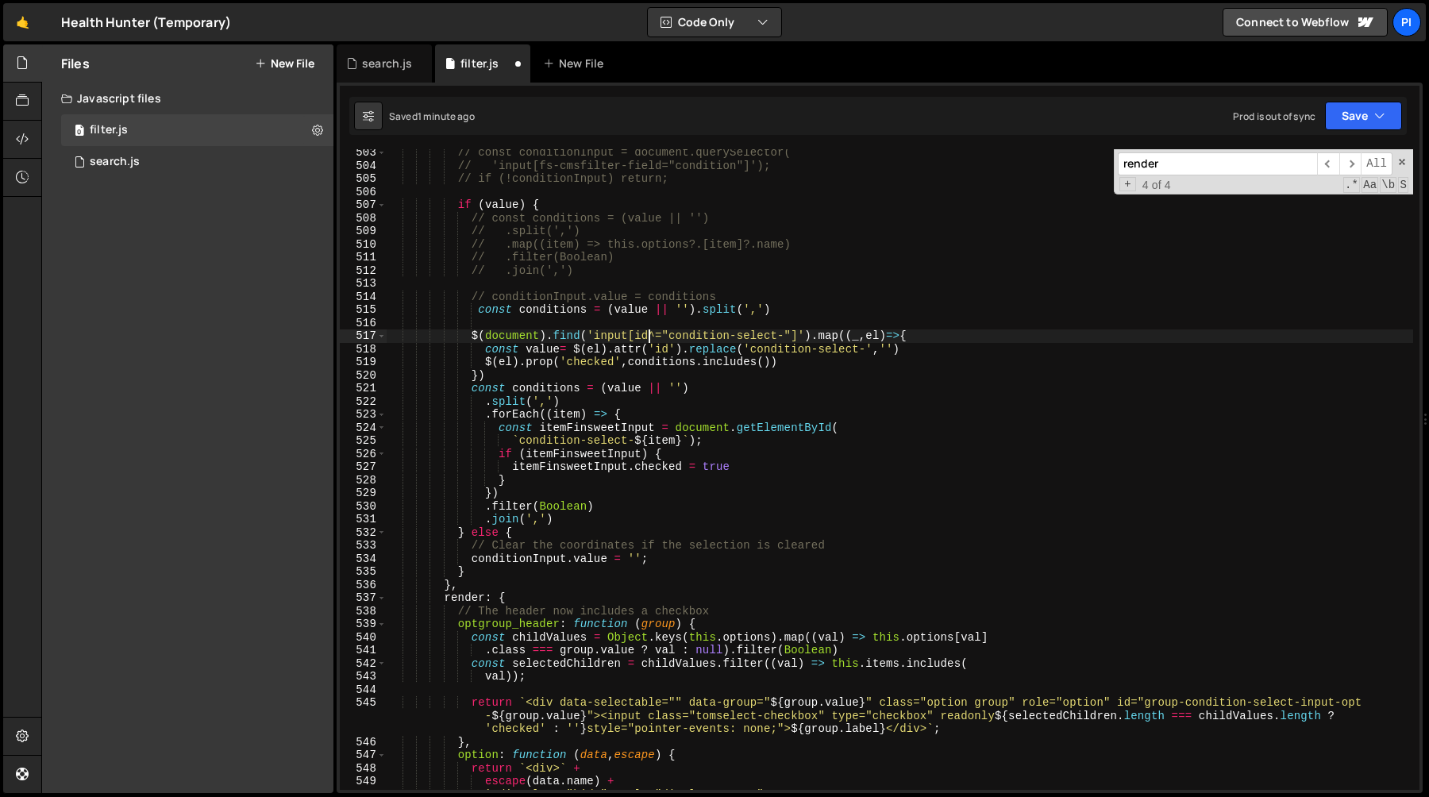
click at [767, 363] on div "// const conditionInput = document.querySelector( // 'input[fs-cmsfilter-field=…" at bounding box center [900, 479] width 1027 height 667
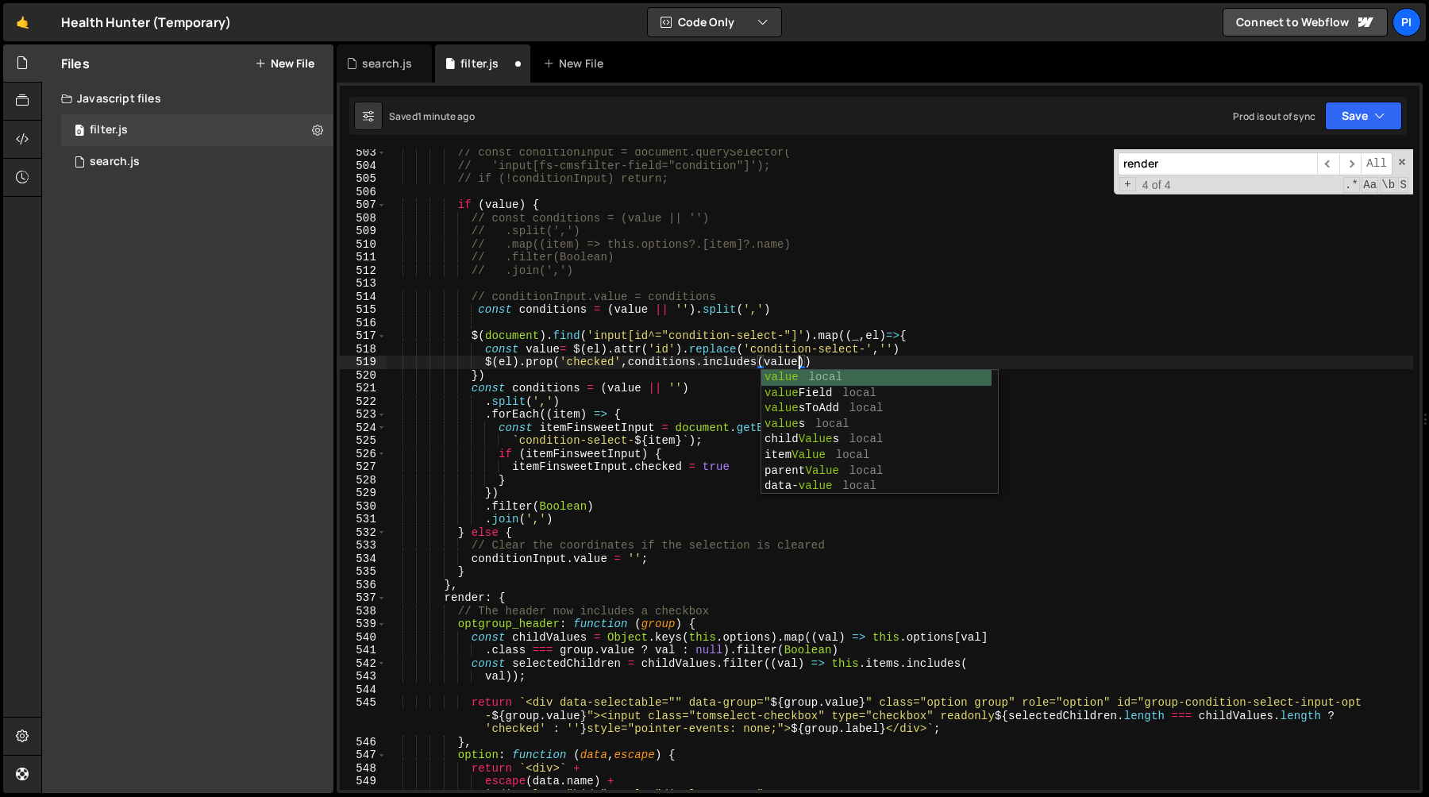
scroll to position [0, 28]
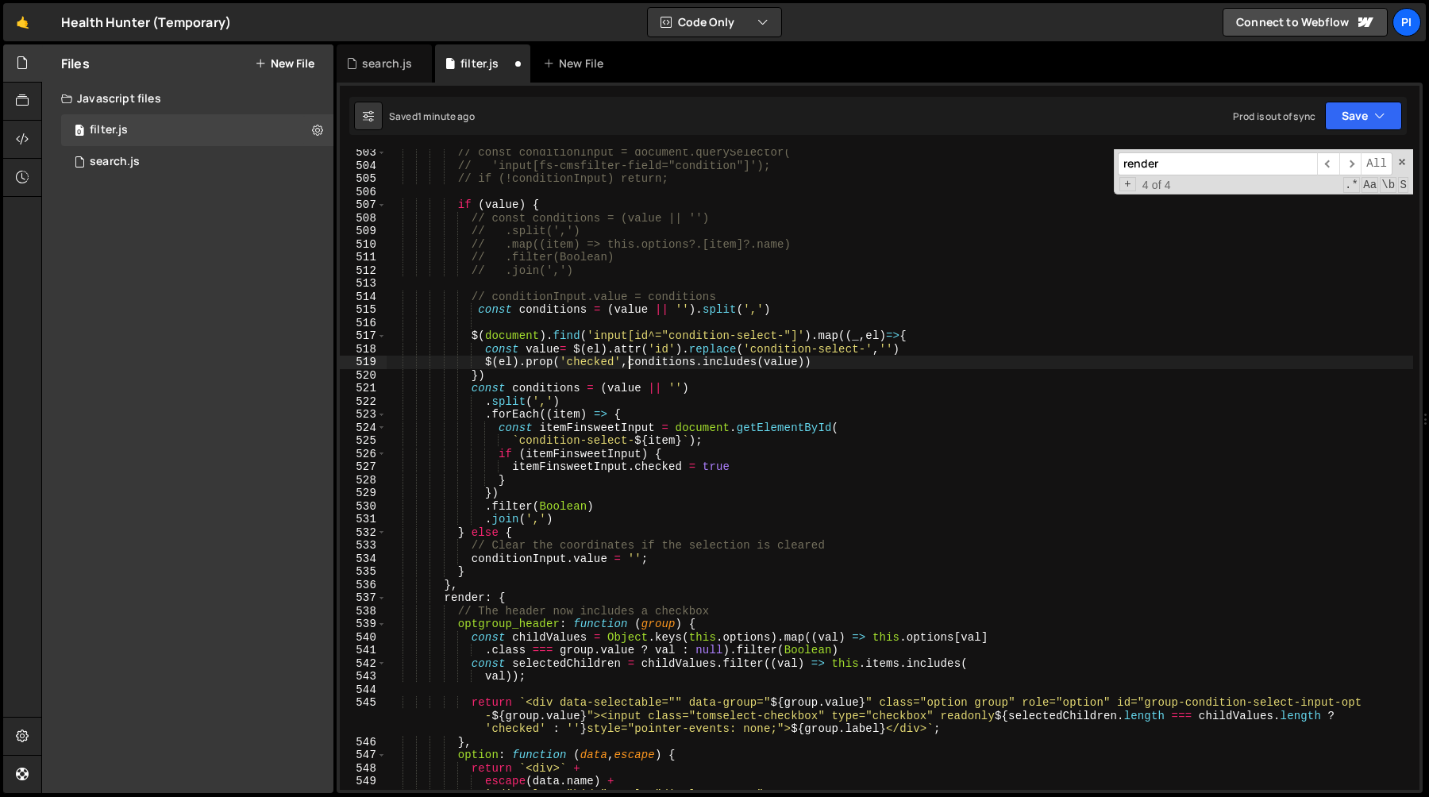
click at [628, 366] on div "// const conditionInput = document.querySelector( // 'input[fs-cmsfilter-field=…" at bounding box center [900, 479] width 1027 height 667
click at [471, 390] on div "// const conditionInput = document.querySelector( // 'input[fs-cmsfilter-field=…" at bounding box center [900, 479] width 1027 height 667
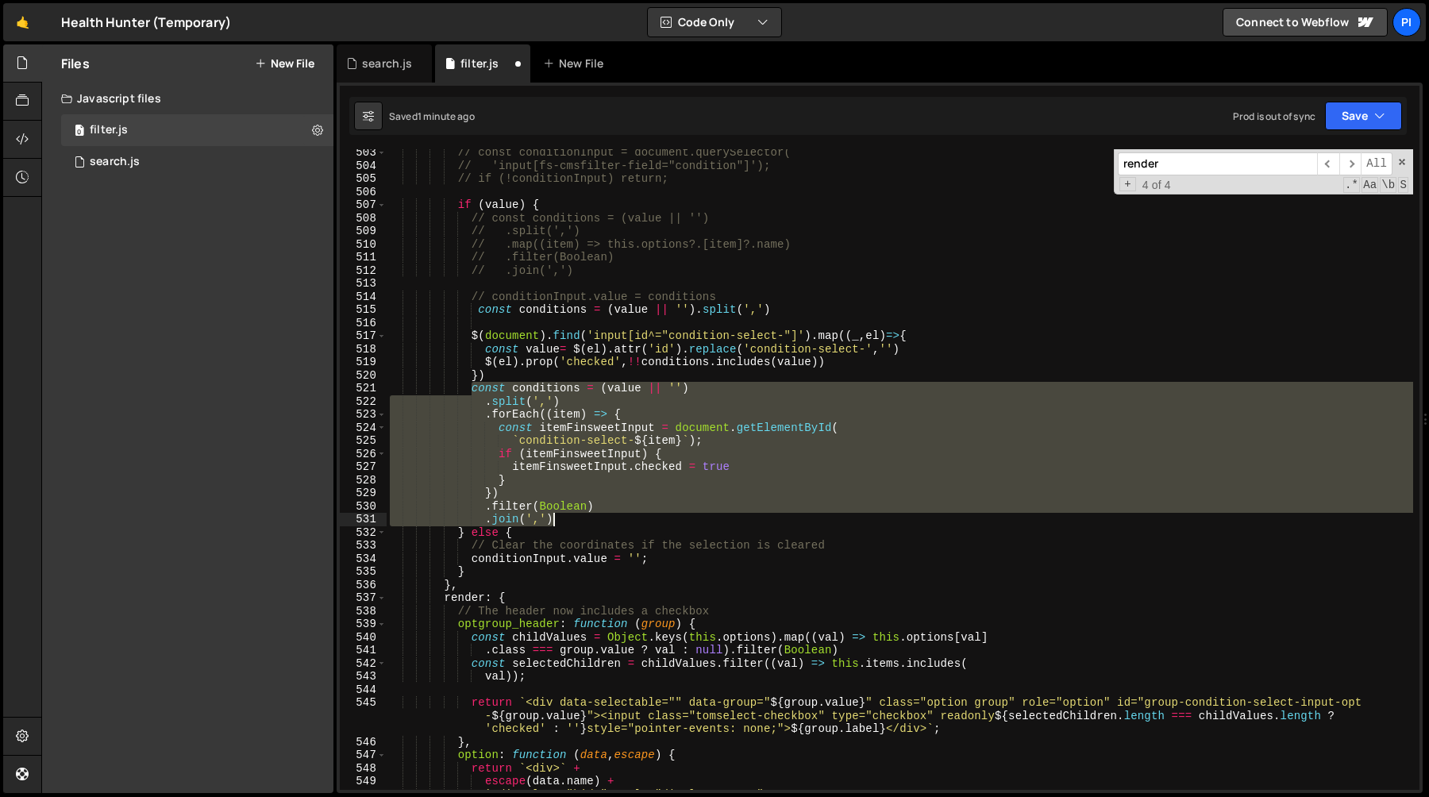
click at [581, 518] on div "// const conditionInput = document.querySelector( // 'input[fs-cmsfilter-field=…" at bounding box center [900, 479] width 1027 height 667
type textarea ".filter(Boolean) .join(',')"
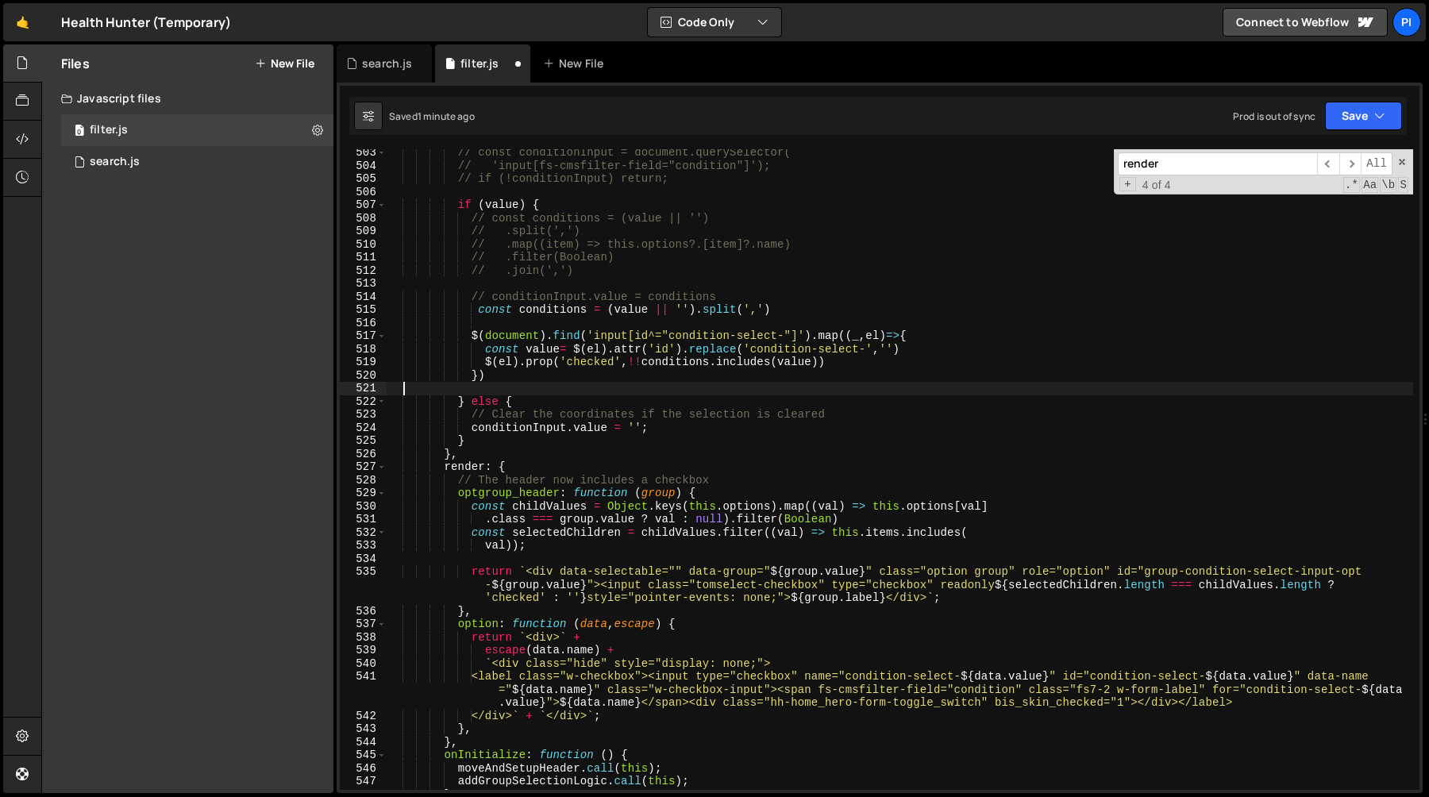
scroll to position [0, 0]
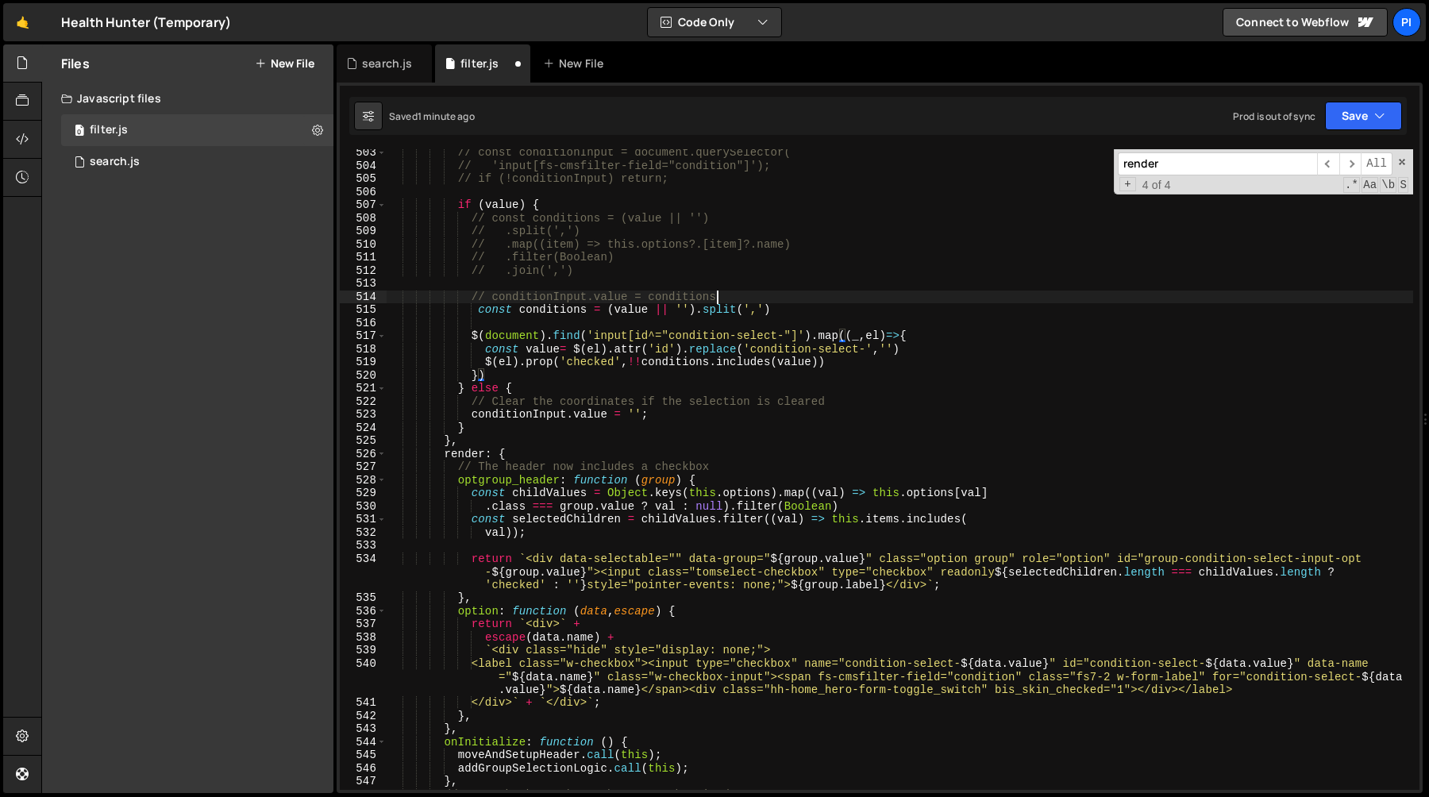
click at [762, 291] on div "// const conditionInput = document.querySelector( // 'input[fs-cmsfilter-field=…" at bounding box center [900, 479] width 1027 height 667
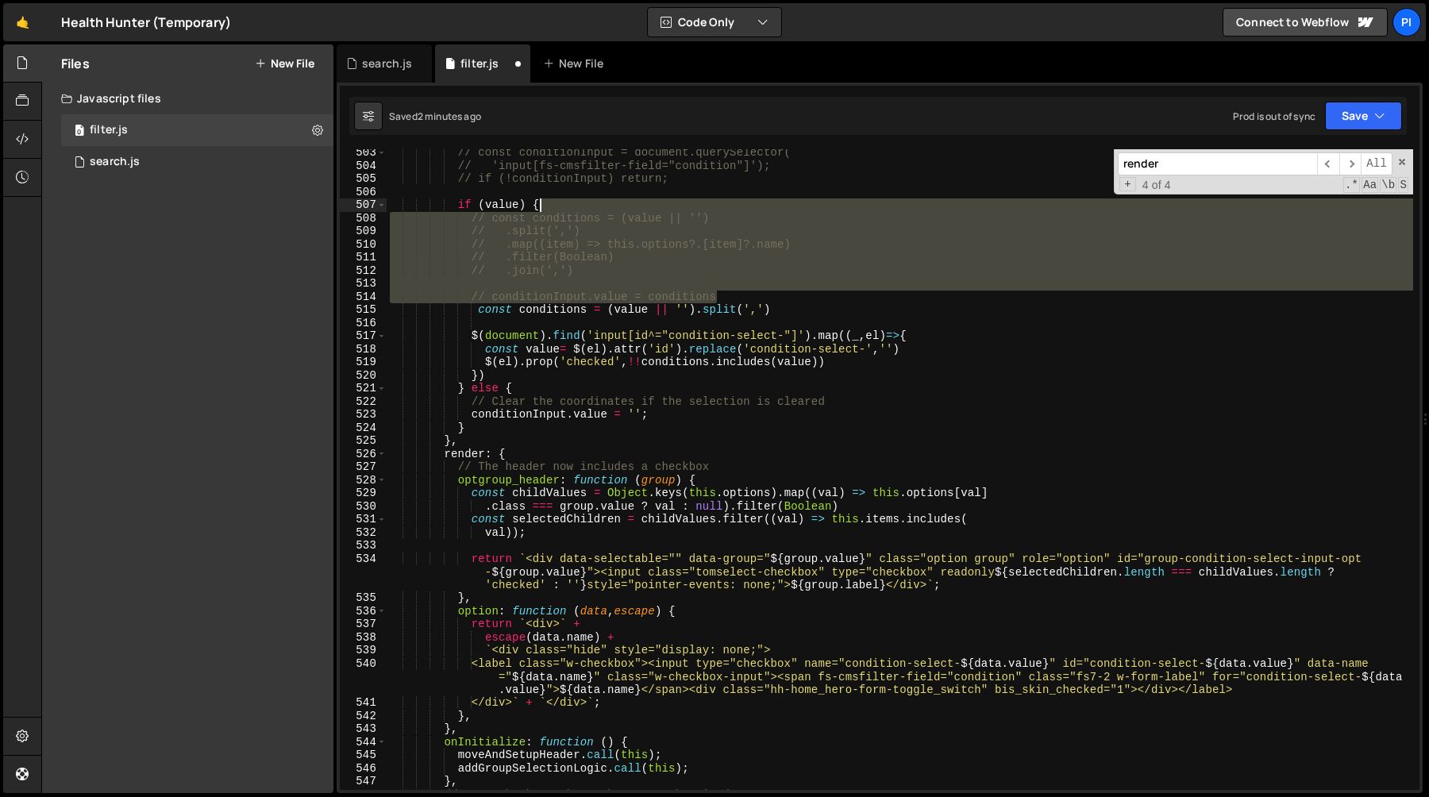
click at [583, 210] on div "// const conditionInput = document.querySelector( // 'input[fs-cmsfilter-field=…" at bounding box center [900, 479] width 1027 height 667
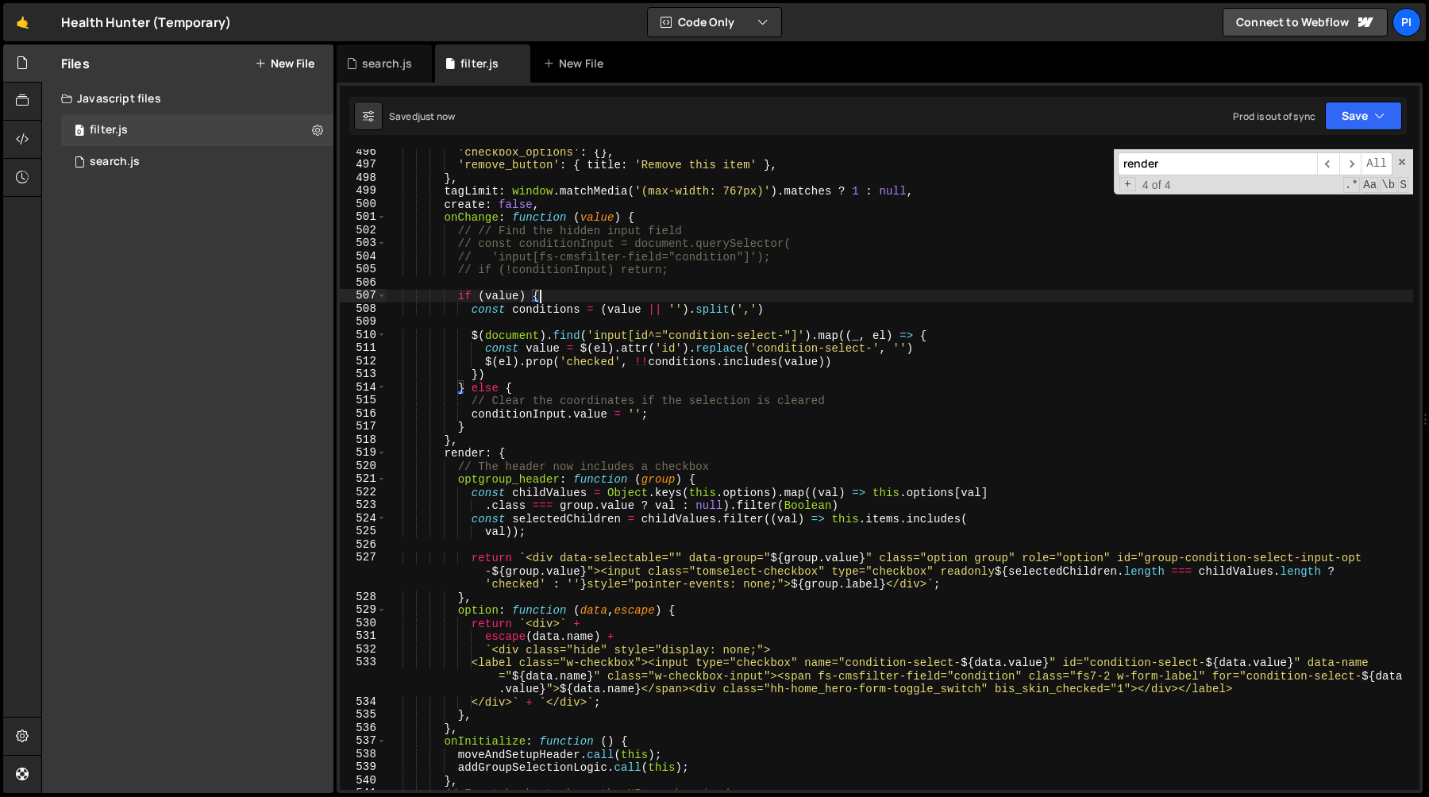
scroll to position [6514, 0]
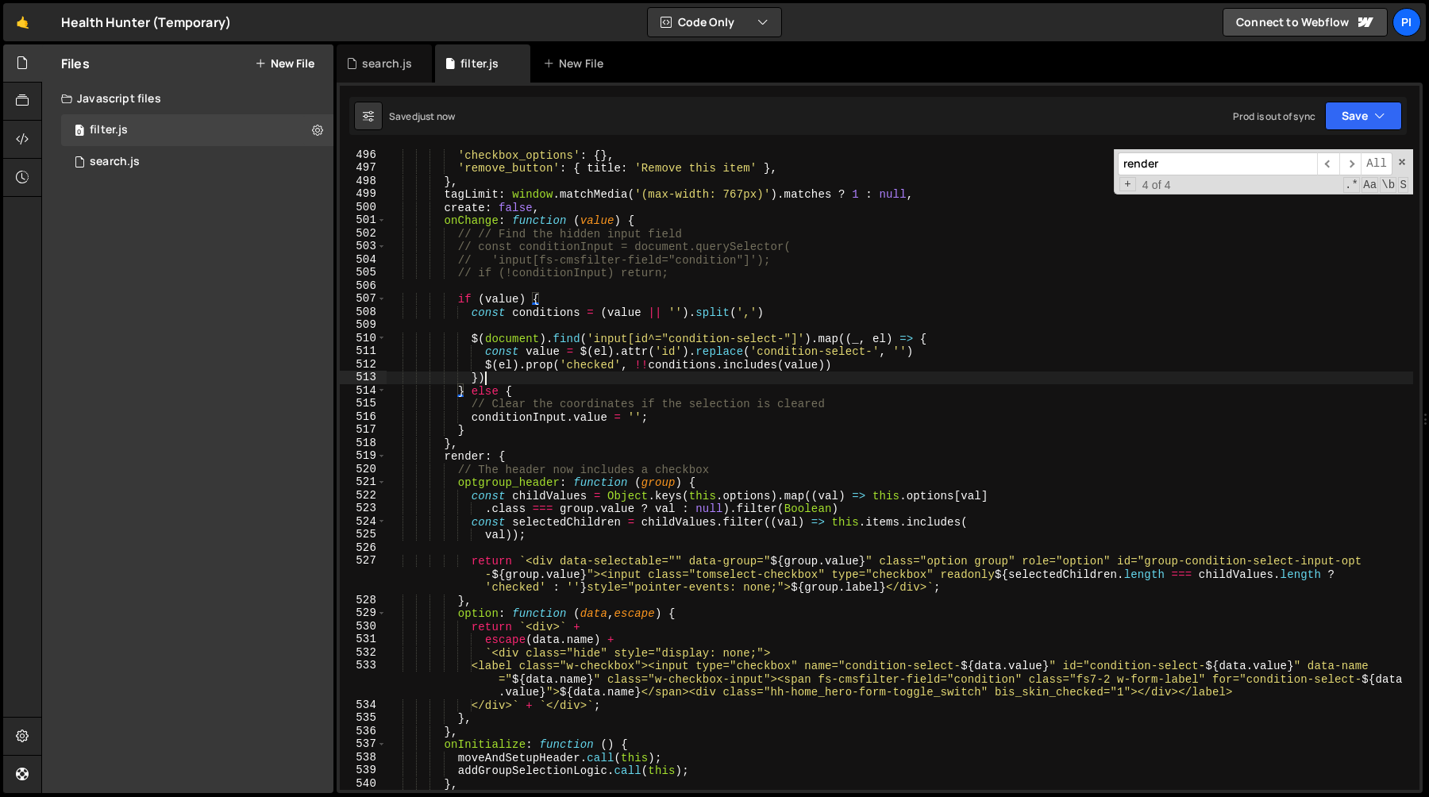
click at [575, 384] on div "'checkbox_options' : { } , 'remove_button' : { title : 'Remove this item' } , }…" at bounding box center [900, 482] width 1027 height 667
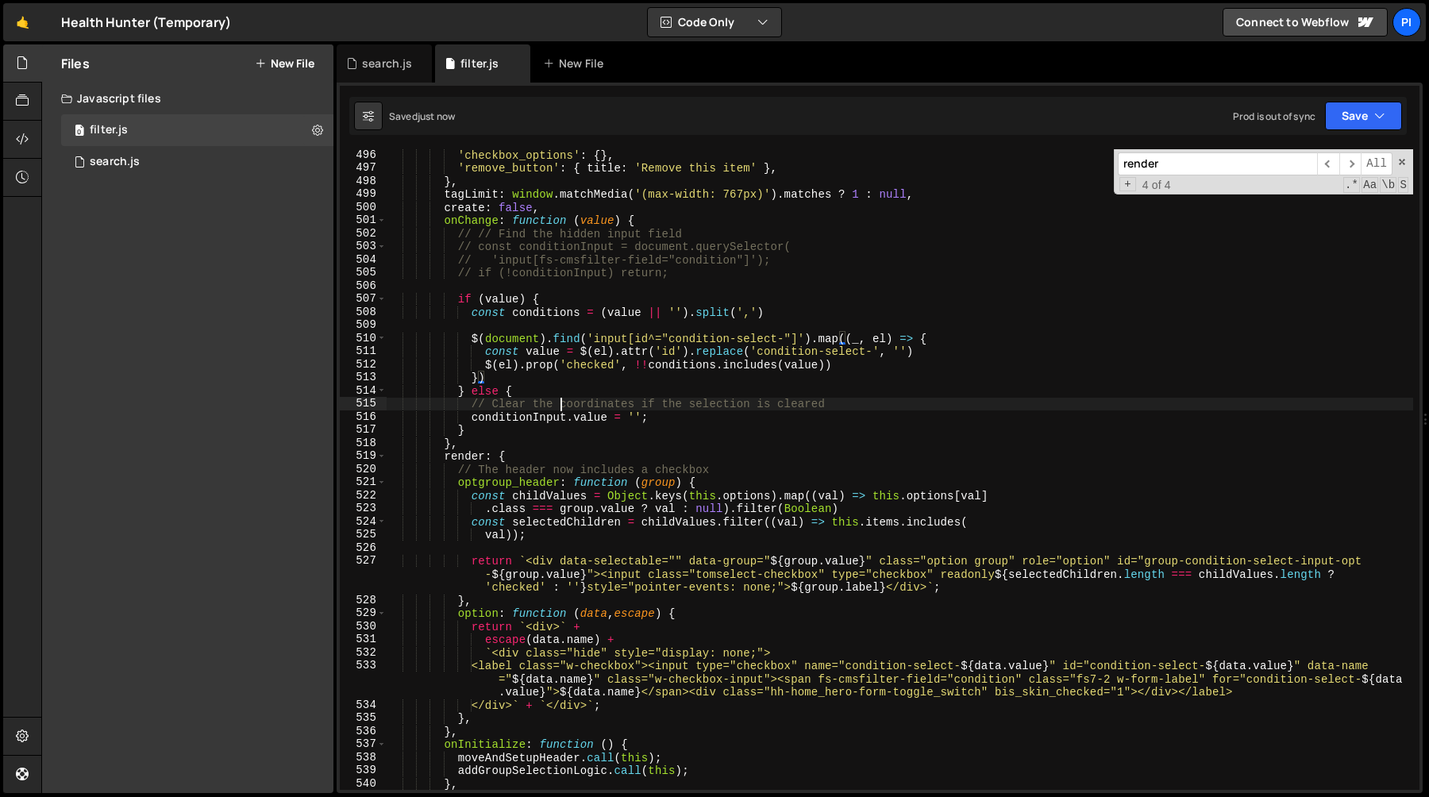
click at [561, 400] on div "'checkbox_options' : { } , 'remove_button' : { title : 'Remove this item' } , }…" at bounding box center [900, 482] width 1027 height 667
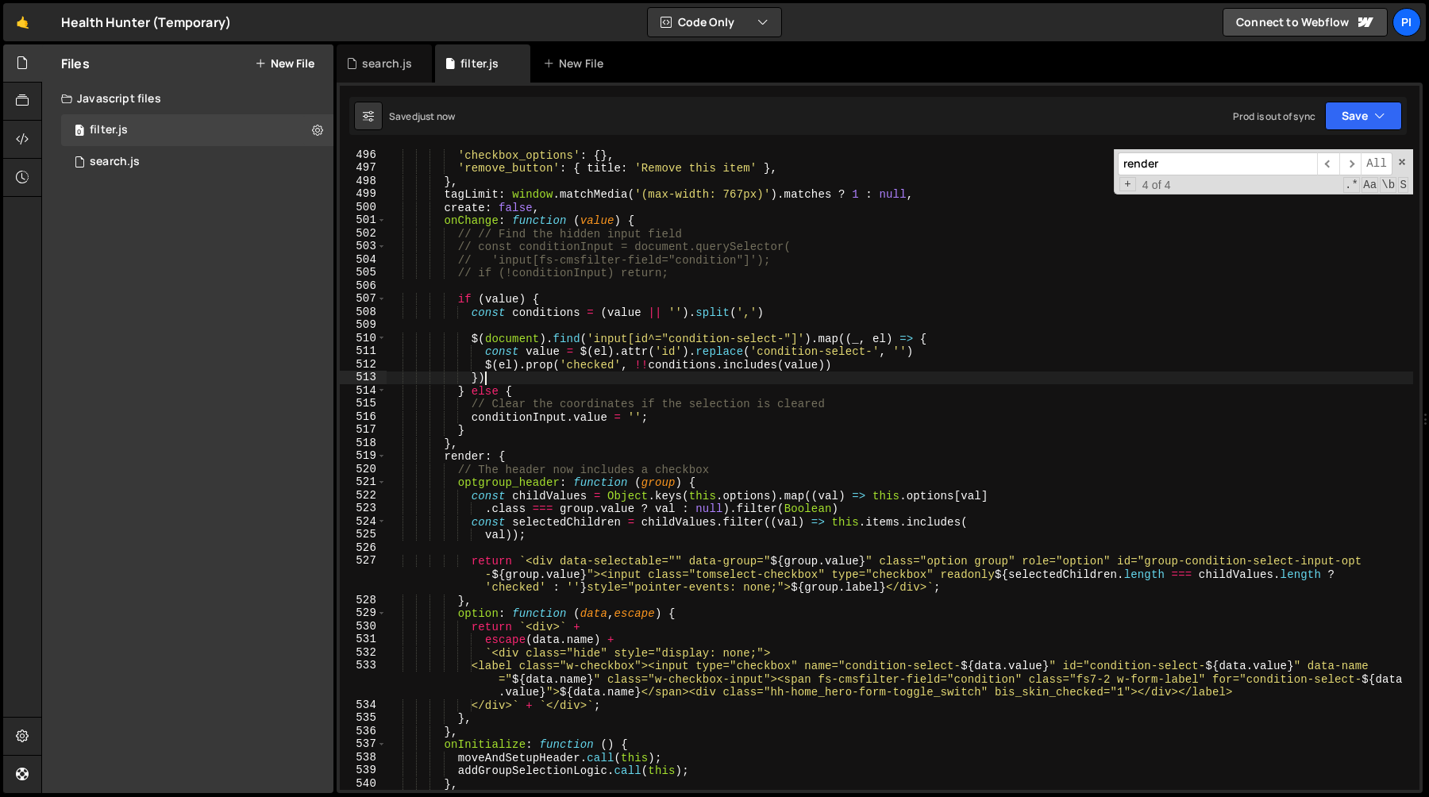
click at [500, 374] on div "'checkbox_options' : { } , 'remove_button' : { title : 'Remove this item' } , }…" at bounding box center [900, 482] width 1027 height 667
click at [475, 341] on div "'checkbox_options' : { } , 'remove_button' : { title : 'Remove this item' } , }…" at bounding box center [900, 482] width 1027 height 667
click at [498, 372] on div "'checkbox_options' : { } , 'remove_button' : { title : 'Remove this item' } , }…" at bounding box center [900, 482] width 1027 height 667
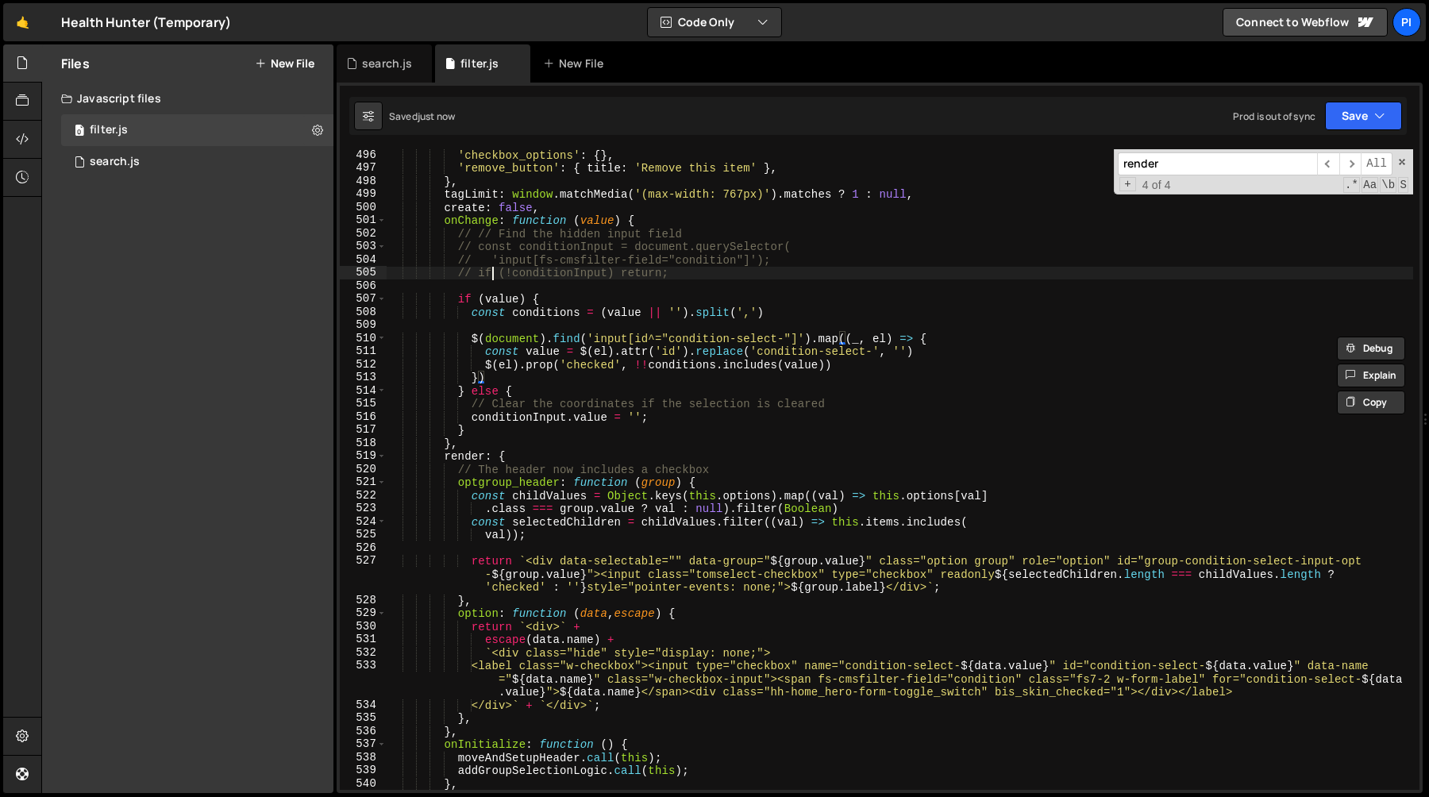
click at [494, 279] on div "'checkbox_options' : { } , 'remove_button' : { title : 'Remove this item' } , }…" at bounding box center [900, 482] width 1027 height 667
type textarea "// if (!conditionInput) return;"
type textarea "const conditions = (value || '').split(',')"
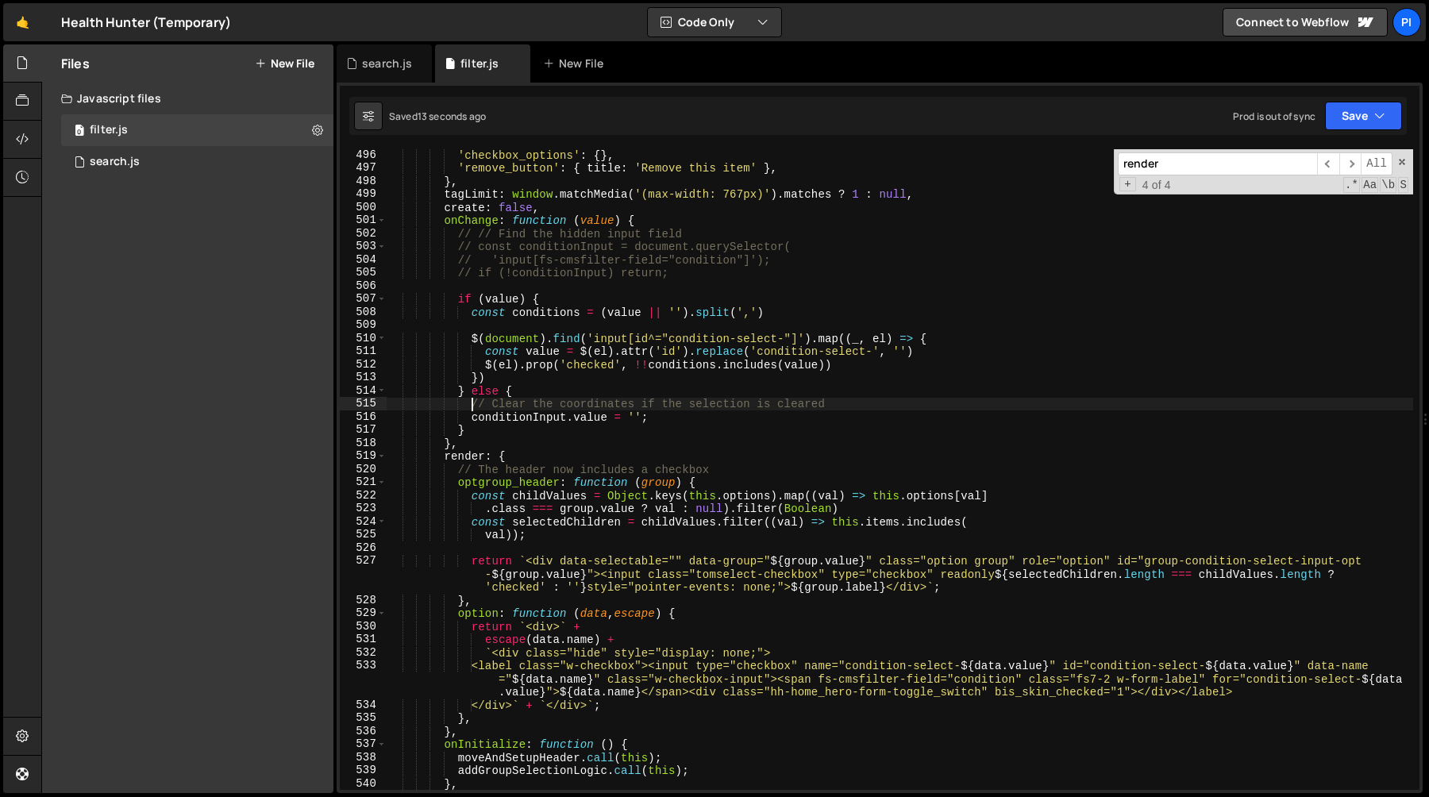
type textarea "// Clear the coordinates if the selection is cleared conditionInput.value = '';"
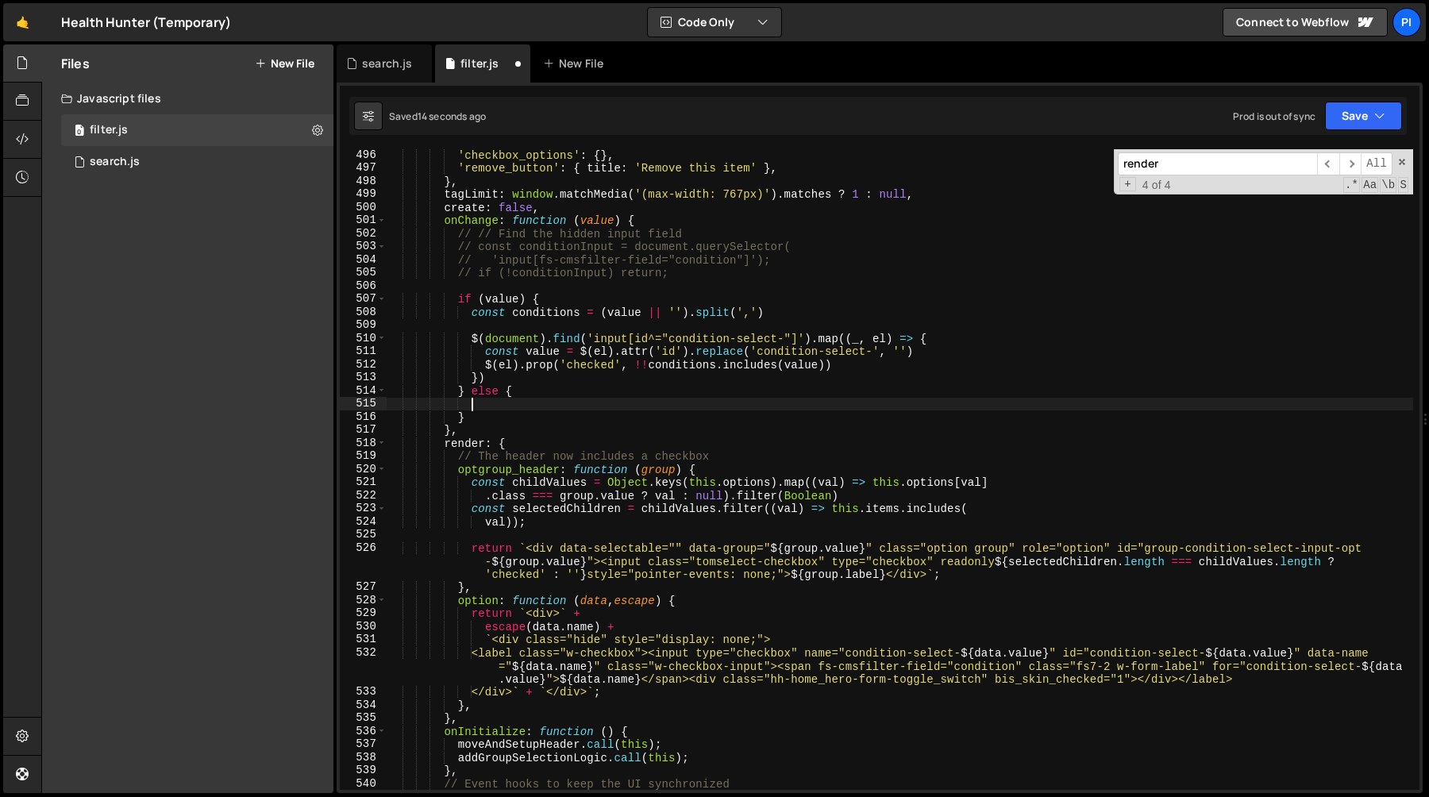
paste textarea "})"
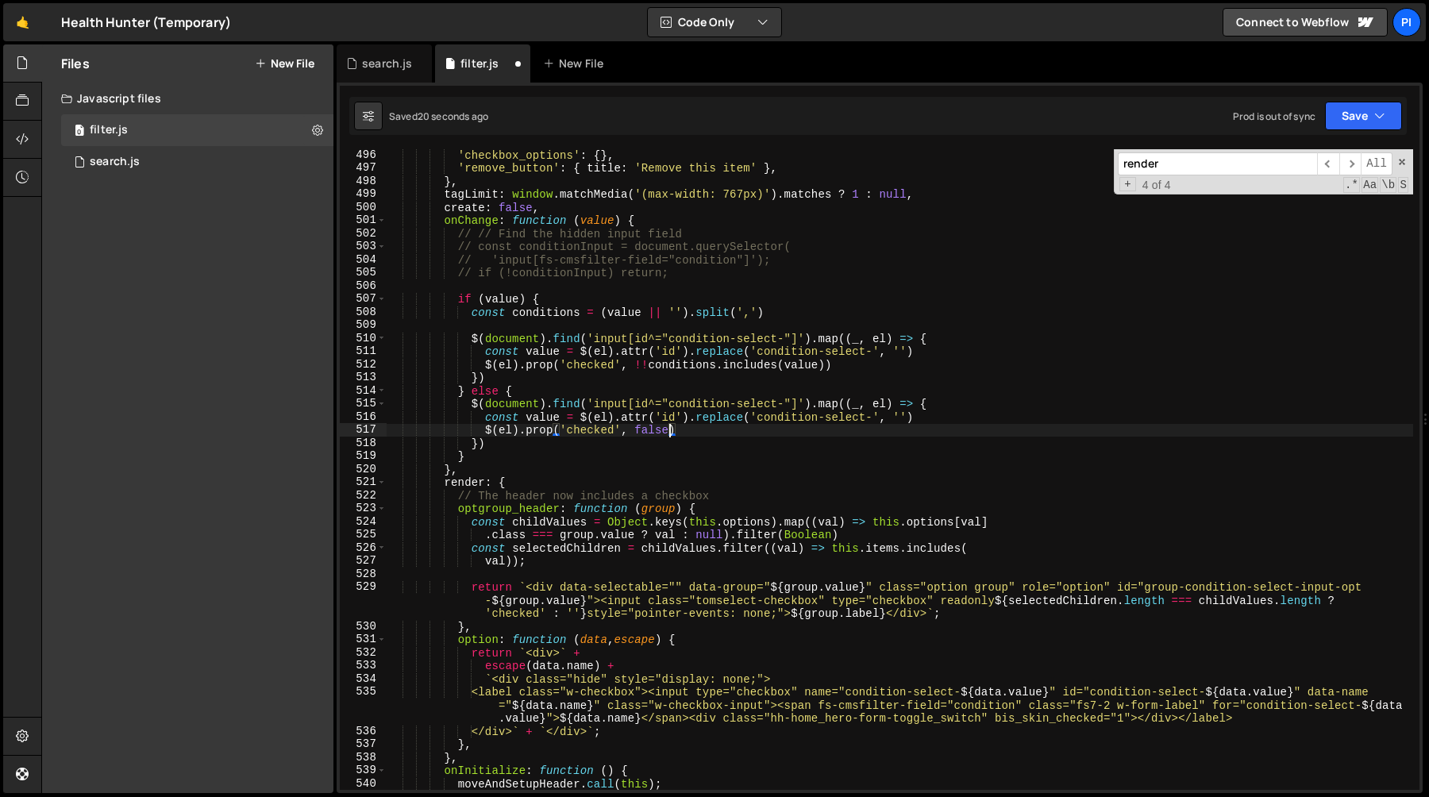
click at [612, 387] on div "'checkbox_options' : { } , 'remove_button' : { title : 'Remove this item' } , }…" at bounding box center [900, 482] width 1027 height 667
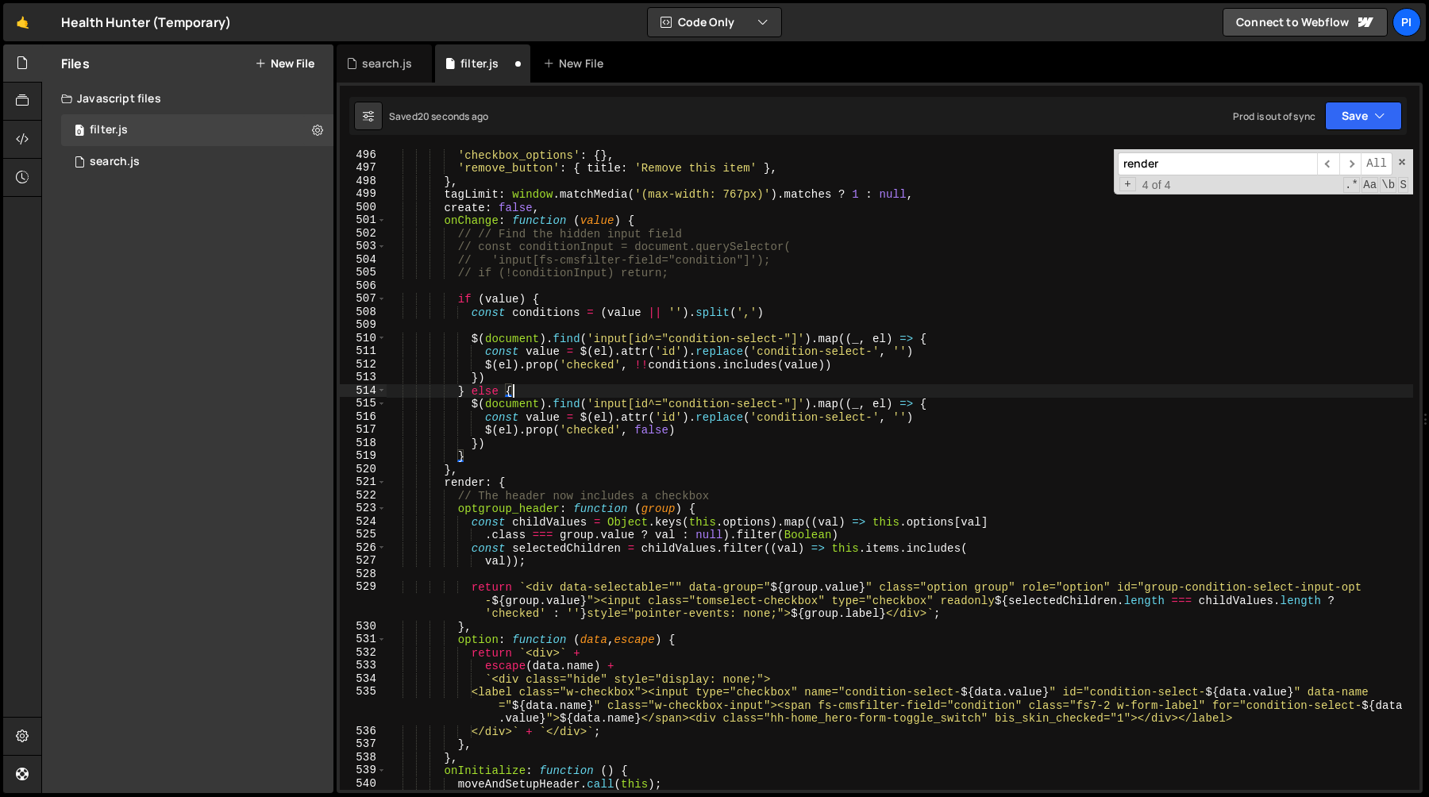
scroll to position [0, 8]
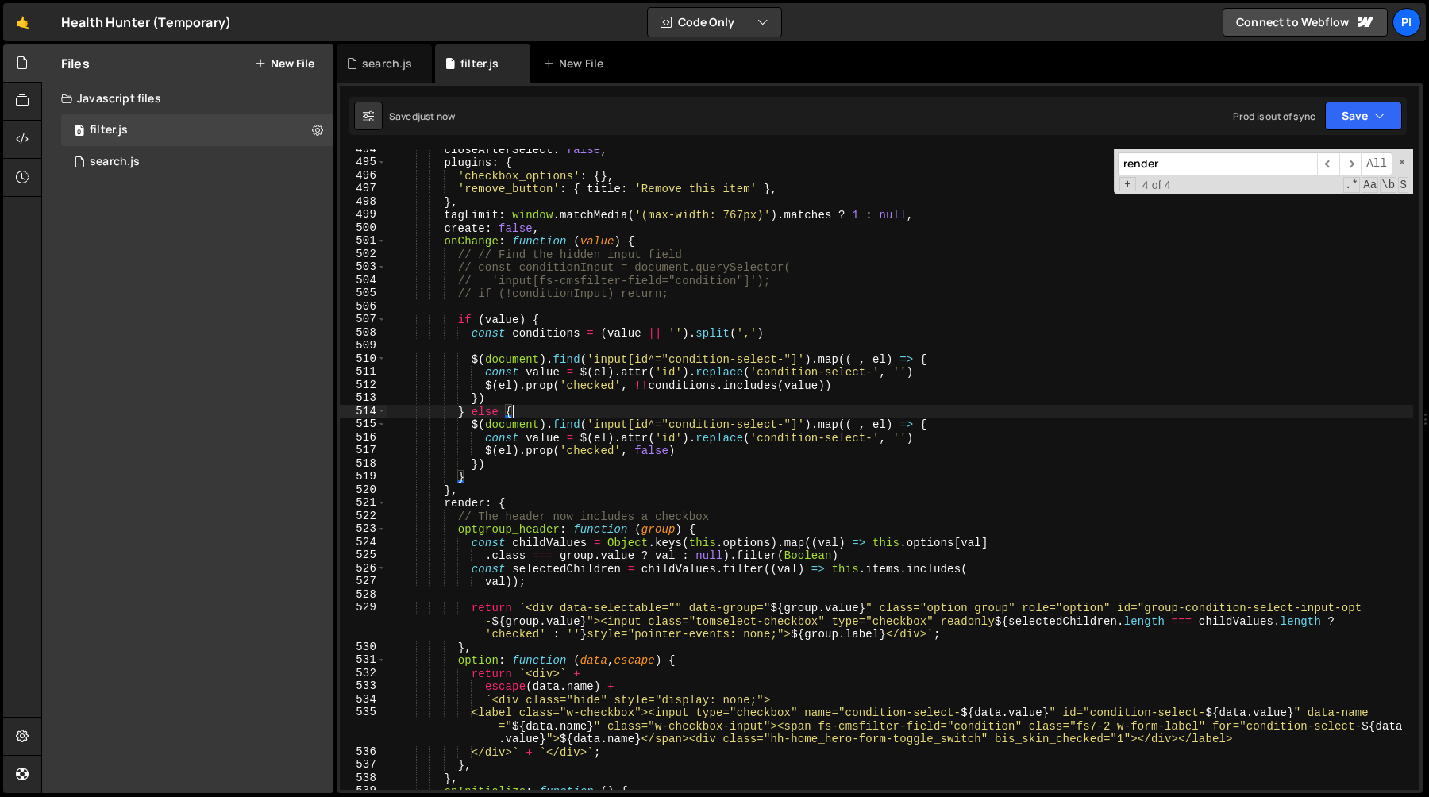
click at [534, 415] on div "closeAfterSelect : false , plugins : { 'checkbox_options' : { } , 'remove_butto…" at bounding box center [900, 476] width 1027 height 667
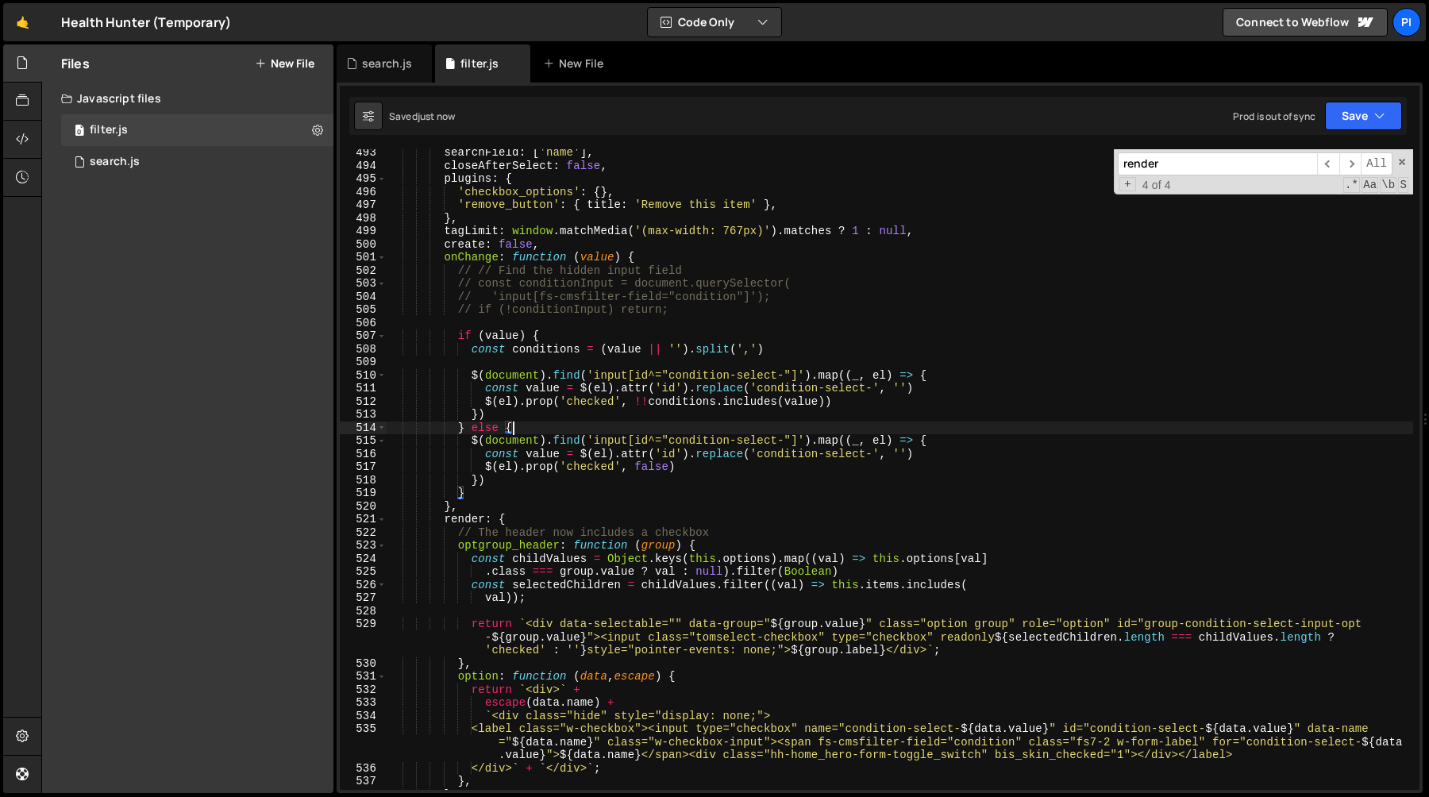
scroll to position [6476, 0]
click at [472, 350] on div "searchField : [ 'name' ] , closeAfterSelect : false , plugins : { 'checkbox_opt…" at bounding box center [900, 479] width 1027 height 667
click at [529, 411] on div "searchField : [ 'name' ] , closeAfterSelect : false , plugins : { 'checkbox_opt…" at bounding box center [900, 479] width 1027 height 667
type textarea "$(el).prop('checked', !!conditions.includes(value)) })"
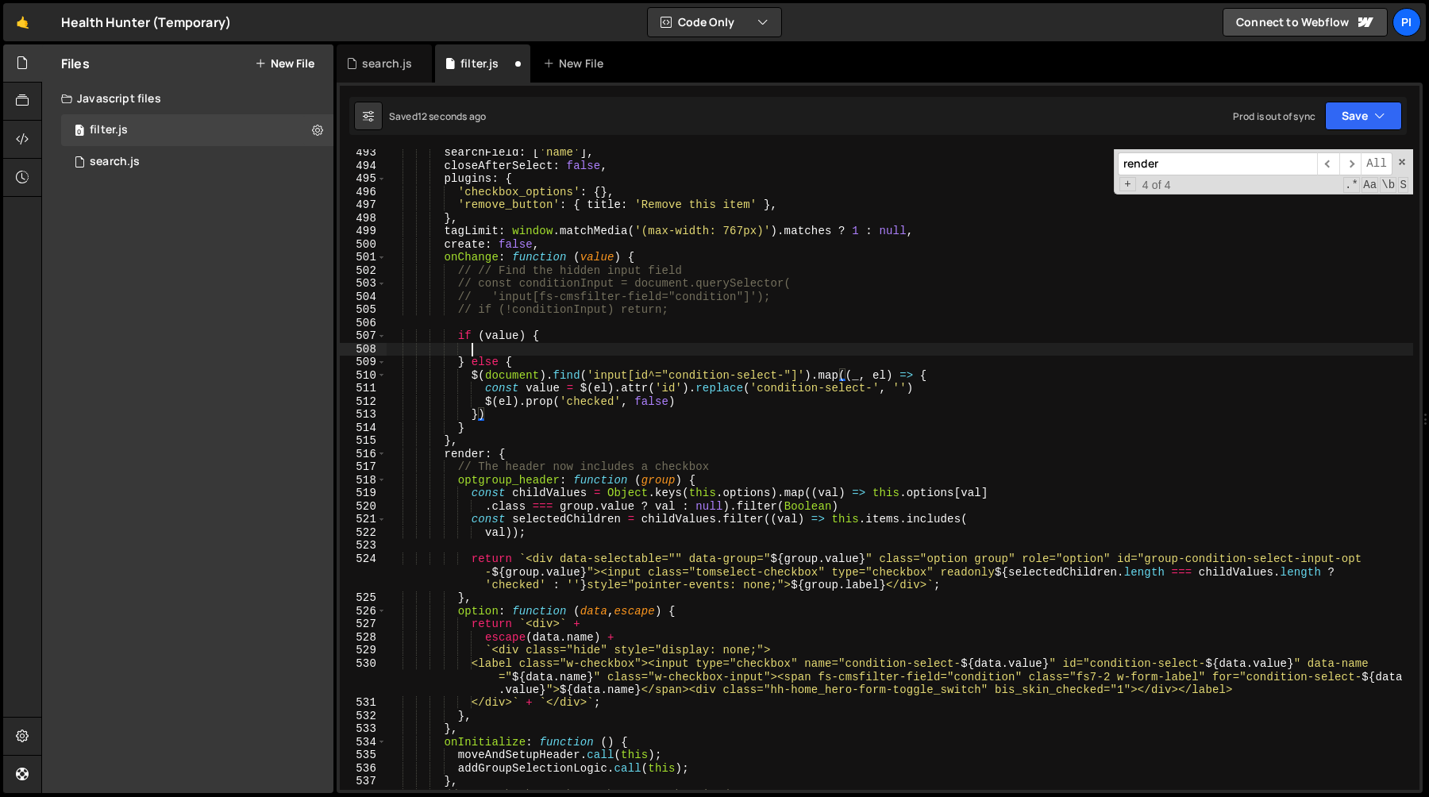
scroll to position [0, 5]
type textarea "if (value) {"
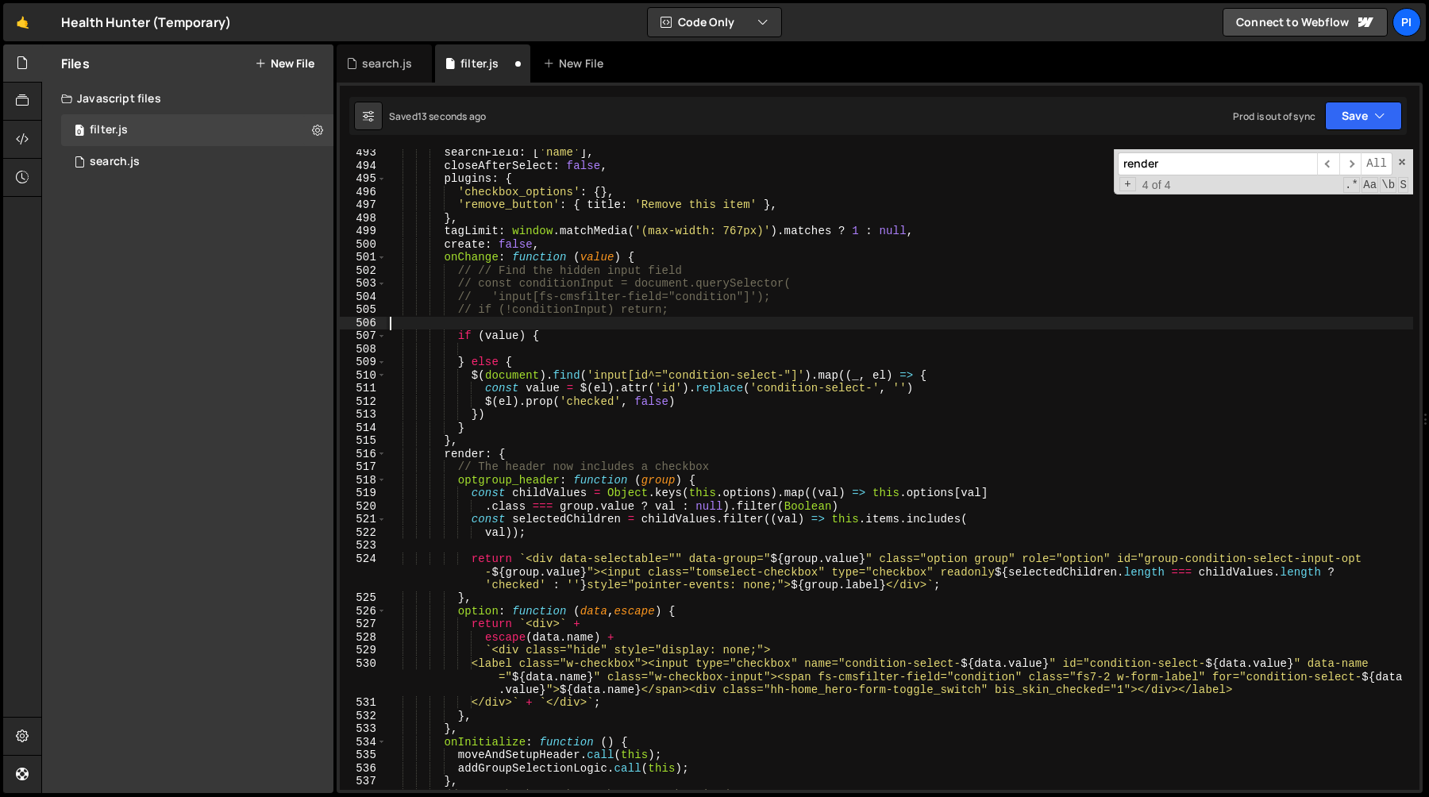
scroll to position [0, 0]
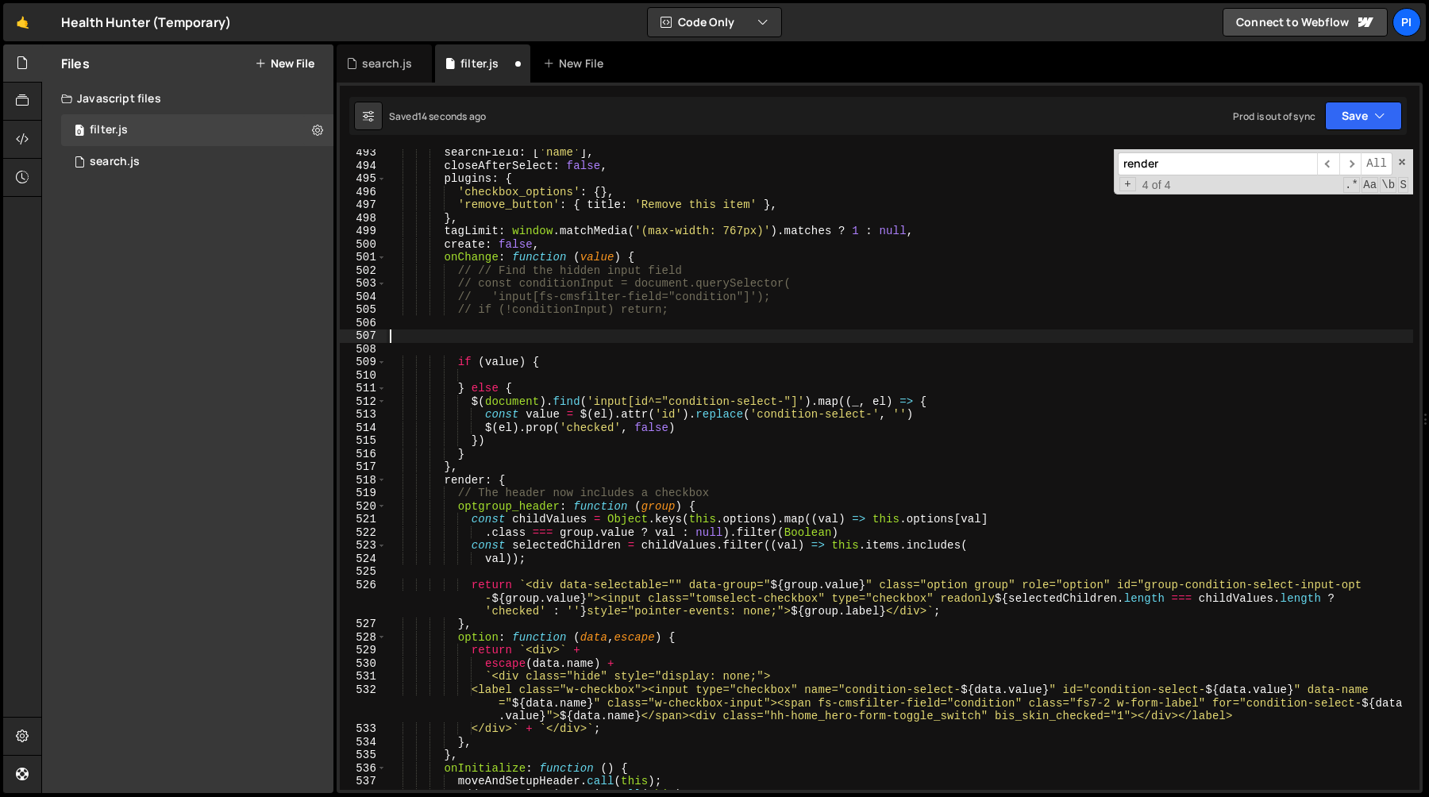
paste textarea "})"
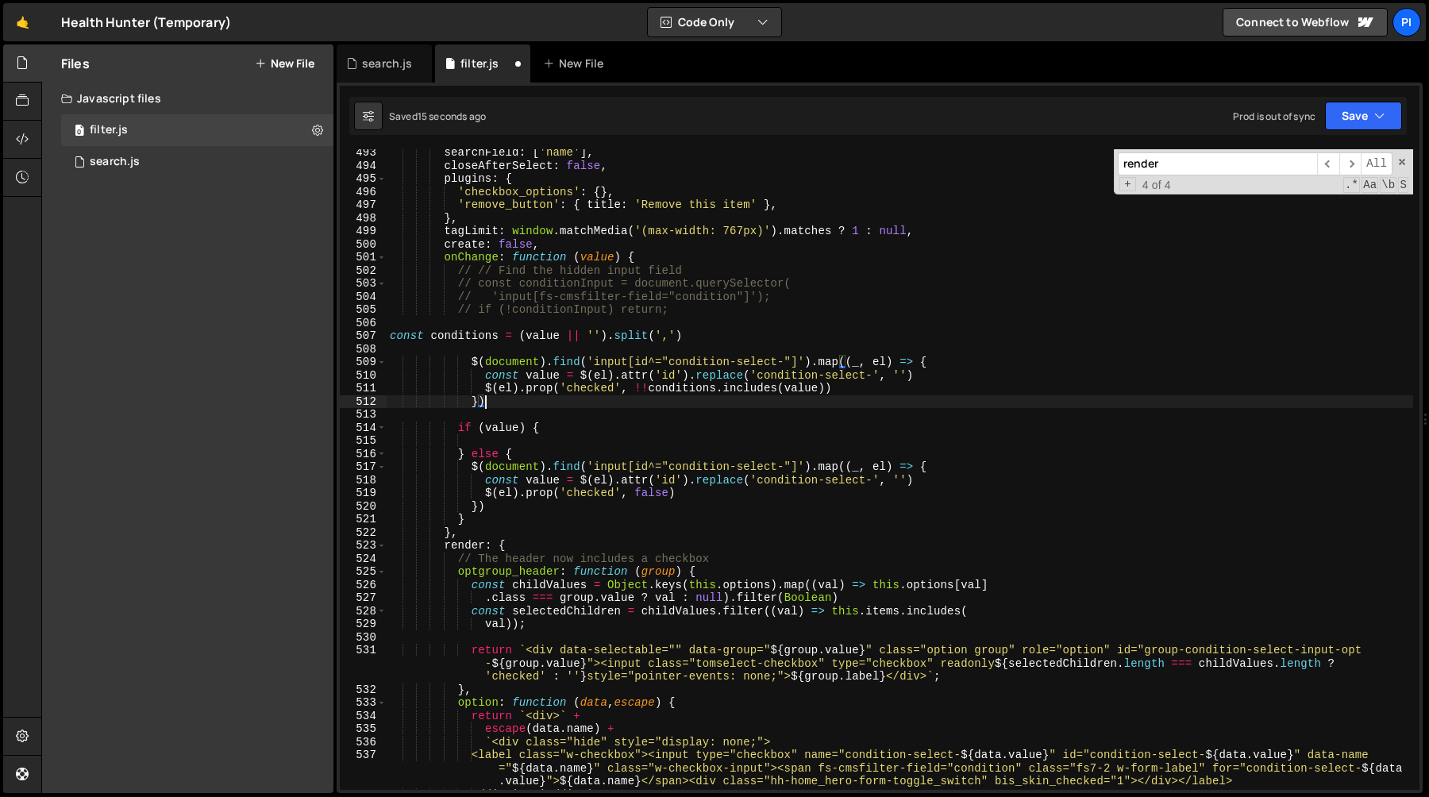
click at [459, 425] on div "searchField : [ 'name' ] , closeAfterSelect : false , plugins : { 'checkbox_opt…" at bounding box center [900, 479] width 1027 height 667
click at [499, 516] on div "searchField : [ 'name' ] , closeAfterSelect : false , plugins : { 'checkbox_opt…" at bounding box center [900, 479] width 1027 height 667
type textarea "}) }"
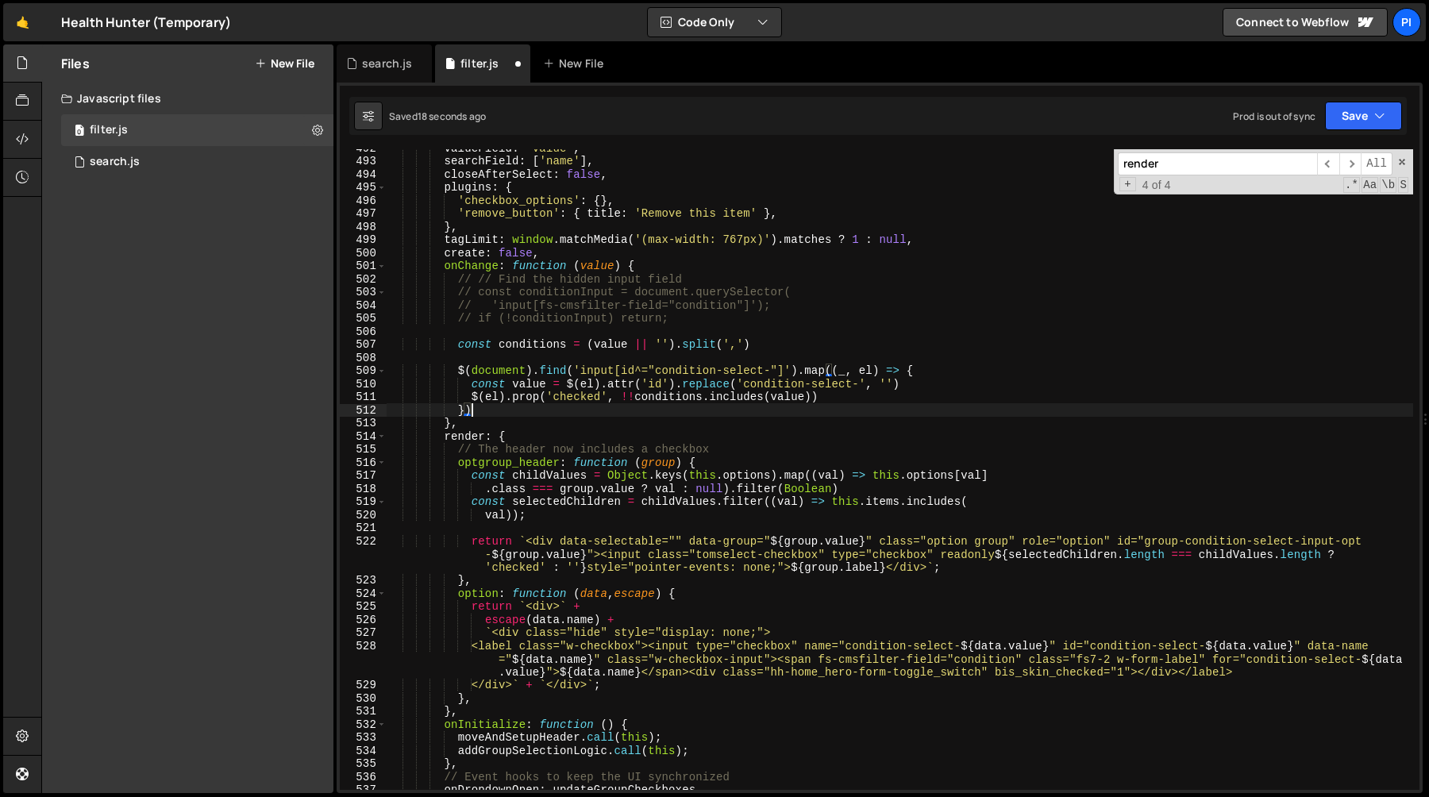
scroll to position [6457, 0]
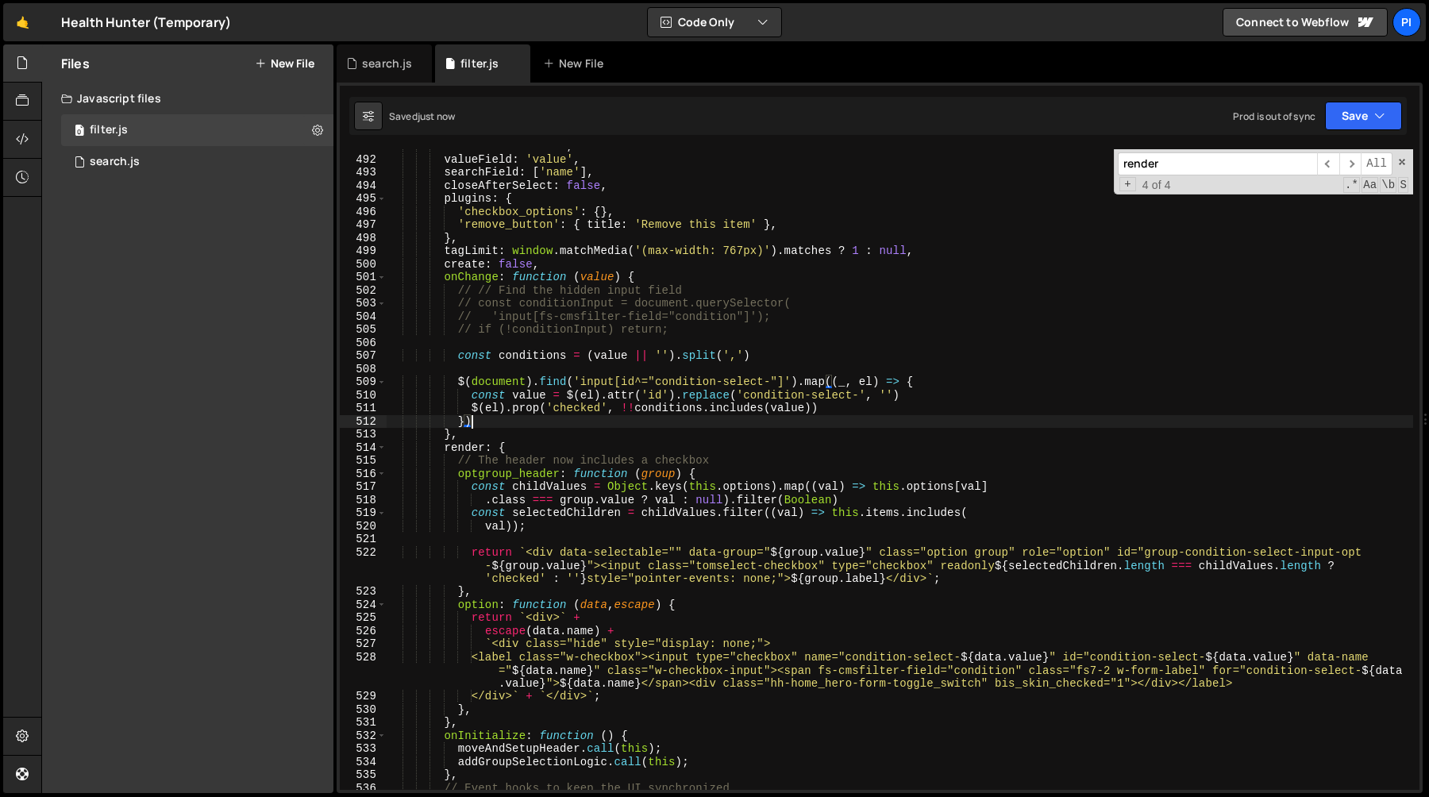
click at [673, 328] on div "labelField : 'name' , valueField : 'value' , searchField : [ 'name' ] , closeAf…" at bounding box center [900, 473] width 1027 height 667
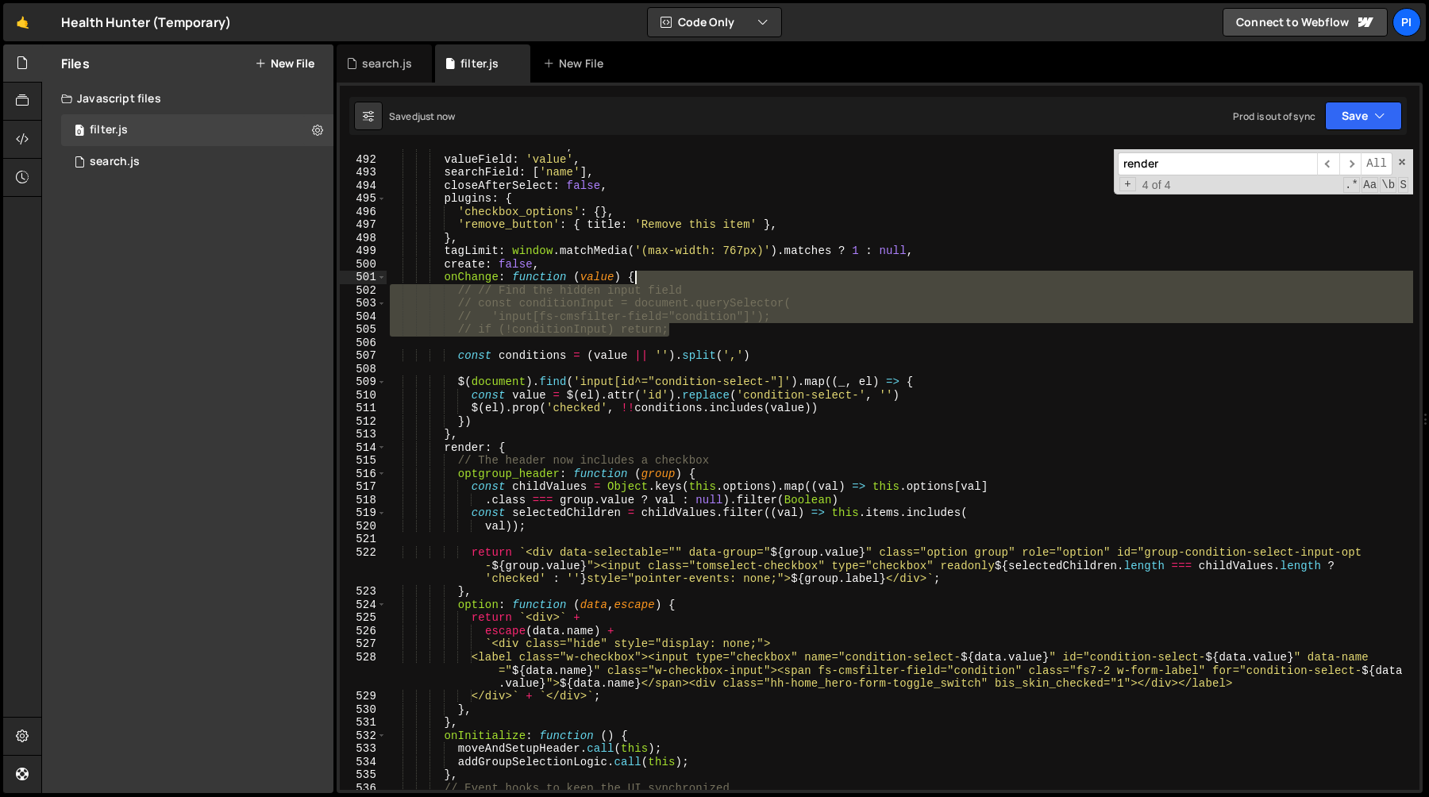
click at [673, 277] on div "labelField : 'name' , valueField : 'value' , searchField : [ 'name' ] , closeAf…" at bounding box center [900, 473] width 1027 height 667
type textarea "onChange: function (value) {"
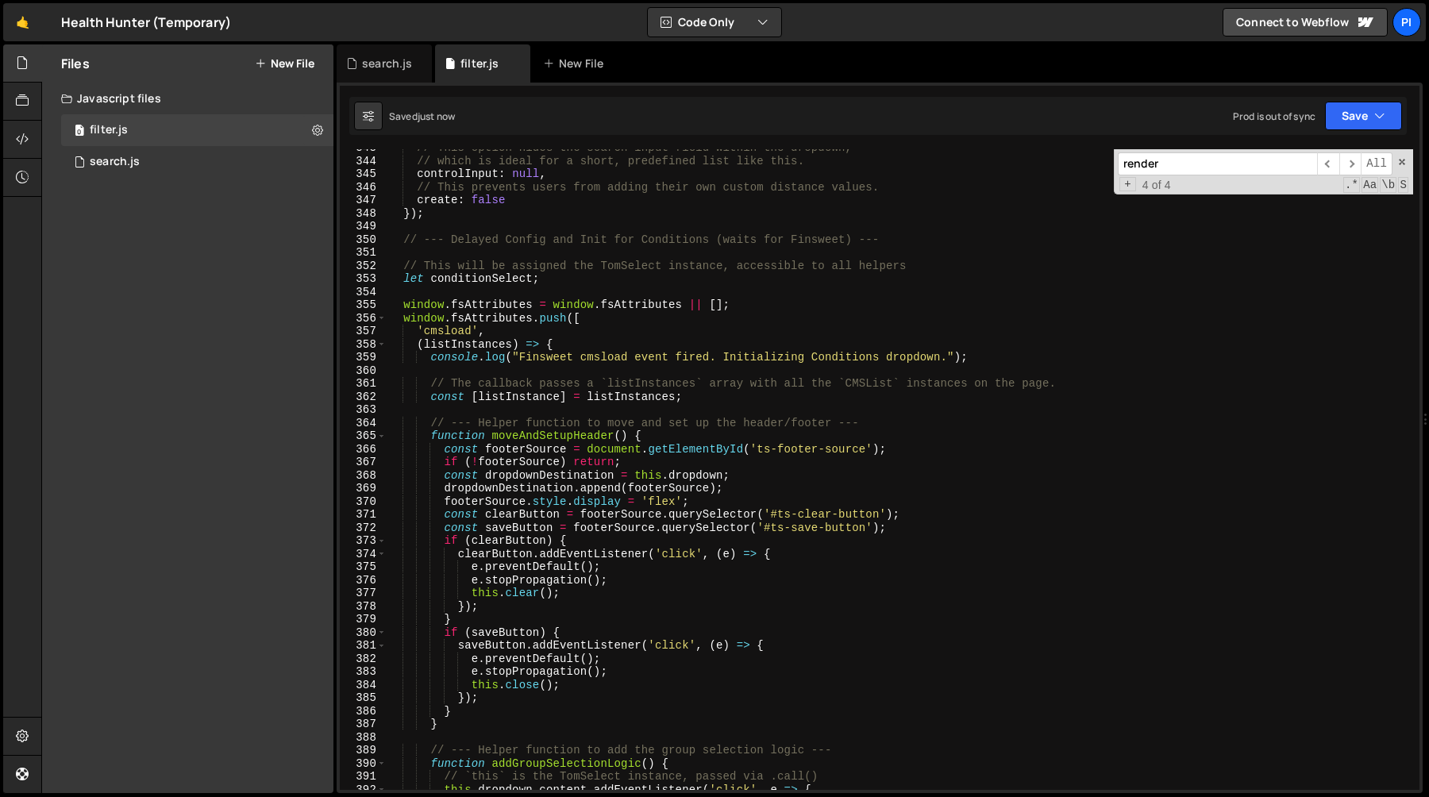
scroll to position [4484, 0]
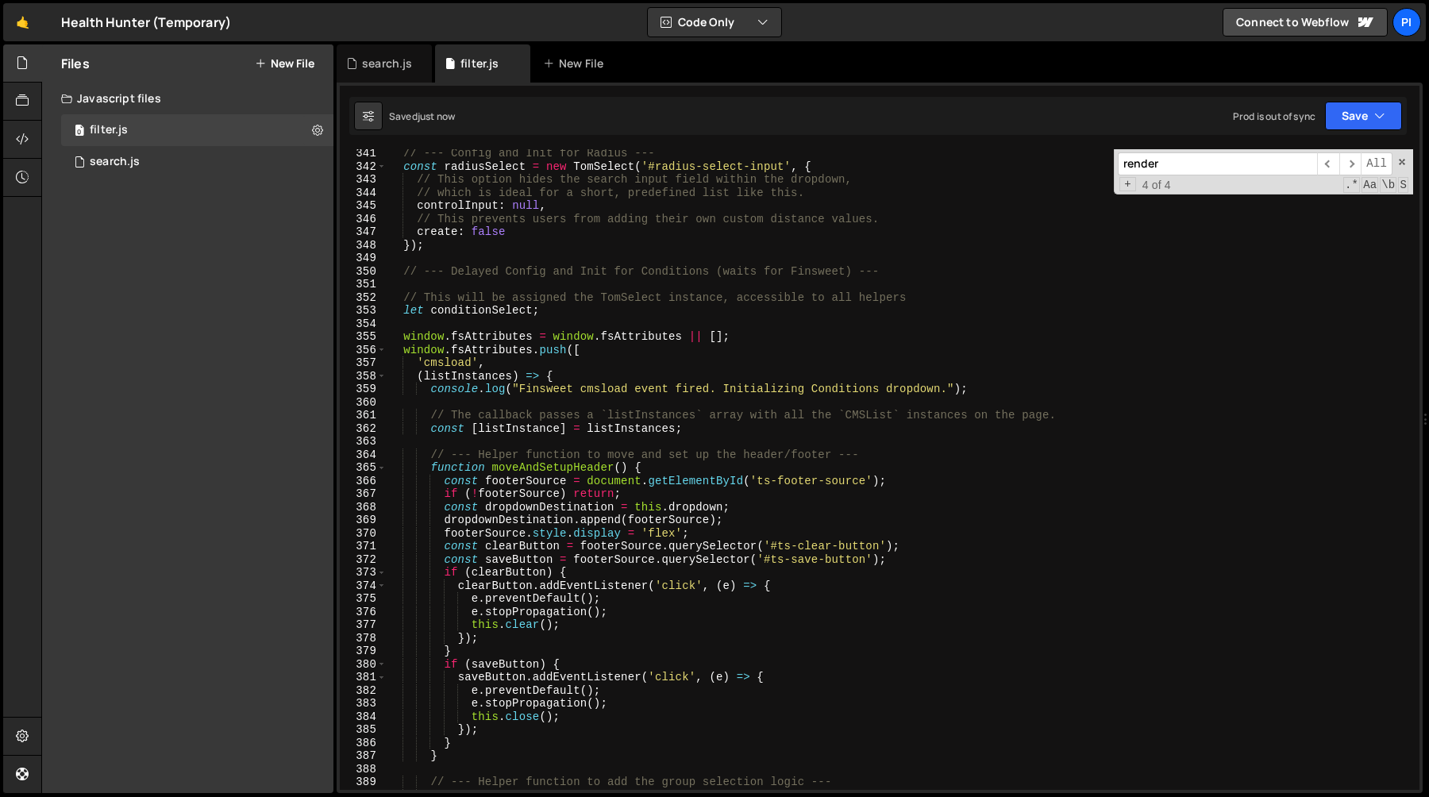
click at [693, 476] on div "// --- Config and Init for Radius --- const radiusSelect = new TomSelect ( '#ra…" at bounding box center [900, 480] width 1027 height 667
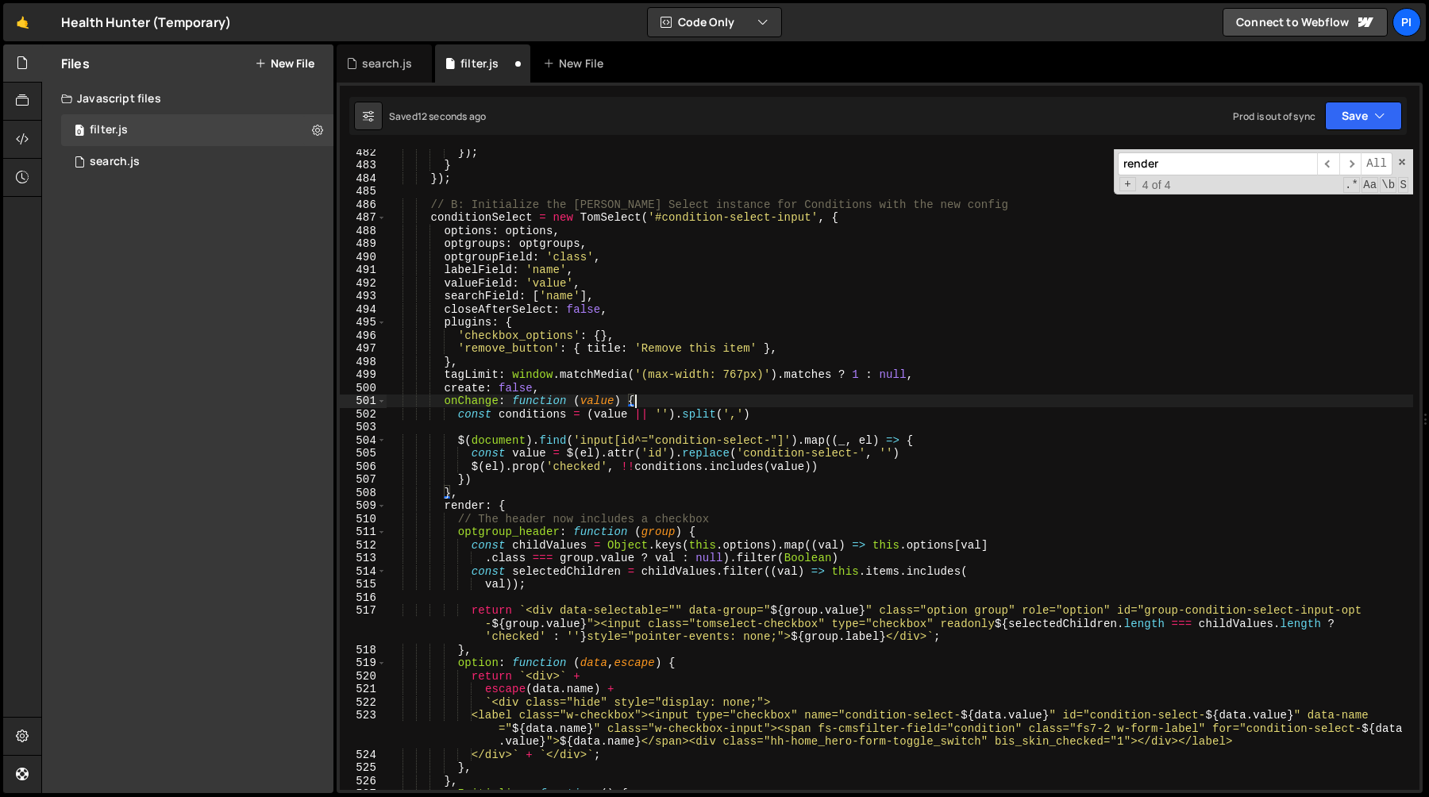
scroll to position [6349, 0]
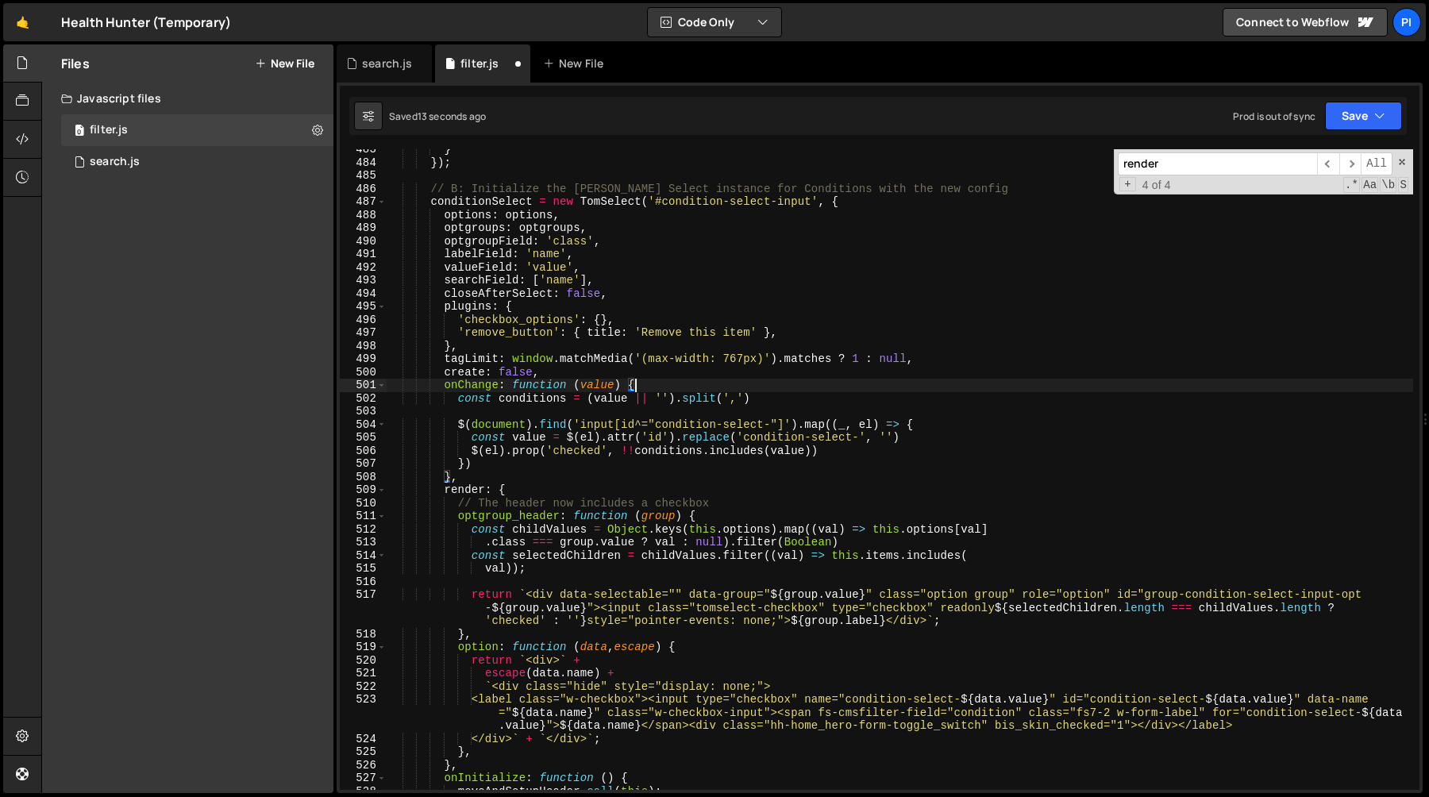
click at [515, 461] on div "} }) ; // B: Initialize the Tom Select instance for Conditions with the new con…" at bounding box center [900, 476] width 1027 height 667
type textarea "})"
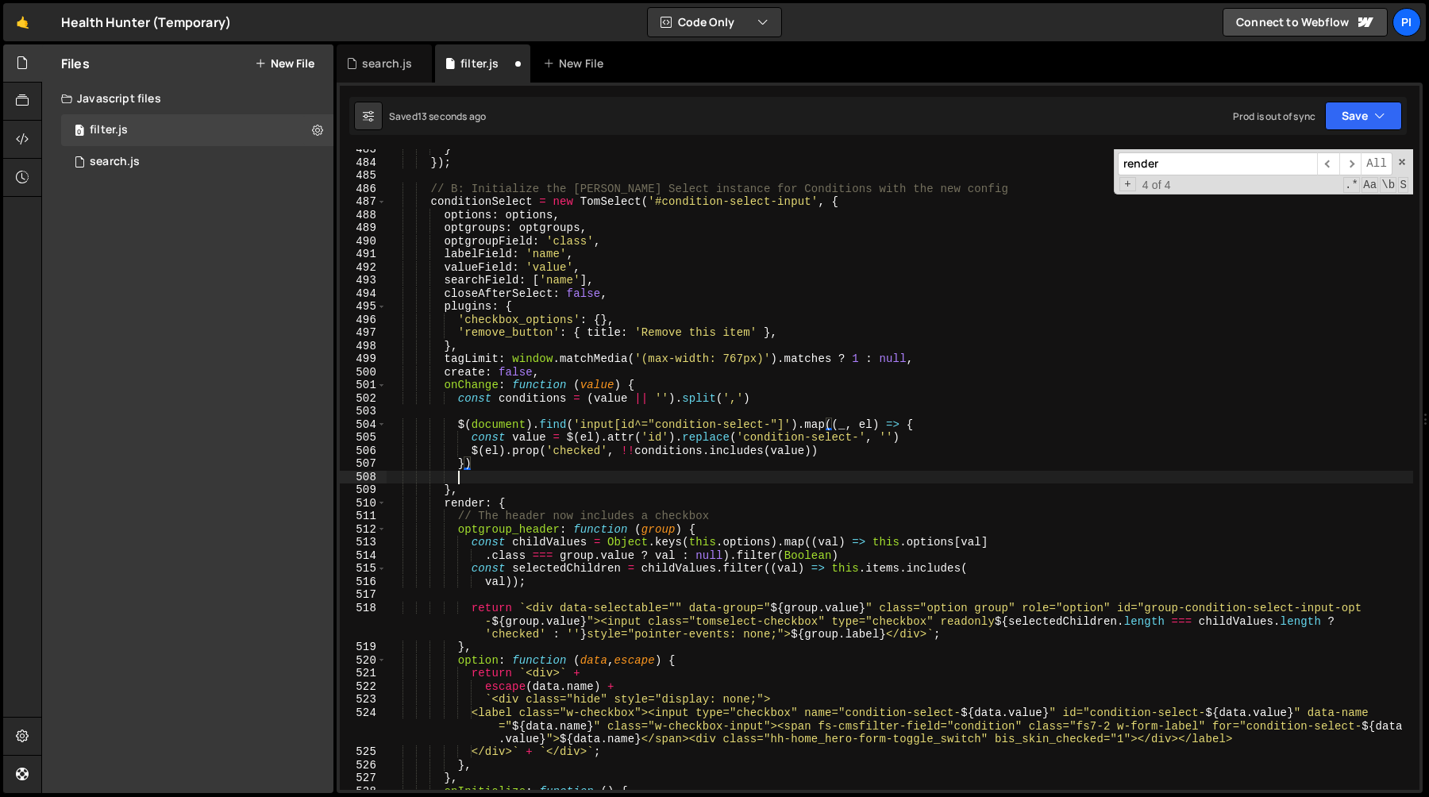
scroll to position [0, 4]
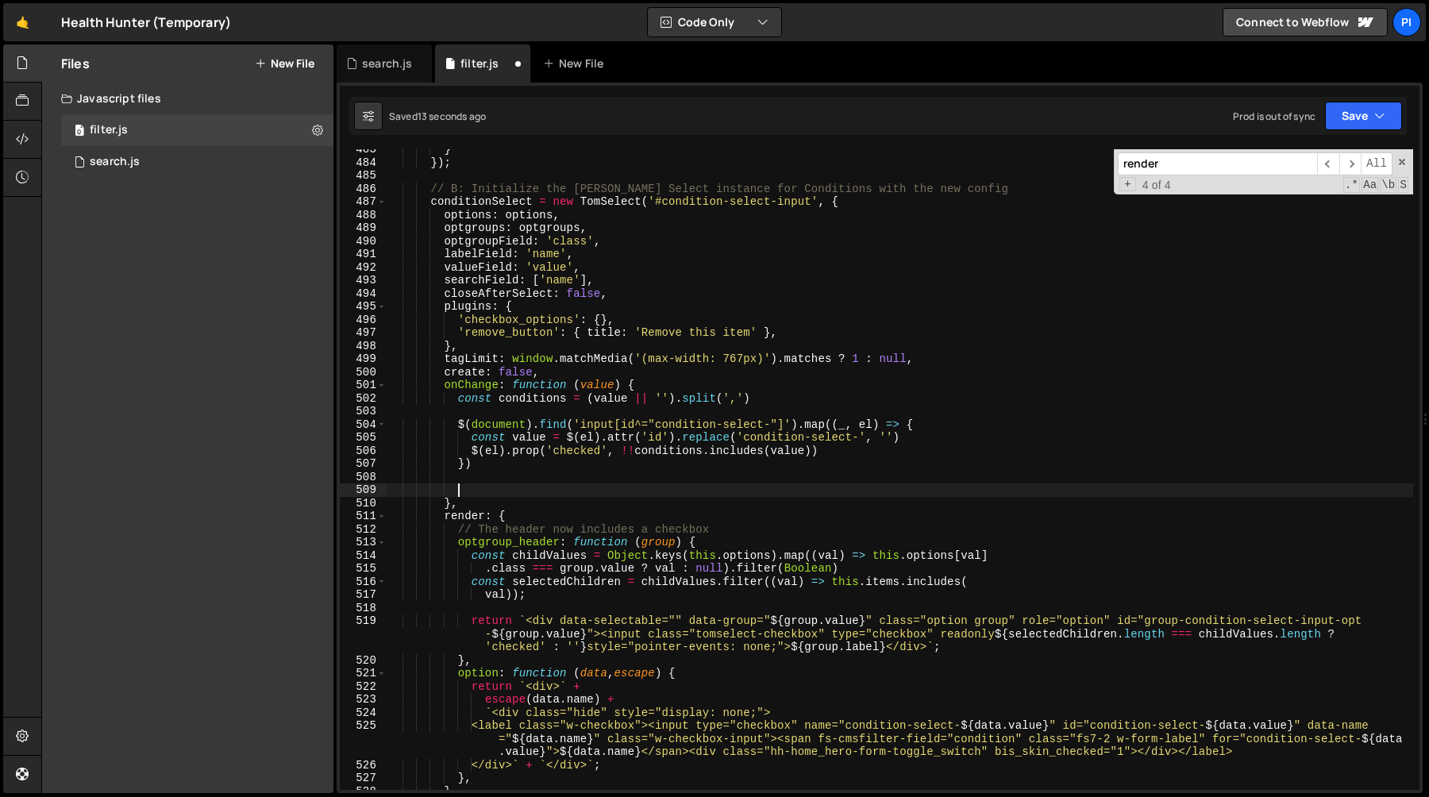
paste textarea "window.fsAttributes.cmsfilter.init()"
click at [673, 490] on div "} }) ; // B: Initialize the Tom Select instance for Conditions with the new con…" at bounding box center [900, 476] width 1027 height 667
type textarea "window.fsAttributes.cmsfilter.destroy()"
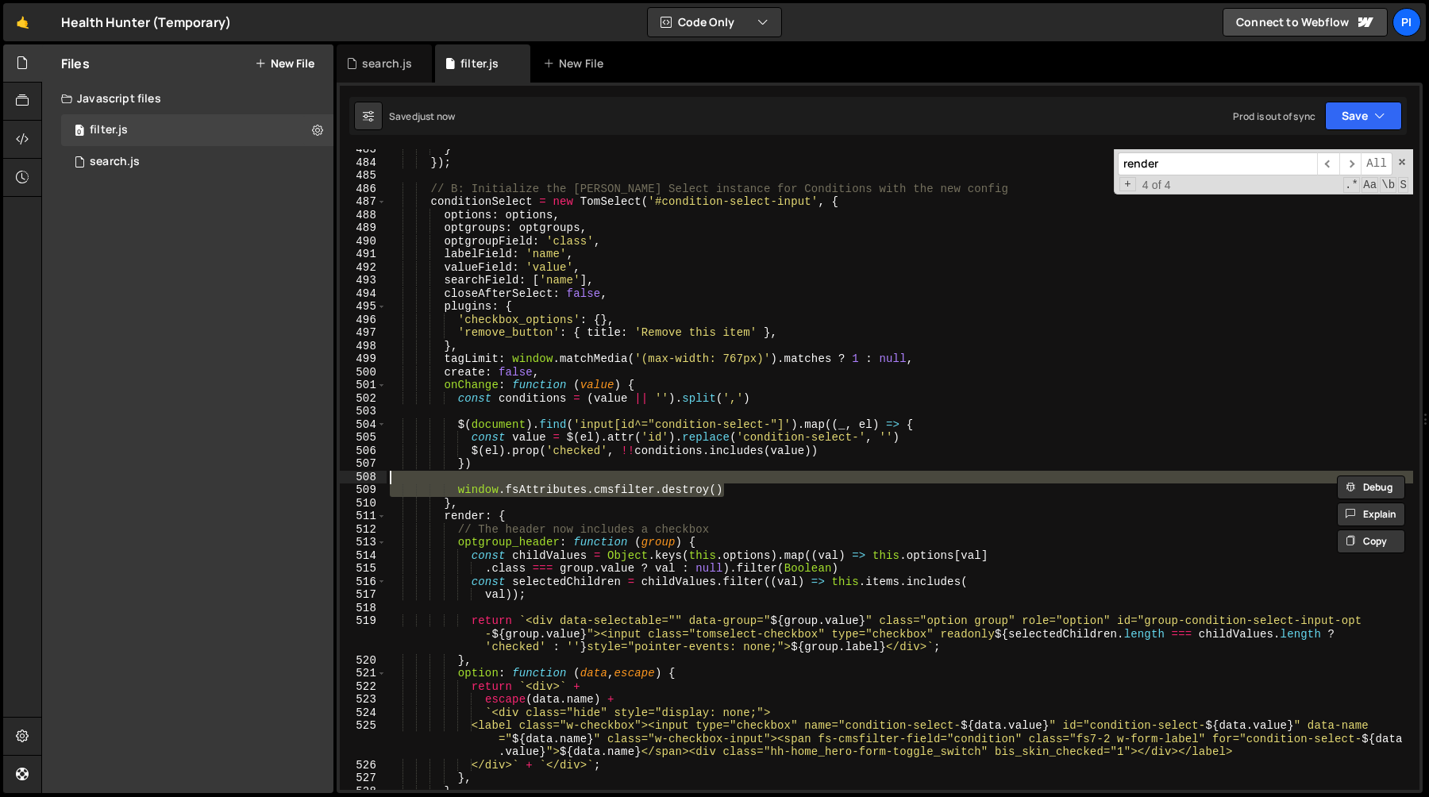
scroll to position [0, 0]
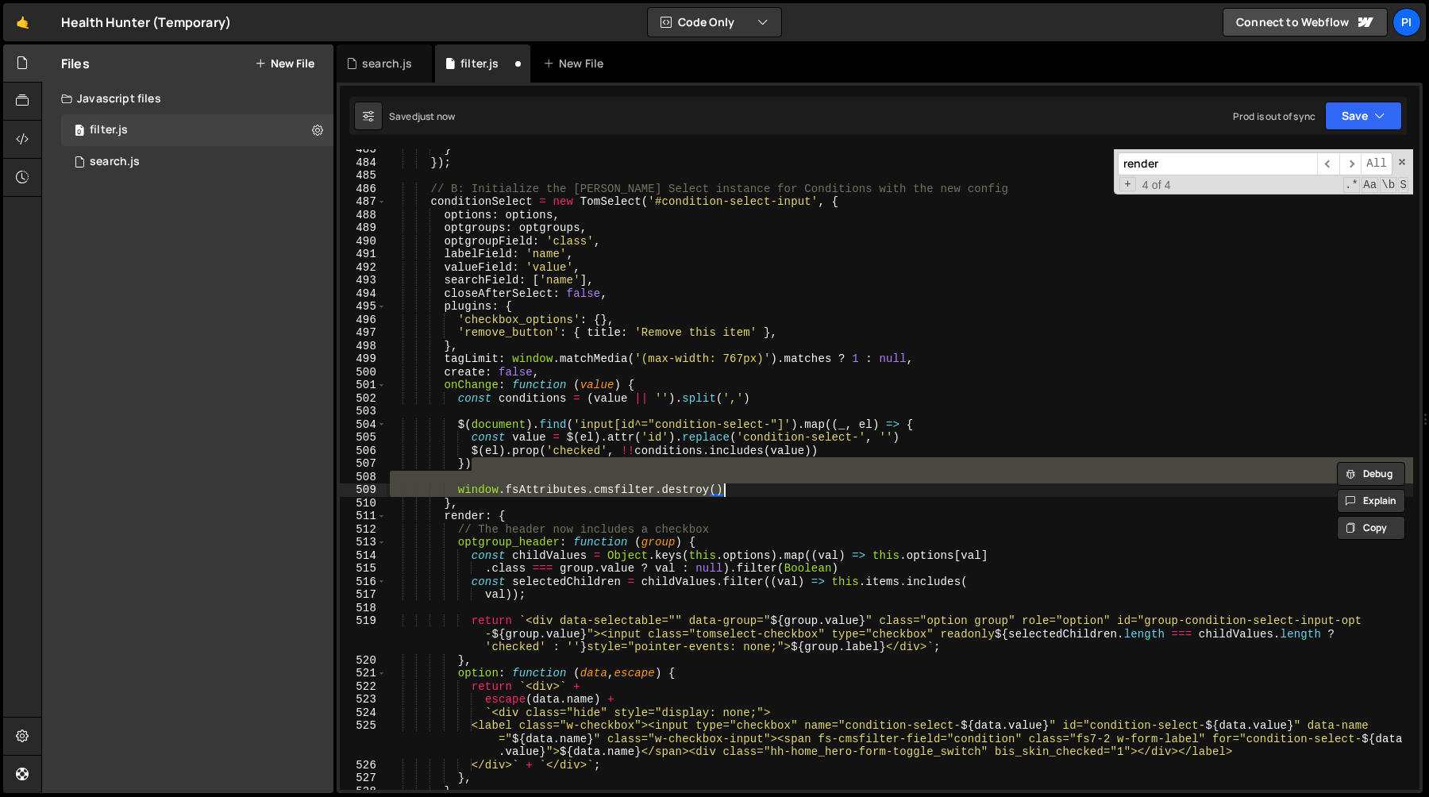
type textarea "window.fsAttributes.cmsfilter.destroy()"
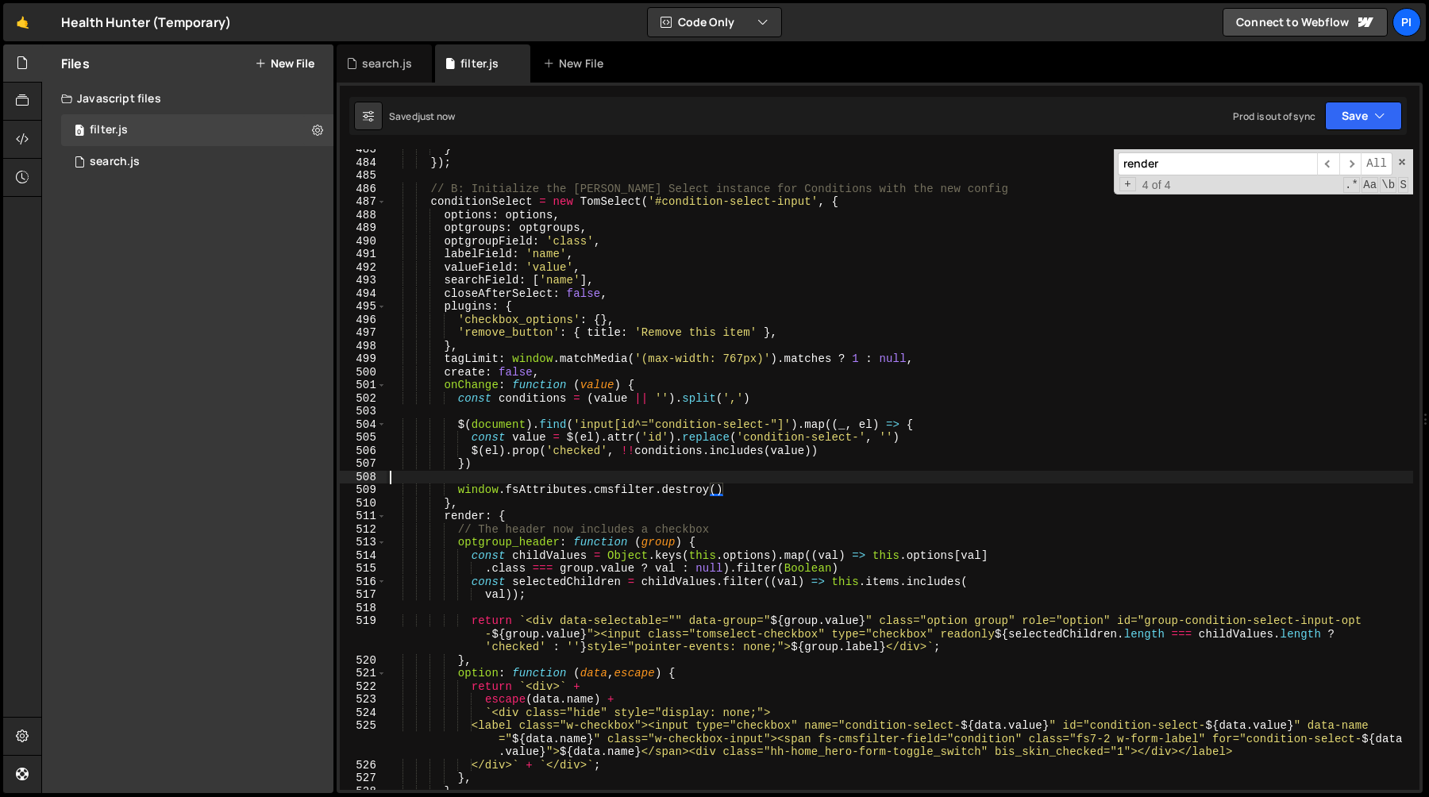
click at [669, 475] on div "} }) ; // B: Initialize the Tom Select instance for Conditions with the new con…" at bounding box center [900, 476] width 1027 height 667
click at [741, 492] on div "} }) ; // B: Initialize the Tom Select instance for Conditions with the new con…" at bounding box center [900, 476] width 1027 height 667
type textarea "window.fsAttributes.cmsfilter.destroy()"
click at [458, 492] on div "} }) ; // B: Initialize the Tom Select instance for Conditions with the new con…" at bounding box center [900, 476] width 1027 height 667
click at [737, 493] on div "} }) ; // B: Initialize the Tom Select instance for Conditions with the new con…" at bounding box center [900, 469] width 1027 height 641
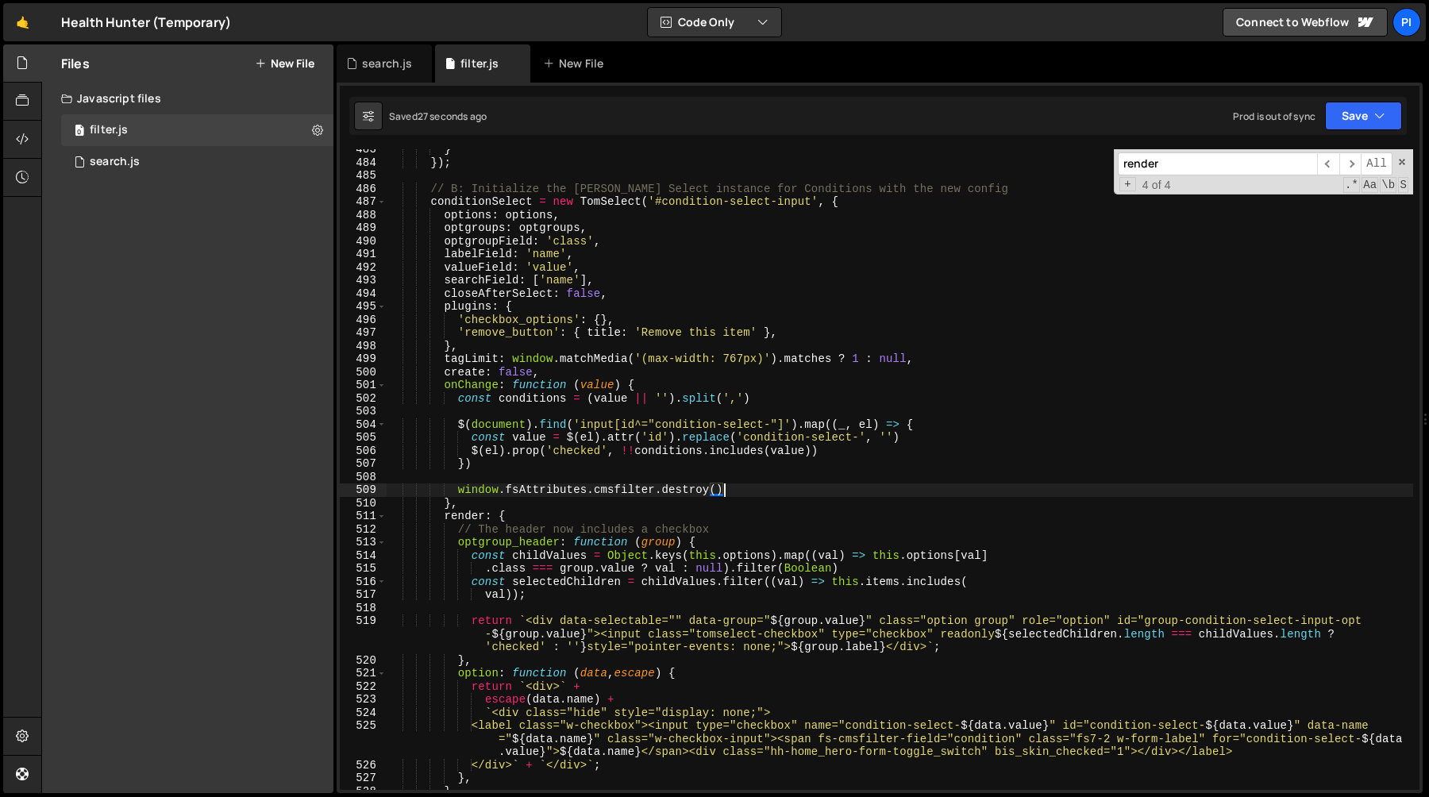
scroll to position [0, 4]
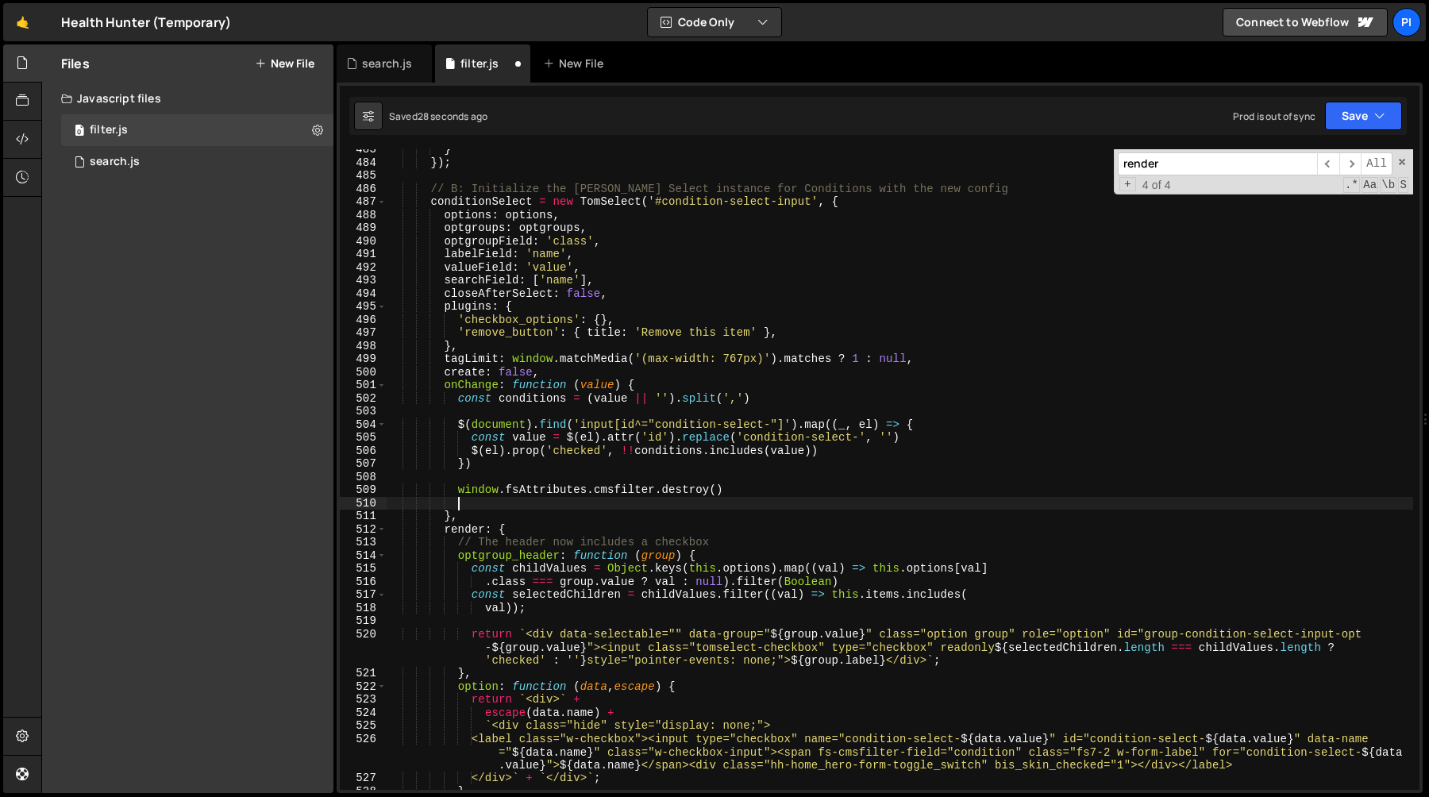
paste textarea "window.fsAttributes.cmsfilter.destroy()"
click at [696, 503] on div "} }) ; // B: Initialize the Tom Select instance for Conditions with the new con…" at bounding box center [900, 476] width 1027 height 667
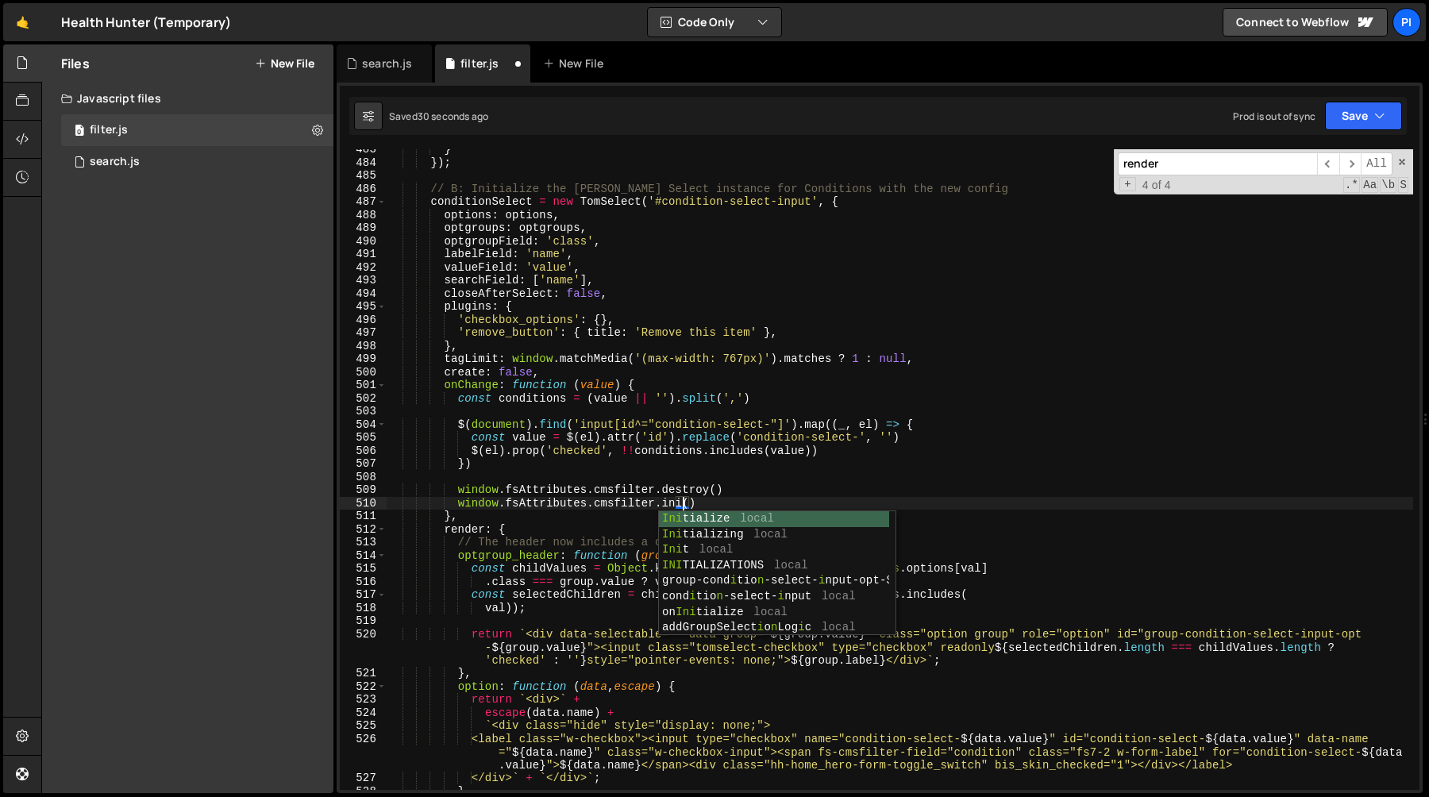
scroll to position [0, 21]
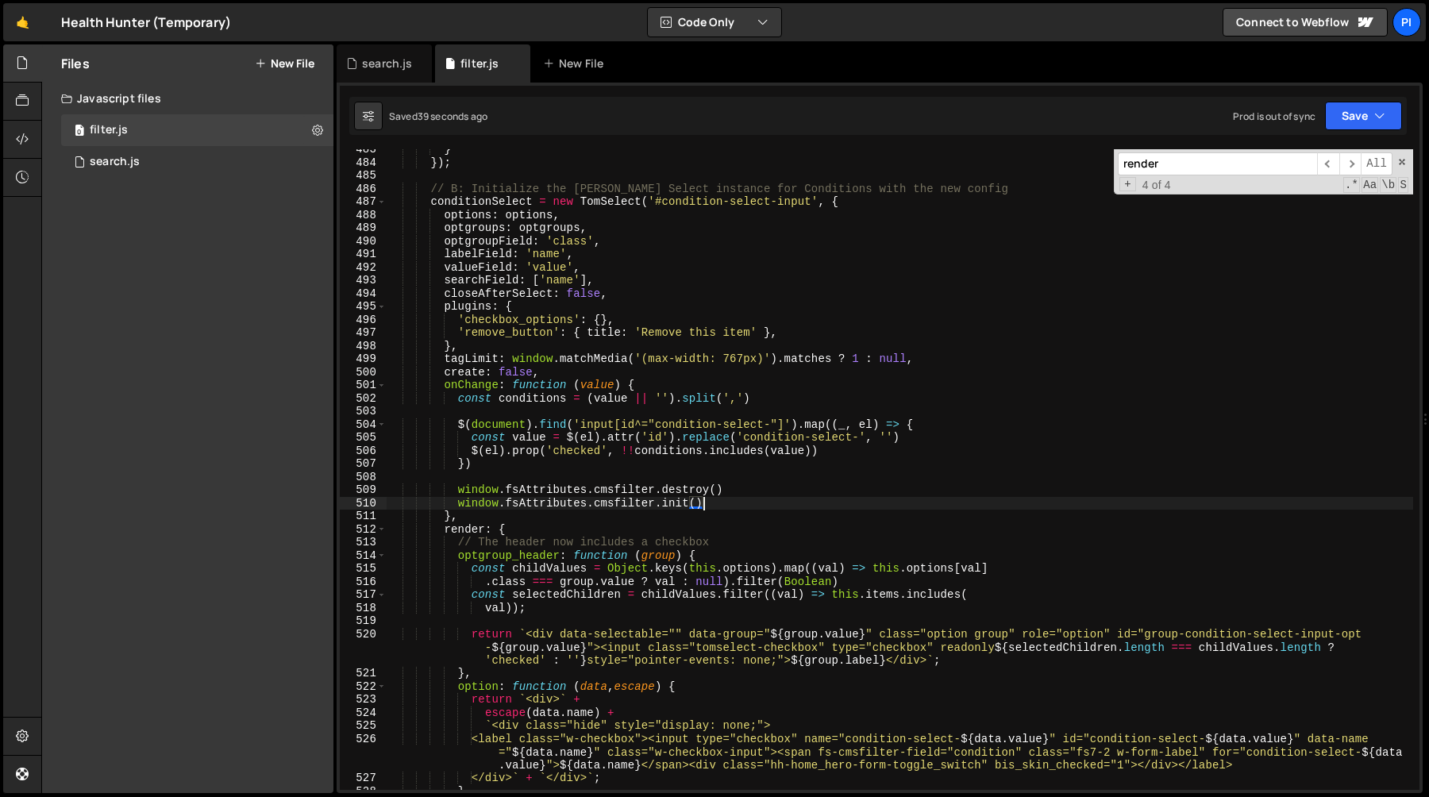
click at [718, 506] on div "} }) ; // B: Initialize the Tom Select instance for Conditions with the new con…" at bounding box center [900, 476] width 1027 height 667
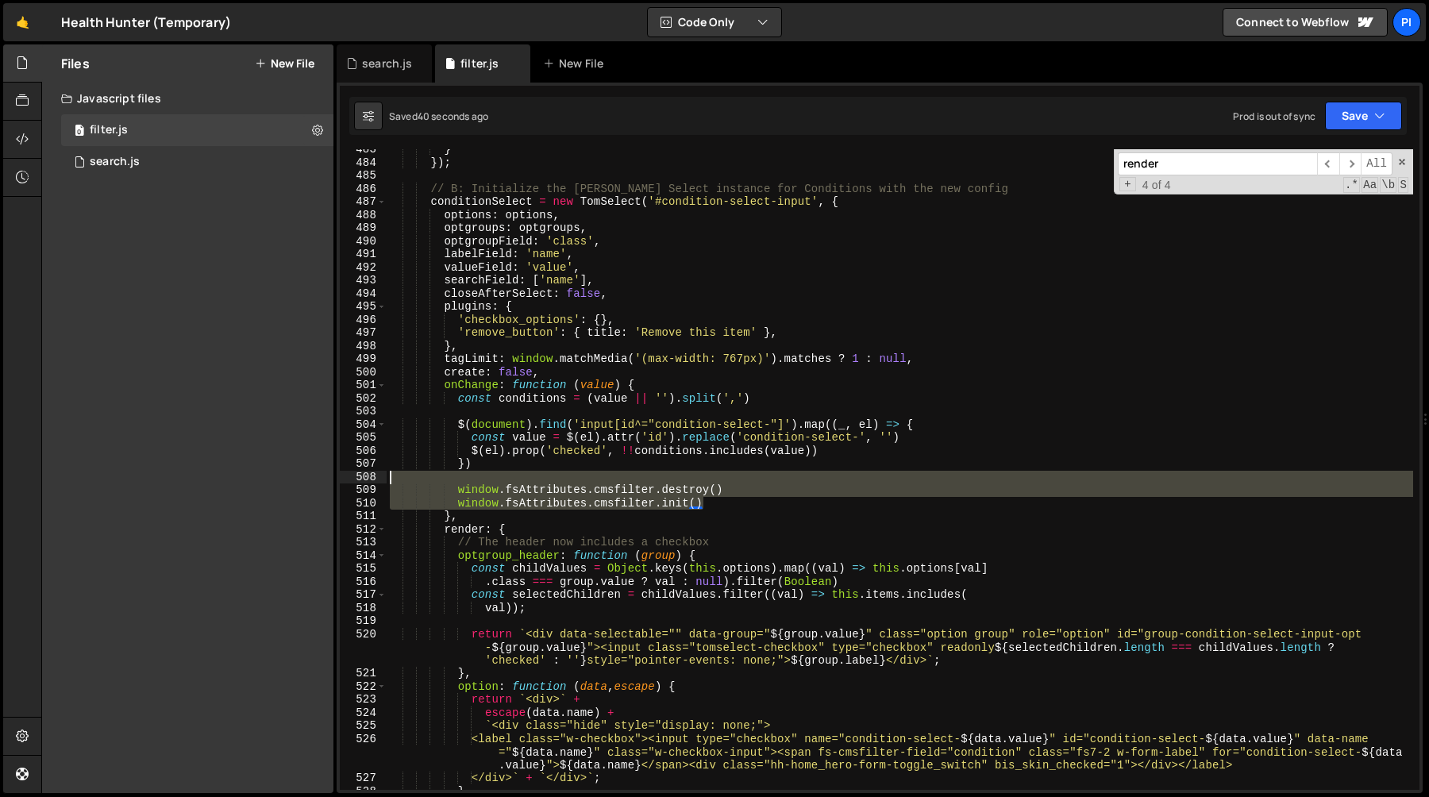
click at [707, 477] on div "} }) ; // B: Initialize the Tom Select instance for Conditions with the new con…" at bounding box center [900, 476] width 1027 height 667
type textarea "window.fsAttributes.cmsfilter.destroy()"
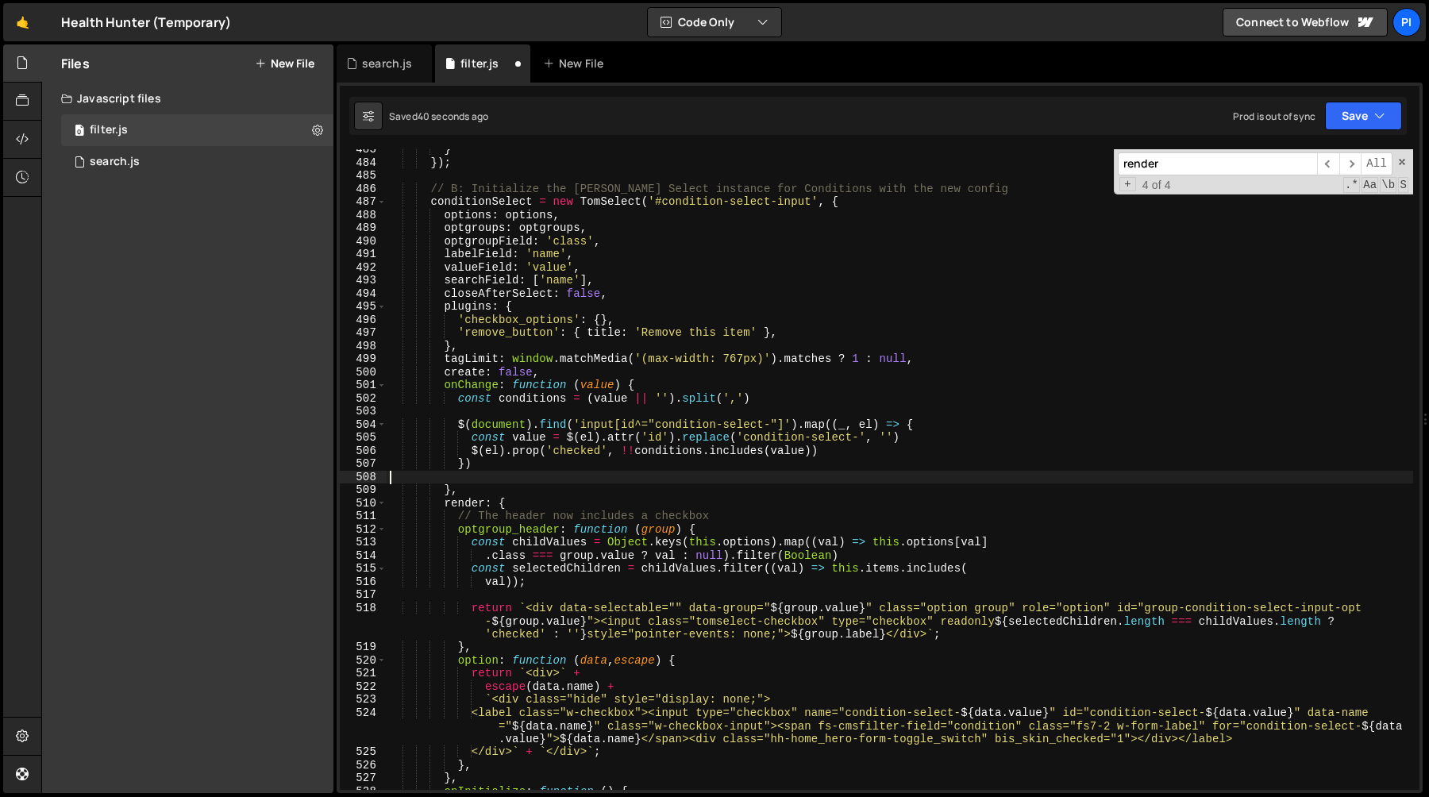
scroll to position [0, 0]
type textarea "})"
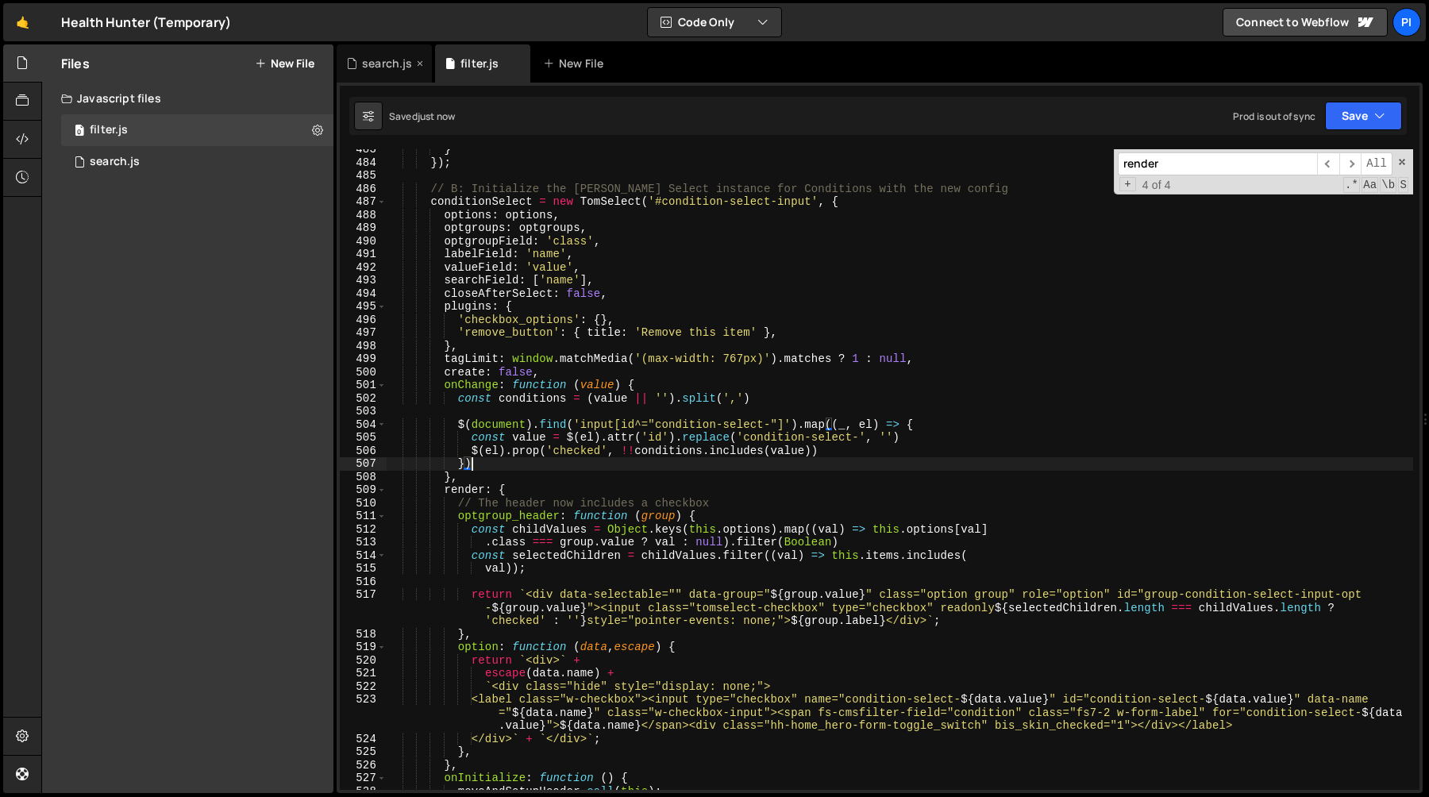
click at [376, 64] on div "search.js" at bounding box center [387, 64] width 50 height 16
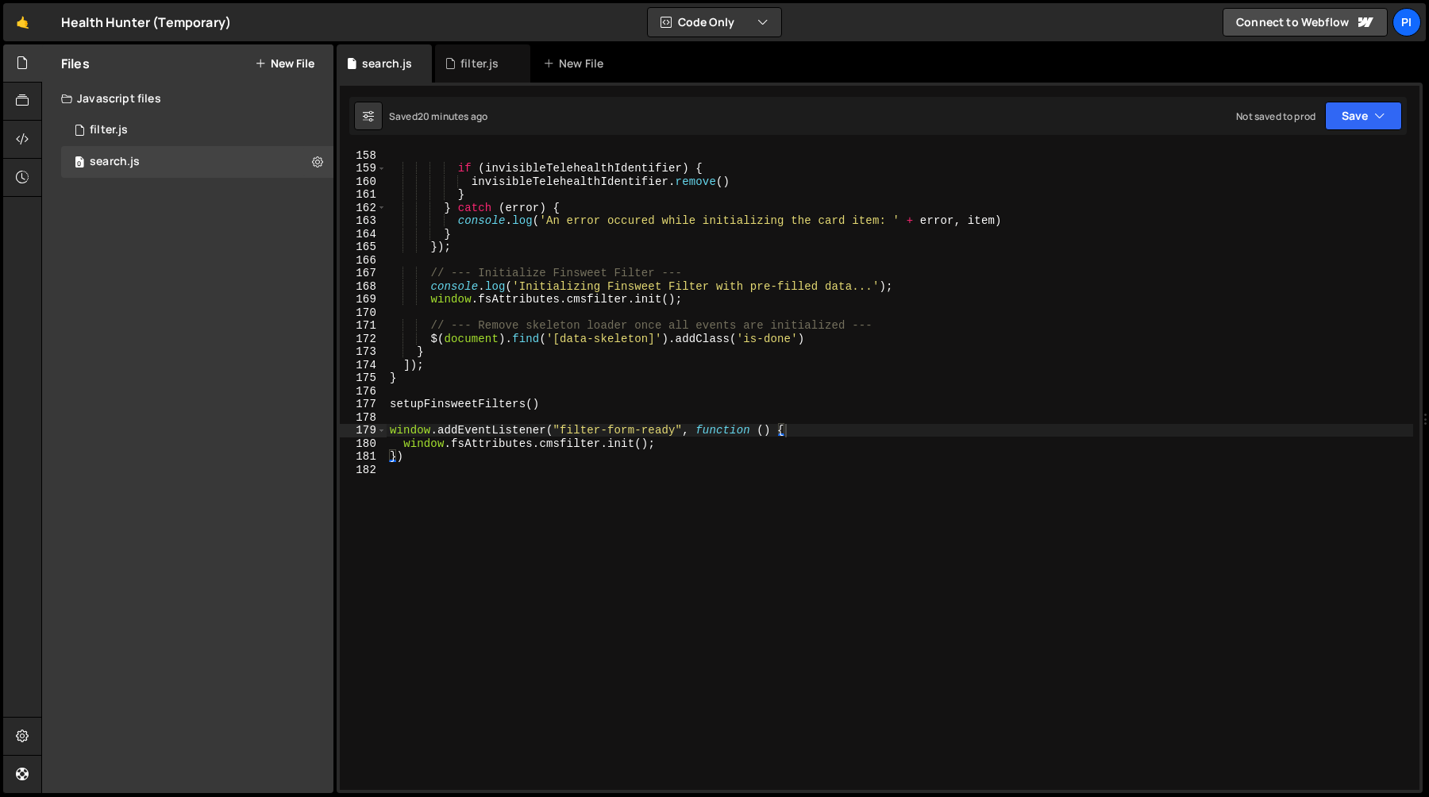
click at [684, 451] on div "if ( invisibleTelehealthIdentifier ) { invisibleTelehealthIdentifier . remove (…" at bounding box center [900, 482] width 1027 height 667
click at [673, 446] on div "if ( invisibleTelehealthIdentifier ) { invisibleTelehealthIdentifier . remove (…" at bounding box center [900, 482] width 1027 height 667
click at [402, 445] on div "if ( invisibleTelehealthIdentifier ) { invisibleTelehealthIdentifier . remove (…" at bounding box center [900, 482] width 1027 height 667
click at [438, 462] on div "if ( invisibleTelehealthIdentifier ) { invisibleTelehealthIdentifier . remove (…" at bounding box center [900, 482] width 1027 height 667
click at [405, 430] on div "if ( invisibleTelehealthIdentifier ) { invisibleTelehealthIdentifier . remove (…" at bounding box center [900, 482] width 1027 height 667
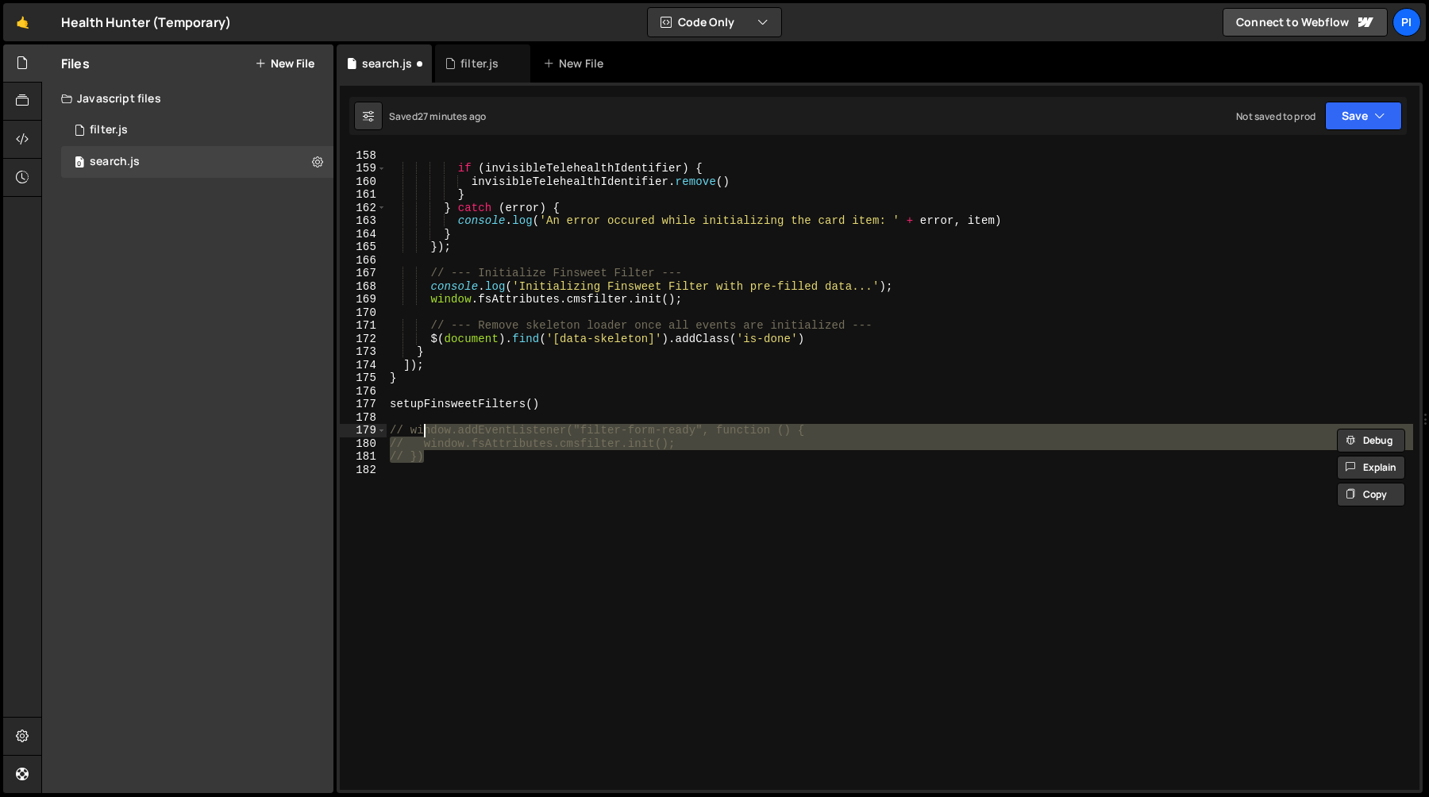
click at [529, 330] on div "if ( invisibleTelehealthIdentifier ) { invisibleTelehealthIdentifier . remove (…" at bounding box center [900, 482] width 1027 height 667
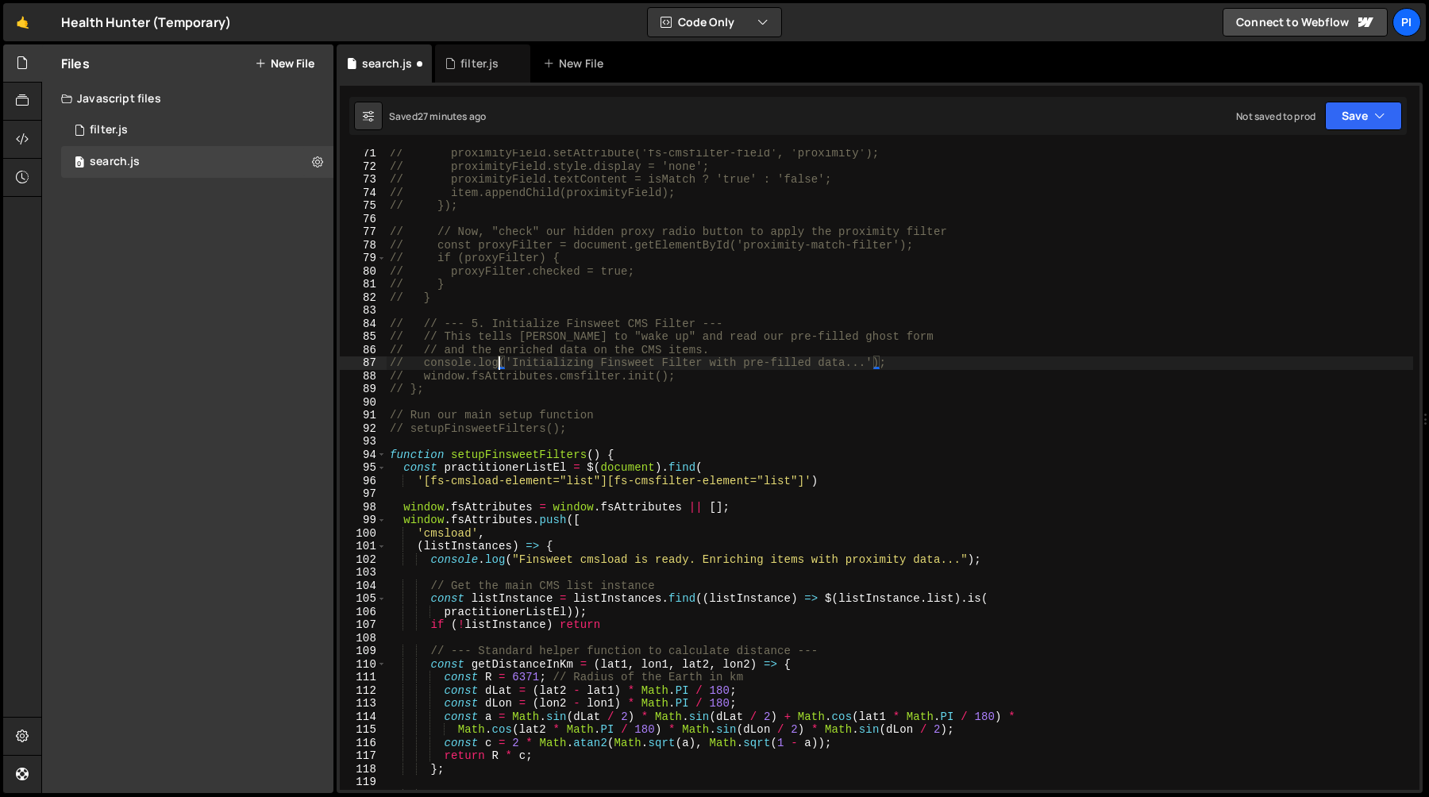
click at [502, 362] on div "// proximityField.setAttribute('fs-cmsfilter-field', 'proximity'); // proximity…" at bounding box center [900, 480] width 1027 height 667
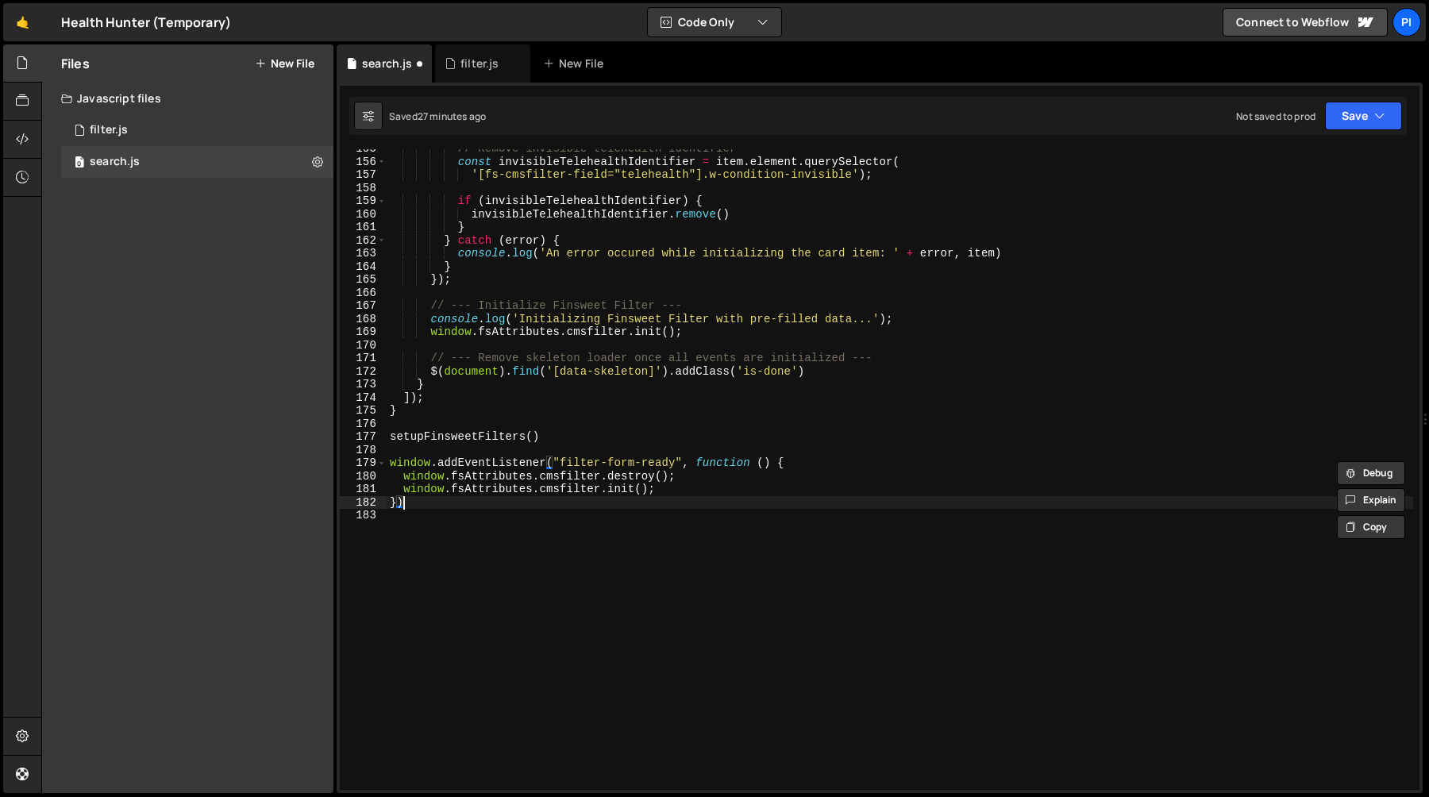
drag, startPoint x: 475, startPoint y: 499, endPoint x: 459, endPoint y: 489, distance: 18.5
click at [461, 492] on div "// Remove invisible telehealth identifier const invisibleTelehealthIdentifier =…" at bounding box center [900, 475] width 1027 height 667
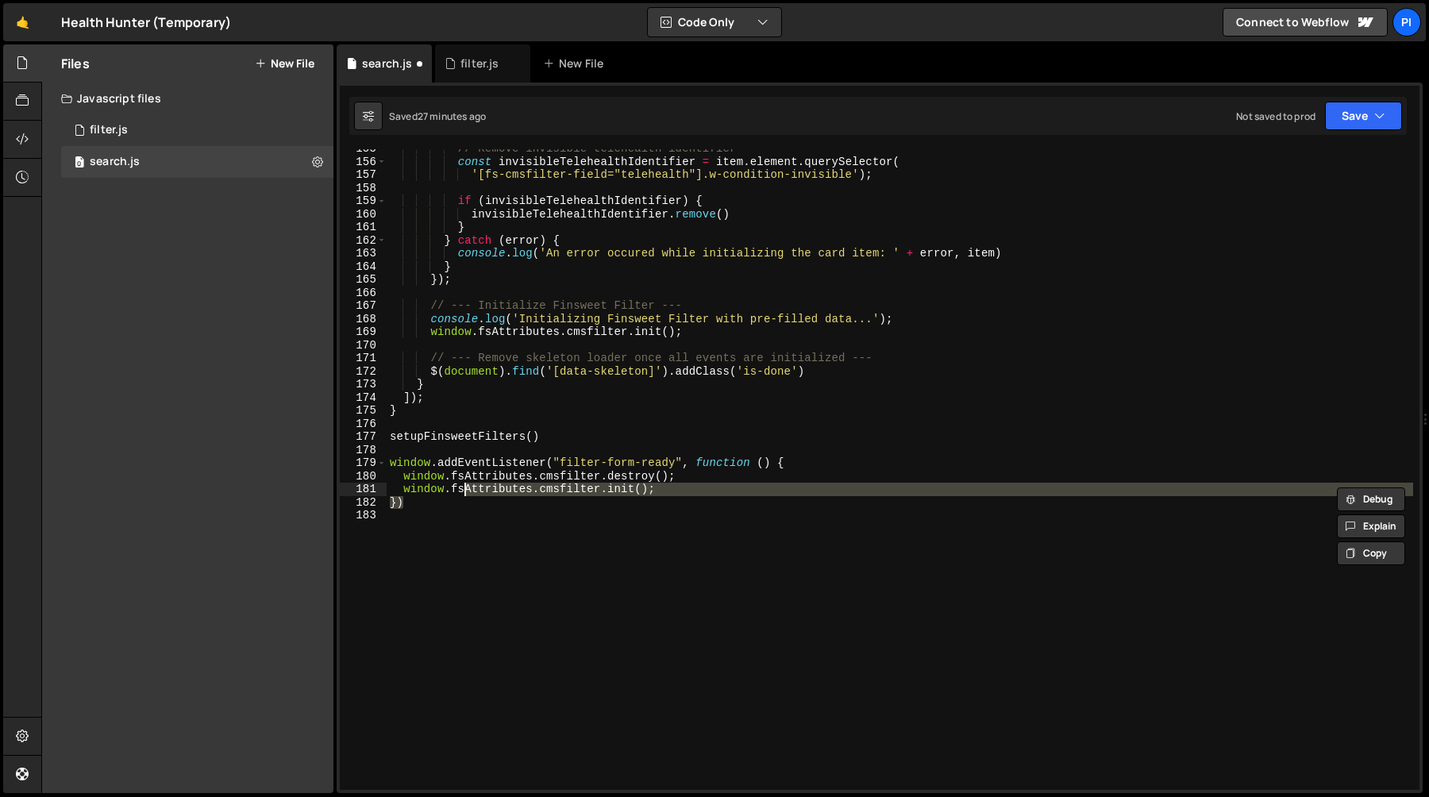
click at [426, 453] on div "// Remove invisible telehealth identifier const invisibleTelehealthIdentifier =…" at bounding box center [900, 475] width 1027 height 667
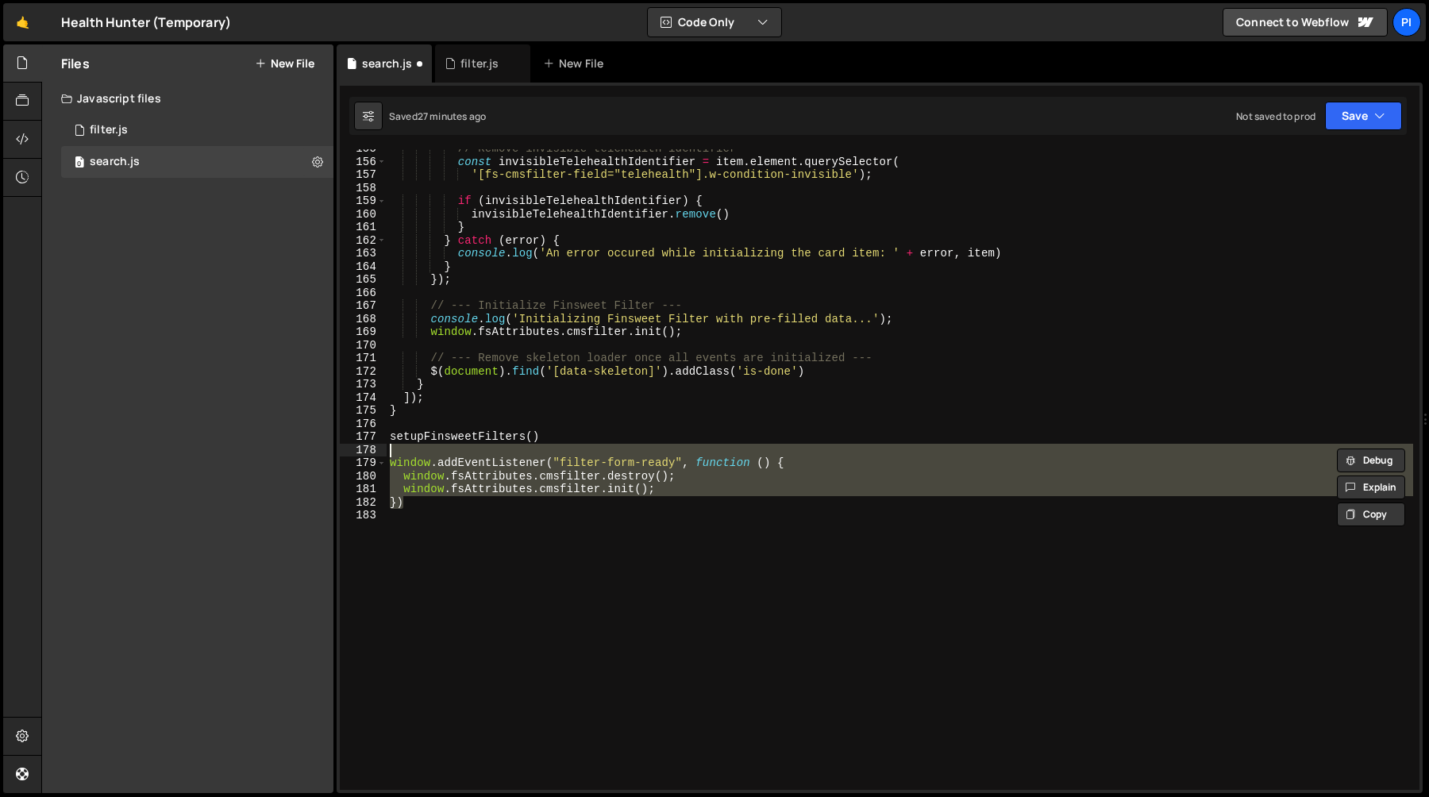
type textarea "// window.addEventListener("filter-form-ready", function () {"
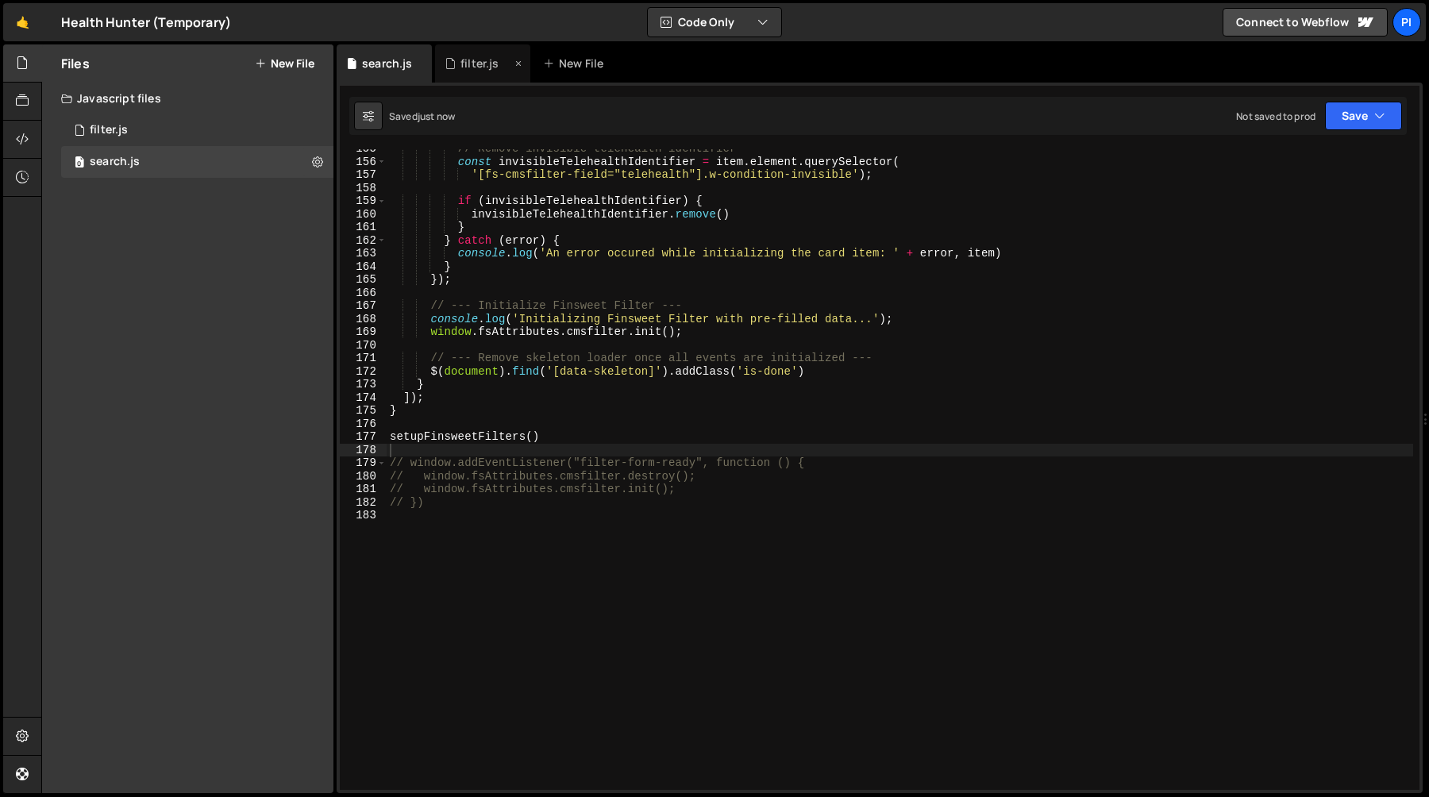
click at [468, 67] on div "filter.js" at bounding box center [480, 64] width 38 height 16
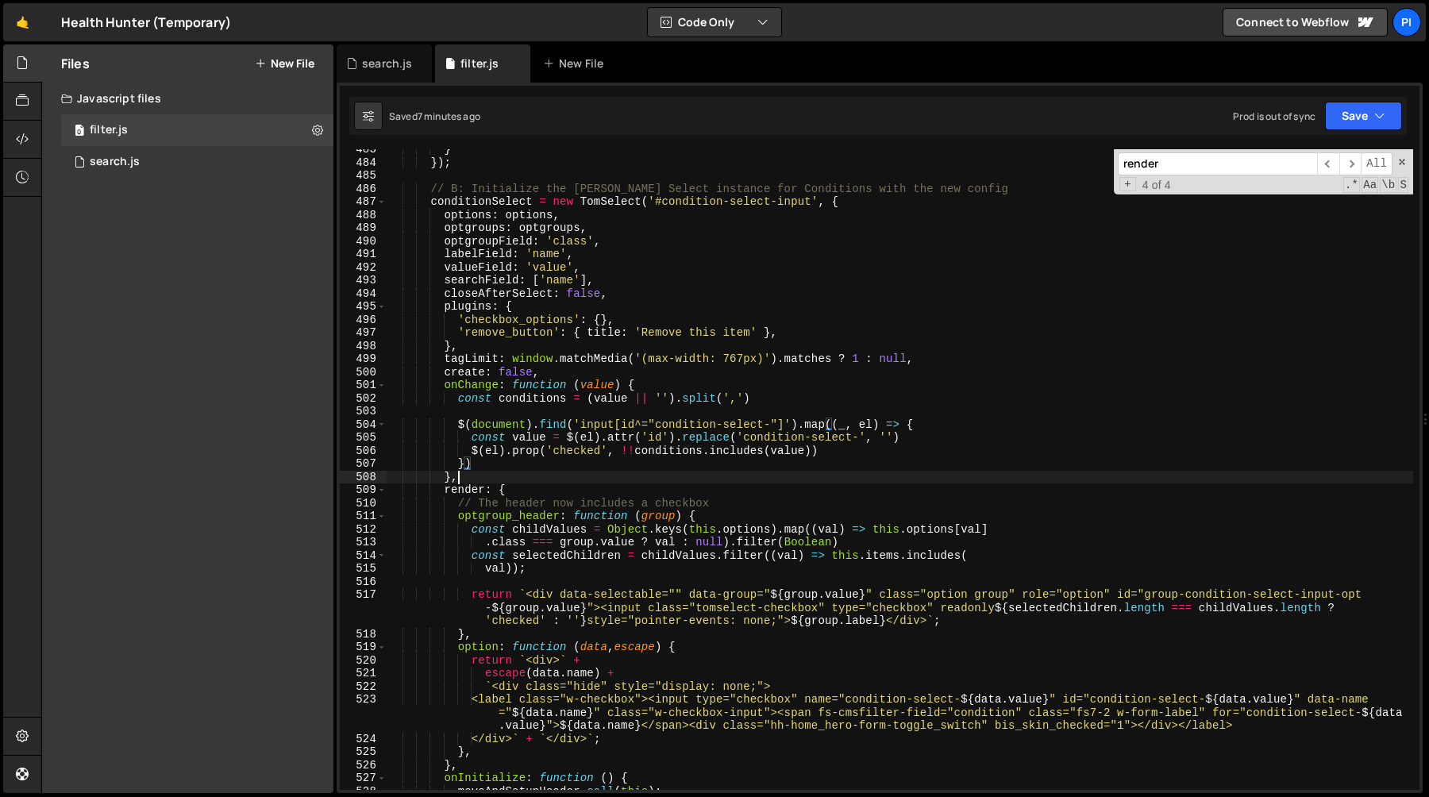
click at [625, 471] on div "} }) ; // B: Initialize the Tom Select instance for Conditions with the new con…" at bounding box center [900, 476] width 1027 height 667
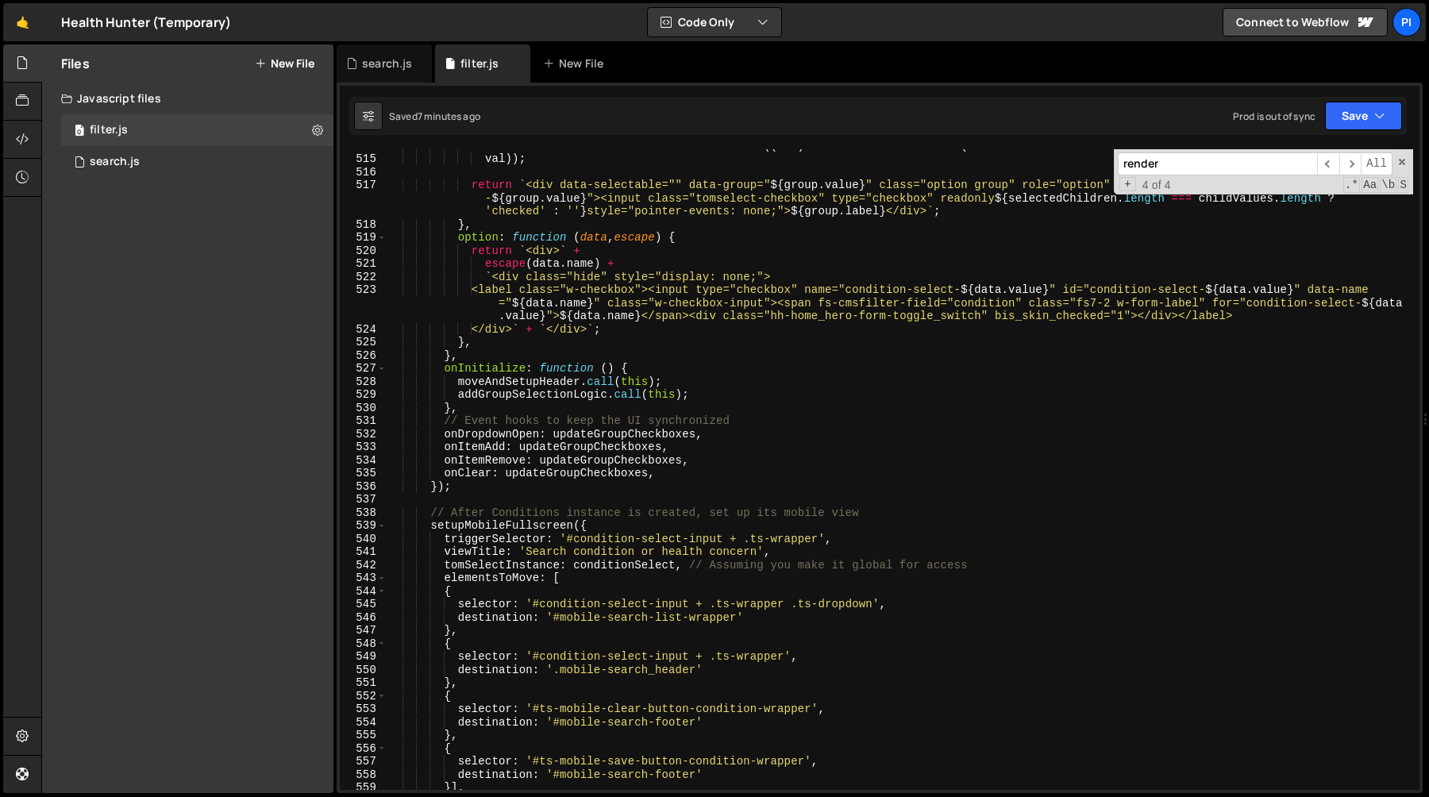
scroll to position [6925, 0]
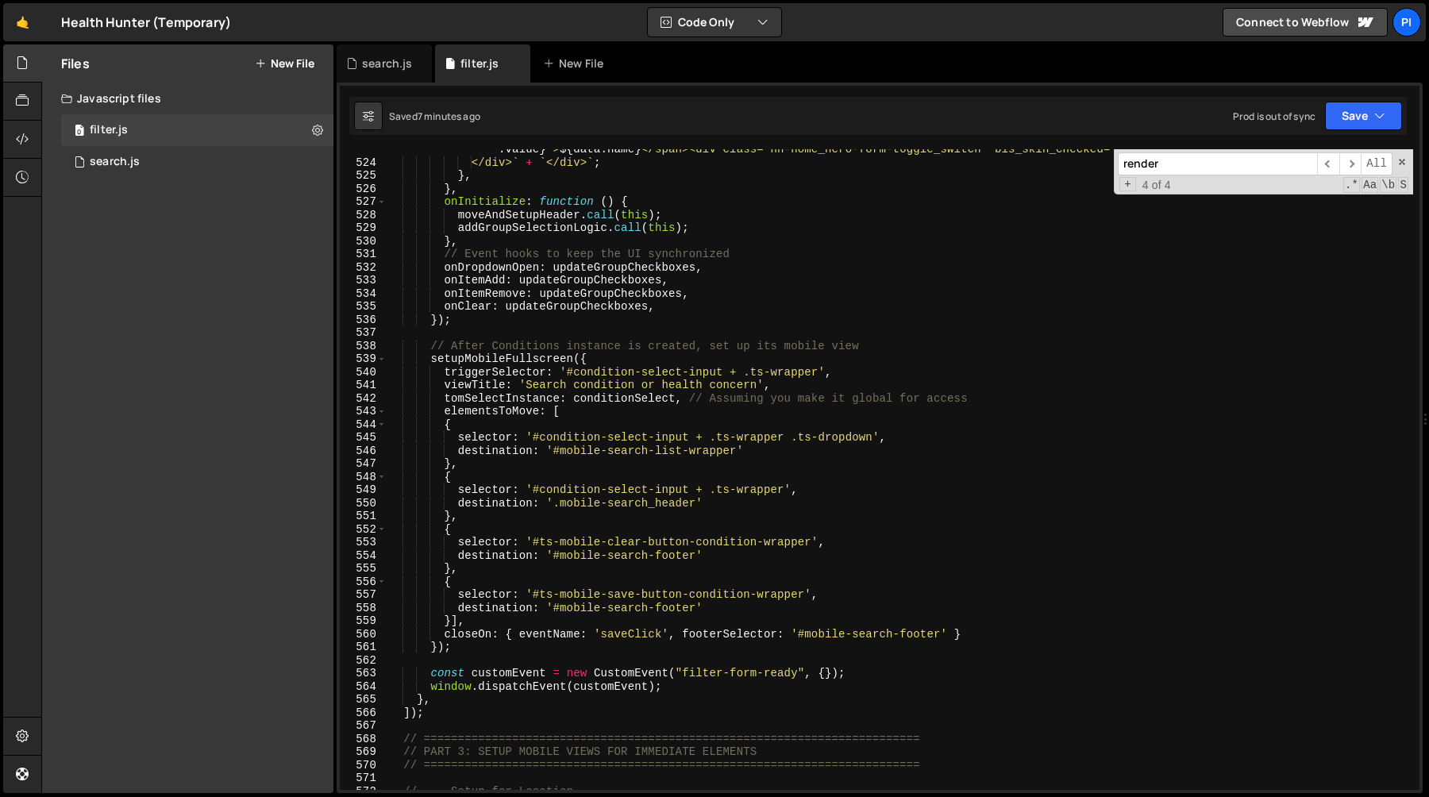
click at [808, 361] on div "<label class="w-checkbox"><input type="checkbox" name="condition-select- ${ dat…" at bounding box center [900, 463] width 1027 height 693
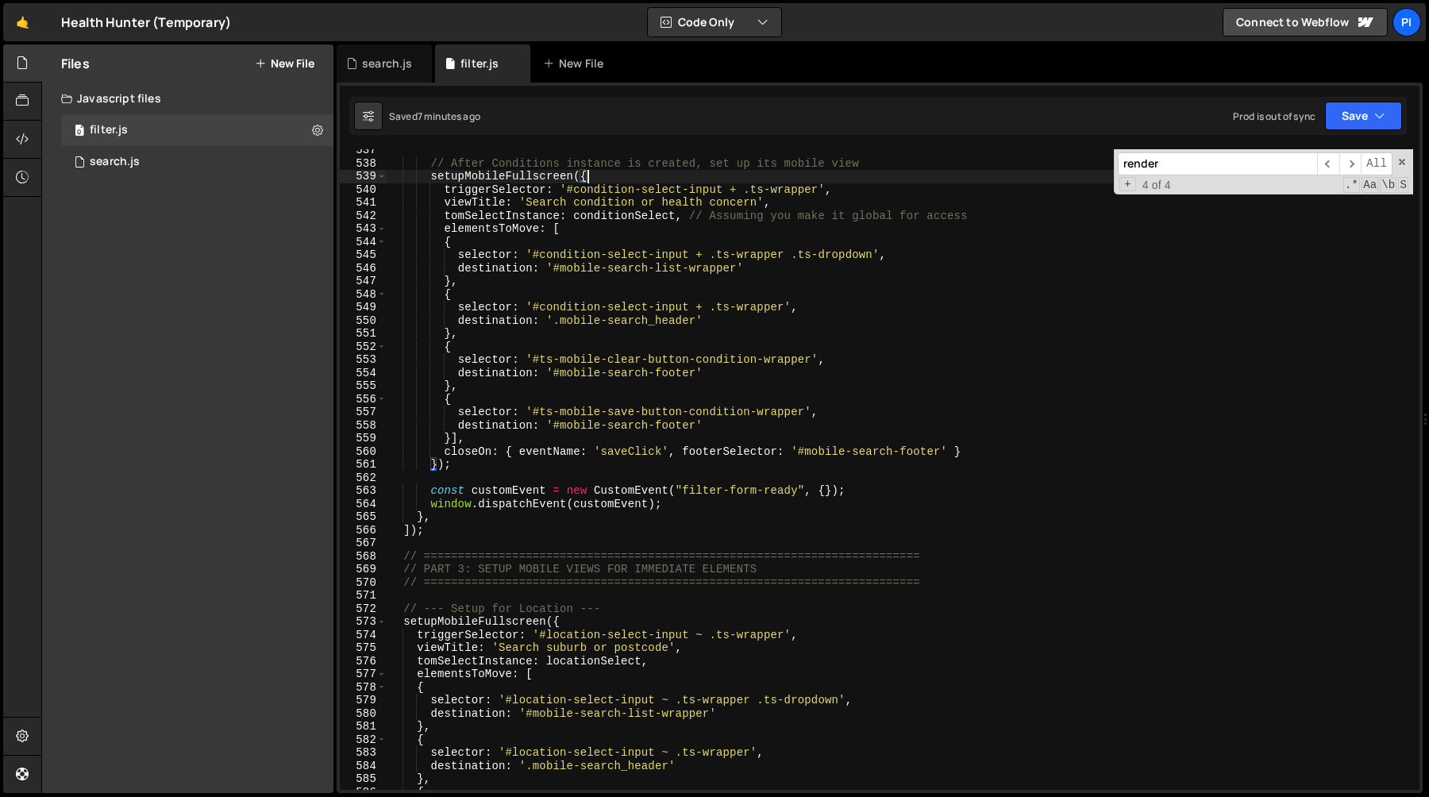
scroll to position [7112, 0]
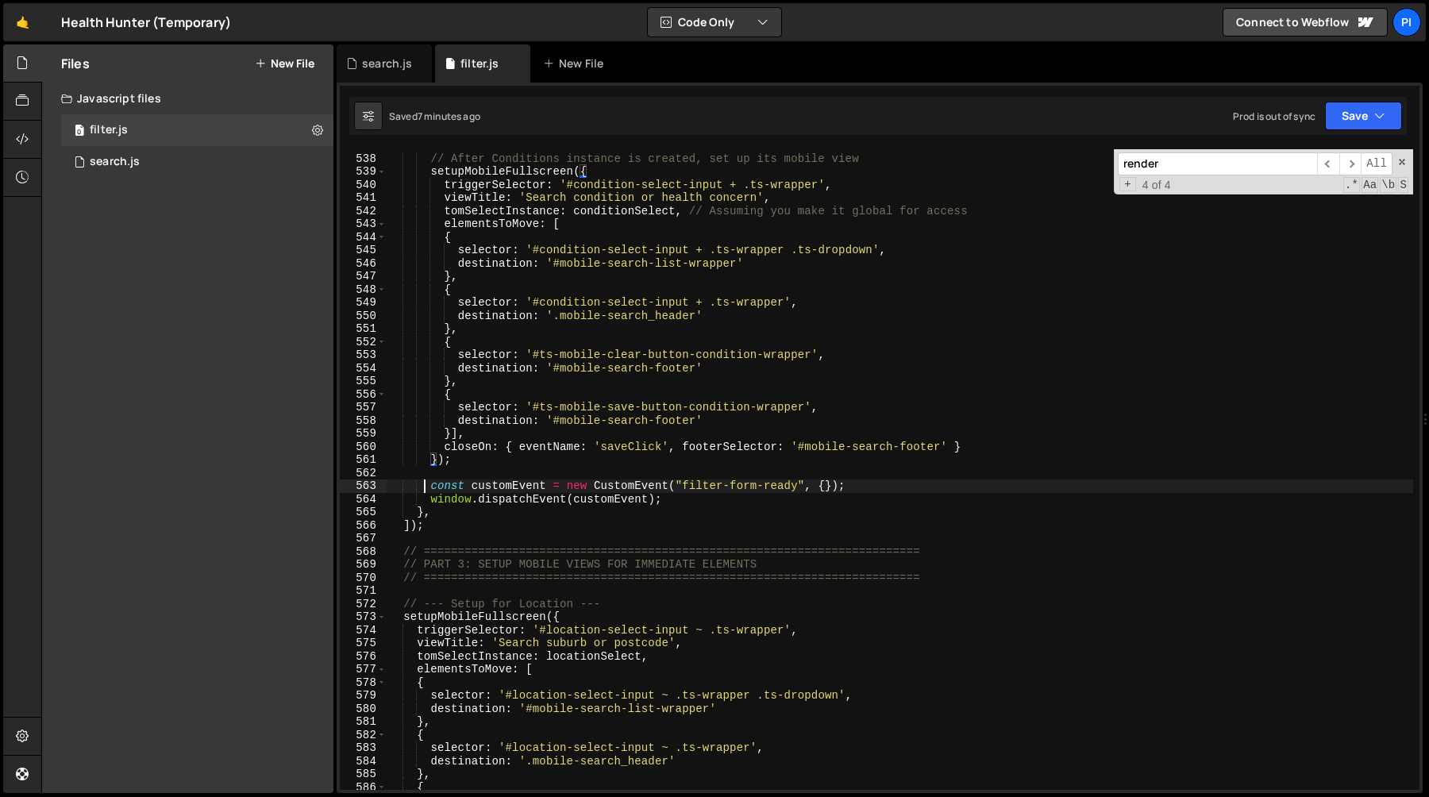
click at [427, 490] on div "// After Conditions instance is created, set up its mobile view setupMobileFull…" at bounding box center [900, 472] width 1027 height 667
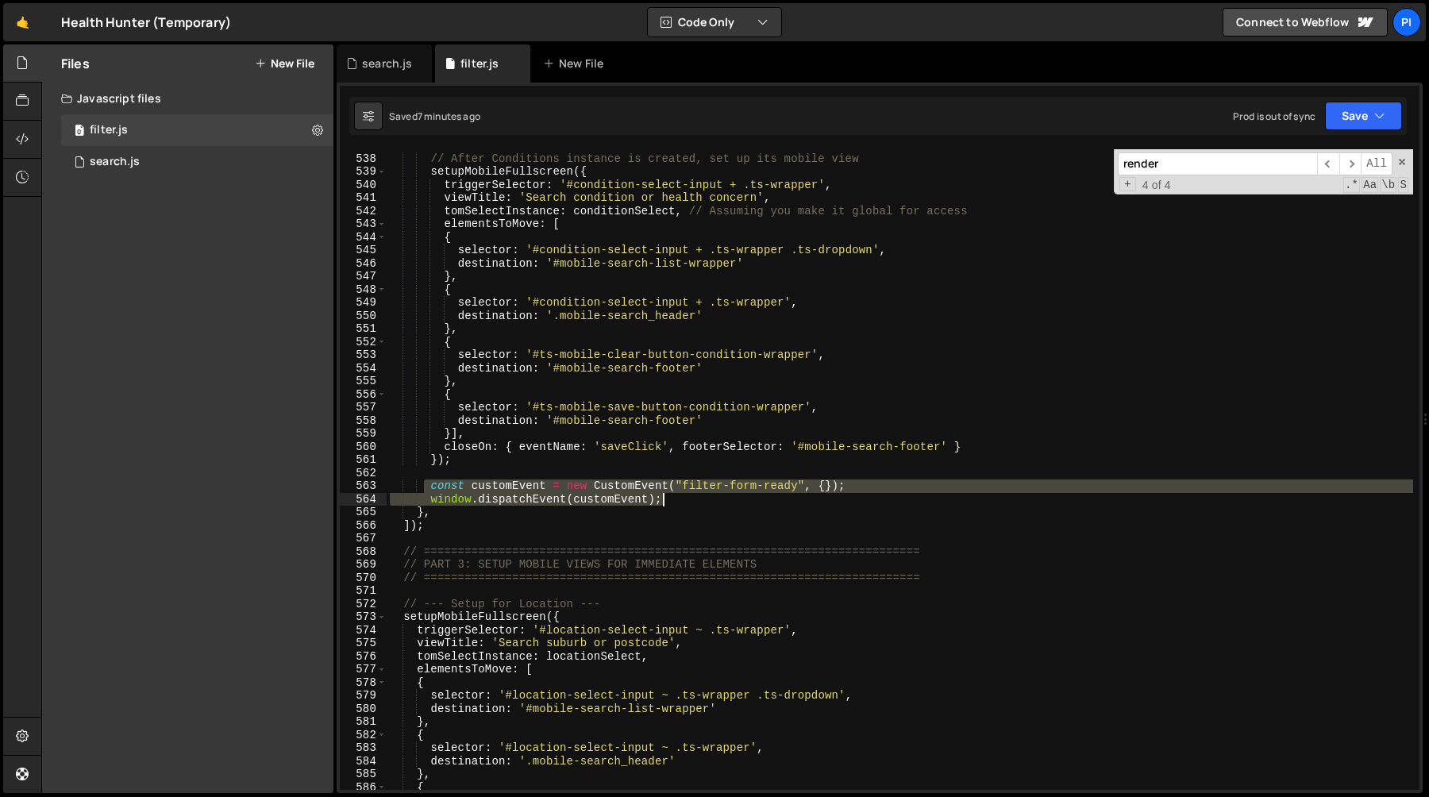
click at [684, 494] on div "// After Conditions instance is created, set up its mobile view setupMobileFull…" at bounding box center [900, 472] width 1027 height 667
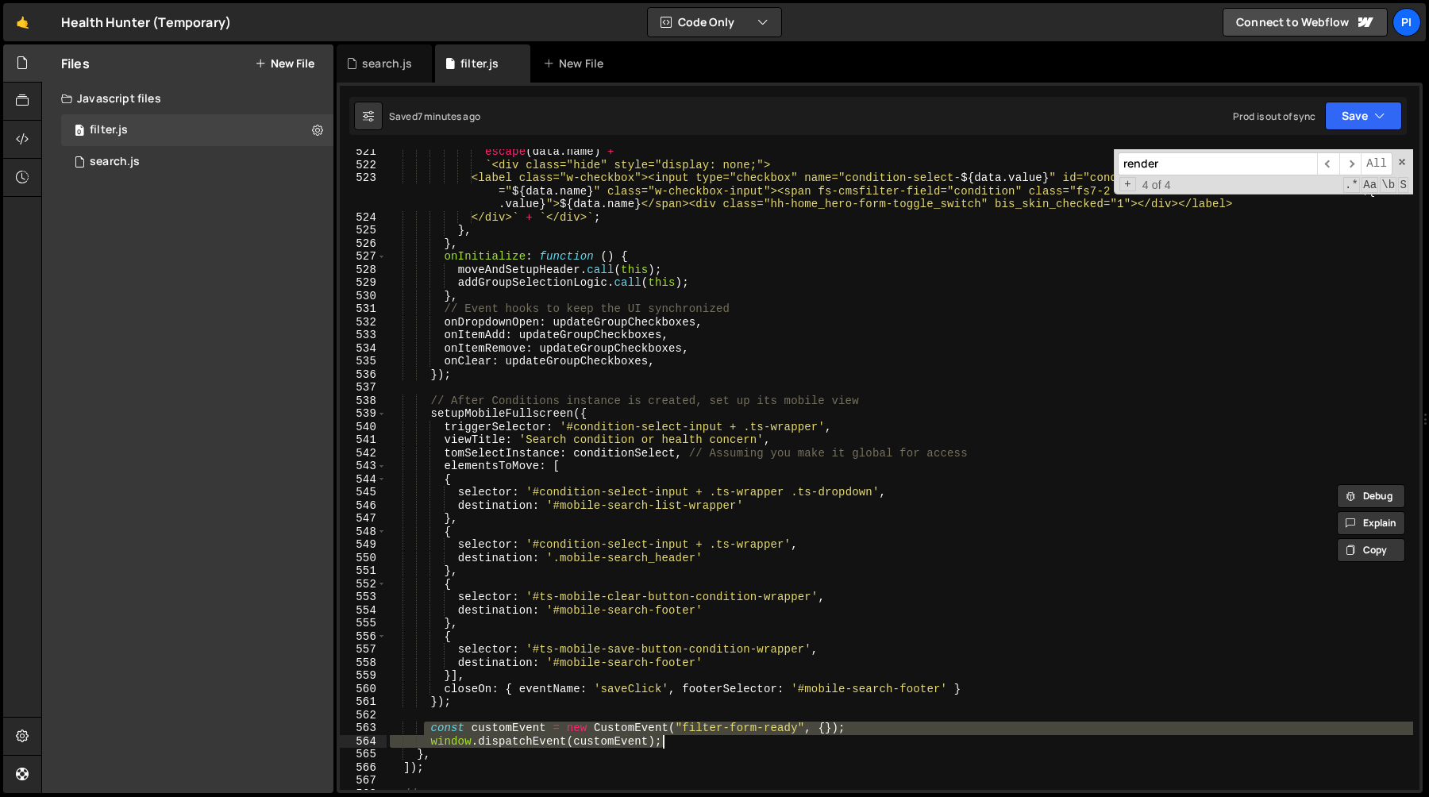
scroll to position [6750, 0]
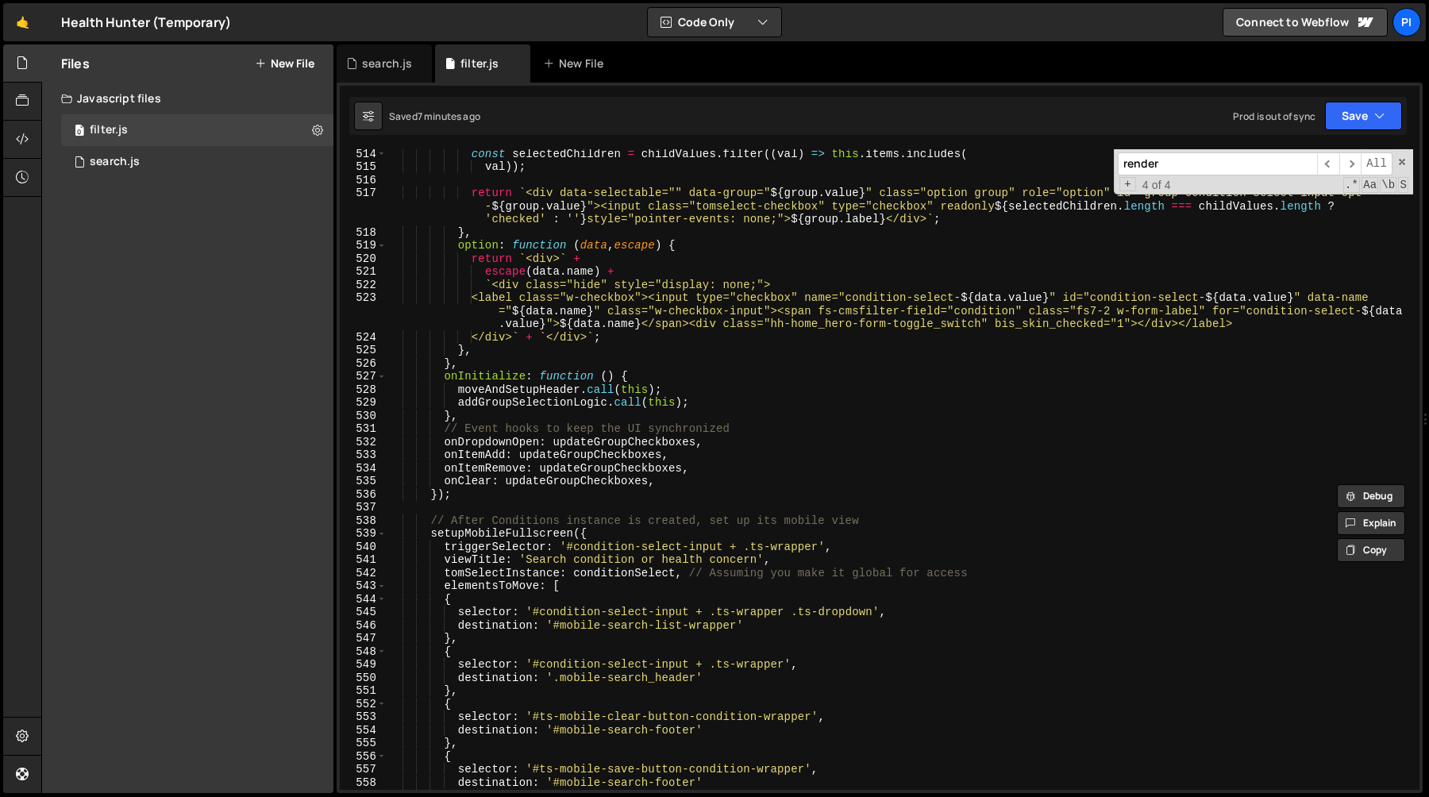
click at [624, 461] on div "const selectedChildren = childValues . filter (( val ) => this . items . includ…" at bounding box center [900, 480] width 1027 height 667
type textarea "onItemAdd: updateGroupCheckboxes,"
click at [600, 508] on div "const selectedChildren = childValues . filter (( val ) => this . items . includ…" at bounding box center [900, 480] width 1027 height 667
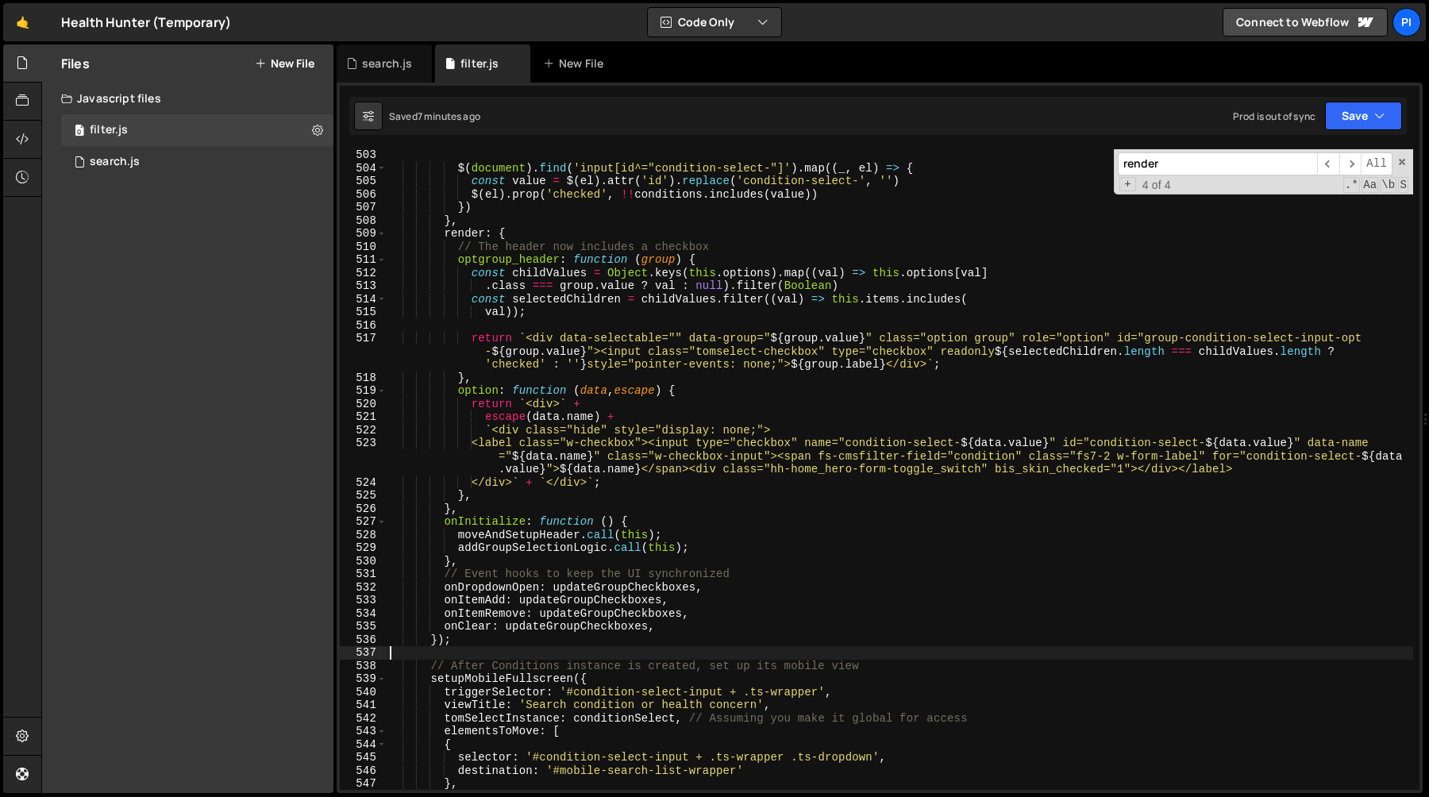
click at [627, 511] on div "$ ( document ) . find ( 'input[id^="condition-select-"]' ) . map (( _ , el ) =>…" at bounding box center [900, 482] width 1027 height 667
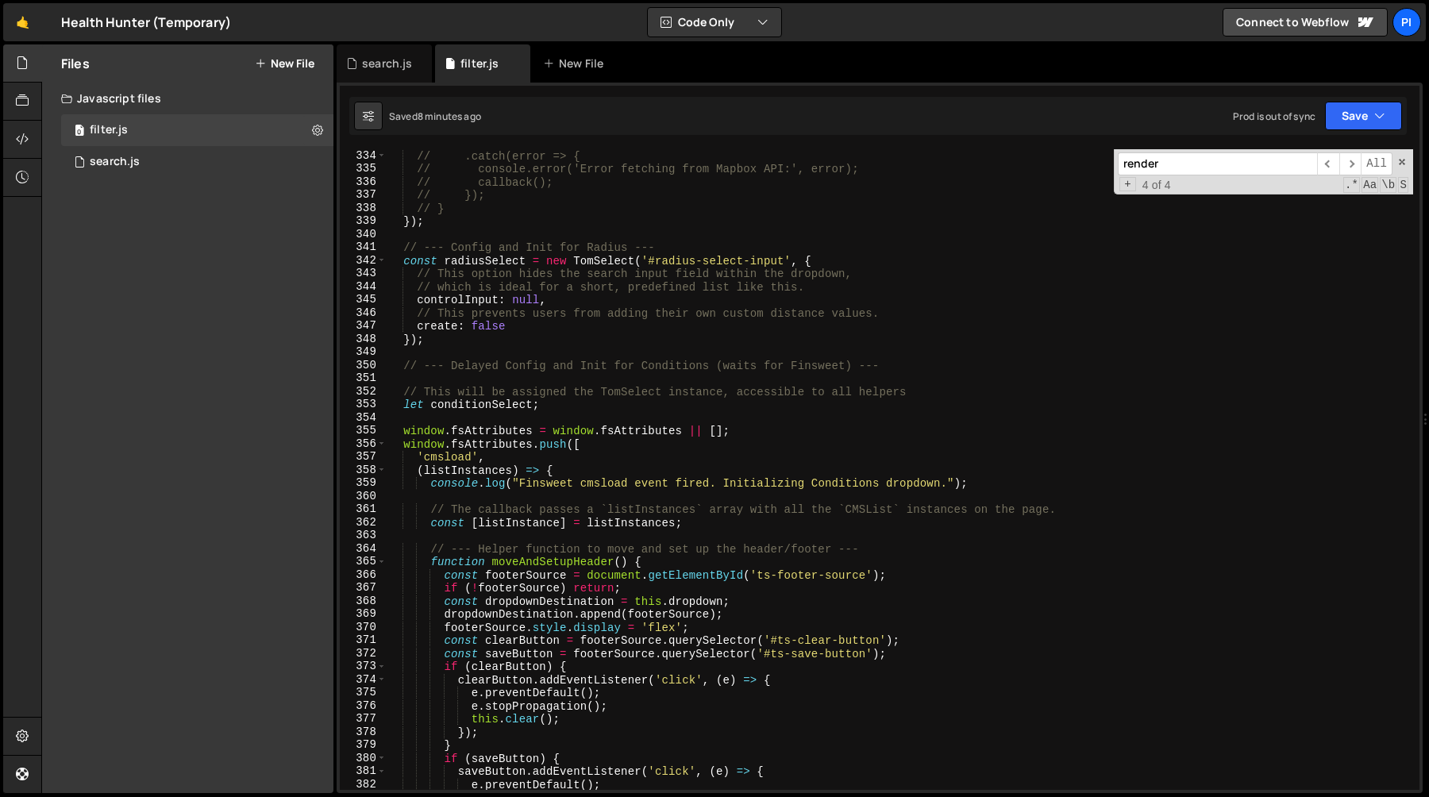
scroll to position [4436, 0]
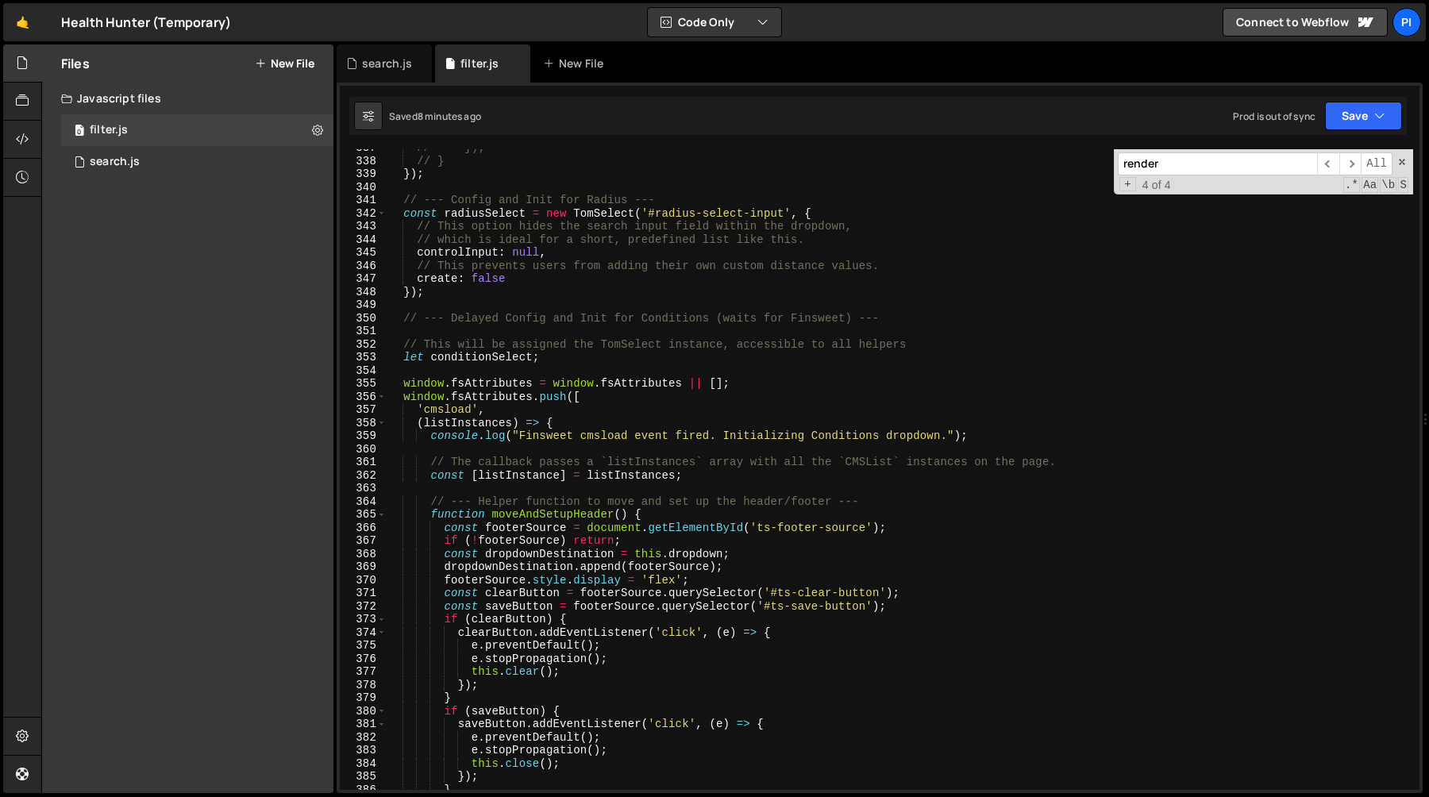
click at [749, 471] on div "// }); // } }) ; // --- Config and Init for Radius --- const radiusSelect = new…" at bounding box center [900, 474] width 1027 height 667
type textarea "const [listInstance] = listInstances;"
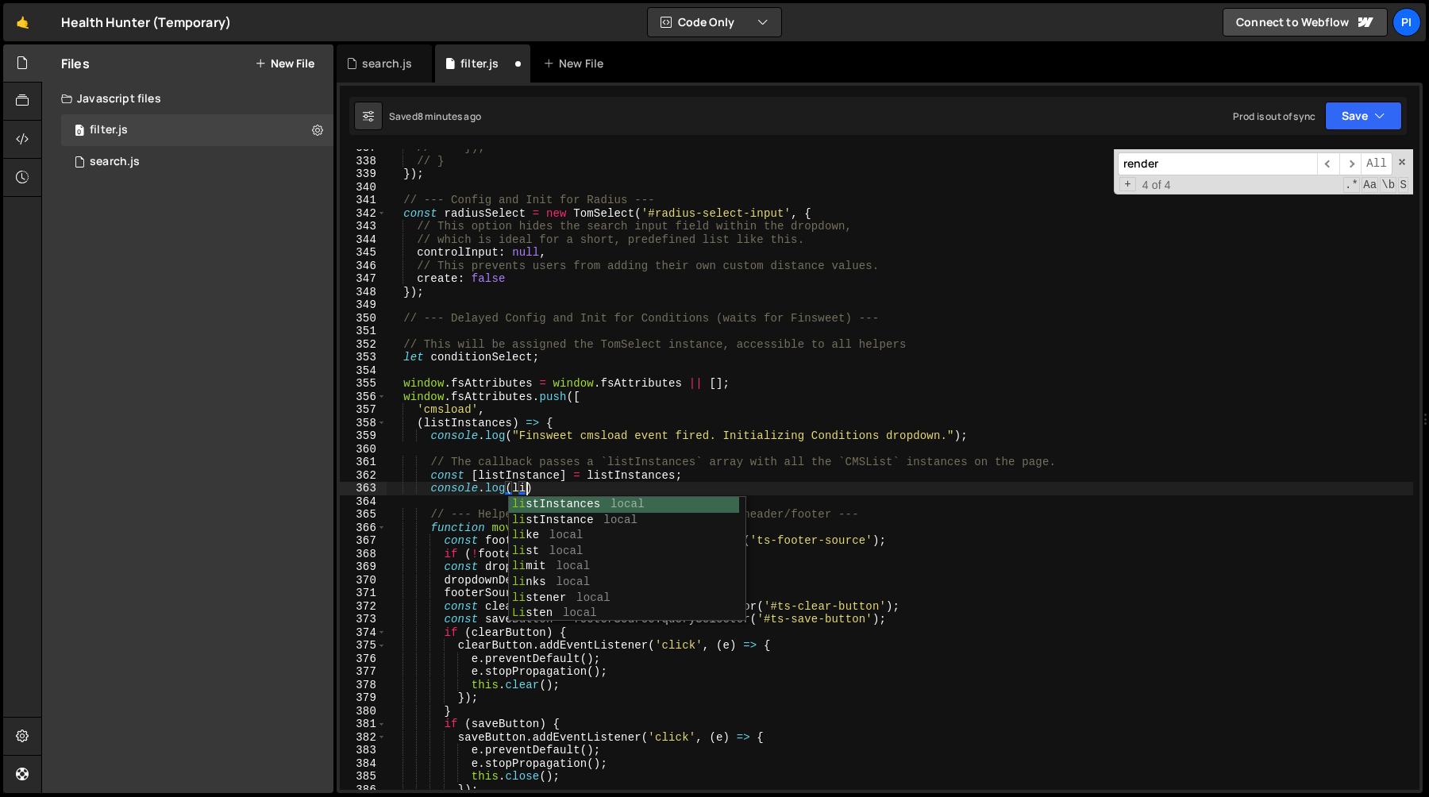
scroll to position [0, 10]
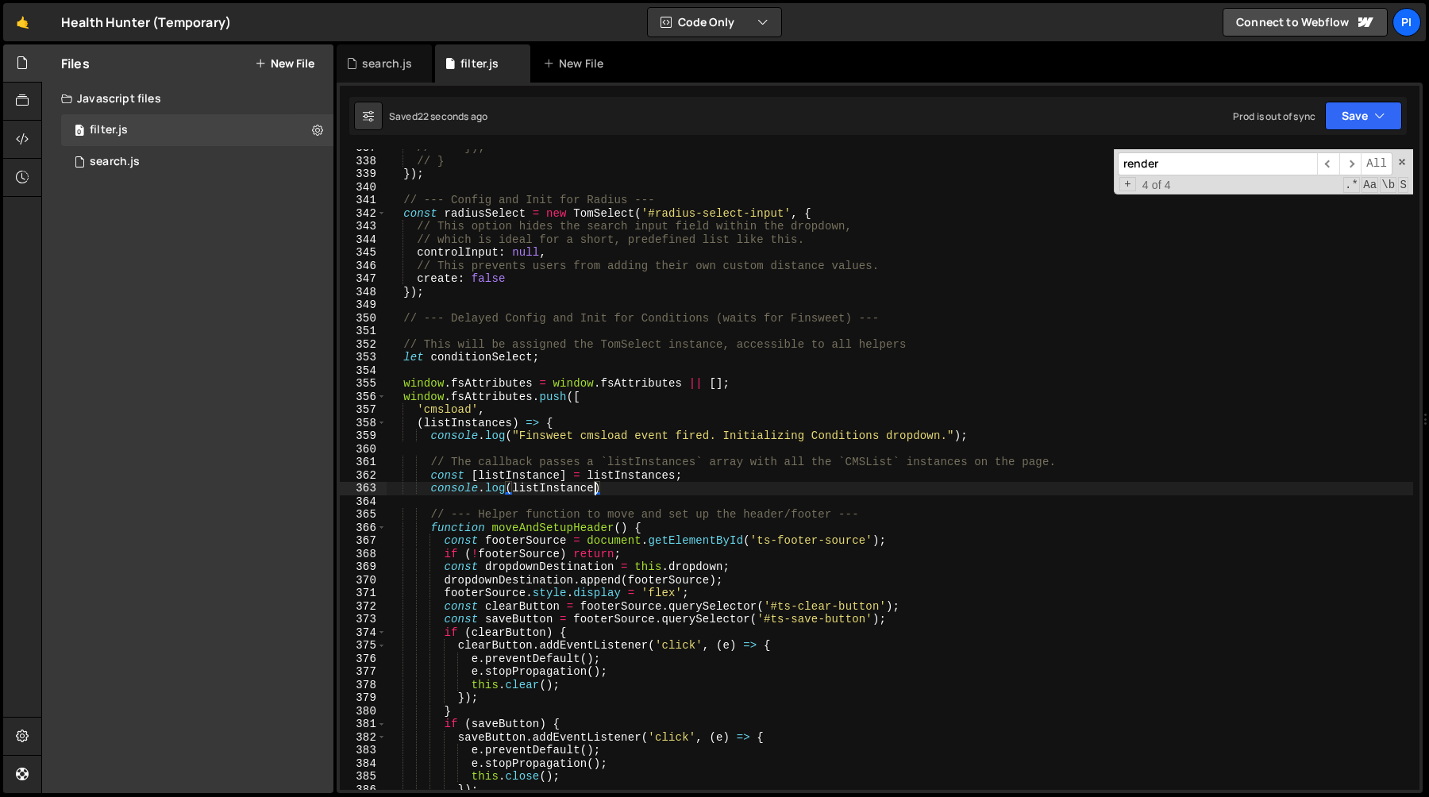
click at [581, 361] on div "// }); // } }) ; // --- Config and Init for Radius --- const radiusSelect = new…" at bounding box center [900, 474] width 1027 height 667
type textarea "let conditionSelect;"
click at [890, 332] on div "// }); // } }) ; // --- Config and Init for Radius --- const radiusSelect = new…" at bounding box center [900, 474] width 1027 height 667
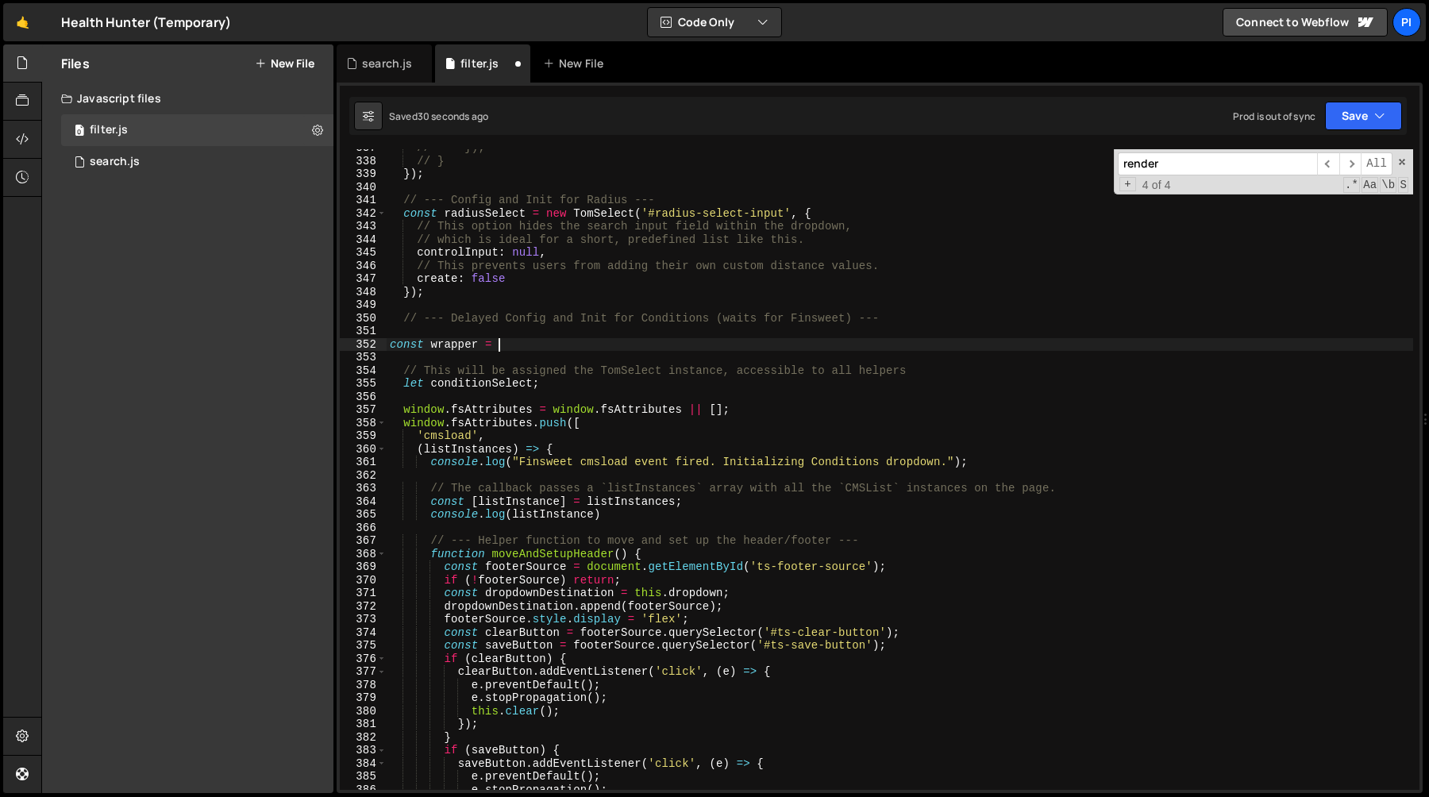
scroll to position [0, 6]
paste textarea "condition-data-list"
paste textarea "condition-data-list'"
click at [430, 345] on div "// }); // } }) ; // --- Config and Init for Radius --- const radiusSelect = new…" at bounding box center [900, 474] width 1027 height 667
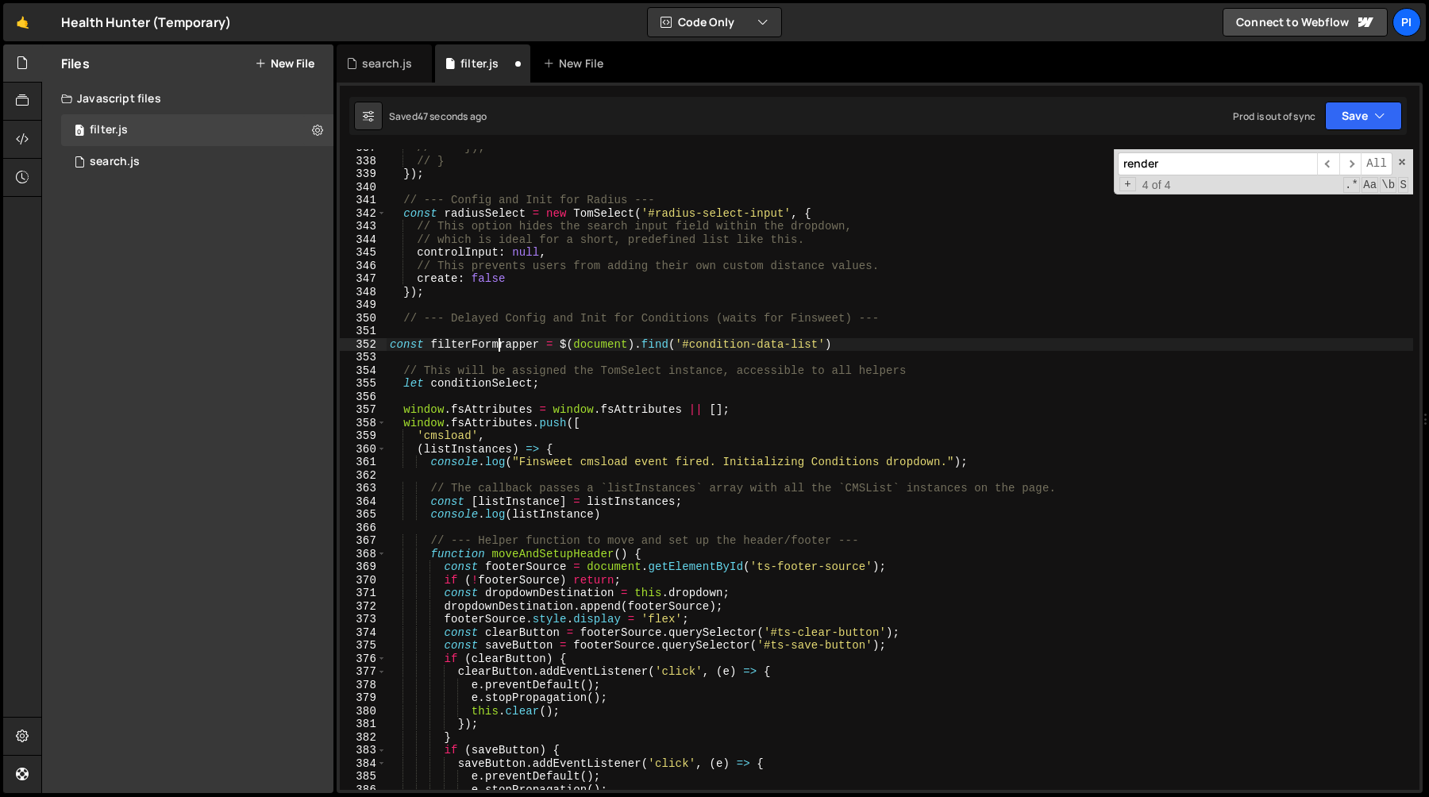
scroll to position [0, 7]
click at [486, 345] on div "// }); // } }) ; // --- Config and Init for Radius --- const radiusSelect = new…" at bounding box center [900, 474] width 1027 height 667
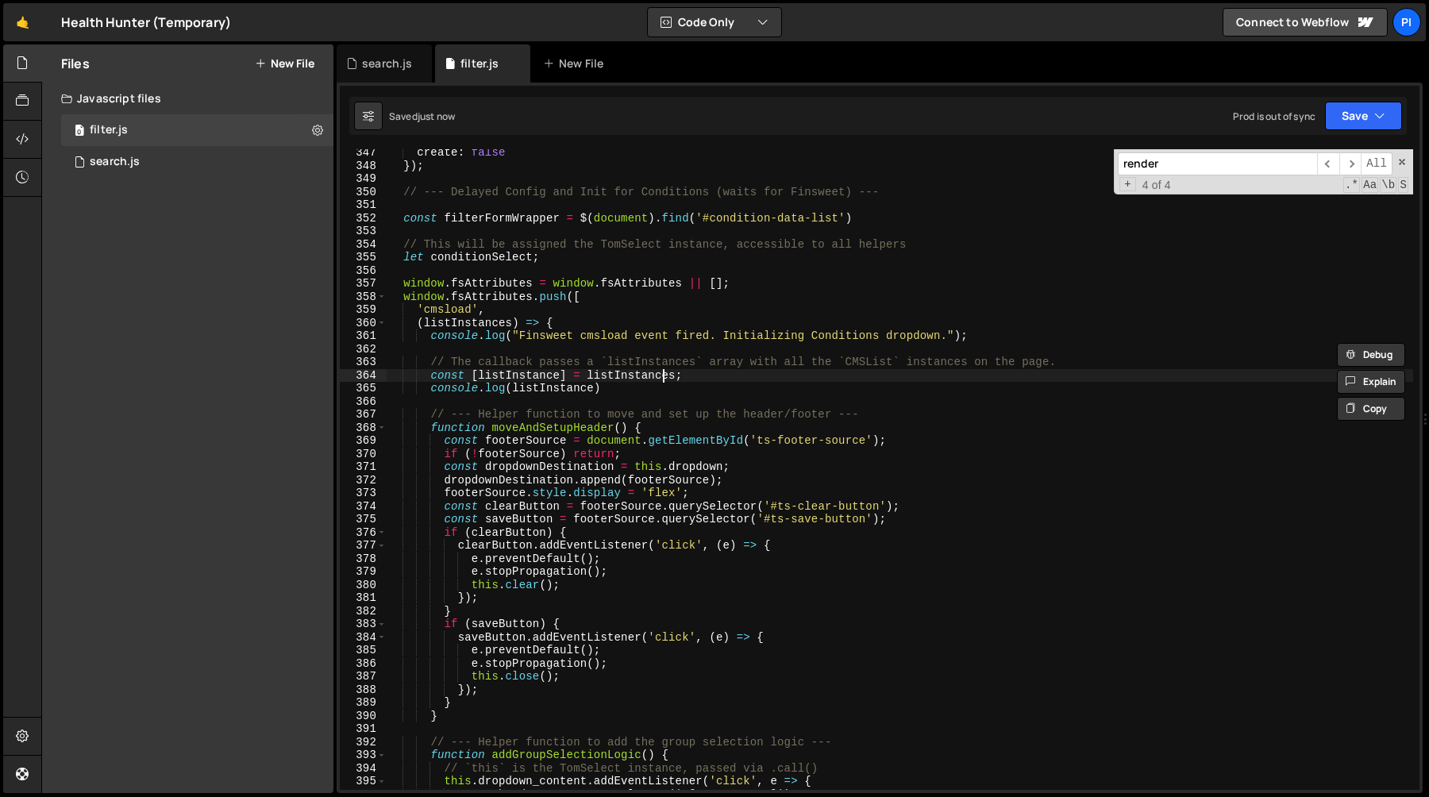
click at [660, 375] on div "create : false }) ; // --- Delayed Config and Init for Conditions (waits for Fi…" at bounding box center [900, 479] width 1027 height 667
type textarea "const [listInstance] = listInstances;"
click at [365, 58] on div "search.js" at bounding box center [387, 64] width 50 height 16
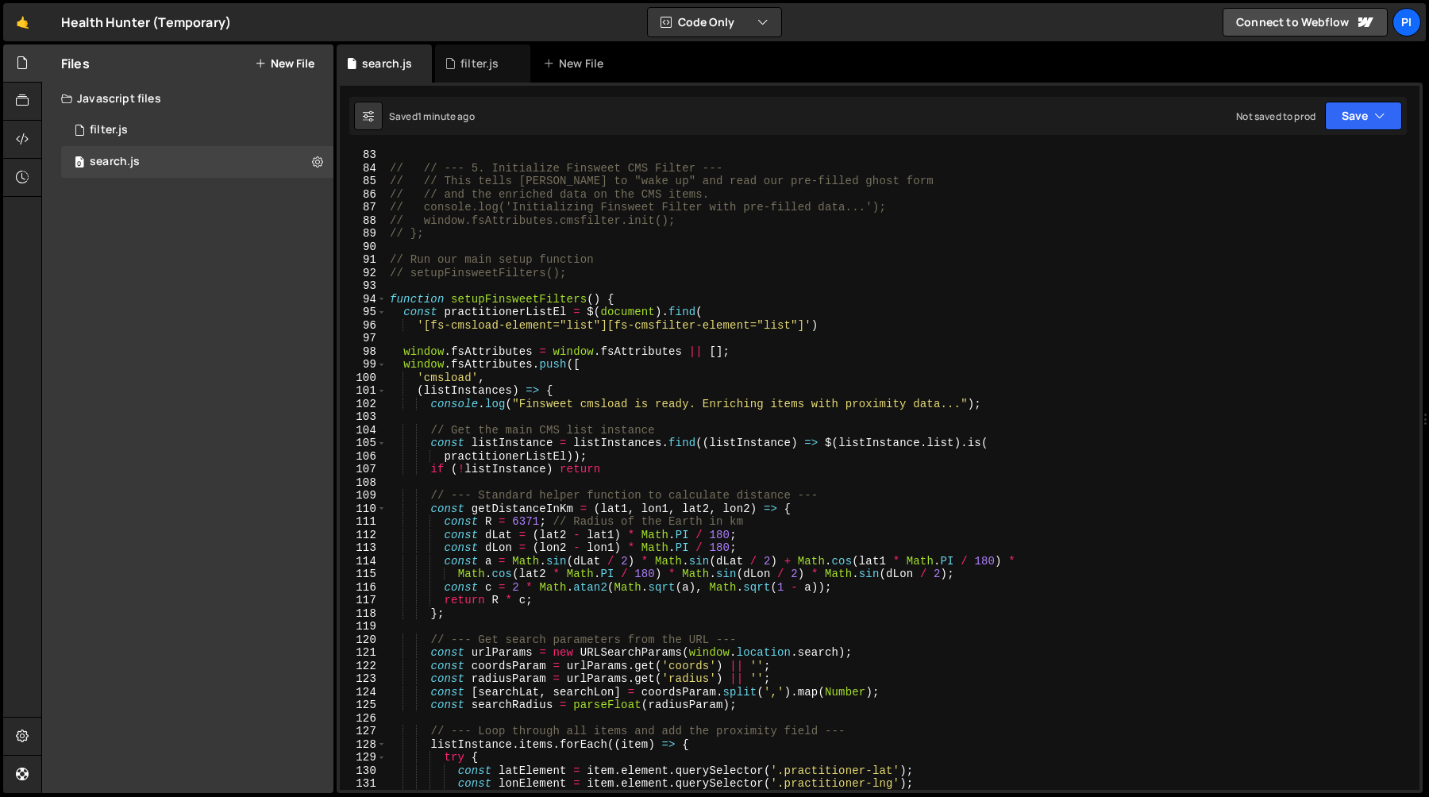
scroll to position [1080, 0]
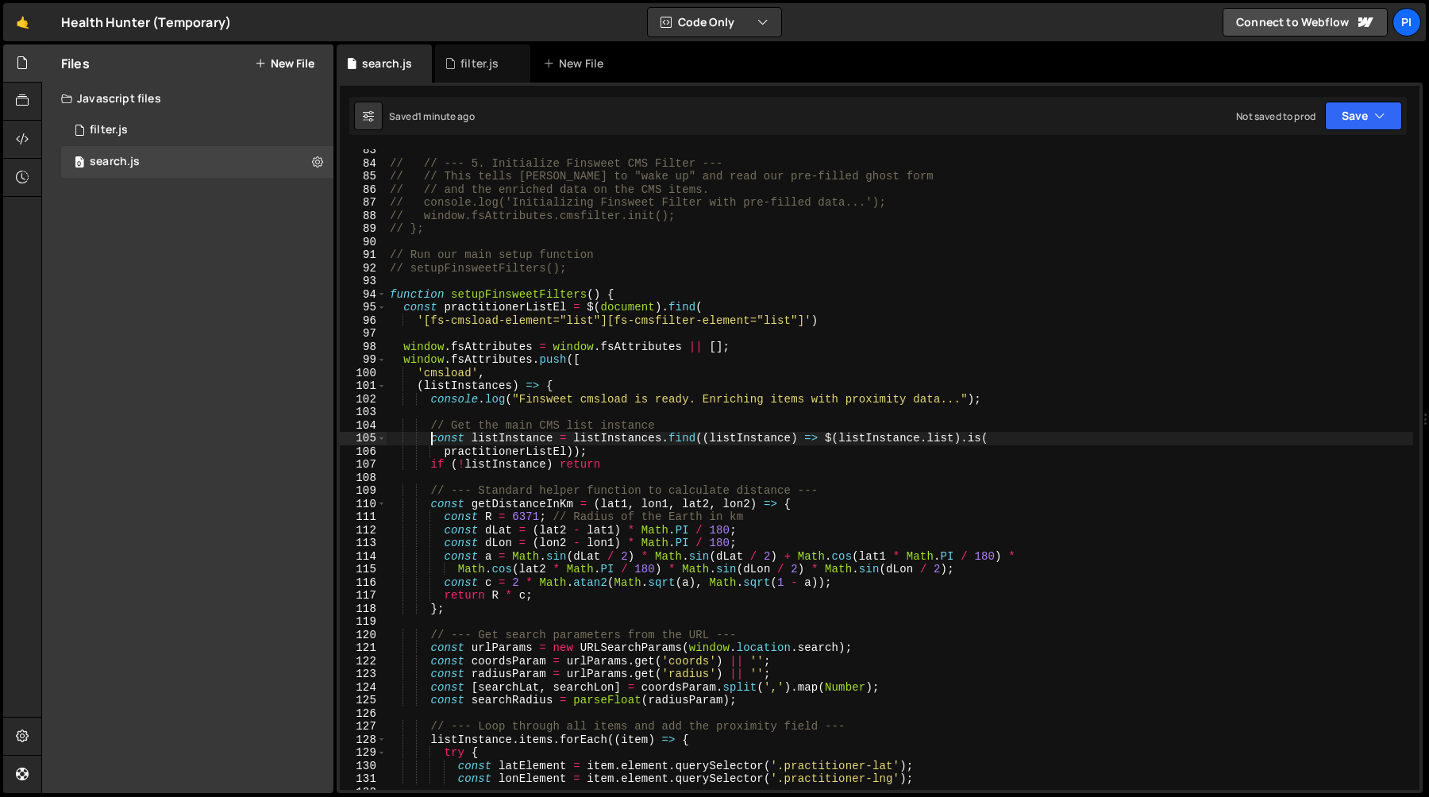
click at [431, 436] on div "// // --- 5. Initialize Finsweet CMS Filter --- // // This tells Finsweet to "w…" at bounding box center [900, 477] width 1027 height 667
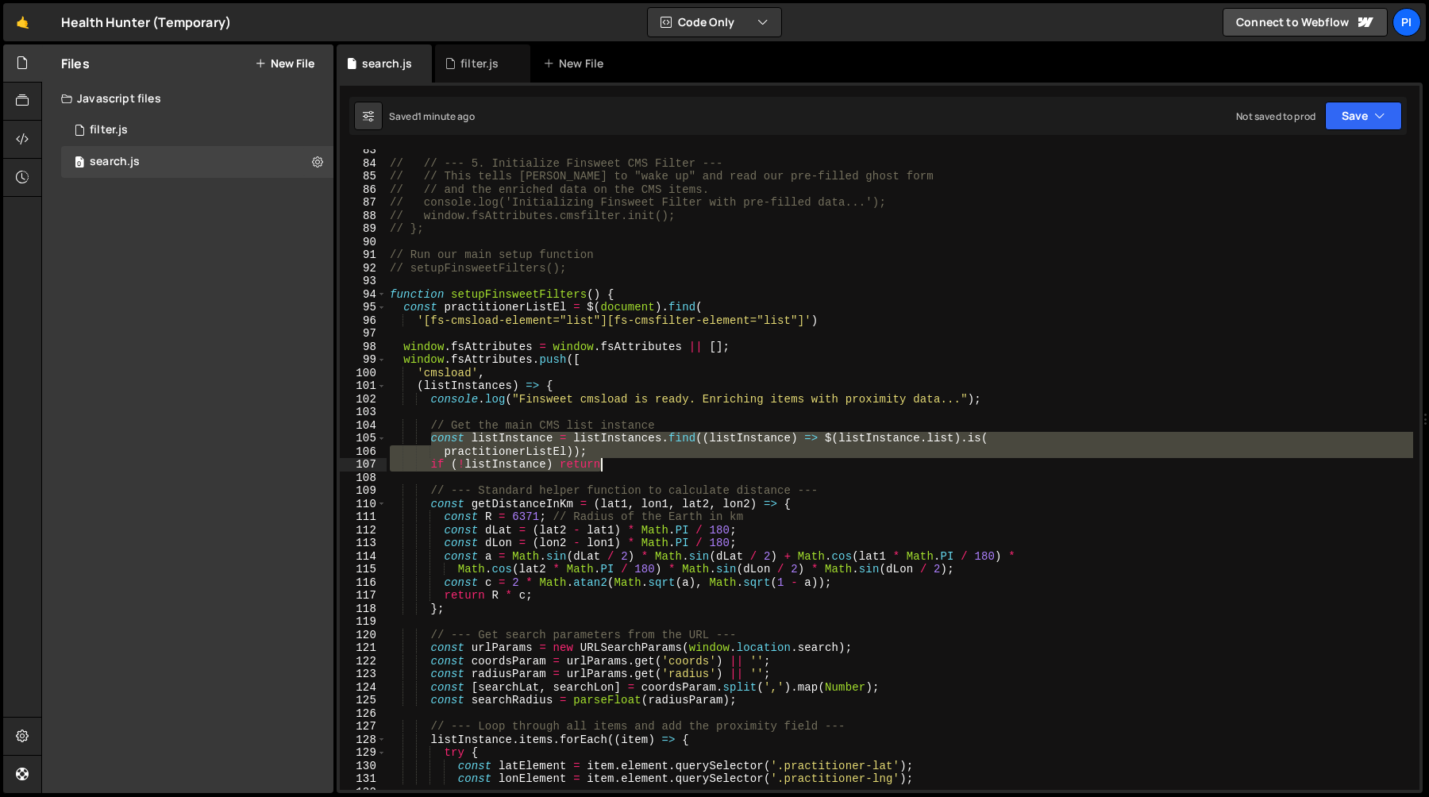
click at [631, 467] on div "// // --- 5. Initialize Finsweet CMS Filter --- // // This tells Finsweet to "w…" at bounding box center [900, 477] width 1027 height 667
type textarea "practitionerListEl)); if (!listInstance) return"
click at [469, 66] on div "filter.js" at bounding box center [480, 64] width 38 height 16
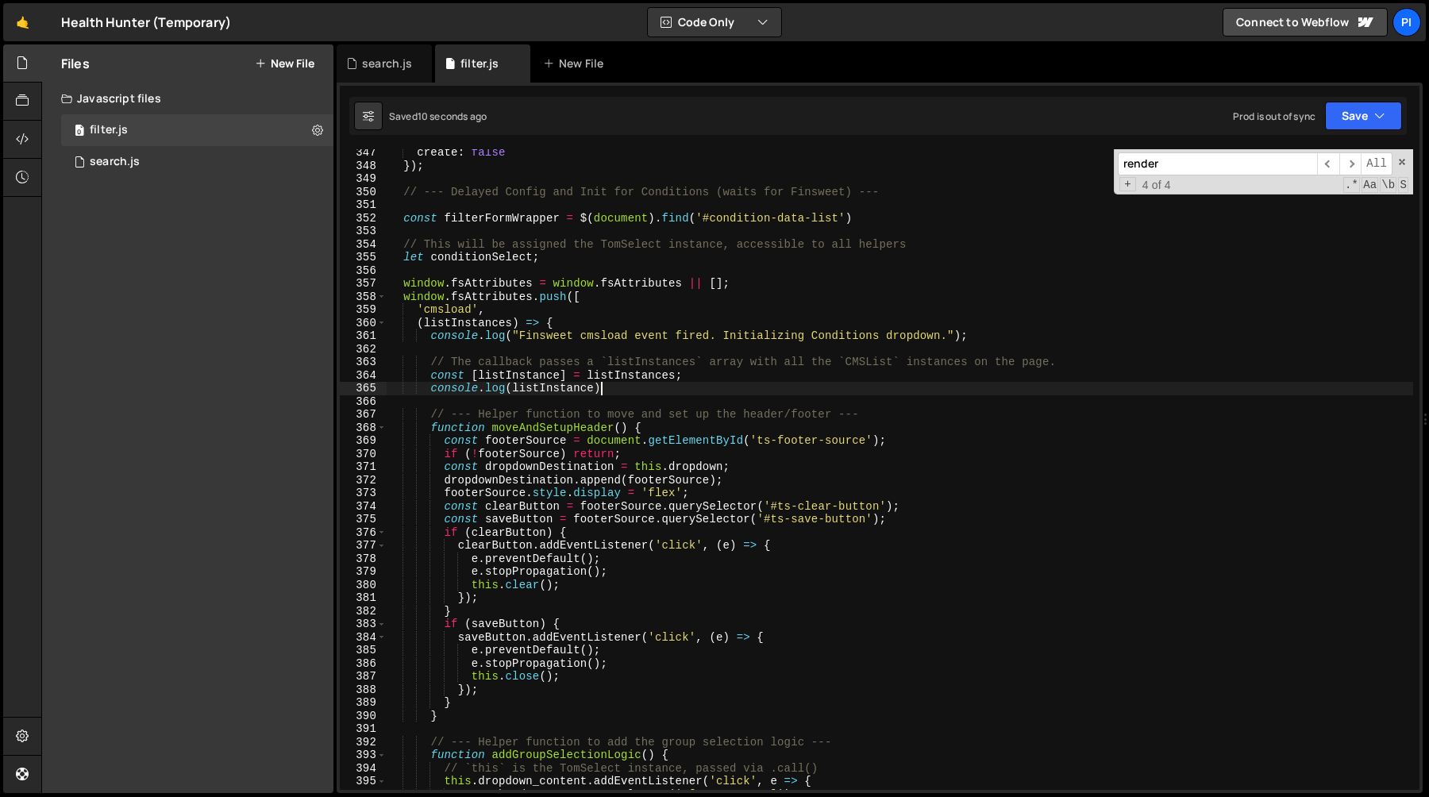
click at [736, 387] on div "create : false }) ; // --- Delayed Config and Init for Conditions (waits for Fi…" at bounding box center [900, 479] width 1027 height 667
click at [732, 380] on div "create : false }) ; // --- Delayed Config and Init for Conditions (waits for Fi…" at bounding box center [900, 479] width 1027 height 667
type textarea "const [listInstance] = listInstances;"
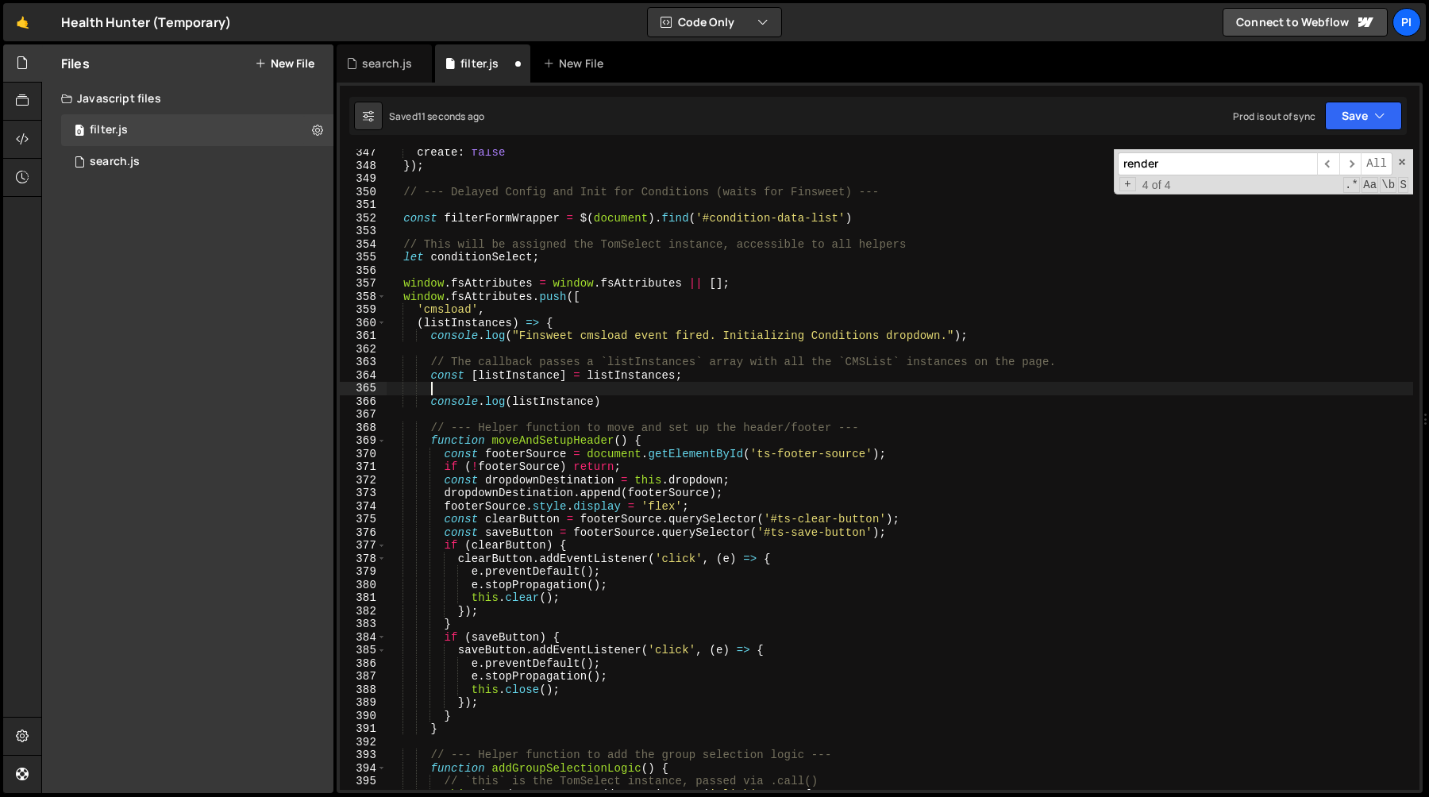
scroll to position [0, 2]
paste textarea "if (!listInstance) return"
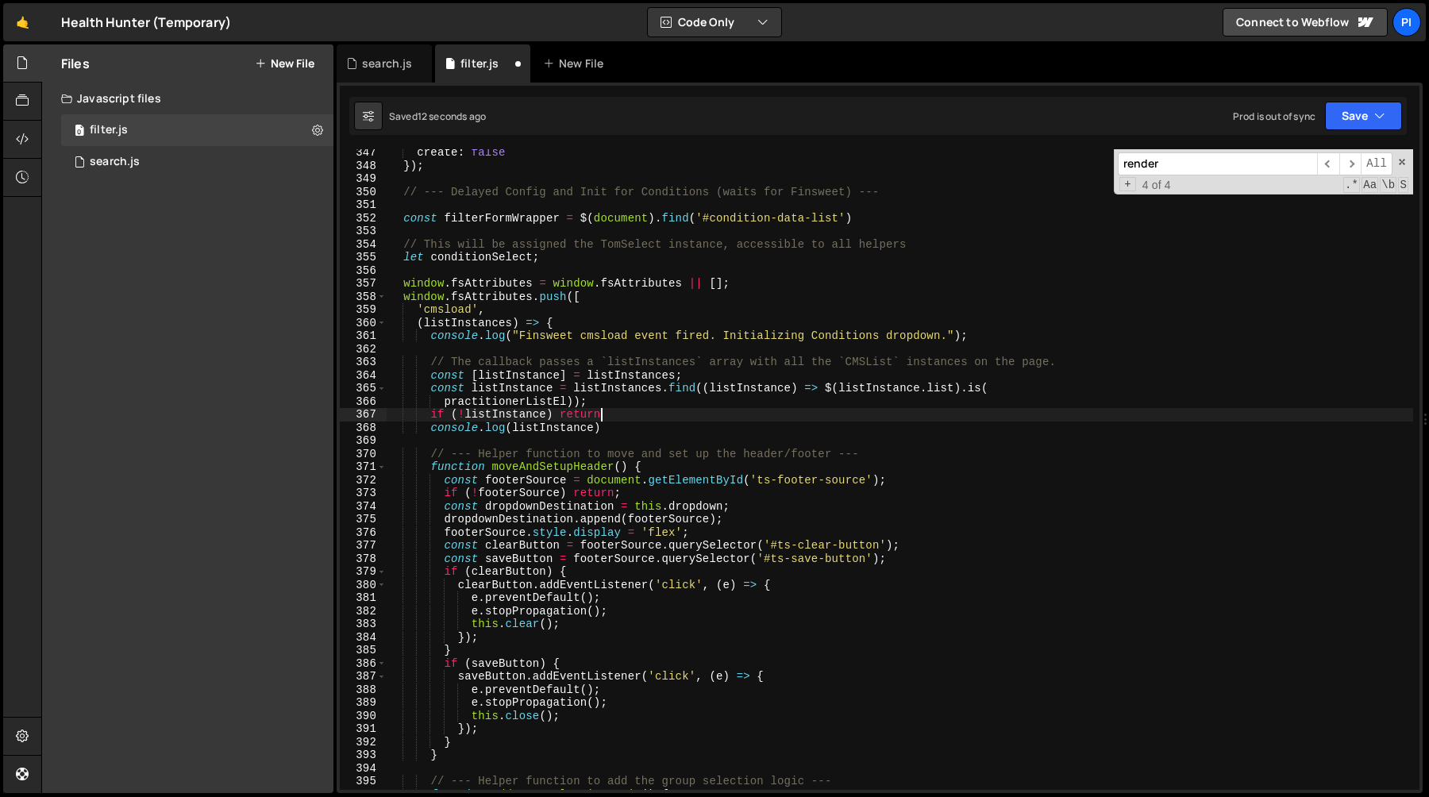
click at [627, 389] on div "create : false }) ; // --- Delayed Config and Init for Conditions (waits for Fi…" at bounding box center [900, 479] width 1027 height 667
click at [736, 389] on div "create : false }) ; // --- Delayed Config and Init for Conditions (waits for Fi…" at bounding box center [900, 479] width 1027 height 667
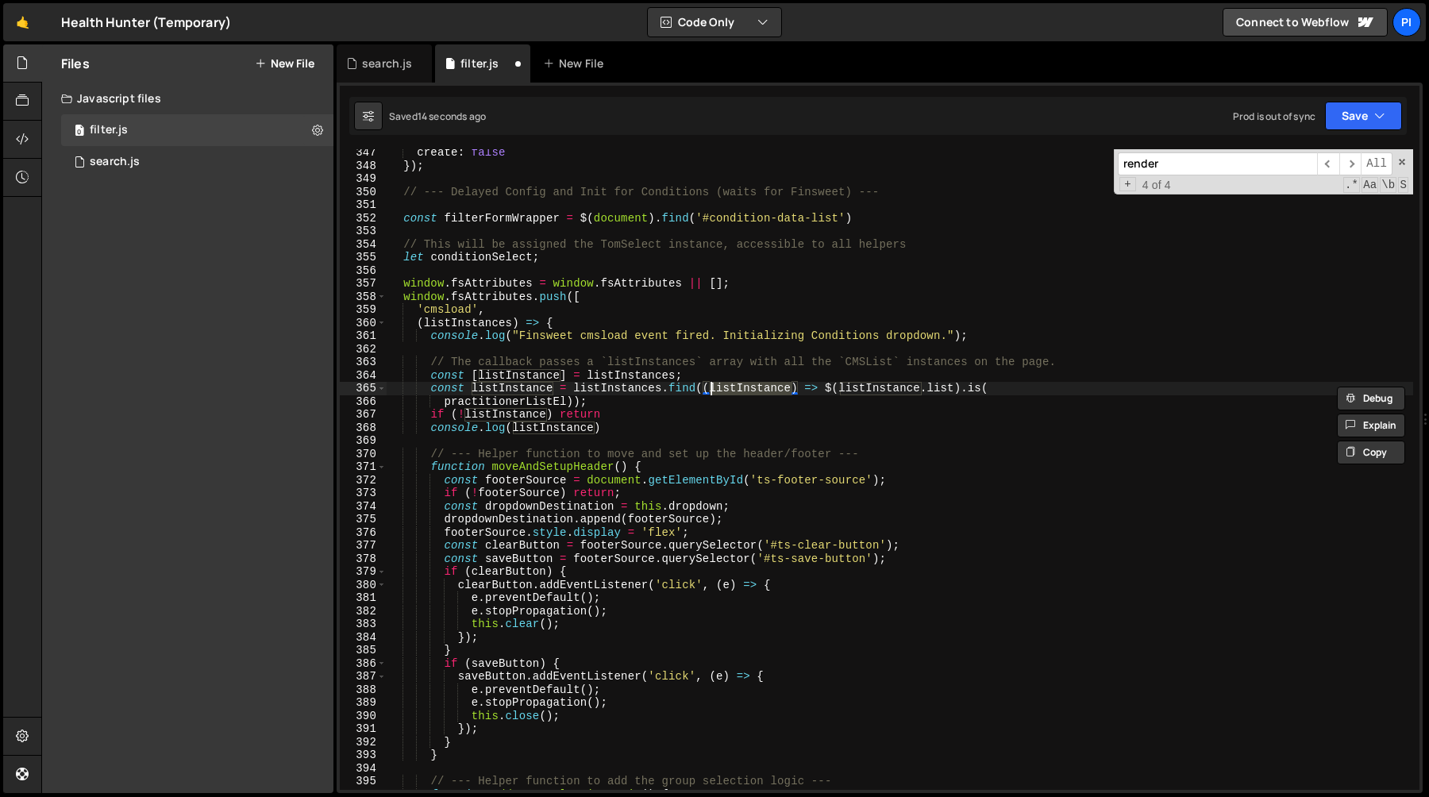
click at [869, 387] on div "create : false }) ; // --- Delayed Config and Init for Conditions (waits for Fi…" at bounding box center [900, 479] width 1027 height 667
click at [931, 392] on div "create : false }) ; // --- Delayed Config and Init for Conditions (waits for Fi…" at bounding box center [900, 479] width 1027 height 667
click at [939, 383] on div "create : false }) ; // --- Delayed Config and Init for Conditions (waits for Fi…" at bounding box center [900, 469] width 1027 height 641
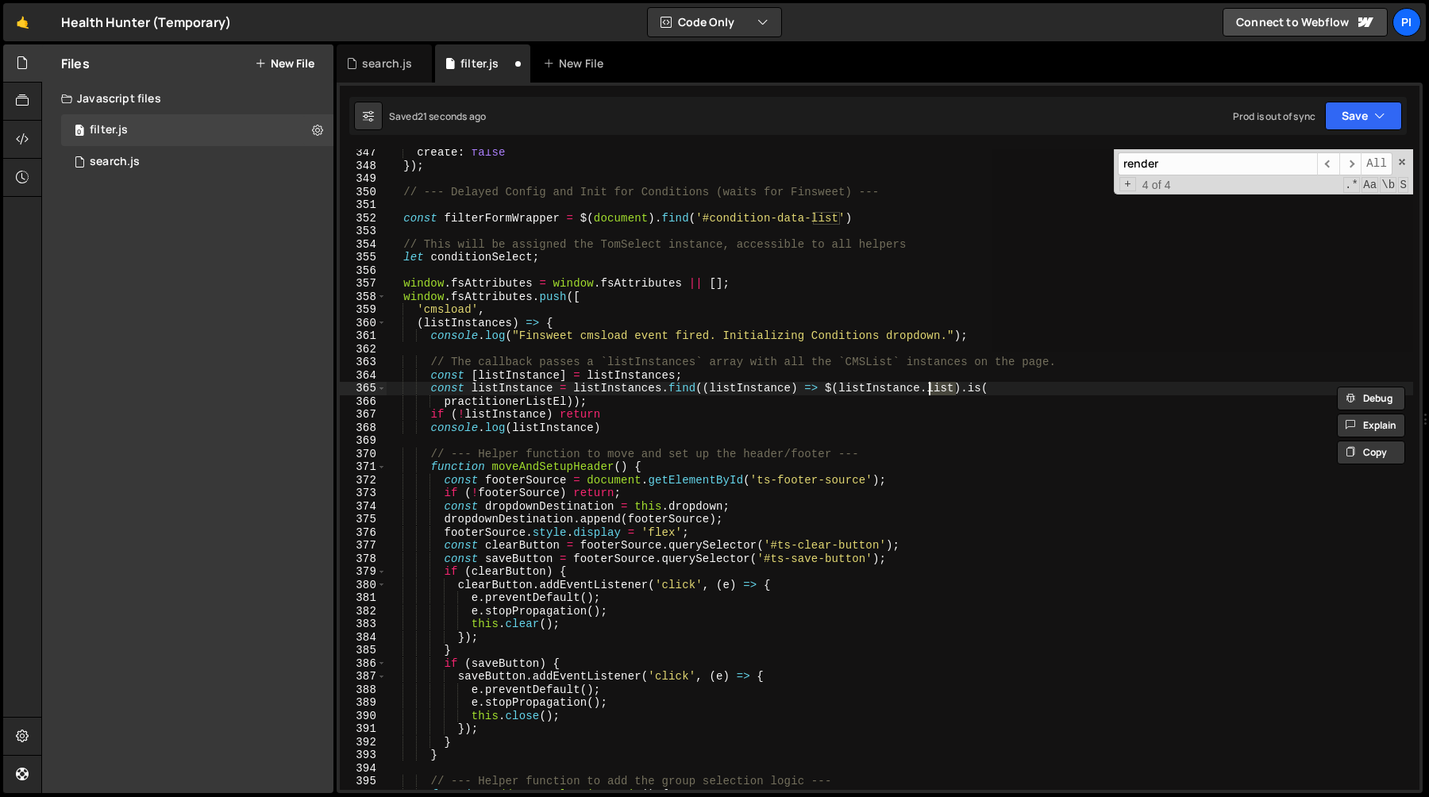
click at [939, 383] on div "create : false }) ; // --- Delayed Config and Init for Conditions (waits for Fi…" at bounding box center [900, 479] width 1027 height 667
paste textarea "wrapper"
click at [473, 258] on div "create : false }) ; // --- Delayed Config and Init for Conditions (waits for Fi…" at bounding box center [900, 479] width 1027 height 667
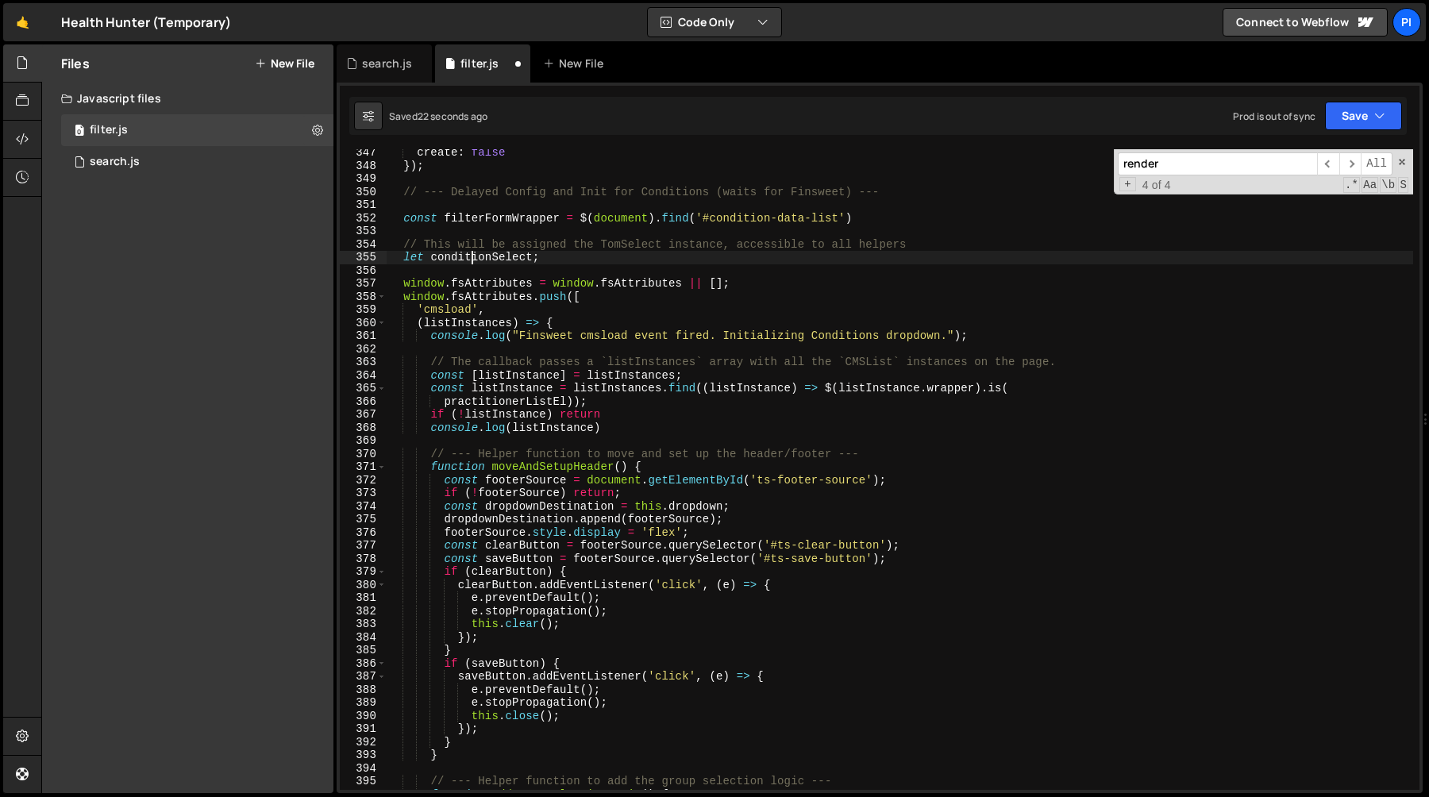
click at [473, 258] on div "create : false }) ; // --- Delayed Config and Init for Conditions (waits for Fi…" at bounding box center [900, 479] width 1027 height 667
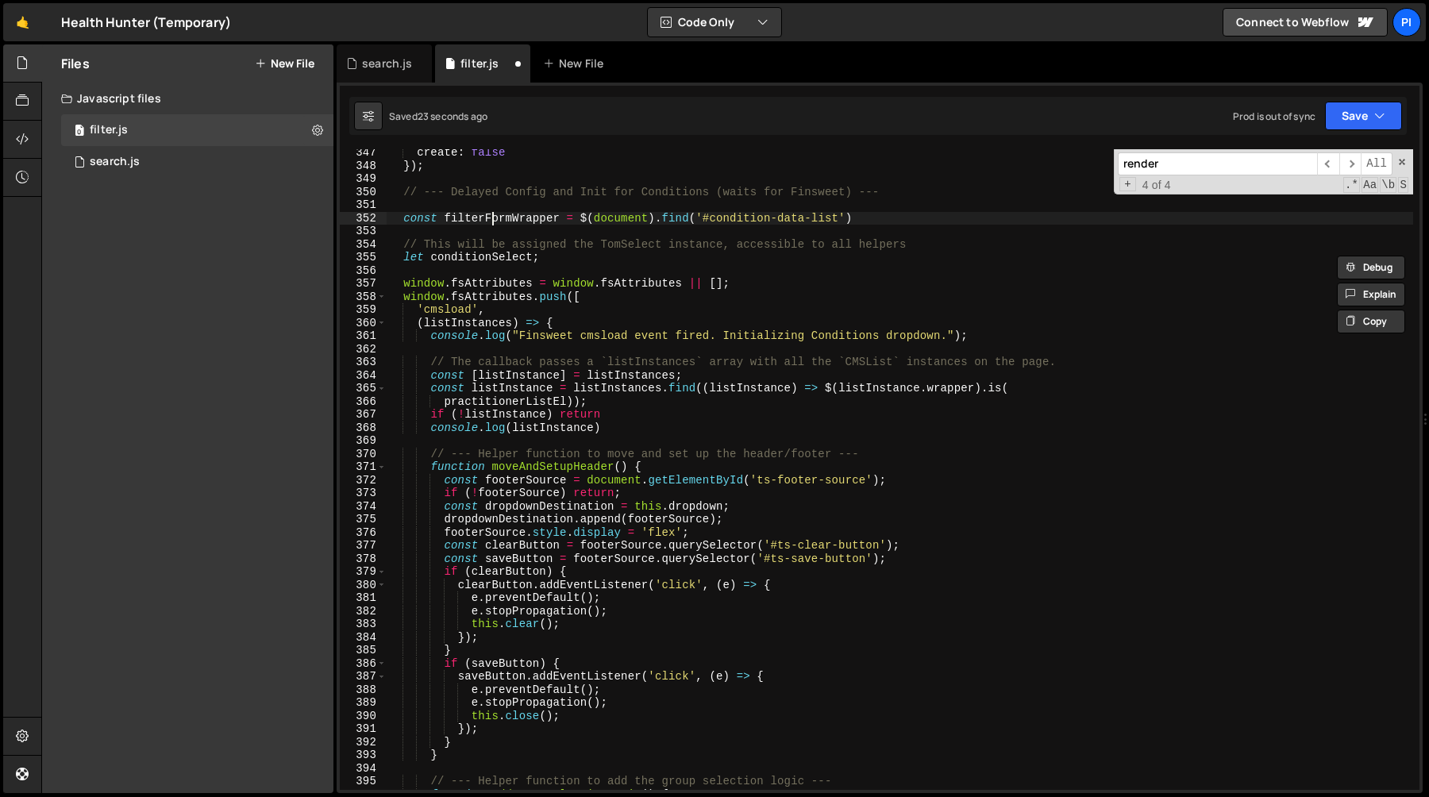
click at [492, 218] on div "create : false }) ; // --- Delayed Config and Init for Conditions (waits for Fi…" at bounding box center [900, 479] width 1027 height 667
click at [491, 395] on div "create : false }) ; // --- Delayed Config and Init for Conditions (waits for Fi…" at bounding box center [900, 479] width 1027 height 667
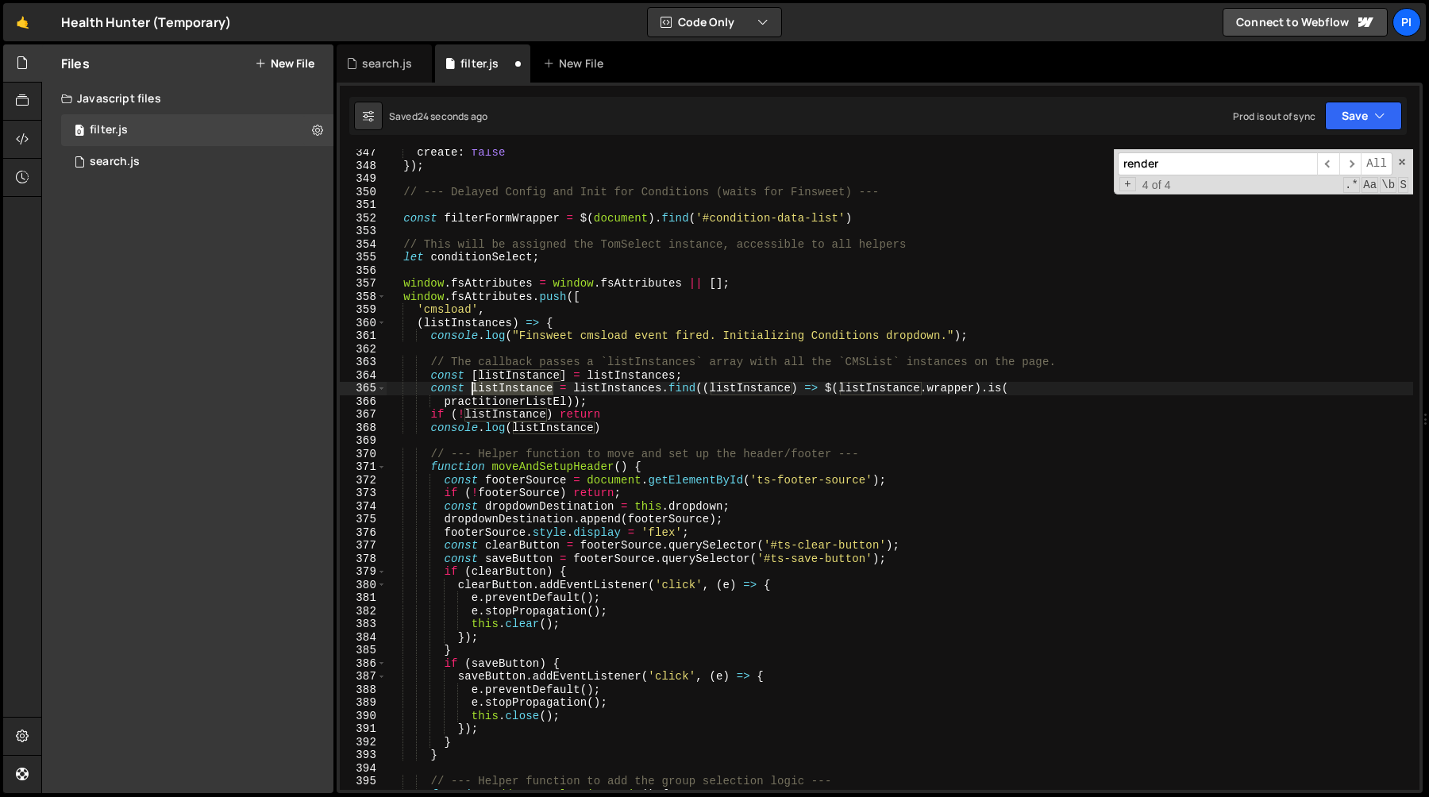
click at [491, 395] on div "create : false }) ; // --- Delayed Config and Init for Conditions (waits for Fi…" at bounding box center [900, 479] width 1027 height 667
click at [490, 403] on div "create : false }) ; // --- Delayed Config and Init for Conditions (waits for Fi…" at bounding box center [900, 479] width 1027 height 667
paste textarea "filterFormWrapper"
click at [636, 419] on div "create : false }) ; // --- Delayed Config and Init for Conditions (waits for Fi…" at bounding box center [900, 479] width 1027 height 667
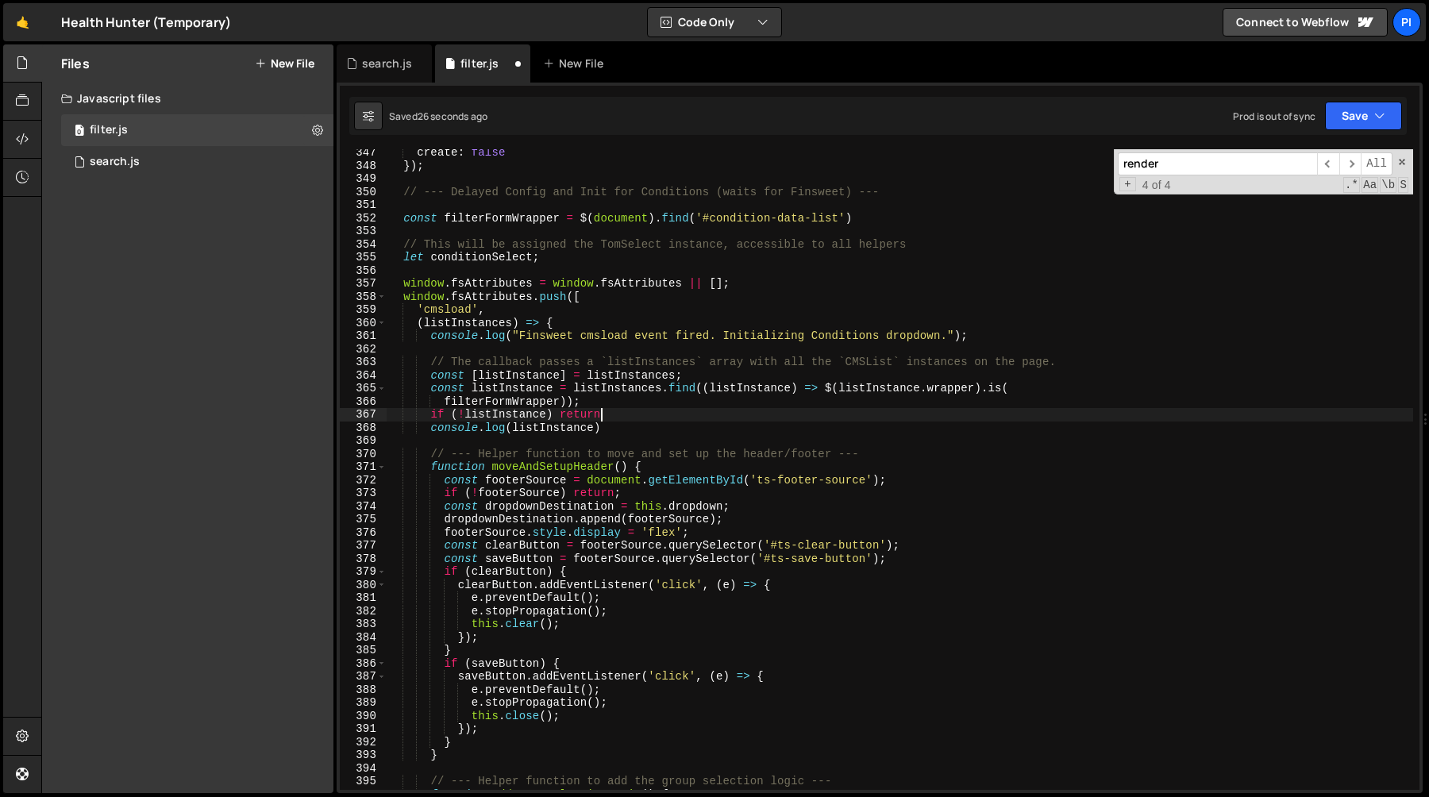
click at [625, 401] on div "create : false }) ; // --- Delayed Config and Init for Conditions (waits for Fi…" at bounding box center [900, 479] width 1027 height 667
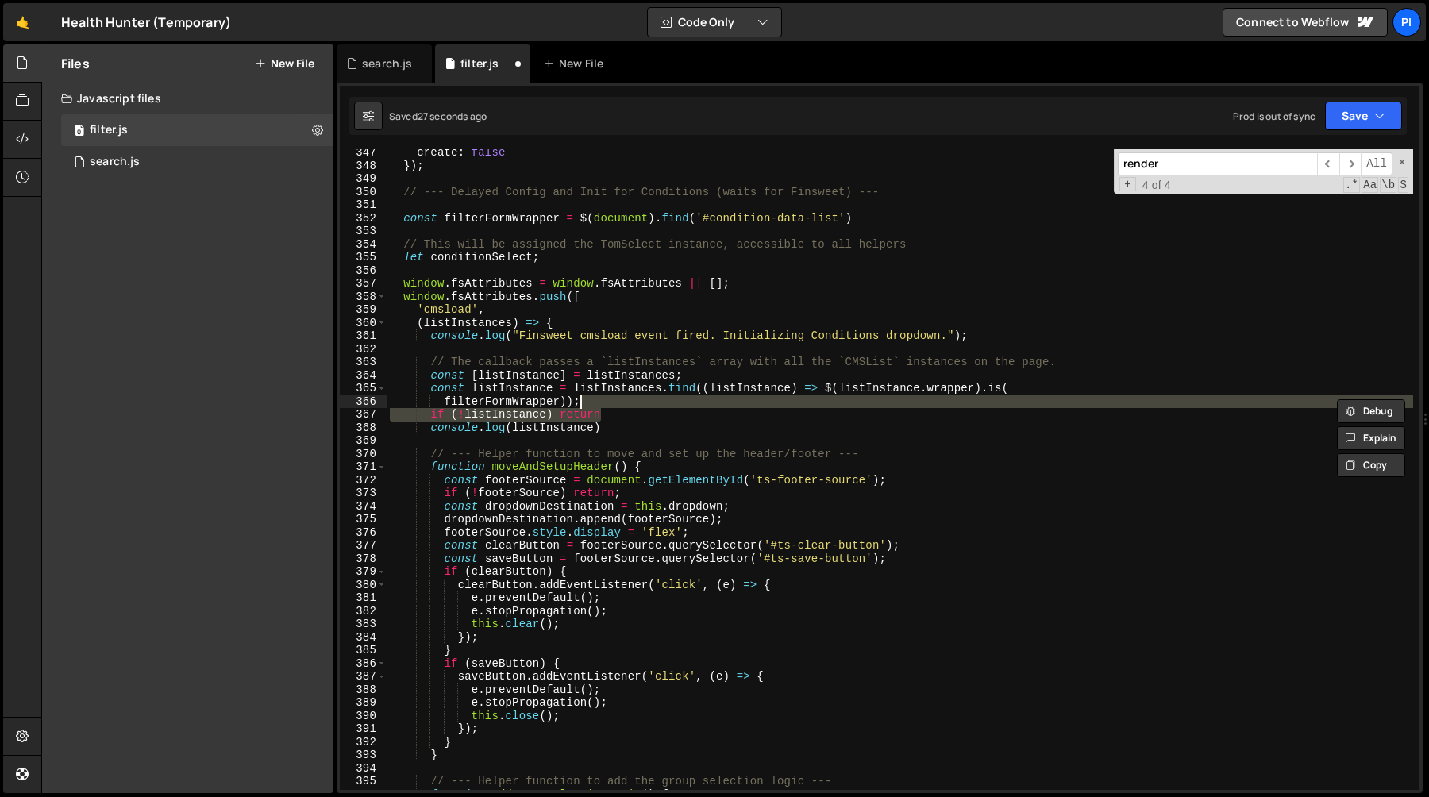
click at [625, 427] on div "create : false }) ; // --- Delayed Config and Init for Conditions (waits for Fi…" at bounding box center [900, 479] width 1027 height 667
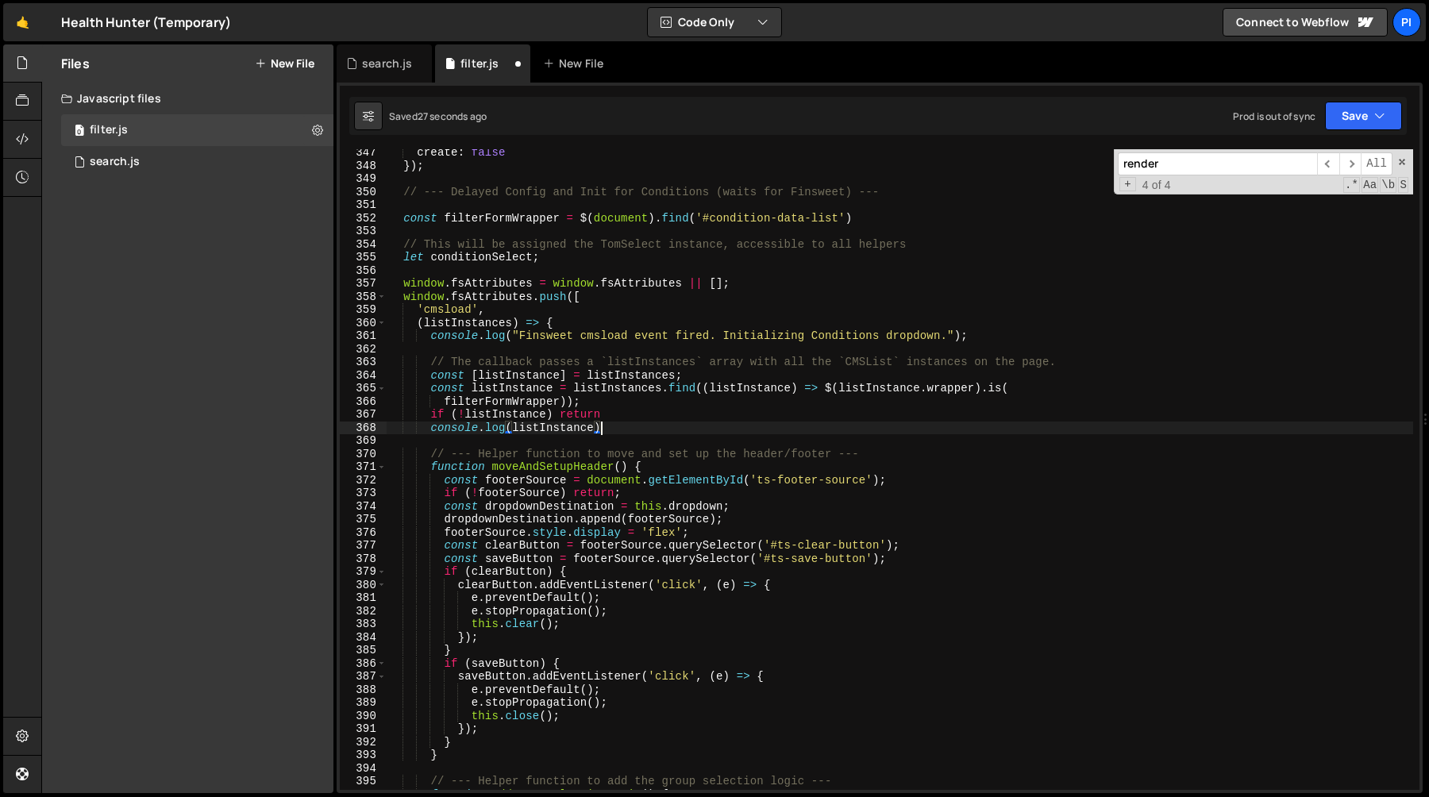
click at [627, 411] on div "create : false }) ; // --- Delayed Config and Init for Conditions (waits for Fi…" at bounding box center [900, 479] width 1027 height 667
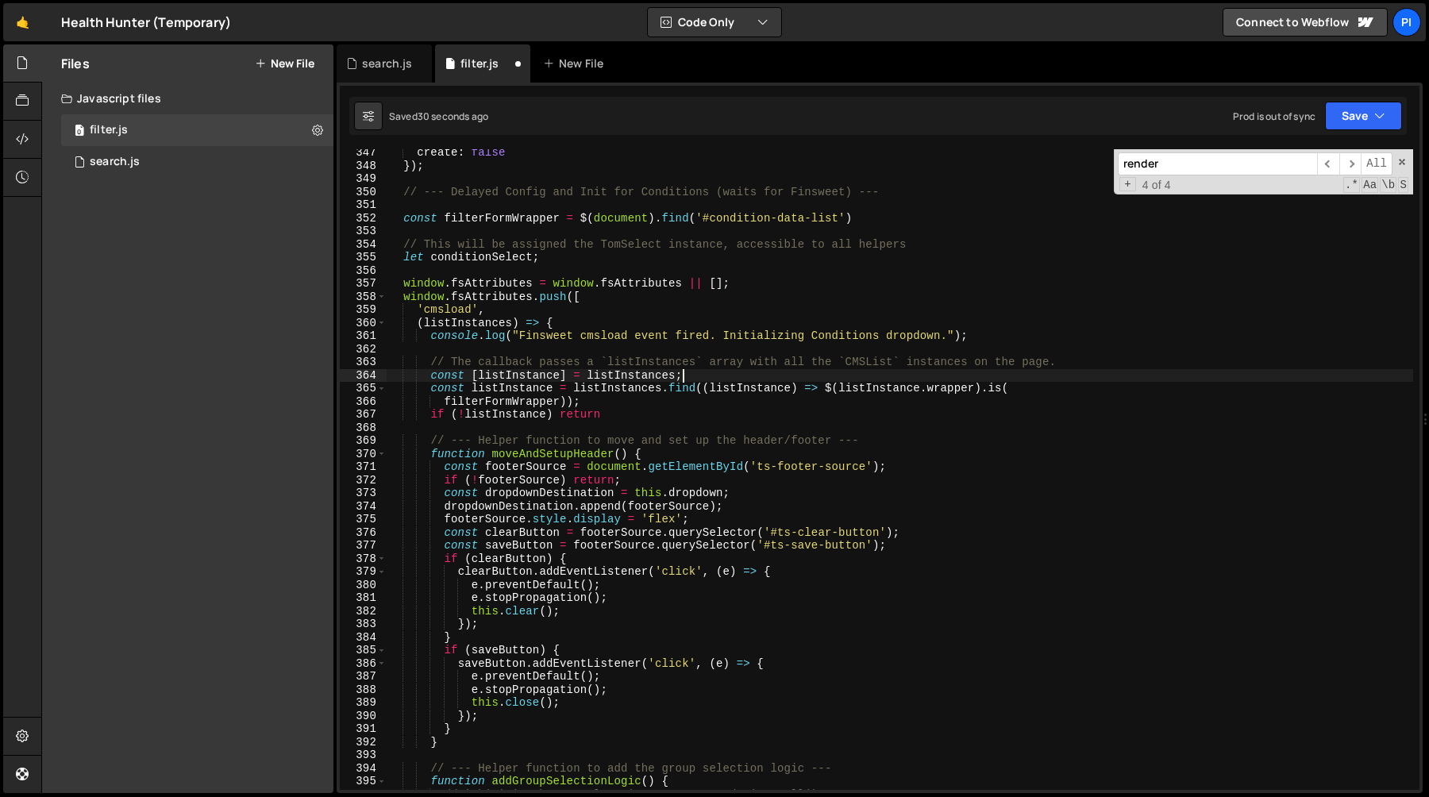
click at [702, 380] on div "create : false }) ; // --- Delayed Config and Init for Conditions (waits for Fi…" at bounding box center [900, 479] width 1027 height 667
type textarea "const [listInstance] = listInstances;"
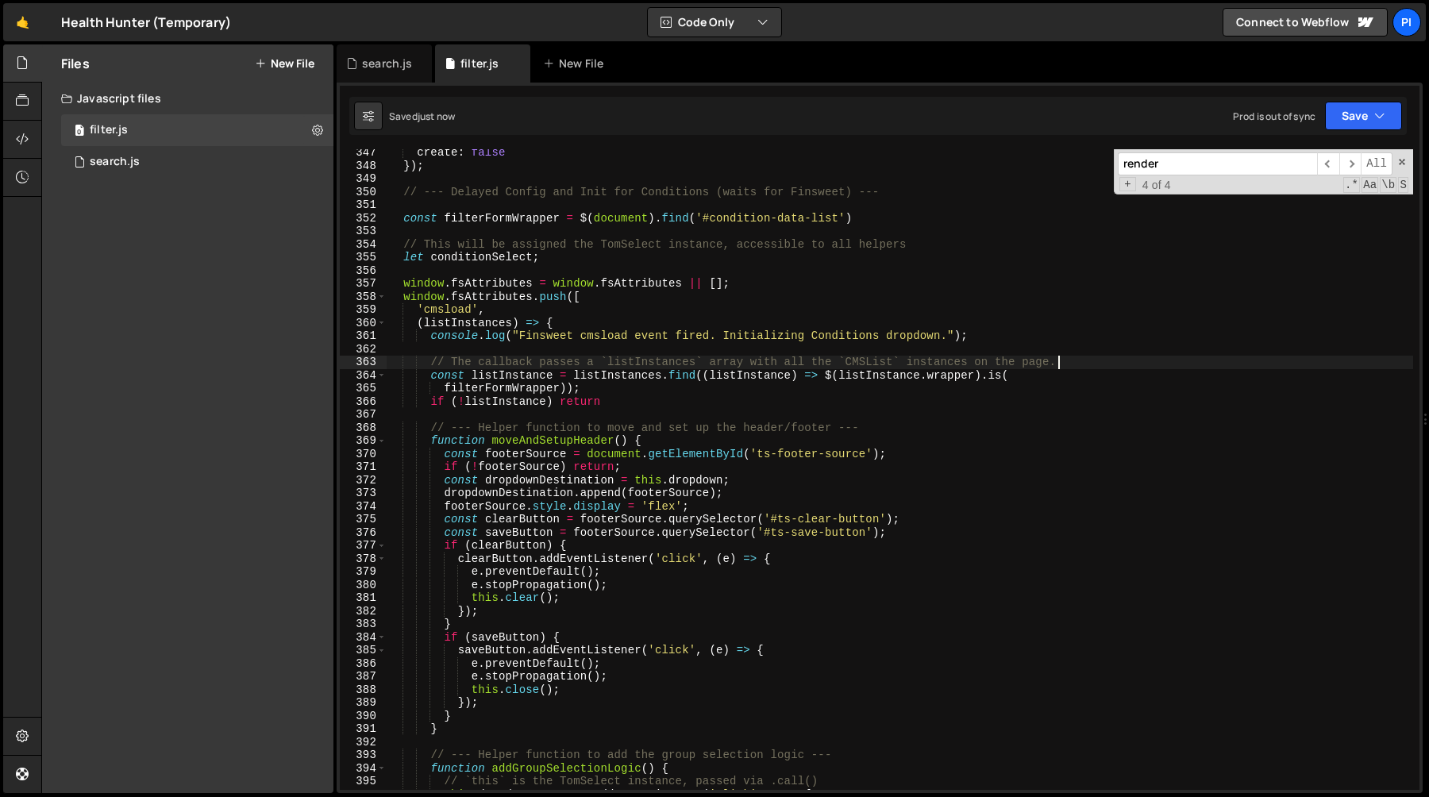
click at [609, 399] on div "create : false }) ; // --- Delayed Config and Init for Conditions (waits for Fi…" at bounding box center [900, 479] width 1027 height 667
type textarea "if (!listInstance) return"
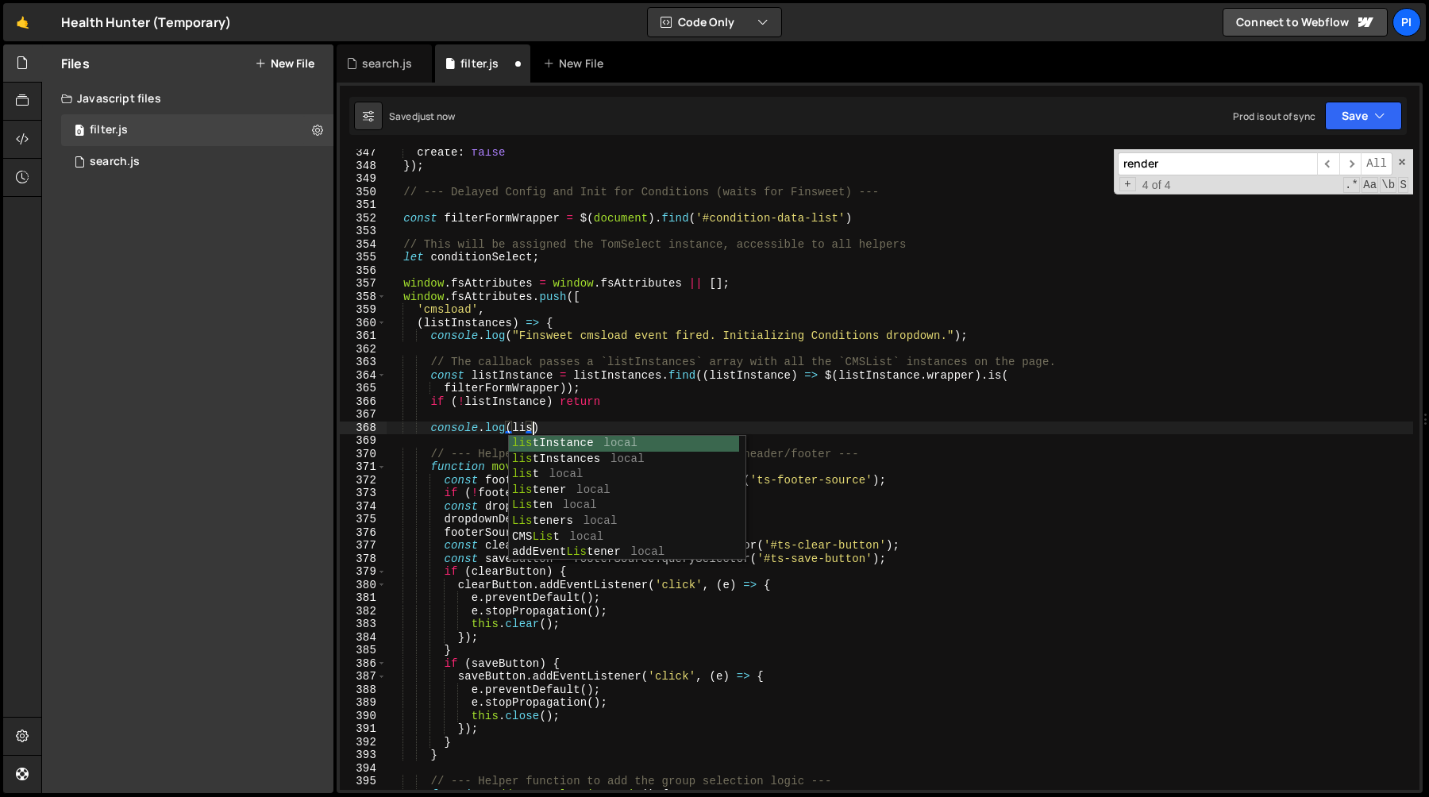
scroll to position [0, 10]
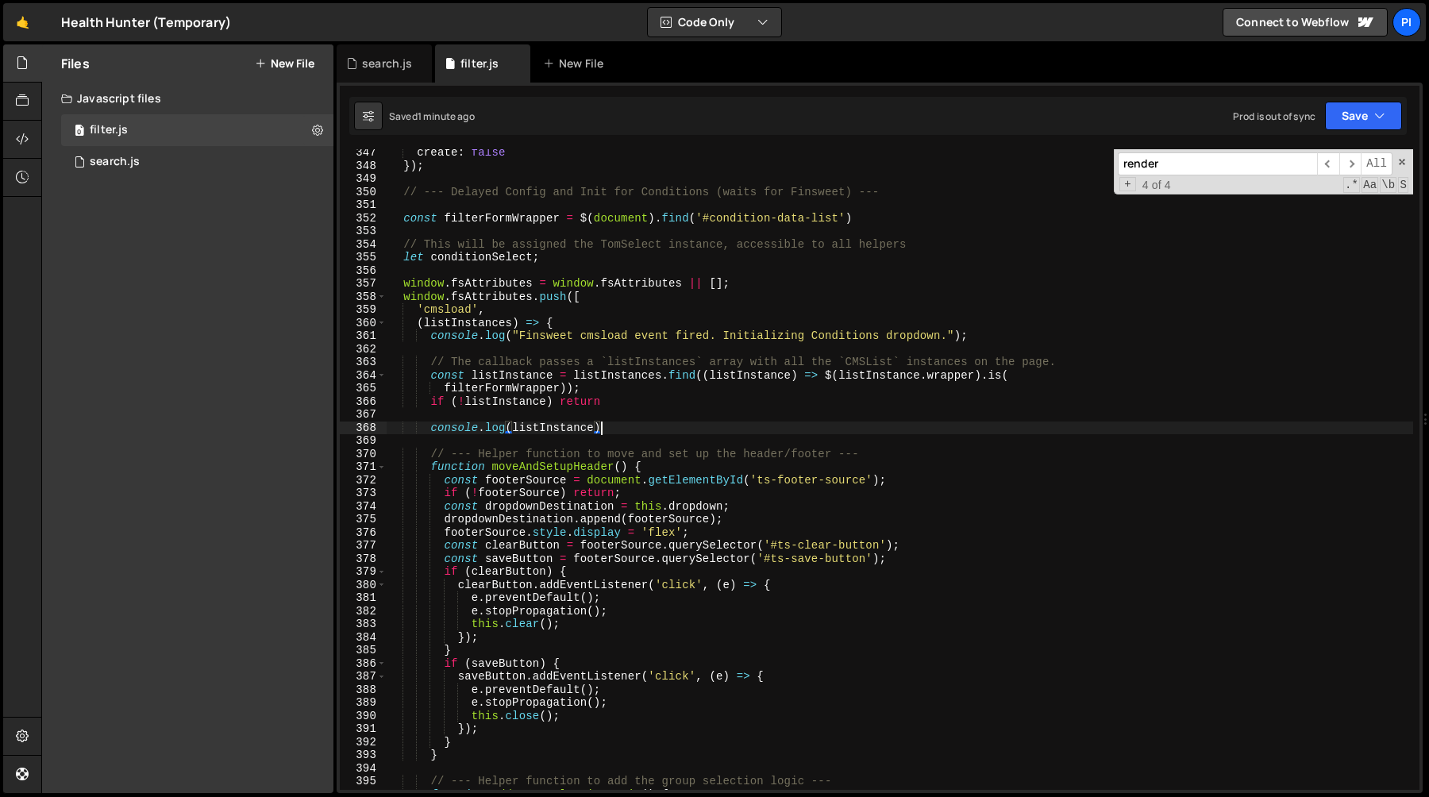
click at [616, 426] on div "create : false }) ; // --- Delayed Config and Init for Conditions (waits for Fi…" at bounding box center [900, 479] width 1027 height 667
click at [370, 67] on div "search.js" at bounding box center [387, 64] width 50 height 16
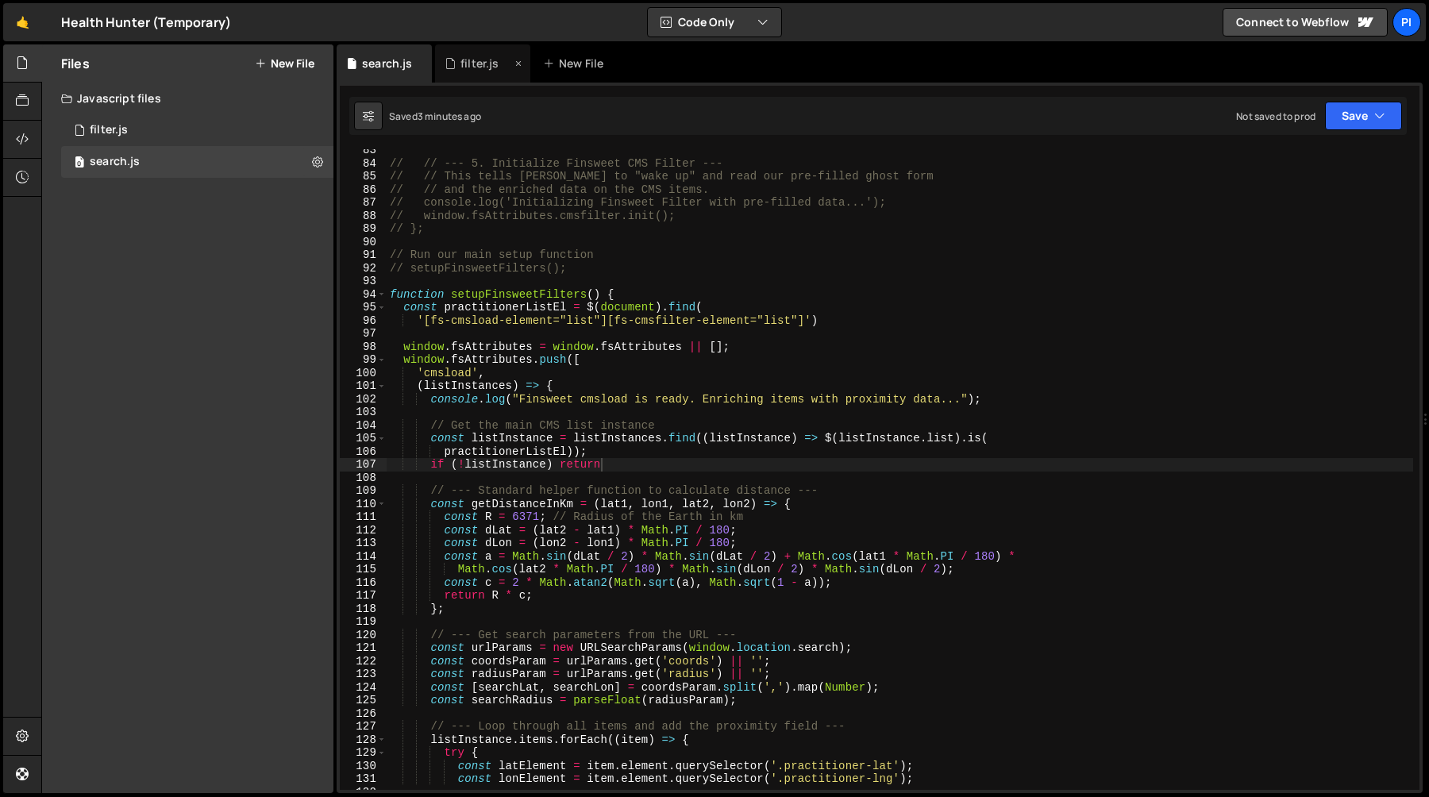
click at [483, 60] on div "filter.js" at bounding box center [480, 64] width 38 height 16
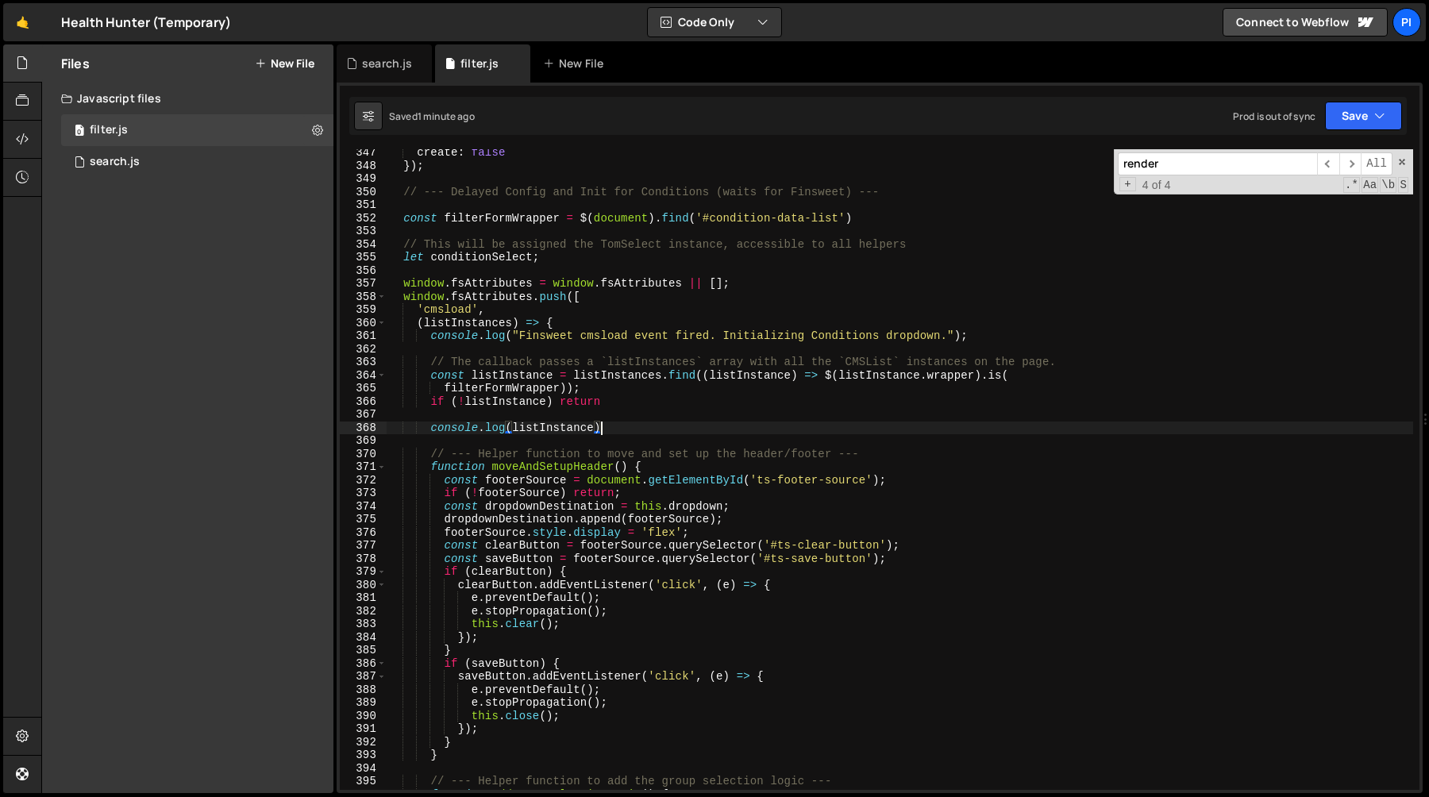
click at [614, 426] on div "create : false }) ; // --- Delayed Config and Init for Conditions (waits for Fi…" at bounding box center [900, 479] width 1027 height 667
click at [614, 411] on div "create : false }) ; // --- Delayed Config and Init for Conditions (waits for Fi…" at bounding box center [900, 479] width 1027 height 667
type textarea "console.log(listInstance)"
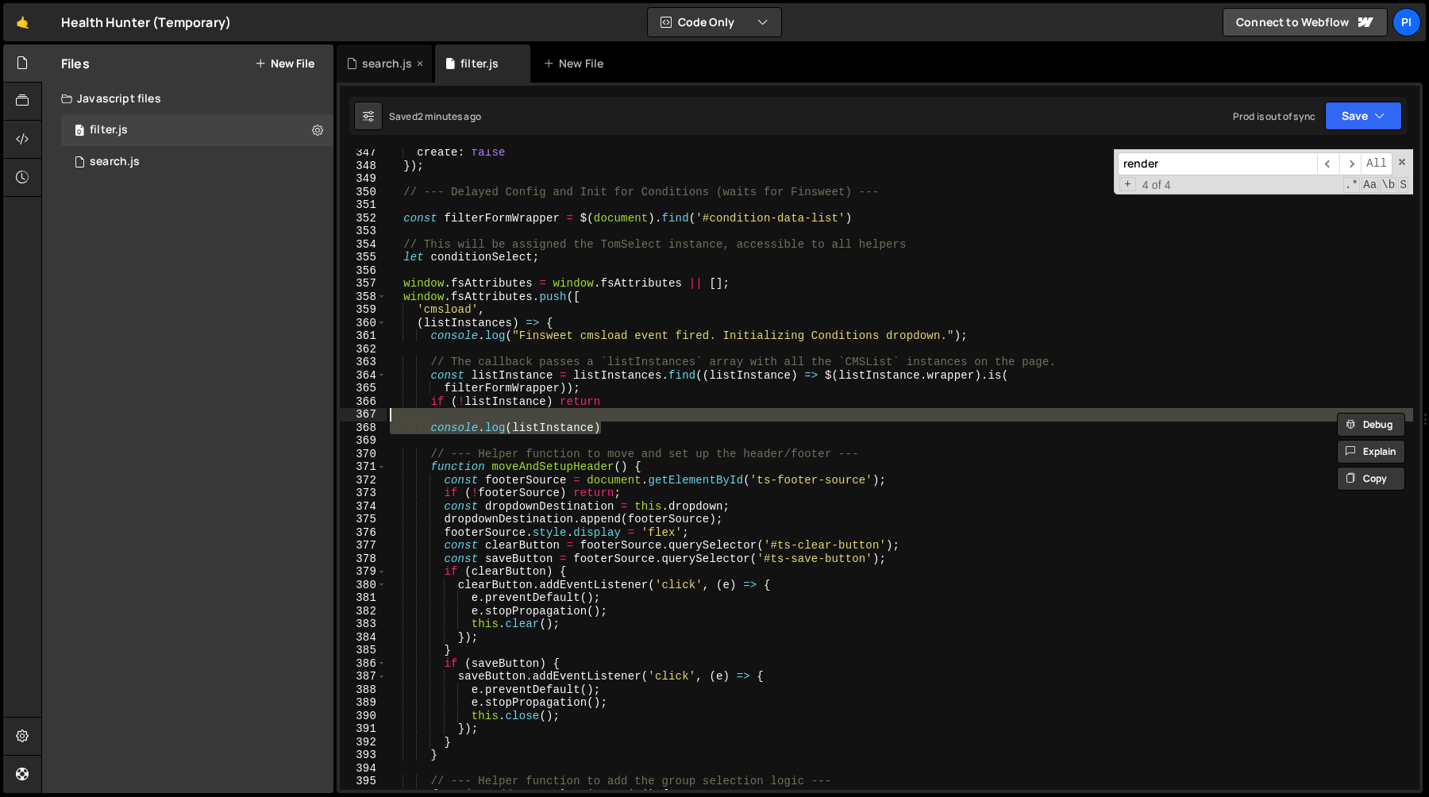
click at [402, 70] on div "search.js" at bounding box center [387, 64] width 50 height 16
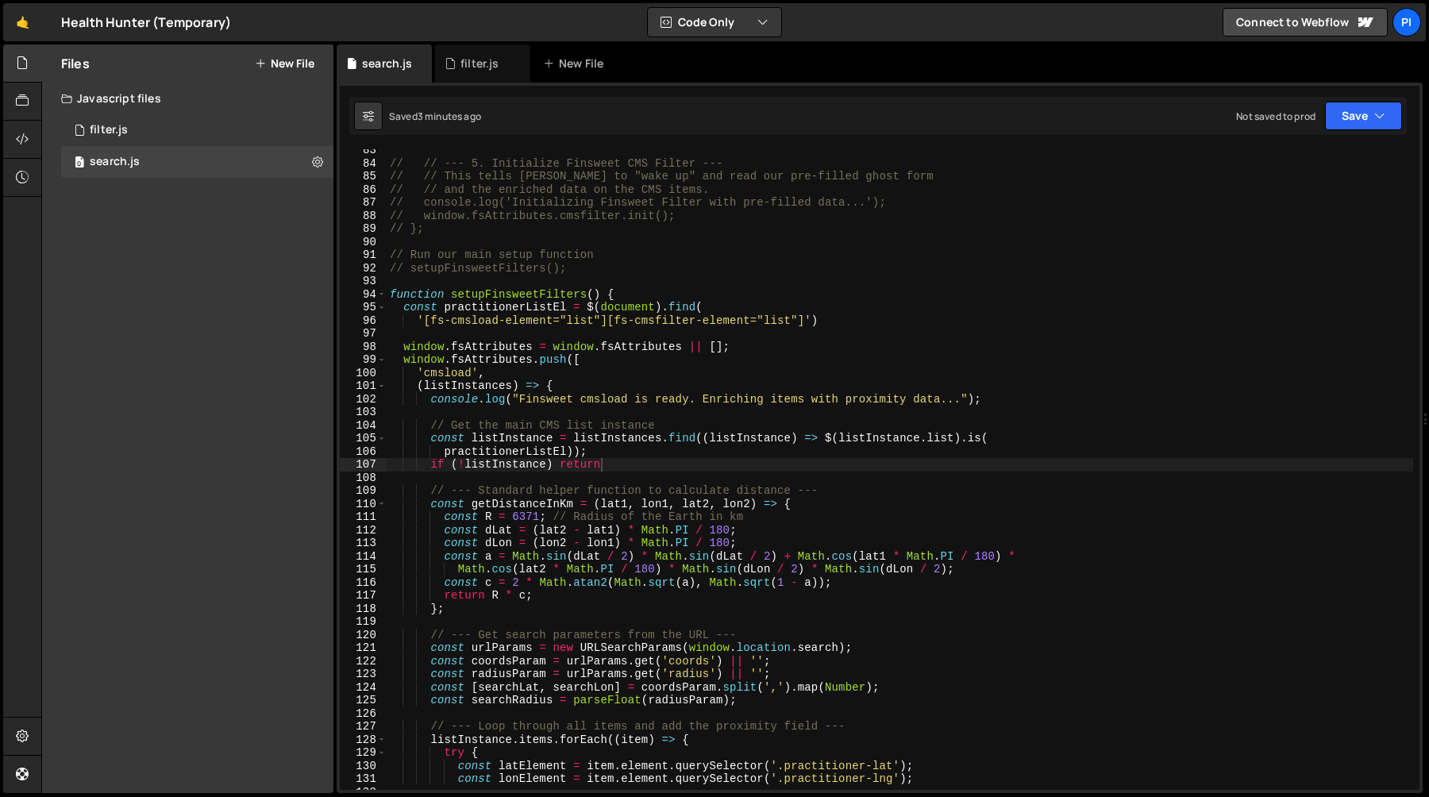
type textarea "if (!listInstance) return"
click at [627, 469] on div "// // --- 5. Initialize Finsweet CMS Filter --- // // This tells Finsweet to "w…" at bounding box center [900, 477] width 1027 height 667
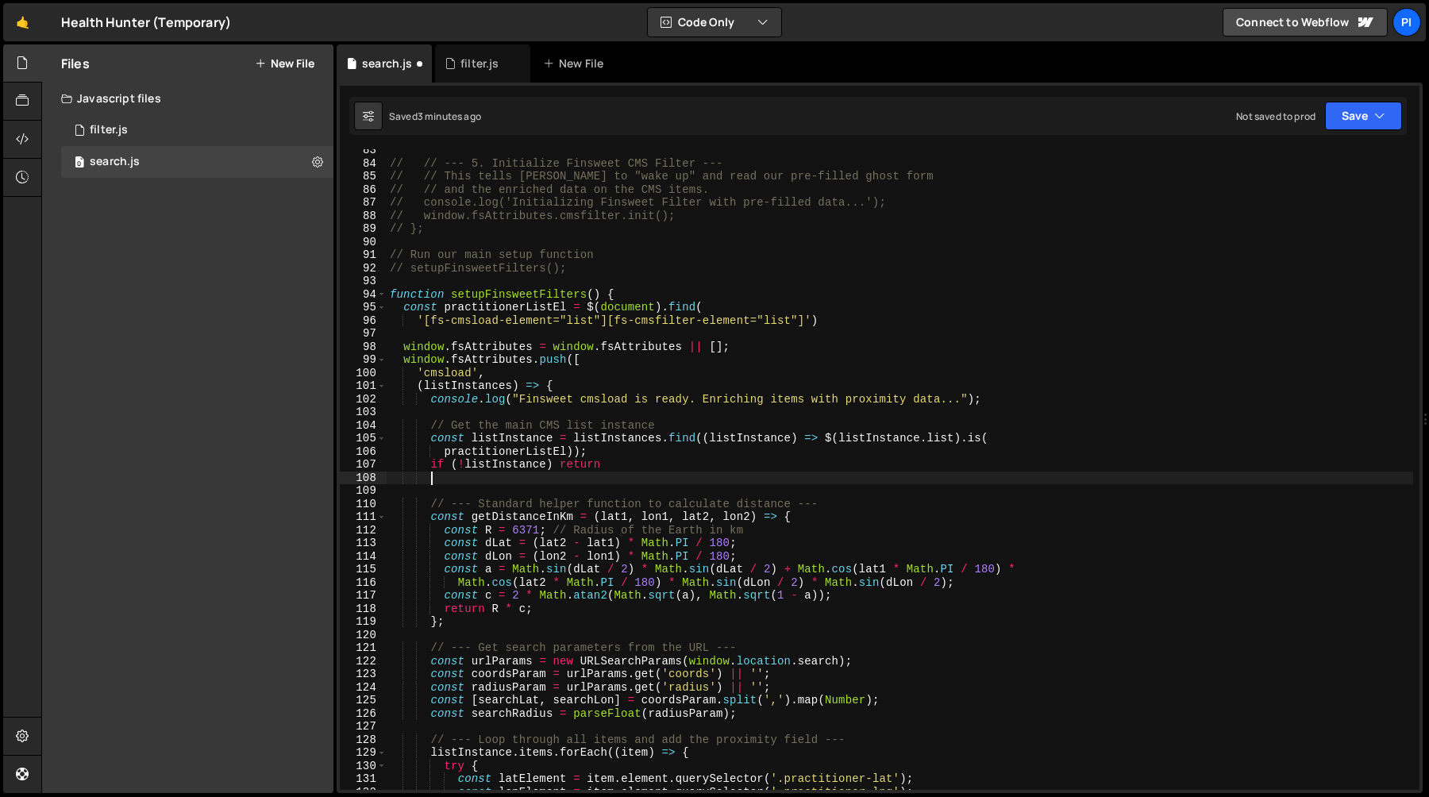
paste textarea "console.log(listInstance)"
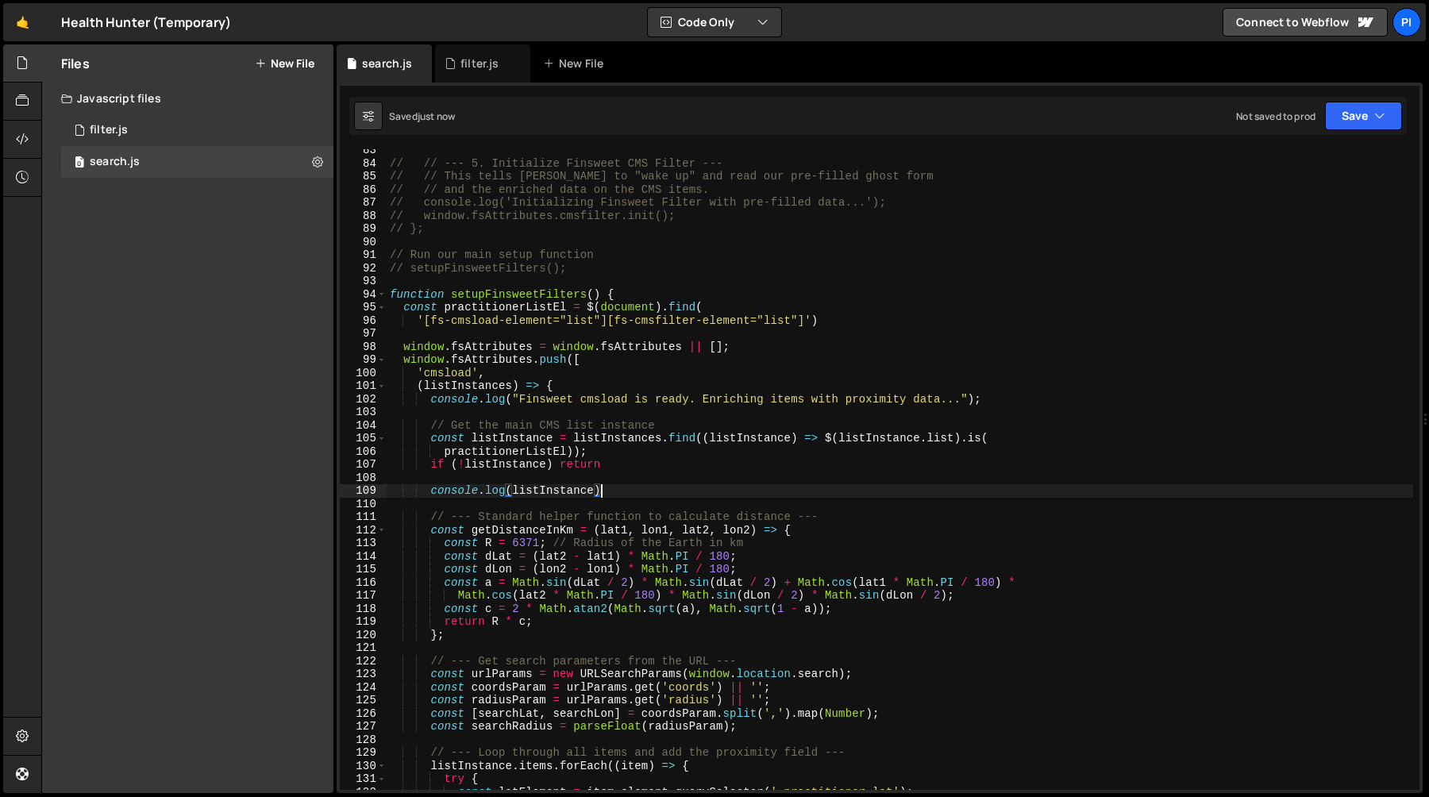
click at [630, 465] on div "// // --- 5. Initialize Finsweet CMS Filter --- // // This tells Finsweet to "w…" at bounding box center [900, 477] width 1027 height 667
type textarea "if (!listInstance) return;"
click at [475, 53] on div "filter.js" at bounding box center [482, 63] width 95 height 38
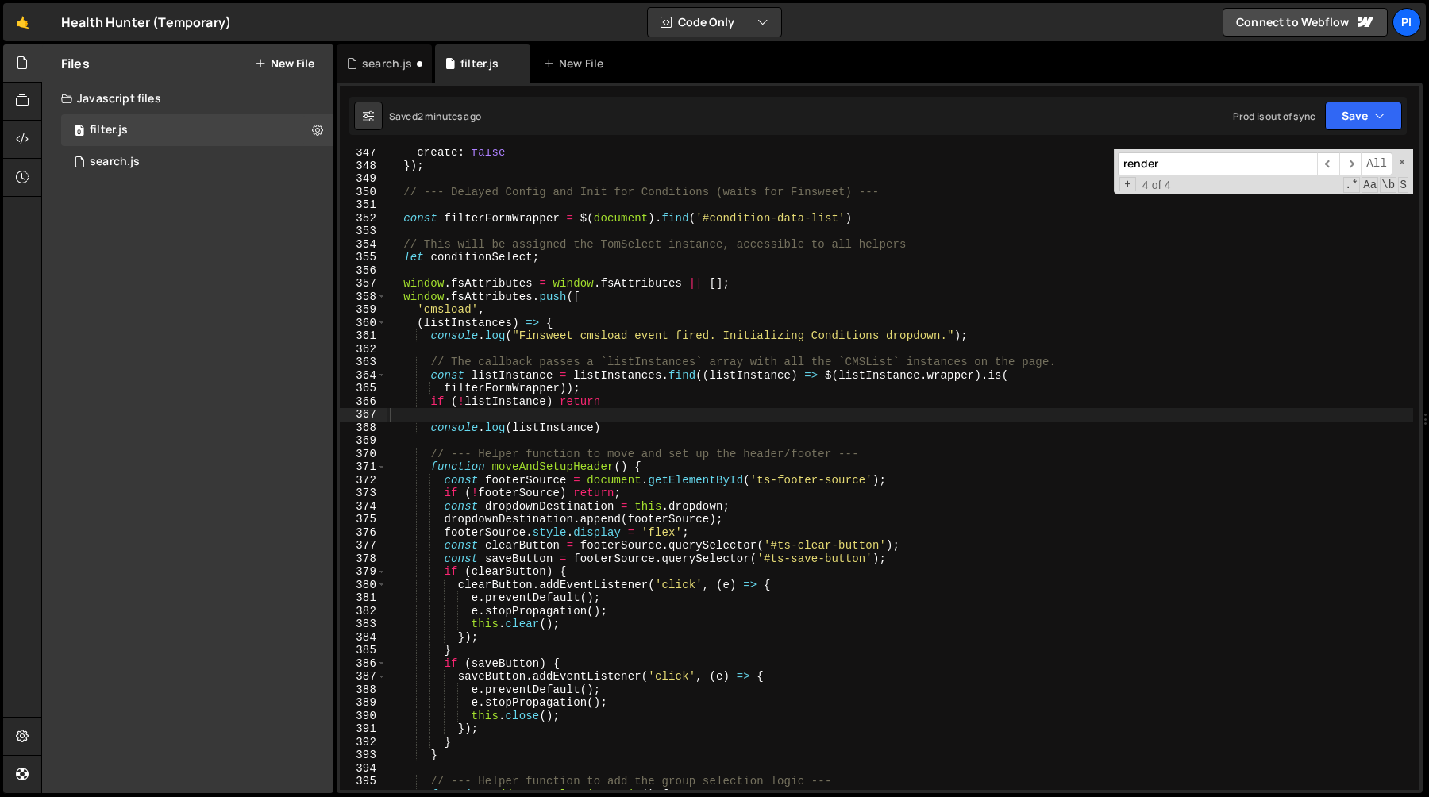
click at [633, 397] on div "create : false }) ; // --- Delayed Config and Init for Conditions (waits for Fi…" at bounding box center [900, 479] width 1027 height 667
click at [397, 60] on div "search.js" at bounding box center [387, 64] width 50 height 16
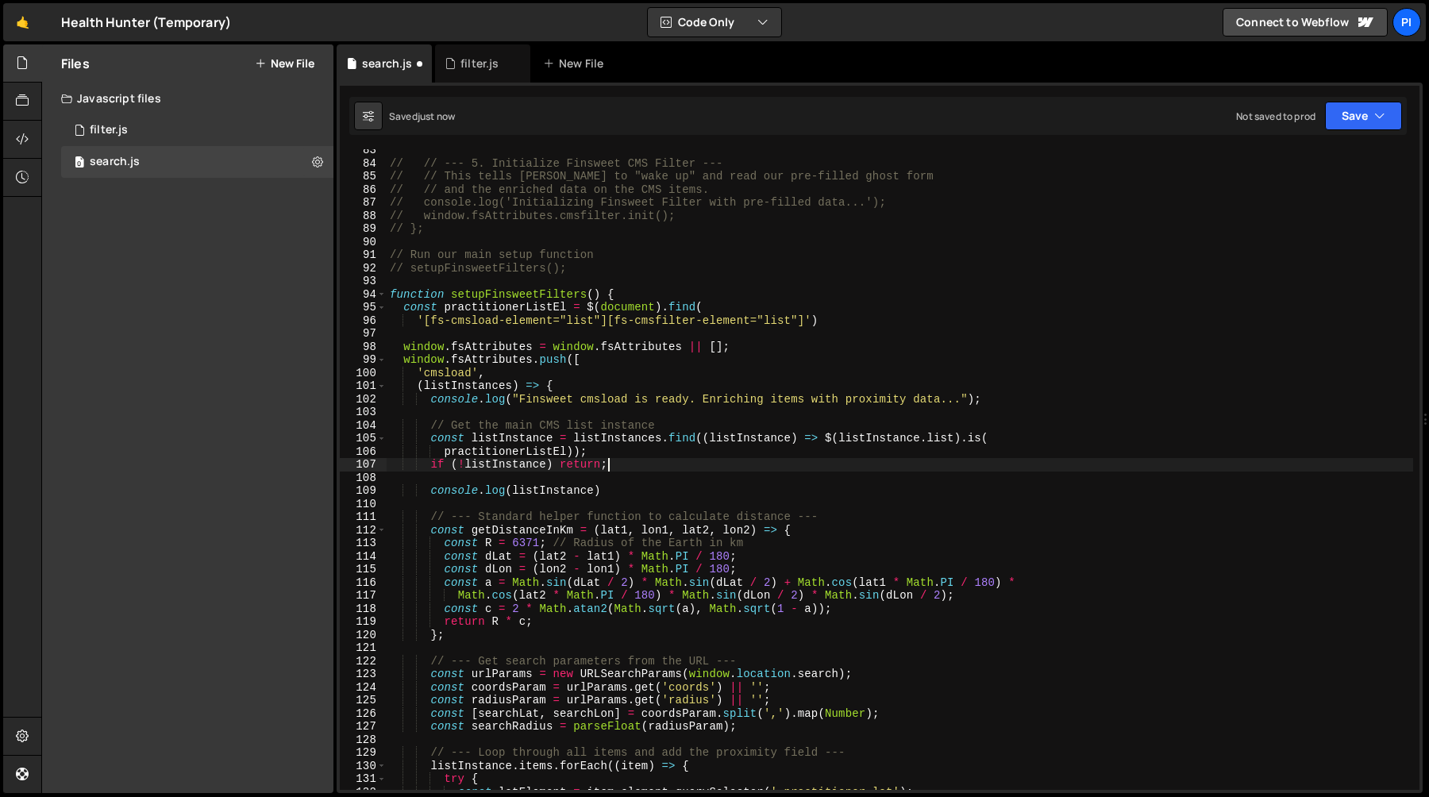
click at [631, 464] on div "// // --- 5. Initialize Finsweet CMS Filter --- // // This tells Finsweet to "w…" at bounding box center [900, 477] width 1027 height 667
click at [471, 68] on div "filter.js" at bounding box center [480, 64] width 38 height 16
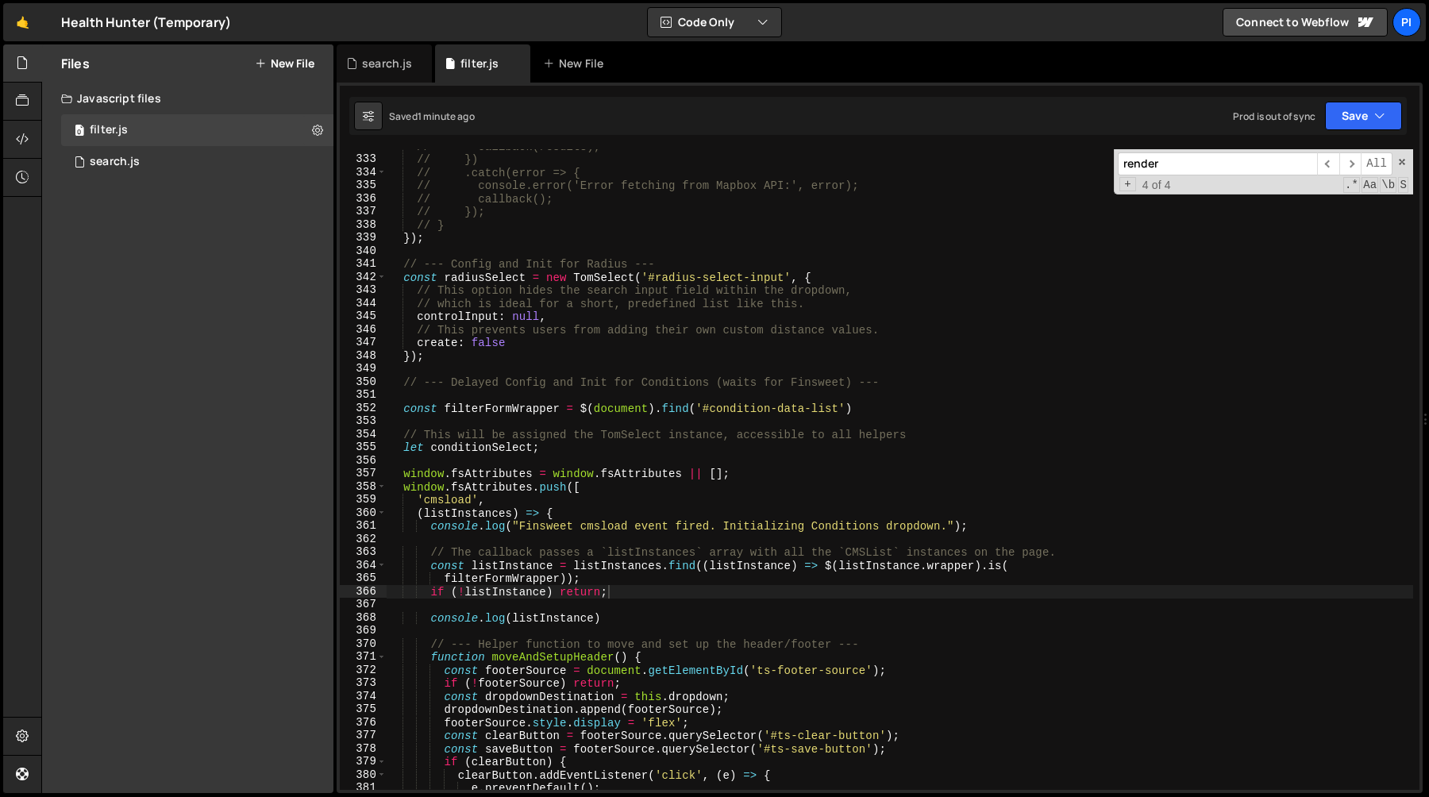
scroll to position [4517, 0]
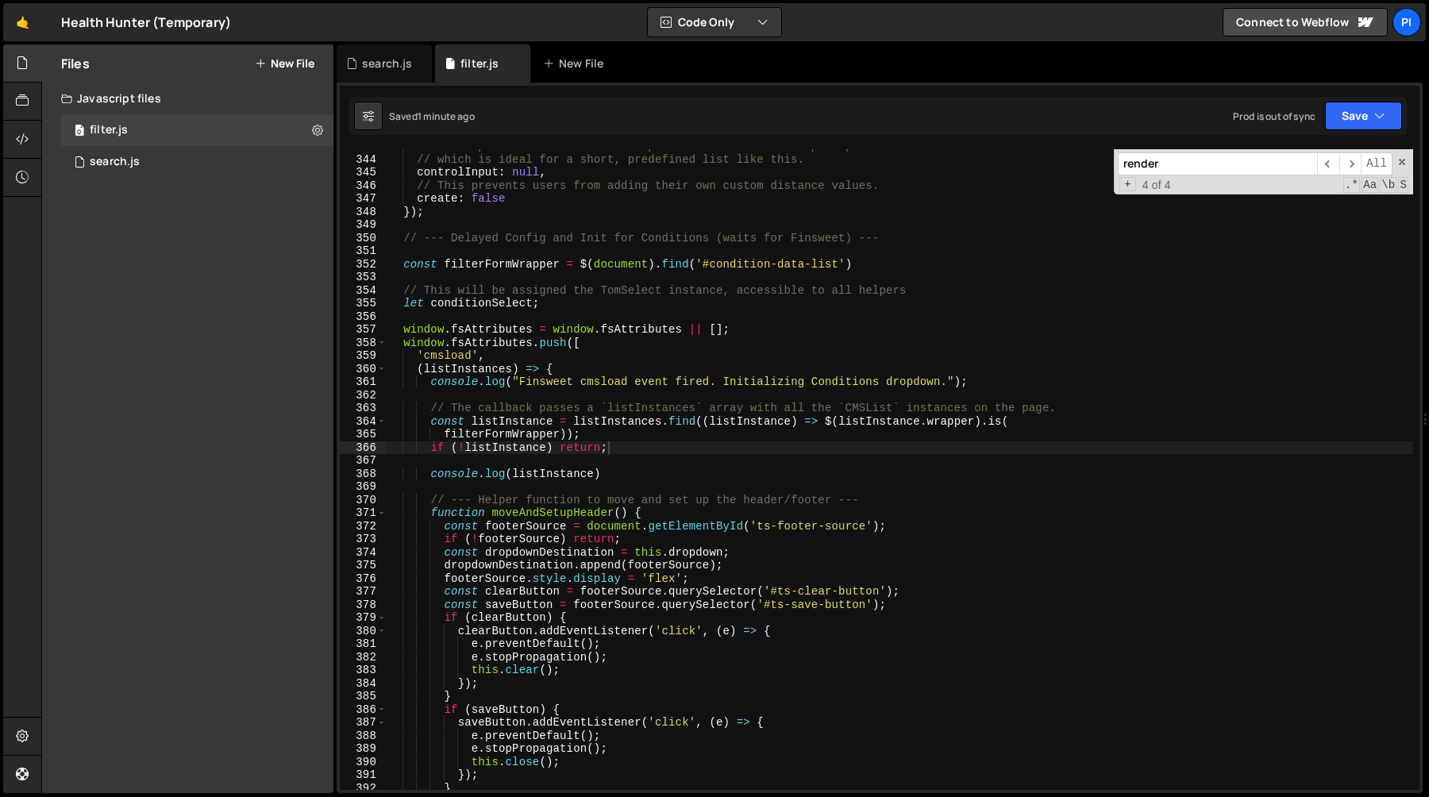
click at [404, 330] on div "// This option hides the search input field within the dropdown, // which is id…" at bounding box center [900, 473] width 1027 height 667
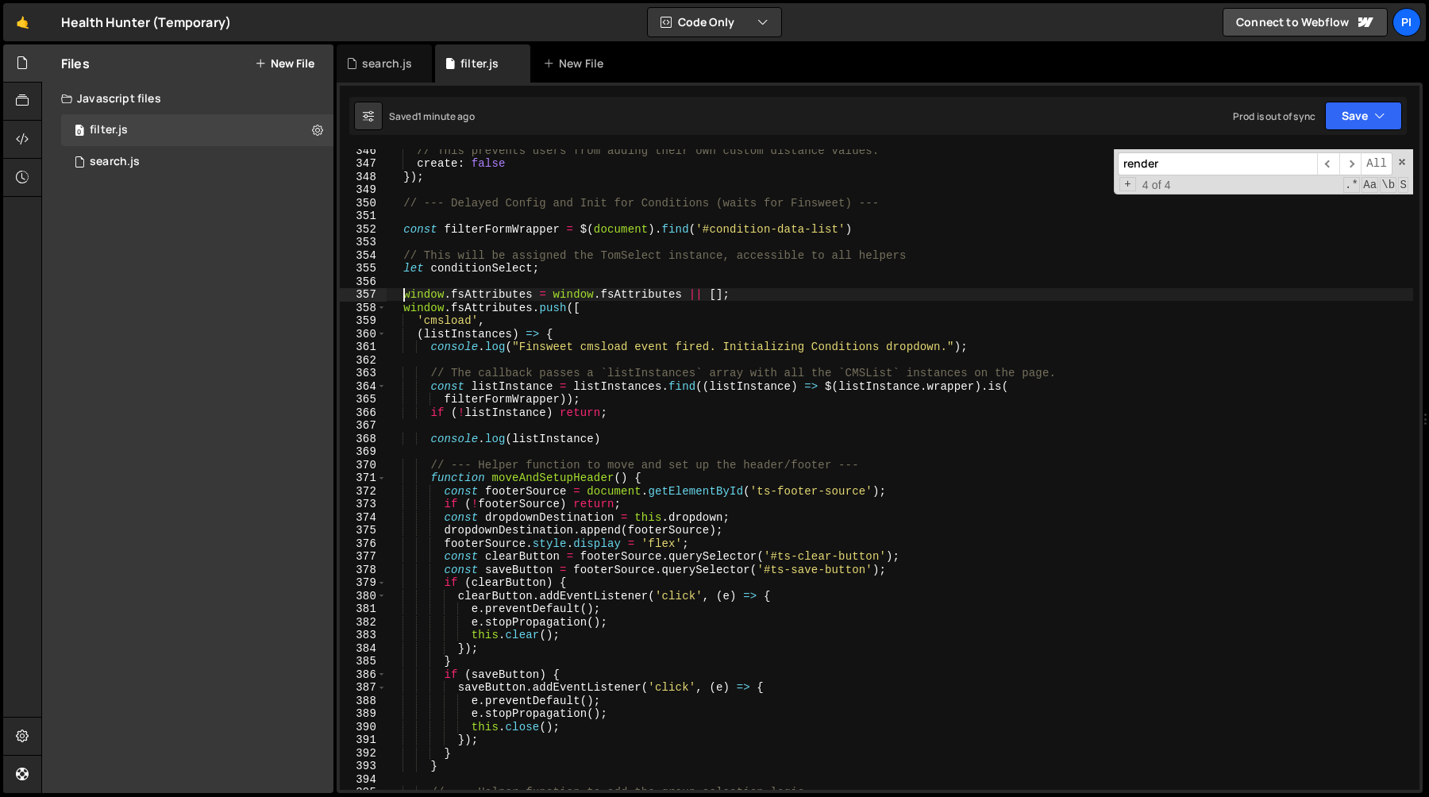
scroll to position [4552, 0]
click at [404, 317] on div "// This prevents users from adding their own custom distance values. create : f…" at bounding box center [900, 478] width 1027 height 667
click at [404, 315] on div "// This prevents users from adding their own custom distance values. create : f…" at bounding box center [900, 478] width 1027 height 667
click at [404, 309] on div "// This prevents users from adding their own custom distance values. create : f…" at bounding box center [900, 478] width 1027 height 667
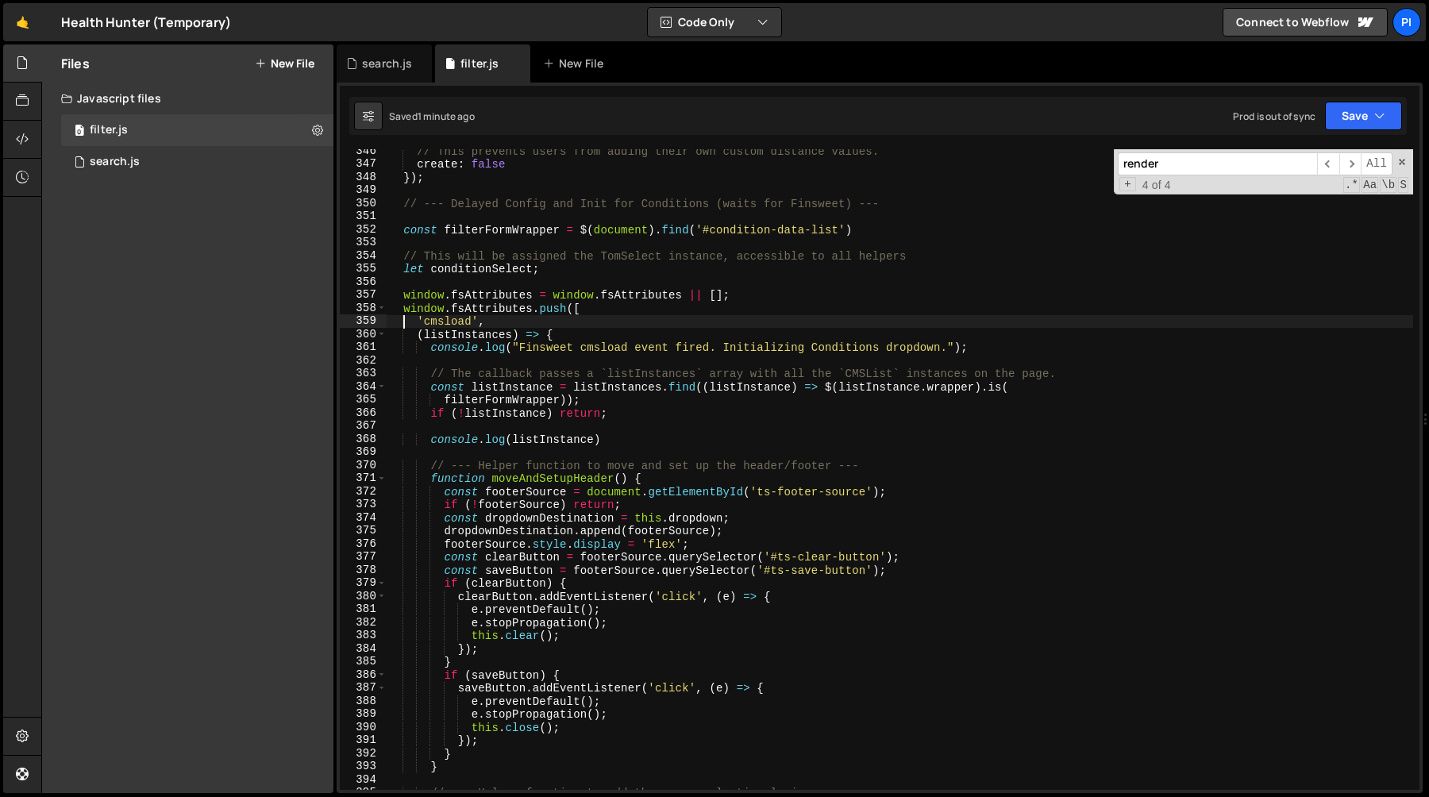
type textarea "window.fsAttributes.push(["
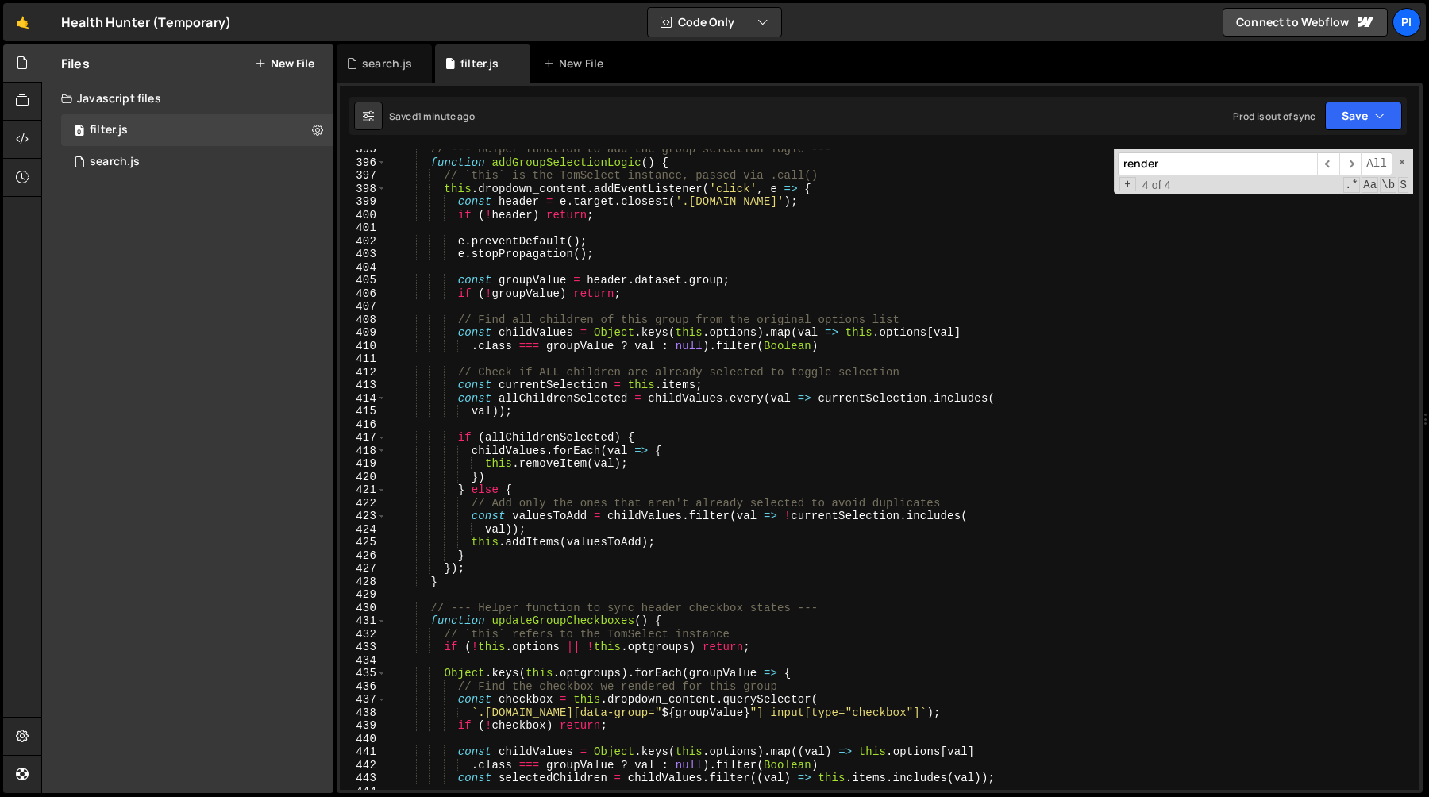
scroll to position [5334, 0]
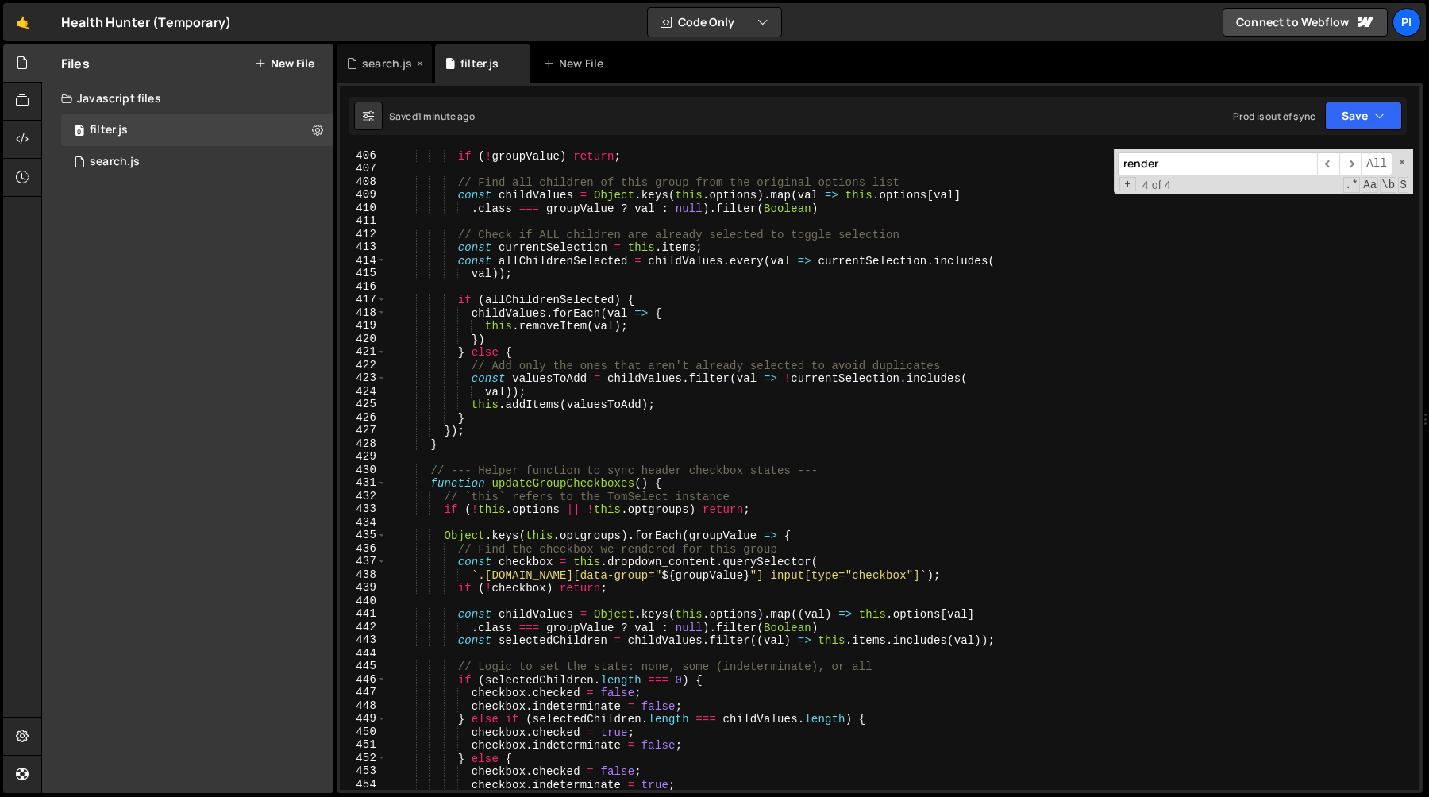
click at [368, 66] on div "search.js" at bounding box center [387, 64] width 50 height 16
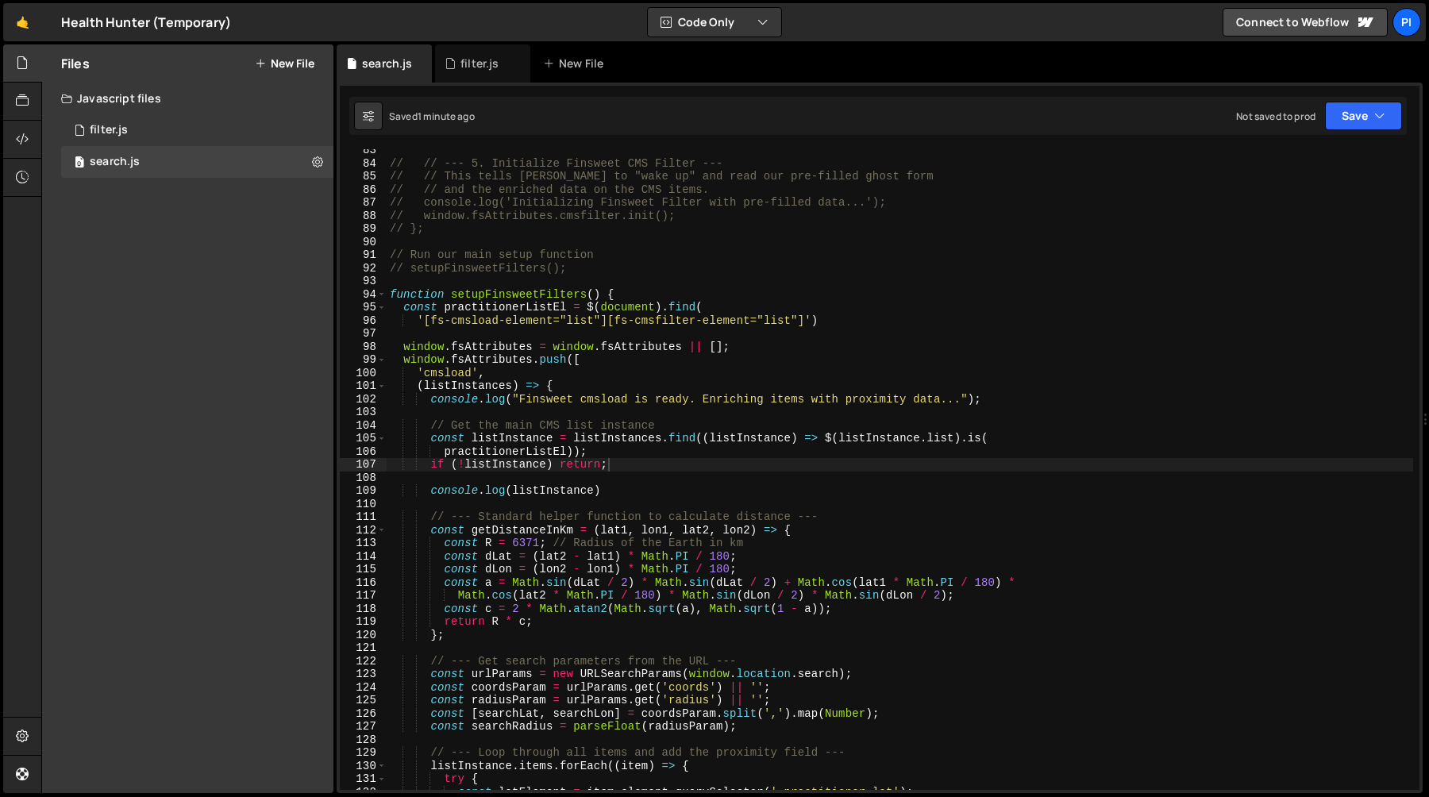
scroll to position [0, 13]
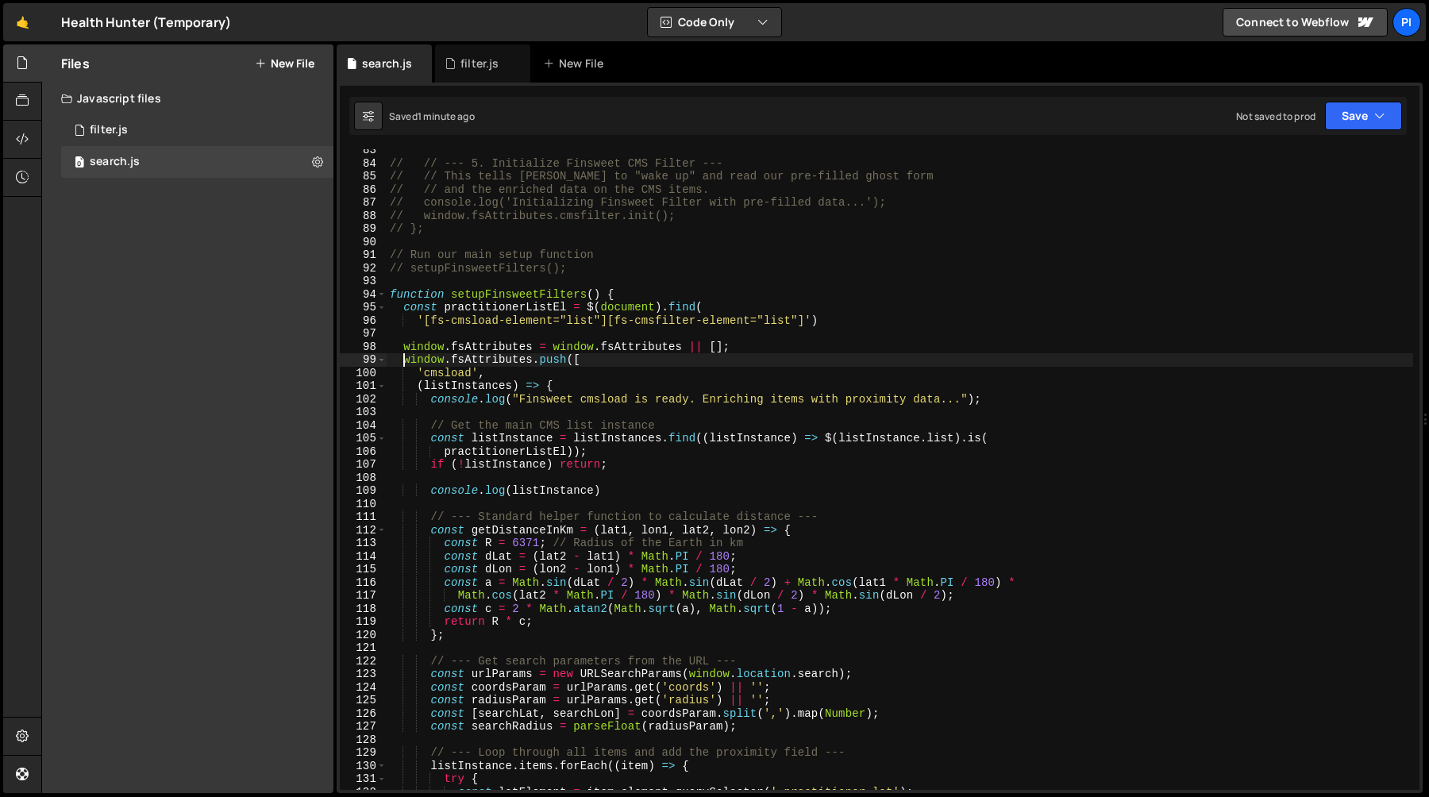
click at [403, 365] on div "// // --- 5. Initialize Finsweet CMS Filter --- // // This tells Finsweet to "w…" at bounding box center [900, 477] width 1027 height 667
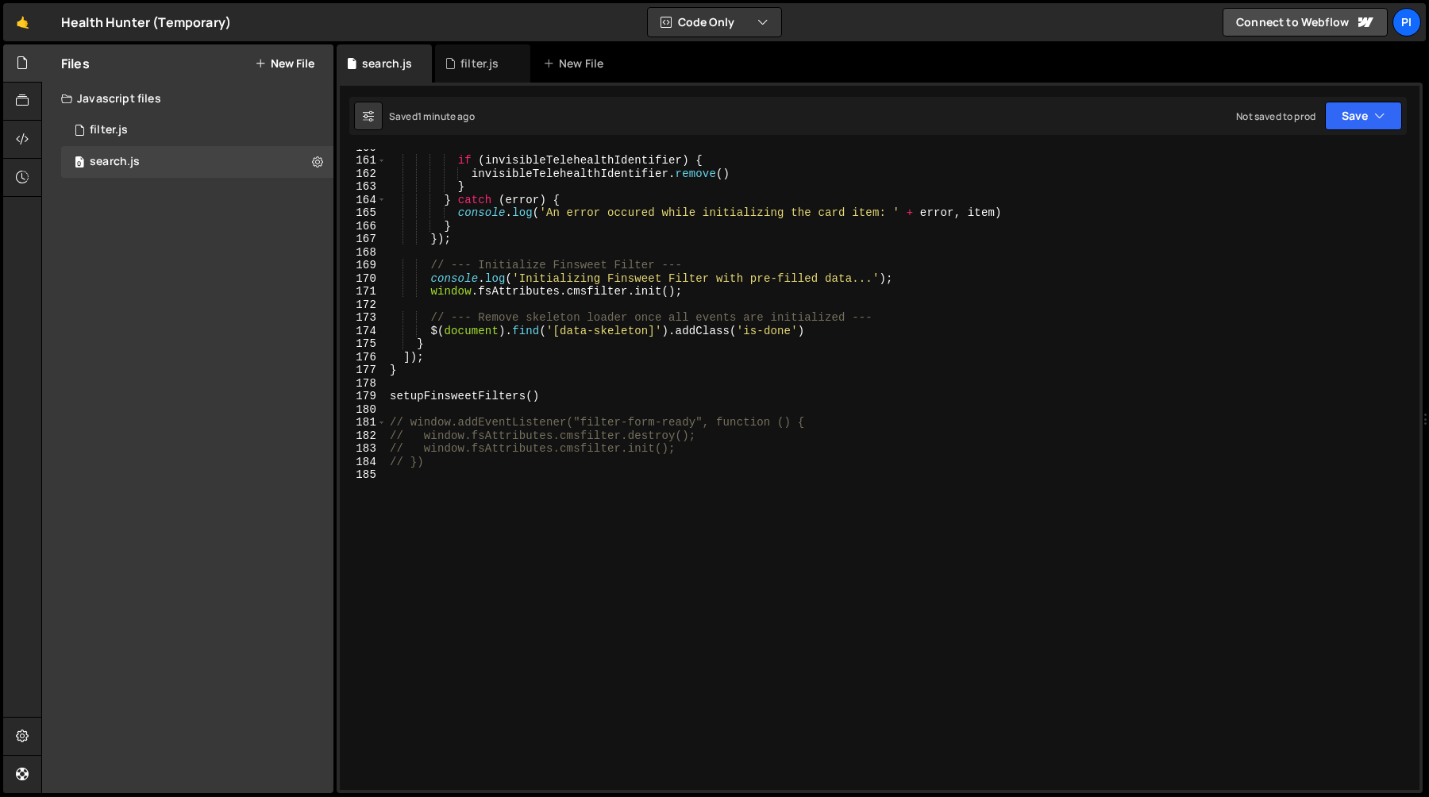
scroll to position [2005, 0]
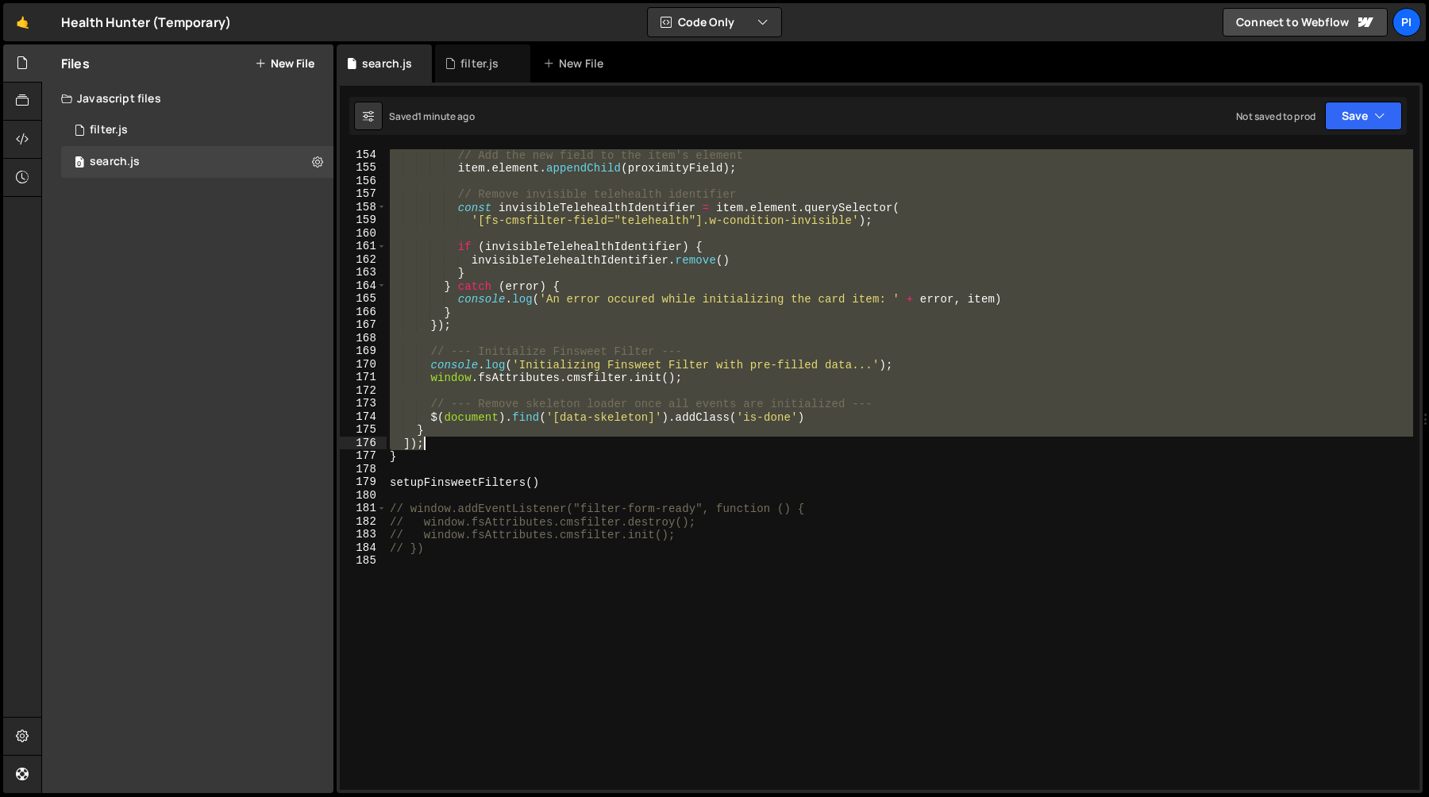
click at [435, 437] on div "// Add the new field to the item's element item . element . appendChild ( proxi…" at bounding box center [900, 482] width 1027 height 667
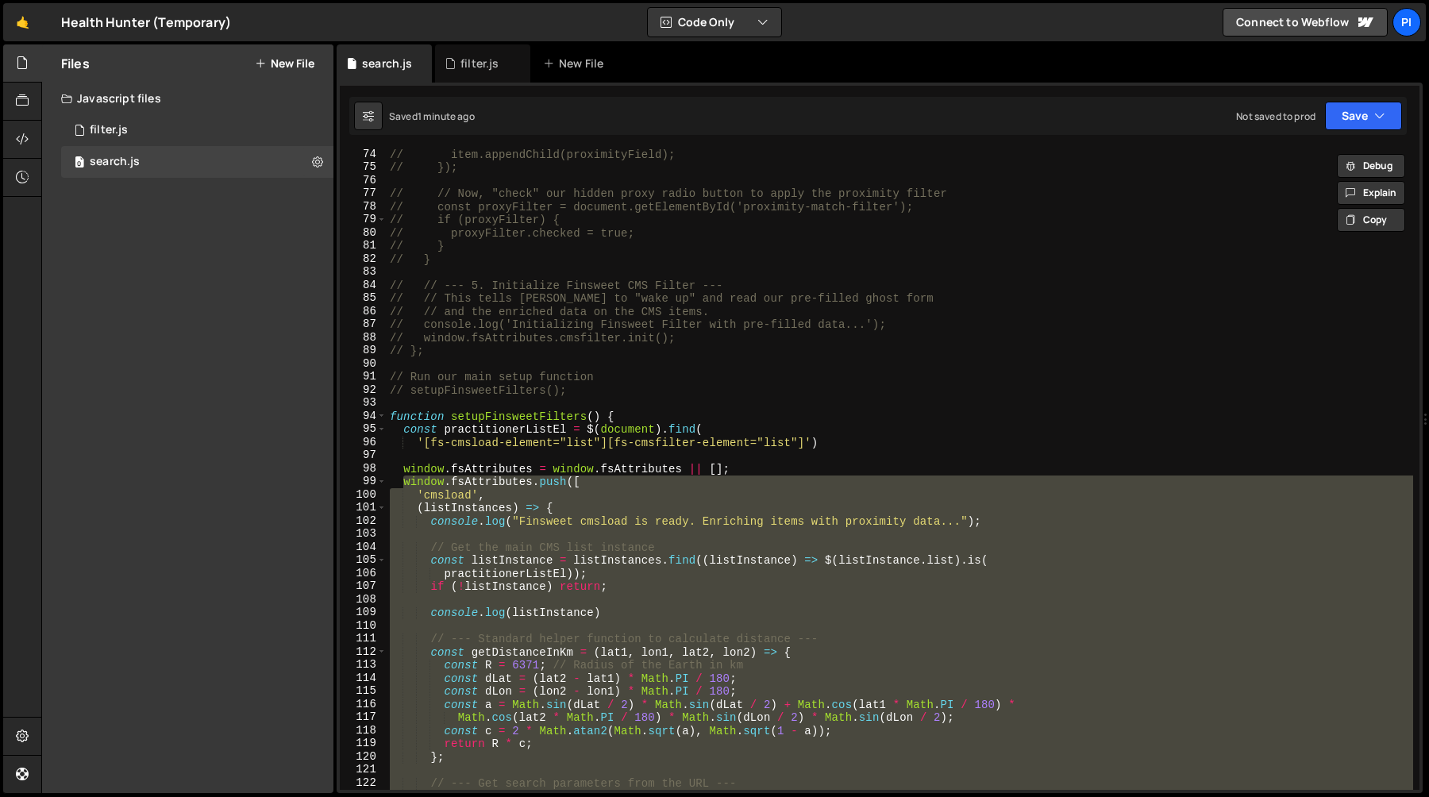
scroll to position [961, 0]
click at [759, 469] on div "// item.appendChild(proximityField); // }); // // Now, "check" our hidden proxy…" at bounding box center [900, 478] width 1027 height 667
type textarea "window.fsAttributes = window.fsAttributes || [];"
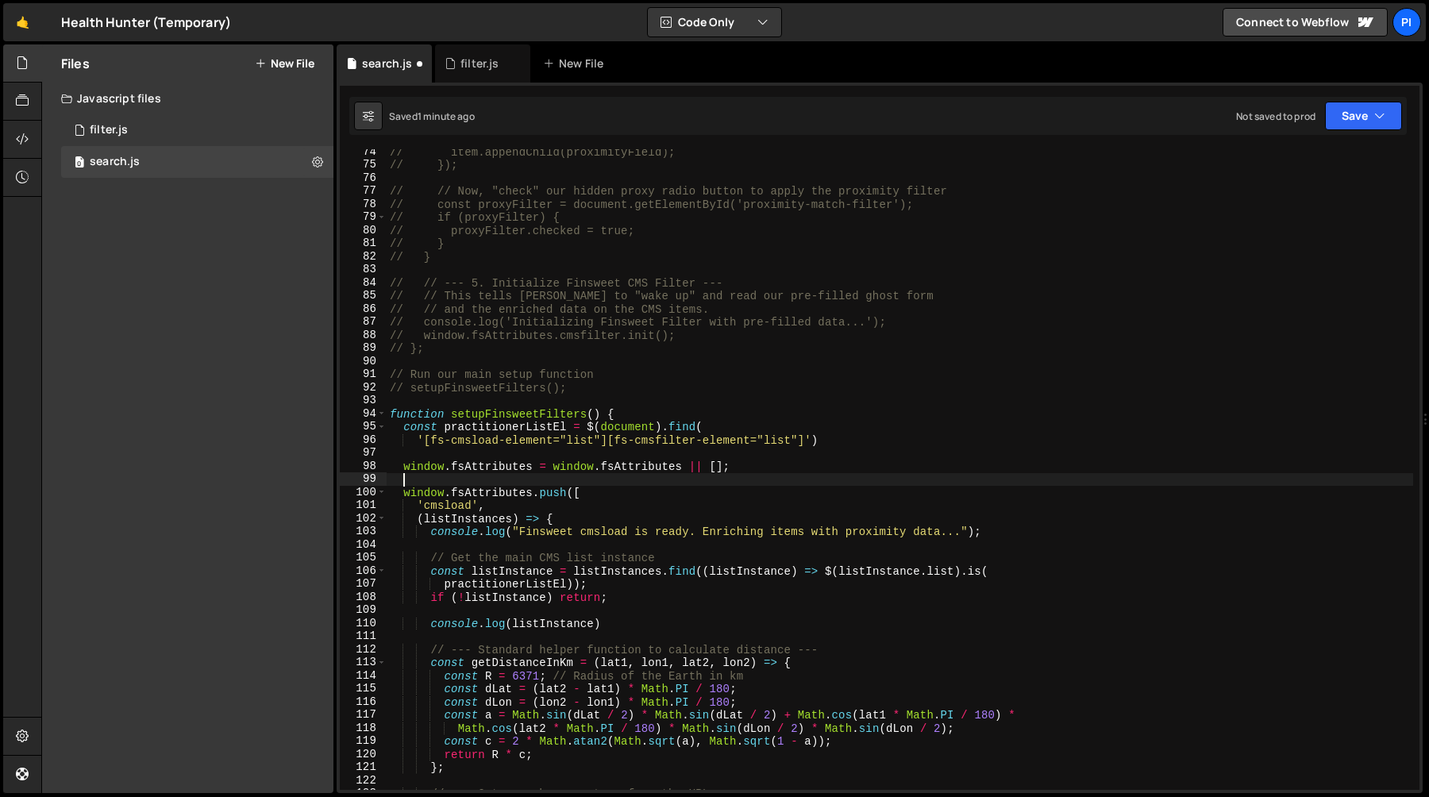
scroll to position [0, 0]
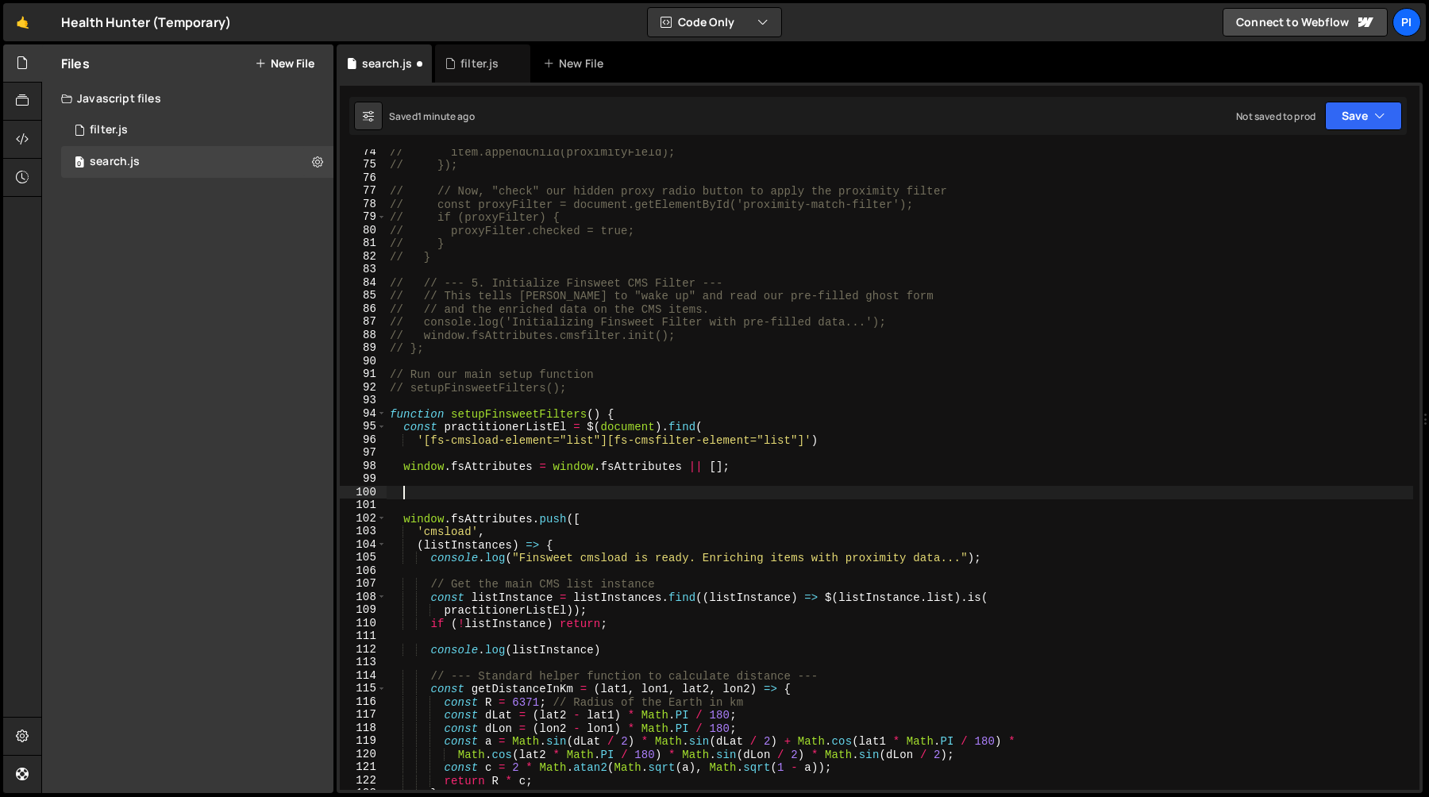
paste textarea "]);"
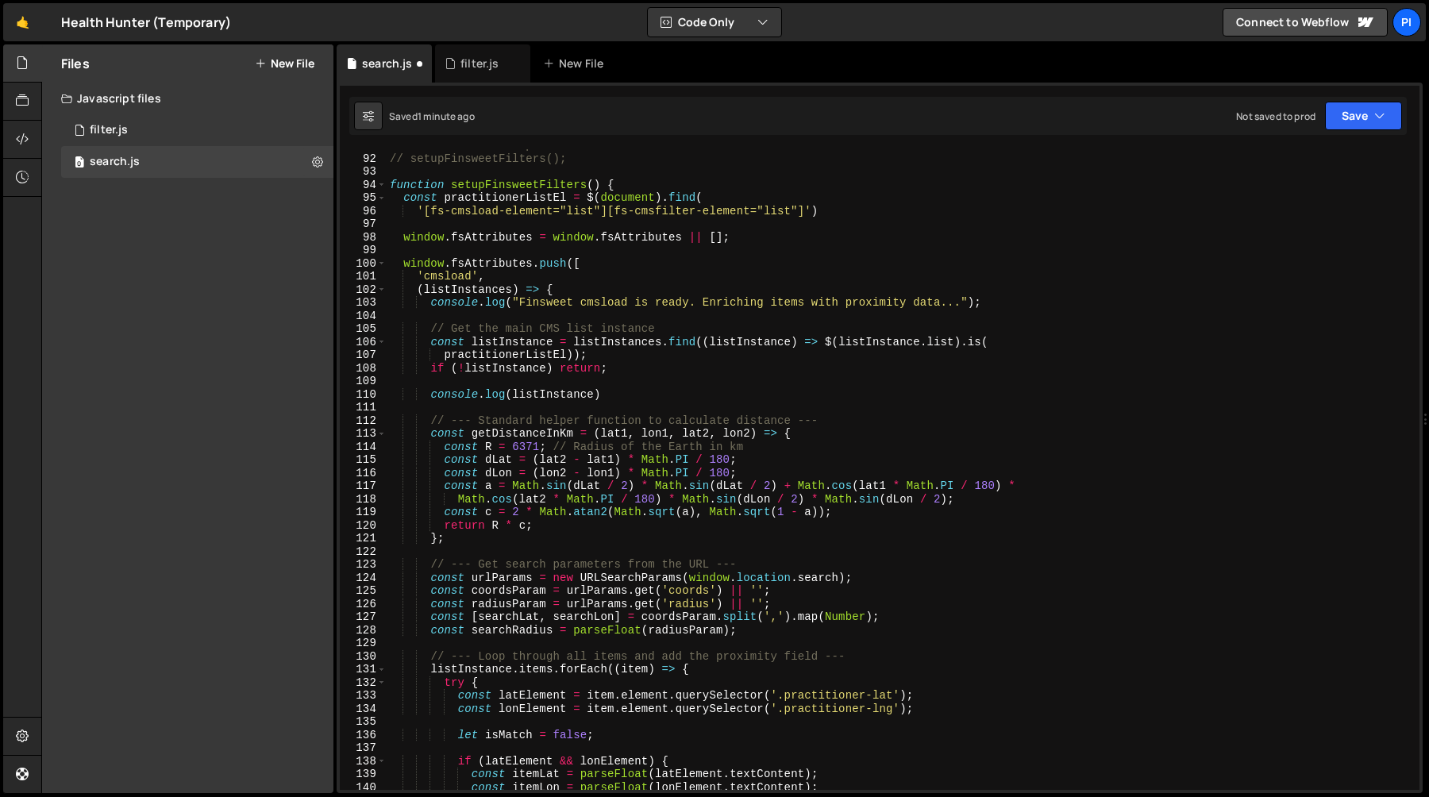
scroll to position [1157, 0]
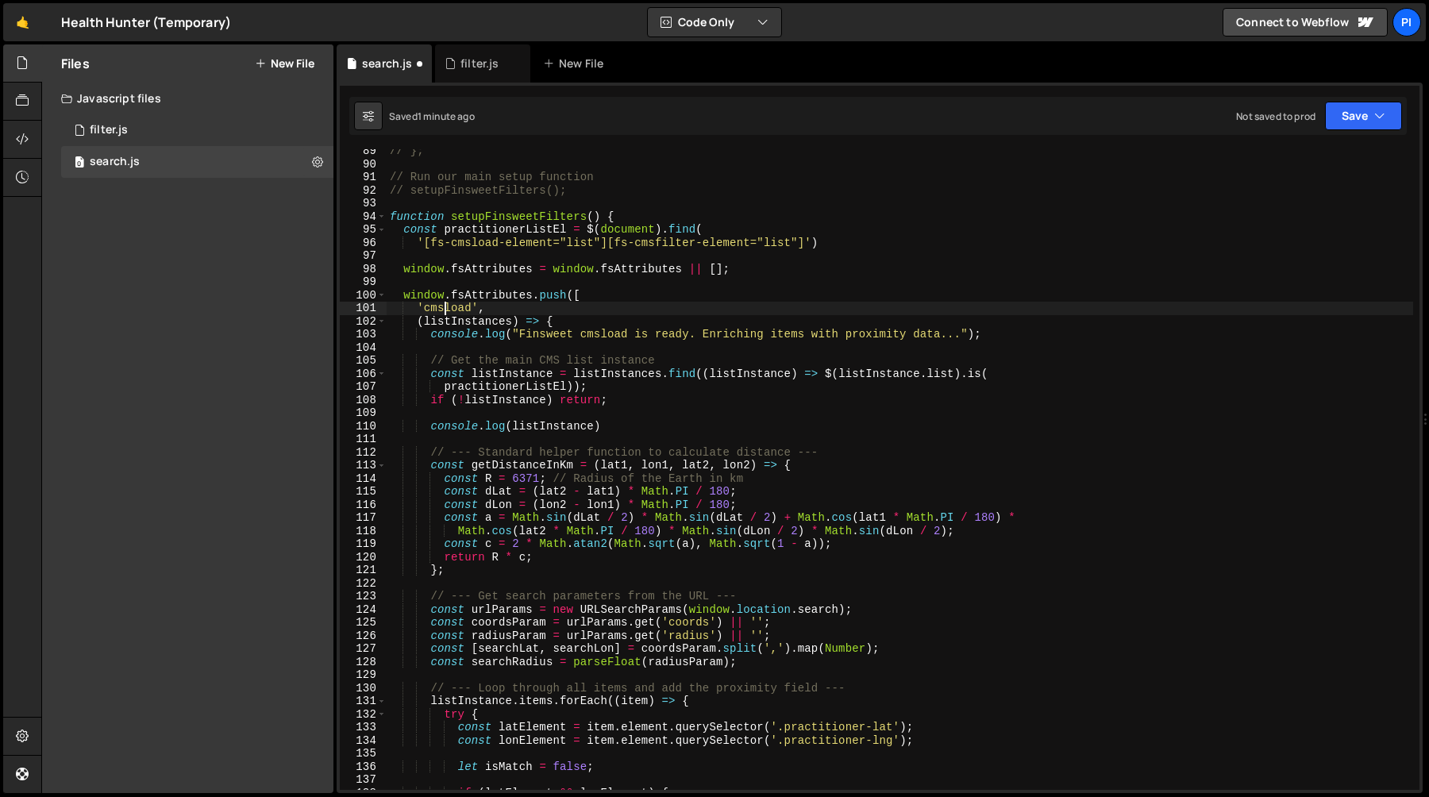
click at [442, 308] on div "// }; // Run our main setup function // setupFinsweetFilters(); function setupF…" at bounding box center [900, 478] width 1027 height 667
click at [549, 310] on div "// }; // Run our main setup function // setupFinsweetFilters(); function setupF…" at bounding box center [900, 478] width 1027 height 667
click at [431, 336] on div "// }; // Run our main setup function // setupFinsweetFilters(); function setupF…" at bounding box center [900, 478] width 1027 height 667
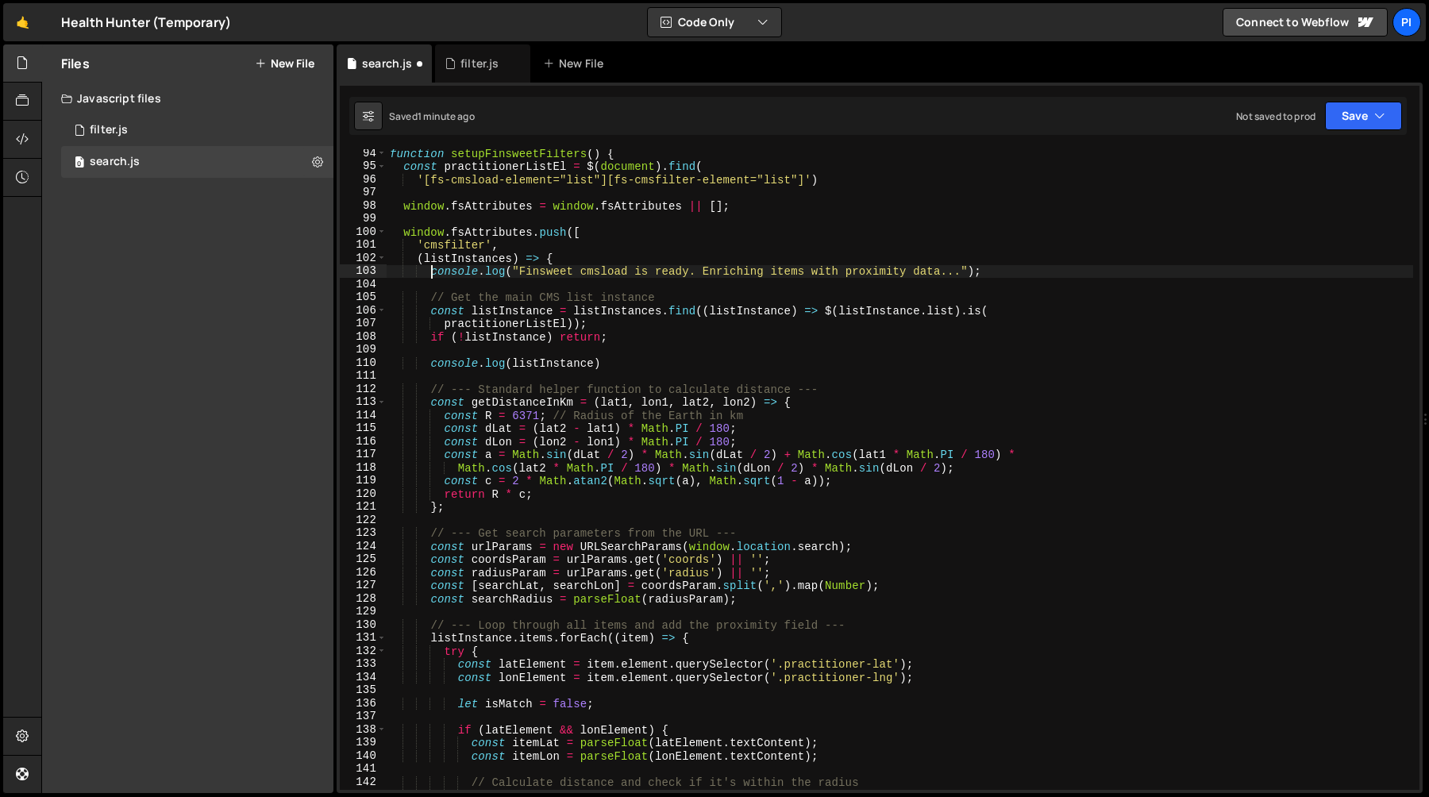
scroll to position [1220, 0]
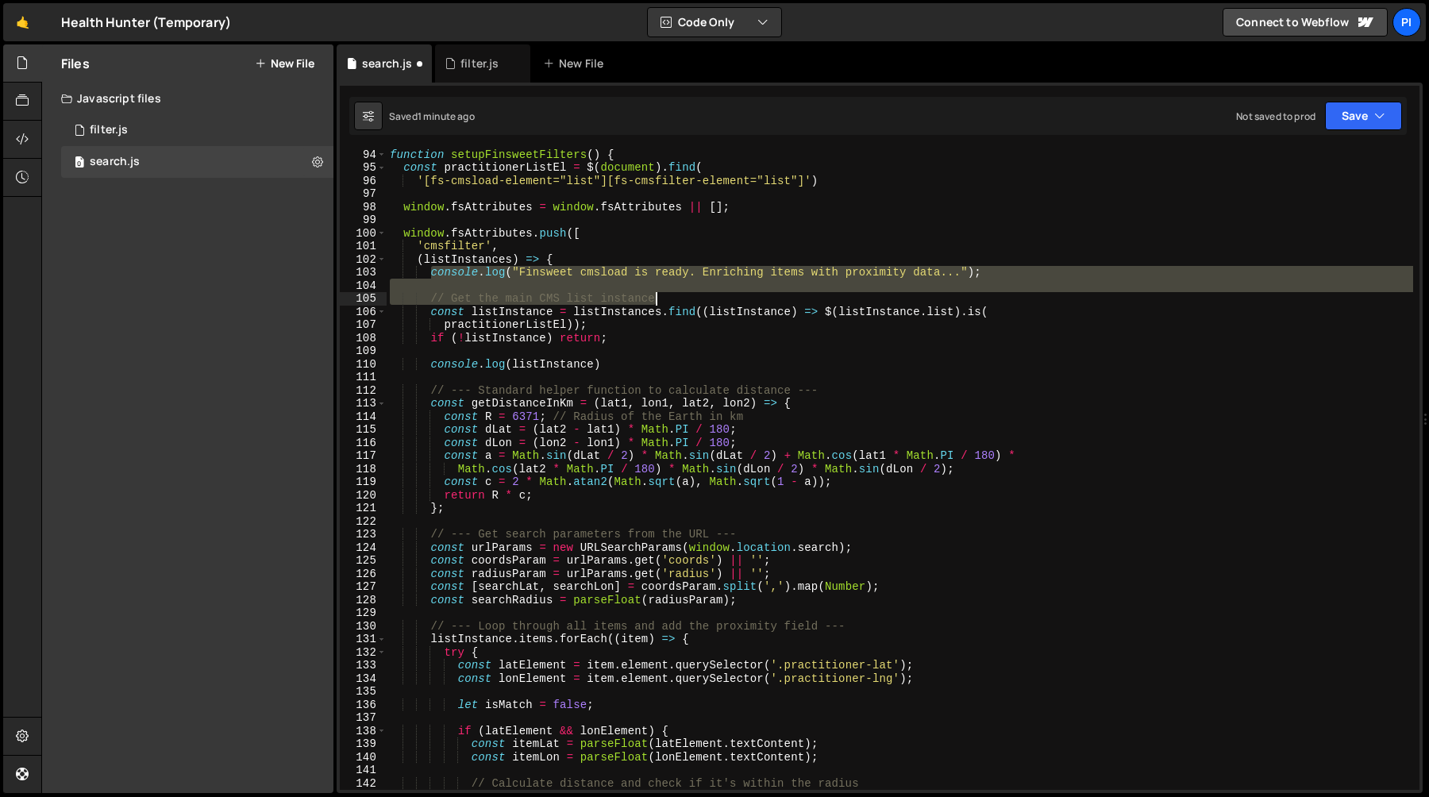
click at [751, 293] on div "function setupFinsweetFilters ( ) { const practitionerListEl = $ ( document ) .…" at bounding box center [900, 481] width 1027 height 667
click at [751, 287] on div "function setupFinsweetFilters ( ) { const practitionerListEl = $ ( document ) .…" at bounding box center [900, 469] width 1027 height 641
type textarea "console.log("Finsweet cmsload is ready. Enriching items with proximity data..."…"
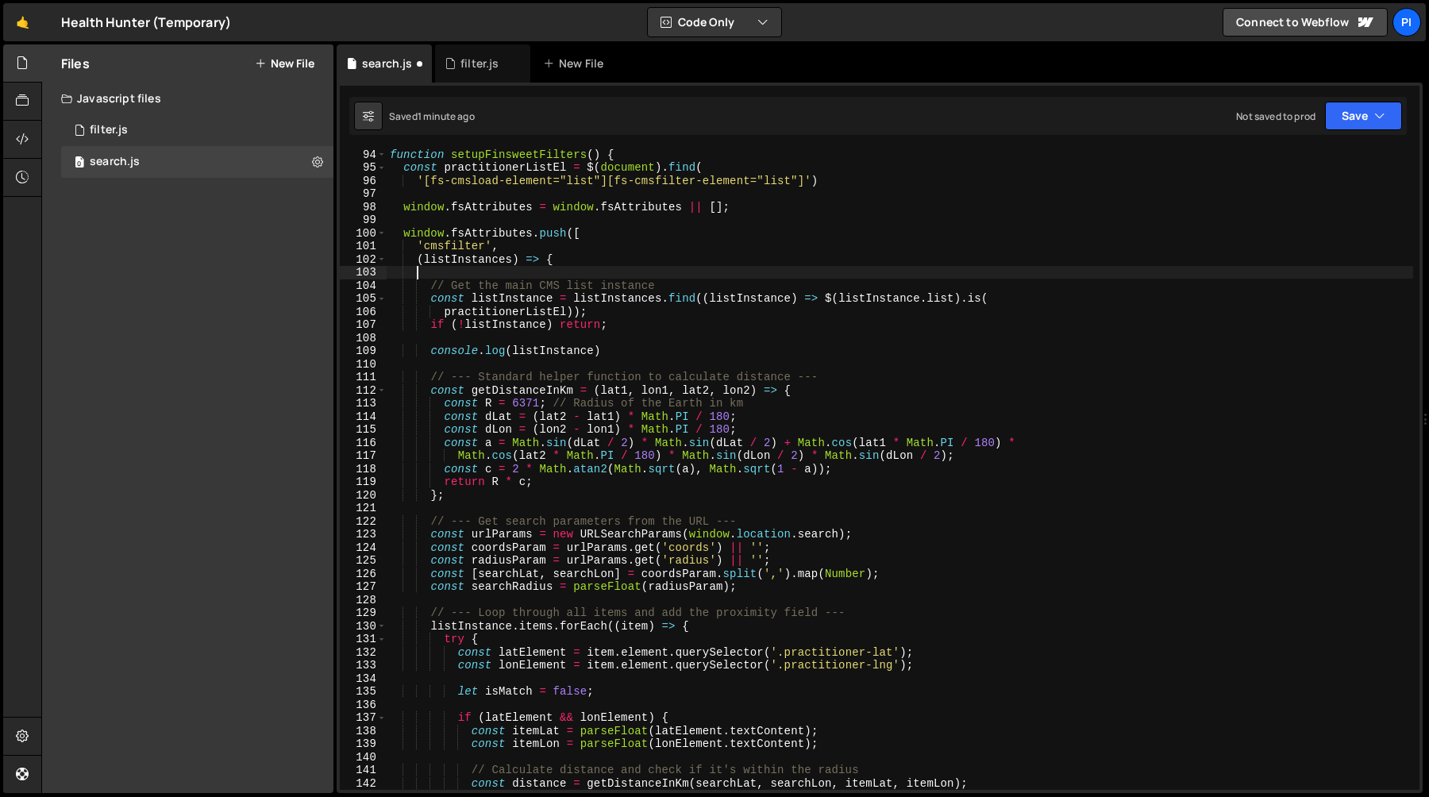
scroll to position [0, 0]
type textarea "(listInstances) => {"
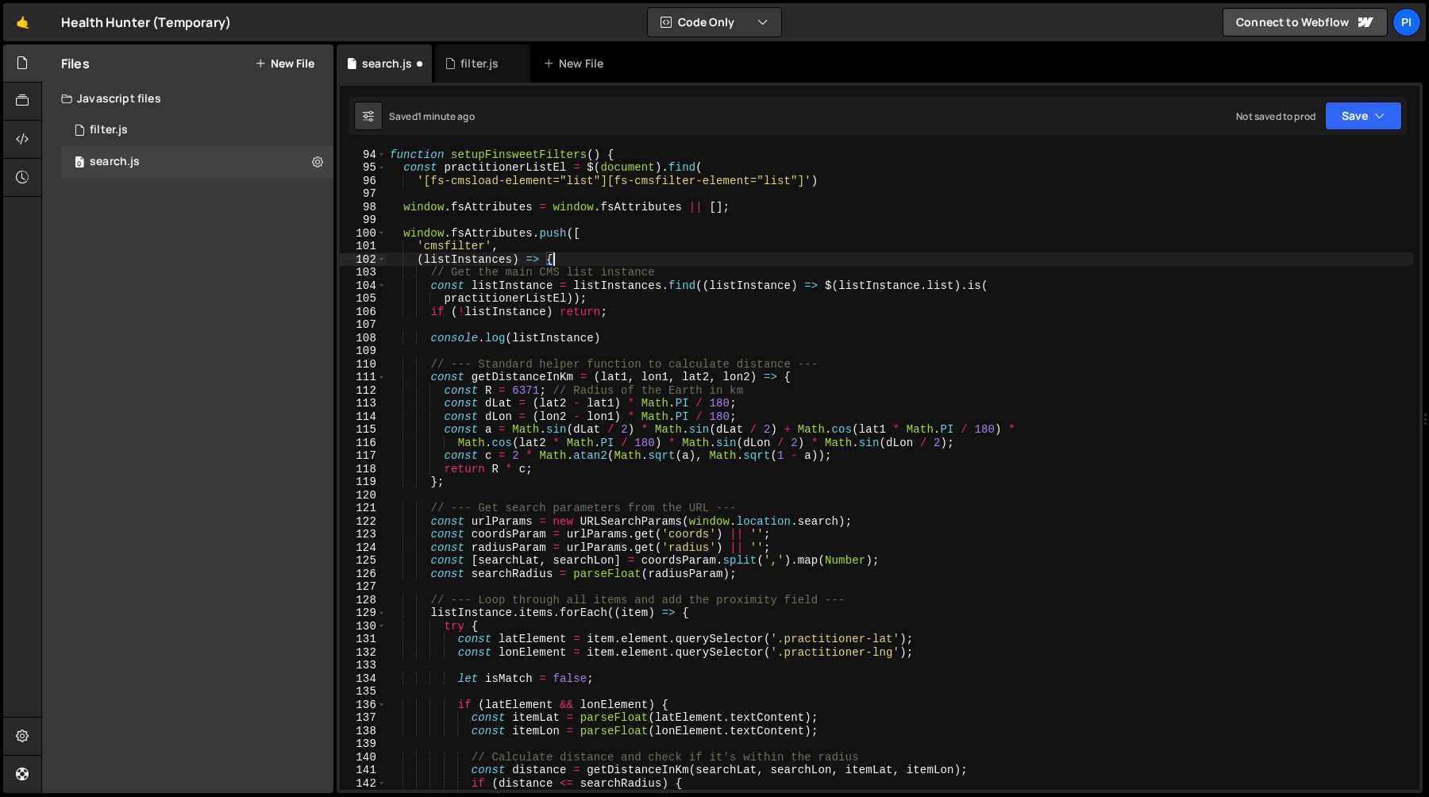
click at [430, 353] on div "function setupFinsweetFilters ( ) { const practitionerListEl = $ ( document ) .…" at bounding box center [900, 481] width 1027 height 667
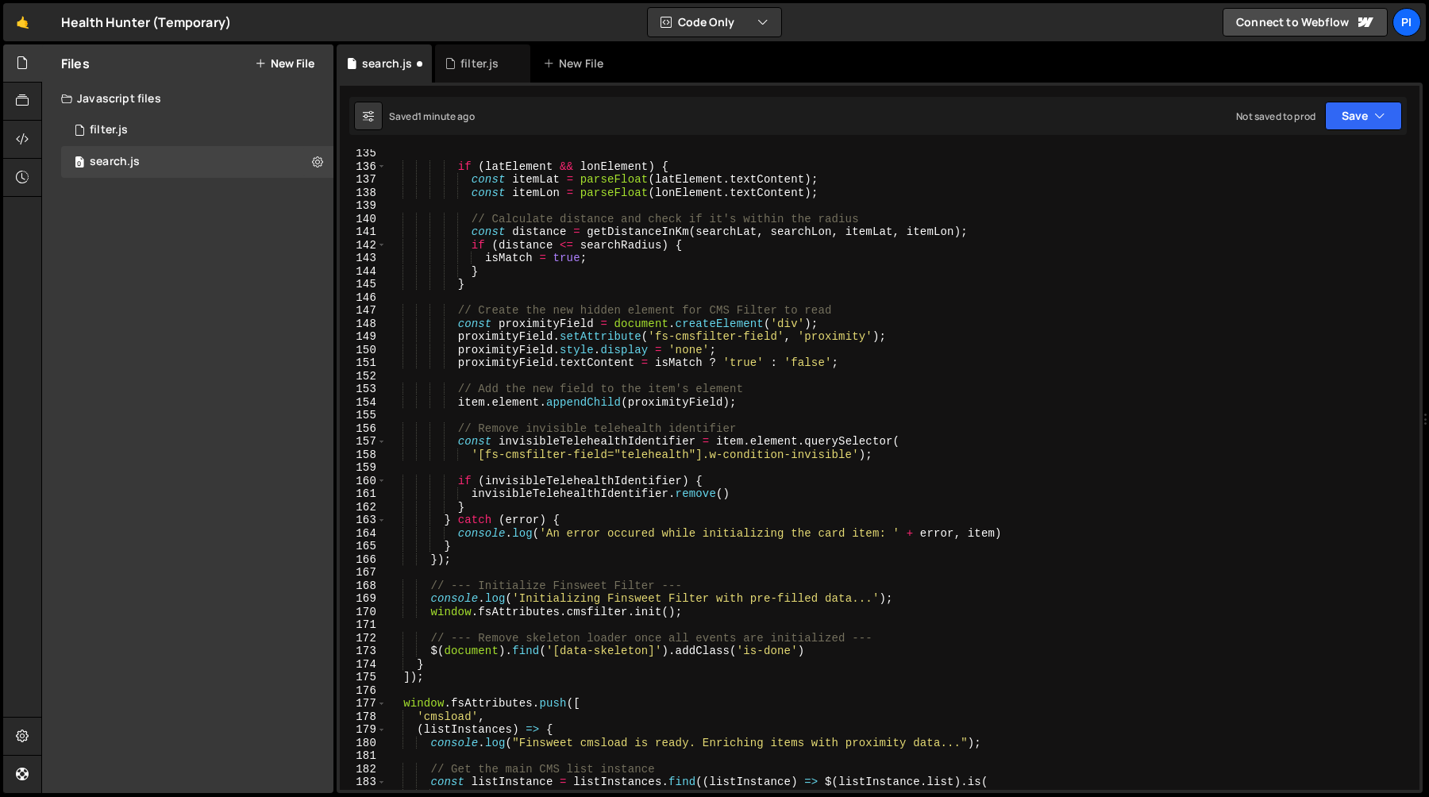
scroll to position [1888, 0]
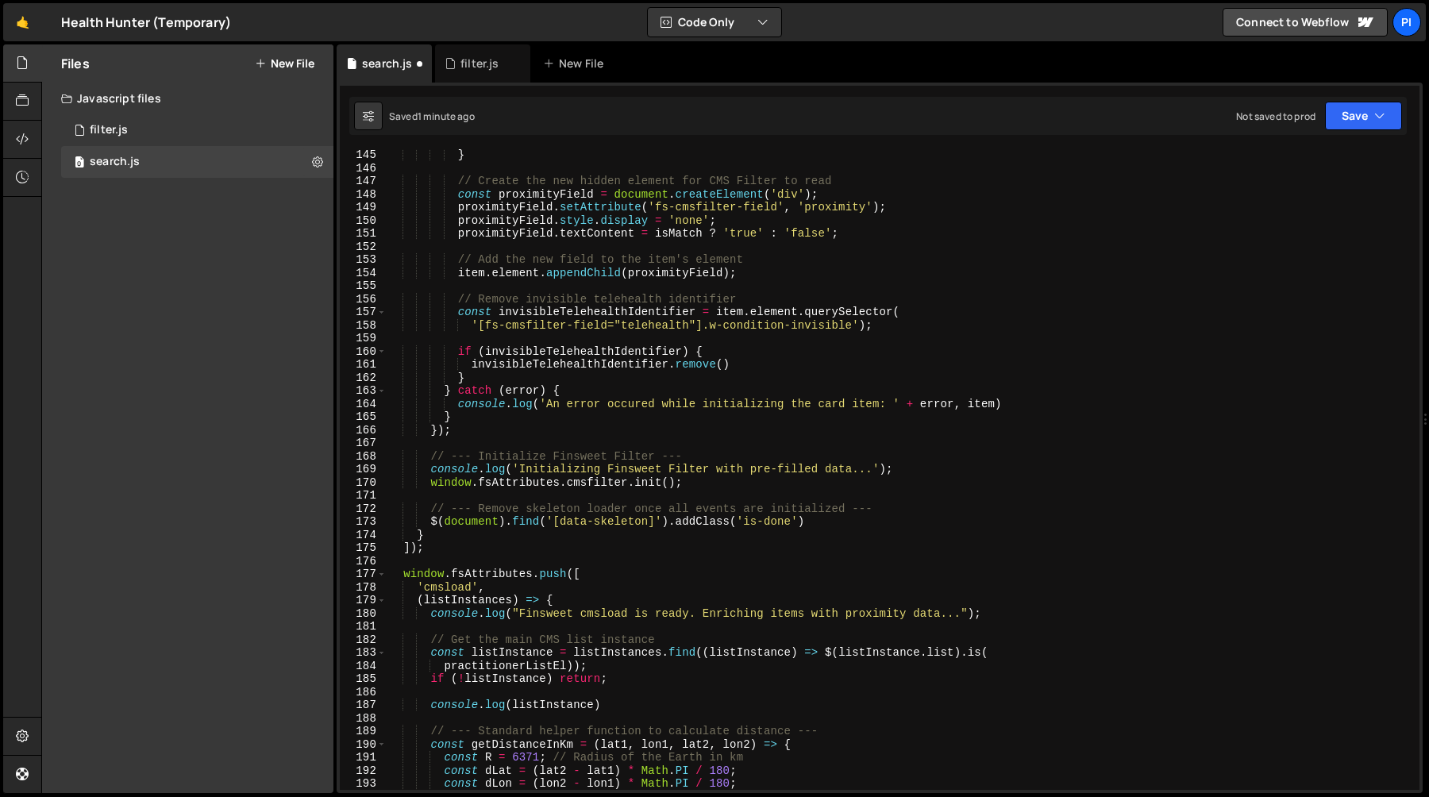
click at [854, 522] on div "} // Create the new hidden element for CMS Filter to read const proximityField …" at bounding box center [900, 482] width 1027 height 667
type textarea "// --- Remove skeleton loader once all events are initialized --- $(document).f…"
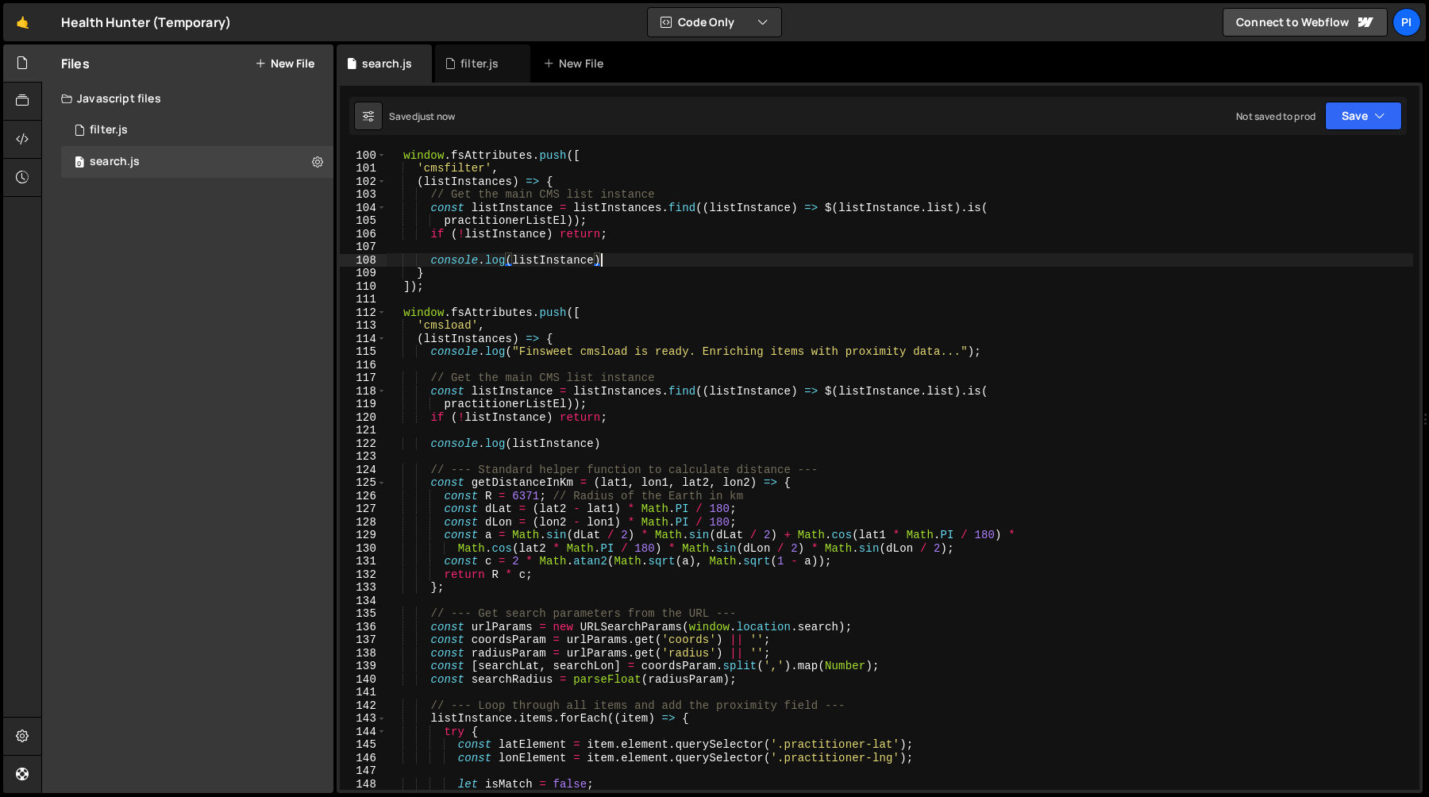
scroll to position [1298, 0]
click at [623, 442] on div "window . fsAttributes . push ([ 'cmsfilter' , ( listInstances ) => { // Get the…" at bounding box center [900, 482] width 1027 height 667
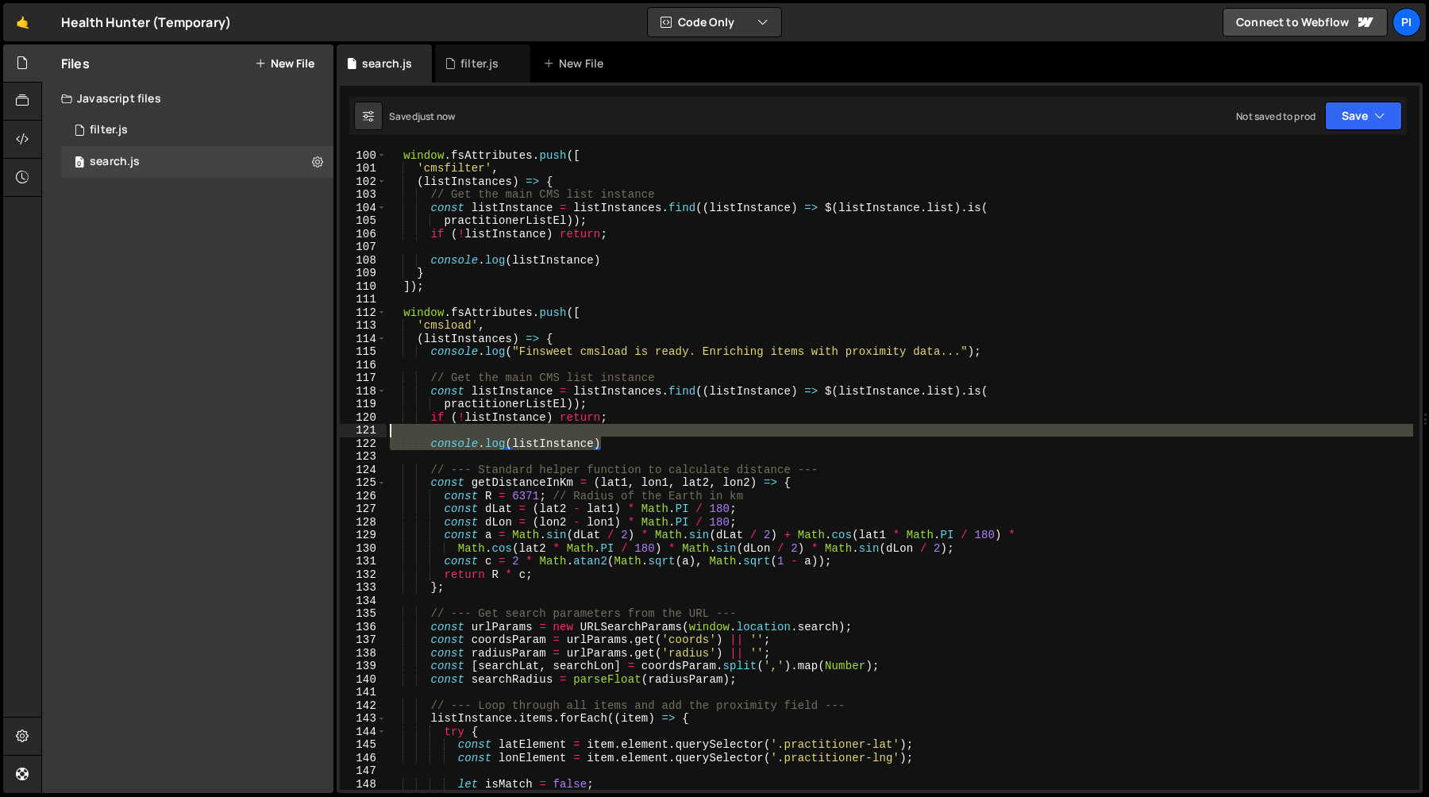
click at [623, 428] on div "window . fsAttributes . push ([ 'cmsfilter' , ( listInstances ) => { // Get the…" at bounding box center [900, 482] width 1027 height 667
type textarea "console.log(listInstance)"
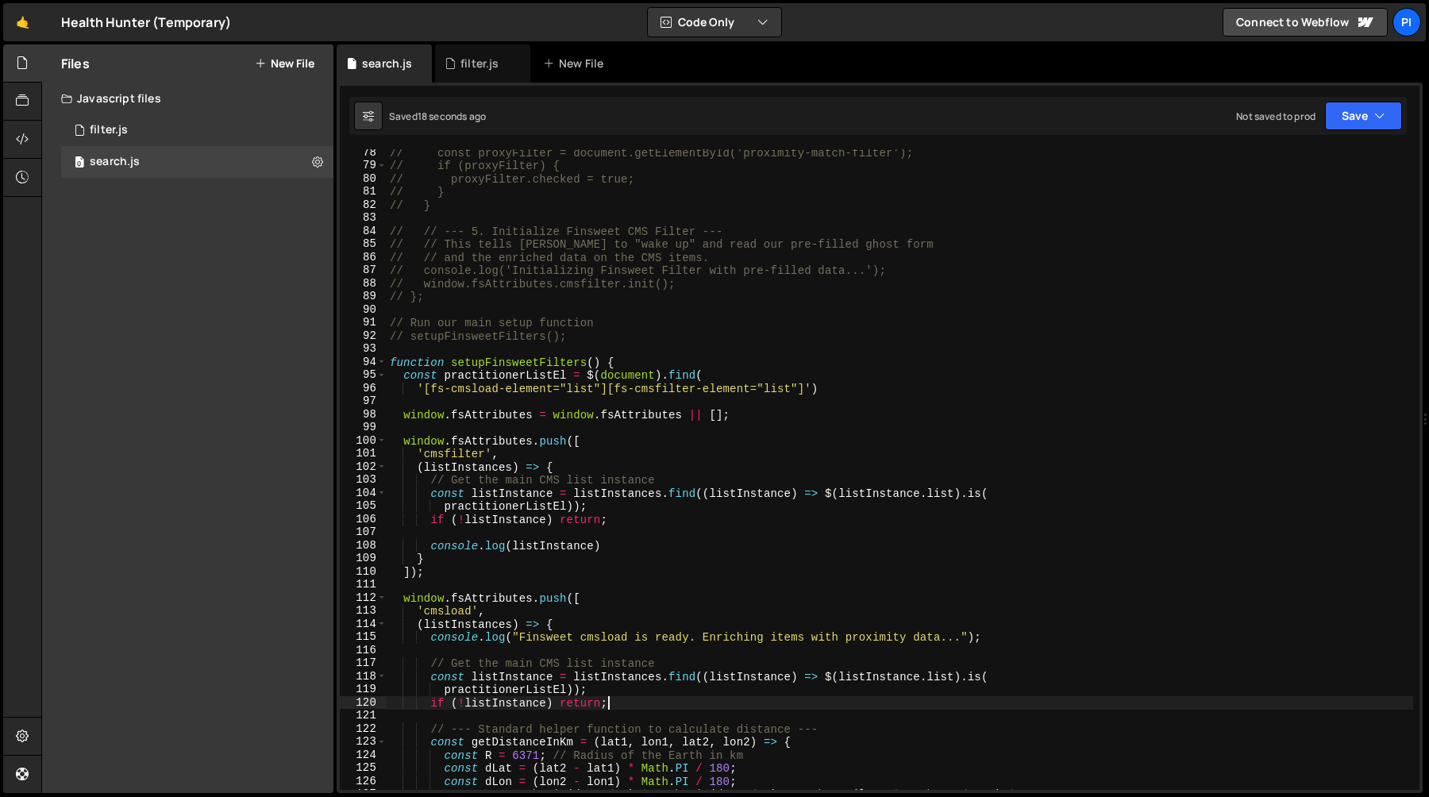
scroll to position [1004, 0]
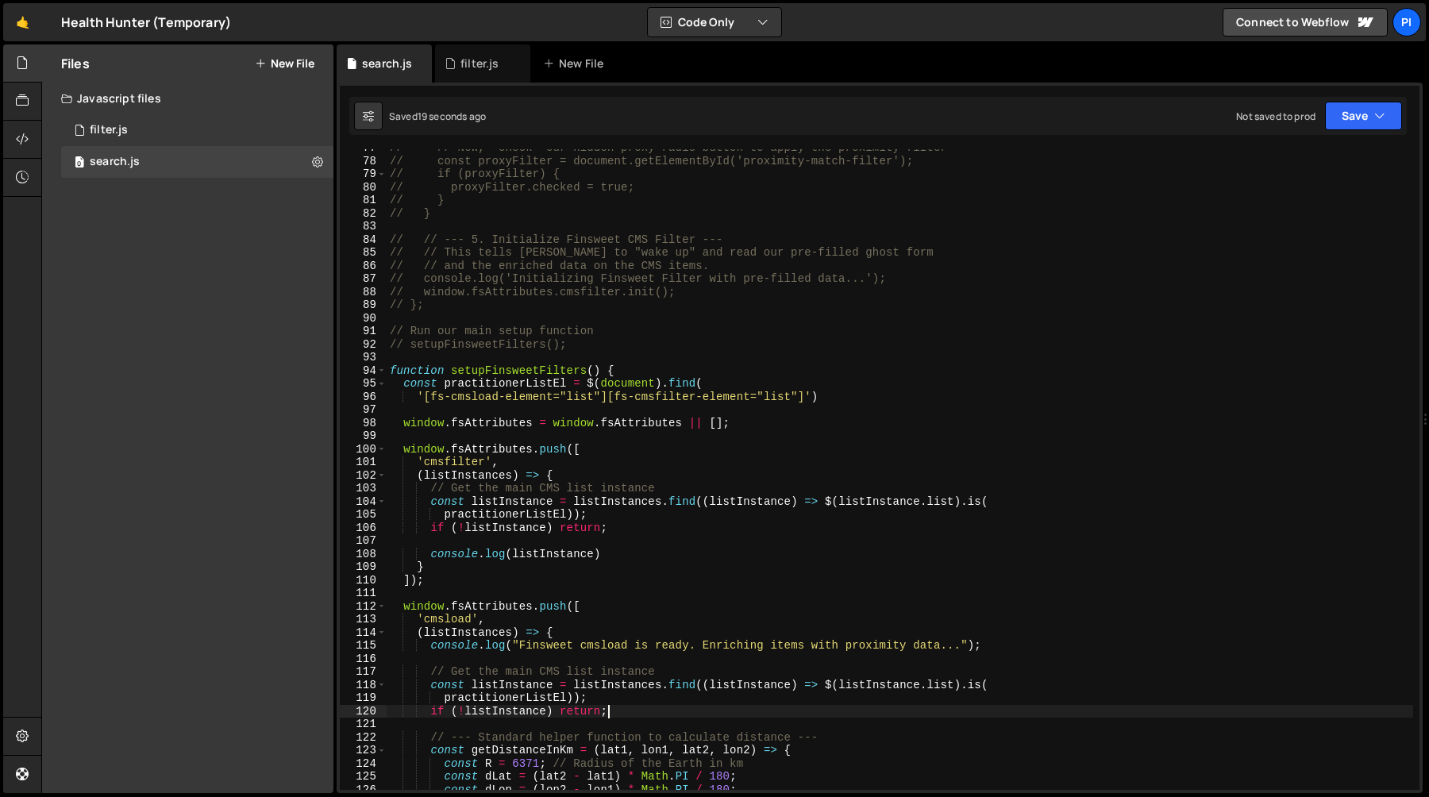
click at [534, 456] on div "// // Now, "check" our hidden proxy radio button to apply the proximity filter …" at bounding box center [900, 474] width 1027 height 667
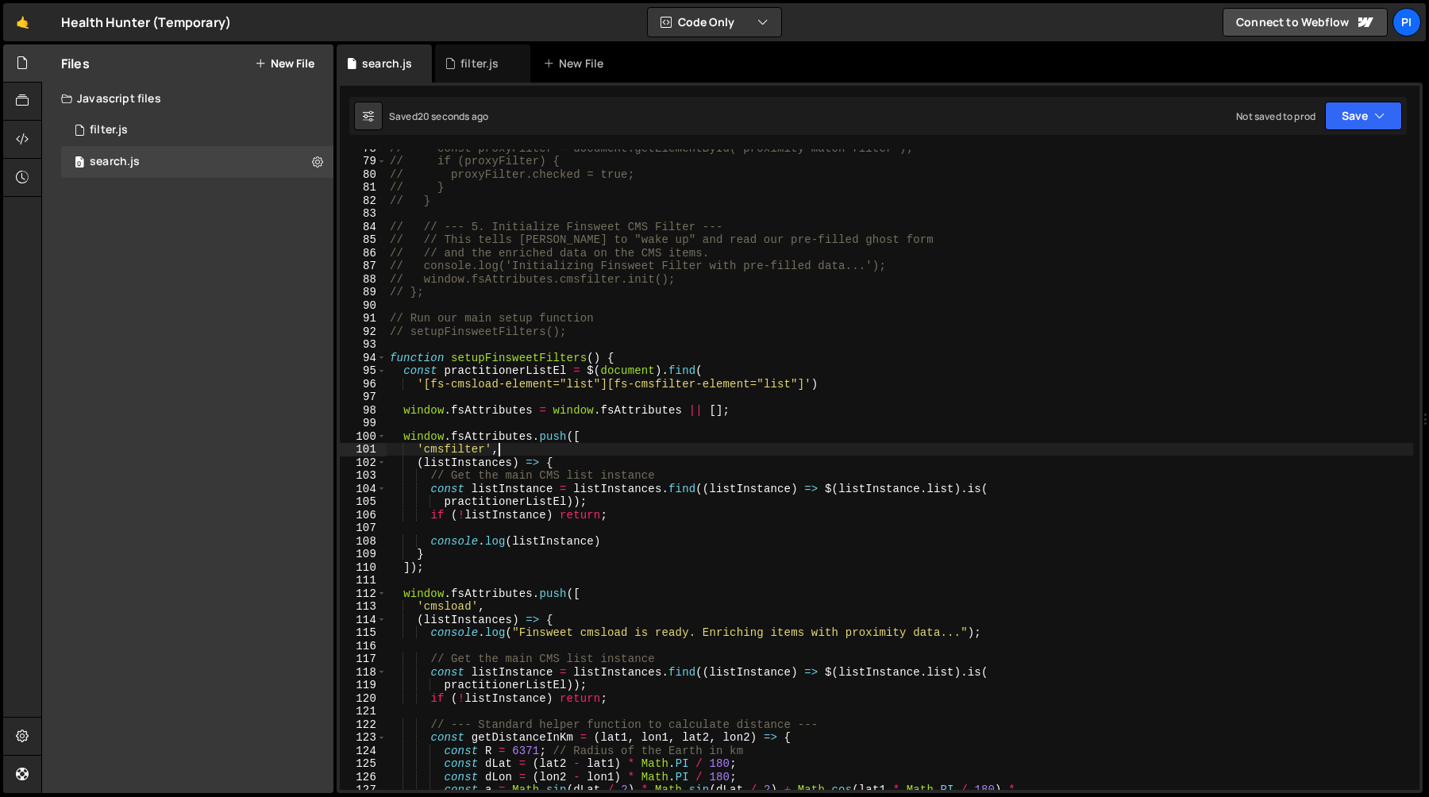
scroll to position [1032, 0]
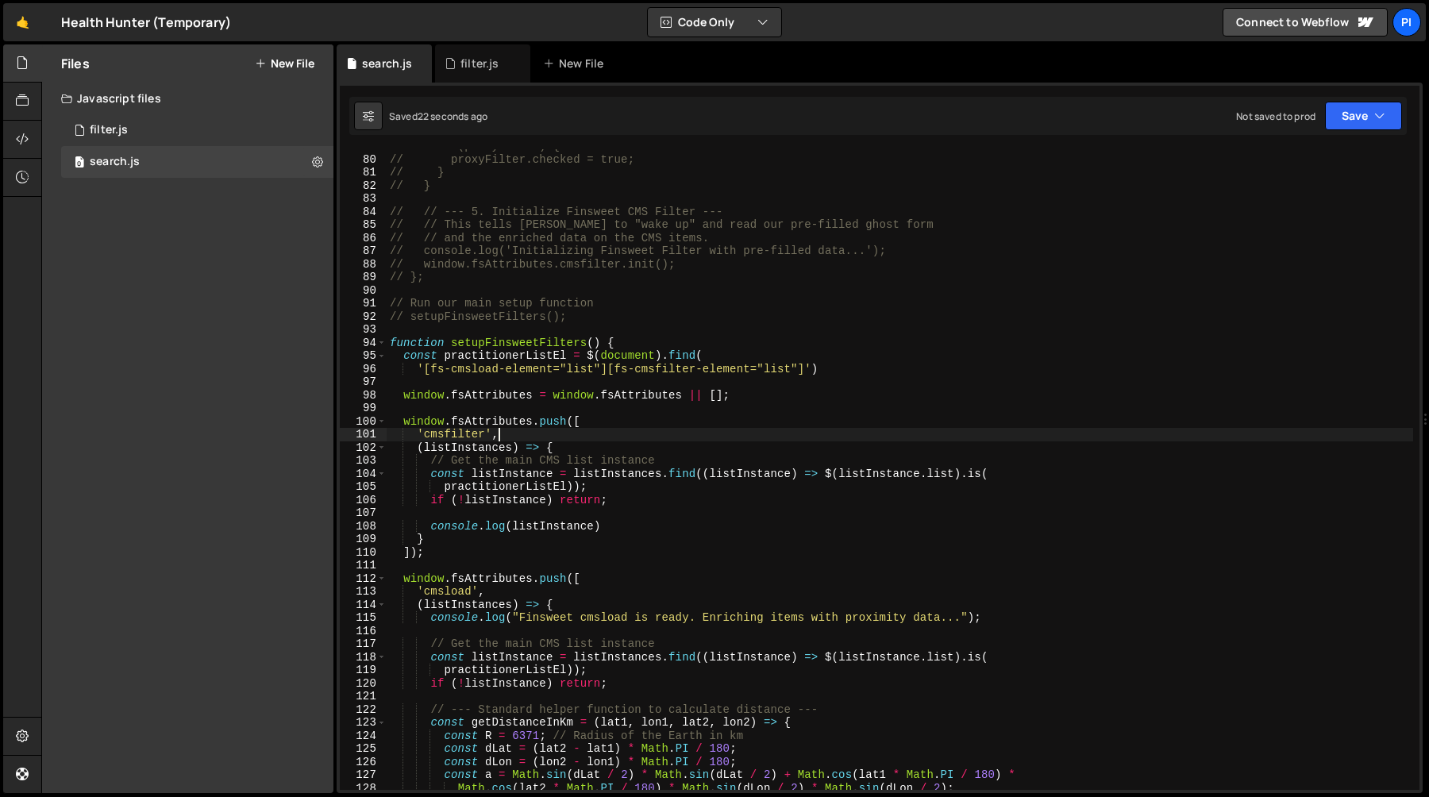
click at [695, 449] on div "// if (proxyFilter) { // proxyFilter.checked = true; // } // } // // --- 5. Ini…" at bounding box center [900, 473] width 1027 height 667
type textarea "(listInstances) => {"
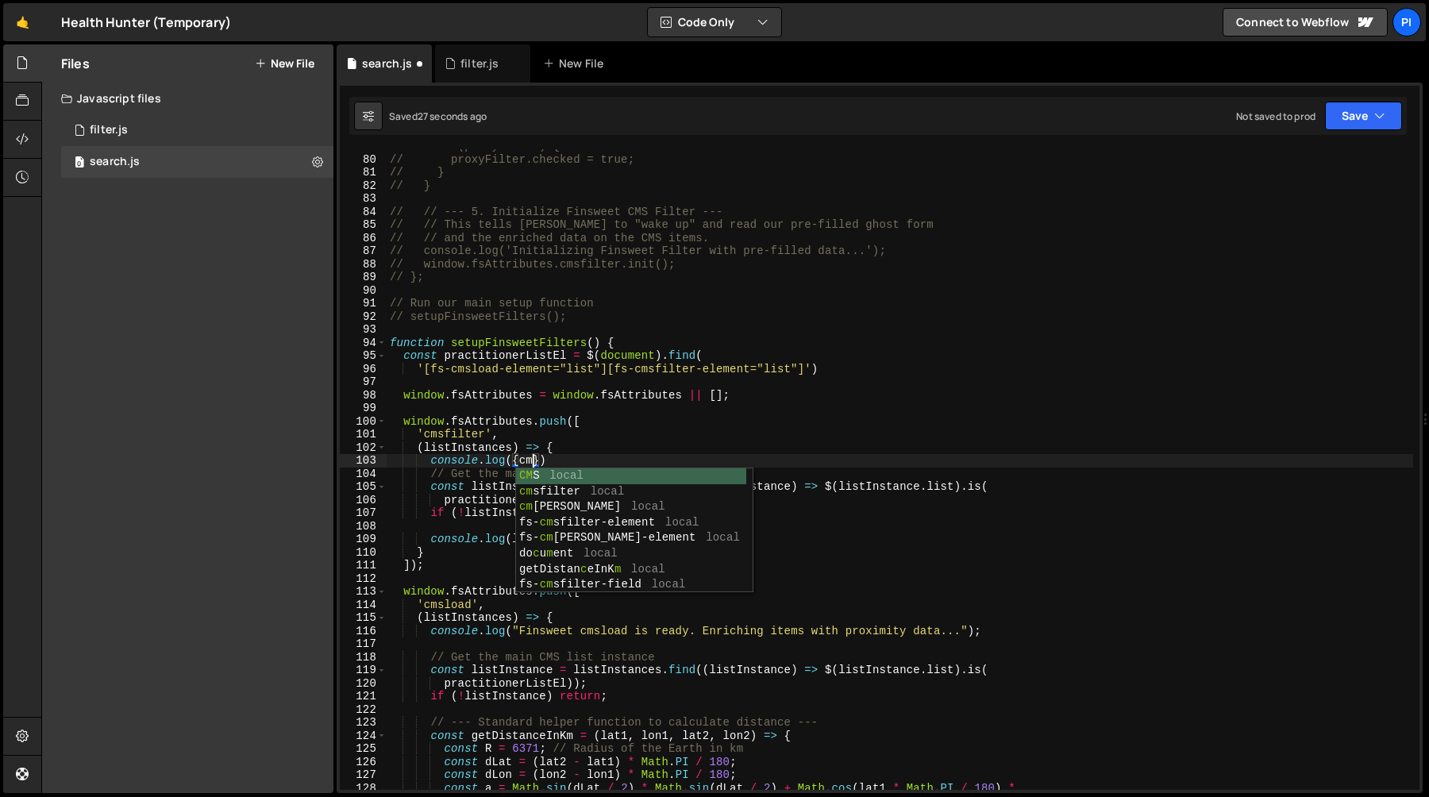
scroll to position [0, 10]
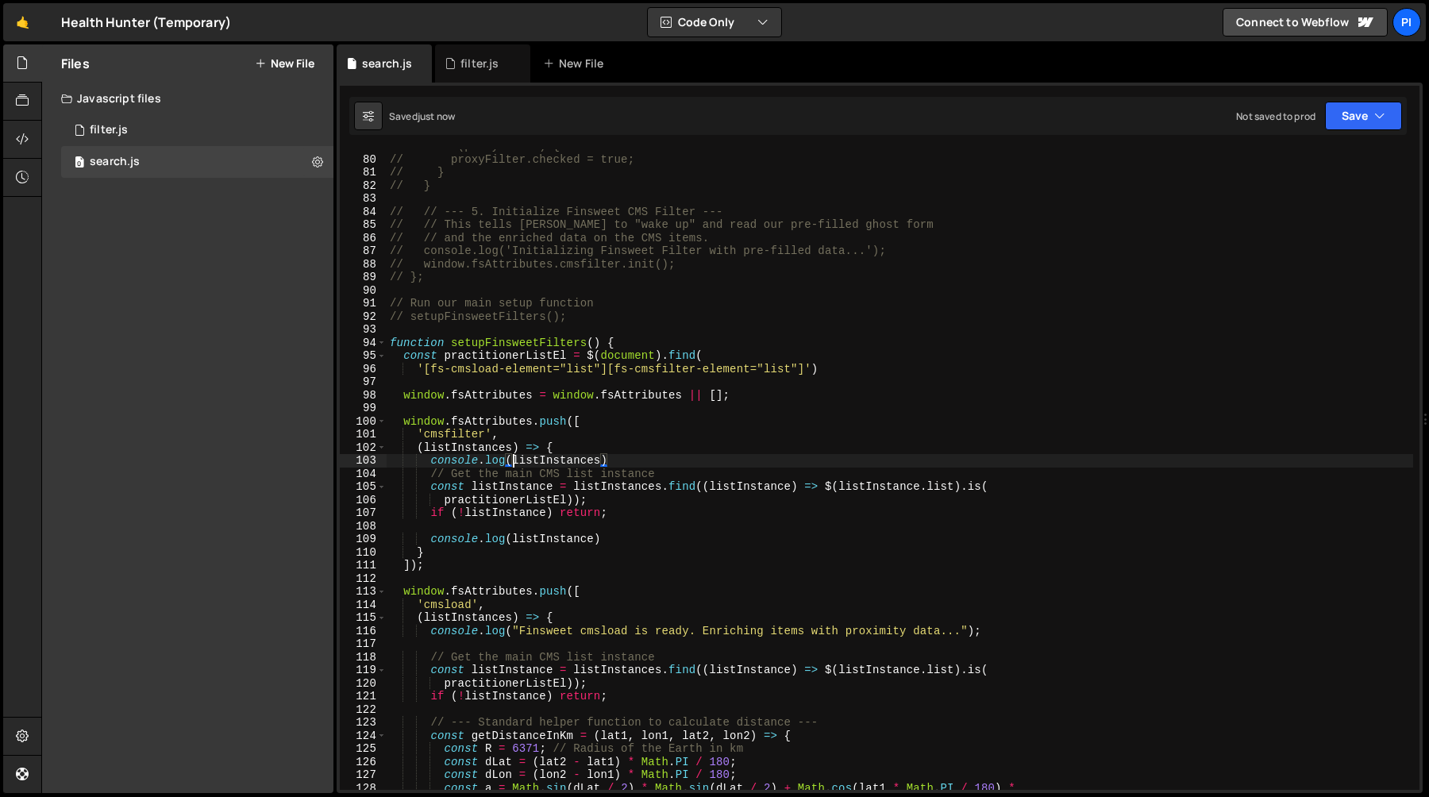
type textarea "console.log(listInstances)"
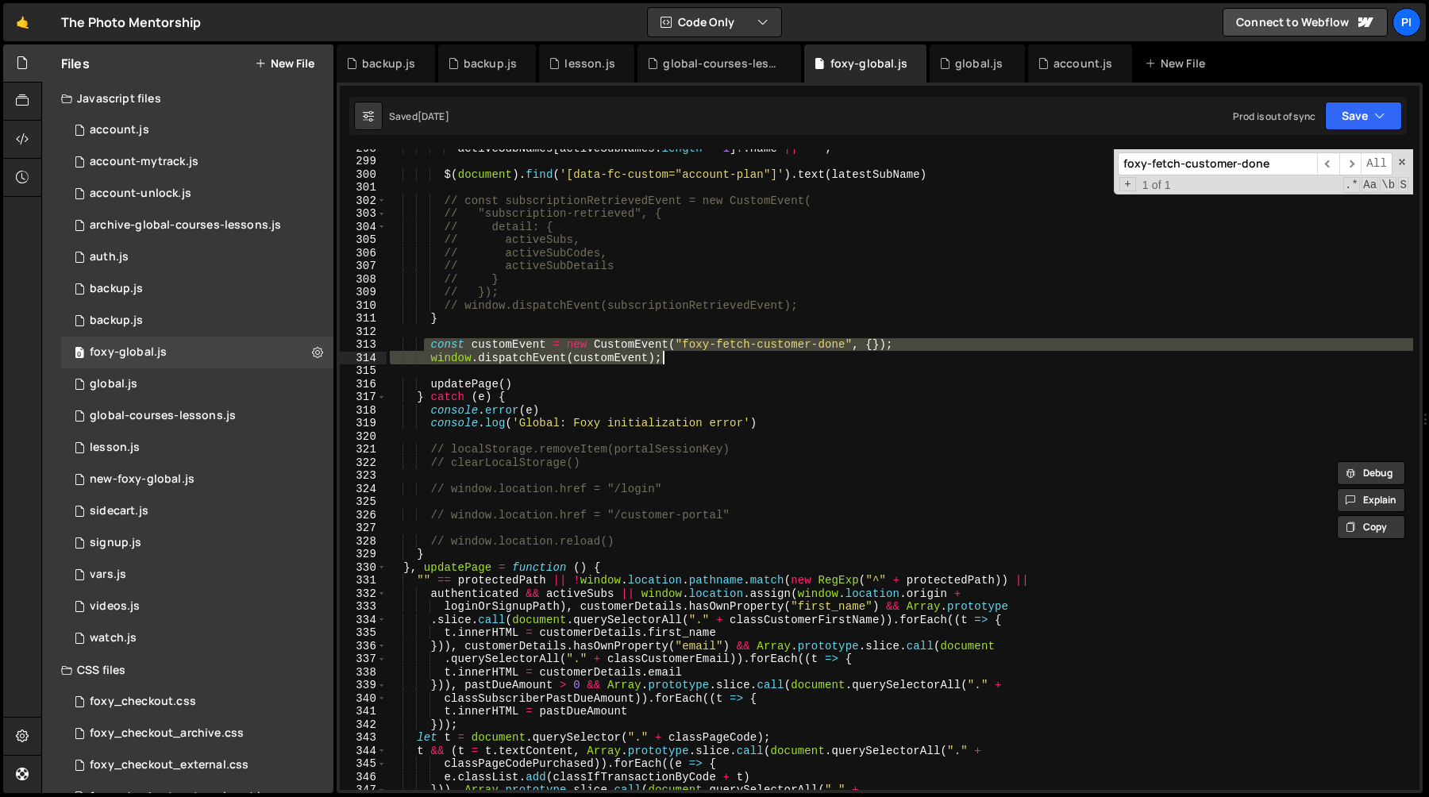
scroll to position [824, 0]
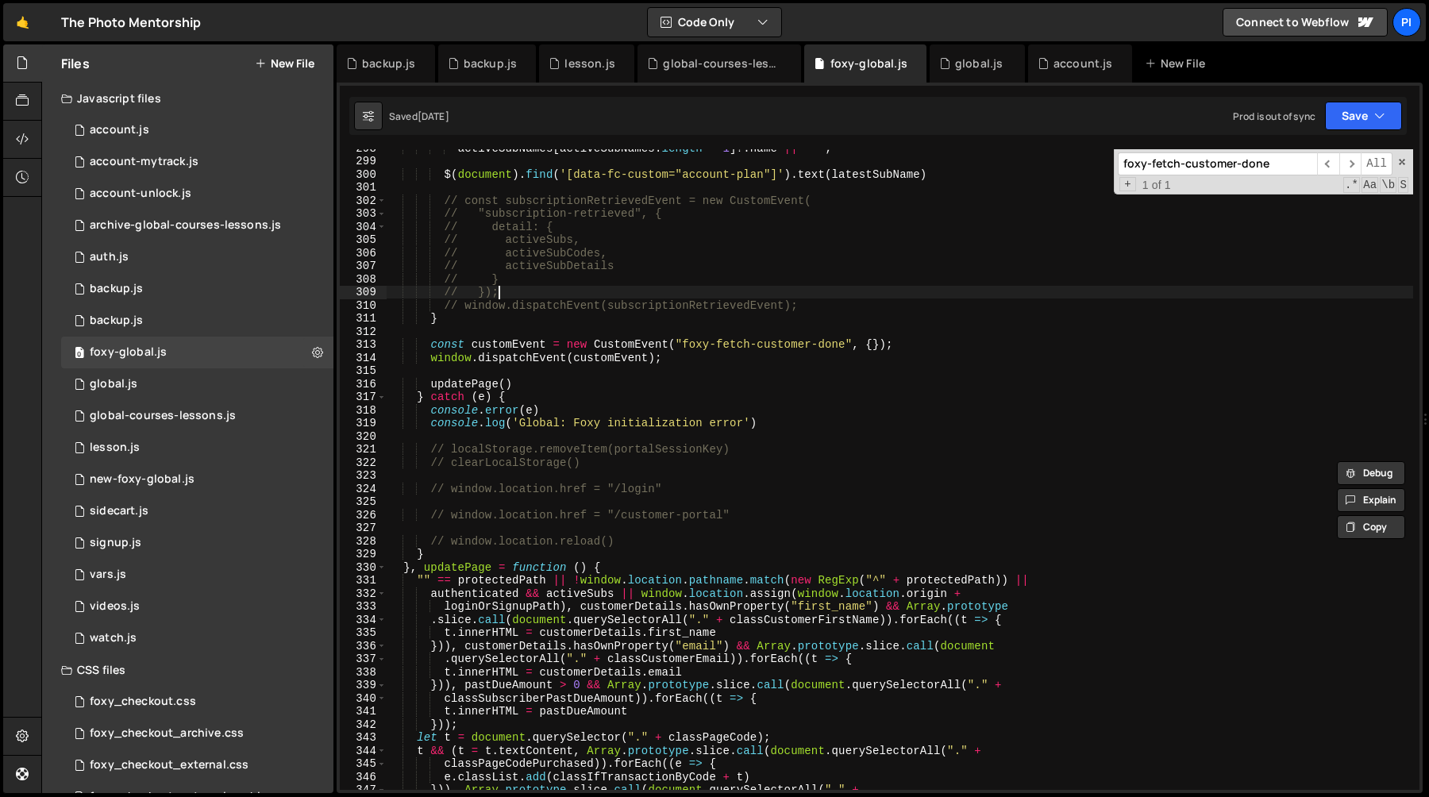
click at [531, 298] on div "activeSubNames [ activeSubNames . length - 1 ] ?. name || '-' ; $ ( document ) …" at bounding box center [900, 474] width 1027 height 667
type textarea "// });"
click at [1405, 162] on span at bounding box center [1402, 161] width 11 height 11
